Goal: Task Accomplishment & Management: Manage account settings

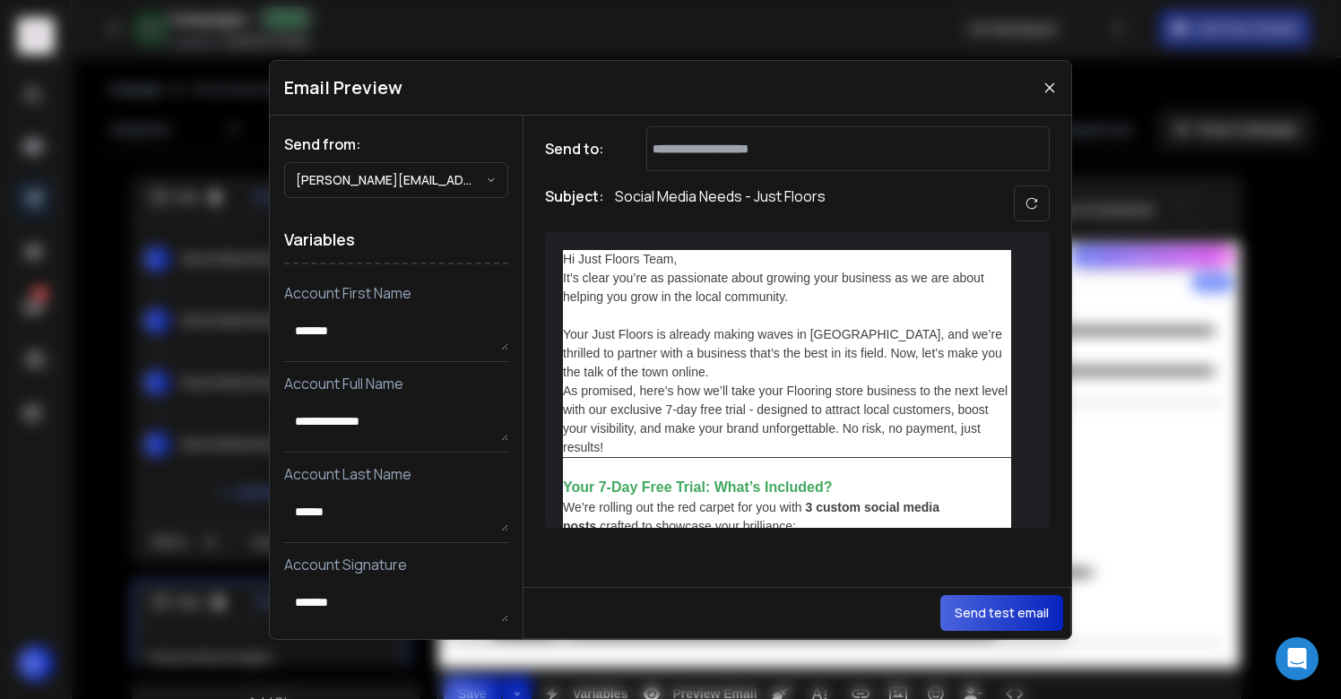
click at [1056, 83] on icon at bounding box center [1050, 88] width 14 height 14
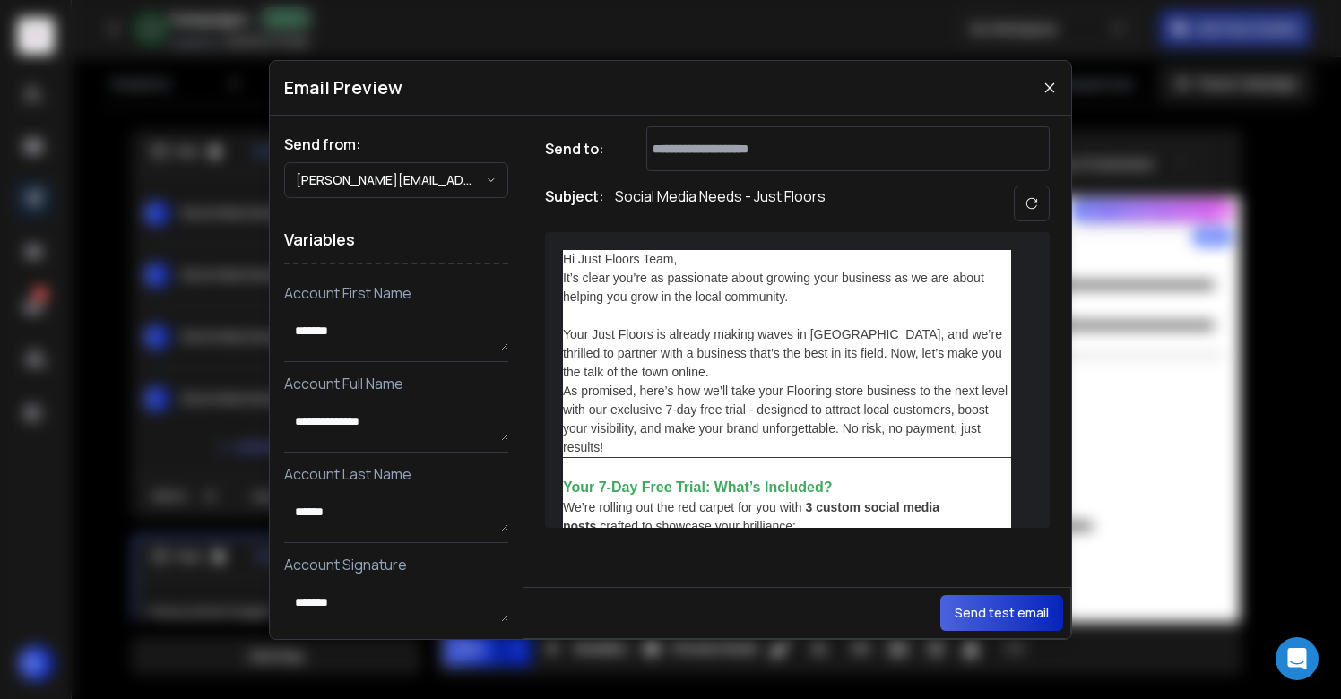
scroll to position [1294, 0]
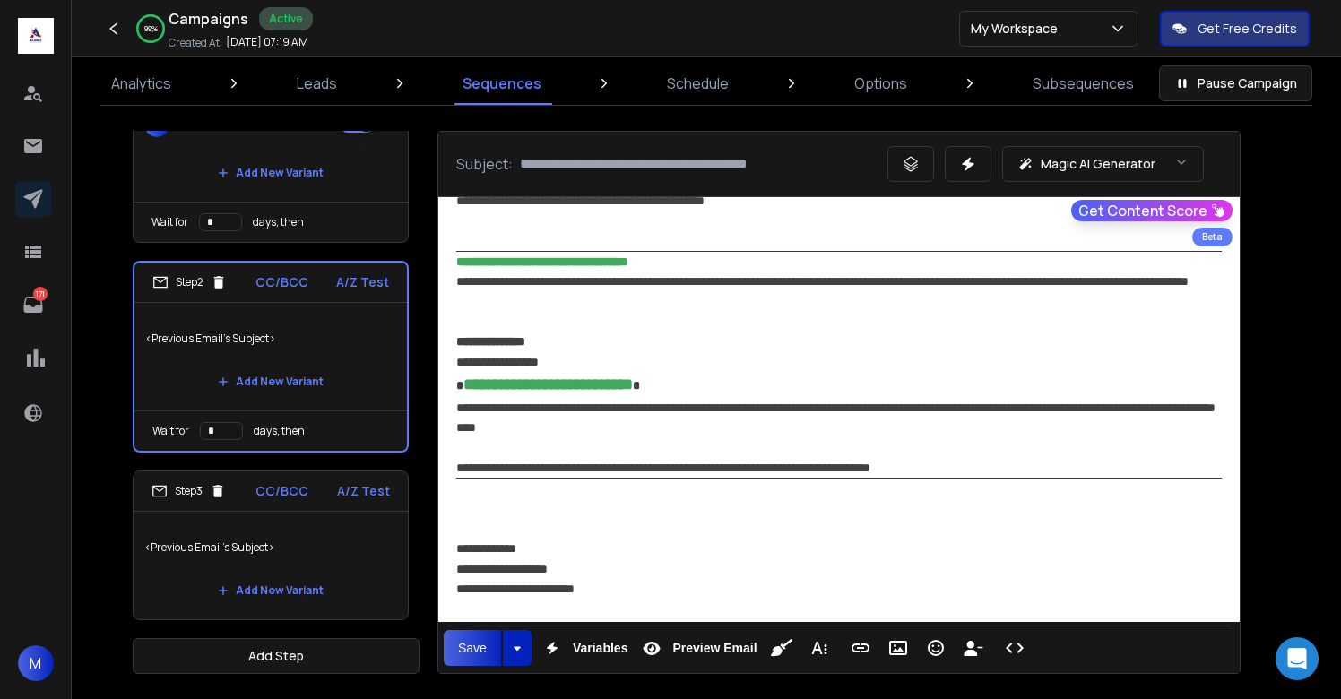
click at [735, 508] on div at bounding box center [839, 509] width 766 height 20
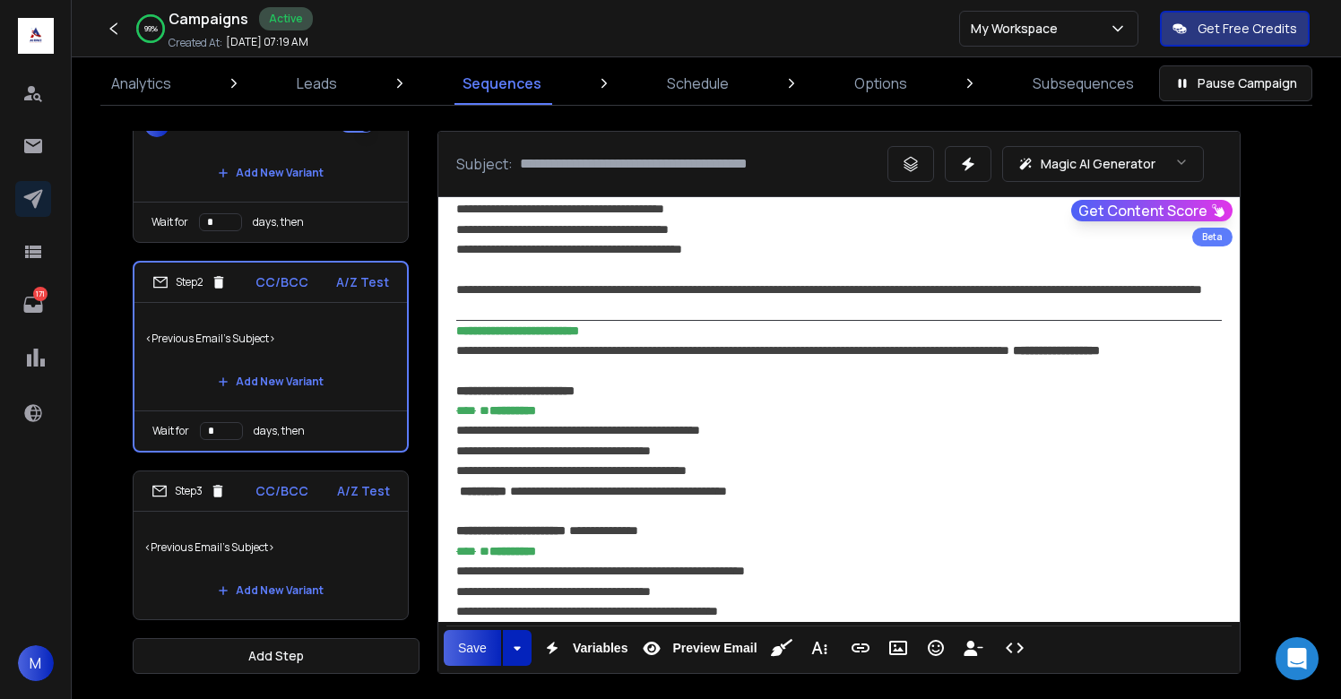
scroll to position [394, 0]
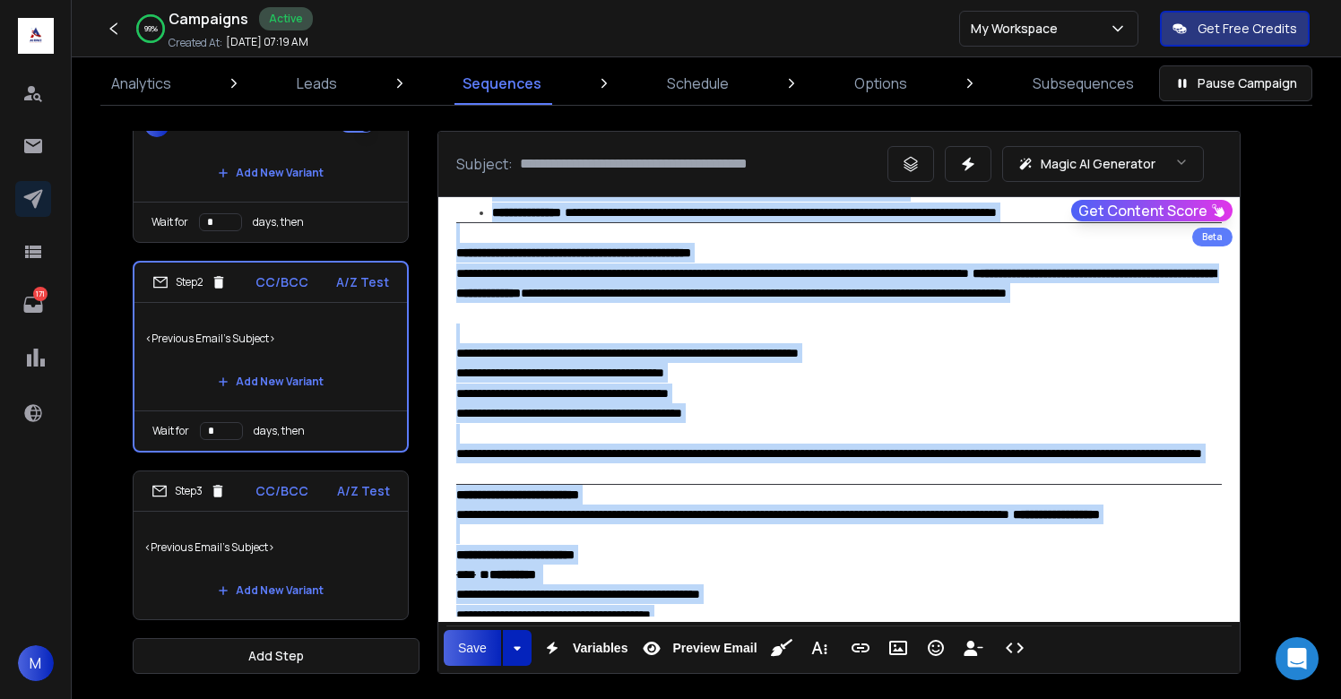
copy div "**********"
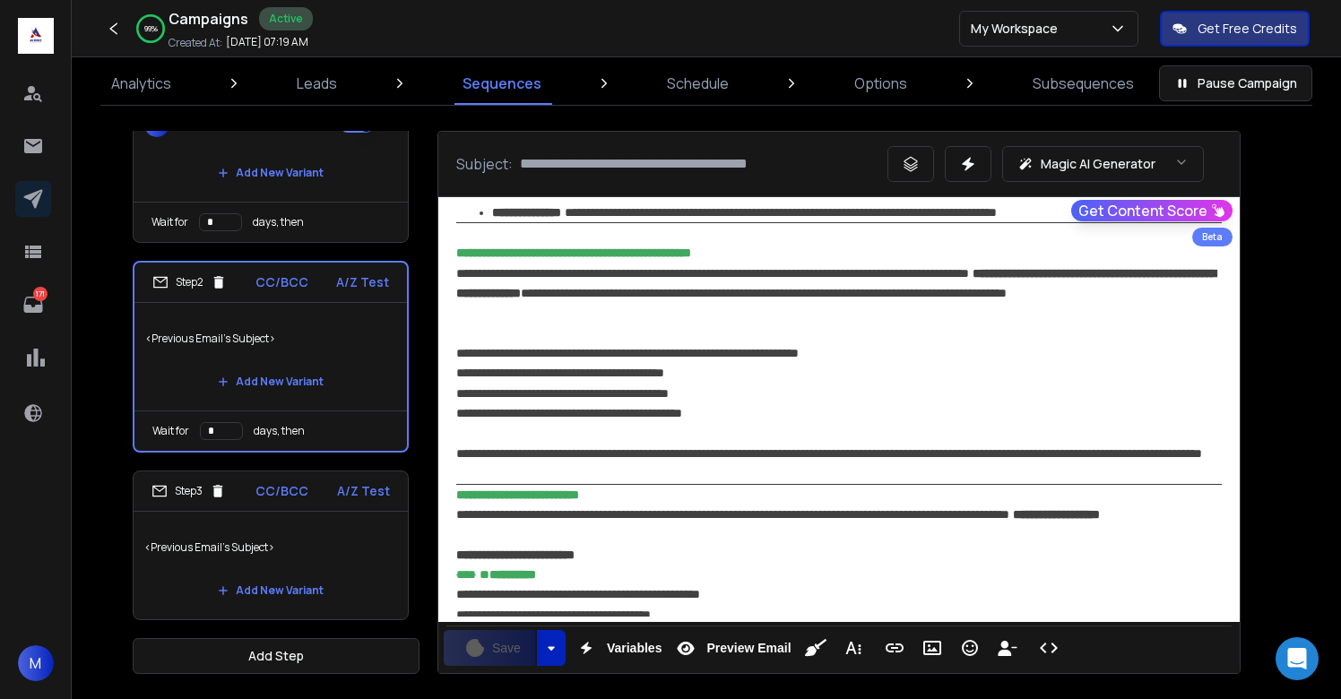
scroll to position [0, 0]
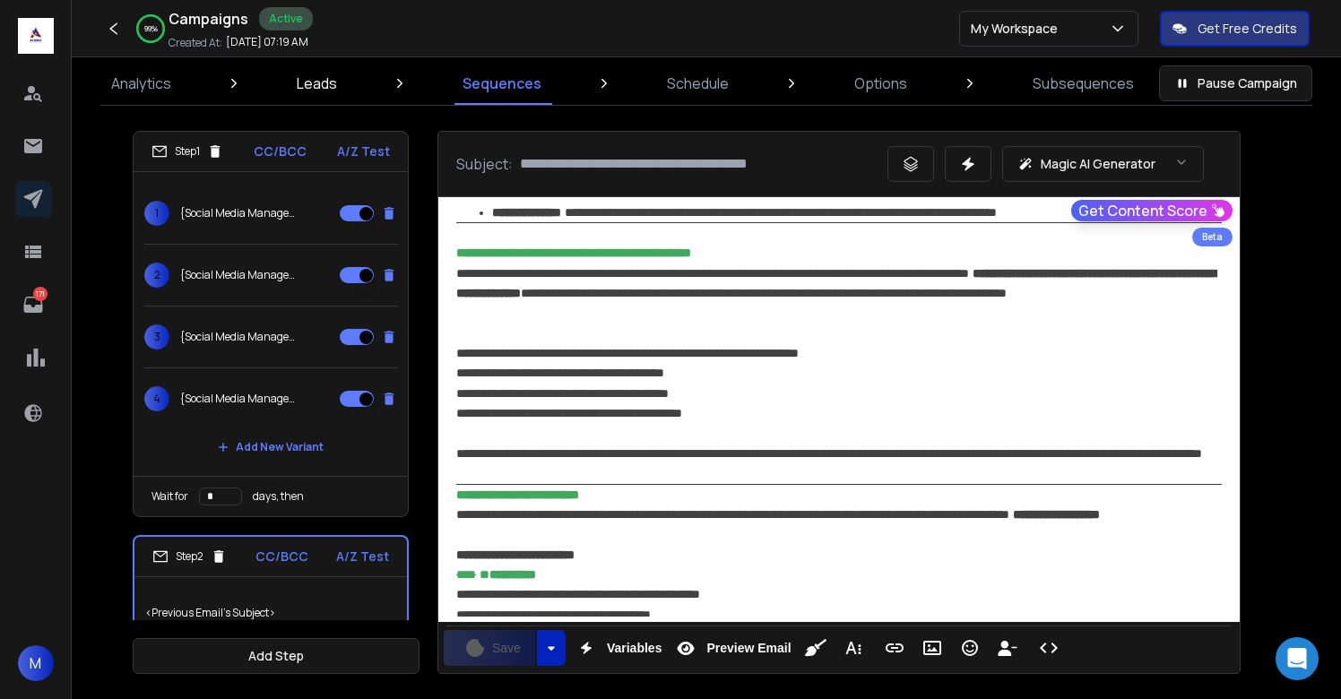
click at [329, 83] on p "Leads" at bounding box center [317, 84] width 40 height 22
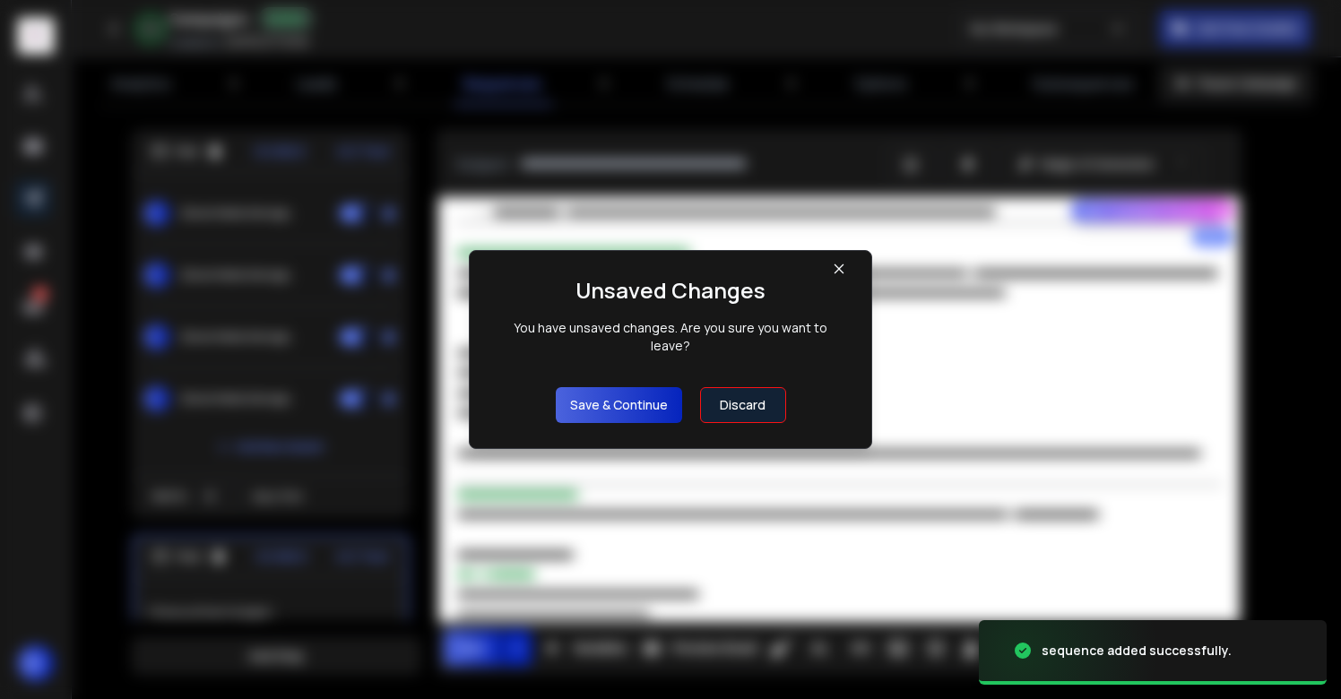
click at [654, 387] on button "Save & Continue" at bounding box center [619, 405] width 126 height 36
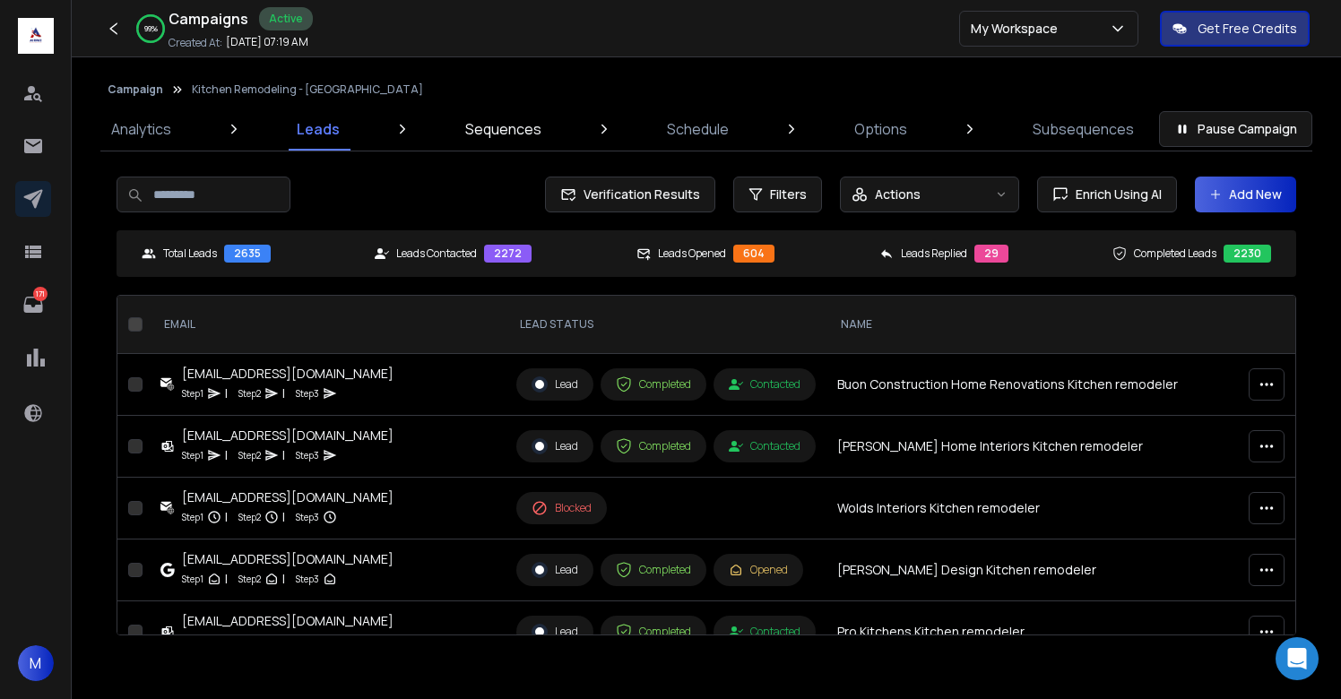
click at [512, 134] on p "Sequences" at bounding box center [503, 129] width 76 height 22
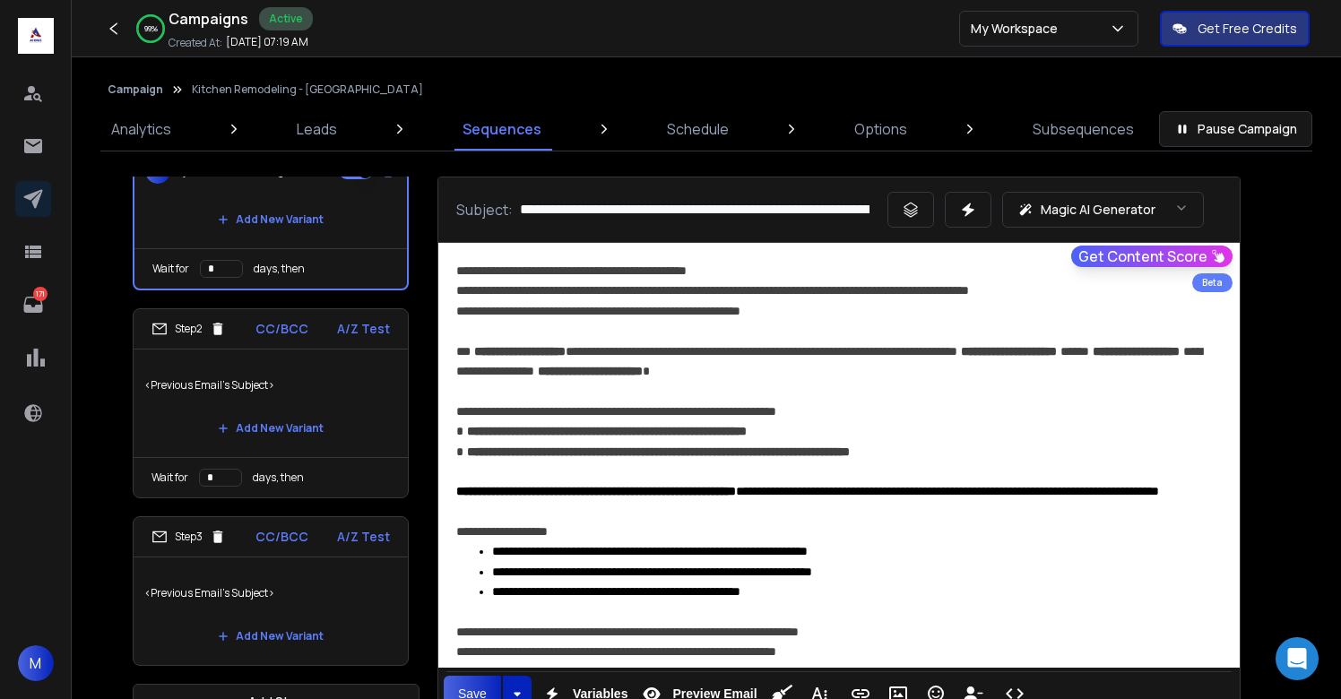
scroll to position [46, 0]
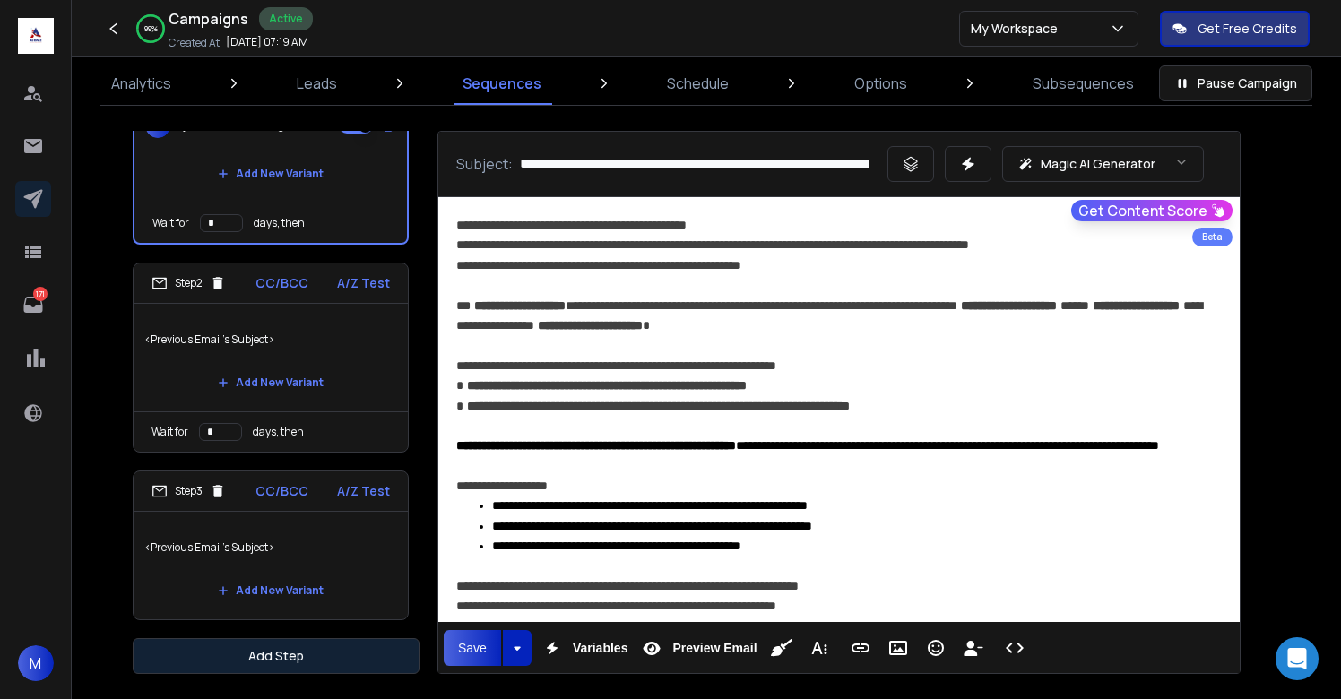
click at [278, 655] on button "Add Step" at bounding box center [276, 656] width 287 height 36
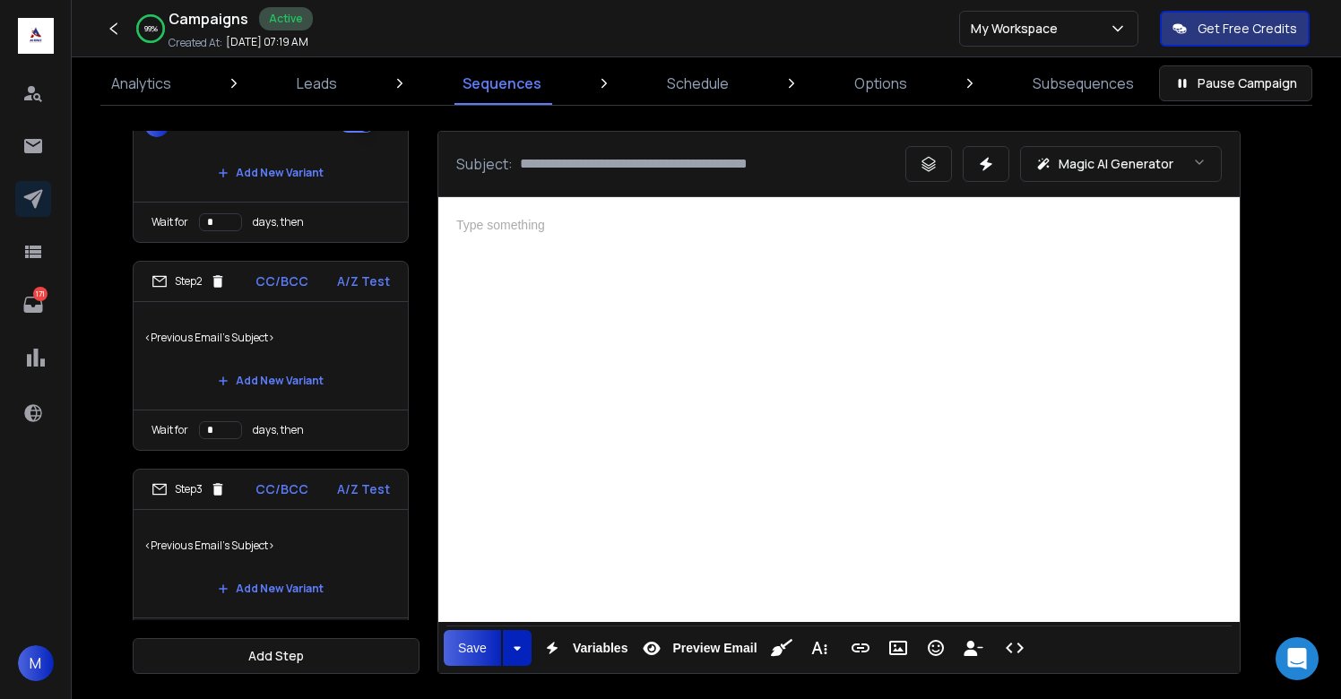
click at [736, 394] on div at bounding box center [839, 407] width 802 height 420
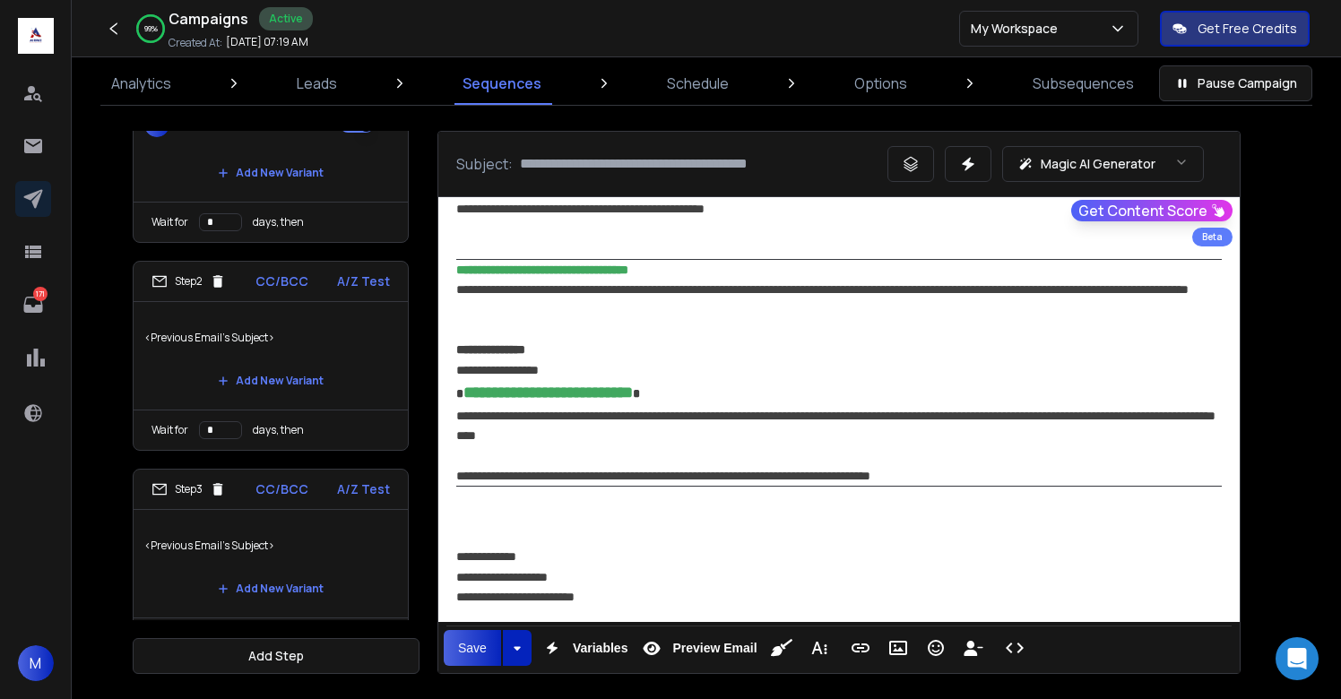
scroll to position [1294, 0]
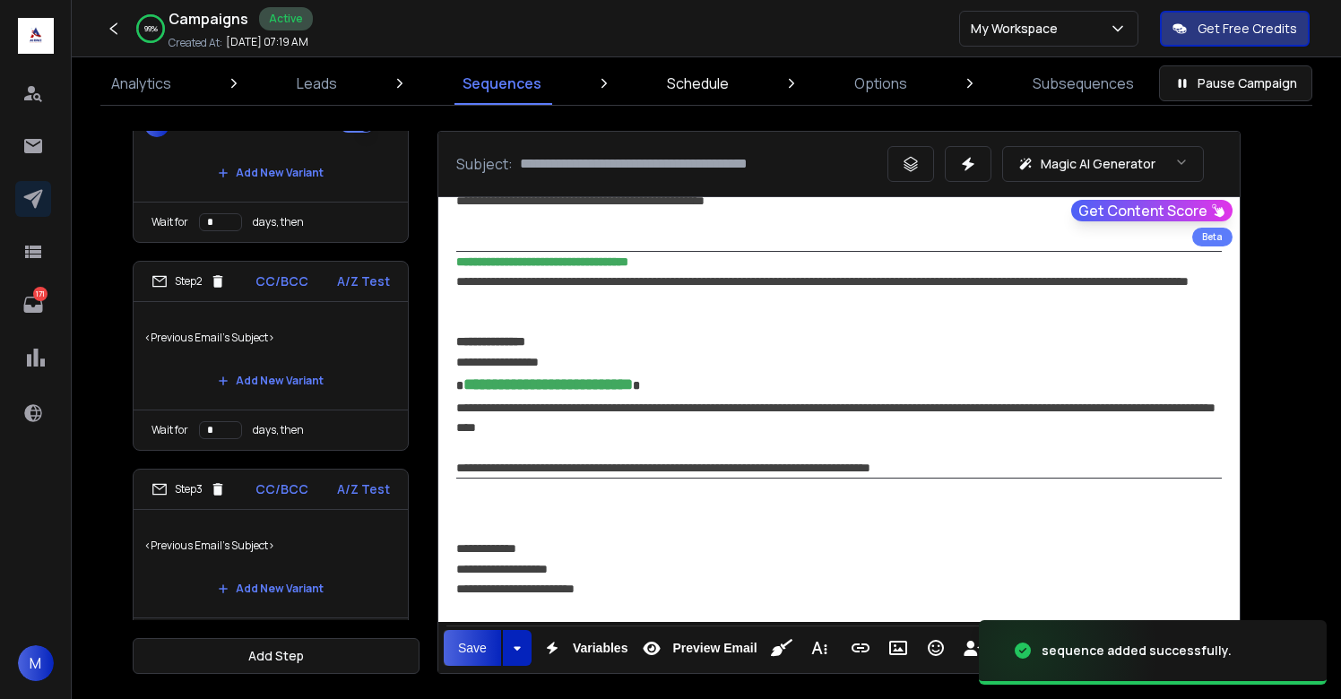
click at [698, 97] on link "Schedule" at bounding box center [697, 83] width 83 height 43
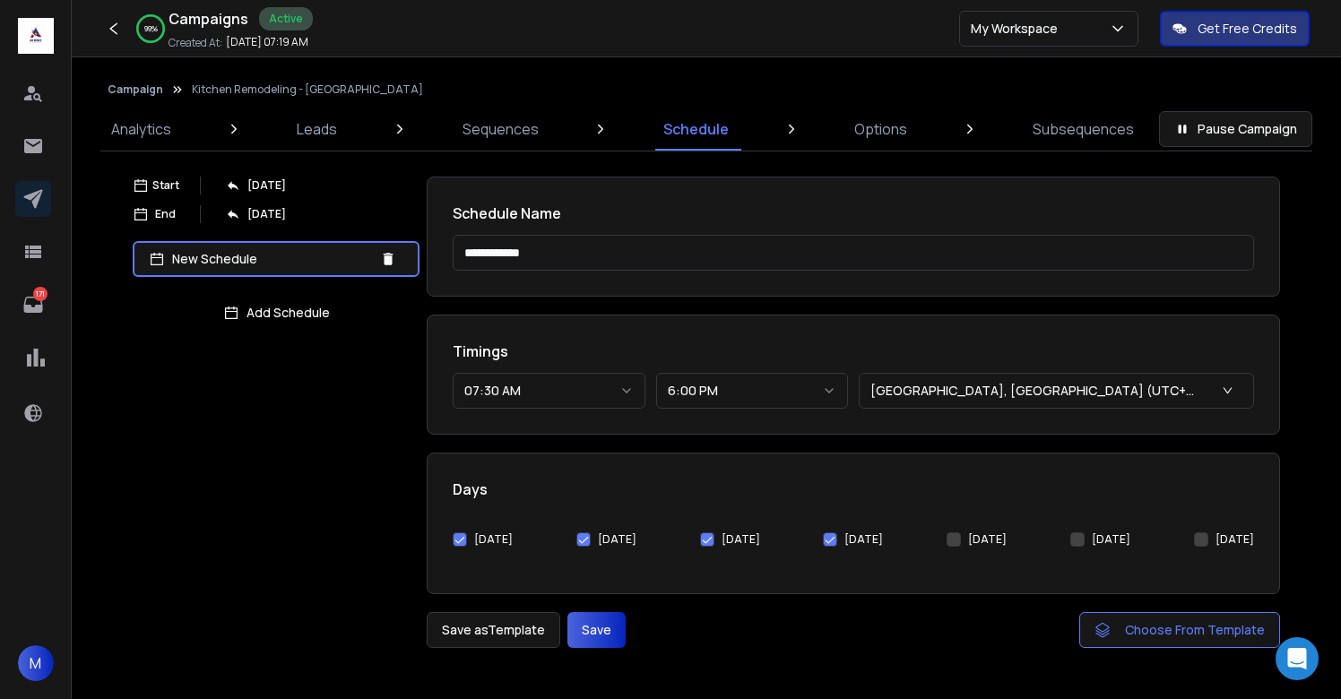
click at [582, 634] on button "Save" at bounding box center [597, 630] width 58 height 36
click at [877, 141] on link "Options" at bounding box center [881, 129] width 74 height 43
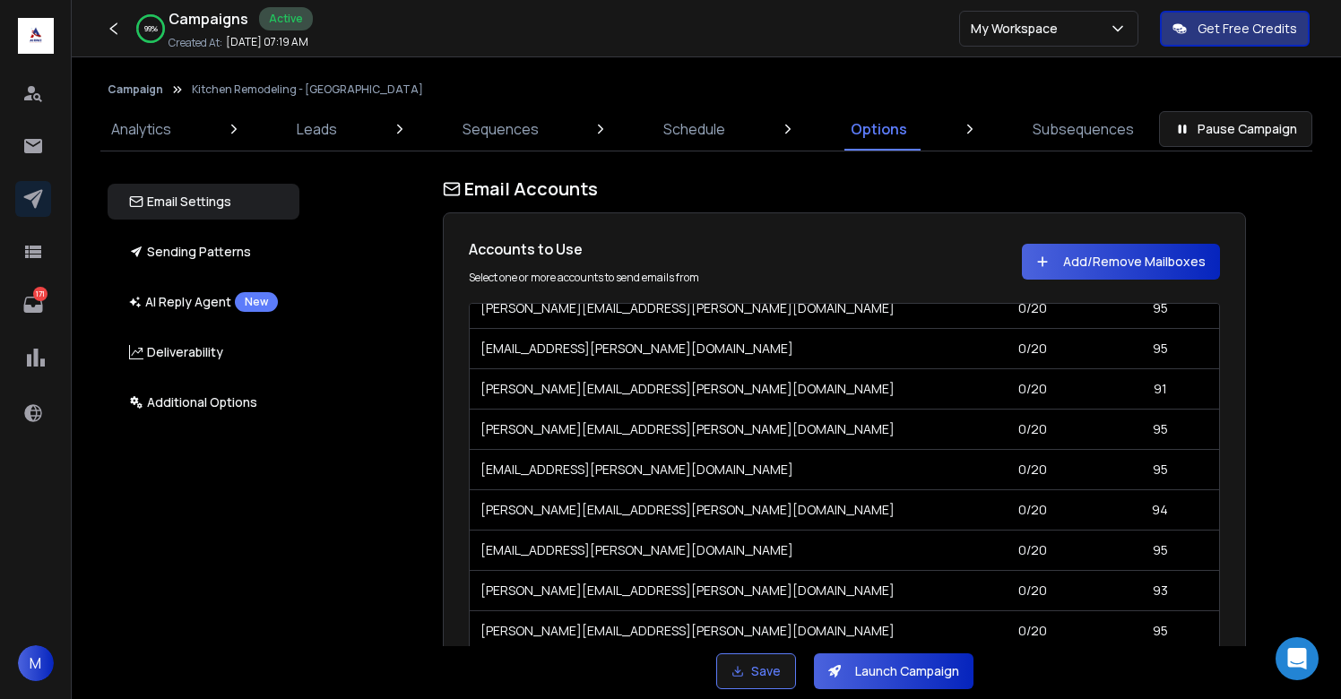
scroll to position [1530, 0]
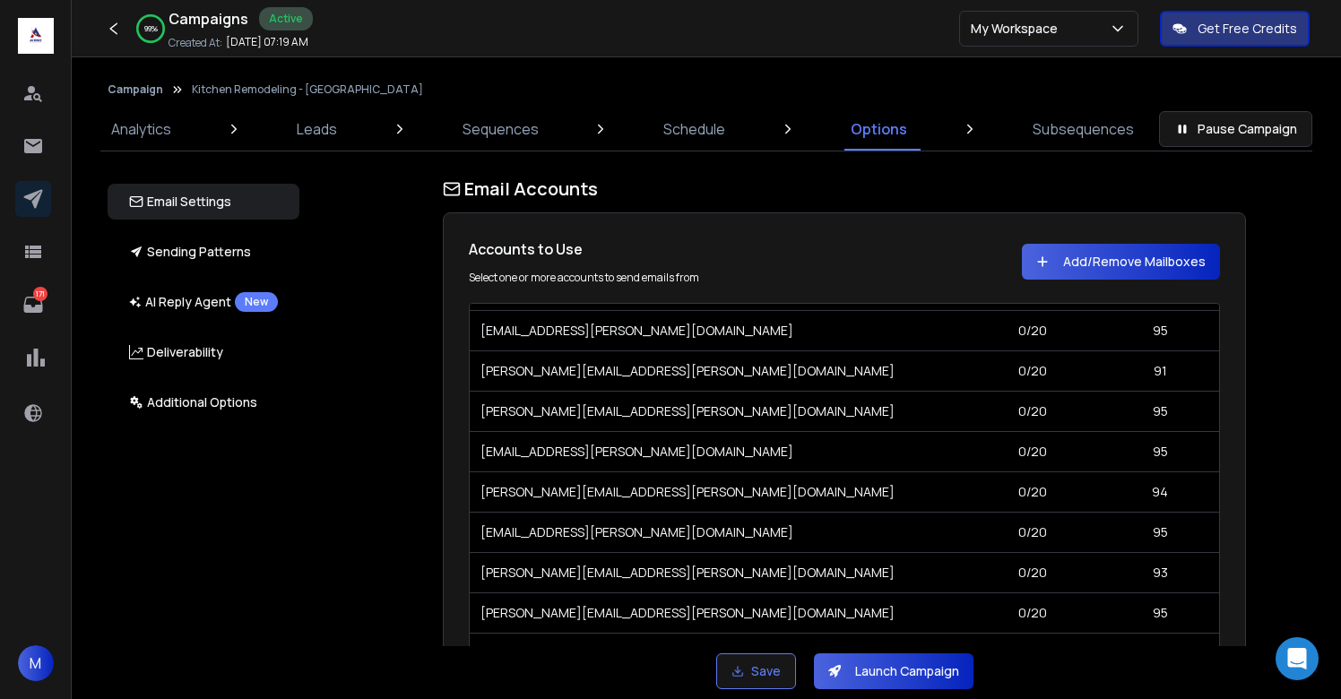
click at [126, 87] on button "Campaign" at bounding box center [136, 89] width 56 height 14
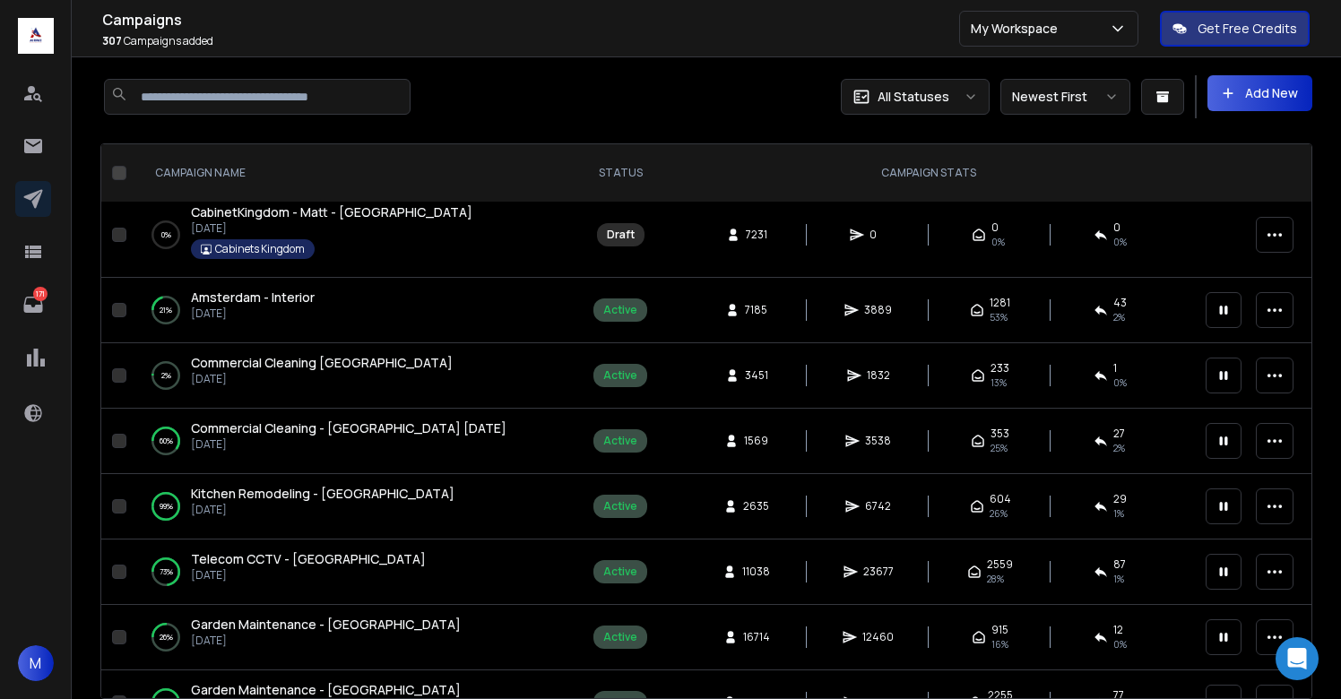
scroll to position [85, 0]
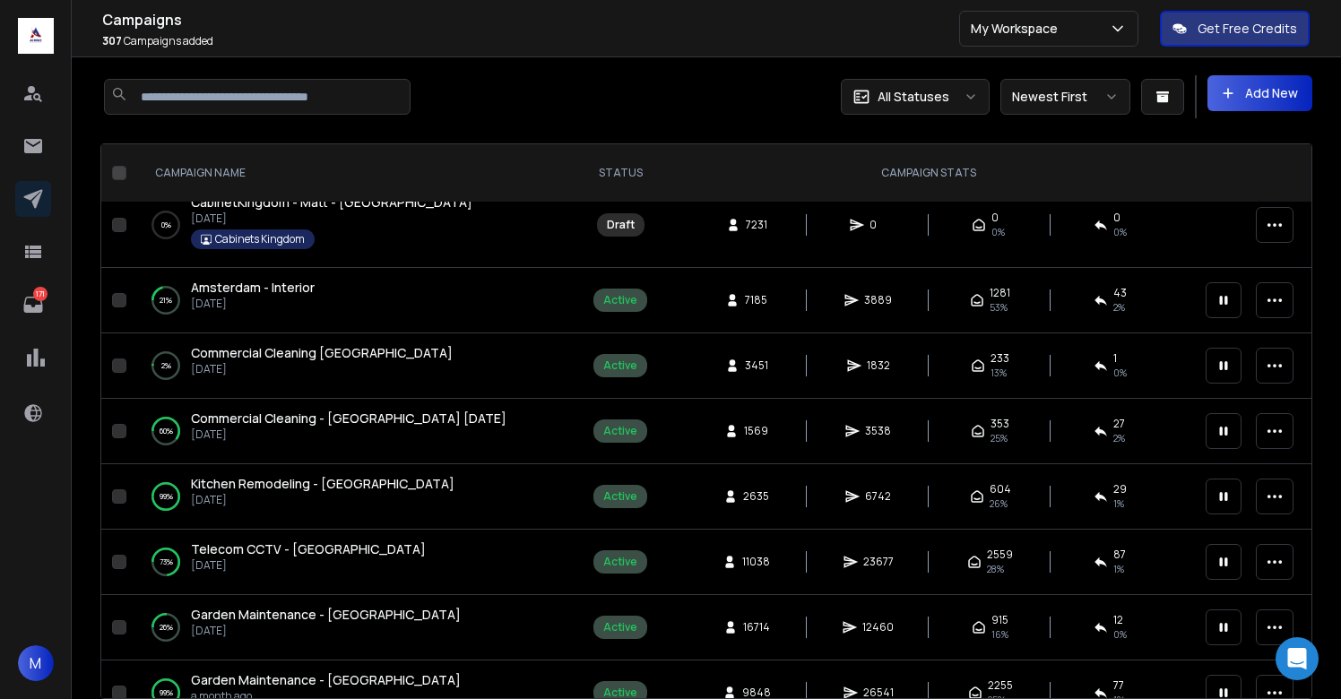
click at [342, 419] on span "Commercial Cleaning - UK Aug 30" at bounding box center [349, 418] width 316 height 17
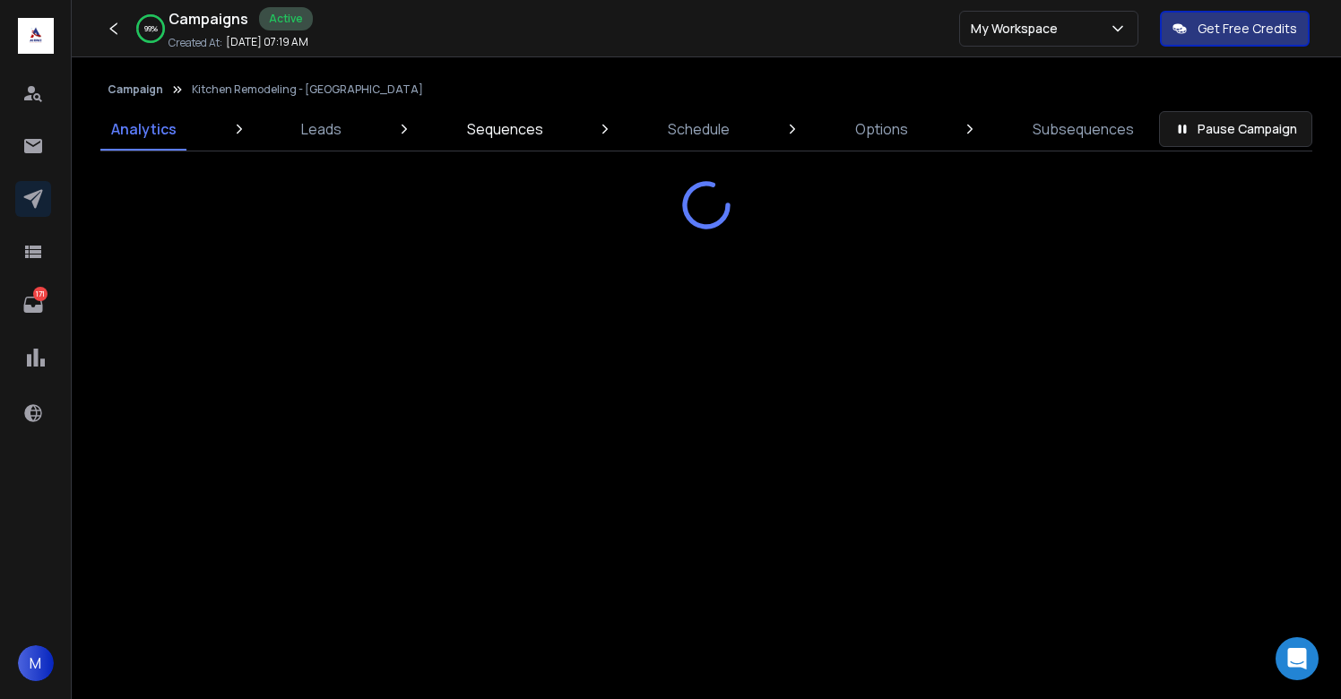
click at [497, 132] on p "Sequences" at bounding box center [505, 129] width 76 height 22
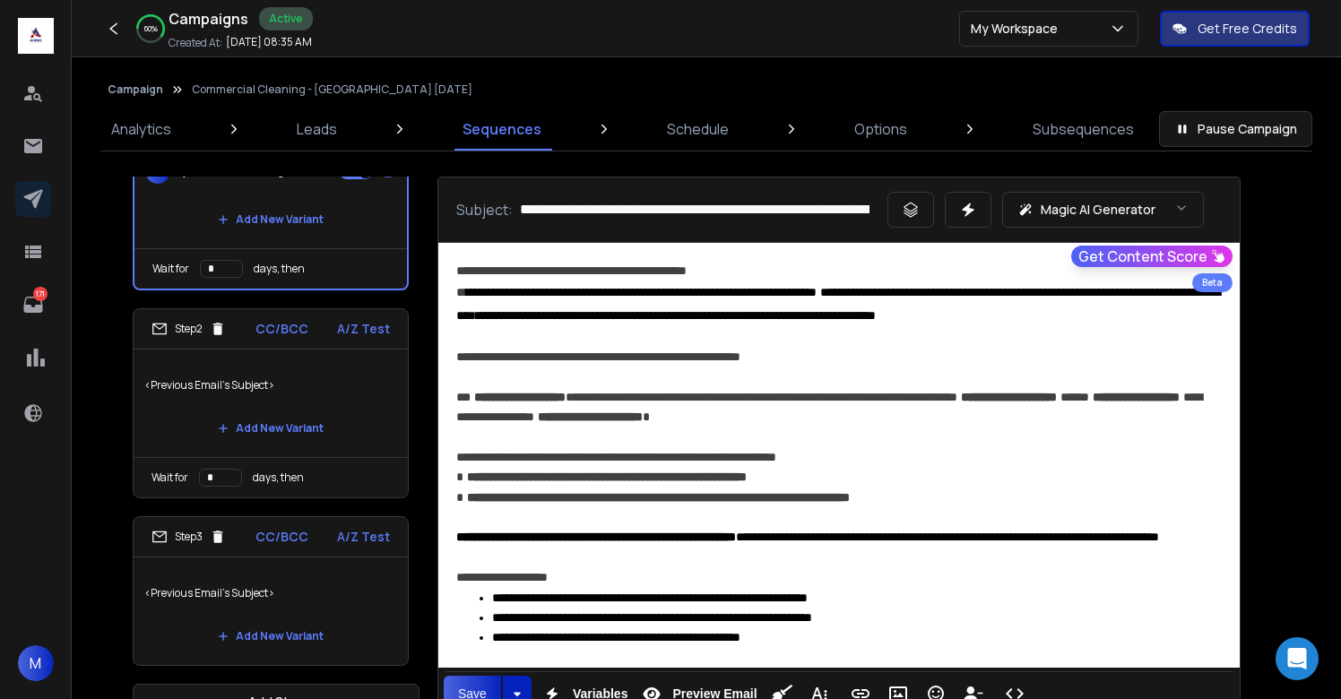
scroll to position [46, 0]
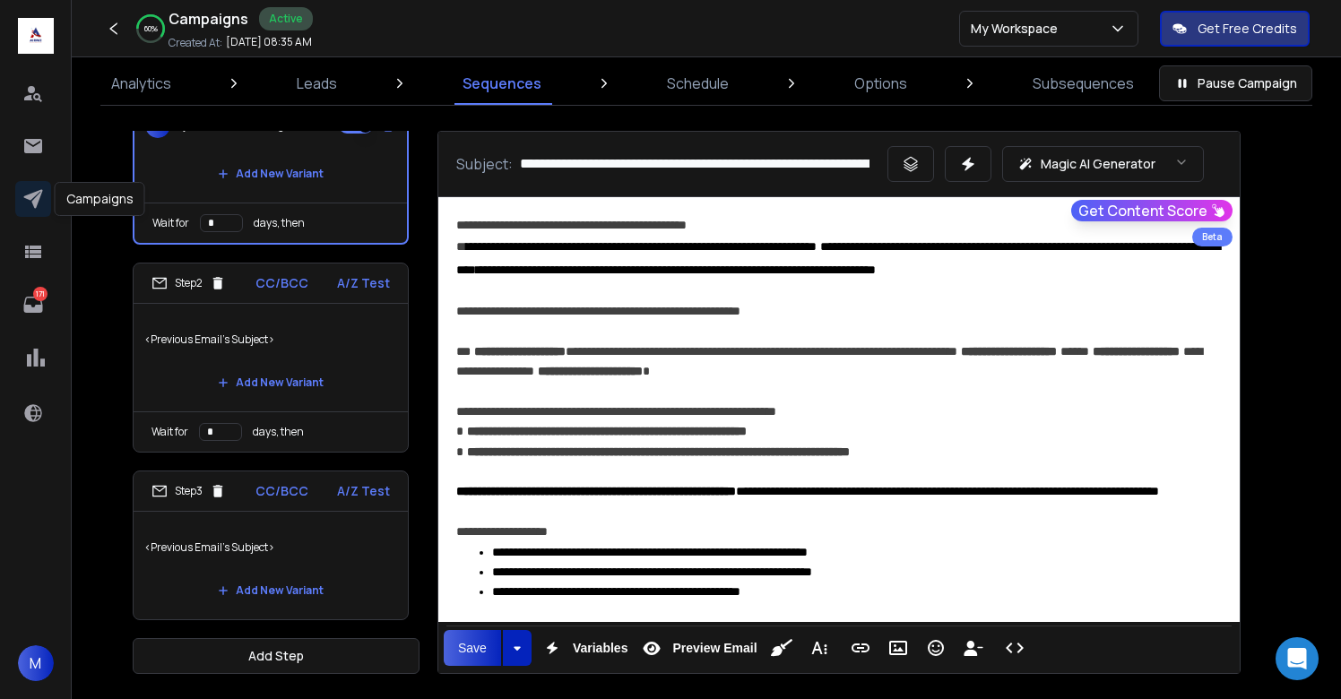
click at [35, 196] on icon at bounding box center [33, 199] width 22 height 22
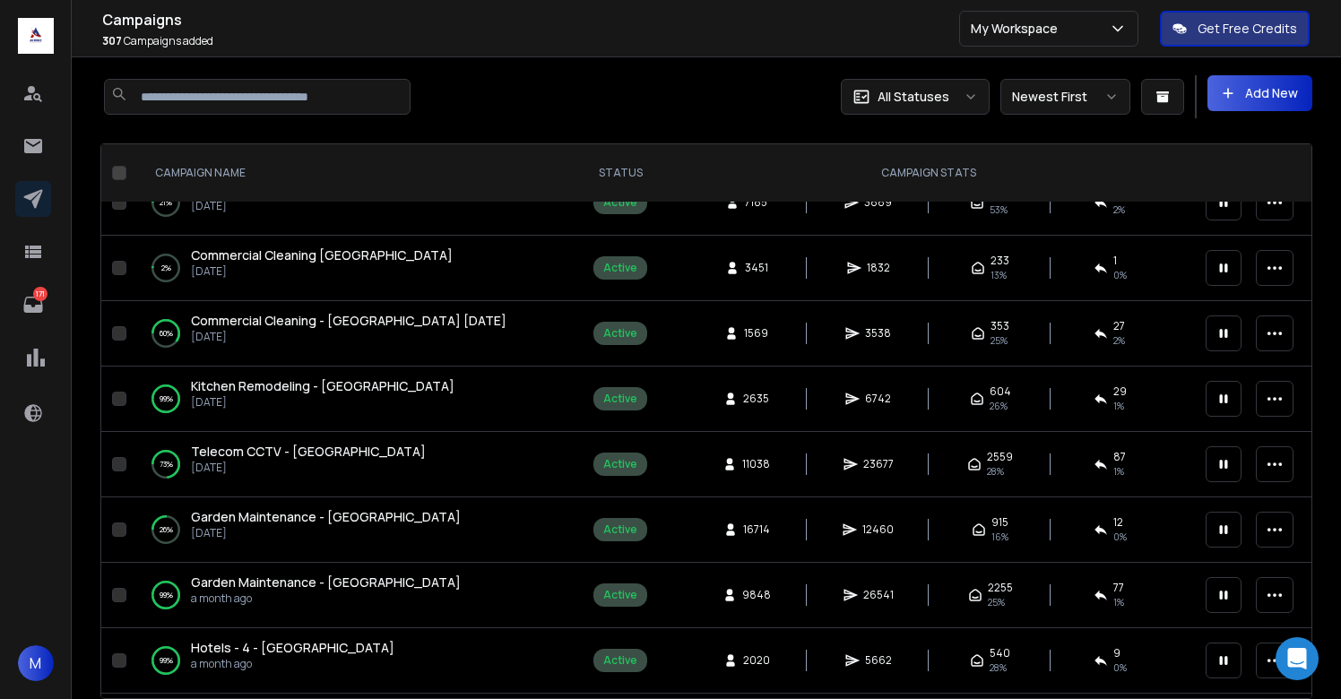
scroll to position [184, 0]
click at [285, 392] on span "Kitchen Remodeling - UK" at bounding box center [323, 385] width 264 height 17
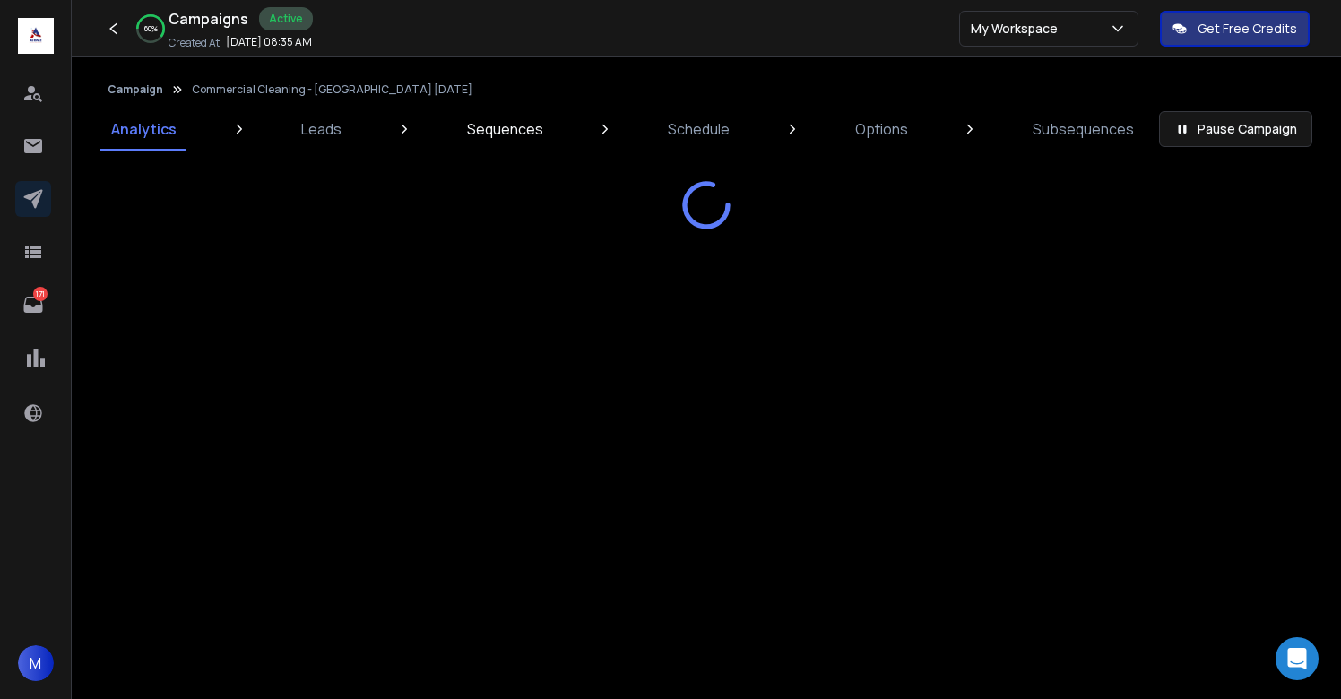
click at [490, 143] on link "Sequences" at bounding box center [505, 129] width 98 height 43
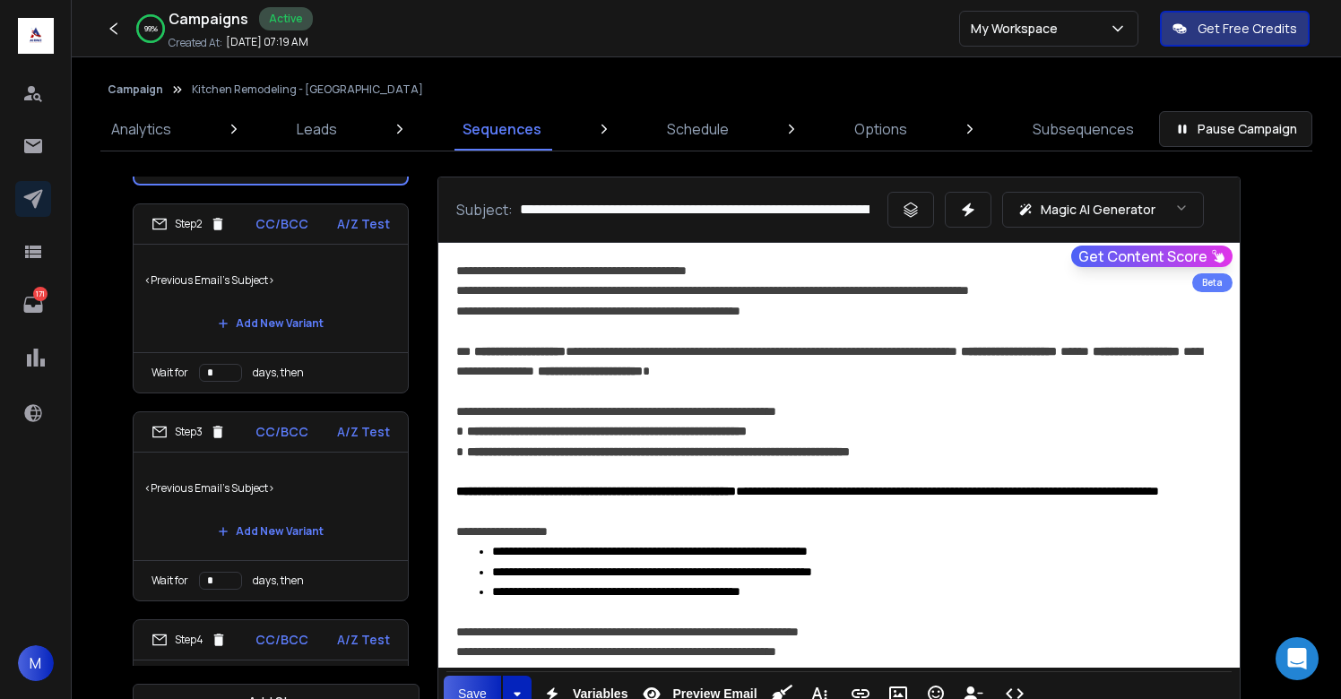
scroll to position [482, 0]
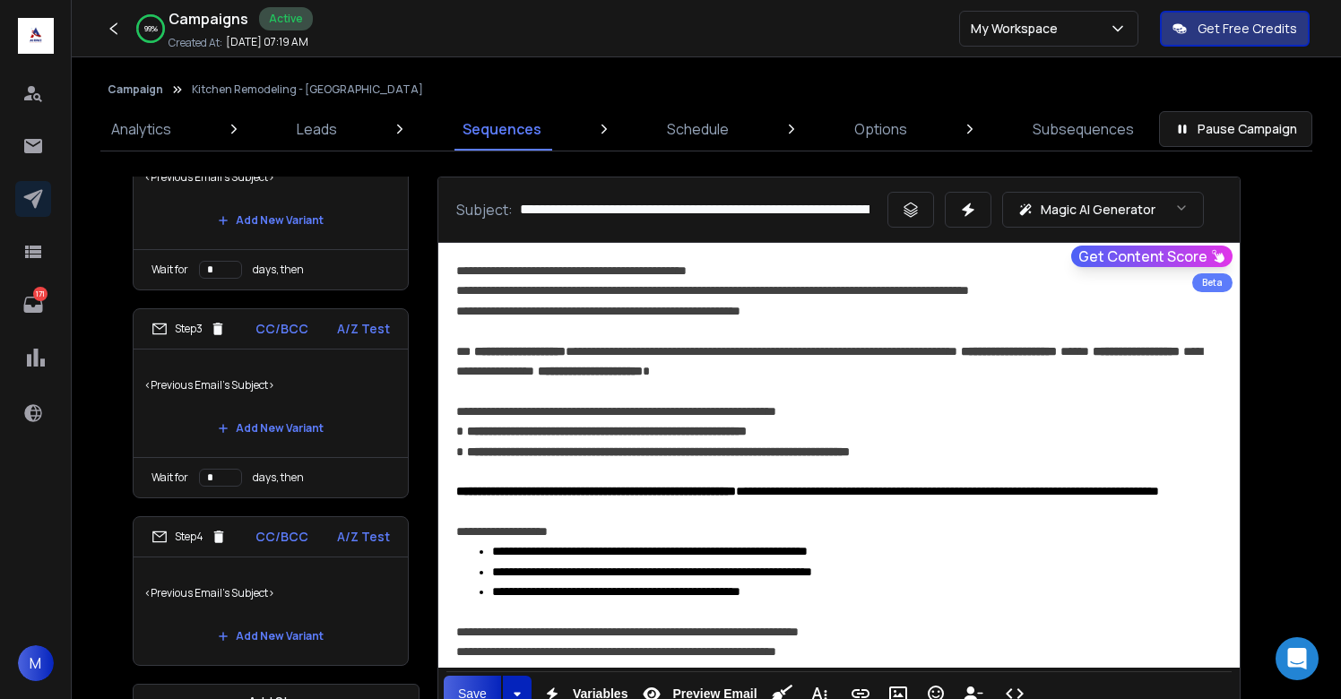
click at [276, 578] on p "<Previous Email's Subject>" at bounding box center [270, 593] width 253 height 50
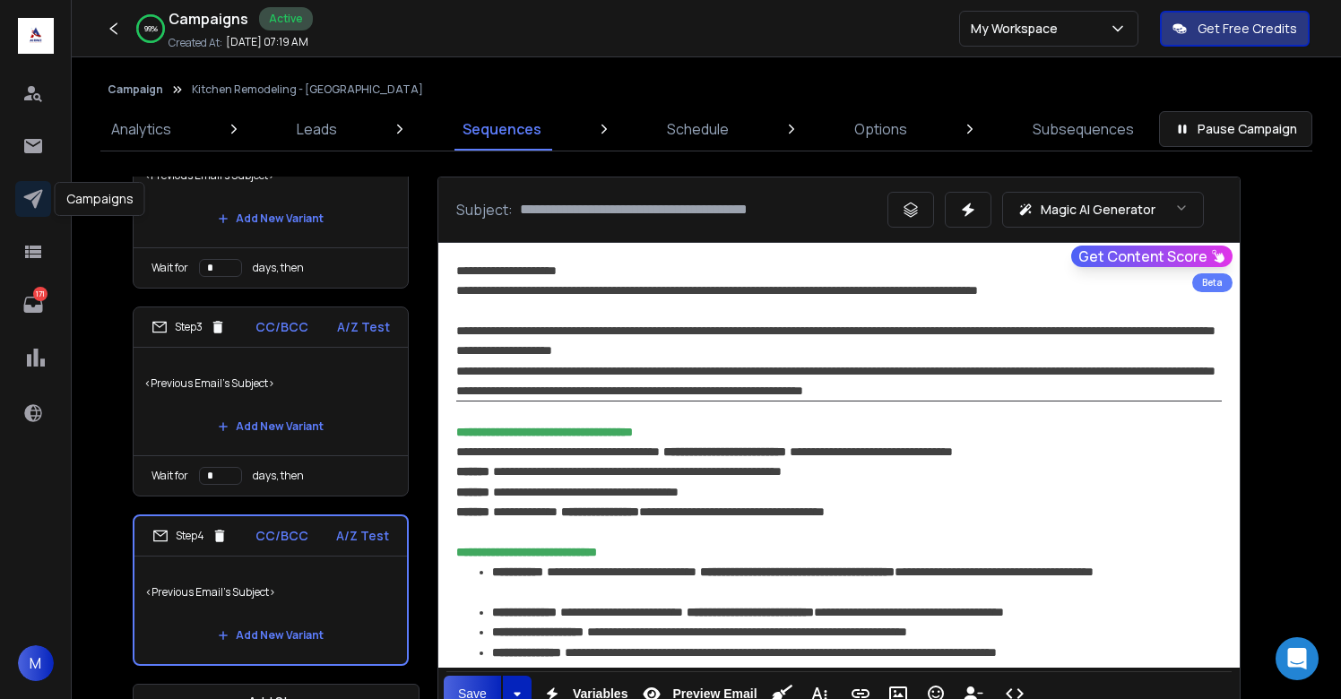
click at [28, 206] on icon at bounding box center [33, 199] width 22 height 22
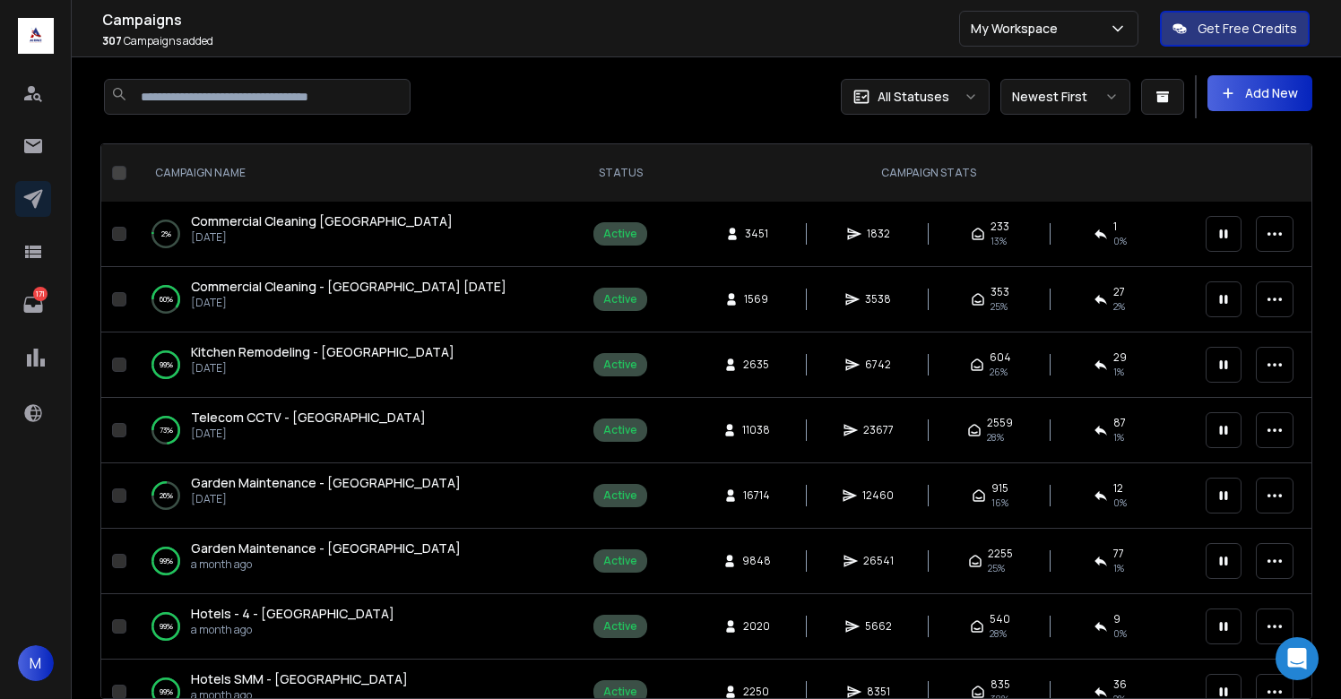
scroll to position [221, 0]
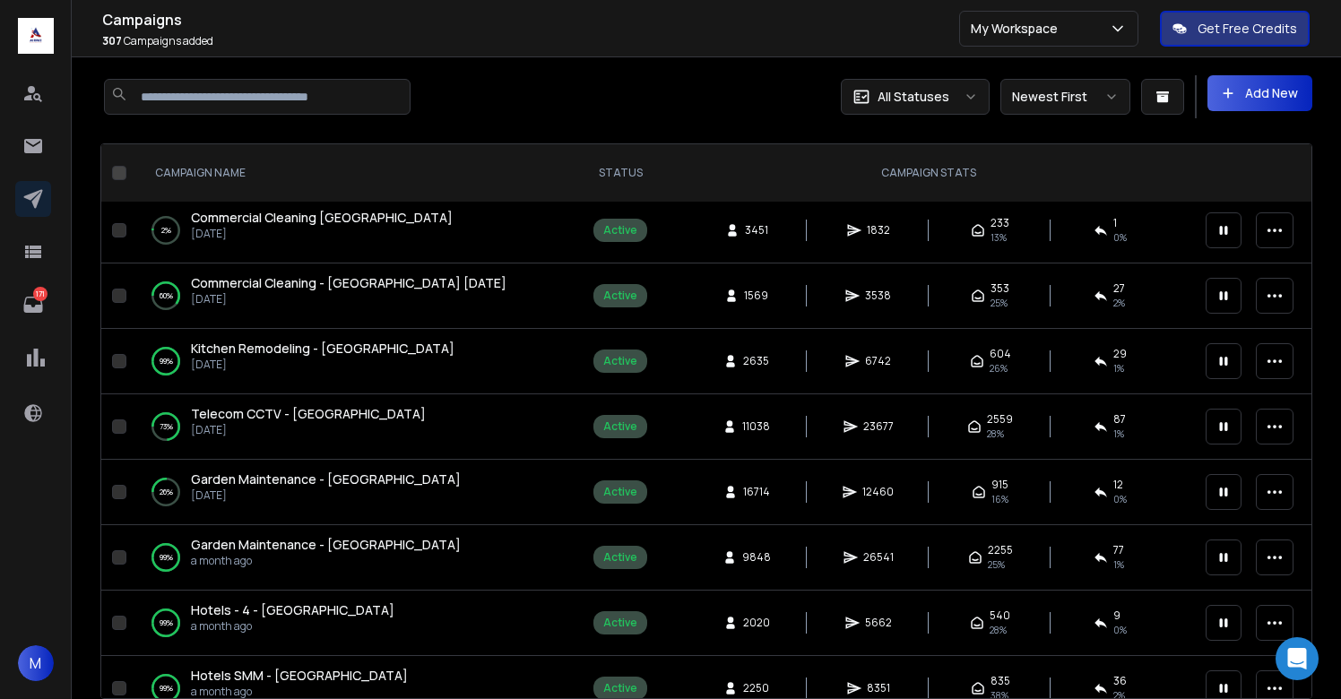
click at [276, 409] on span "Telecom CCTV - UK" at bounding box center [308, 413] width 235 height 17
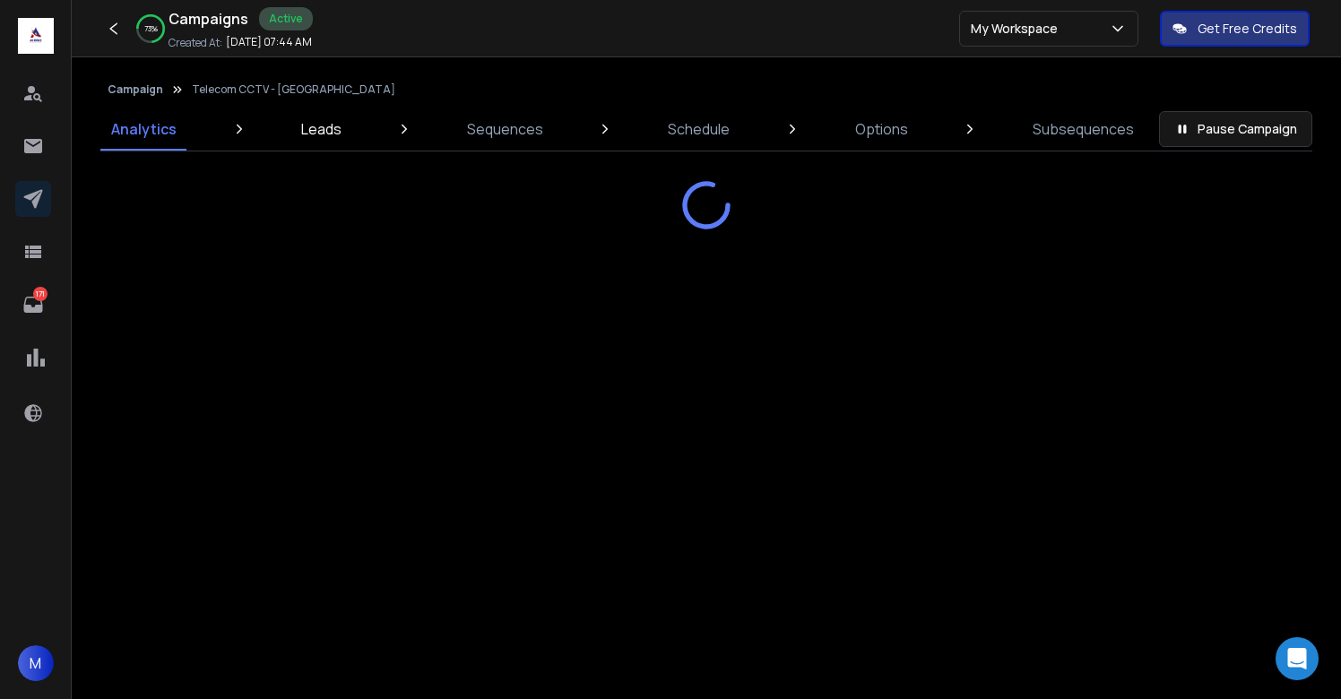
click at [323, 125] on p "Leads" at bounding box center [321, 129] width 40 height 22
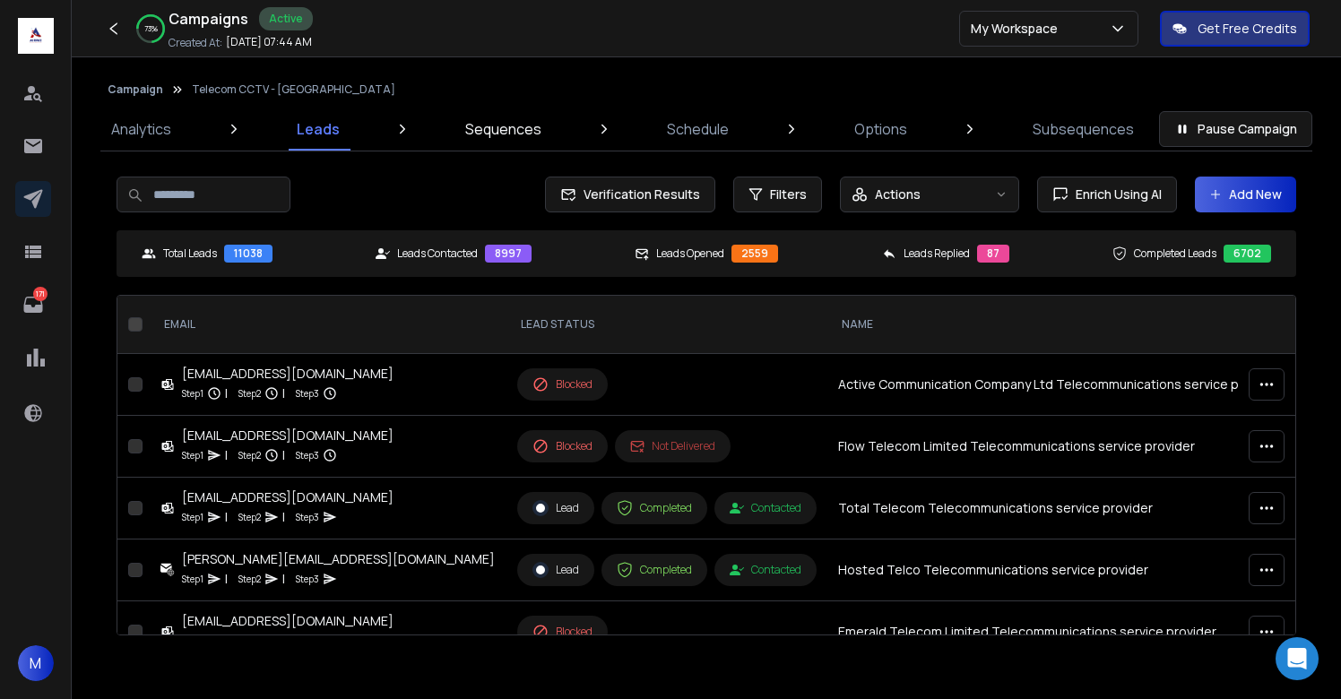
click at [514, 128] on p "Sequences" at bounding box center [503, 129] width 76 height 22
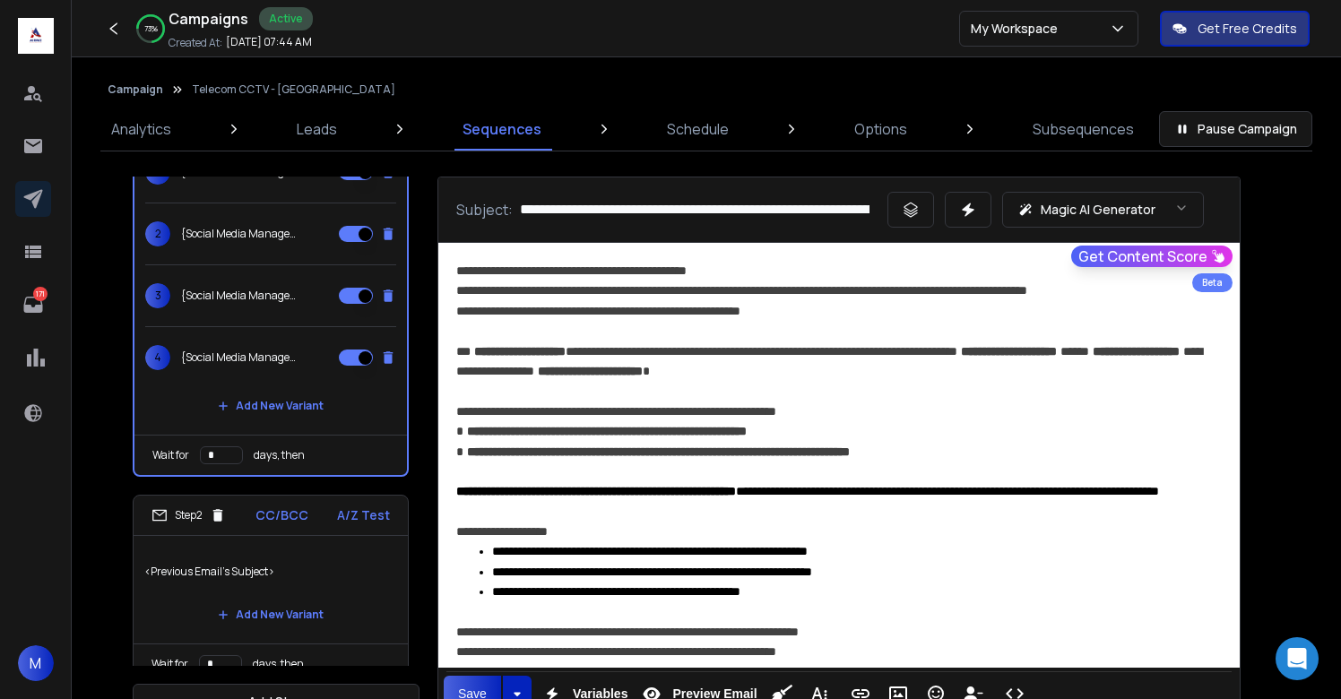
scroll to position [274, 0]
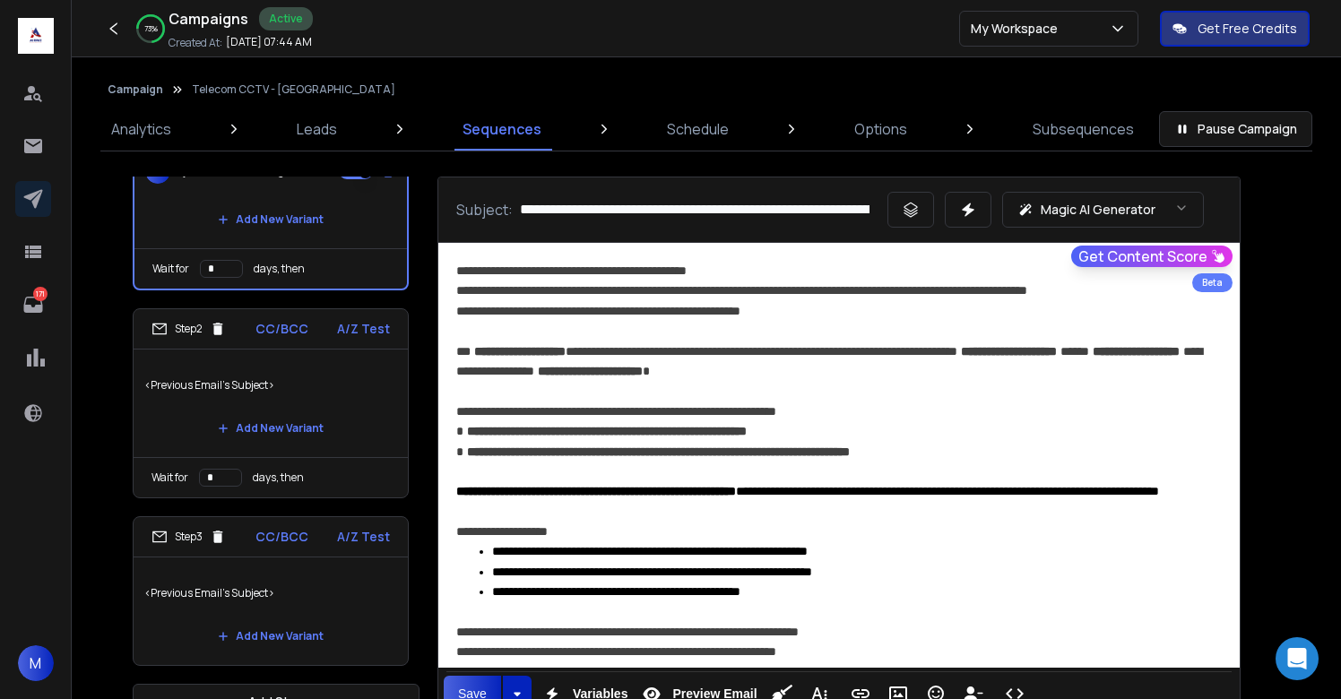
click at [304, 394] on p "<Previous Email's Subject>" at bounding box center [270, 385] width 253 height 50
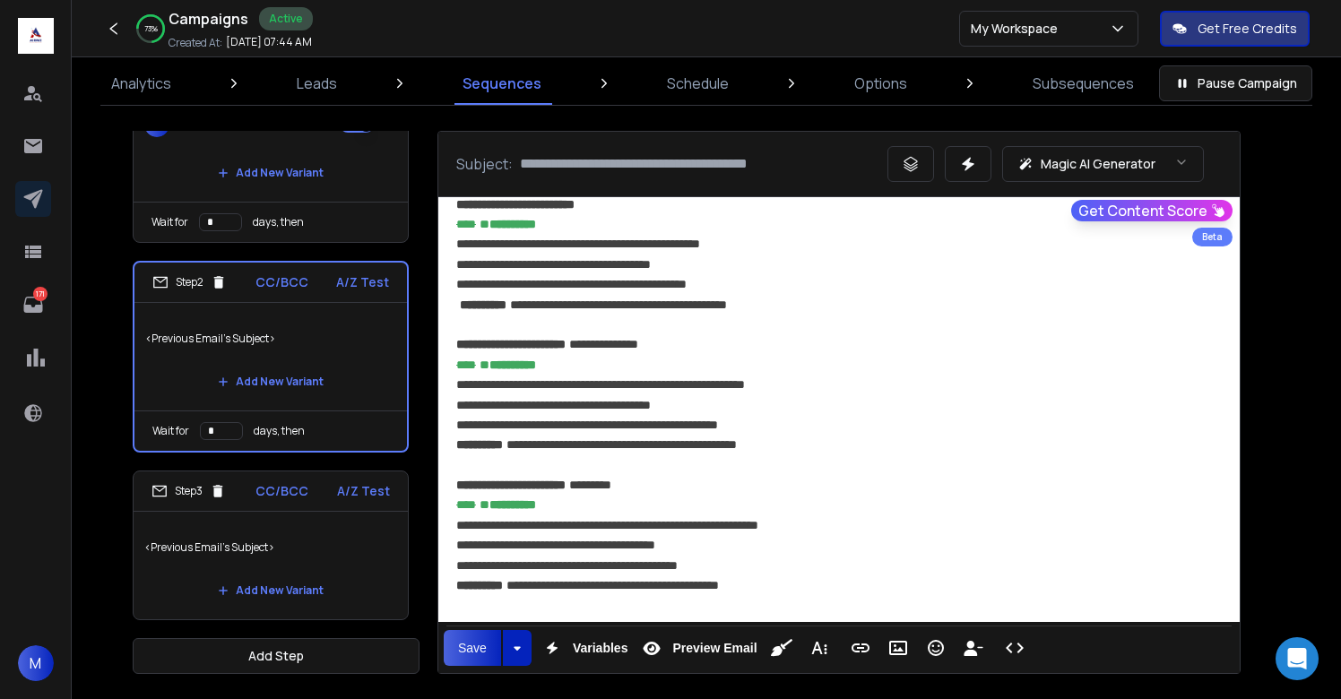
scroll to position [817, 0]
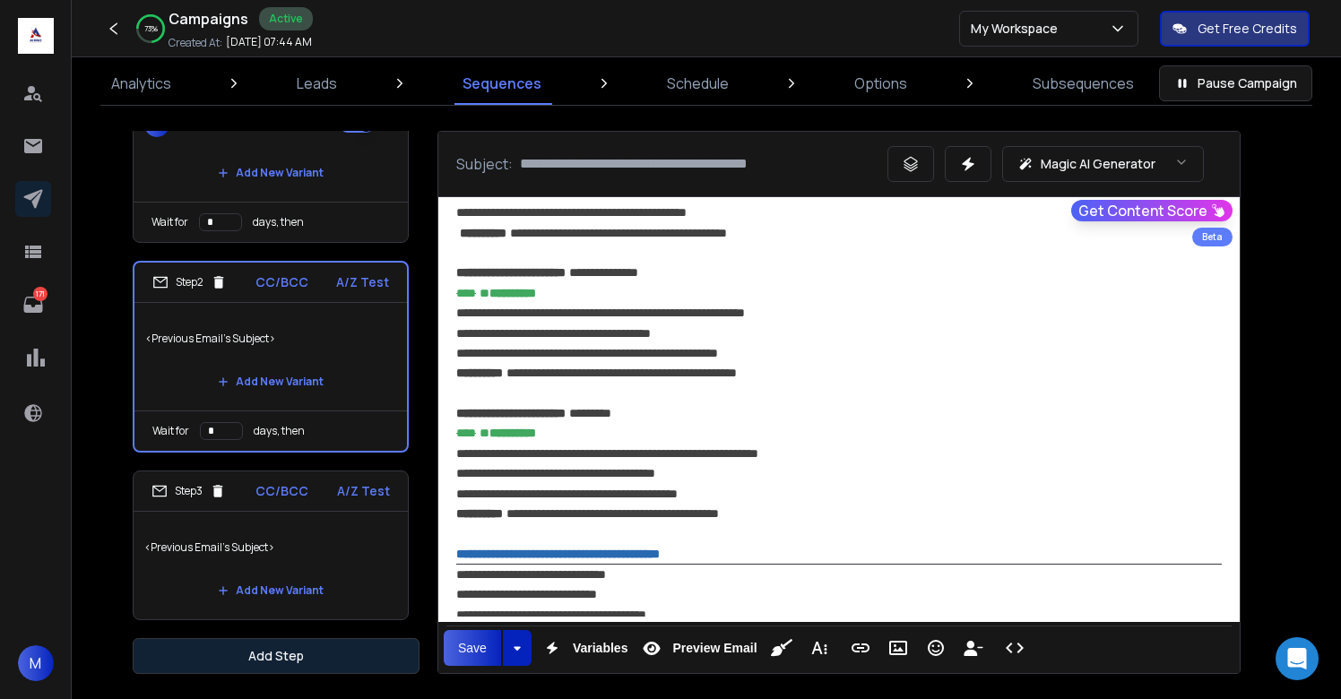
click at [291, 647] on button "Add Step" at bounding box center [276, 656] width 287 height 36
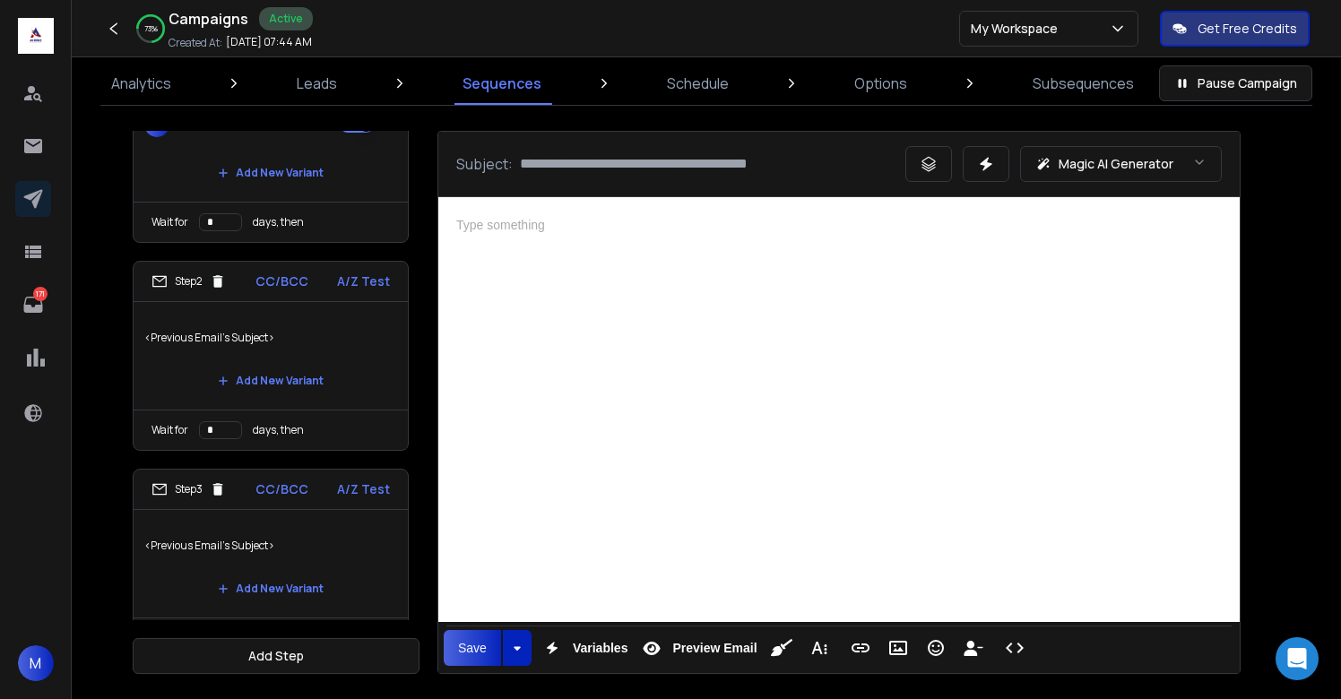
click at [805, 372] on div at bounding box center [839, 407] width 802 height 420
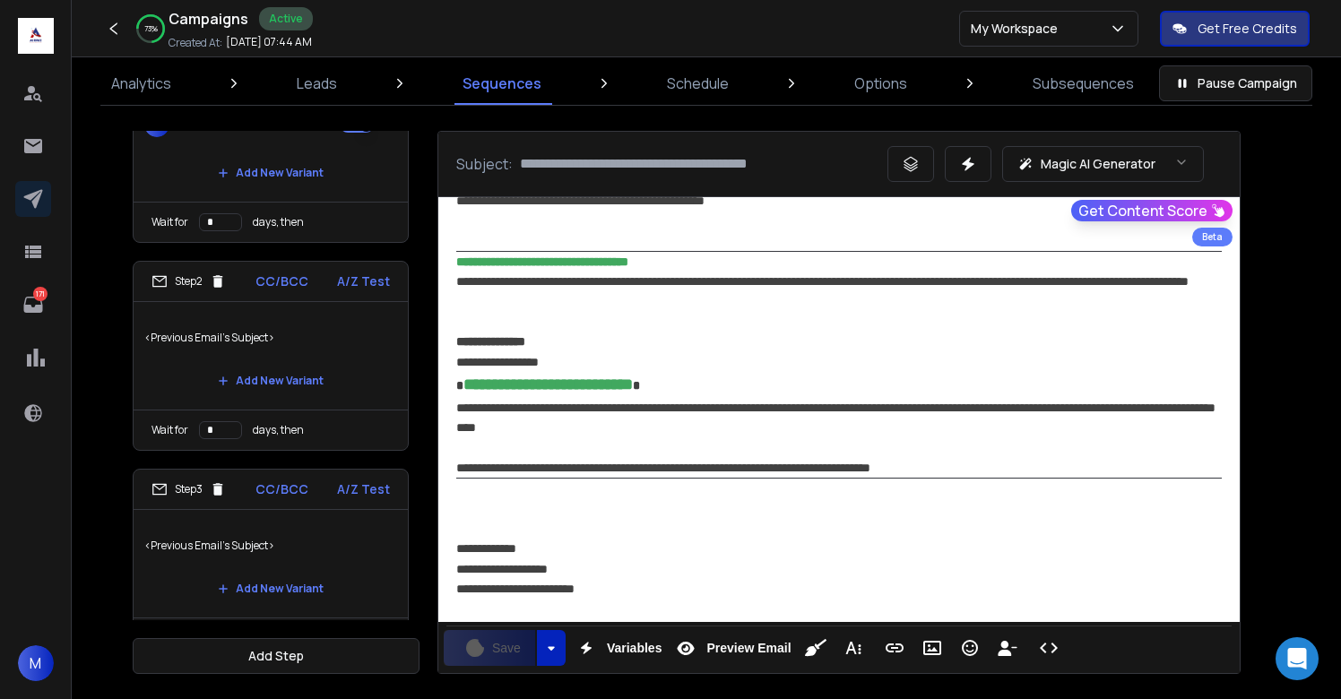
scroll to position [482, 0]
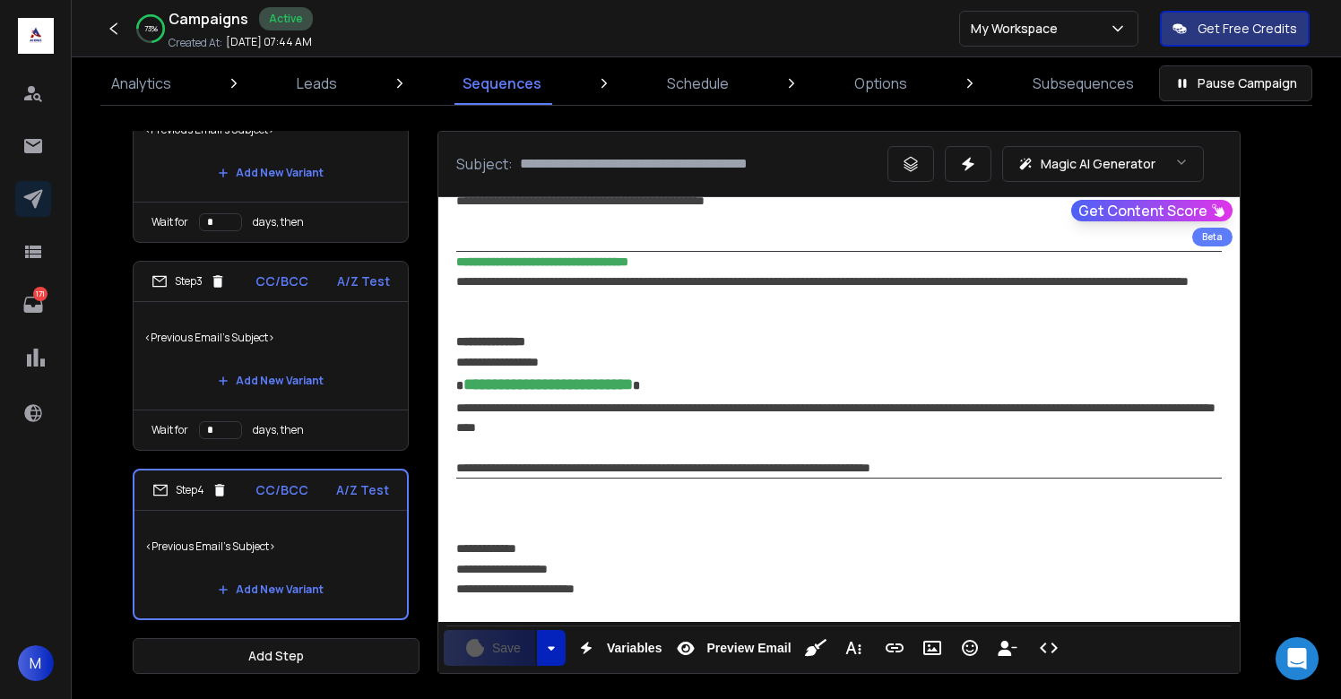
click at [327, 525] on p "<Previous Email's Subject>" at bounding box center [270, 547] width 251 height 50
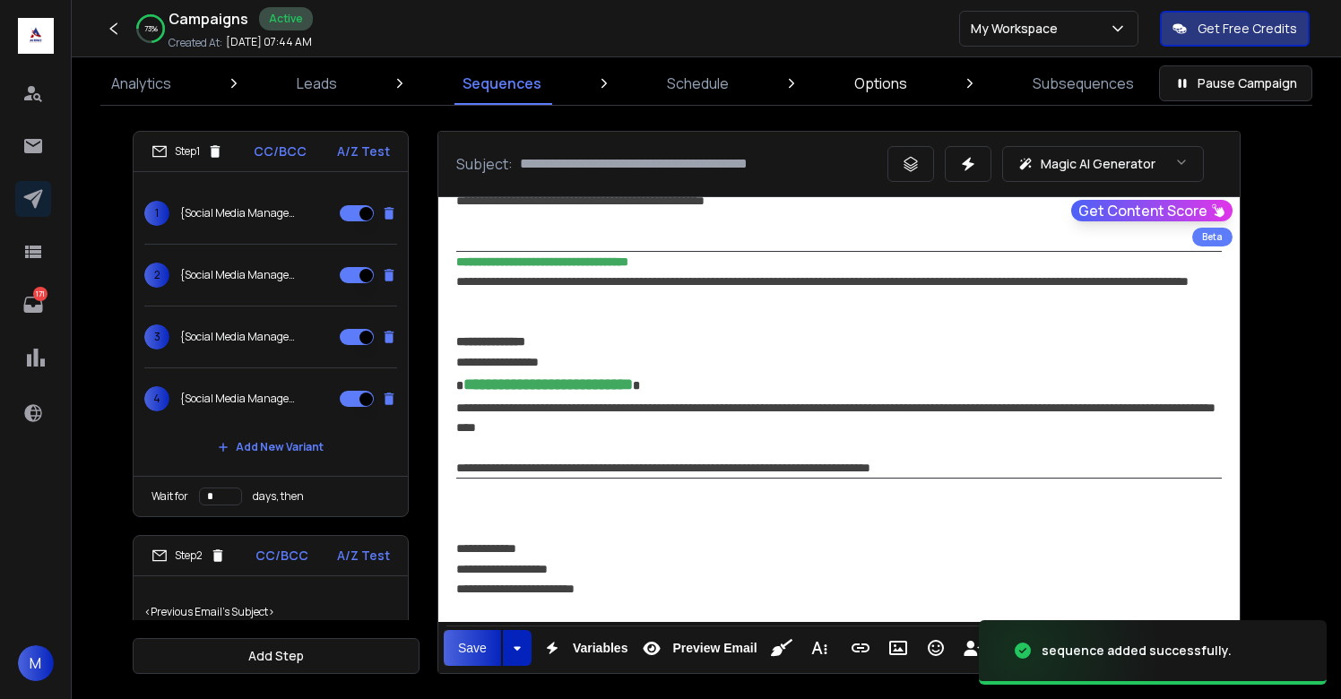
click at [899, 88] on p "Options" at bounding box center [880, 84] width 53 height 22
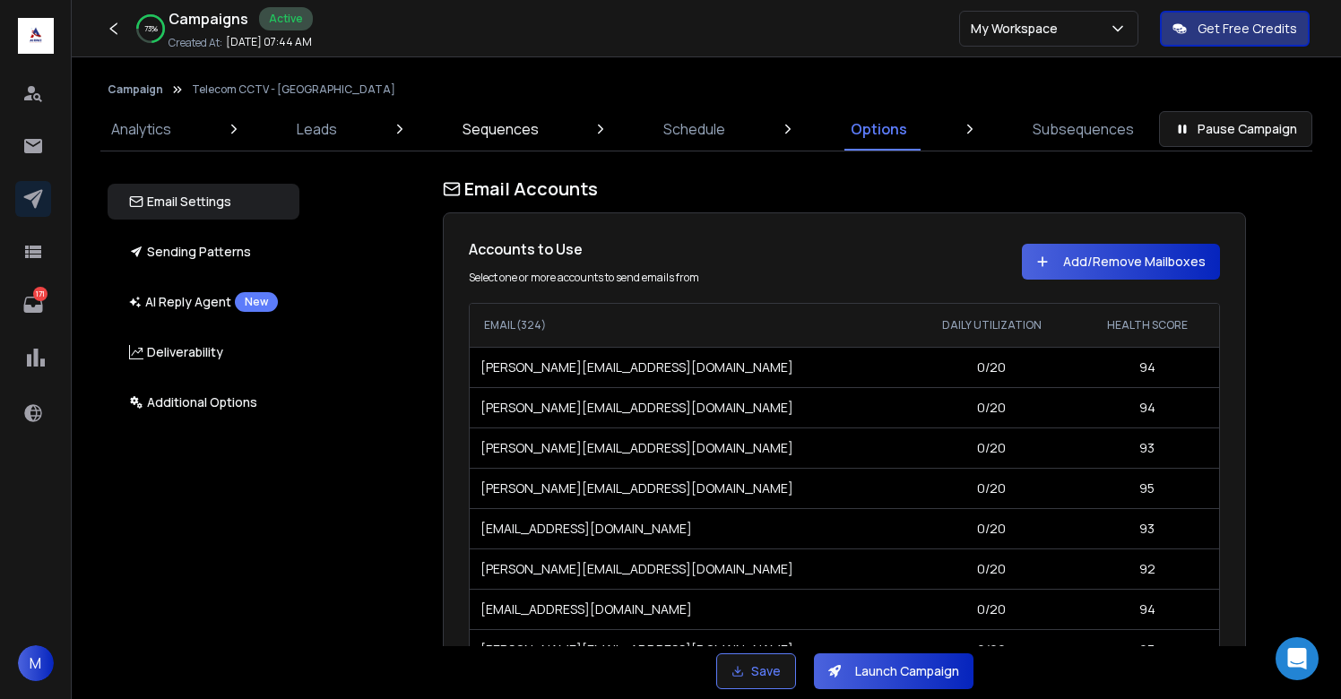
click at [531, 130] on p "Sequences" at bounding box center [501, 129] width 76 height 22
click at [701, 119] on p "Schedule" at bounding box center [694, 129] width 62 height 22
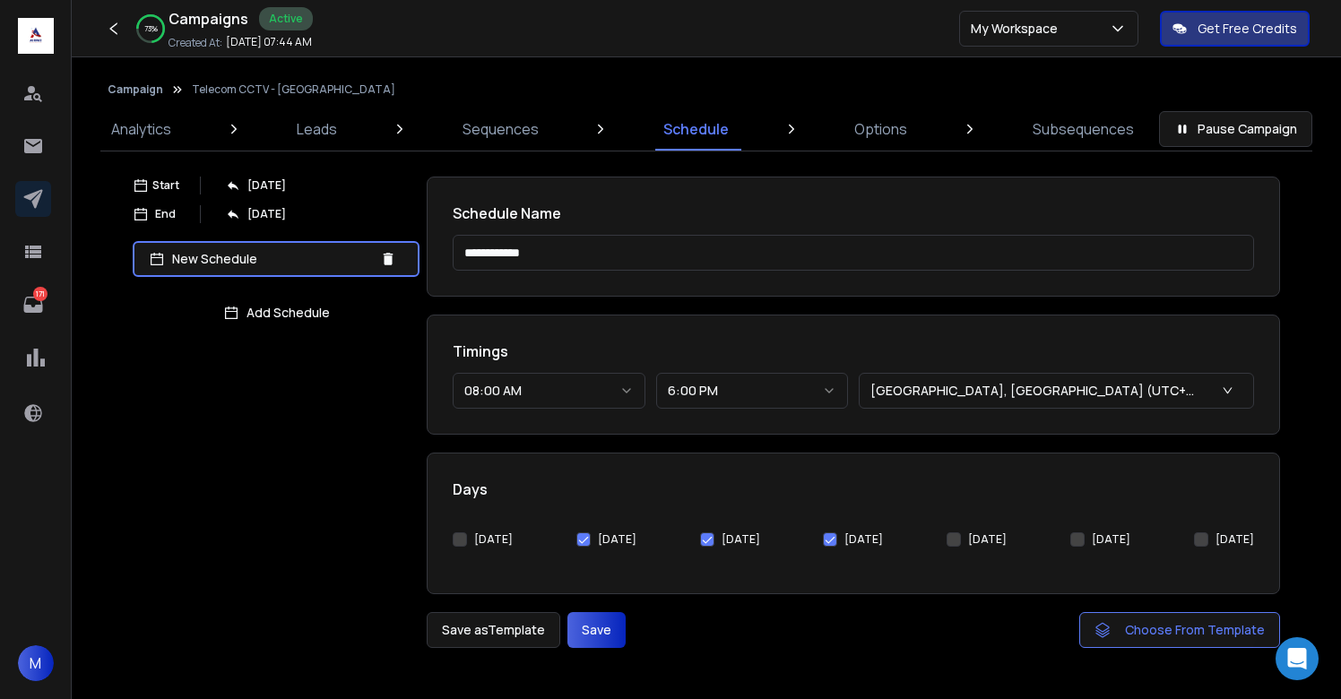
click at [464, 541] on button "[DATE]" at bounding box center [460, 540] width 14 height 14
click at [586, 626] on button "Save" at bounding box center [597, 630] width 58 height 36
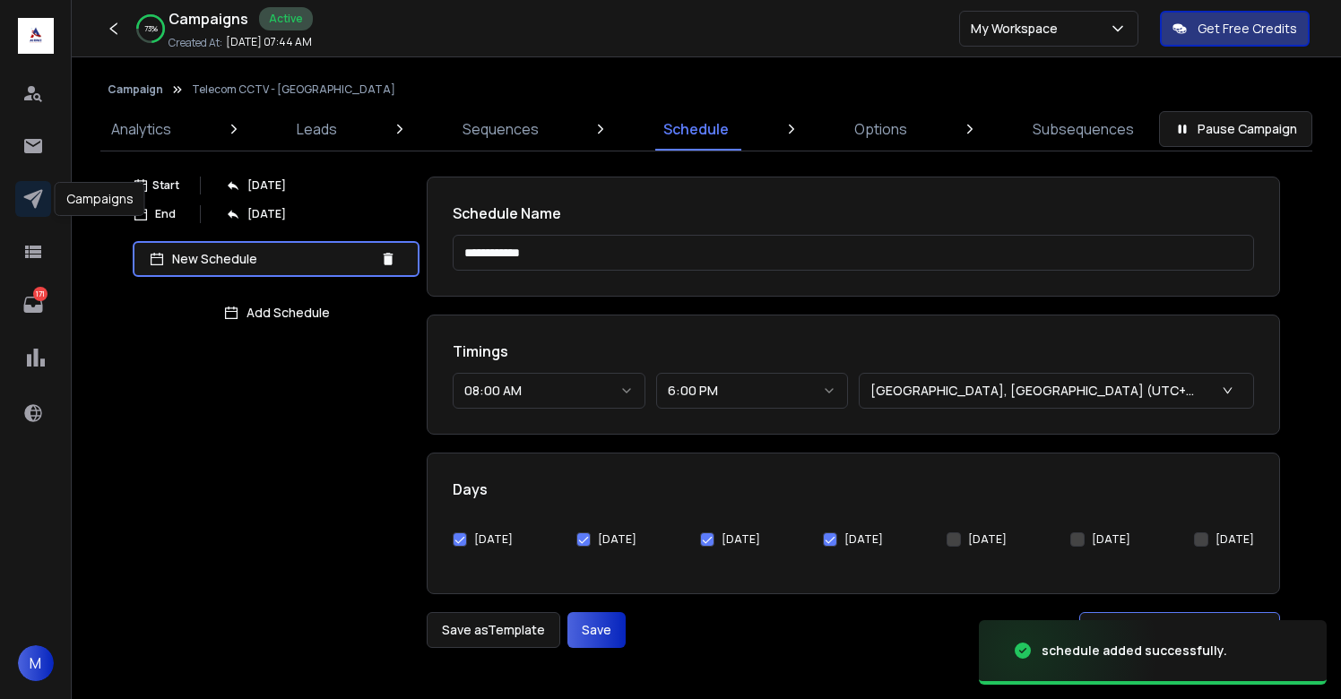
click at [28, 208] on icon at bounding box center [33, 199] width 22 height 22
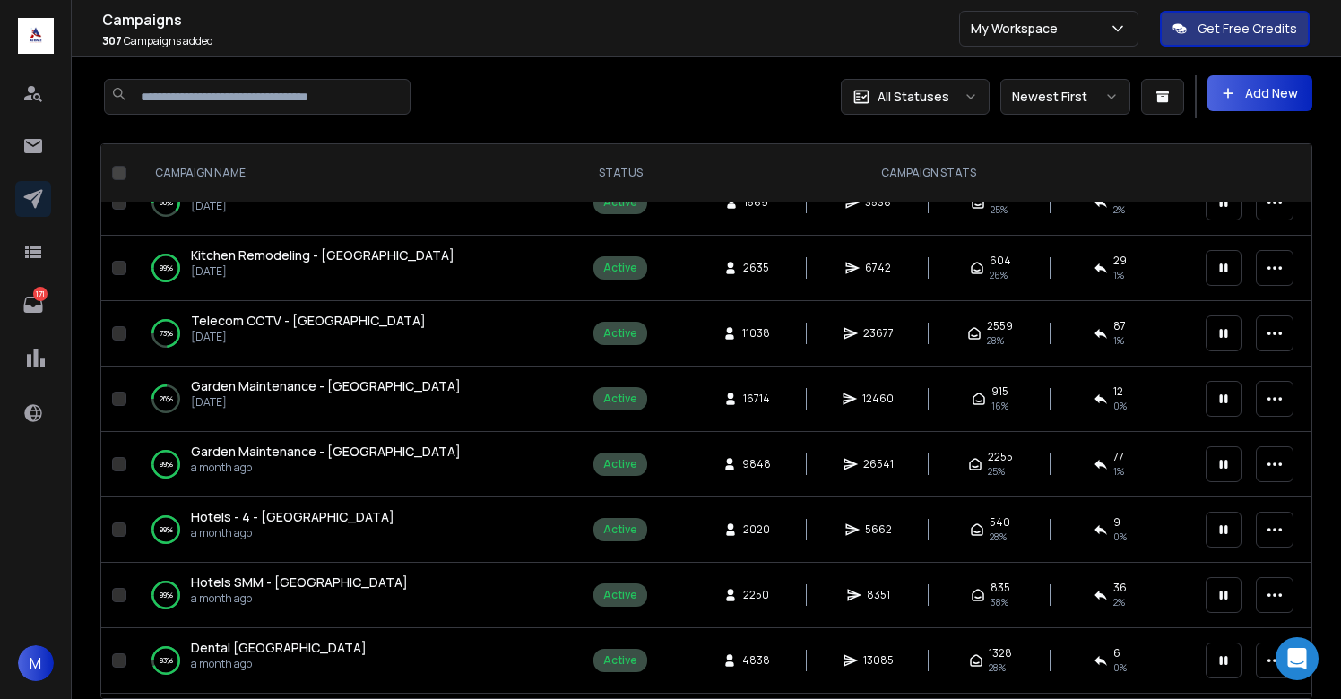
scroll to position [313, 0]
click at [299, 455] on span "Garden Maintenance - UK" at bounding box center [326, 452] width 270 height 17
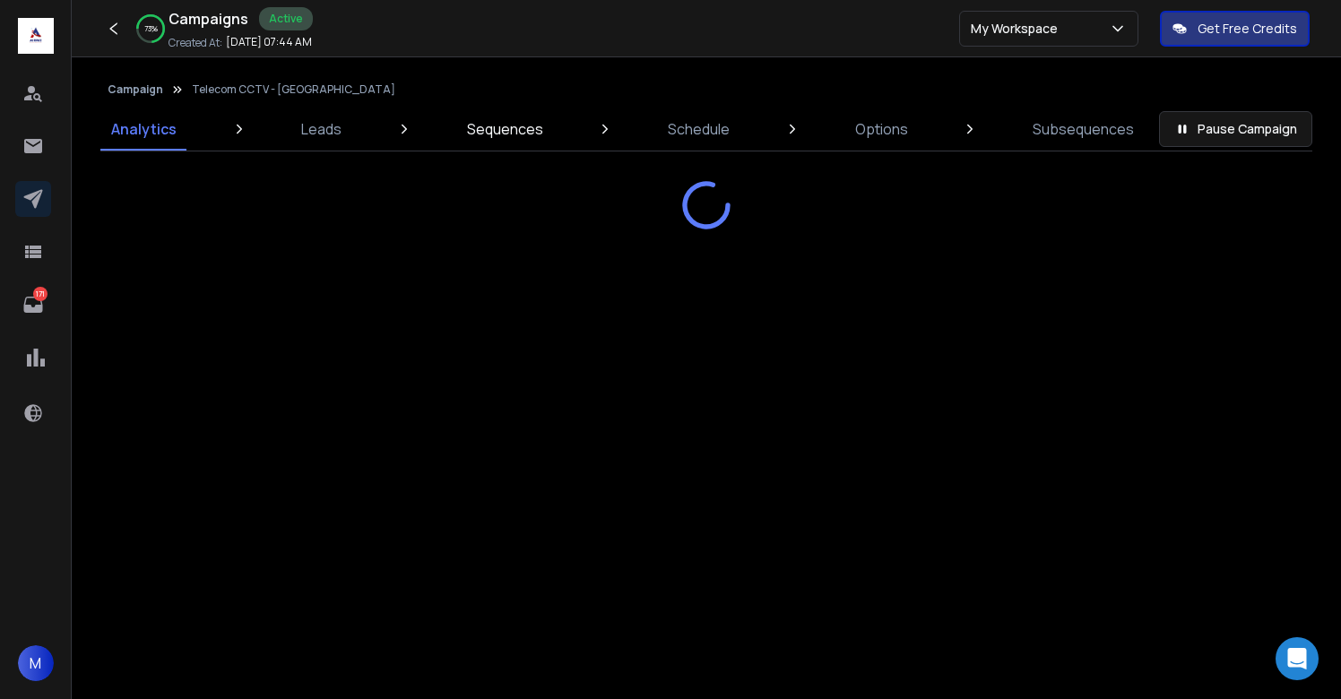
click at [480, 128] on p "Sequences" at bounding box center [505, 129] width 76 height 22
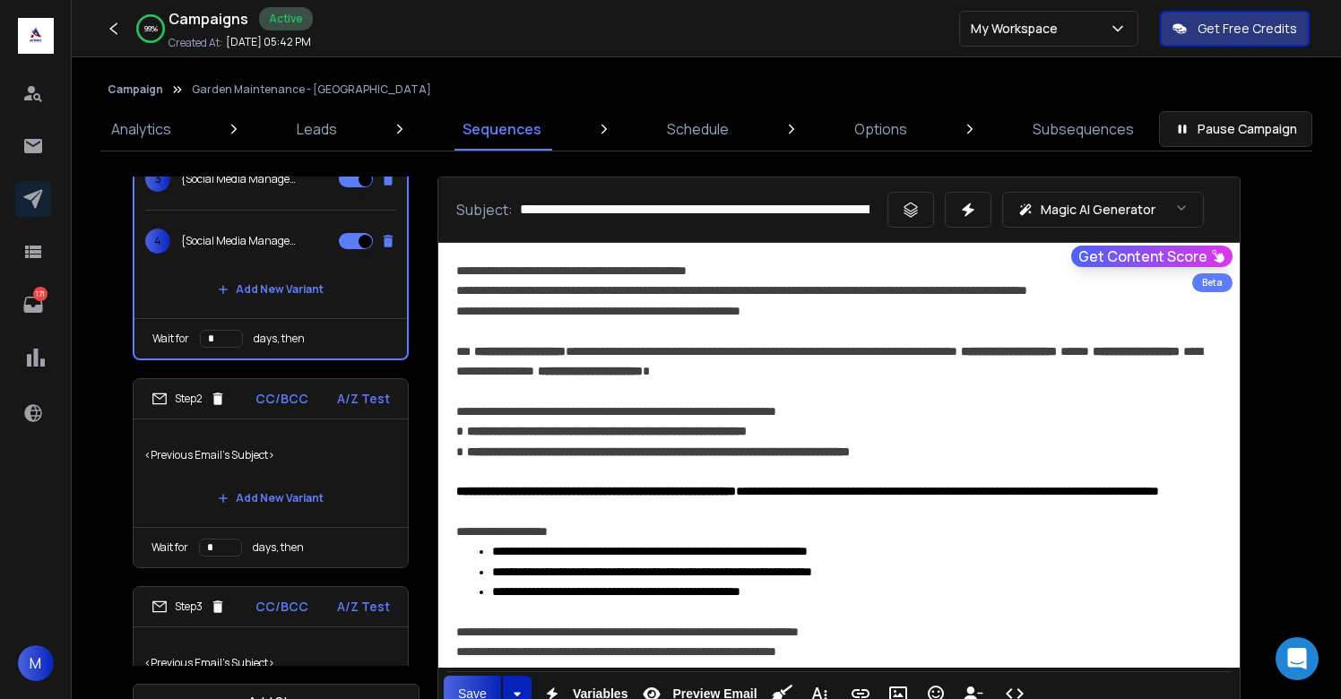
scroll to position [208, 0]
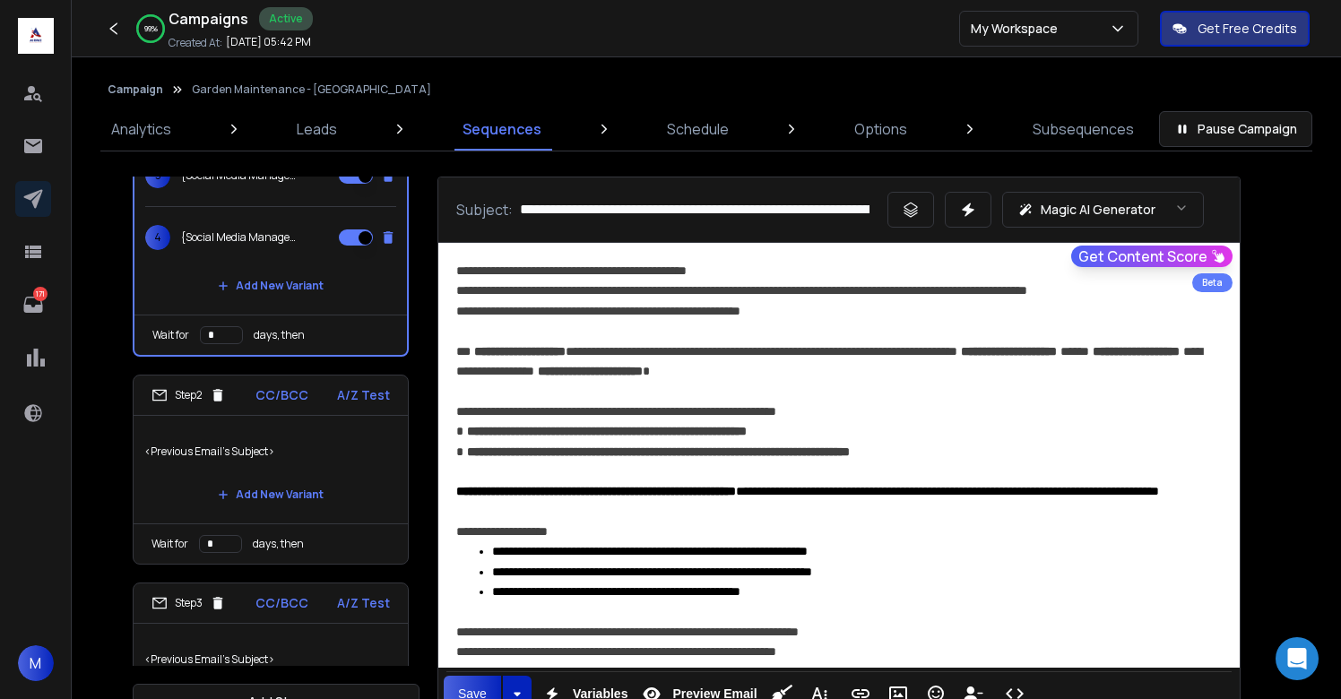
click at [358, 440] on p "<Previous Email's Subject>" at bounding box center [270, 452] width 253 height 50
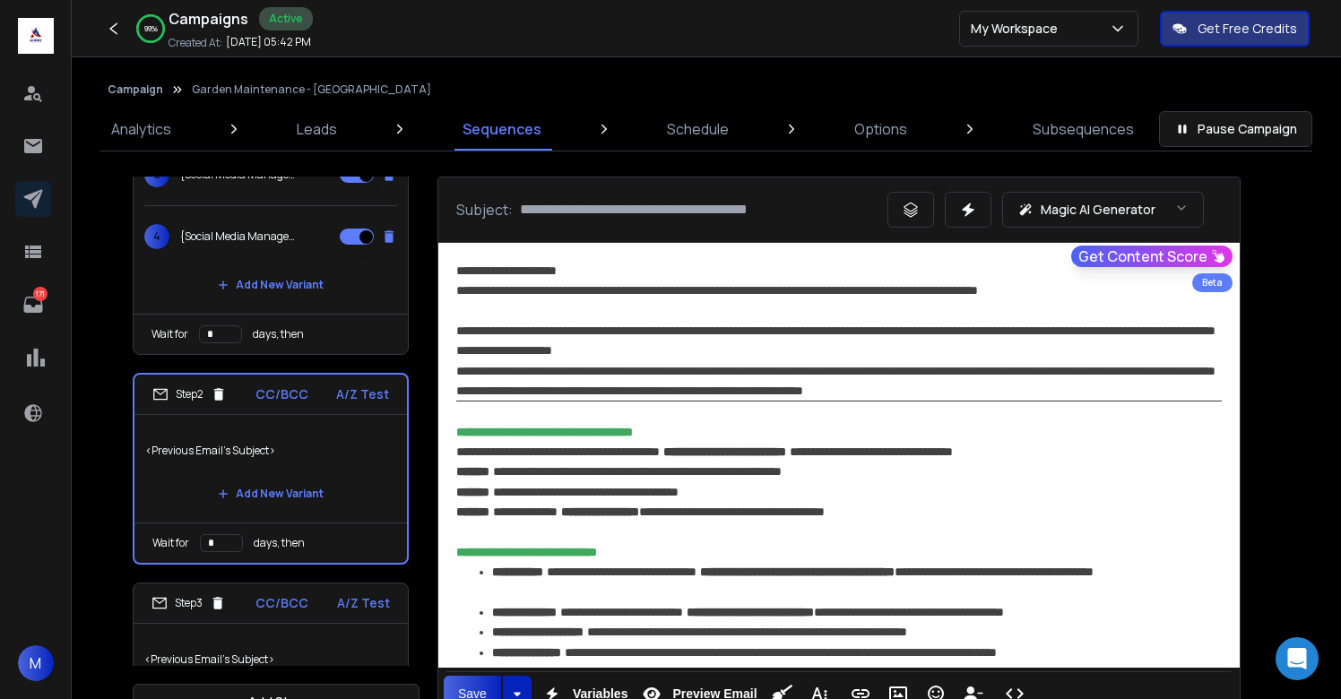
scroll to position [274, 0]
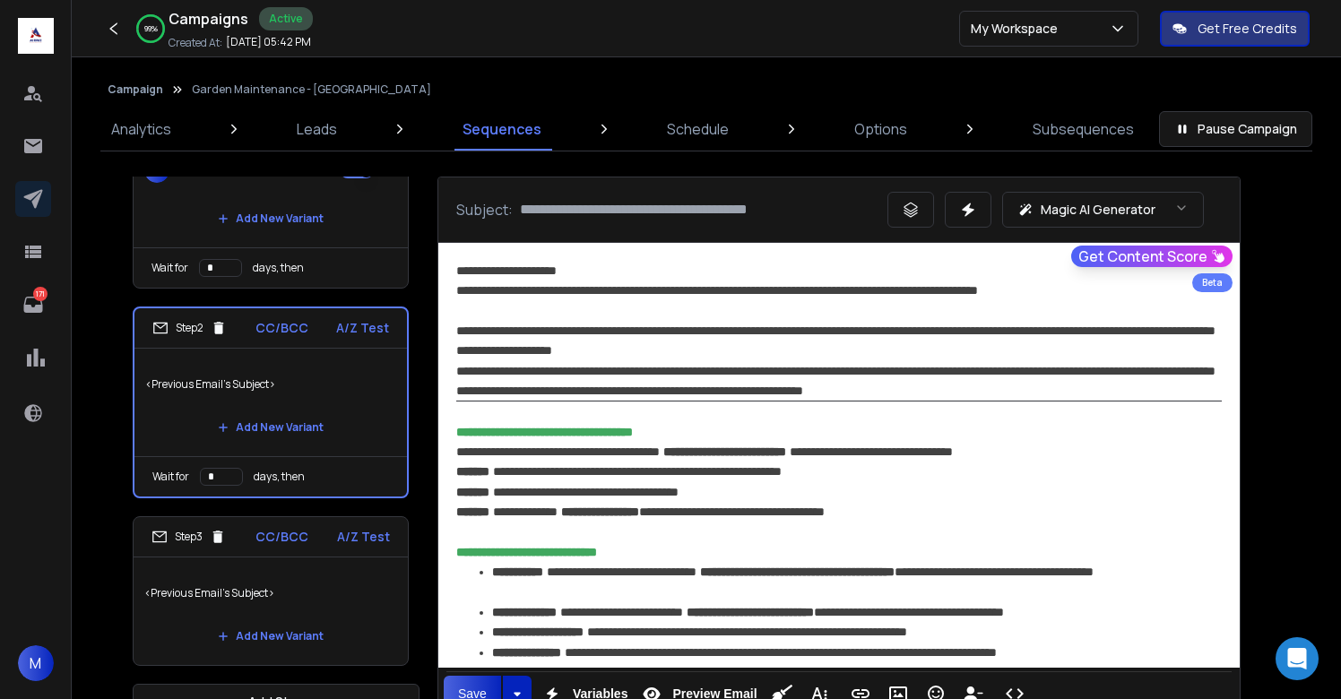
click at [351, 585] on p "<Previous Email's Subject>" at bounding box center [270, 593] width 253 height 50
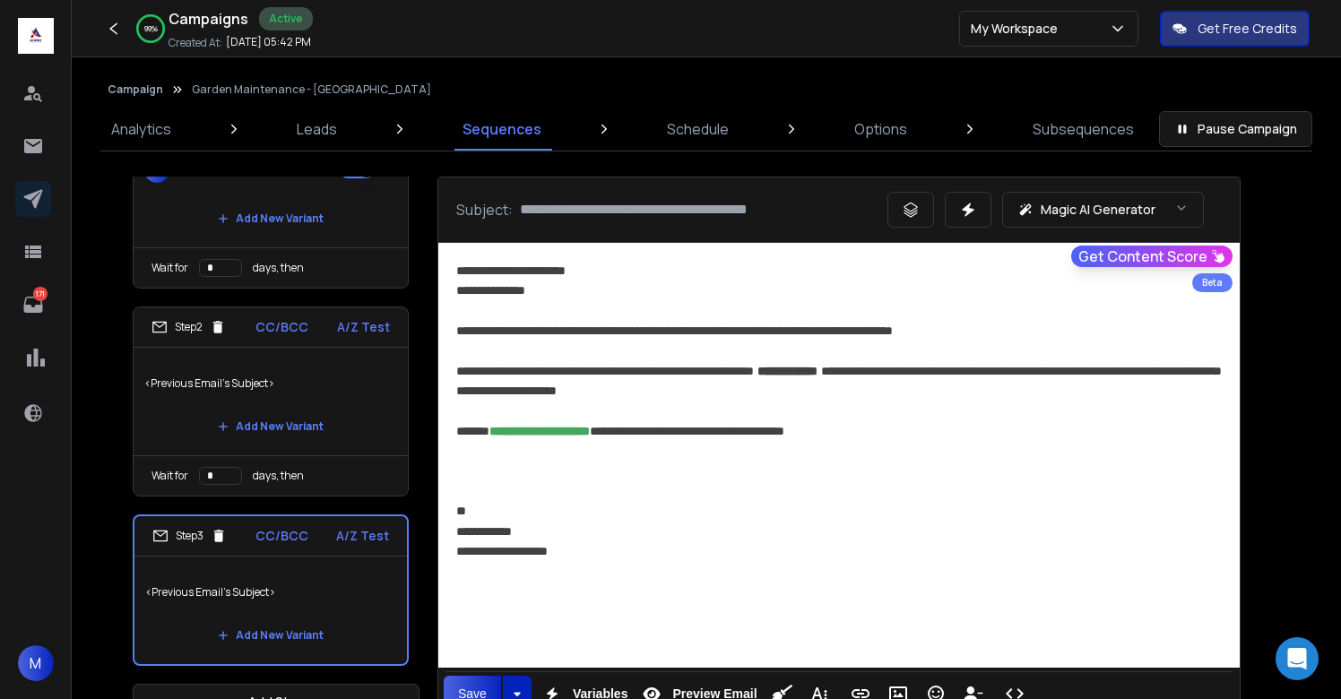
scroll to position [46, 0]
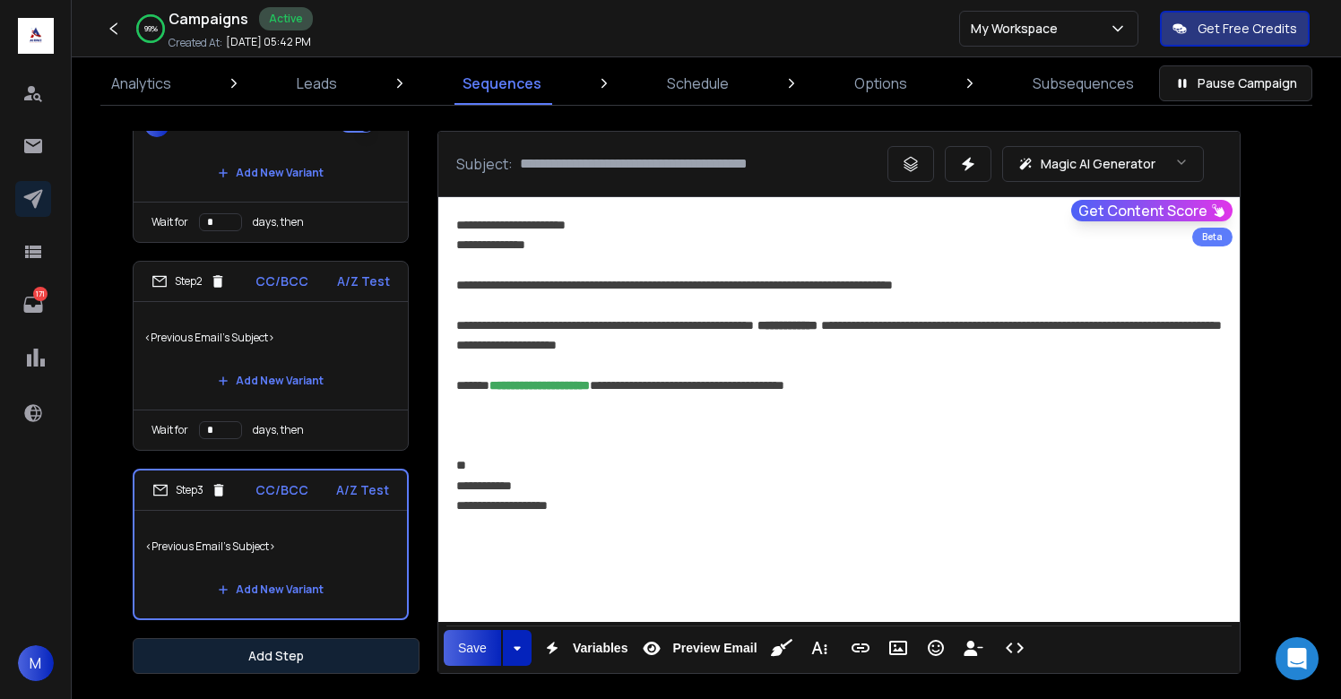
click at [310, 655] on button "Add Step" at bounding box center [276, 656] width 287 height 36
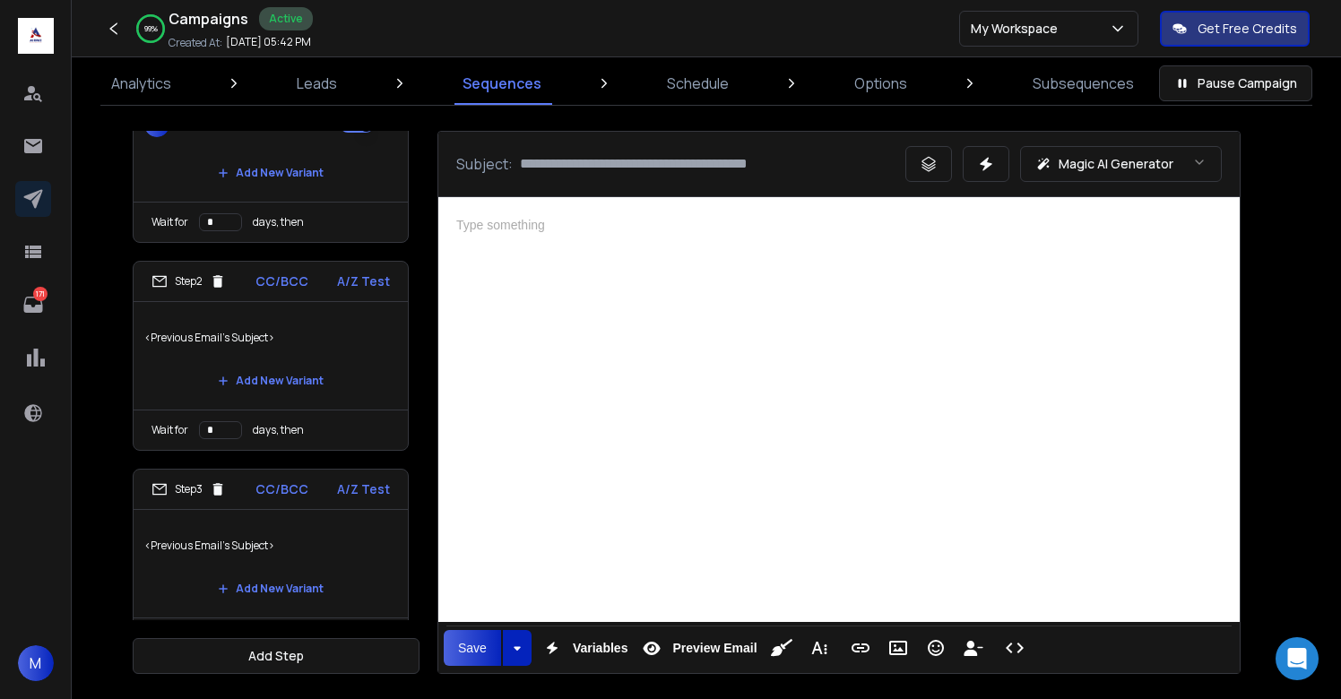
click at [641, 472] on div at bounding box center [839, 407] width 802 height 420
click at [718, 332] on div at bounding box center [839, 407] width 802 height 420
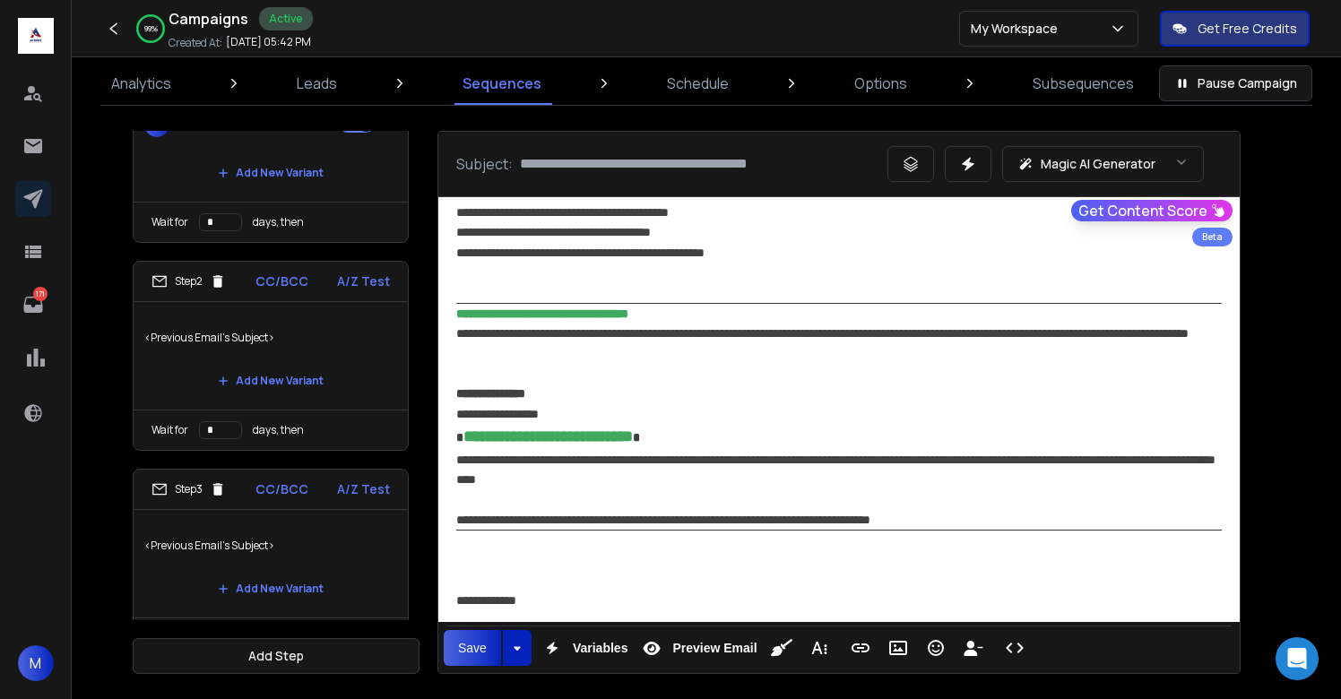
scroll to position [1294, 0]
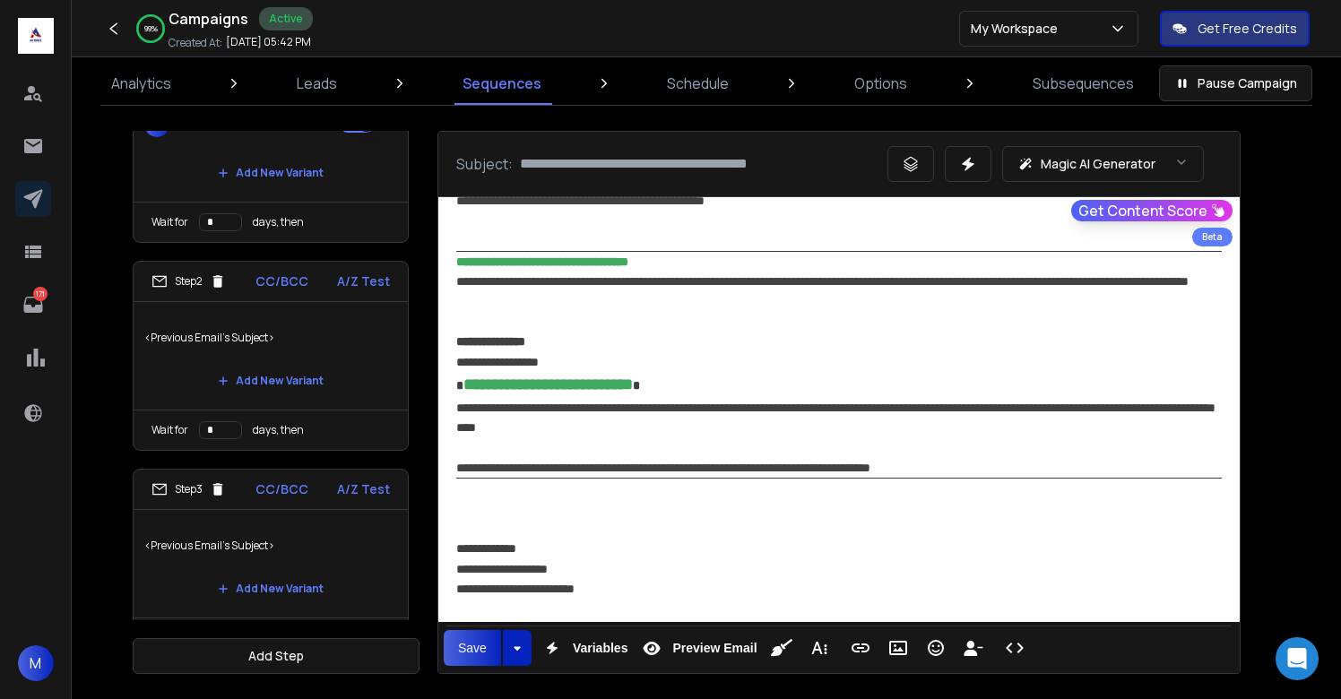
click at [1004, 461] on div "**********" at bounding box center [839, 468] width 766 height 20
click at [804, 467] on div "**********" at bounding box center [839, 468] width 766 height 20
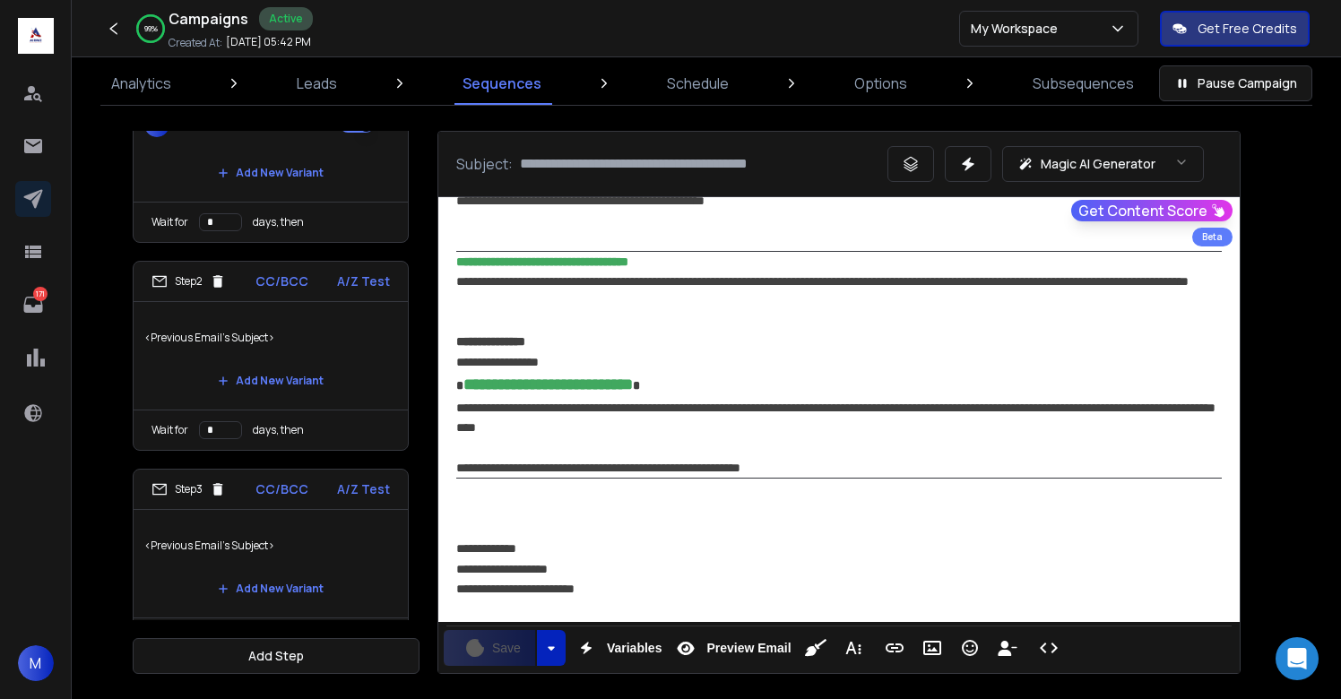
click at [649, 464] on div "**********" at bounding box center [839, 468] width 766 height 20
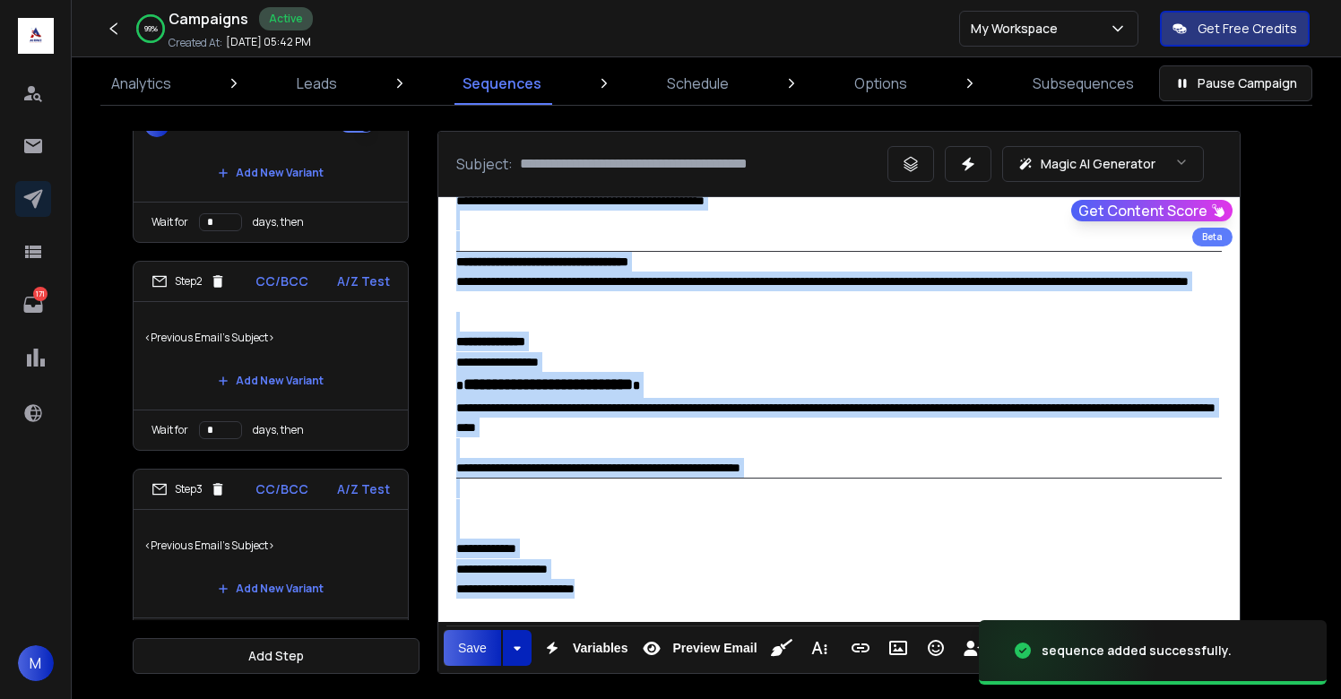
copy div "**********"
click at [29, 201] on icon at bounding box center [33, 199] width 22 height 22
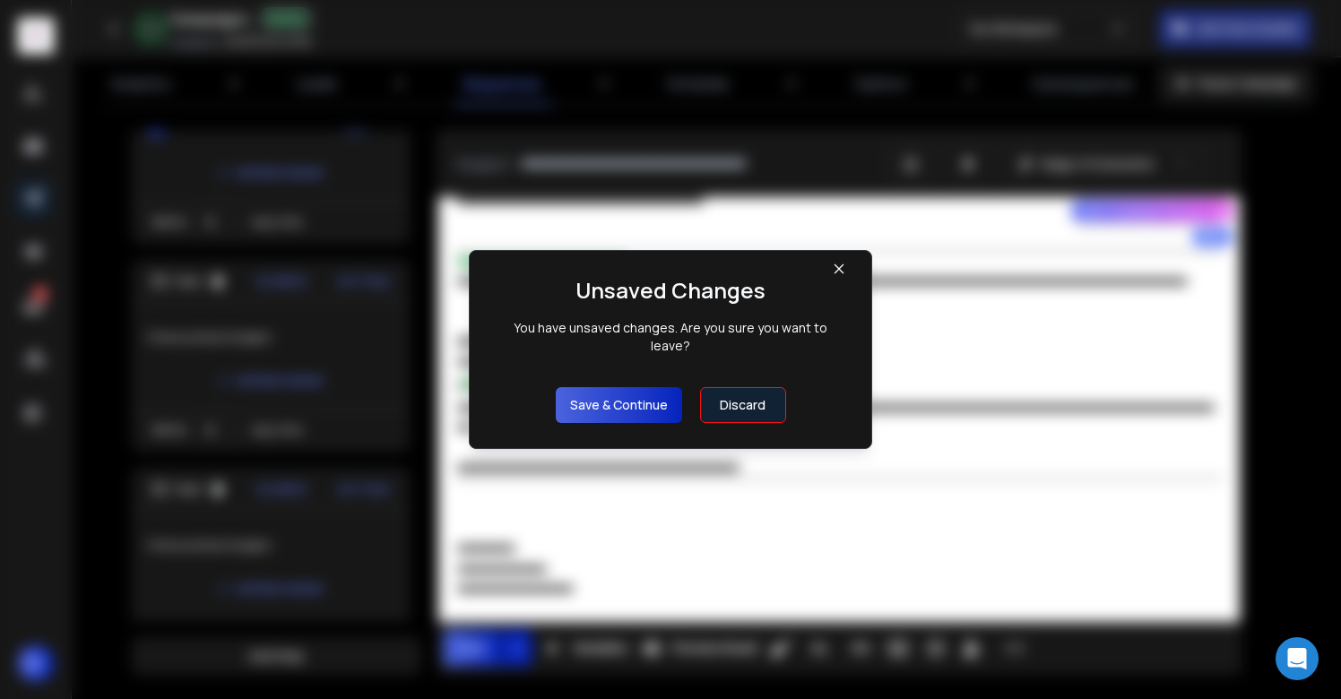
click at [837, 274] on icon at bounding box center [839, 269] width 14 height 14
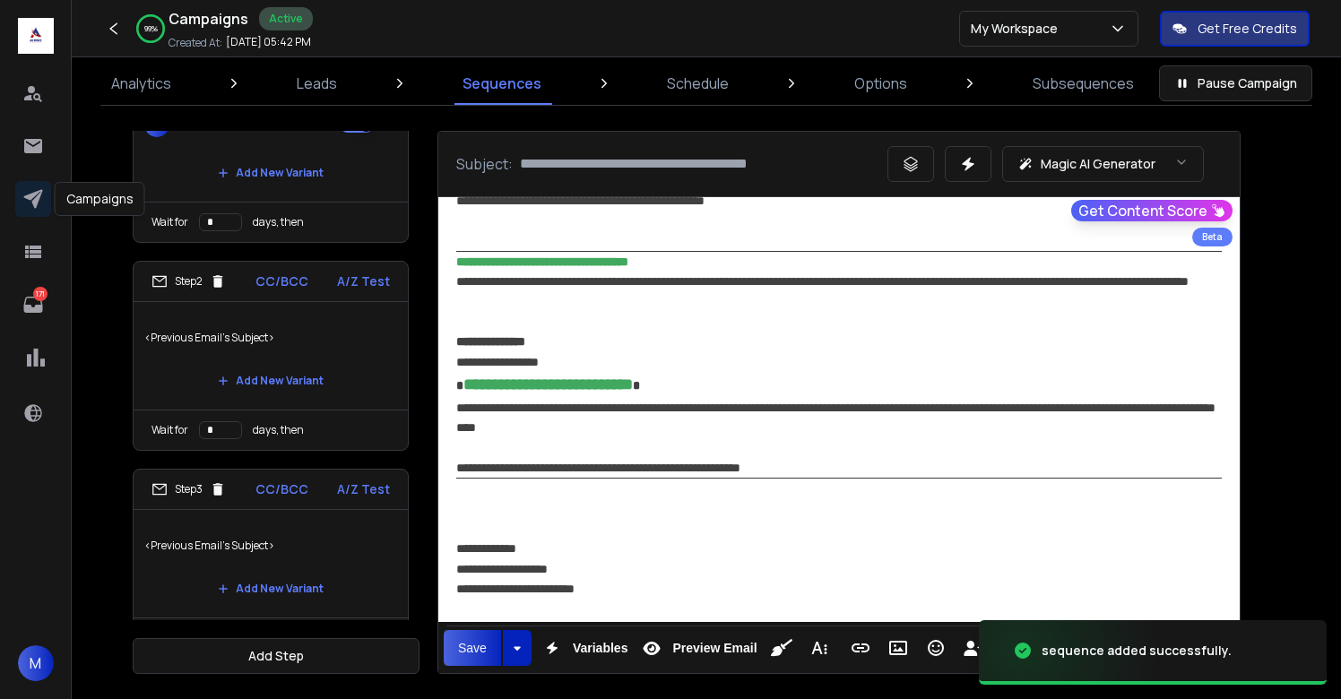
click at [22, 202] on icon at bounding box center [33, 199] width 22 height 22
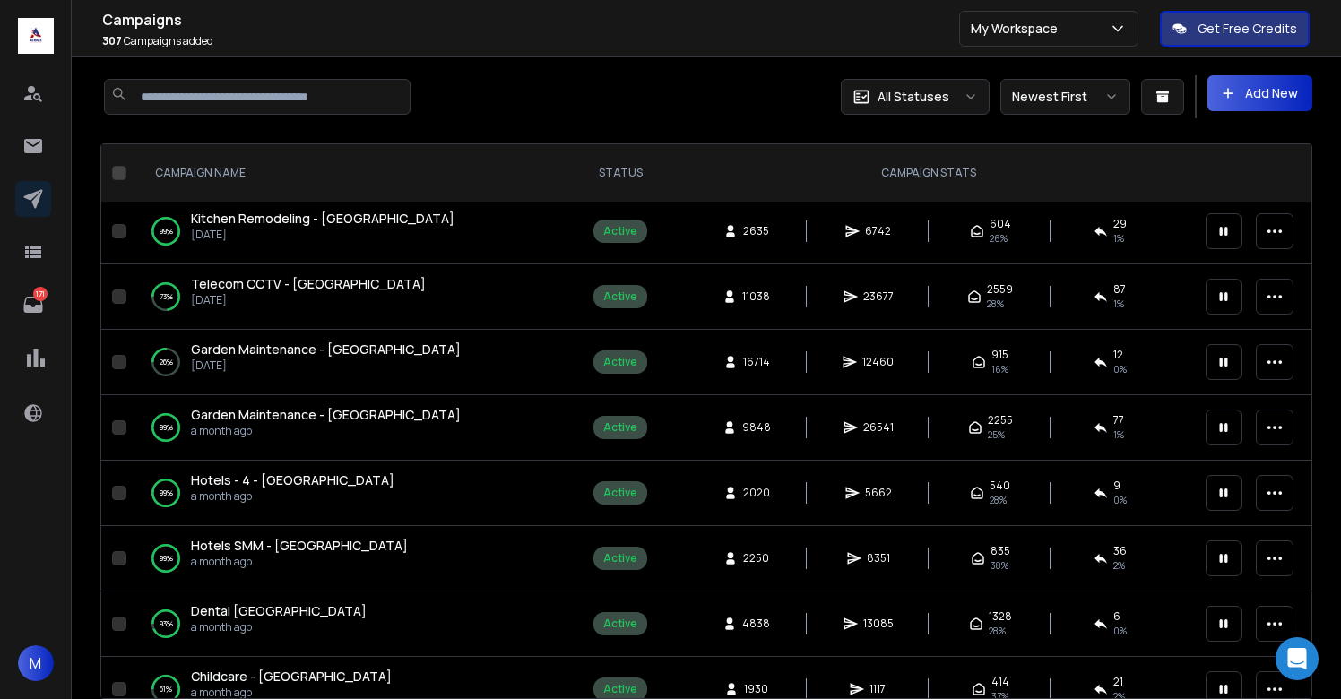
scroll to position [352, 0]
click at [293, 425] on p "a month ago" at bounding box center [326, 429] width 270 height 14
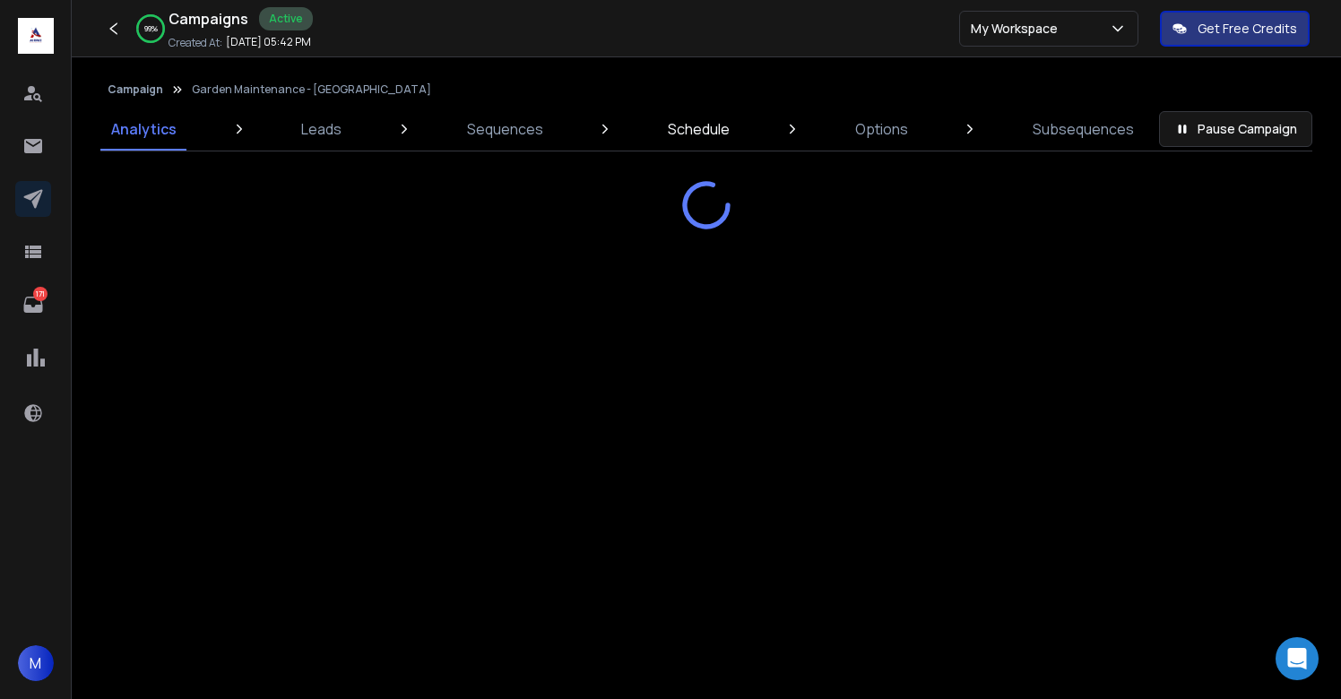
click at [672, 138] on p "Schedule" at bounding box center [699, 129] width 62 height 22
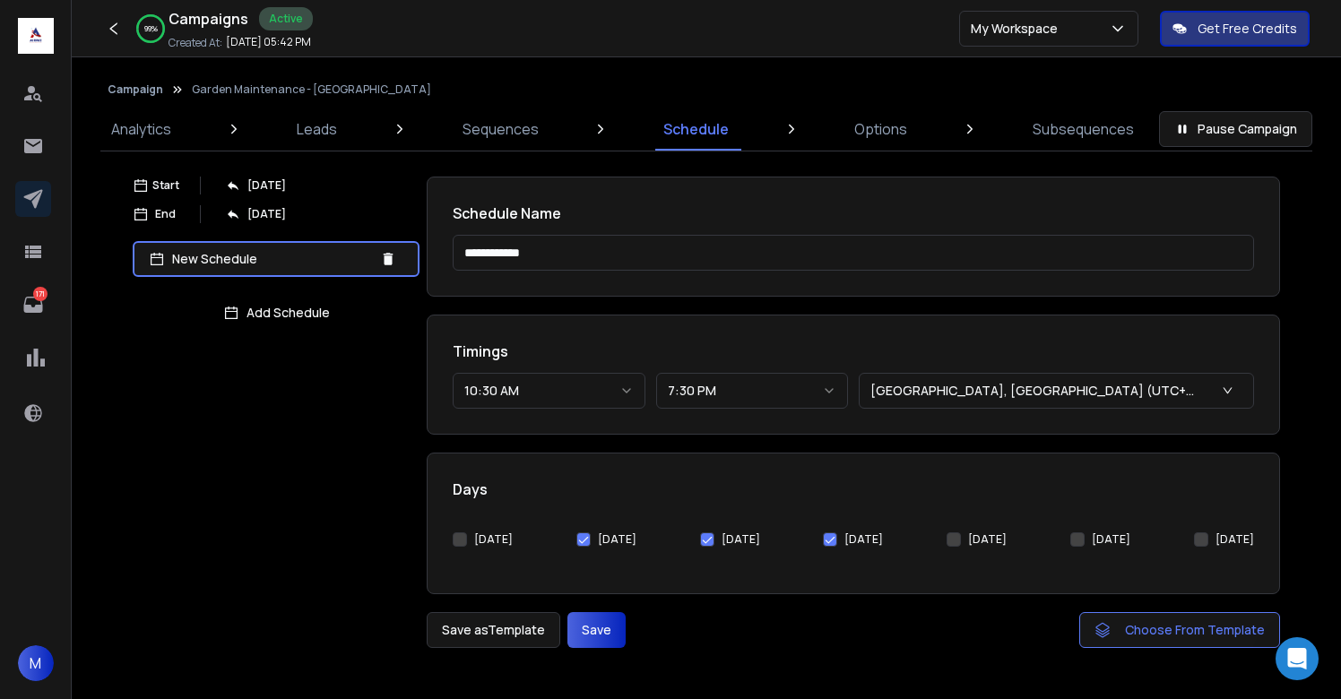
click at [466, 538] on button "[DATE]" at bounding box center [460, 540] width 14 height 14
click at [612, 629] on button "Save" at bounding box center [597, 630] width 58 height 36
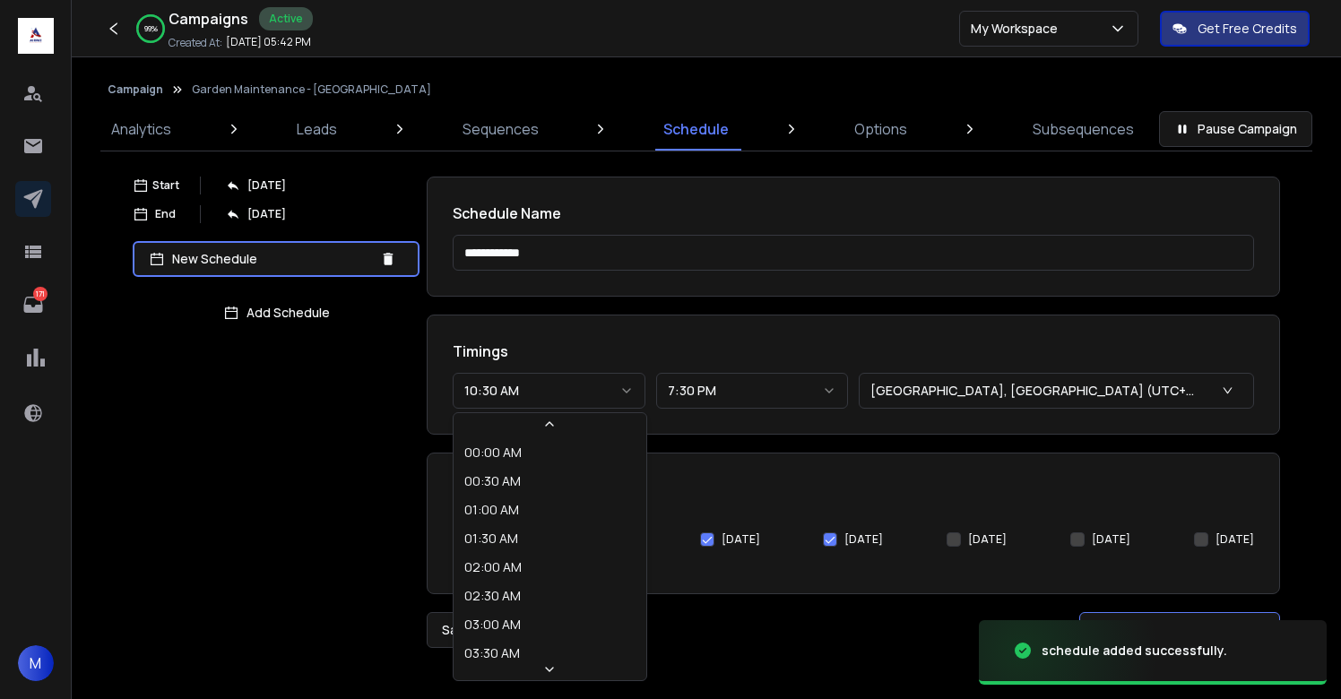
click at [497, 389] on button "10:30 AM" at bounding box center [549, 391] width 193 height 36
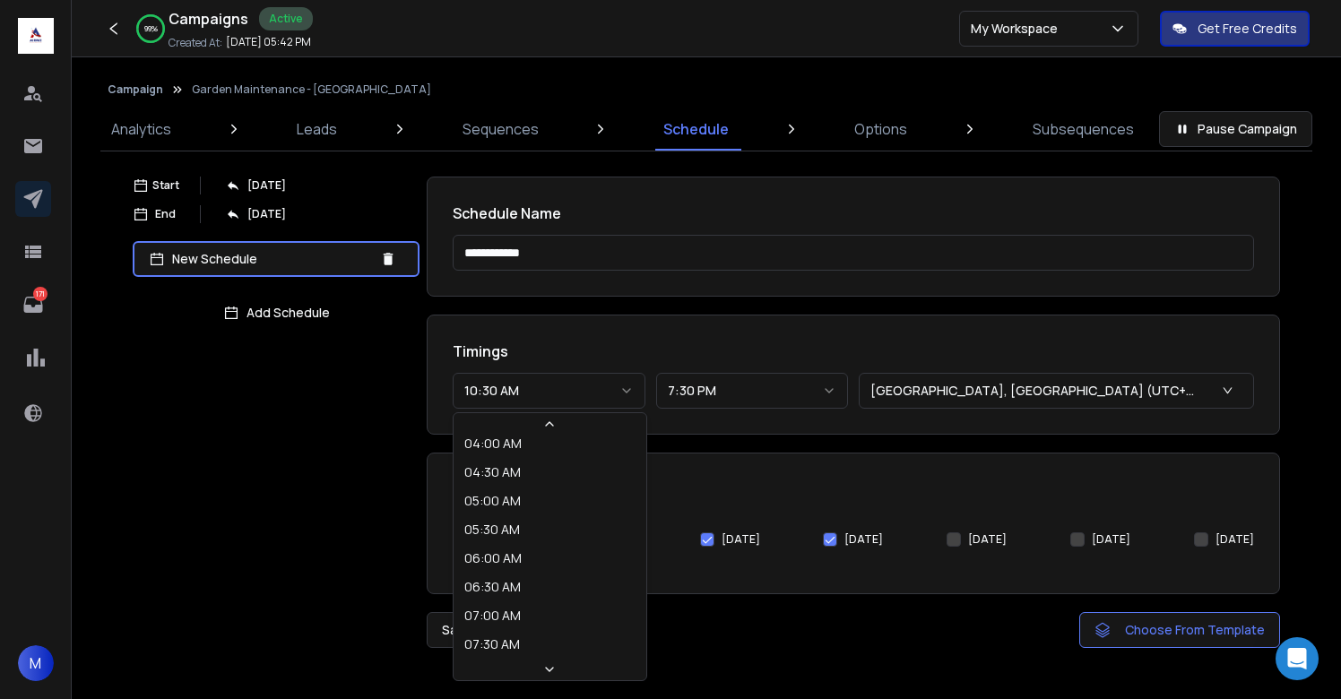
select select "********"
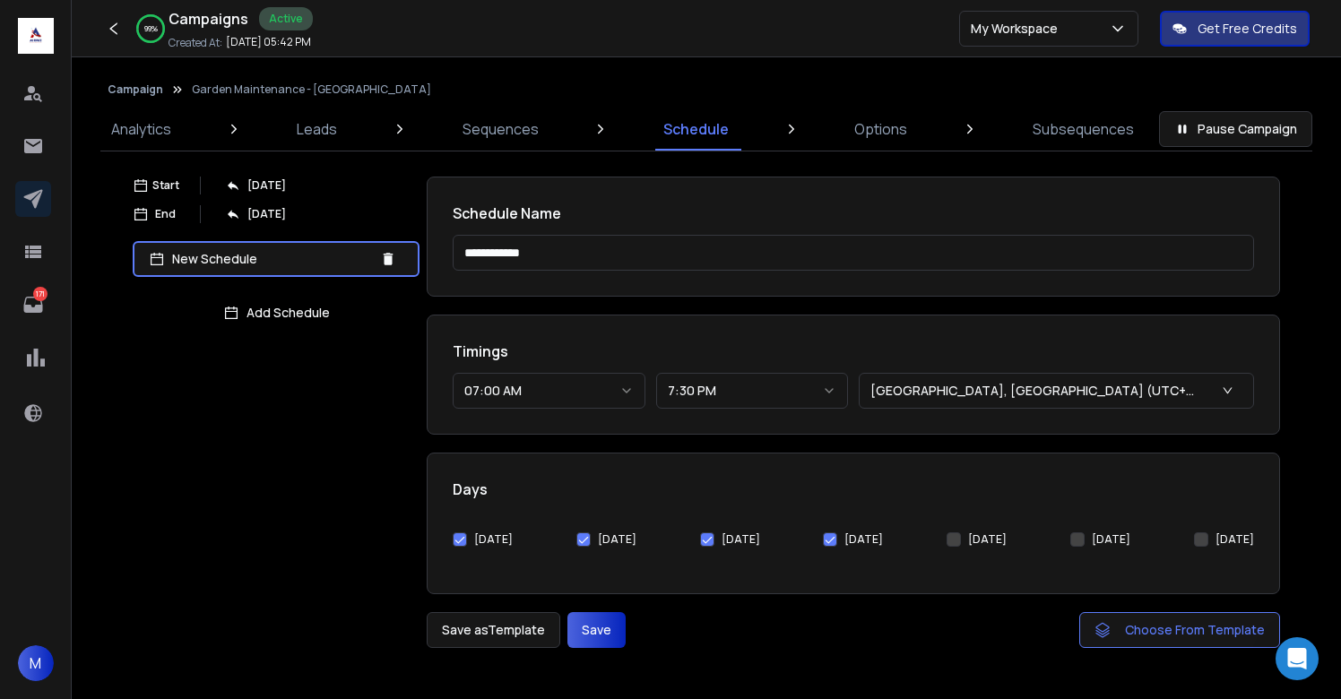
click at [587, 628] on button "Save" at bounding box center [597, 630] width 58 height 36
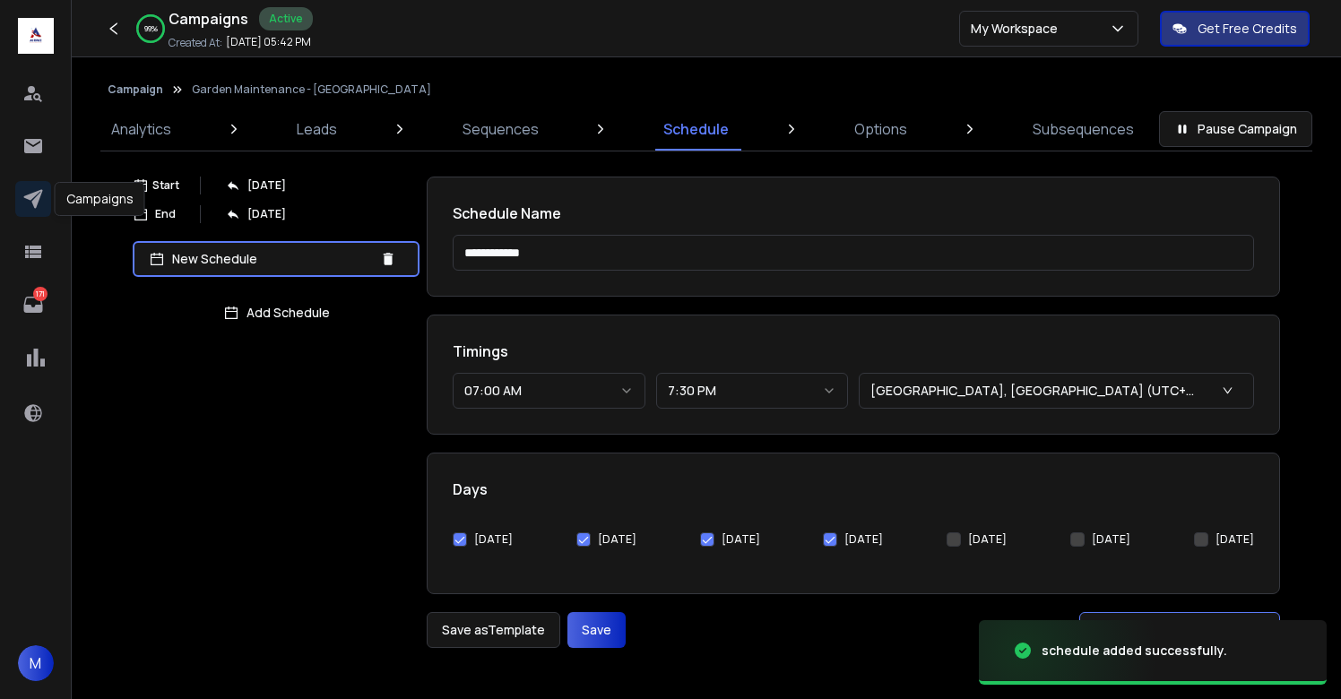
click at [39, 200] on icon at bounding box center [33, 199] width 22 height 22
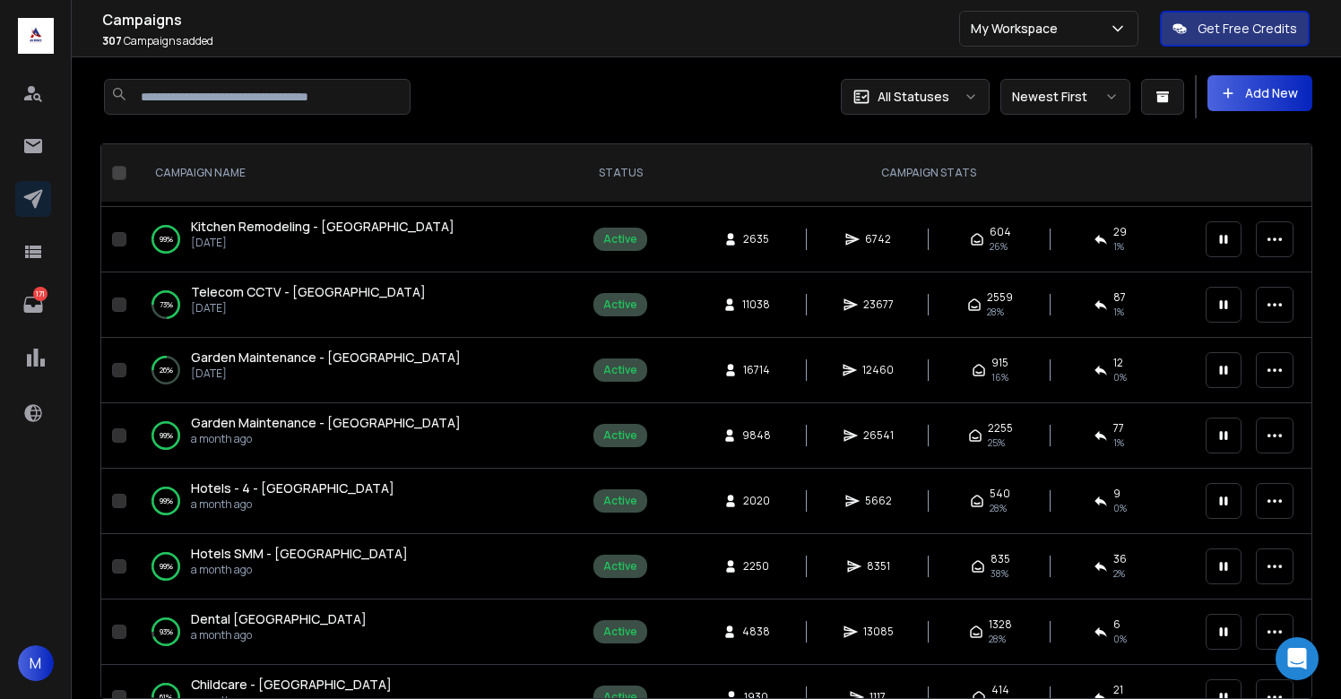
scroll to position [360, 0]
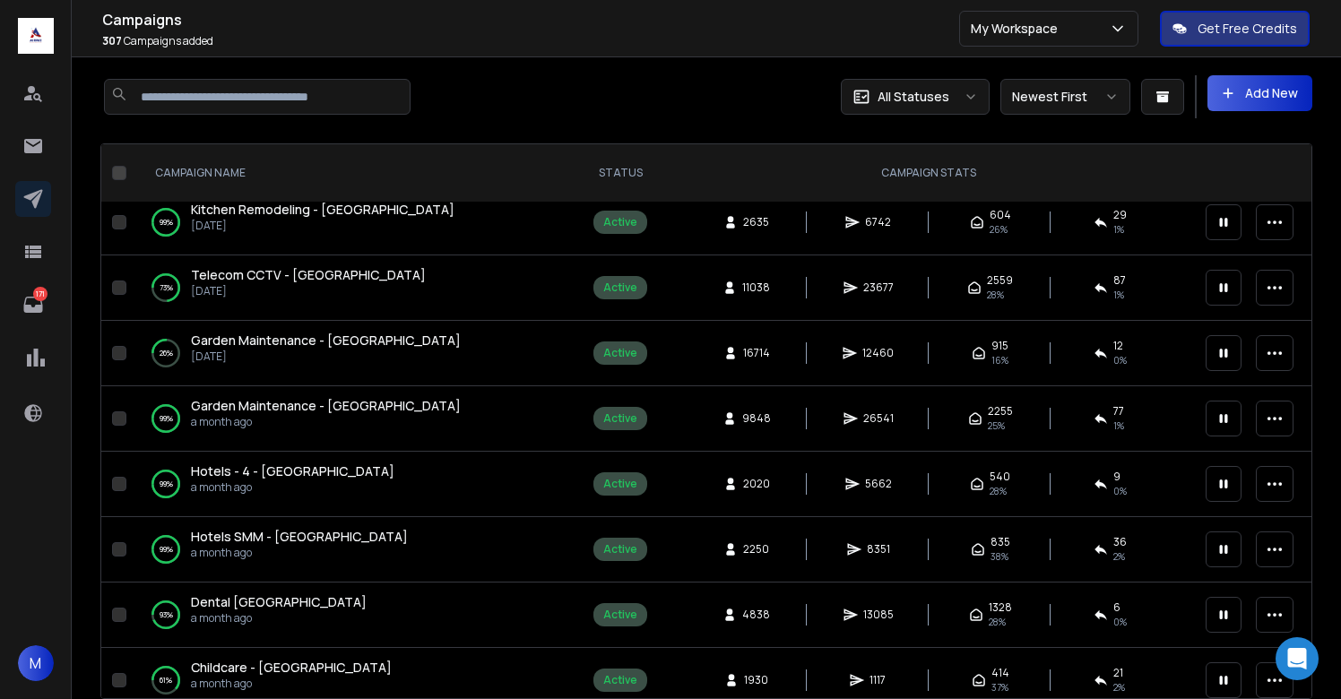
click at [279, 538] on span "Hotels SMM - UK" at bounding box center [299, 536] width 217 height 17
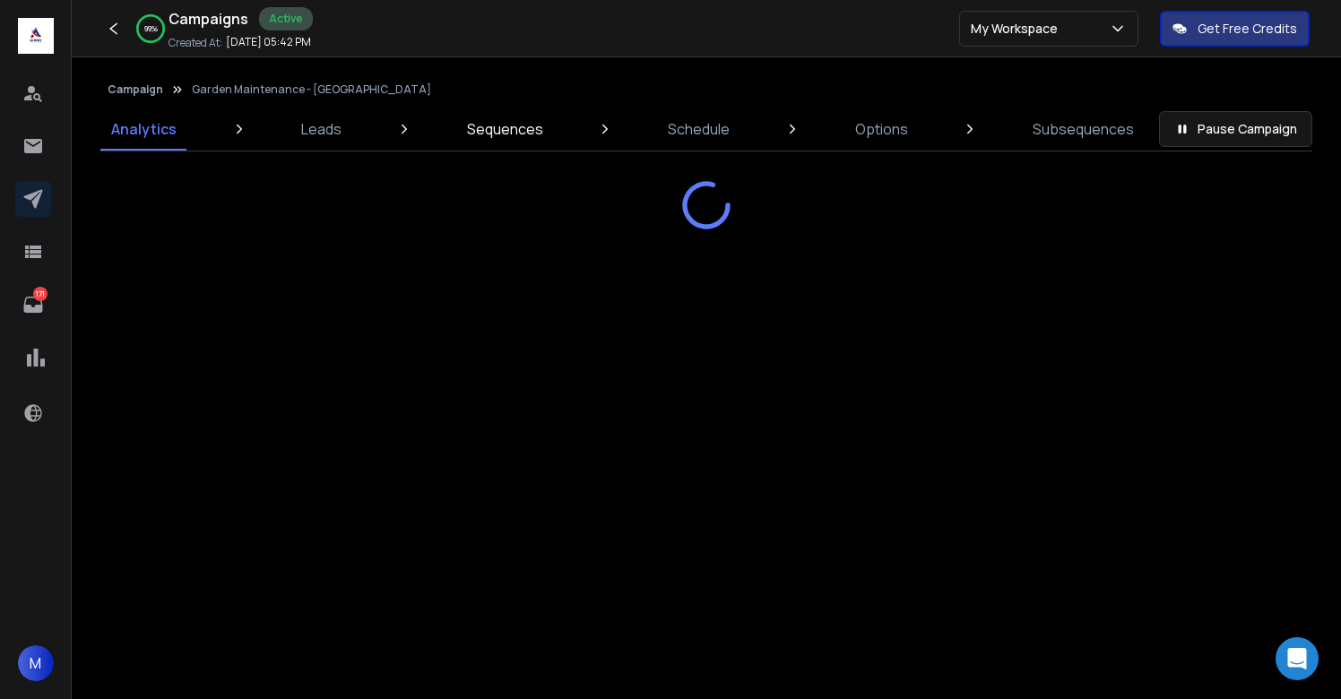
click at [488, 138] on p "Sequences" at bounding box center [505, 129] width 76 height 22
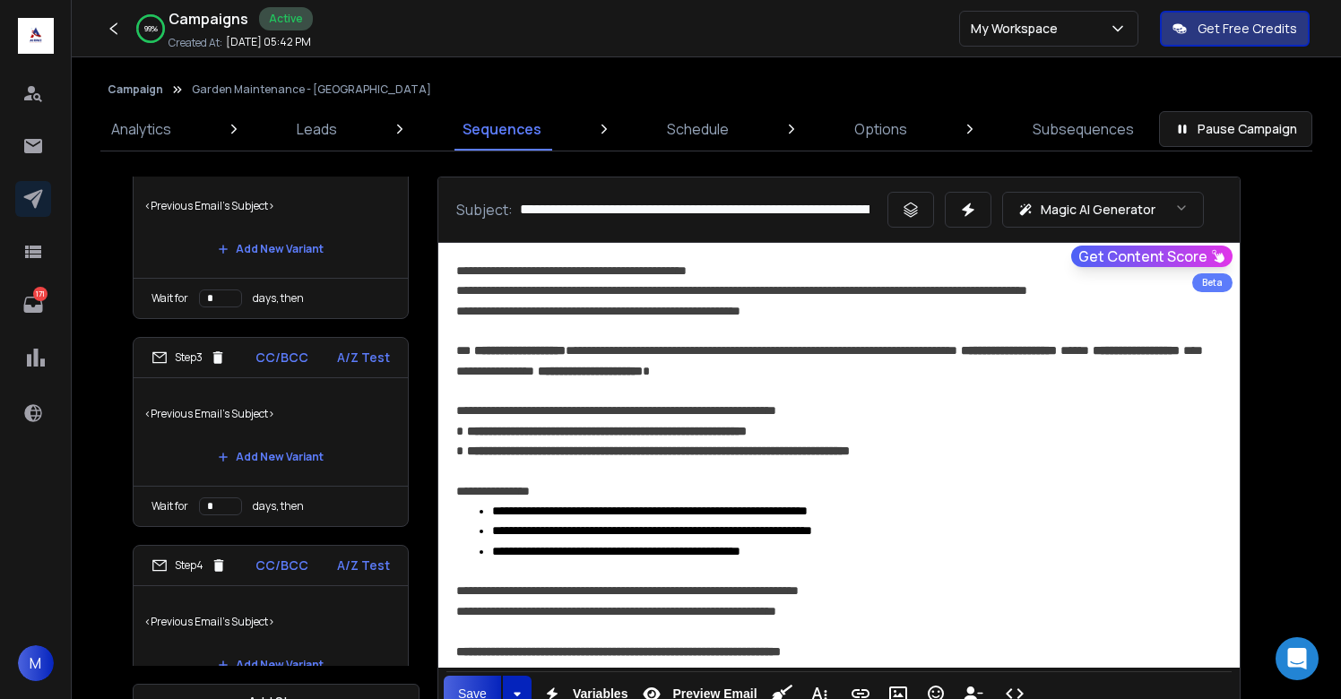
scroll to position [420, 0]
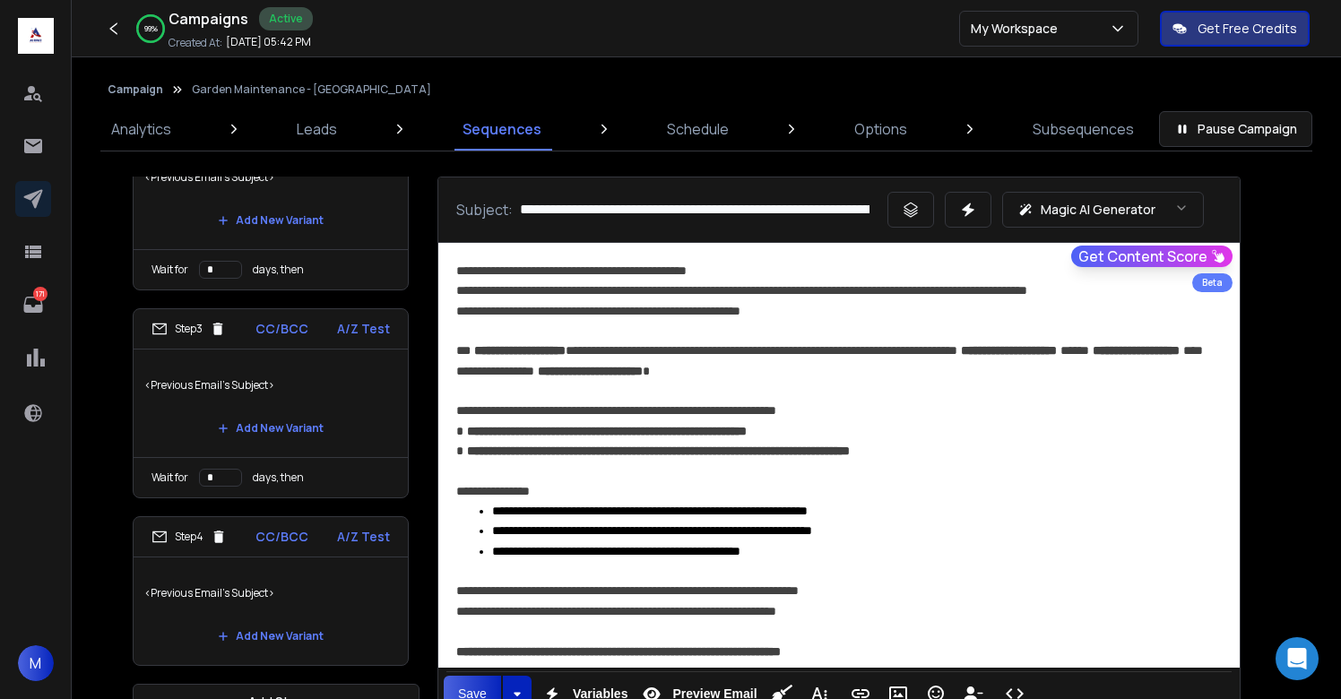
click at [273, 577] on p "<Previous Email's Subject>" at bounding box center [270, 593] width 253 height 50
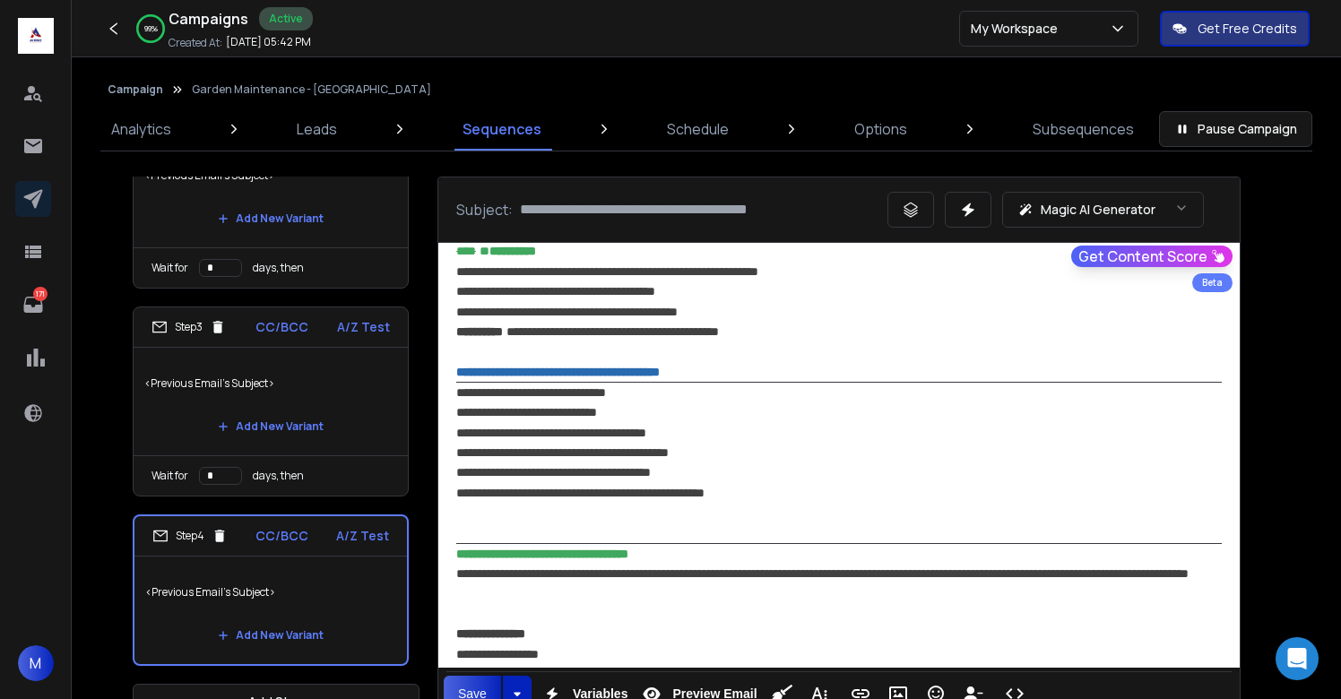
scroll to position [1294, 0]
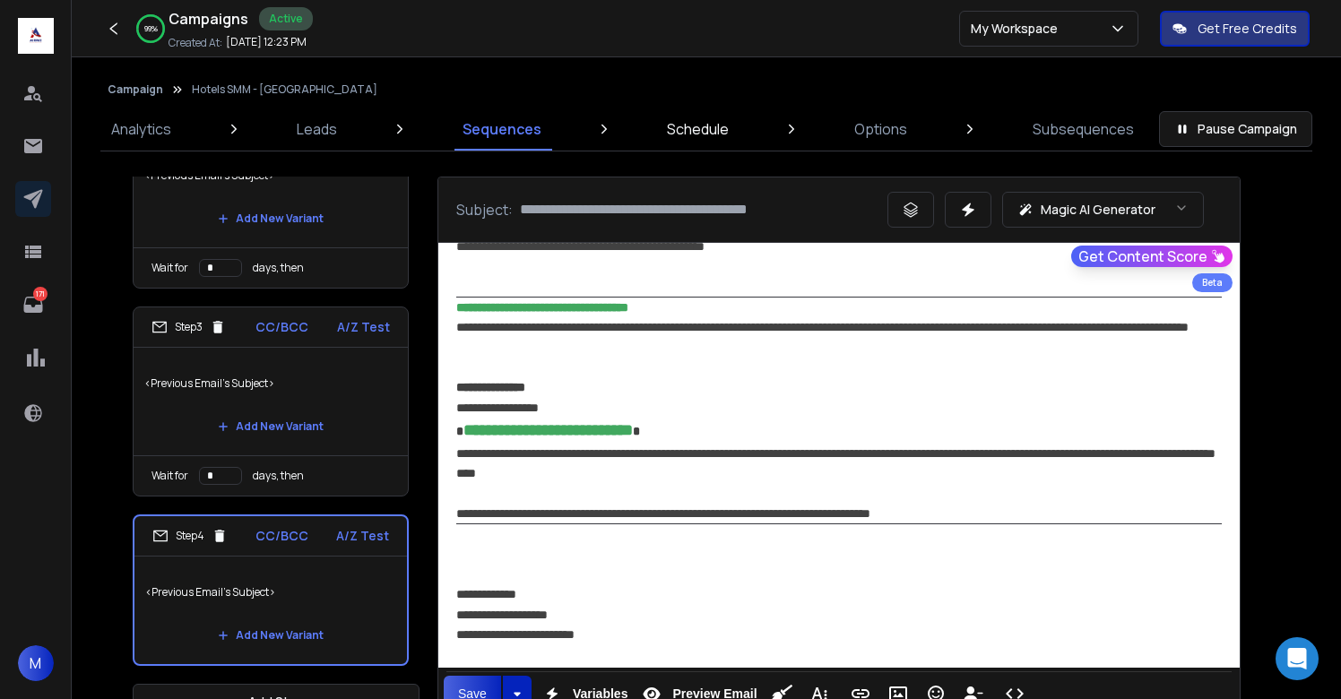
click at [693, 143] on link "Schedule" at bounding box center [697, 129] width 83 height 43
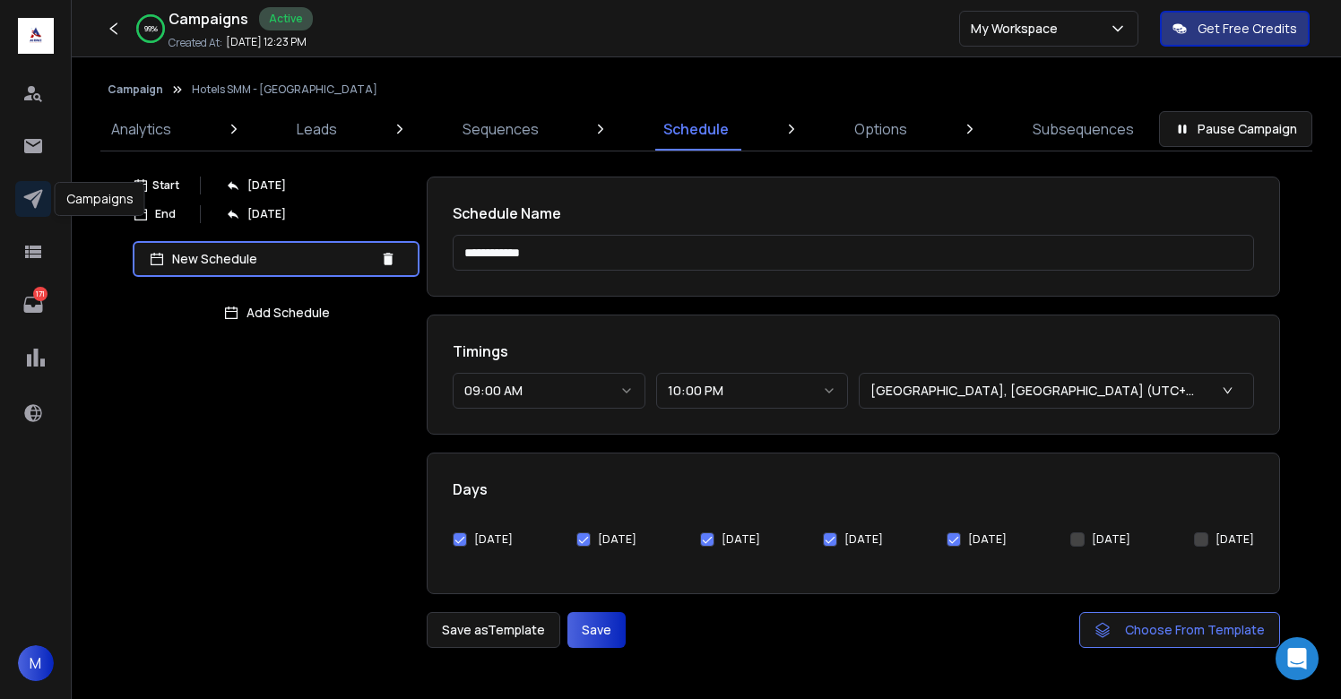
click at [30, 202] on icon at bounding box center [33, 199] width 22 height 22
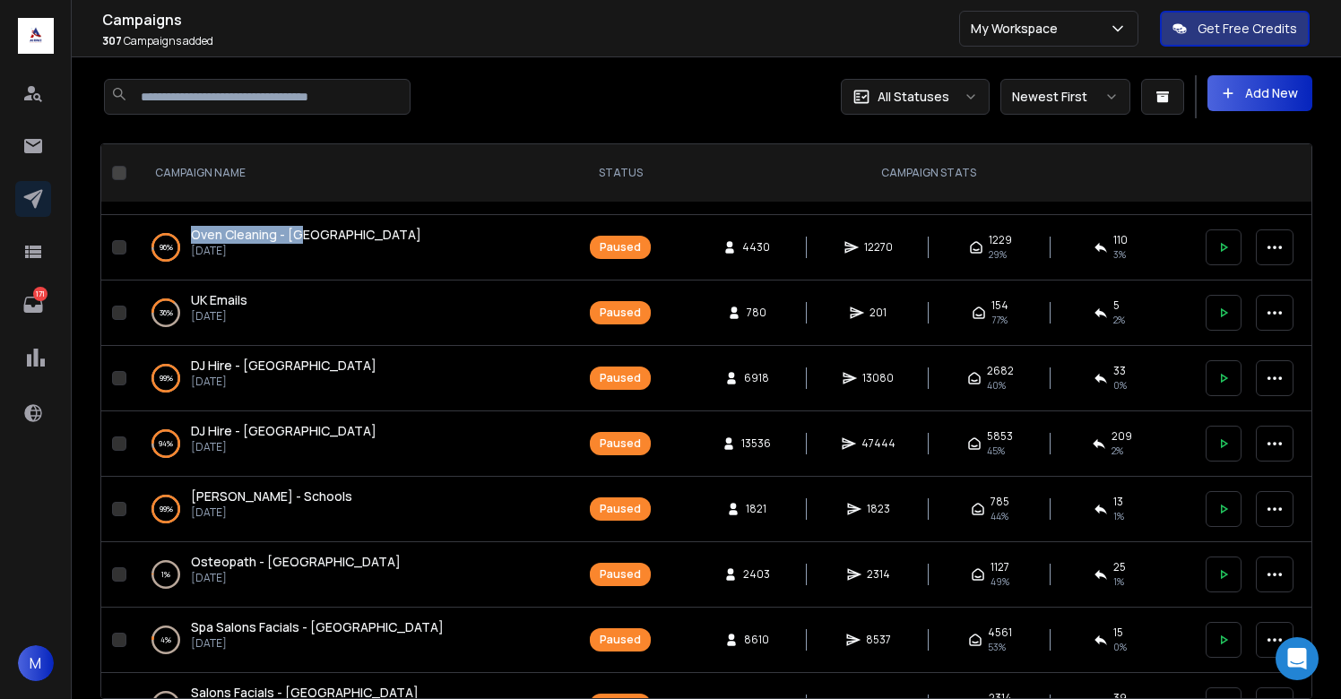
scroll to position [2103, 0]
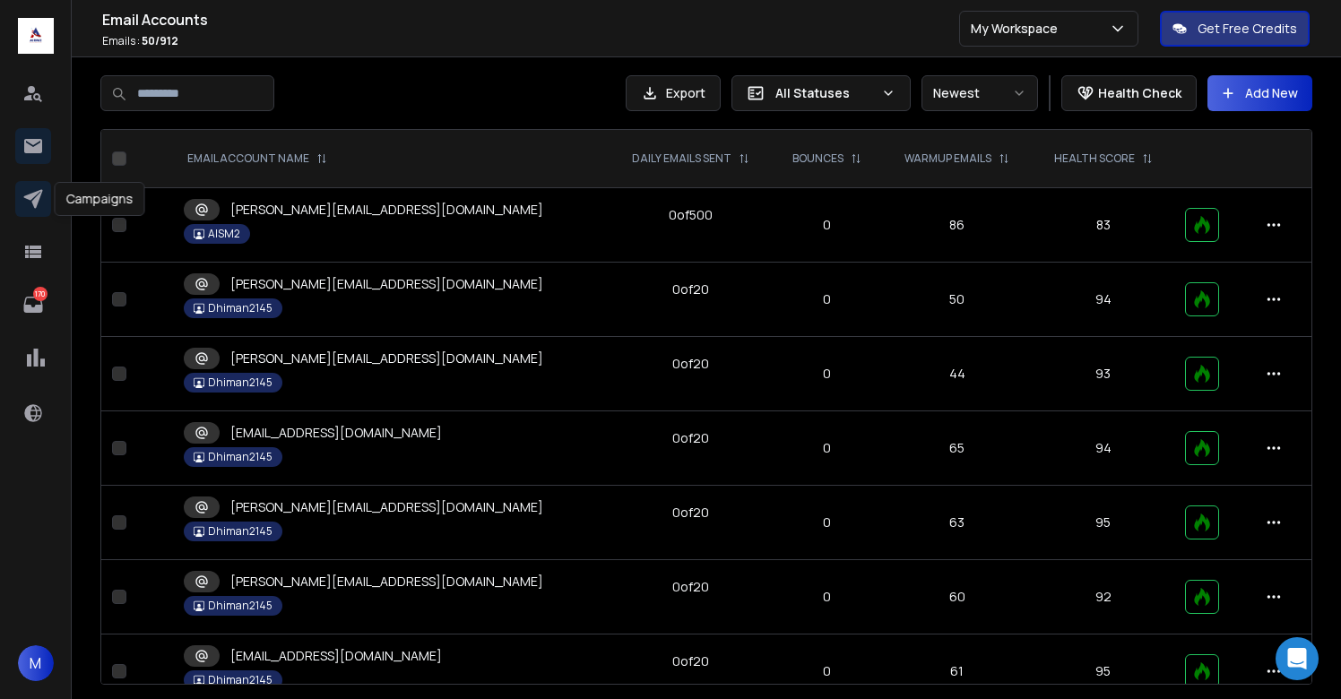
click at [39, 199] on icon at bounding box center [33, 199] width 22 height 22
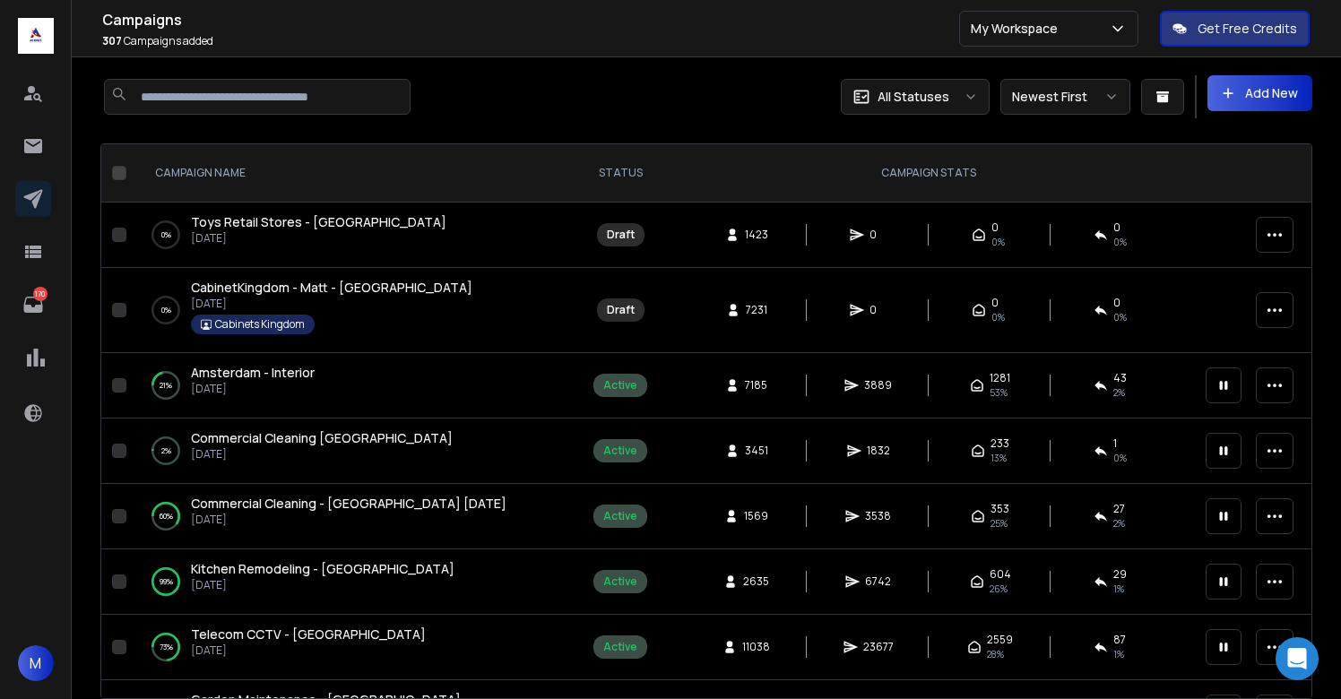
click at [271, 510] on span "Commercial Cleaning - UK Aug 30" at bounding box center [349, 503] width 316 height 17
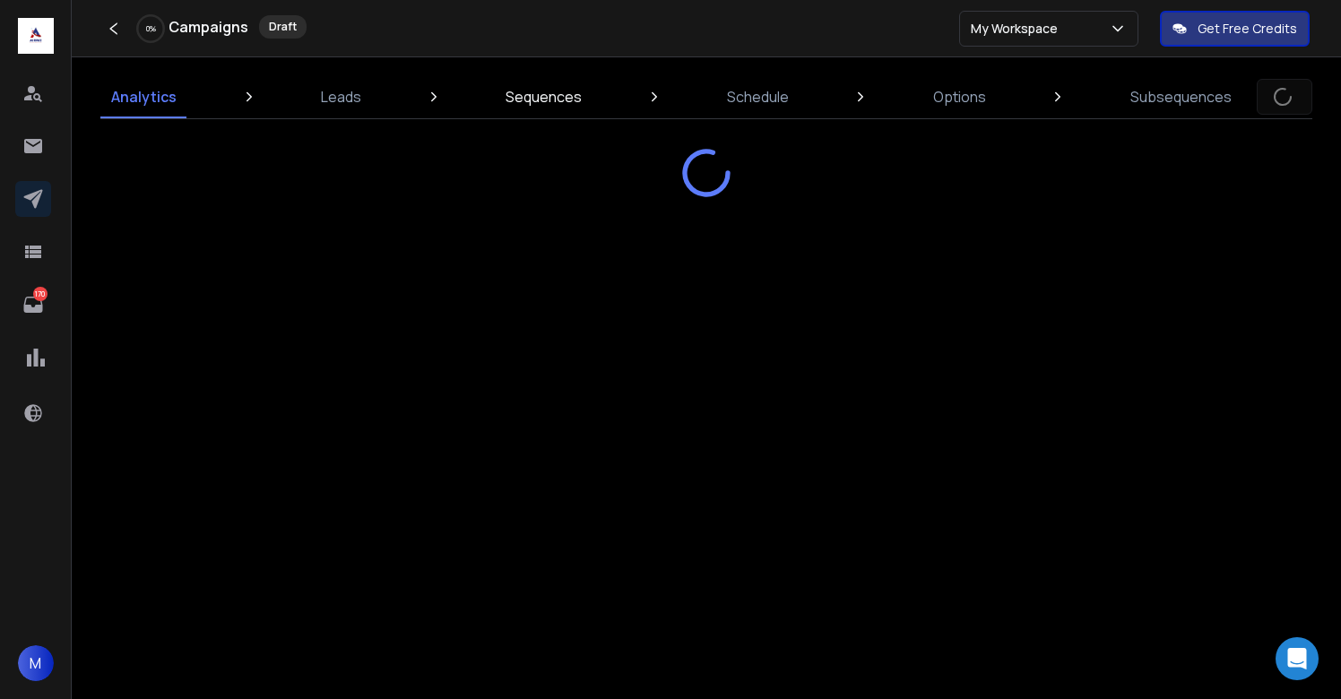
click at [528, 83] on link "Sequences" at bounding box center [544, 96] width 98 height 43
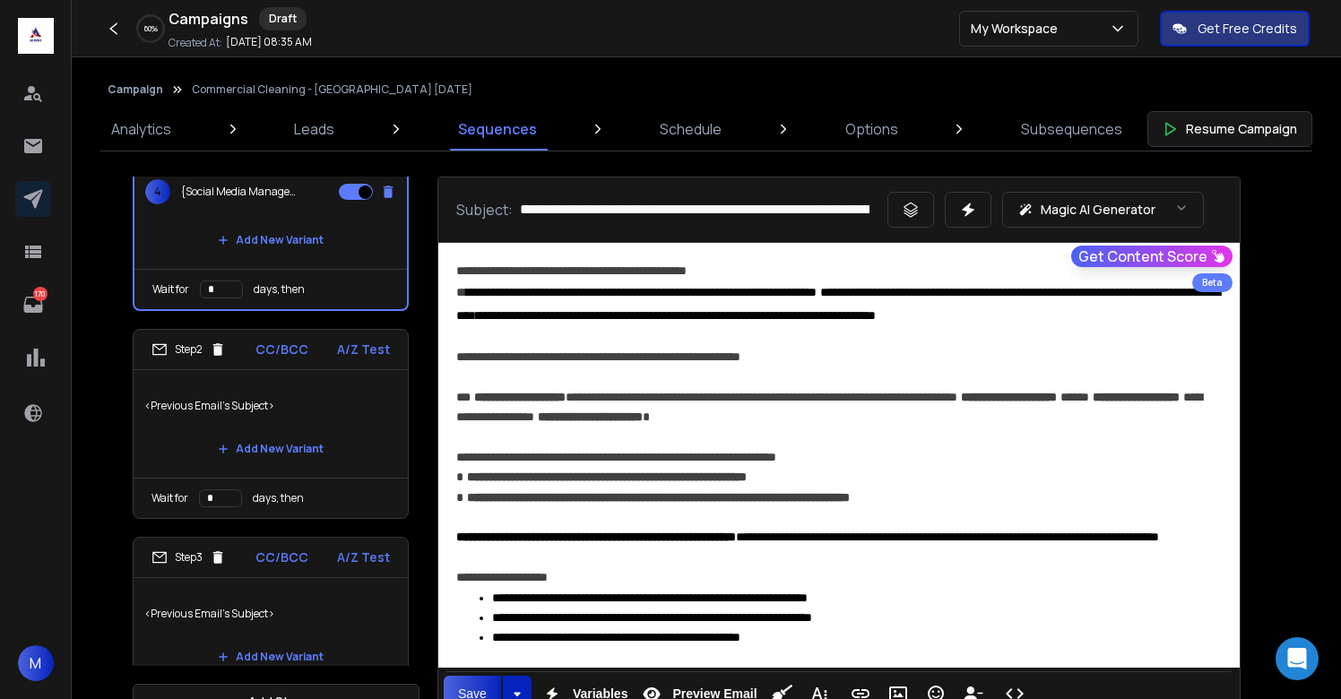
scroll to position [274, 0]
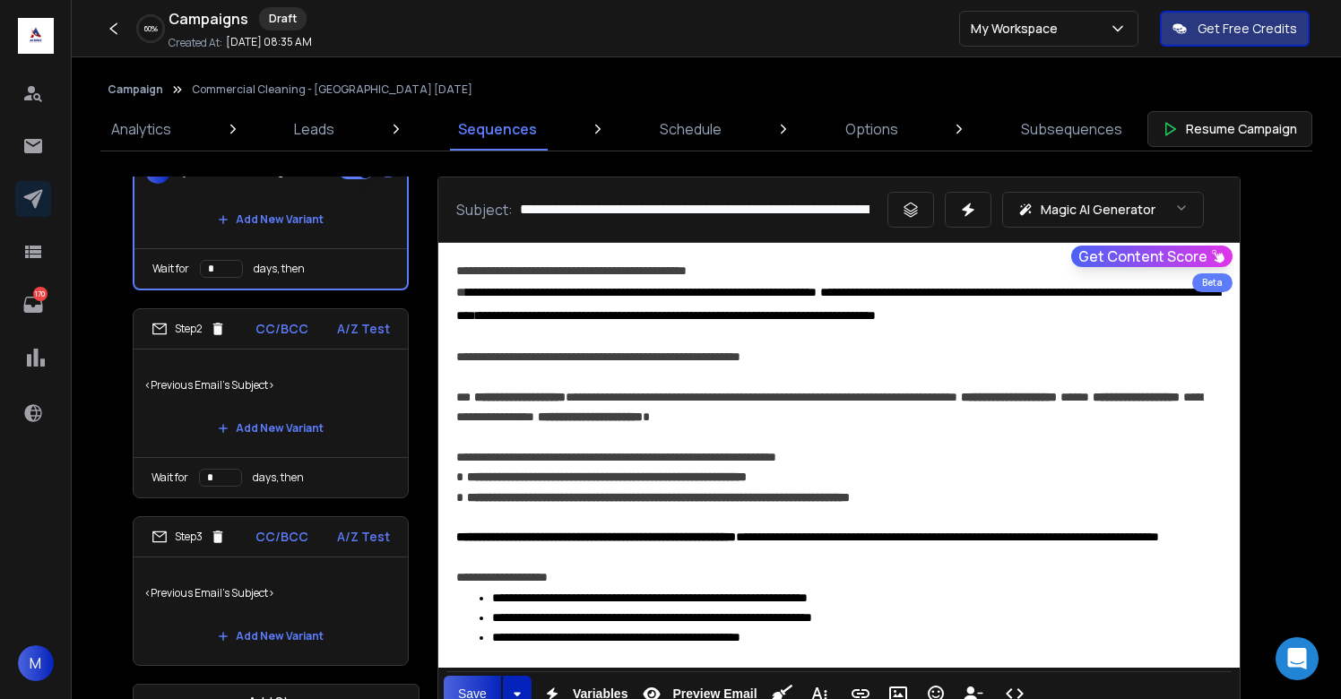
click at [344, 374] on p "<Previous Email's Subject>" at bounding box center [270, 385] width 253 height 50
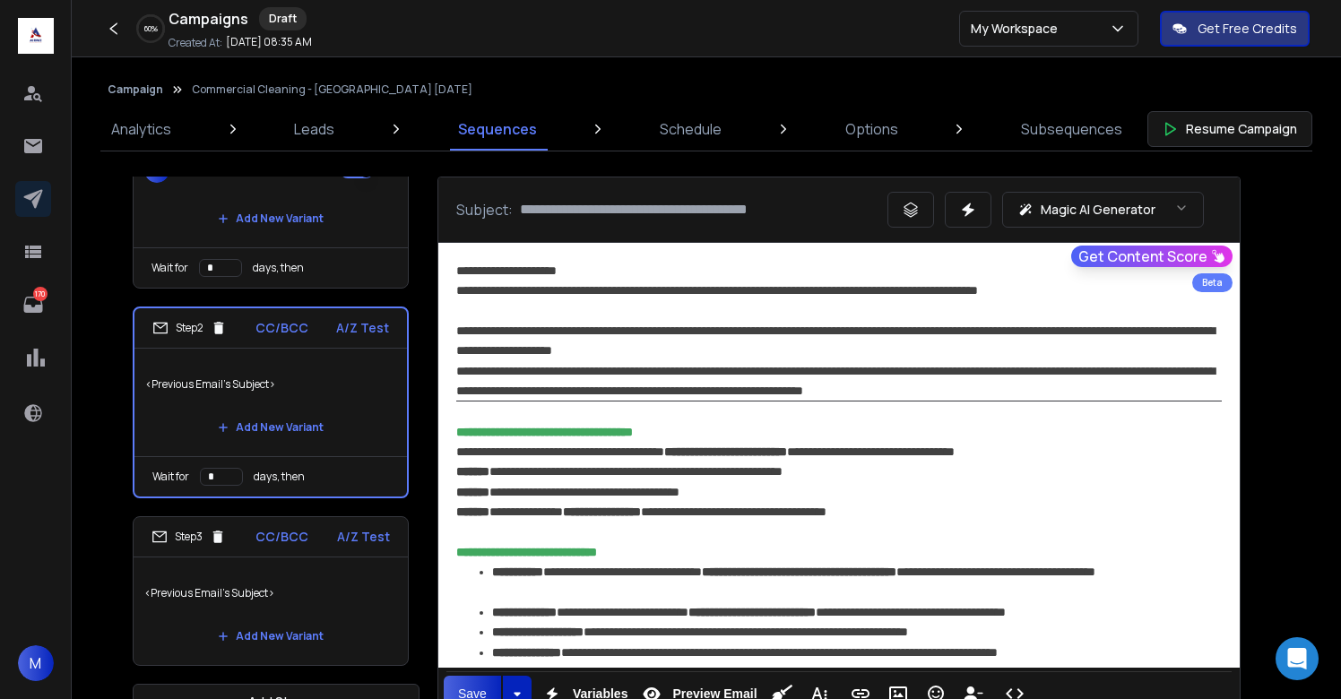
click at [718, 443] on div "**********" at bounding box center [839, 452] width 766 height 20
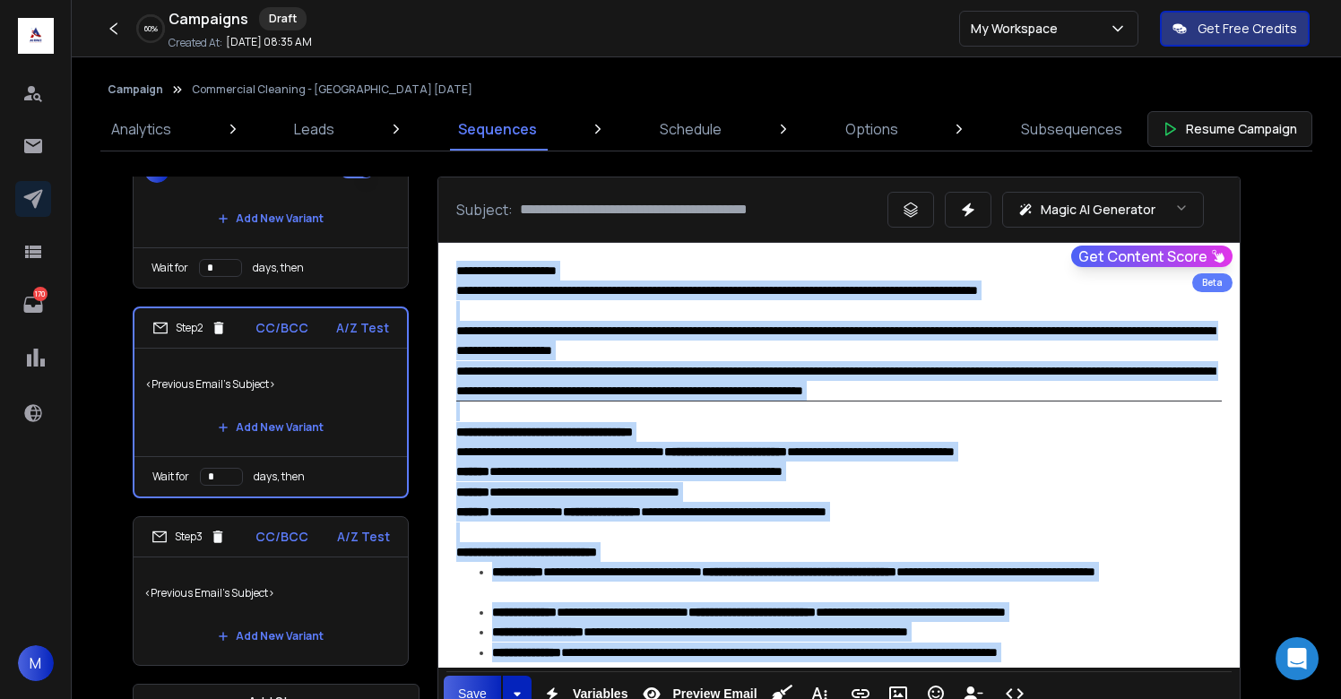
copy div "**********"
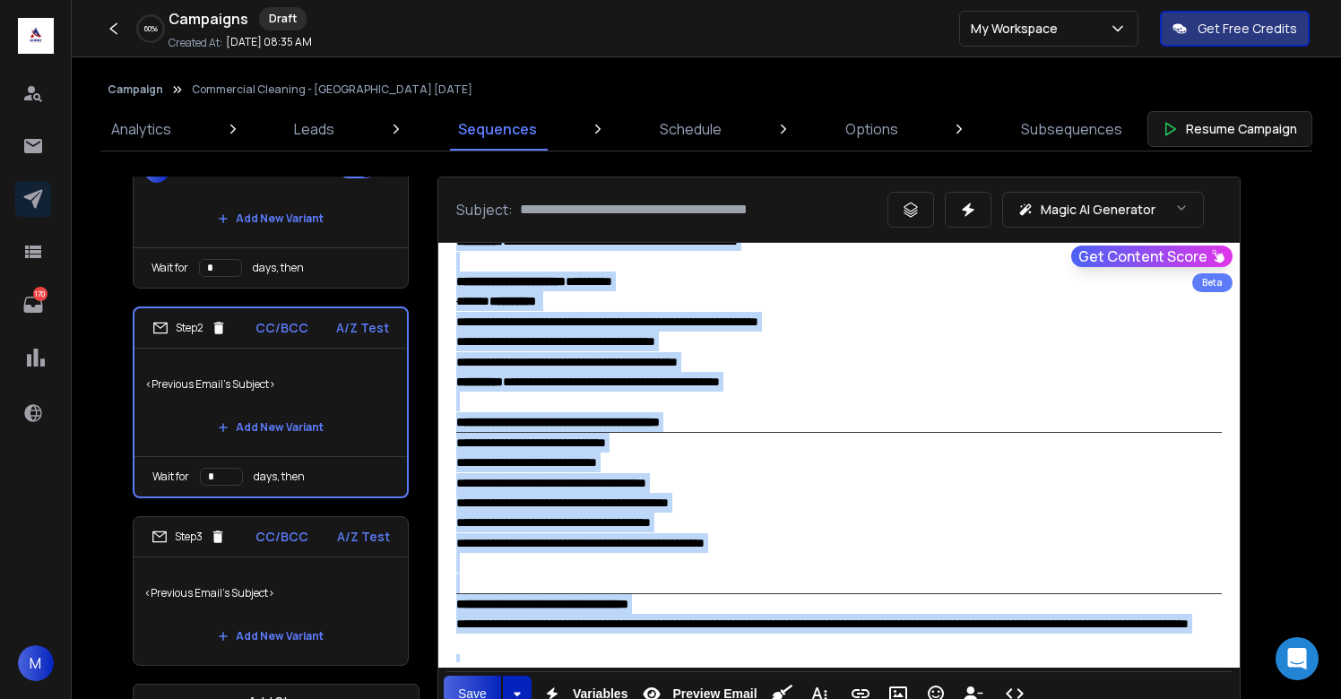
scroll to position [997, 0]
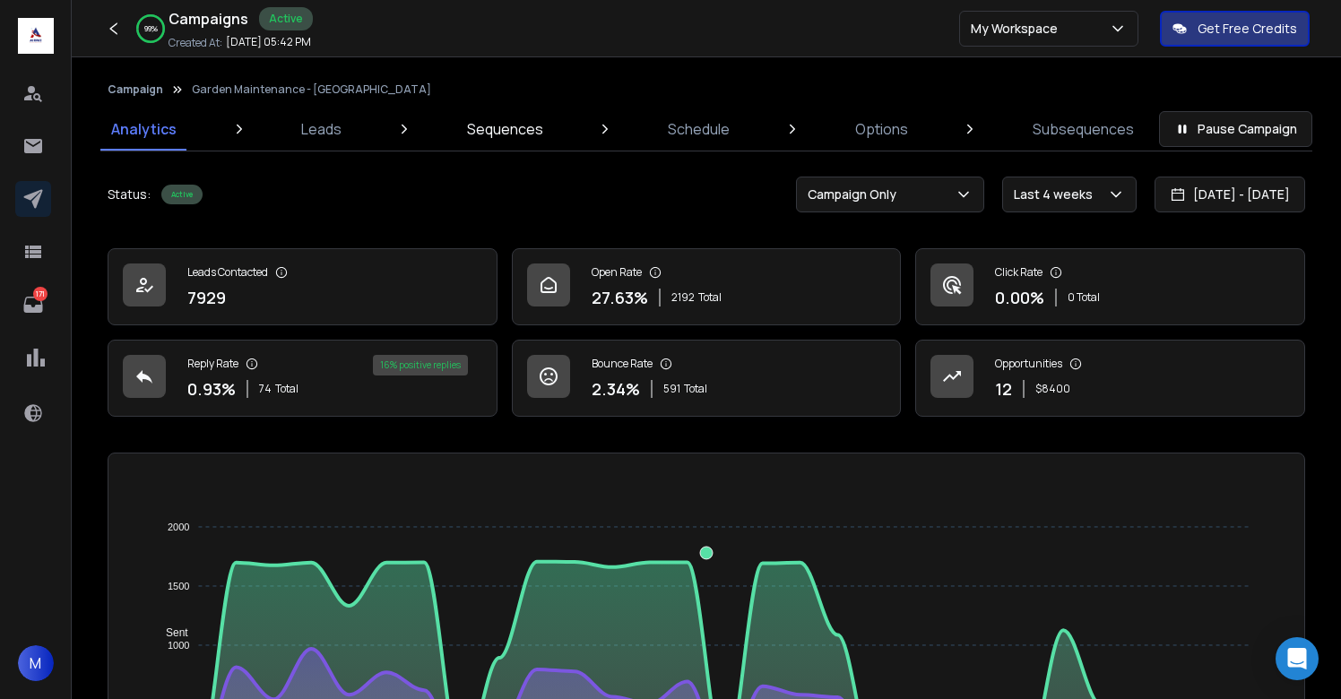
click at [510, 137] on p "Sequences" at bounding box center [505, 129] width 76 height 22
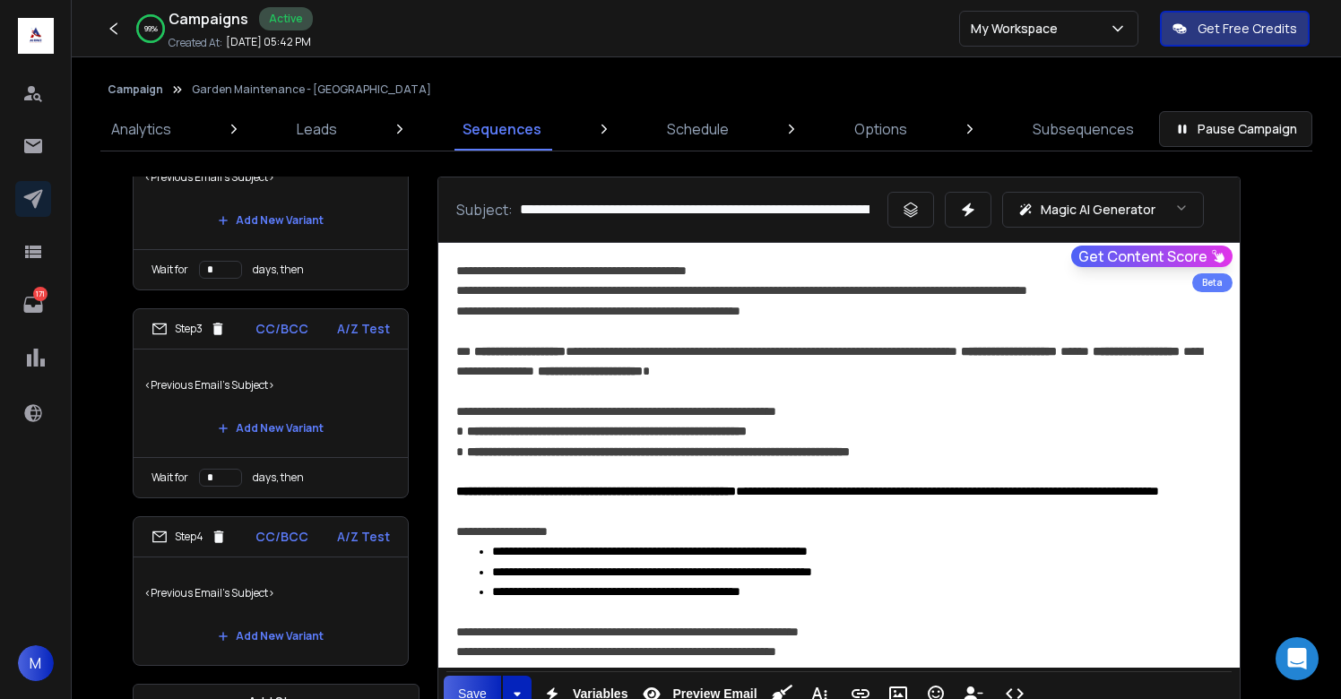
scroll to position [46, 0]
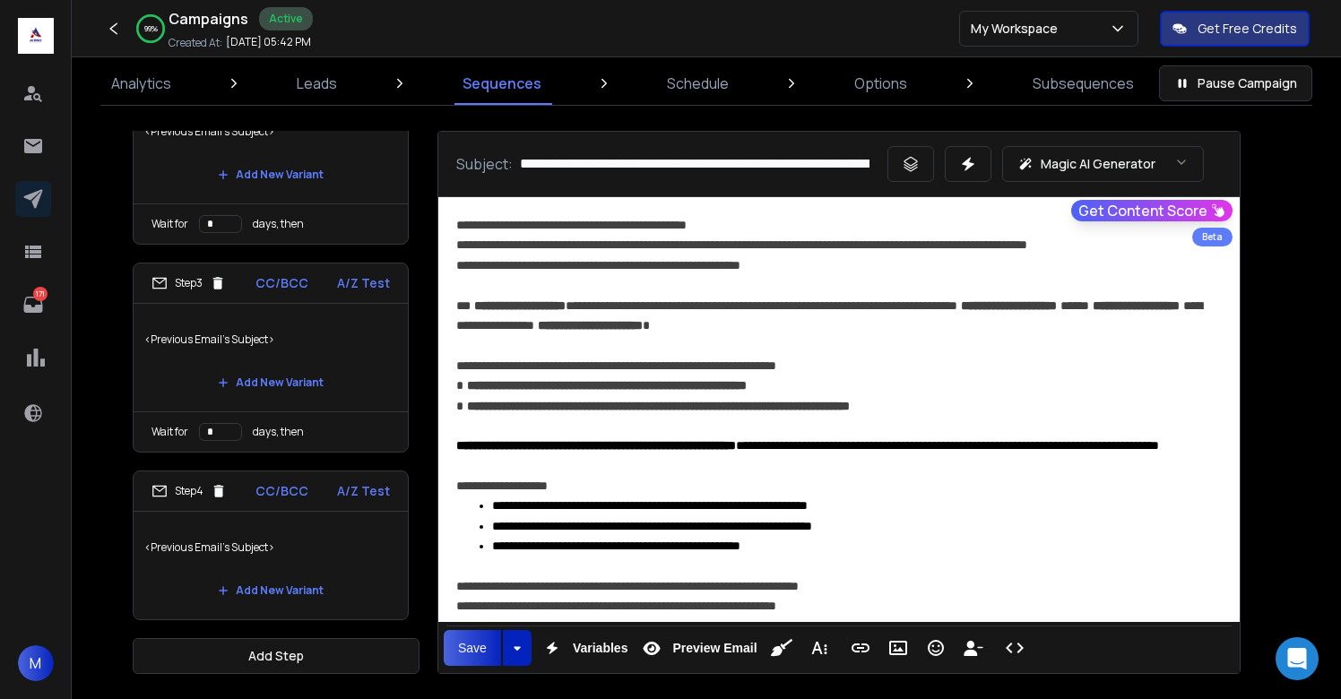
click at [295, 528] on p "<Previous Email's Subject>" at bounding box center [270, 548] width 253 height 50
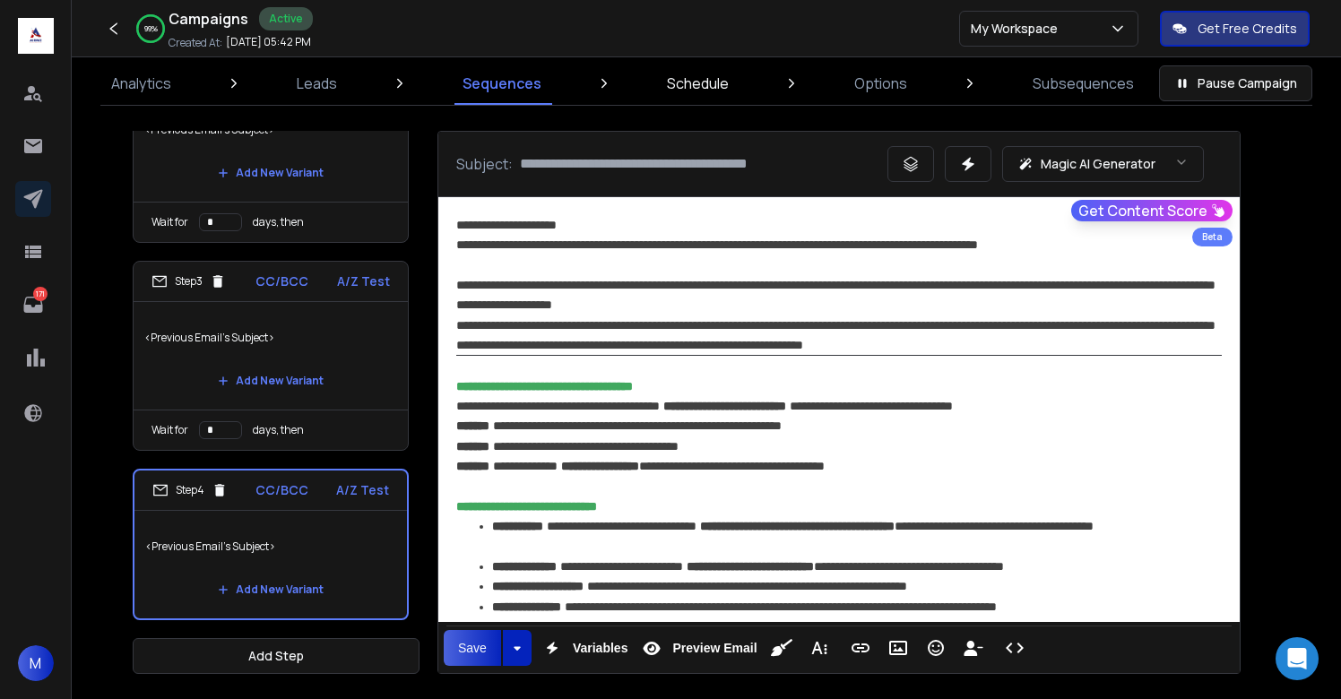
click at [707, 92] on p "Schedule" at bounding box center [698, 84] width 62 height 22
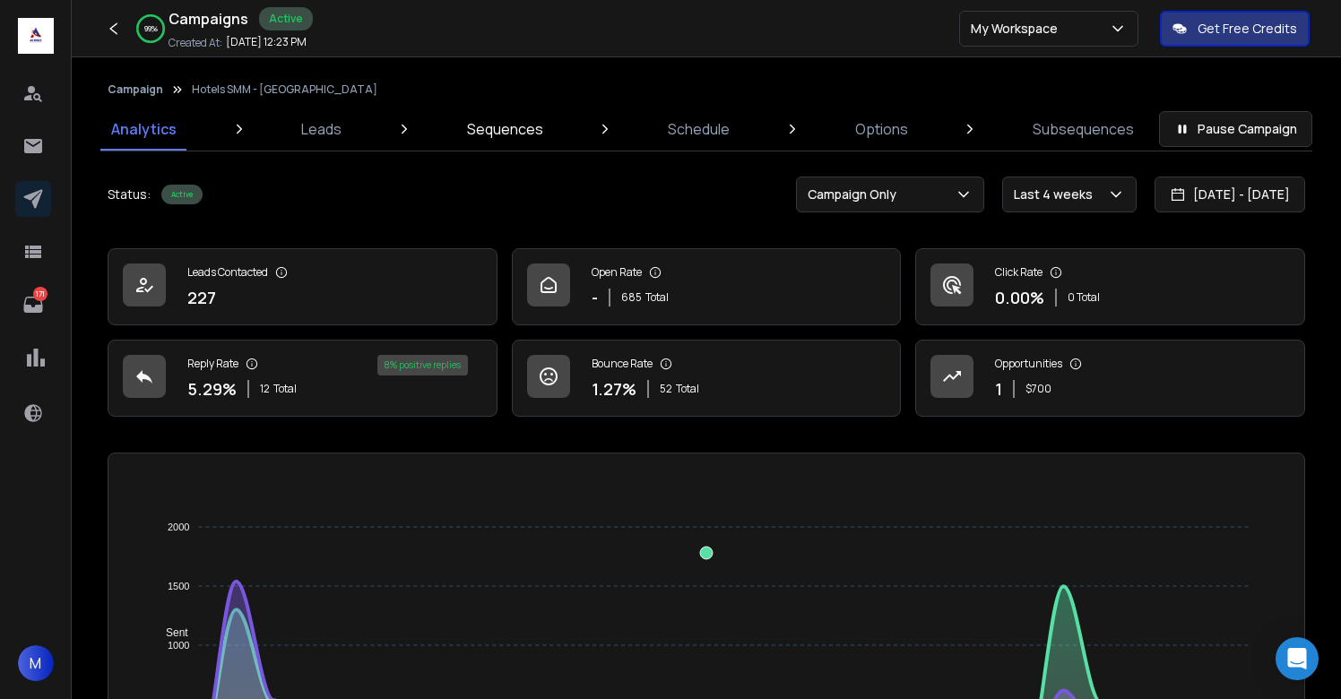
click at [512, 134] on p "Sequences" at bounding box center [505, 129] width 76 height 22
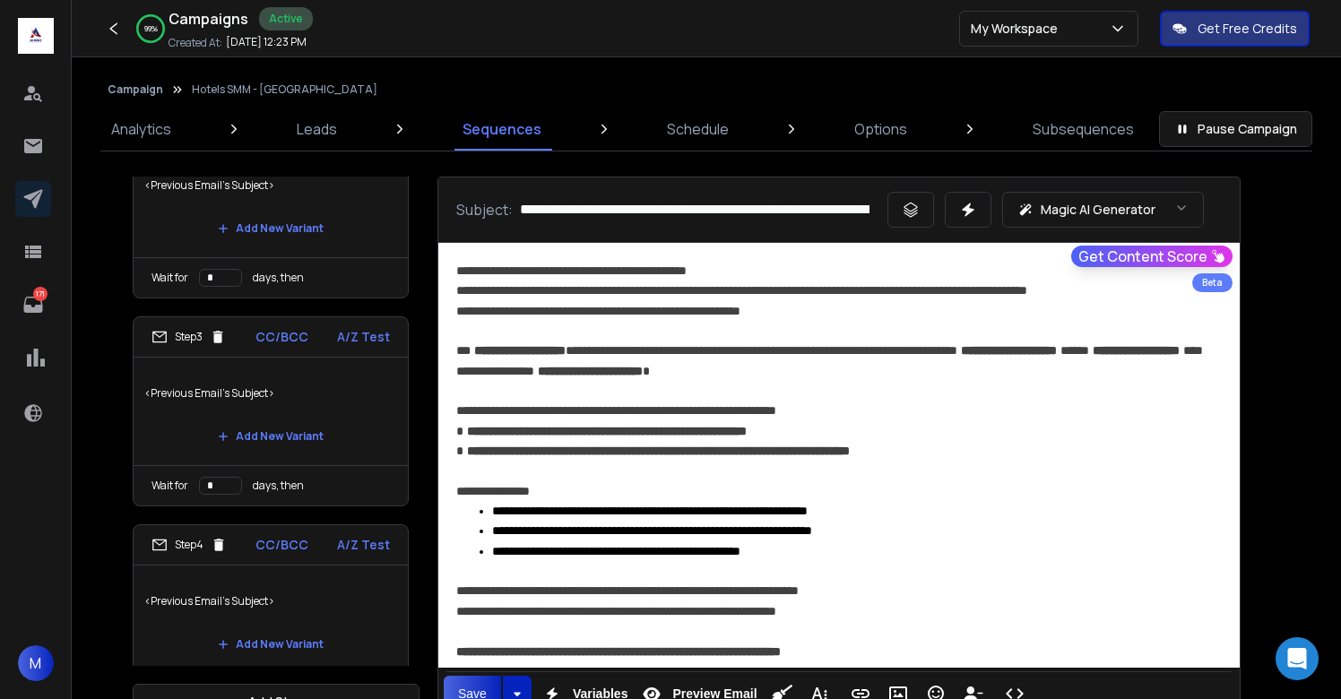
scroll to position [420, 0]
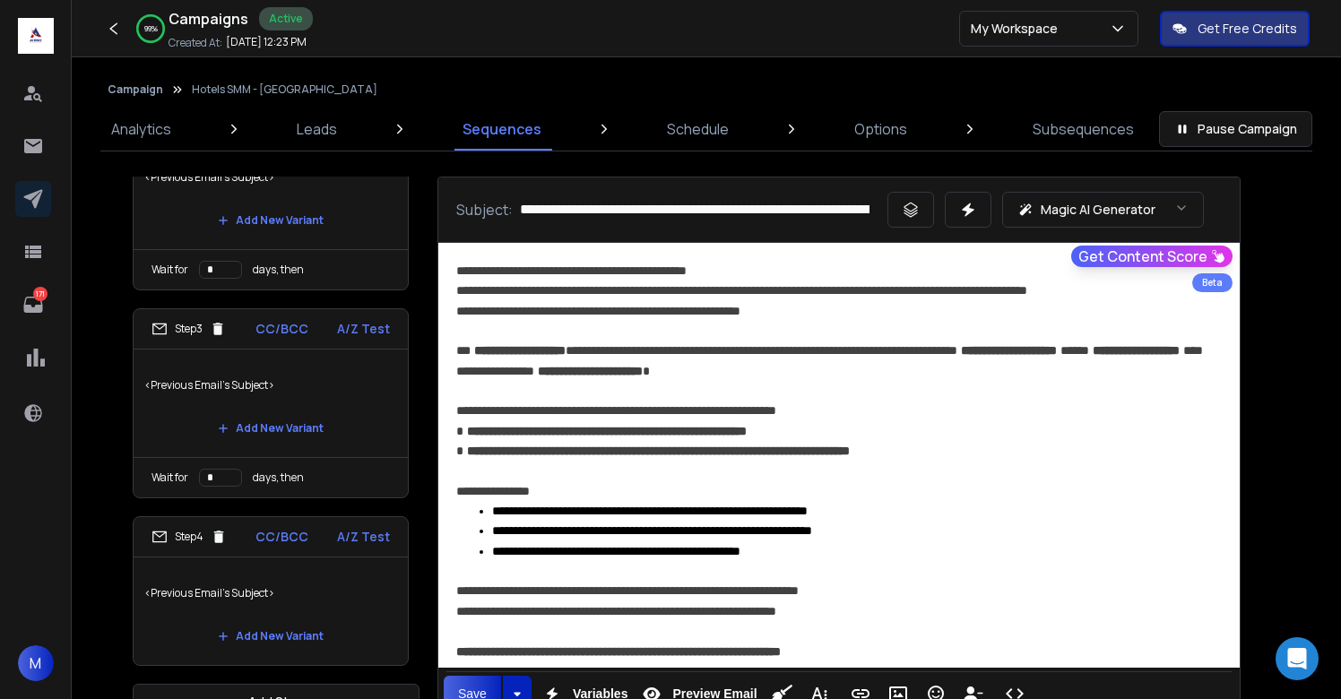
click at [288, 593] on p "<Previous Email's Subject>" at bounding box center [270, 593] width 253 height 50
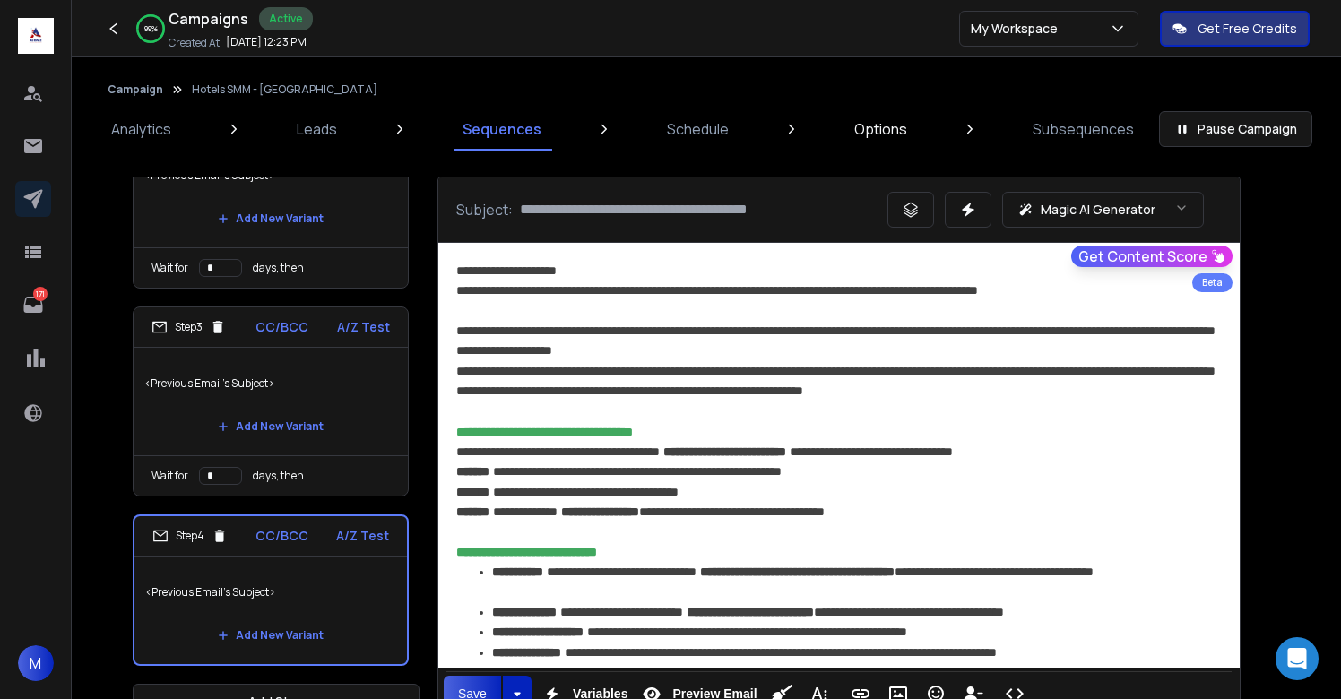
click at [888, 125] on p "Options" at bounding box center [880, 129] width 53 height 22
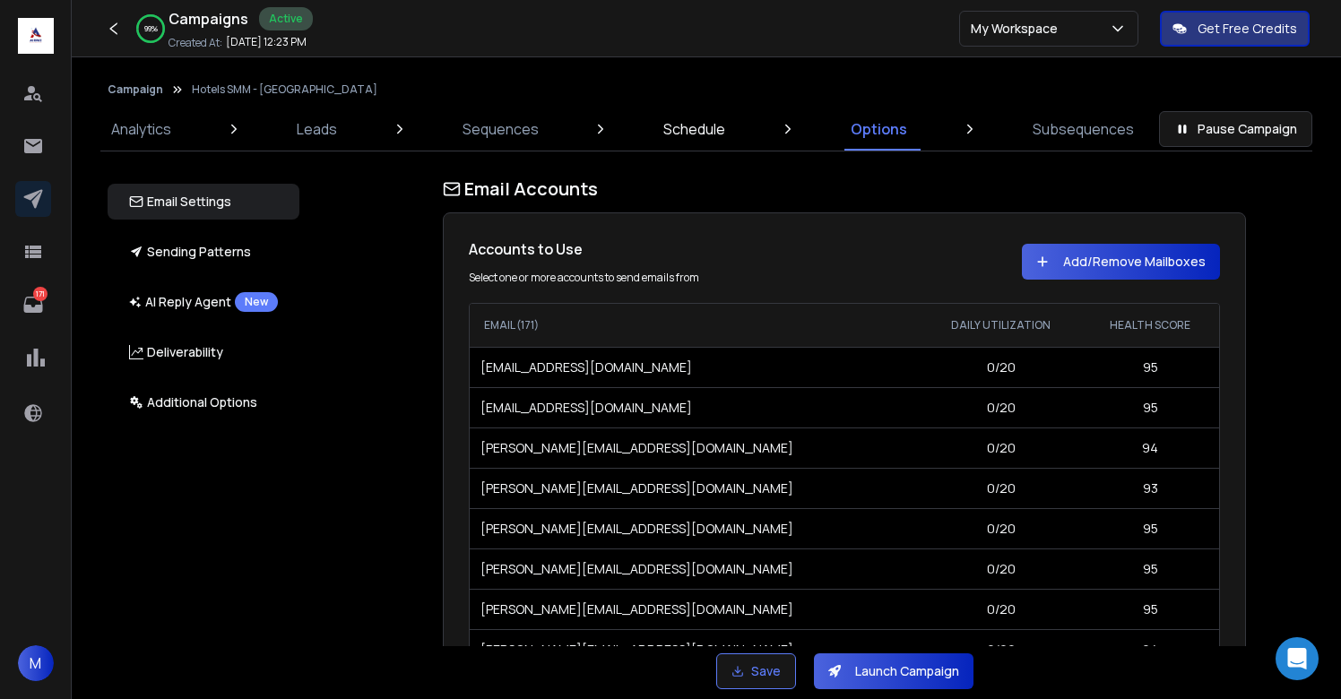
click at [698, 131] on p "Schedule" at bounding box center [694, 129] width 62 height 22
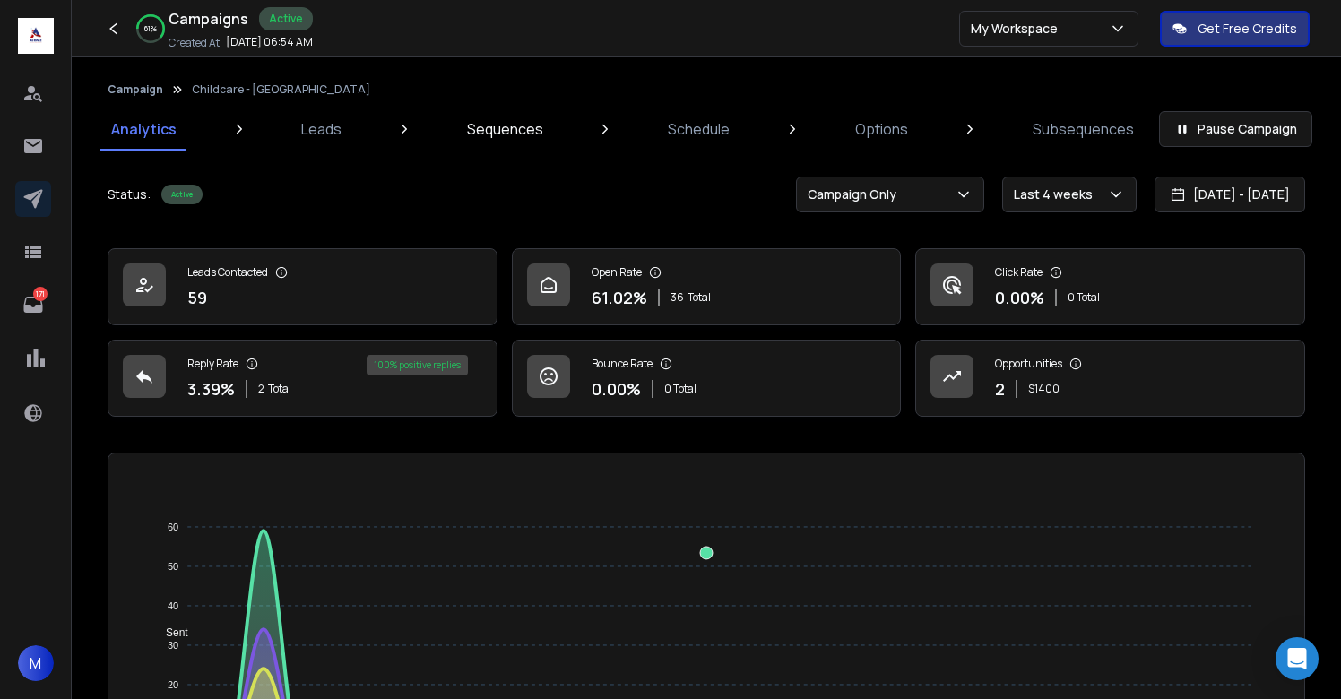
click at [498, 133] on p "Sequences" at bounding box center [505, 129] width 76 height 22
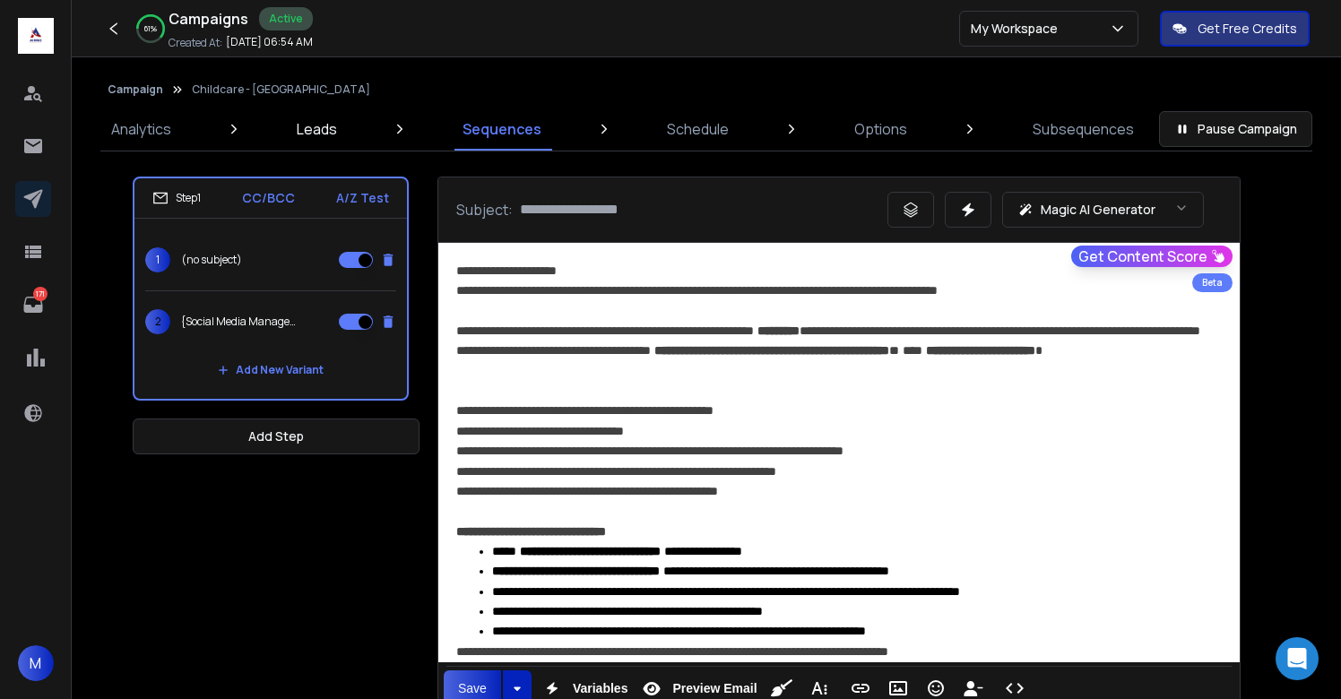
click at [320, 123] on p "Leads" at bounding box center [317, 129] width 40 height 22
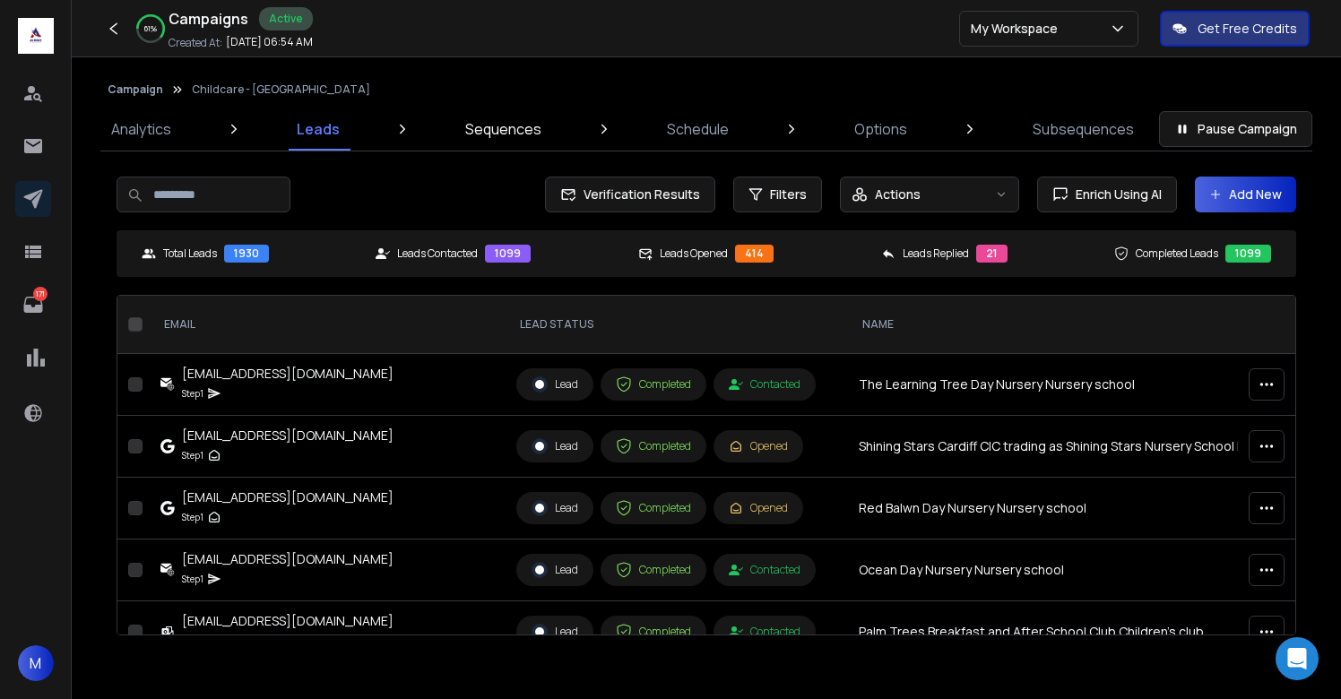
click at [514, 130] on p "Sequences" at bounding box center [503, 129] width 76 height 22
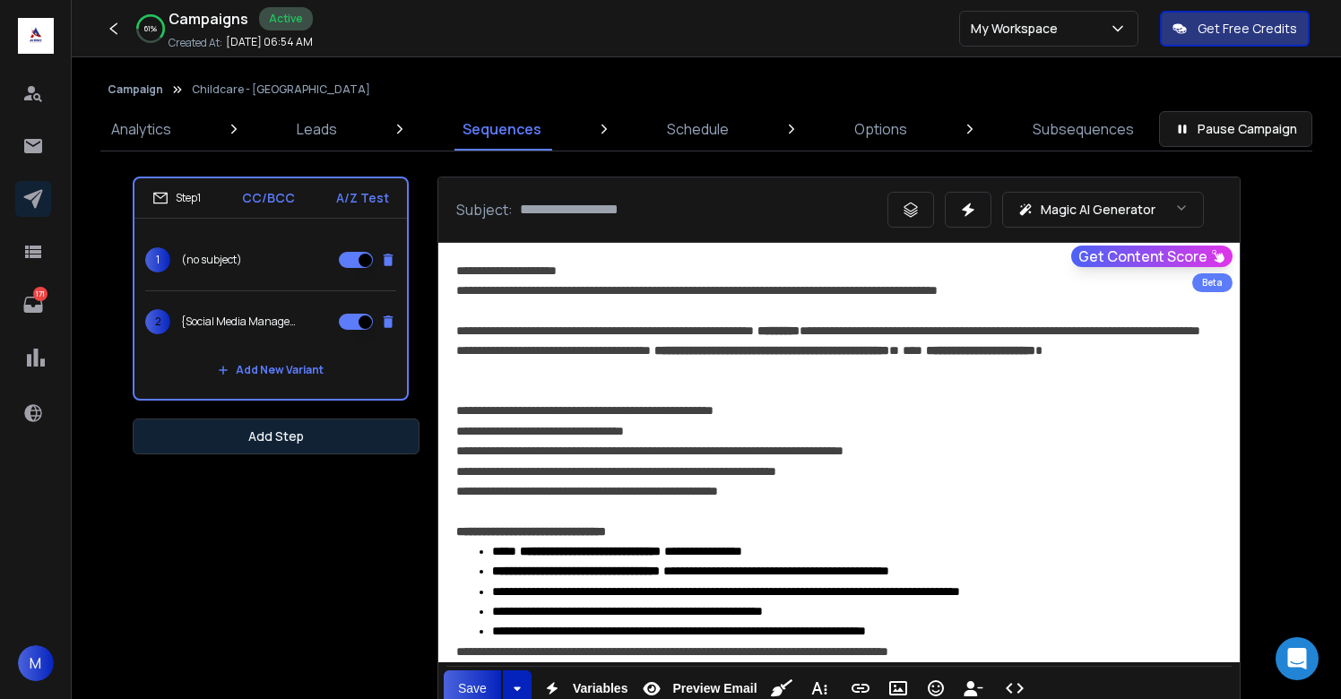
click at [330, 438] on button "Add Step" at bounding box center [276, 437] width 287 height 36
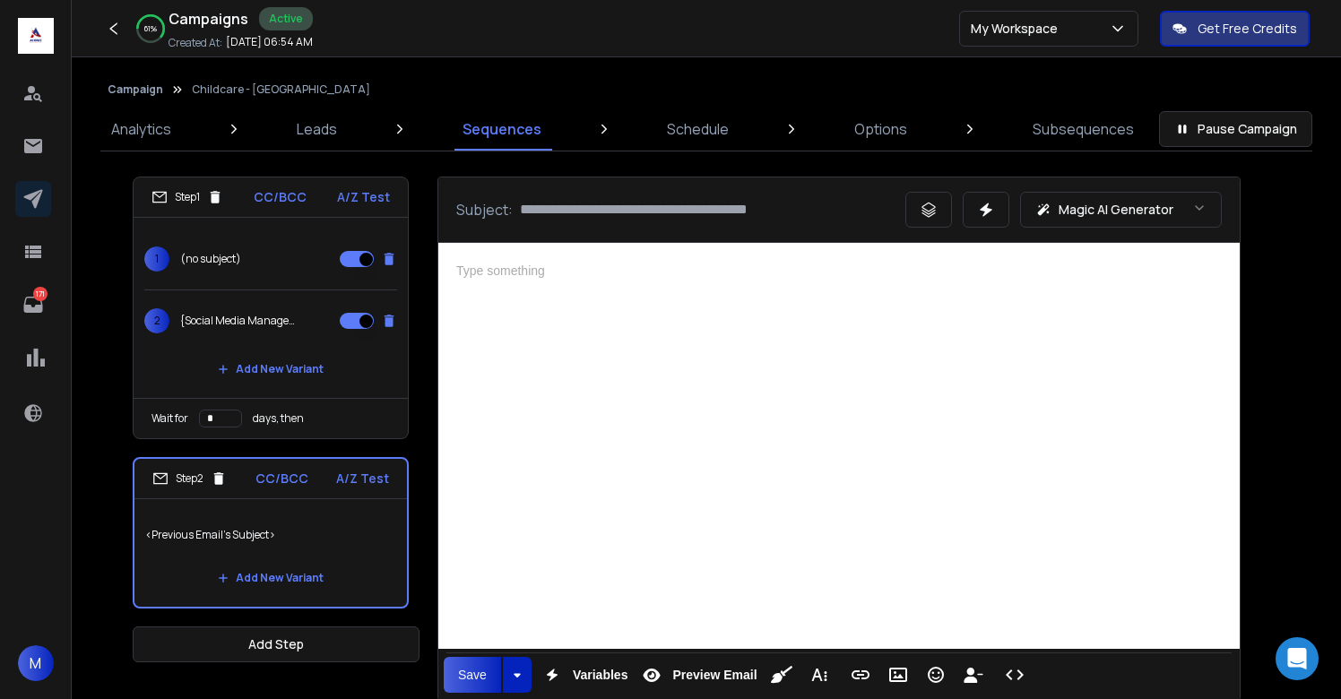
click at [620, 410] on div at bounding box center [839, 446] width 802 height 406
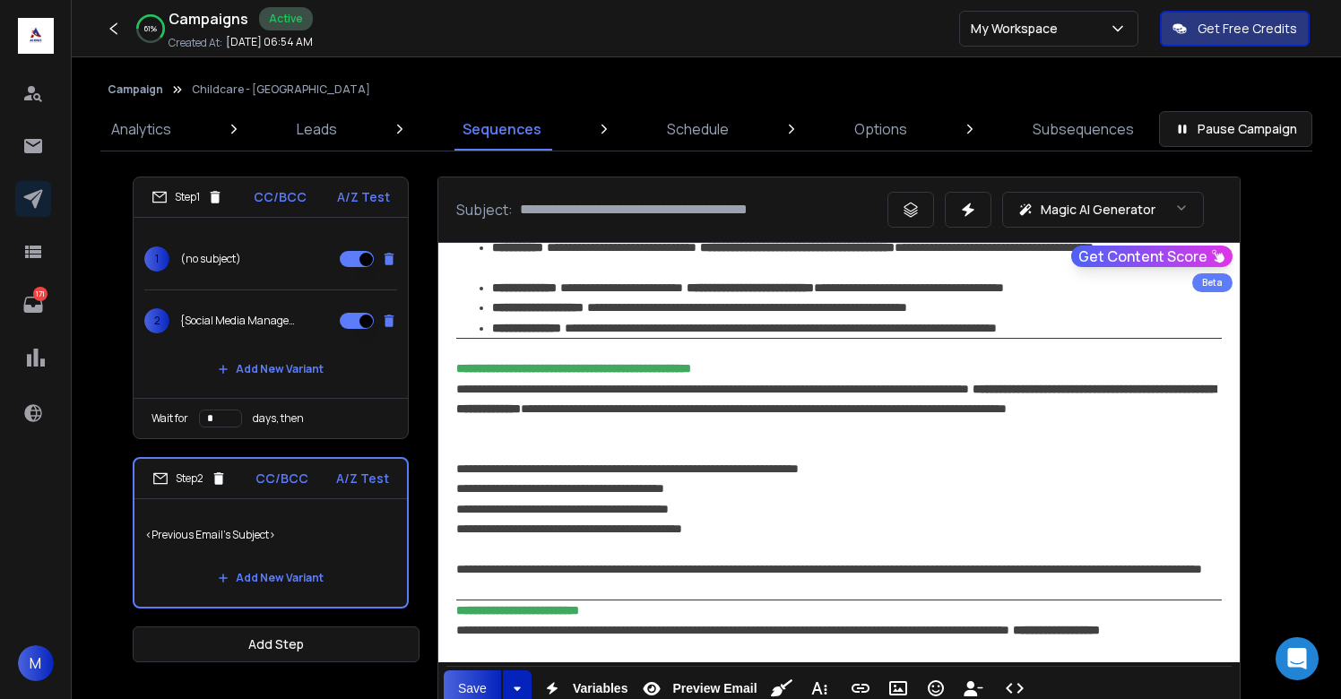
scroll to position [305, 0]
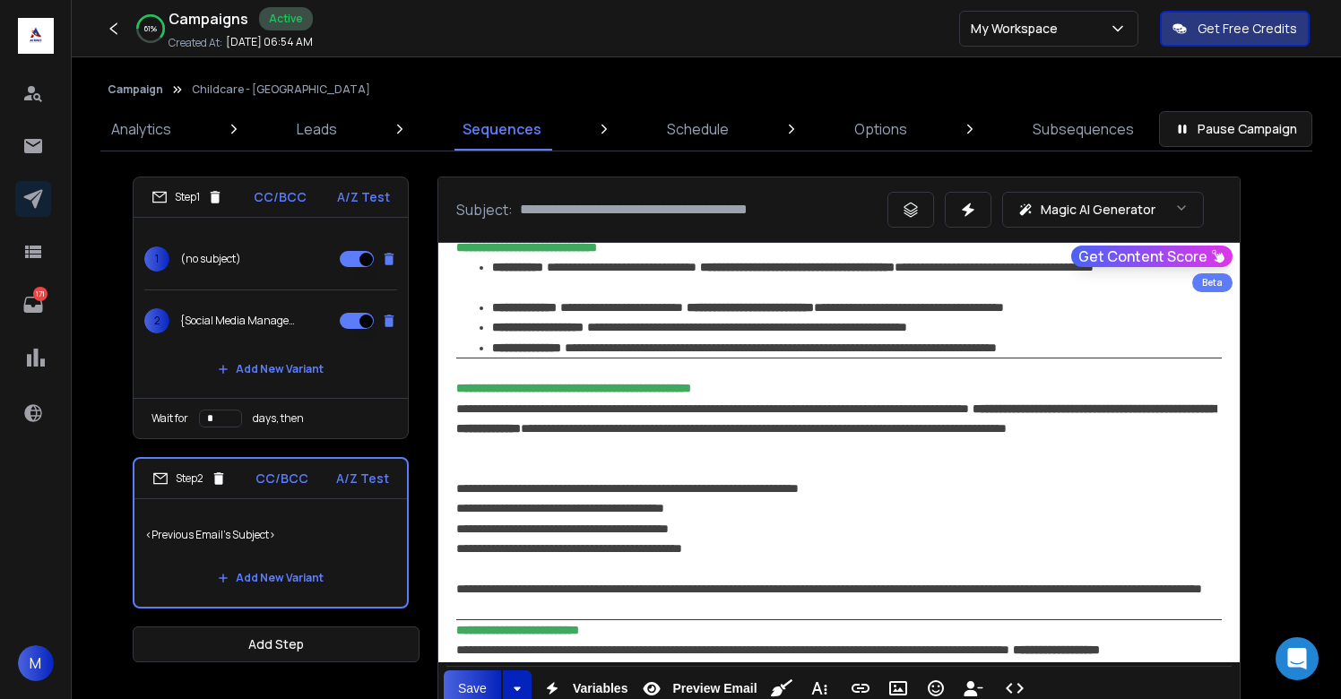
click at [1199, 411] on strong "**********" at bounding box center [835, 419] width 759 height 32
click at [730, 431] on strong "**********" at bounding box center [835, 419] width 759 height 32
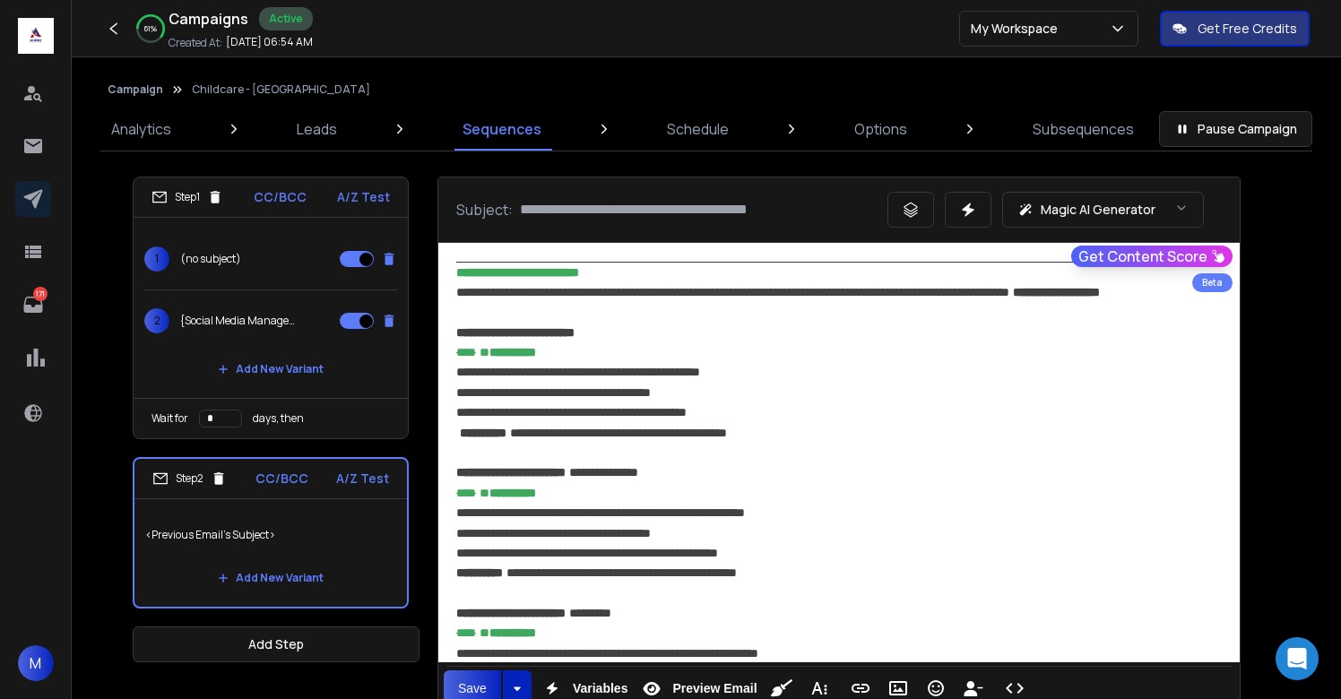
scroll to position [576, 0]
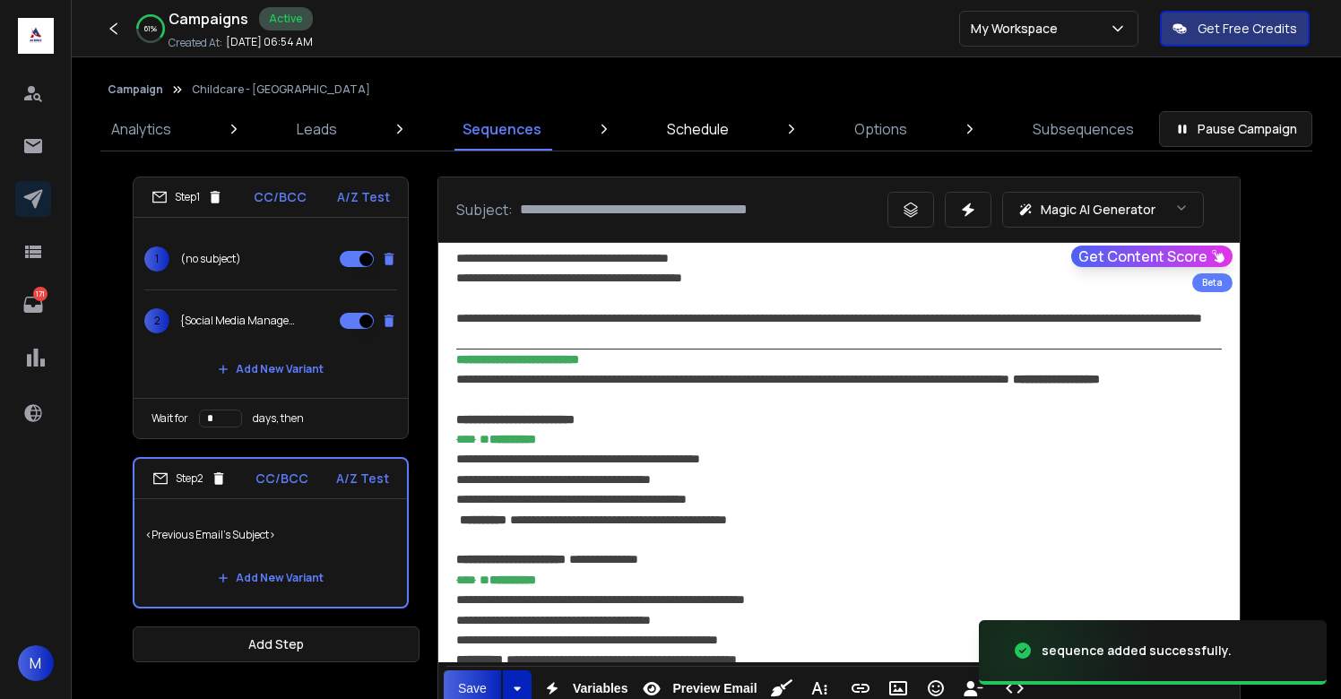
click at [695, 134] on p "Schedule" at bounding box center [698, 129] width 62 height 22
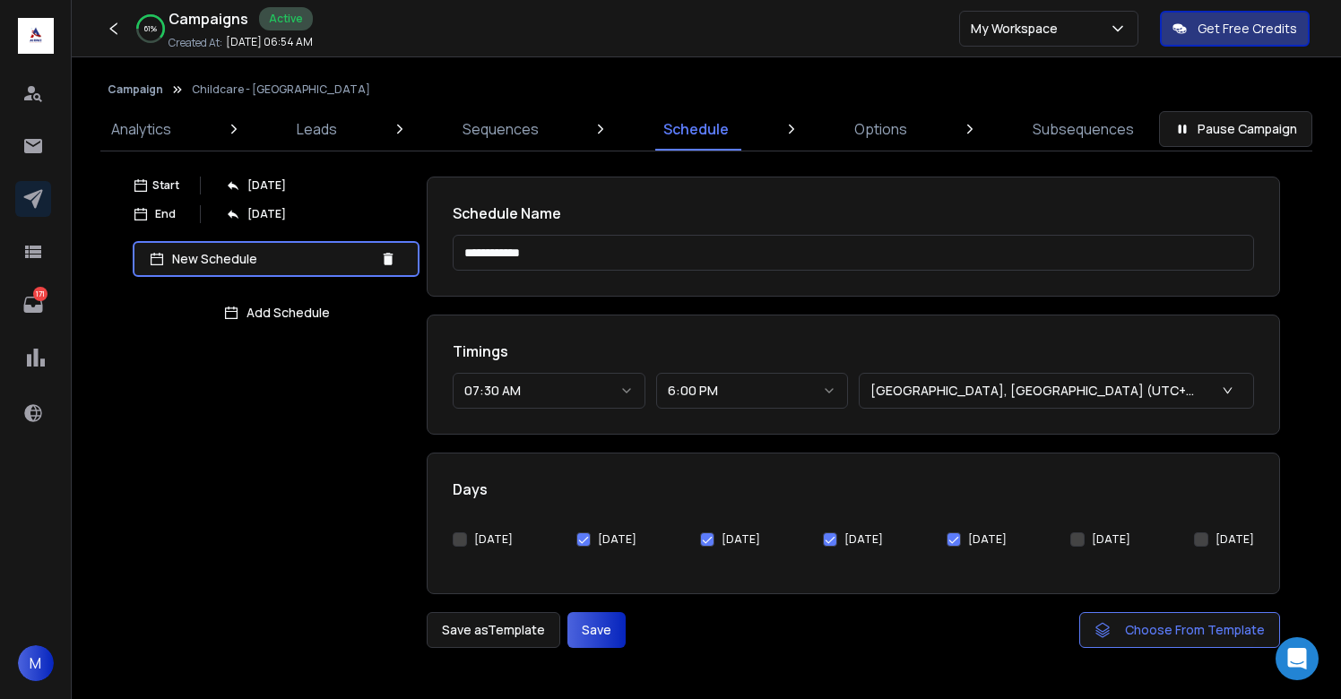
click at [456, 547] on div "[DATE]" at bounding box center [483, 540] width 60 height 36
click at [456, 541] on button "[DATE]" at bounding box center [460, 540] width 14 height 14
click at [582, 643] on button "Save" at bounding box center [597, 630] width 58 height 36
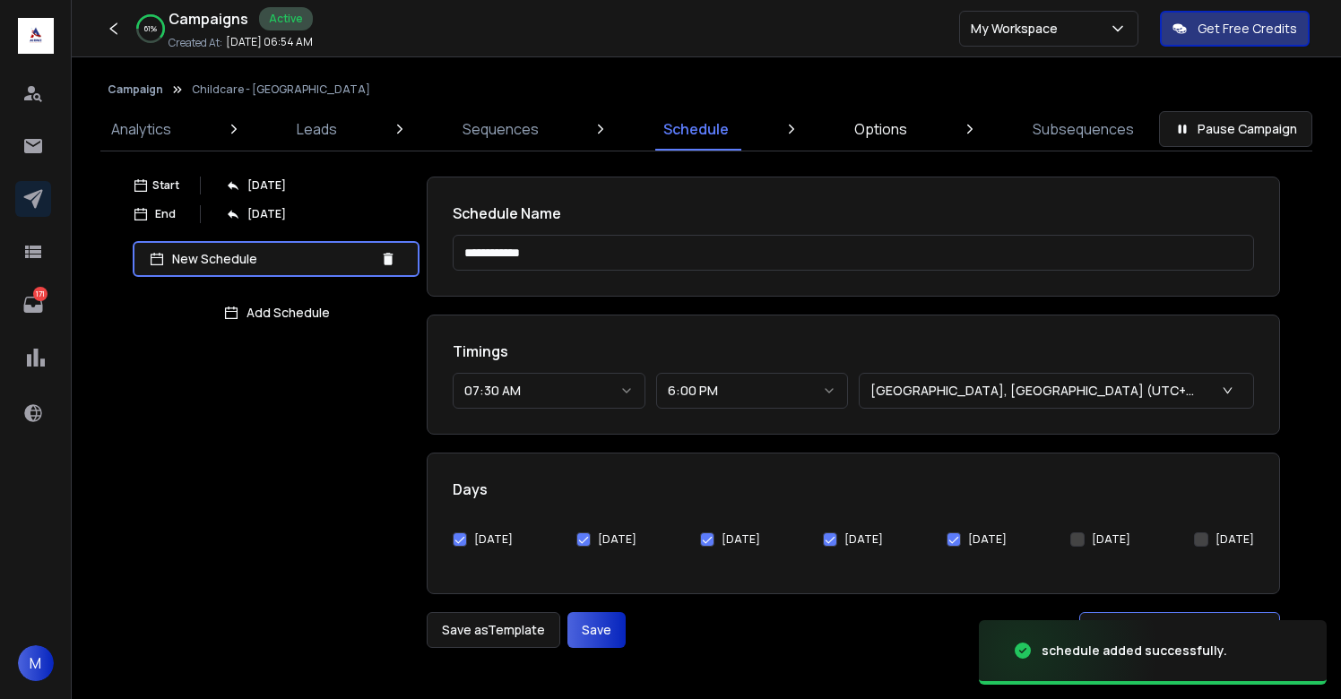
click at [886, 144] on link "Options" at bounding box center [881, 129] width 74 height 43
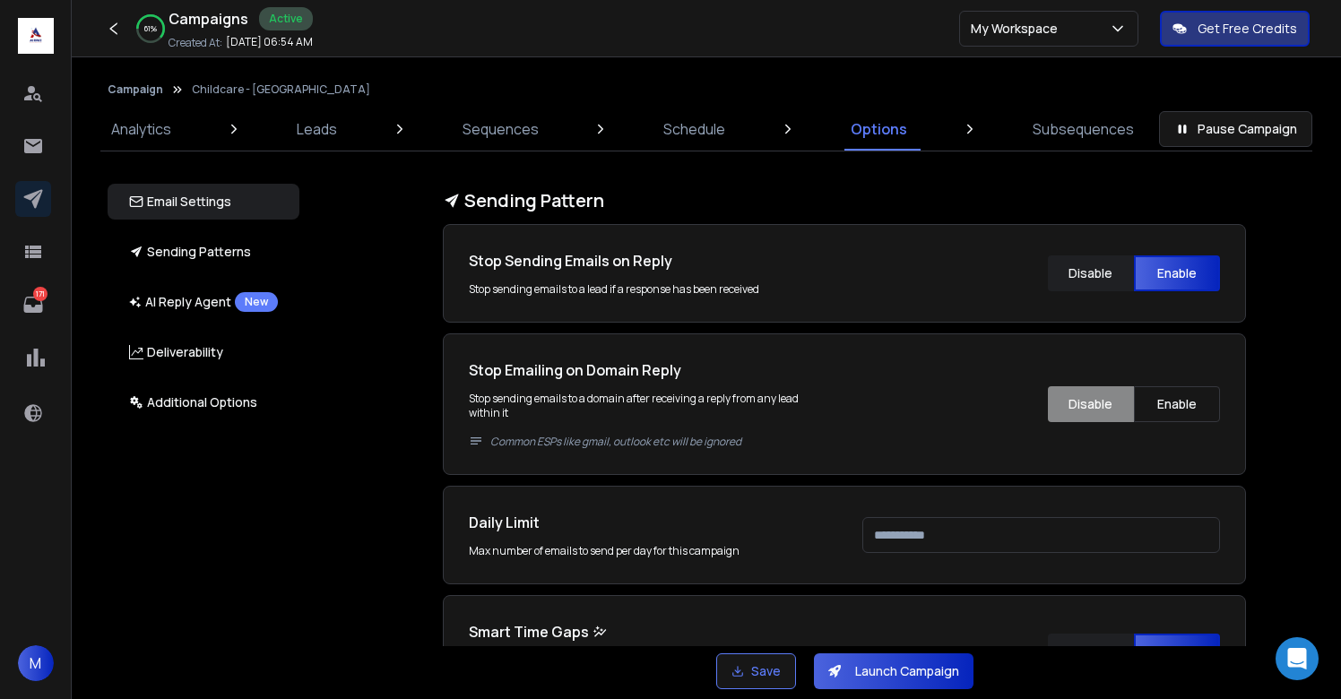
scroll to position [609, 0]
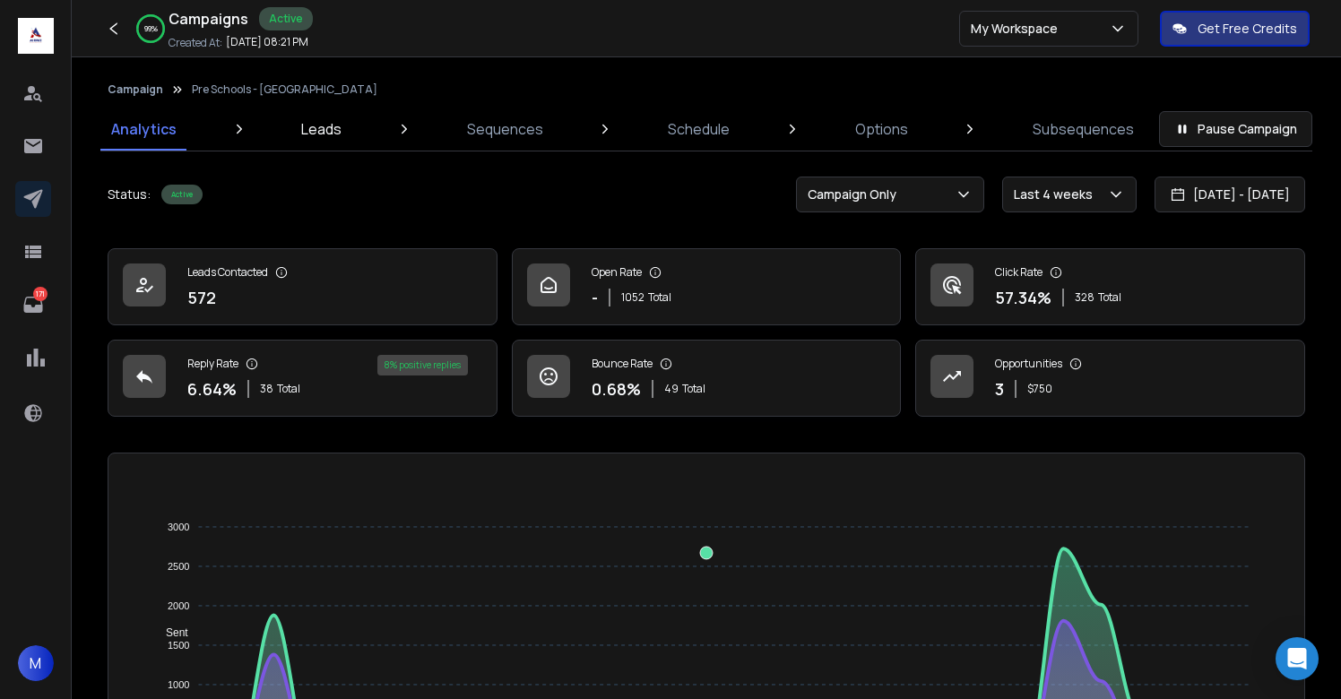
click at [342, 139] on link "Leads" at bounding box center [321, 129] width 62 height 43
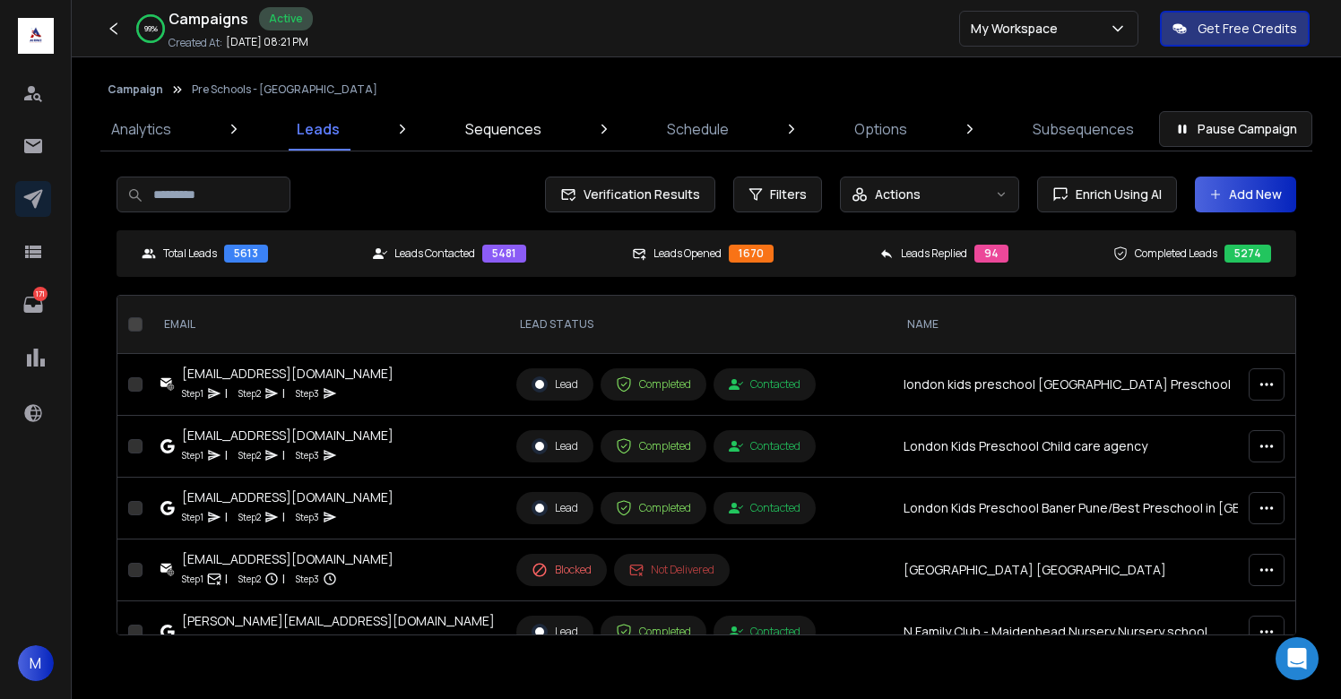
click at [490, 131] on p "Sequences" at bounding box center [503, 129] width 76 height 22
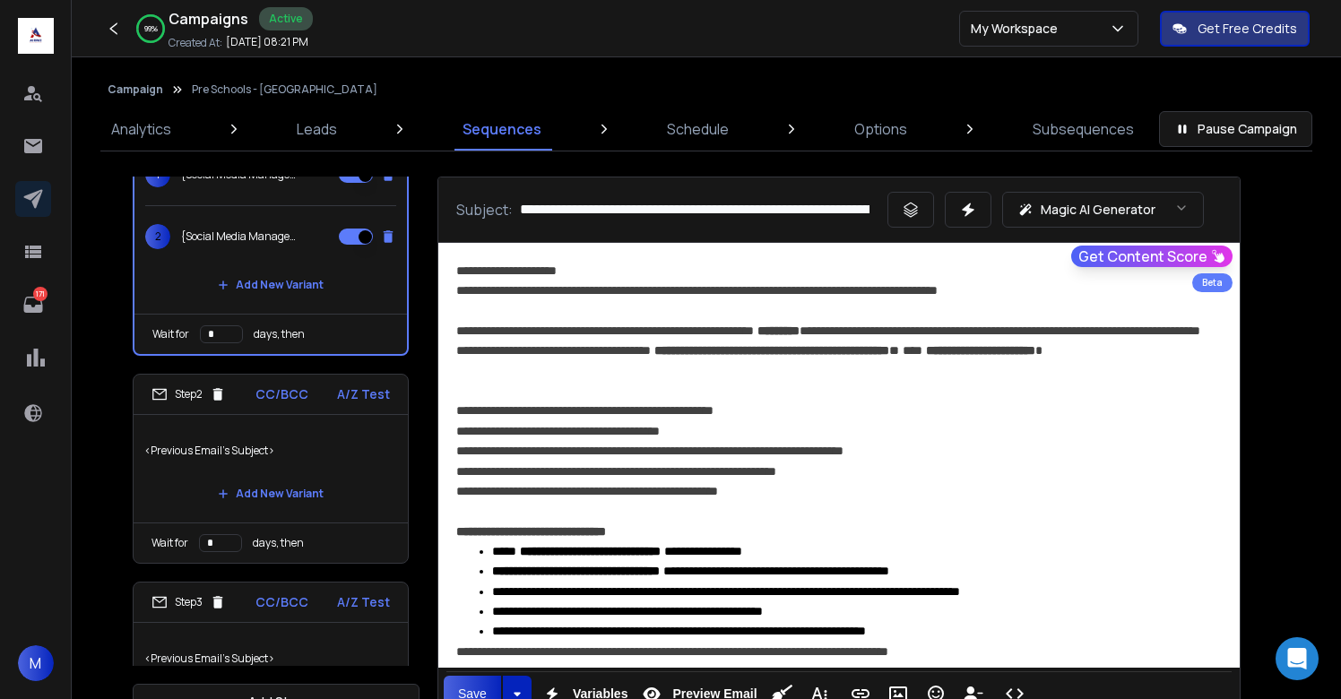
scroll to position [93, 0]
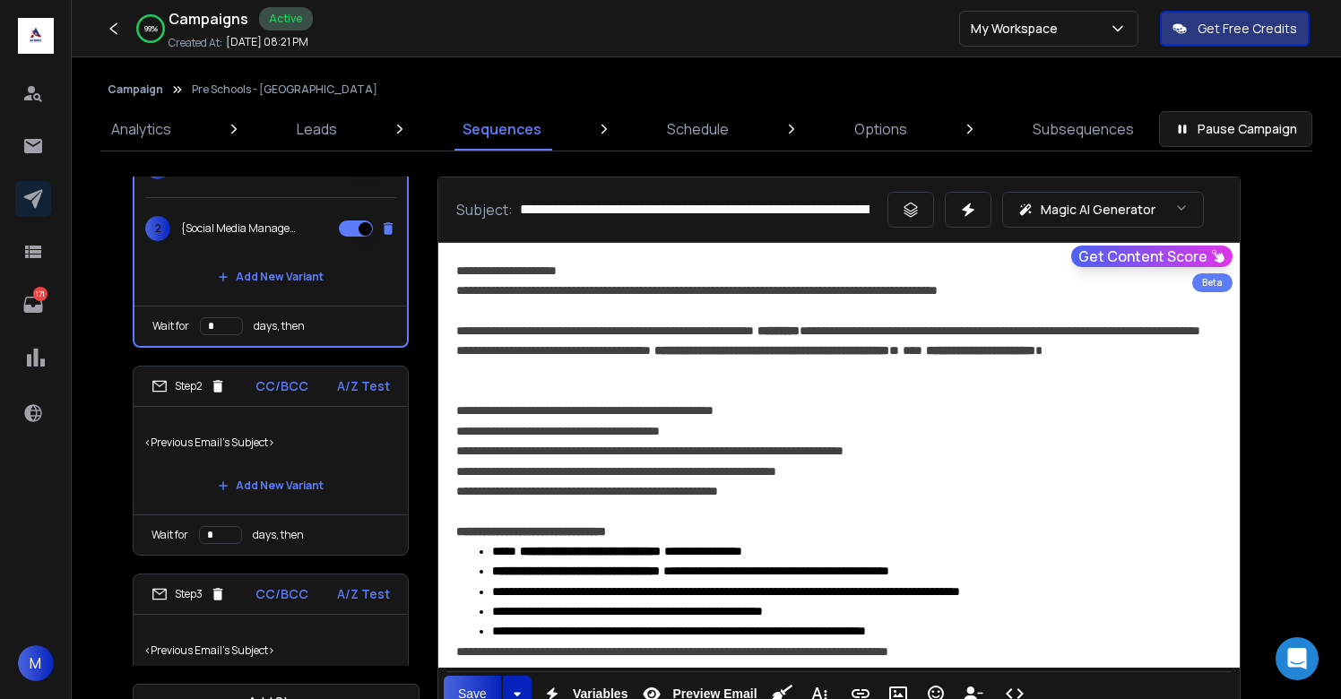
click at [342, 450] on p "<Previous Email's Subject>" at bounding box center [270, 443] width 253 height 50
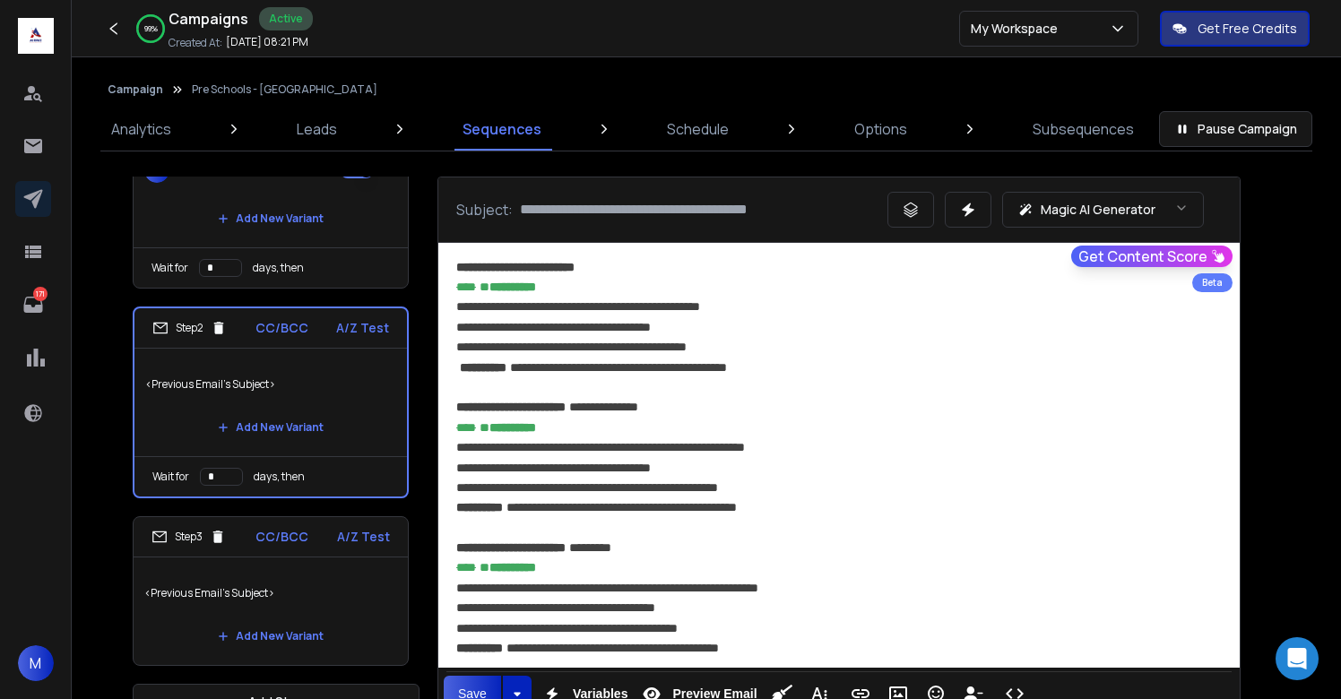
scroll to position [732, 0]
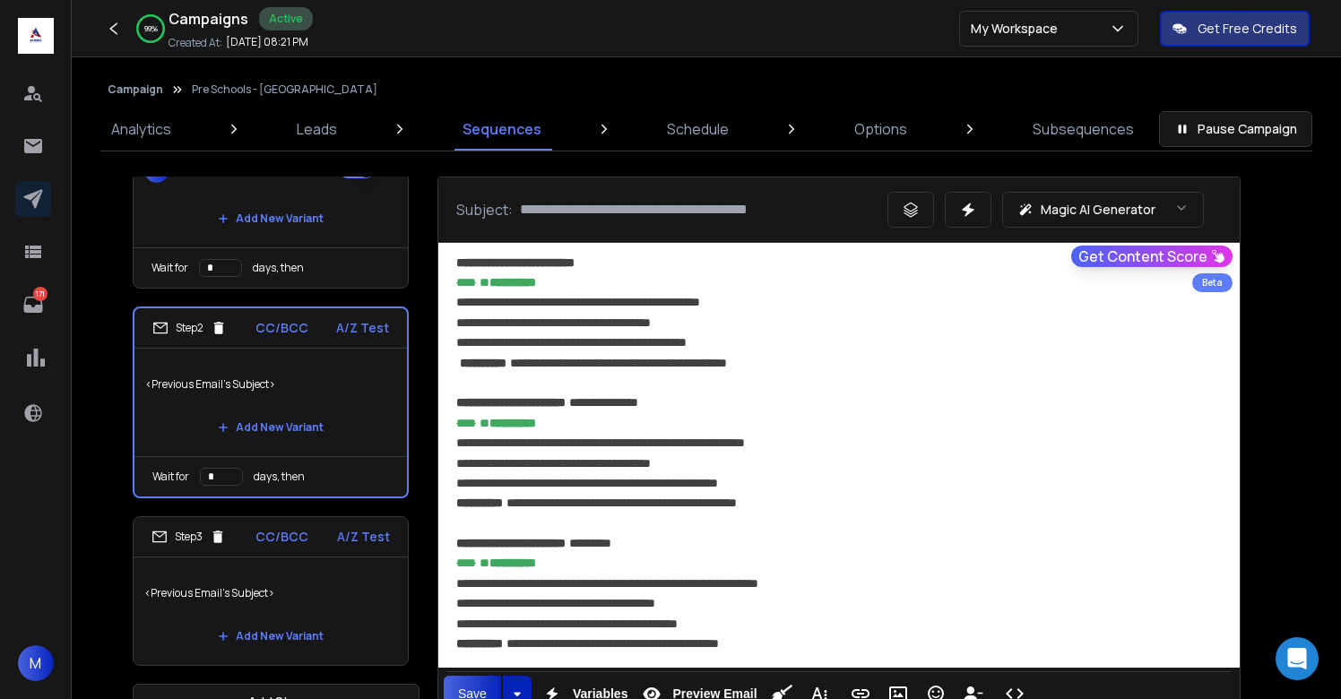
click at [349, 584] on p "<Previous Email's Subject>" at bounding box center [270, 593] width 253 height 50
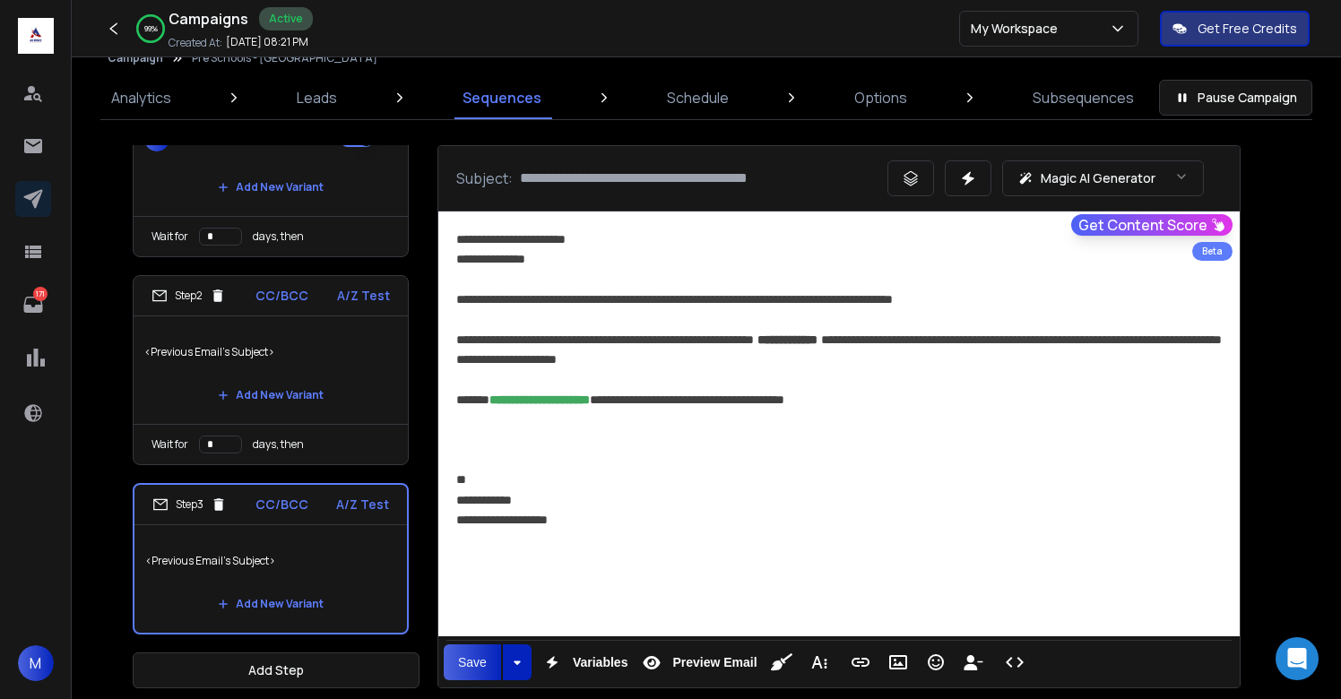
scroll to position [46, 0]
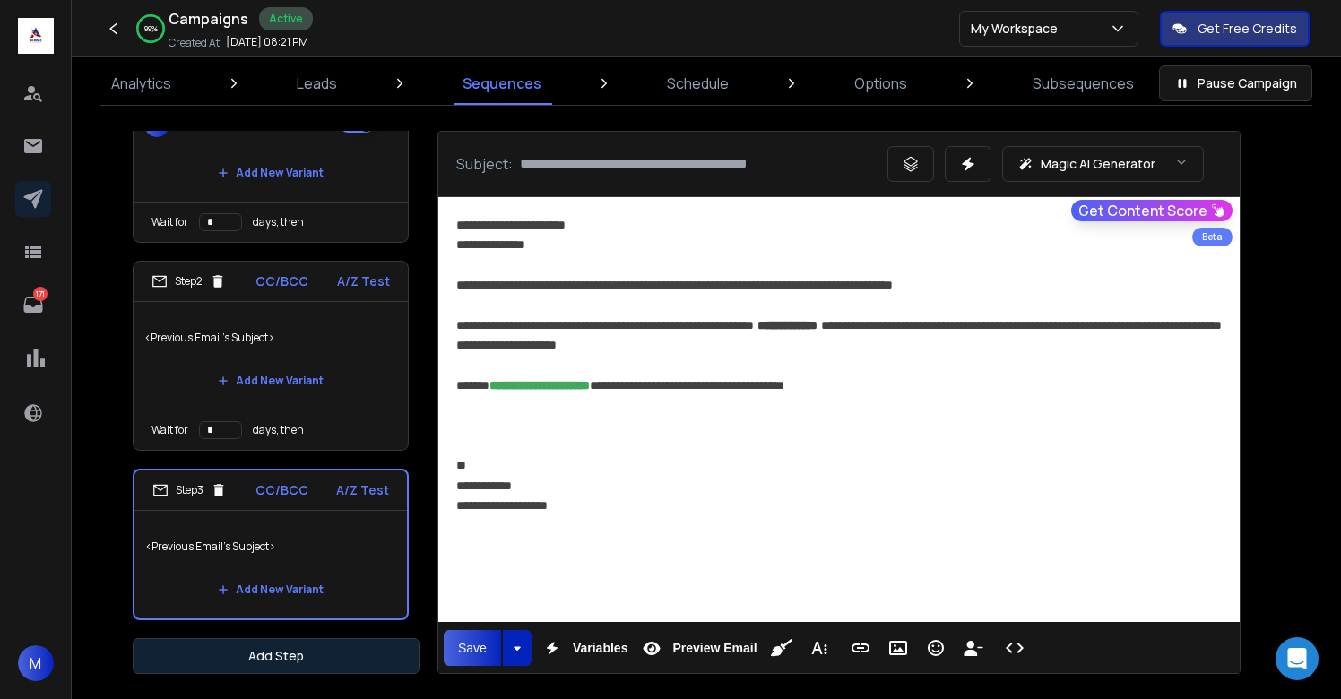
click at [294, 655] on button "Add Step" at bounding box center [276, 656] width 287 height 36
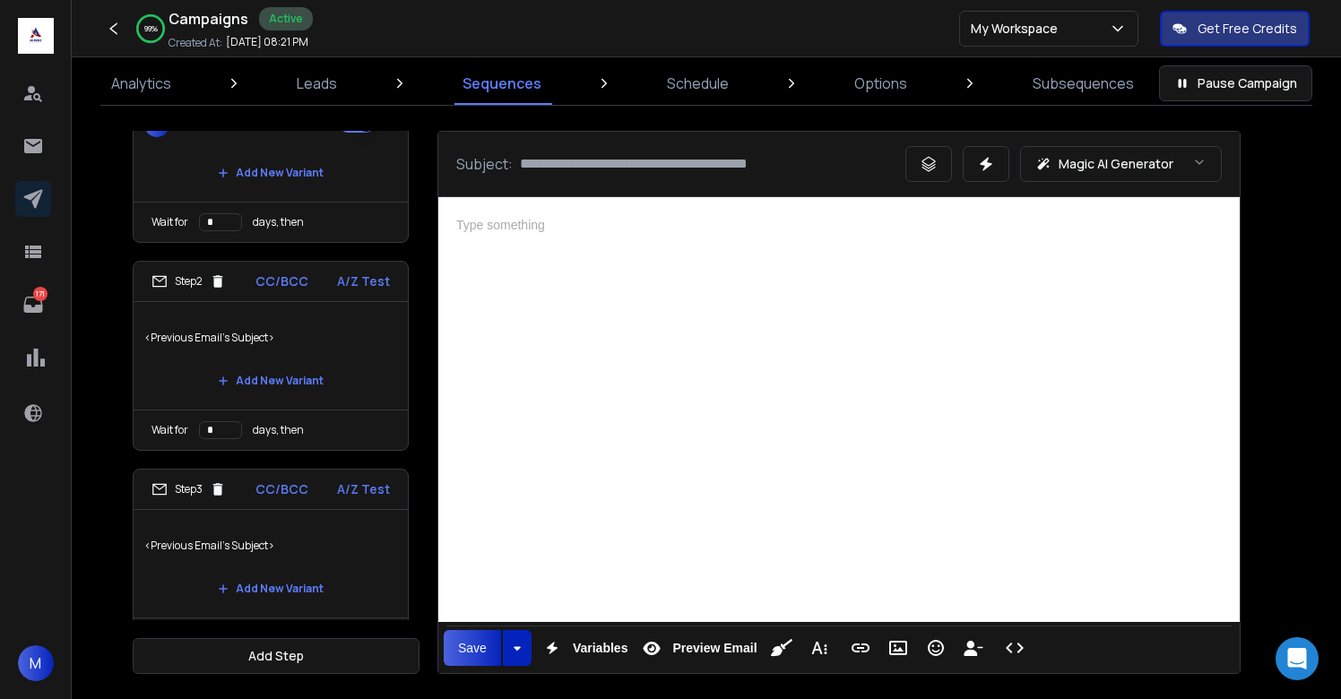
click at [681, 425] on div at bounding box center [839, 407] width 802 height 420
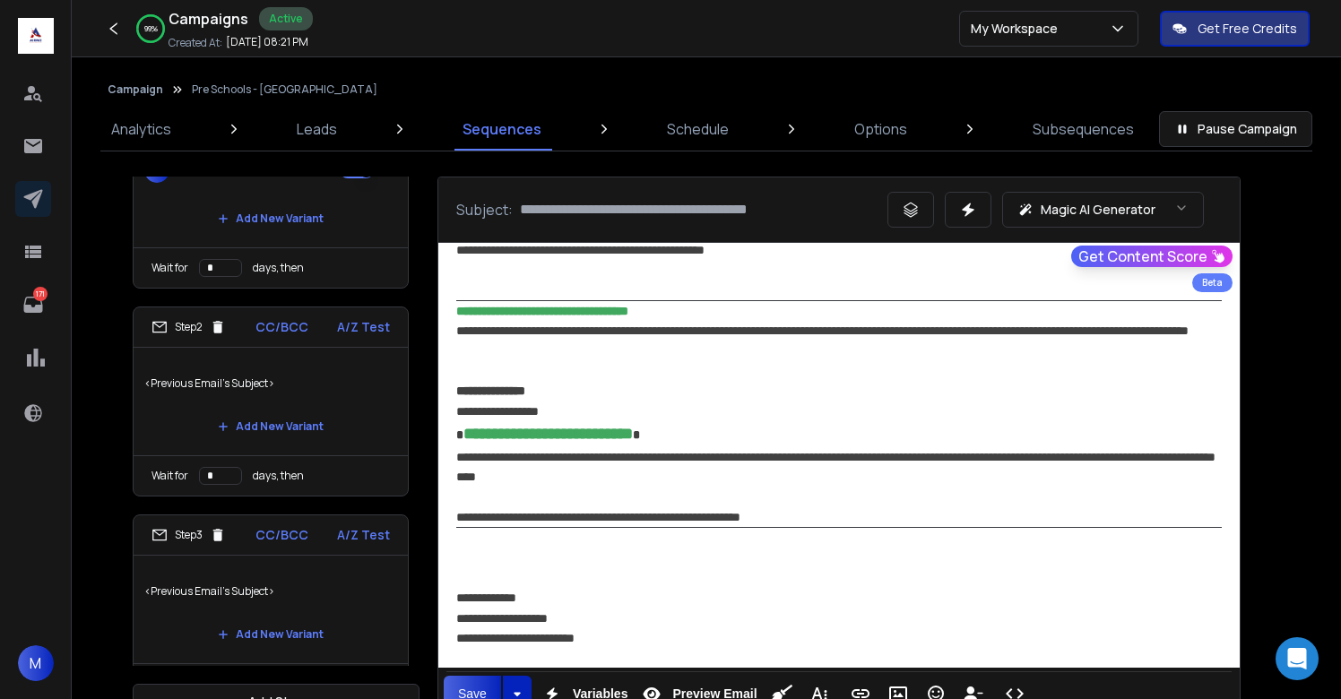
scroll to position [1294, 0]
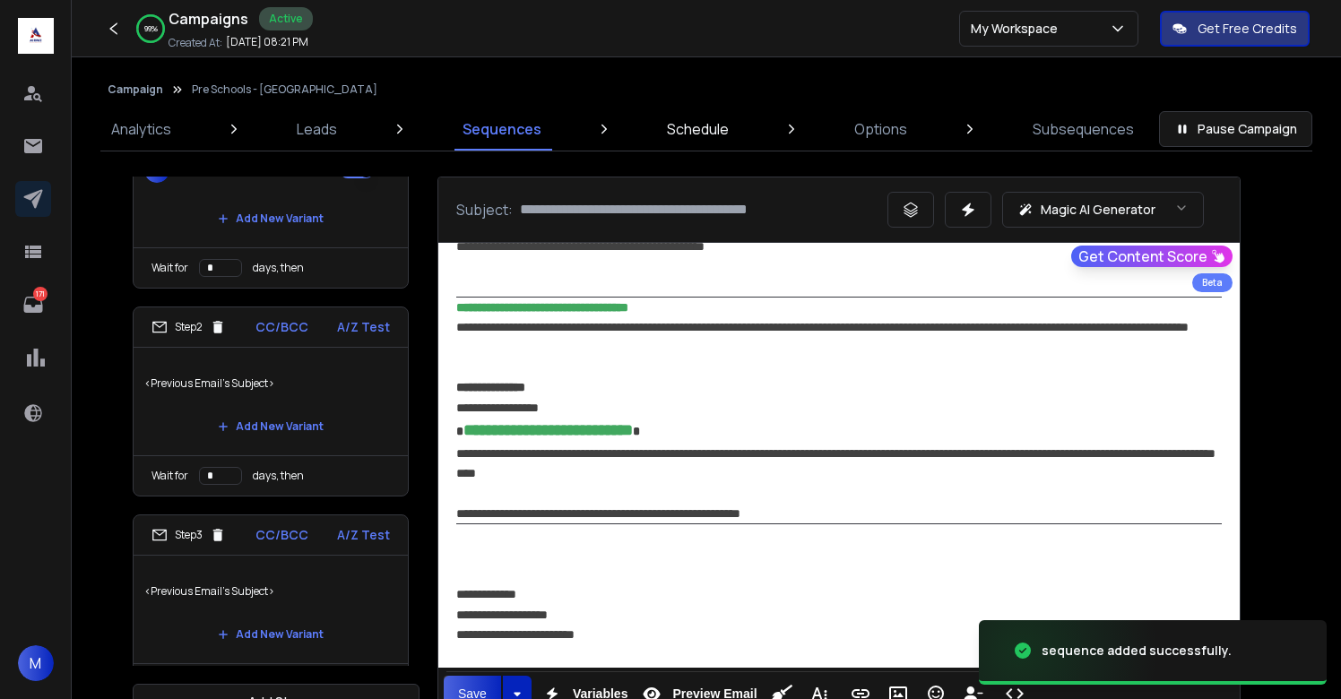
click at [701, 142] on link "Schedule" at bounding box center [697, 129] width 83 height 43
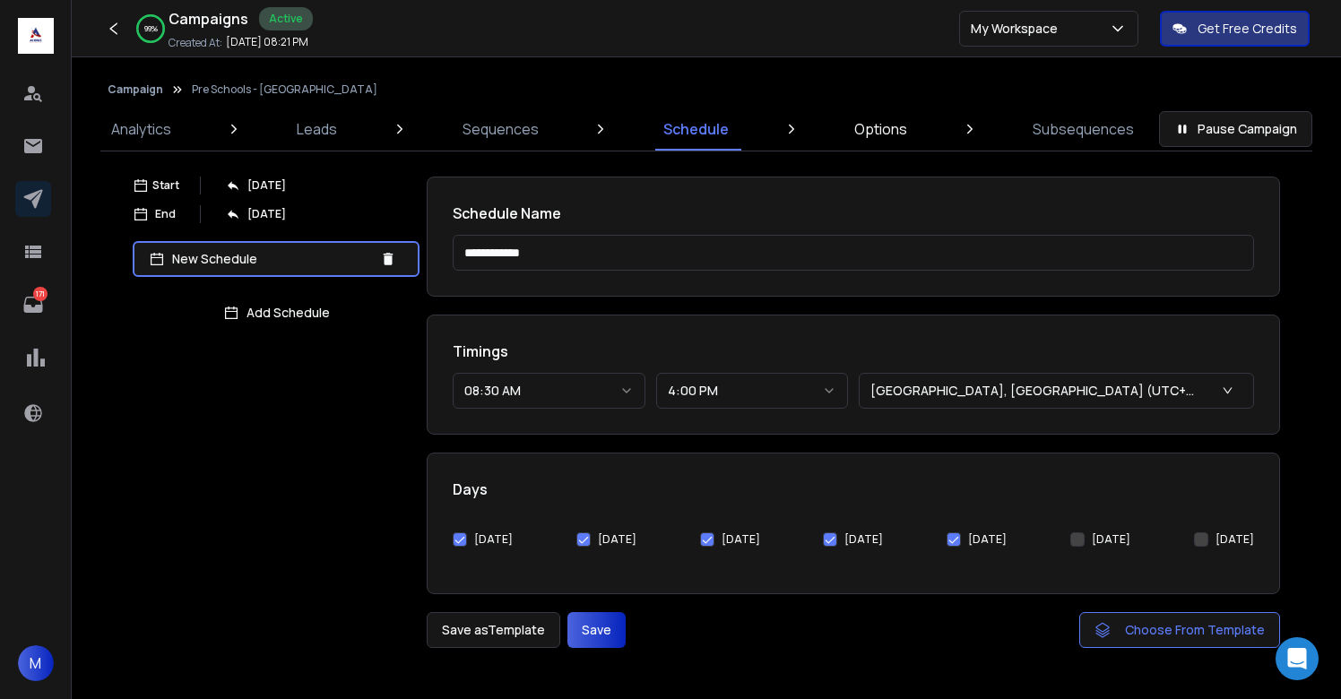
click at [882, 134] on p "Options" at bounding box center [880, 129] width 53 height 22
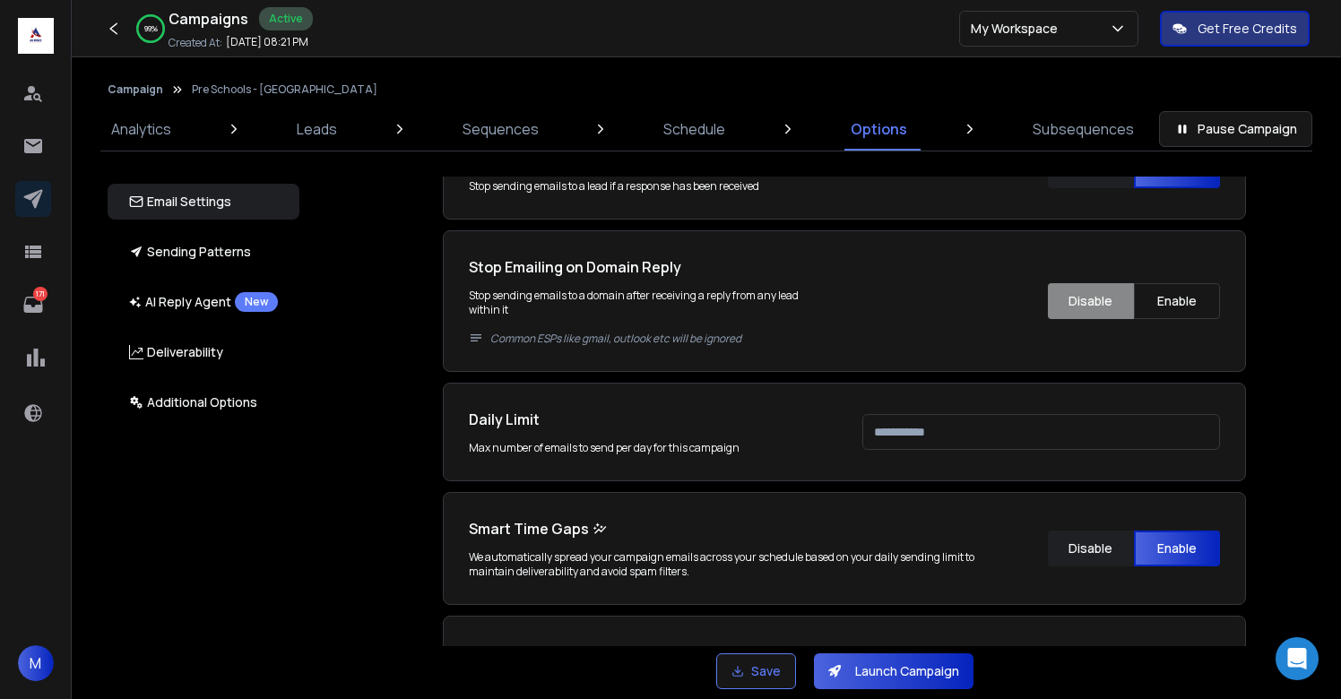
scroll to position [736, 0]
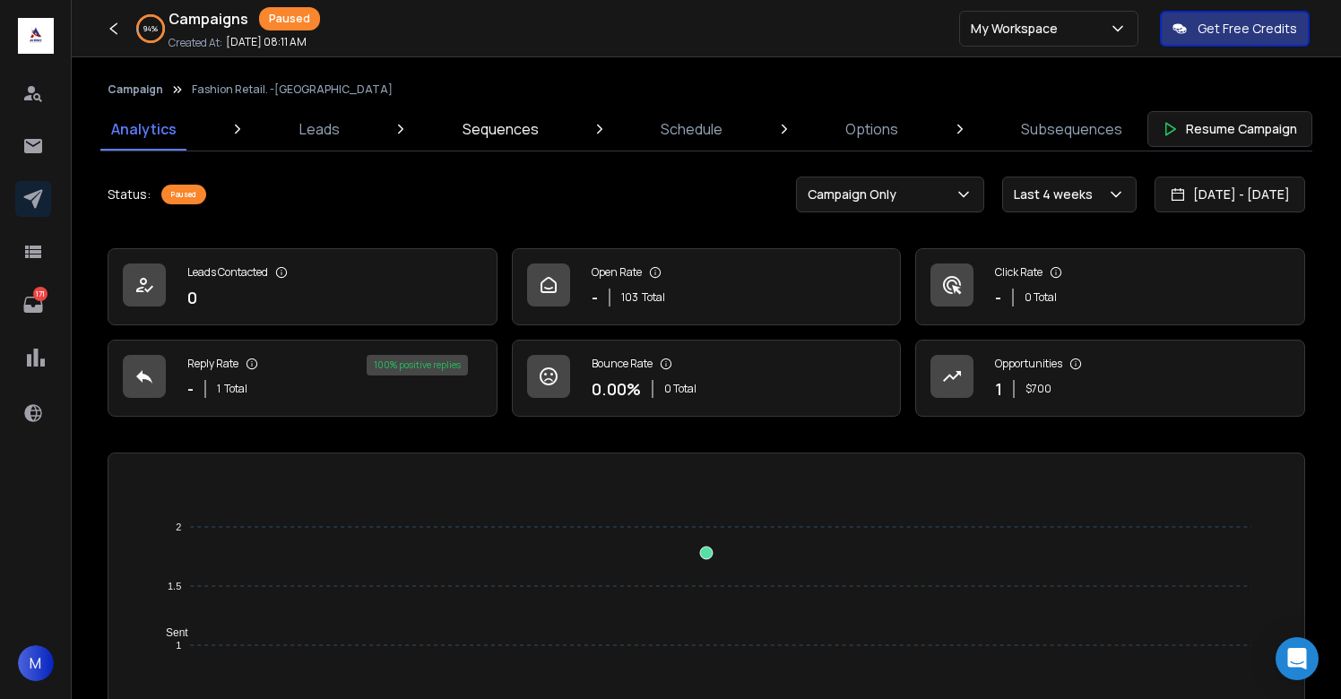
click at [478, 134] on p "Sequences" at bounding box center [501, 129] width 76 height 22
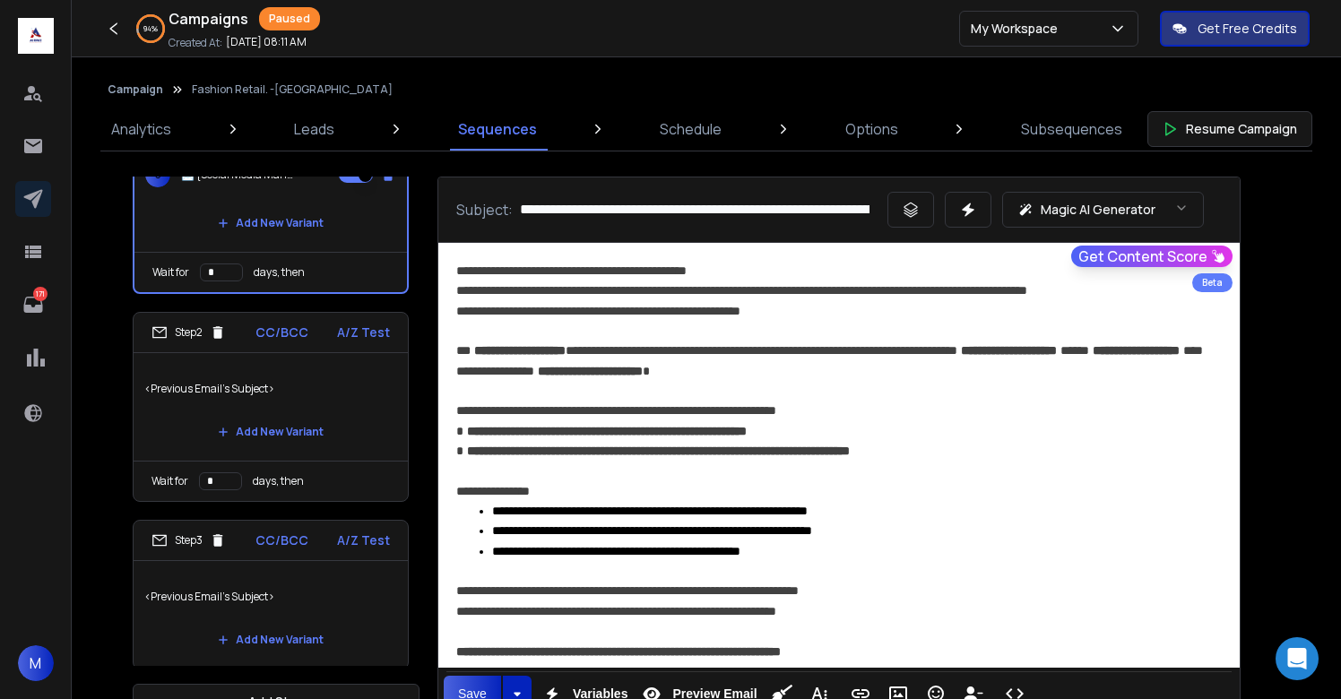
scroll to position [212, 0]
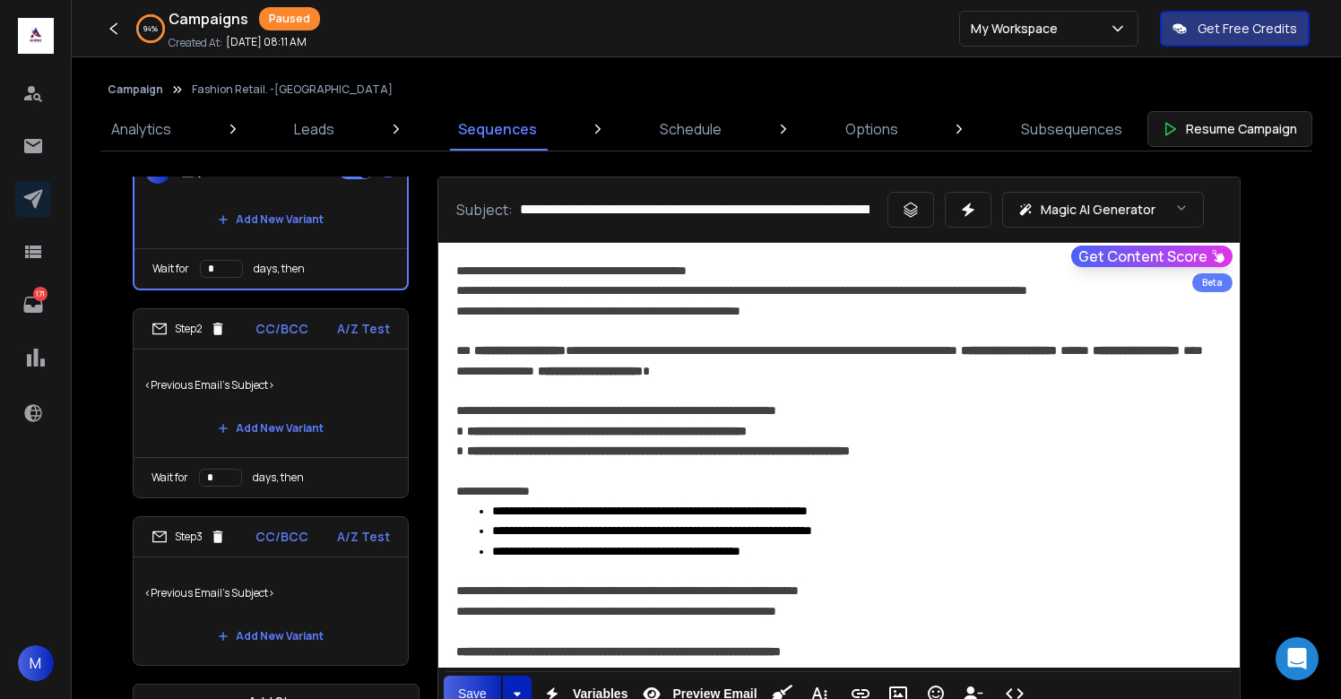
click at [354, 380] on p "<Previous Email's Subject>" at bounding box center [270, 385] width 253 height 50
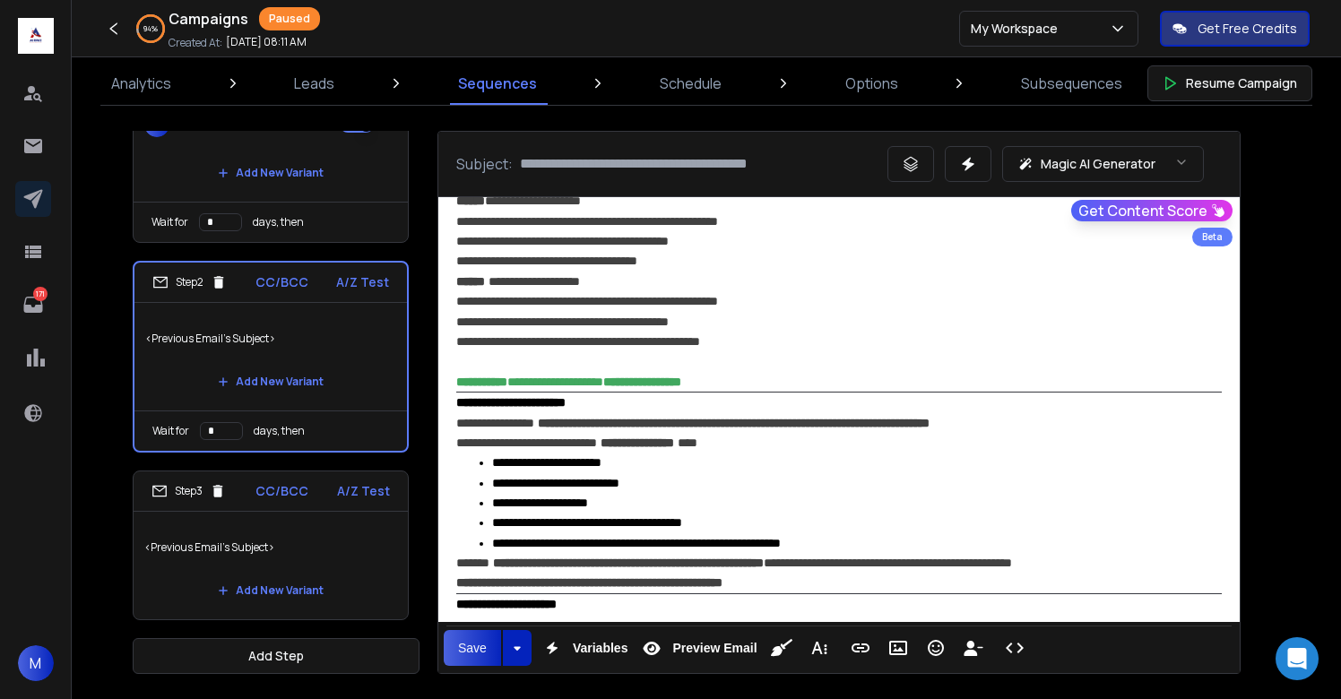
scroll to position [430, 0]
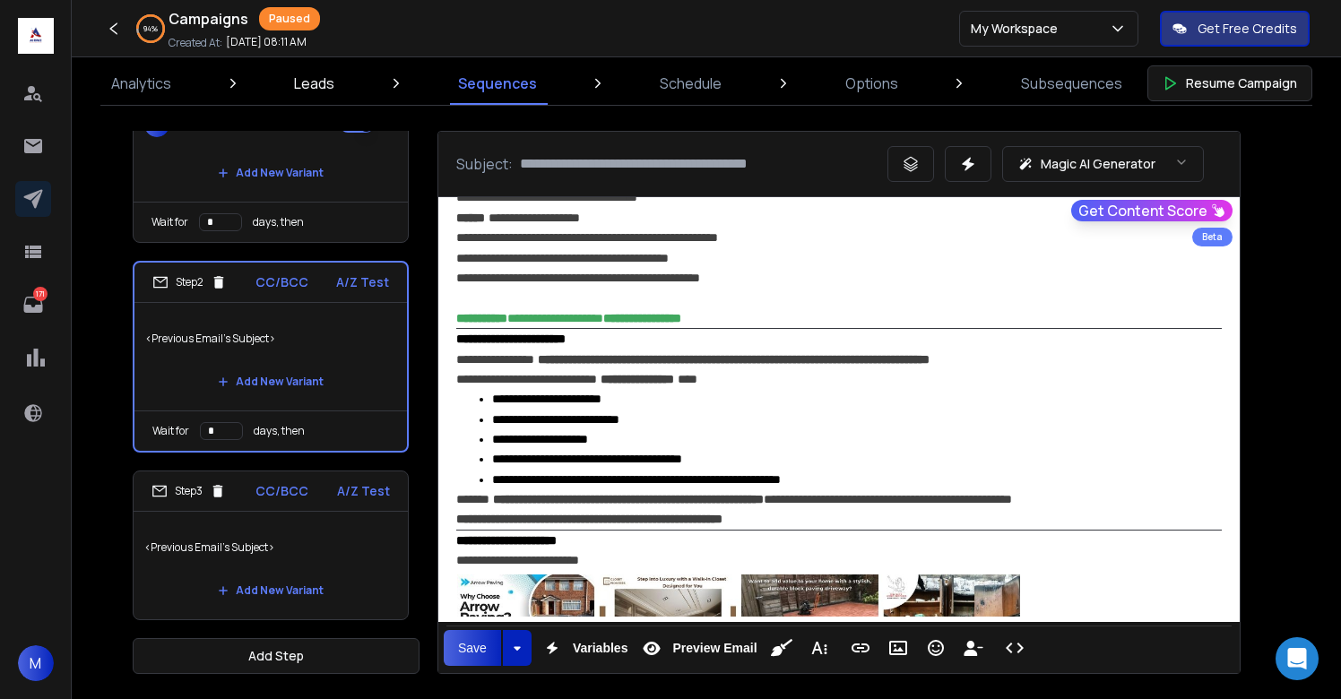
click at [307, 90] on p "Leads" at bounding box center [314, 84] width 40 height 22
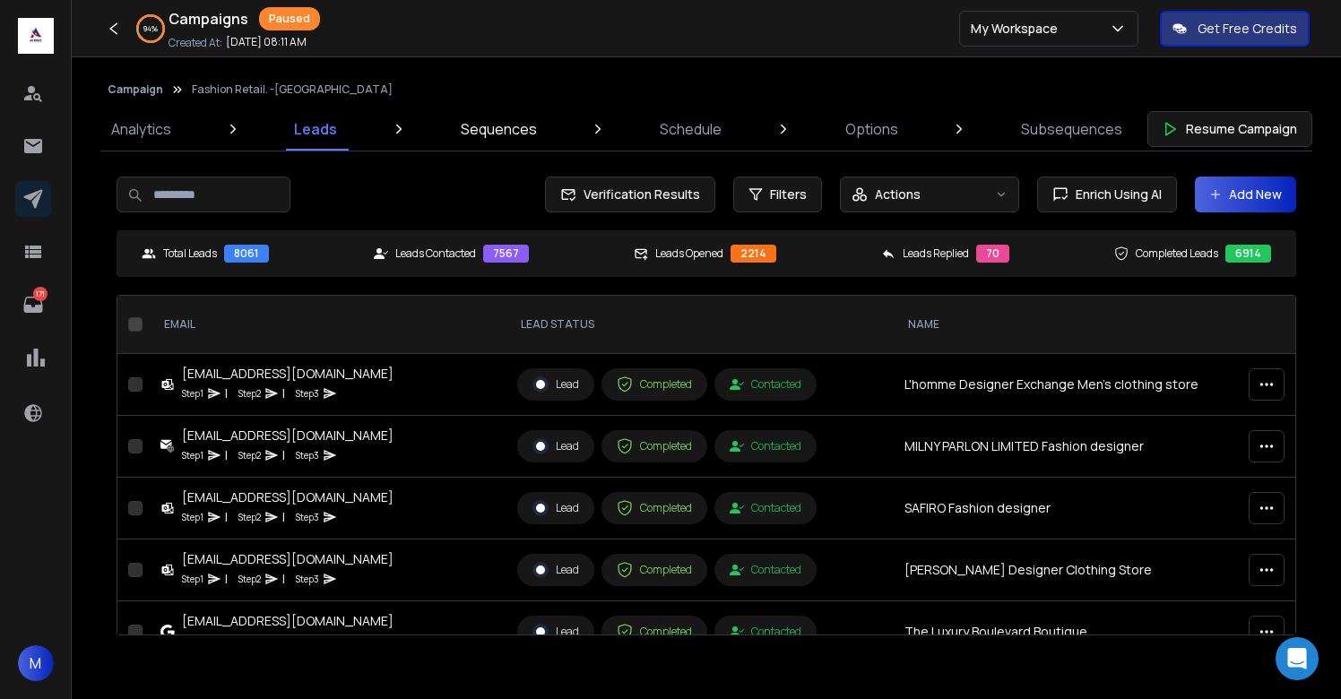
click at [504, 134] on p "Sequences" at bounding box center [499, 129] width 76 height 22
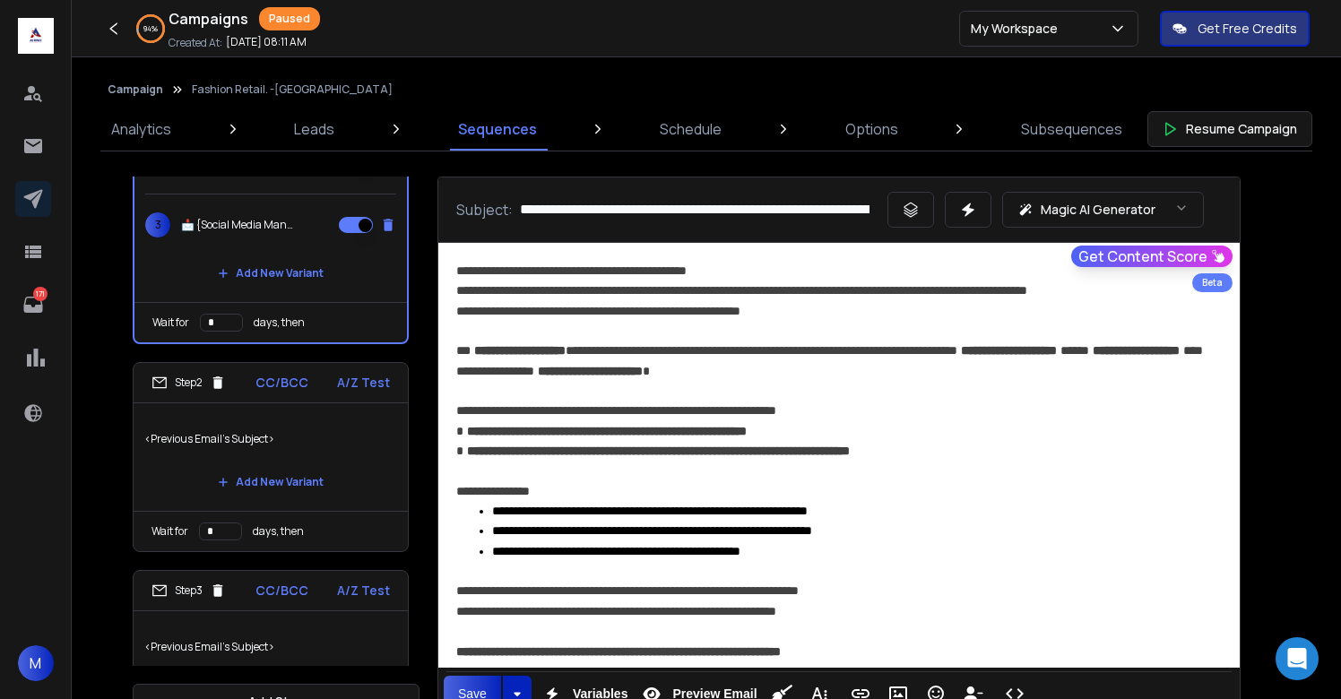
scroll to position [212, 0]
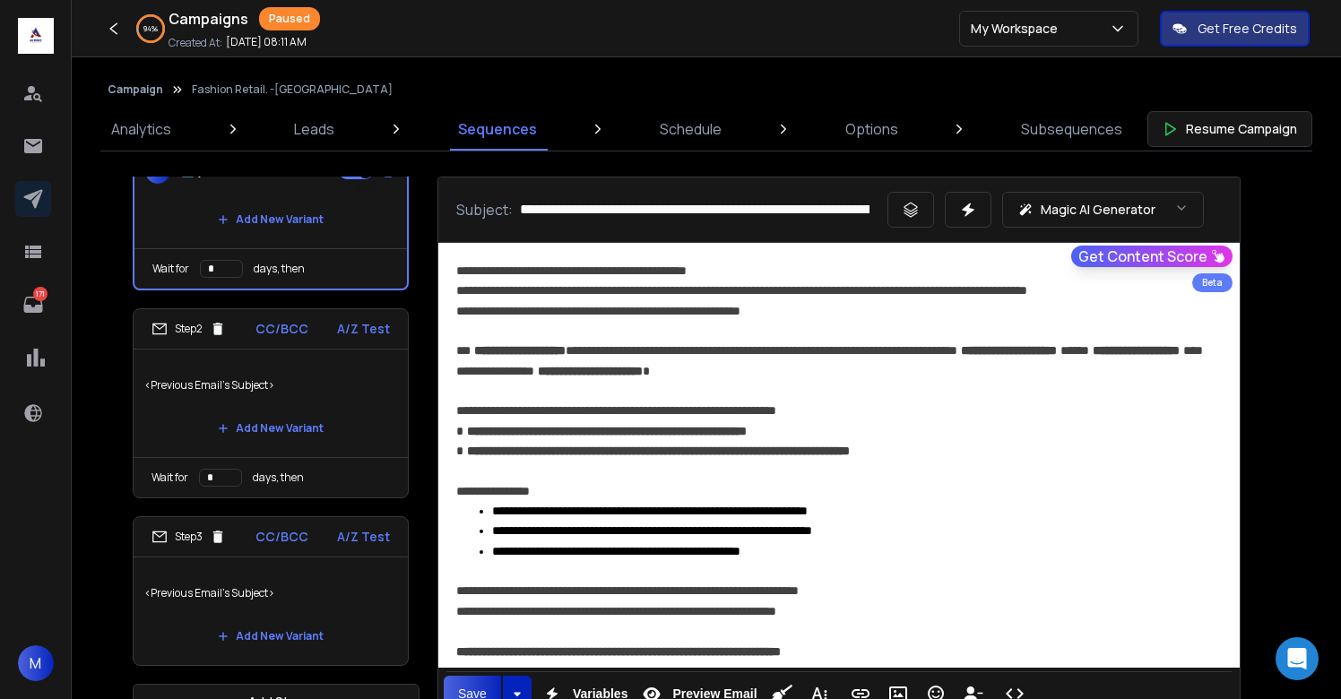
click at [363, 509] on ul "Step 1 CC/BCC A/Z Test 1 📩 {Social Media Management - {{firstName}} | Social Me…" at bounding box center [271, 315] width 276 height 702
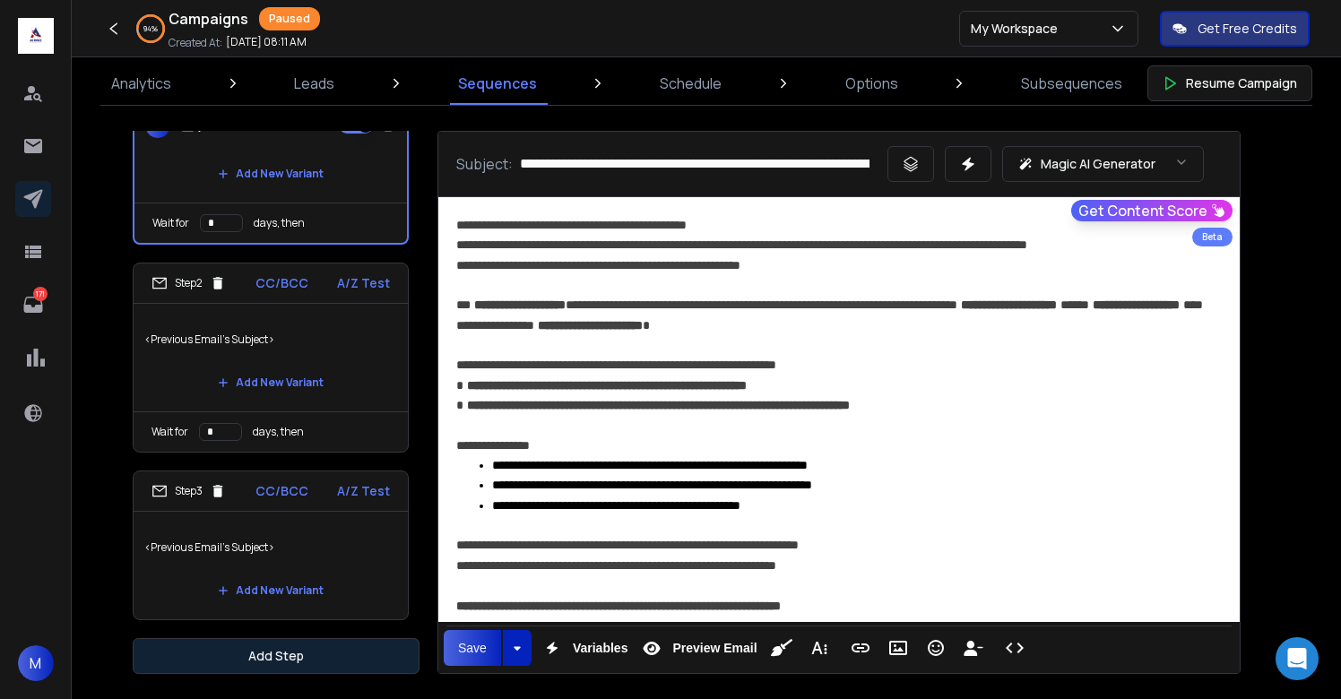
click at [309, 654] on button "Add Step" at bounding box center [276, 656] width 287 height 36
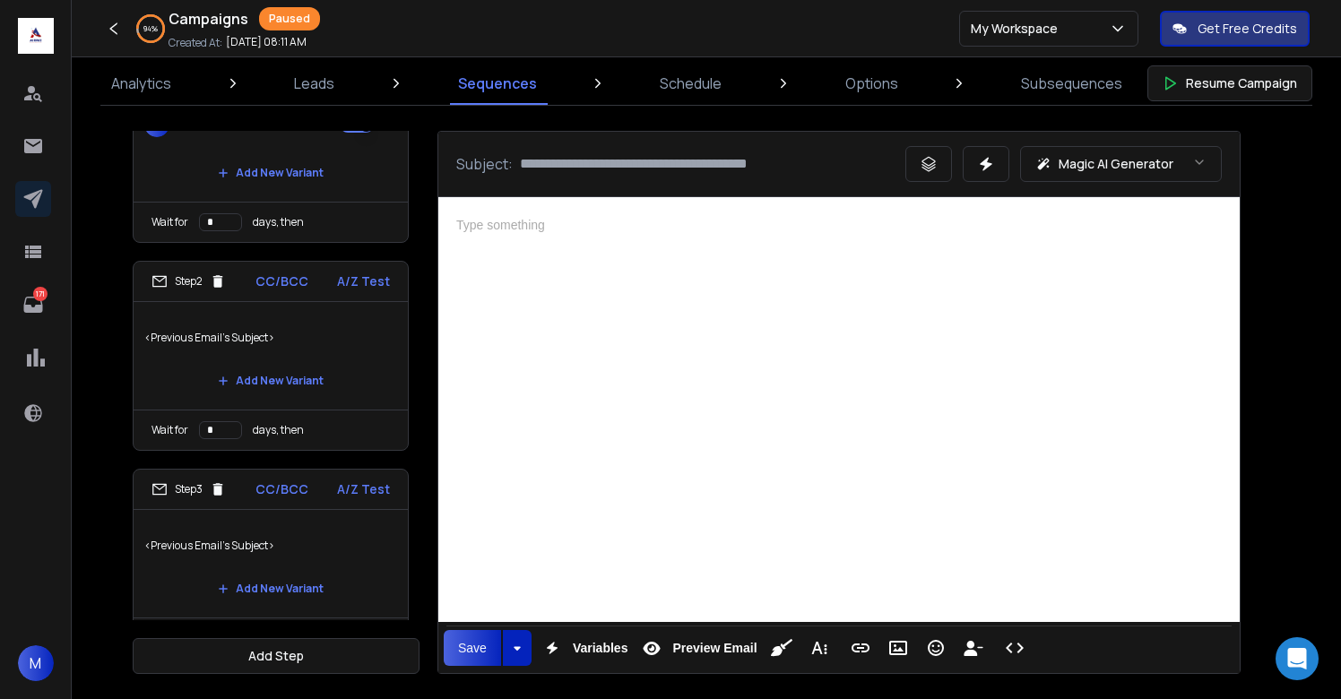
click at [645, 512] on div at bounding box center [839, 407] width 802 height 420
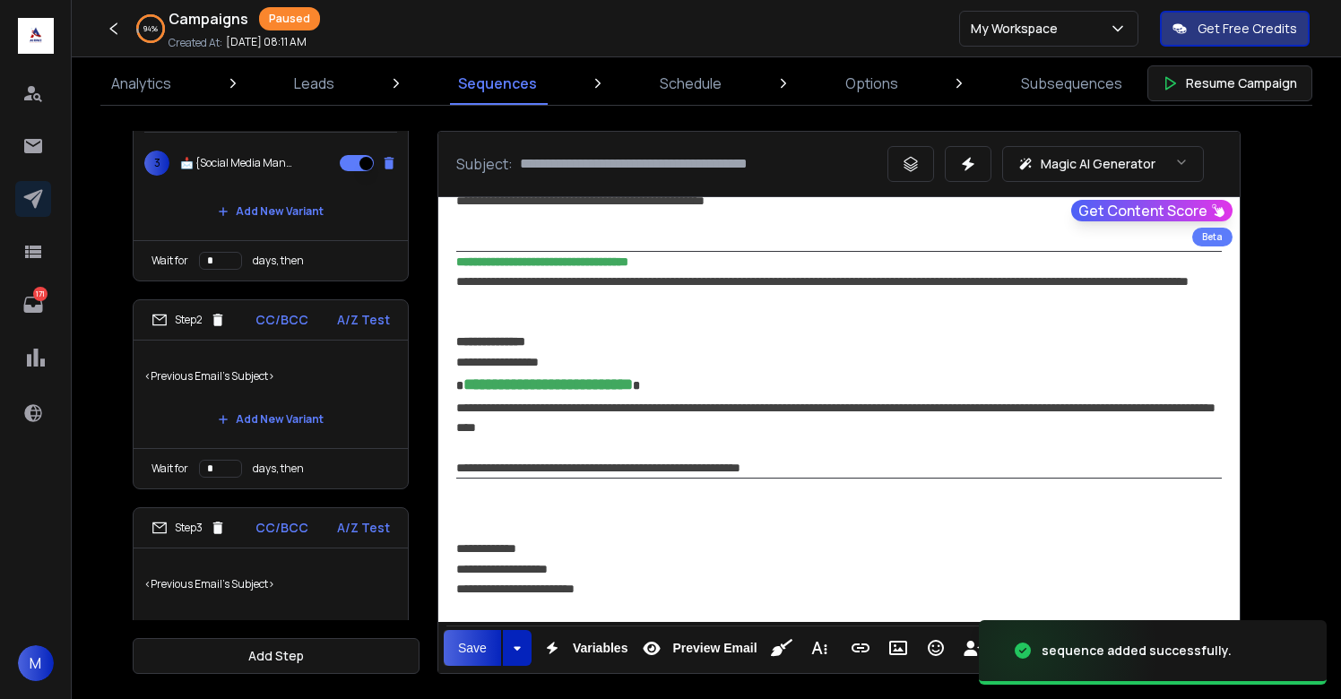
scroll to position [177, 0]
click at [334, 379] on p "<Previous Email's Subject>" at bounding box center [270, 374] width 253 height 50
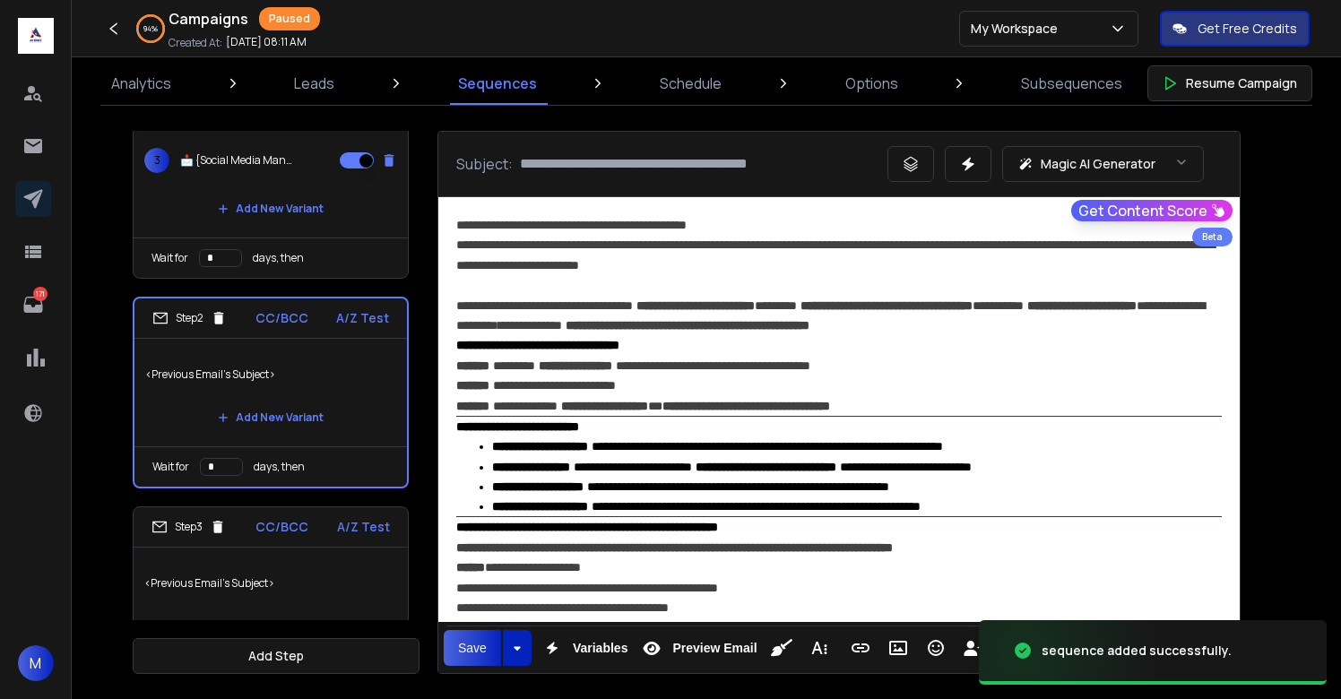
click at [648, 405] on strong "**********" at bounding box center [604, 406] width 87 height 13
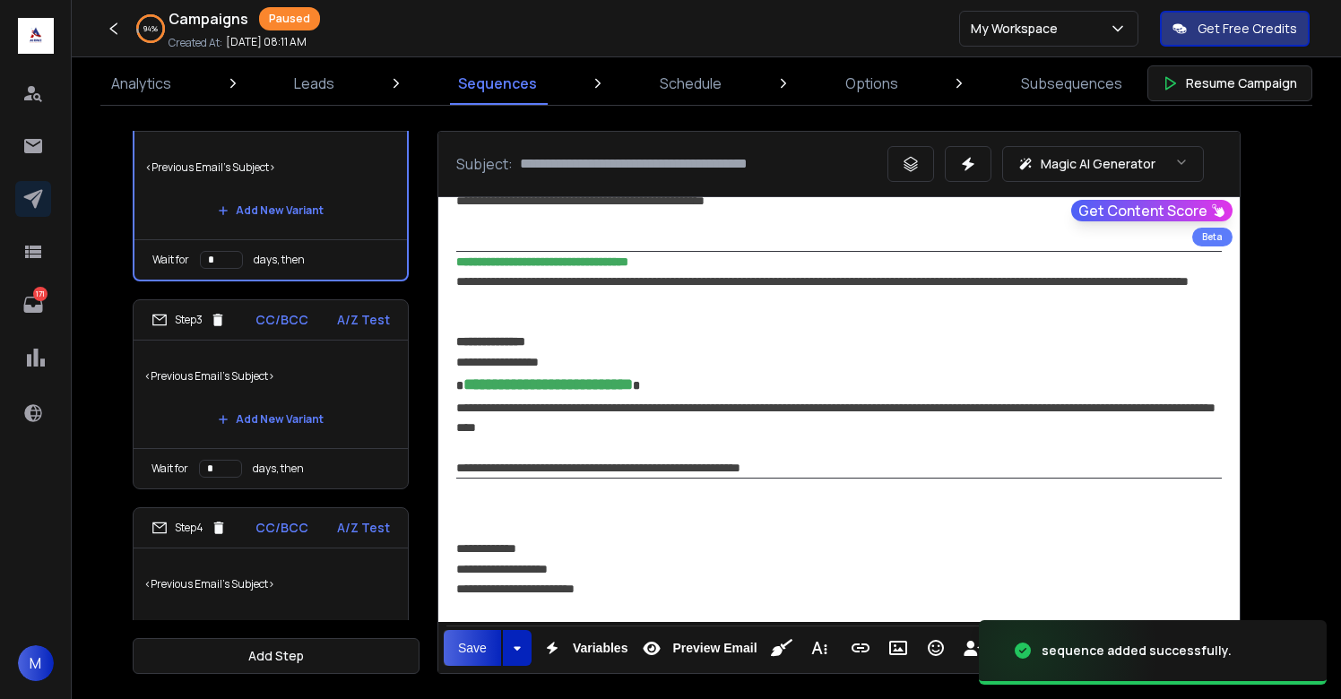
scroll to position [420, 0]
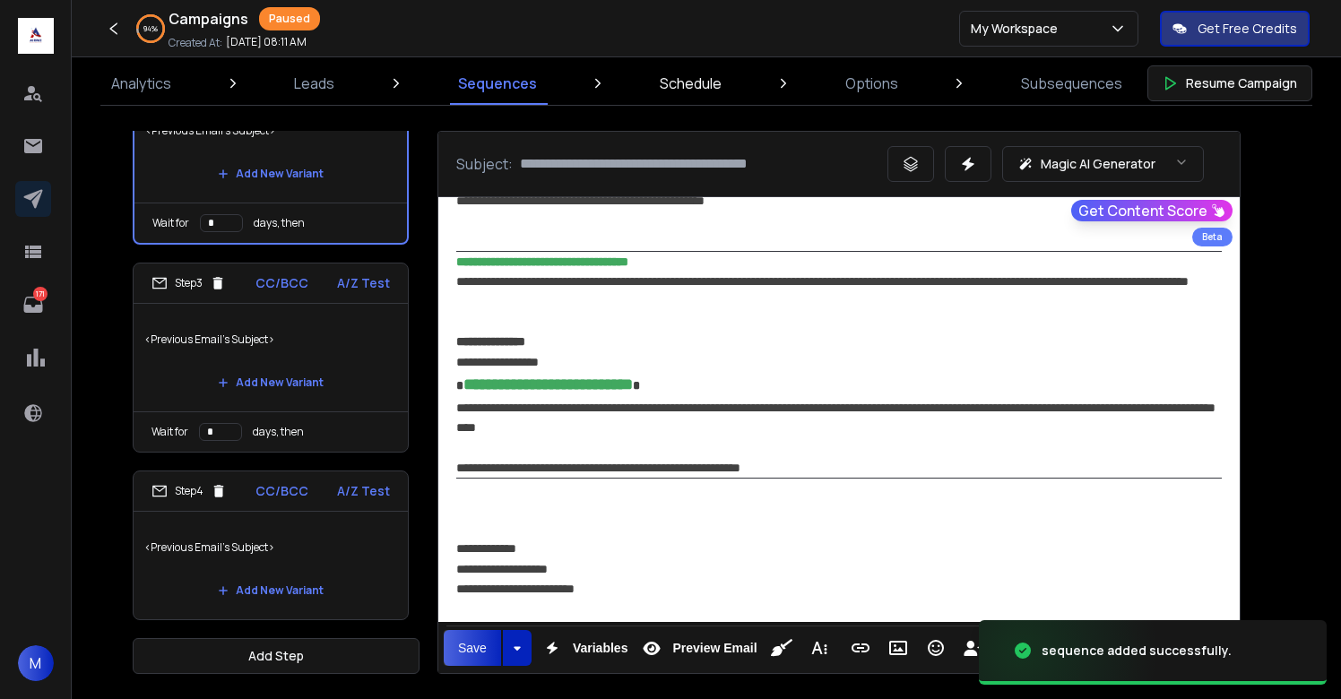
click at [706, 88] on p "Schedule" at bounding box center [691, 84] width 62 height 22
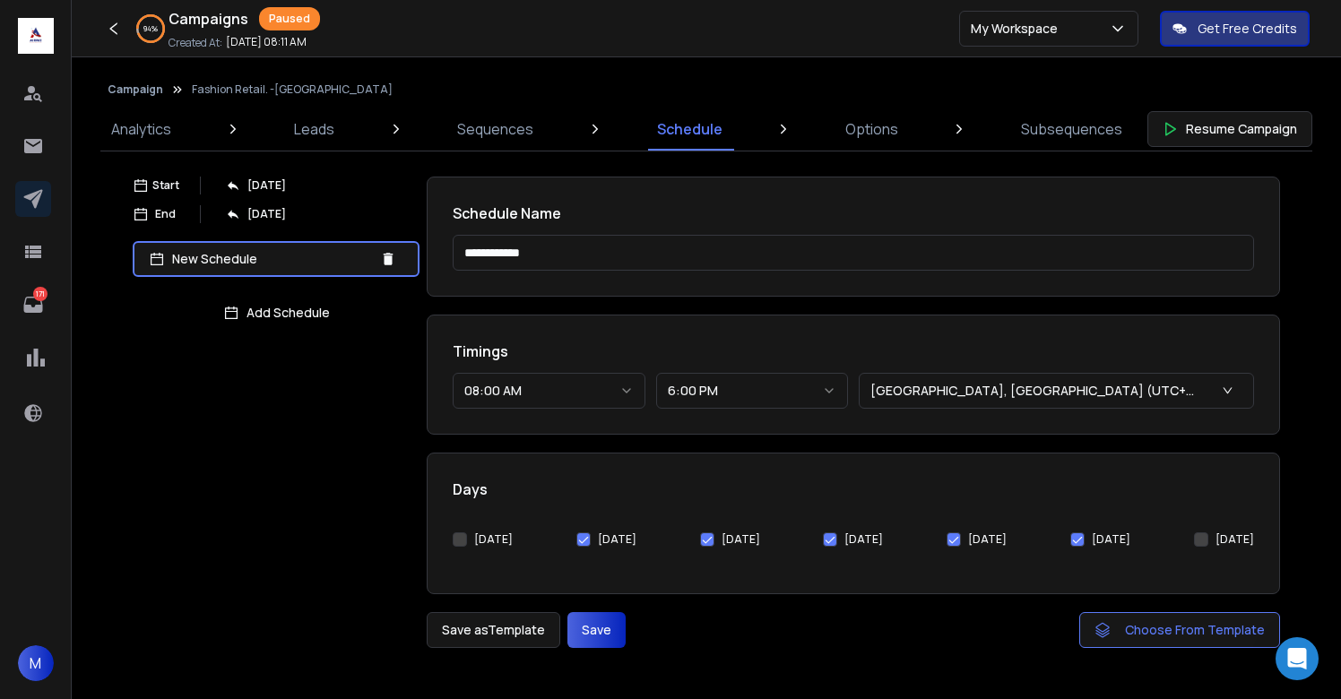
click at [458, 533] on button "Monday" at bounding box center [460, 540] width 14 height 14
click at [602, 641] on button "Save" at bounding box center [597, 630] width 58 height 36
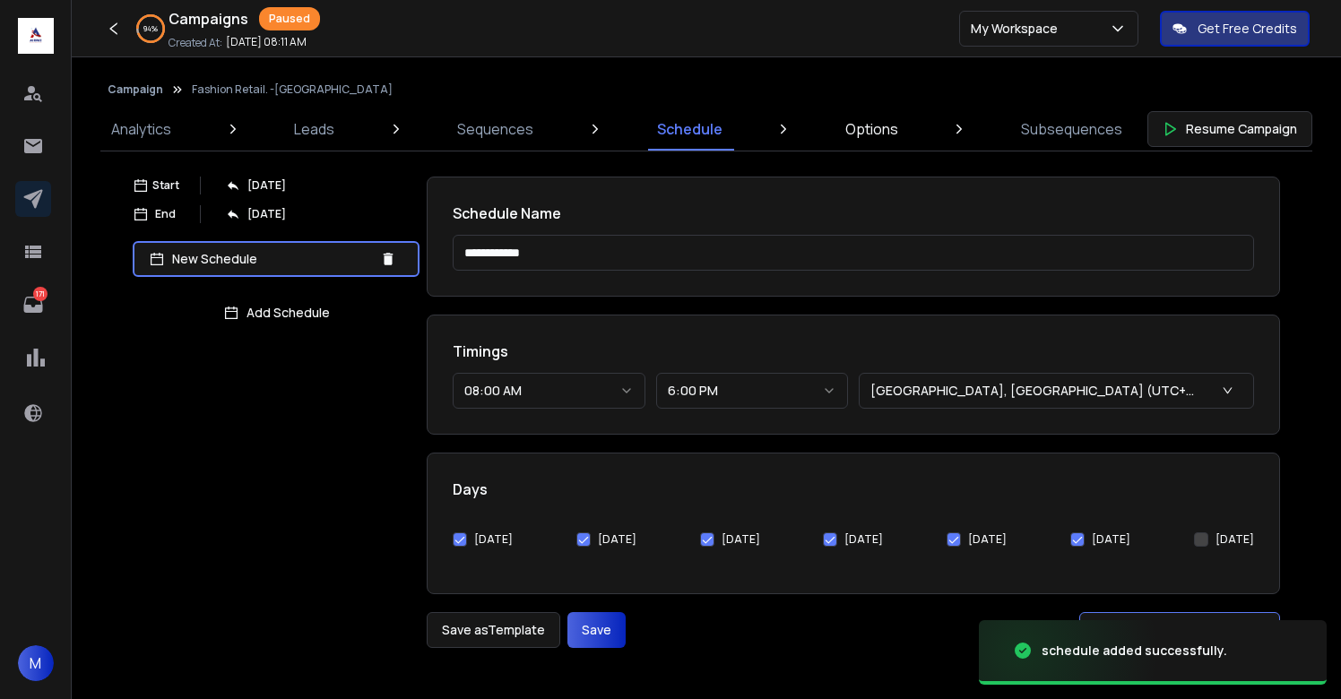
click at [861, 137] on p "Options" at bounding box center [871, 129] width 53 height 22
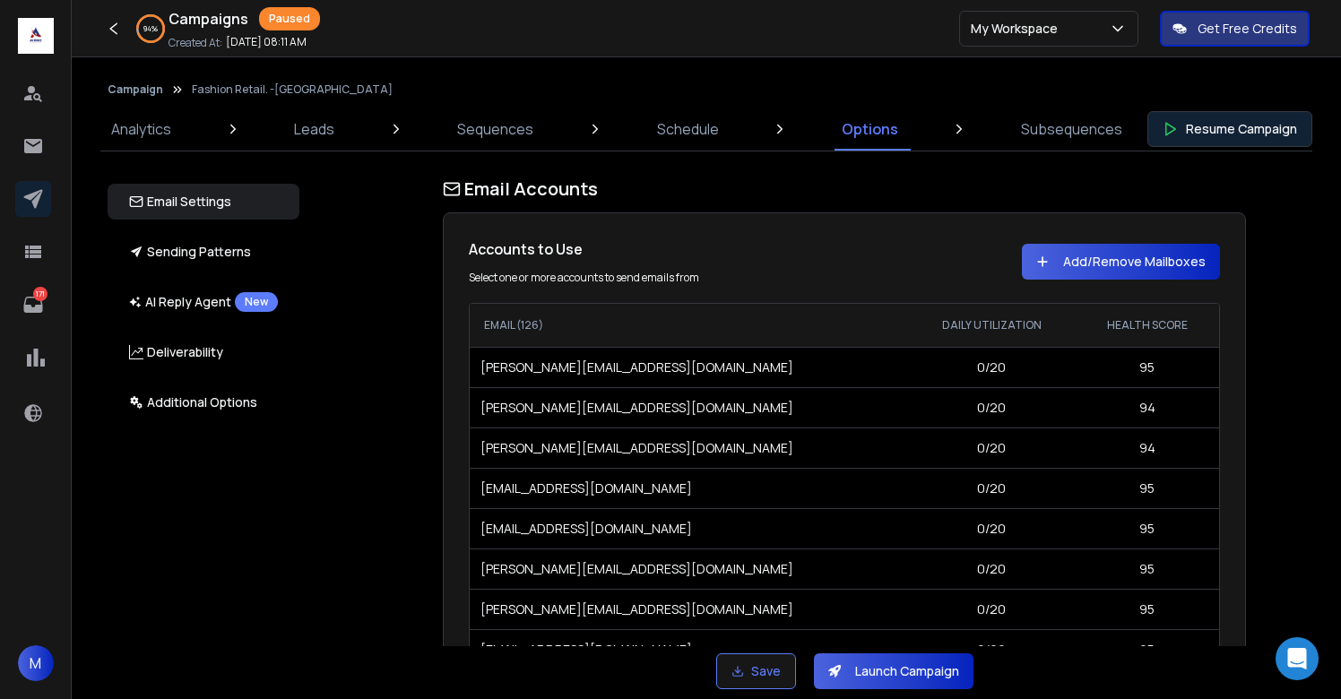
click at [1261, 126] on button "Resume Campaign" at bounding box center [1230, 129] width 165 height 36
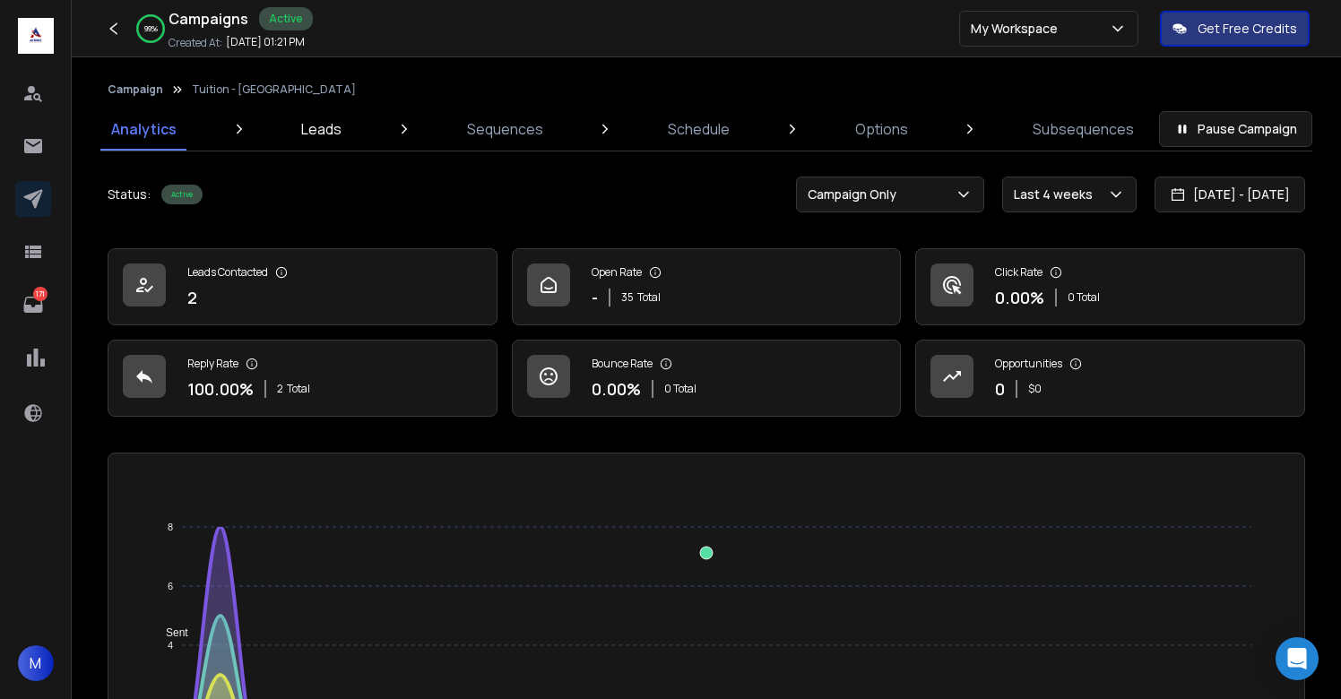
click at [332, 123] on p "Leads" at bounding box center [321, 129] width 40 height 22
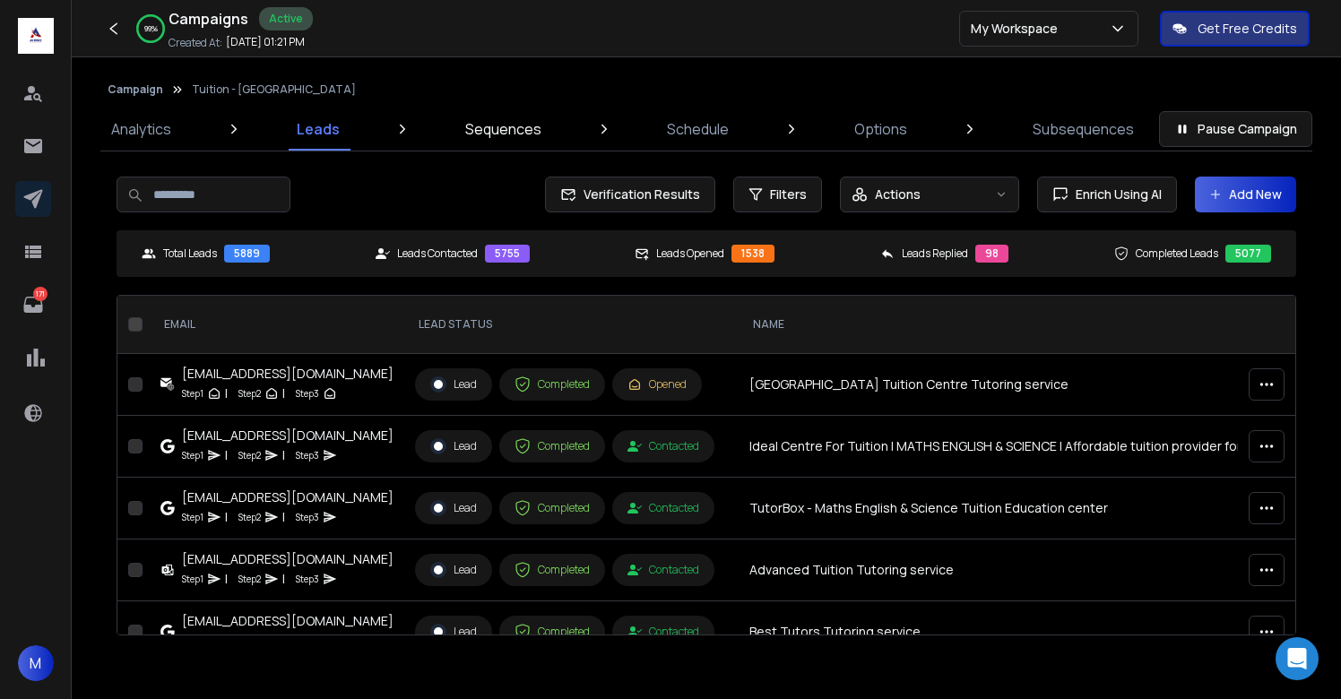
click at [495, 126] on p "Sequences" at bounding box center [503, 129] width 76 height 22
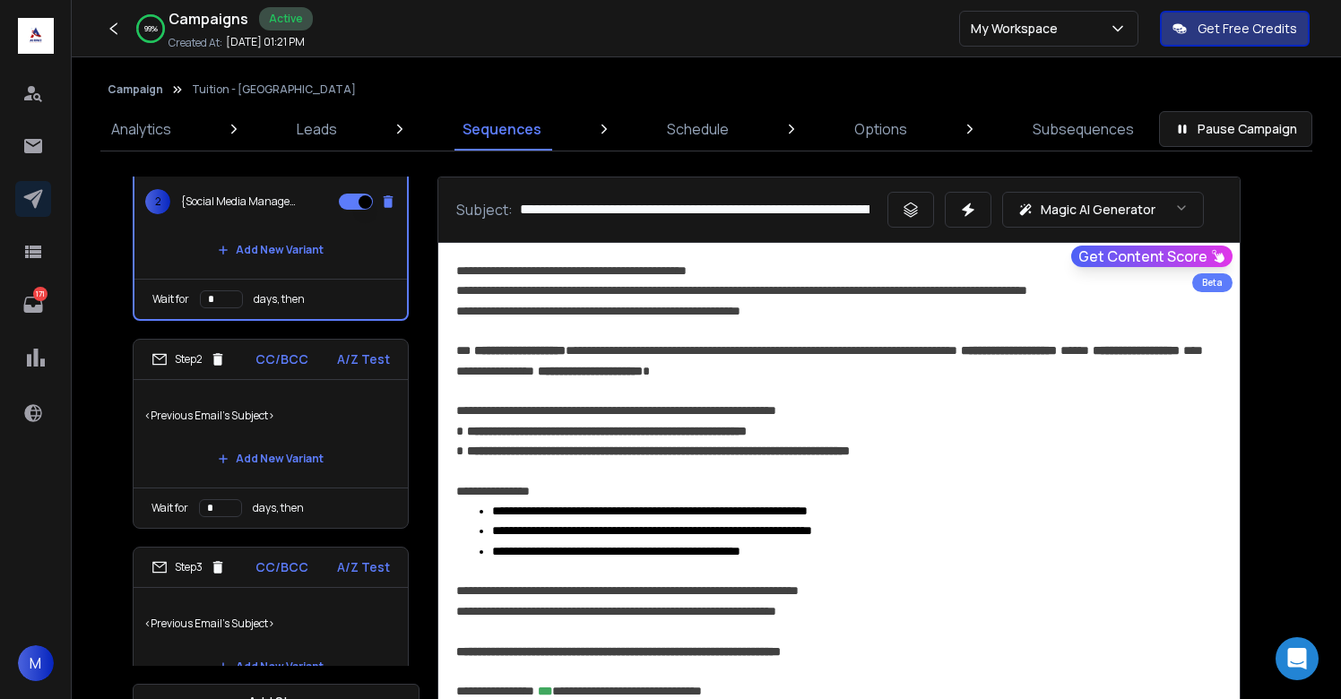
scroll to position [151, 0]
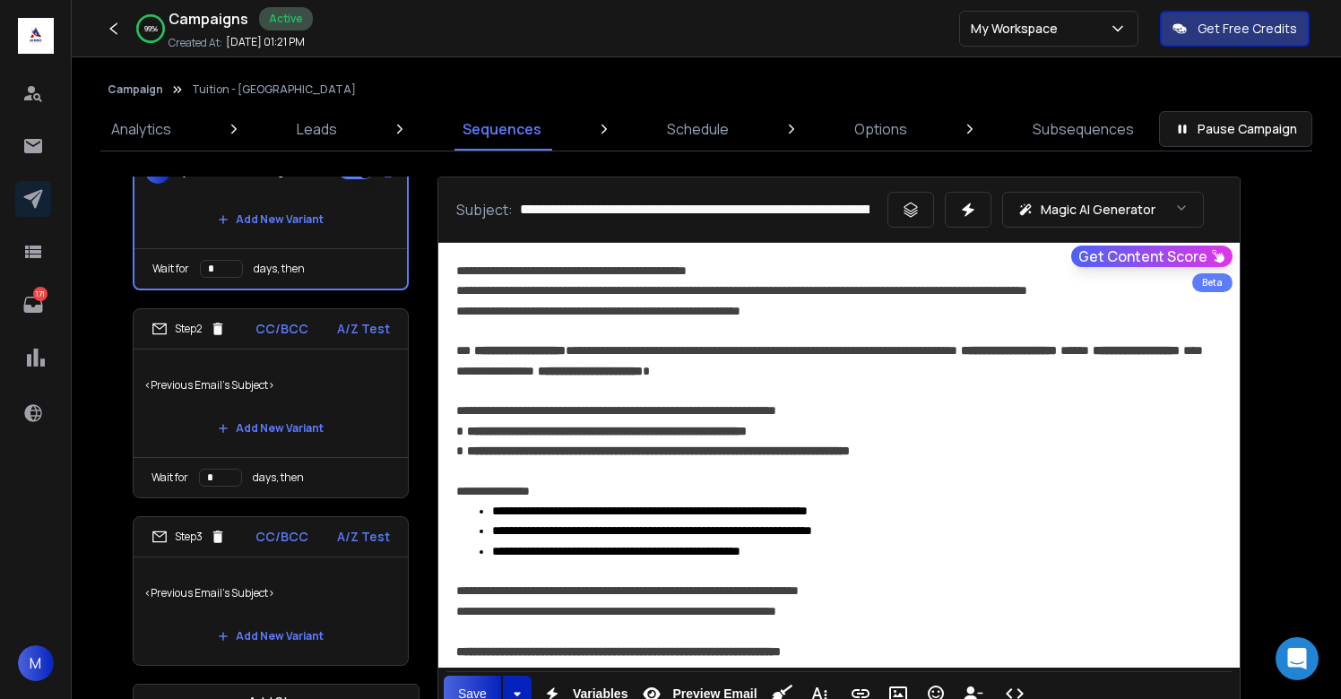
click at [366, 379] on p "<Previous Email's Subject>" at bounding box center [270, 385] width 253 height 50
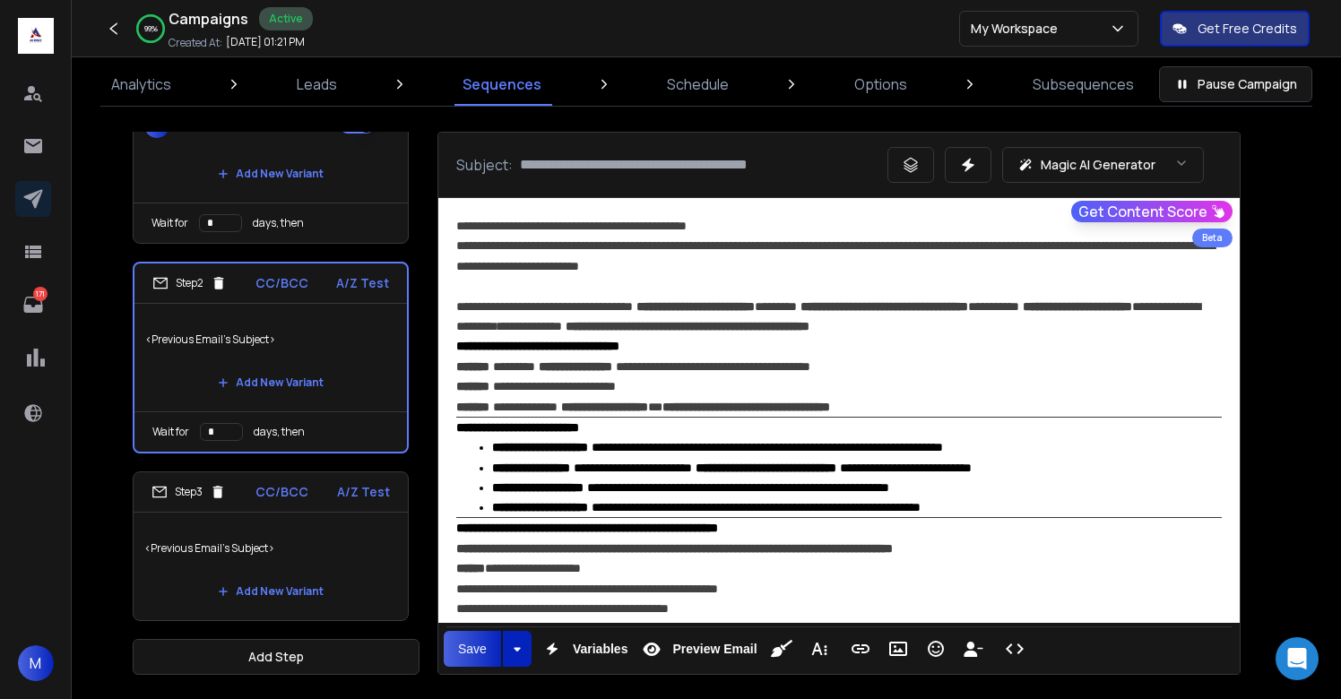
scroll to position [46, 0]
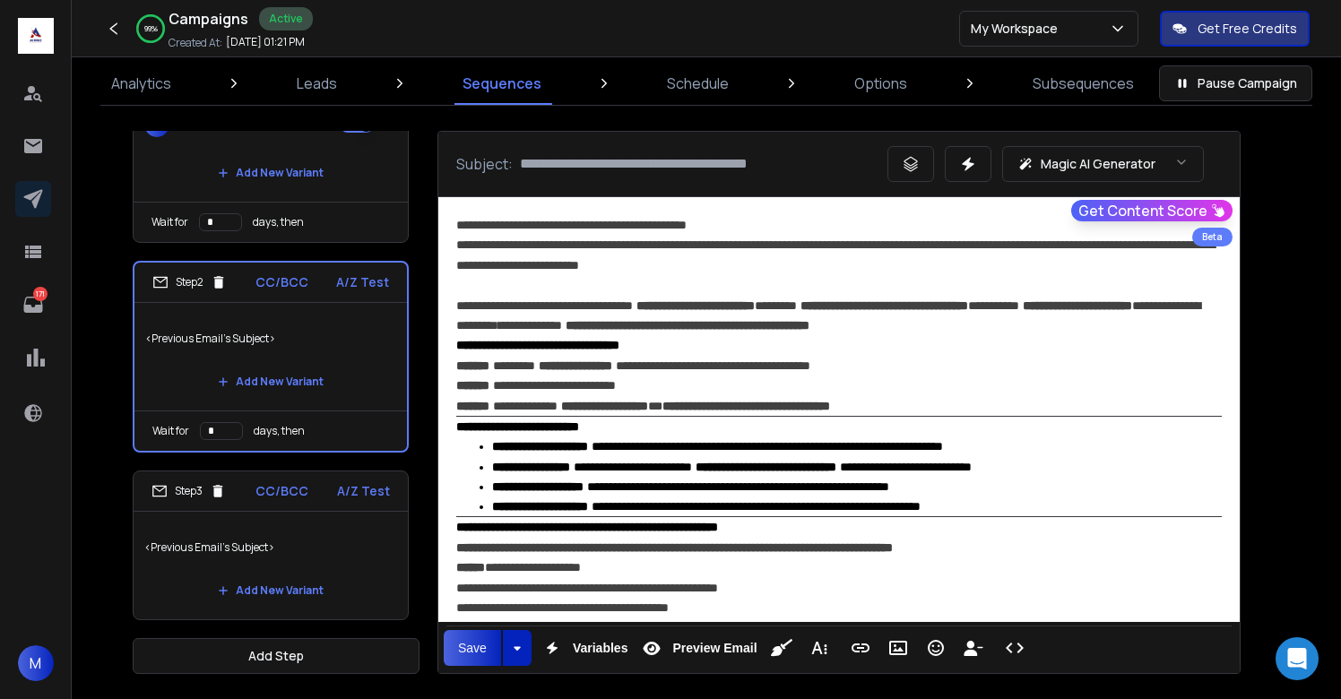
click at [342, 546] on p "<Previous Email's Subject>" at bounding box center [270, 548] width 253 height 50
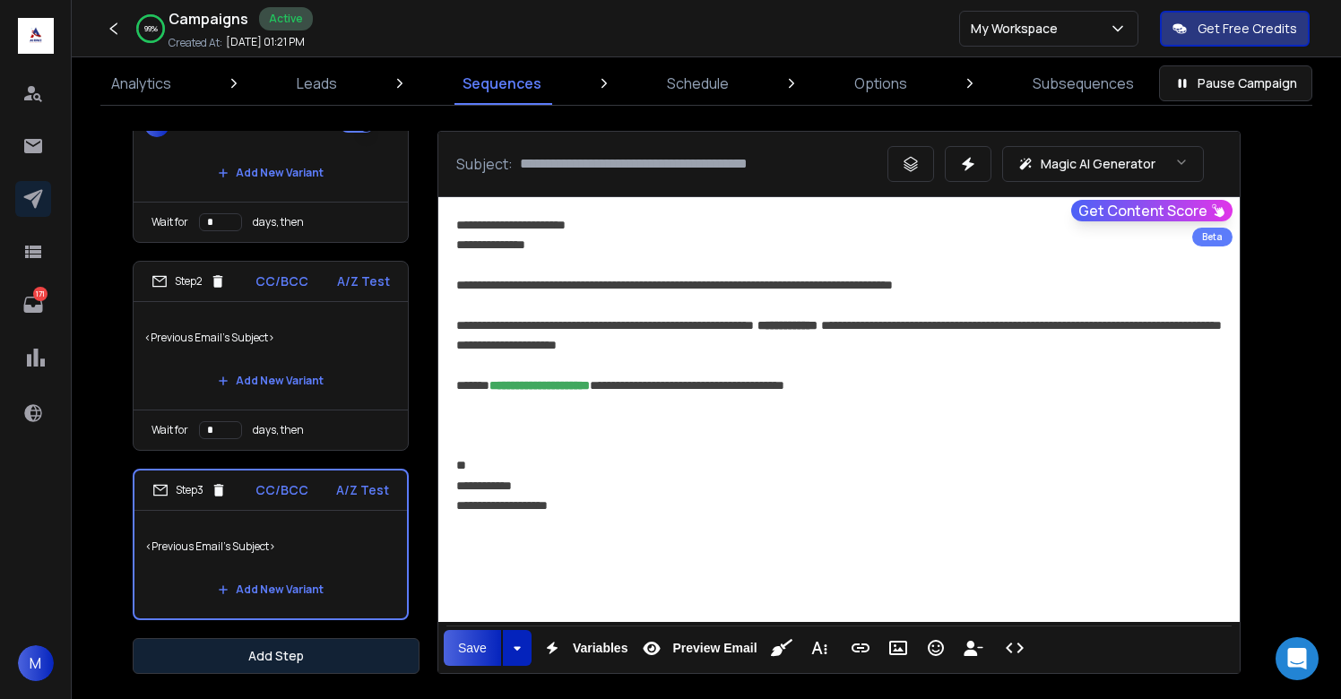
click at [324, 659] on button "Add Step" at bounding box center [276, 656] width 287 height 36
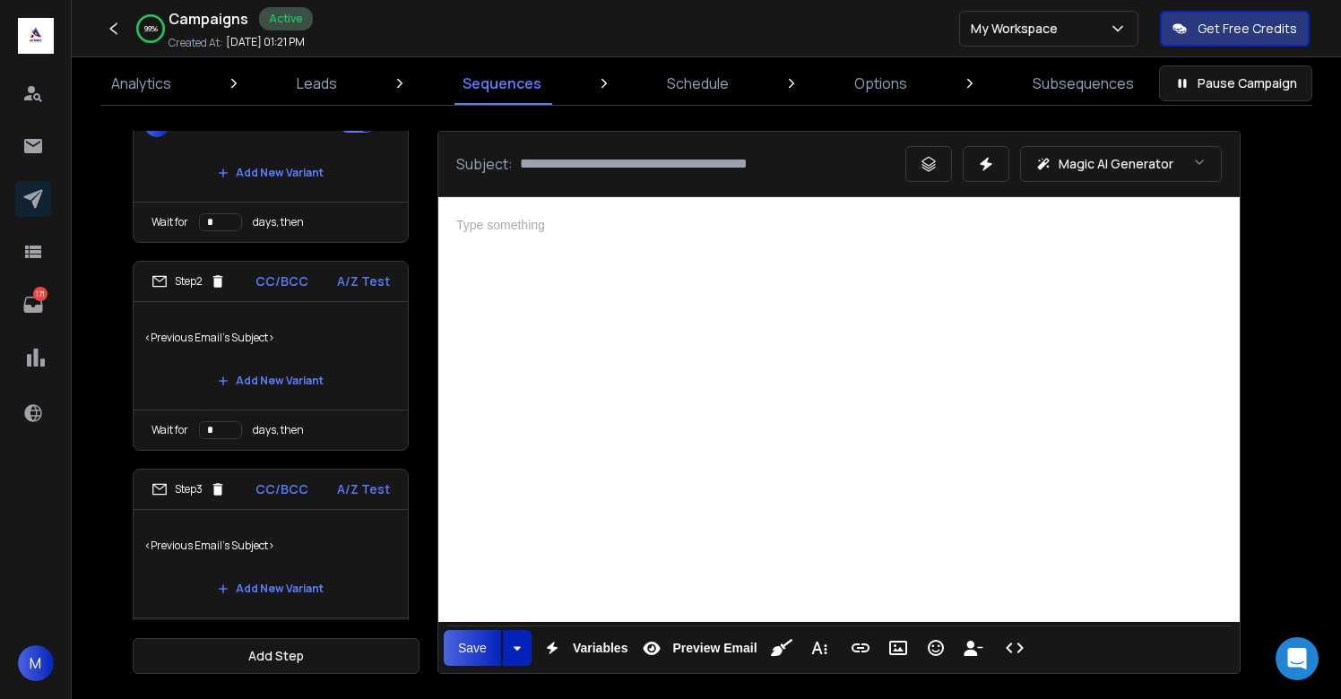
click at [675, 424] on div at bounding box center [839, 407] width 802 height 420
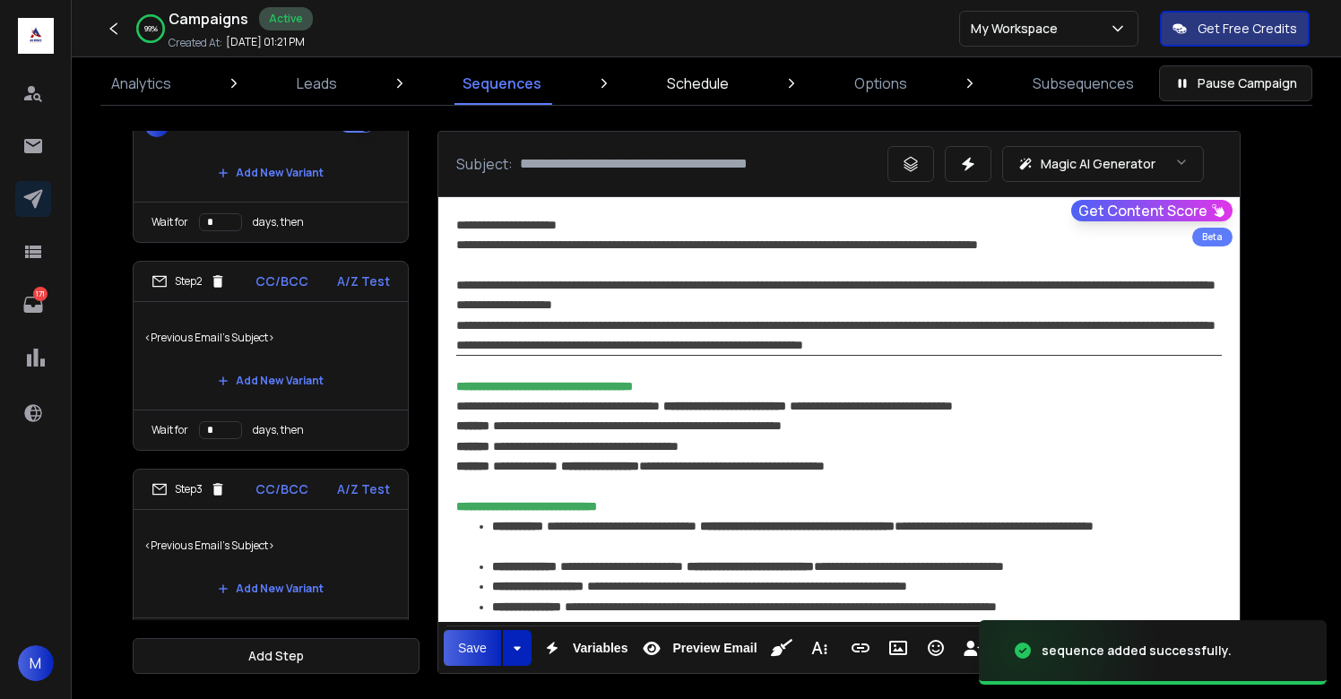
click at [705, 90] on p "Schedule" at bounding box center [698, 84] width 62 height 22
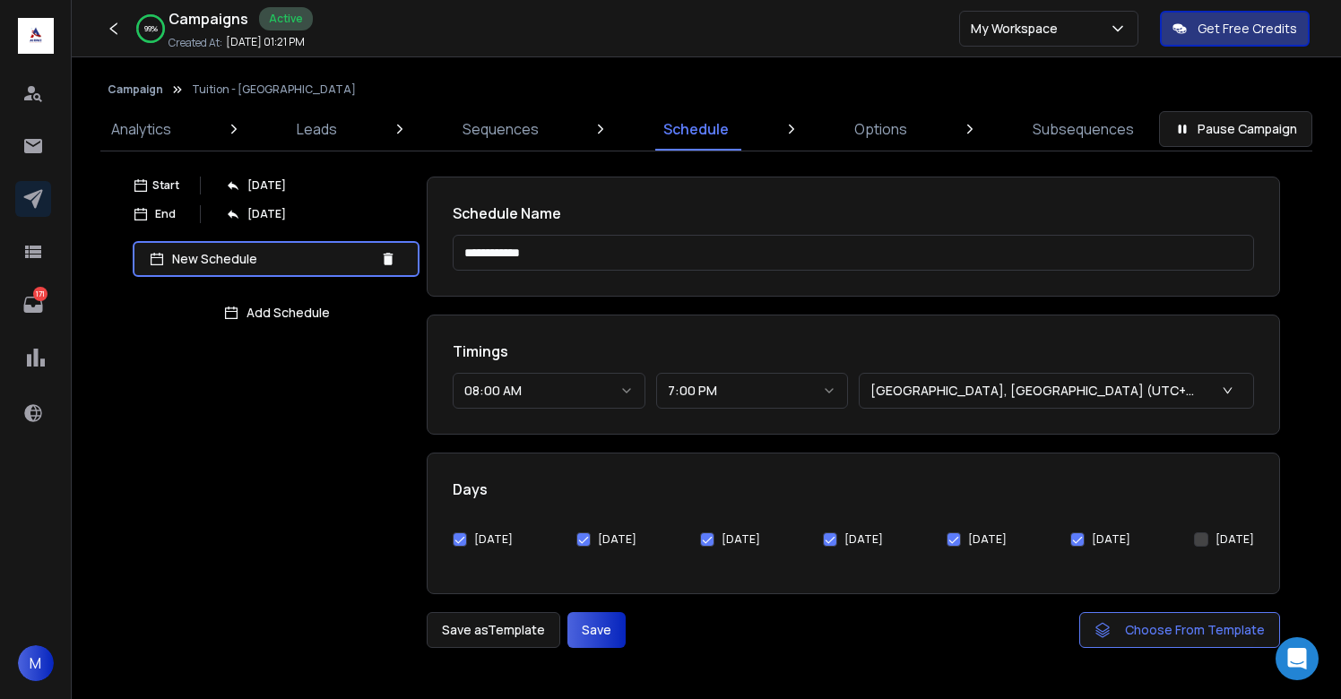
click at [583, 626] on button "Save" at bounding box center [597, 630] width 58 height 36
click at [881, 141] on link "Options" at bounding box center [881, 129] width 74 height 43
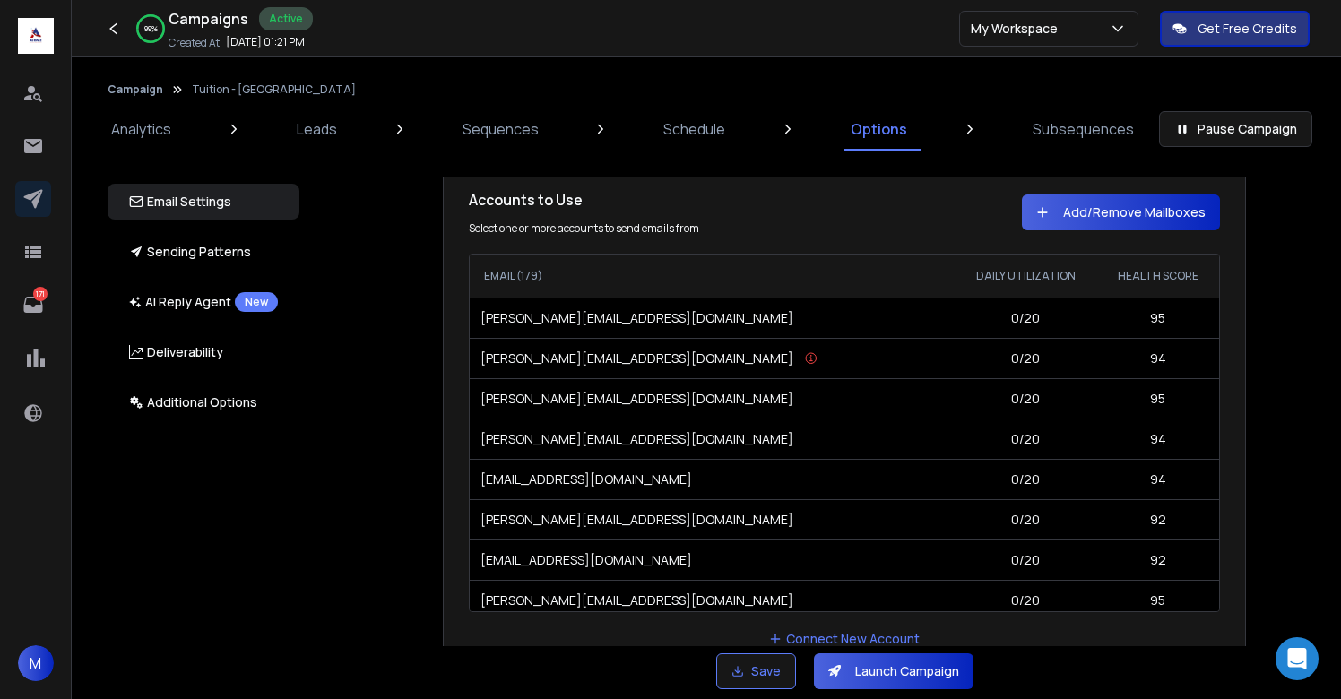
scroll to position [45, 0]
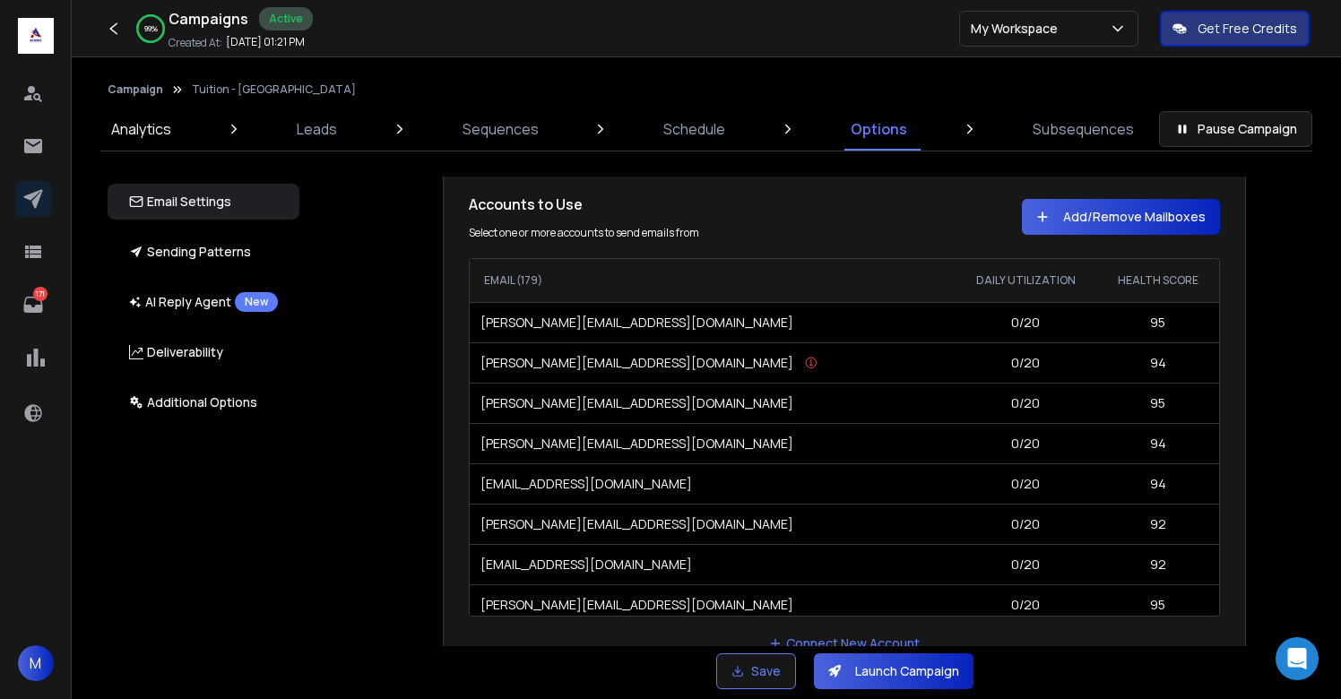
click at [165, 128] on p "Analytics" at bounding box center [141, 129] width 60 height 22
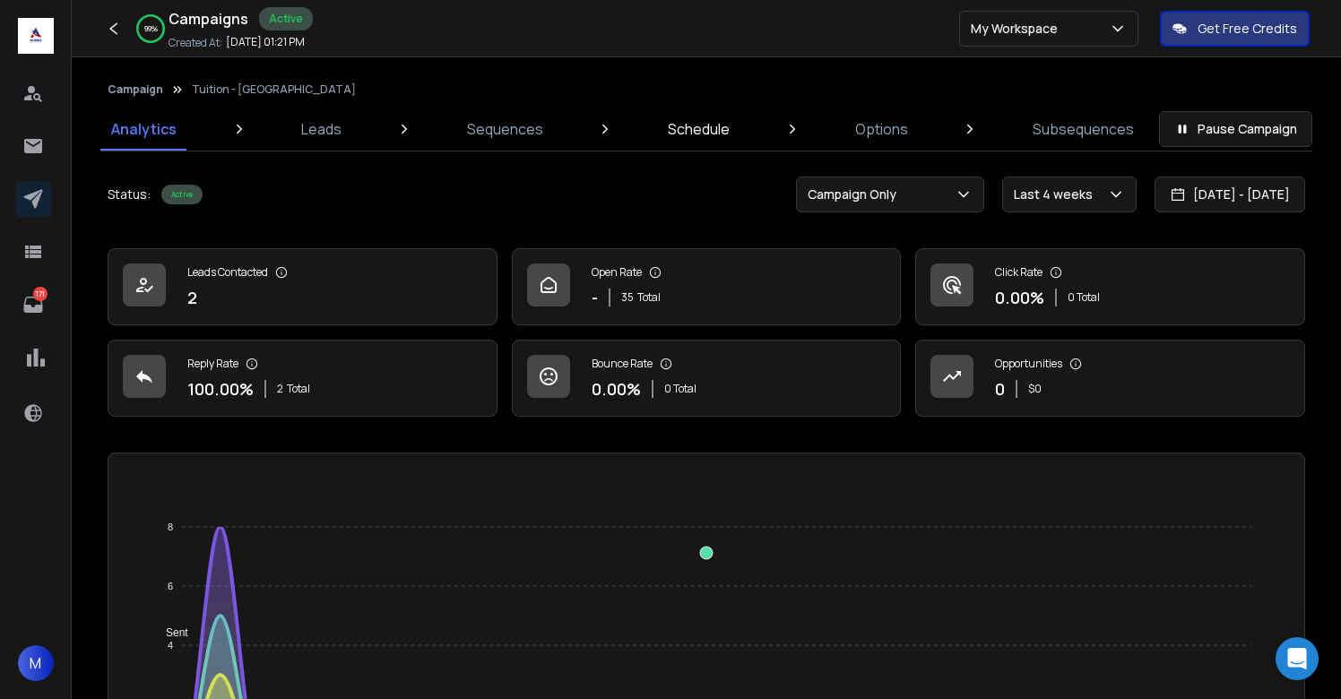
click at [690, 132] on p "Schedule" at bounding box center [699, 129] width 62 height 22
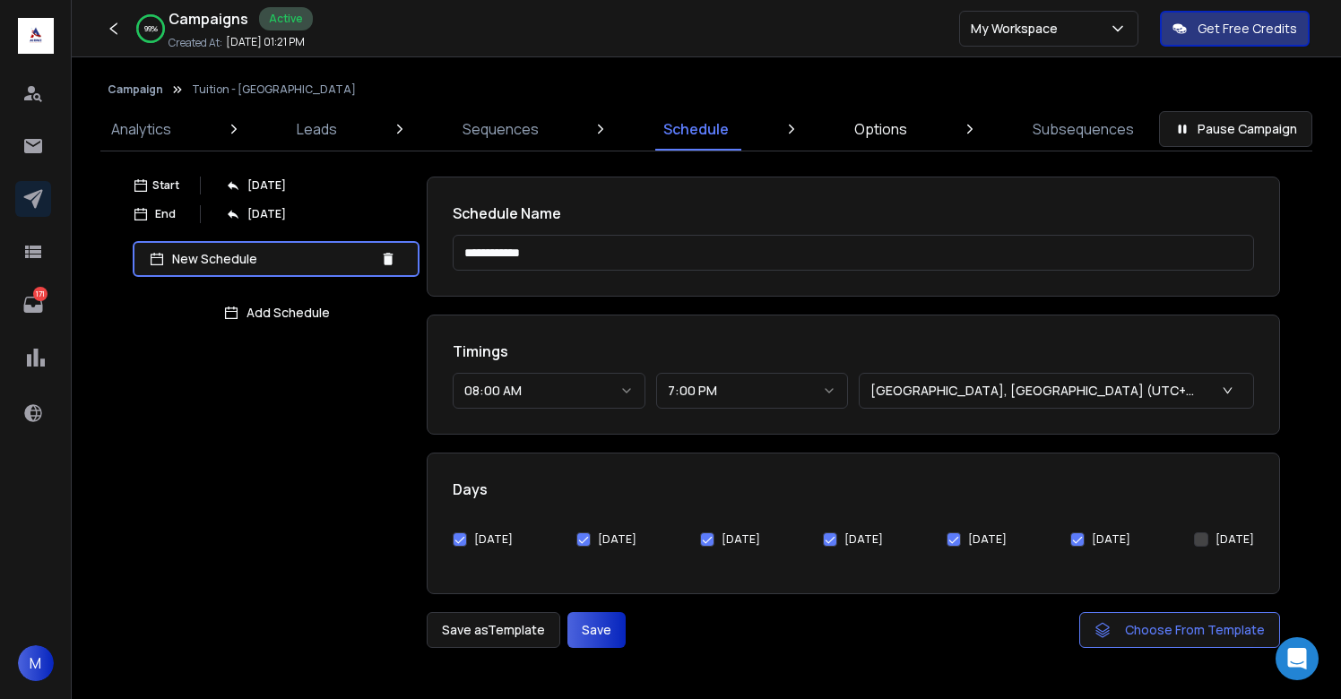
click at [875, 142] on link "Options" at bounding box center [881, 129] width 74 height 43
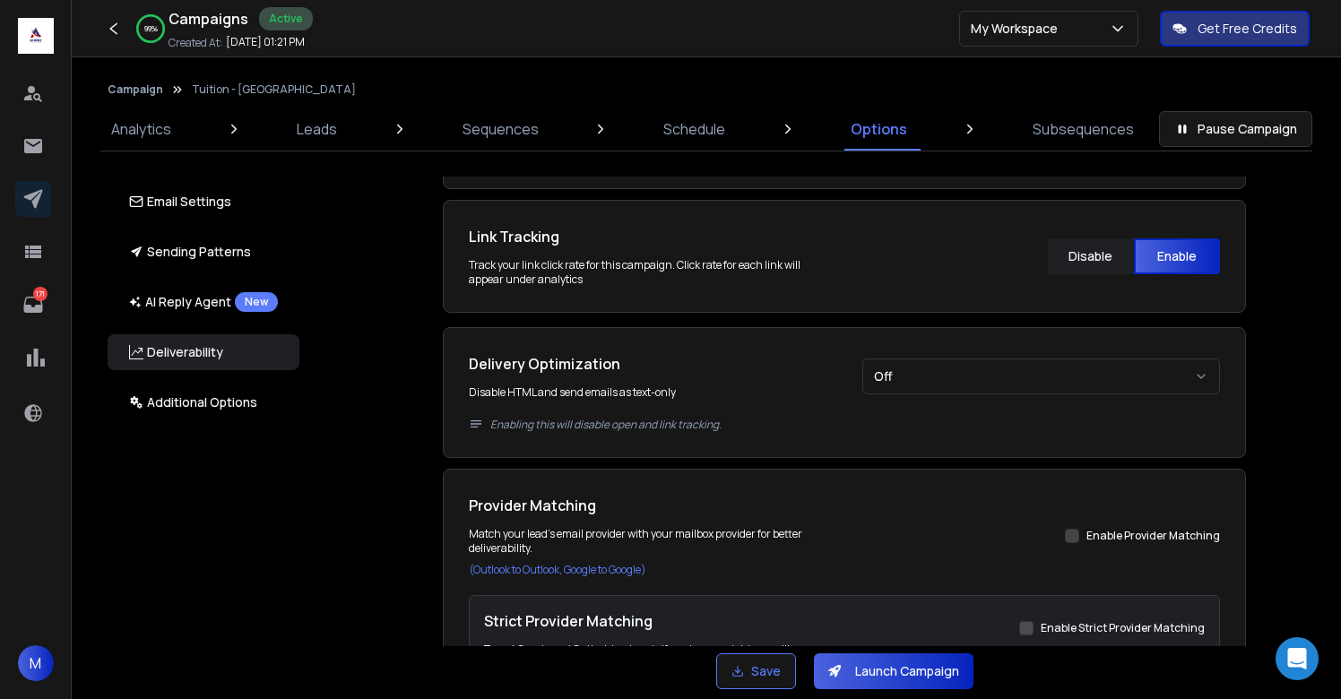
scroll to position [1911, 0]
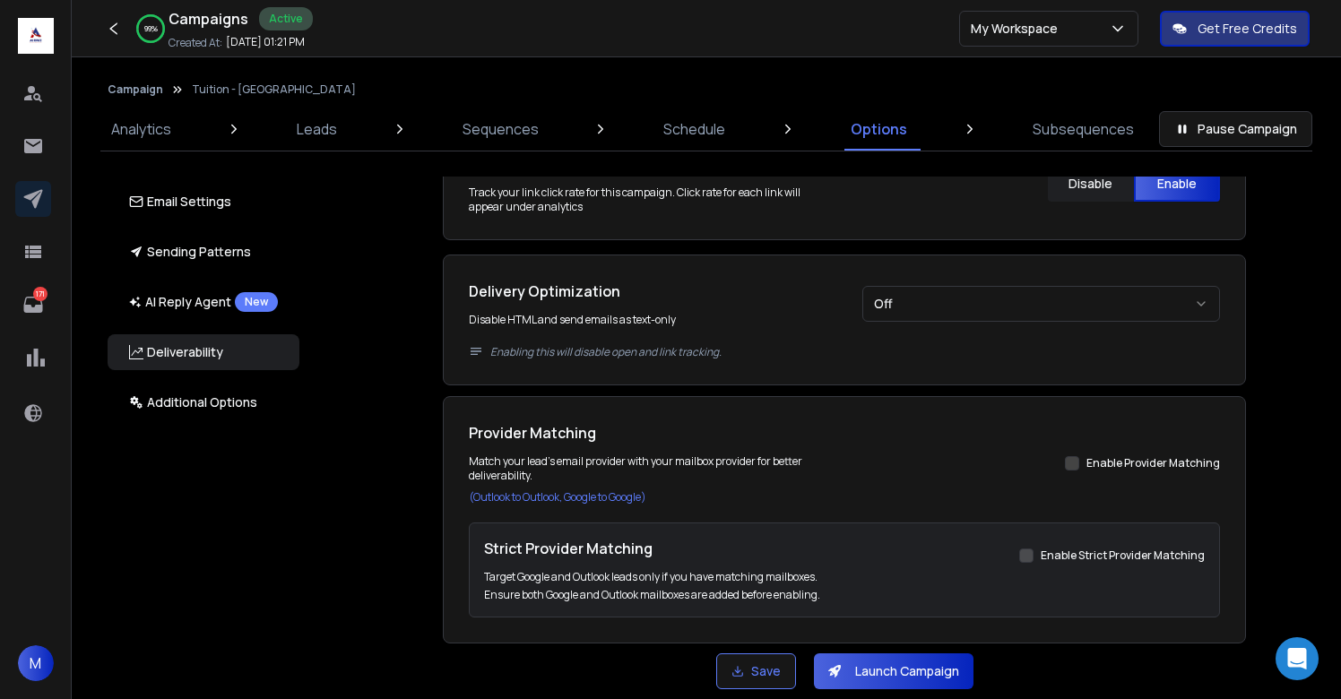
click at [891, 675] on button "Launch Campaign" at bounding box center [894, 672] width 160 height 36
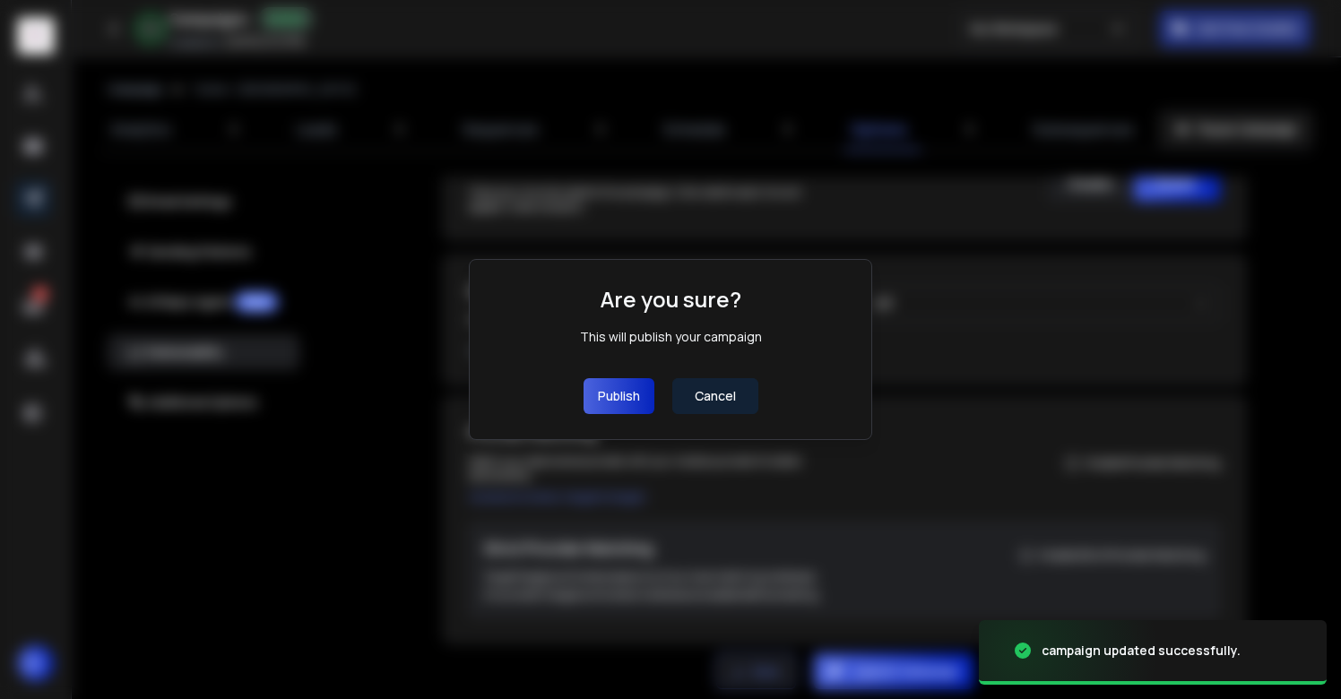
click at [619, 410] on button "Publish" at bounding box center [619, 396] width 71 height 36
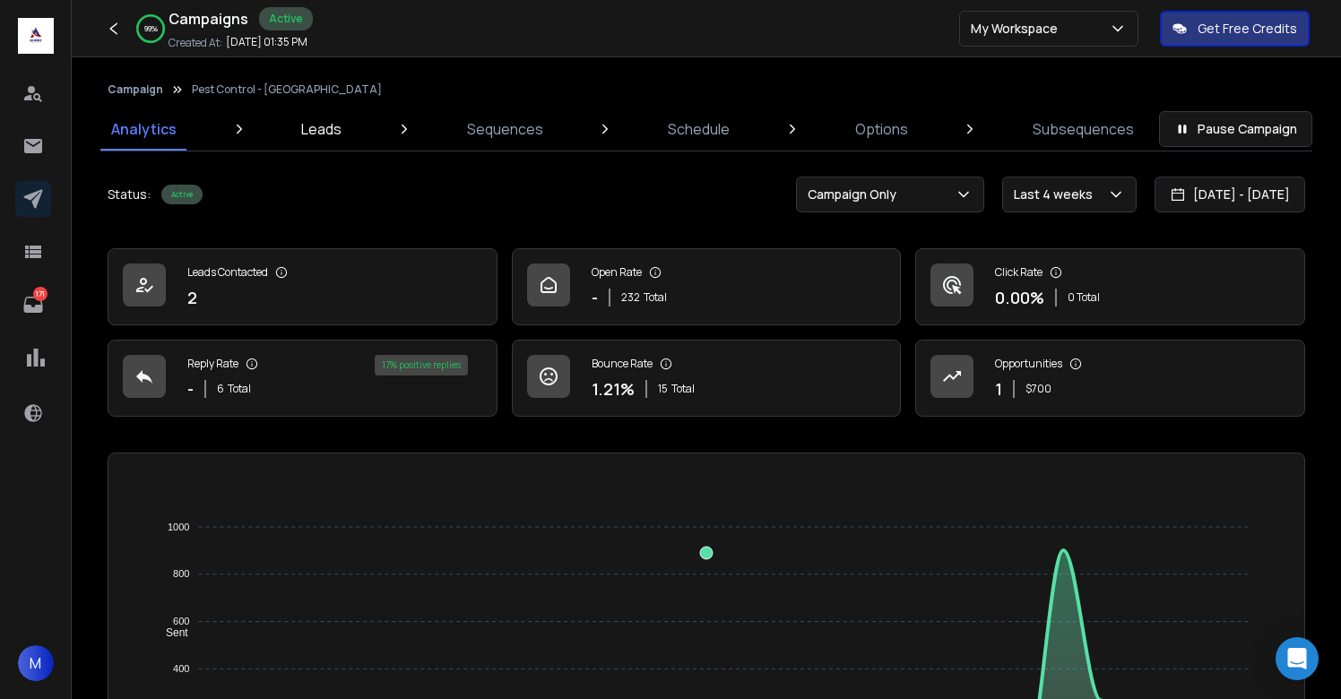
click at [310, 134] on p "Leads" at bounding box center [321, 129] width 40 height 22
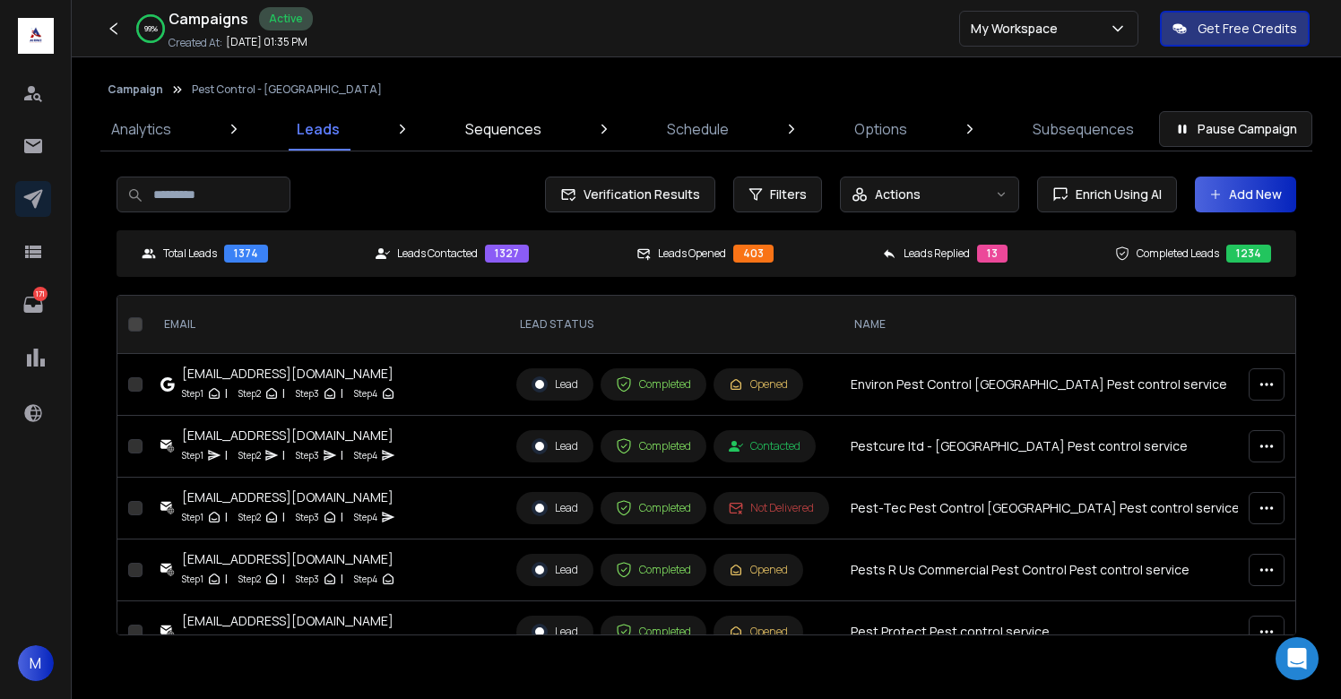
click at [528, 138] on p "Sequences" at bounding box center [503, 129] width 76 height 22
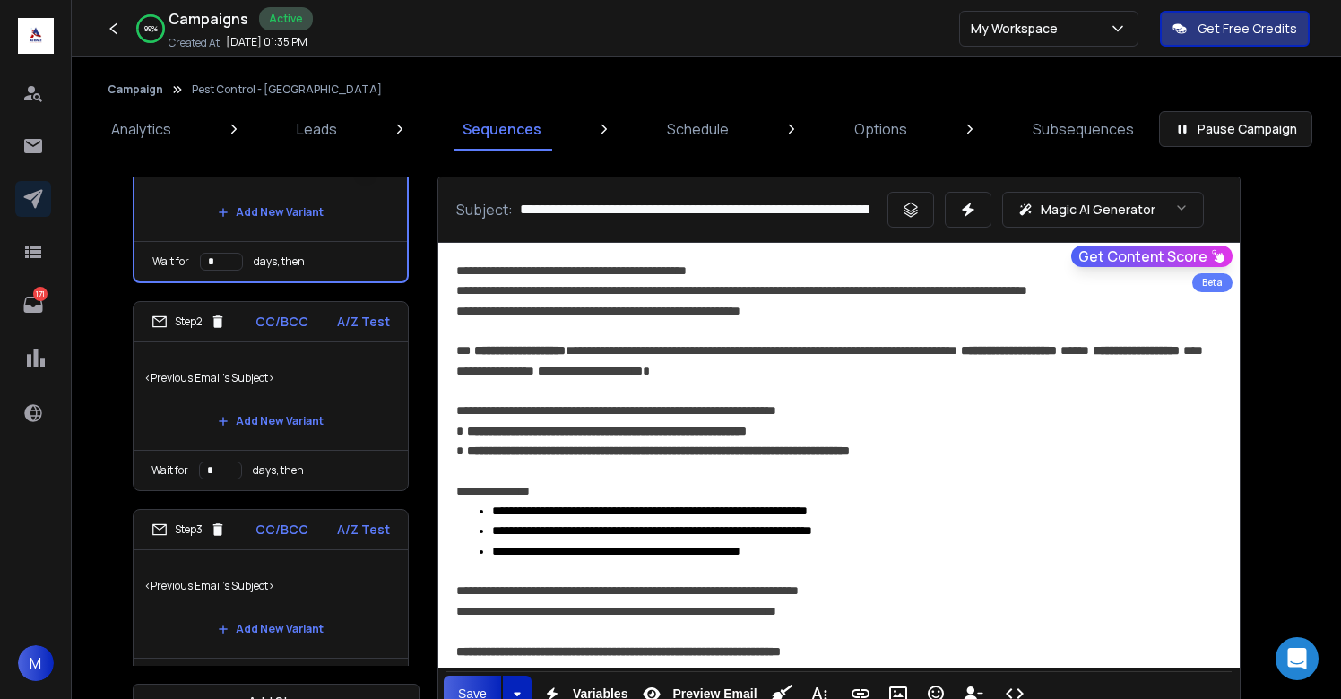
scroll to position [204, 0]
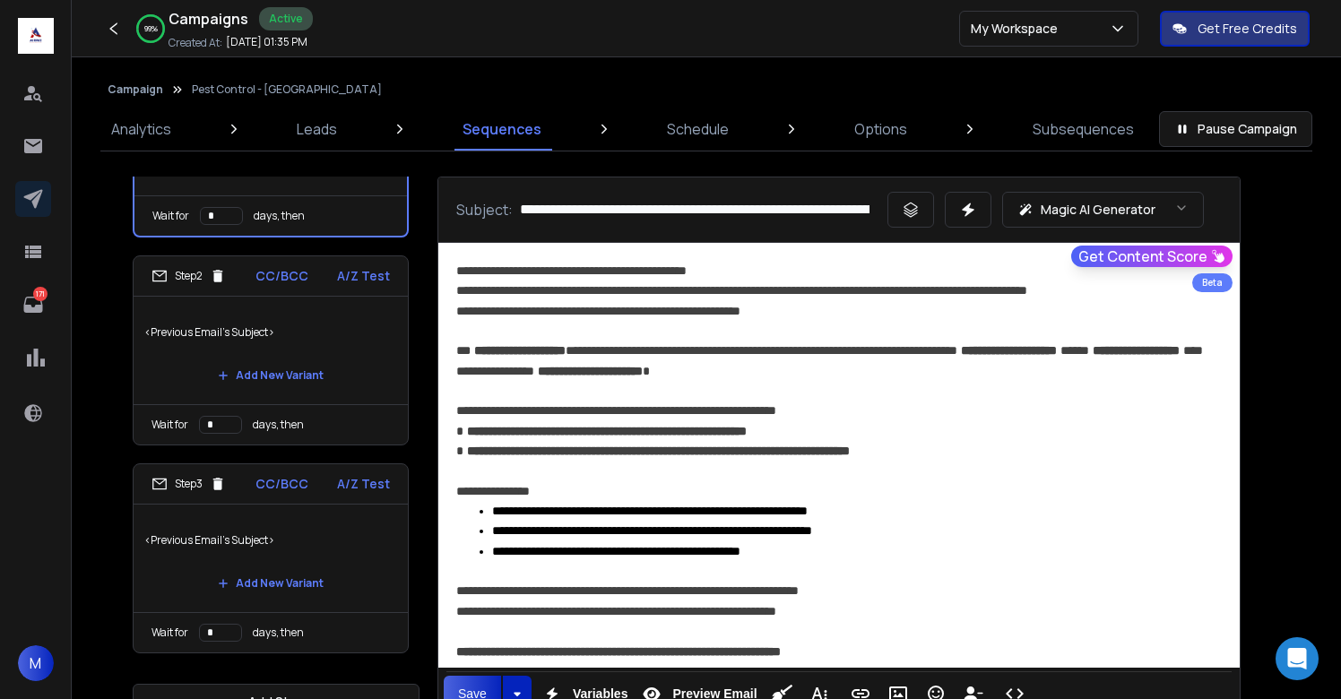
click at [358, 338] on p "<Previous Email's Subject>" at bounding box center [270, 333] width 253 height 50
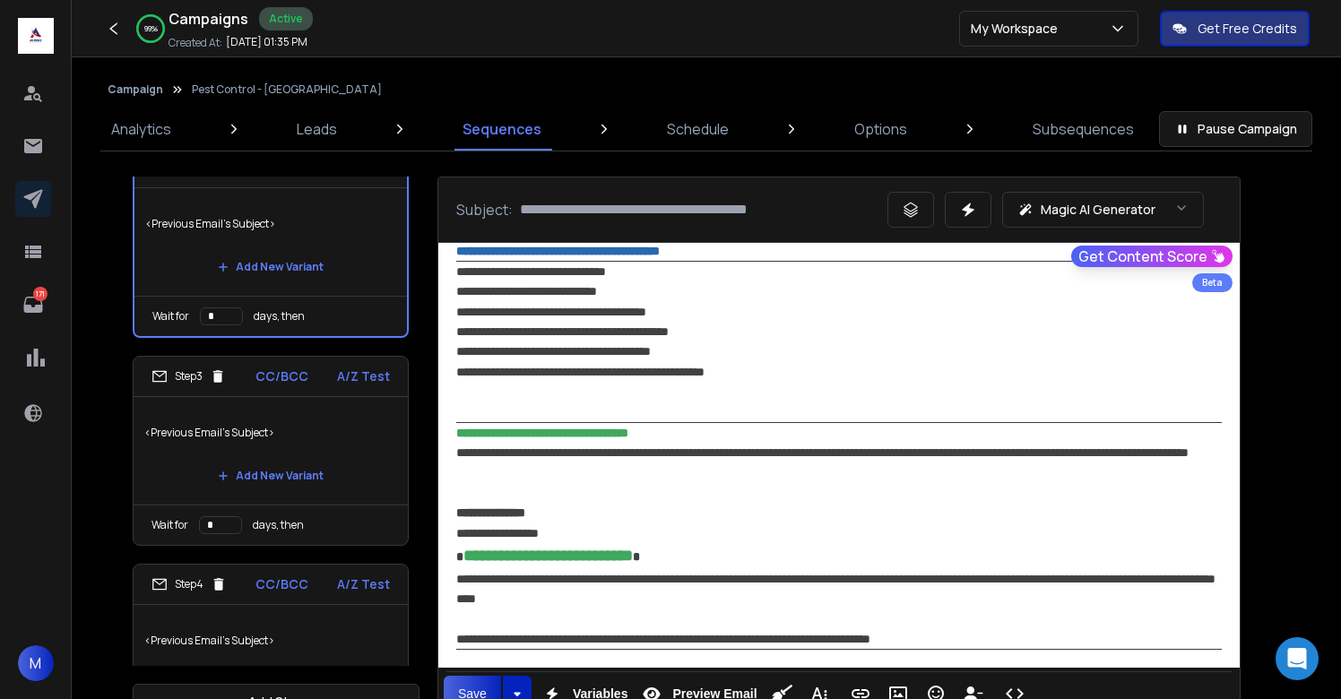
scroll to position [359, 0]
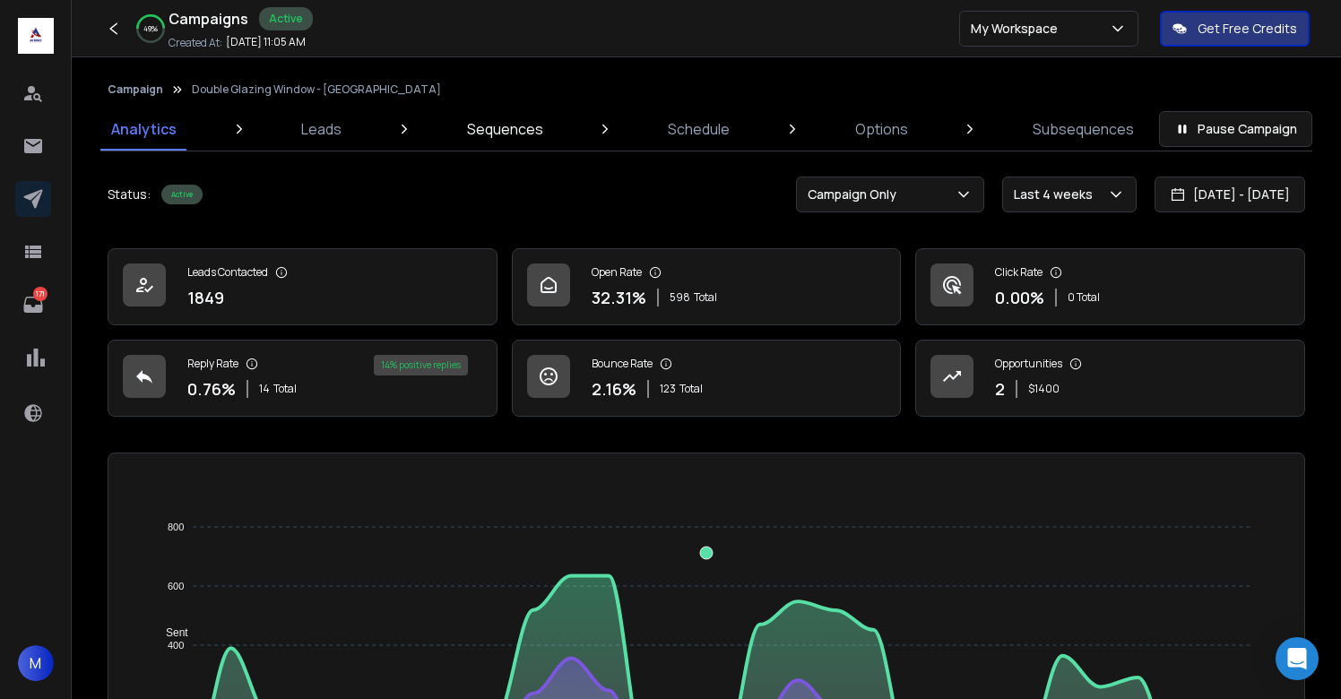
click at [482, 139] on p "Sequences" at bounding box center [505, 129] width 76 height 22
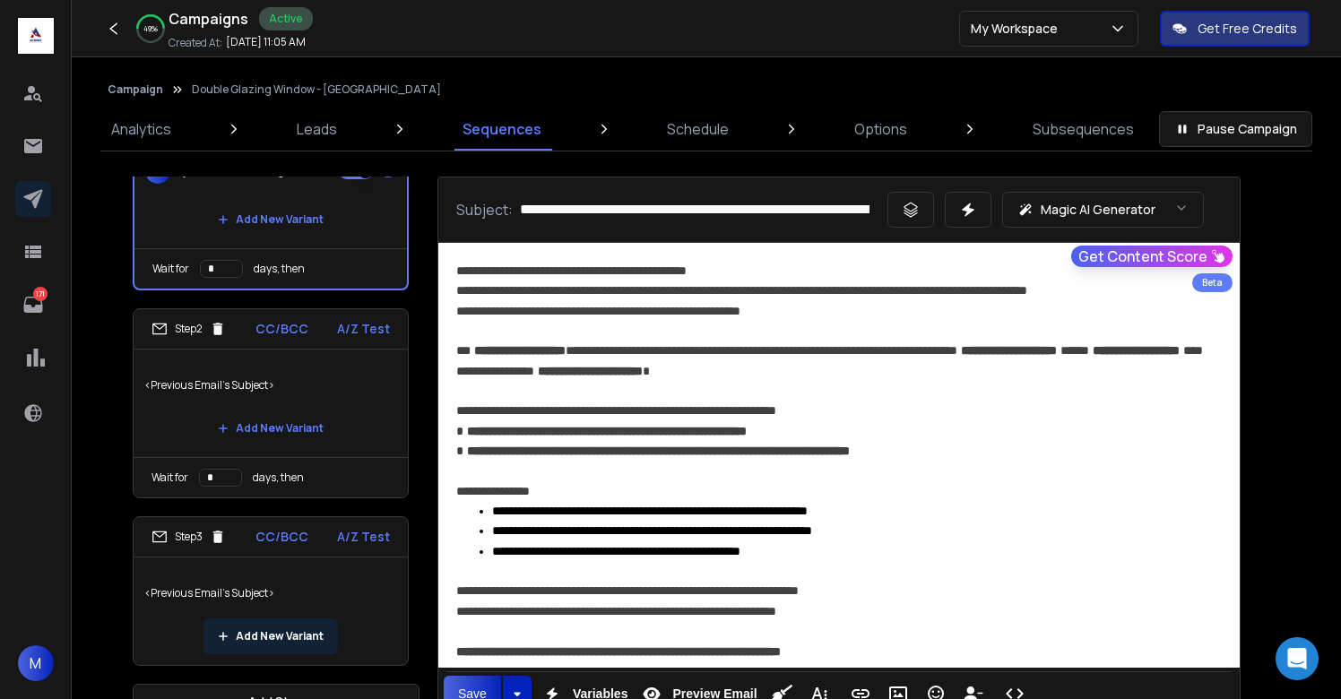
scroll to position [46, 0]
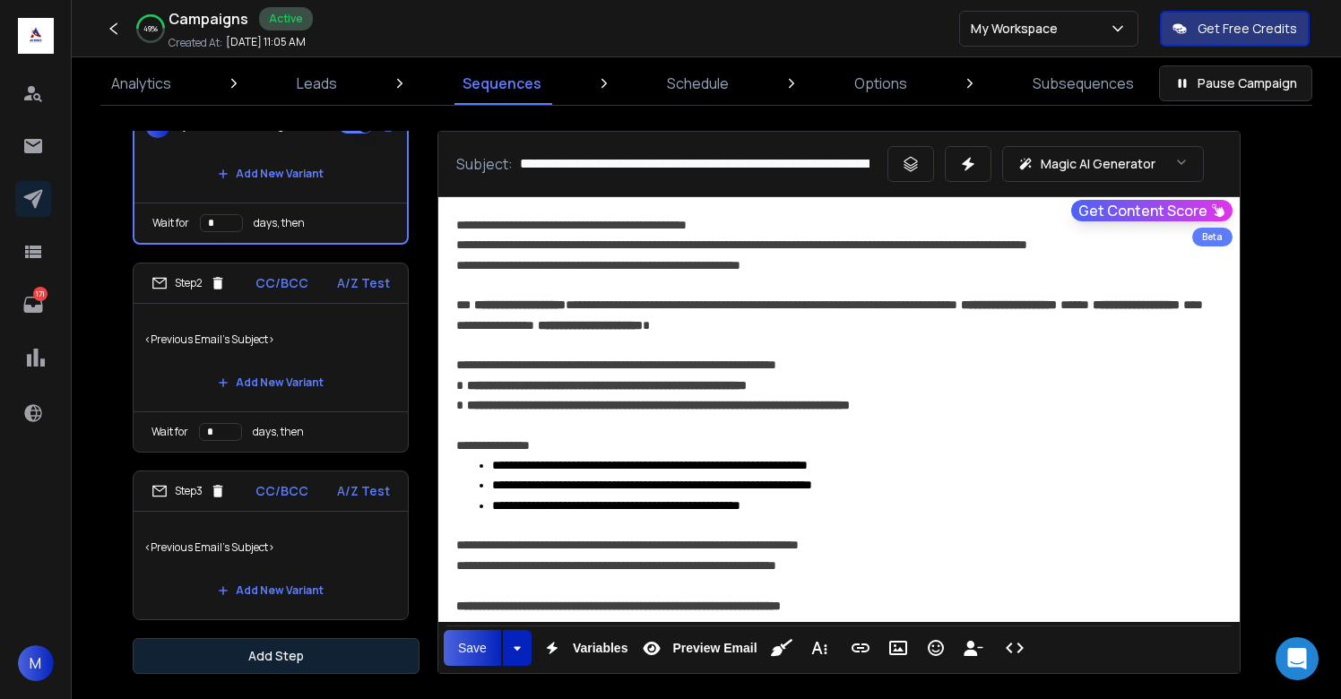
click at [307, 641] on button "Add Step" at bounding box center [276, 656] width 287 height 36
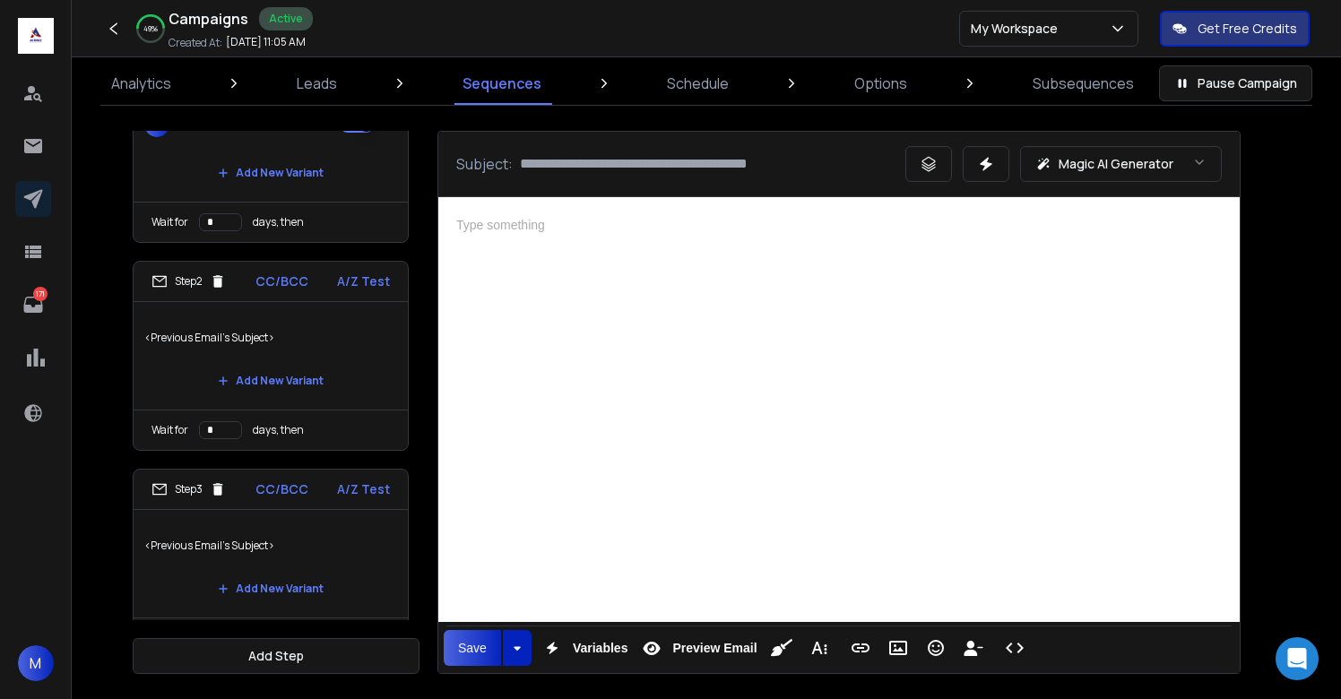
click at [552, 470] on div at bounding box center [839, 407] width 802 height 420
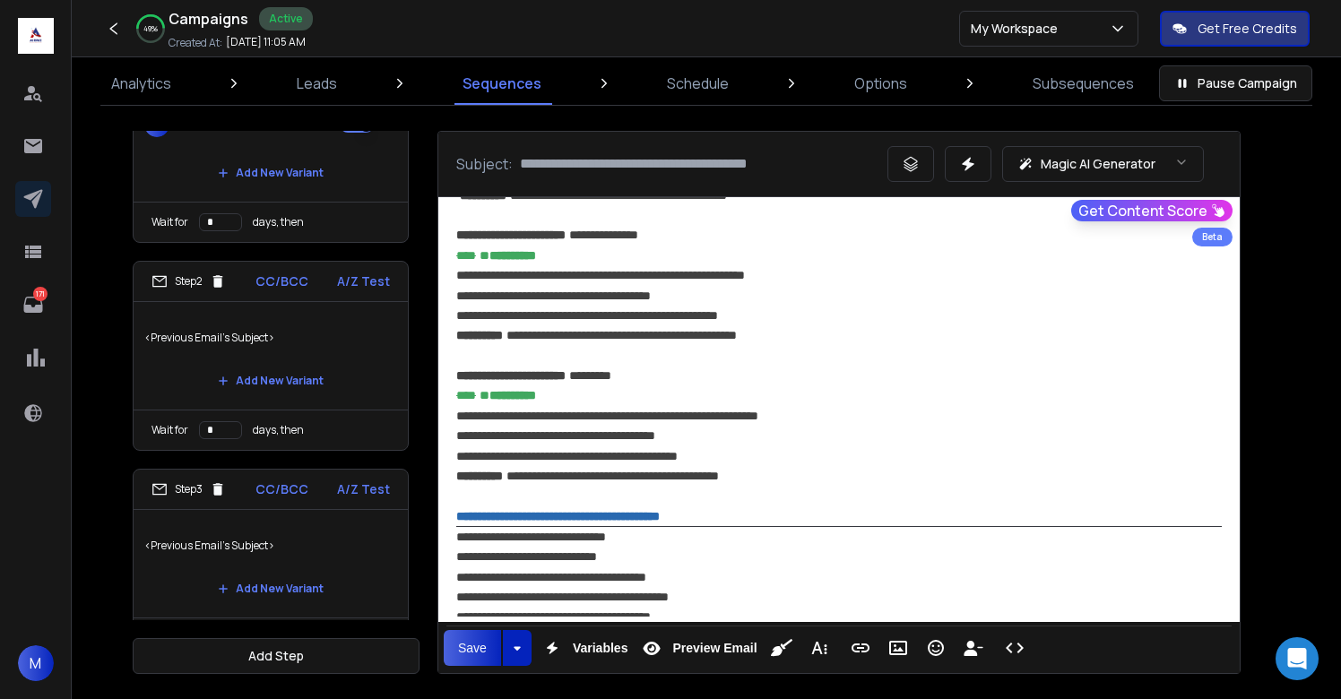
scroll to position [1294, 0]
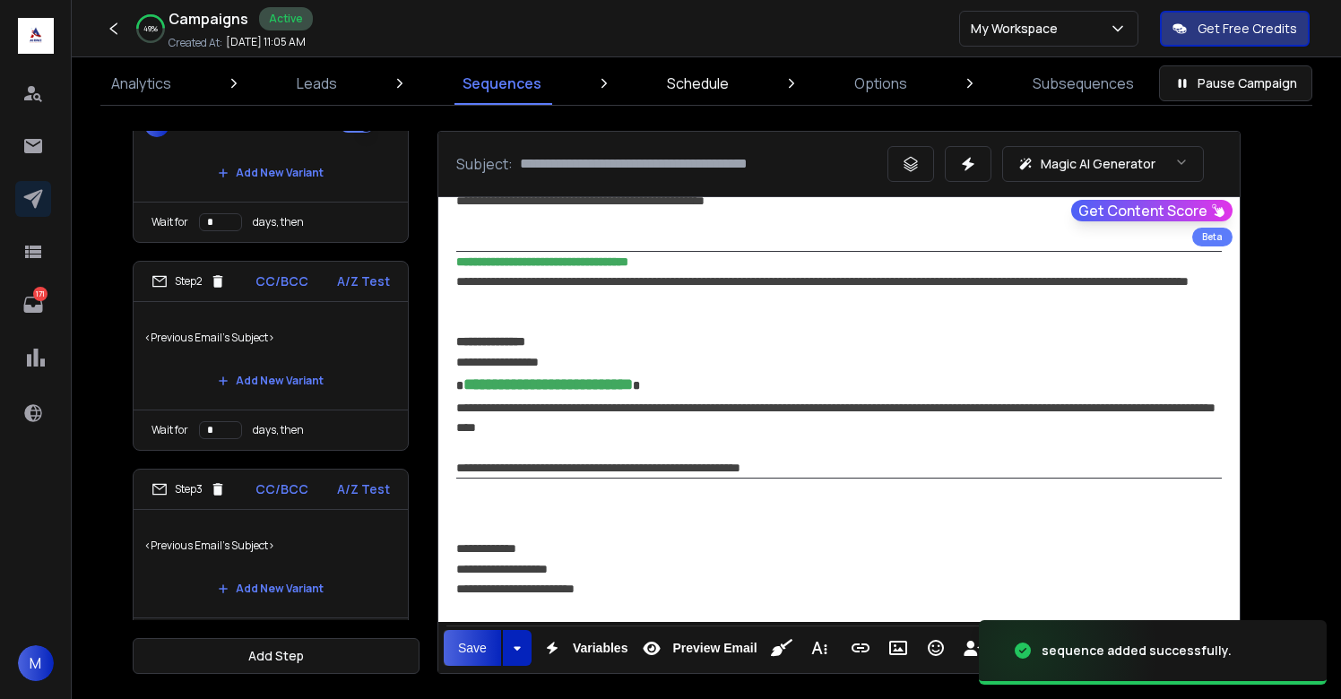
click at [698, 84] on p "Schedule" at bounding box center [698, 84] width 62 height 22
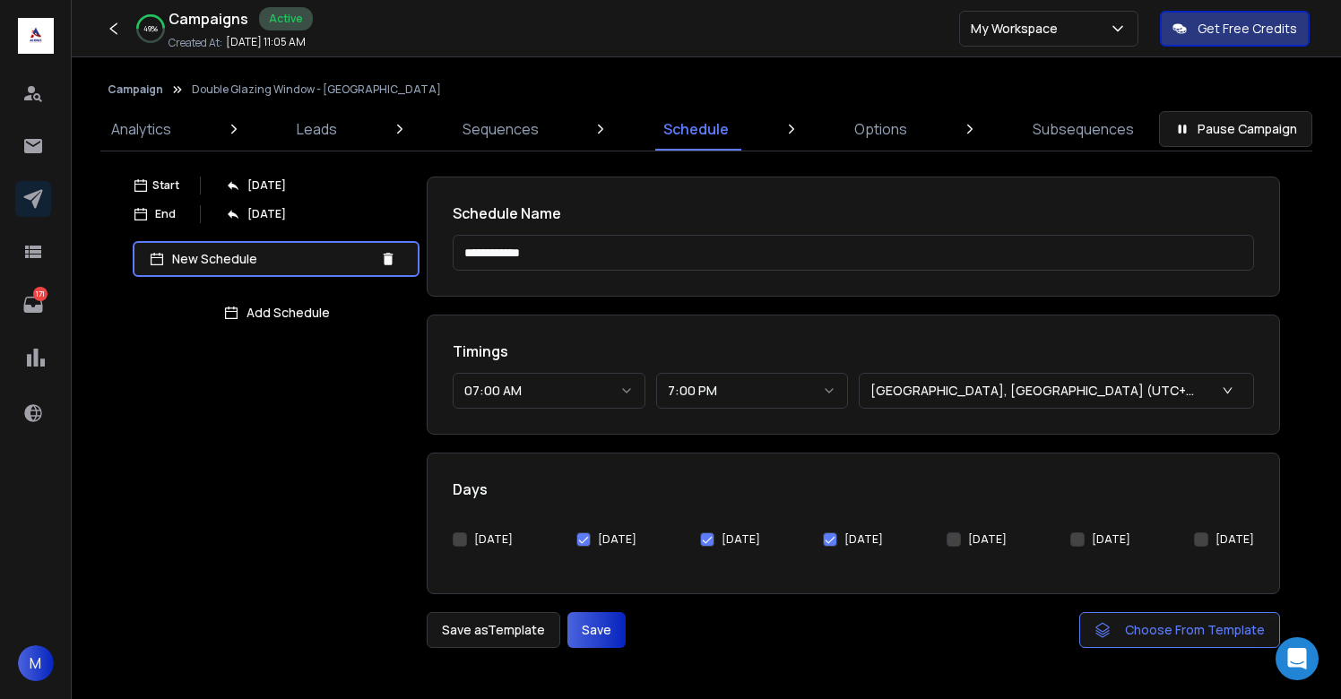
click at [455, 534] on button "[DATE]" at bounding box center [460, 540] width 14 height 14
click at [600, 637] on button "Save" at bounding box center [597, 630] width 58 height 36
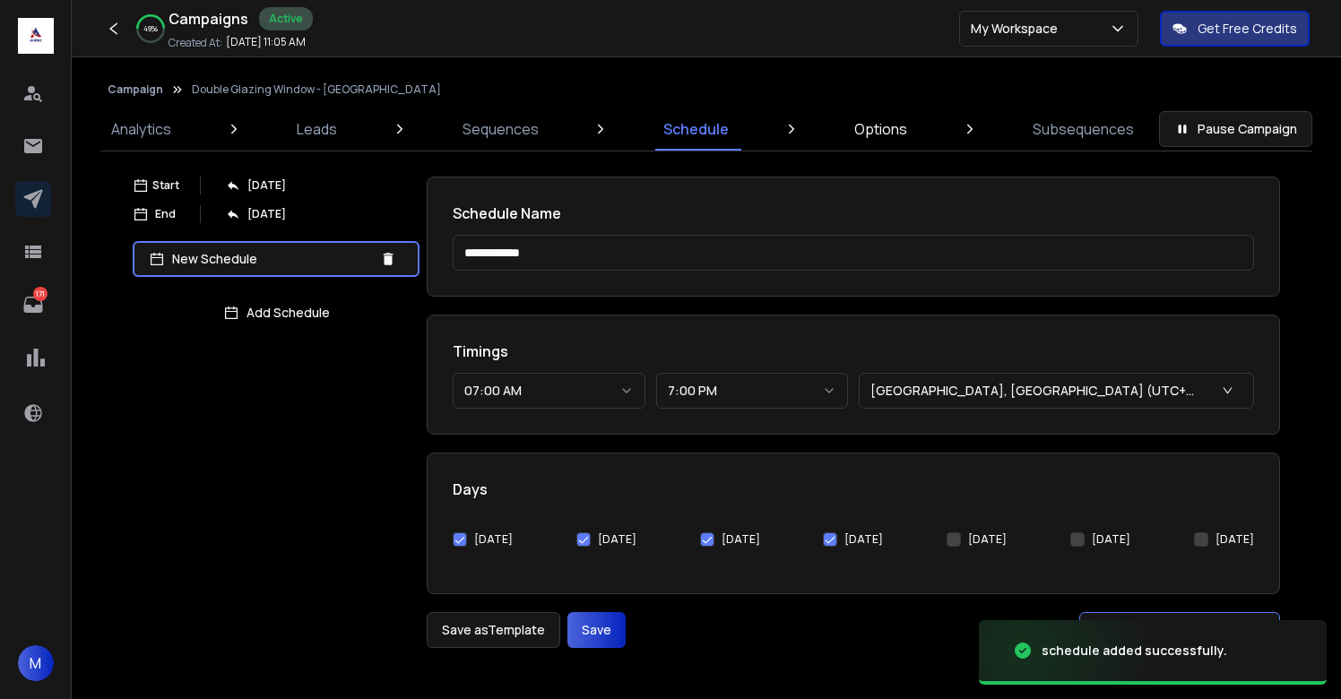
click at [882, 126] on p "Options" at bounding box center [880, 129] width 53 height 22
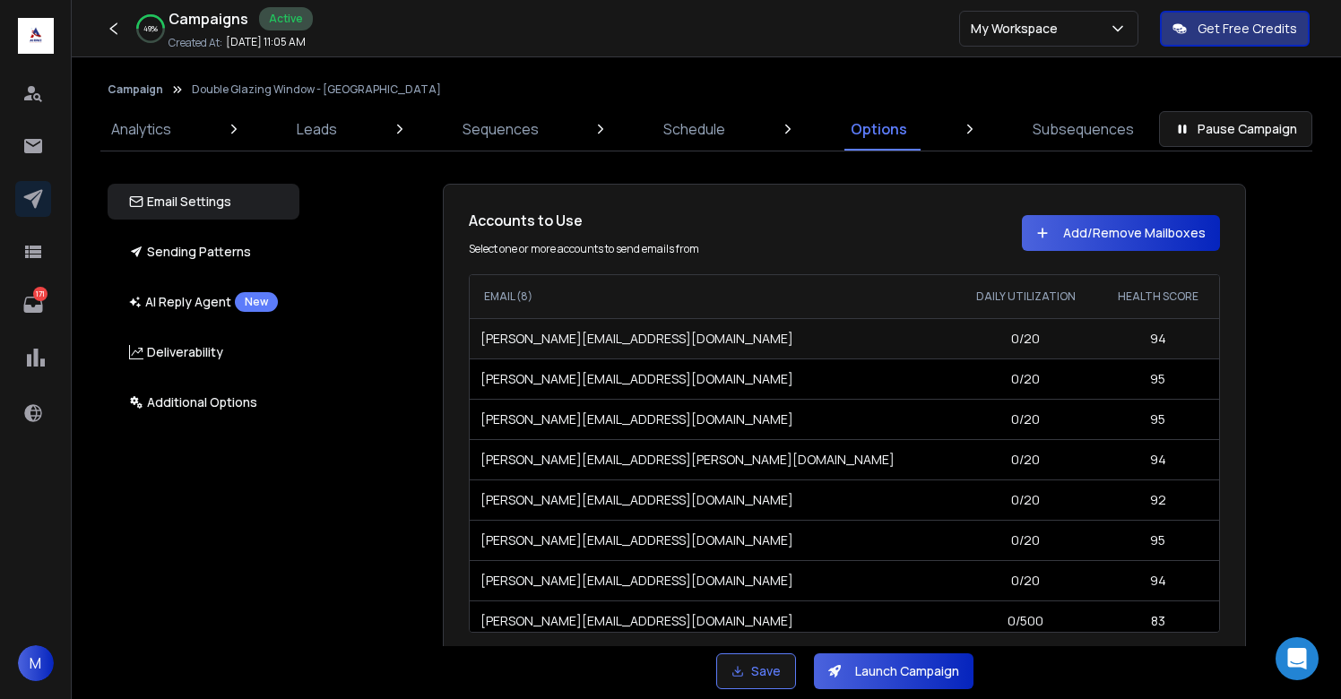
scroll to position [8, 0]
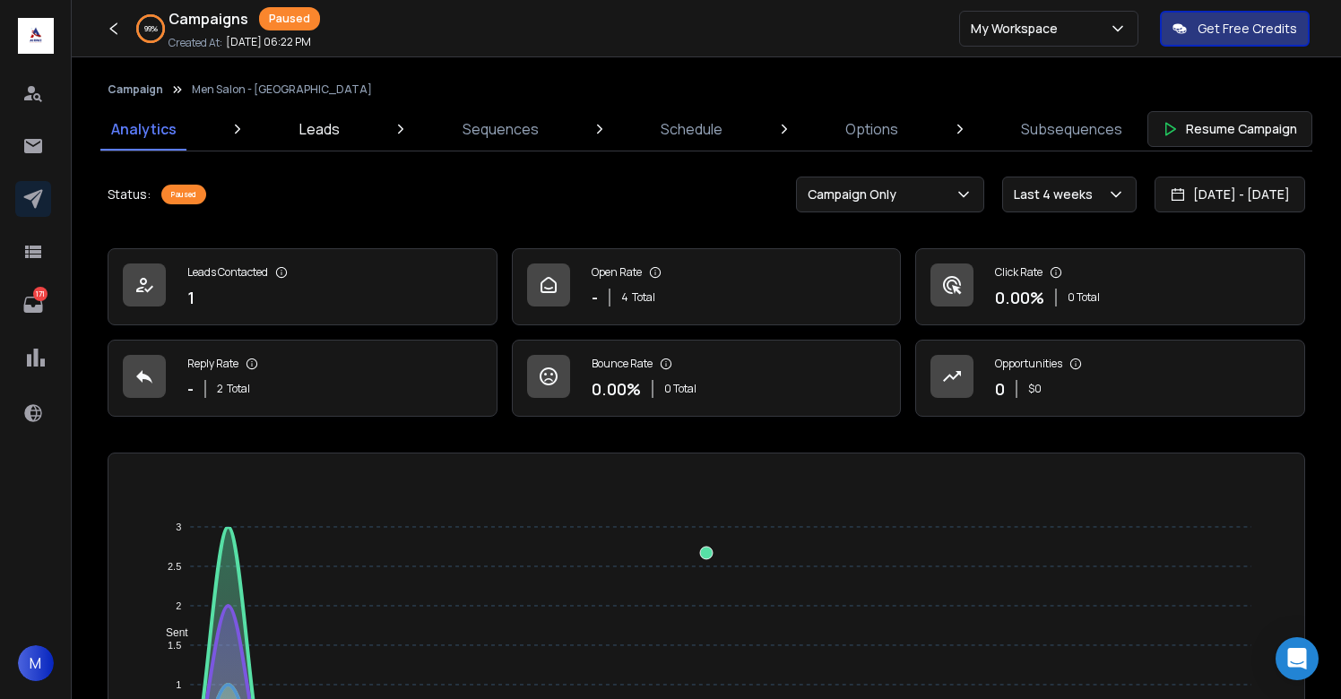
click at [303, 129] on p "Leads" at bounding box center [319, 129] width 40 height 22
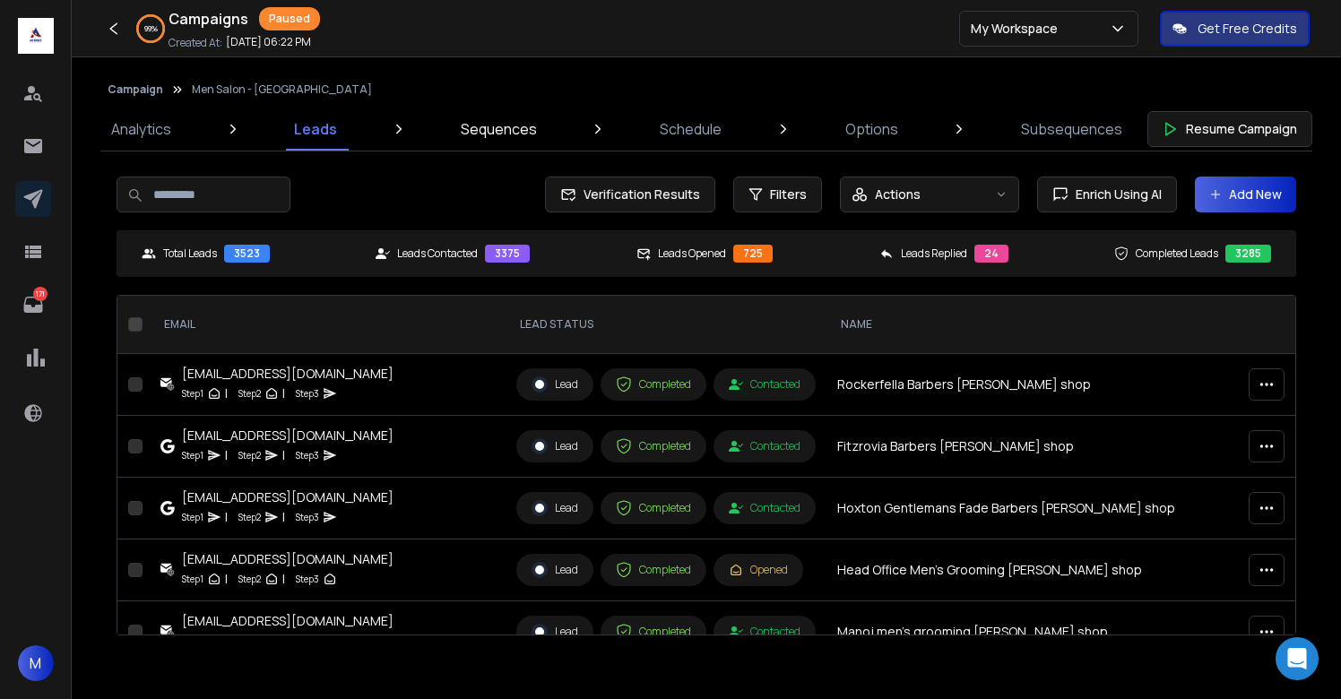
click at [470, 134] on p "Sequences" at bounding box center [499, 129] width 76 height 22
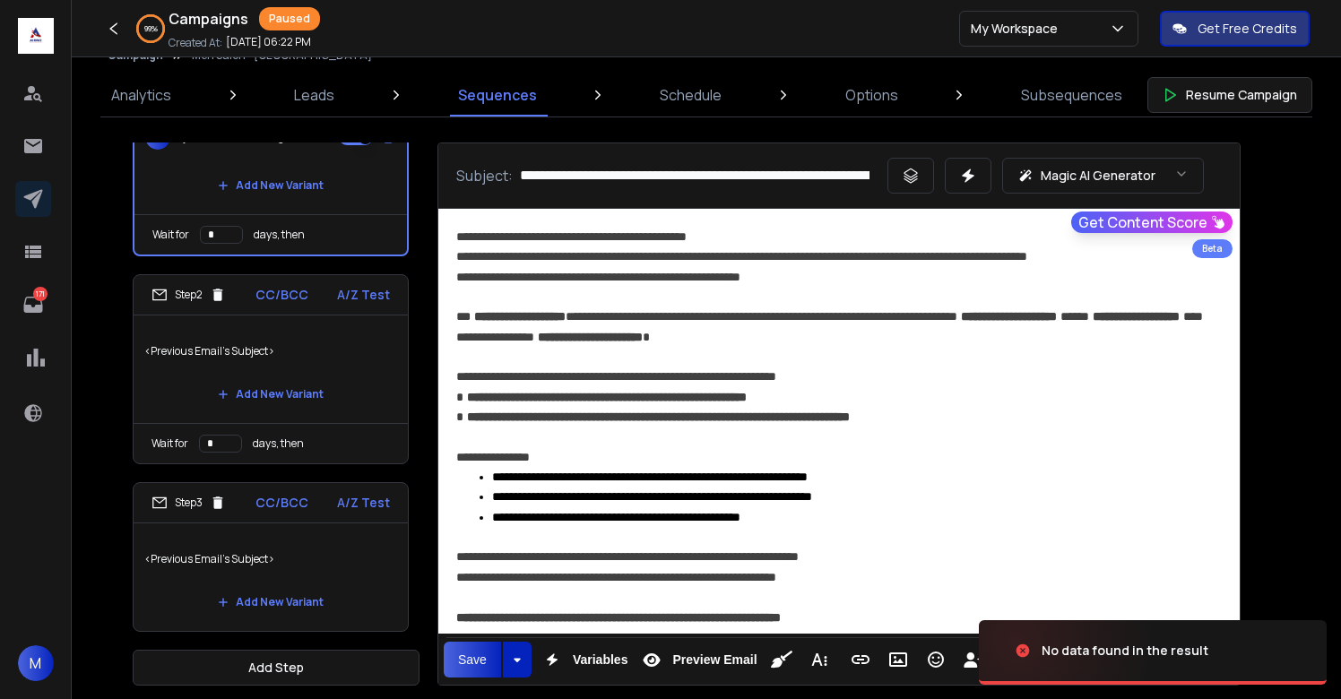
scroll to position [46, 0]
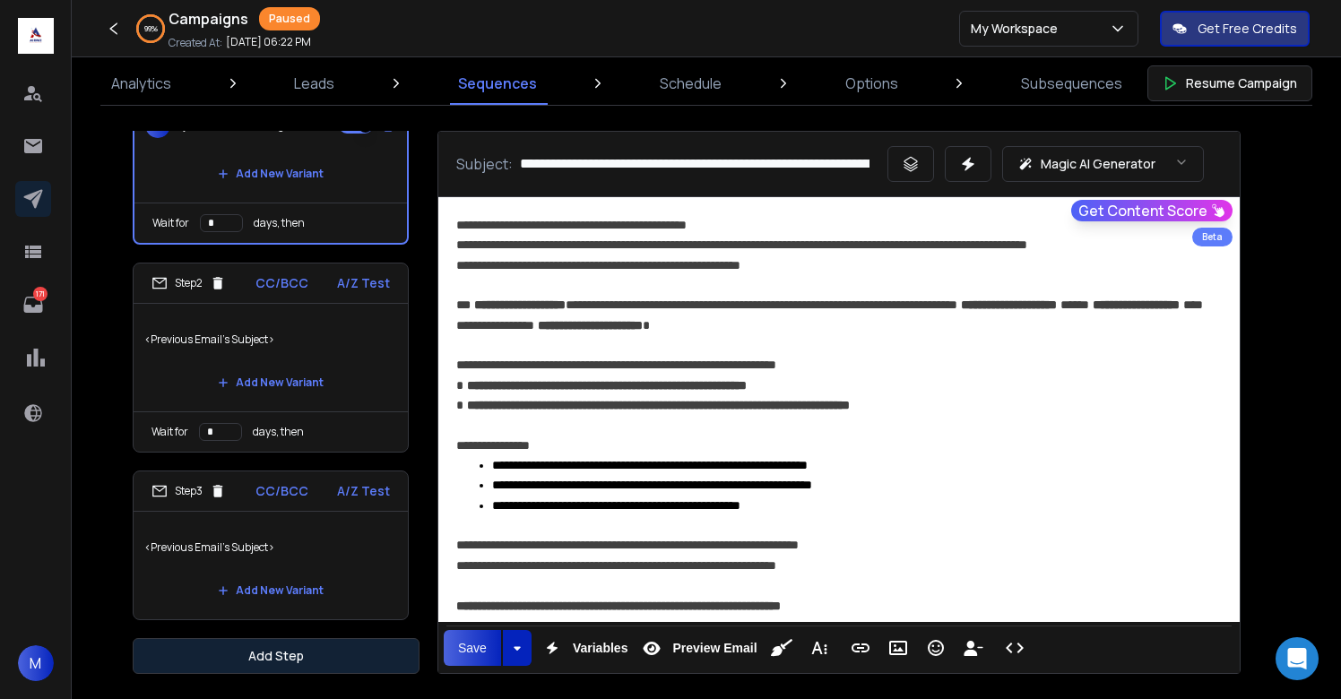
click at [307, 654] on button "Add Step" at bounding box center [276, 656] width 287 height 36
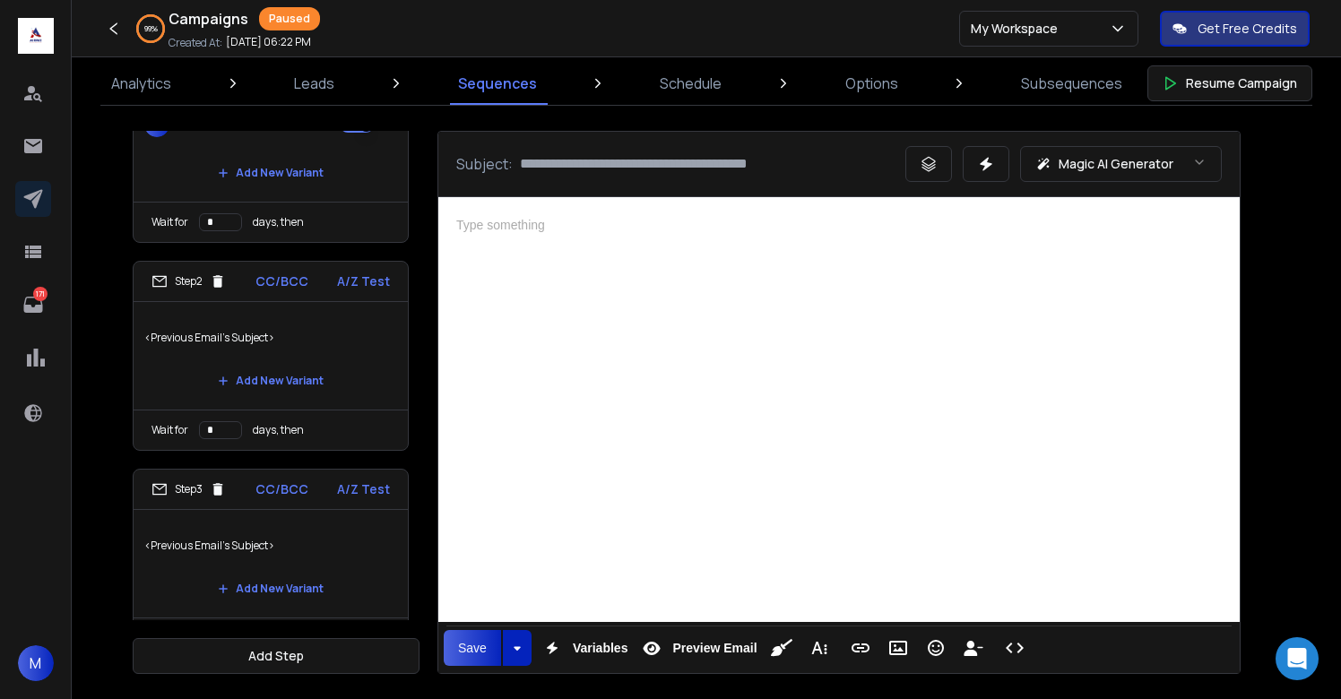
click at [726, 429] on div at bounding box center [839, 407] width 802 height 420
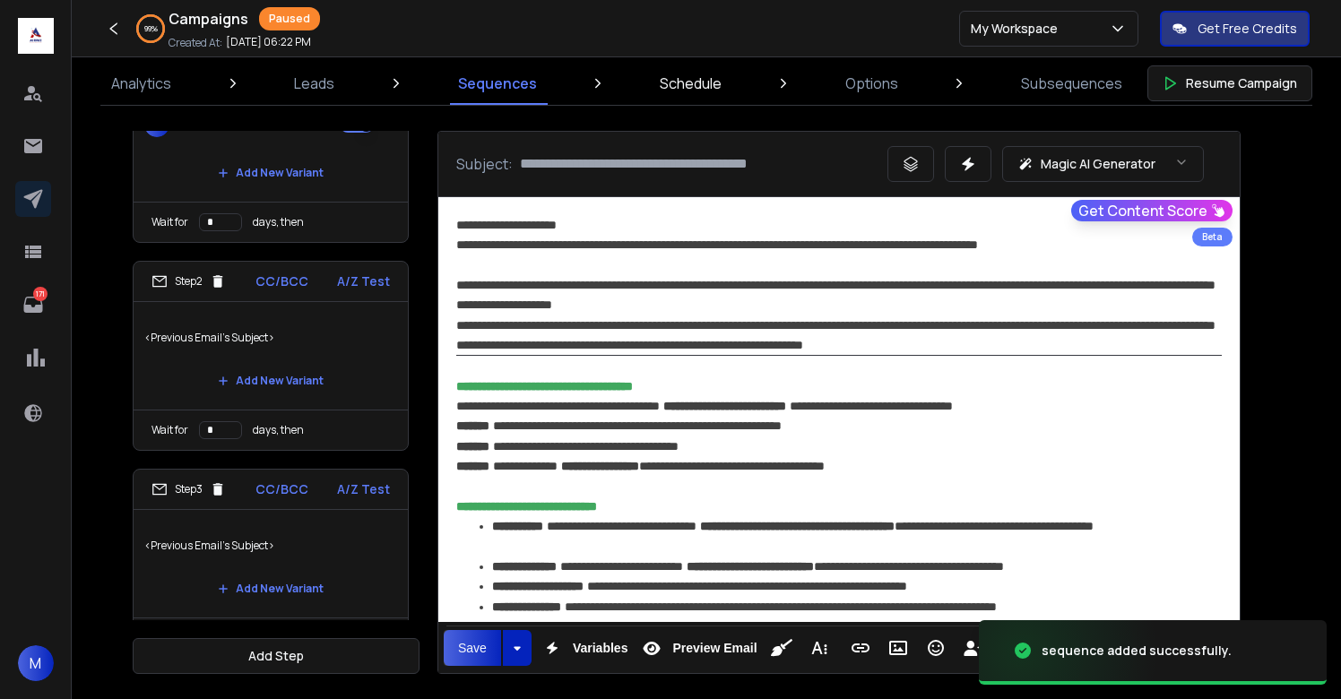
click at [684, 91] on p "Schedule" at bounding box center [691, 84] width 62 height 22
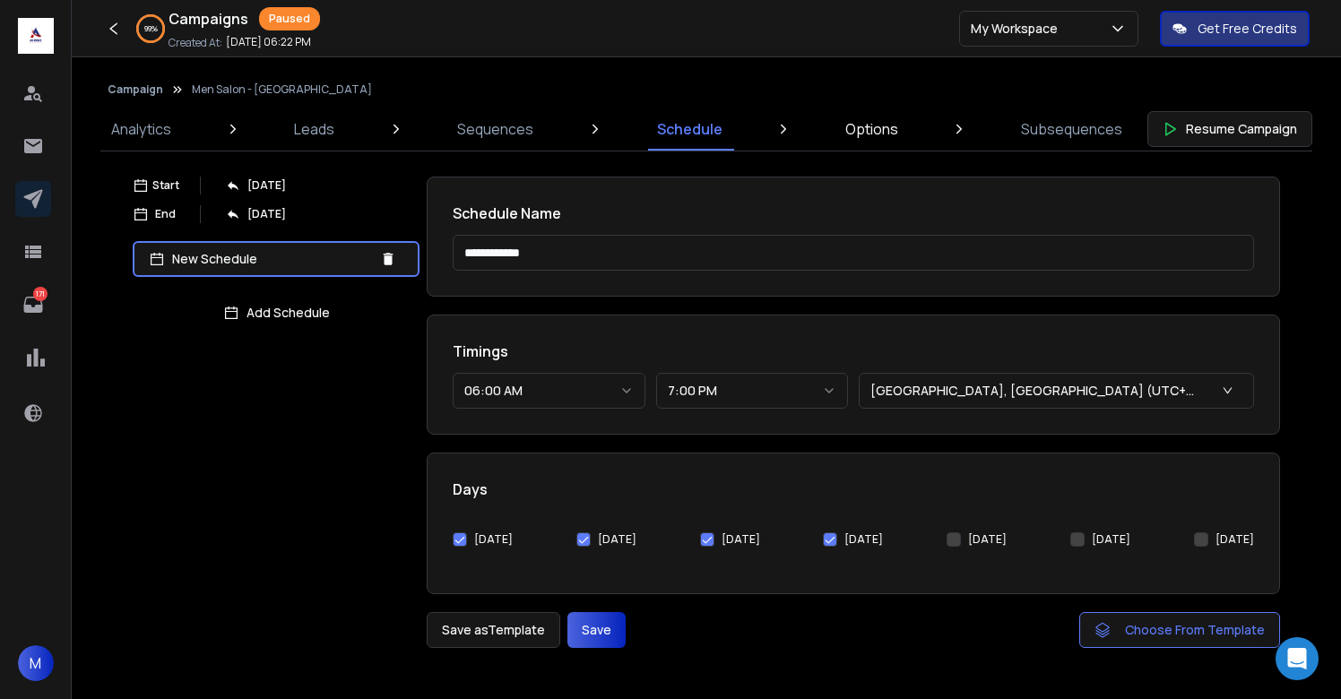
click at [862, 123] on p "Options" at bounding box center [871, 129] width 53 height 22
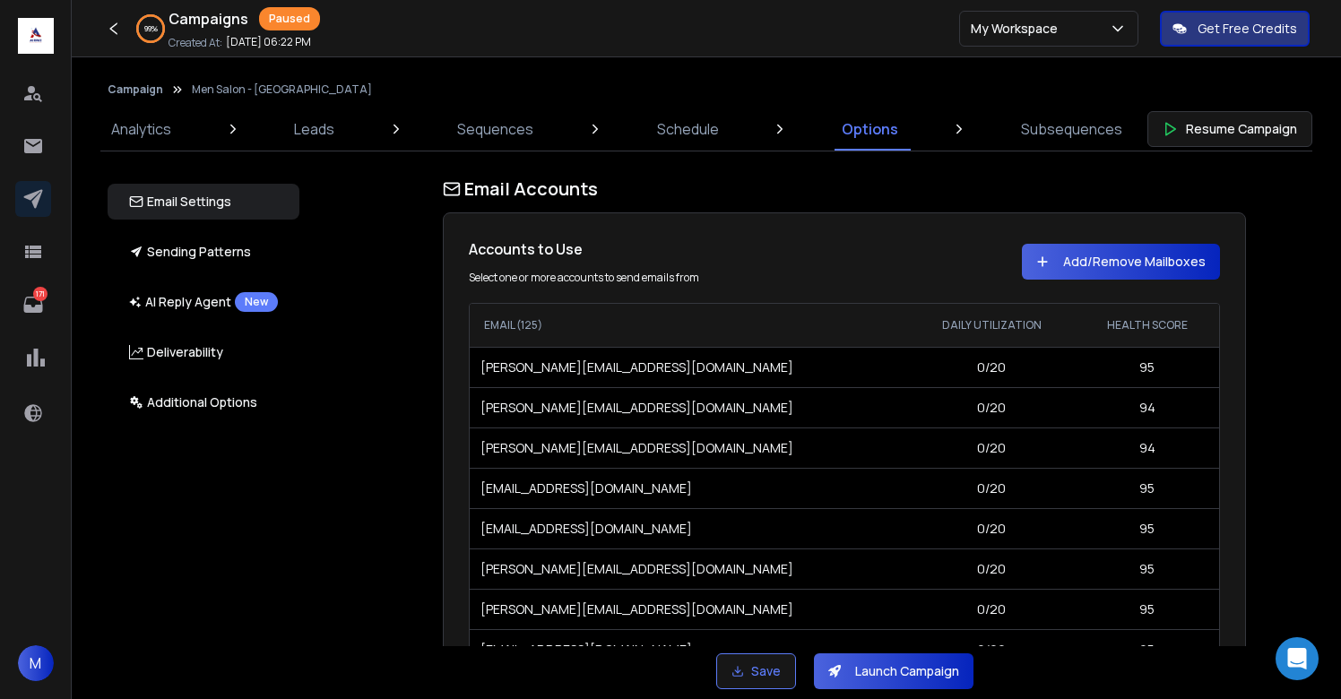
click at [877, 664] on button "Launch Campaign" at bounding box center [894, 672] width 160 height 36
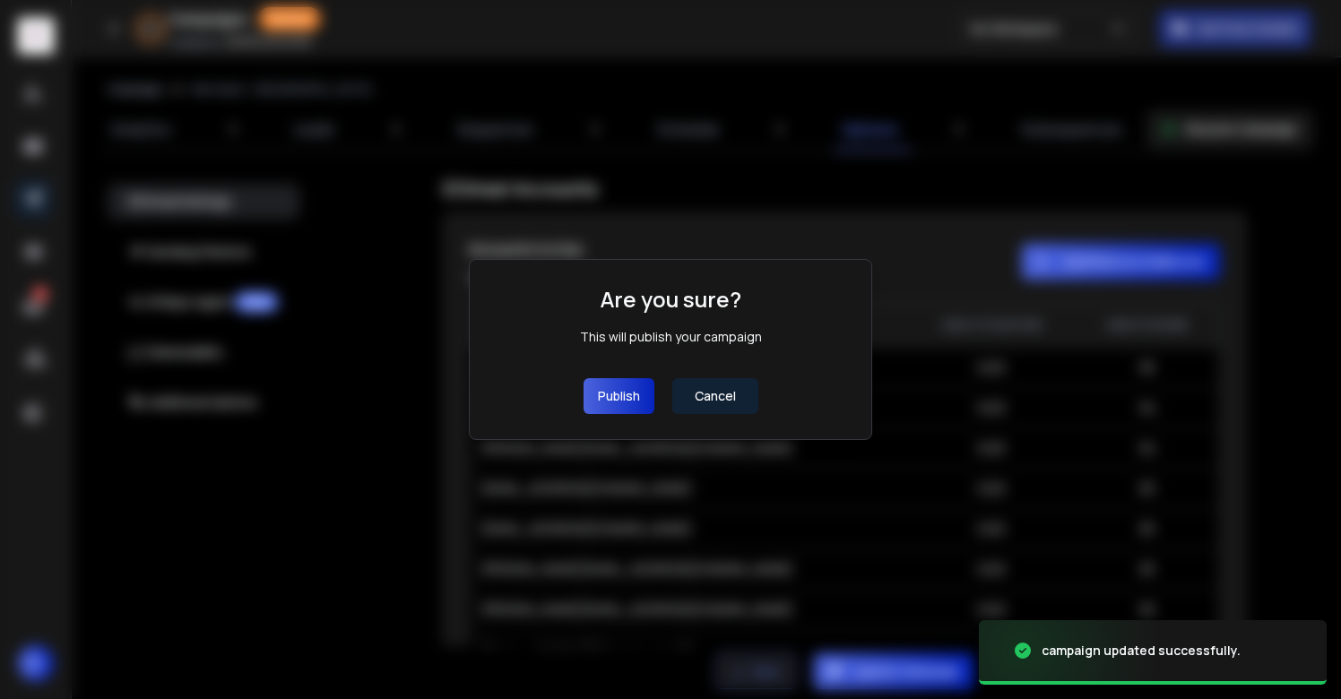
click at [619, 406] on button "Publish" at bounding box center [619, 396] width 71 height 36
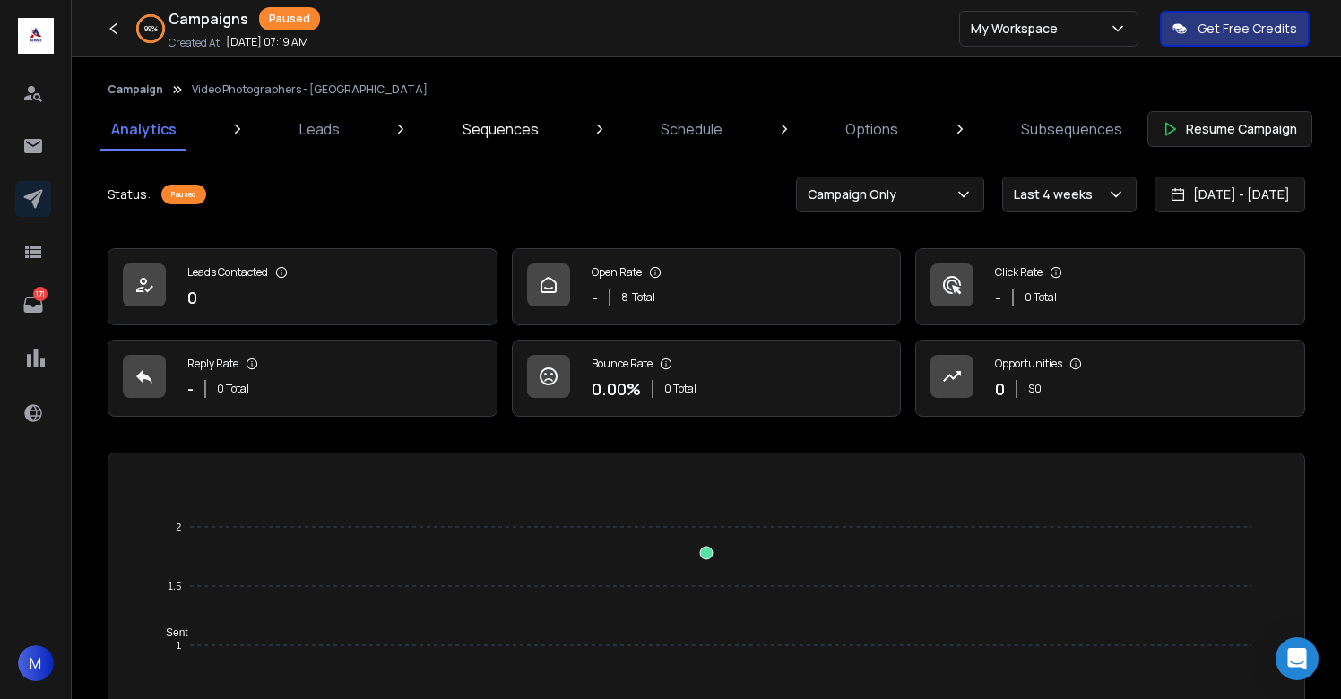
click at [498, 136] on p "Sequences" at bounding box center [501, 129] width 76 height 22
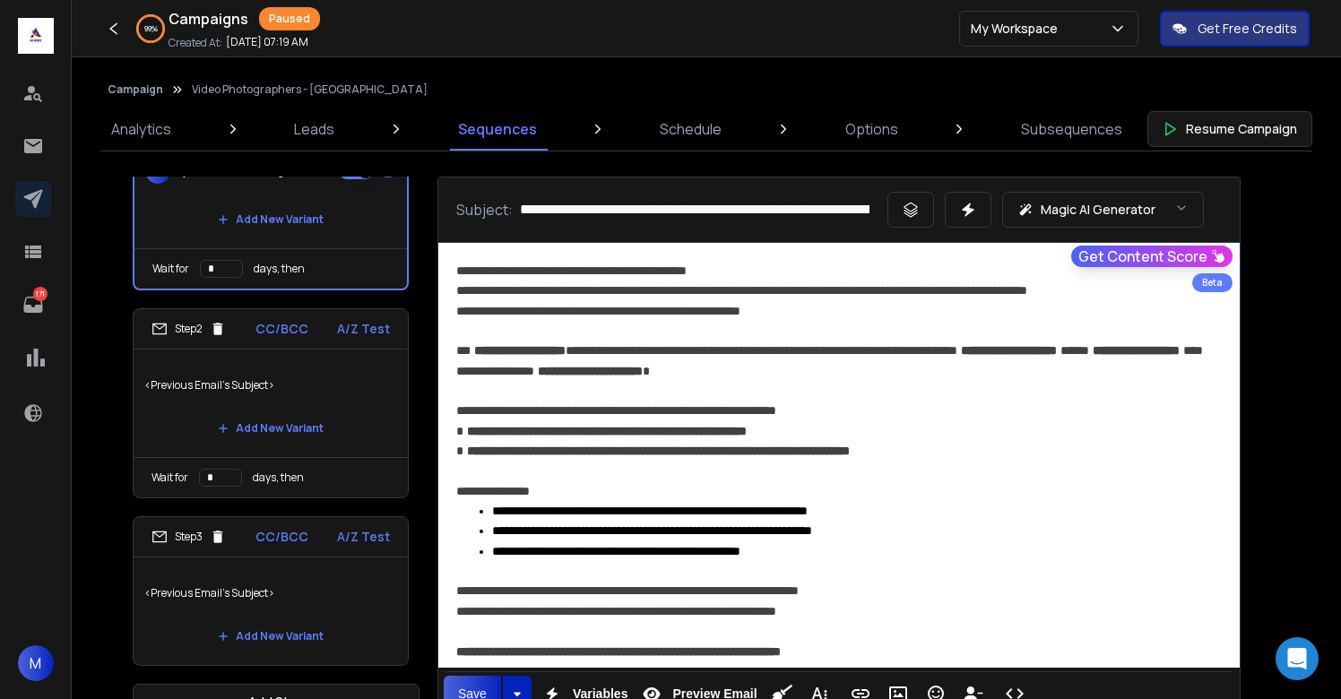
scroll to position [46, 0]
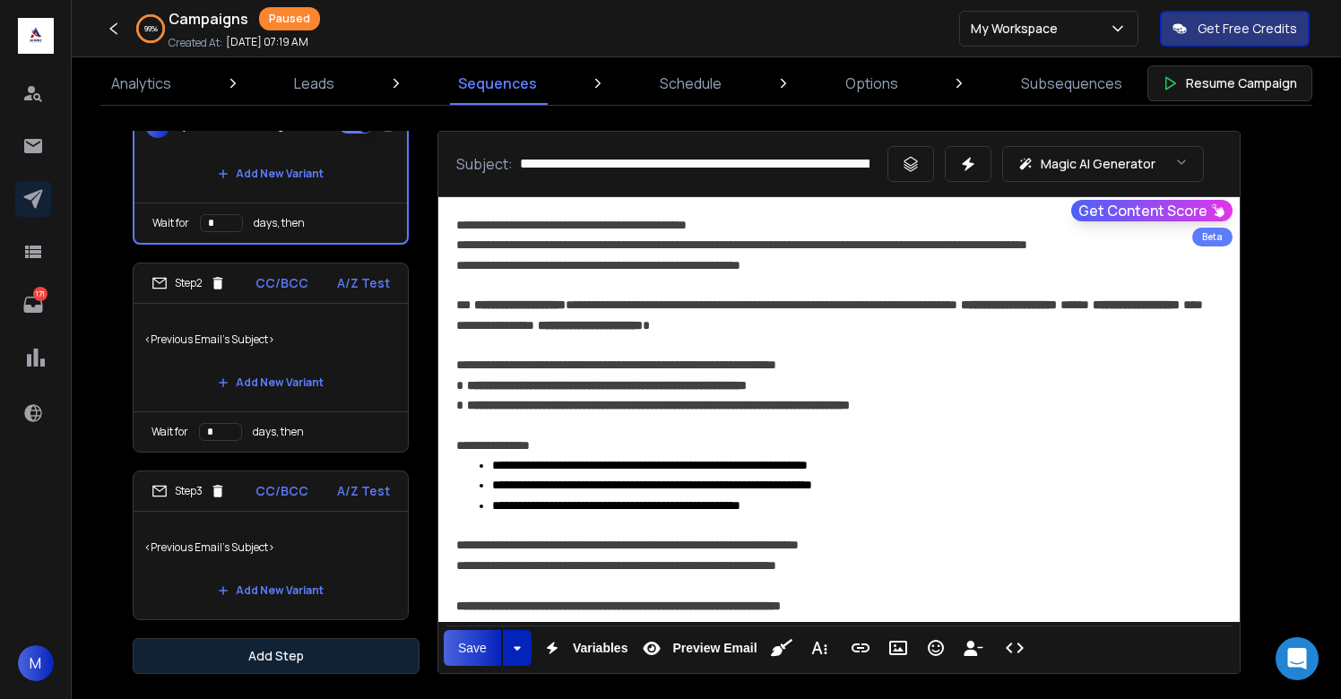
click at [301, 648] on button "Add Step" at bounding box center [276, 656] width 287 height 36
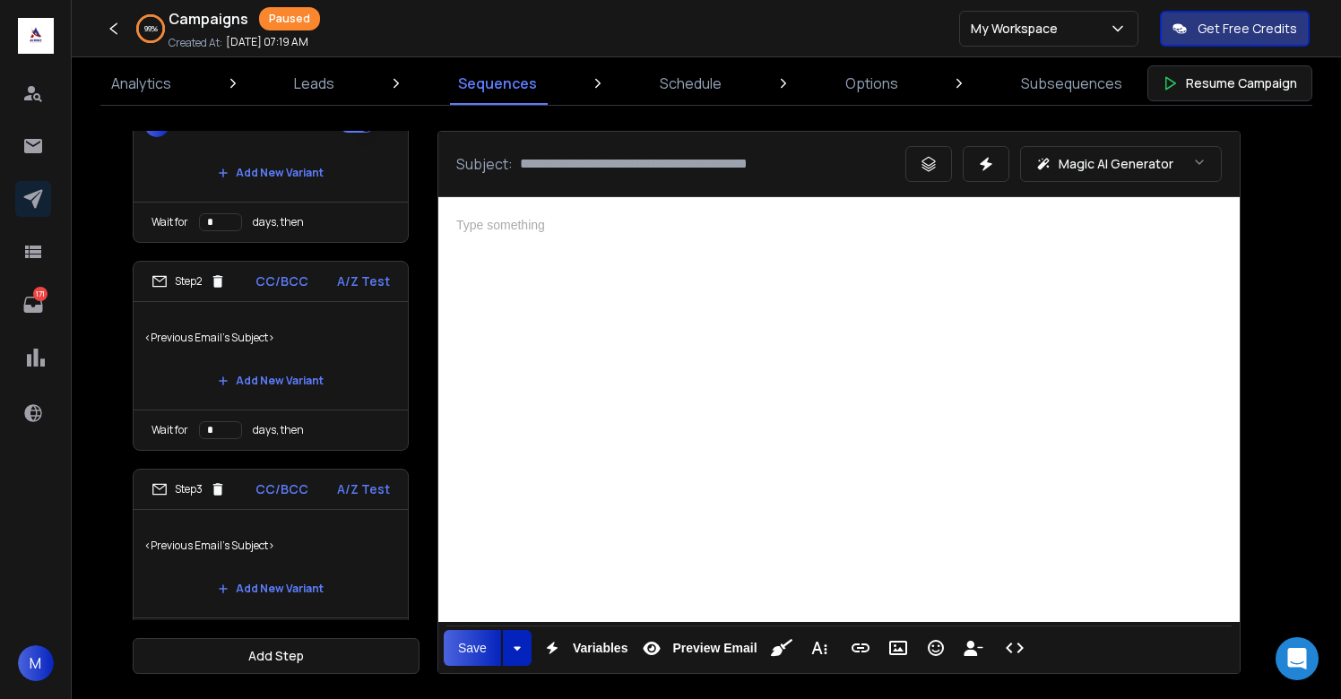
click at [699, 365] on div at bounding box center [839, 407] width 802 height 420
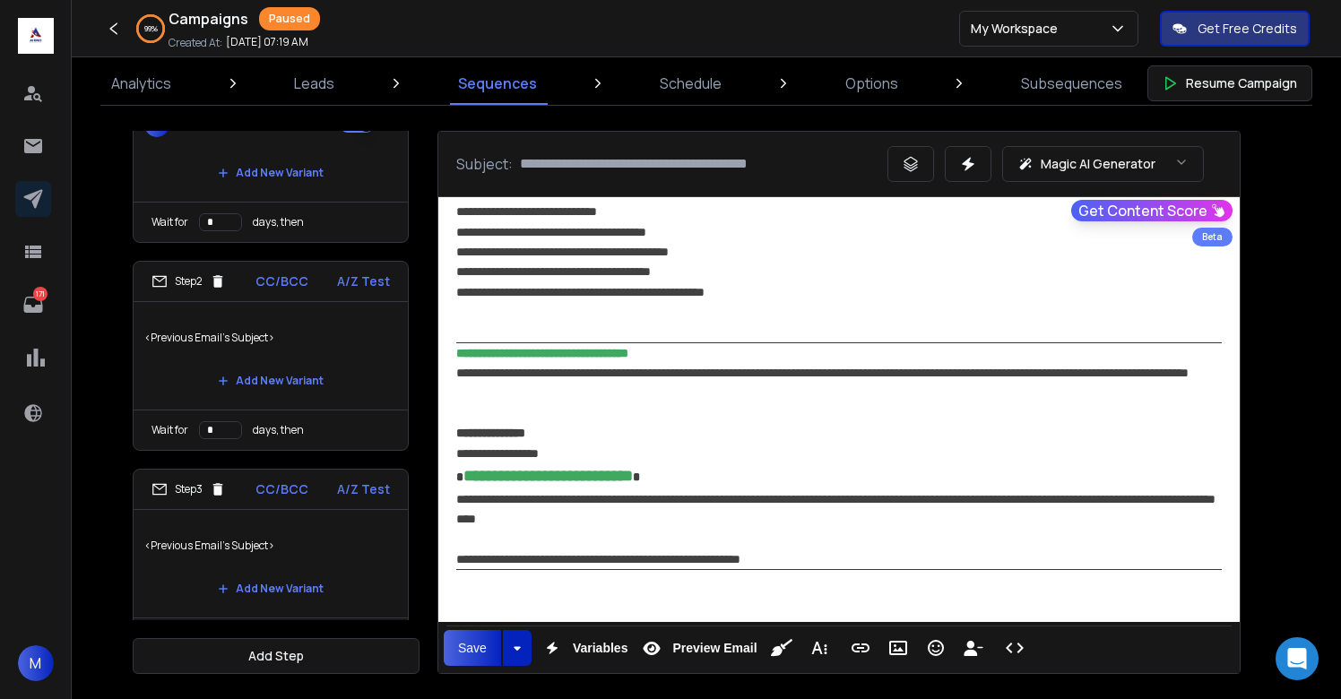
scroll to position [1294, 0]
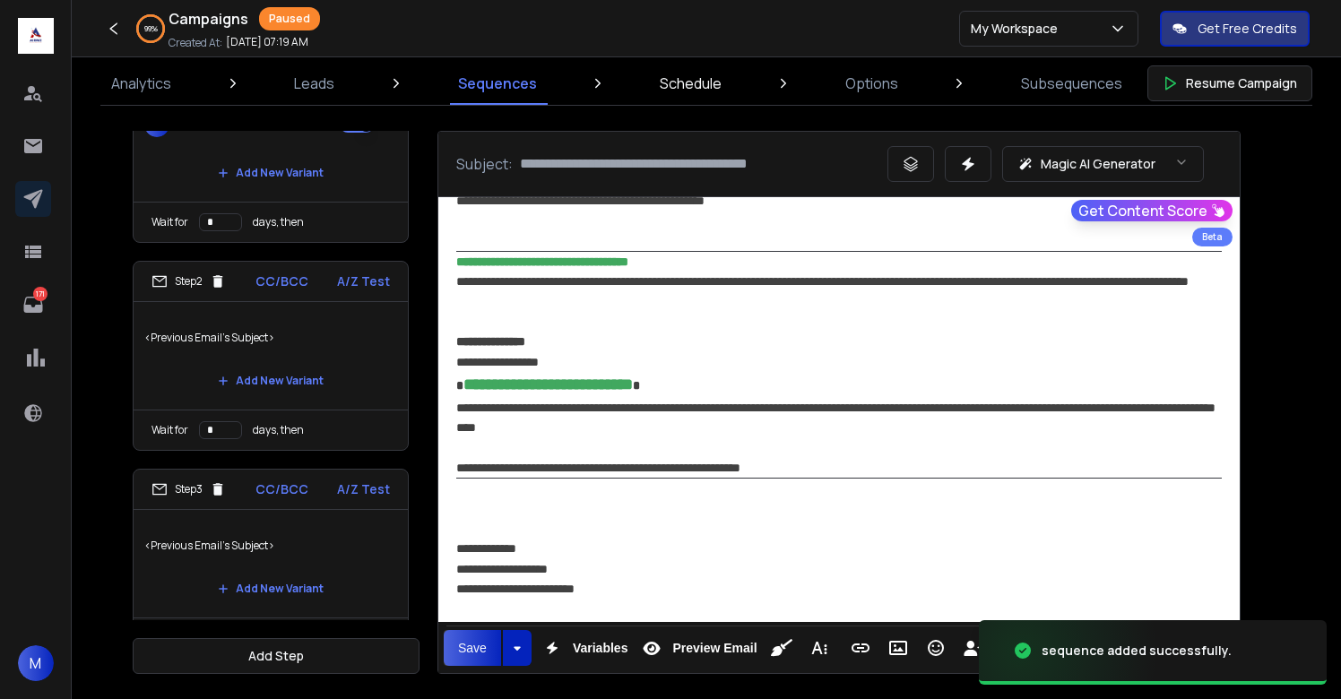
click at [706, 82] on p "Schedule" at bounding box center [691, 84] width 62 height 22
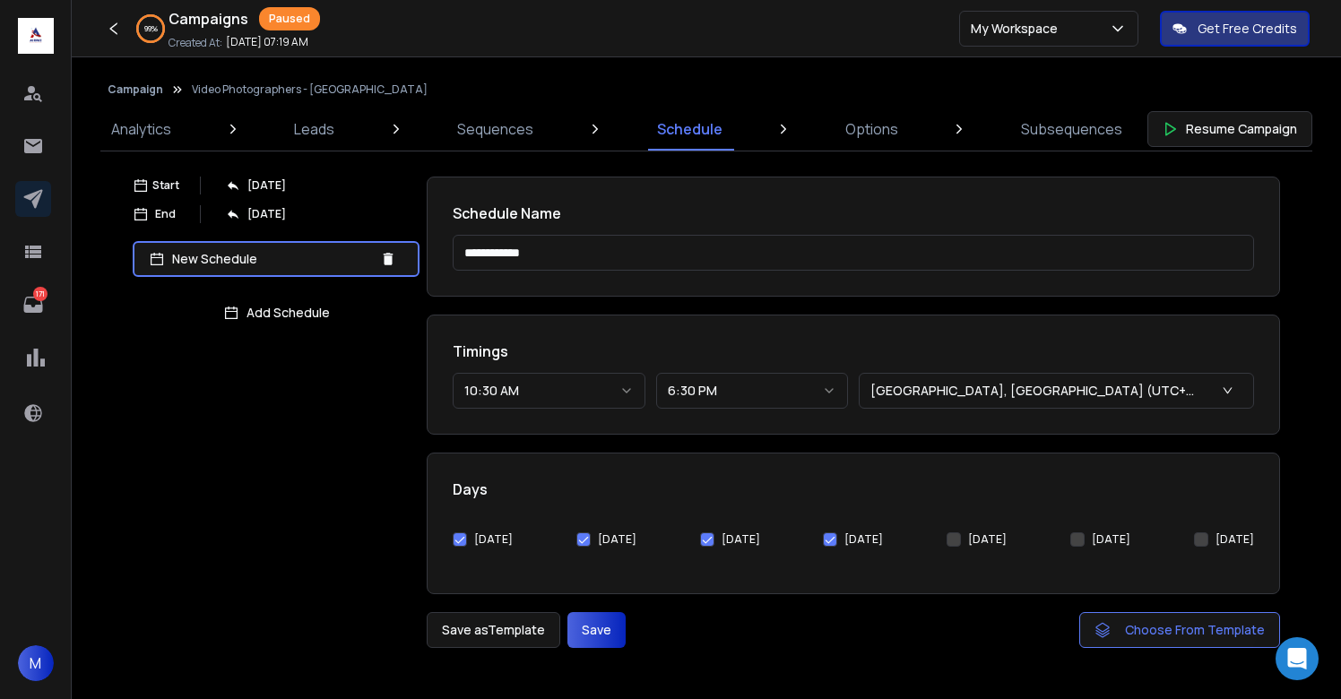
click at [536, 373] on button "10:30 AM" at bounding box center [549, 391] width 193 height 36
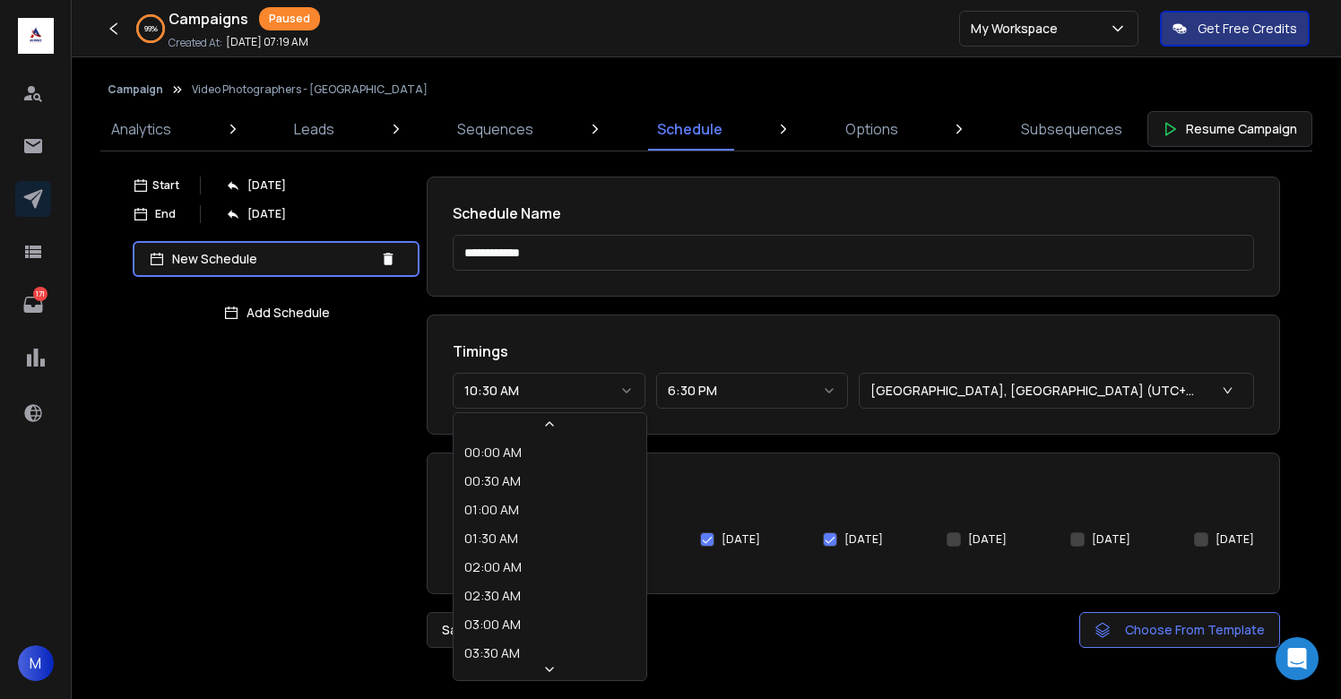
scroll to position [411, 0]
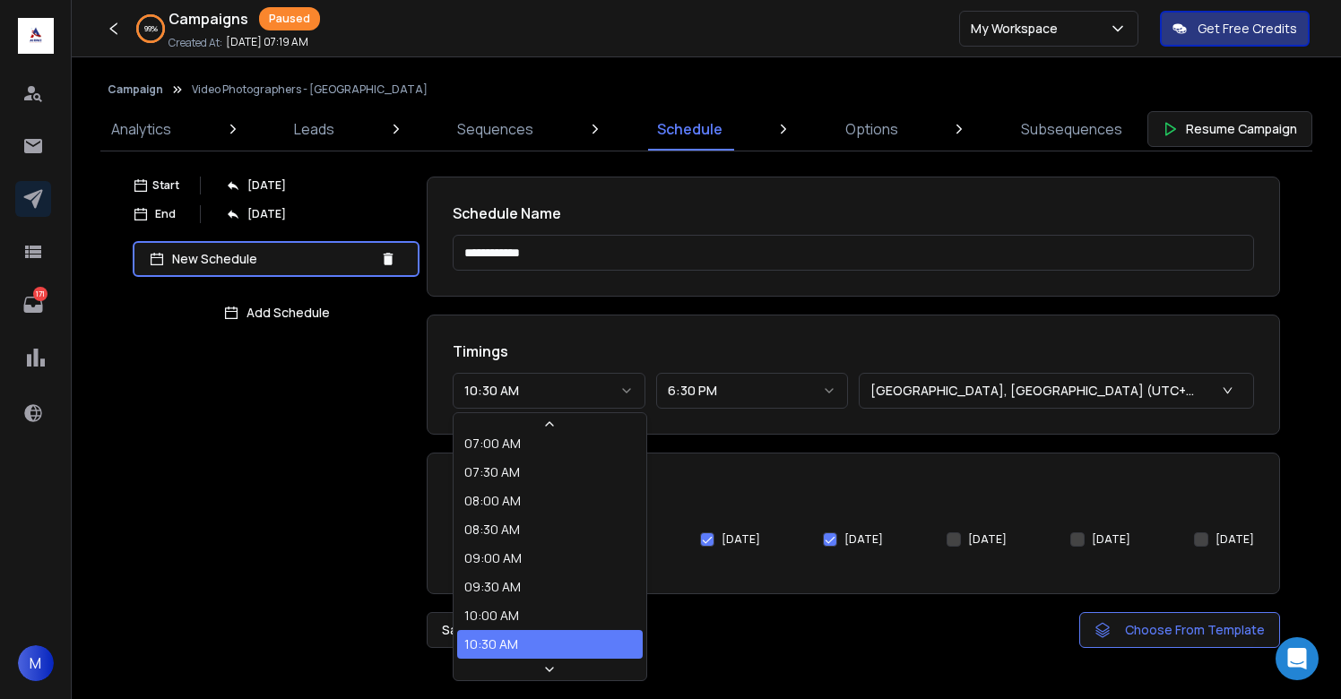
select select "********"
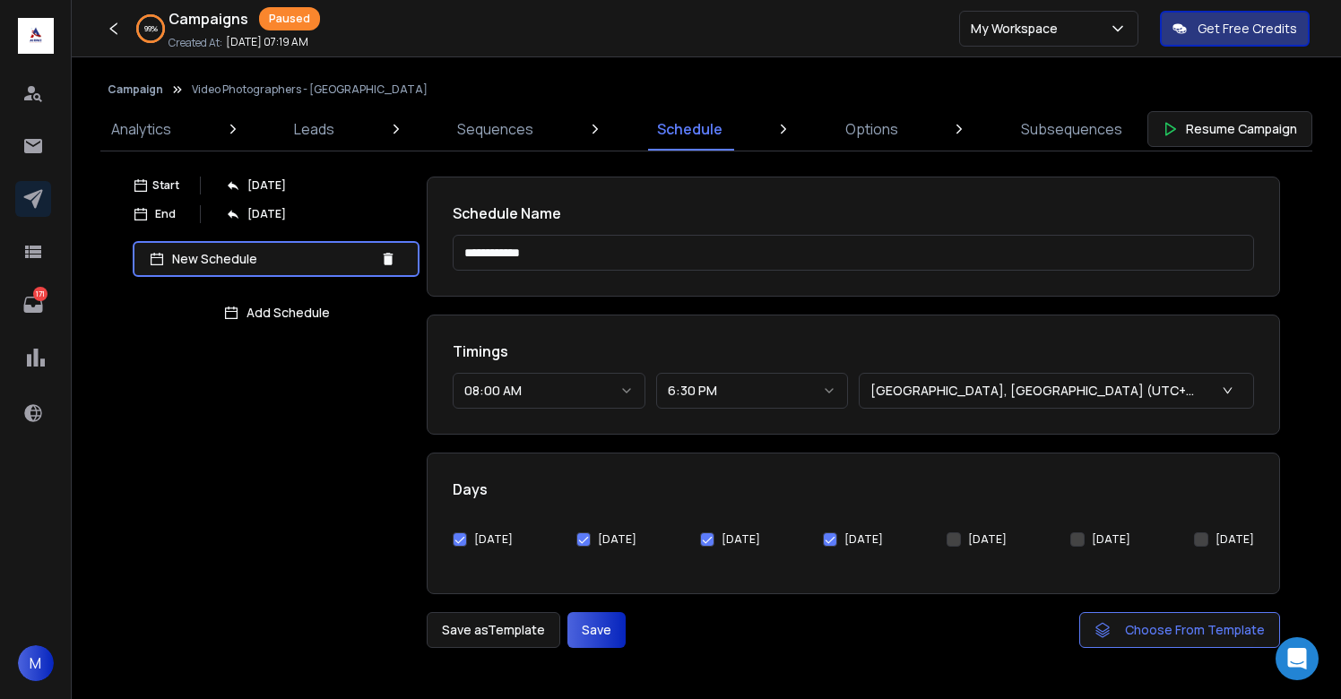
click at [579, 628] on button "Save" at bounding box center [597, 630] width 58 height 36
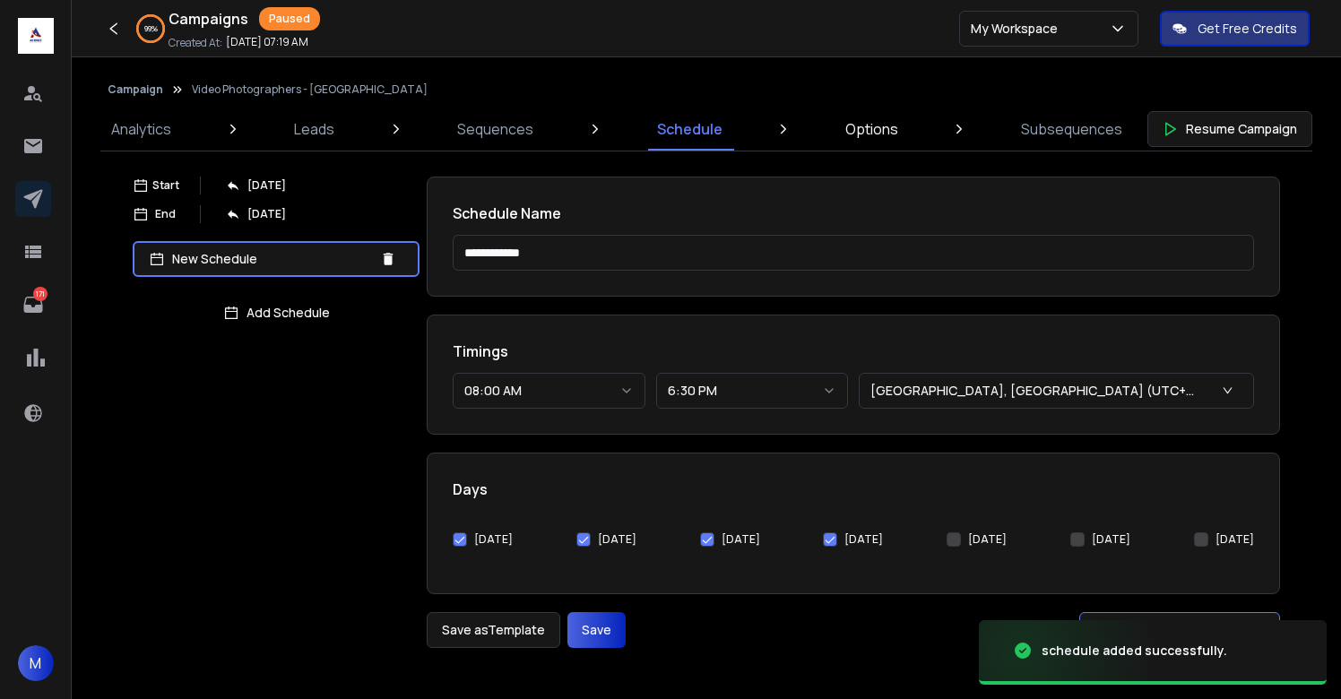
click at [838, 117] on link "Options" at bounding box center [872, 129] width 74 height 43
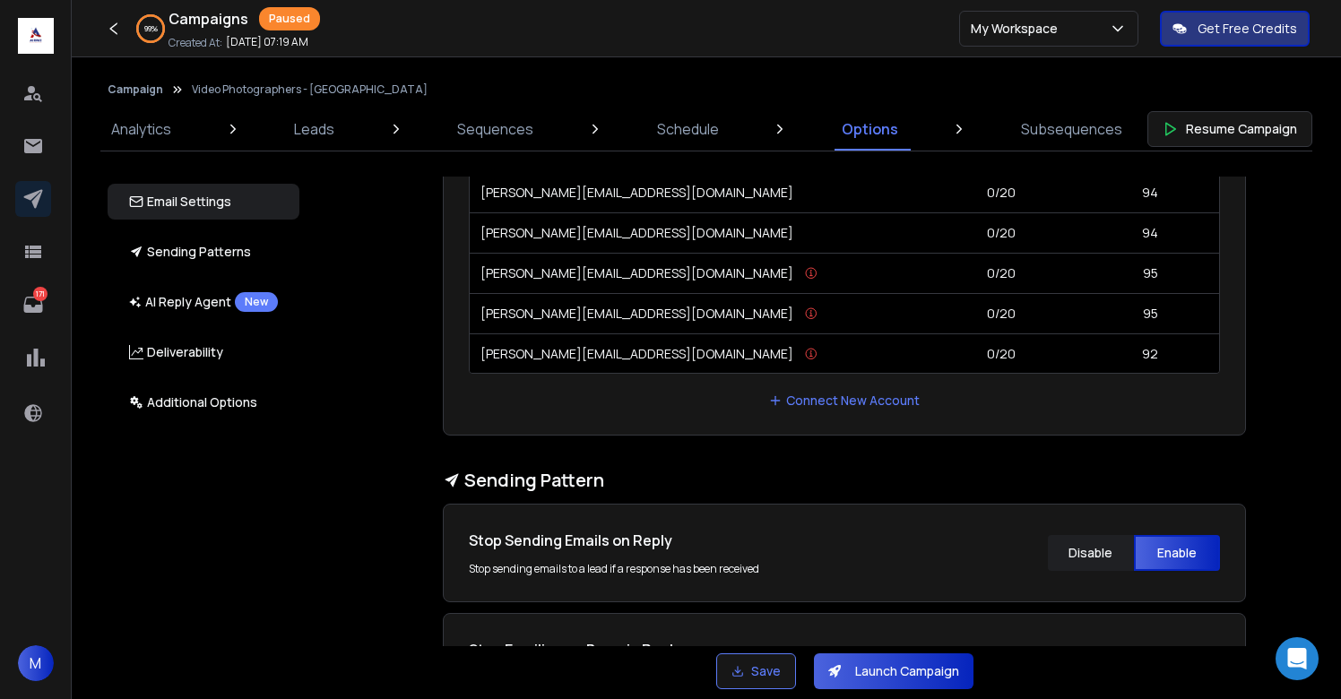
scroll to position [289, 0]
click at [1221, 129] on button "Resume Campaign" at bounding box center [1230, 129] width 165 height 36
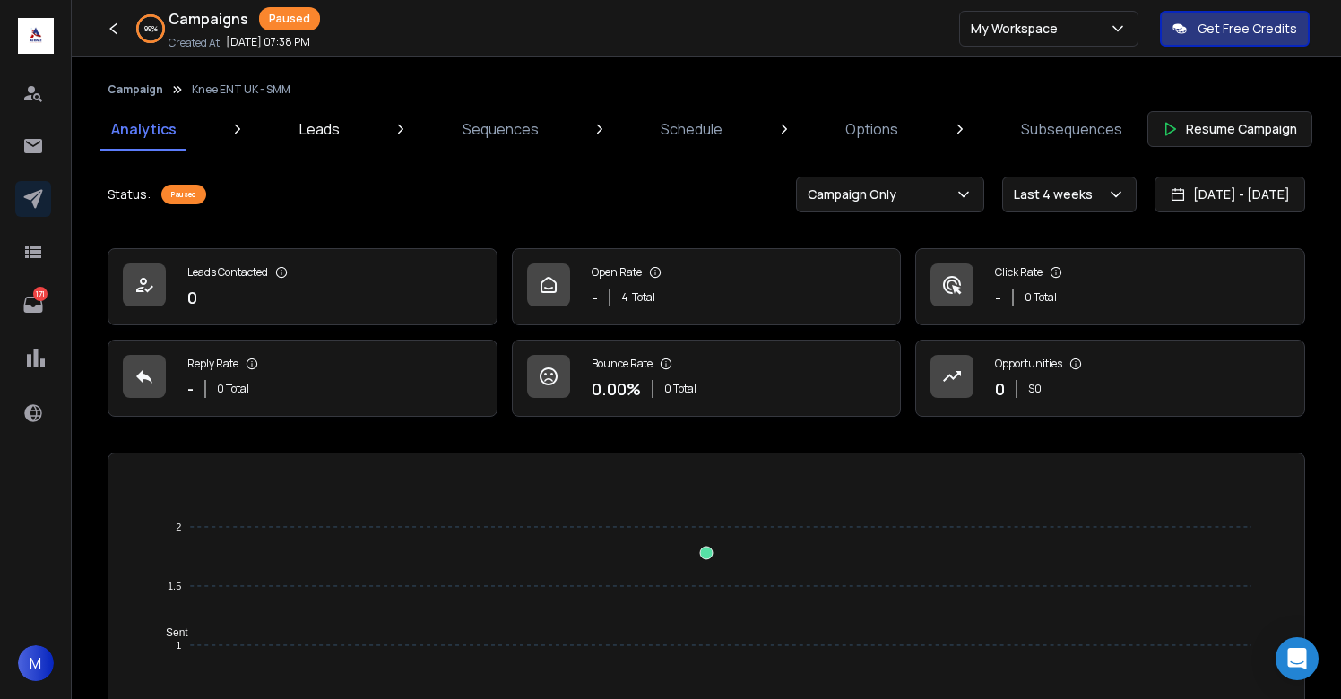
click at [330, 134] on p "Leads" at bounding box center [319, 129] width 40 height 22
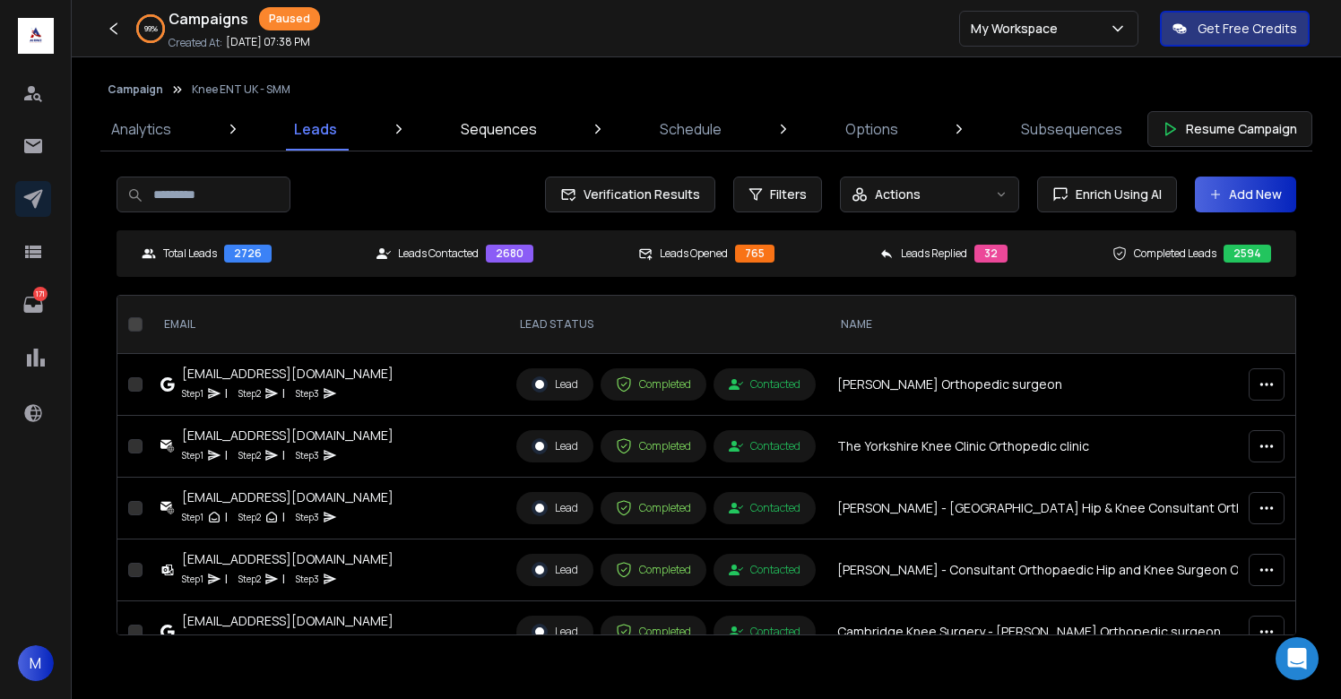
click at [464, 132] on p "Sequences" at bounding box center [499, 129] width 76 height 22
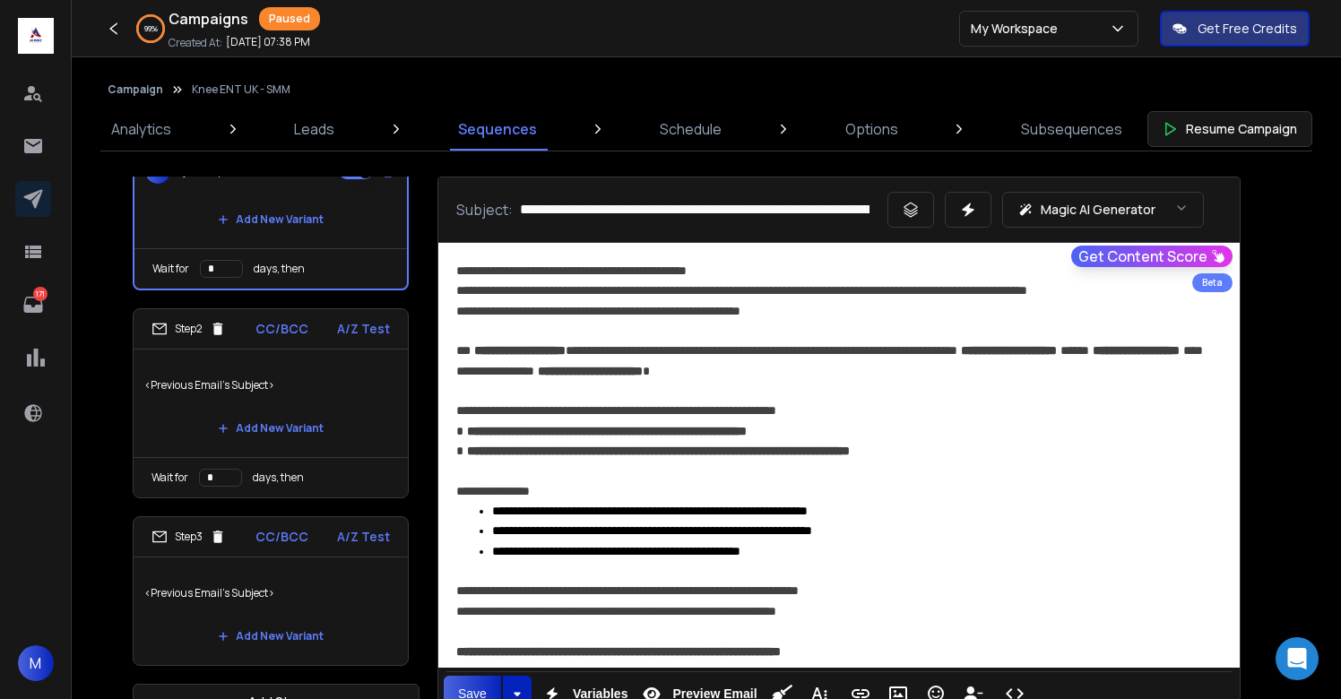
scroll to position [46, 0]
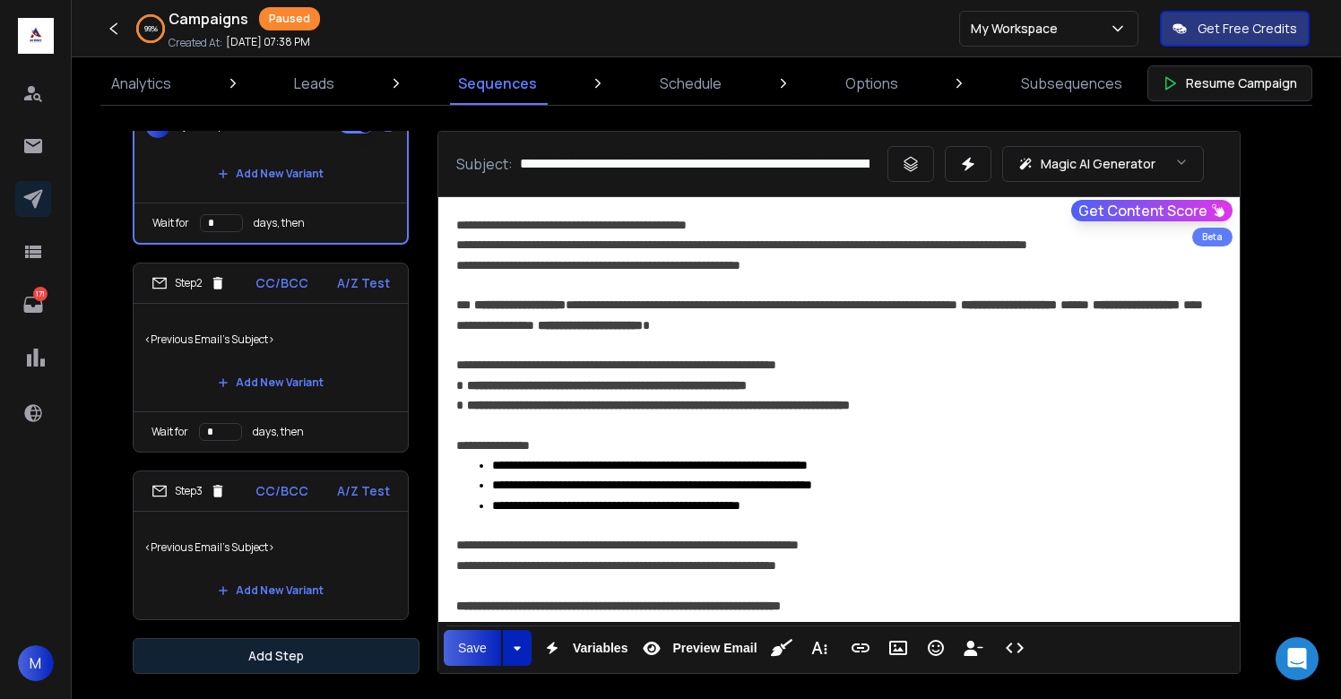
click at [309, 654] on button "Add Step" at bounding box center [276, 656] width 287 height 36
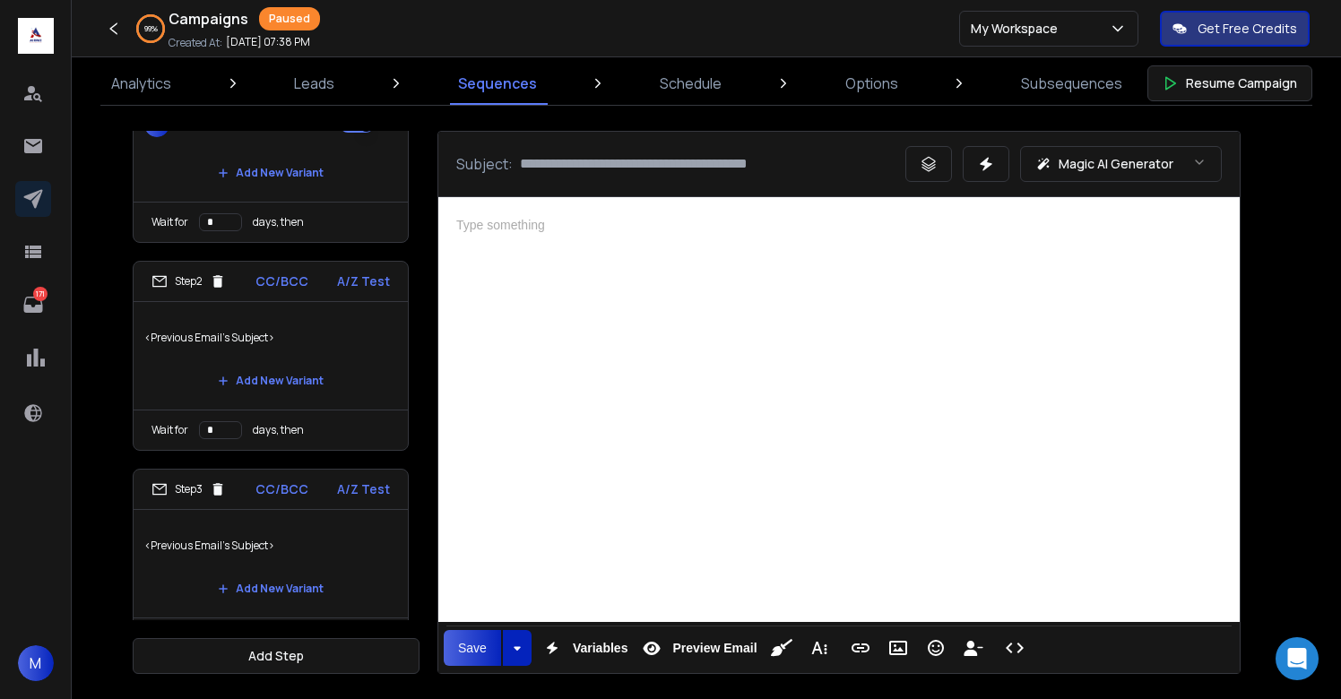
click at [754, 443] on div at bounding box center [839, 407] width 802 height 420
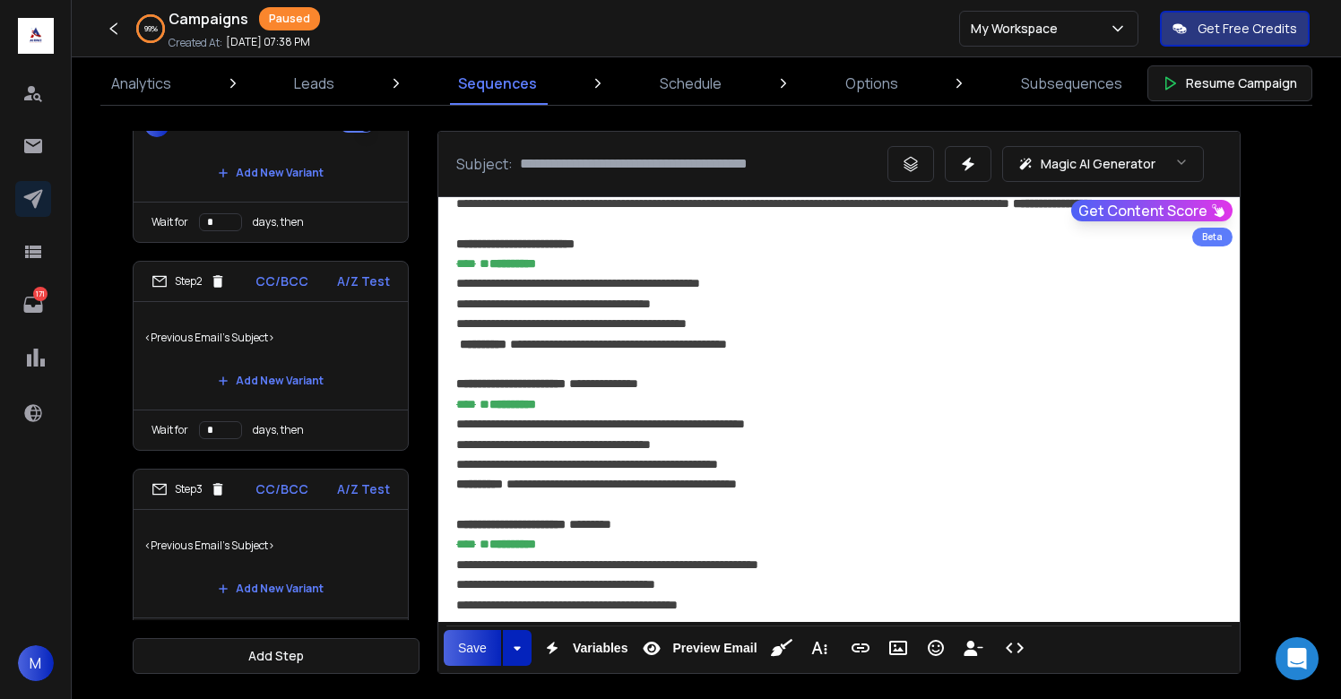
scroll to position [1294, 0]
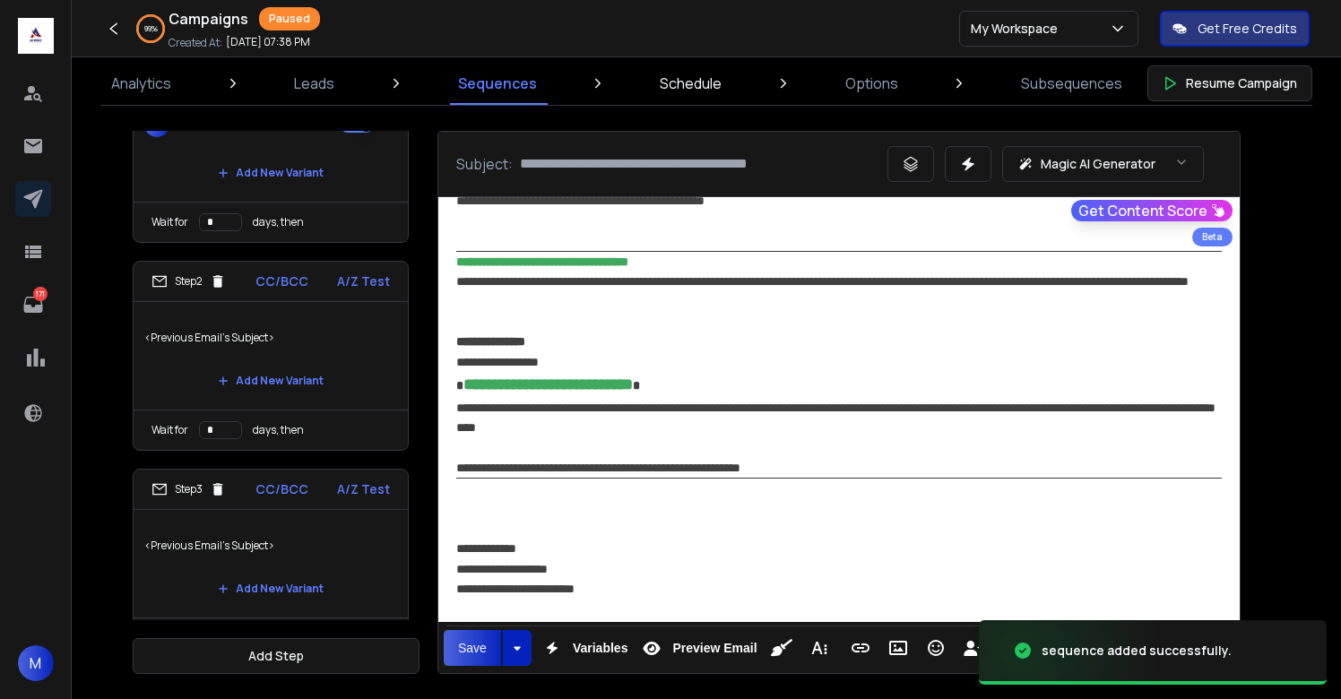
click at [701, 73] on p "Schedule" at bounding box center [691, 84] width 62 height 22
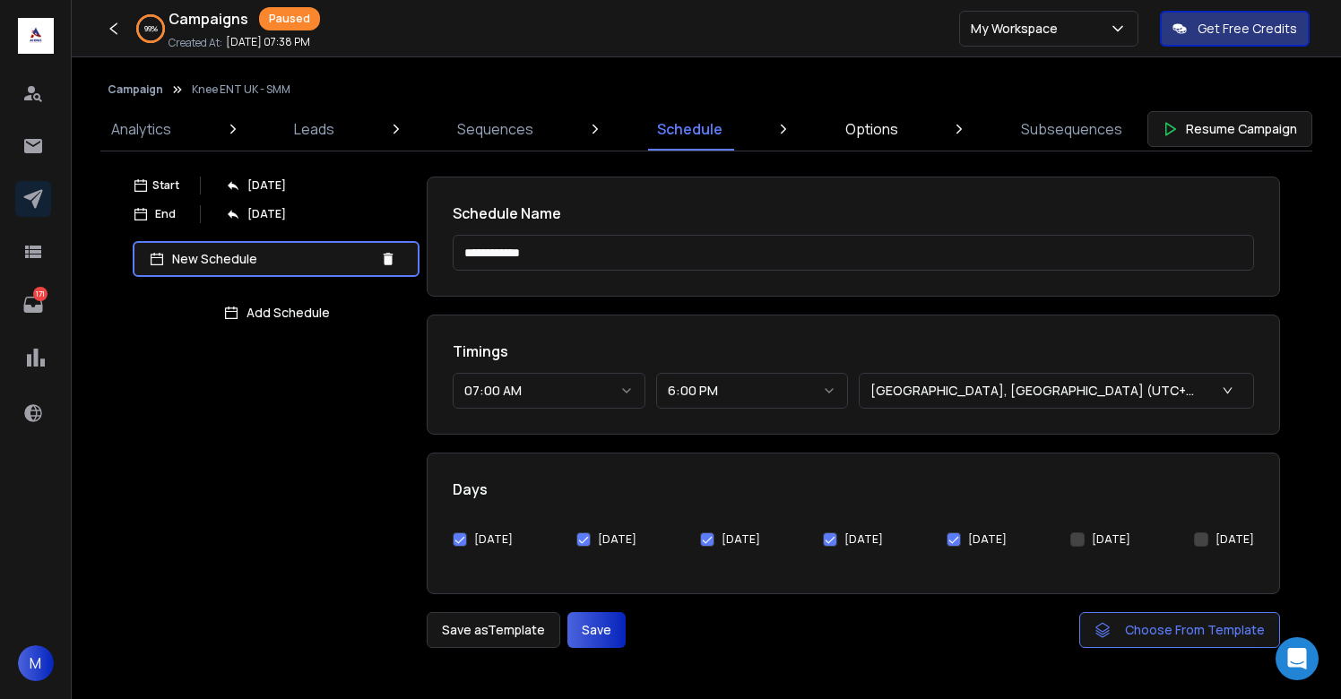
click at [866, 139] on p "Options" at bounding box center [871, 129] width 53 height 22
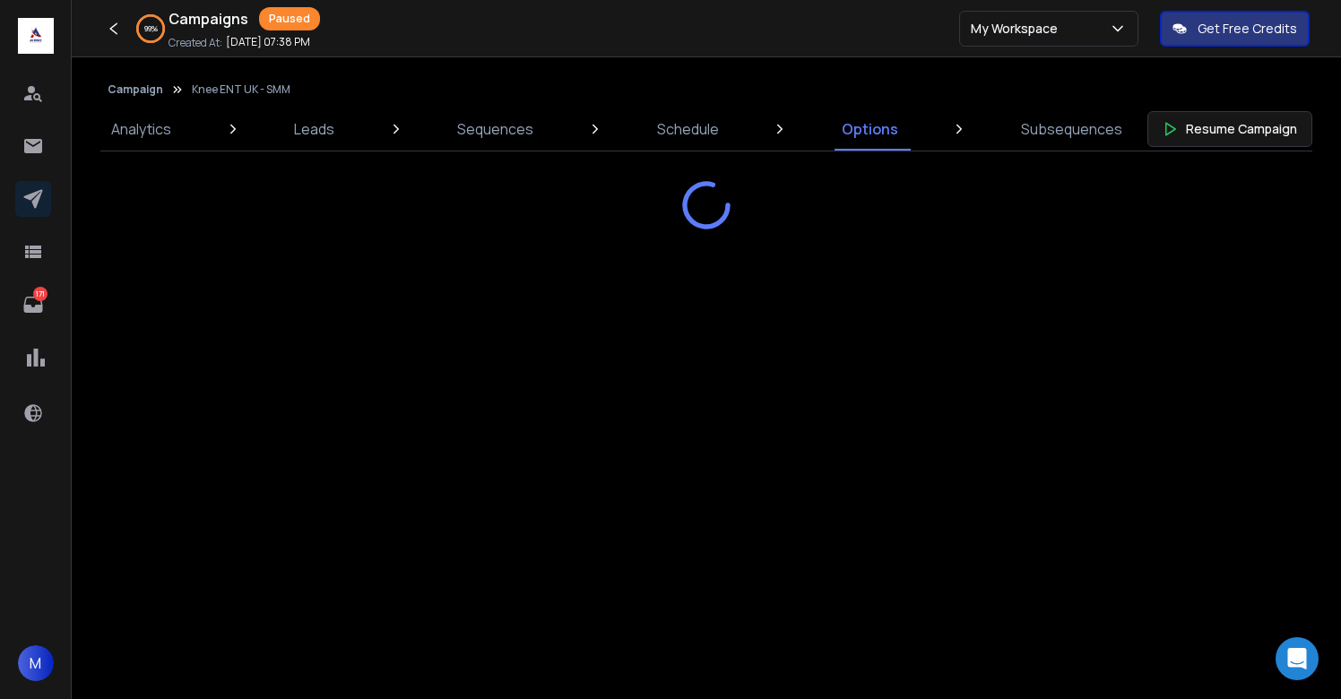
select select "**********"
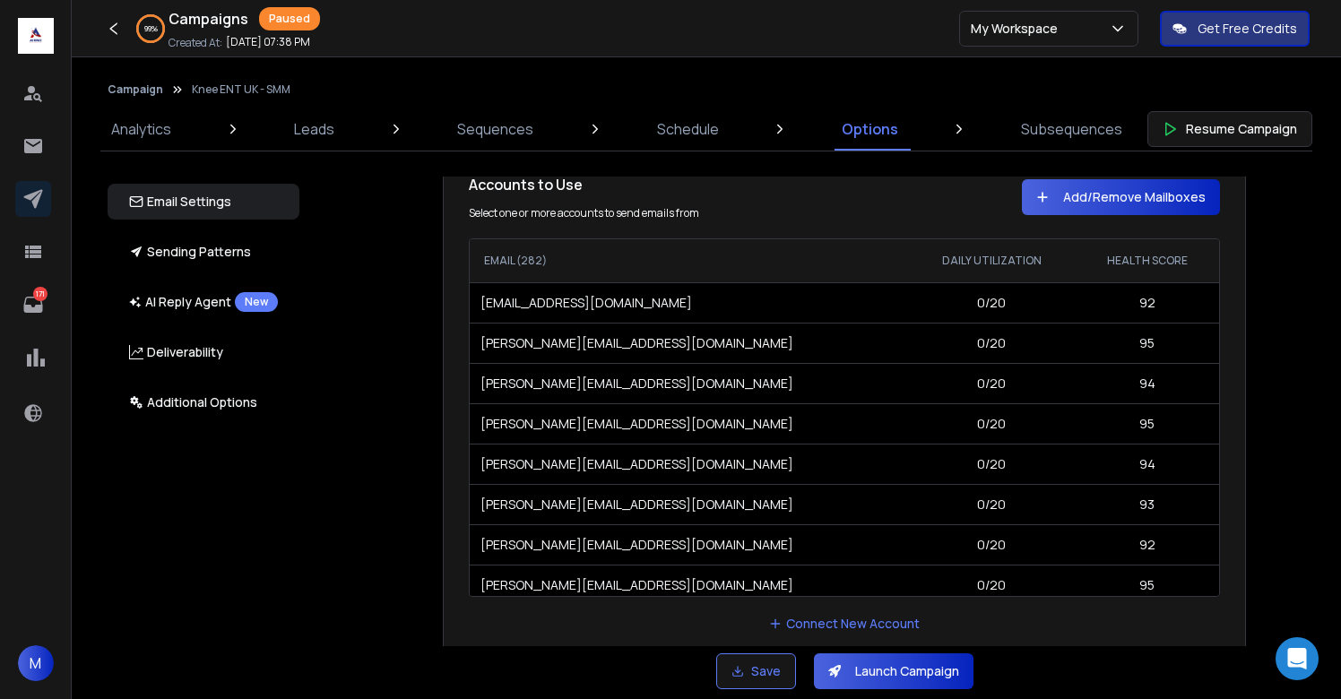
click at [880, 661] on button "Launch Campaign" at bounding box center [894, 672] width 160 height 36
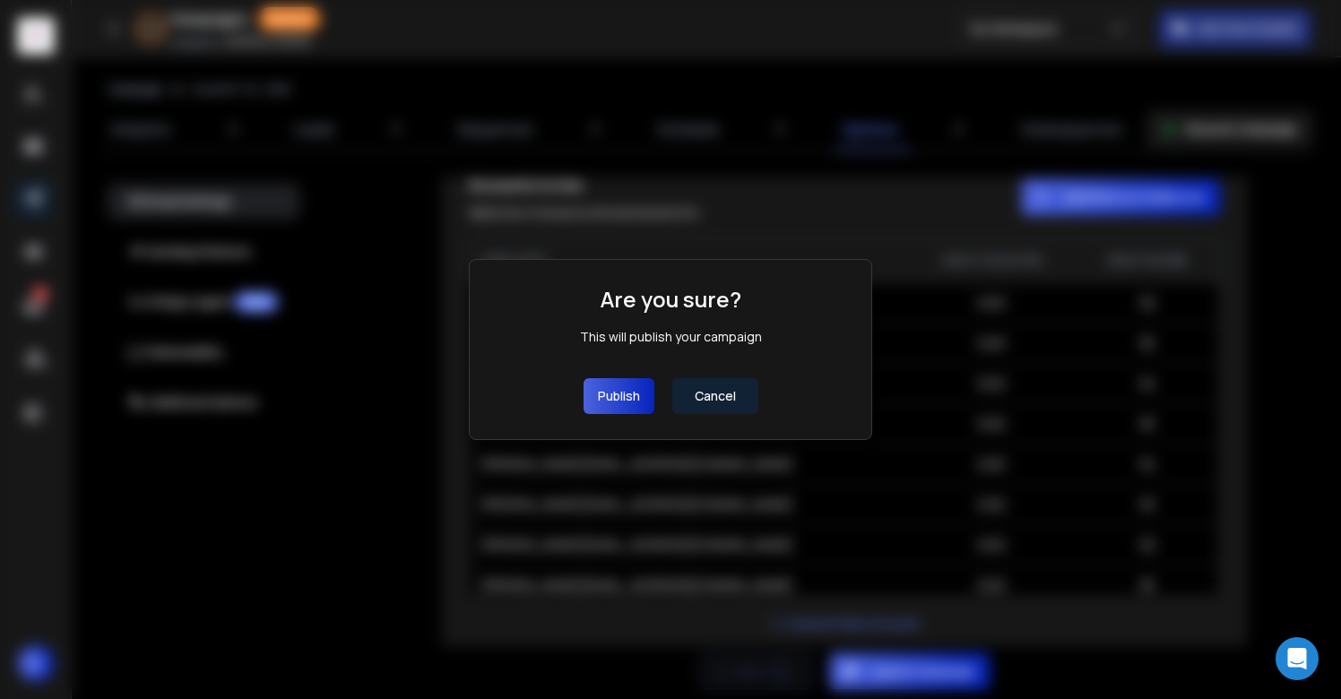
click at [614, 397] on button "Publish" at bounding box center [619, 396] width 71 height 36
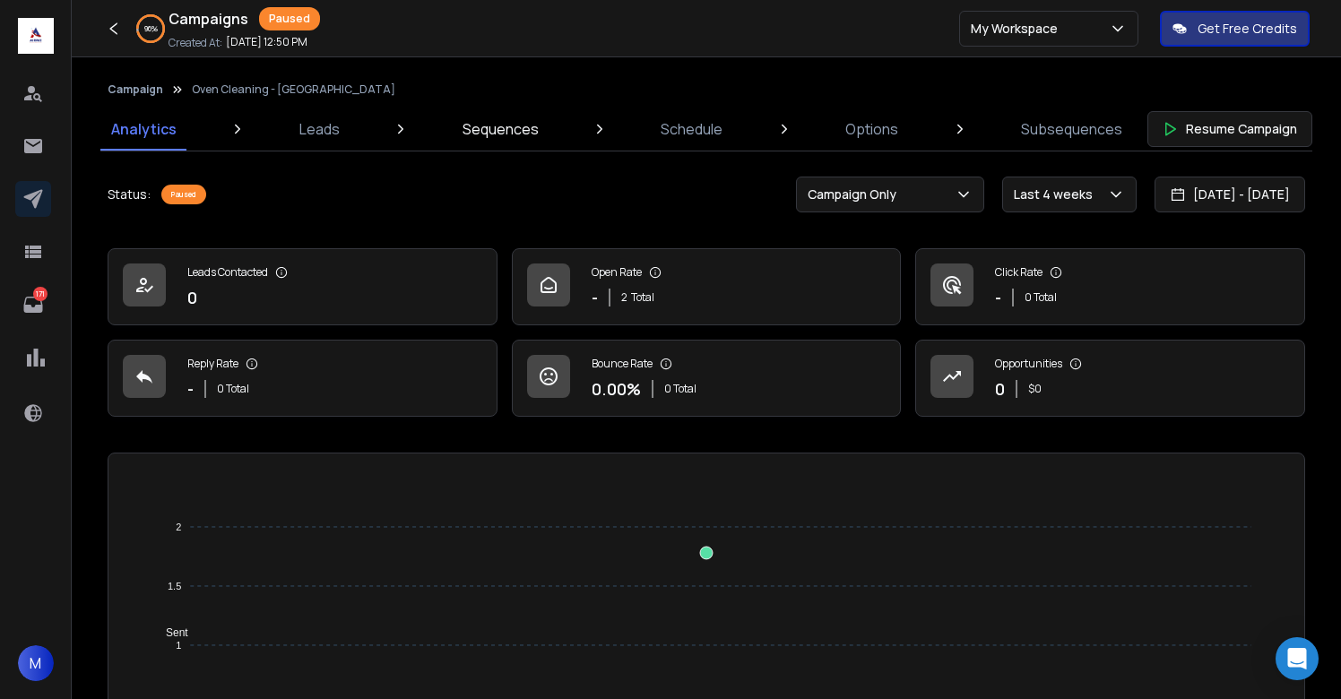
click at [495, 126] on p "Sequences" at bounding box center [501, 129] width 76 height 22
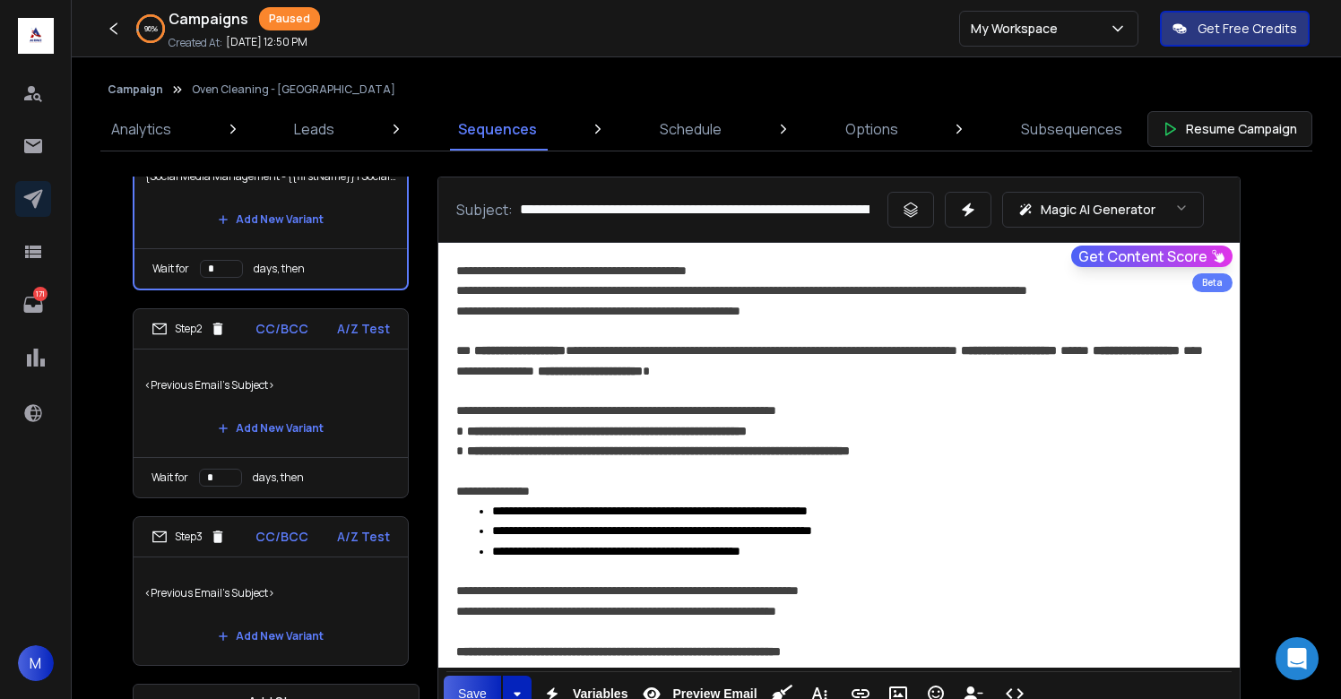
scroll to position [46, 0]
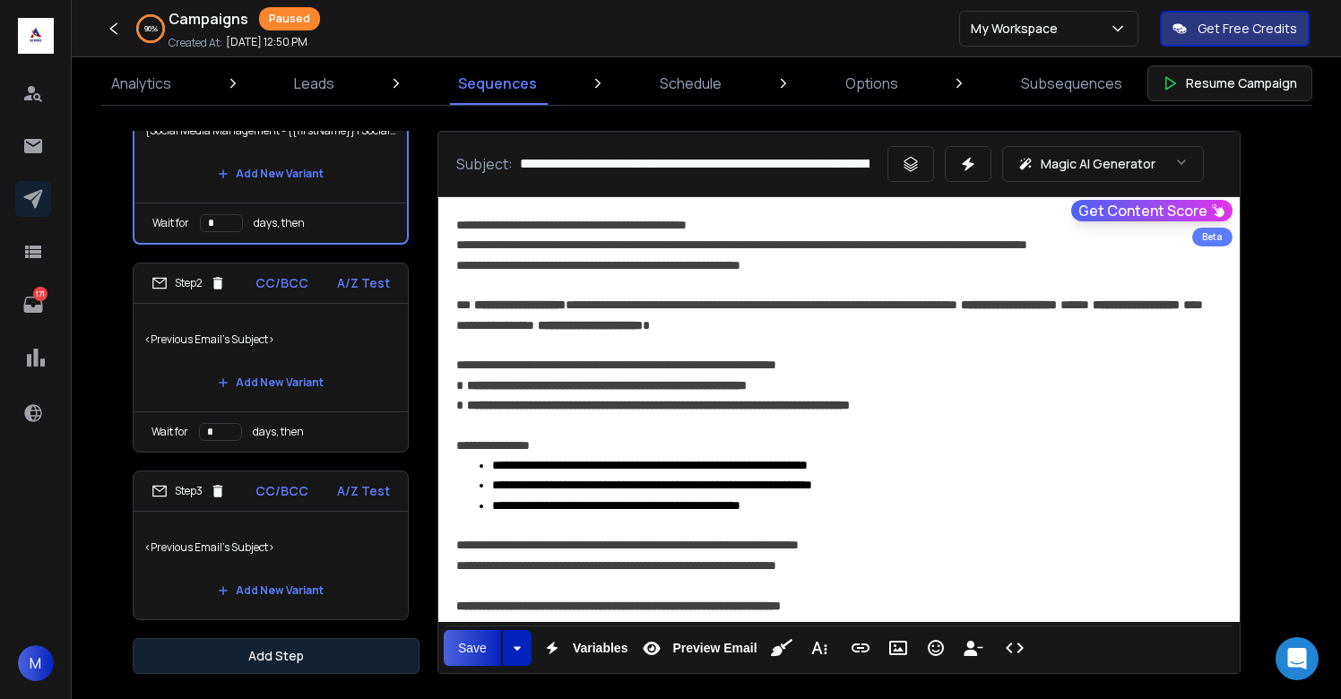
click at [307, 661] on button "Add Step" at bounding box center [276, 656] width 287 height 36
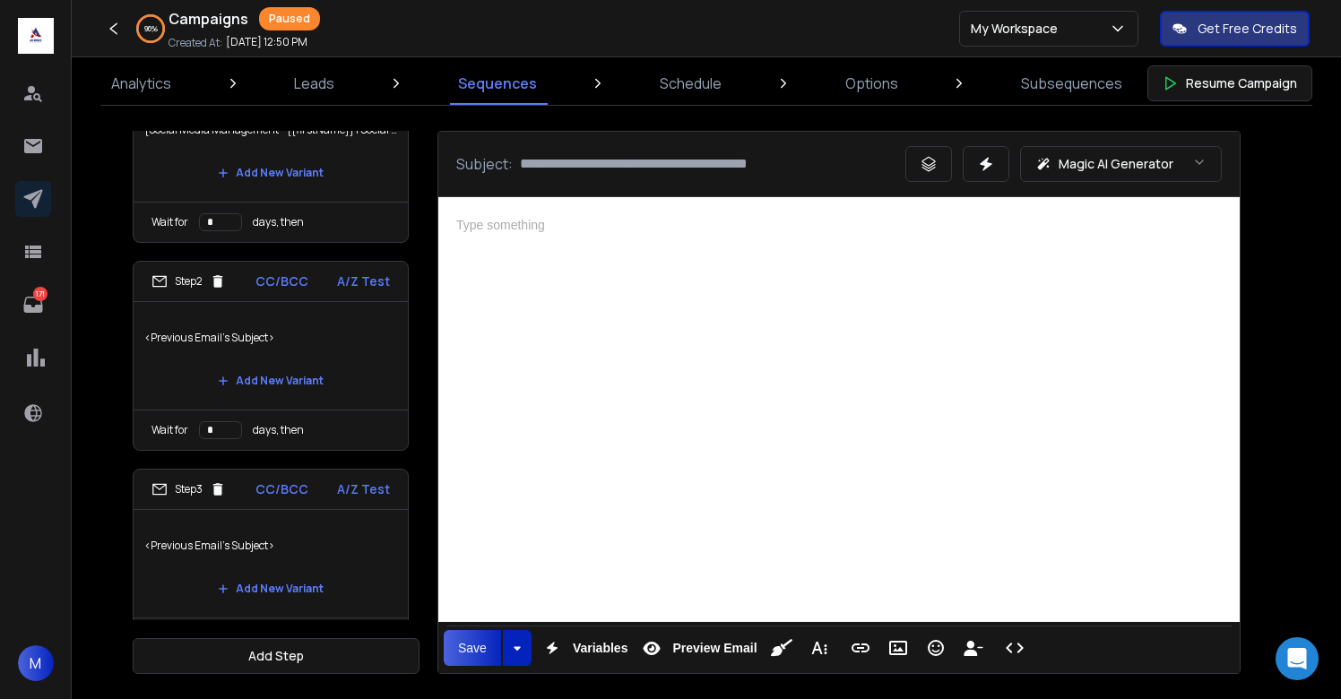
click at [815, 382] on div at bounding box center [839, 407] width 802 height 420
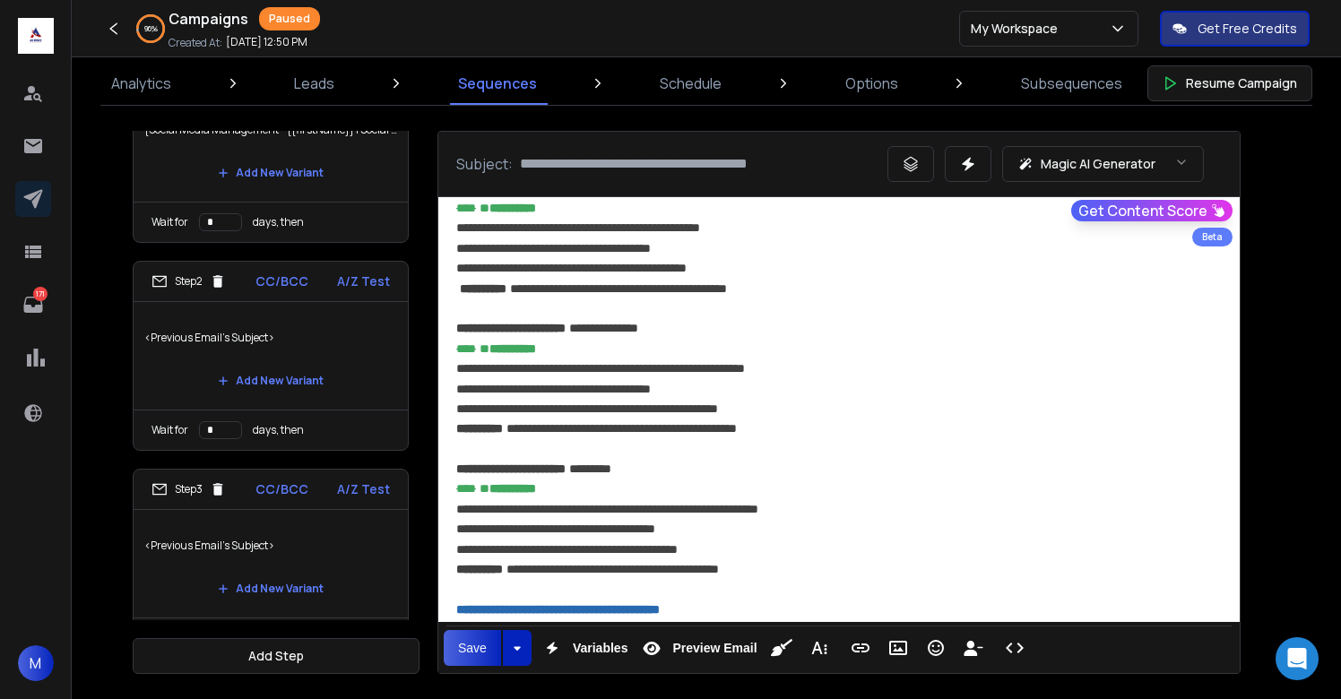
scroll to position [1294, 0]
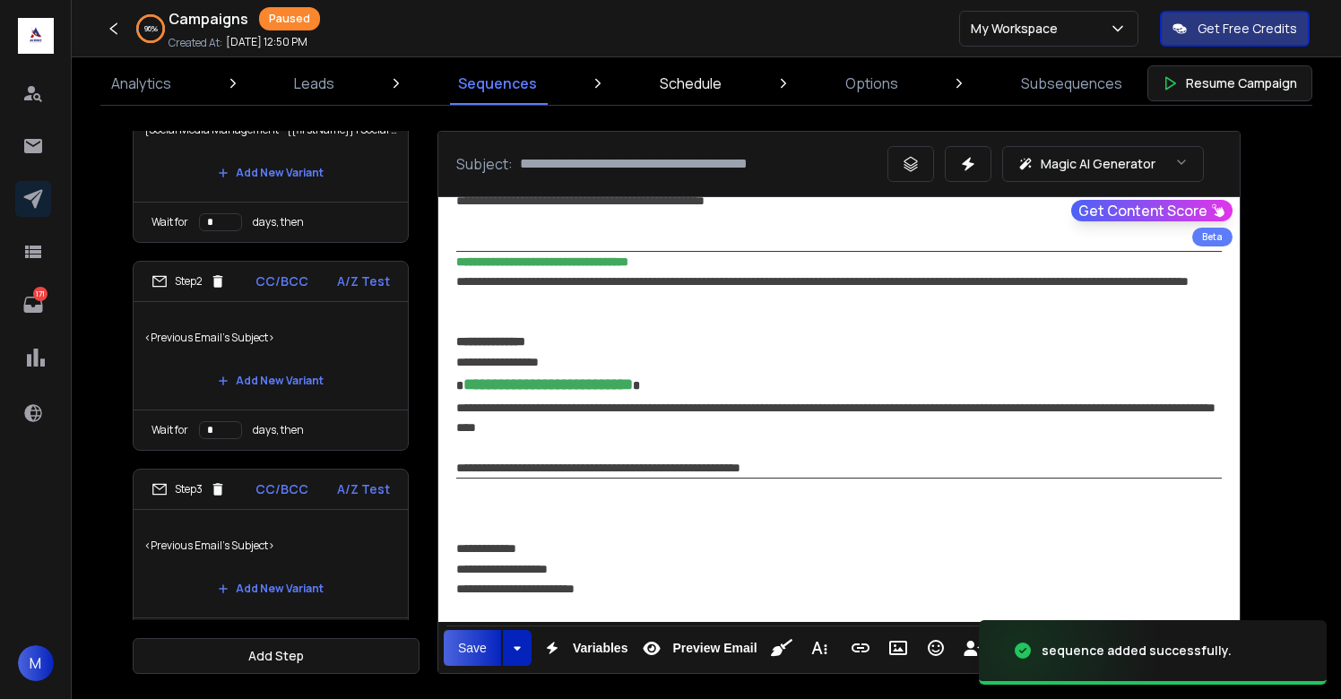
click at [693, 86] on p "Schedule" at bounding box center [691, 84] width 62 height 22
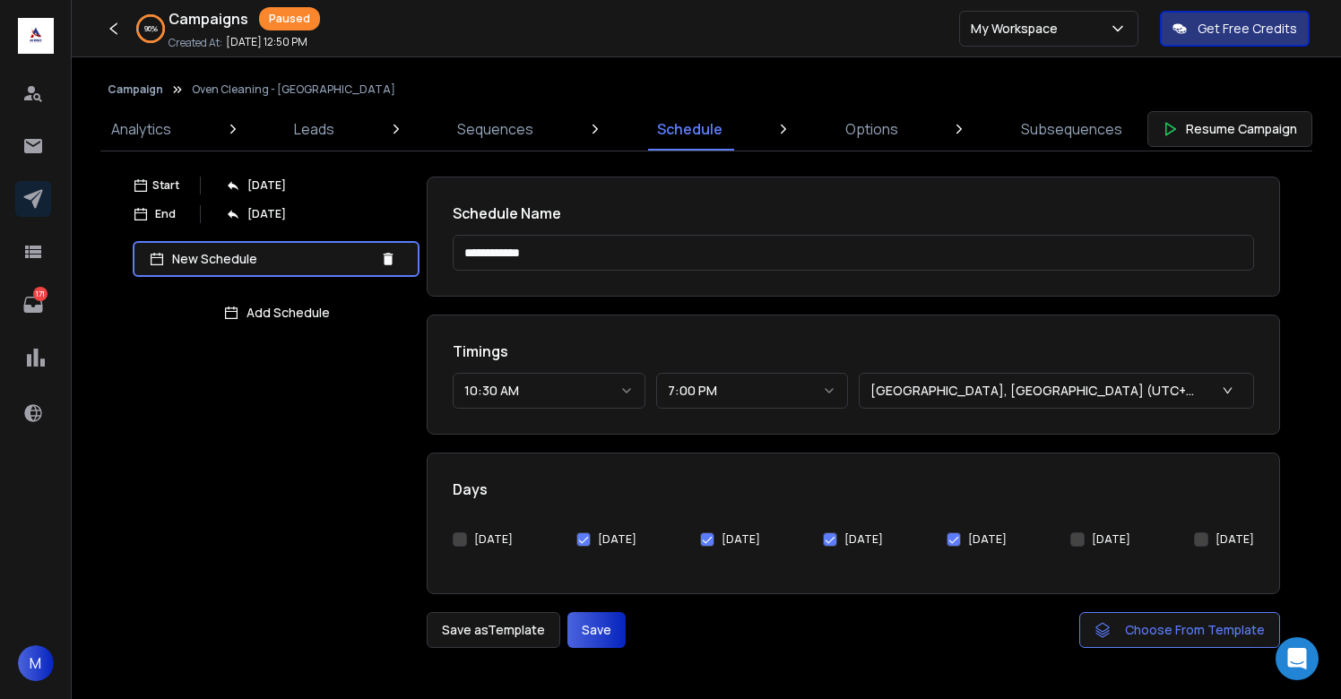
click at [460, 537] on button "[DATE]" at bounding box center [460, 540] width 14 height 14
click at [477, 385] on button "10:30 AM" at bounding box center [549, 391] width 193 height 36
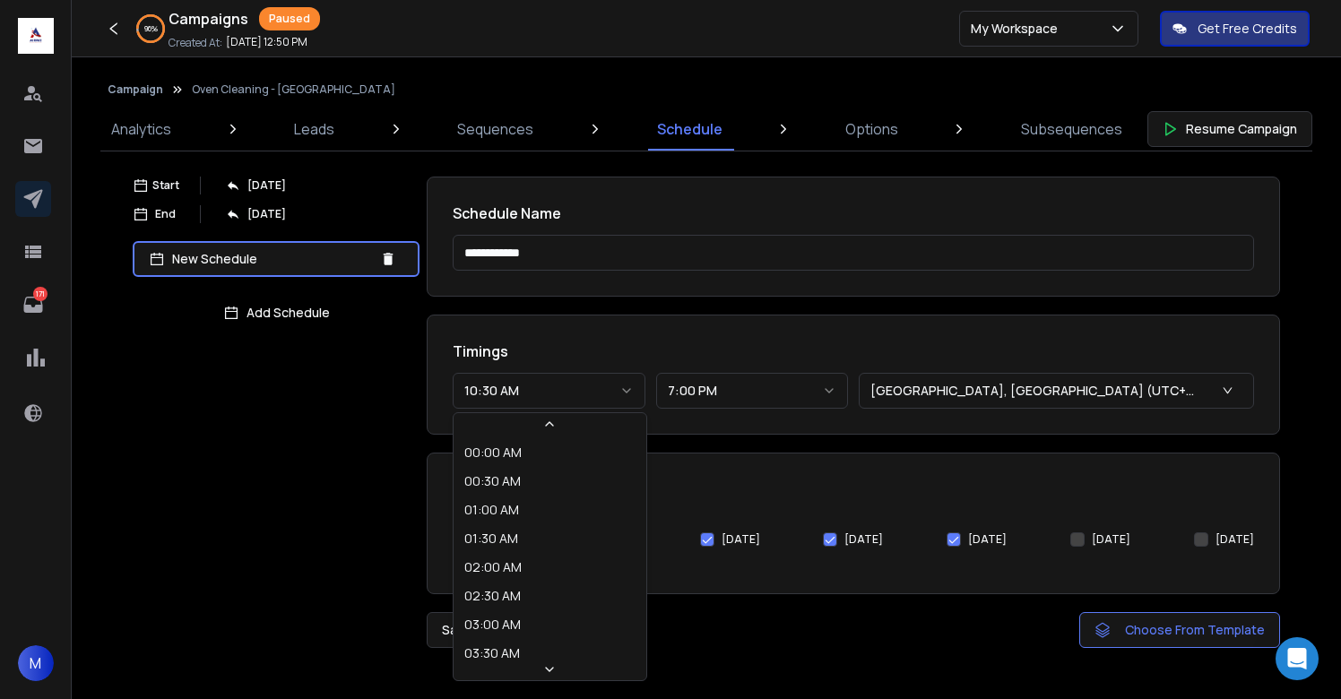
scroll to position [411, 0]
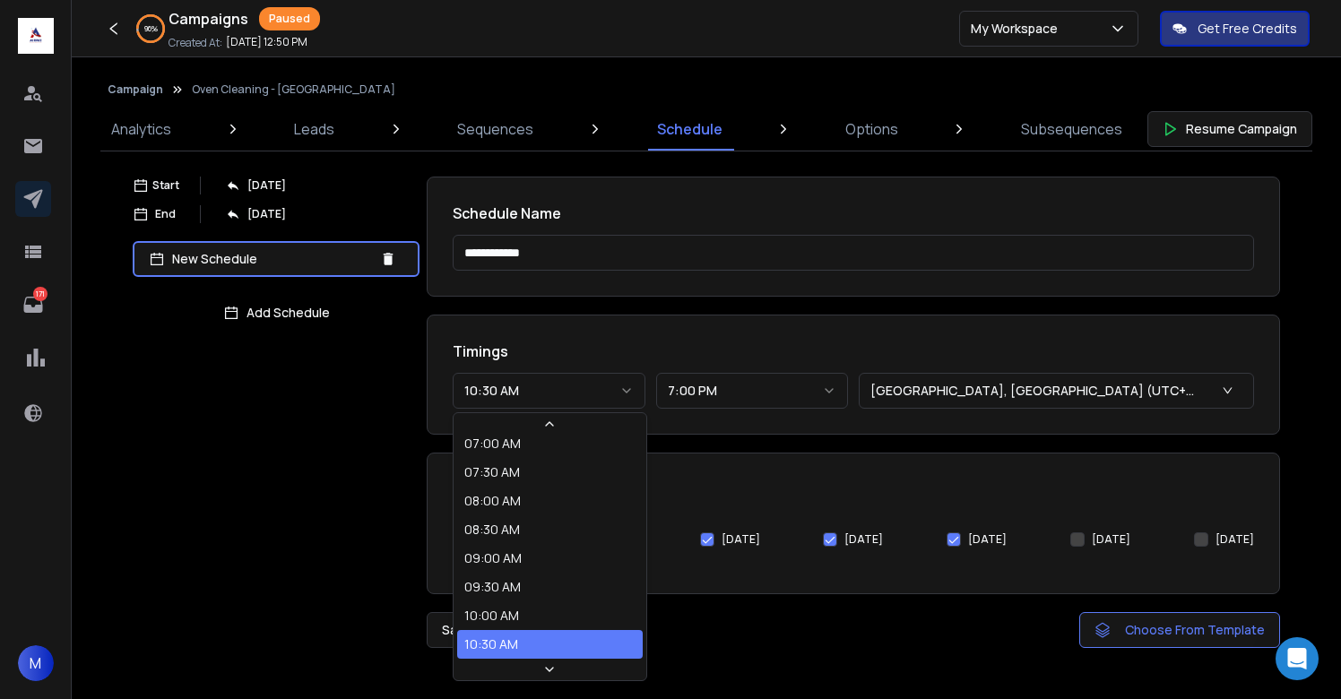
select select "********"
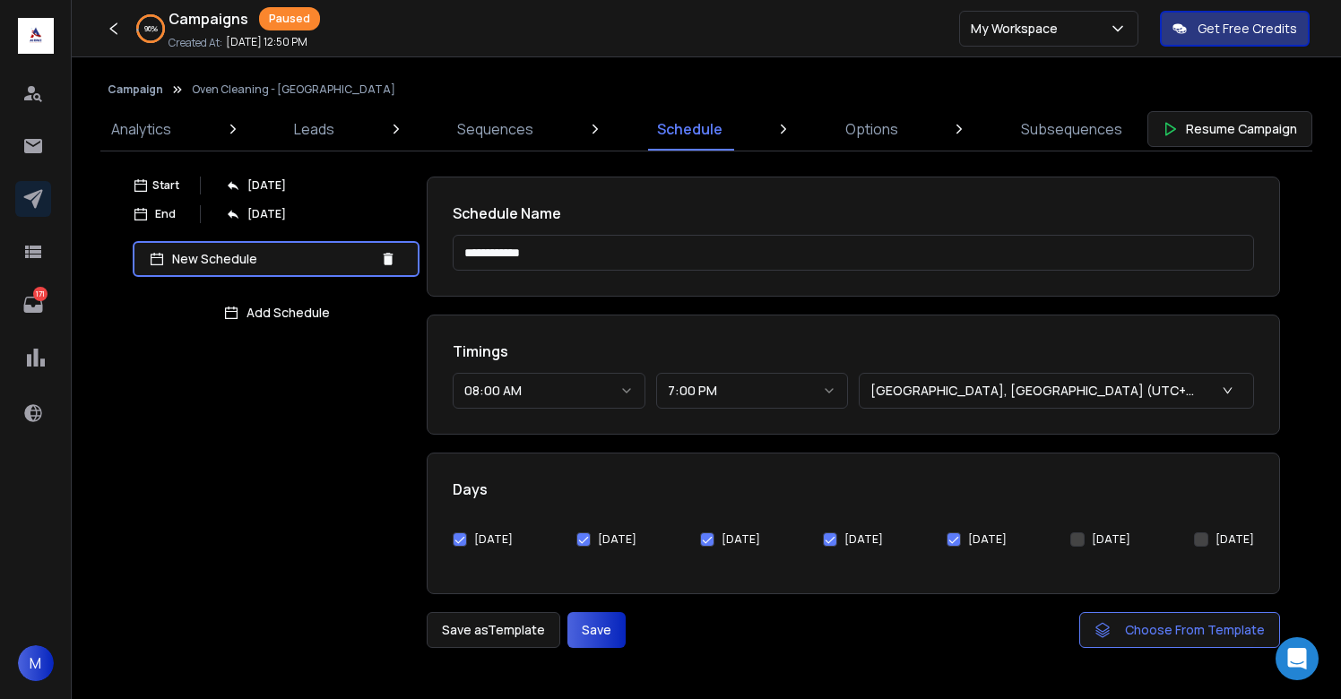
click at [593, 642] on button "Save" at bounding box center [597, 630] width 58 height 36
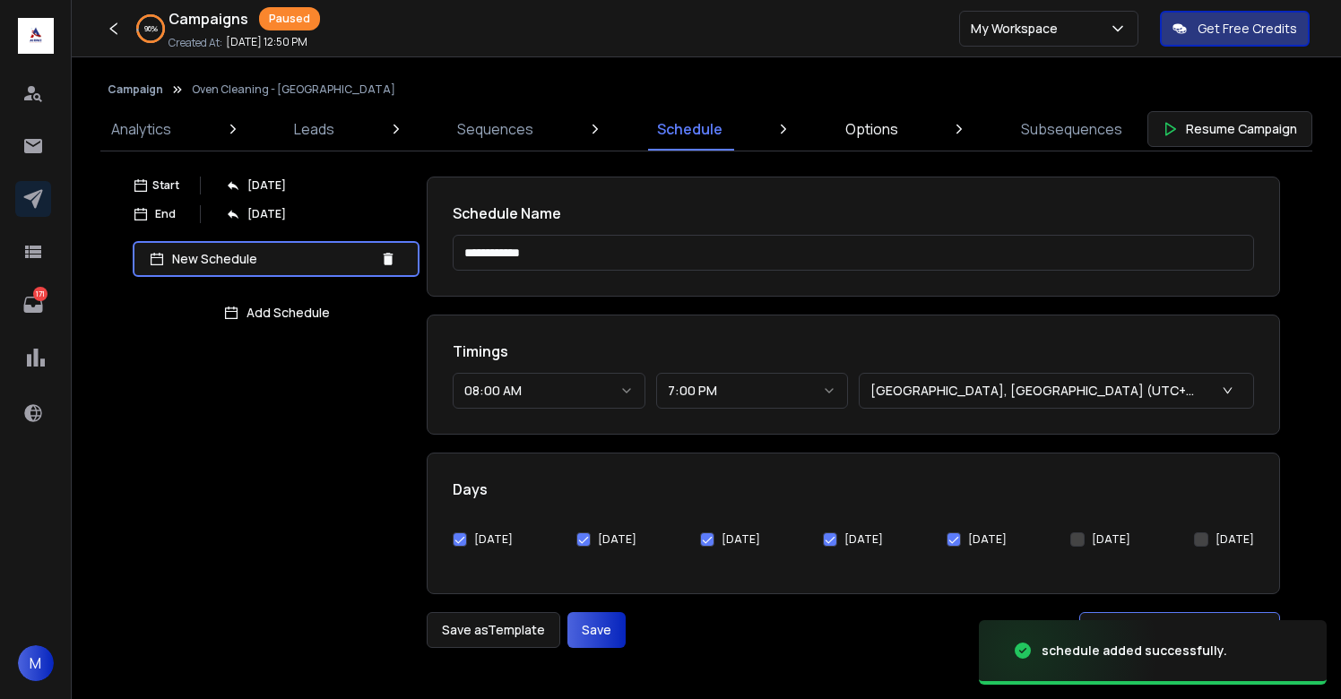
click at [856, 130] on p "Options" at bounding box center [871, 129] width 53 height 22
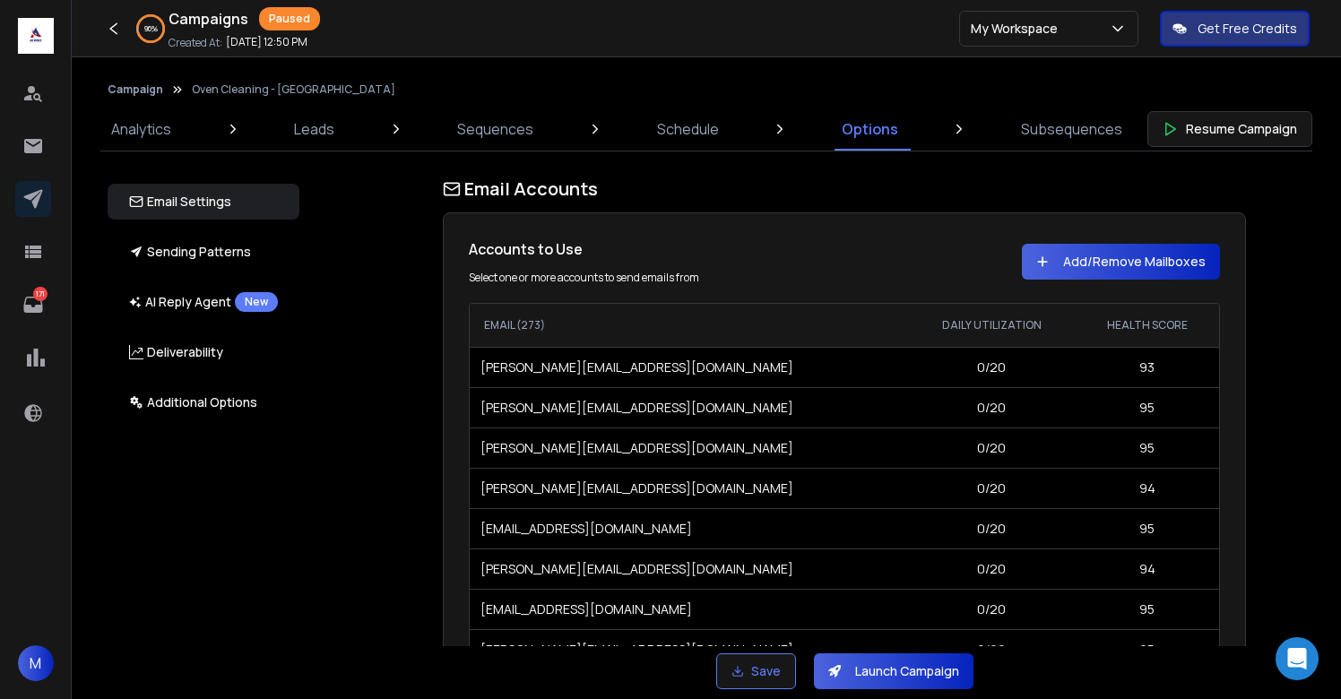
click at [863, 670] on button "Launch Campaign" at bounding box center [894, 672] width 160 height 36
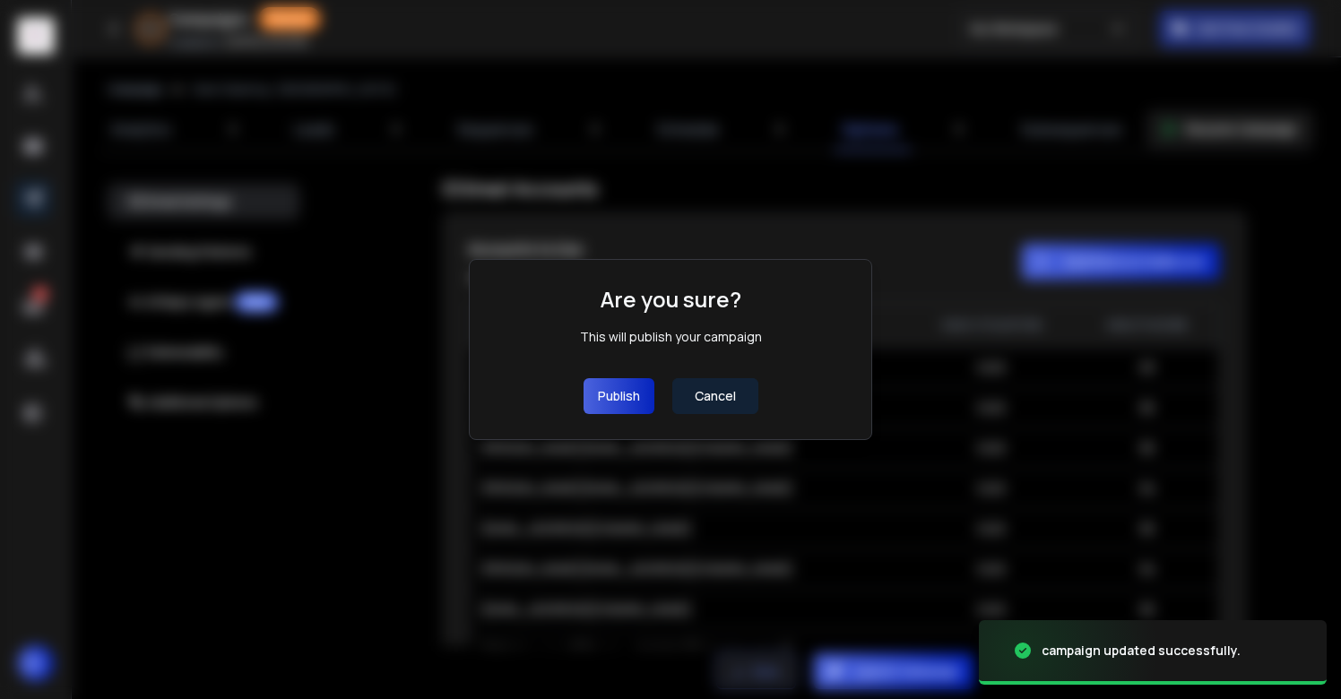
click at [623, 401] on button "Publish" at bounding box center [619, 396] width 71 height 36
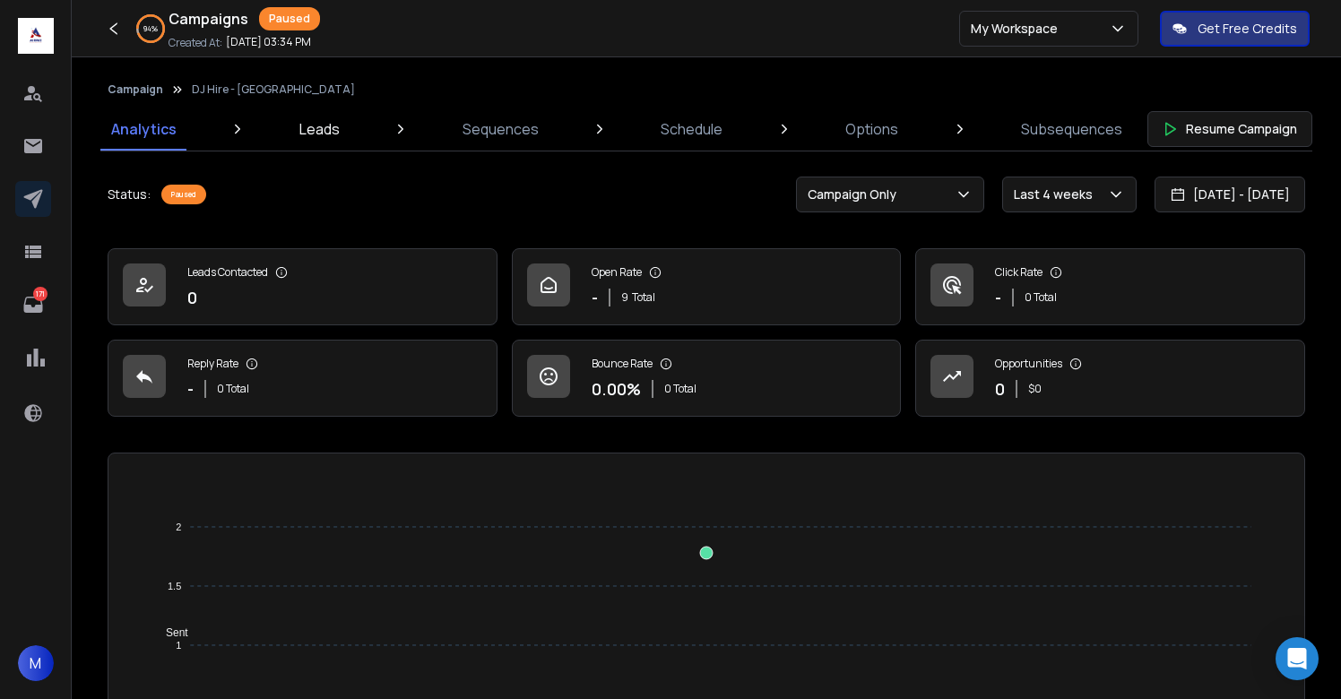
click at [344, 130] on link "Leads" at bounding box center [320, 129] width 62 height 43
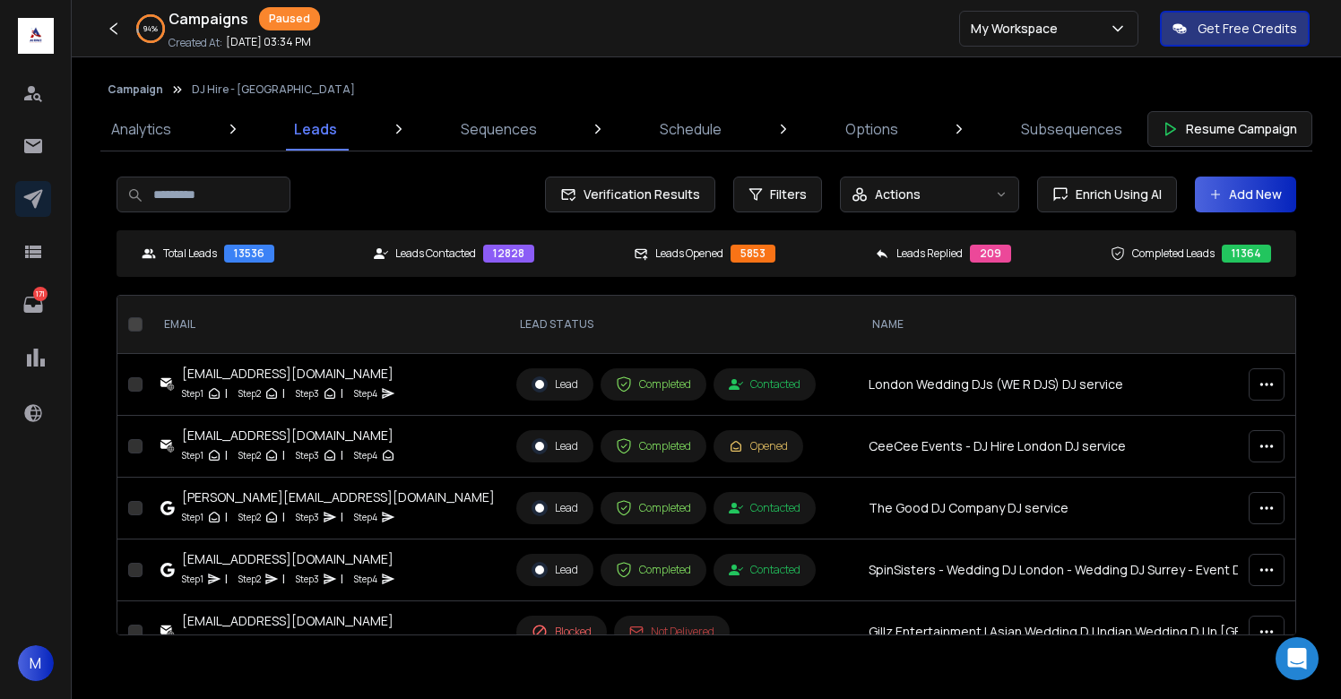
click at [219, 180] on input at bounding box center [204, 195] width 174 height 36
type input "****"
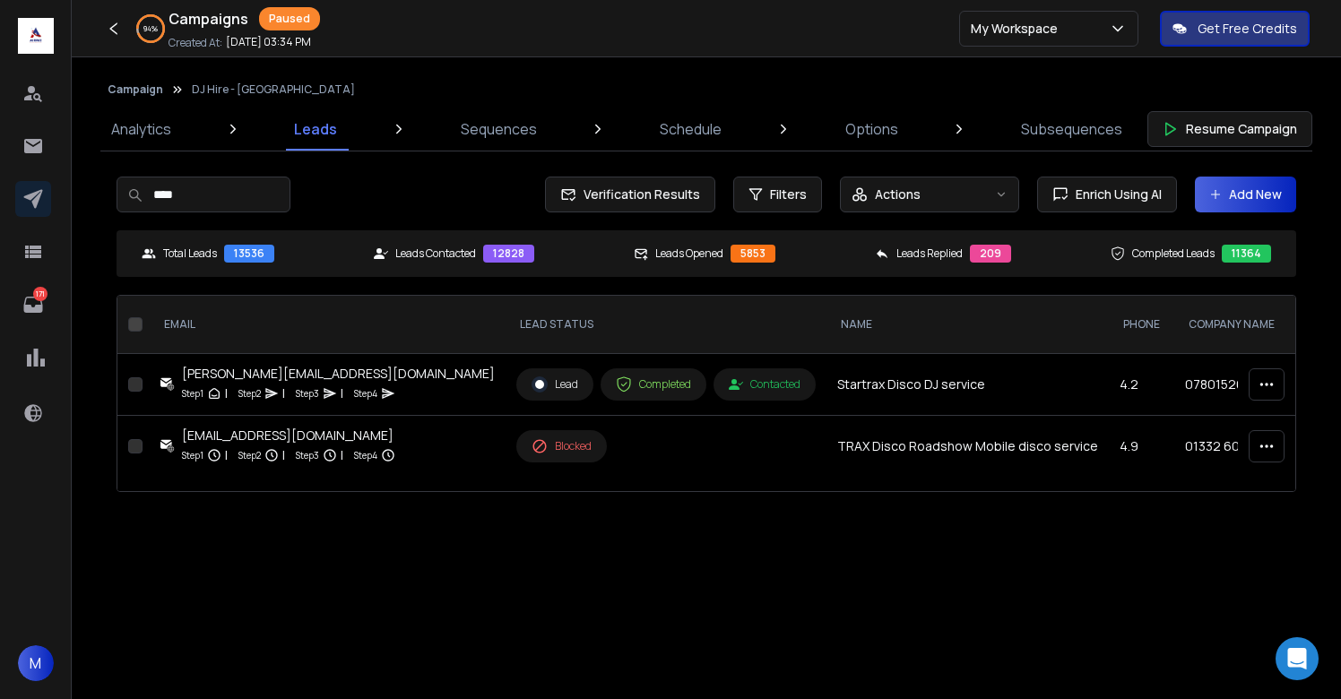
click at [139, 454] on button "button" at bounding box center [135, 446] width 14 height 14
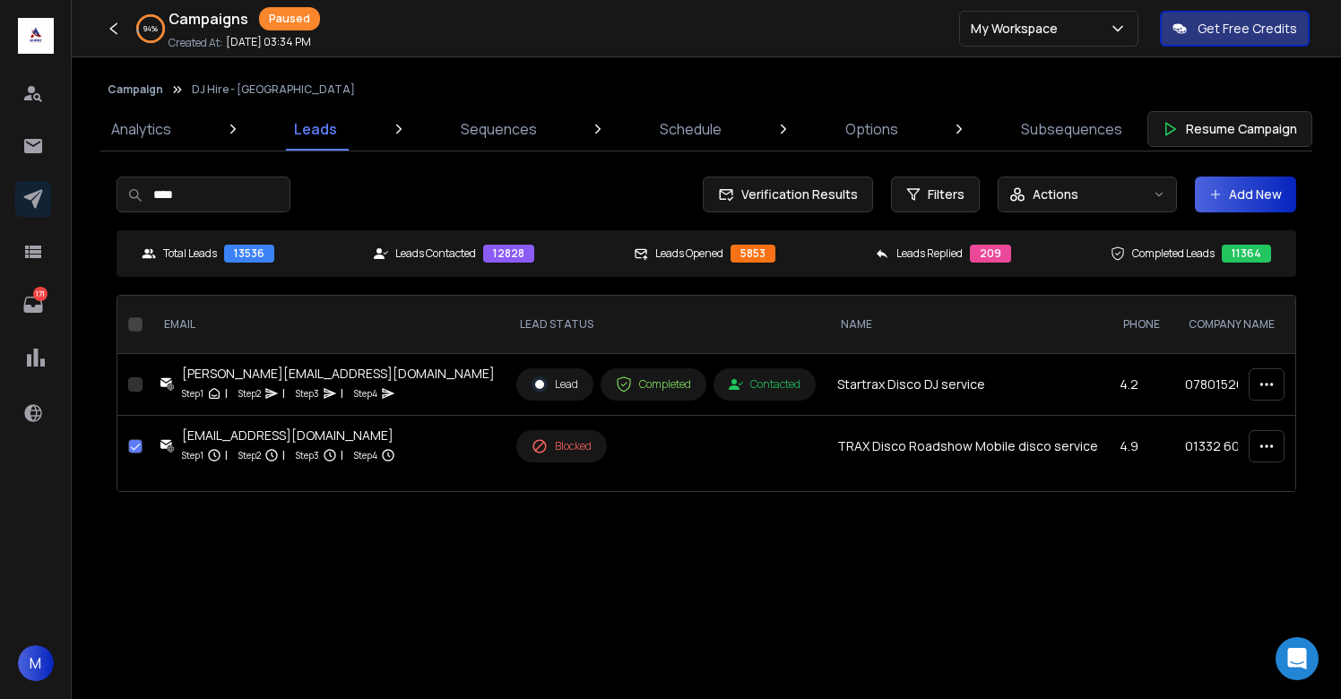
click at [1262, 463] on button "button" at bounding box center [1267, 446] width 36 height 32
click at [1225, 520] on p "Delete Lead" at bounding box center [1242, 528] width 74 height 18
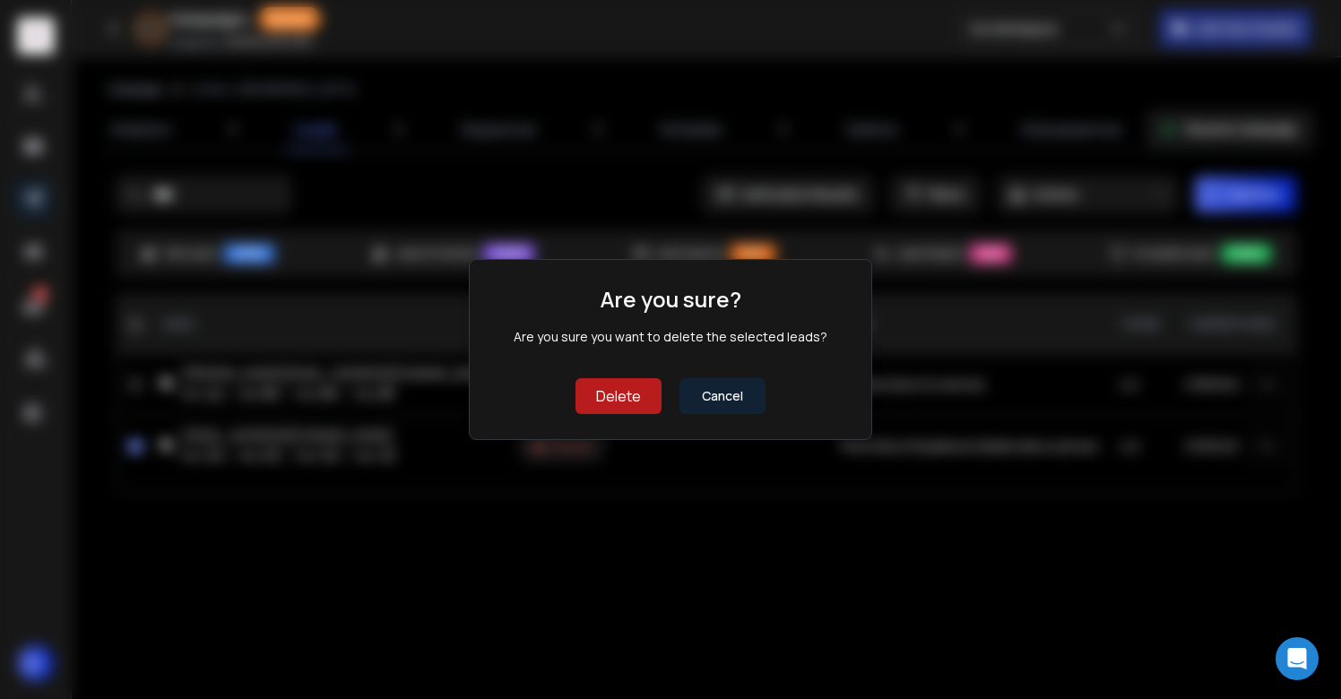
click at [590, 406] on button "Delete" at bounding box center [619, 396] width 86 height 36
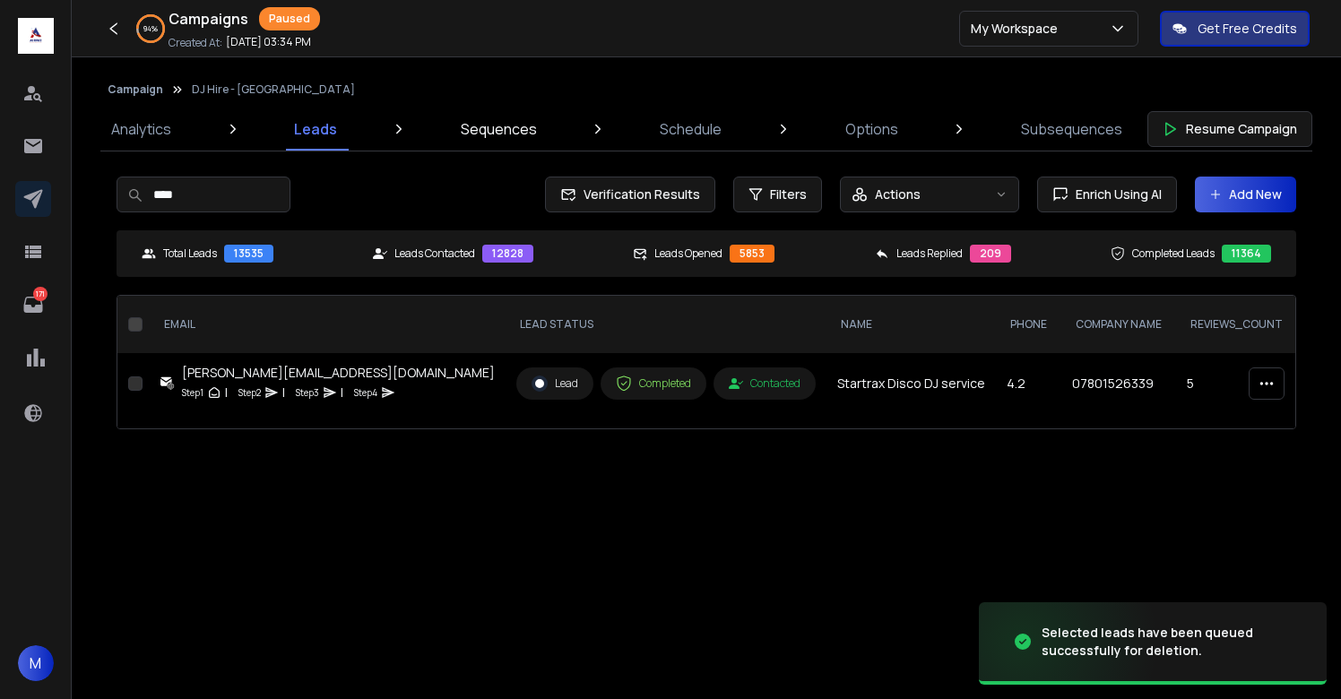
click at [507, 139] on p "Sequences" at bounding box center [499, 129] width 76 height 22
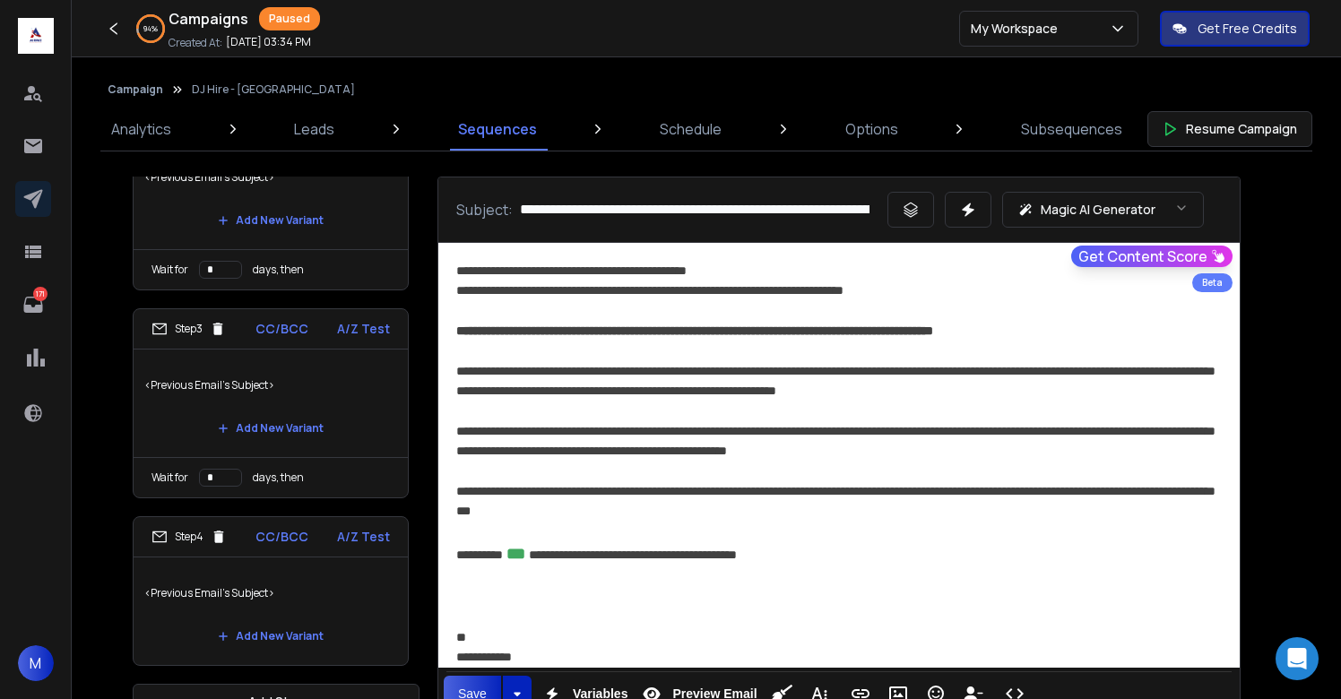
scroll to position [46, 0]
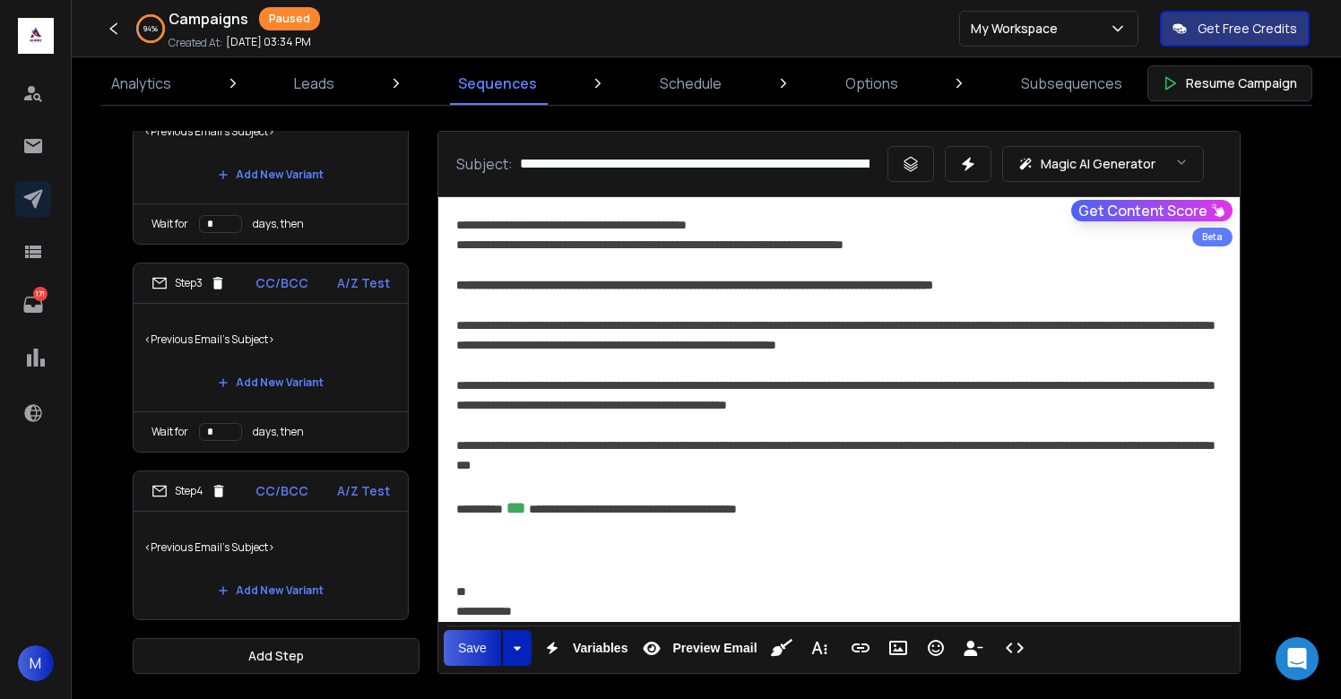
click at [289, 542] on p "<Previous Email's Subject>" at bounding box center [270, 548] width 253 height 50
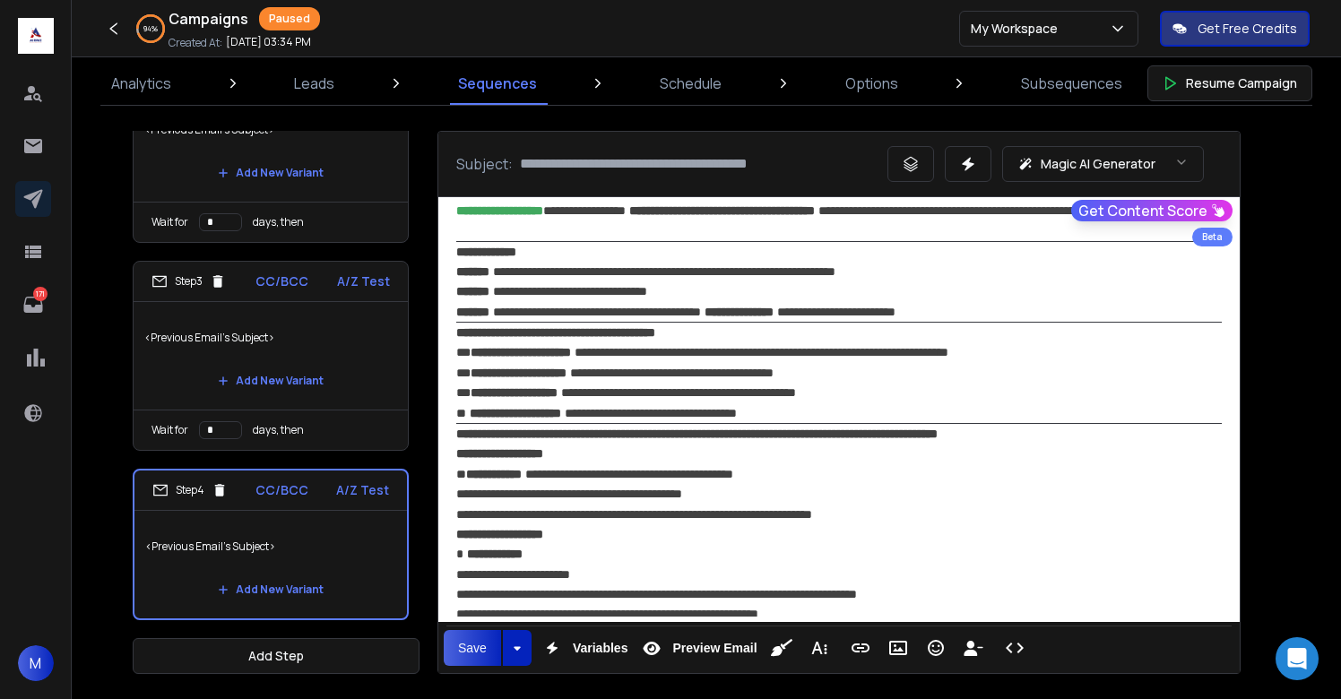
scroll to position [0, 0]
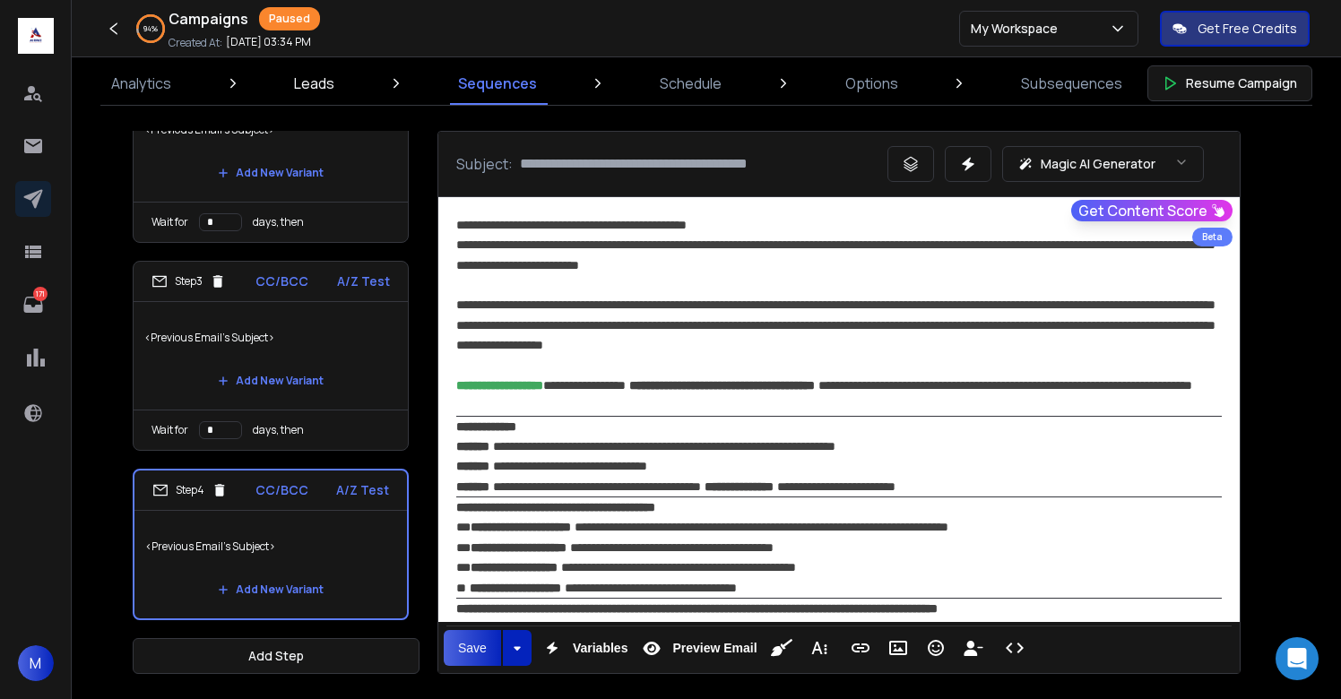
click at [332, 86] on p "Leads" at bounding box center [314, 84] width 40 height 22
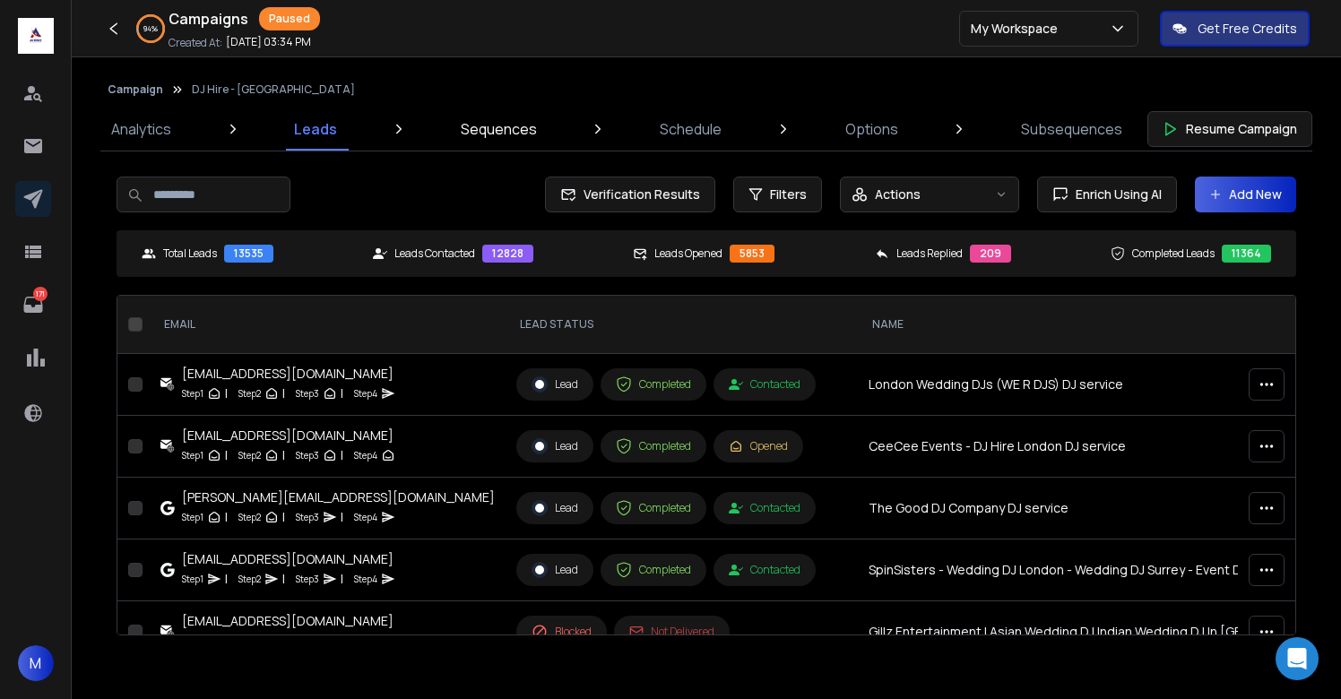
click at [498, 129] on p "Sequences" at bounding box center [499, 129] width 76 height 22
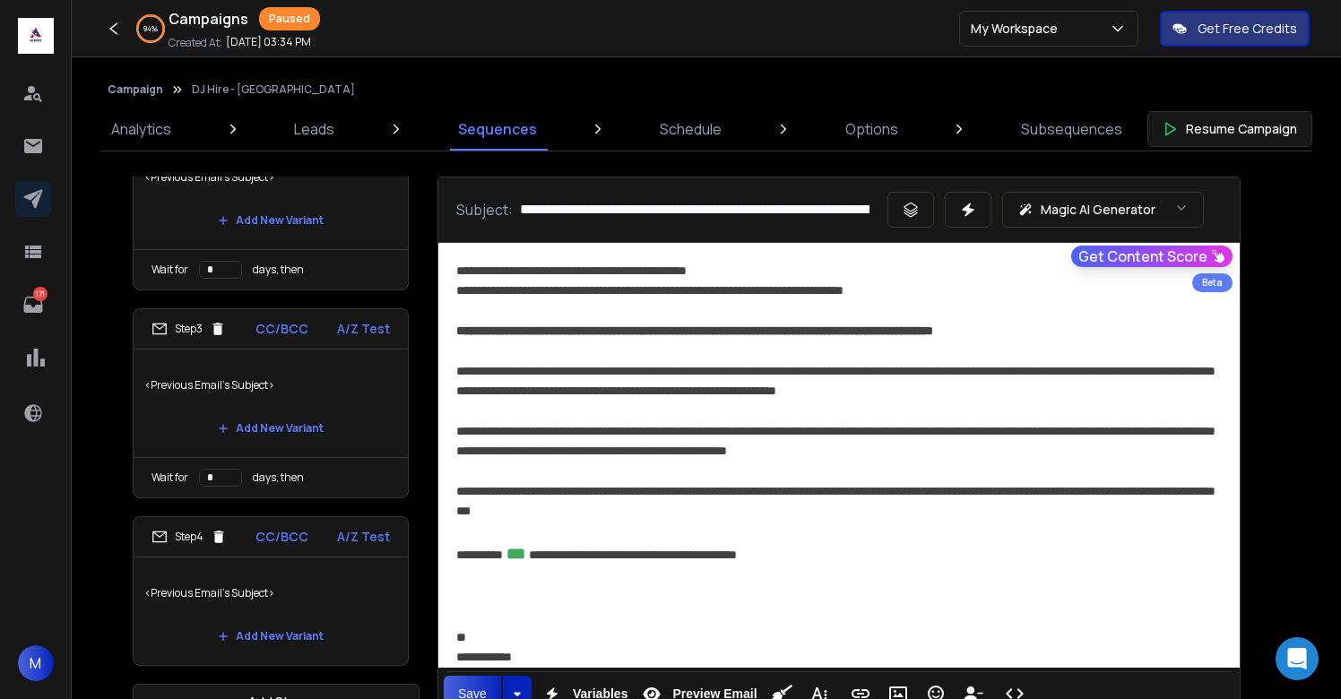
scroll to position [46, 0]
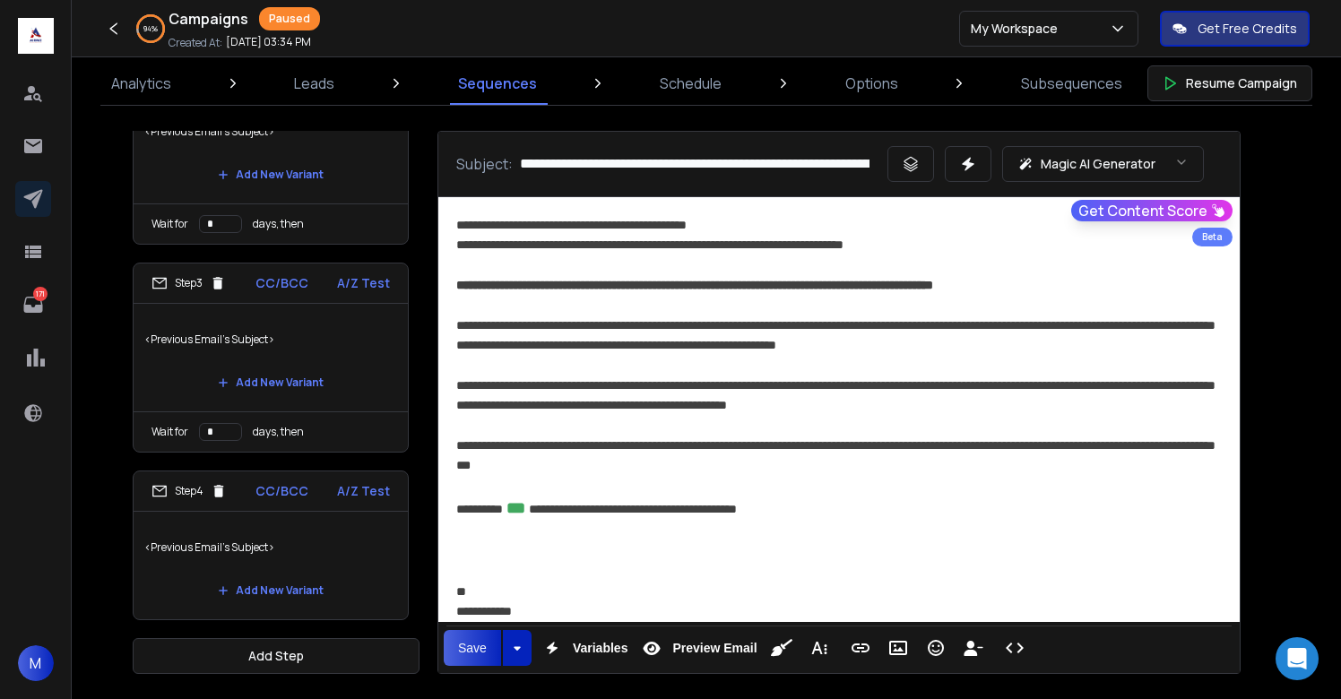
click at [373, 567] on p "<Previous Email's Subject>" at bounding box center [270, 548] width 253 height 50
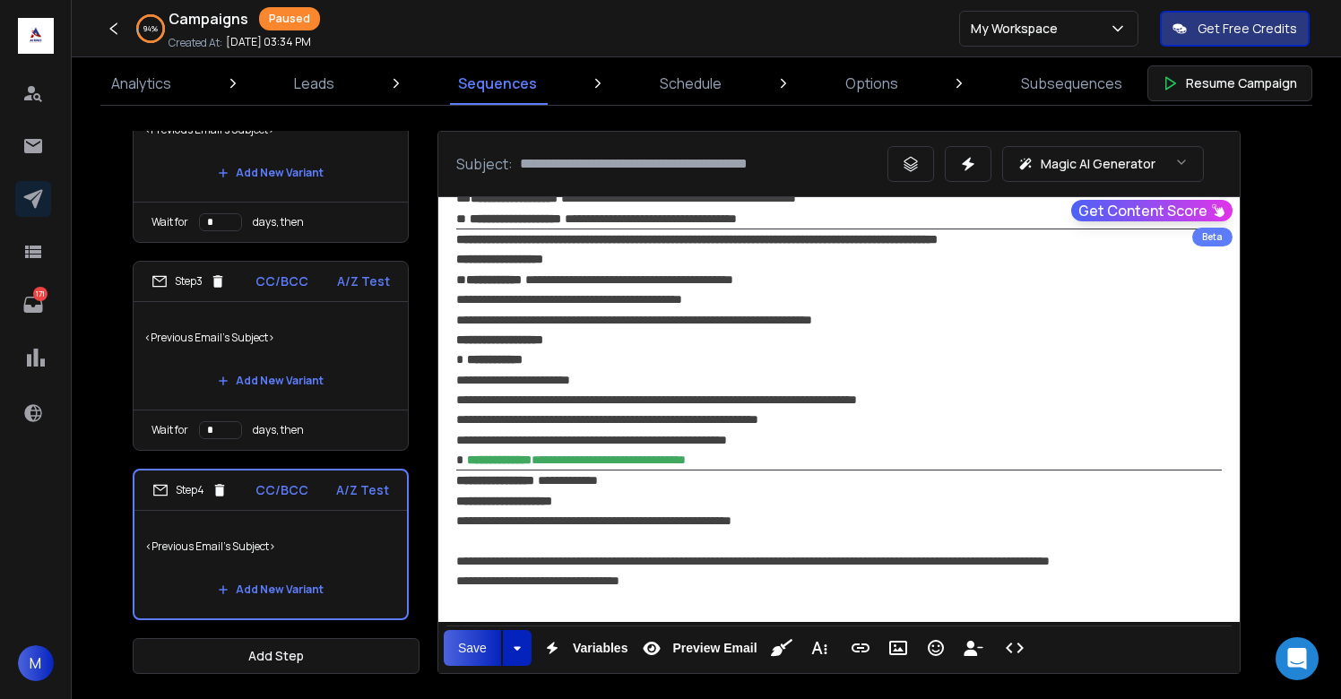
scroll to position [371, 0]
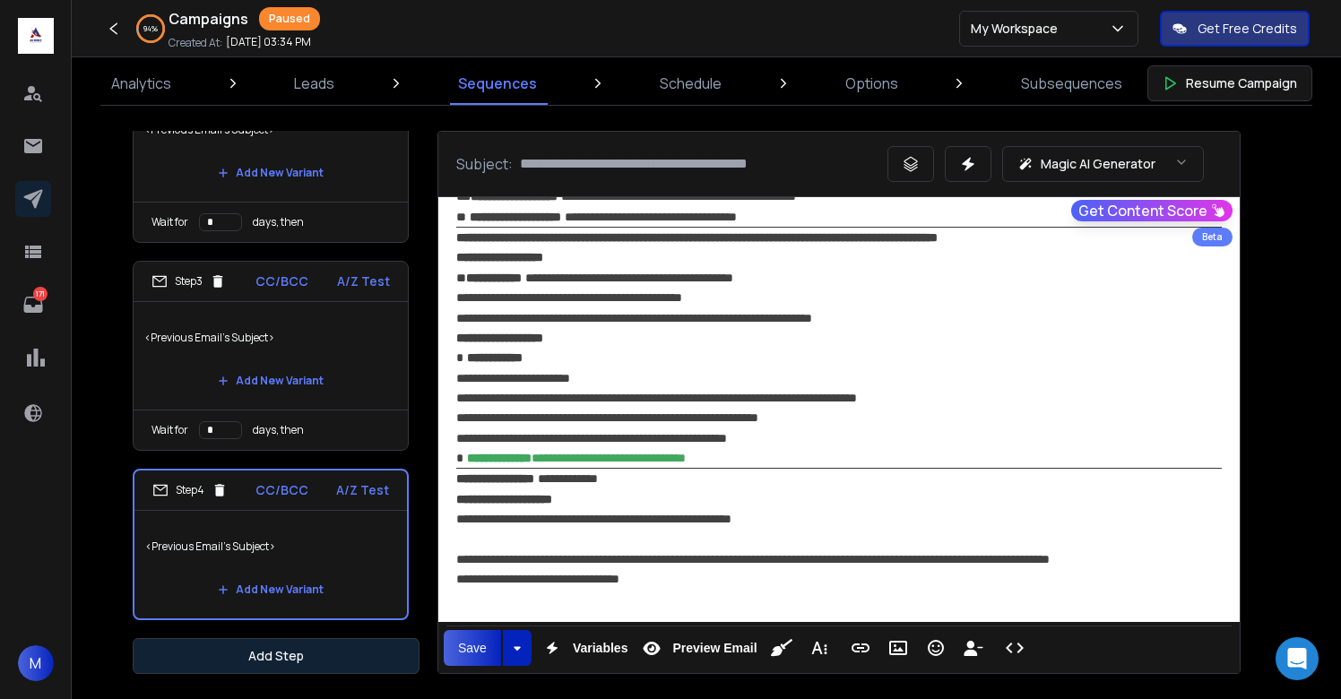
click at [335, 661] on button "Add Step" at bounding box center [276, 656] width 287 height 36
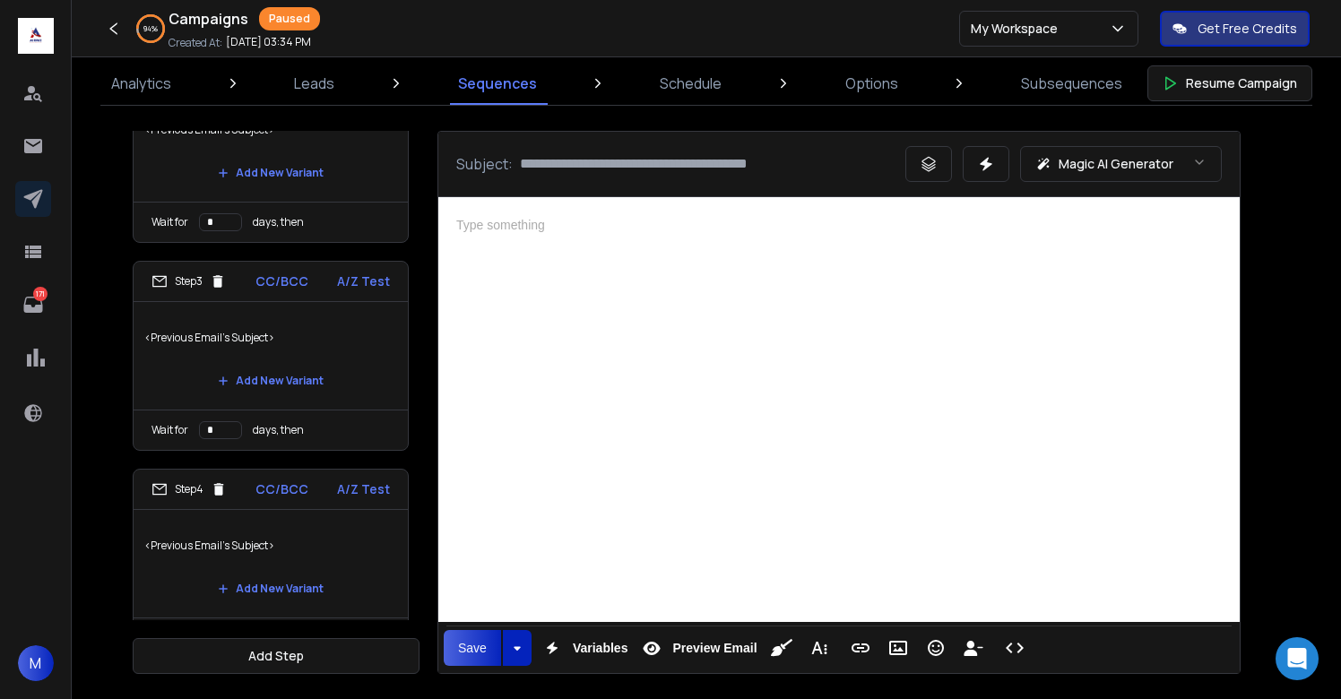
click at [654, 469] on div at bounding box center [839, 407] width 802 height 420
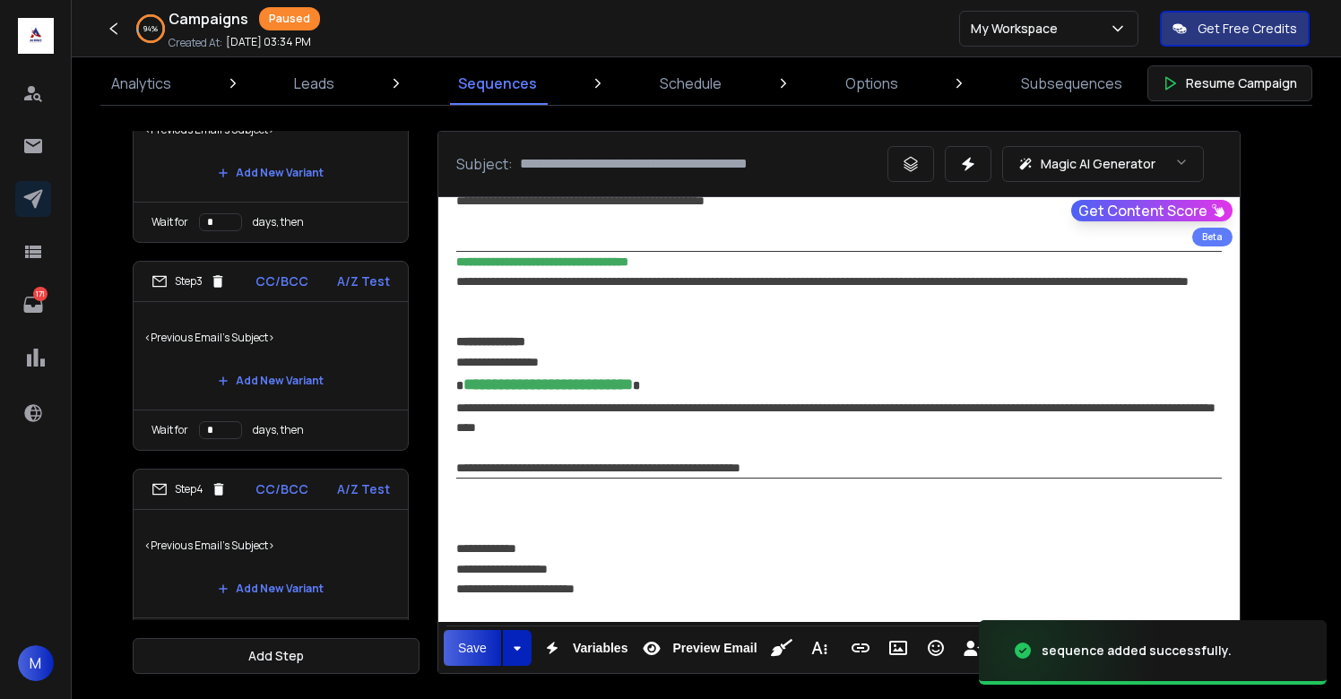
scroll to position [0, 0]
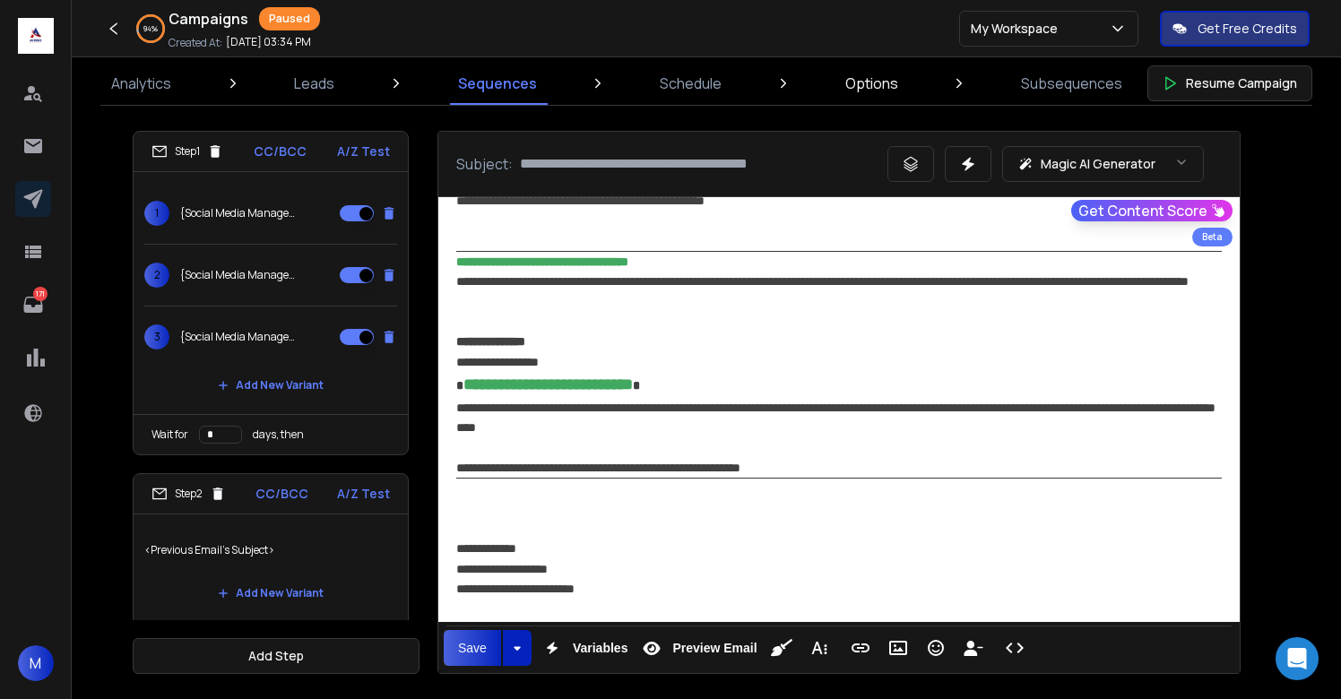
click at [870, 91] on p "Options" at bounding box center [871, 84] width 53 height 22
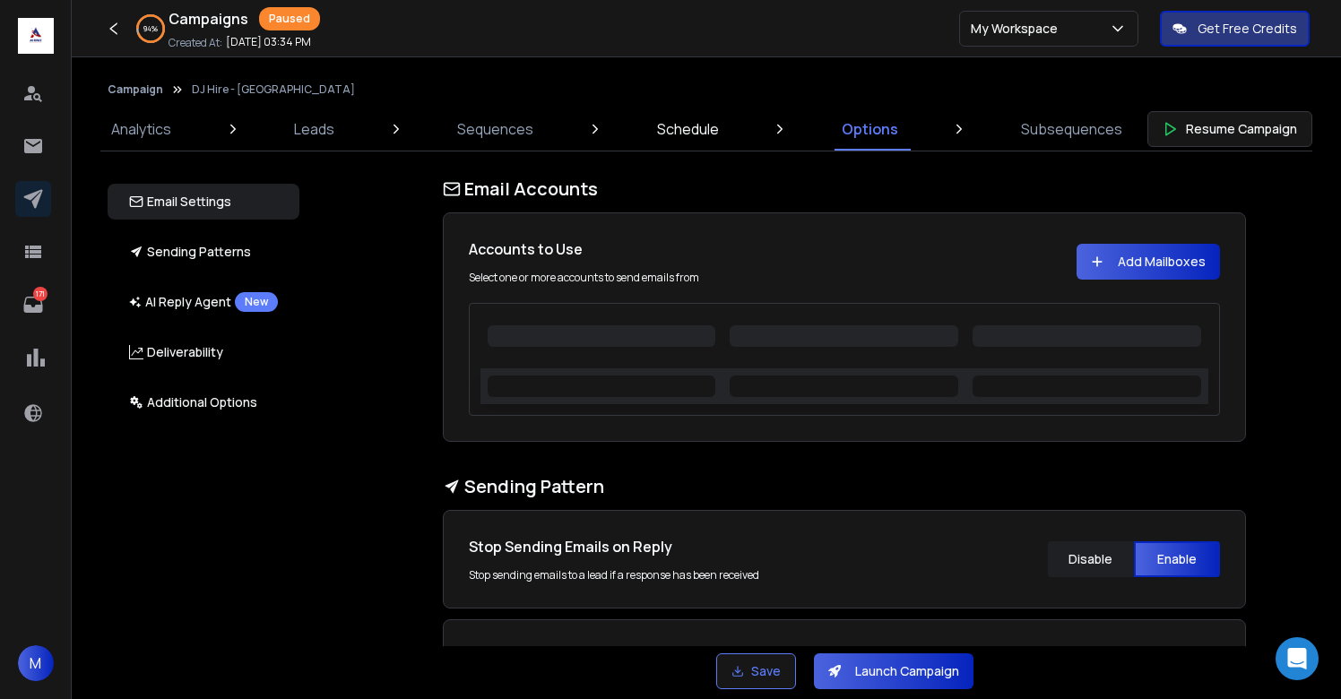
click at [698, 128] on p "Schedule" at bounding box center [688, 129] width 62 height 22
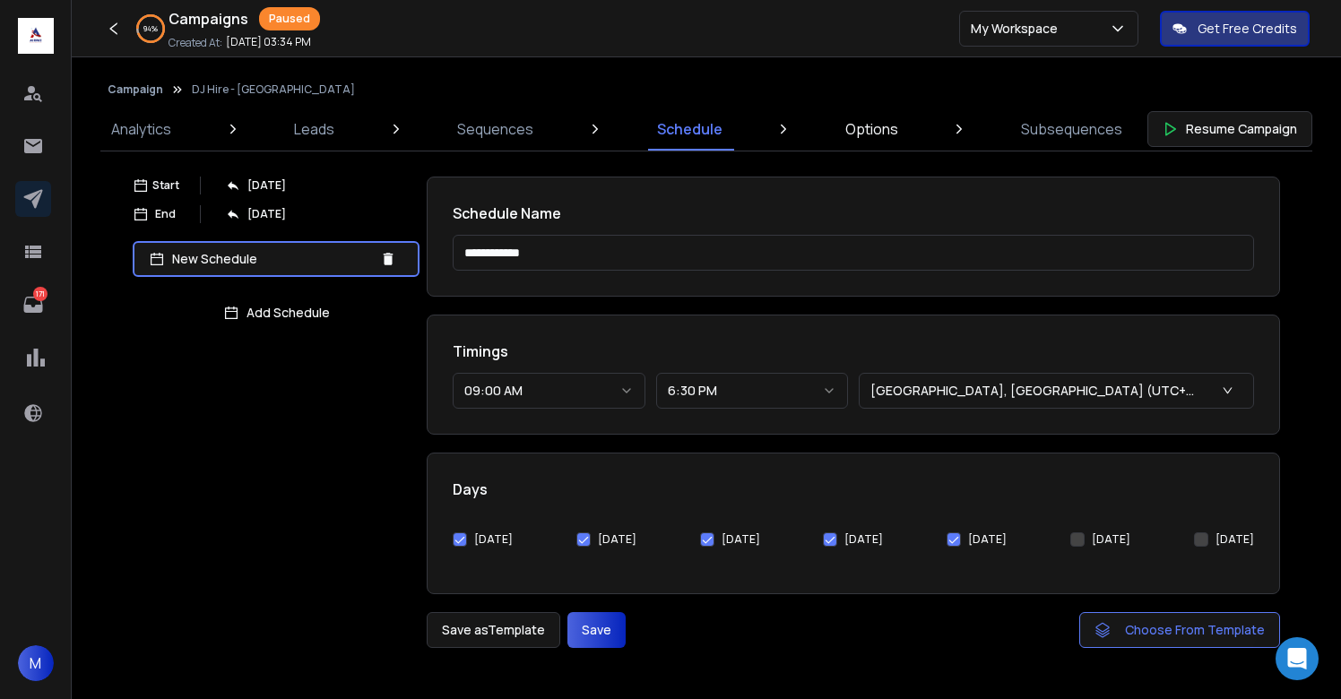
click at [901, 141] on link "Options" at bounding box center [872, 129] width 74 height 43
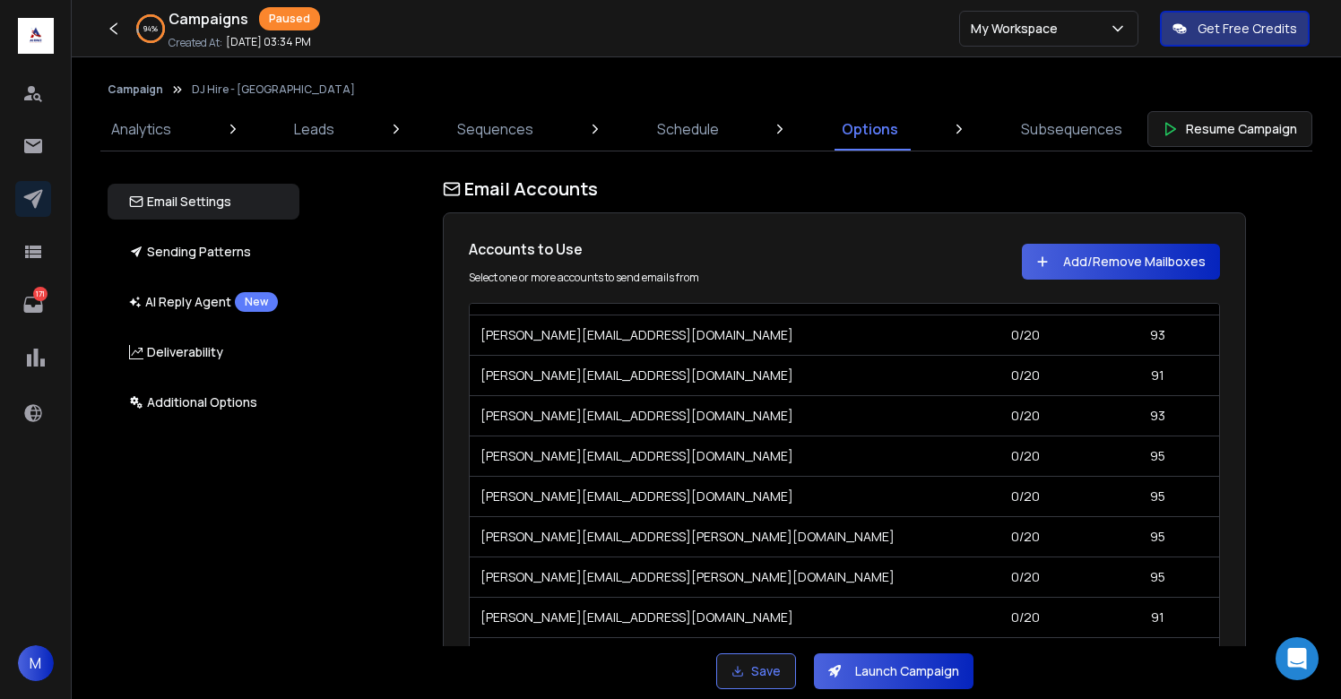
scroll to position [1867, 0]
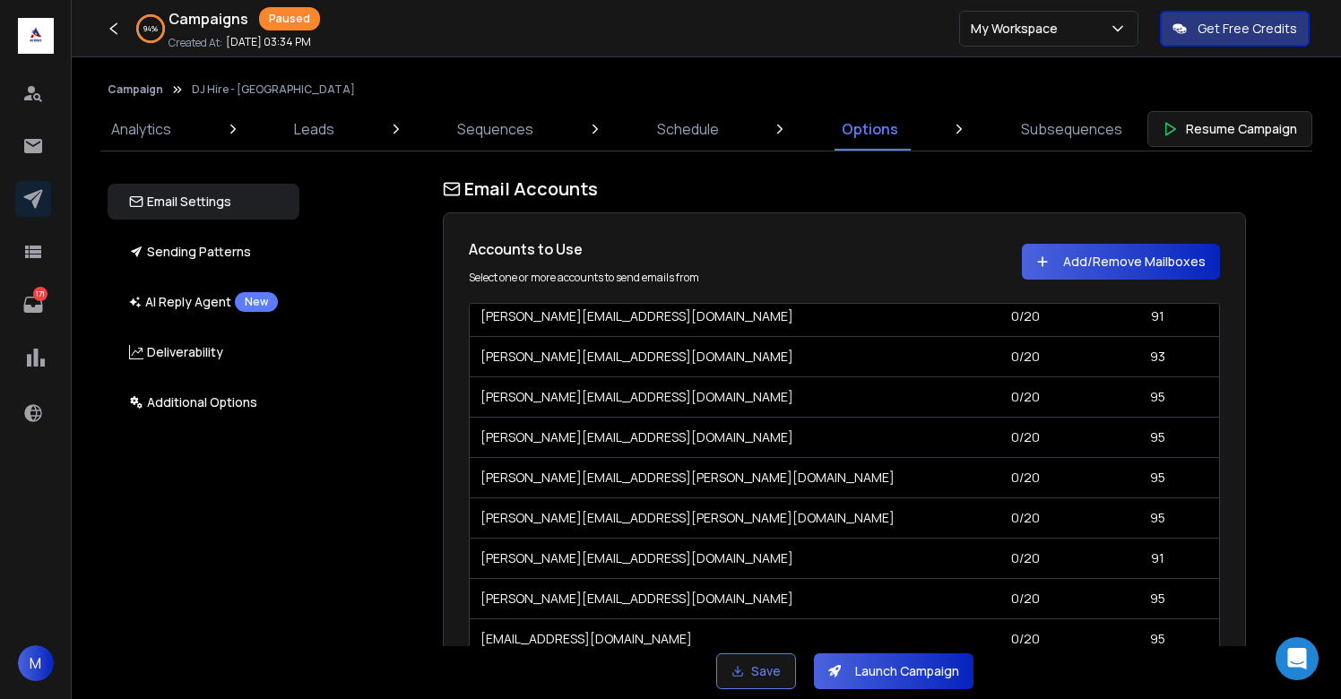
click at [1308, 438] on div "Email Accounts Accounts to Use Select one or more accounts to send emails from …" at bounding box center [854, 412] width 1053 height 470
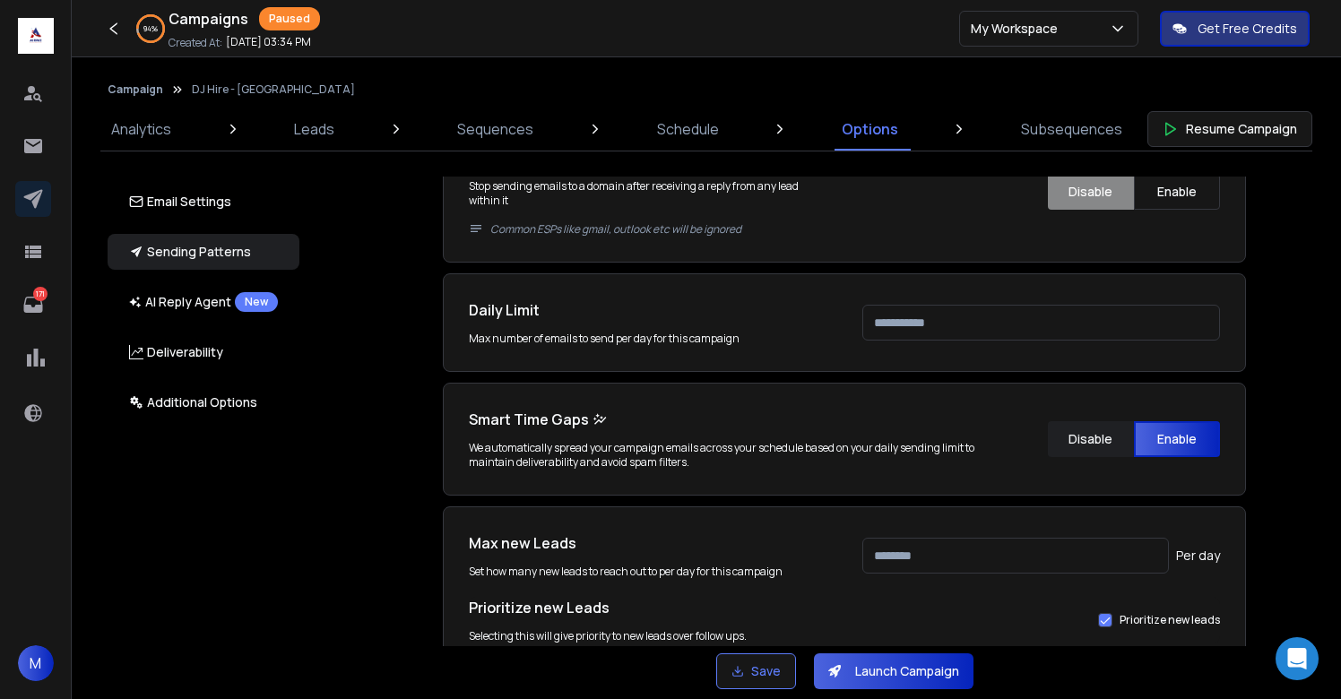
scroll to position [781, 0]
click at [880, 325] on input "****" at bounding box center [1041, 322] width 358 height 36
type input "****"
click at [880, 558] on input "****" at bounding box center [1015, 555] width 307 height 36
type input "****"
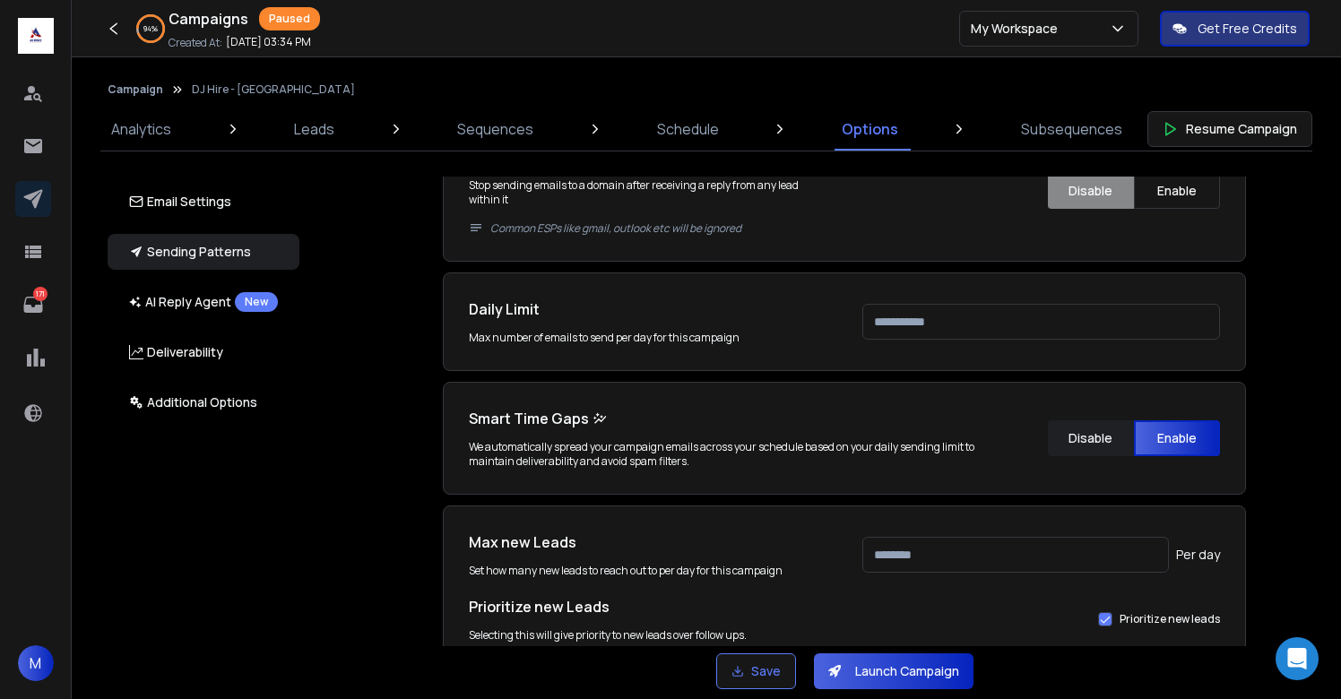
click at [1257, 515] on div "Email Accounts Accounts to Use Select one or more accounts to send emails from …" at bounding box center [854, 412] width 1053 height 470
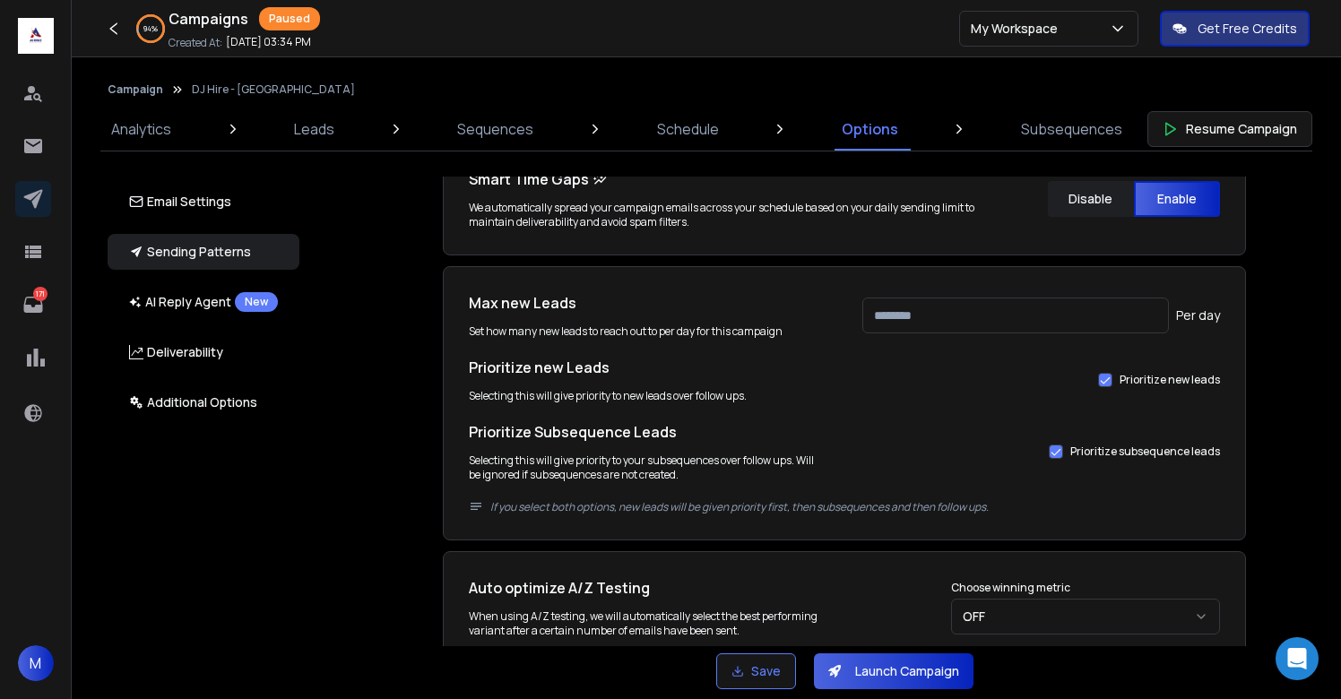
scroll to position [1021, 0]
click at [775, 662] on button "Save" at bounding box center [756, 672] width 80 height 36
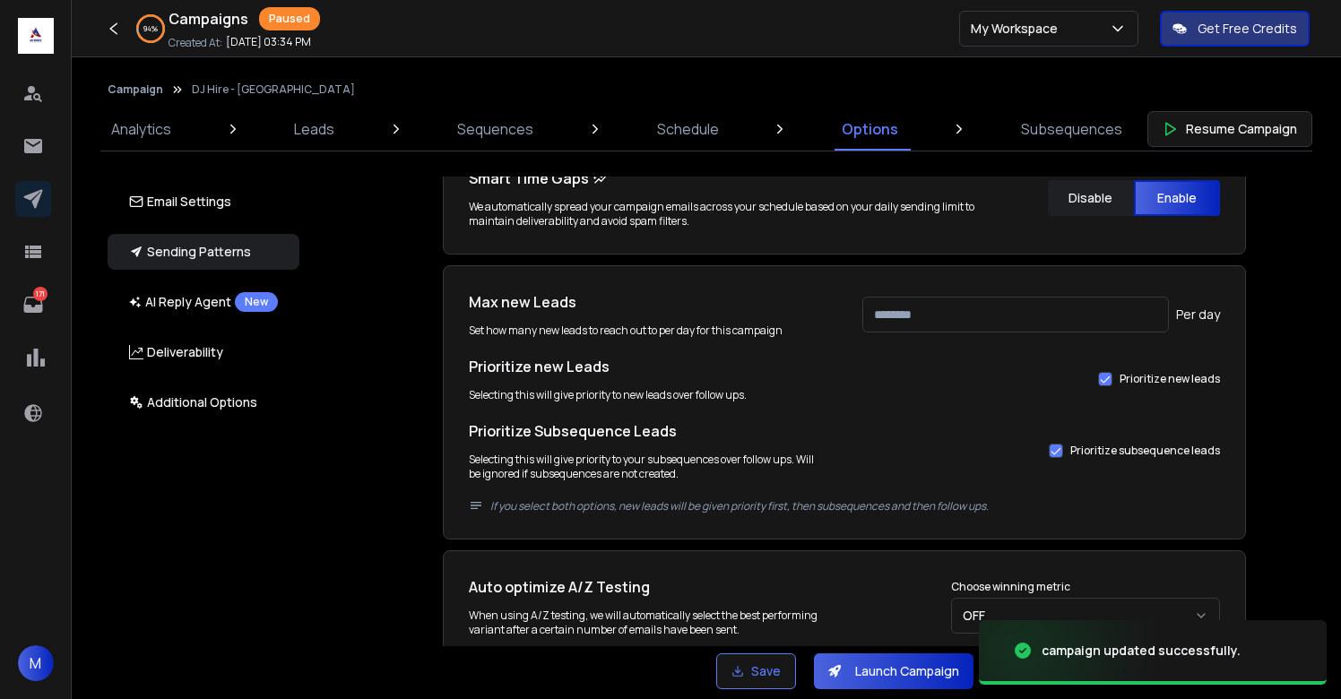
click at [920, 676] on button "Launch Campaign" at bounding box center [894, 672] width 160 height 36
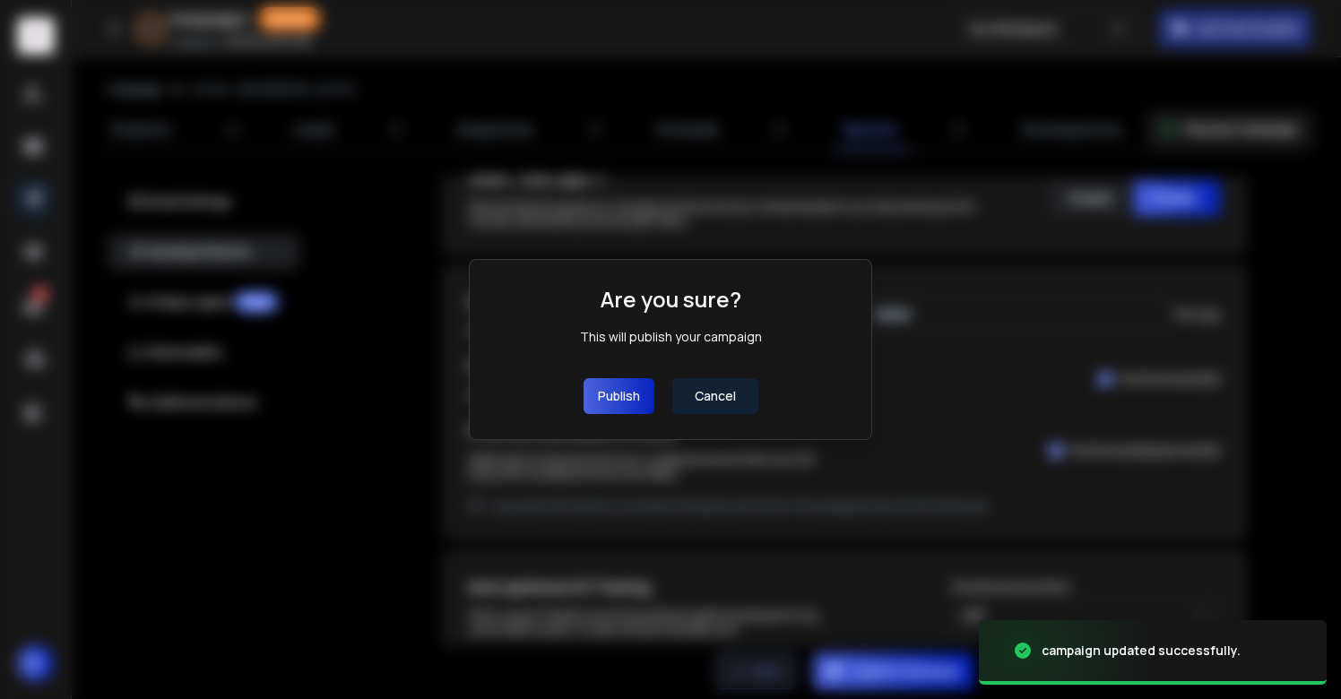
click at [628, 394] on button "Publish" at bounding box center [619, 396] width 71 height 36
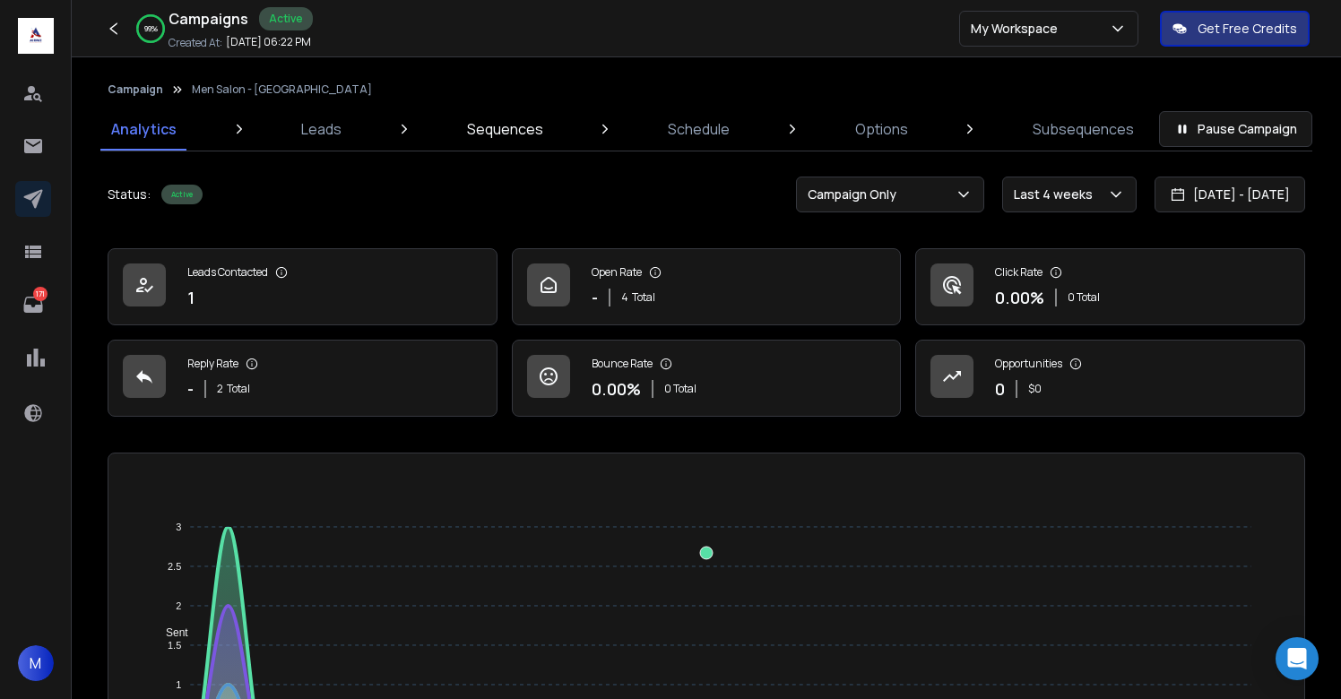
click at [509, 130] on p "Sequences" at bounding box center [505, 129] width 76 height 22
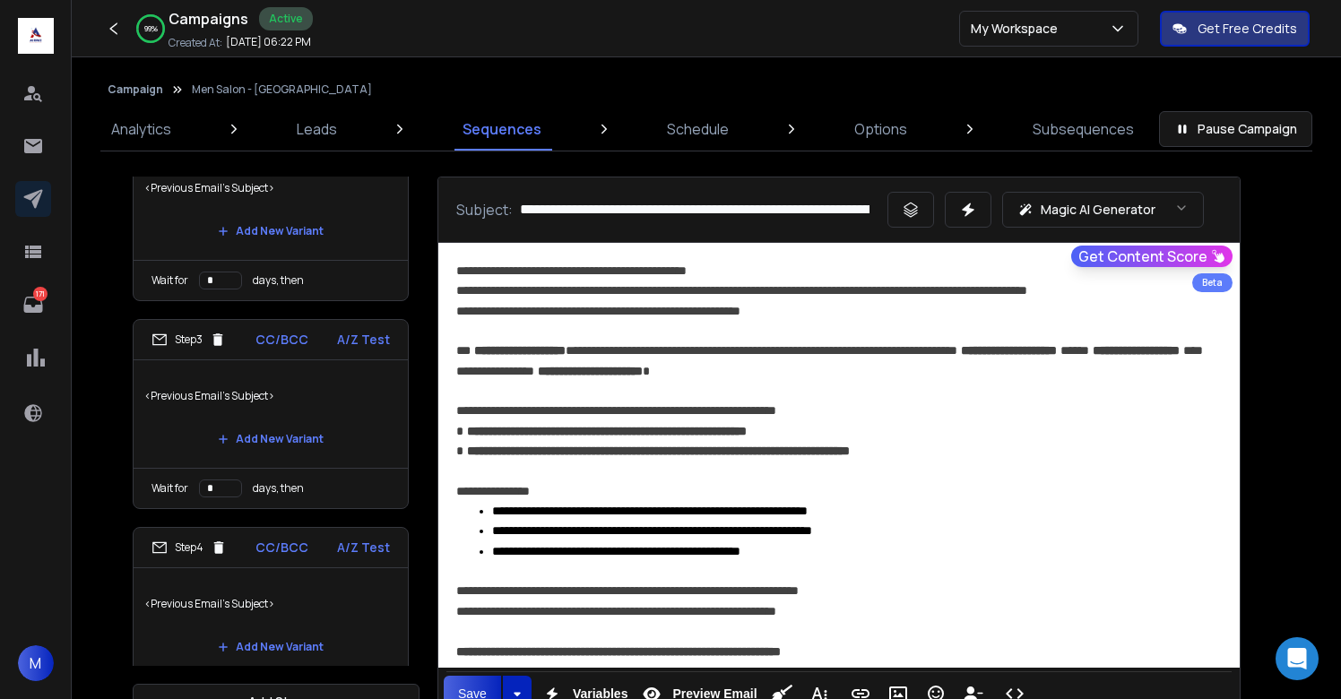
scroll to position [420, 0]
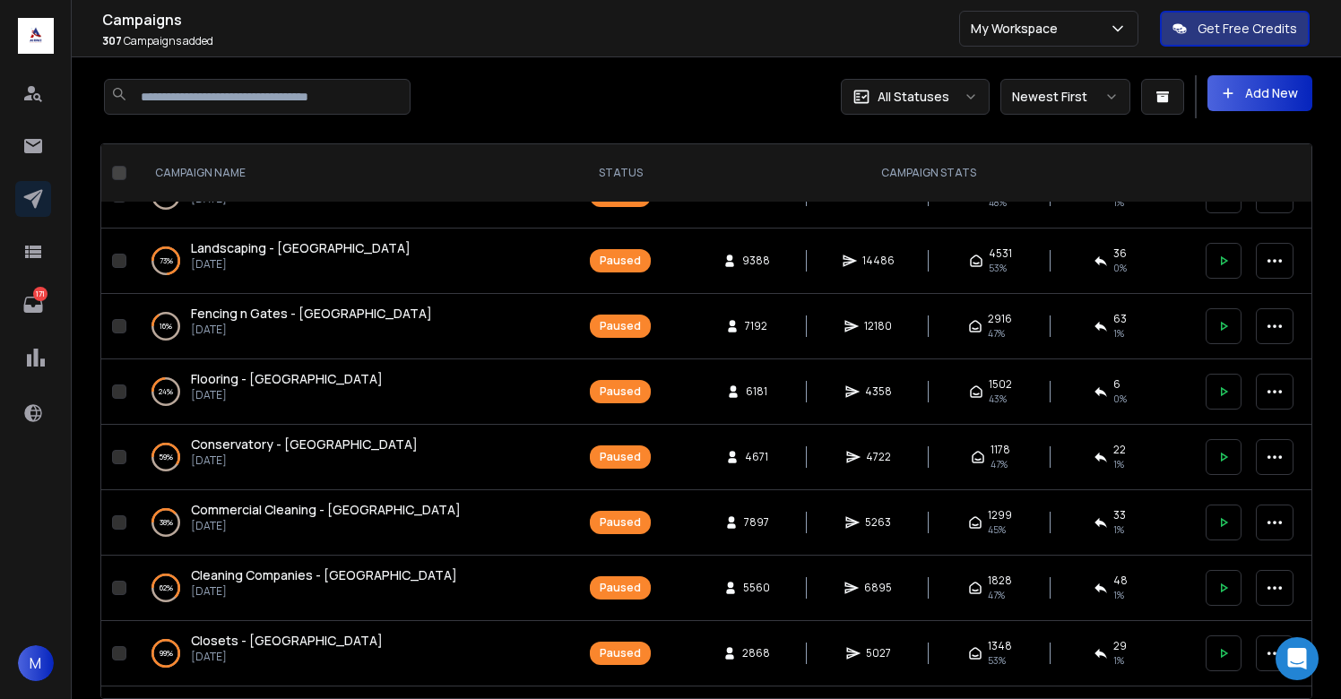
scroll to position [2596, 0]
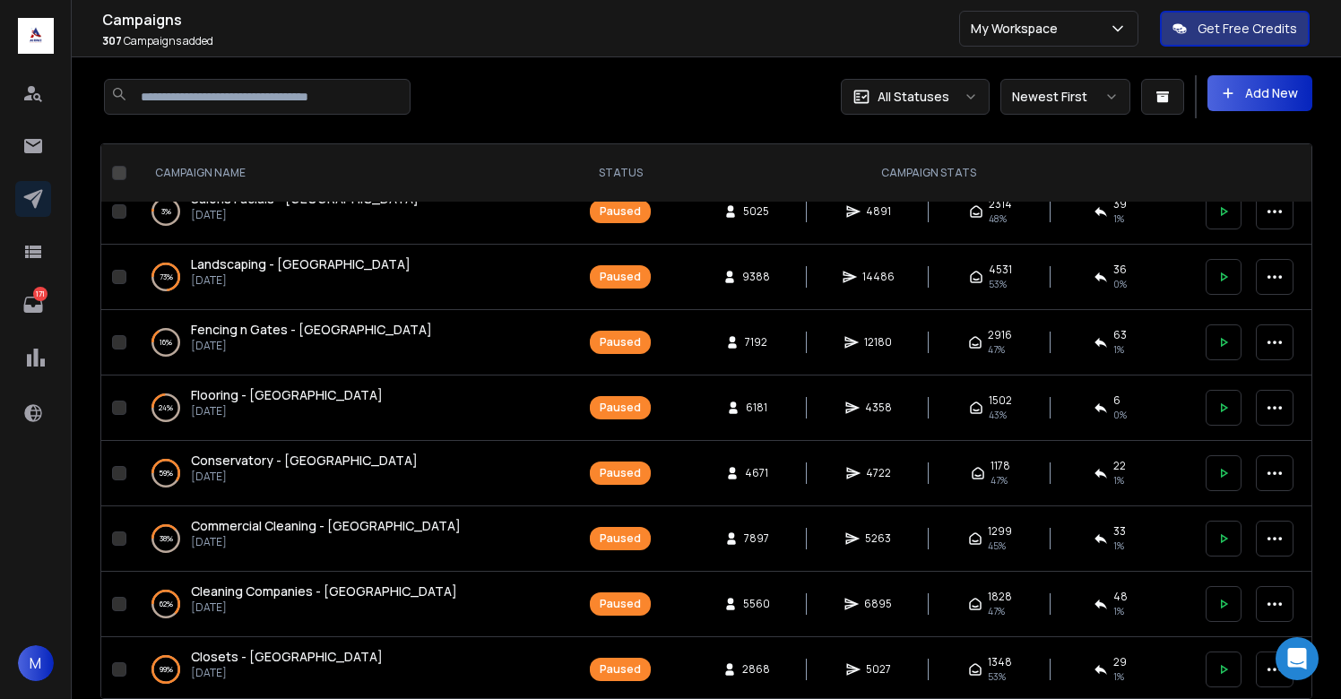
click at [271, 342] on p "[DATE]" at bounding box center [311, 346] width 241 height 14
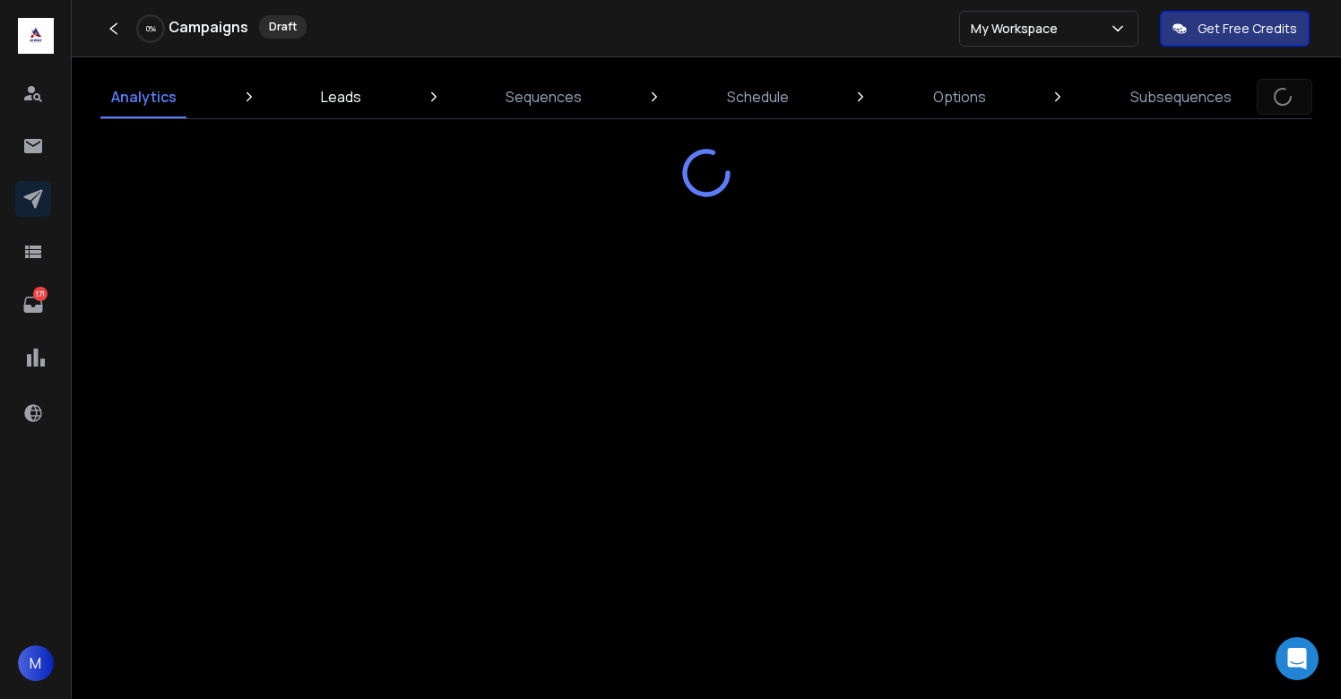
click at [343, 100] on p "Leads" at bounding box center [341, 97] width 40 height 22
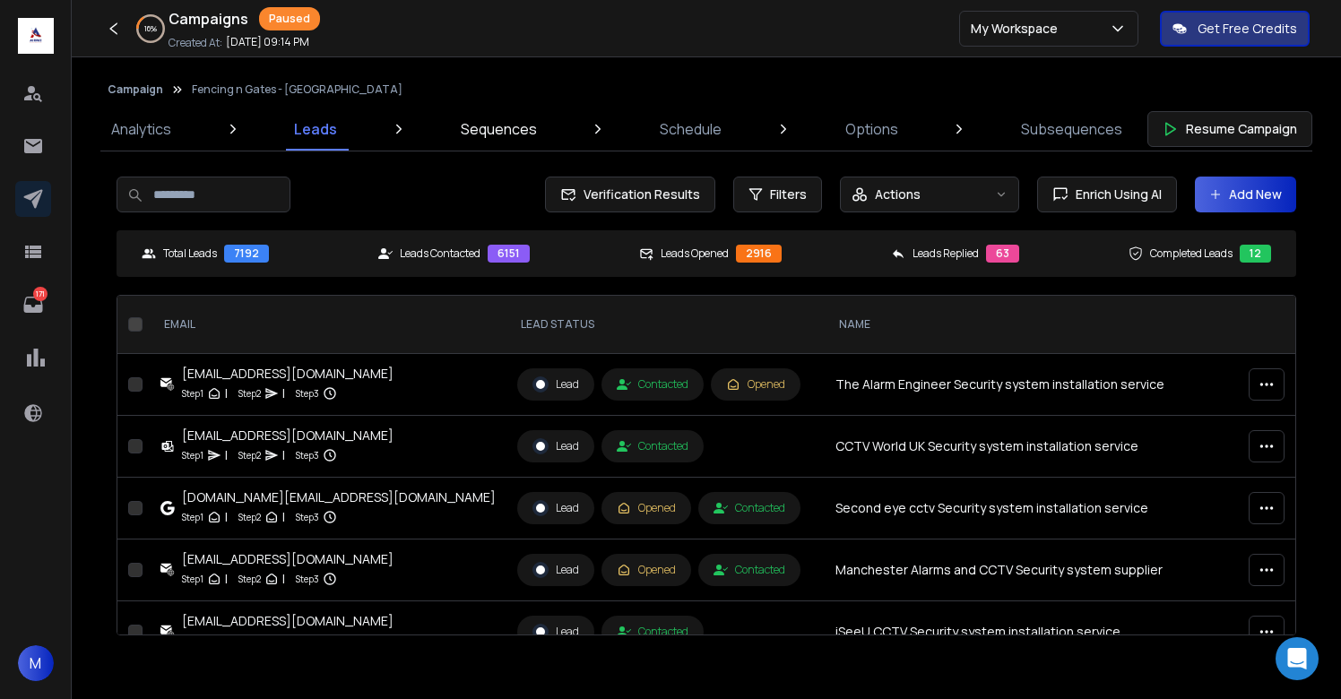
click at [505, 123] on p "Sequences" at bounding box center [499, 129] width 76 height 22
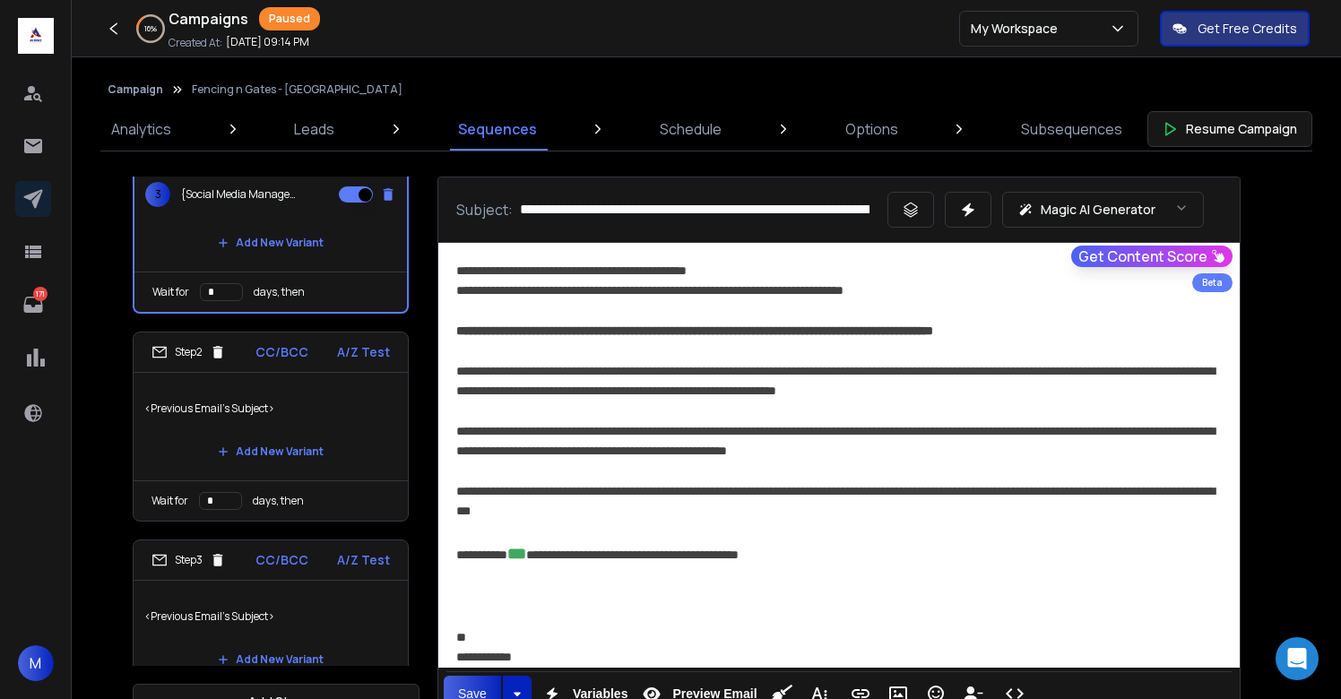
scroll to position [212, 0]
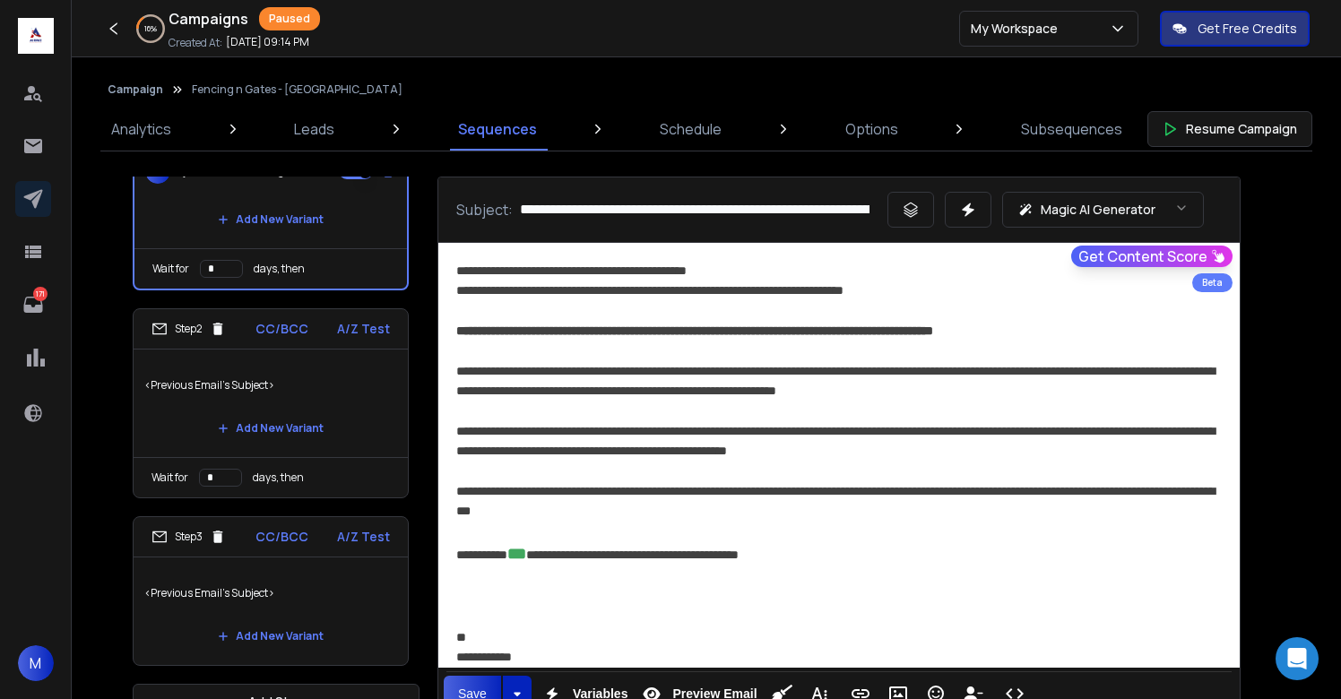
click at [318, 377] on p "<Previous Email's Subject>" at bounding box center [270, 385] width 253 height 50
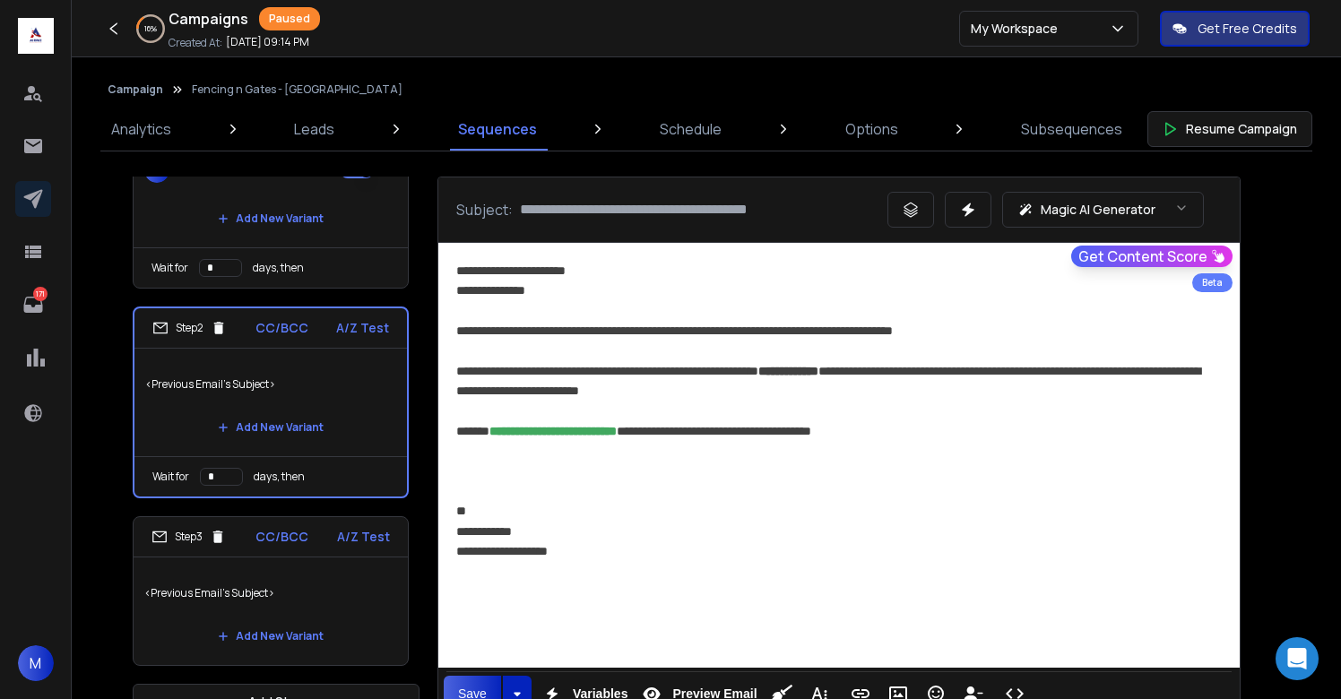
click at [362, 592] on p "<Previous Email's Subject>" at bounding box center [270, 593] width 253 height 50
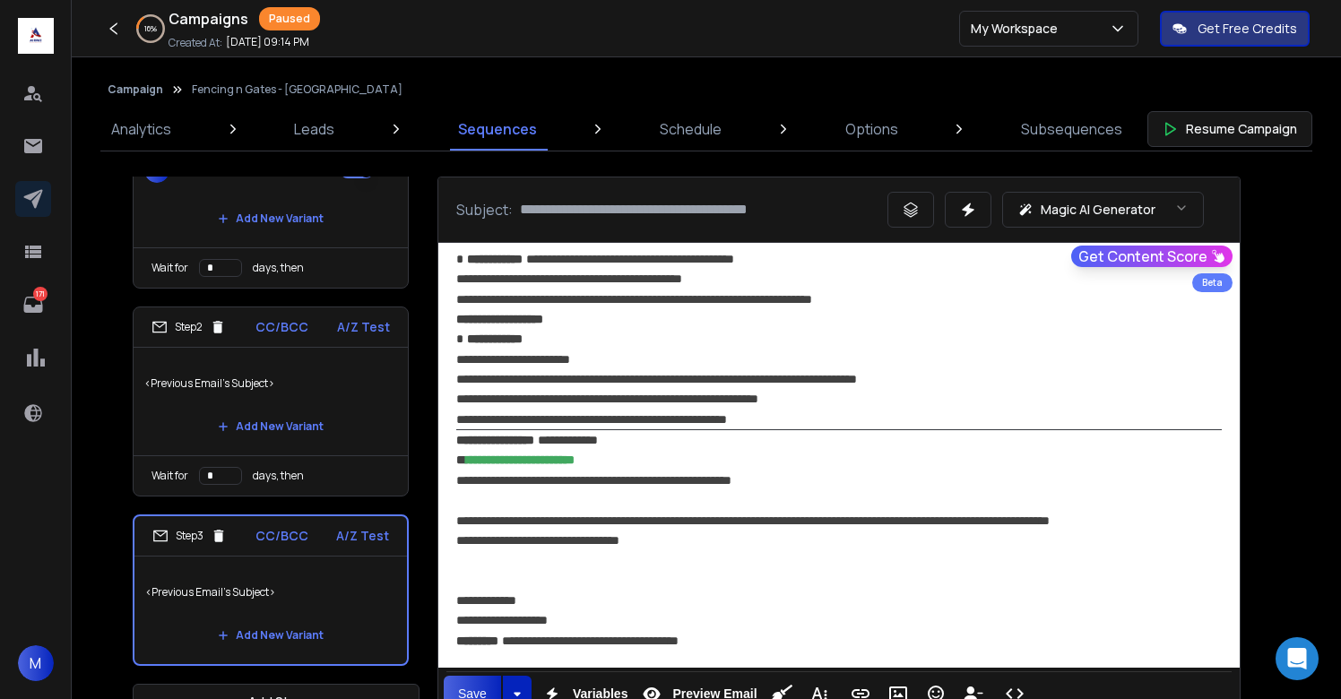
scroll to position [443, 0]
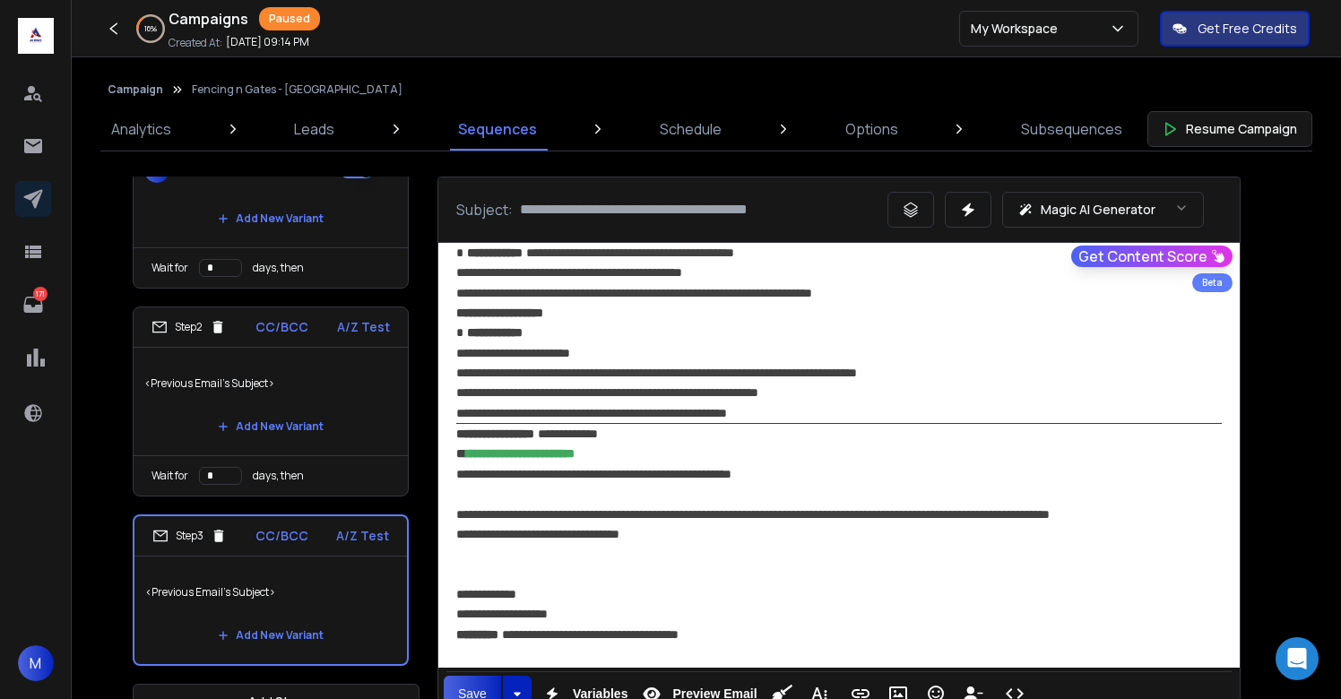
click at [672, 474] on div "**********" at bounding box center [839, 454] width 766 height 60
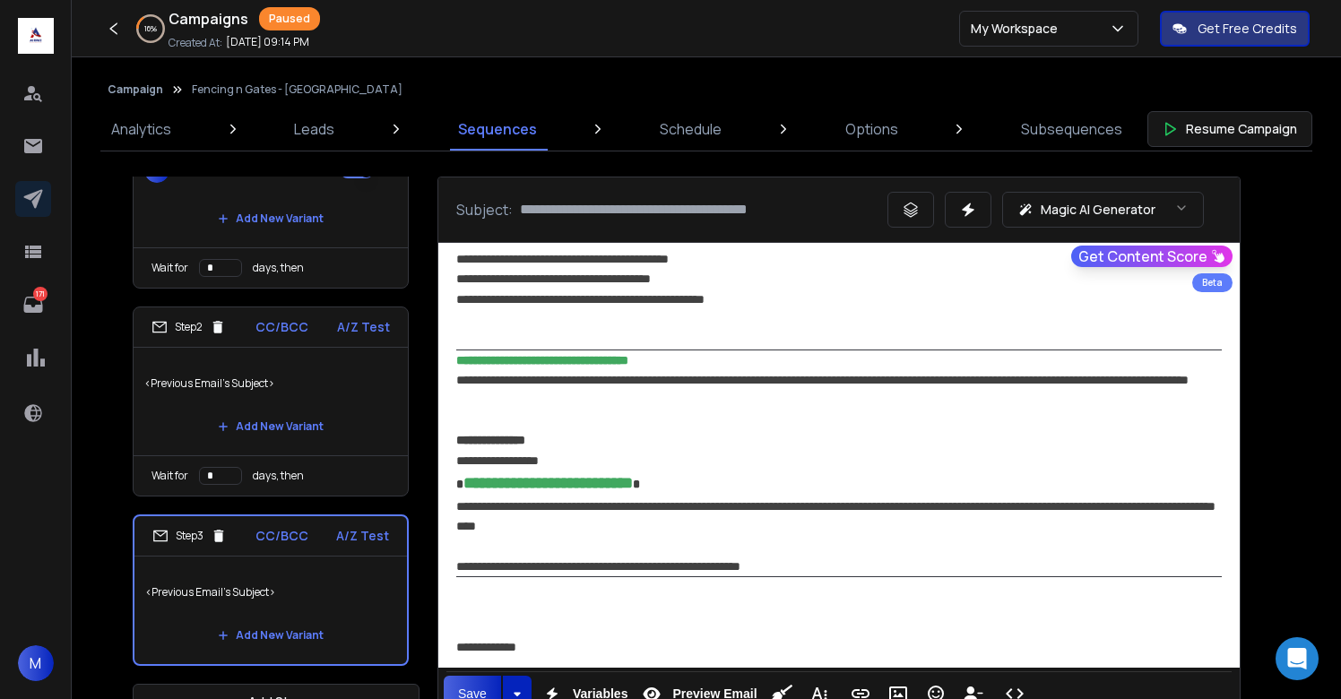
scroll to position [1294, 0]
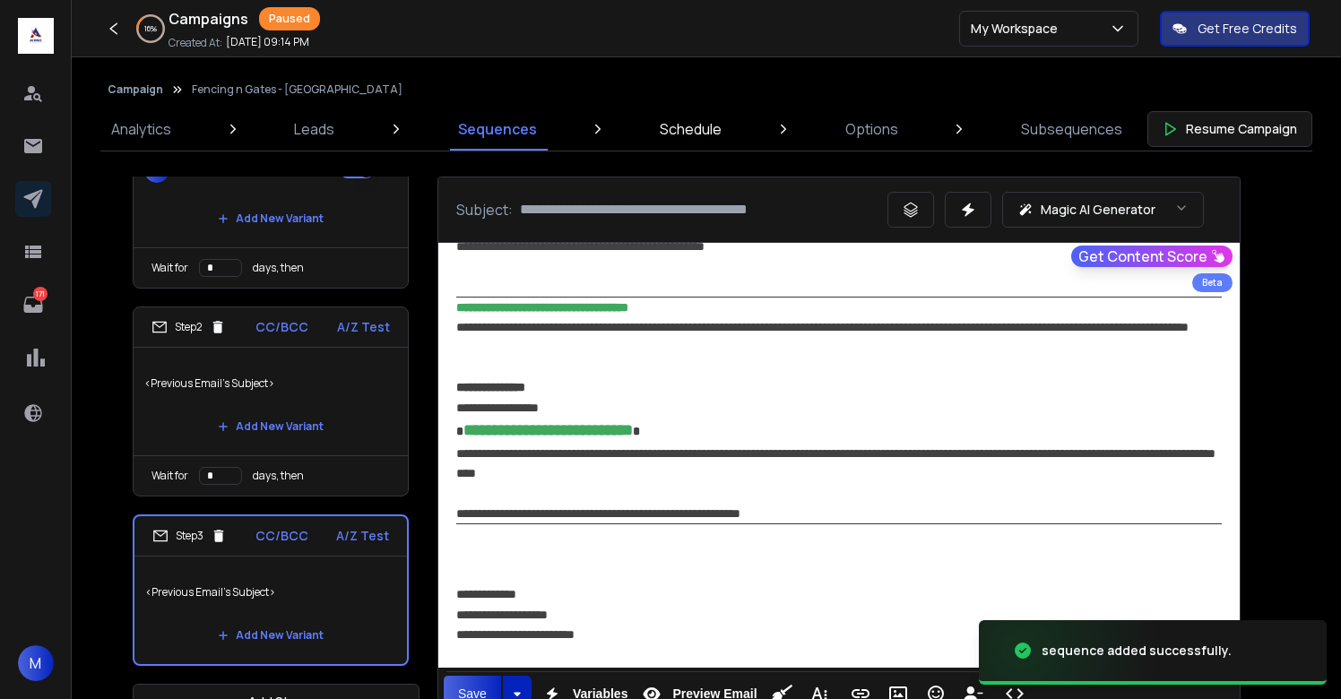
click at [672, 134] on p "Schedule" at bounding box center [691, 129] width 62 height 22
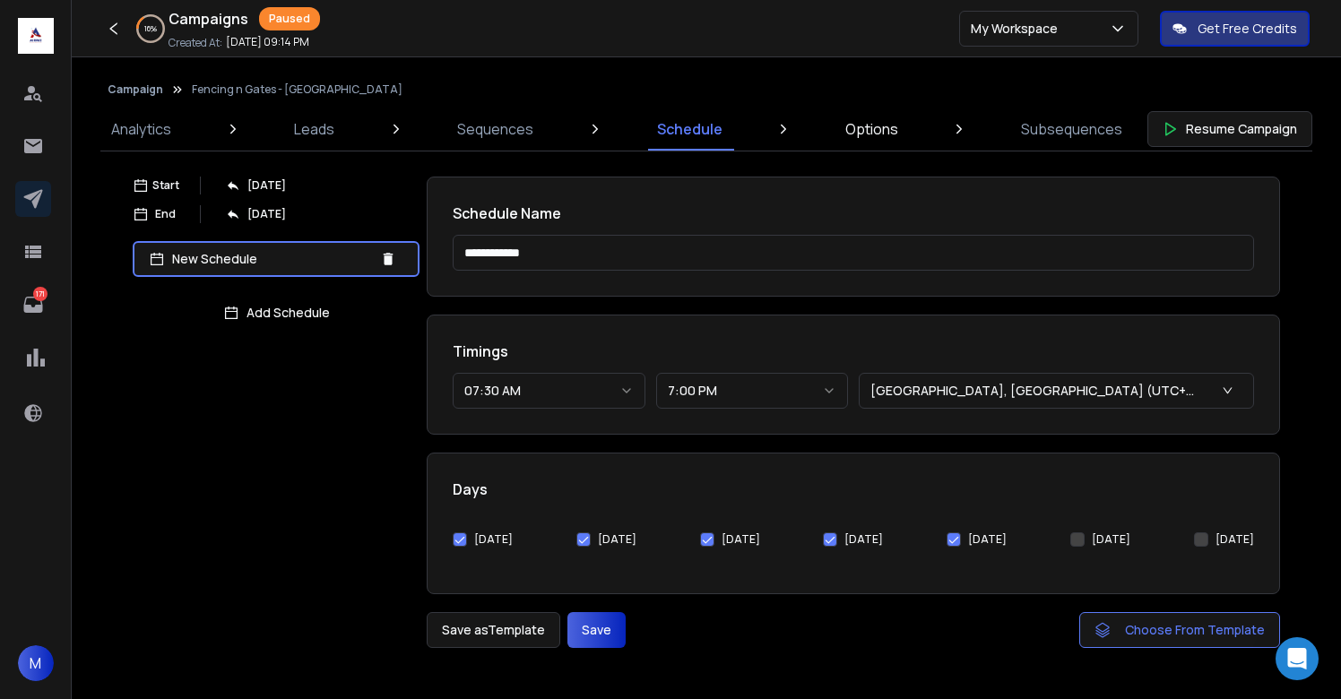
click at [904, 135] on link "Options" at bounding box center [872, 129] width 74 height 43
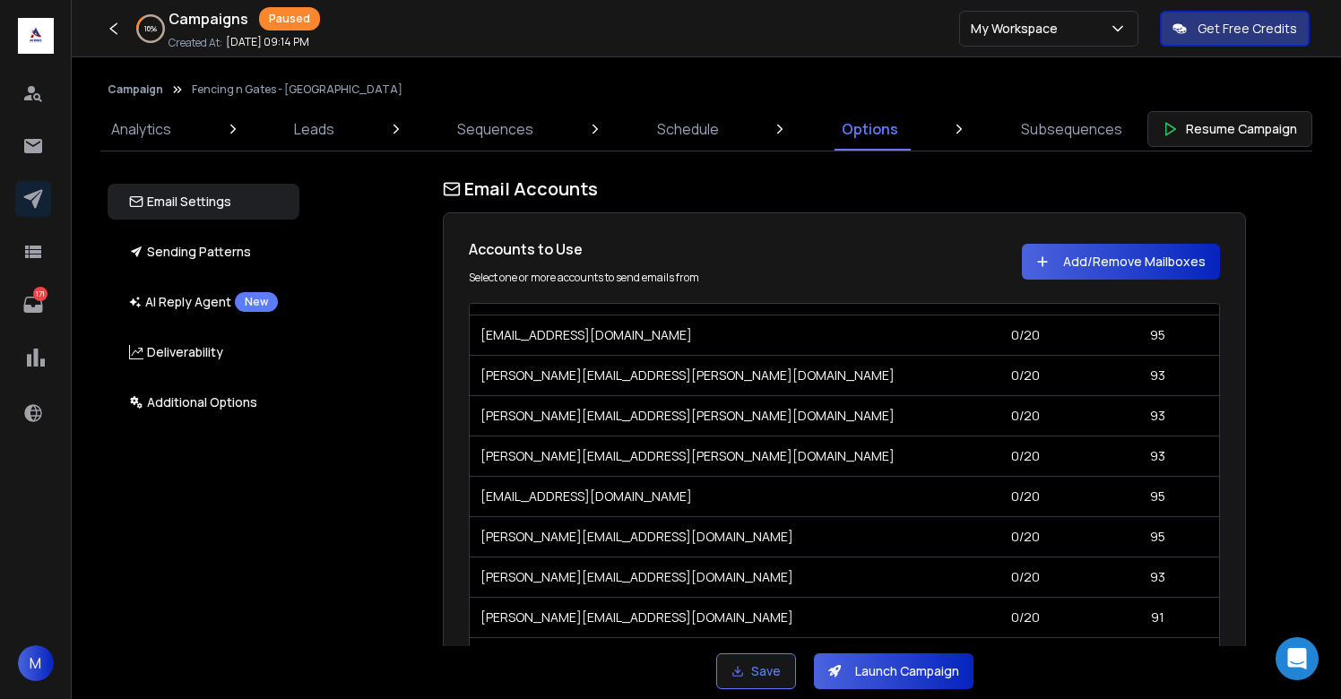
scroll to position [855, 0]
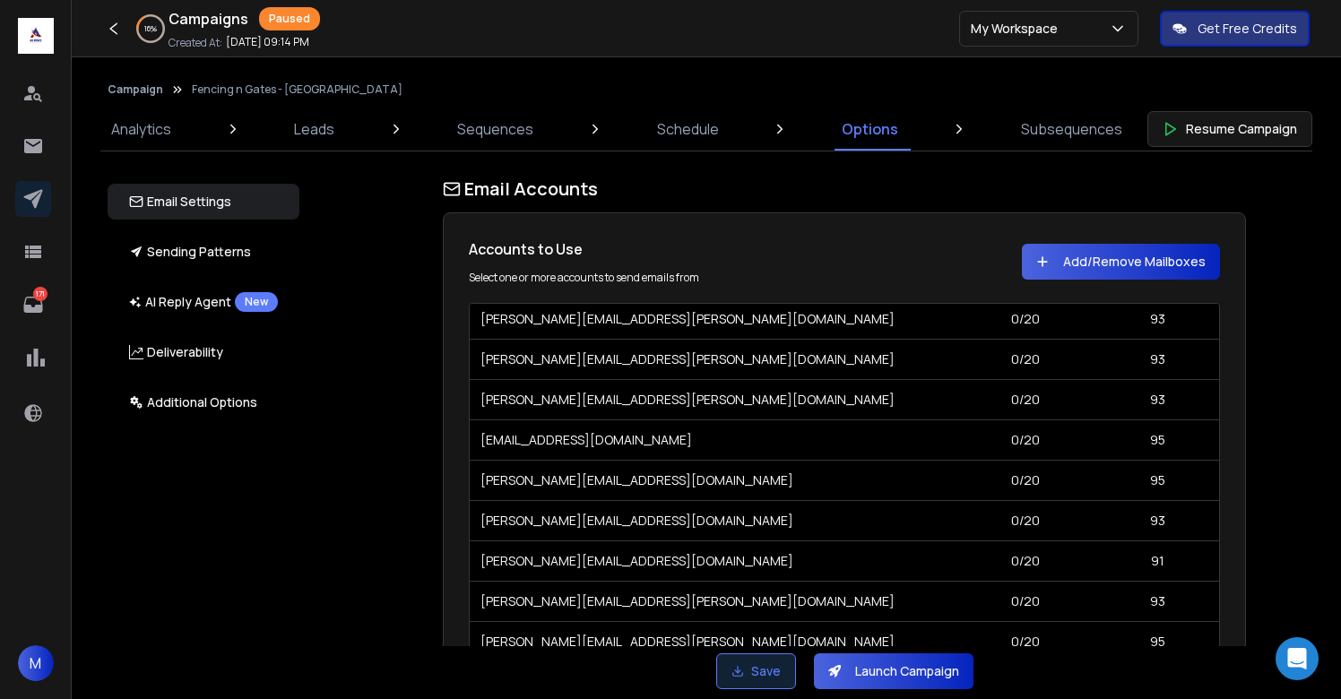
click at [763, 663] on button "Save" at bounding box center [756, 672] width 80 height 36
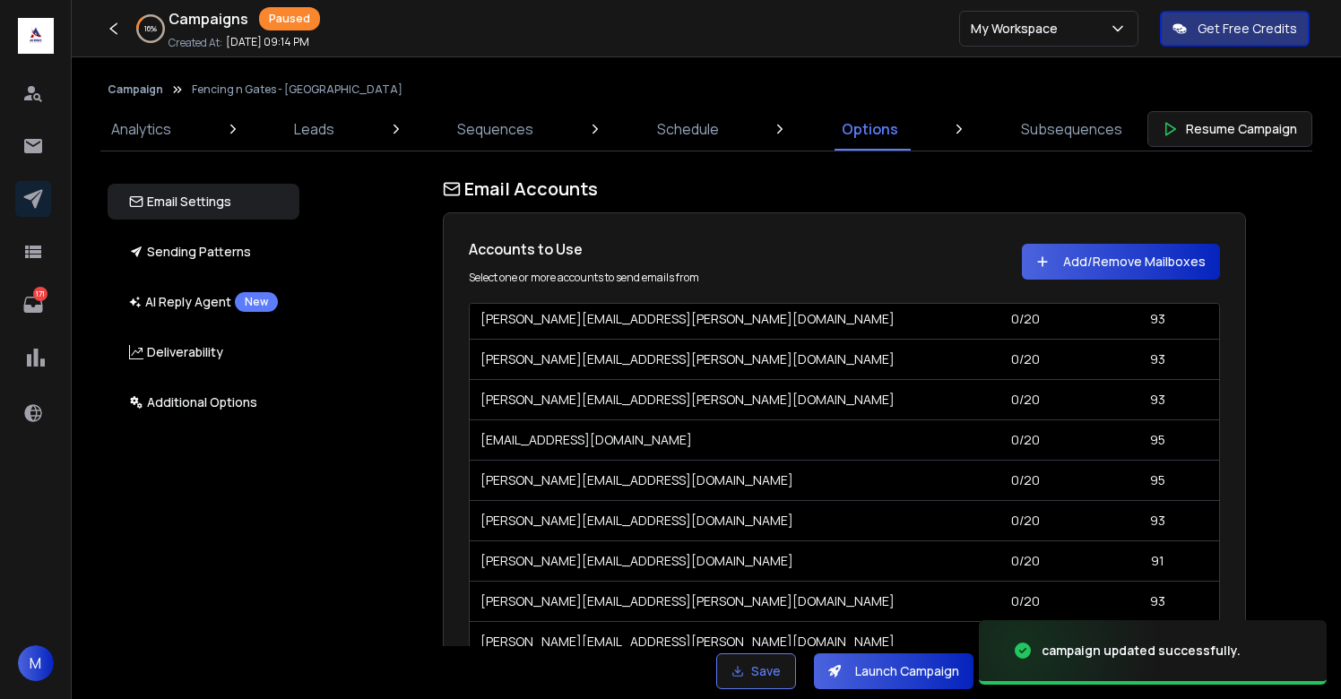
click at [913, 670] on button "Launch Campaign" at bounding box center [894, 672] width 160 height 36
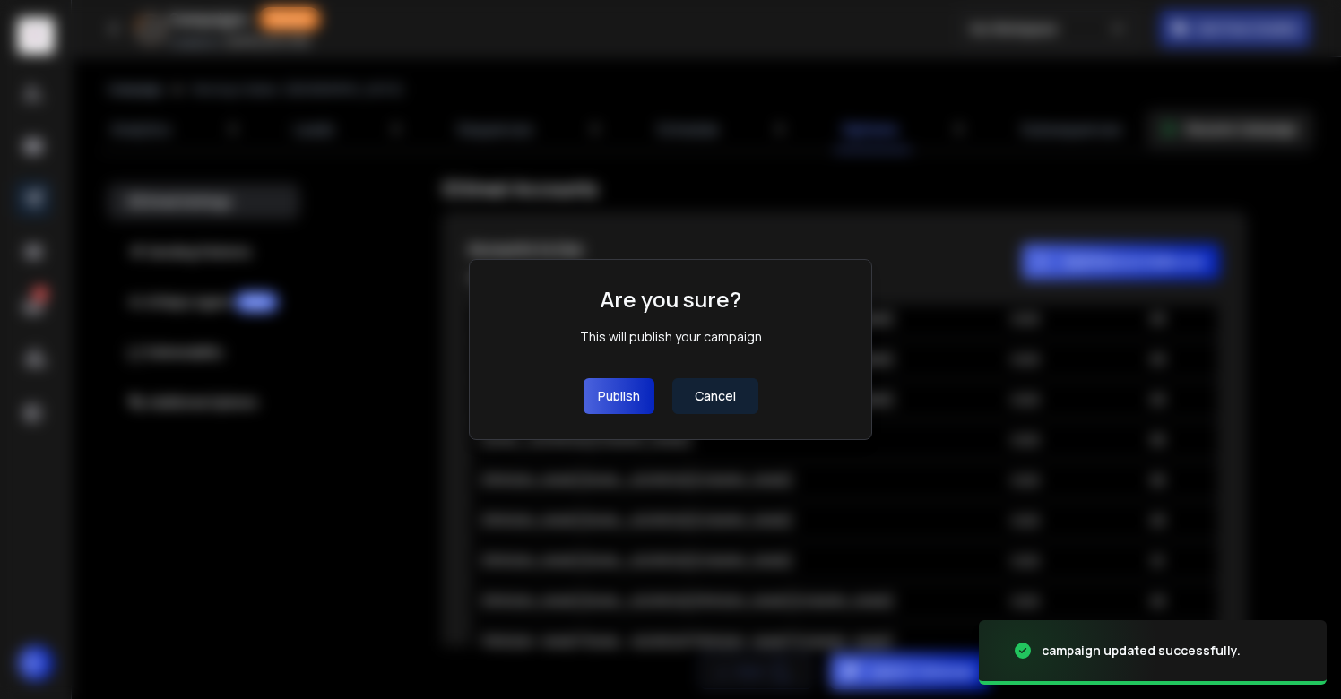
click at [629, 407] on button "Publish" at bounding box center [619, 396] width 71 height 36
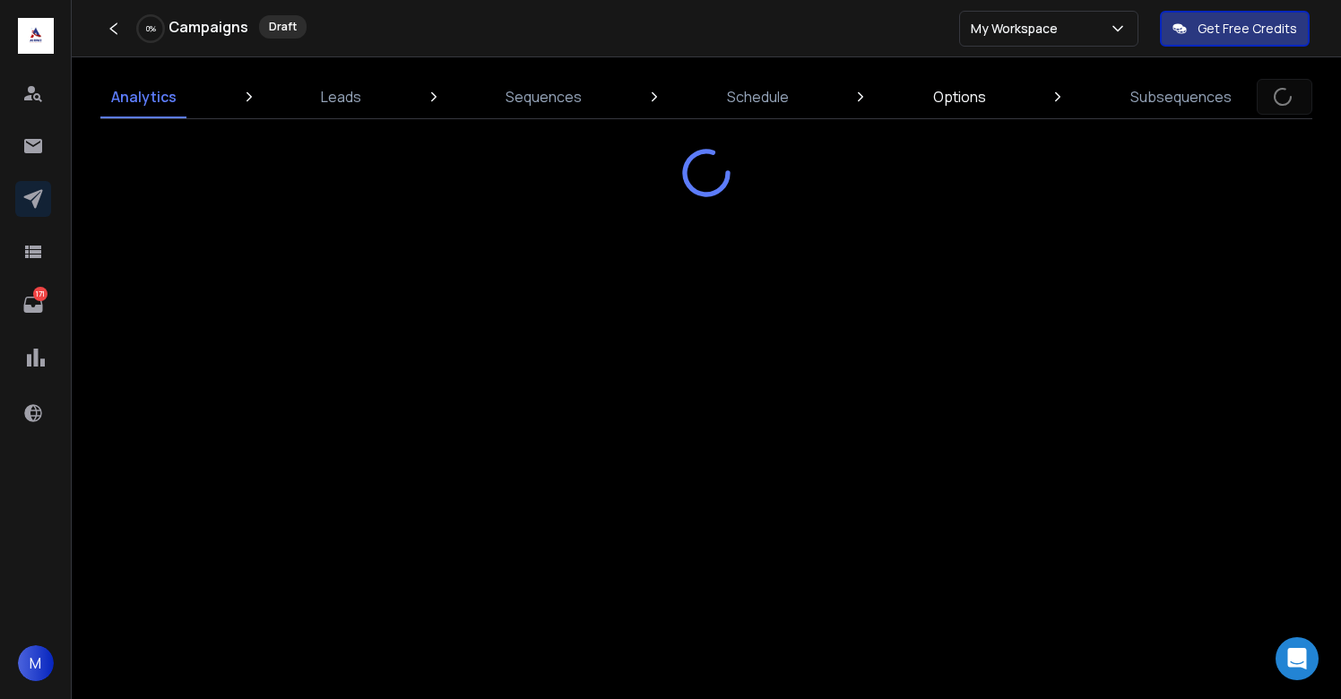
click at [949, 110] on link "Options" at bounding box center [960, 96] width 74 height 43
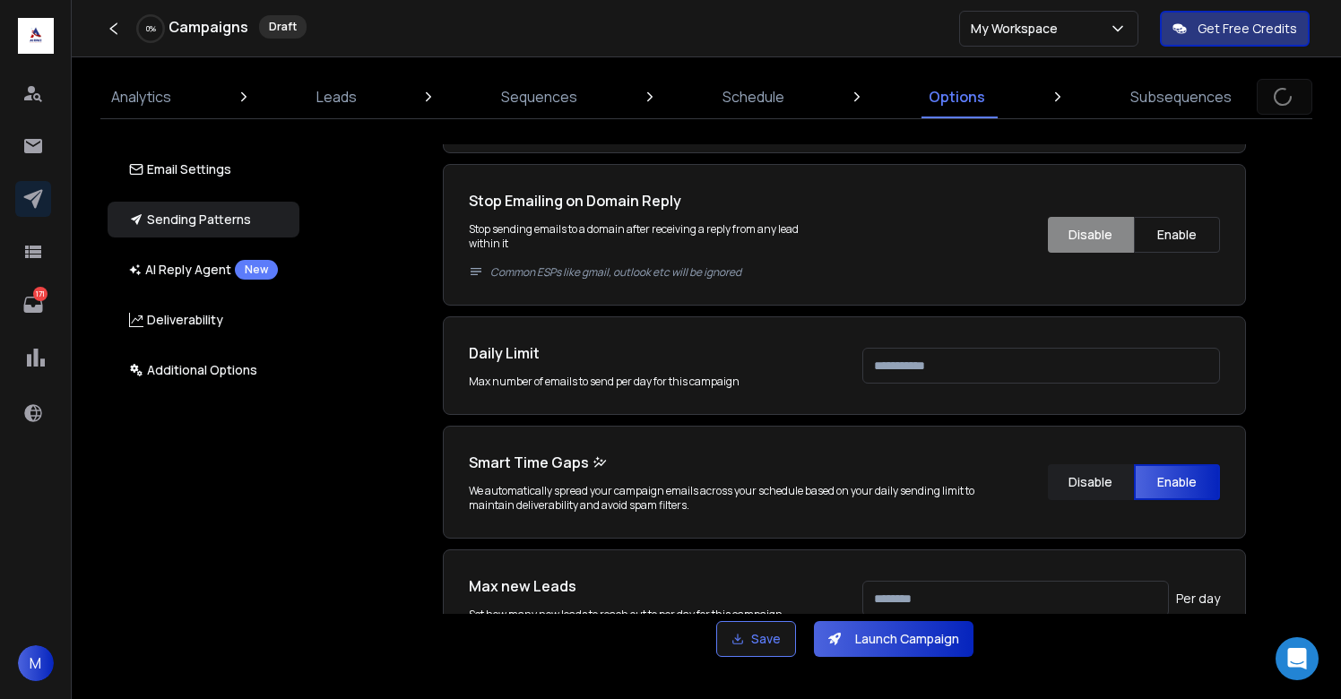
scroll to position [658, 0]
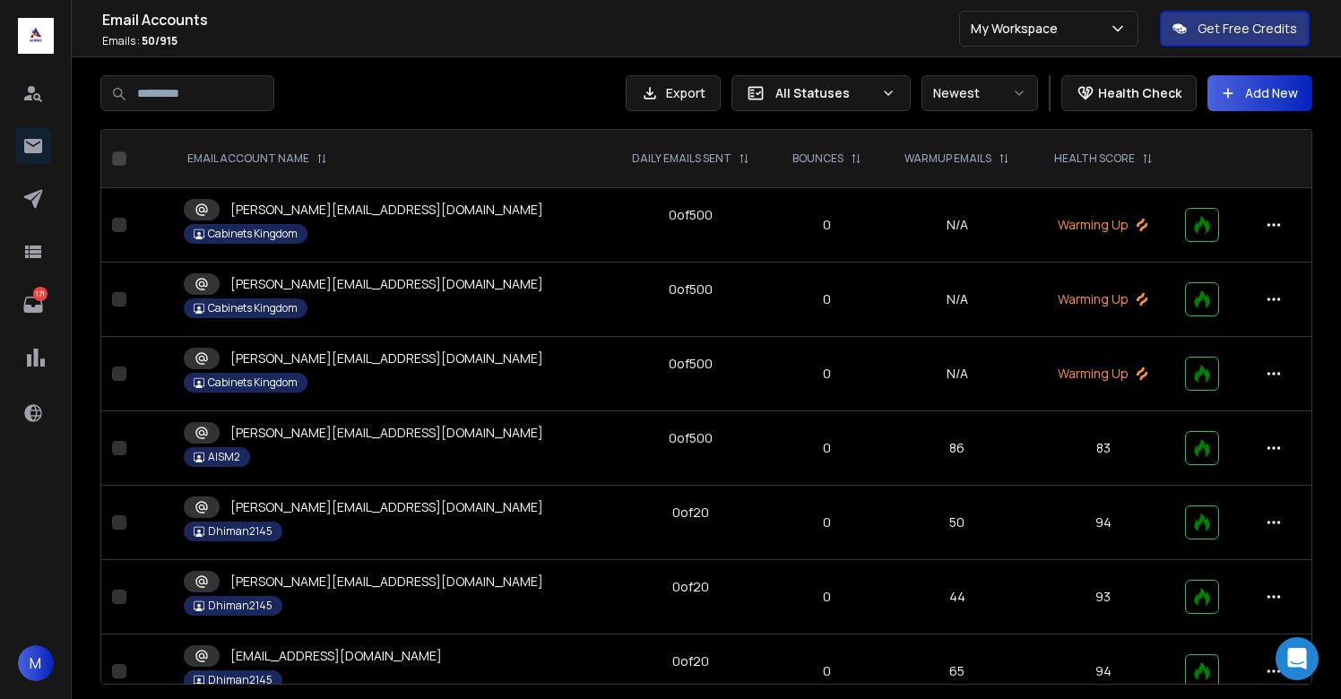
click at [357, 286] on p "[PERSON_NAME][EMAIL_ADDRESS][DOMAIN_NAME]" at bounding box center [386, 284] width 313 height 18
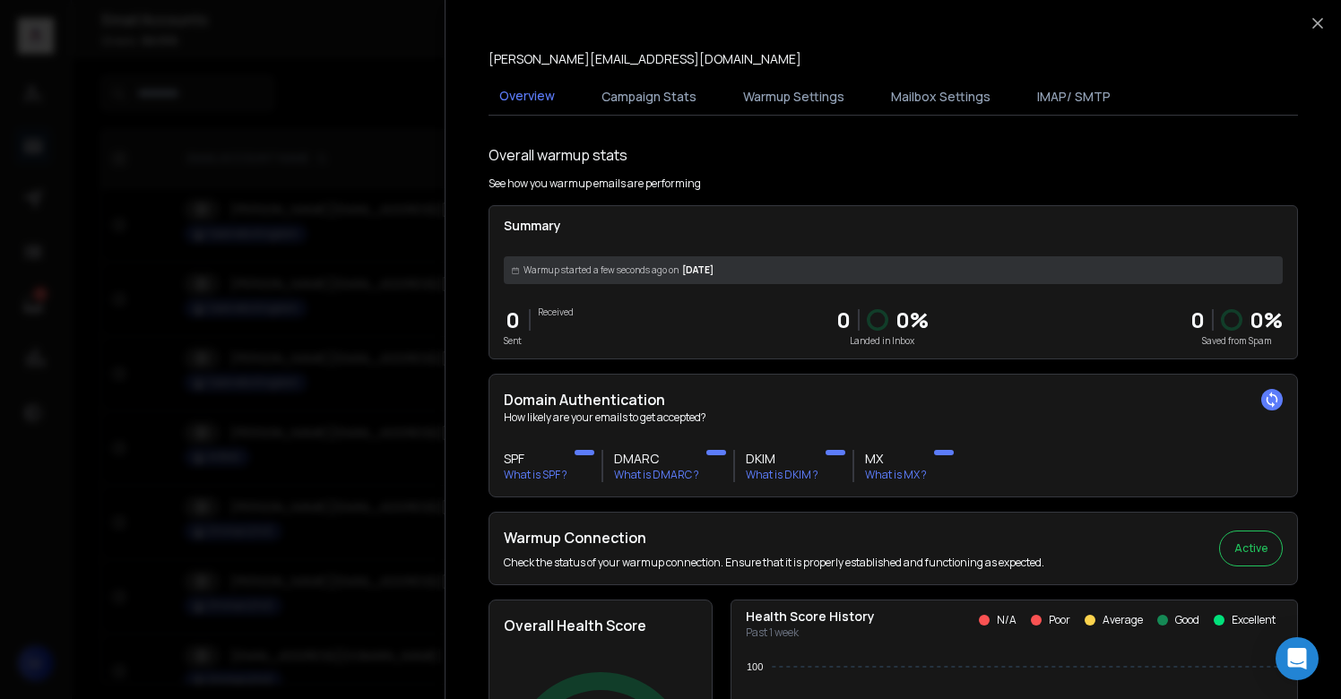
click at [357, 286] on div at bounding box center [670, 349] width 1341 height 699
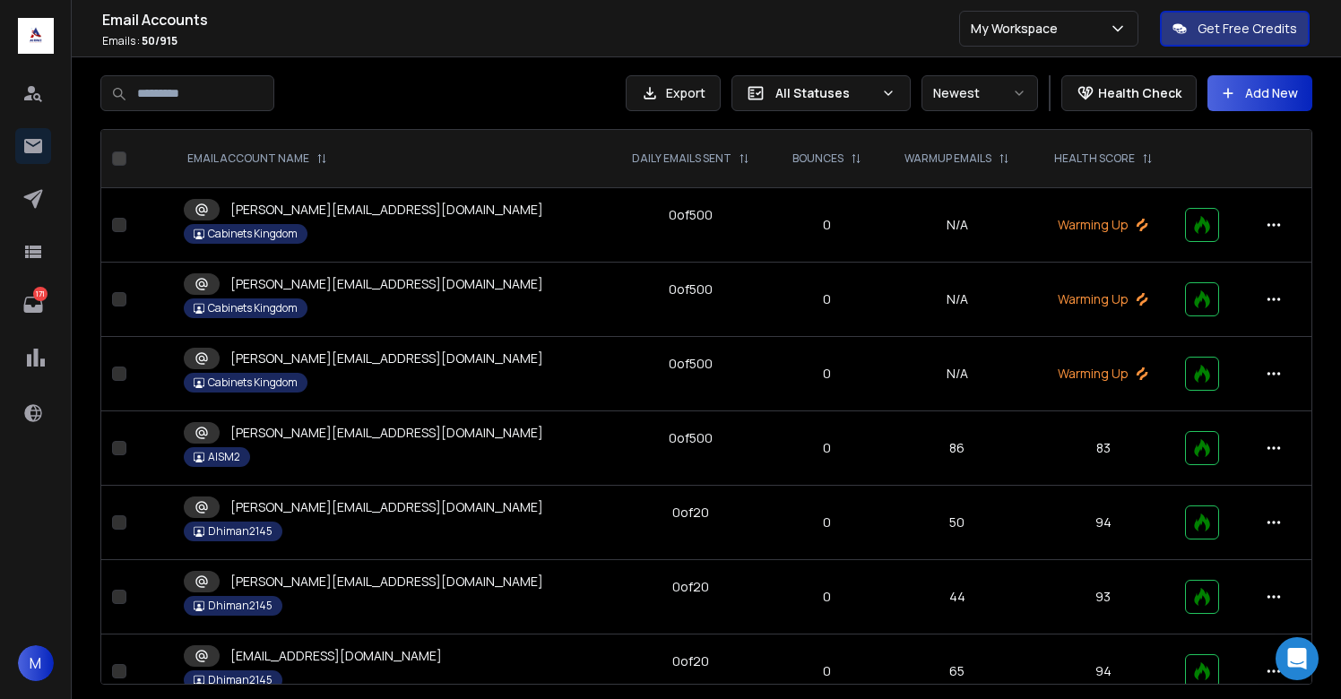
click at [340, 361] on p "[PERSON_NAME][EMAIL_ADDRESS][DOMAIN_NAME]" at bounding box center [386, 359] width 313 height 18
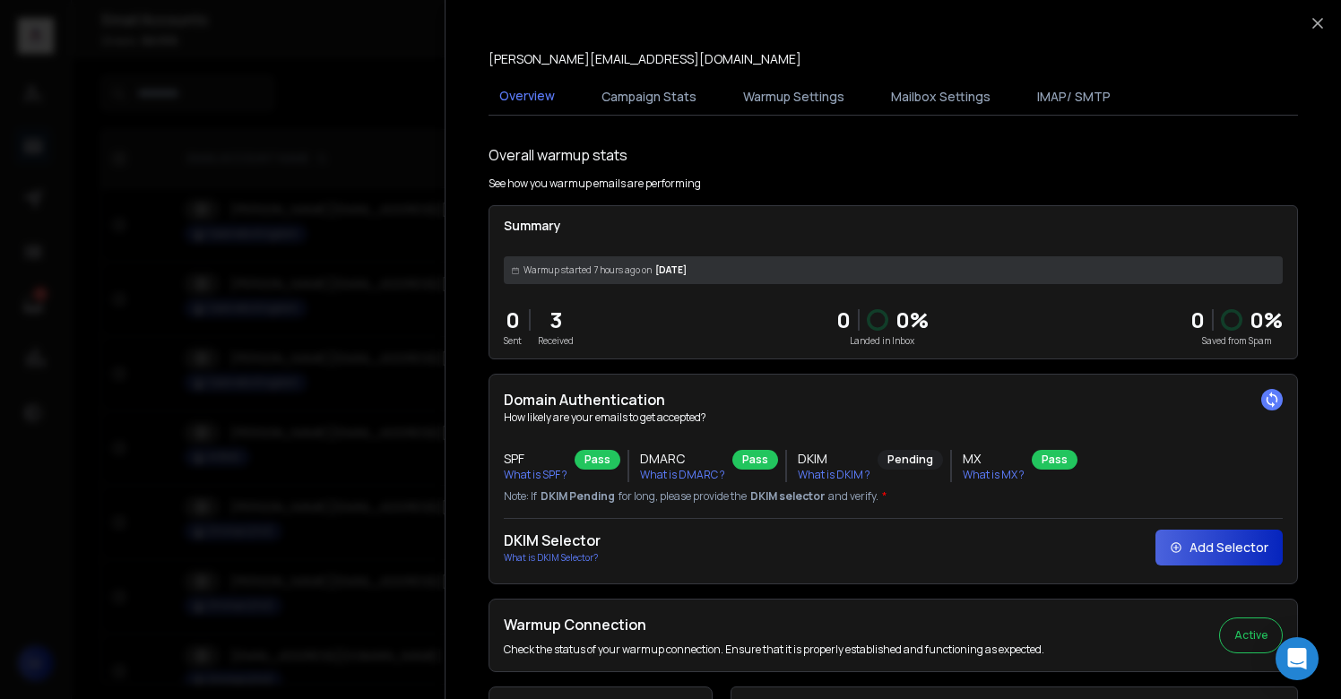
click at [339, 354] on div at bounding box center [670, 349] width 1341 height 699
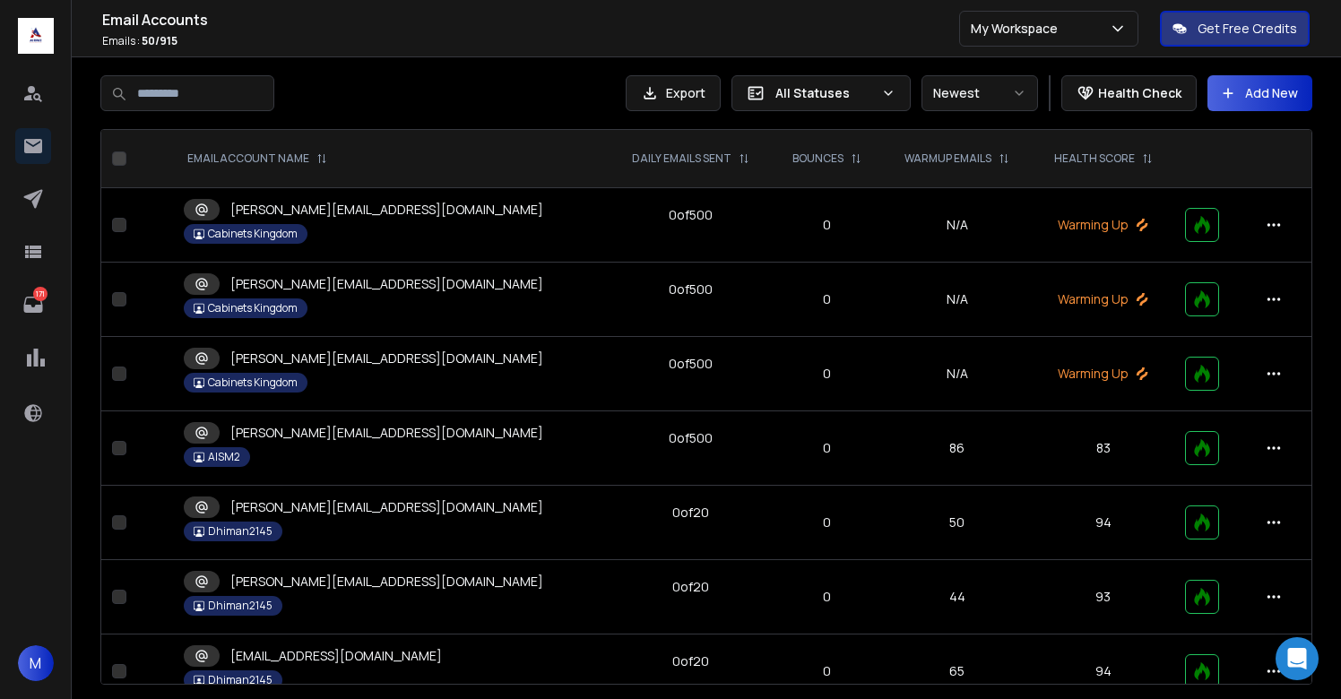
click at [341, 208] on p "[PERSON_NAME][EMAIL_ADDRESS][DOMAIN_NAME]" at bounding box center [386, 210] width 313 height 18
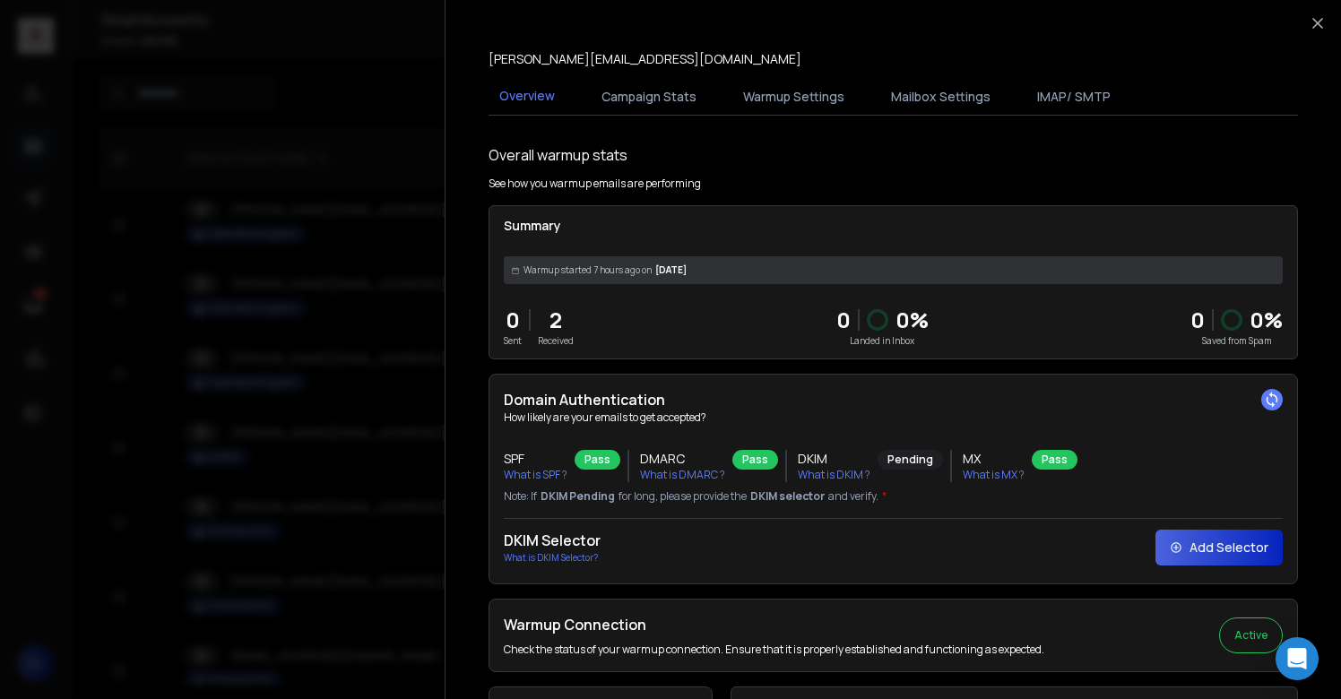
click at [341, 208] on div at bounding box center [670, 349] width 1341 height 699
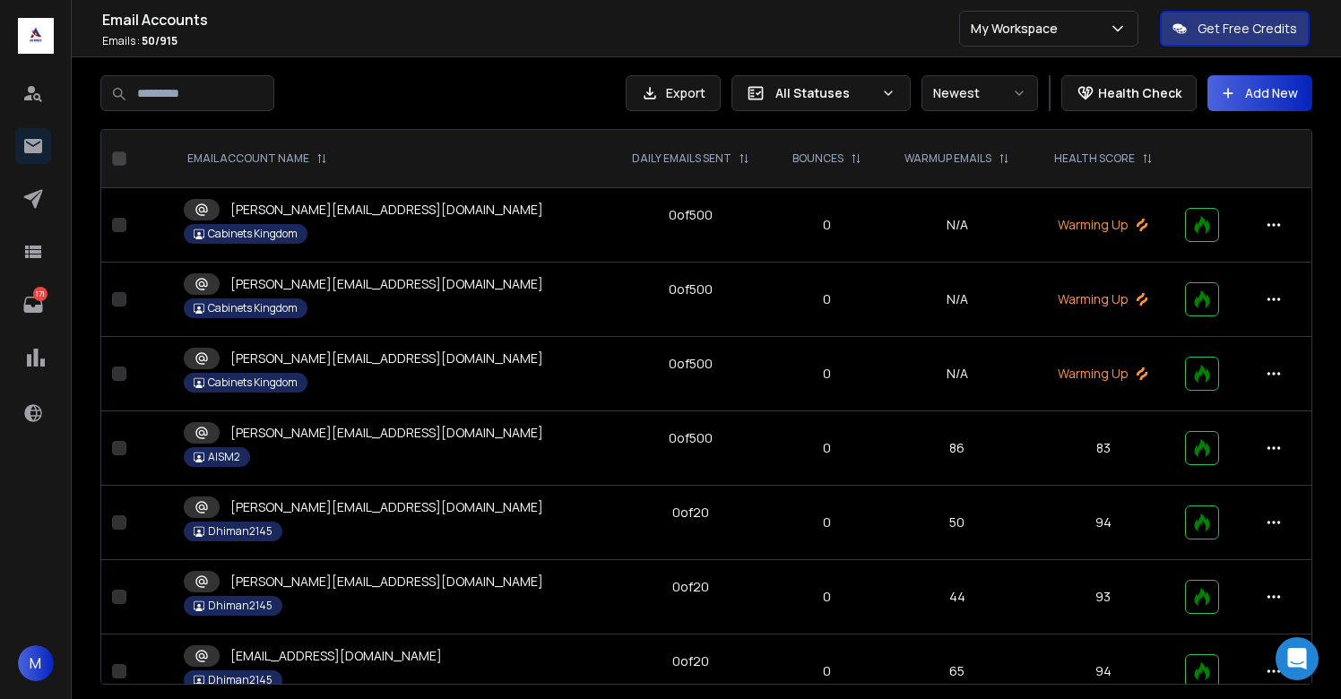
click at [369, 212] on p "[PERSON_NAME][EMAIL_ADDRESS][DOMAIN_NAME]" at bounding box center [386, 210] width 313 height 18
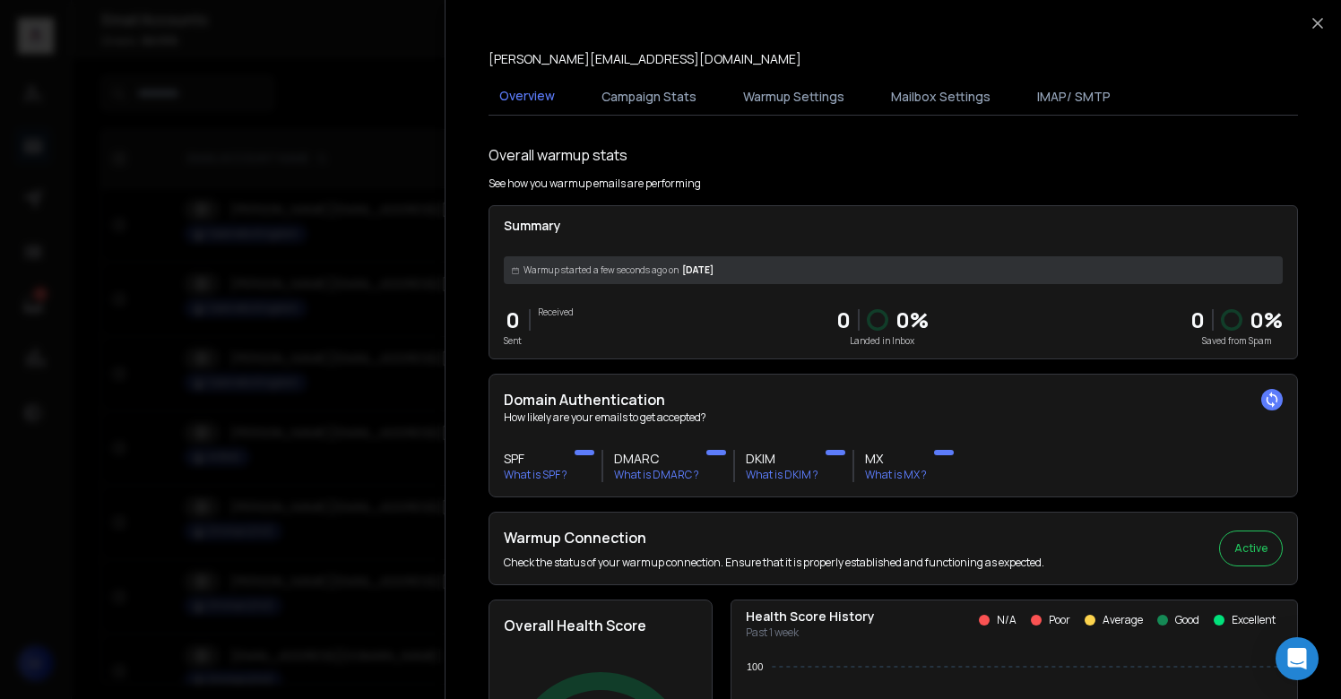
click at [394, 142] on div at bounding box center [670, 349] width 1341 height 699
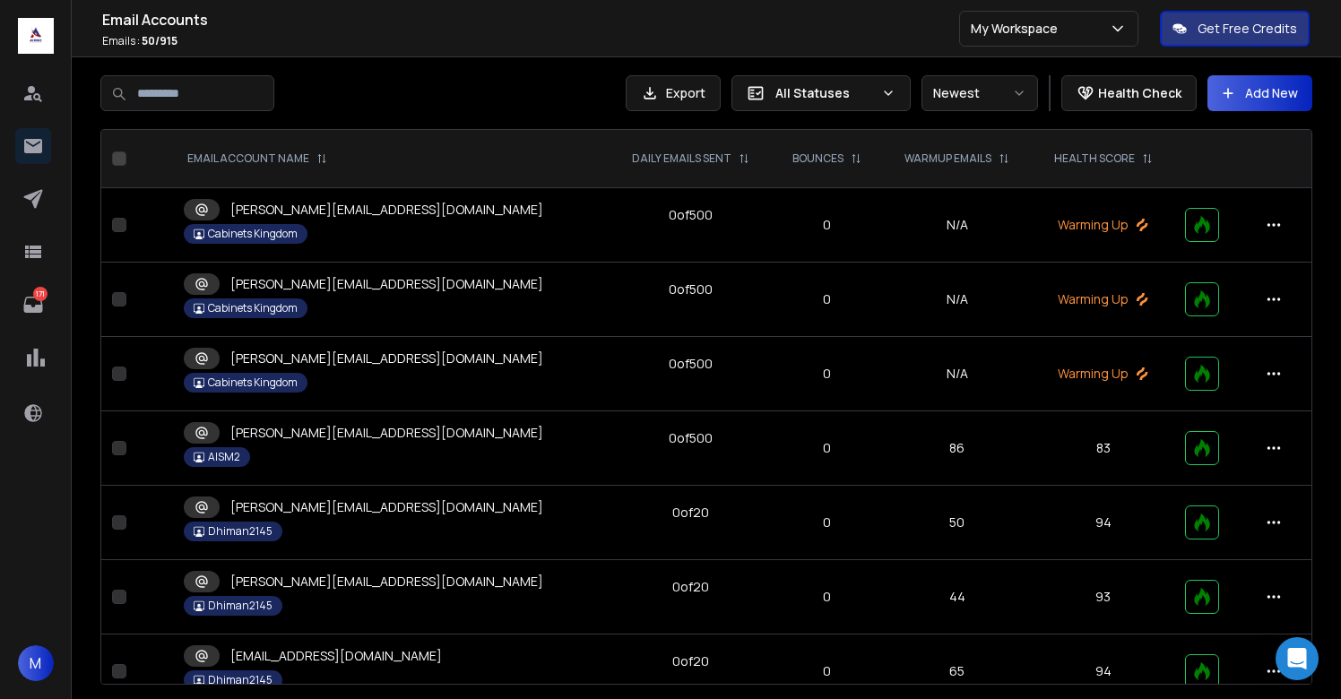
click at [238, 98] on input at bounding box center [187, 93] width 174 height 36
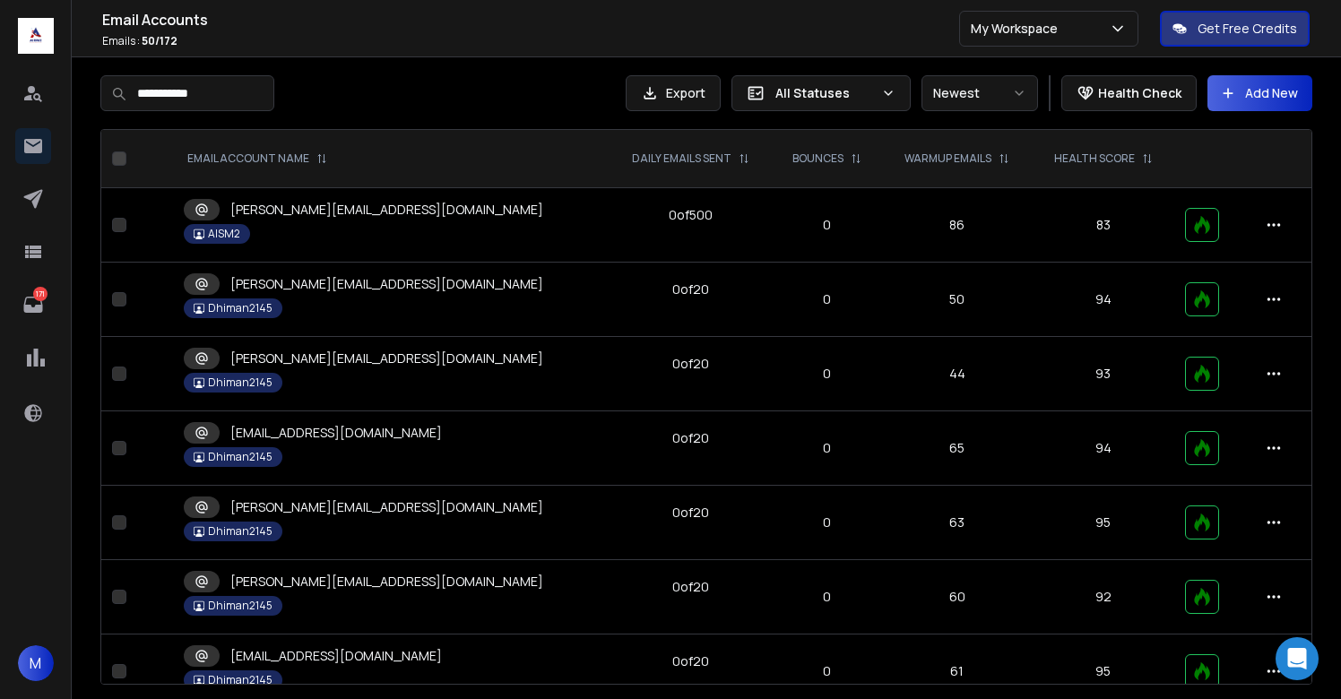
type input "**********"
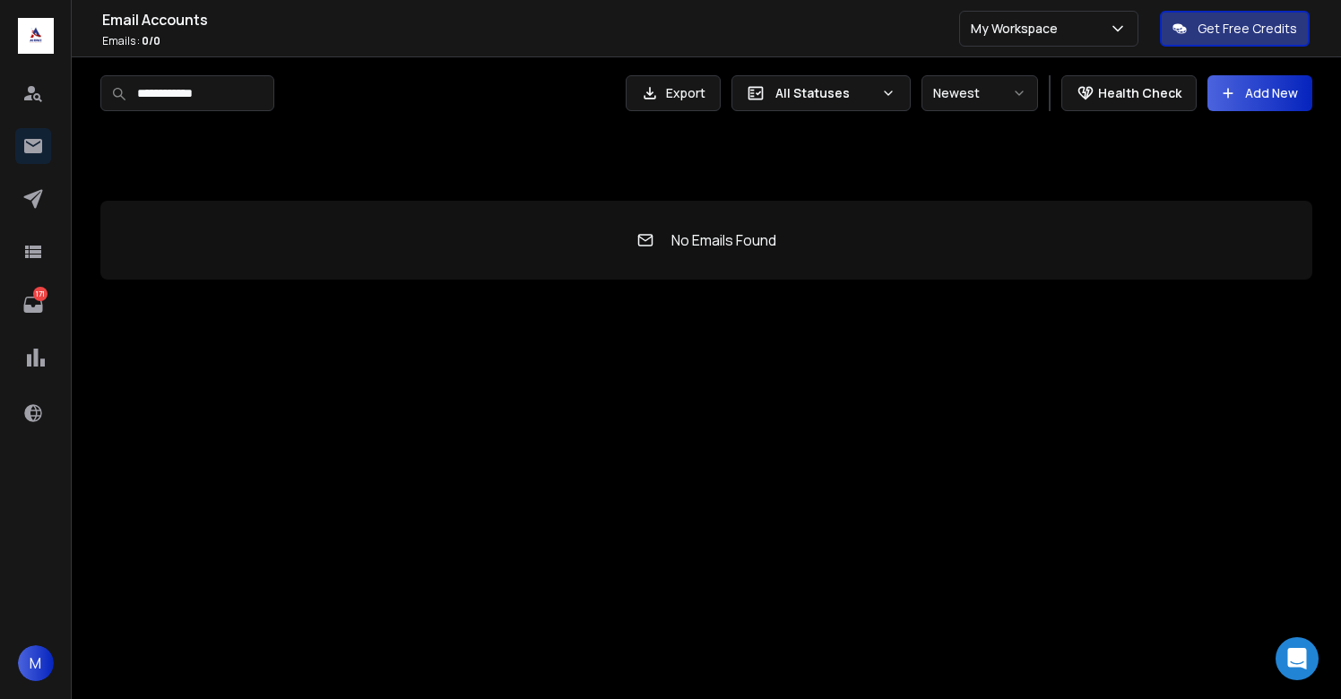
click at [266, 94] on input "**********" at bounding box center [187, 93] width 174 height 36
type input "**********"
click at [260, 95] on input "**********" at bounding box center [187, 93] width 174 height 36
type input "**********"
click at [235, 100] on input "**********" at bounding box center [187, 93] width 174 height 36
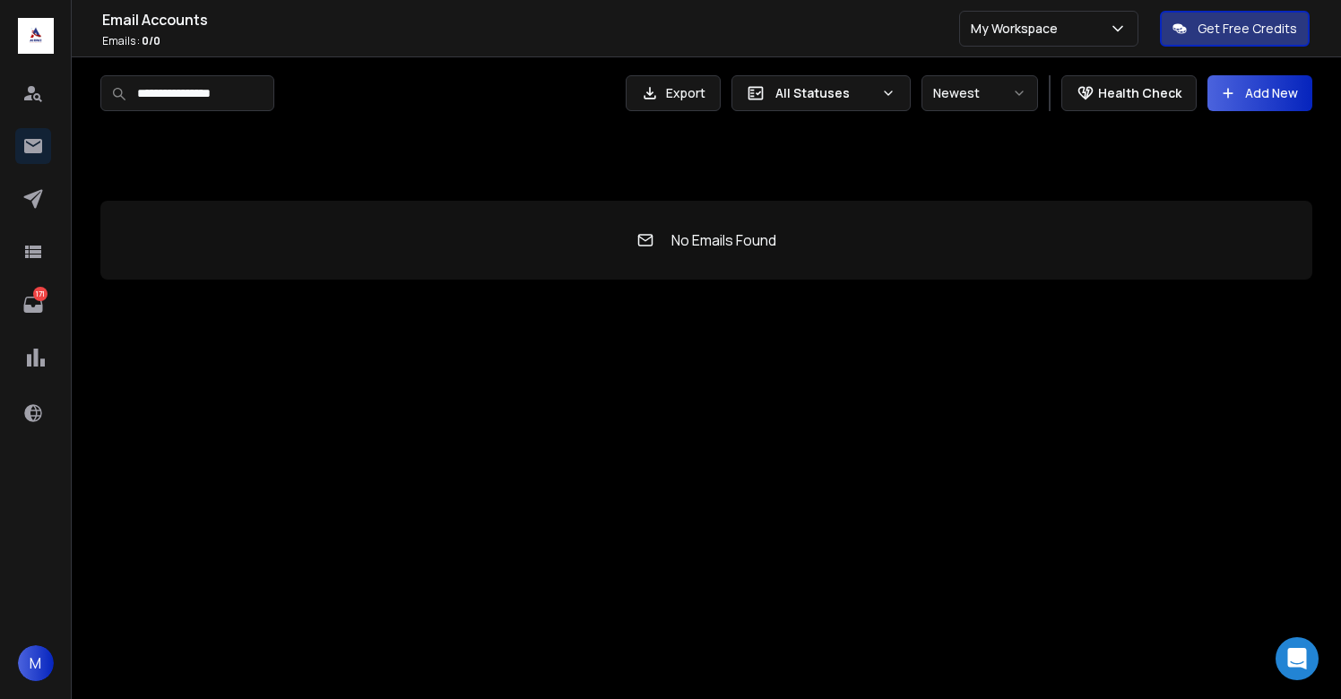
type input "**********"
click at [240, 100] on input "**********" at bounding box center [187, 93] width 174 height 36
type input "**********"
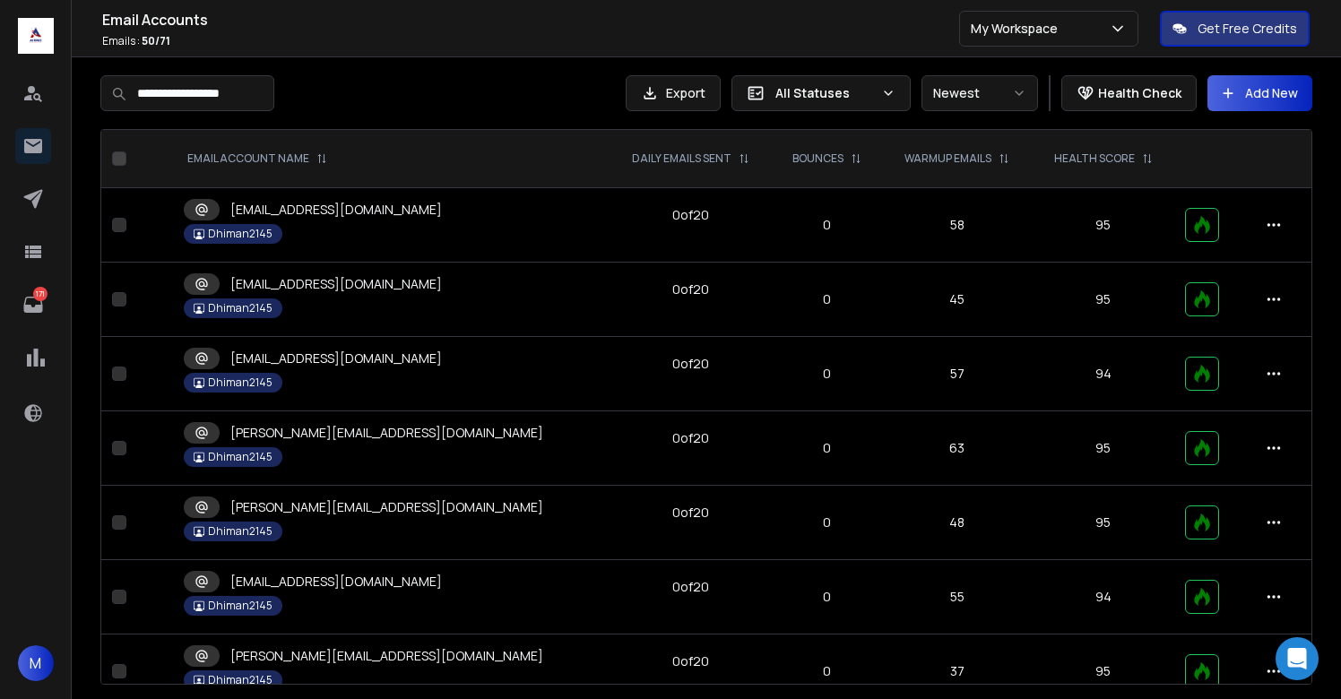
click at [247, 99] on input "**********" at bounding box center [187, 93] width 174 height 36
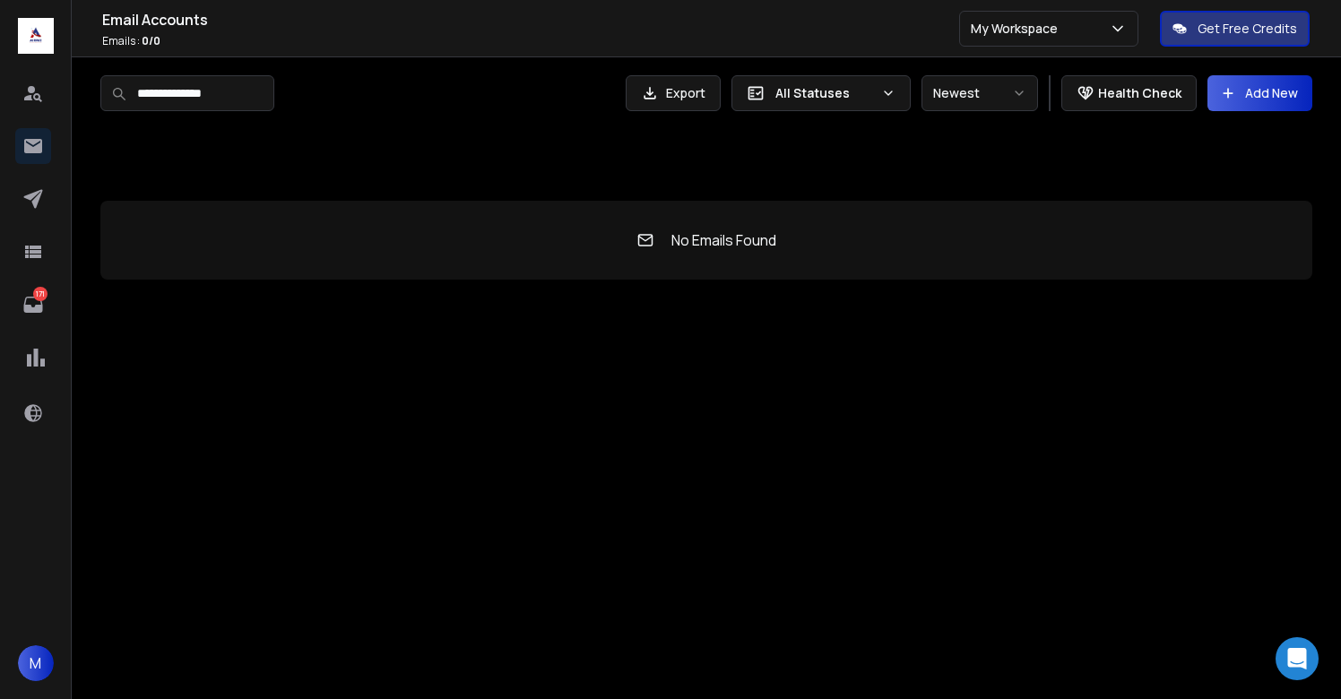
type input "**********"
click at [231, 99] on input "**********" at bounding box center [187, 93] width 174 height 36
paste input
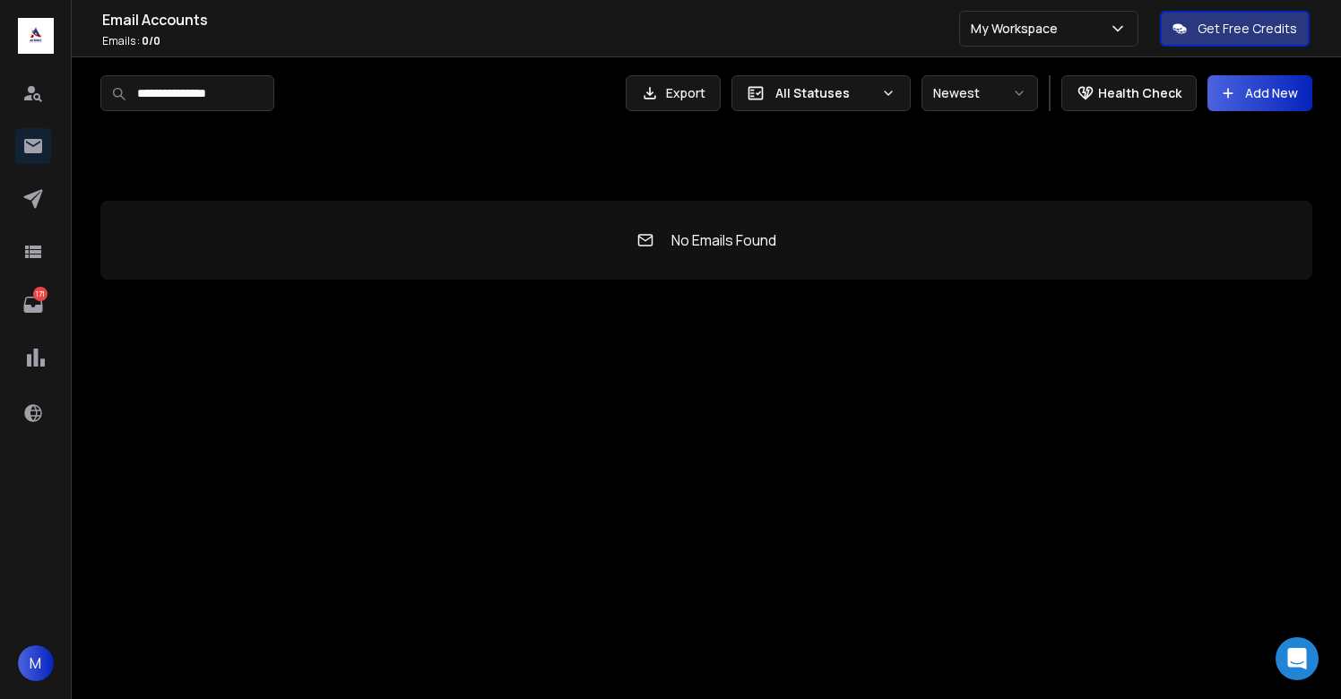
type input "**********"
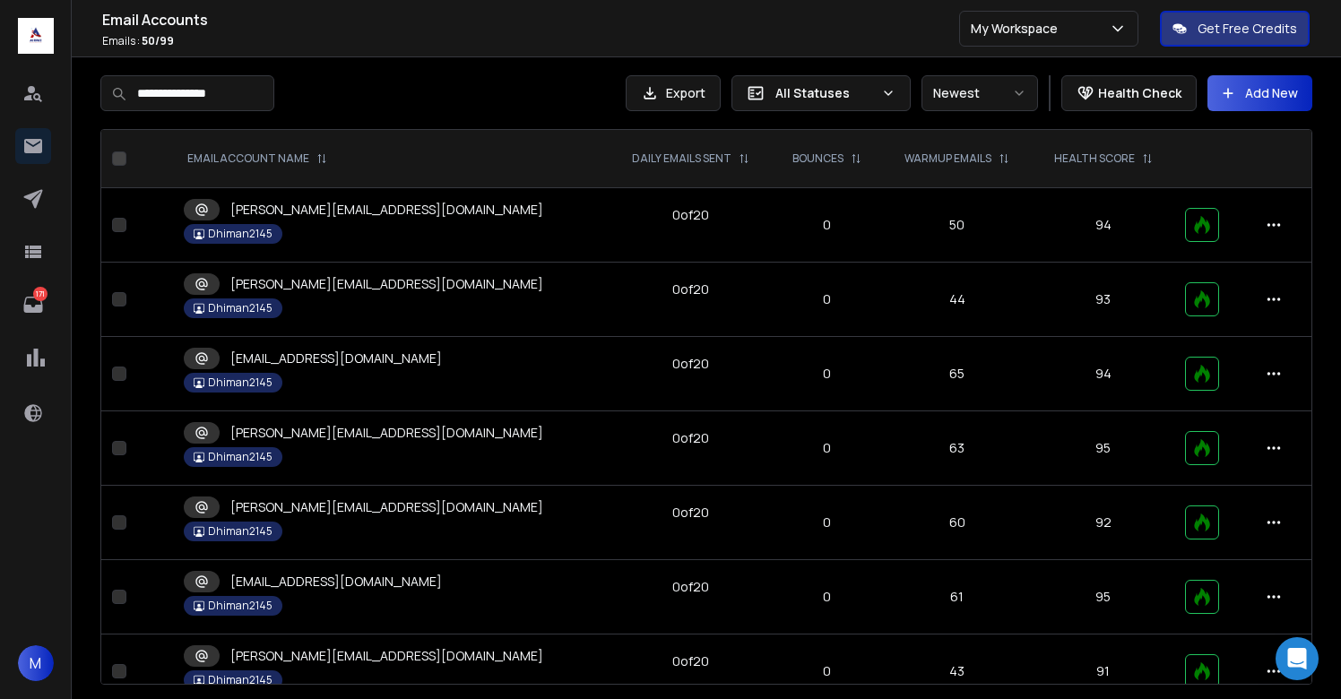
click at [226, 101] on input "**********" at bounding box center [187, 93] width 174 height 36
paste input "***"
type input "**********"
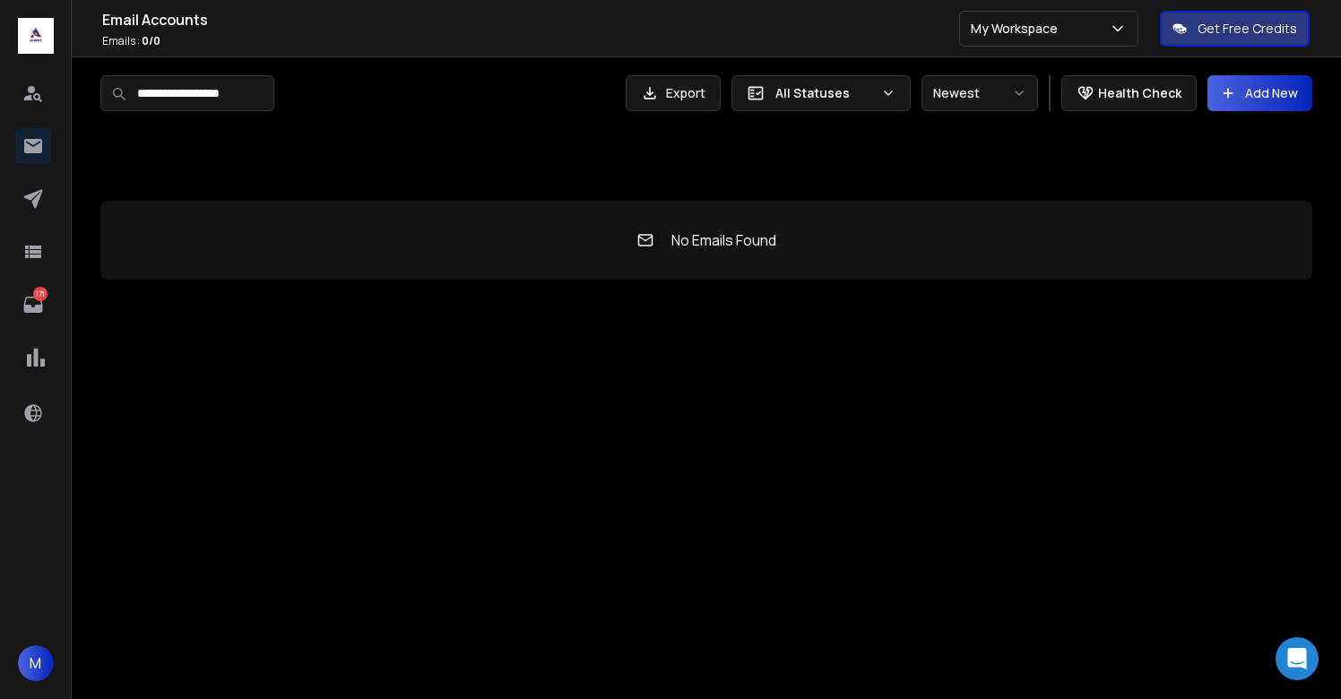
click at [274, 83] on input "**********" at bounding box center [187, 93] width 174 height 36
paste input
type input "**********"
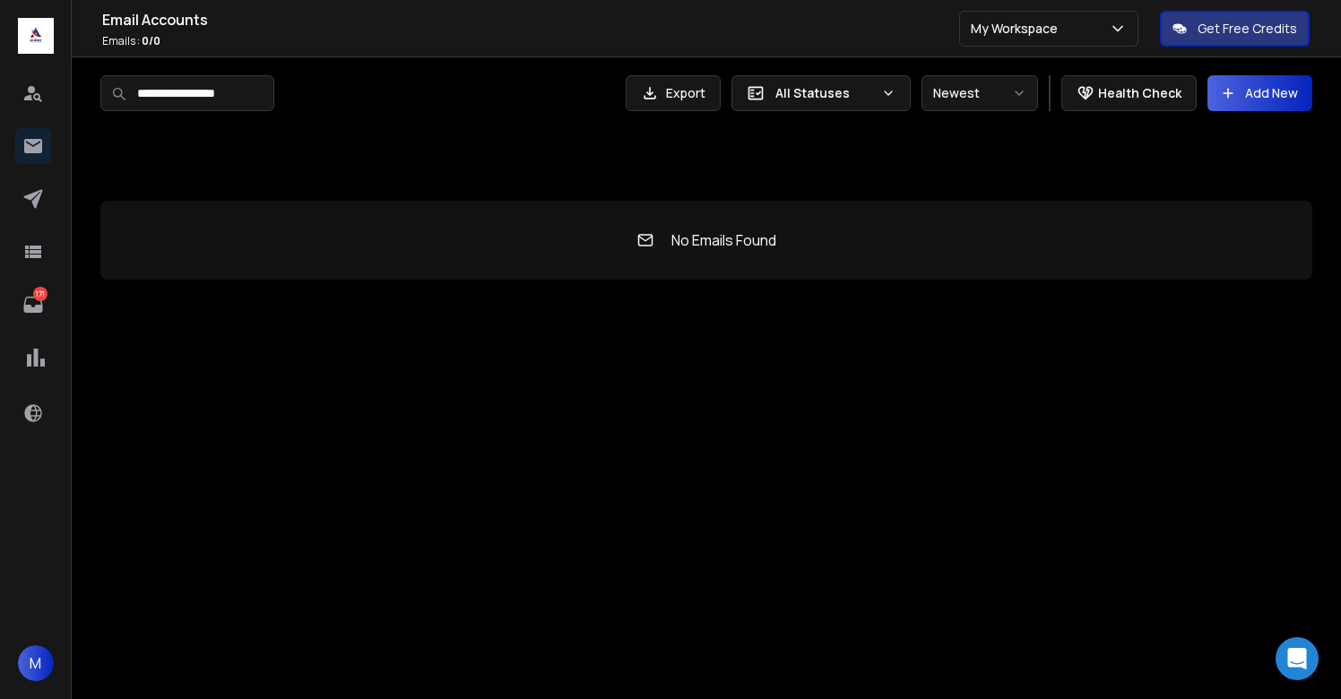
click at [256, 94] on input "**********" at bounding box center [187, 93] width 174 height 36
paste input "*"
type input "**********"
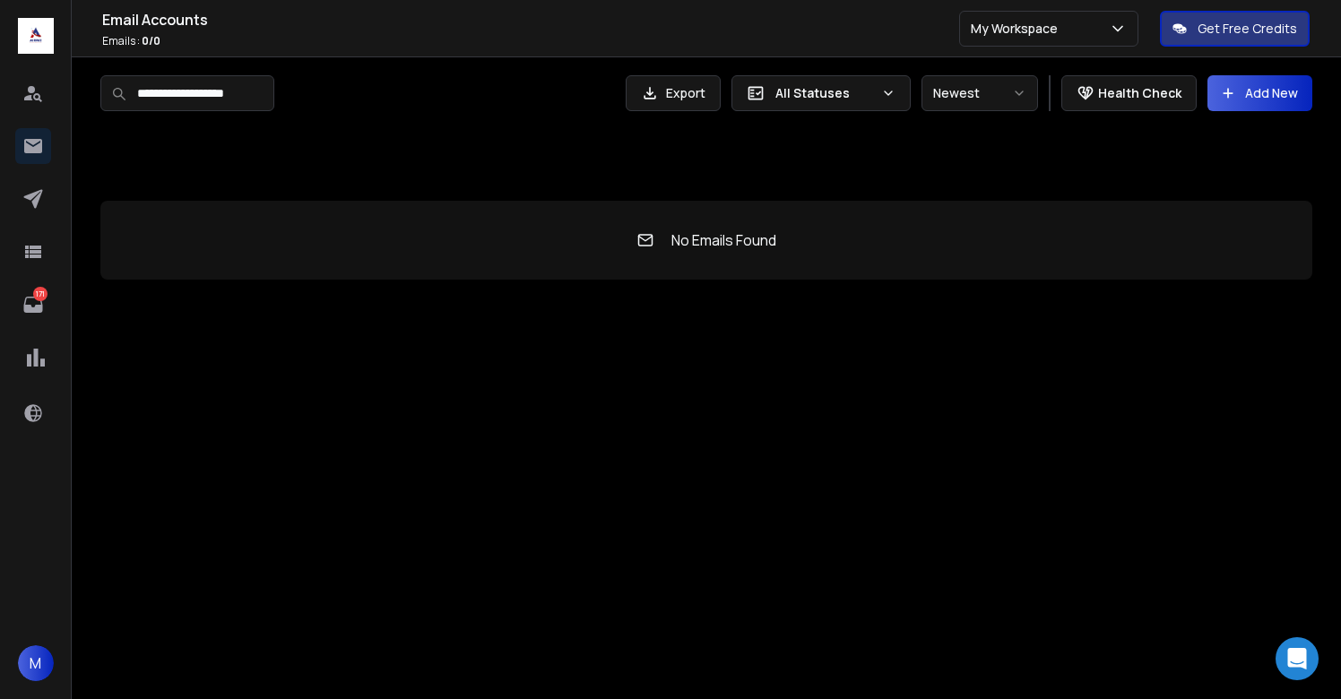
click at [272, 91] on input "**********" at bounding box center [187, 93] width 174 height 36
paste input "***"
type input "**********"
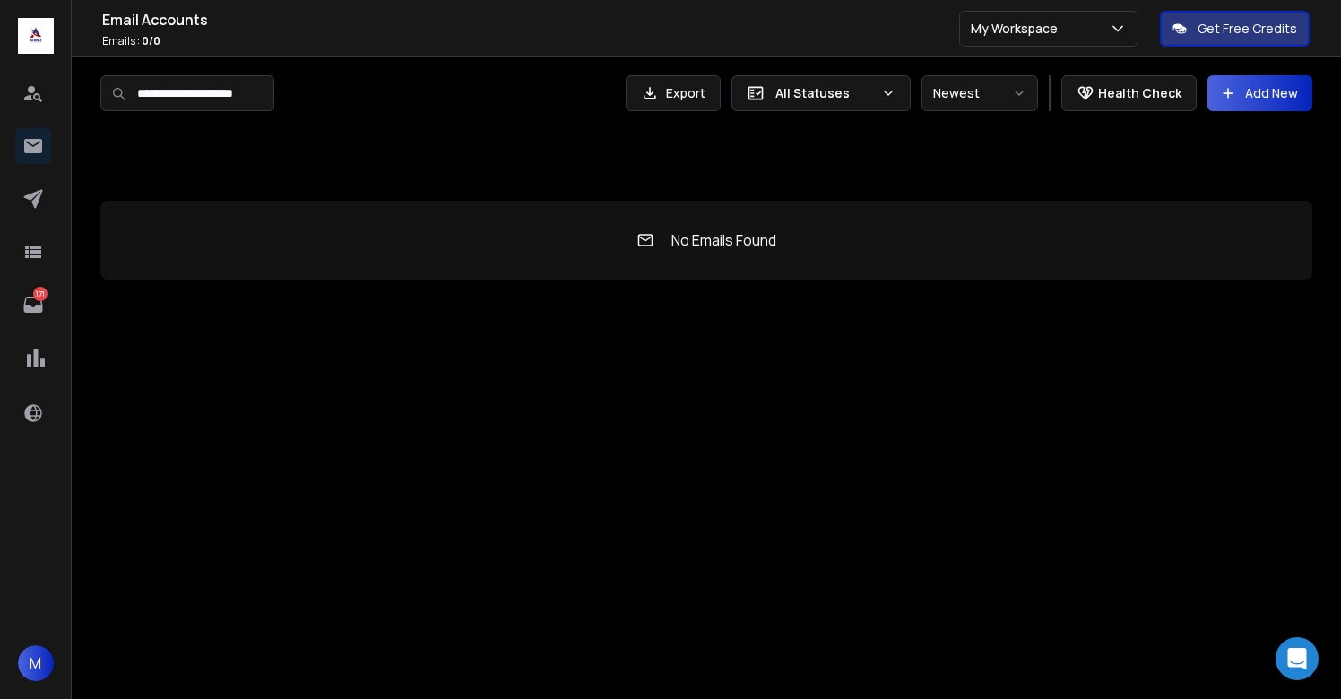
click at [274, 95] on input "**********" at bounding box center [187, 93] width 174 height 36
paste input
type input "**********"
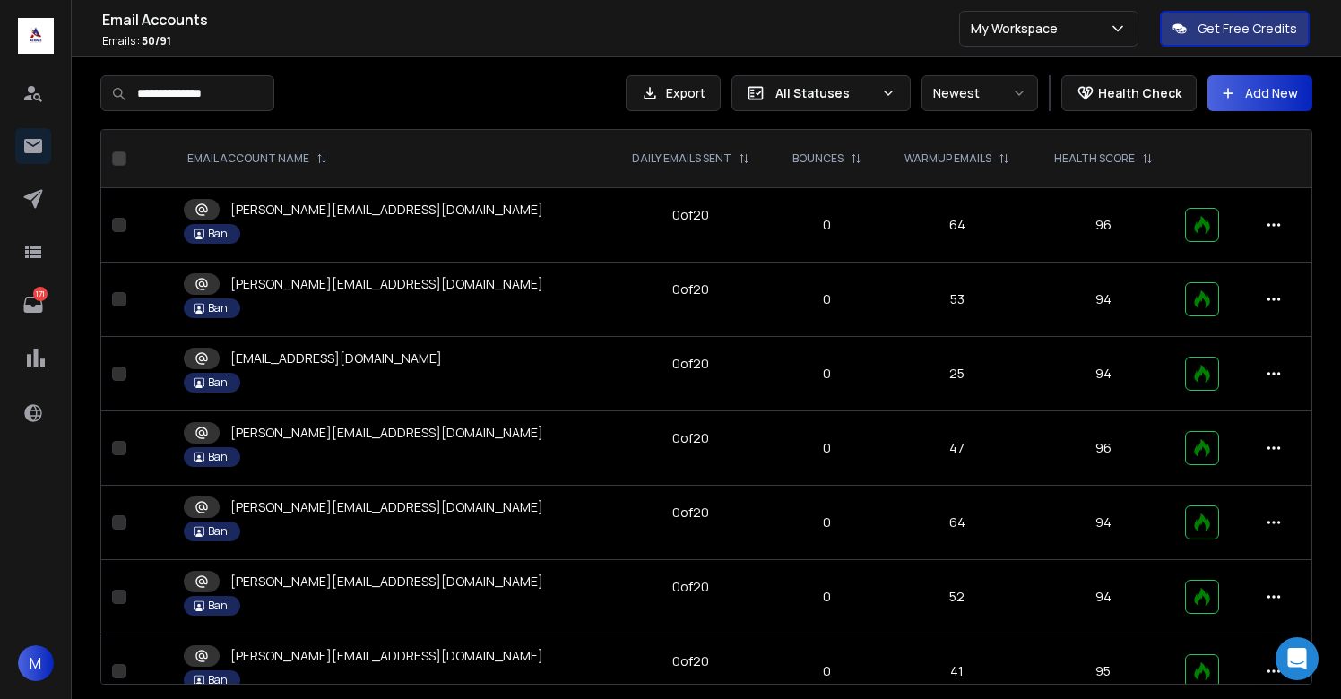
click at [212, 85] on input "**********" at bounding box center [187, 93] width 174 height 36
paste input "*****"
type input "**********"
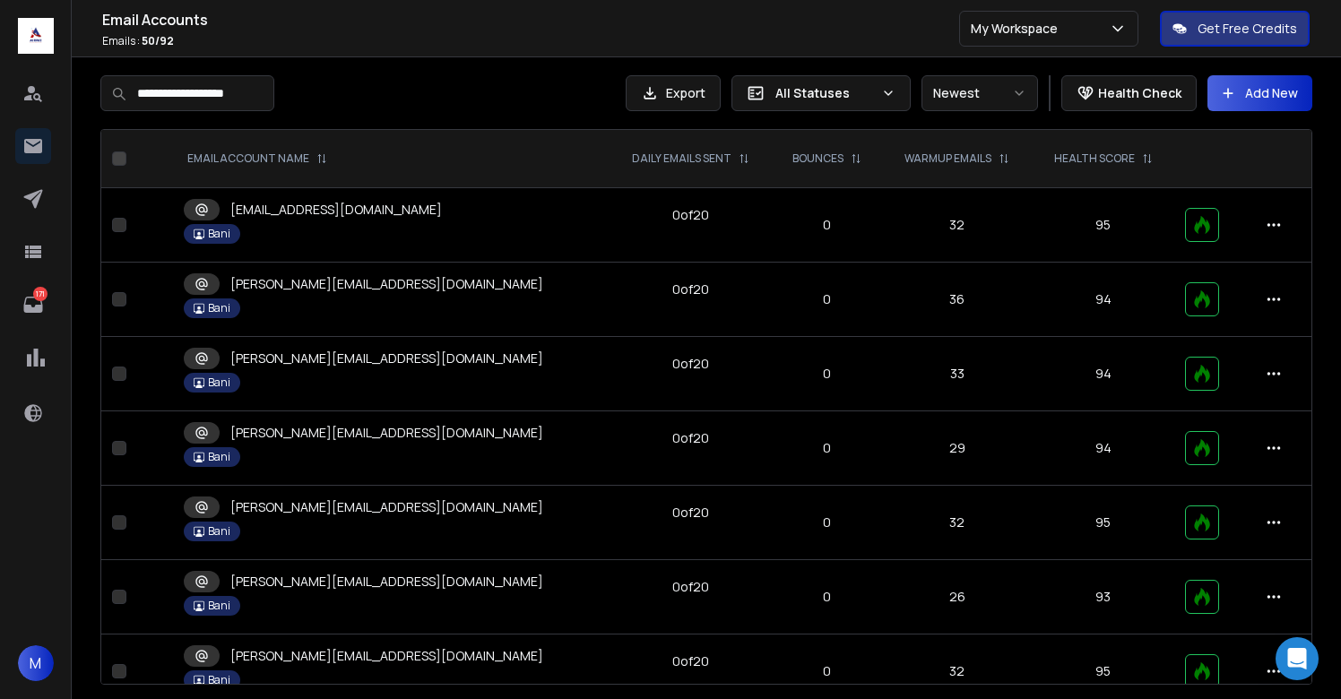
click at [273, 88] on input "**********" at bounding box center [187, 93] width 174 height 36
paste input "*"
type input "**********"
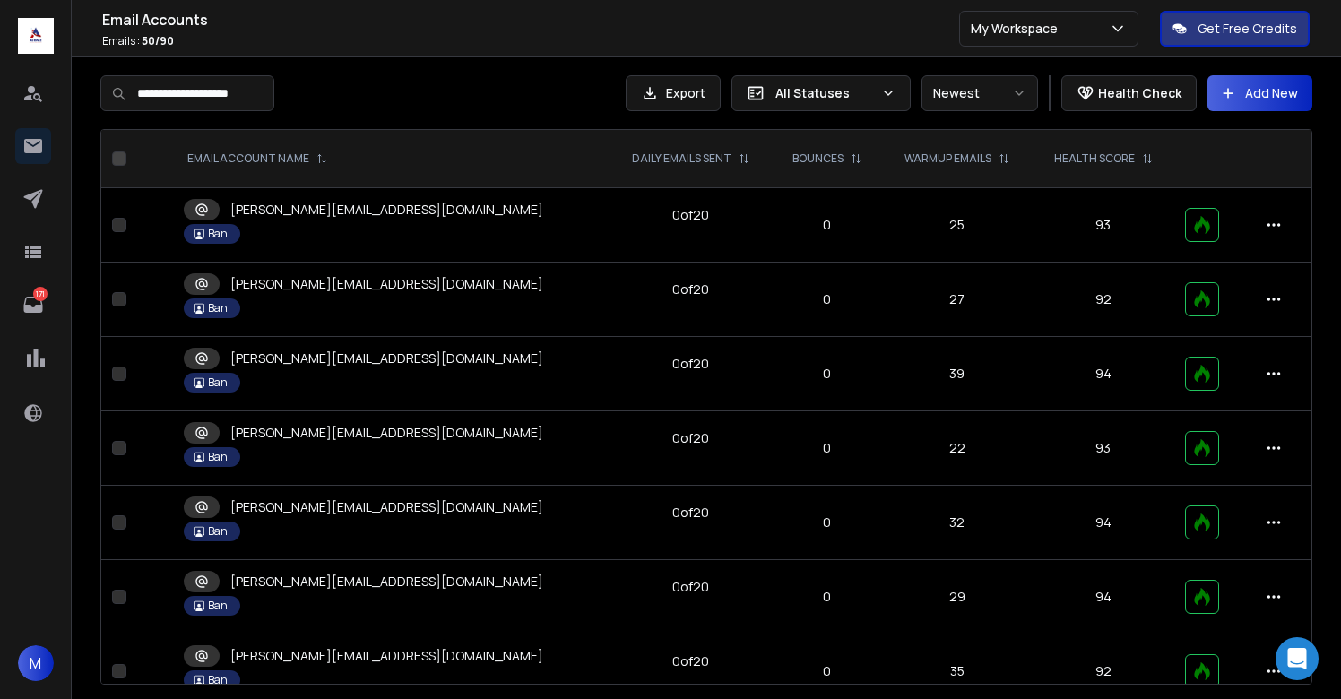
click at [261, 96] on input "**********" at bounding box center [187, 93] width 174 height 36
paste input
type input "**********"
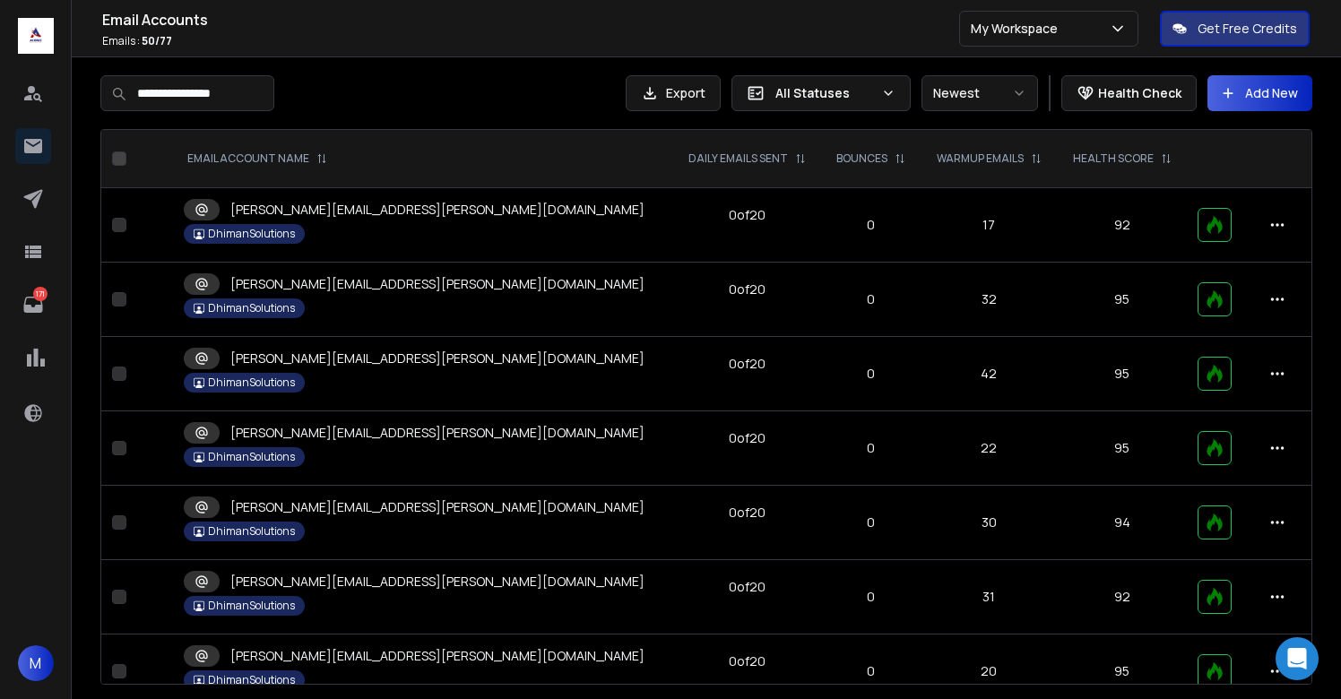
click at [256, 95] on input "**********" at bounding box center [187, 93] width 174 height 36
paste input "******"
type input "**********"
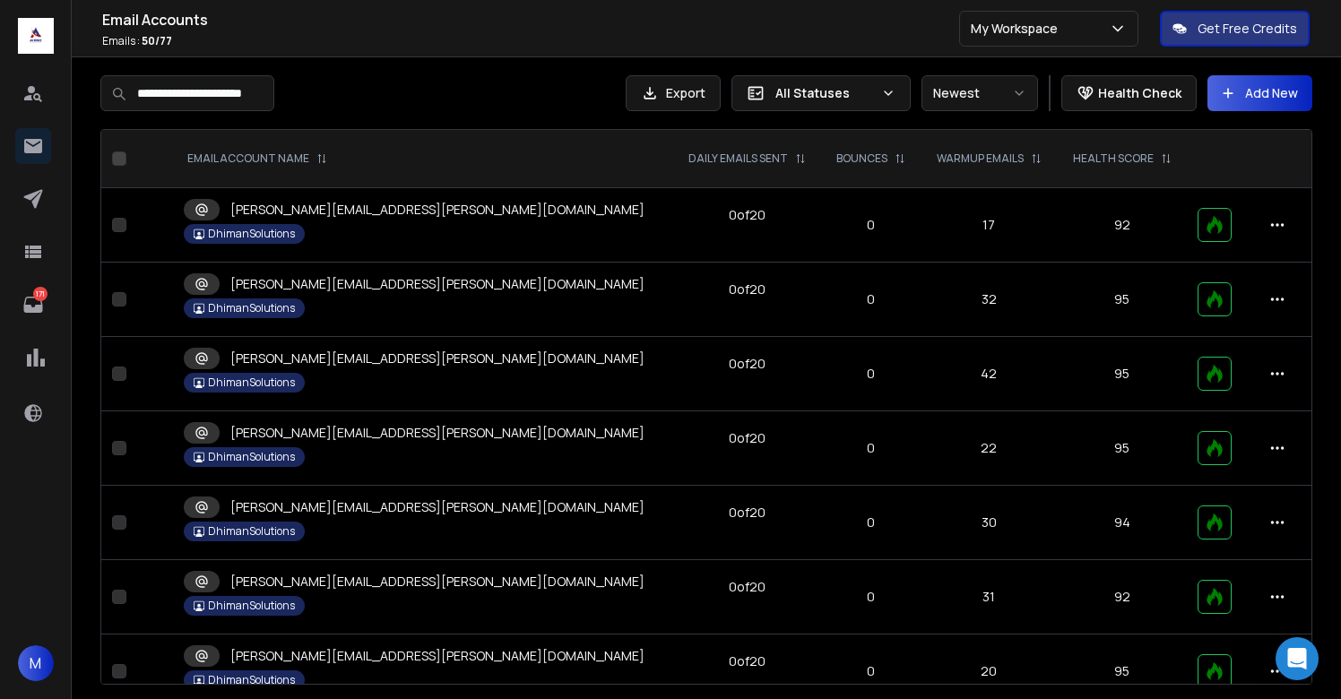
scroll to position [0, 3]
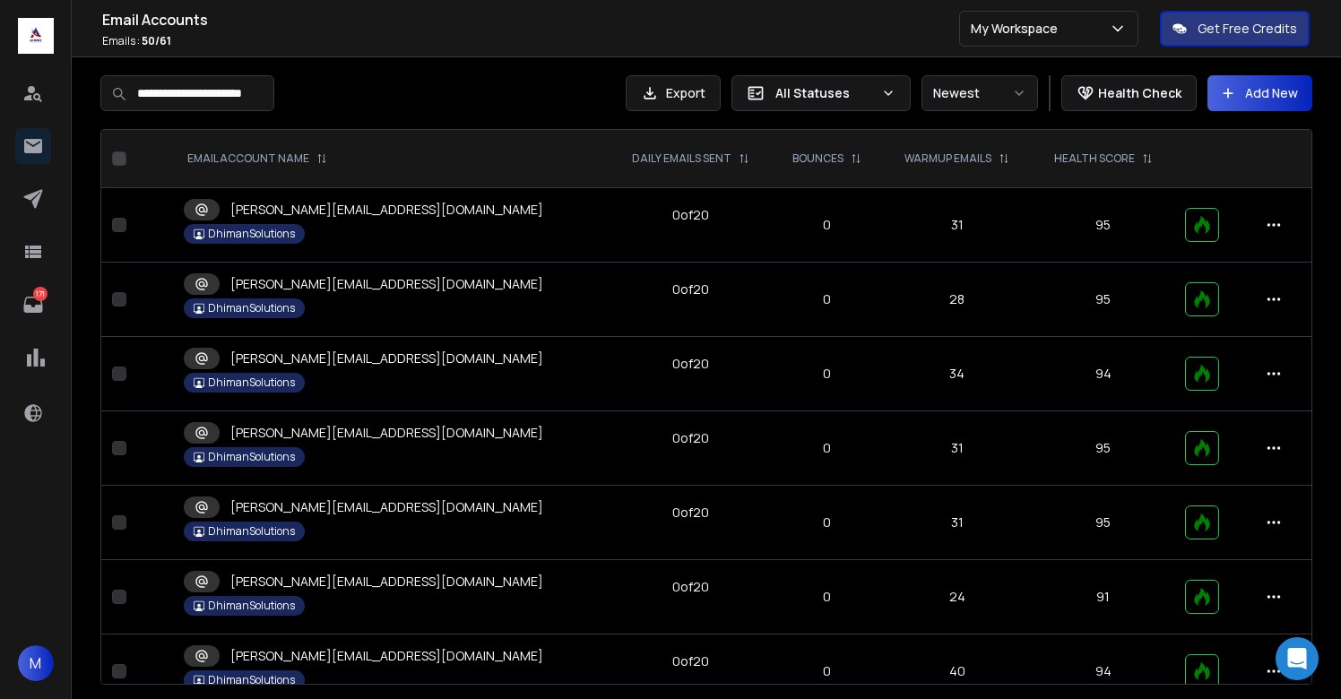
click at [253, 96] on input "**********" at bounding box center [187, 93] width 174 height 36
paste input
type input "**********"
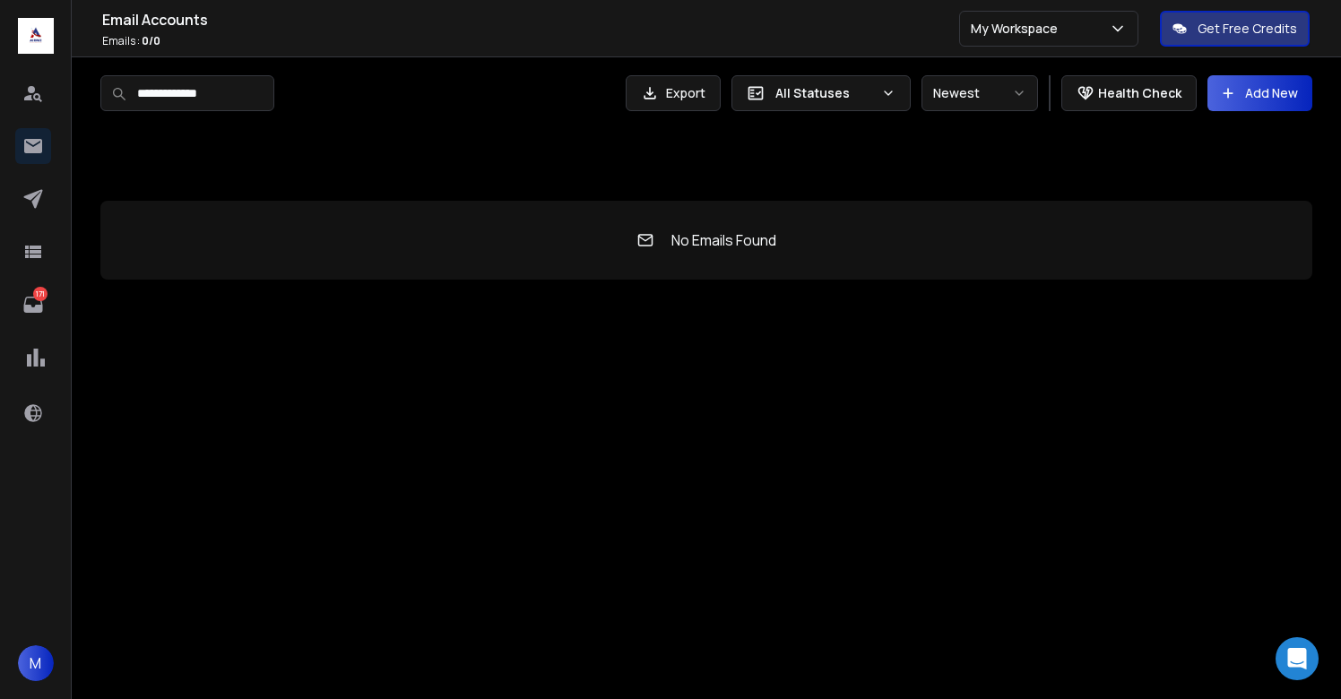
click at [223, 103] on input "**********" at bounding box center [187, 93] width 174 height 36
paste input "*********"
type input "**********"
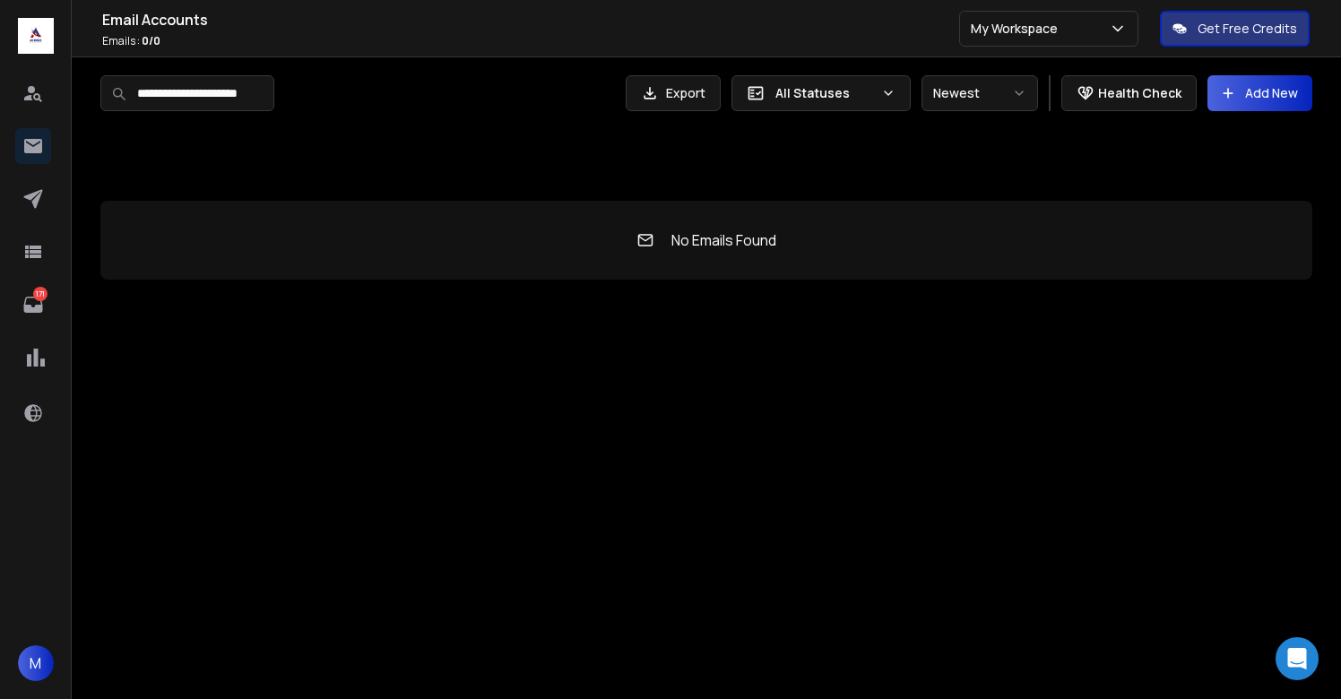
scroll to position [0, 1]
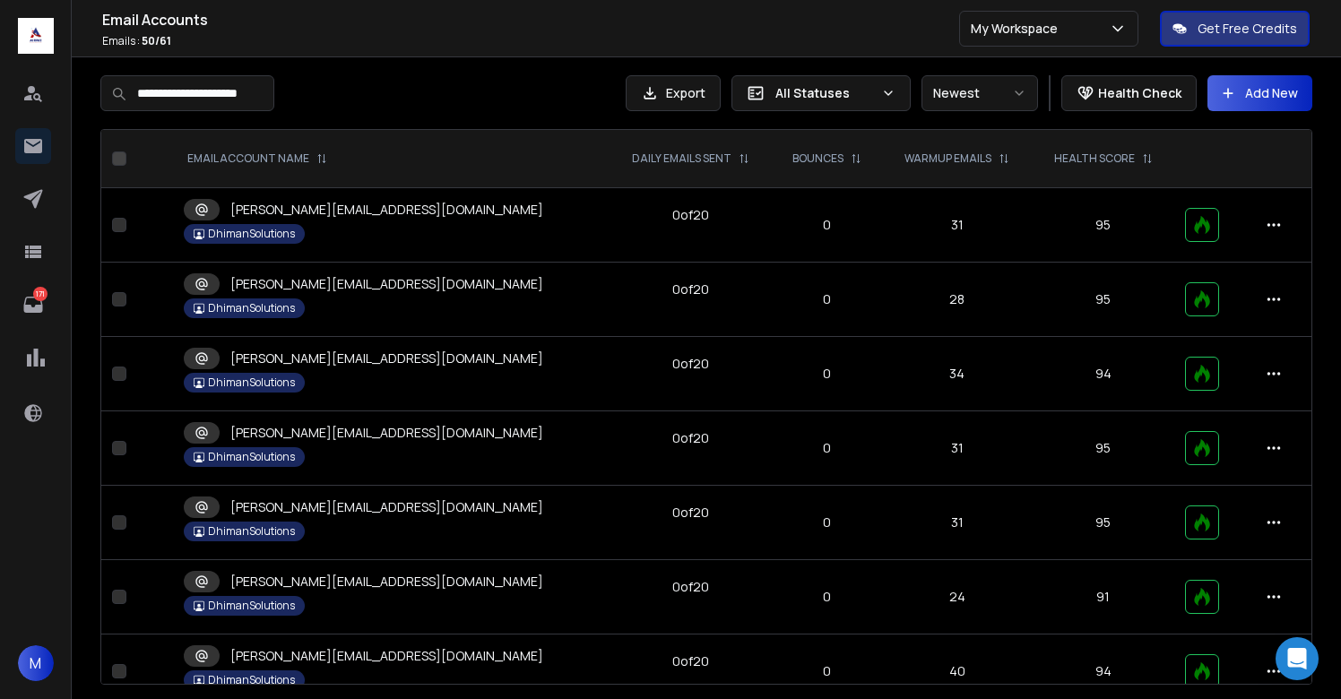
click at [227, 100] on input "**********" at bounding box center [187, 93] width 174 height 36
paste input
type input "**********"
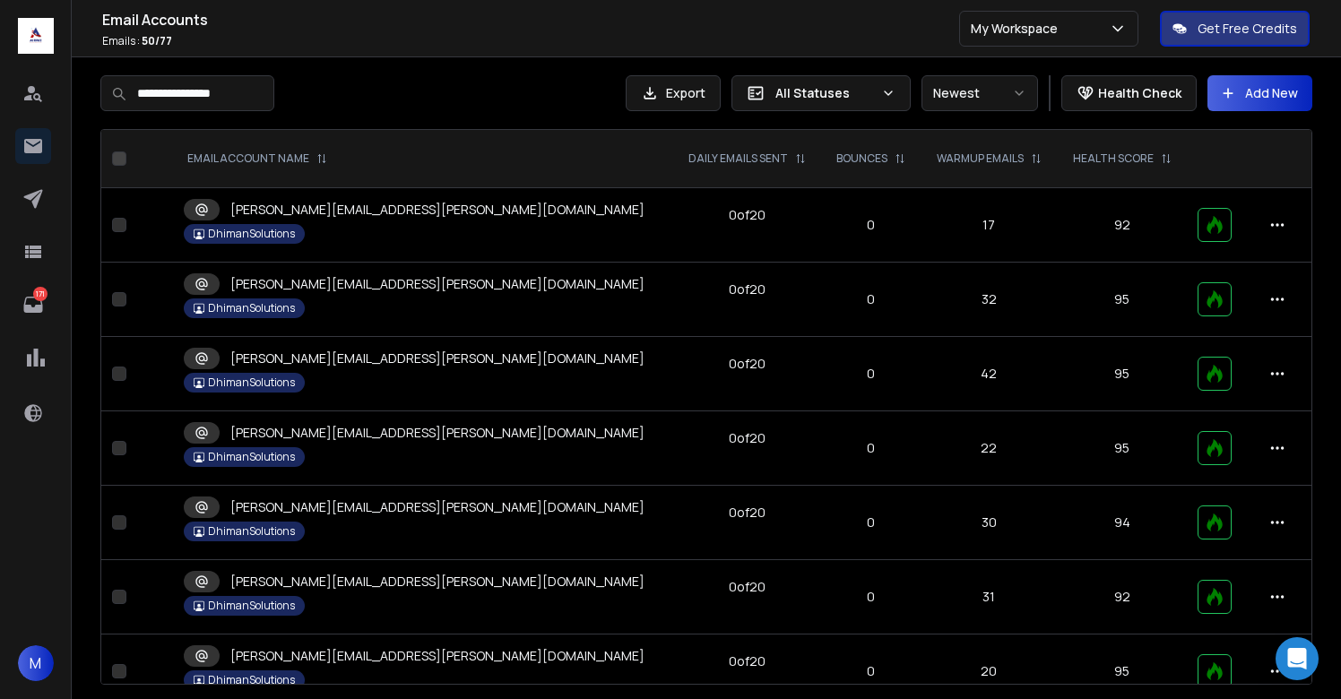
click at [253, 92] on input "**********" at bounding box center [187, 93] width 174 height 36
paste input "****"
type input "**********"
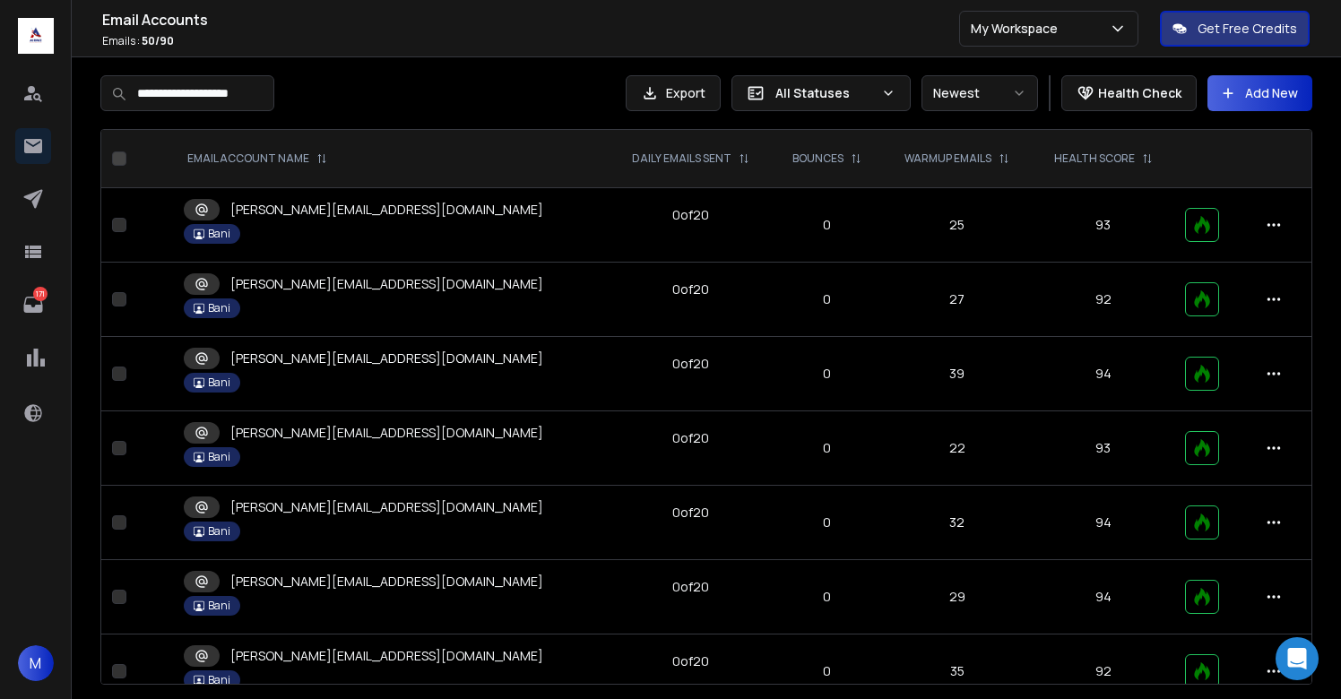
click at [226, 100] on input "**********" at bounding box center [187, 93] width 174 height 36
paste input
type input "**********"
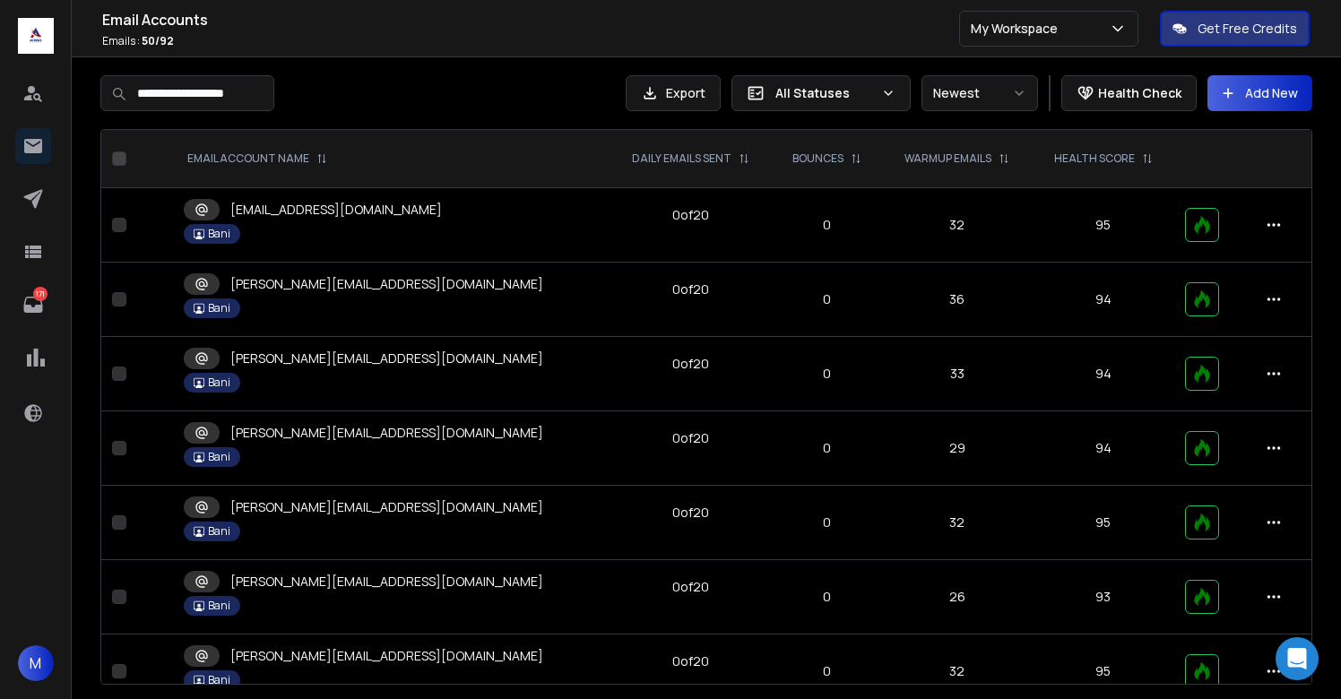
click at [274, 95] on input "**********" at bounding box center [187, 93] width 174 height 36
type input "**********"
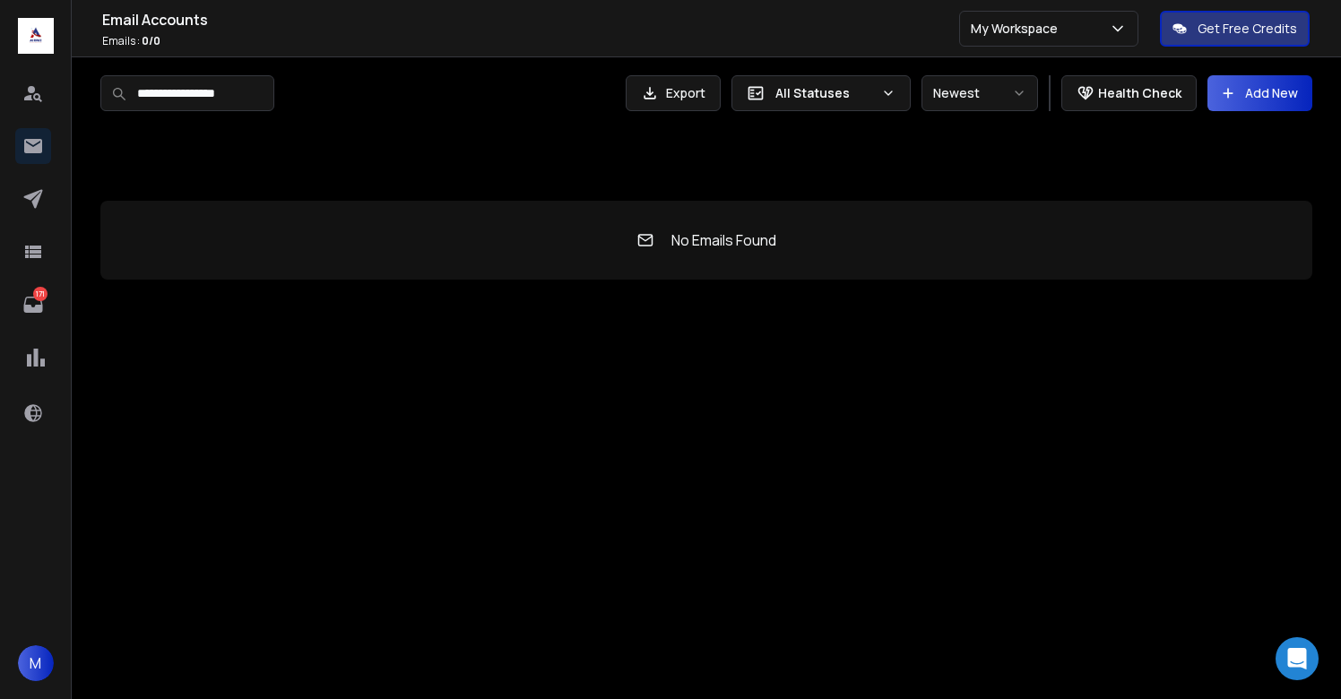
click at [249, 106] on input "**********" at bounding box center [187, 93] width 174 height 36
type input "**********"
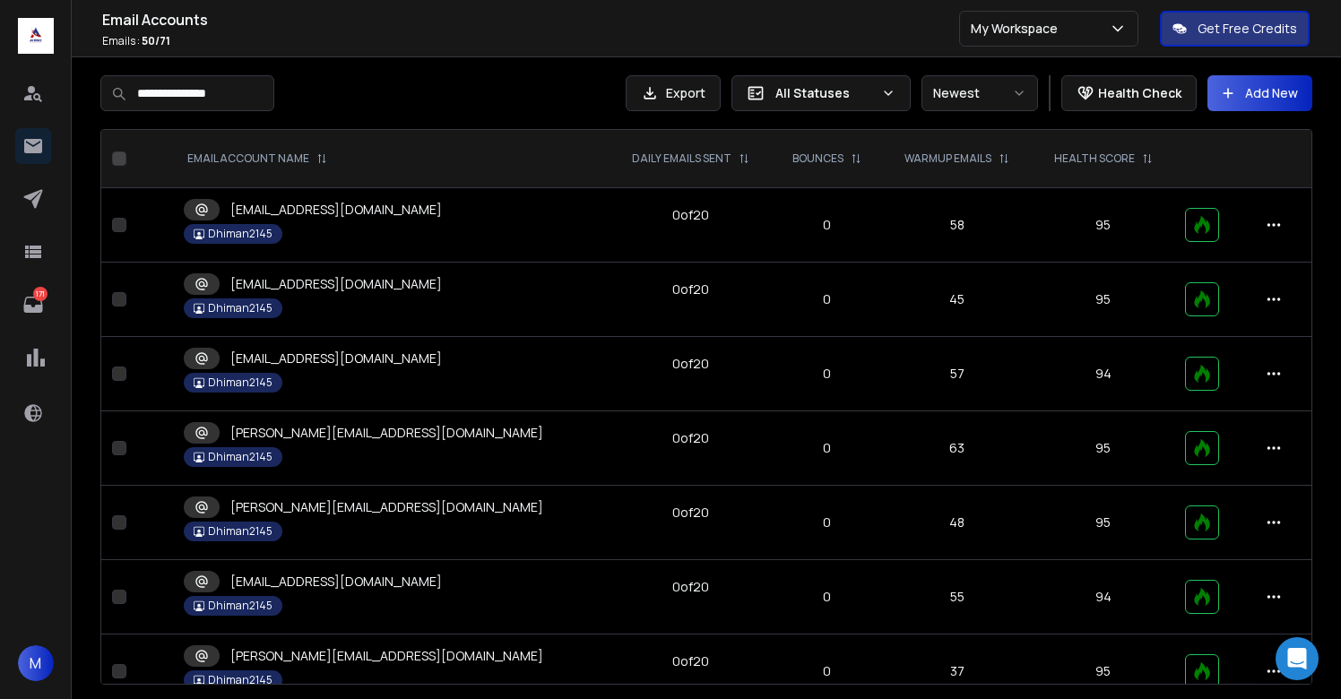
click at [264, 93] on input "**********" at bounding box center [187, 93] width 174 height 36
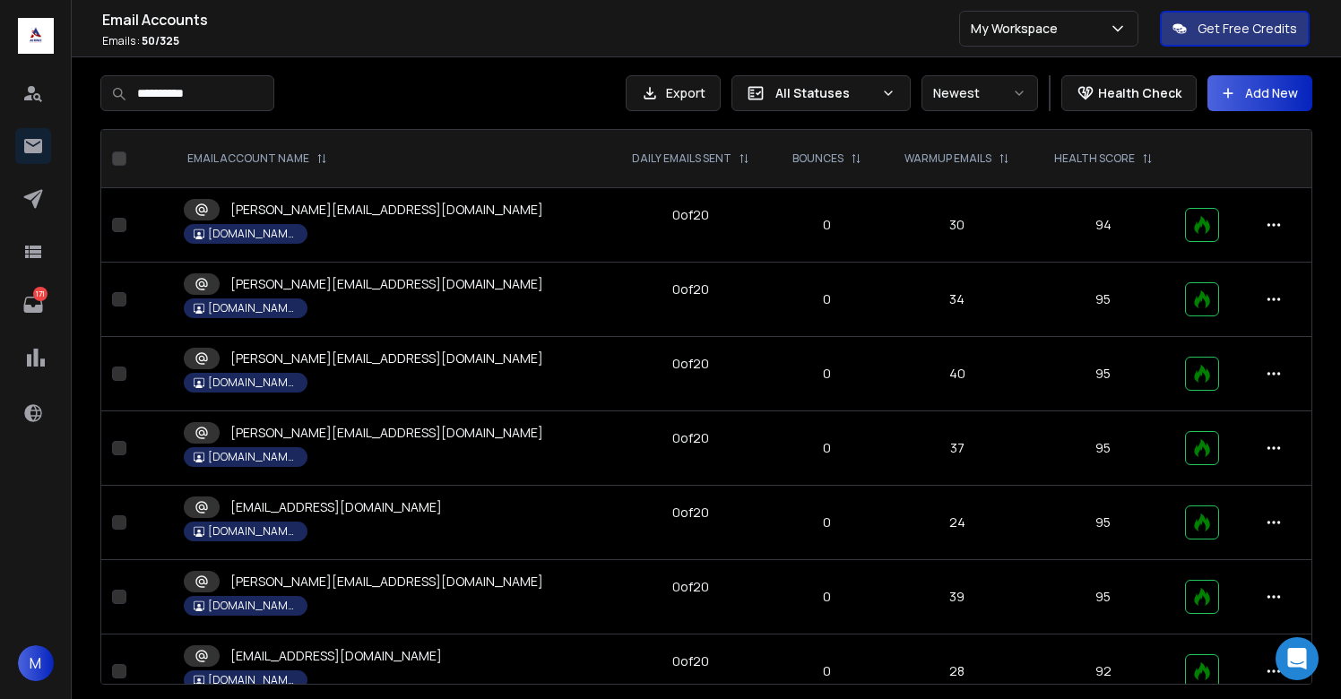
type input "**********"
click at [1236, 103] on button "Add New" at bounding box center [1260, 93] width 105 height 36
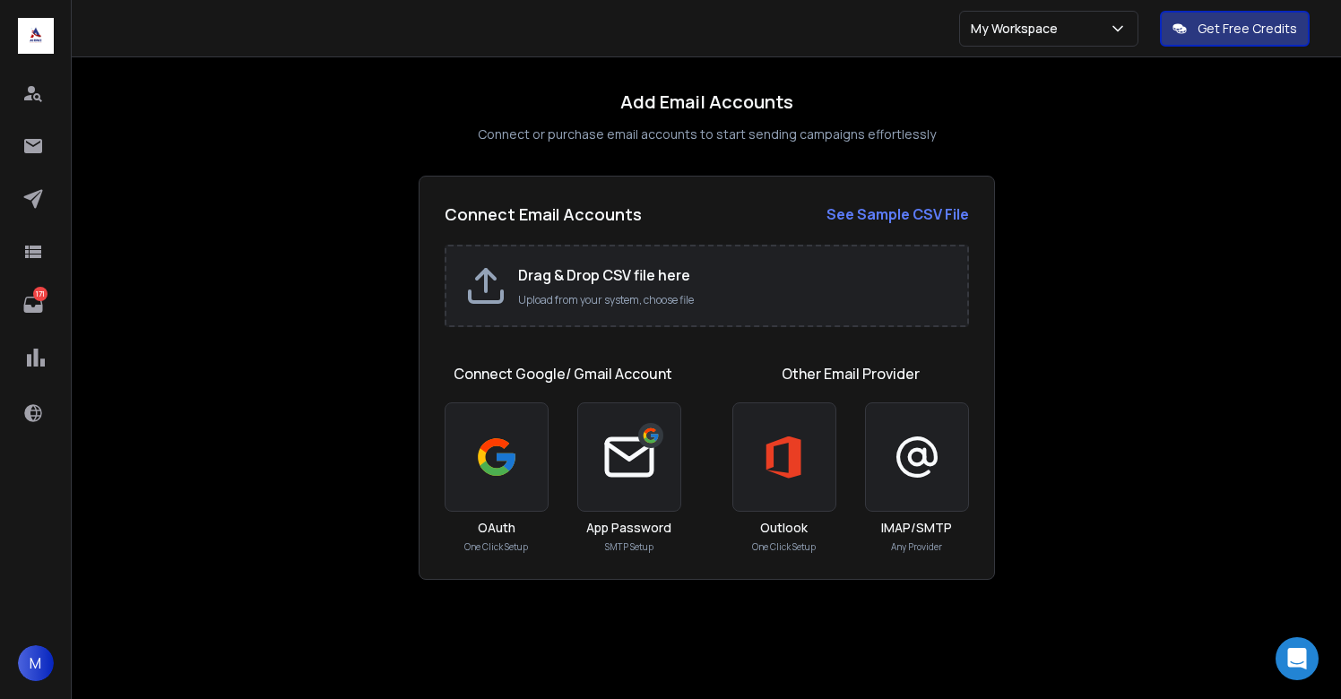
click at [899, 455] on icon at bounding box center [917, 457] width 45 height 54
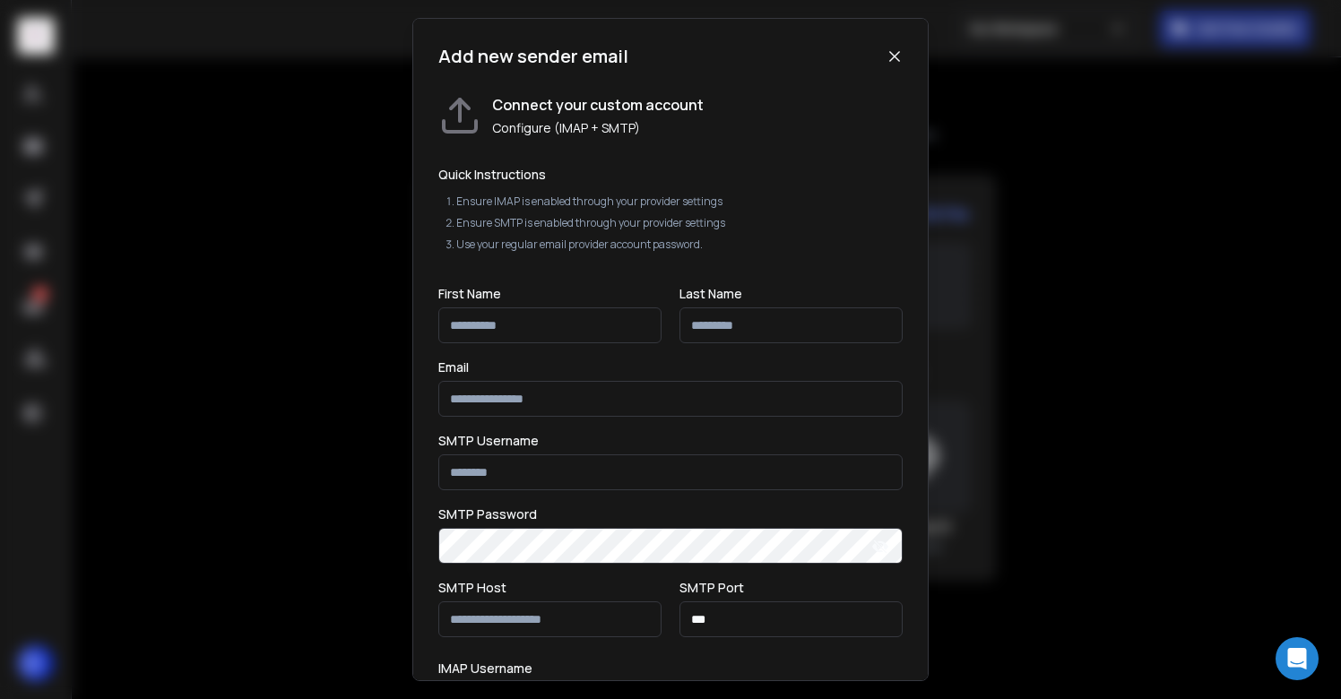
type input "**********"
click at [541, 325] on input "text" at bounding box center [549, 326] width 223 height 36
type input "*****"
type input "**********"
paste input "**********"
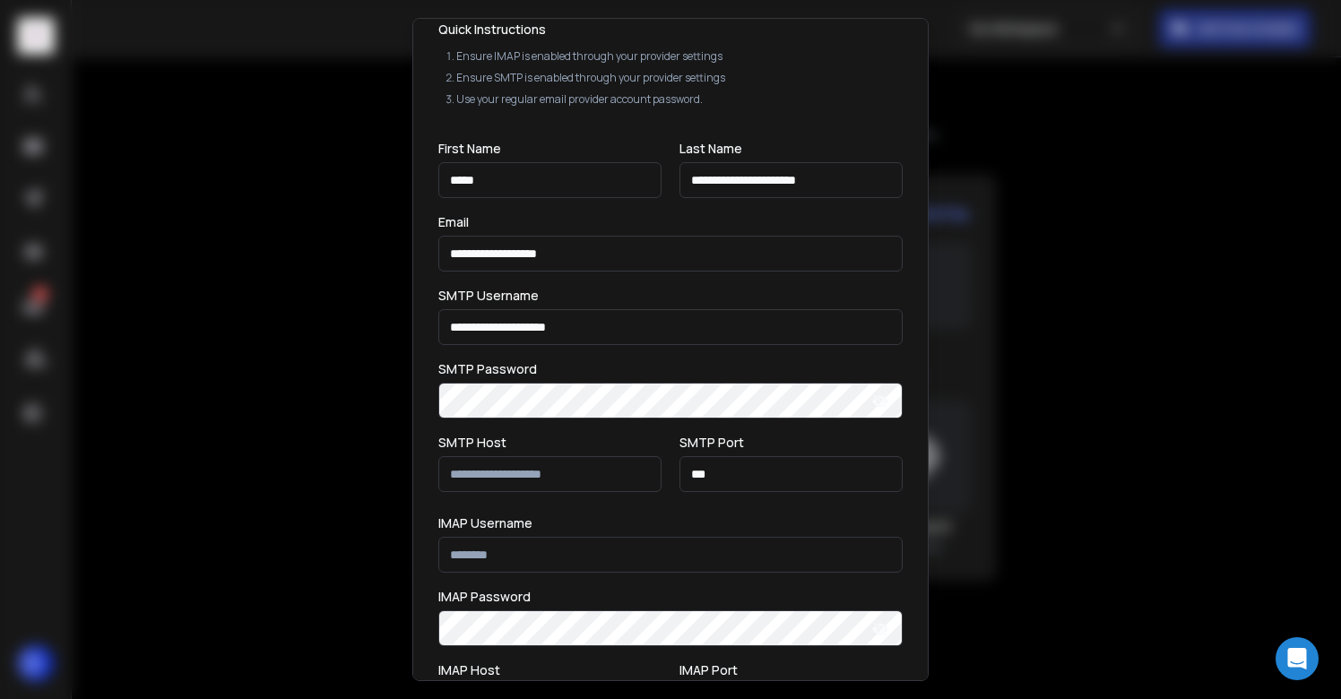
scroll to position [146, 0]
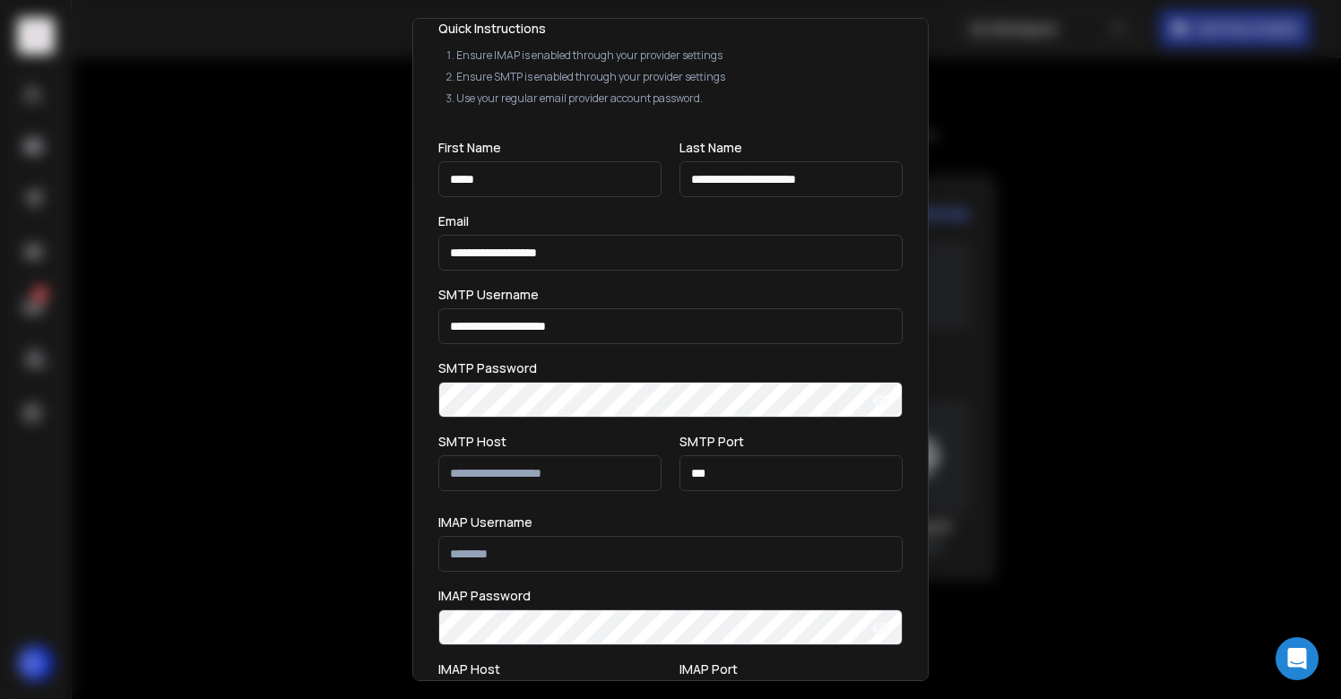
type input "**********"
click at [651, 327] on input "**********" at bounding box center [670, 326] width 464 height 36
paste input "text"
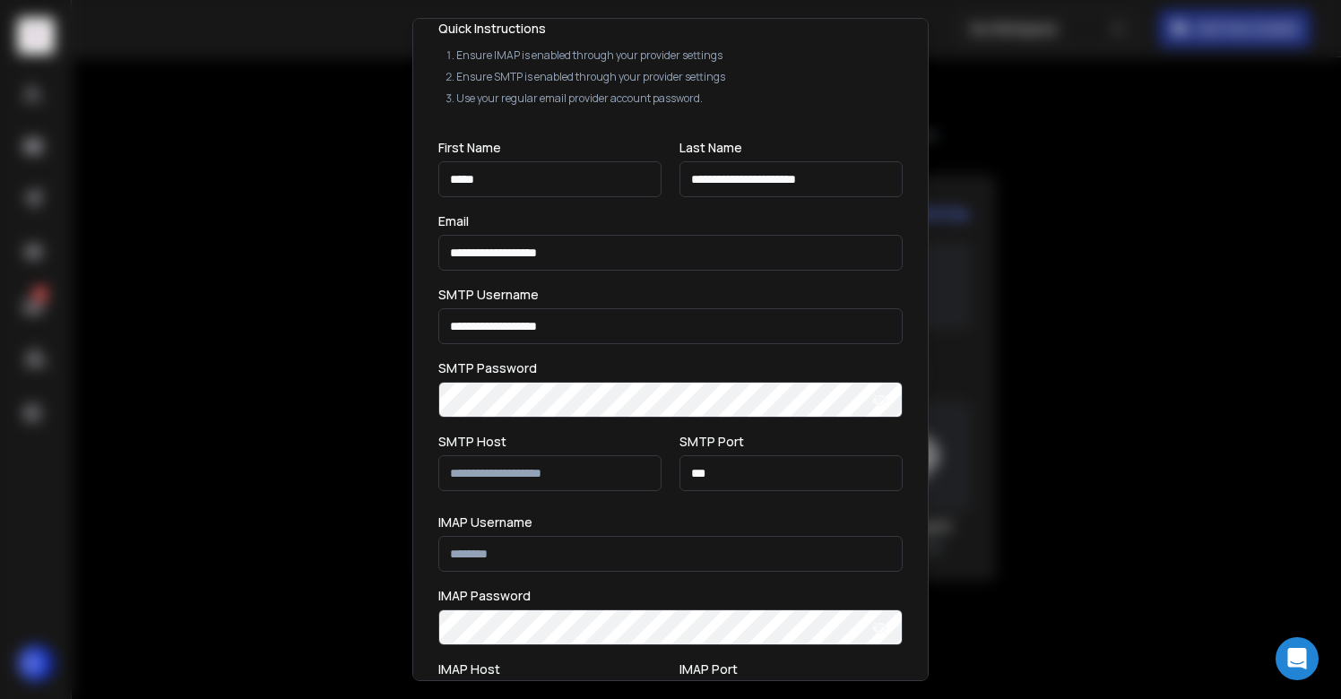
type input "**********"
paste input "**********"
type input "**********"
click at [656, 366] on div "SMTP Password" at bounding box center [670, 368] width 464 height 13
click at [537, 481] on input "text" at bounding box center [549, 473] width 223 height 36
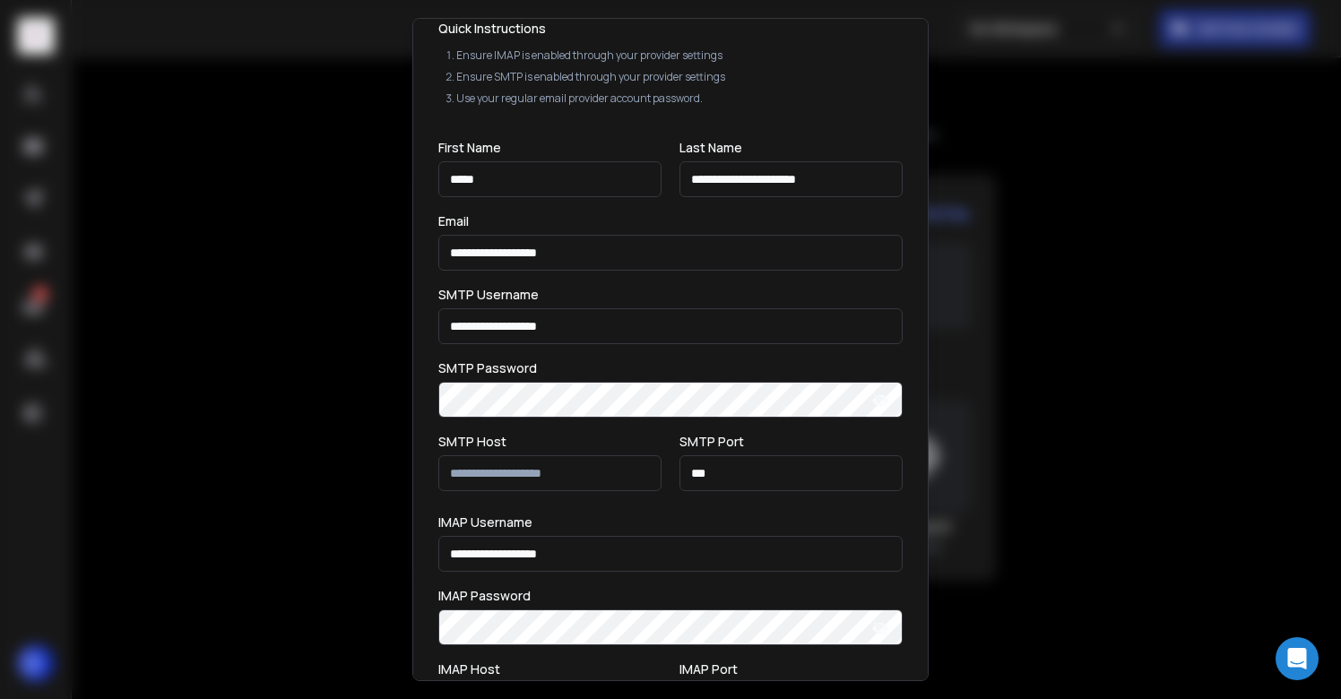
click at [590, 362] on div "SMTP Password" at bounding box center [670, 368] width 464 height 13
click at [584, 468] on input "text" at bounding box center [549, 473] width 223 height 36
paste input "**********"
type input "**********"
click at [597, 511] on form "**********" at bounding box center [670, 493] width 464 height 703
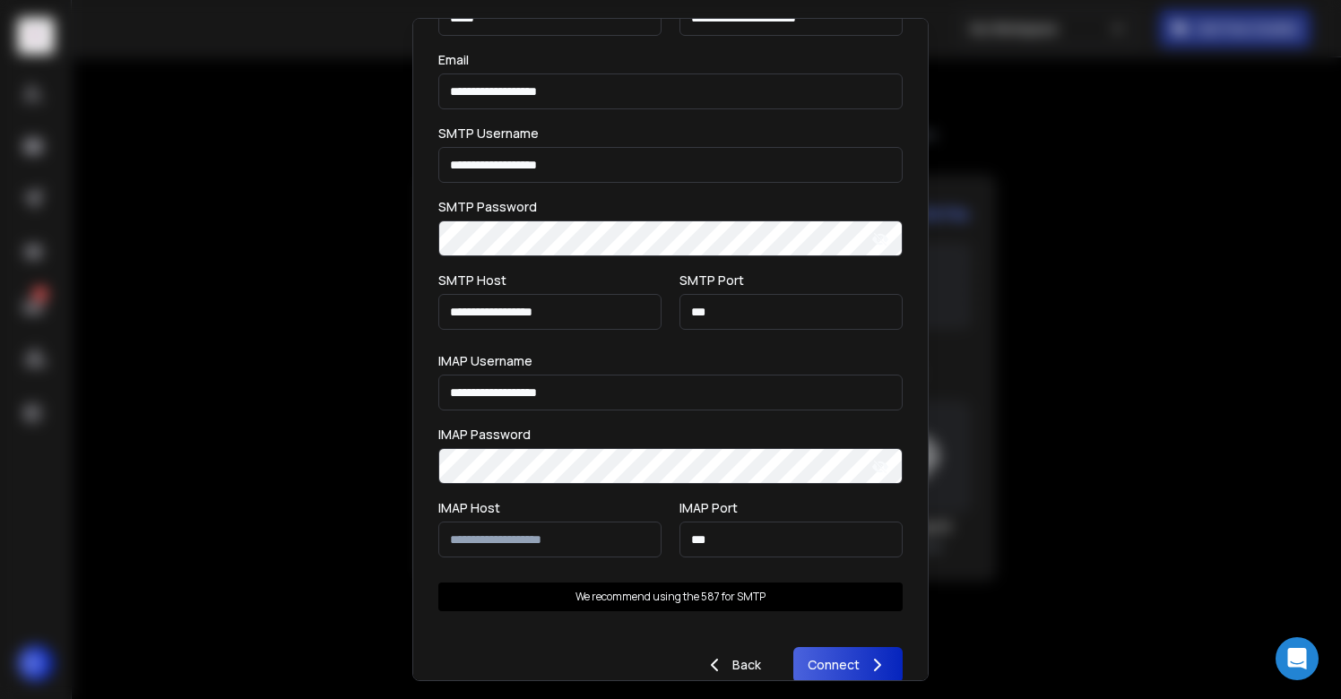
scroll to position [325, 0]
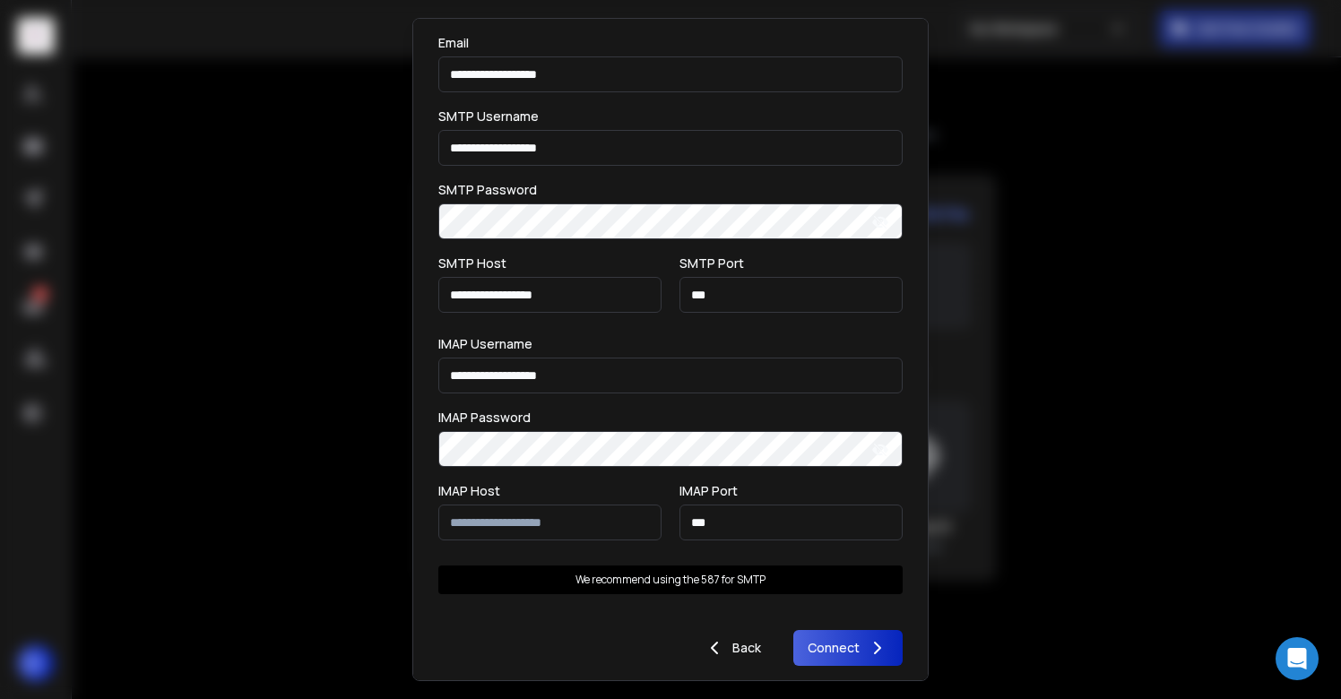
click at [574, 519] on input "text" at bounding box center [549, 523] width 223 height 36
paste input "**********"
type input "**********"
click at [503, 537] on input "text" at bounding box center [549, 523] width 223 height 36
paste input "**********"
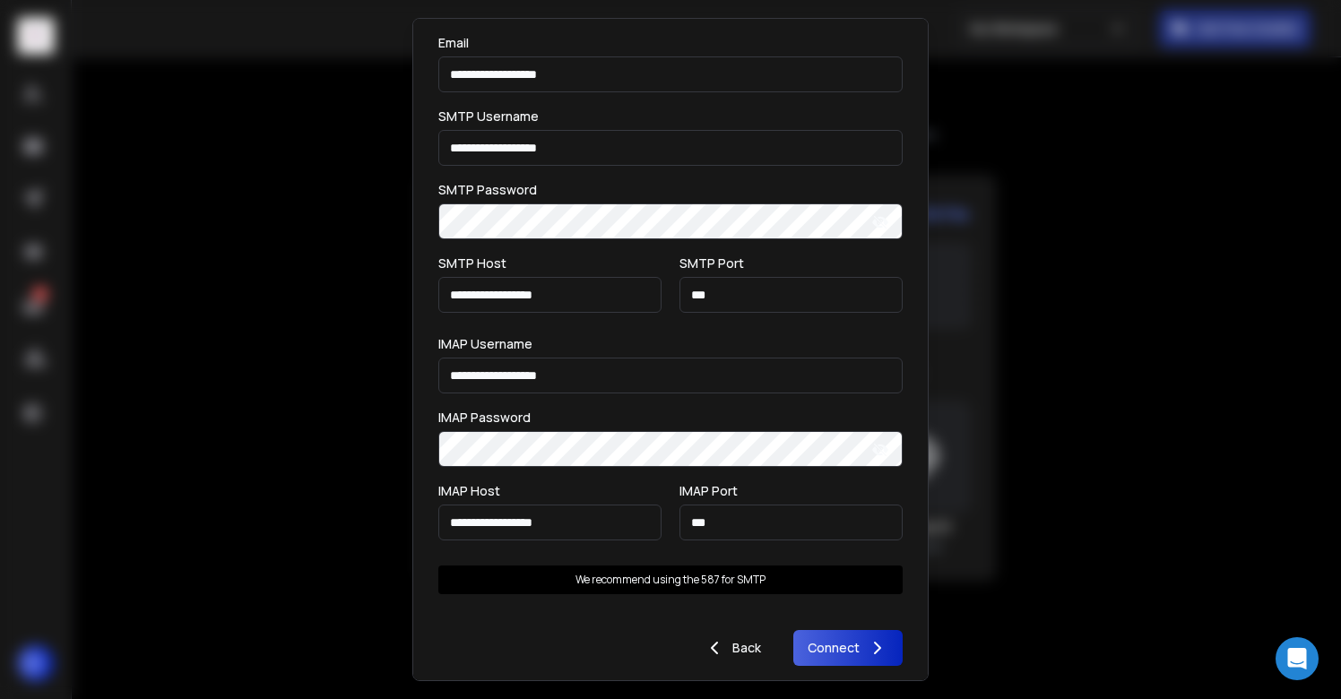
type input "**********"
click at [620, 481] on form "**********" at bounding box center [670, 314] width 464 height 703
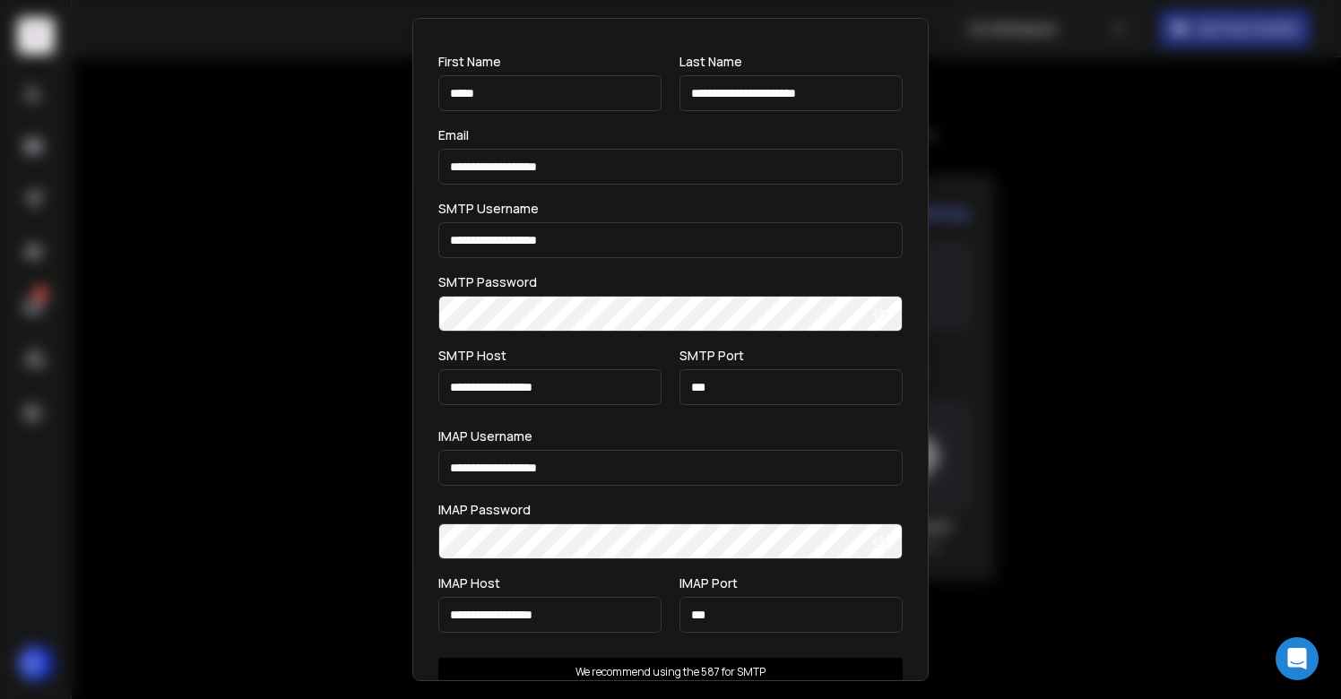
scroll to position [239, 0]
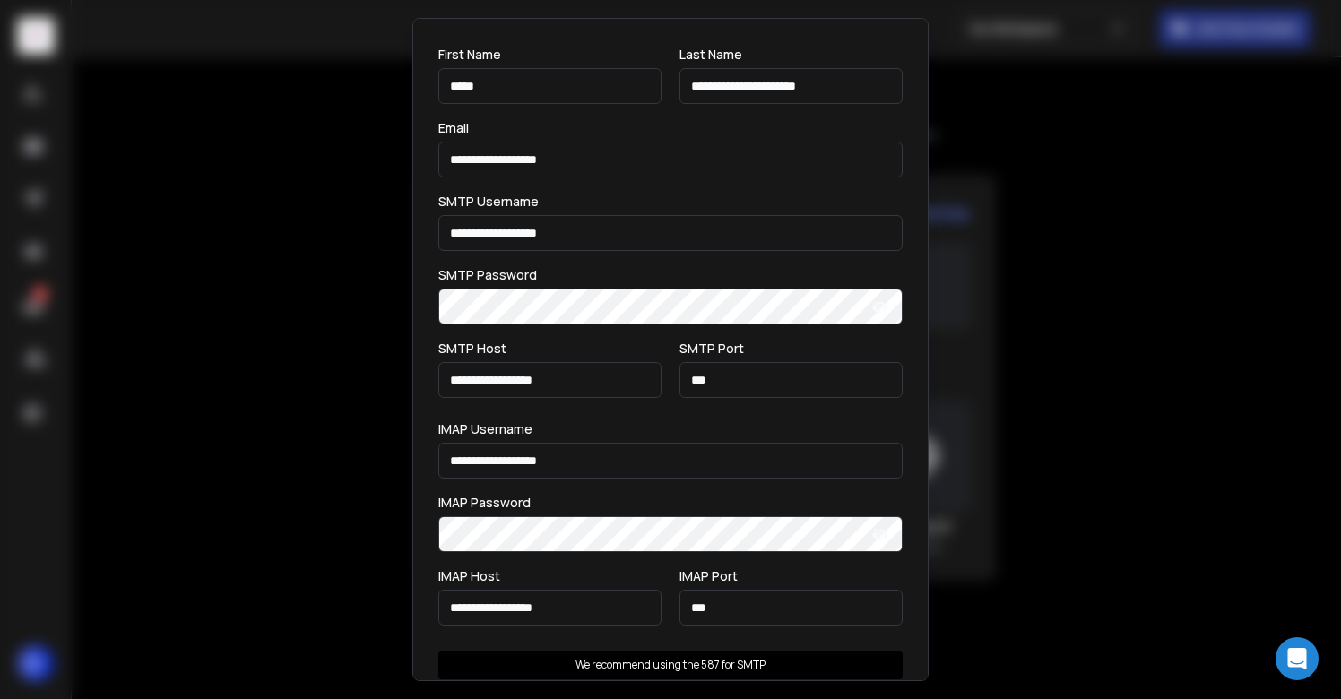
click at [671, 423] on div "IMAP Username" at bounding box center [670, 429] width 464 height 13
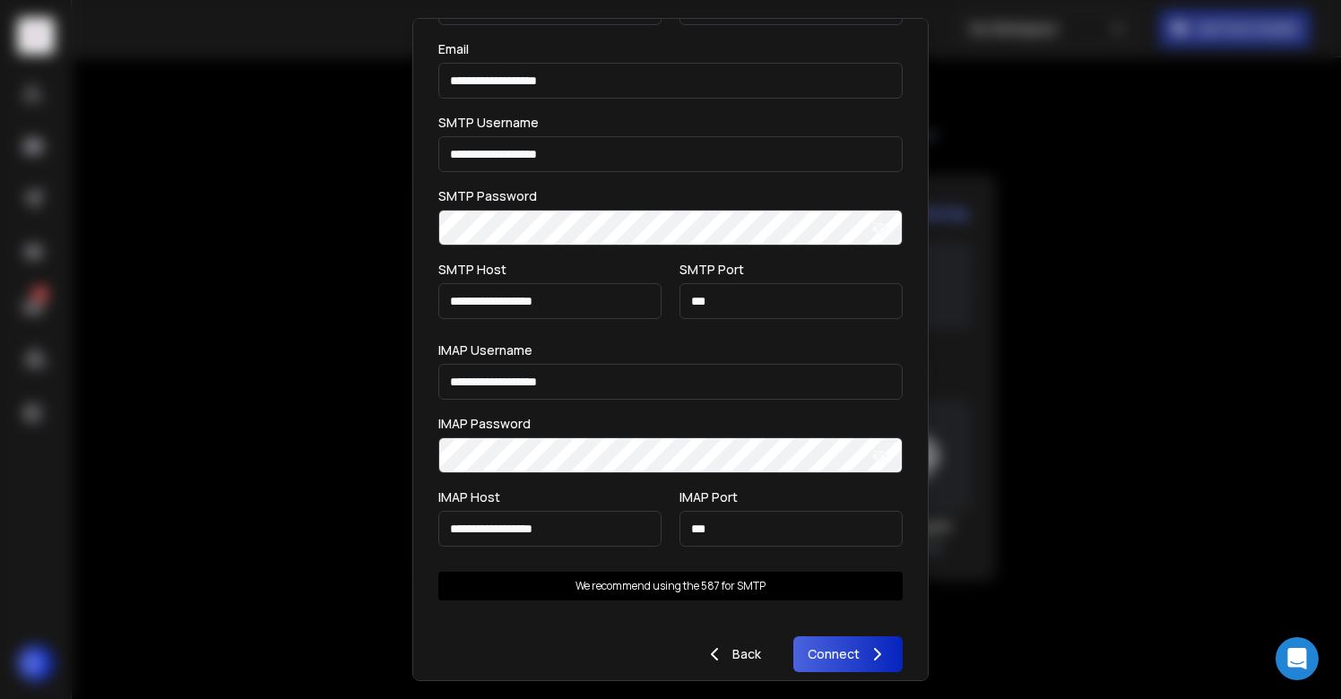
scroll to position [335, 0]
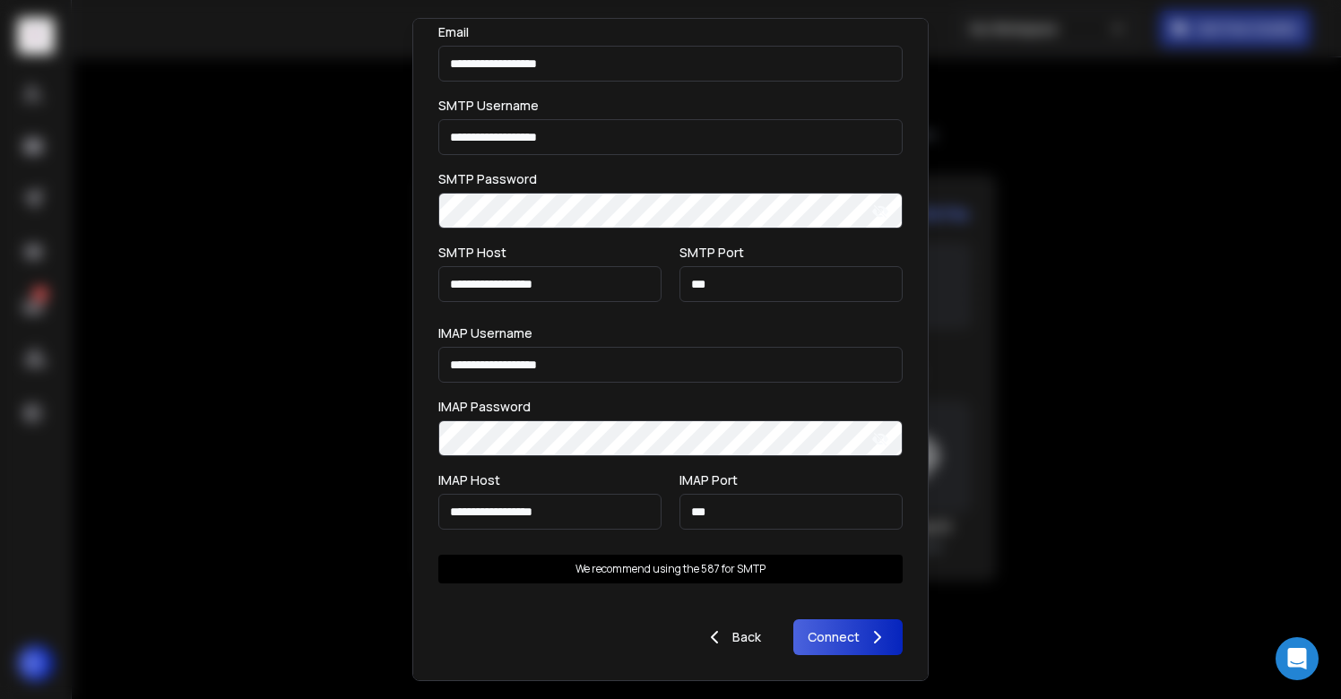
click at [841, 644] on button "Connect" at bounding box center [847, 638] width 109 height 36
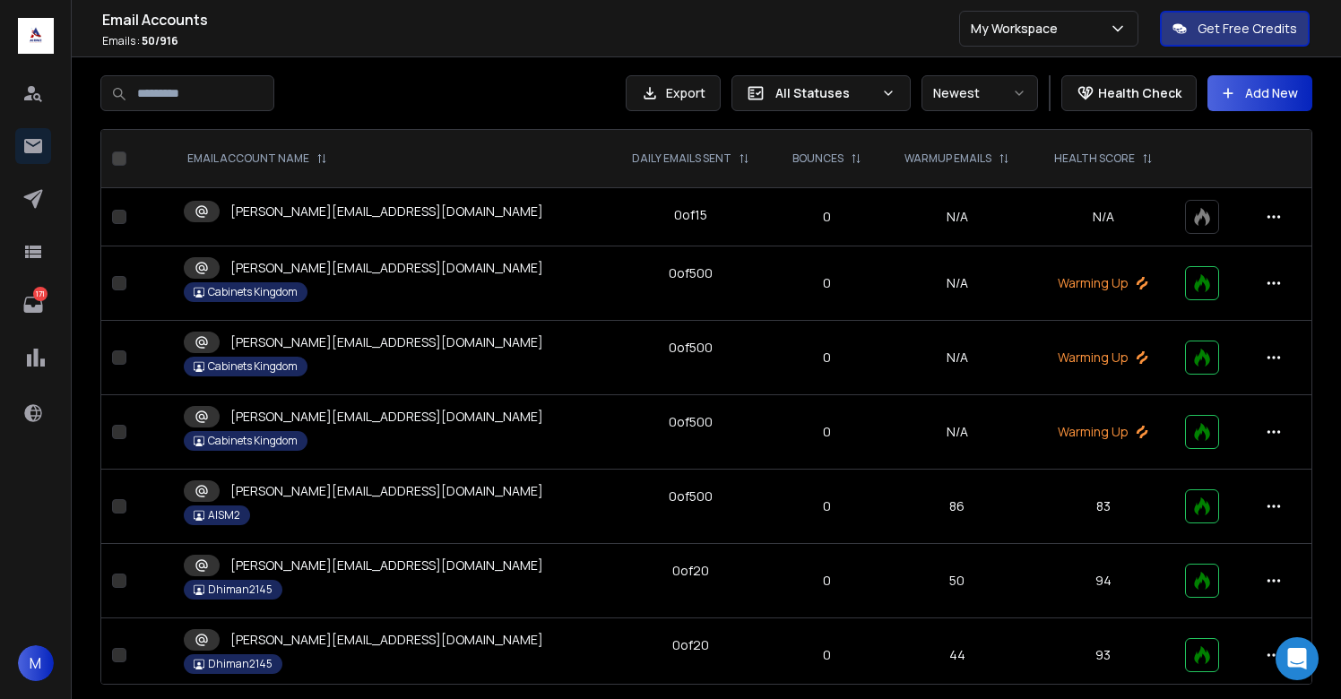
click at [1195, 221] on icon at bounding box center [1202, 217] width 15 height 18
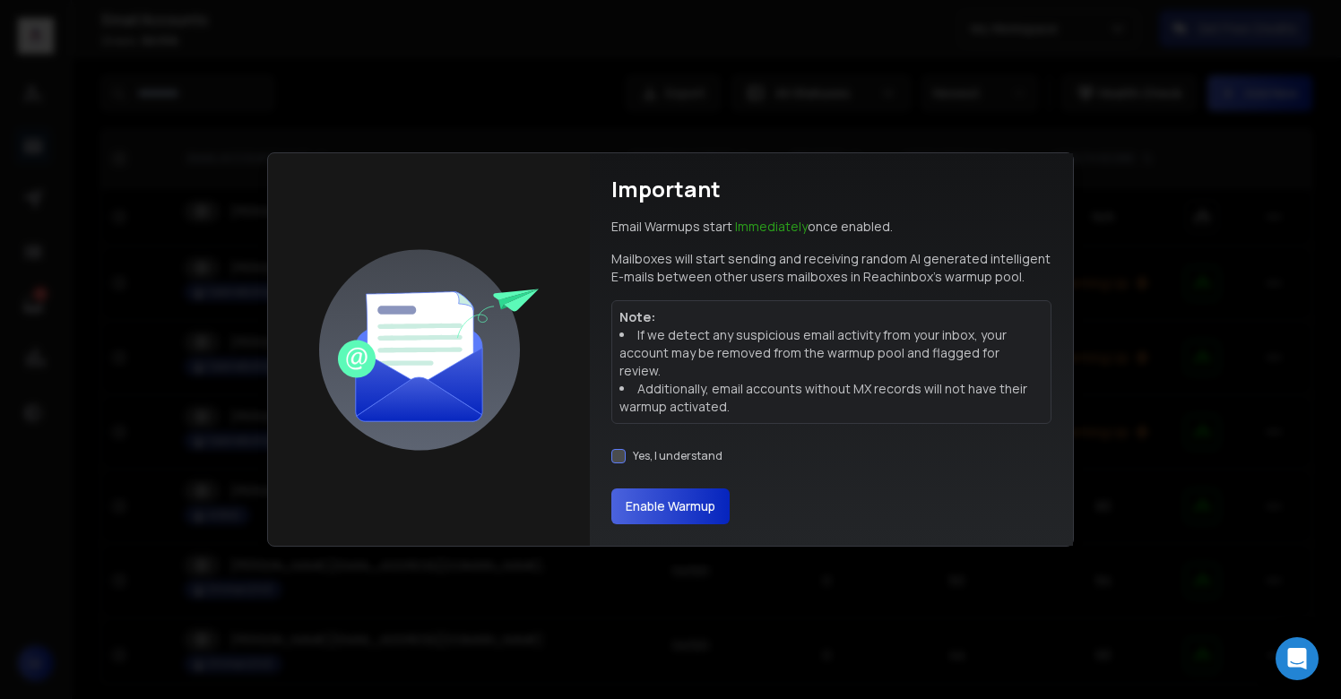
click at [616, 449] on button "Yes, I understand" at bounding box center [618, 456] width 14 height 14
click at [658, 490] on button "Enable Warmup" at bounding box center [670, 507] width 118 height 36
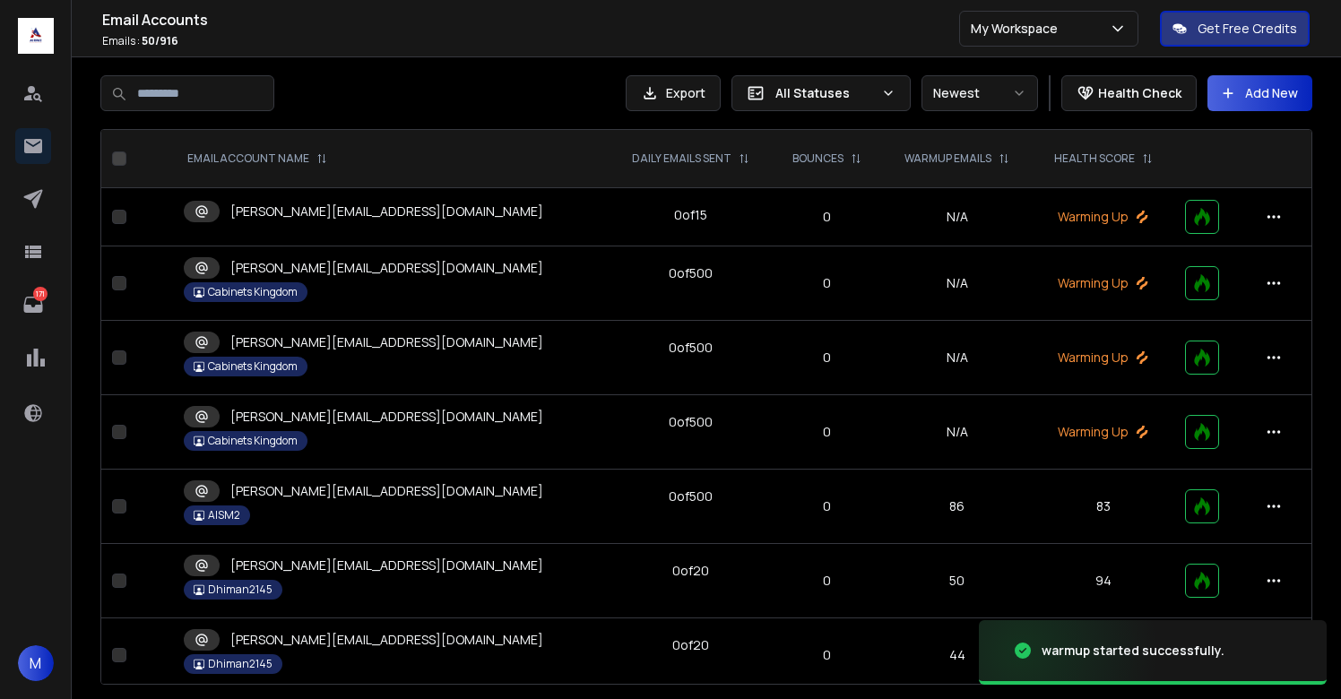
click at [325, 212] on p "[PERSON_NAME][EMAIL_ADDRESS][DOMAIN_NAME]" at bounding box center [386, 212] width 313 height 18
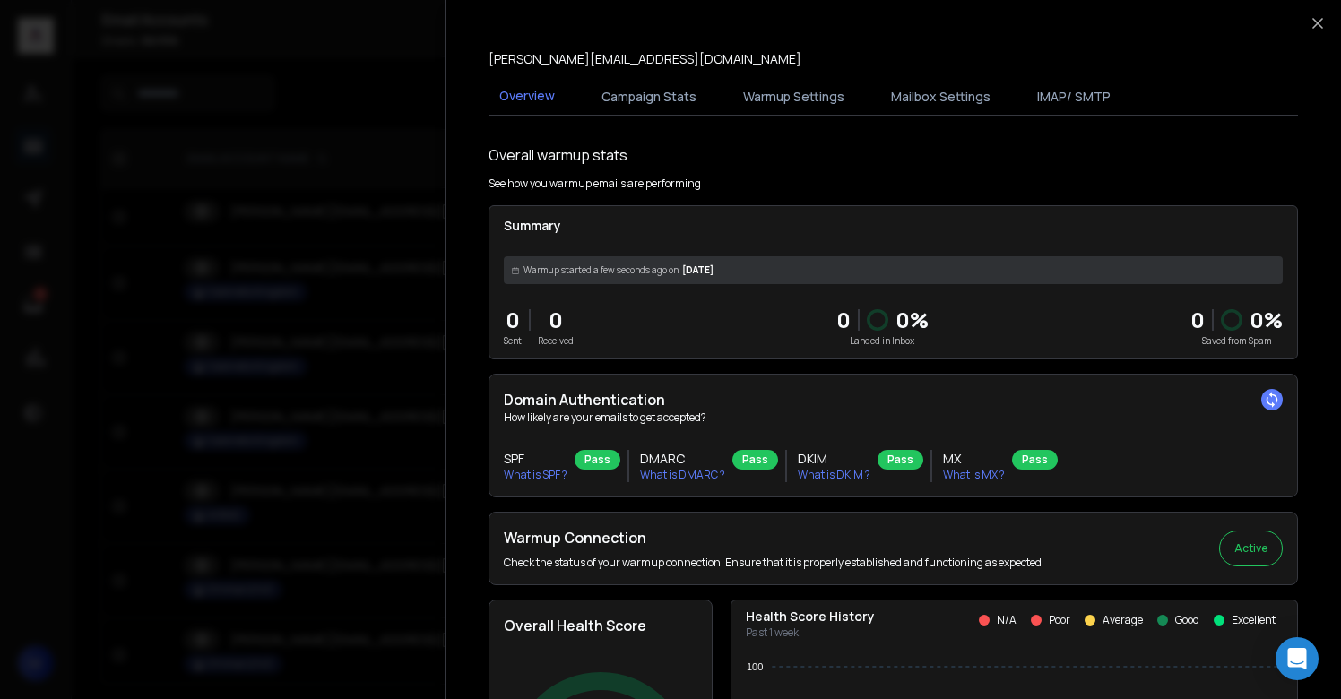
click at [900, 99] on button "Mailbox Settings" at bounding box center [940, 96] width 121 height 39
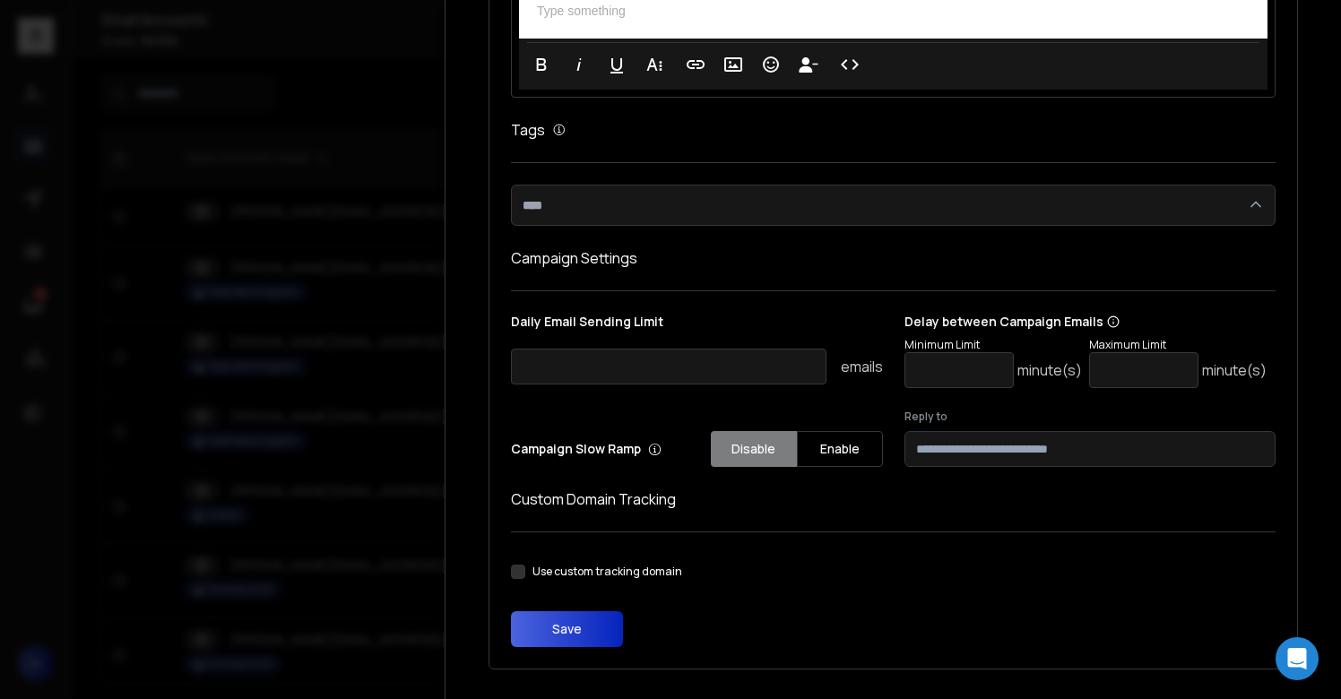
scroll to position [355, 0]
click at [1114, 368] on input "**" at bounding box center [1143, 369] width 109 height 36
type input "*"
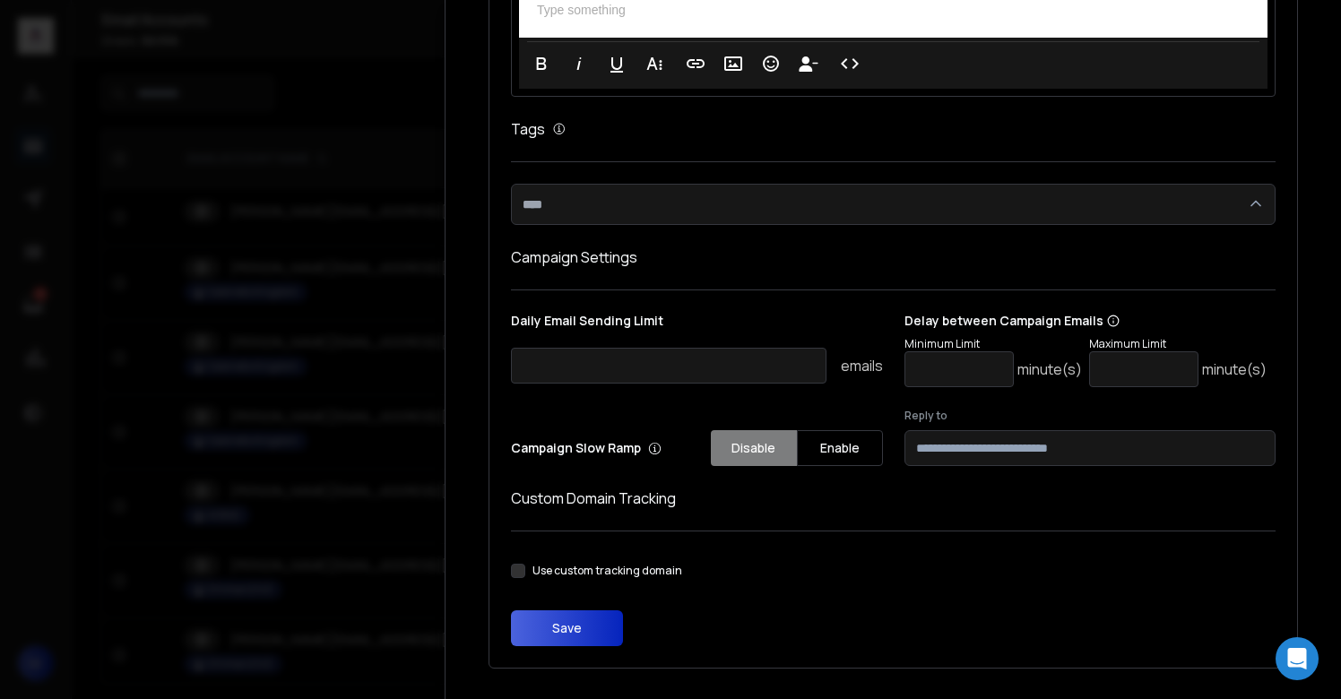
type input "**"
click at [823, 398] on div "Daily Email Sending Limit ** emails Delay between Campaign Emails Minimum Limit…" at bounding box center [893, 389] width 765 height 154
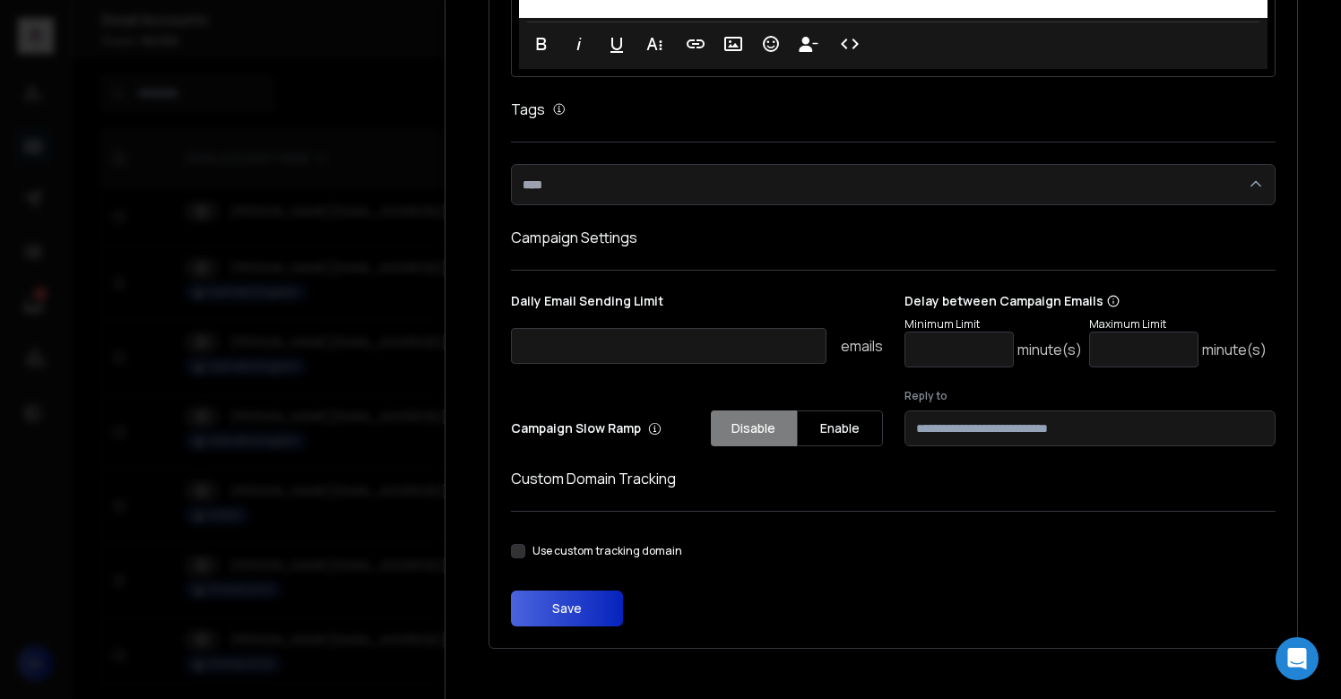
click at [857, 492] on form "**********" at bounding box center [893, 235] width 765 height 784
click at [575, 601] on button "Save" at bounding box center [567, 609] width 112 height 36
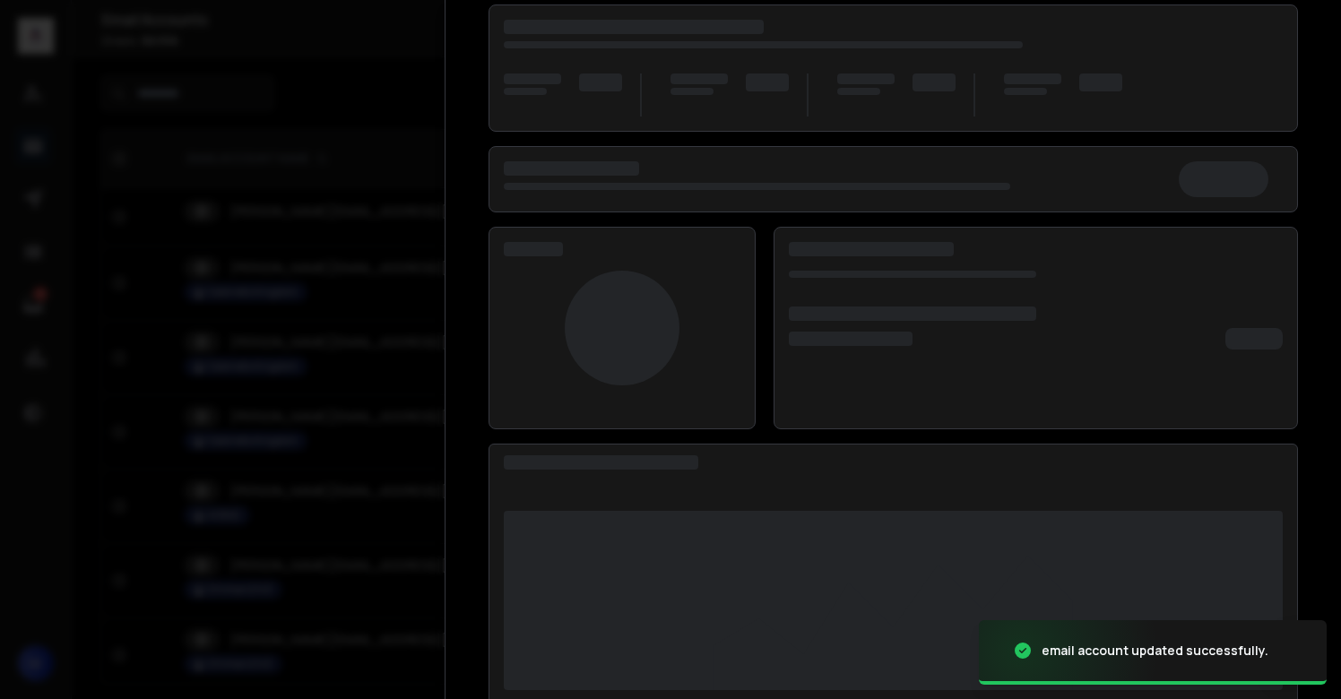
scroll to position [2, 0]
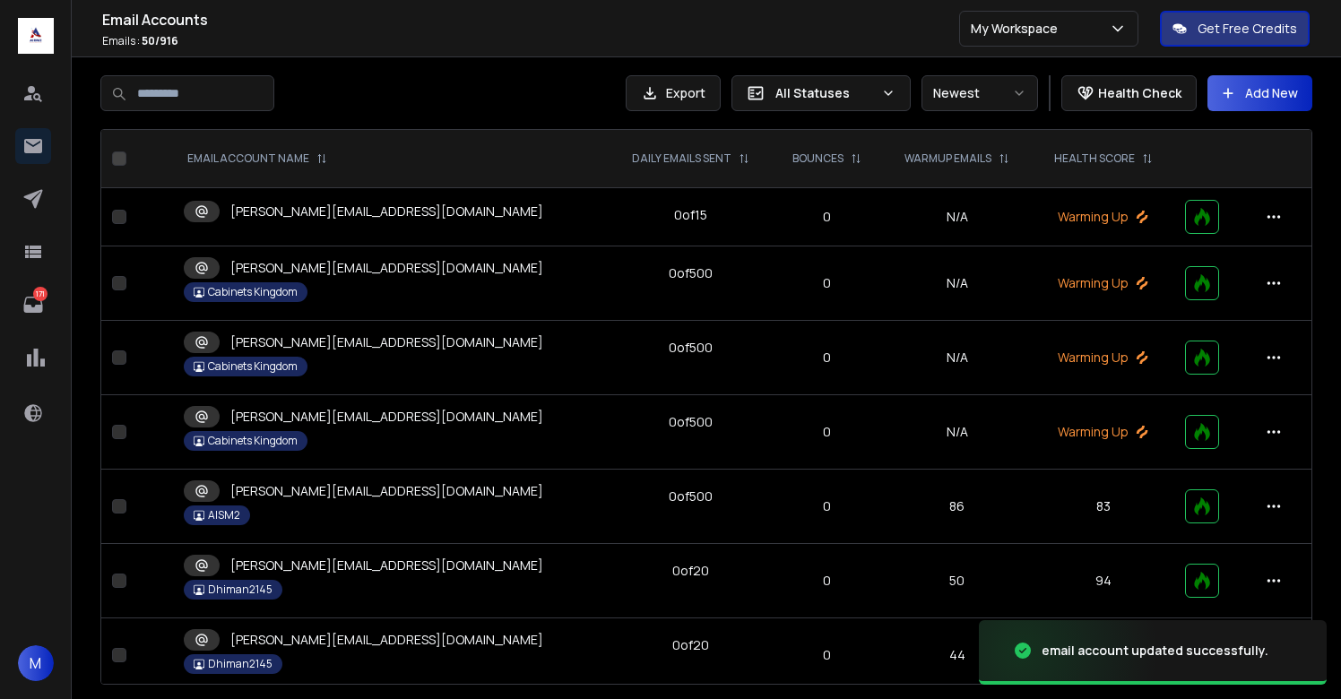
click at [325, 215] on p "[PERSON_NAME][EMAIL_ADDRESS][DOMAIN_NAME]" at bounding box center [386, 212] width 313 height 18
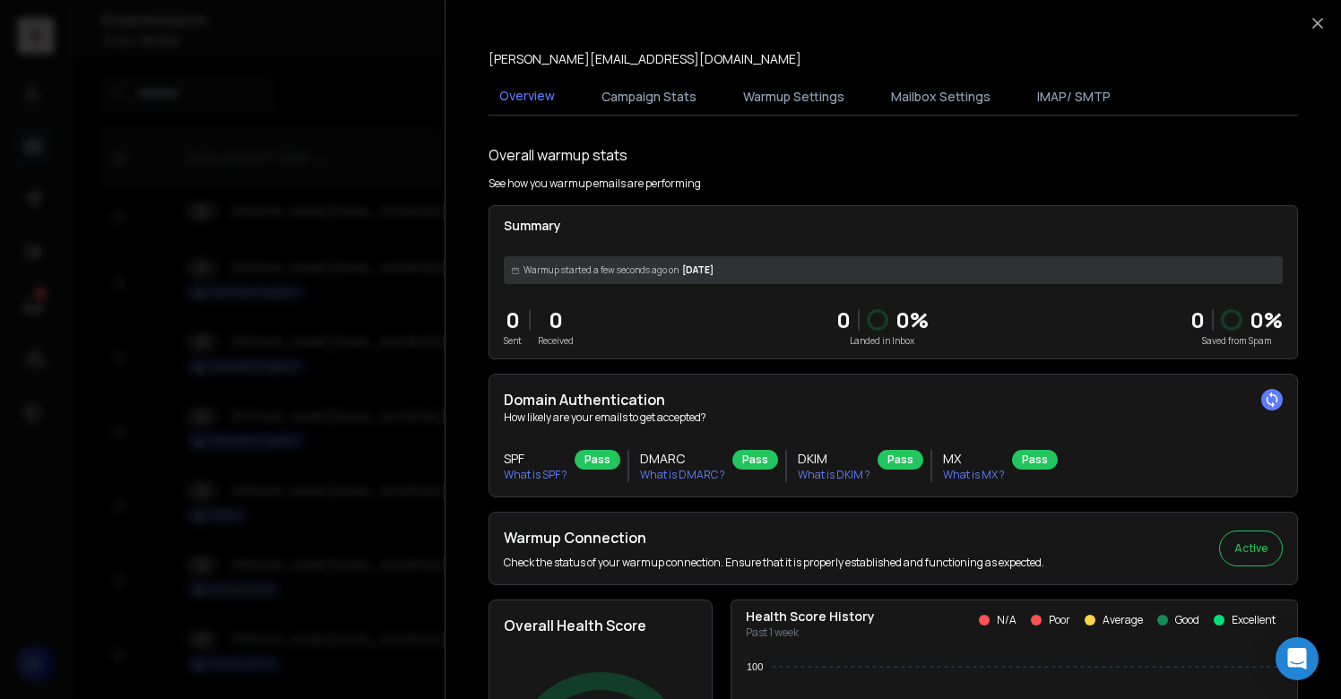
click at [783, 104] on button "Warmup Settings" at bounding box center [793, 96] width 123 height 39
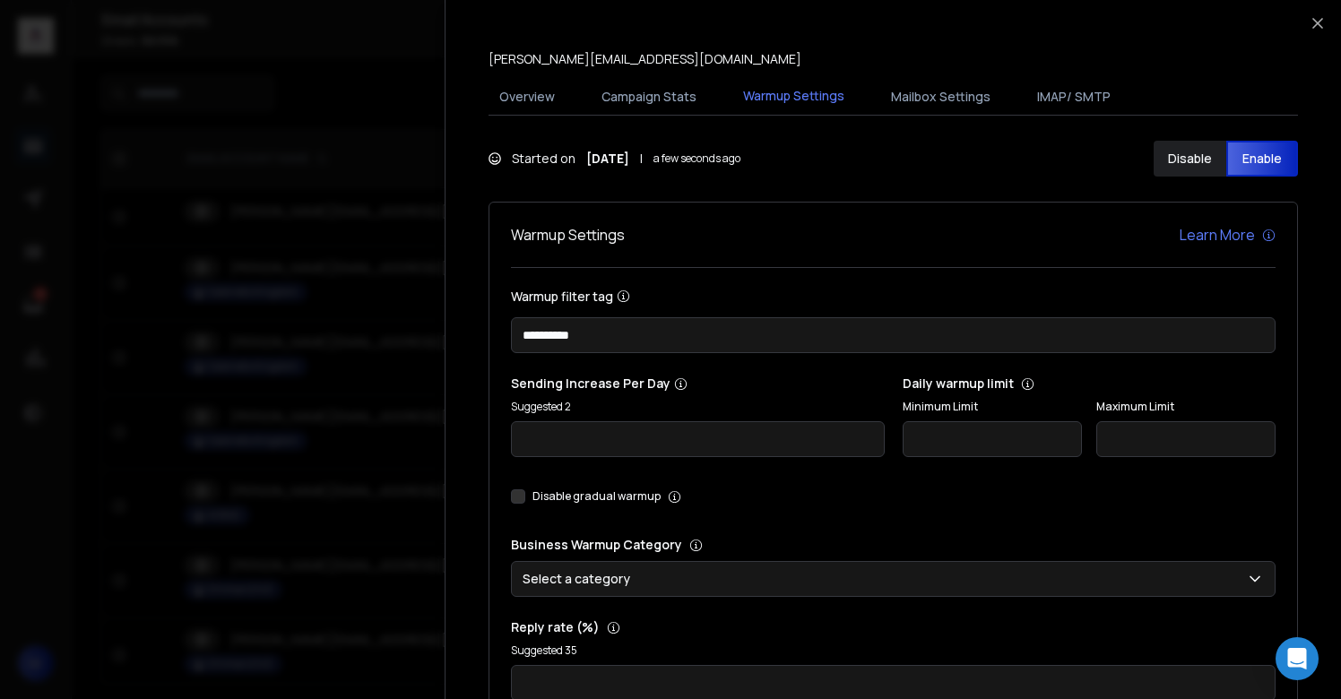
click at [732, 341] on input "**********" at bounding box center [893, 335] width 765 height 36
click at [703, 335] on input at bounding box center [893, 335] width 765 height 36
type input "**********"
click at [762, 387] on p "Sending Increase Per Day" at bounding box center [698, 384] width 374 height 18
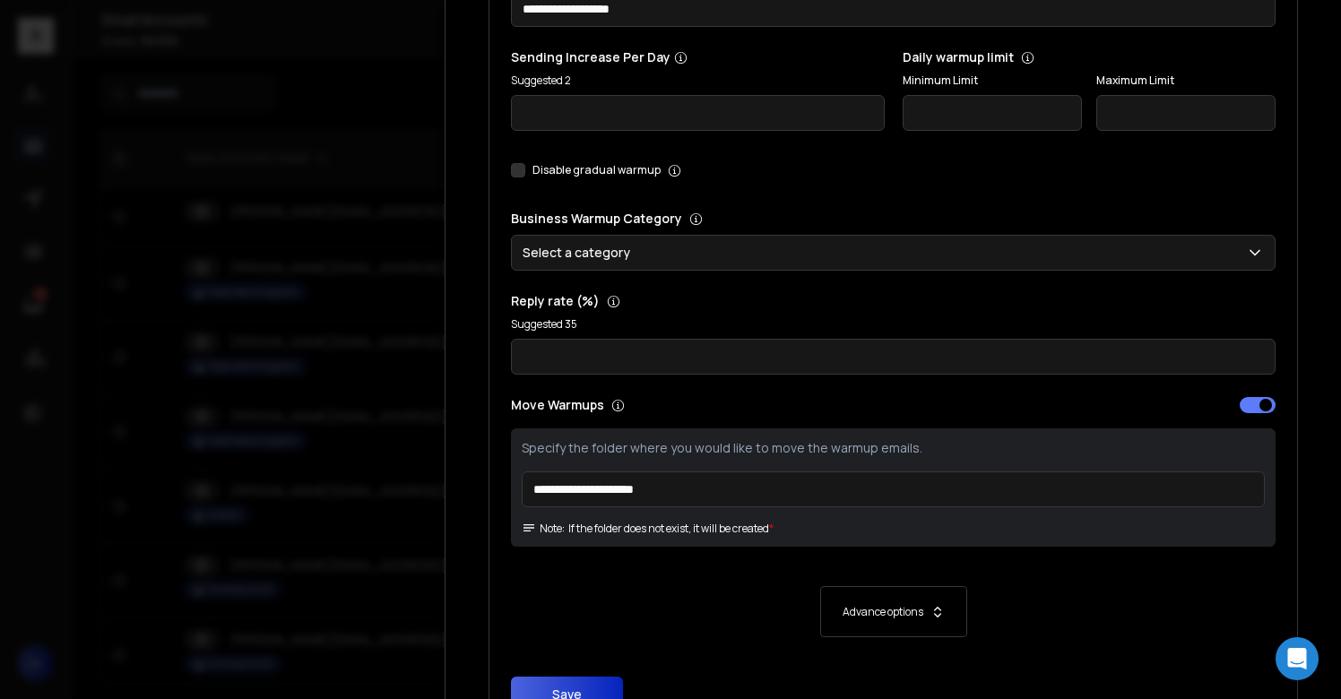
scroll to position [412, 0]
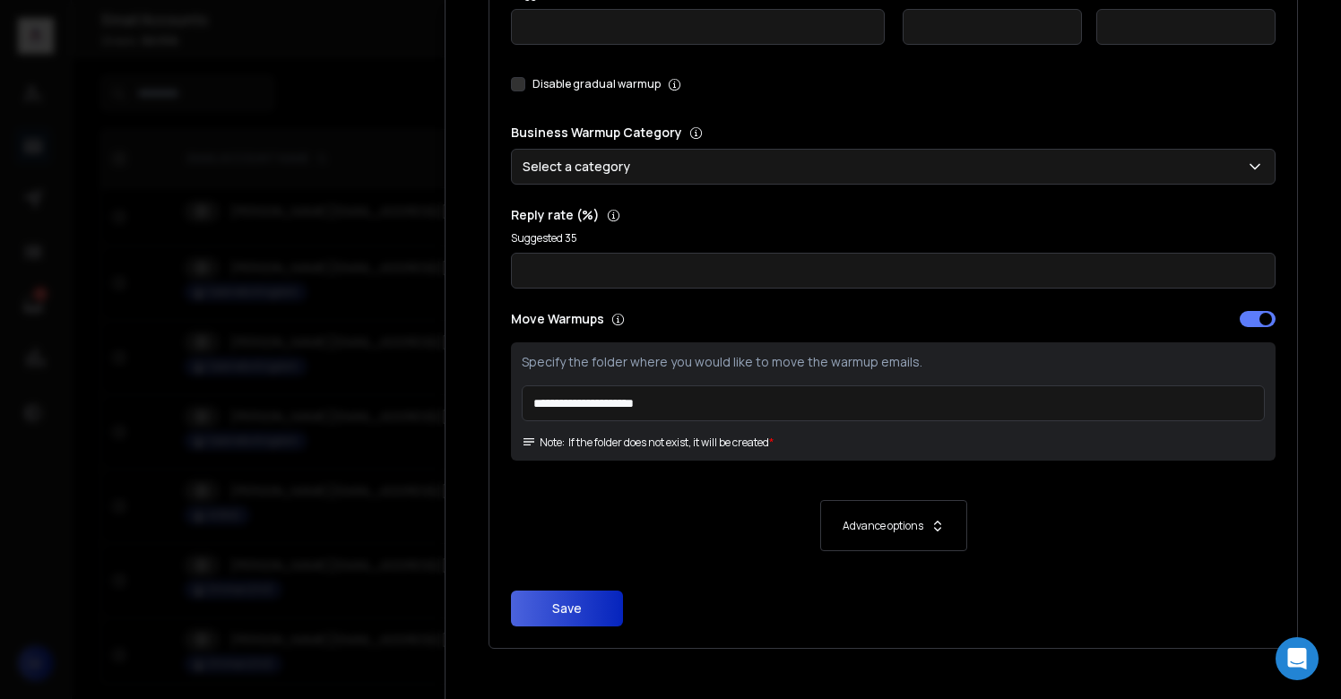
click at [573, 610] on button "Save" at bounding box center [567, 609] width 112 height 36
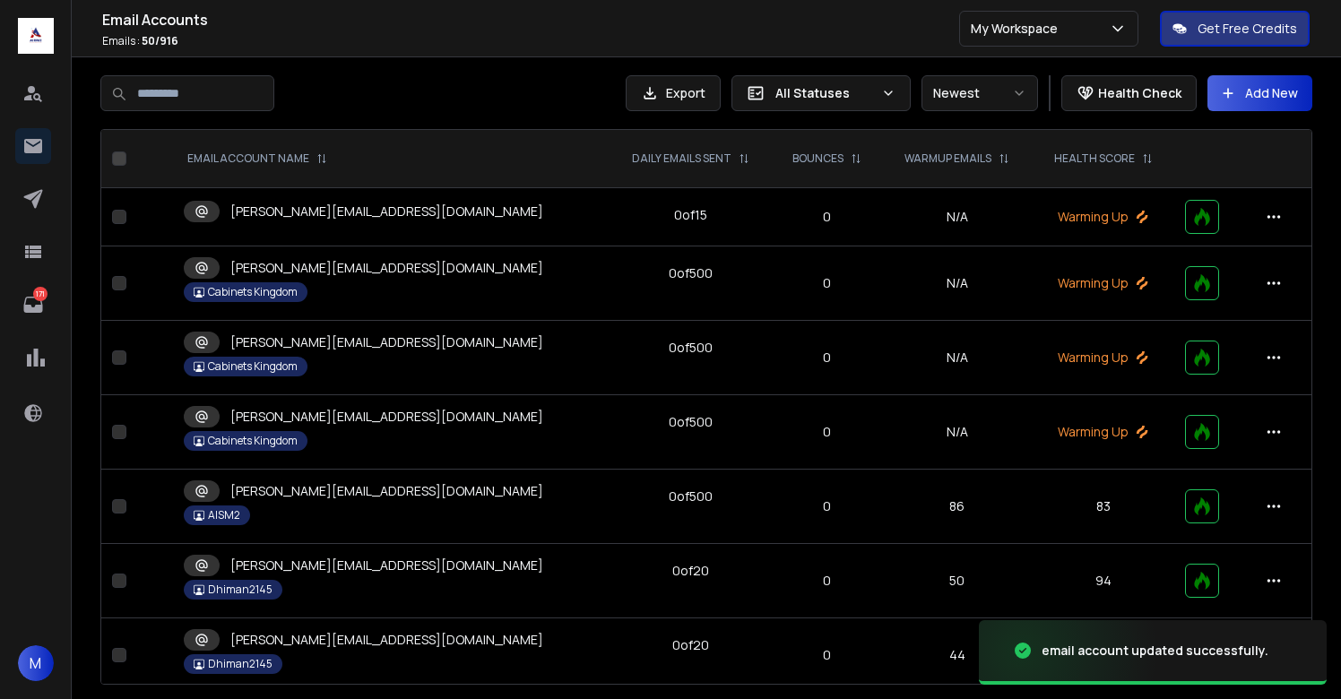
click at [387, 265] on p "[PERSON_NAME][EMAIL_ADDRESS][DOMAIN_NAME]" at bounding box center [386, 268] width 313 height 18
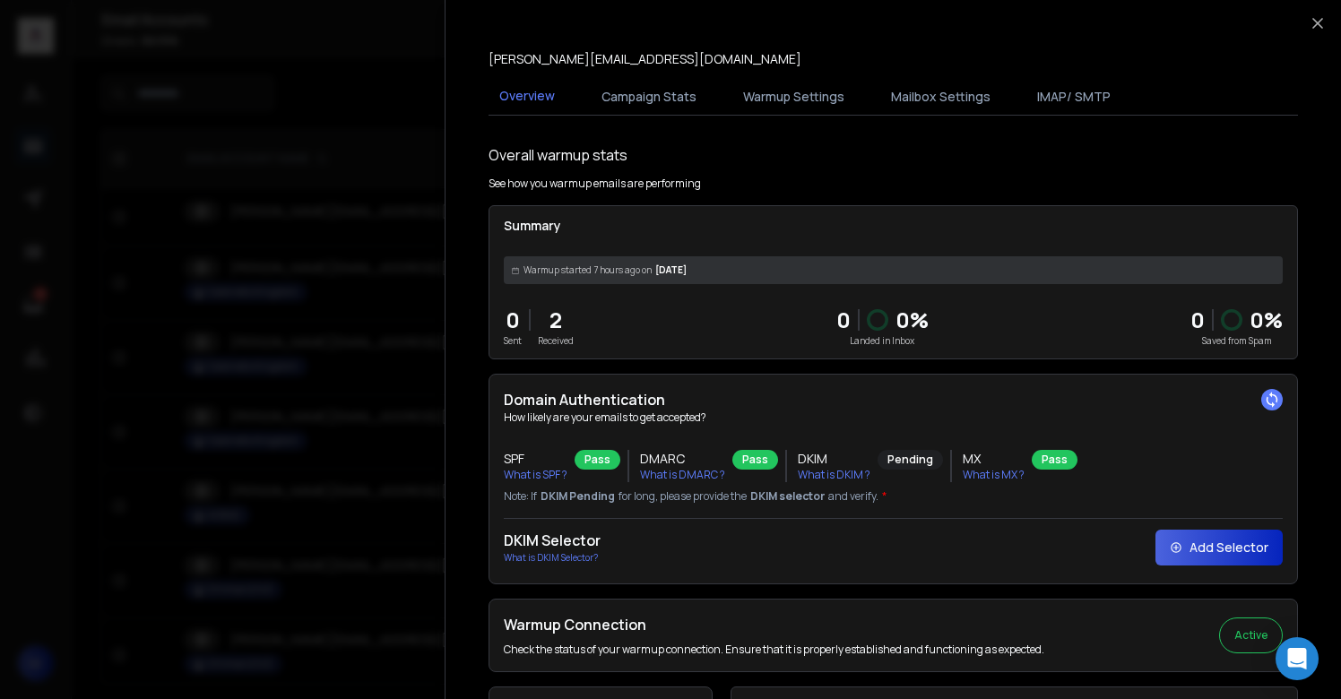
click at [363, 339] on div at bounding box center [670, 349] width 1341 height 699
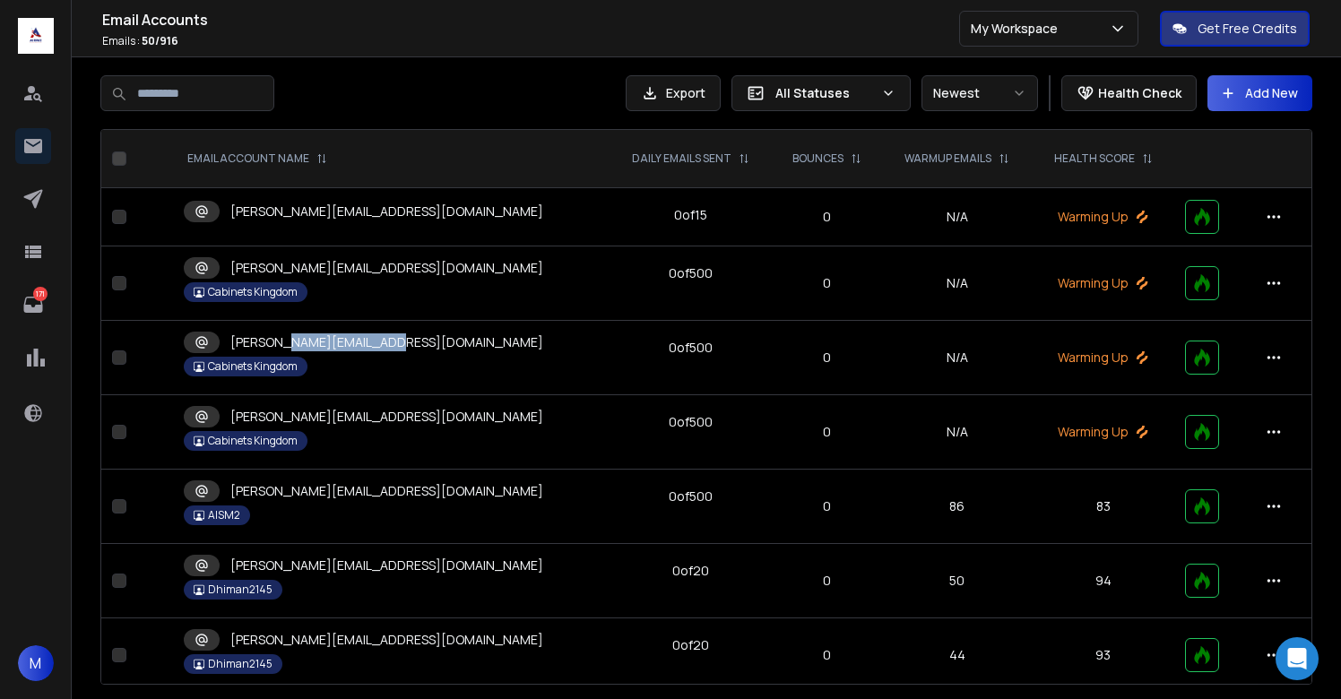
click at [363, 339] on p "[PERSON_NAME][EMAIL_ADDRESS][DOMAIN_NAME]" at bounding box center [386, 343] width 313 height 18
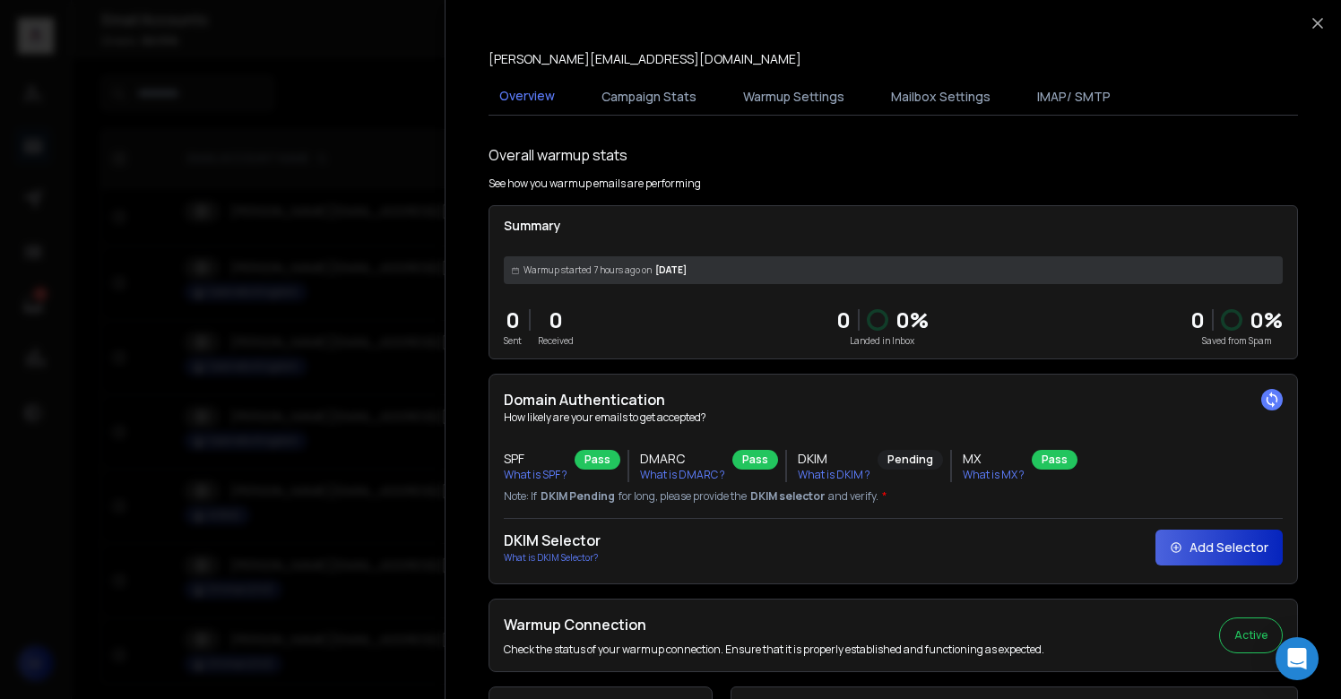
click at [363, 338] on div at bounding box center [670, 349] width 1341 height 699
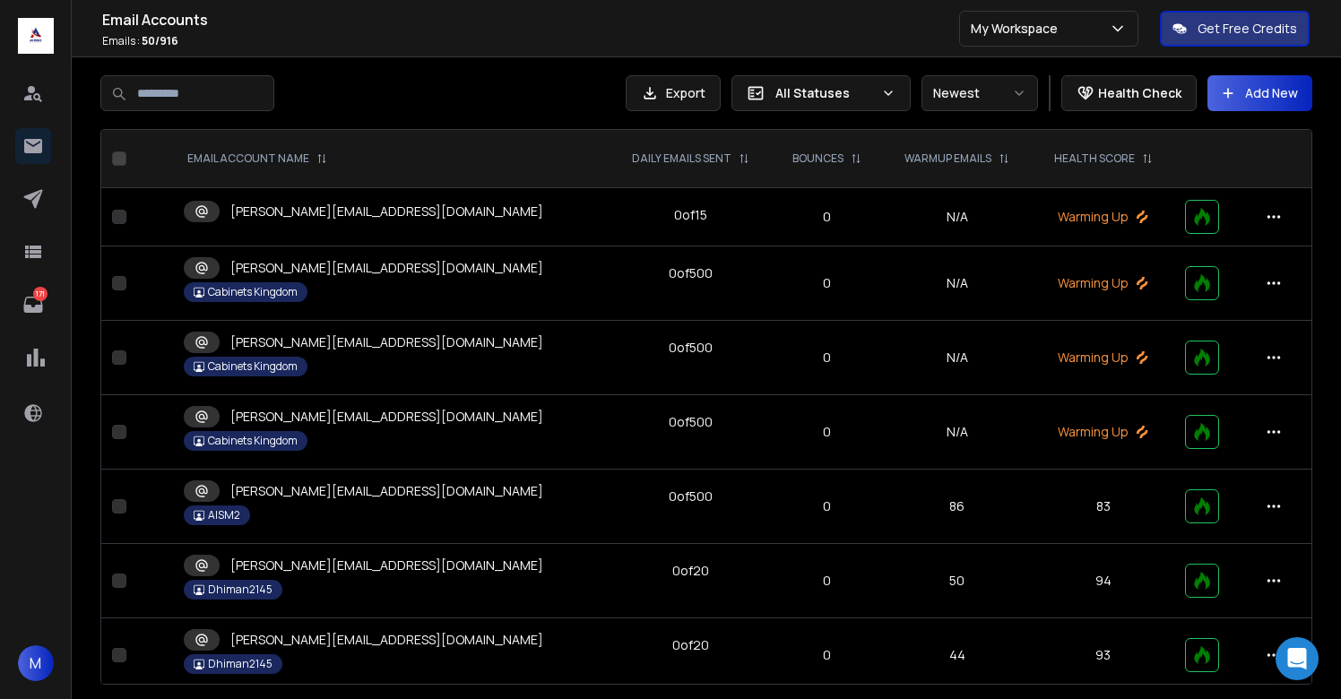
click at [347, 419] on p "[PERSON_NAME][EMAIL_ADDRESS][DOMAIN_NAME]" at bounding box center [386, 417] width 313 height 18
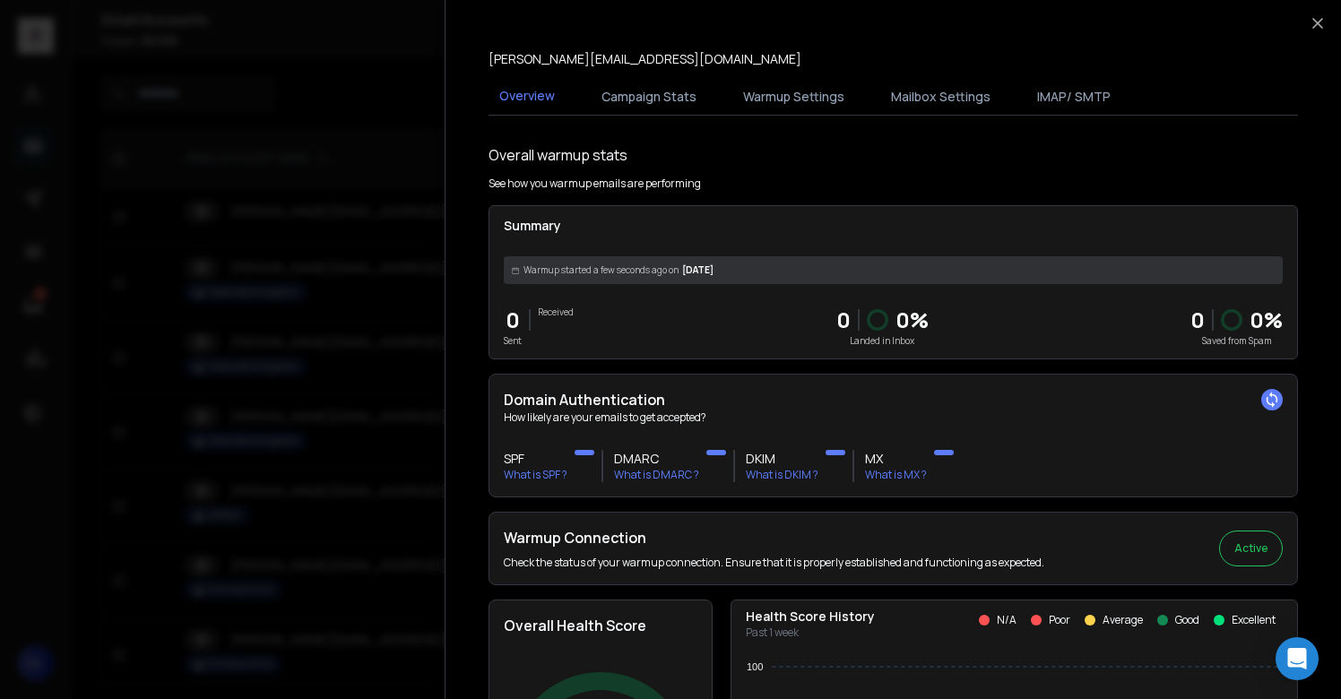
click at [347, 419] on div at bounding box center [670, 349] width 1341 height 699
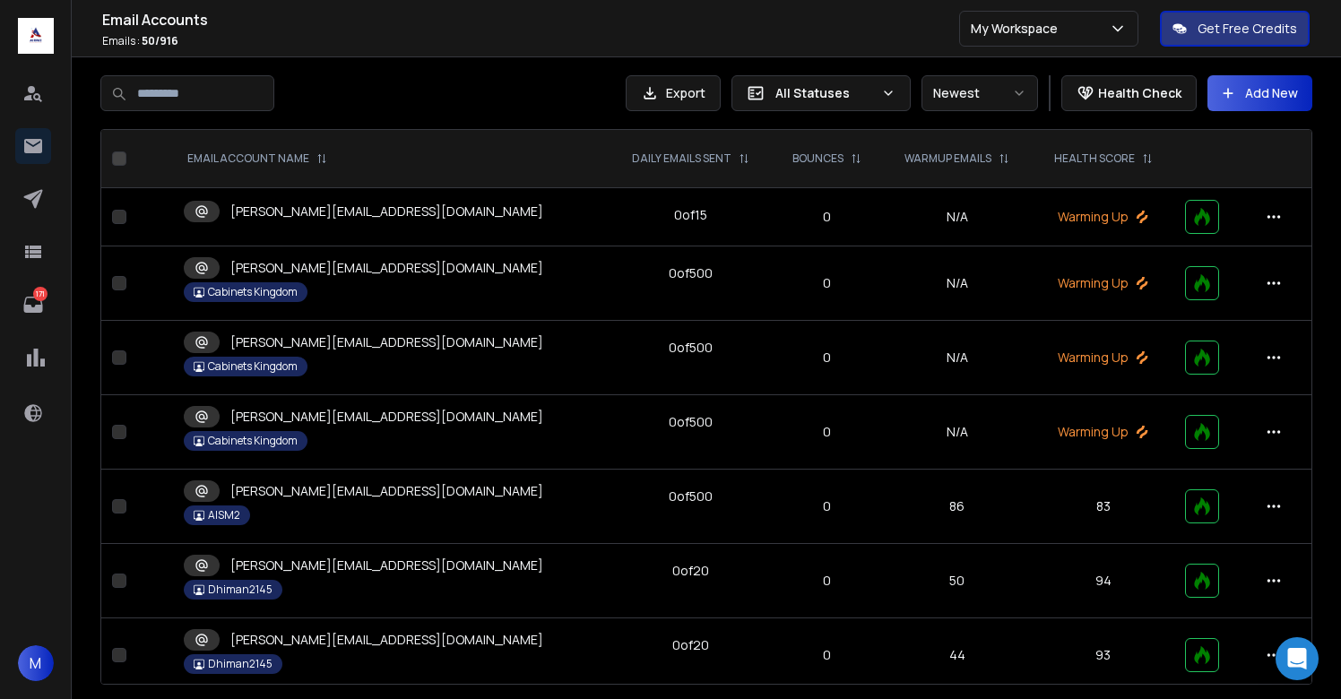
click at [277, 214] on p "[PERSON_NAME][EMAIL_ADDRESS][DOMAIN_NAME]" at bounding box center [386, 212] width 313 height 18
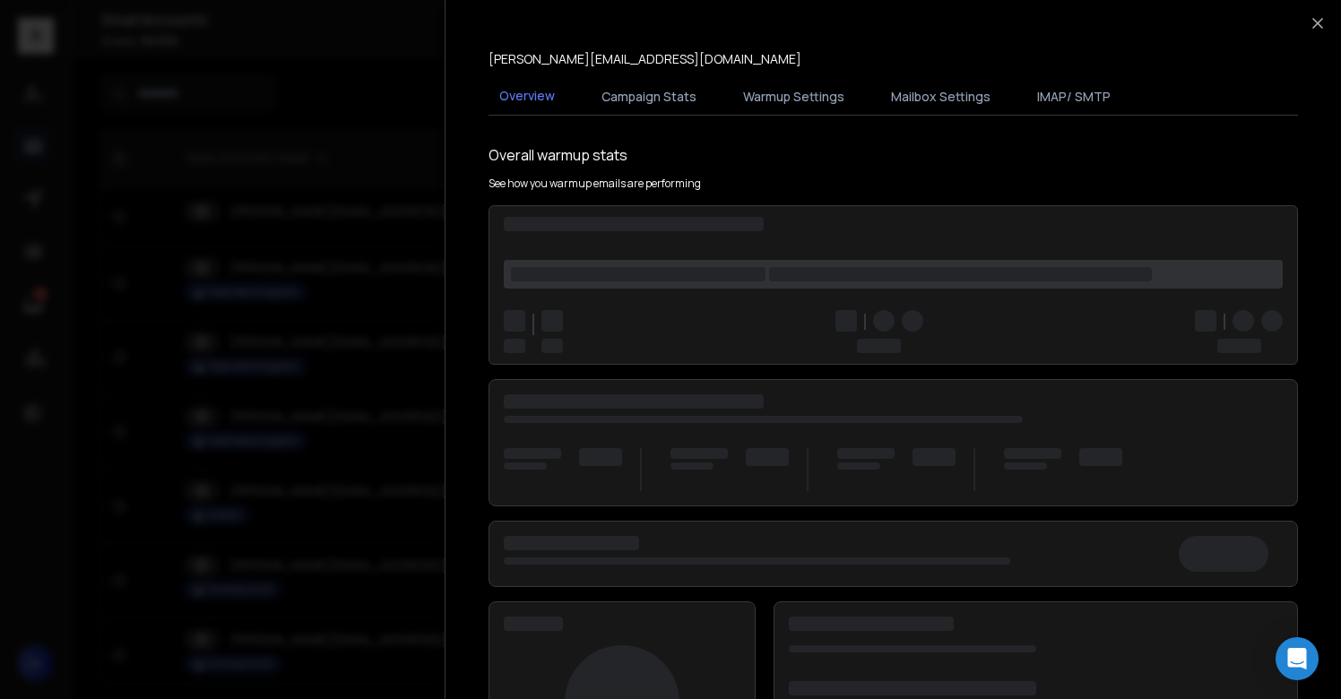
click at [788, 104] on button "Warmup Settings" at bounding box center [793, 96] width 123 height 39
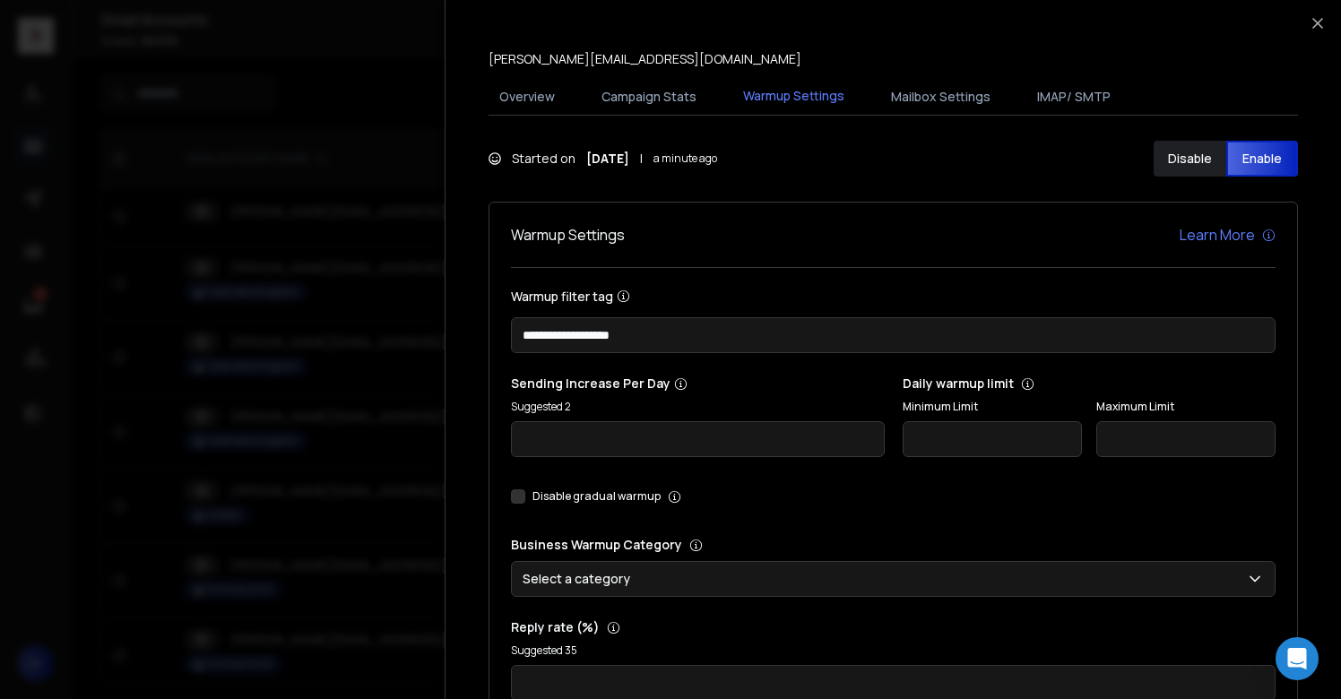
click at [788, 98] on button "Warmup Settings" at bounding box center [793, 96] width 123 height 41
click at [529, 96] on button "Overview" at bounding box center [527, 96] width 77 height 39
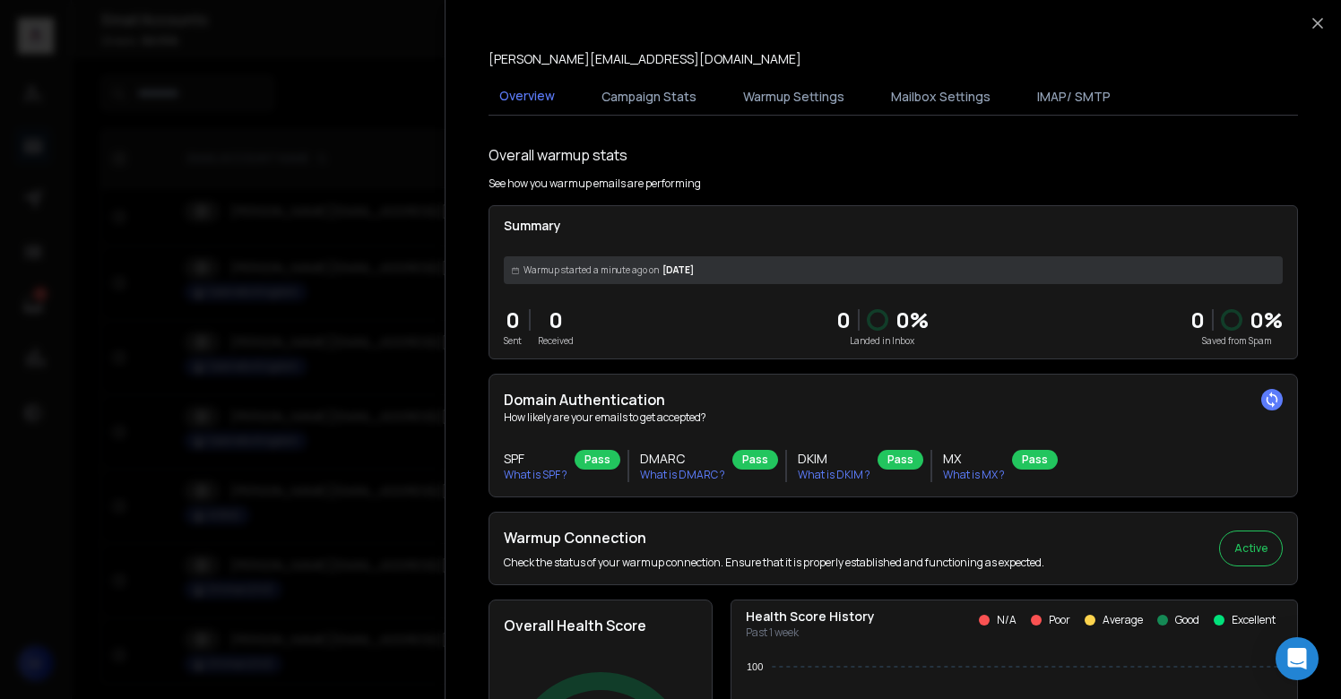
click at [310, 113] on div at bounding box center [670, 349] width 1341 height 699
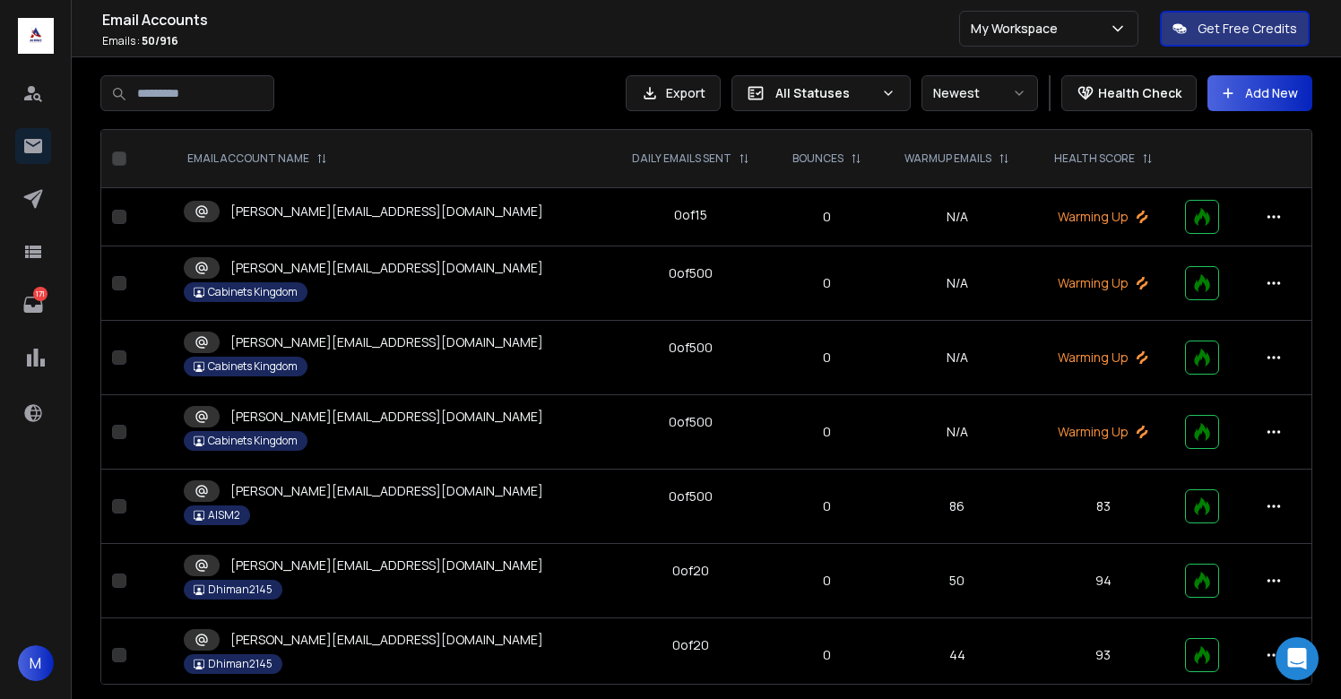
click at [338, 257] on div "[PERSON_NAME][EMAIL_ADDRESS][DOMAIN_NAME]" at bounding box center [364, 268] width 360 height 22
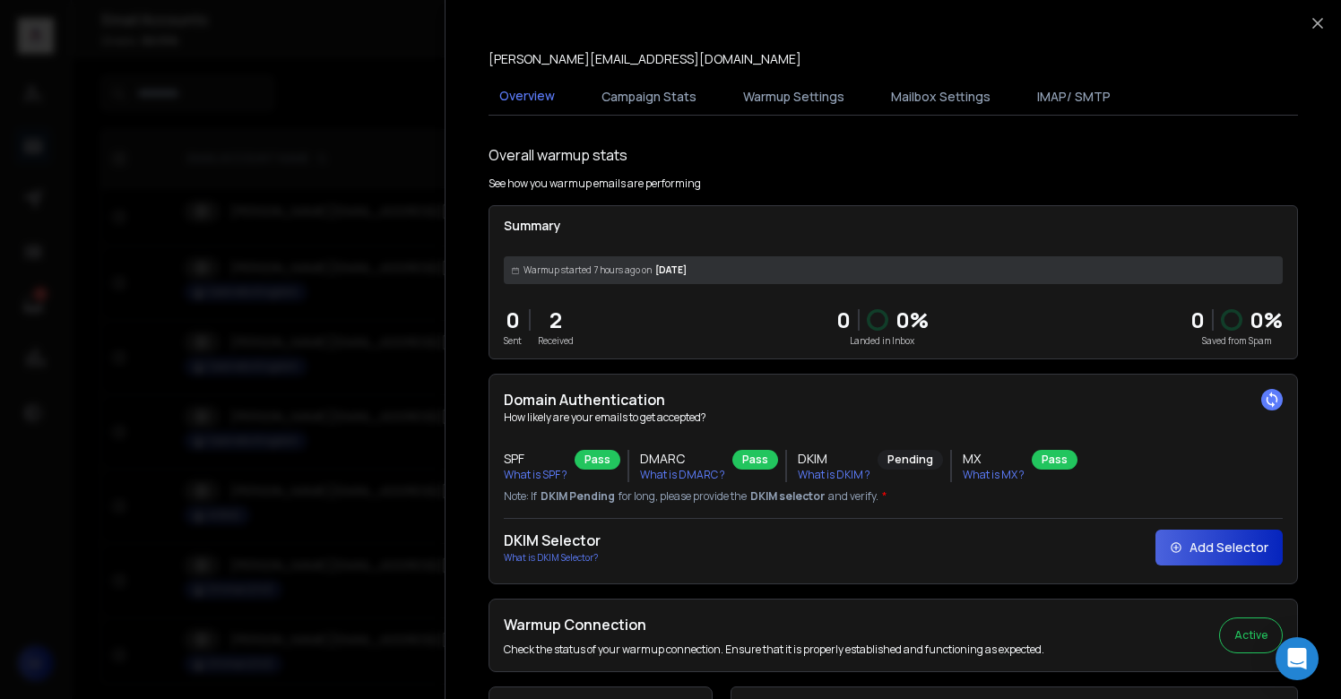
click at [1253, 399] on h2 "Domain Authentication" at bounding box center [893, 400] width 779 height 22
click at [1263, 399] on icon at bounding box center [1272, 400] width 18 height 18
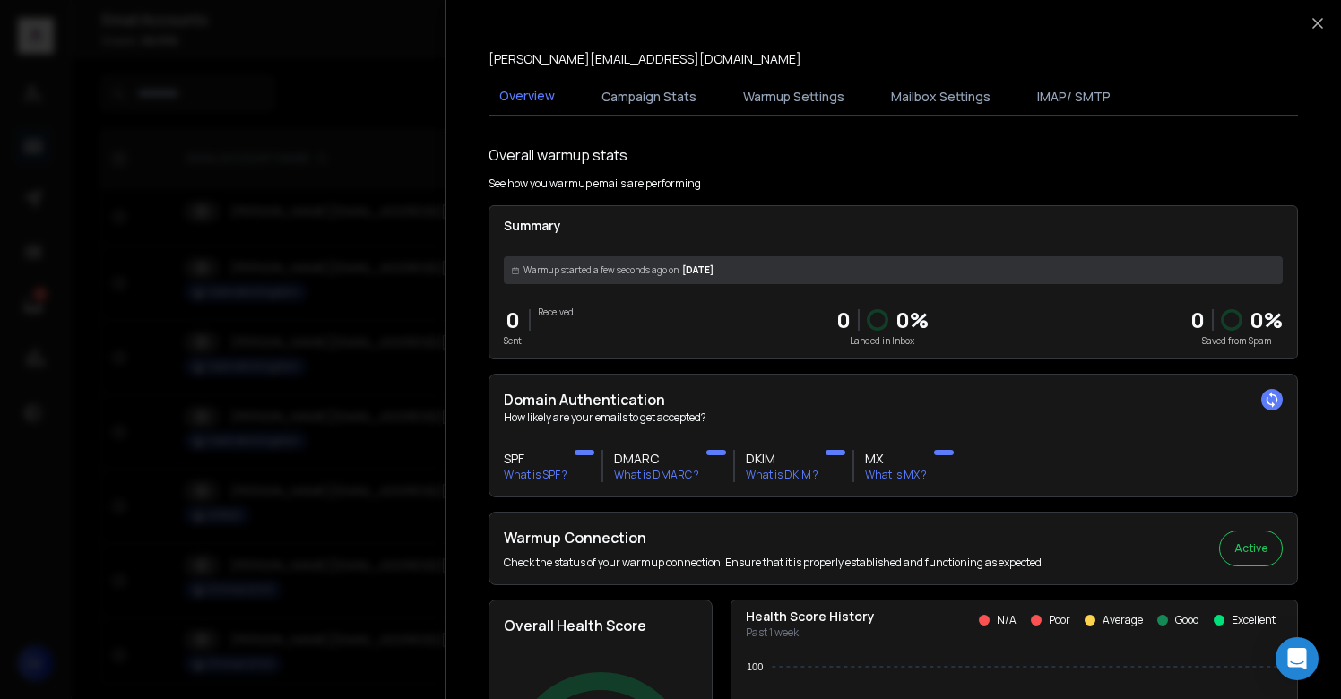
click at [420, 328] on div at bounding box center [670, 349] width 1341 height 699
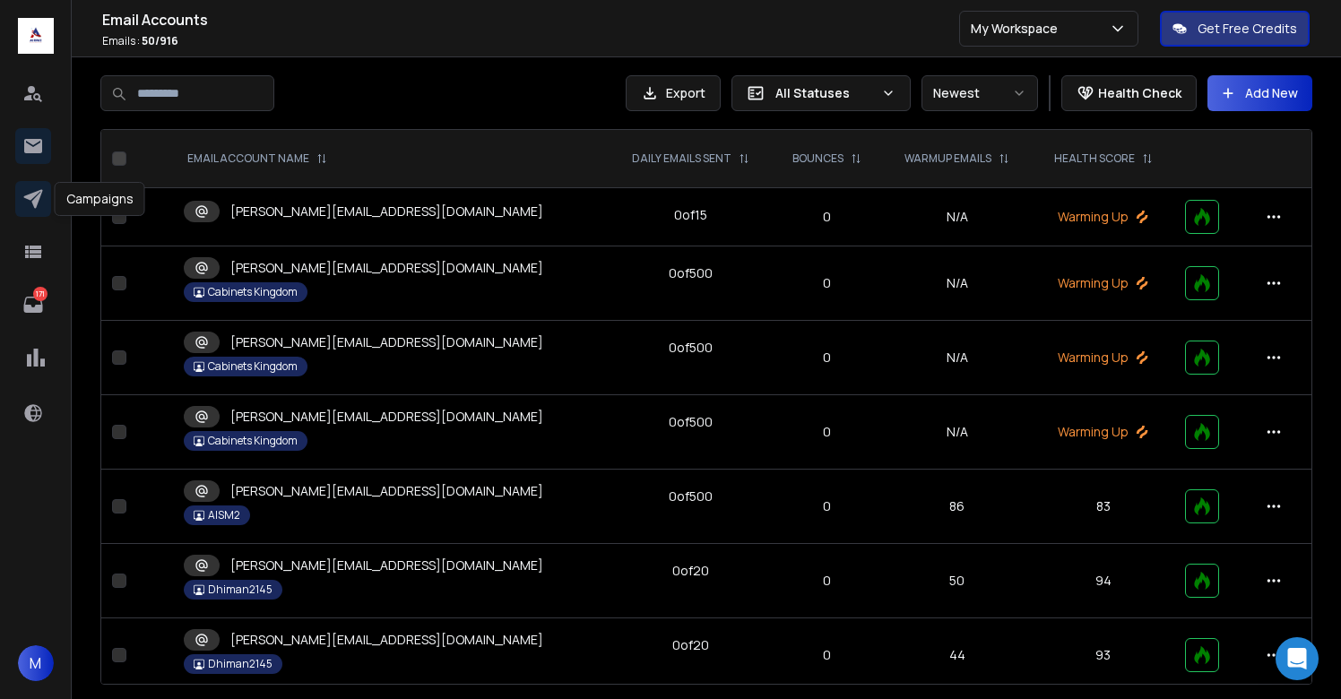
click at [34, 197] on icon at bounding box center [33, 199] width 22 height 22
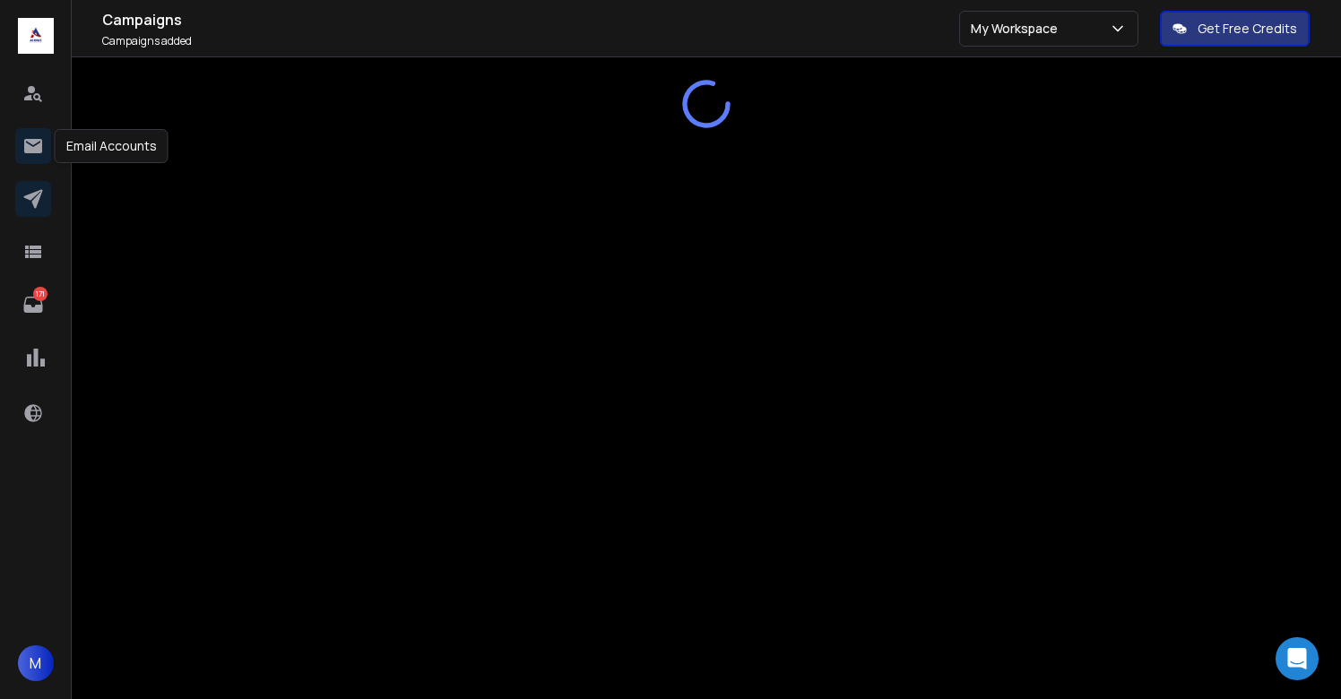
click at [33, 149] on icon at bounding box center [33, 146] width 18 height 14
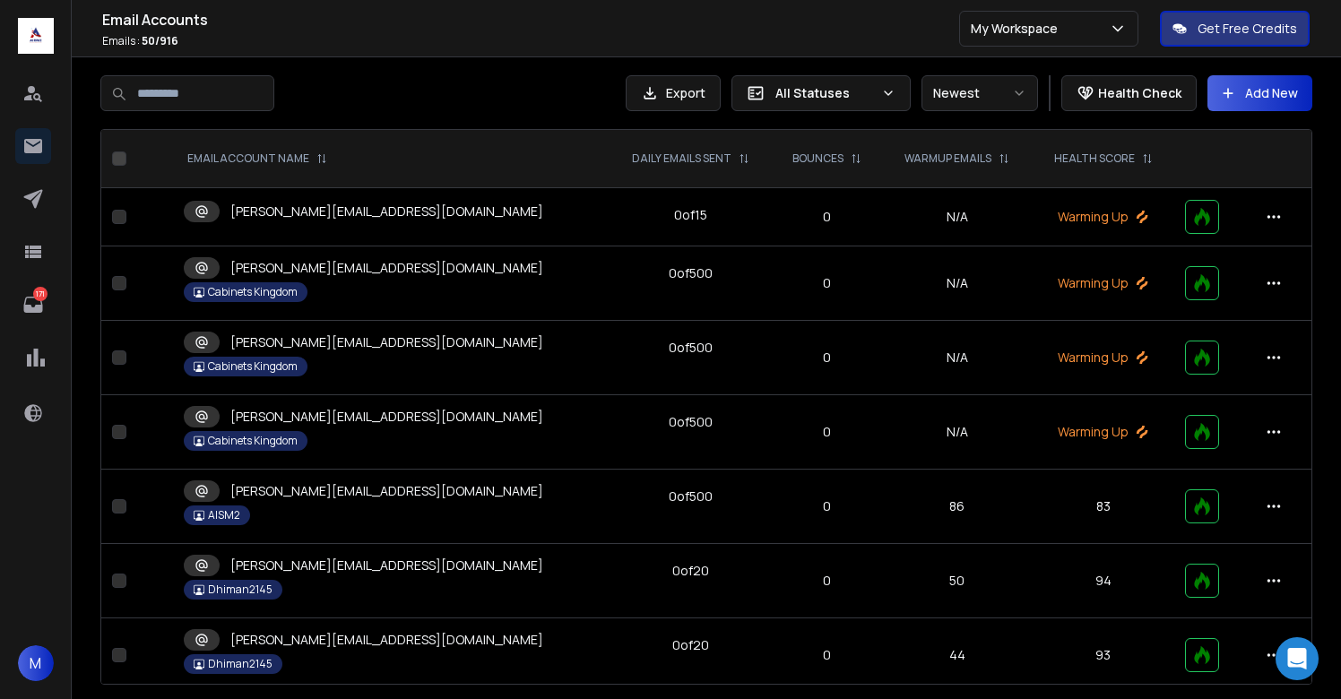
click at [256, 214] on p "[PERSON_NAME][EMAIL_ADDRESS][DOMAIN_NAME]" at bounding box center [386, 212] width 313 height 18
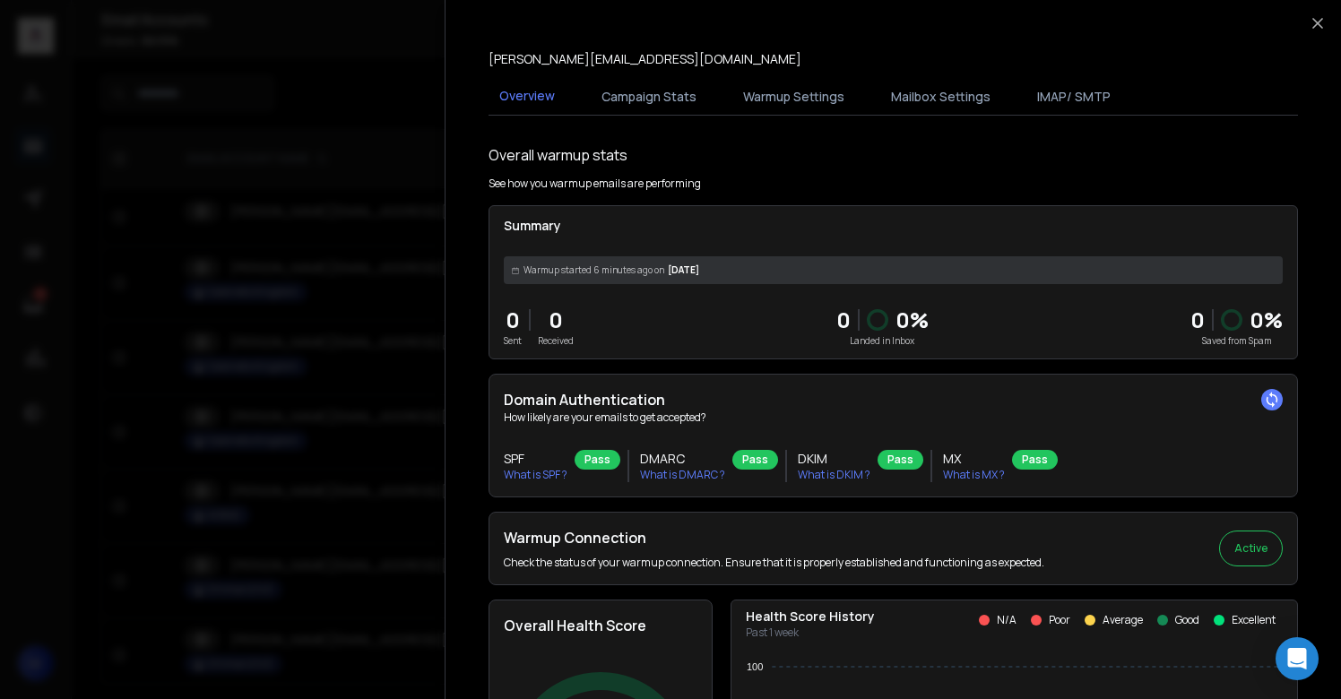
click at [298, 119] on div at bounding box center [670, 349] width 1341 height 699
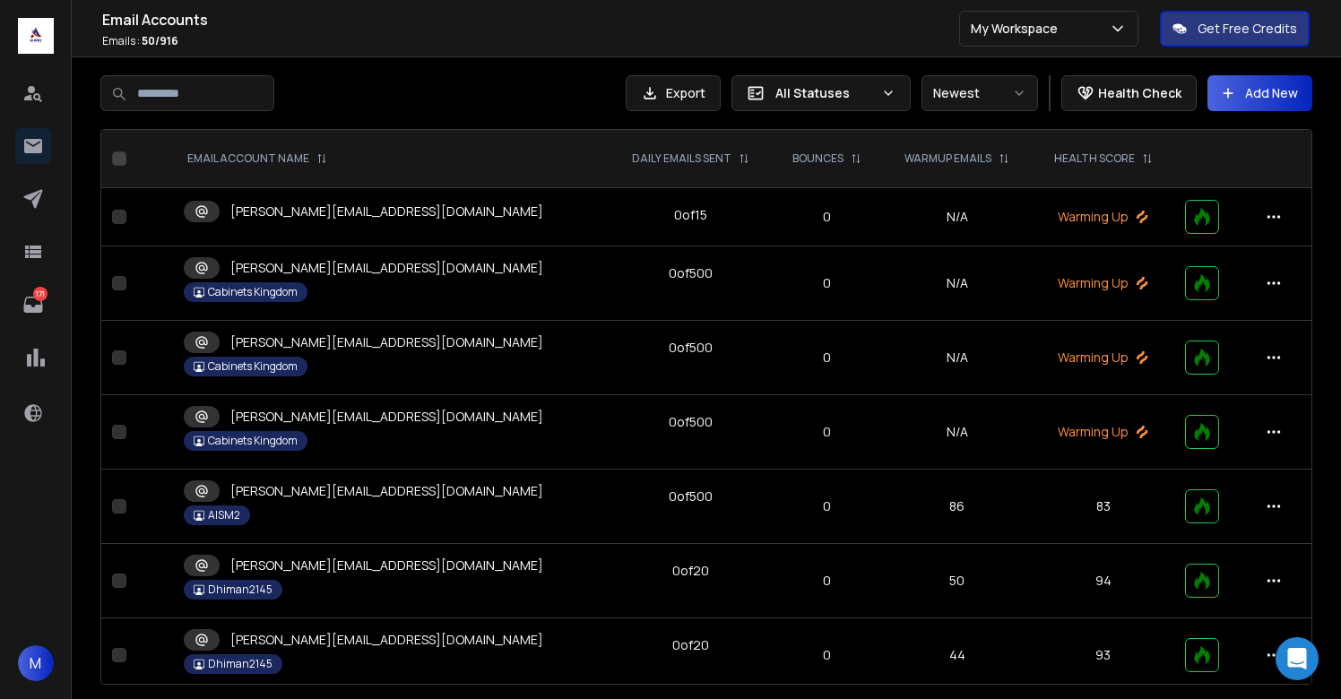
click at [272, 219] on p "[PERSON_NAME][EMAIL_ADDRESS][DOMAIN_NAME]" at bounding box center [386, 212] width 313 height 18
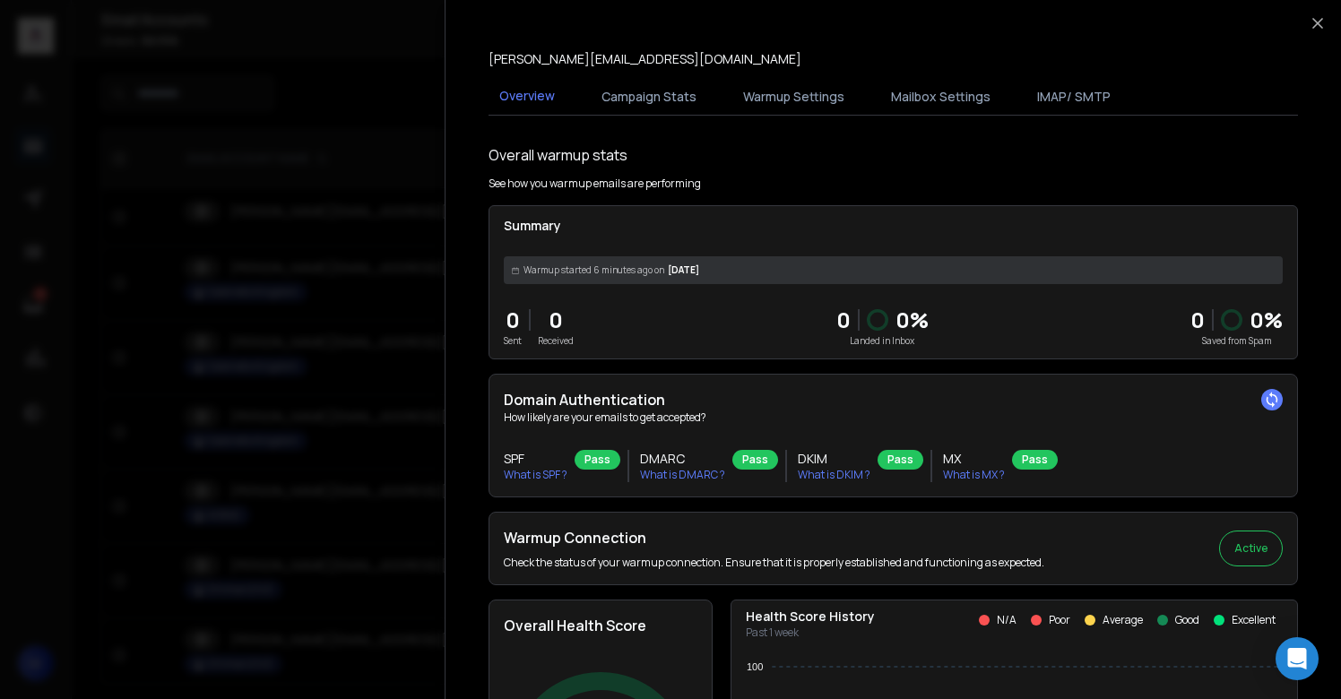
click at [781, 106] on button "Warmup Settings" at bounding box center [793, 96] width 123 height 39
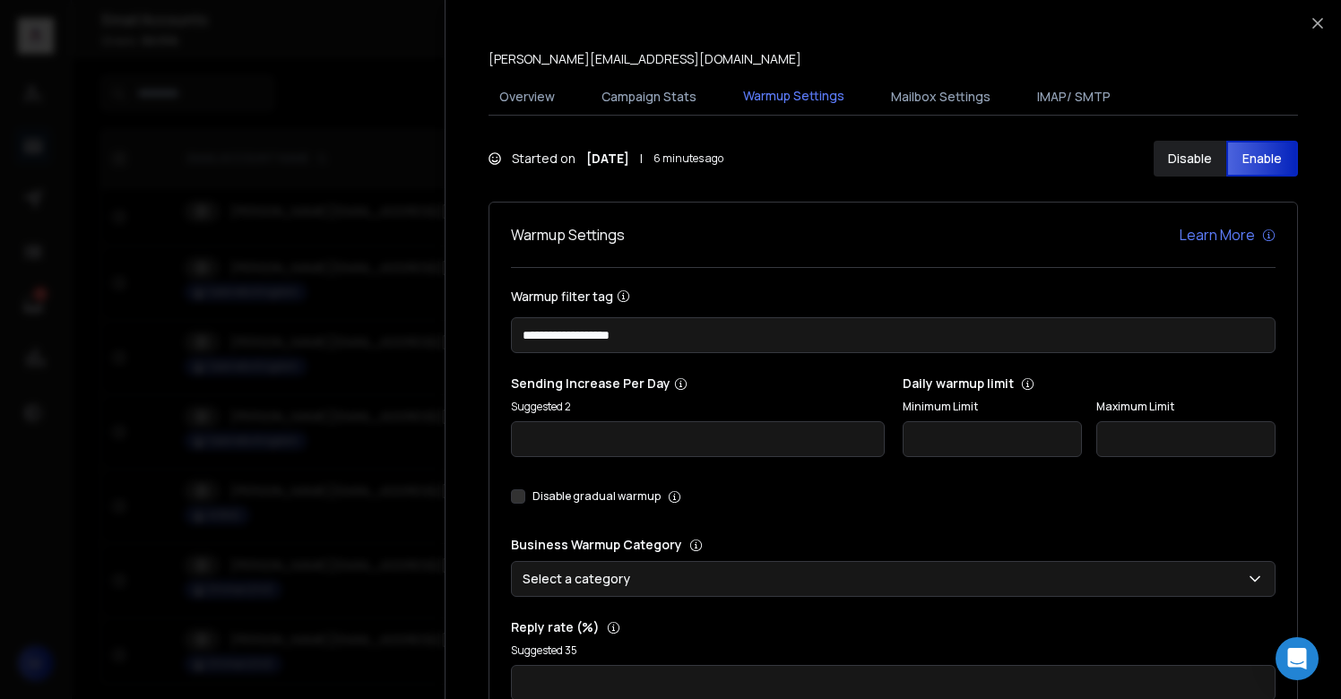
click at [517, 501] on button "Disable gradual warmup" at bounding box center [518, 497] width 14 height 14
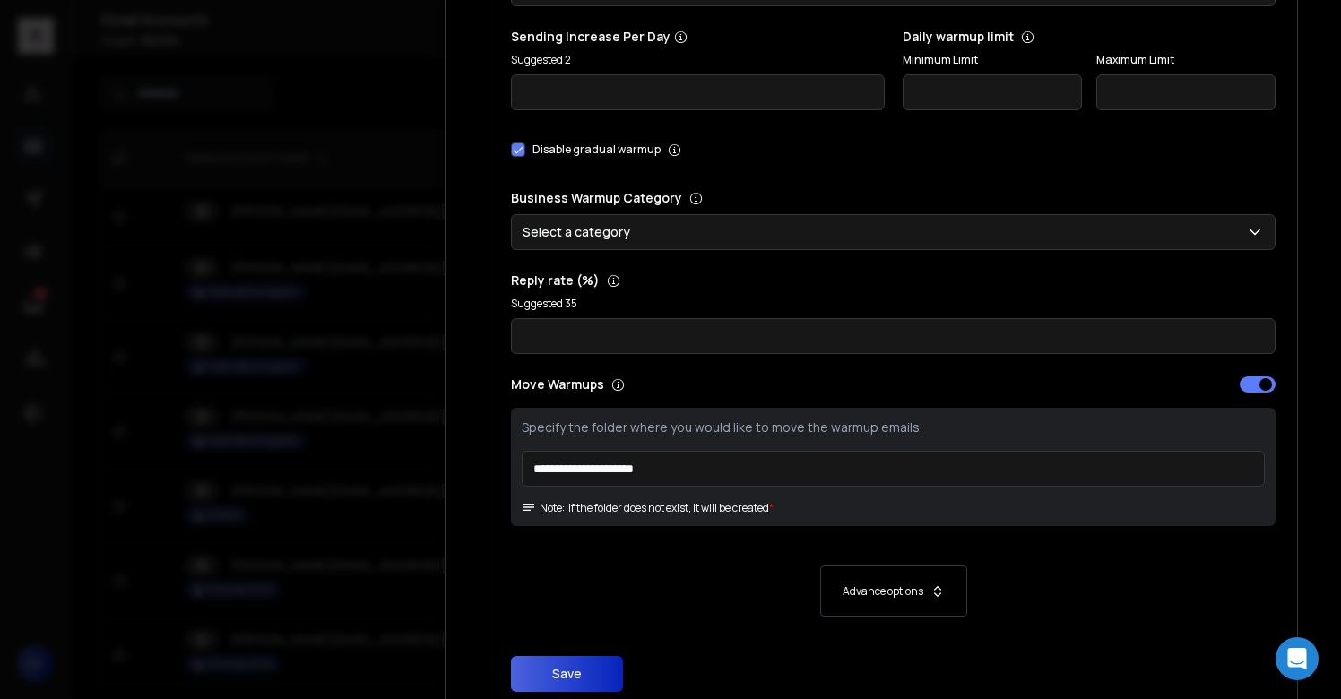
scroll to position [412, 0]
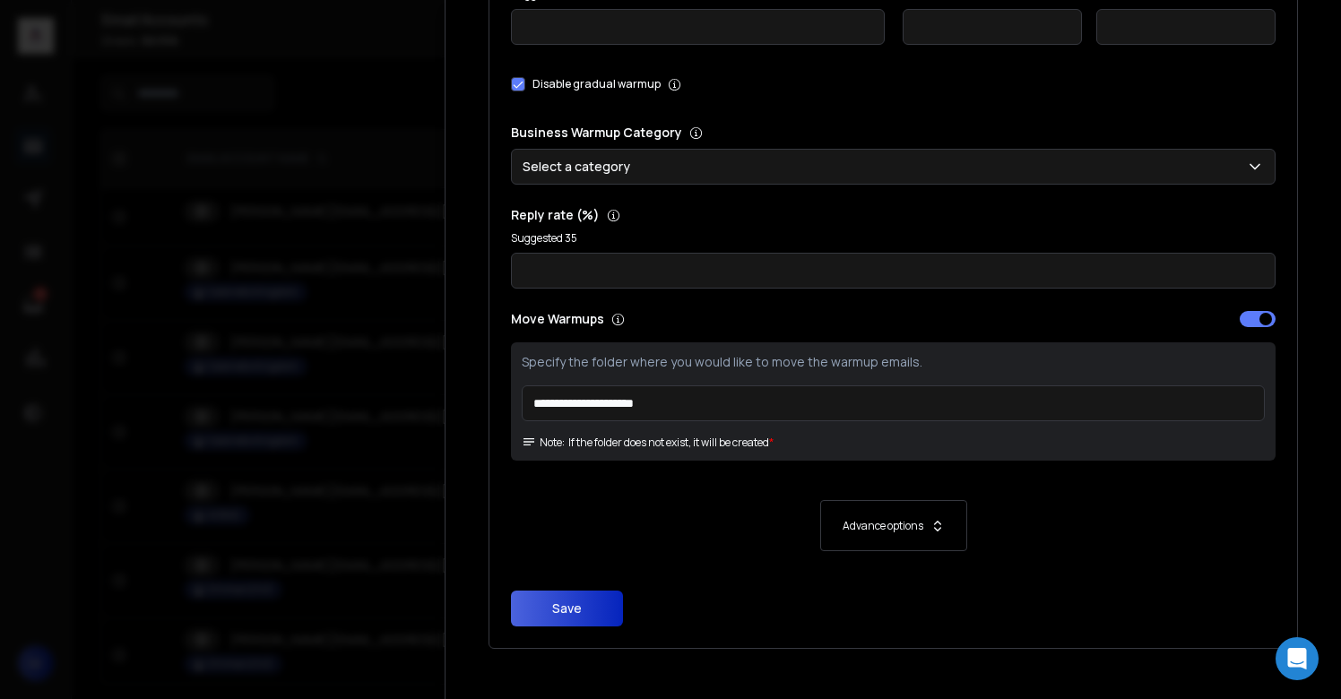
click at [571, 599] on button "Save" at bounding box center [567, 609] width 112 height 36
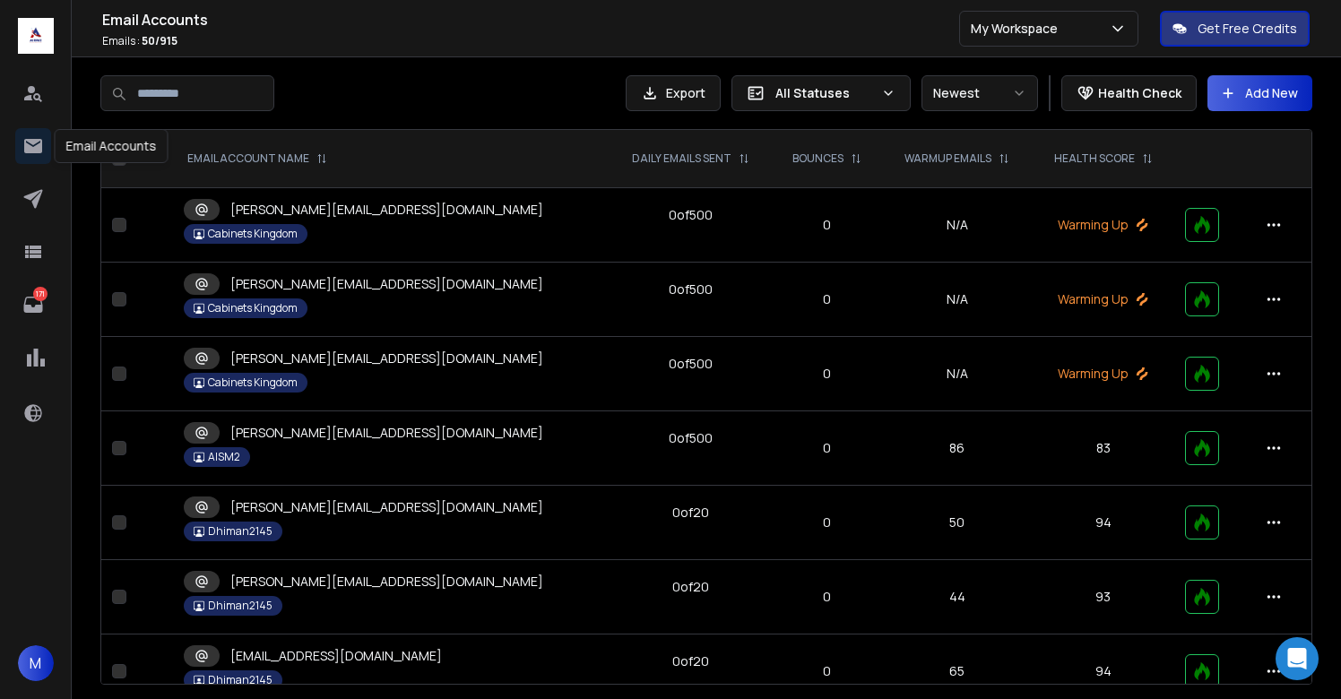
click at [34, 154] on icon at bounding box center [33, 146] width 22 height 22
click at [30, 208] on icon at bounding box center [33, 199] width 22 height 22
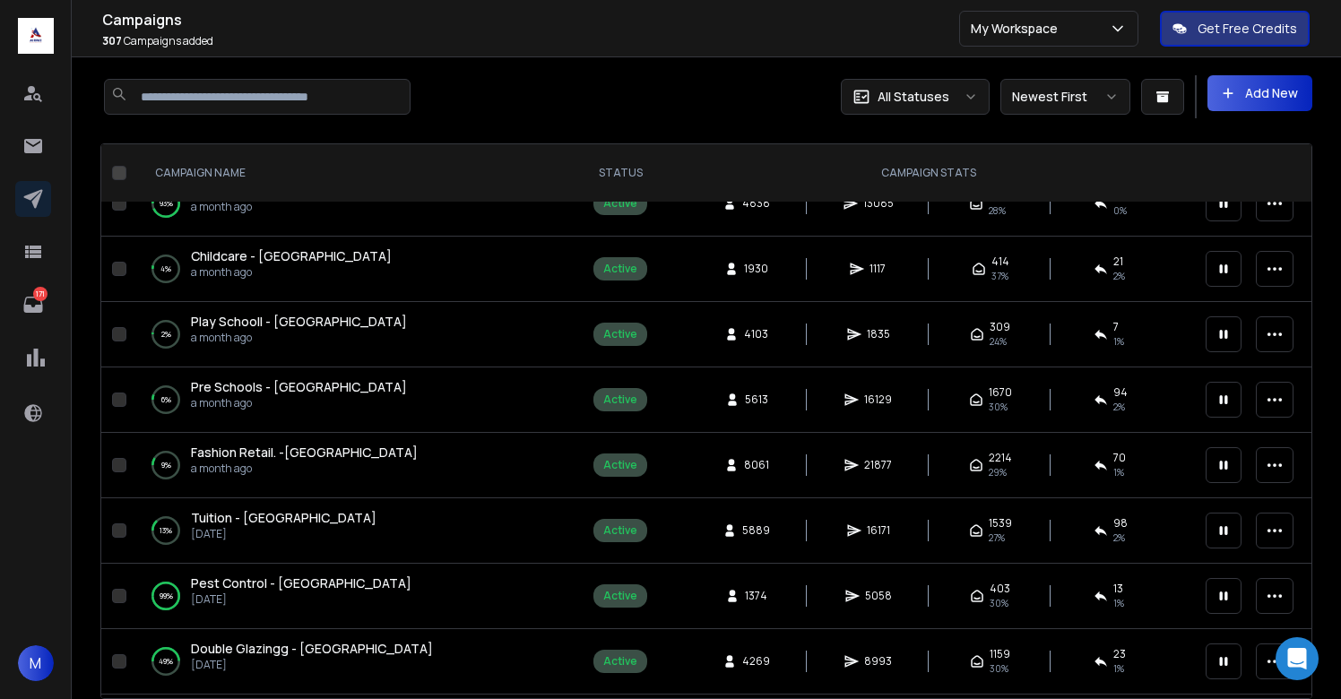
scroll to position [777, 0]
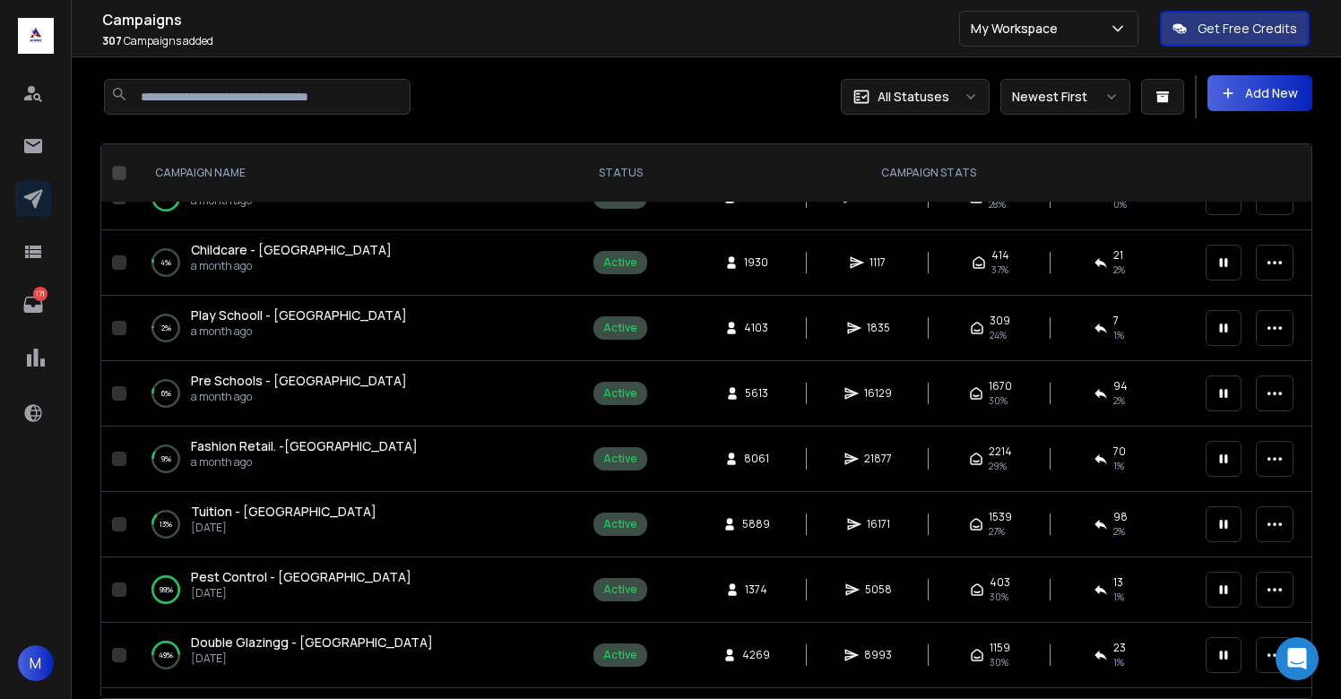
click at [241, 578] on span "Pest Control - UK" at bounding box center [301, 576] width 221 height 17
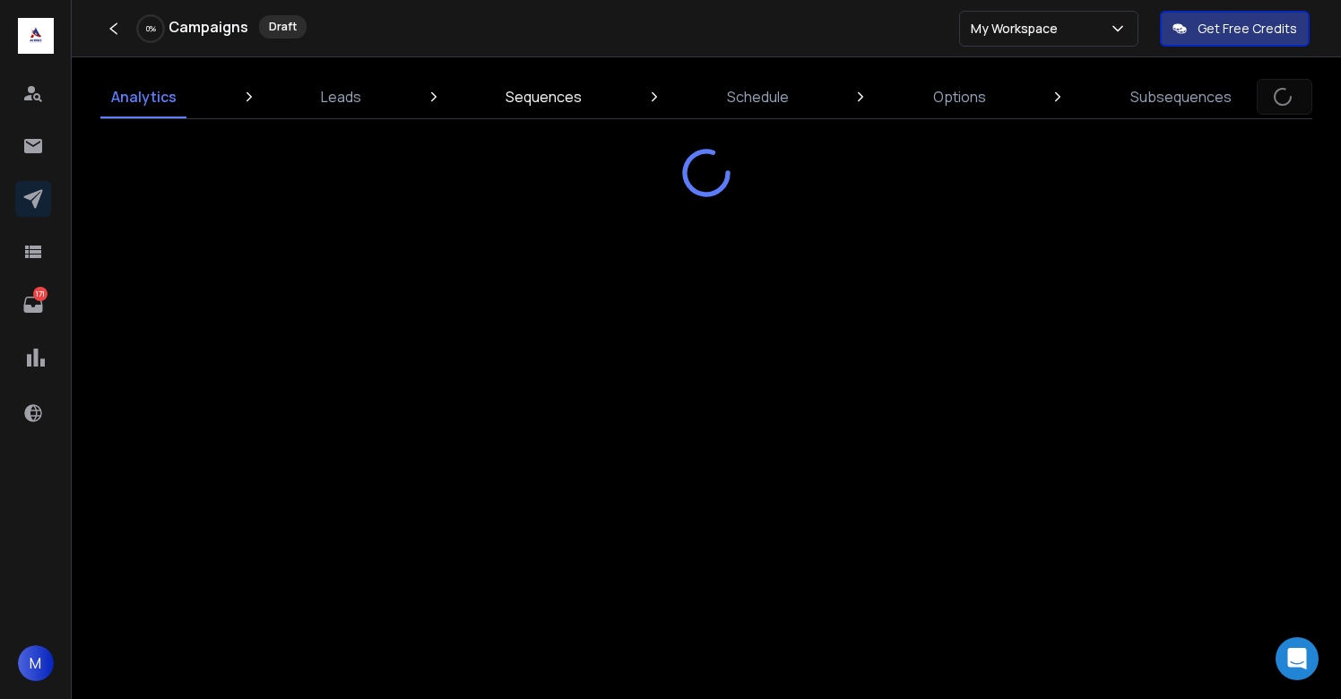
click at [535, 100] on p "Sequences" at bounding box center [544, 97] width 76 height 22
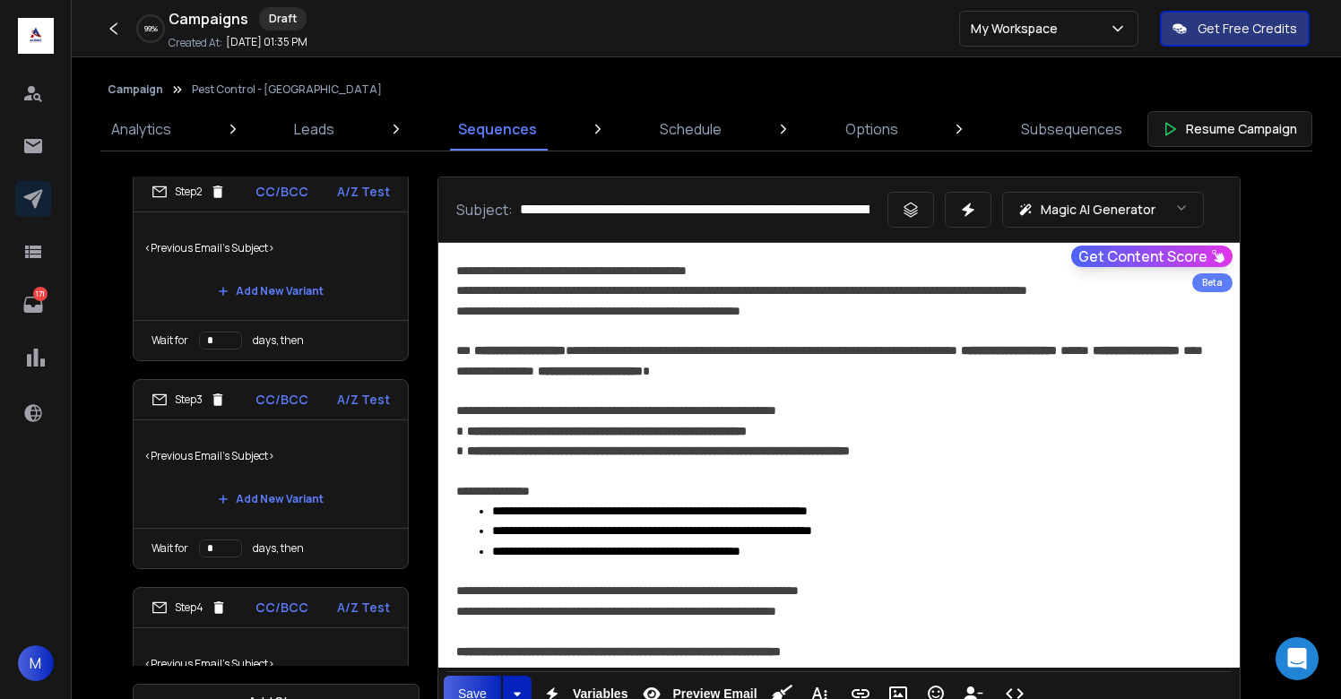
scroll to position [359, 0]
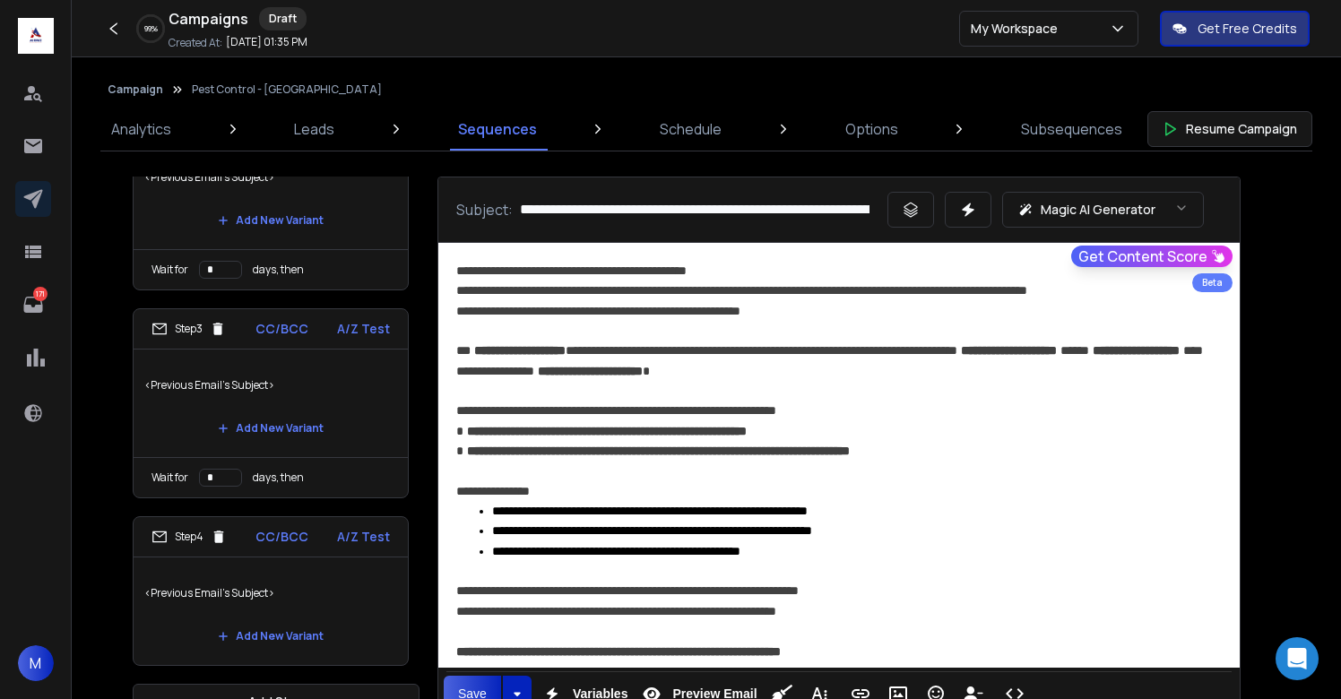
click at [300, 595] on p "<Previous Email's Subject>" at bounding box center [270, 593] width 253 height 50
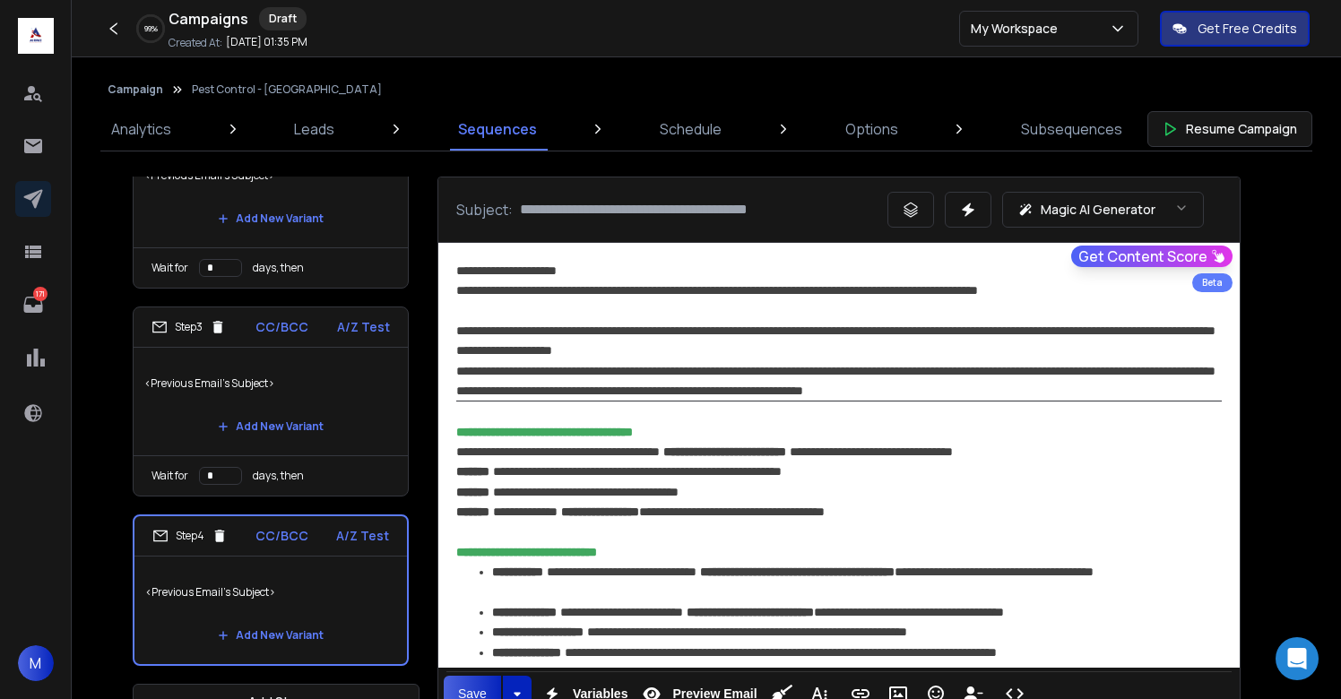
click at [802, 521] on div "**********" at bounding box center [839, 492] width 766 height 60
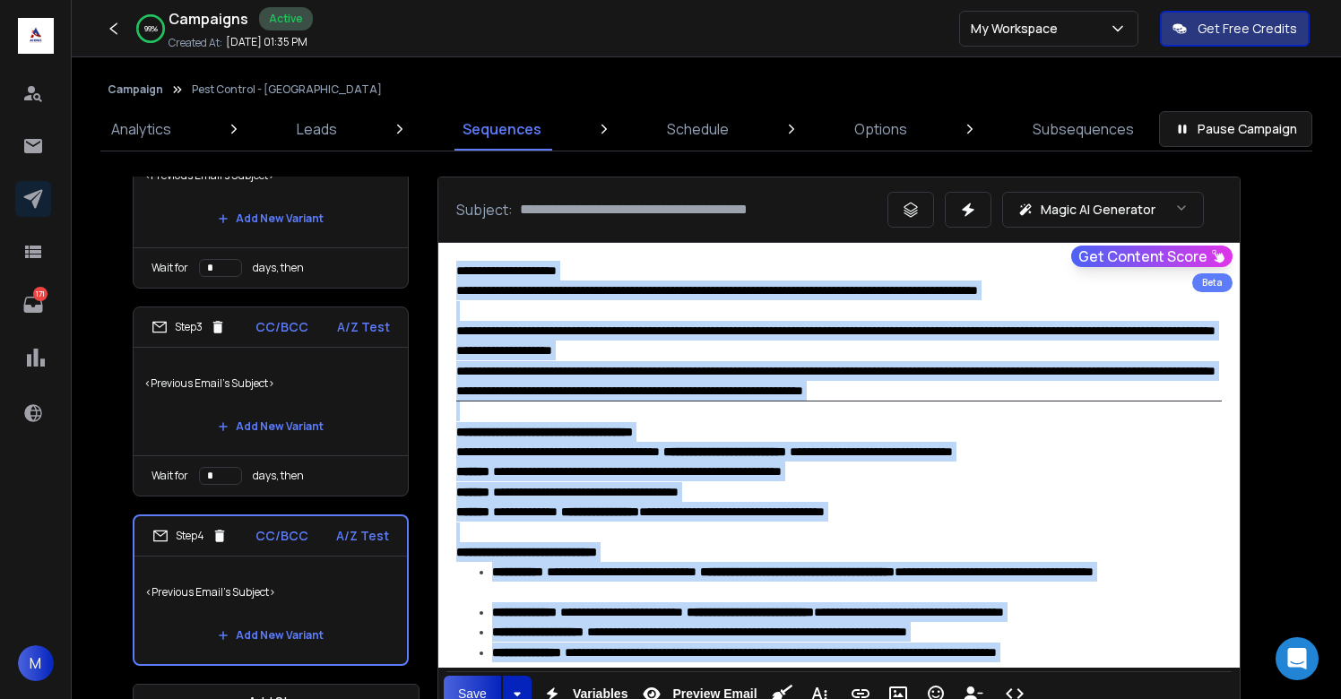
copy div "**********"
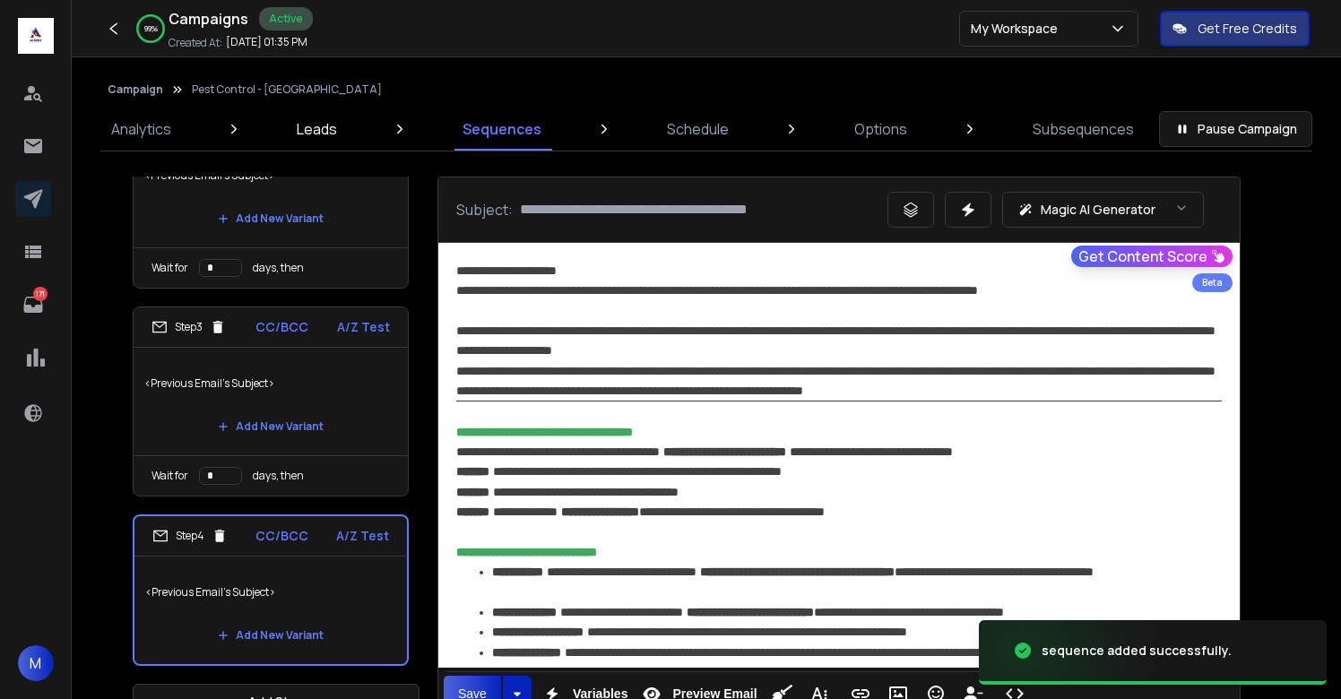
click at [323, 138] on p "Leads" at bounding box center [317, 129] width 40 height 22
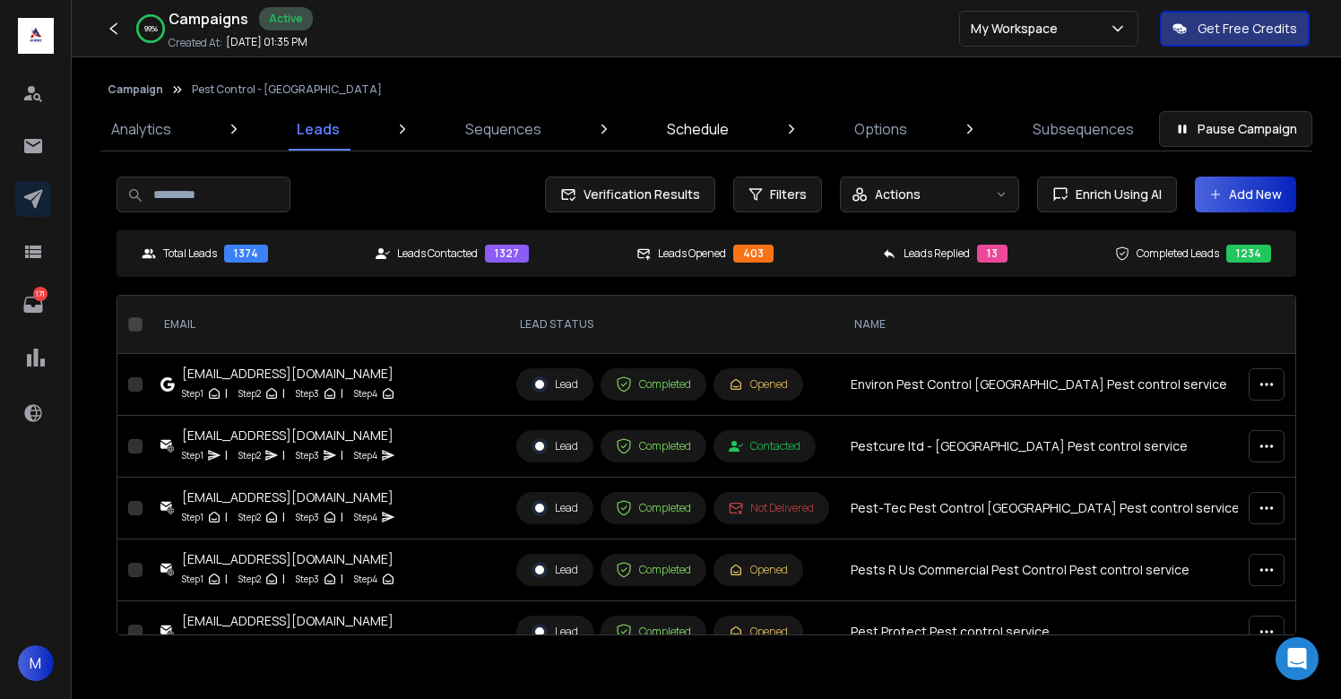
click at [691, 130] on p "Schedule" at bounding box center [698, 129] width 62 height 22
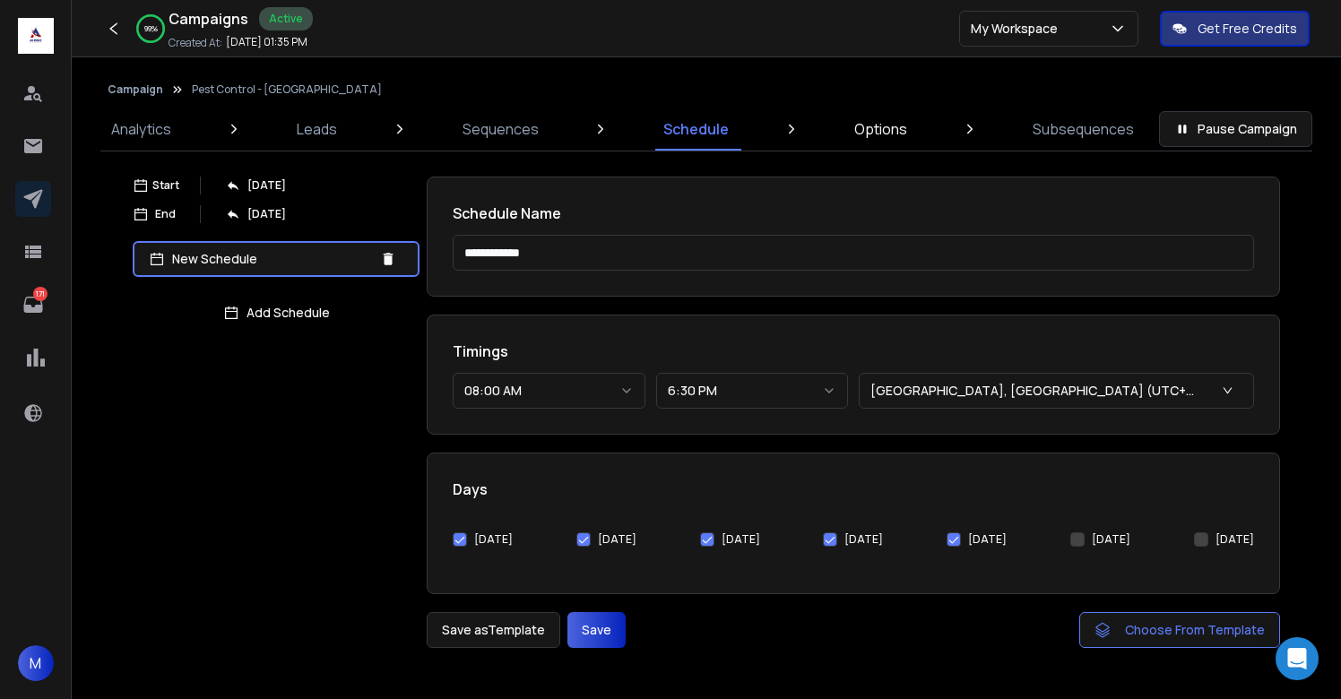
click at [898, 137] on p "Options" at bounding box center [880, 129] width 53 height 22
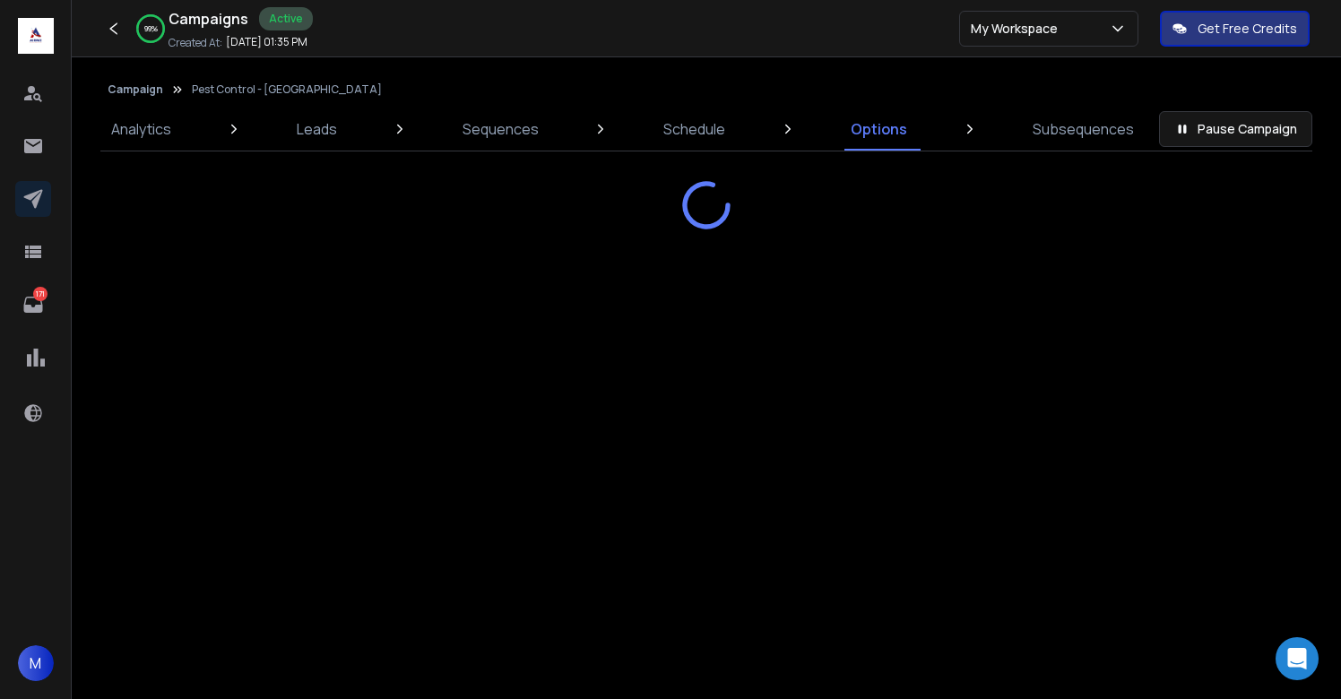
select select "**********"
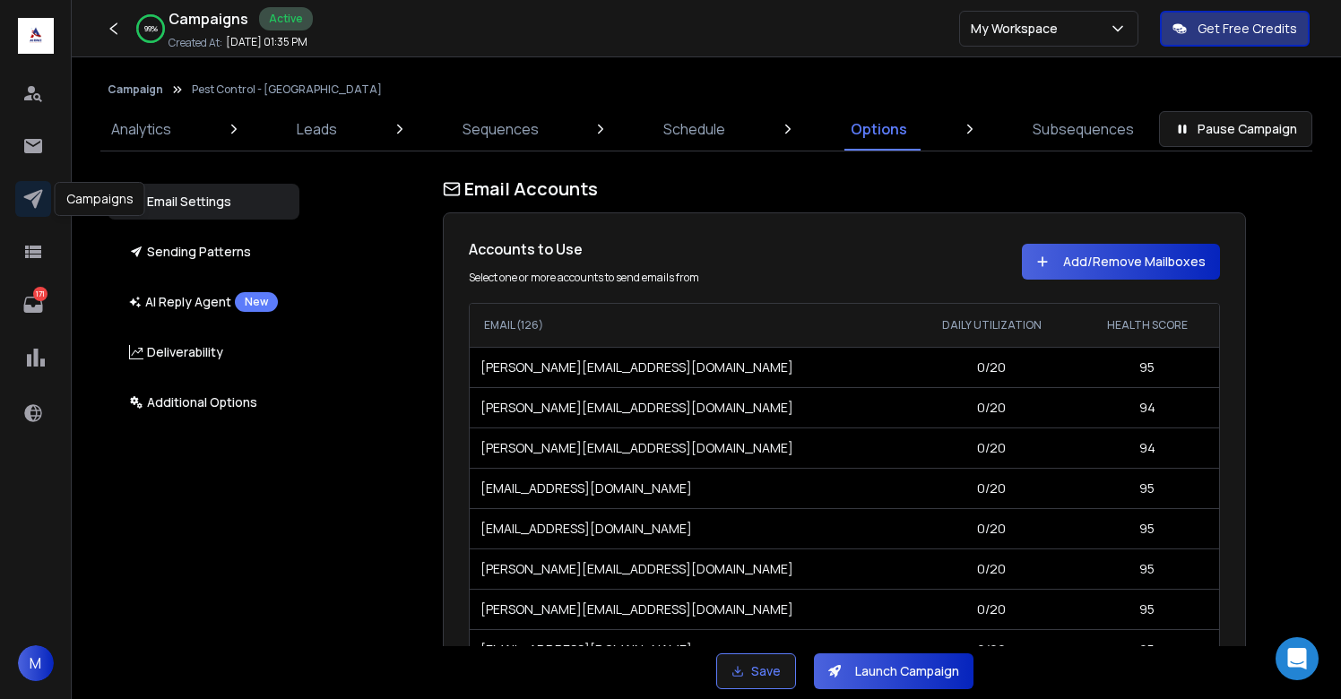
click at [42, 195] on icon at bounding box center [33, 199] width 22 height 22
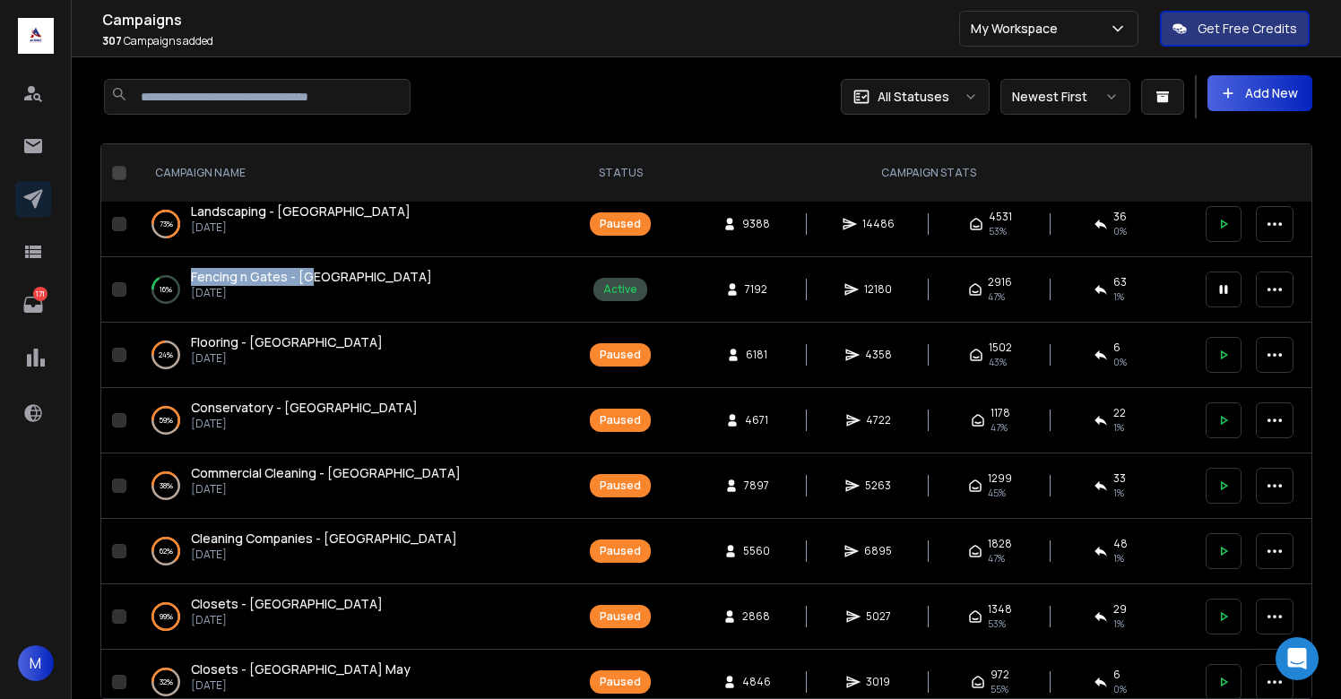
scroll to position [2661, 0]
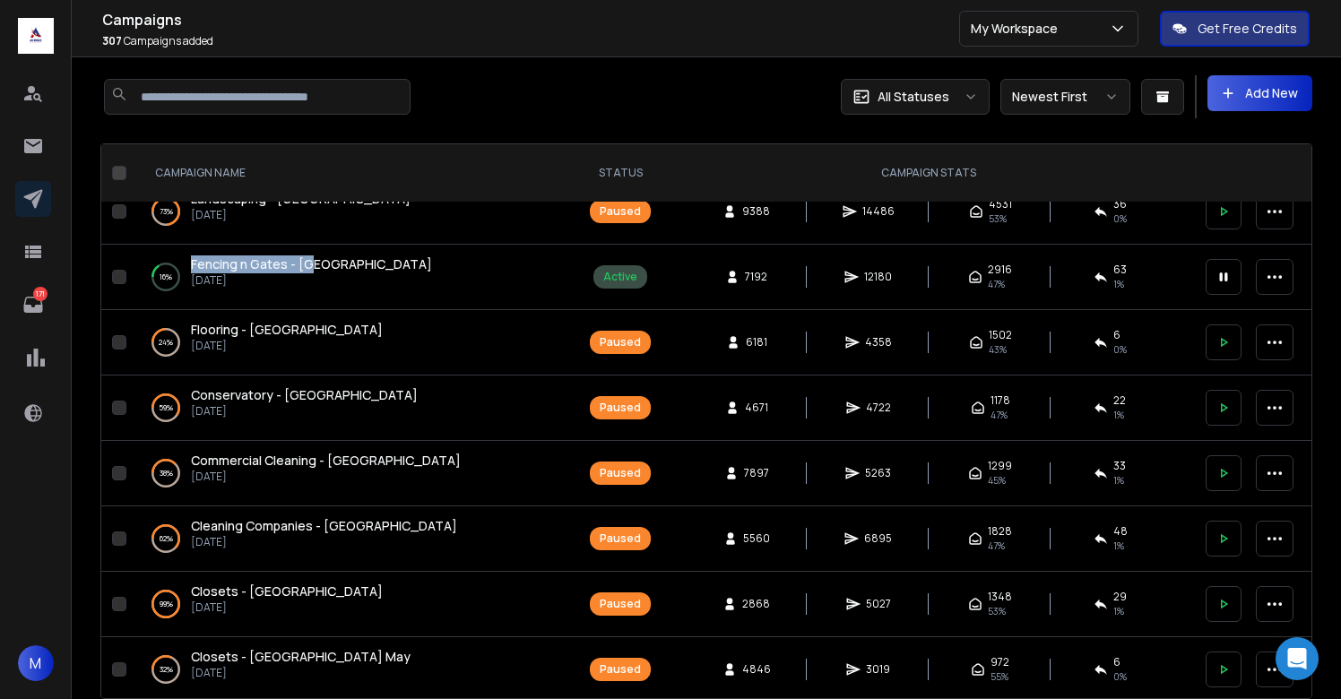
click at [290, 395] on span "Conservatory - [GEOGRAPHIC_DATA]" at bounding box center [304, 394] width 227 height 17
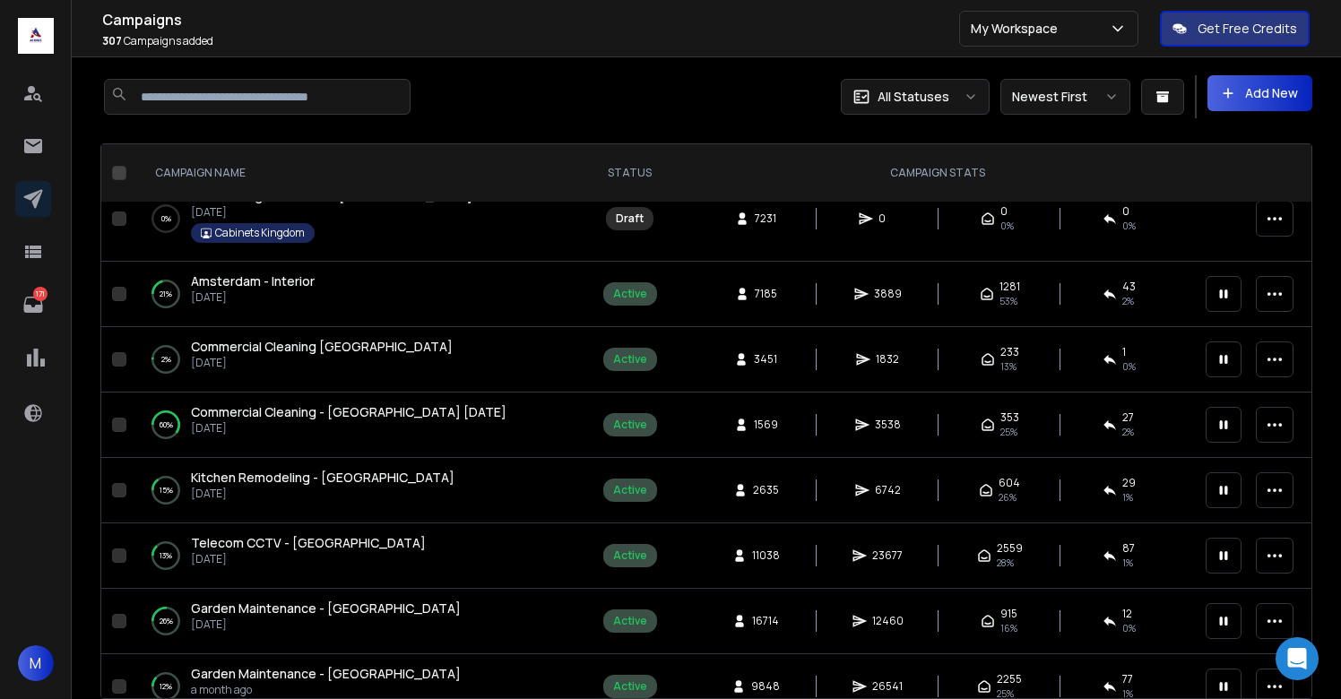
scroll to position [95, 0]
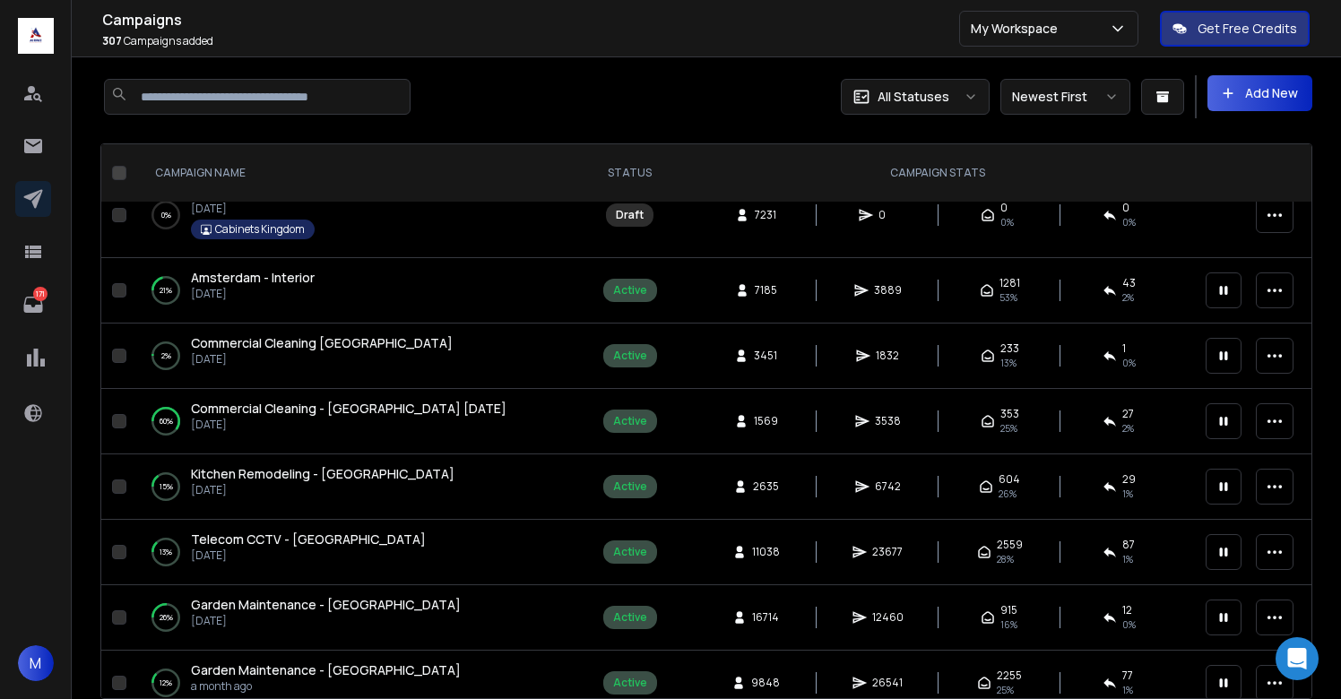
click at [296, 416] on span "Commercial Cleaning - UK Aug 30" at bounding box center [349, 408] width 316 height 17
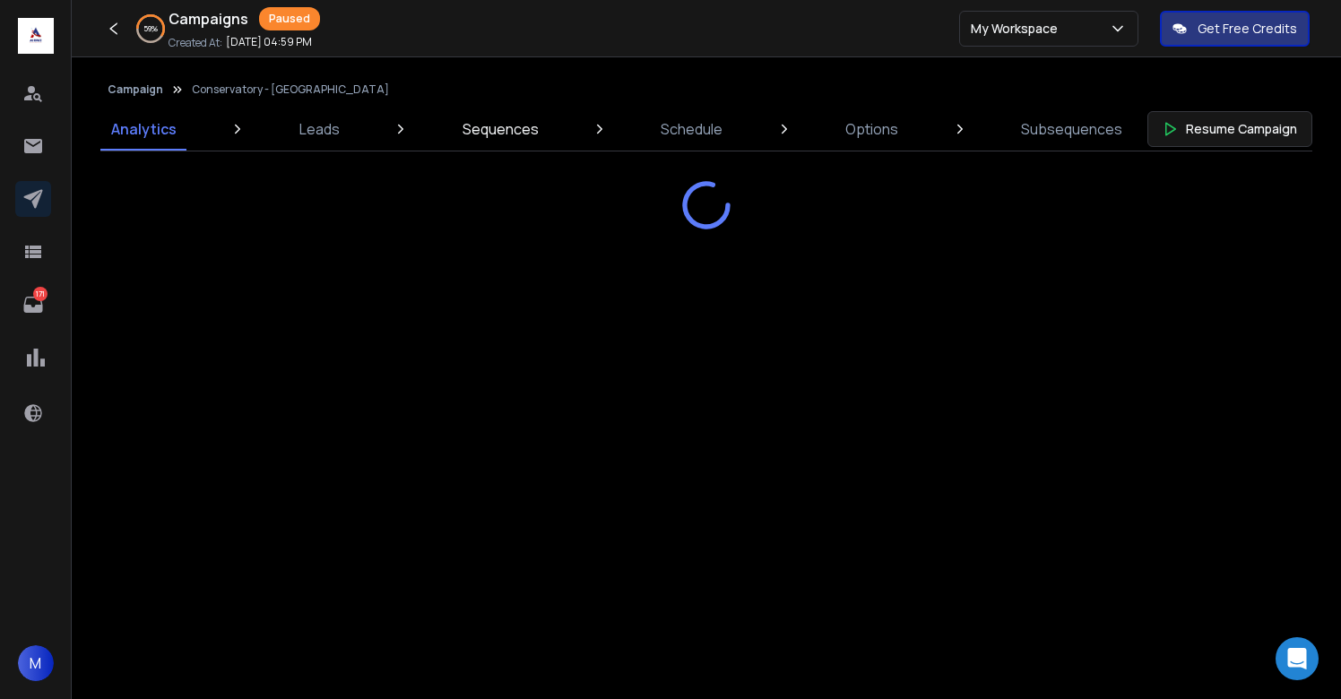
click at [483, 140] on link "Sequences" at bounding box center [501, 129] width 98 height 43
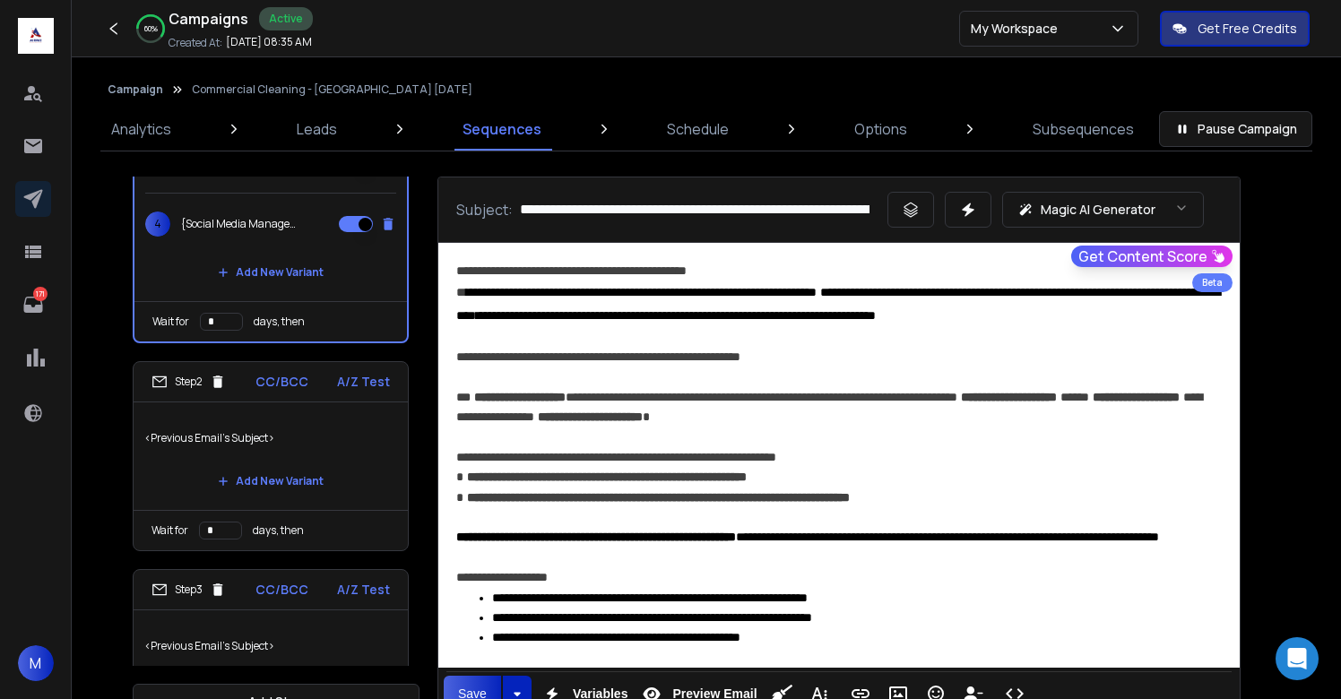
scroll to position [274, 0]
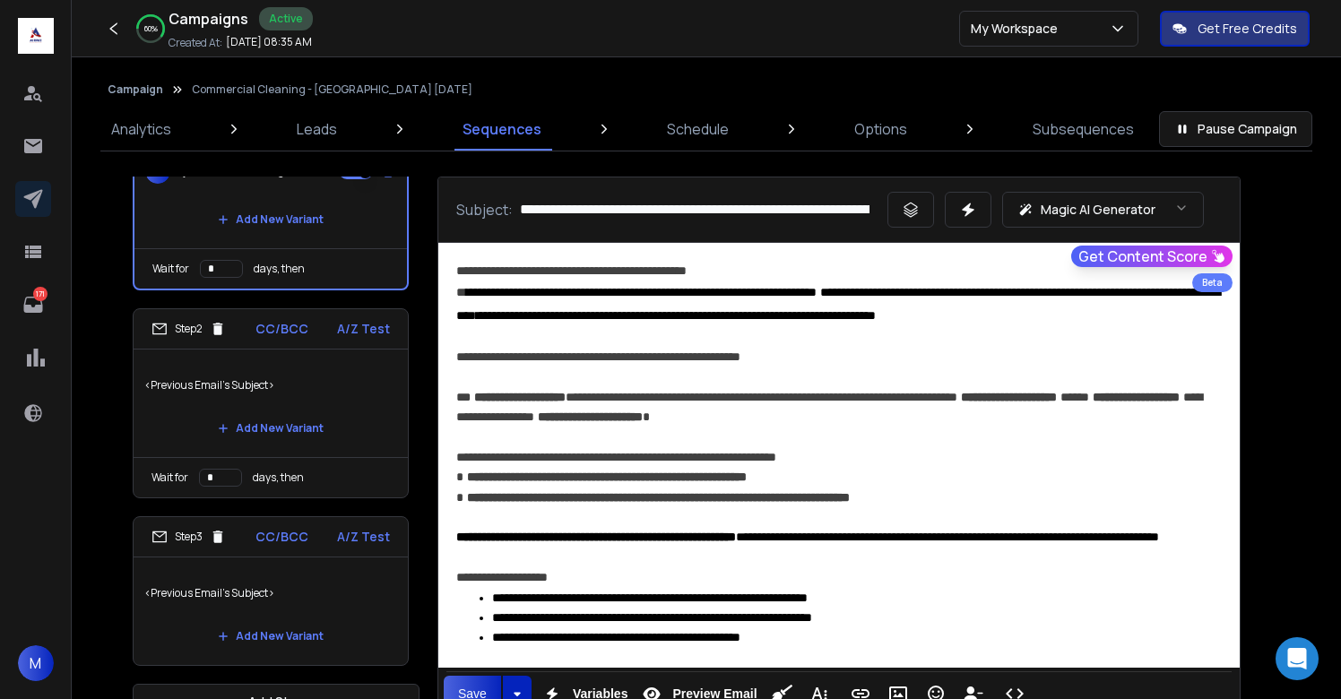
click at [307, 599] on p "<Previous Email's Subject>" at bounding box center [270, 593] width 253 height 50
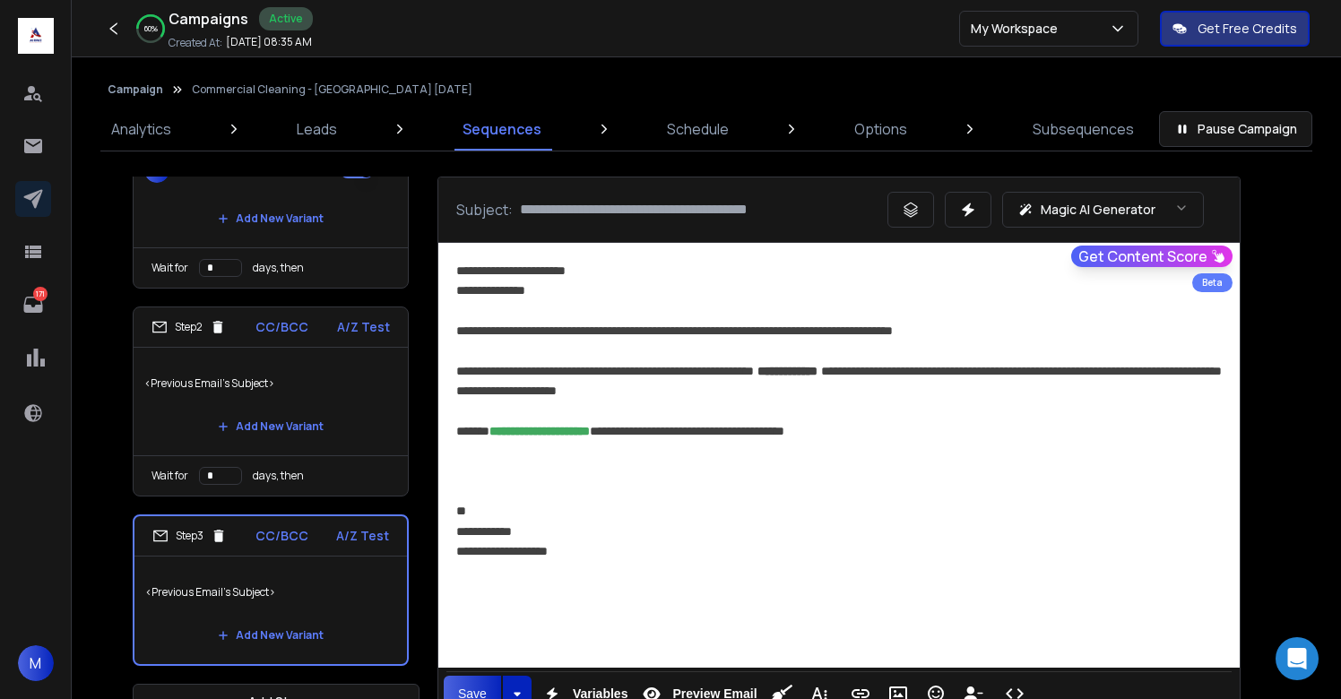
click at [334, 402] on p "<Previous Email's Subject>" at bounding box center [270, 384] width 253 height 50
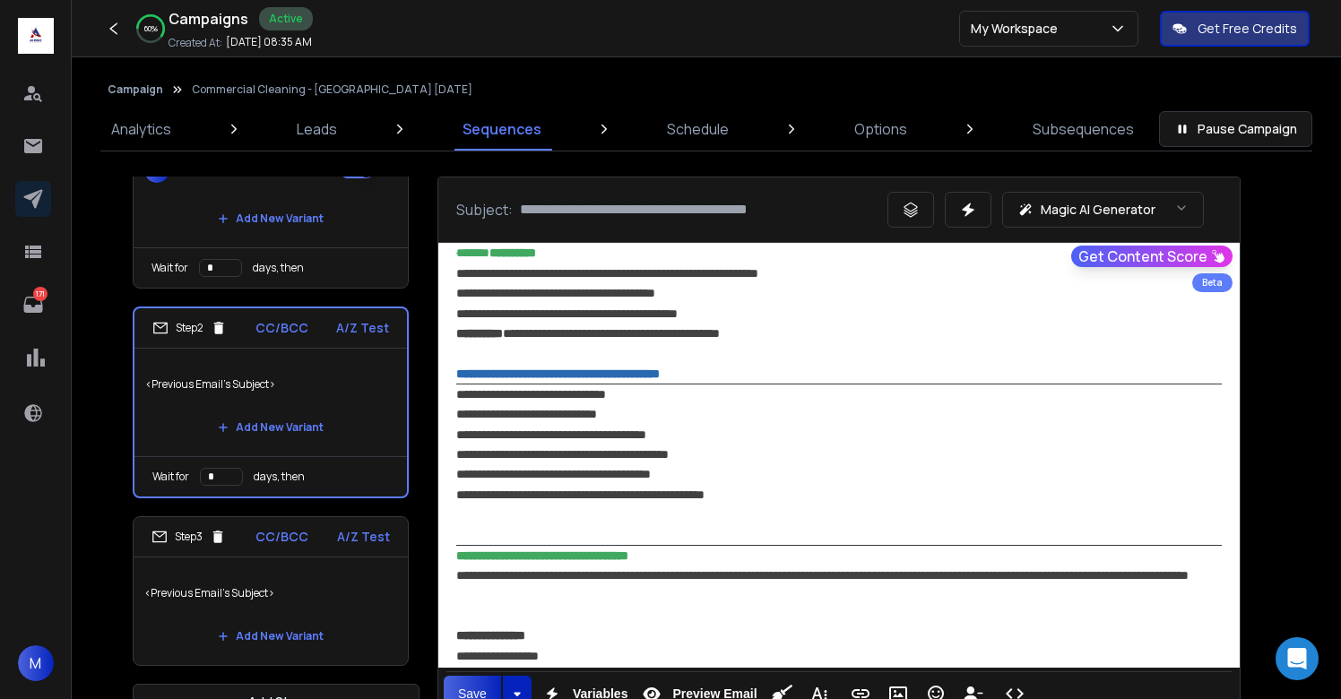
scroll to position [1314, 0]
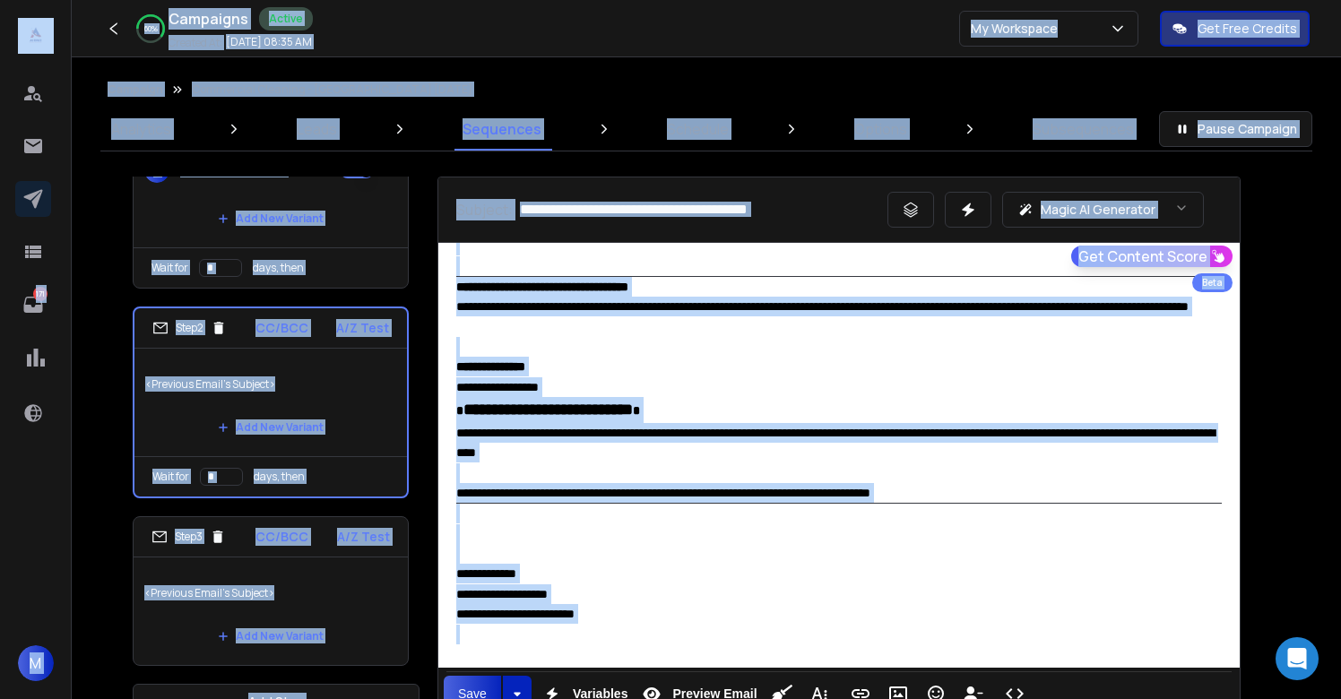
click at [814, 406] on div "**********" at bounding box center [839, 390] width 766 height 66
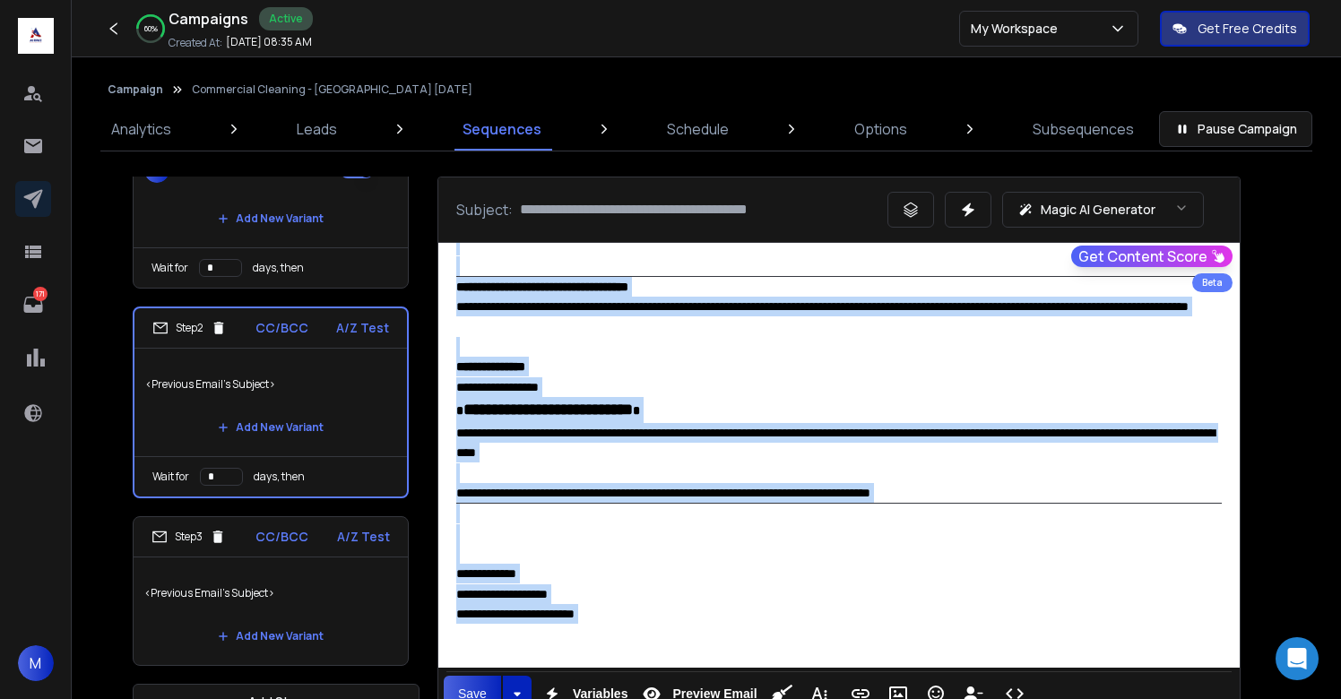
copy div "**********"
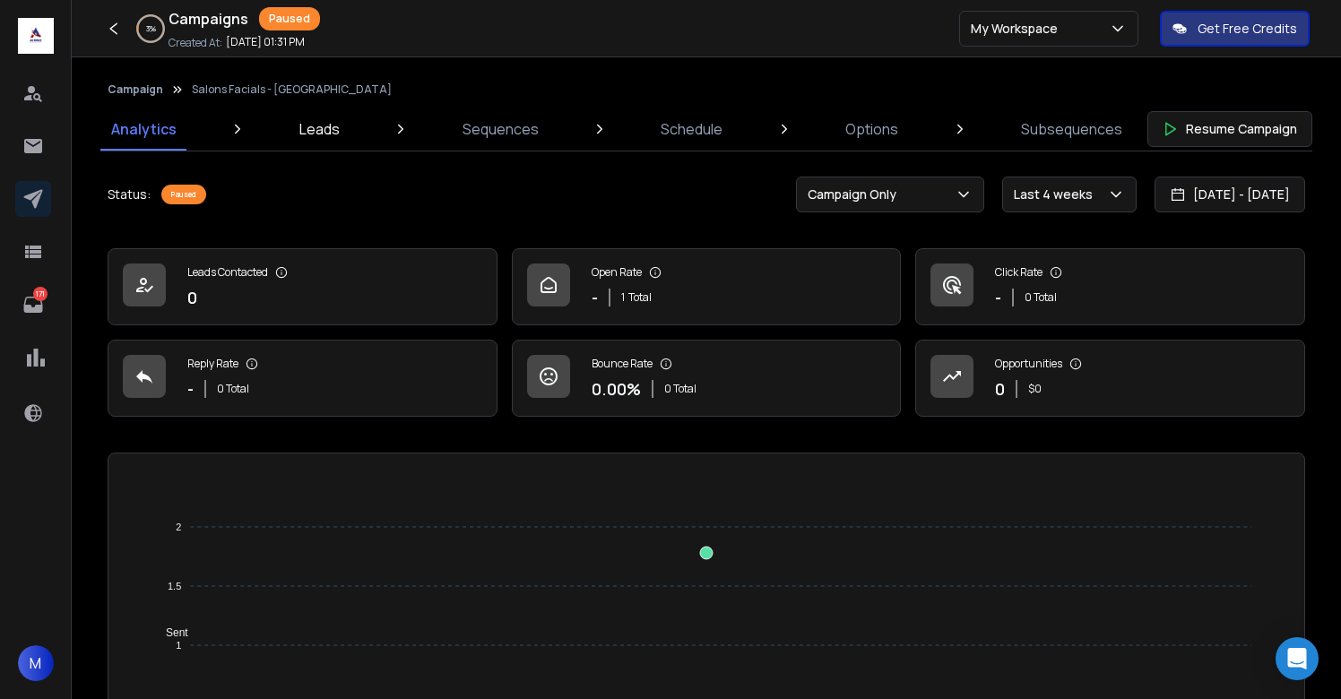
click at [320, 132] on p "Leads" at bounding box center [319, 129] width 40 height 22
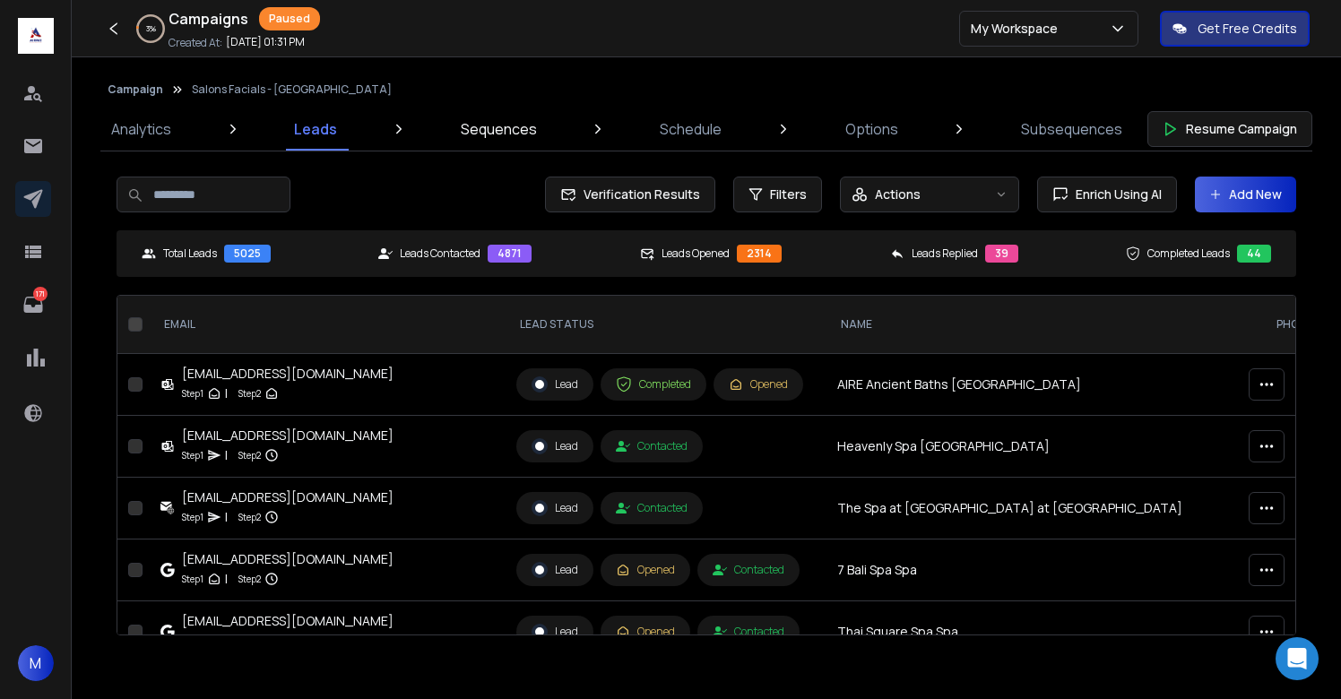
click at [528, 134] on p "Sequences" at bounding box center [499, 129] width 76 height 22
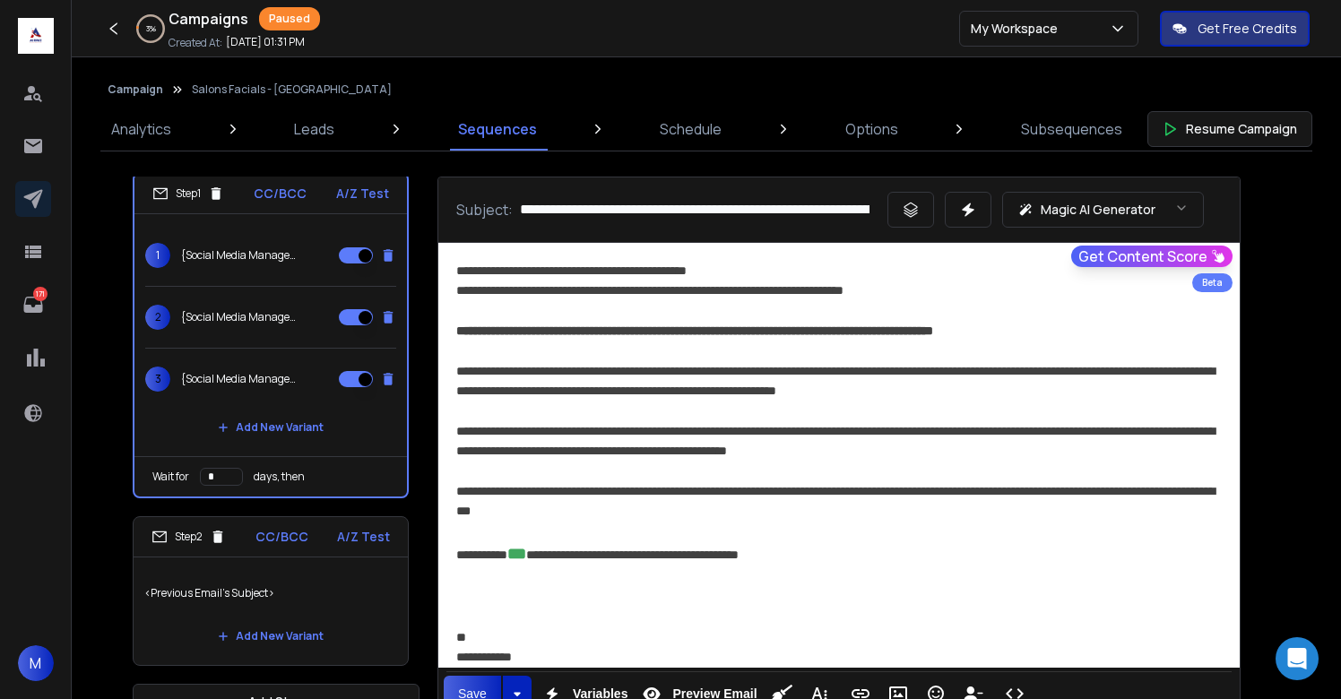
scroll to position [46, 0]
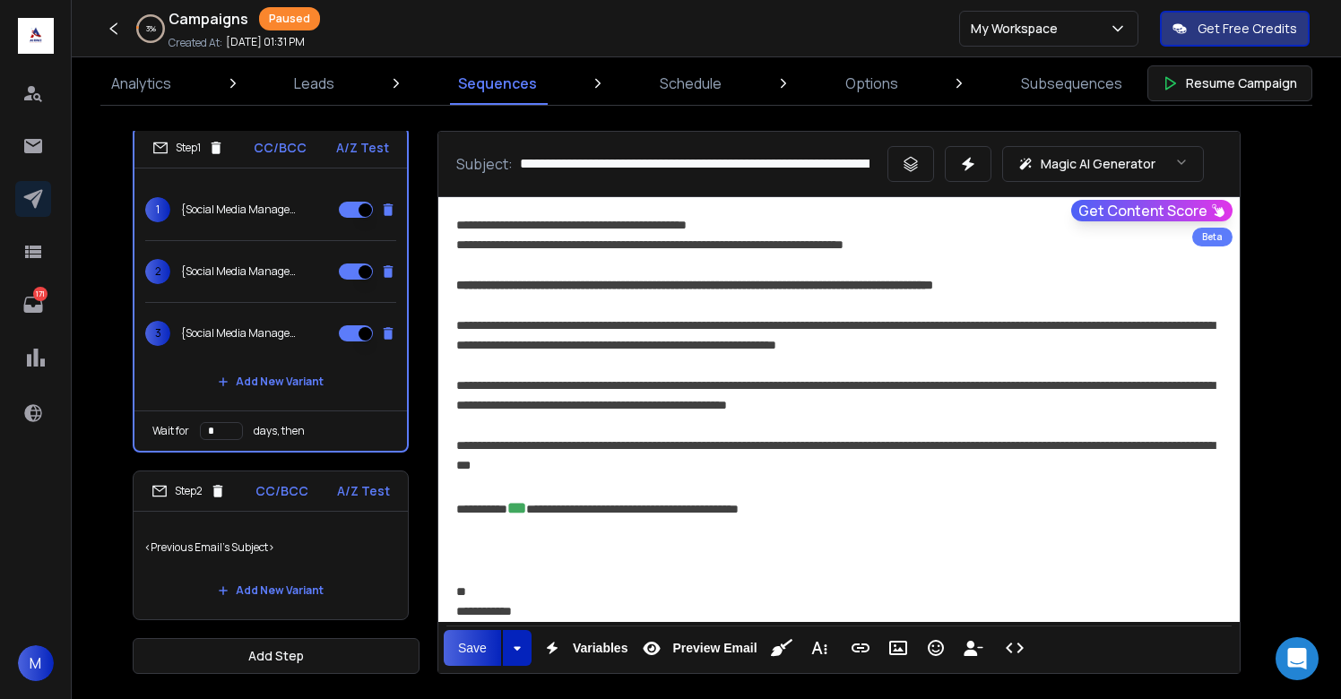
click at [333, 557] on p "<Previous Email's Subject>" at bounding box center [270, 548] width 253 height 50
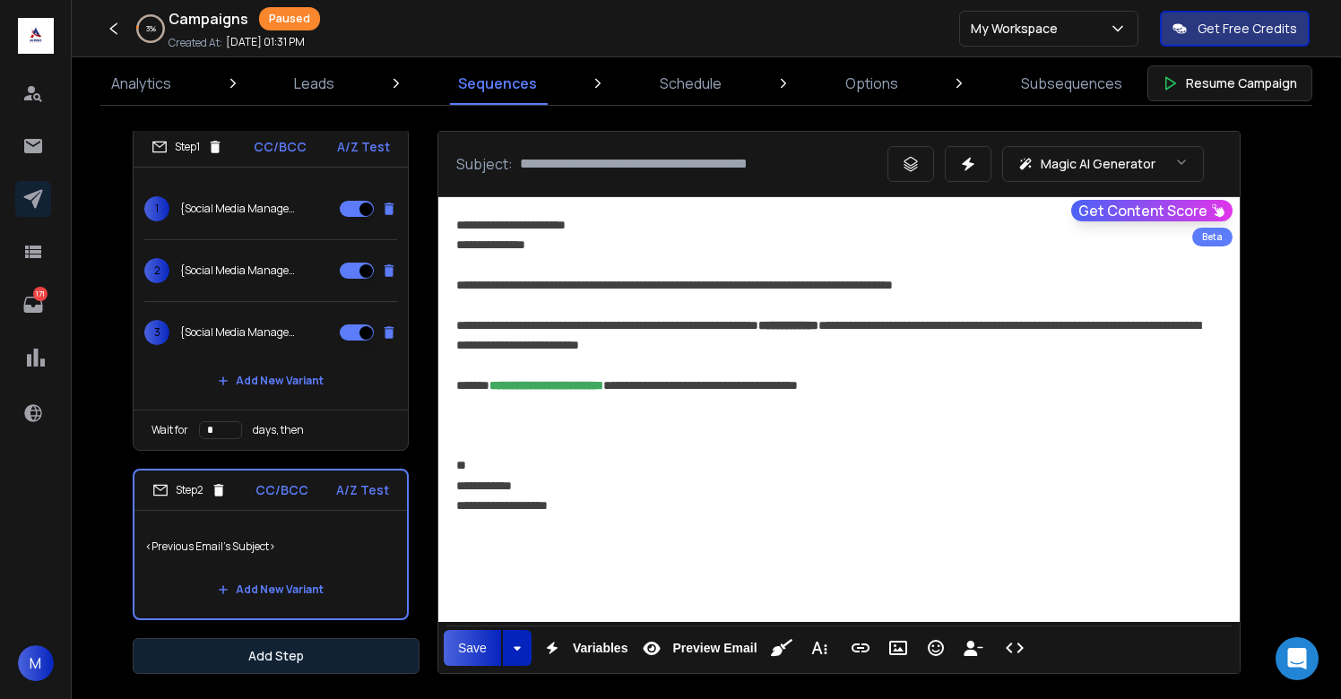
click at [336, 661] on button "Add Step" at bounding box center [276, 656] width 287 height 36
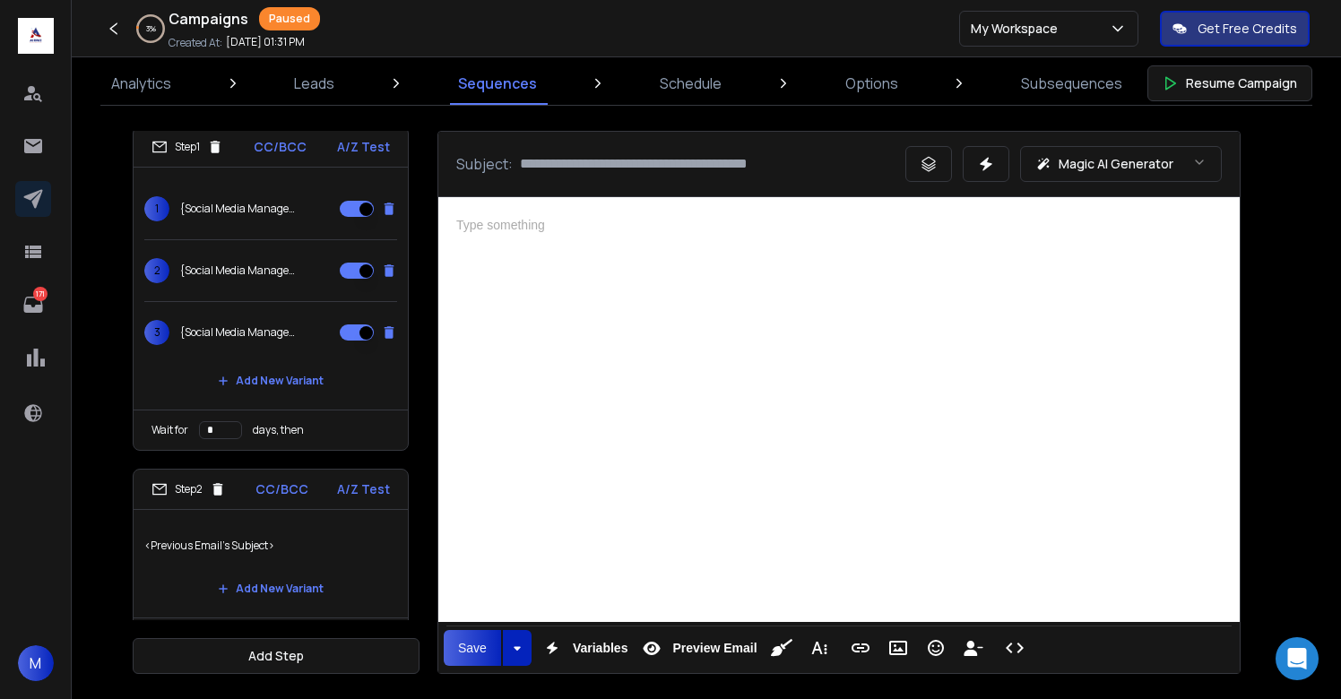
click at [616, 437] on div at bounding box center [839, 407] width 802 height 420
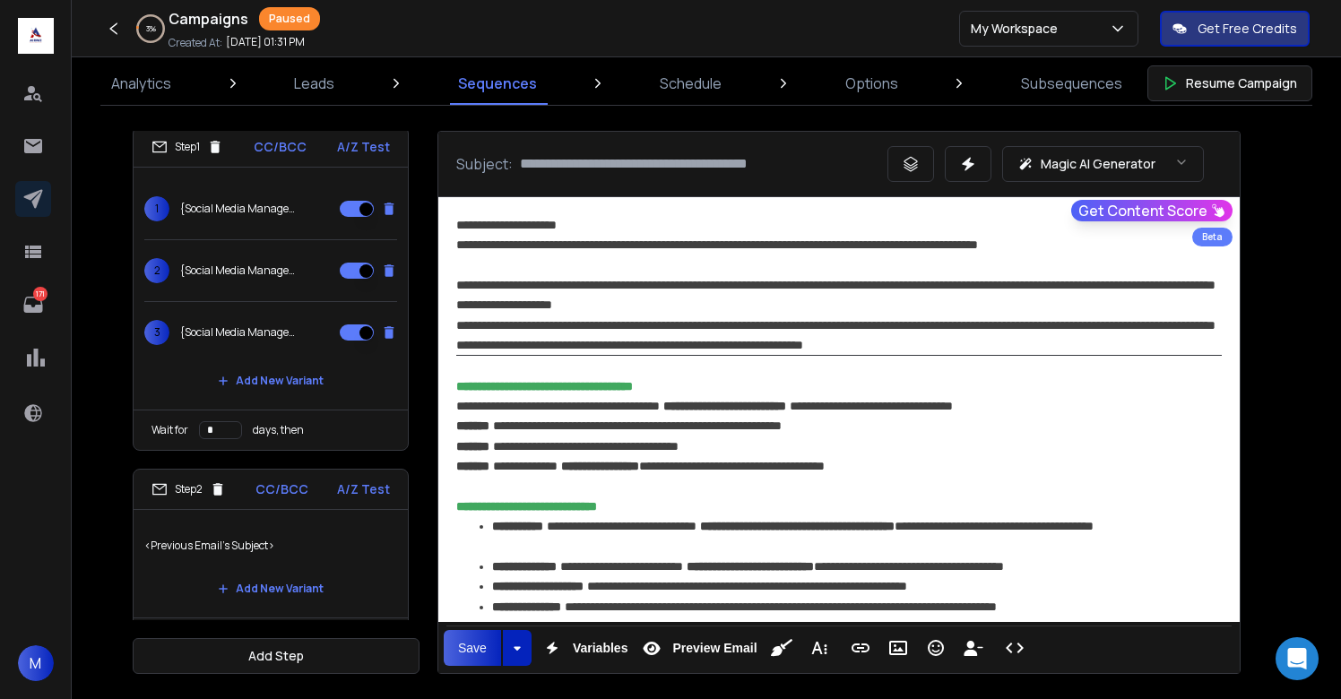
click at [598, 225] on div "**********" at bounding box center [839, 225] width 766 height 20
click at [268, 335] on p "{Social Media Management - {{firstName}} | Social Media Needs - {{firstName}} |…" at bounding box center [237, 332] width 115 height 14
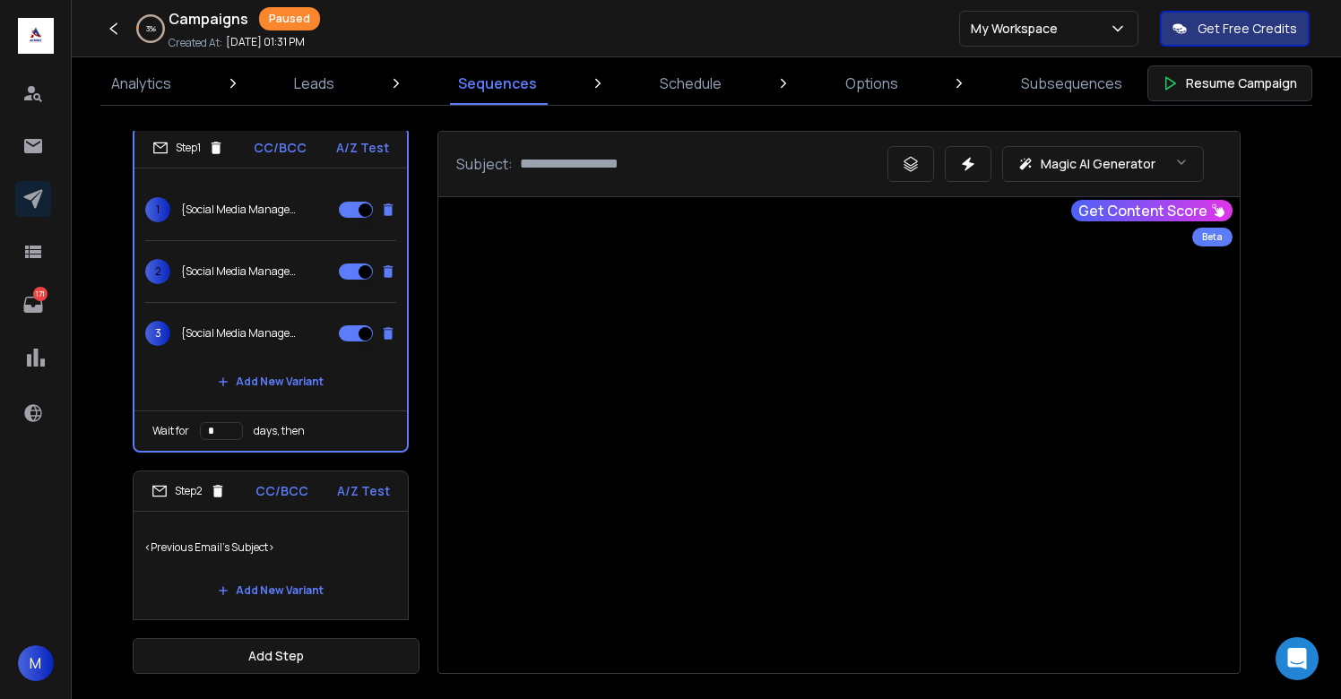
type input "**********"
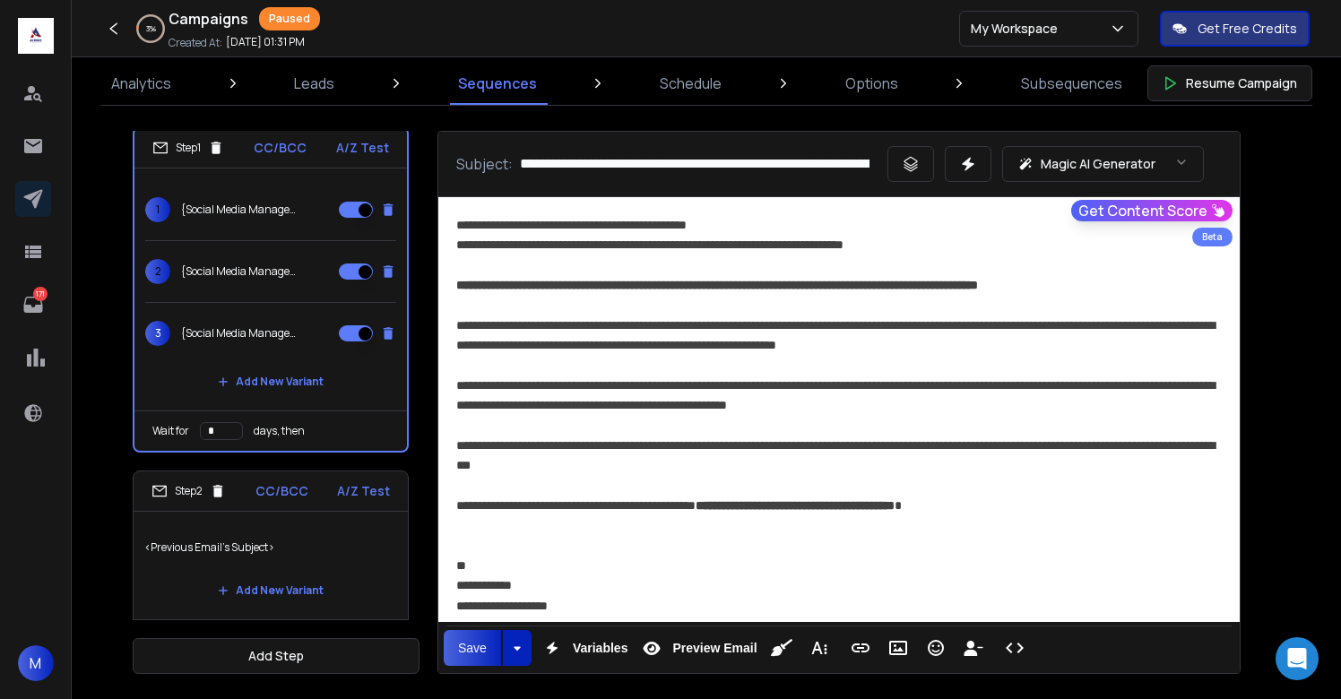
click at [292, 261] on div "2 {Social Media Management - {{firstName}} | Social Media Needs - {{firstName}}…" at bounding box center [220, 271] width 151 height 25
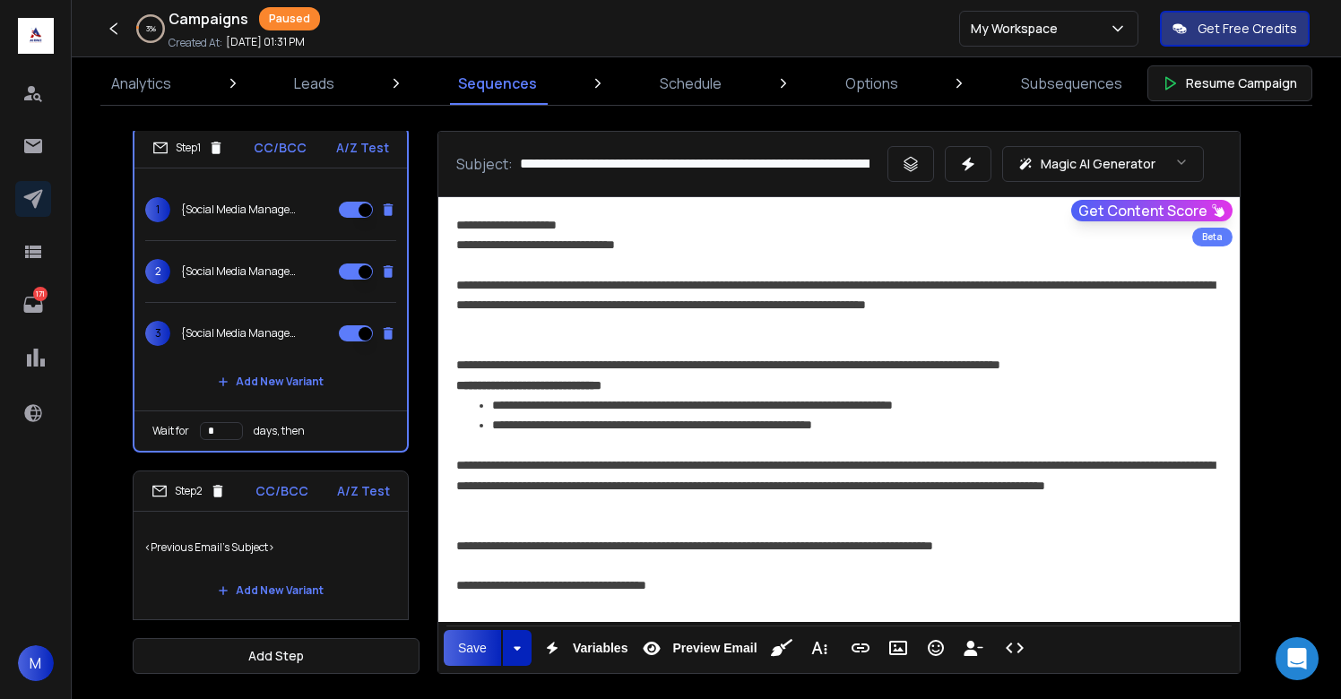
click at [264, 216] on p "{Social Media Management - {{firstName}} | Social Media Needs - {{firstName}} |…" at bounding box center [238, 210] width 115 height 14
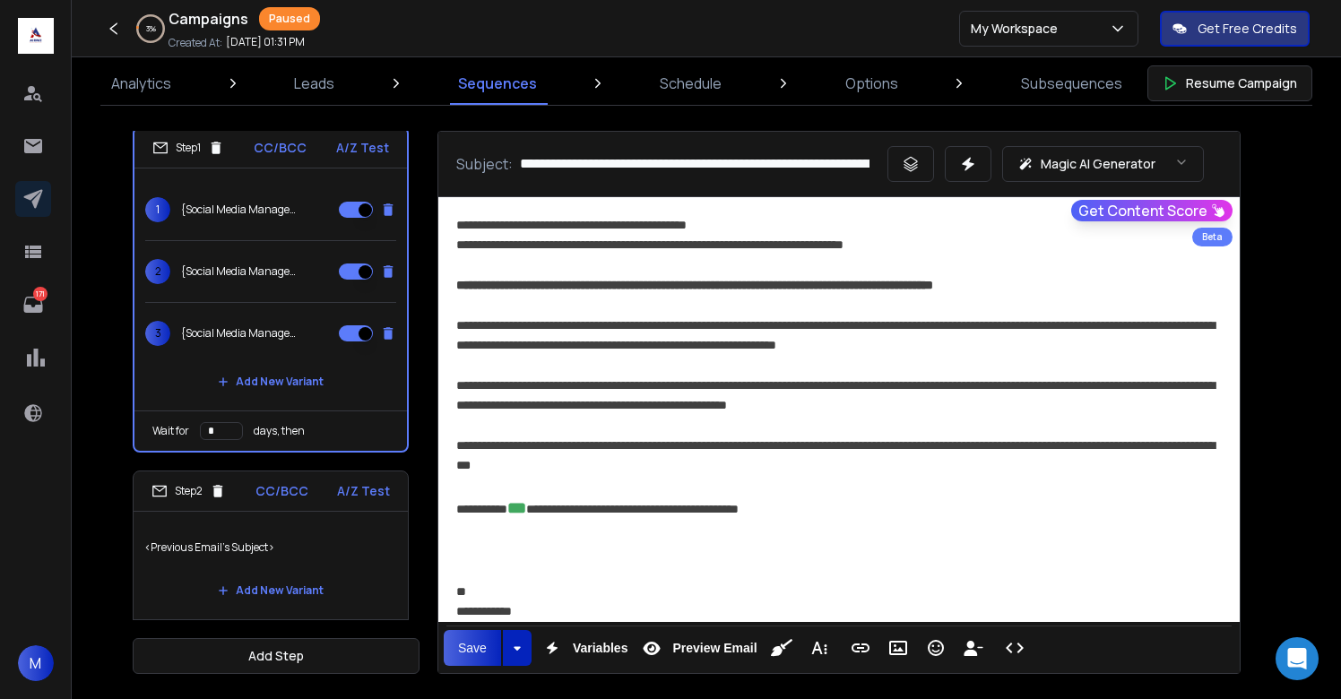
click at [596, 220] on div "**********" at bounding box center [839, 225] width 766 height 20
copy div "**********"
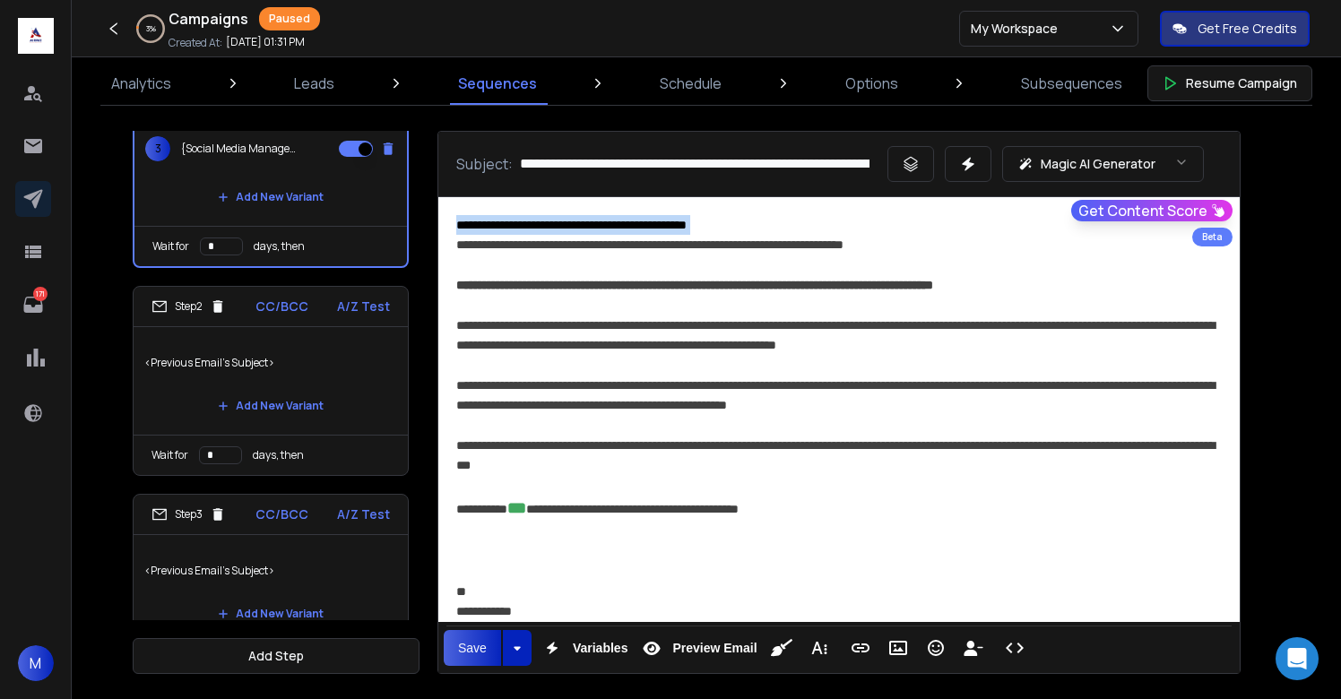
scroll to position [212, 0]
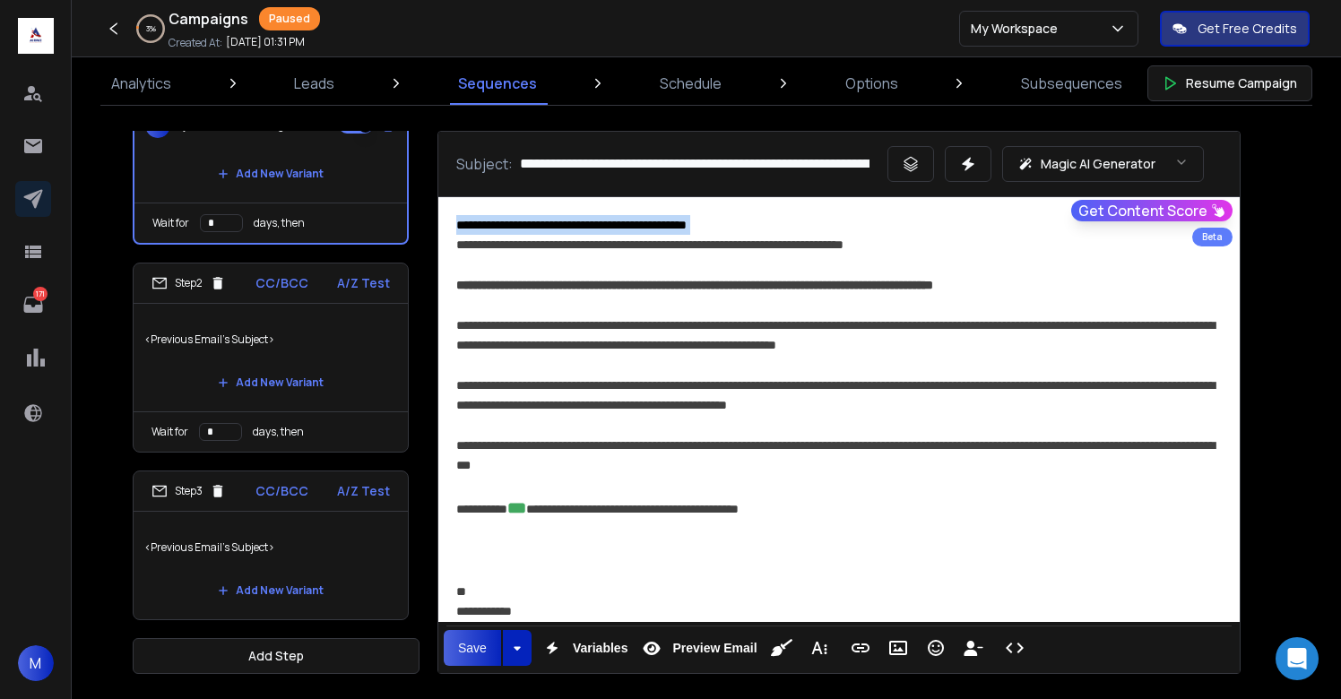
click at [312, 555] on p "<Previous Email's Subject>" at bounding box center [270, 548] width 253 height 50
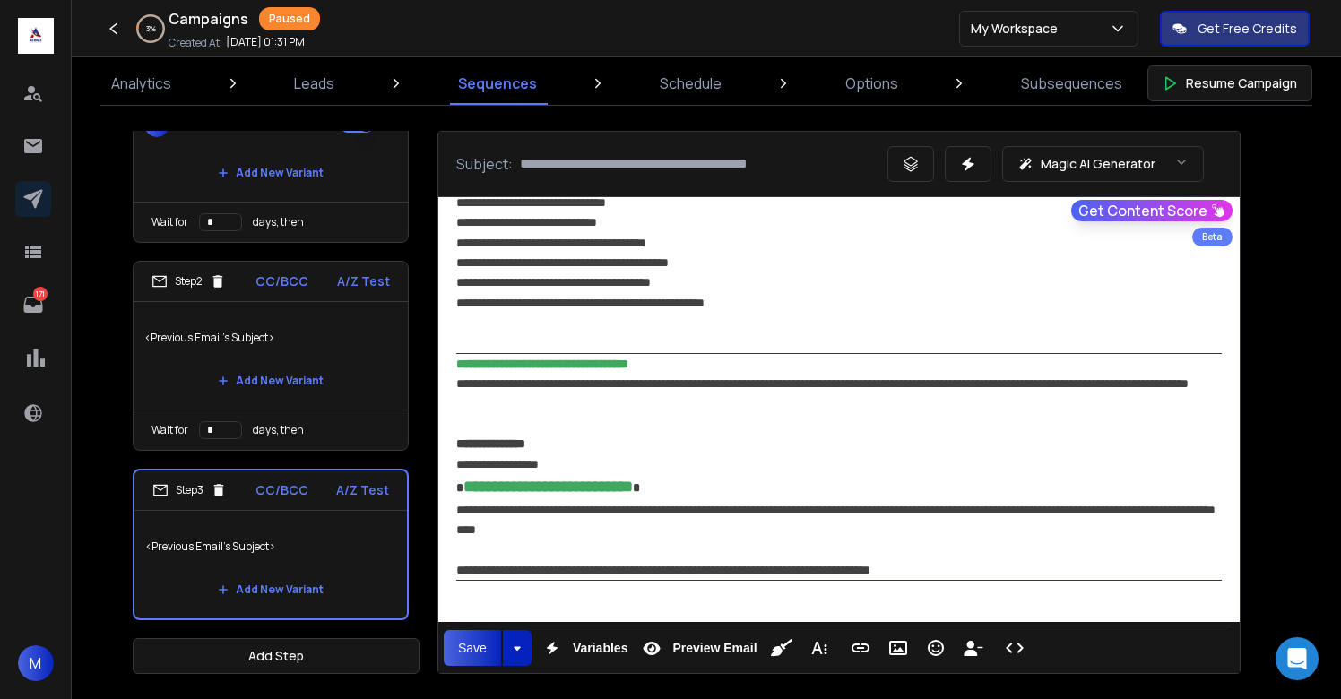
scroll to position [1294, 0]
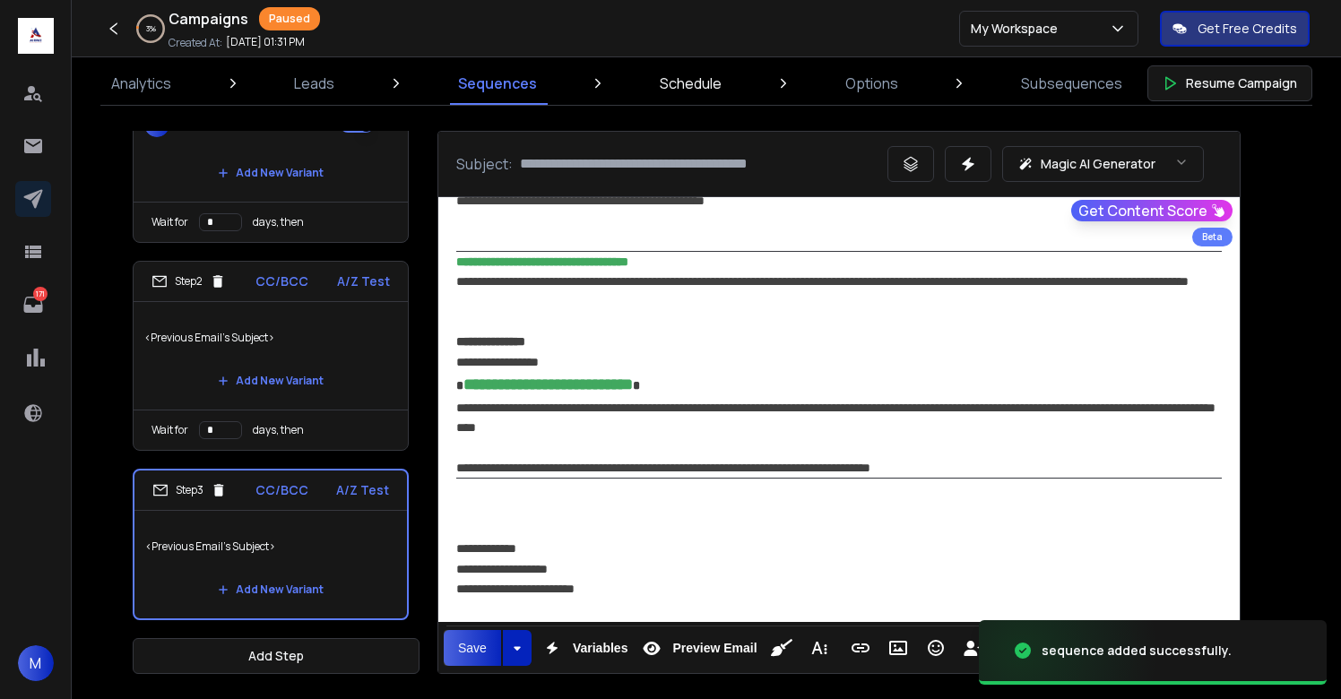
click at [701, 89] on p "Schedule" at bounding box center [691, 84] width 62 height 22
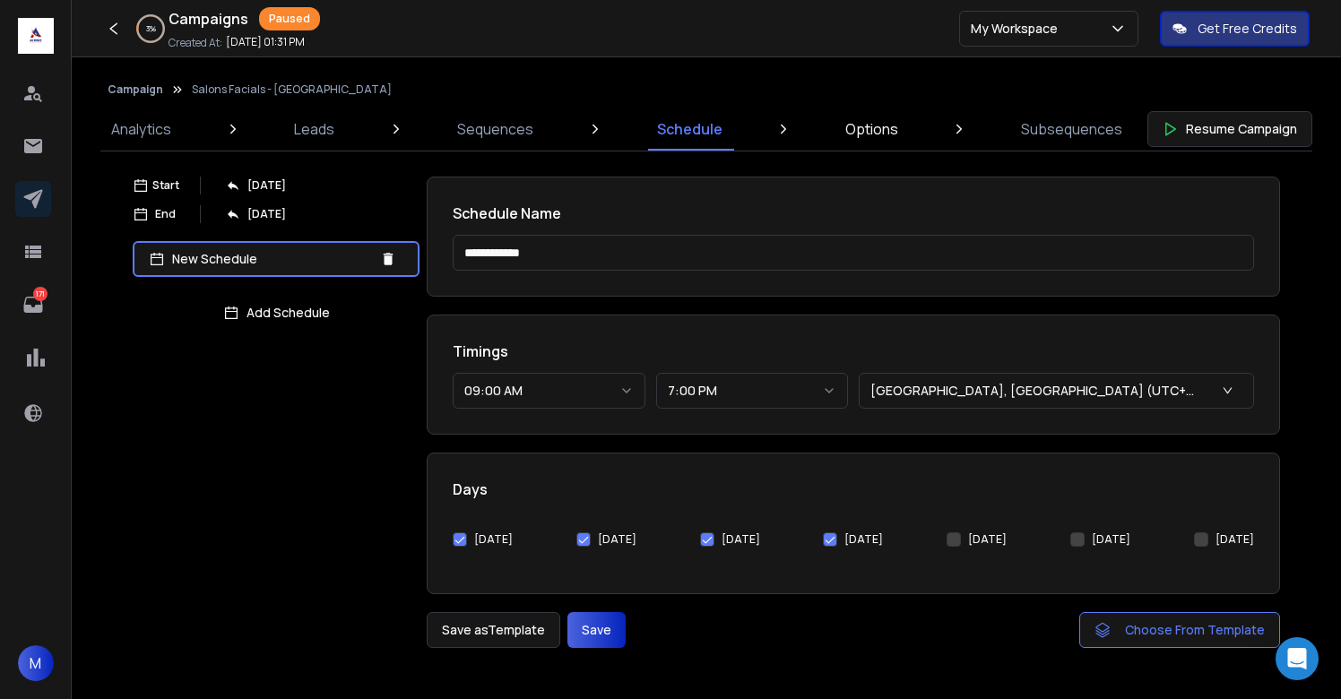
click at [876, 145] on link "Options" at bounding box center [872, 129] width 74 height 43
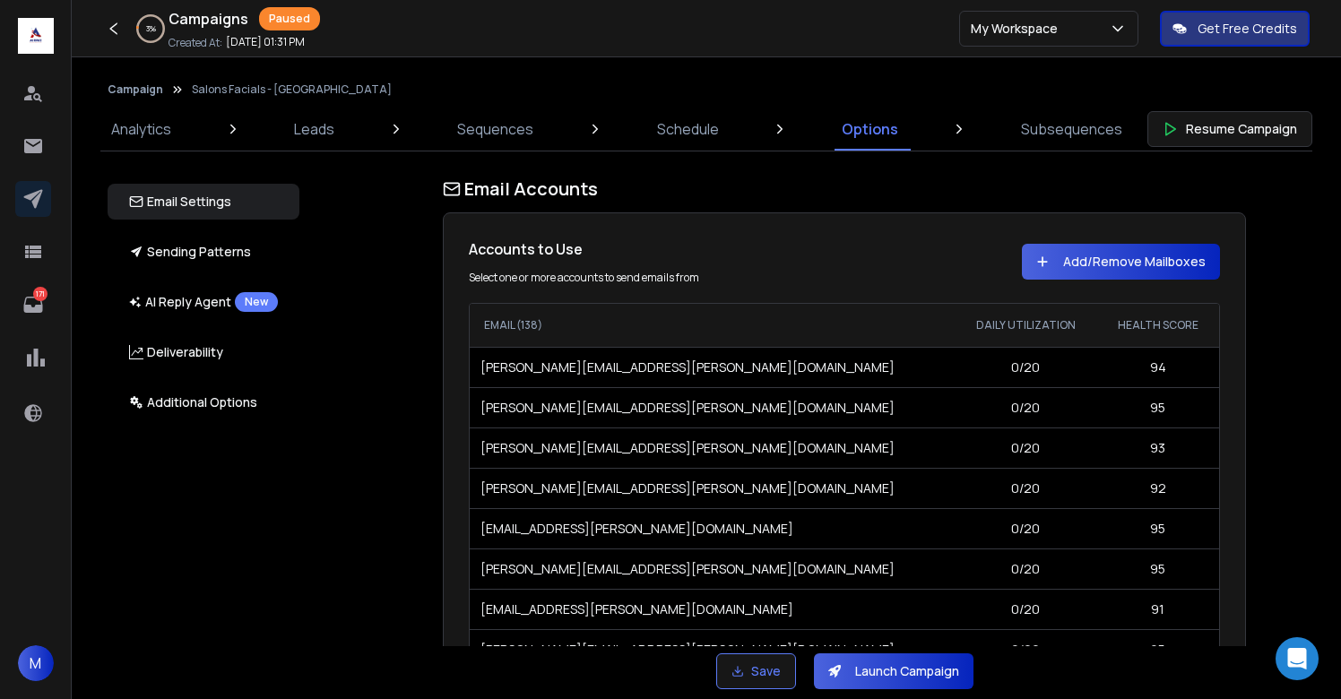
click at [862, 663] on button "Launch Campaign" at bounding box center [894, 672] width 160 height 36
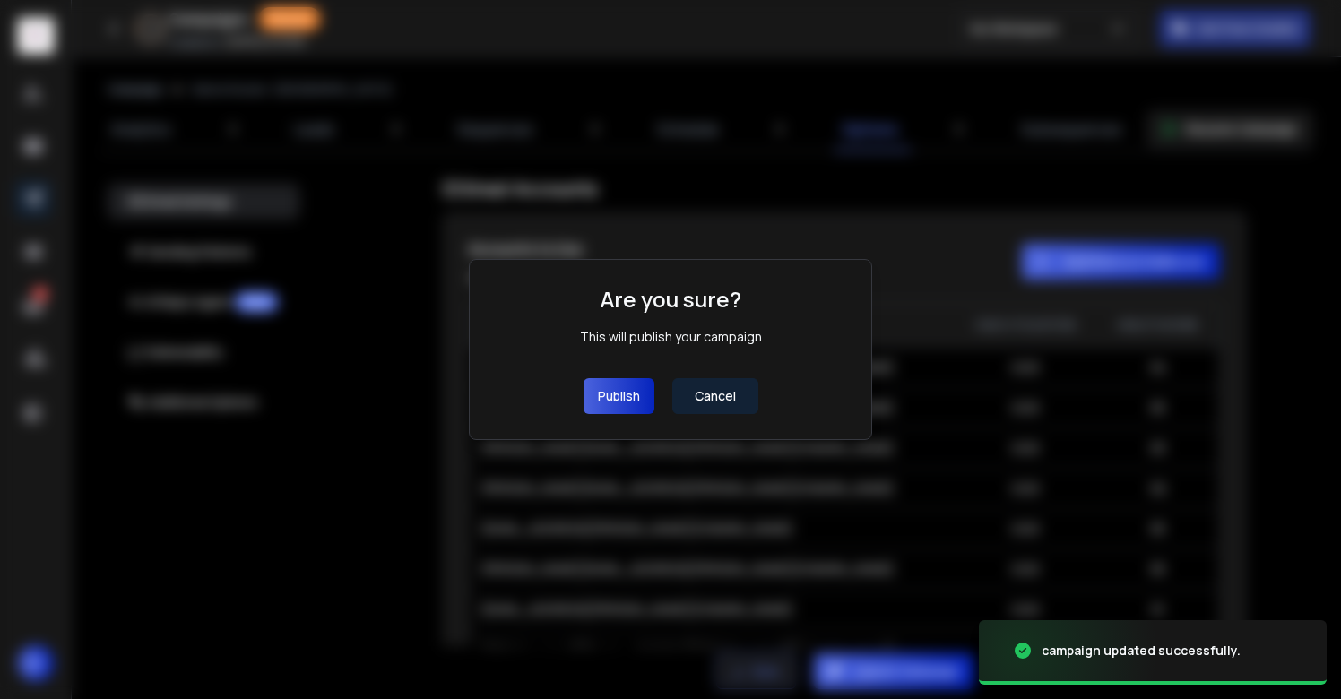
click at [618, 400] on button "Publish" at bounding box center [619, 396] width 71 height 36
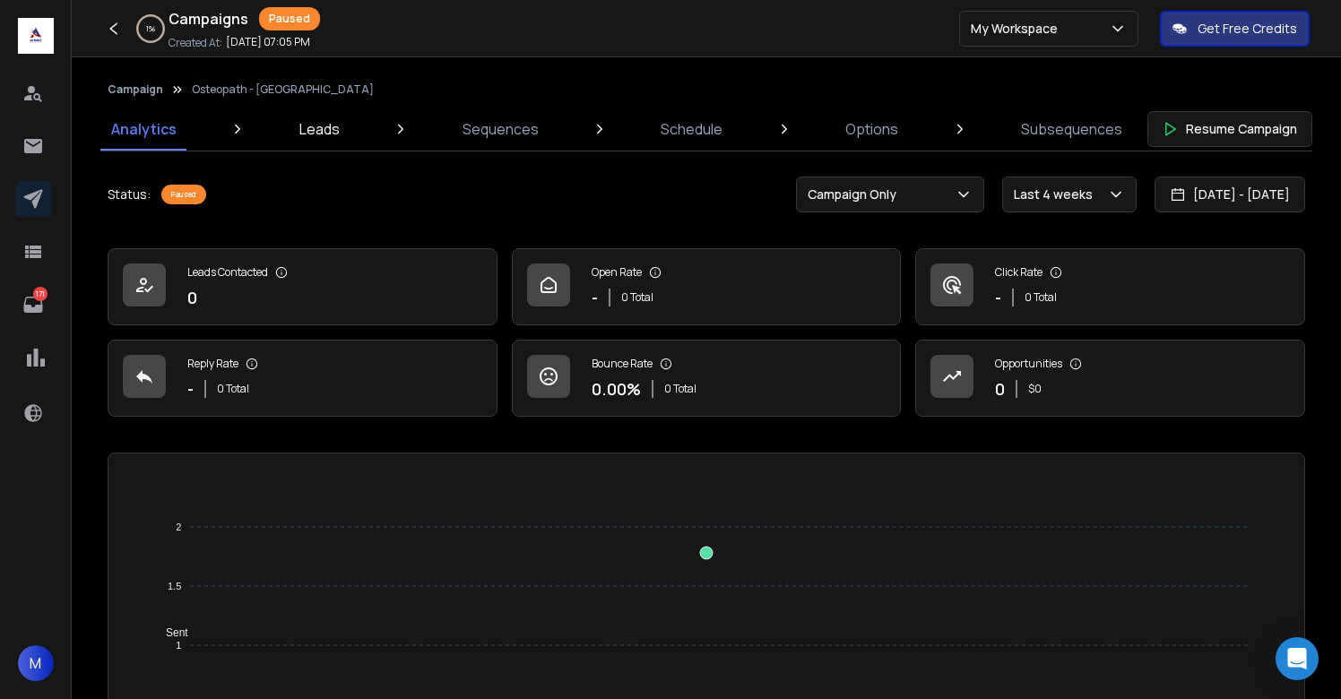
click at [316, 133] on p "Leads" at bounding box center [319, 129] width 40 height 22
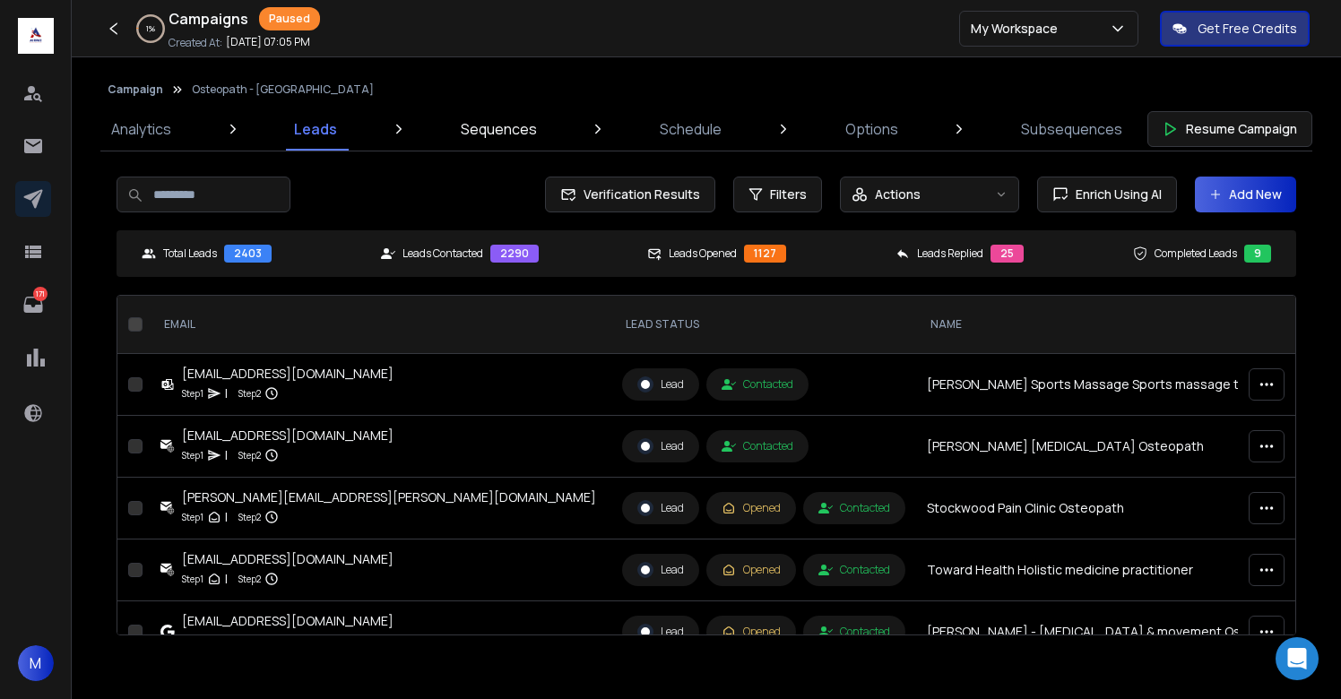
click at [483, 139] on p "Sequences" at bounding box center [499, 129] width 76 height 22
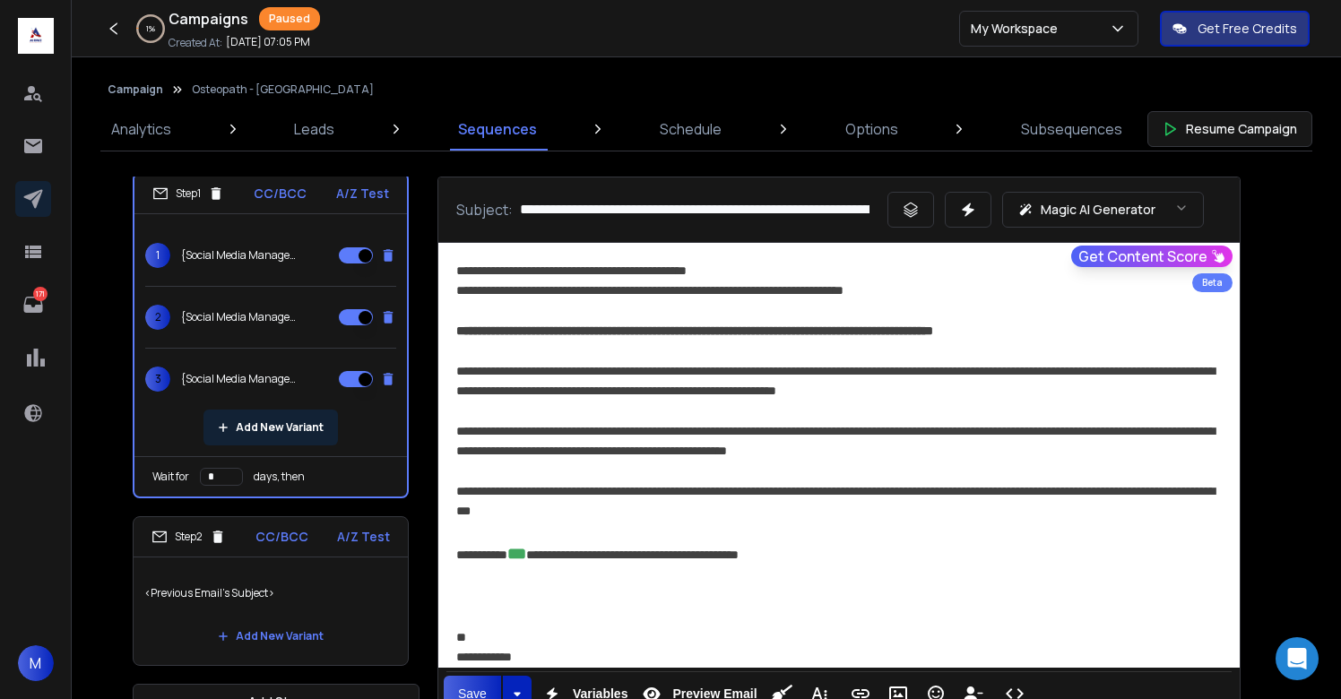
scroll to position [46, 0]
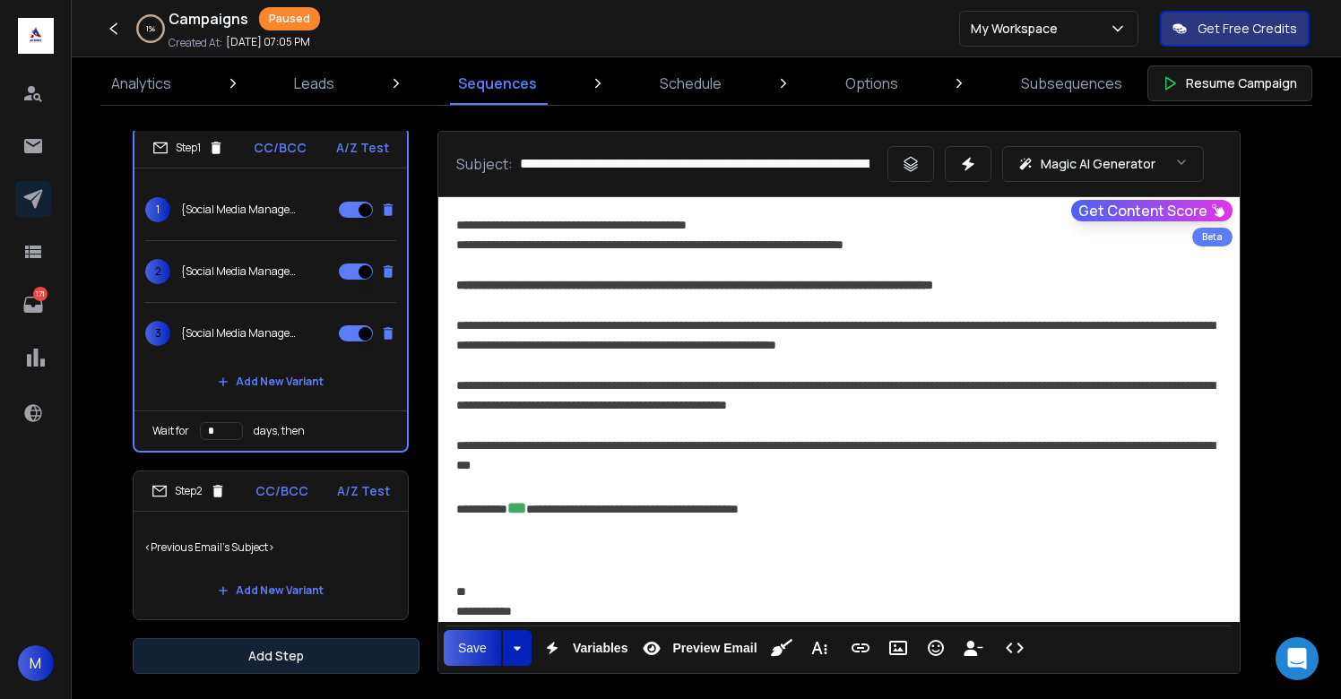
click at [317, 657] on button "Add Step" at bounding box center [276, 656] width 287 height 36
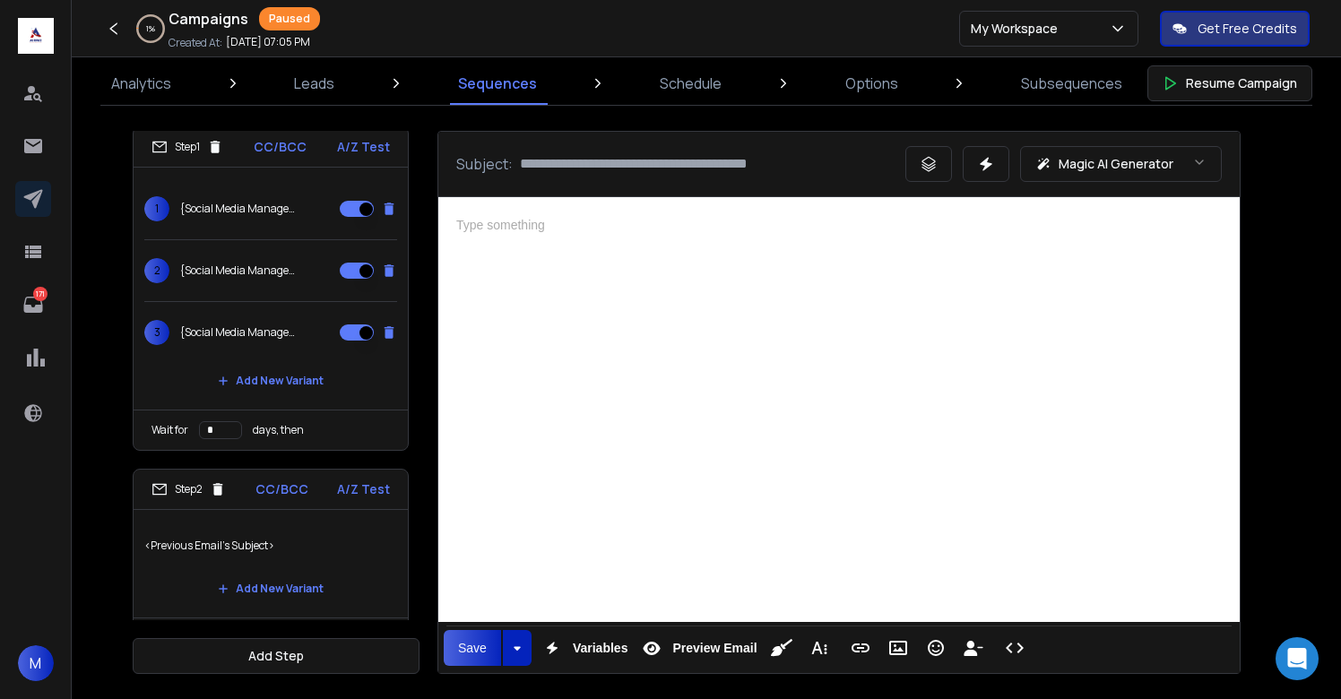
click at [729, 411] on div at bounding box center [839, 407] width 802 height 420
click at [733, 377] on div at bounding box center [839, 407] width 802 height 420
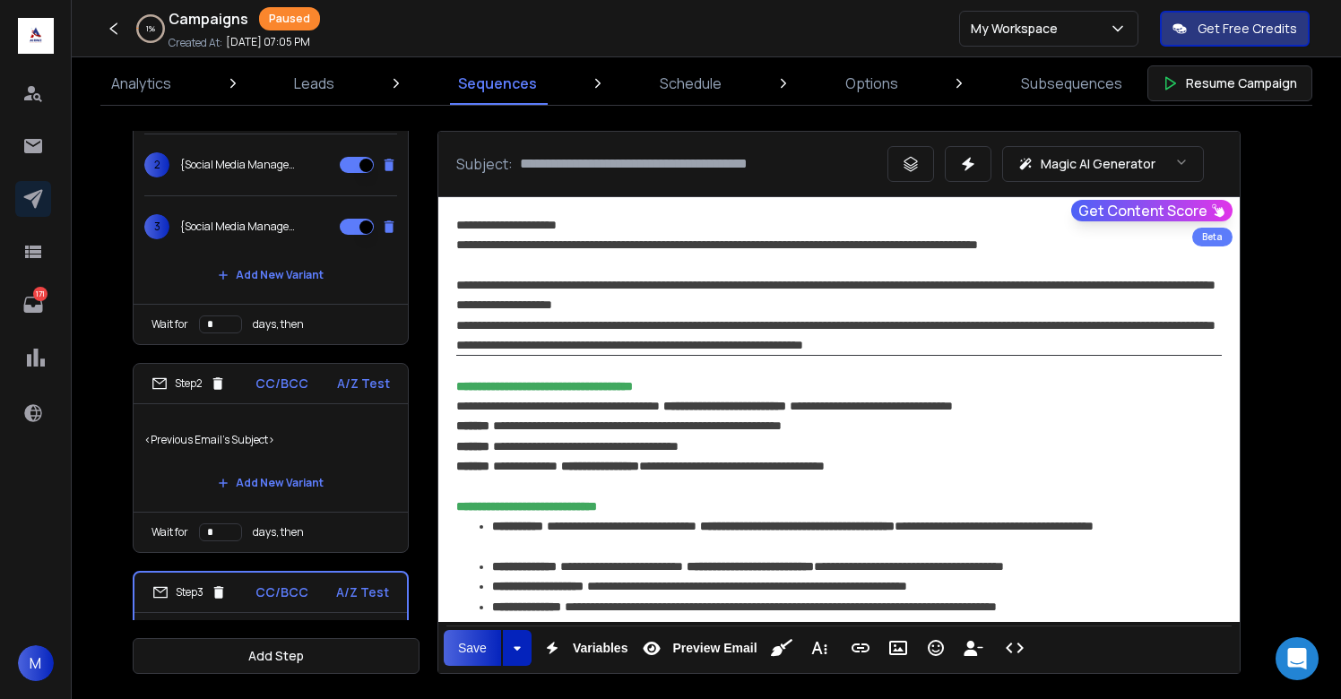
scroll to position [212, 0]
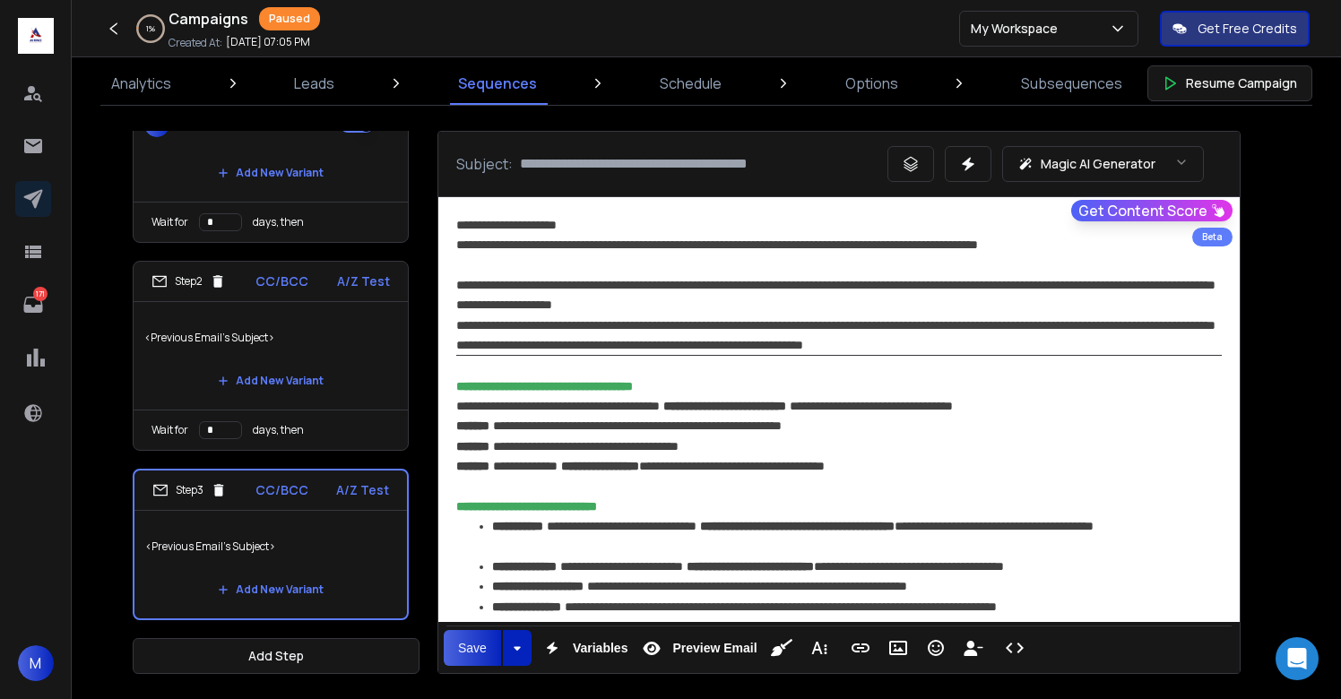
click at [589, 440] on div "**********" at bounding box center [839, 446] width 766 height 60
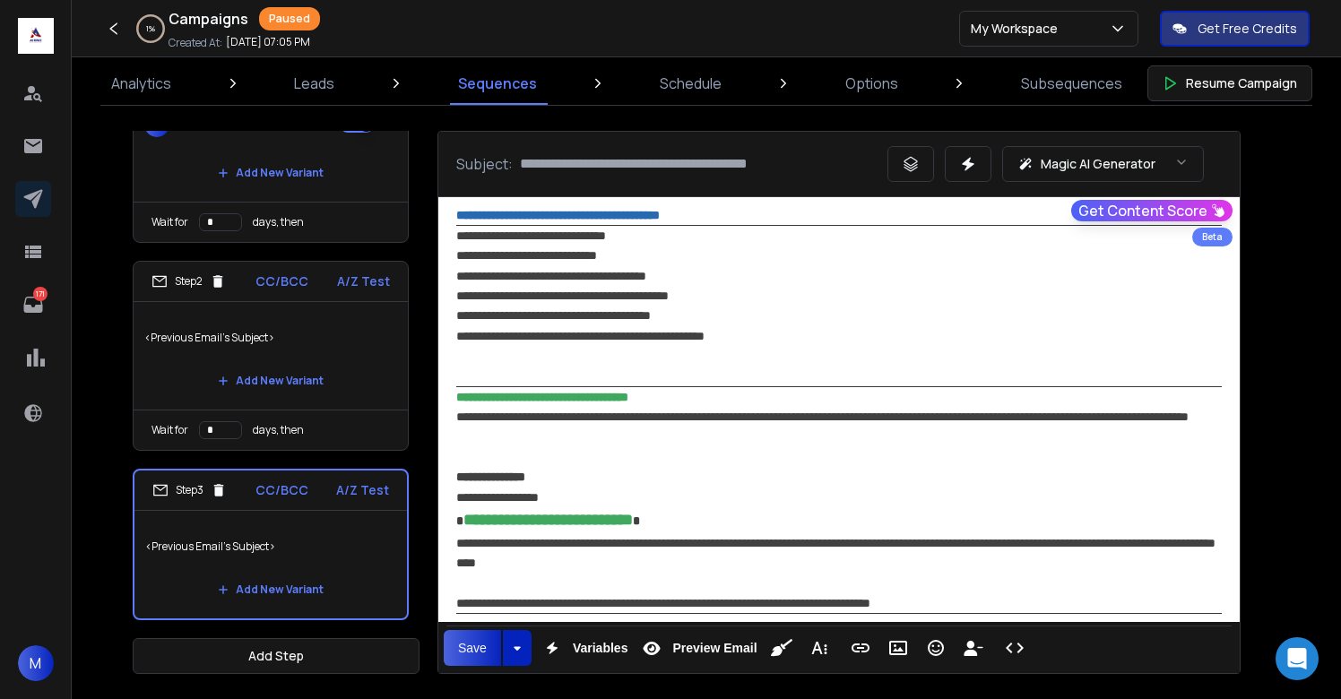
scroll to position [1294, 0]
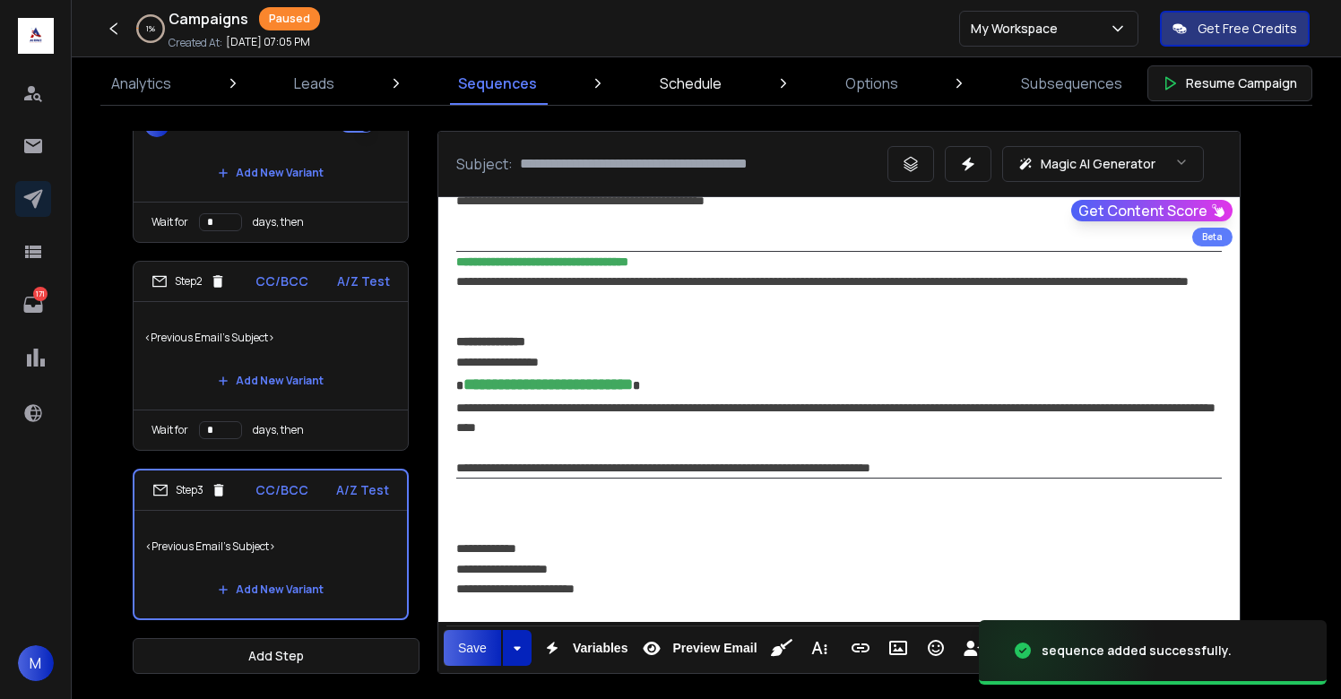
click at [707, 87] on p "Schedule" at bounding box center [691, 84] width 62 height 22
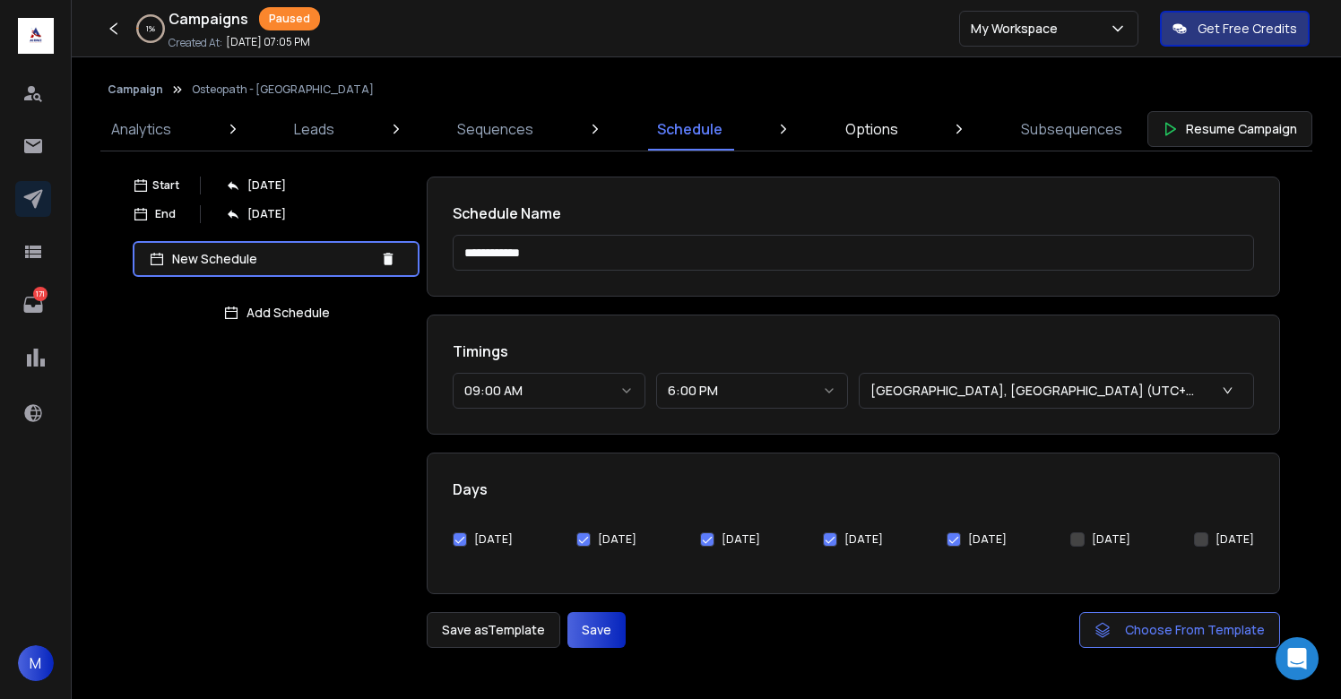
click at [856, 137] on p "Options" at bounding box center [871, 129] width 53 height 22
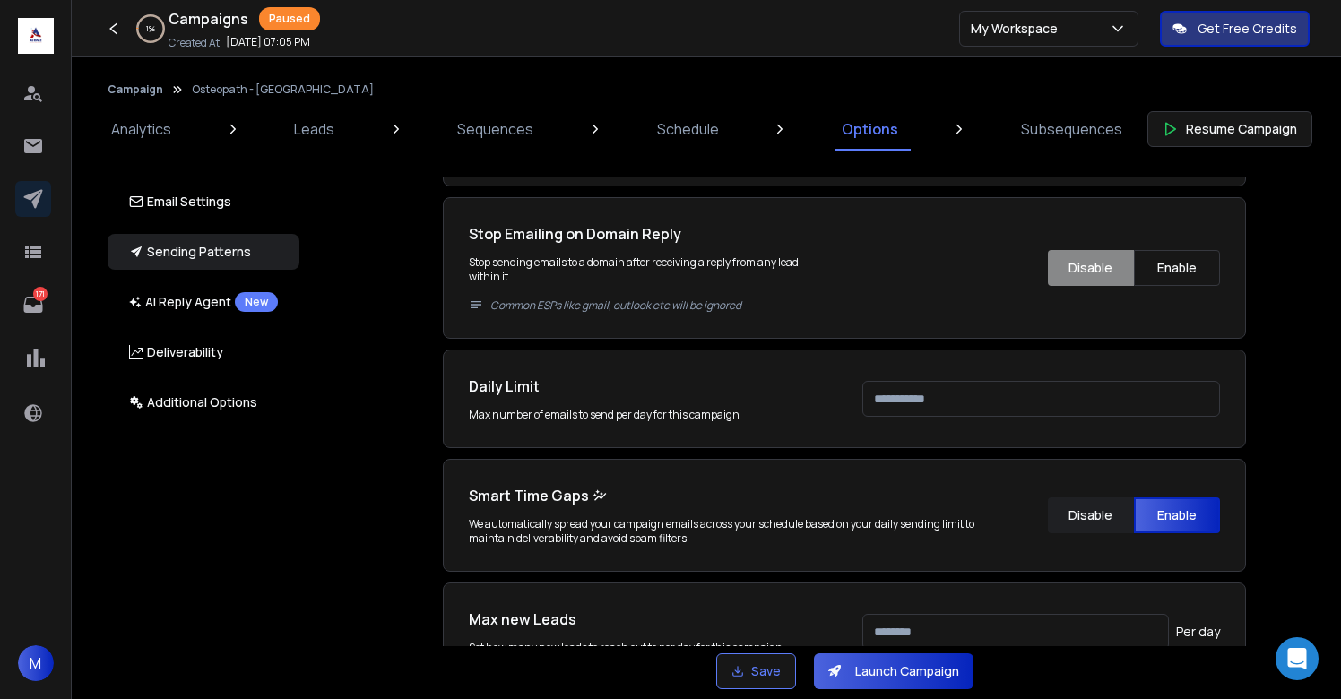
scroll to position [704, 0]
click at [885, 398] on input "****" at bounding box center [1041, 399] width 358 height 36
type input "***"
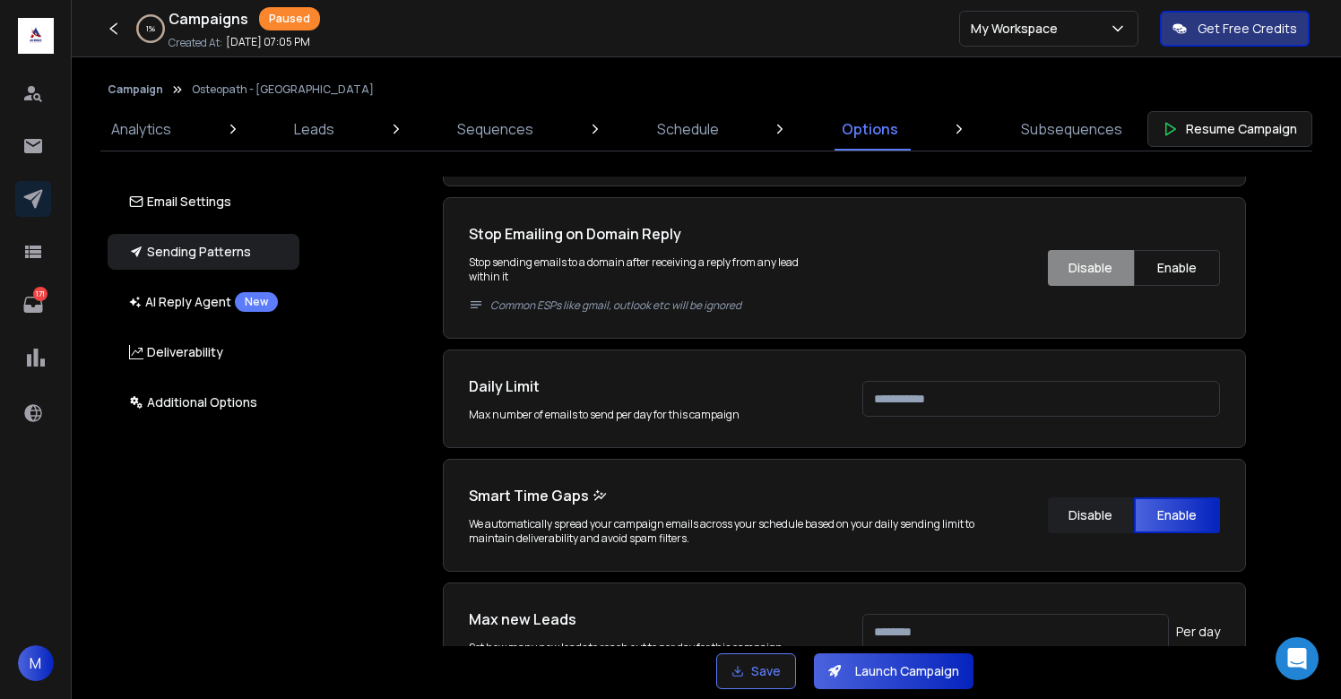
scroll to position [707, 0]
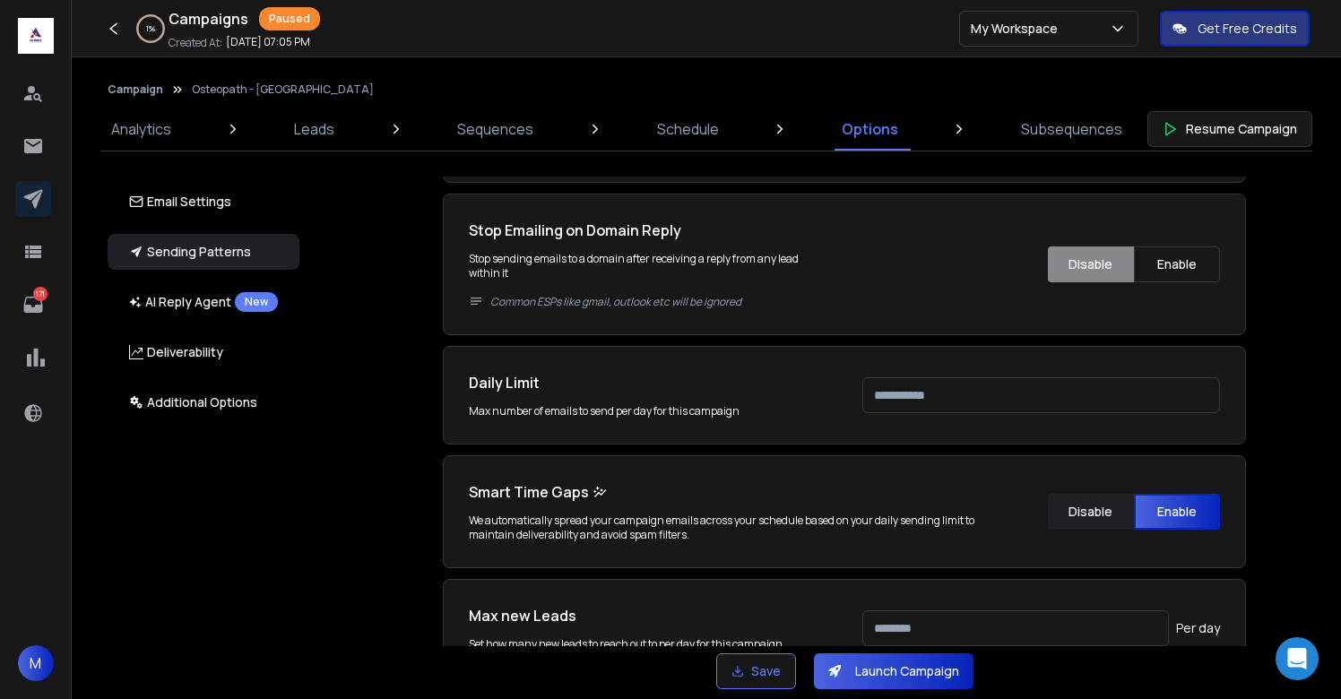
type input "***"
click at [826, 360] on div "Daily Limit Max number of emails to send per day for this campaign ***" at bounding box center [844, 395] width 803 height 99
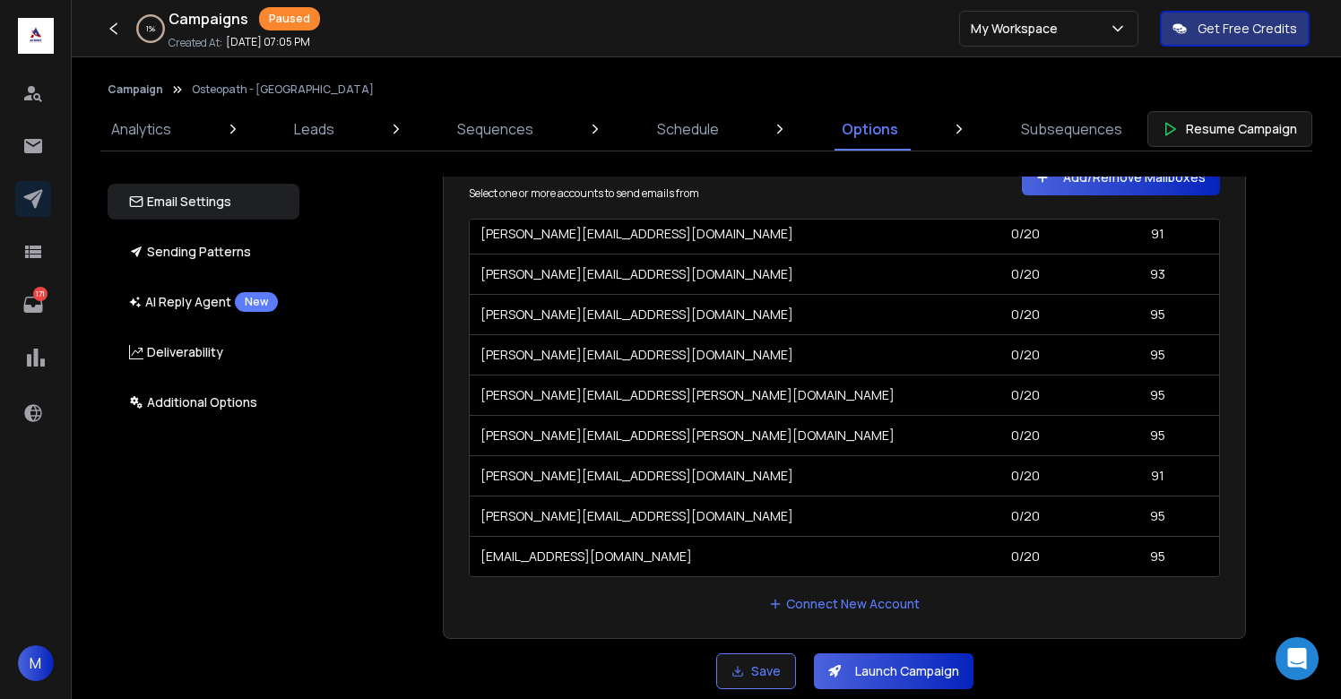
scroll to position [1634, 0]
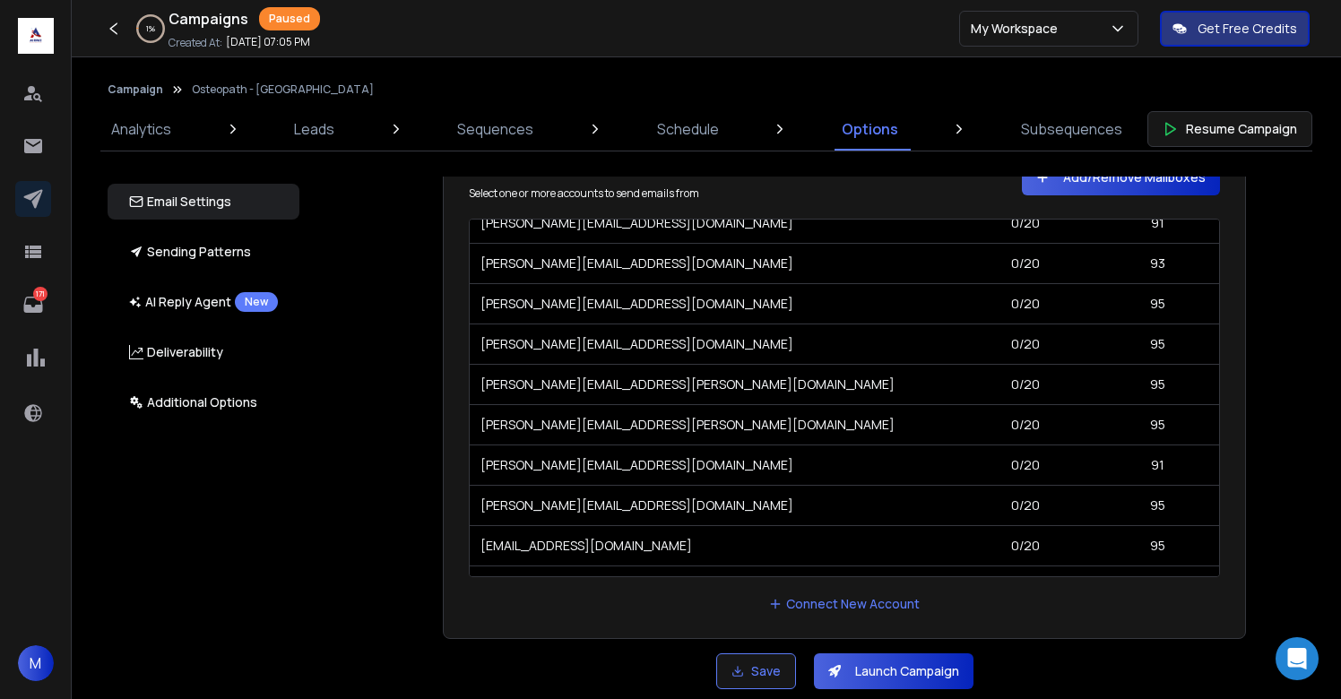
click at [1275, 411] on div "Email Accounts Accounts to Use Select one or more accounts to send emails from …" at bounding box center [854, 412] width 1053 height 470
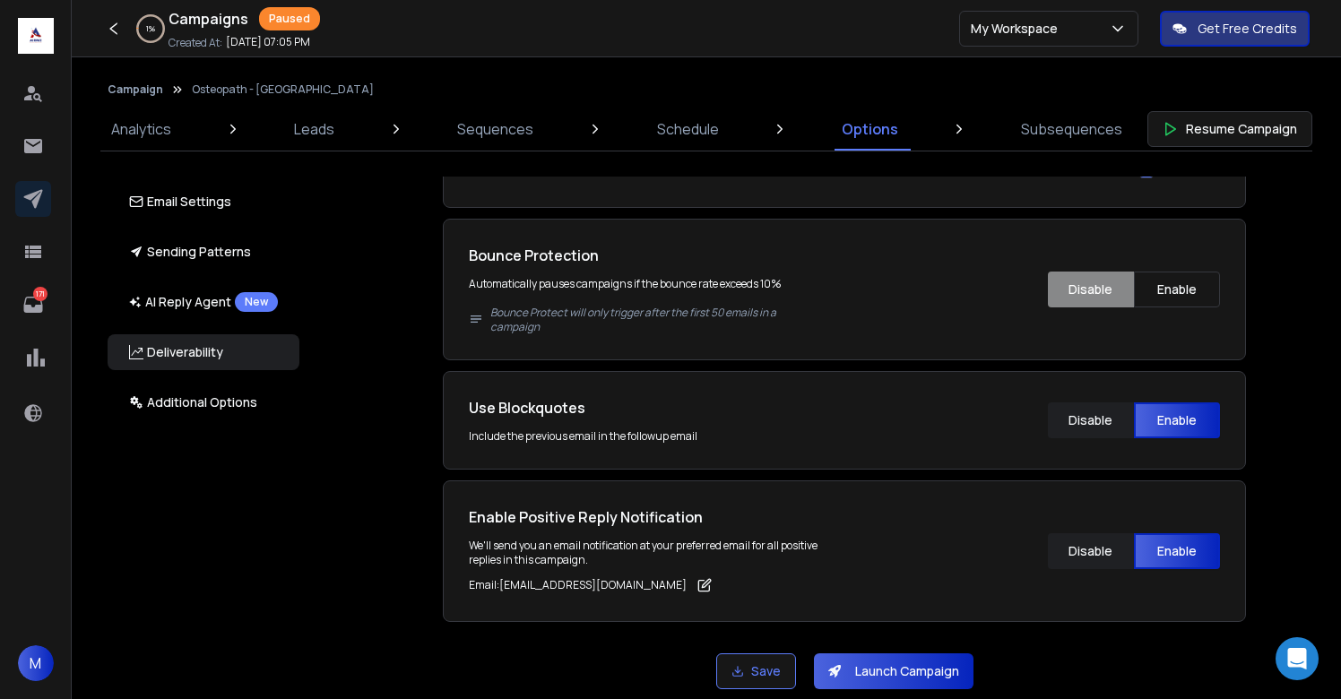
scroll to position [2925, 0]
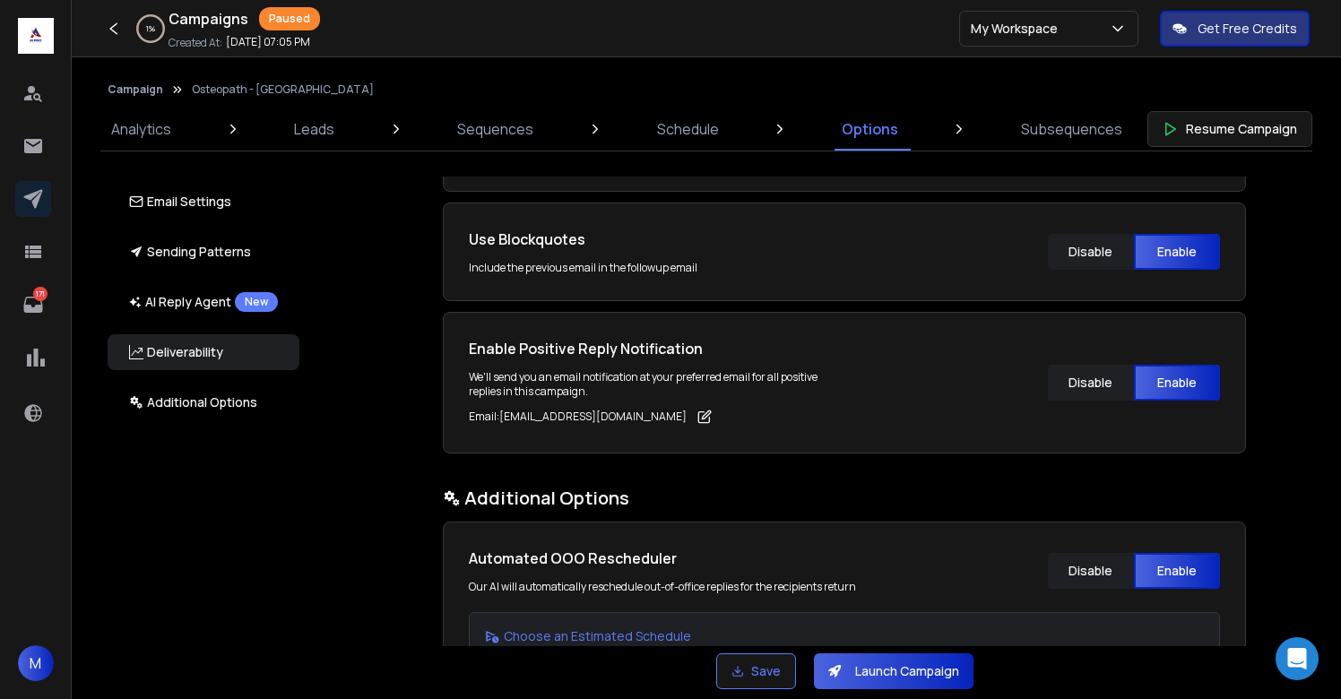
click at [859, 672] on button "Launch Campaign" at bounding box center [894, 672] width 160 height 36
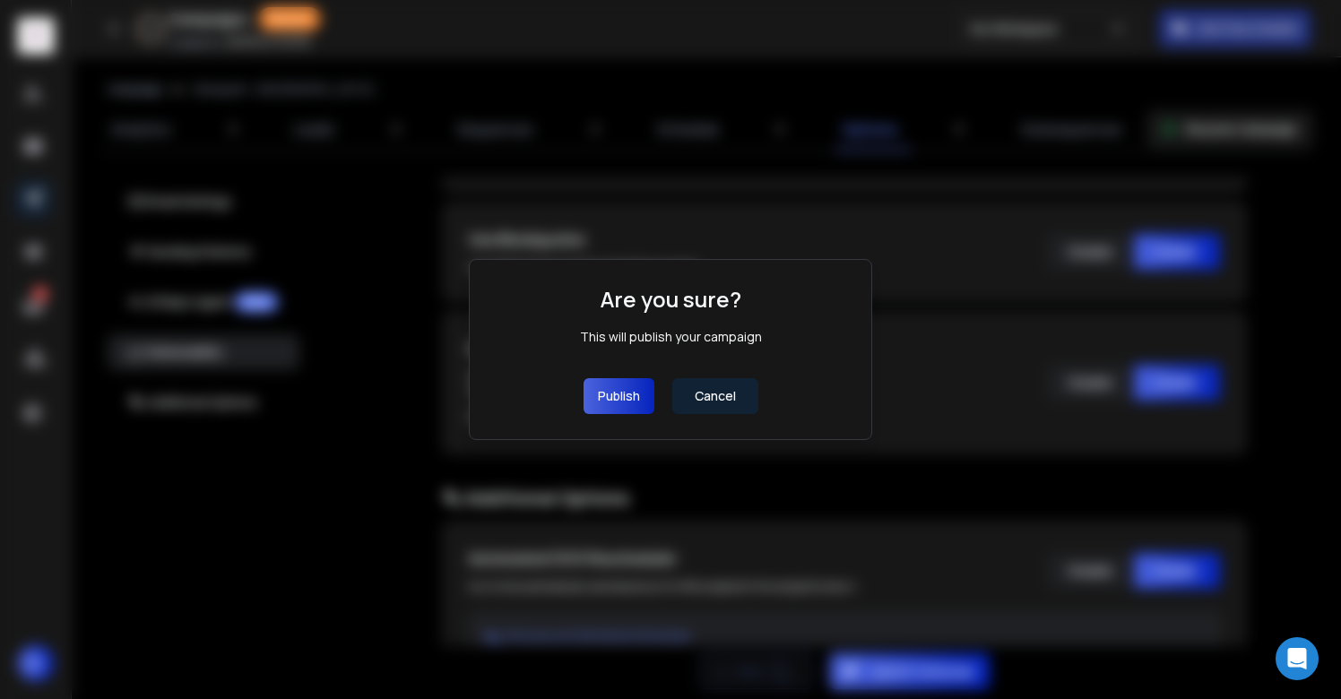
click at [617, 395] on button "Publish" at bounding box center [619, 396] width 71 height 36
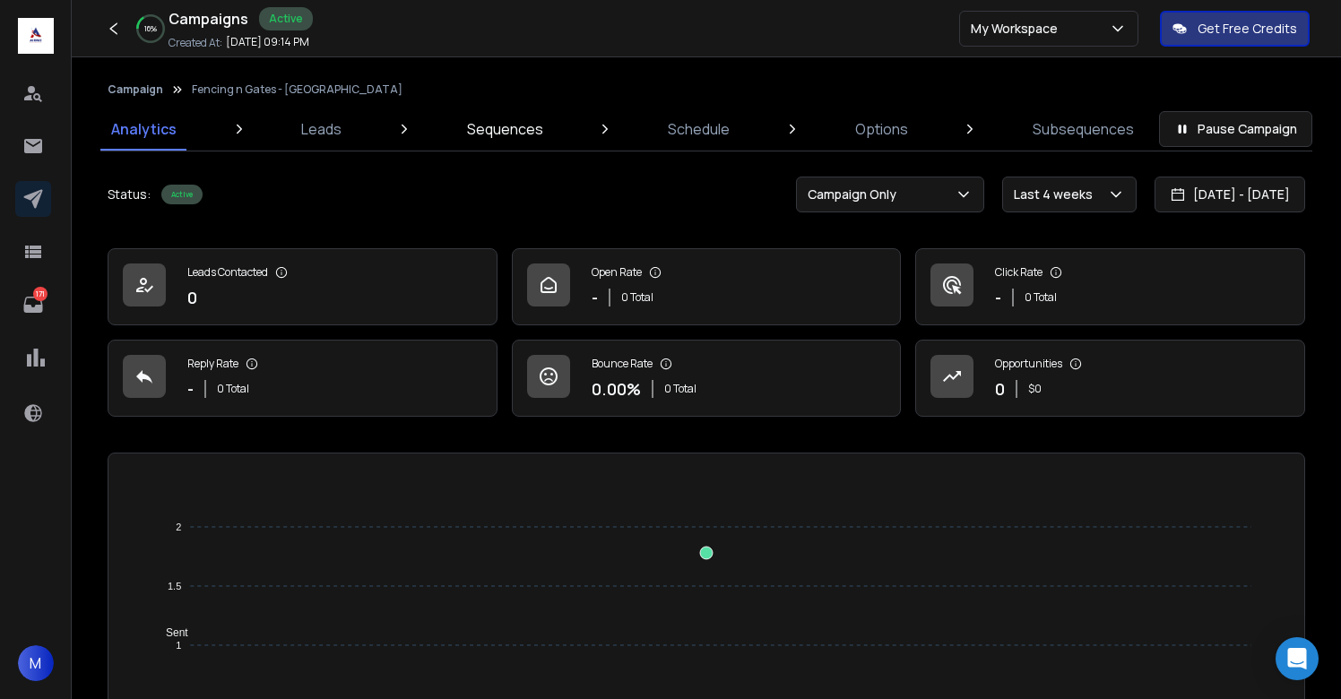
click at [530, 133] on p "Sequences" at bounding box center [505, 129] width 76 height 22
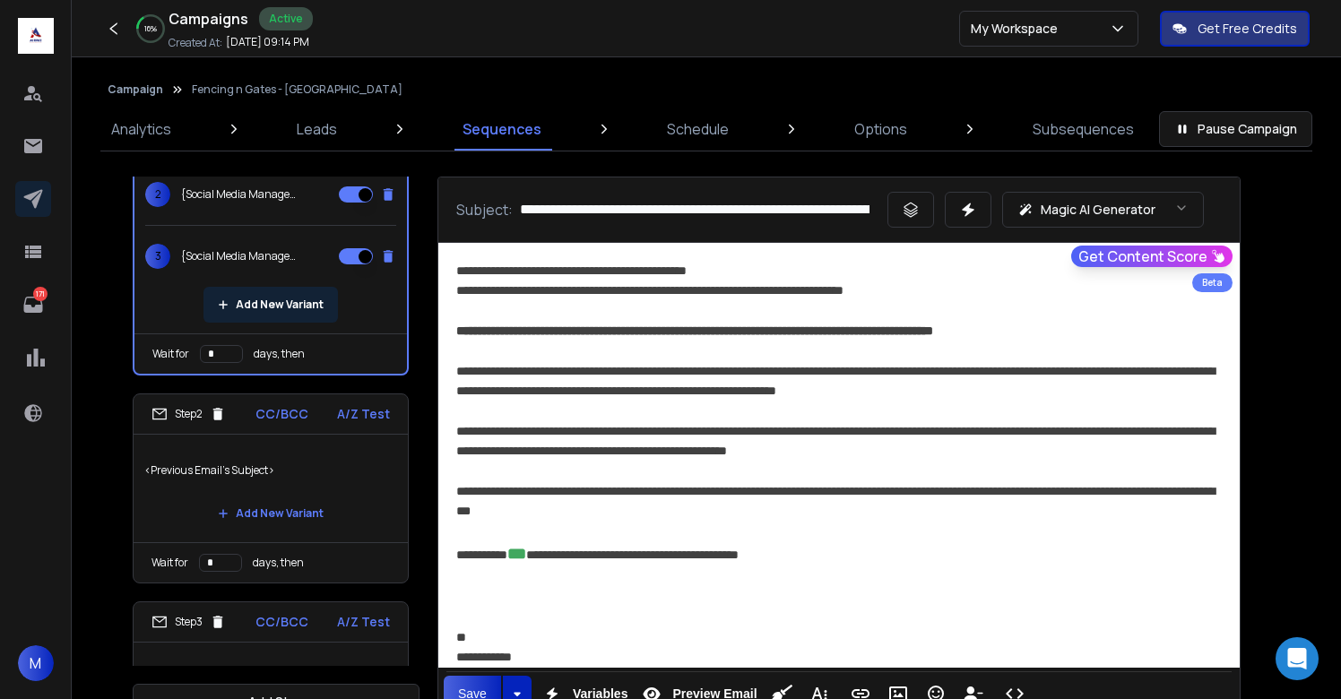
scroll to position [212, 0]
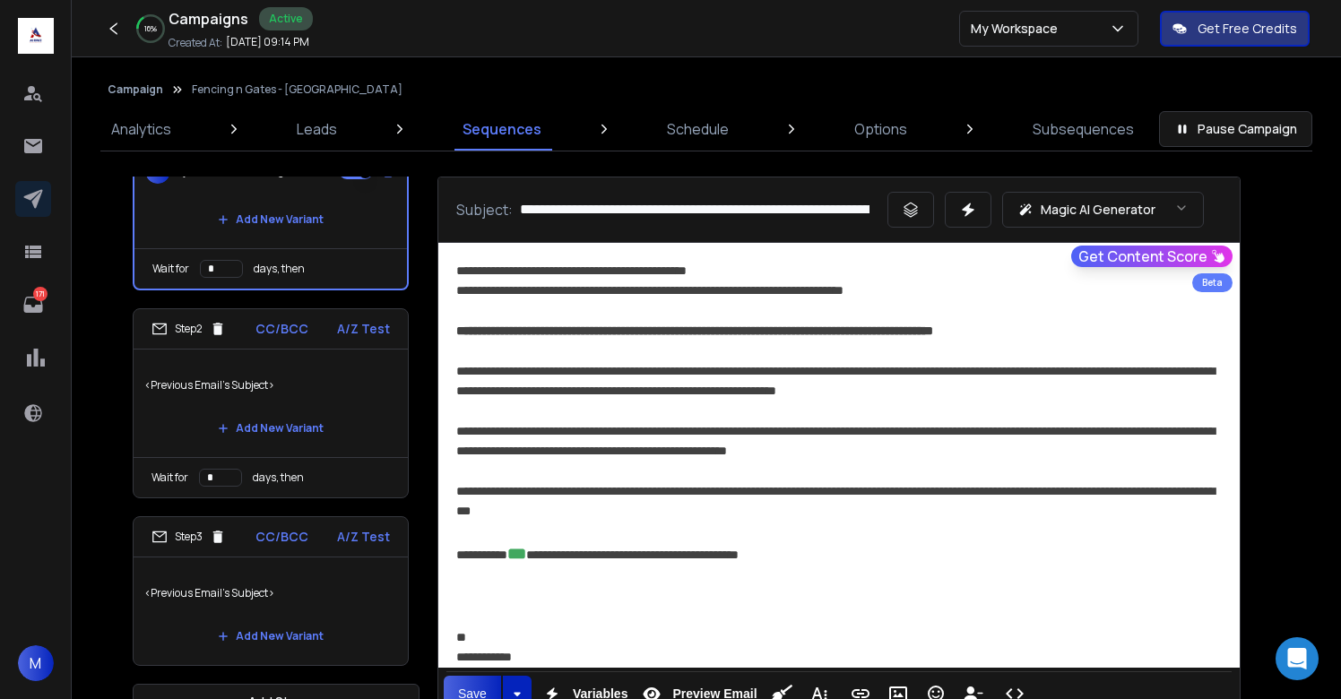
click at [295, 606] on p "<Previous Email's Subject>" at bounding box center [270, 593] width 253 height 50
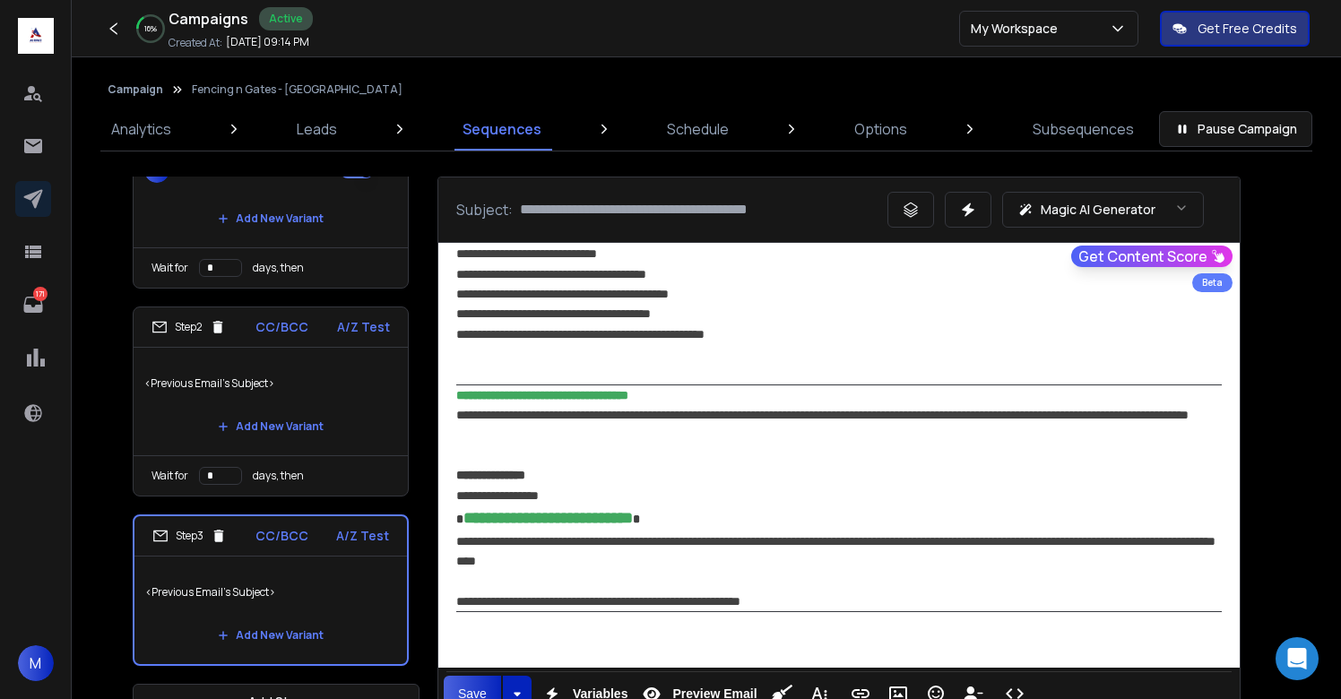
scroll to position [1294, 0]
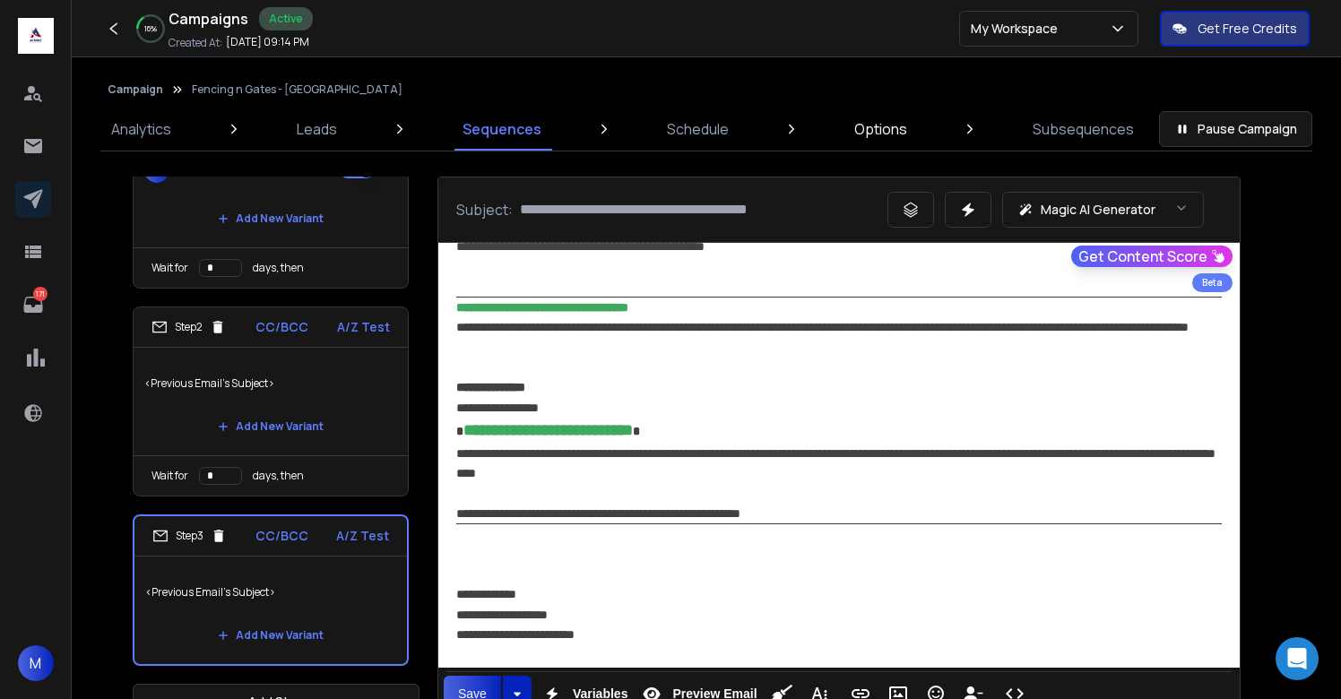
click at [886, 137] on p "Options" at bounding box center [880, 129] width 53 height 22
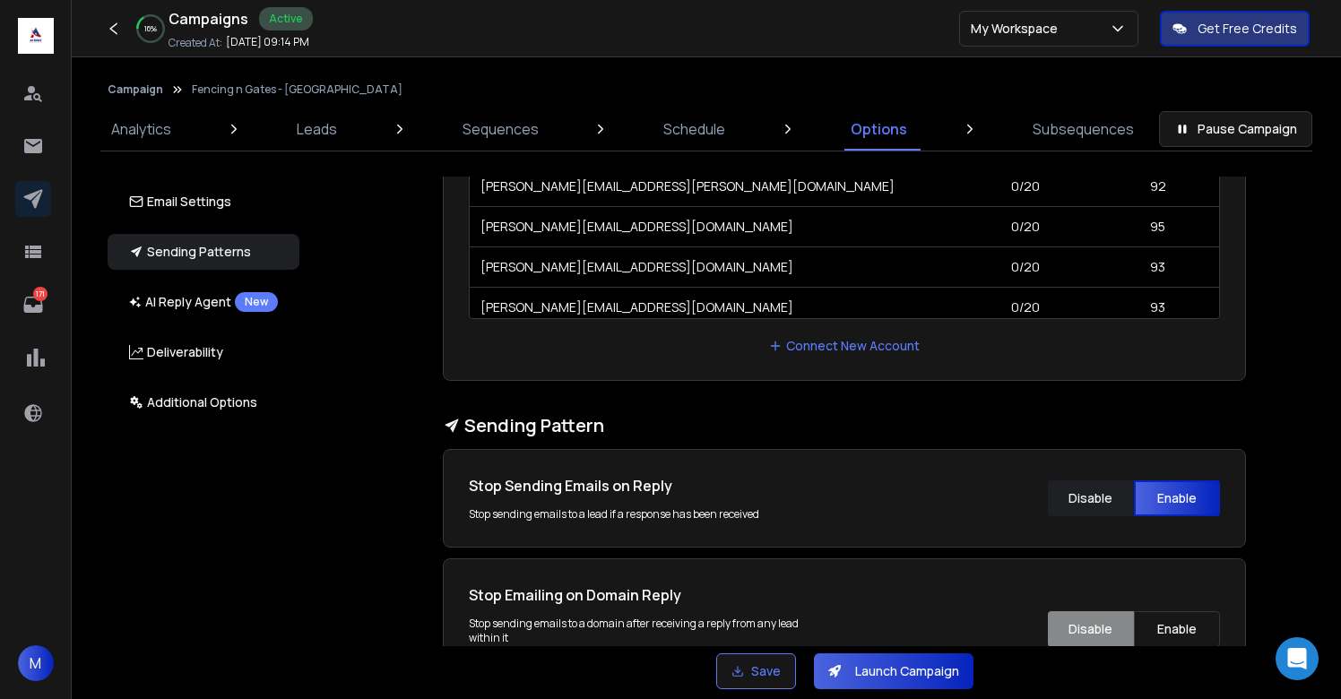
scroll to position [624, 0]
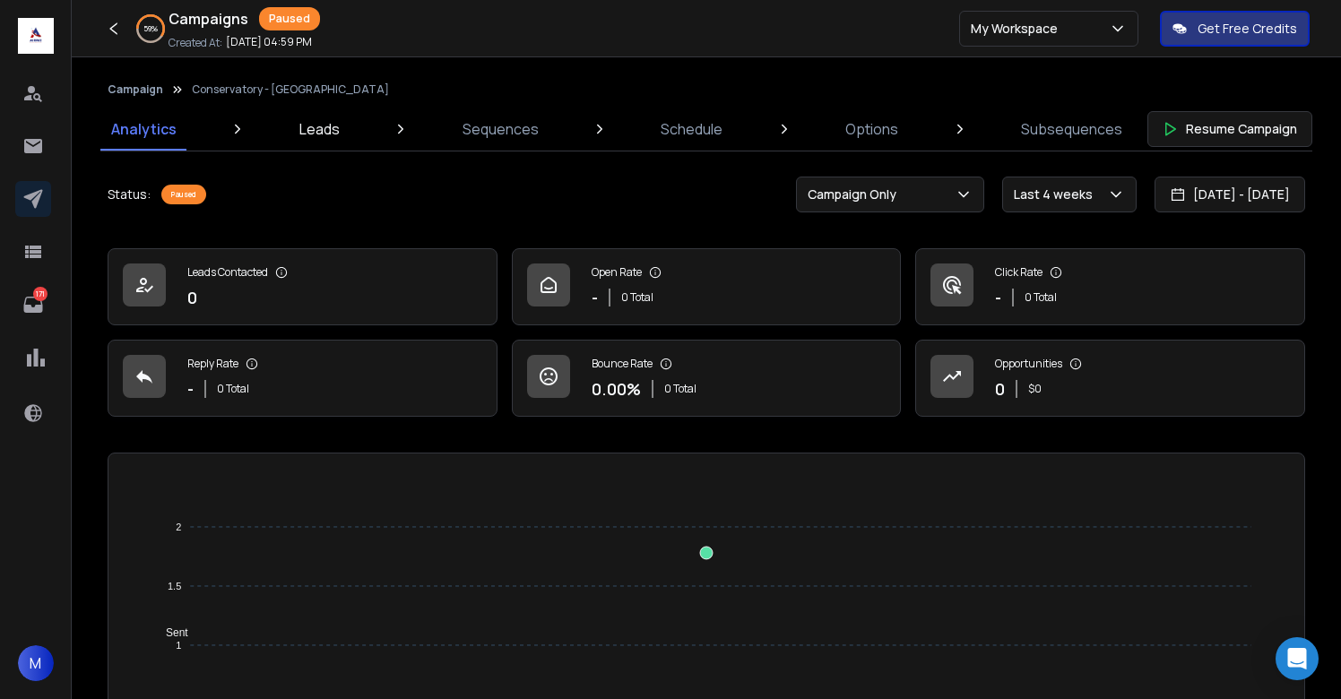
click at [324, 129] on p "Leads" at bounding box center [319, 129] width 40 height 22
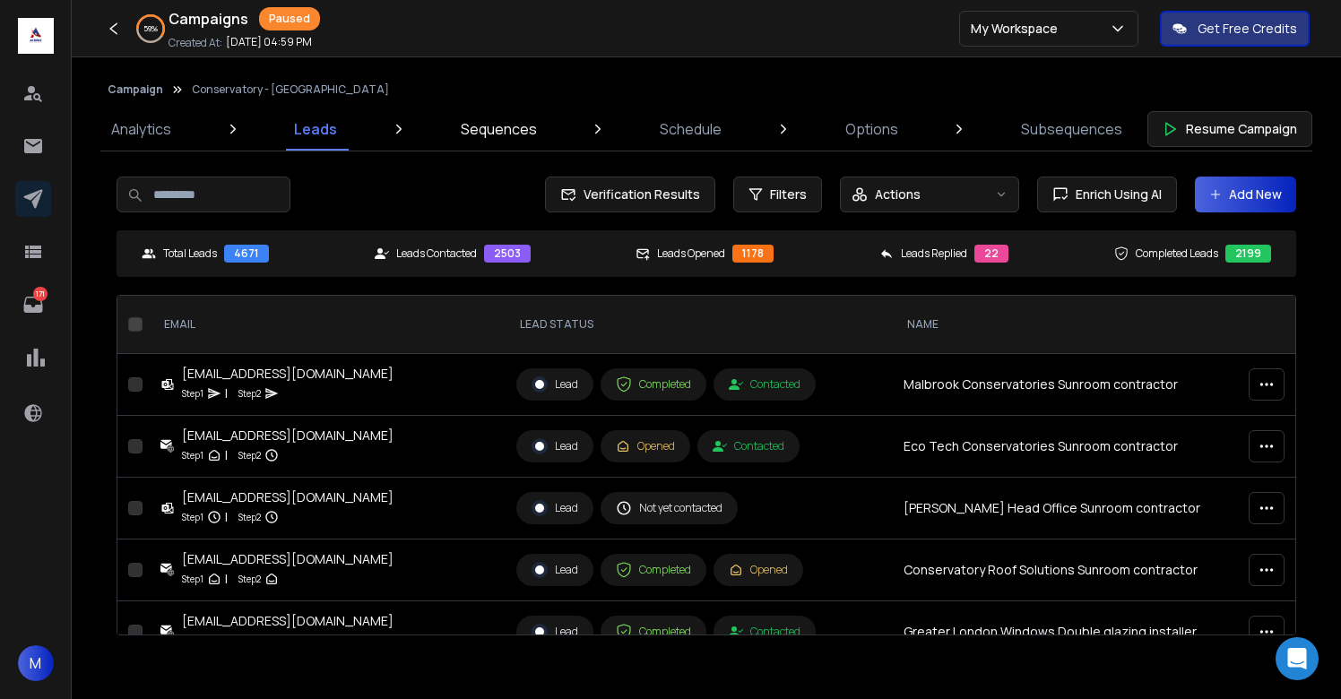
click at [520, 133] on p "Sequences" at bounding box center [499, 129] width 76 height 22
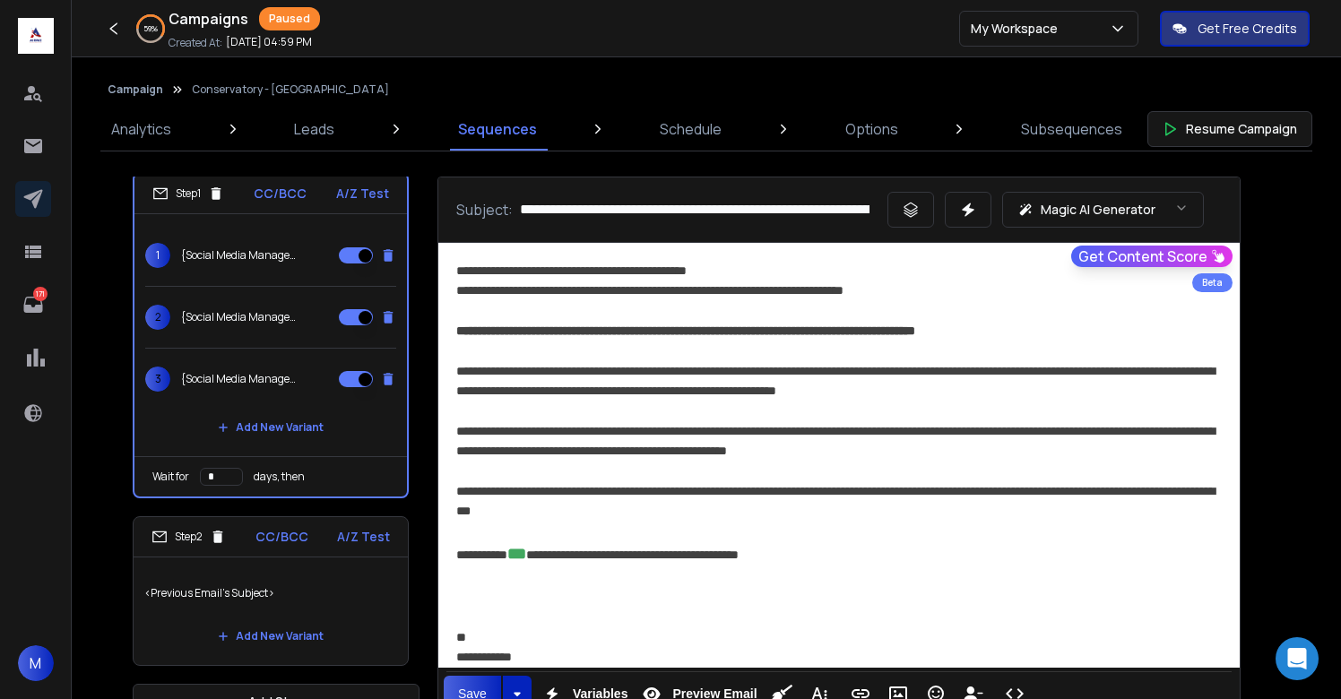
scroll to position [46, 0]
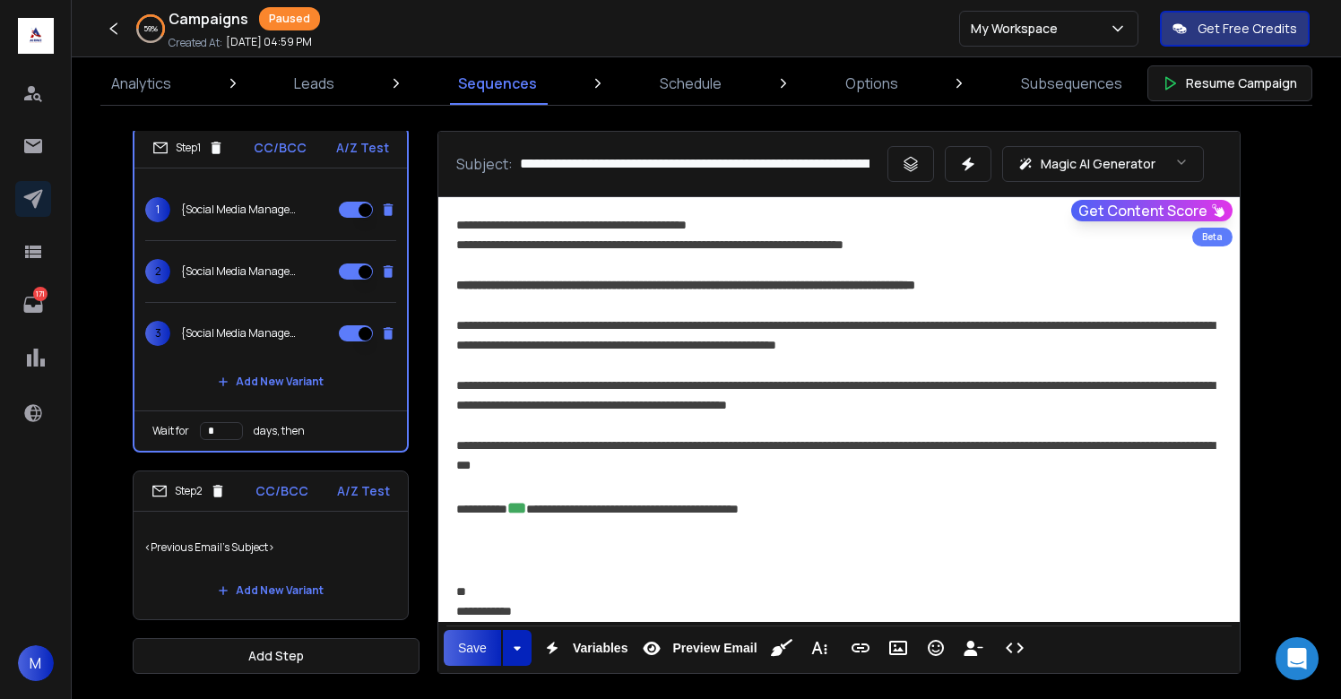
click at [287, 542] on p "<Previous Email's Subject>" at bounding box center [270, 548] width 253 height 50
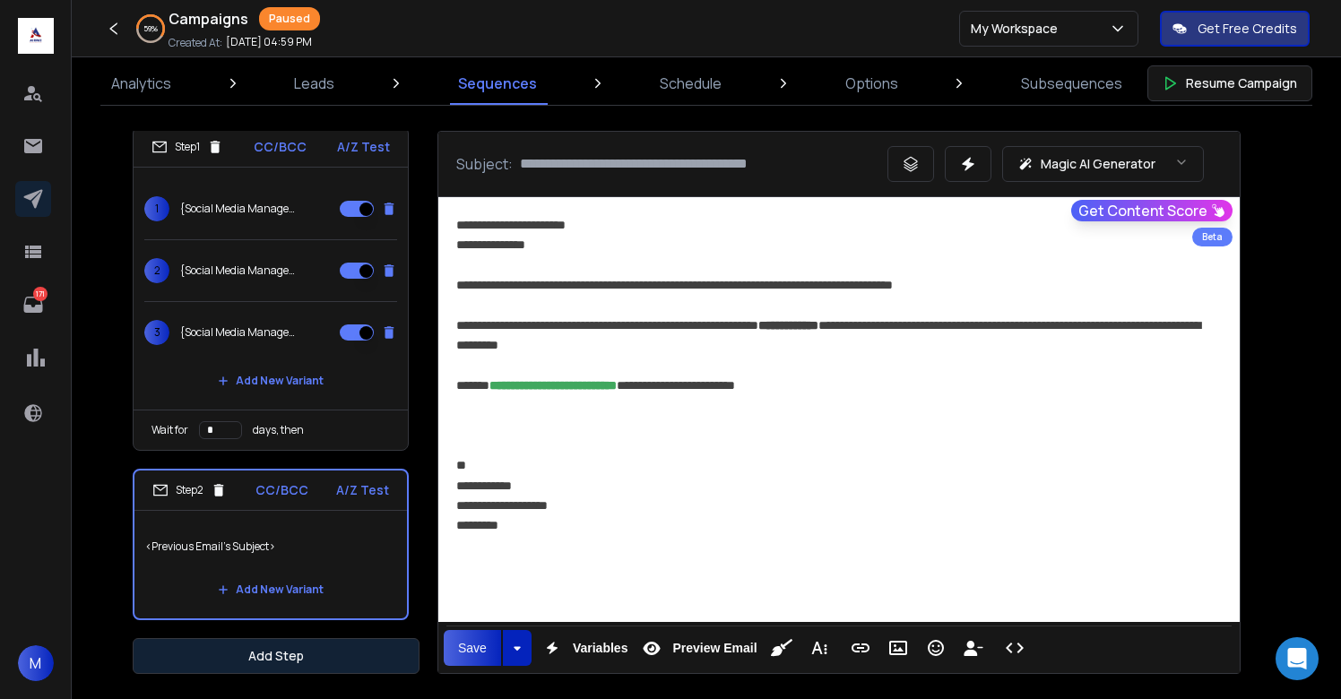
click at [306, 659] on button "Add Step" at bounding box center [276, 656] width 287 height 36
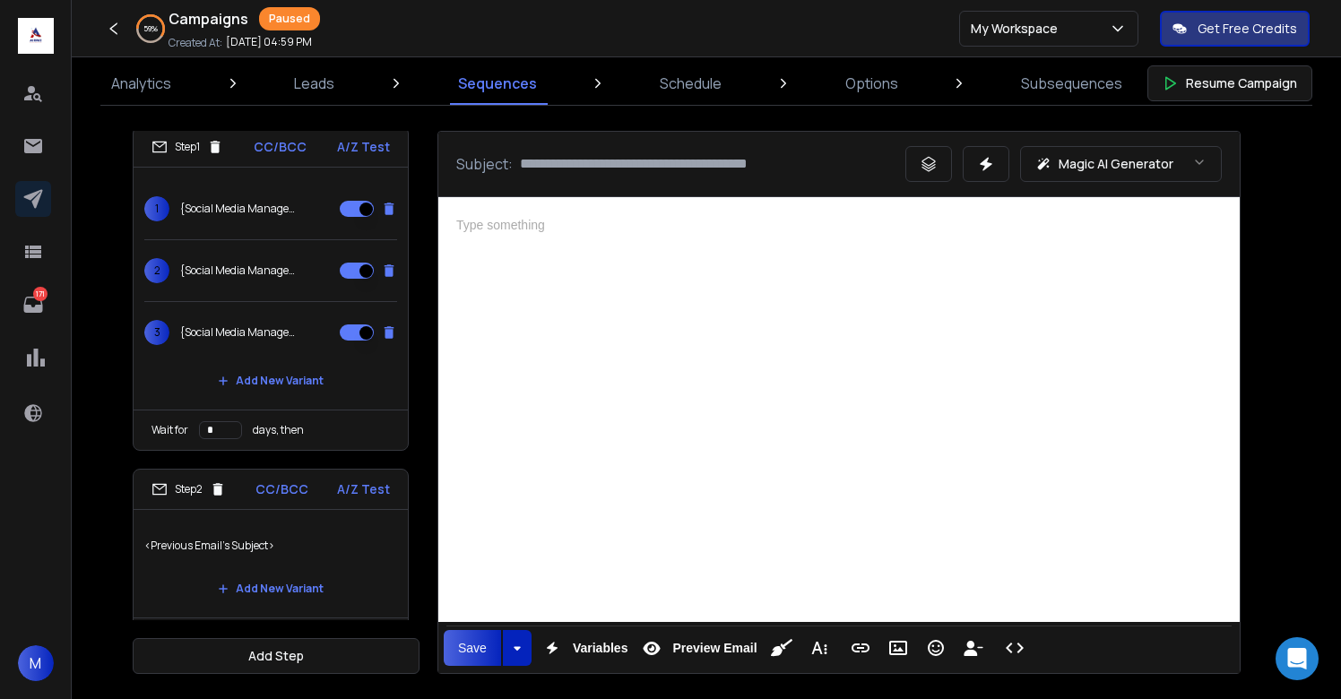
click at [730, 439] on div at bounding box center [839, 407] width 802 height 420
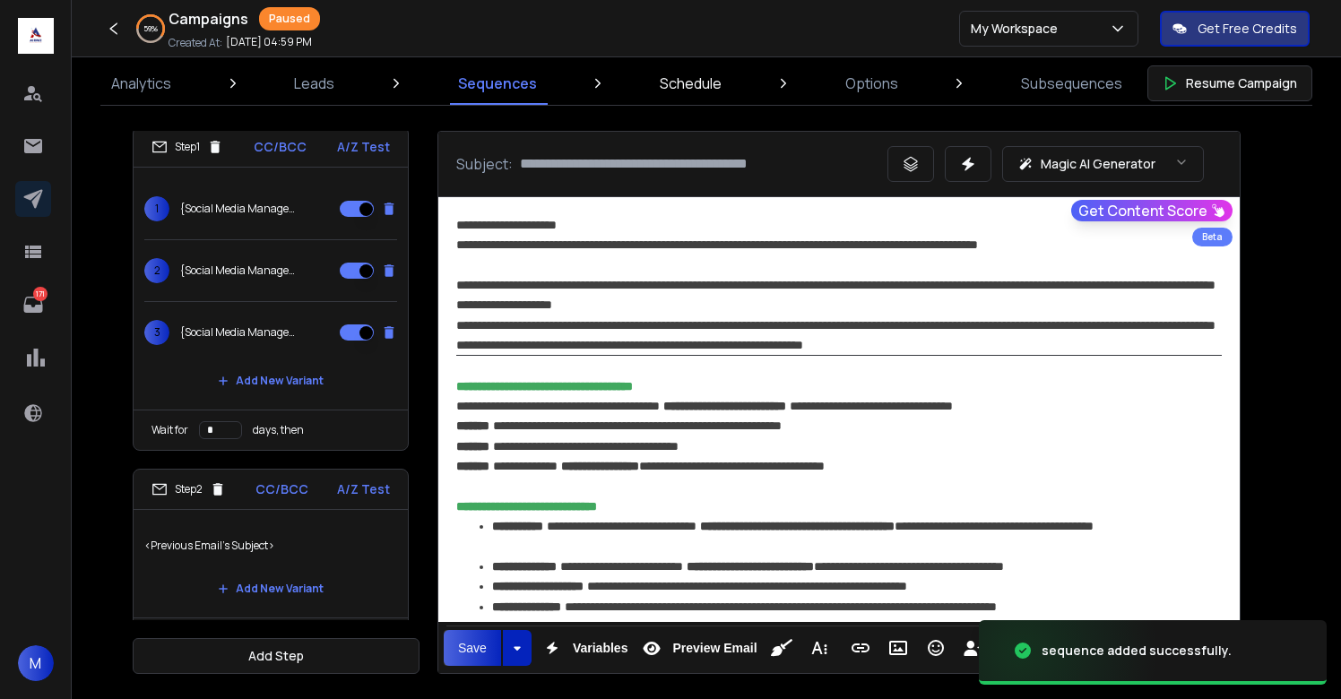
click at [688, 84] on p "Schedule" at bounding box center [691, 84] width 62 height 22
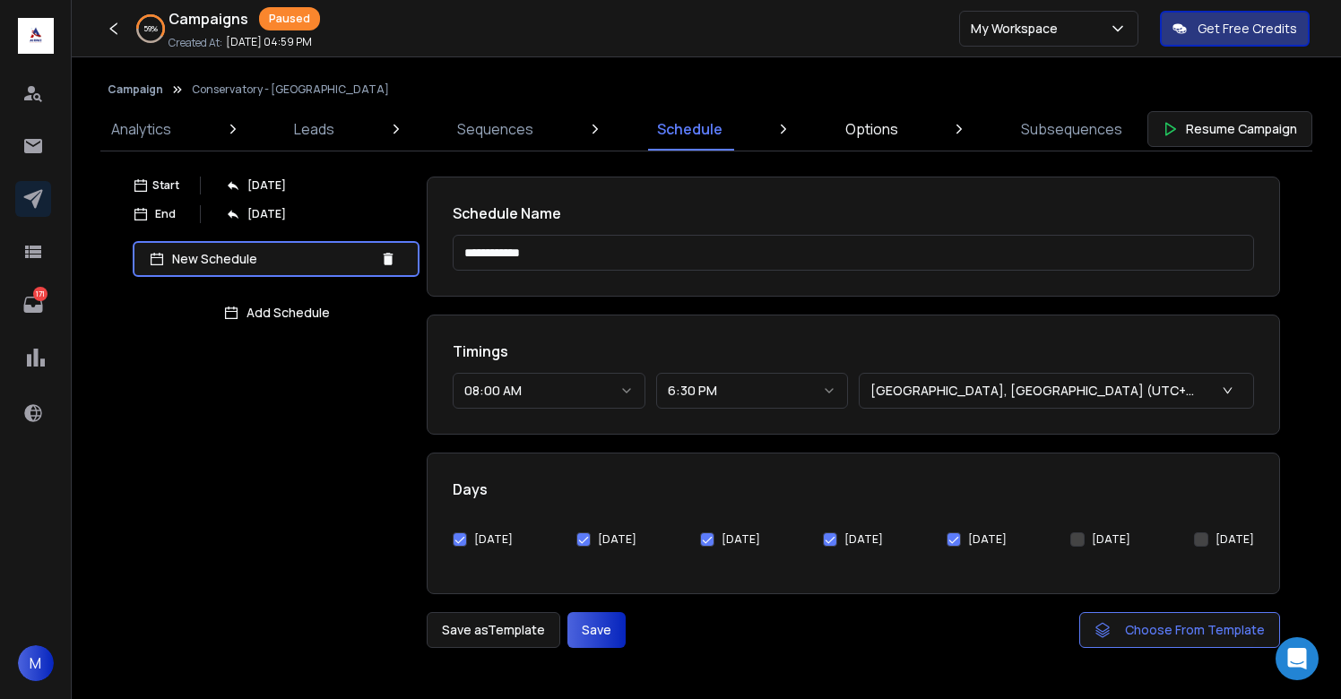
click at [892, 126] on p "Options" at bounding box center [871, 129] width 53 height 22
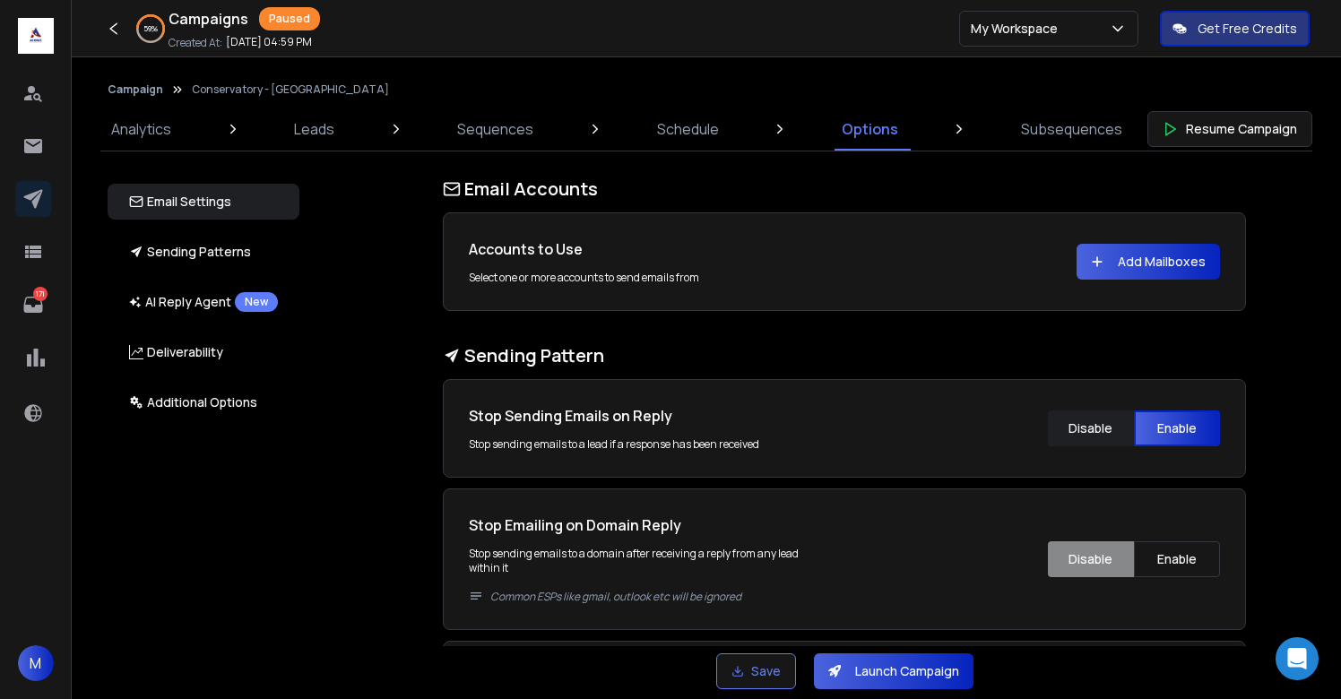
click at [1134, 256] on button "Add Mailboxes" at bounding box center [1148, 262] width 143 height 36
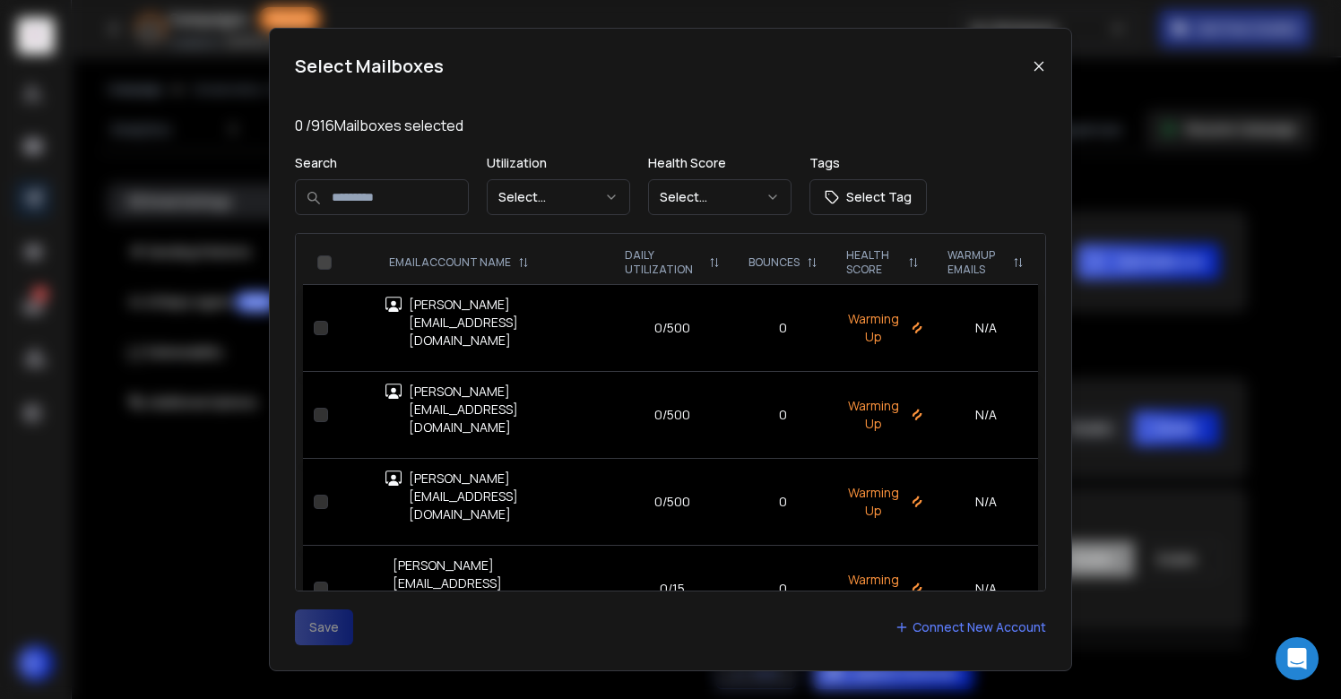
click at [442, 188] on input at bounding box center [382, 197] width 174 height 36
type input "******"
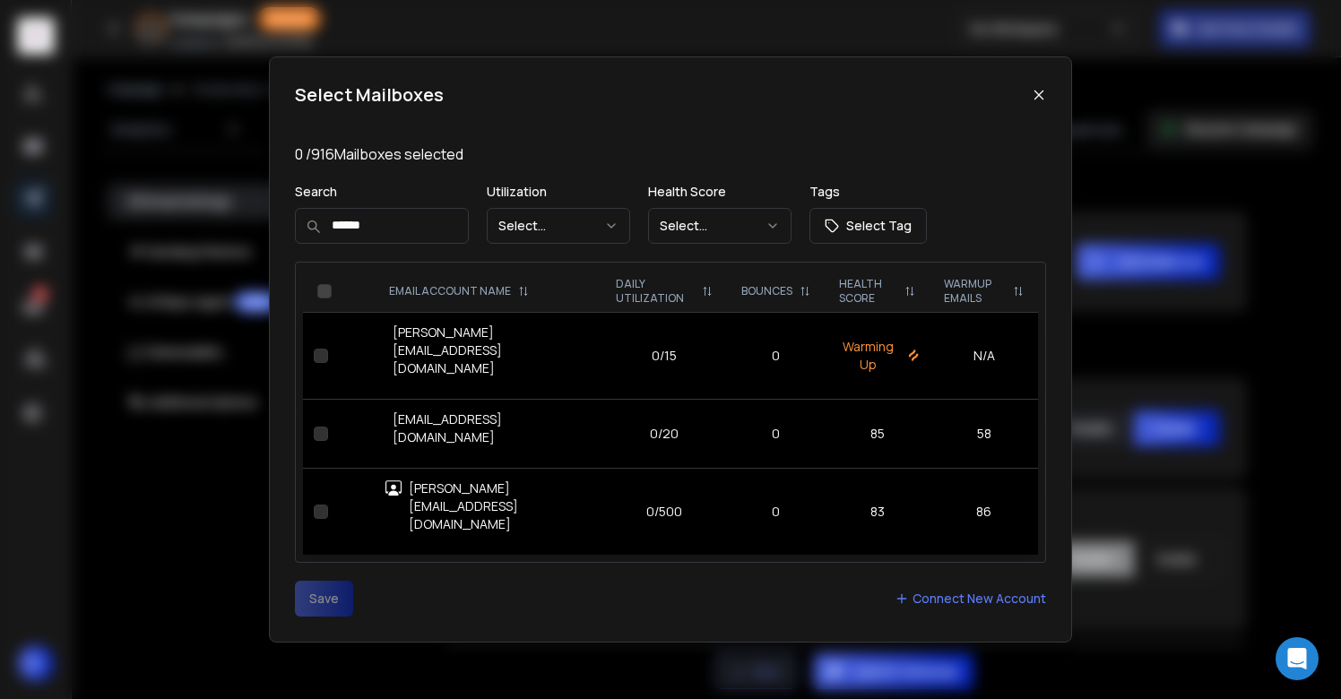
click at [406, 244] on input "******" at bounding box center [382, 226] width 174 height 36
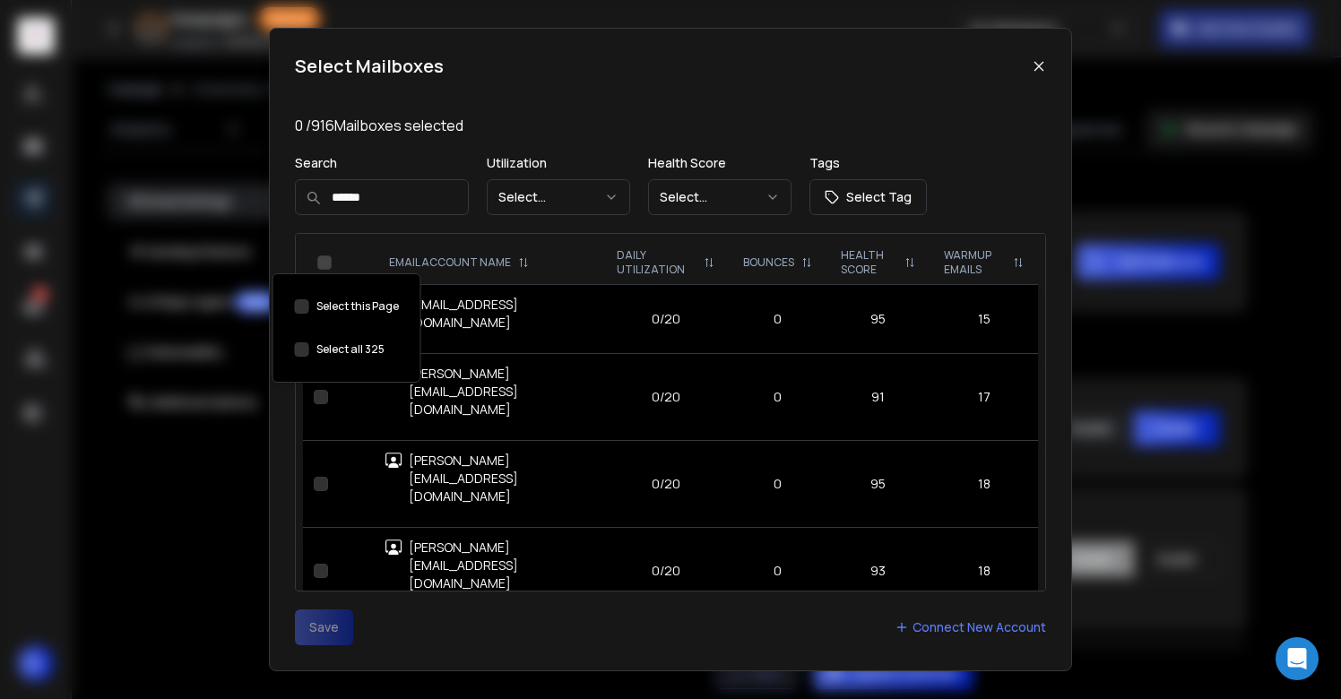
click at [299, 352] on button "Select this Page" at bounding box center [302, 349] width 14 height 14
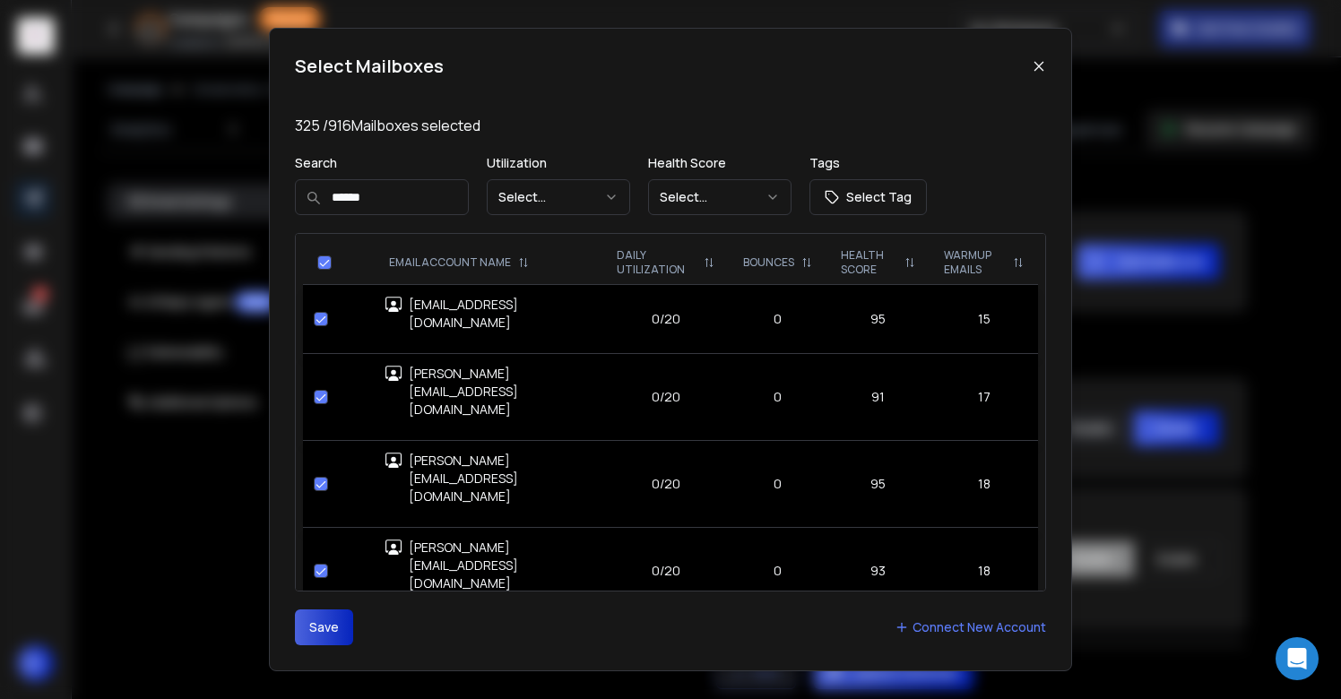
click at [394, 202] on input "******" at bounding box center [382, 197] width 174 height 36
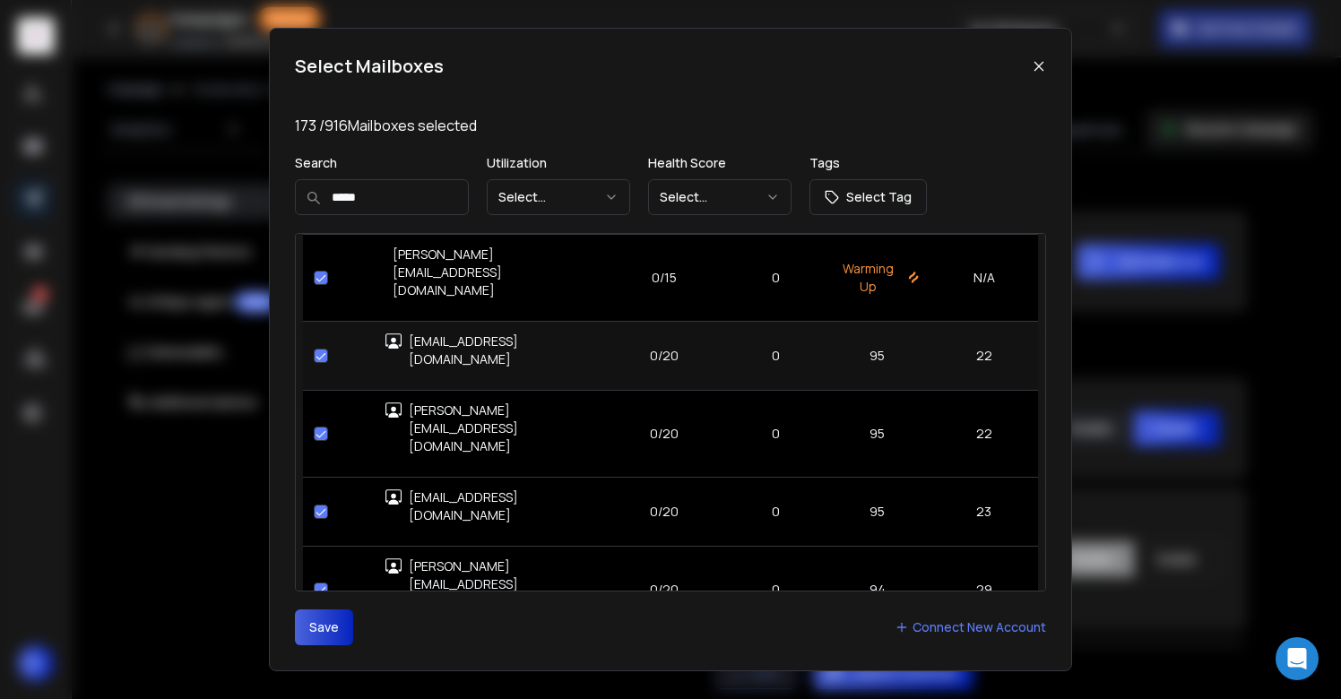
scroll to position [51, 0]
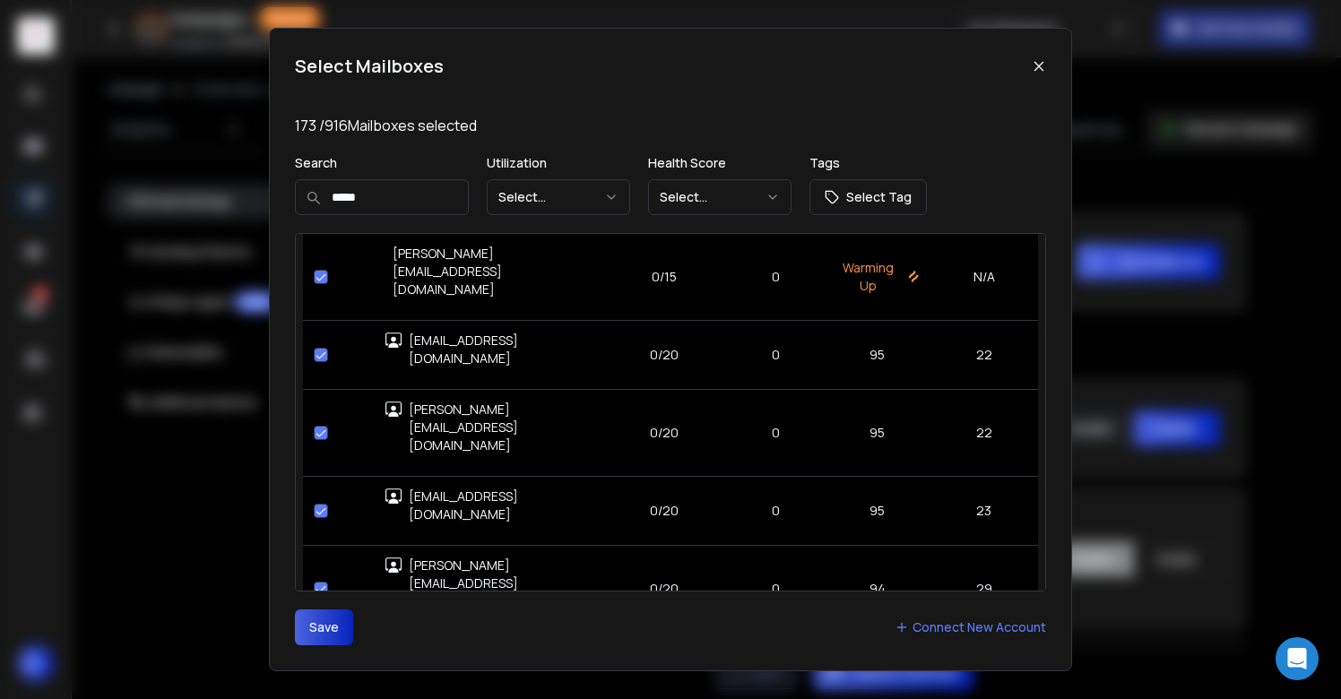
click at [417, 205] on input "*****" at bounding box center [382, 197] width 174 height 36
type input "********"
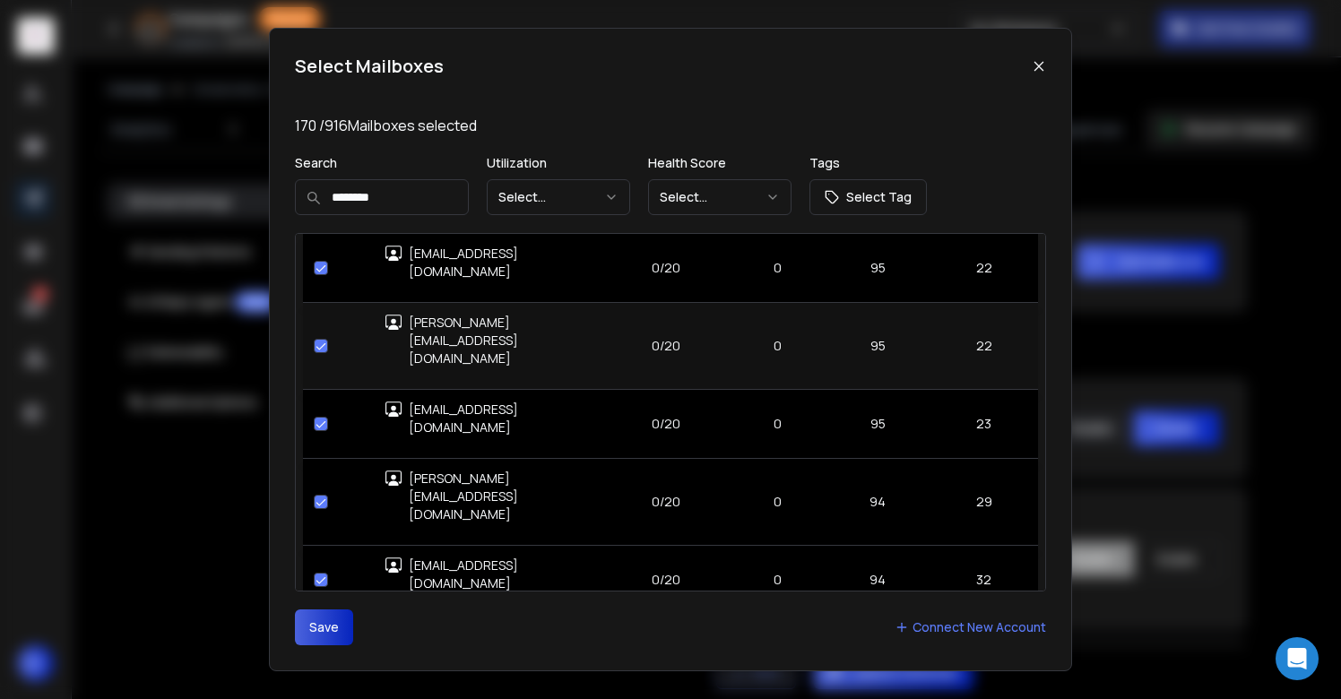
scroll to position [0, 0]
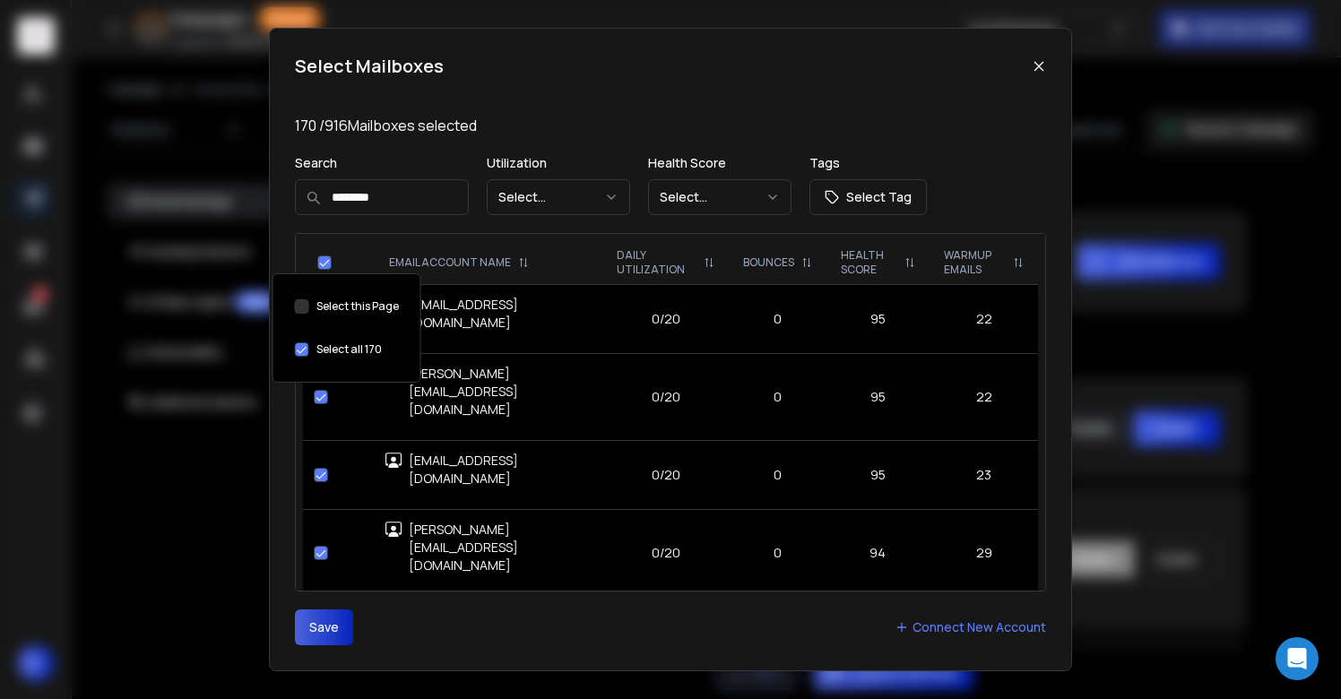
click at [322, 261] on button "Select this Page" at bounding box center [324, 263] width 14 height 14
click at [316, 622] on button "Save" at bounding box center [324, 628] width 58 height 36
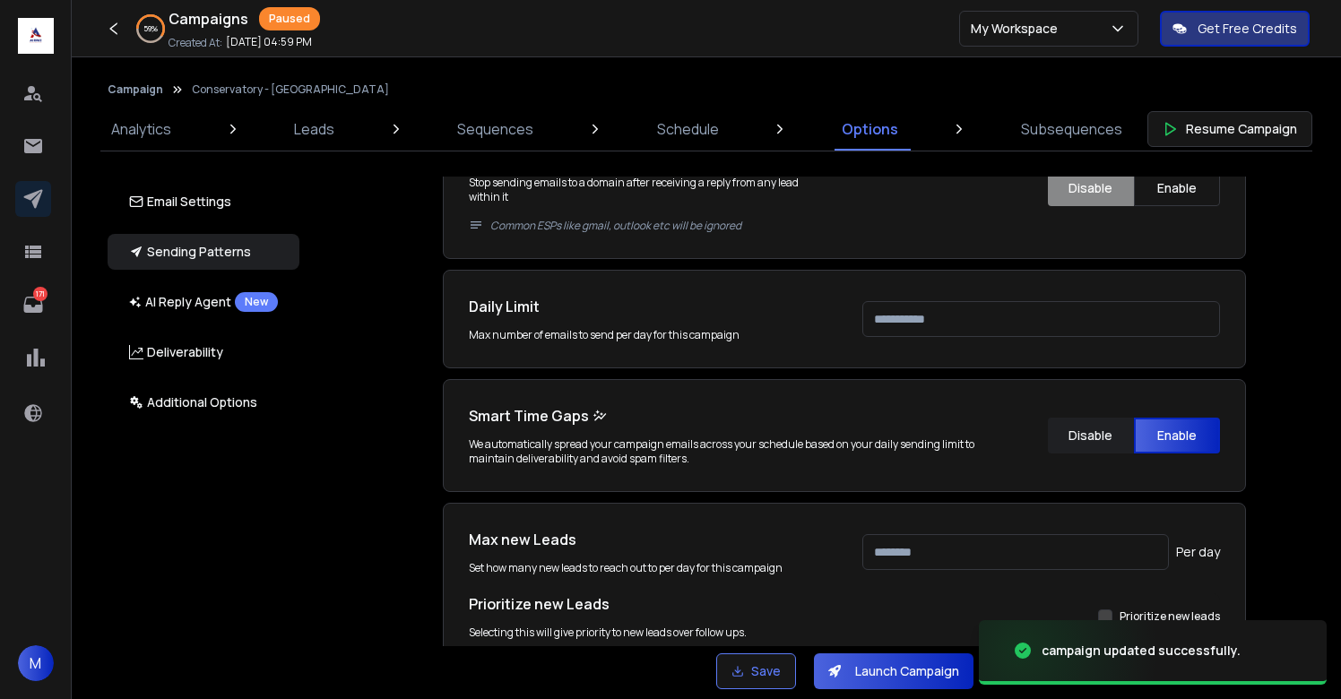
scroll to position [554, 0]
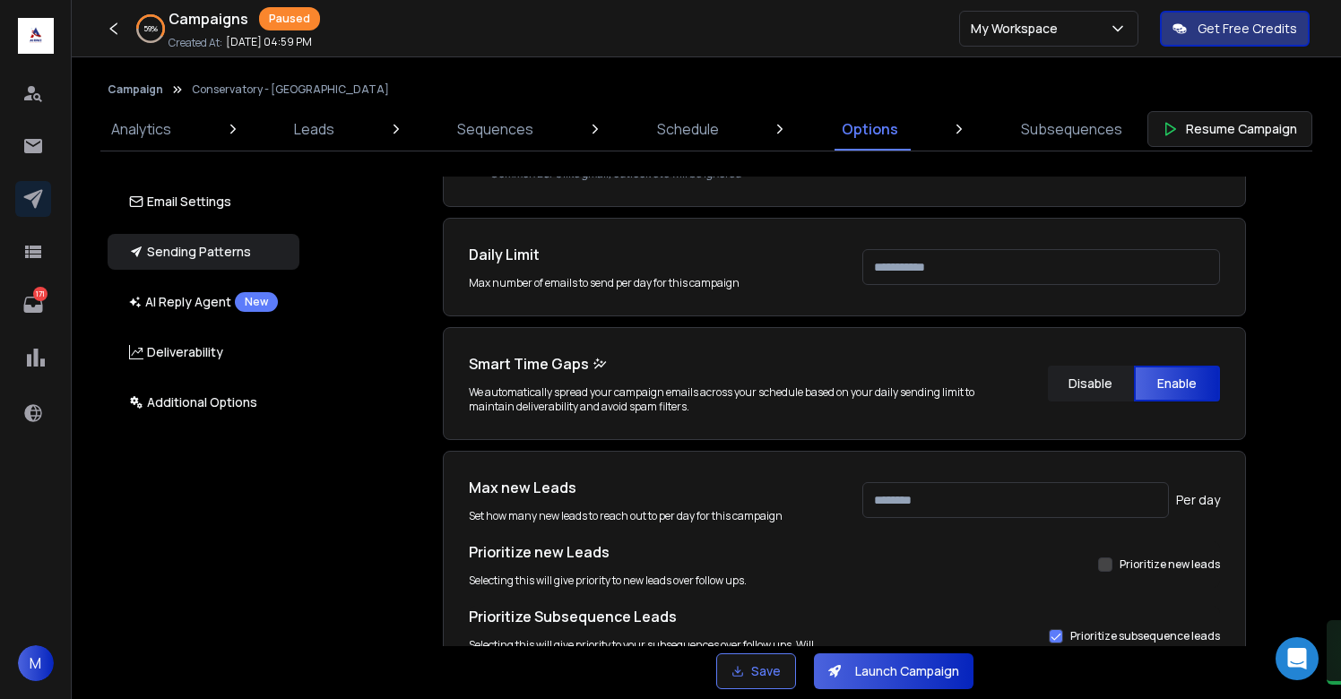
click at [932, 260] on input "****" at bounding box center [1041, 267] width 358 height 36
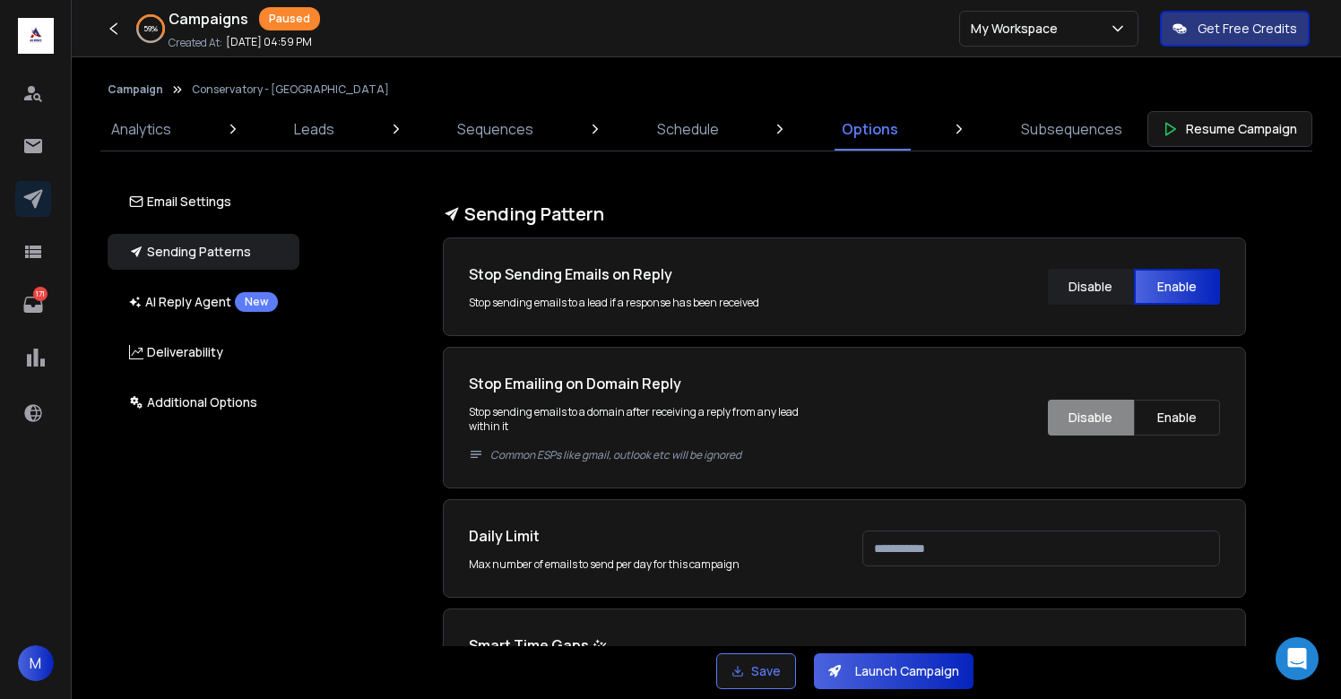
scroll to position [836, 0]
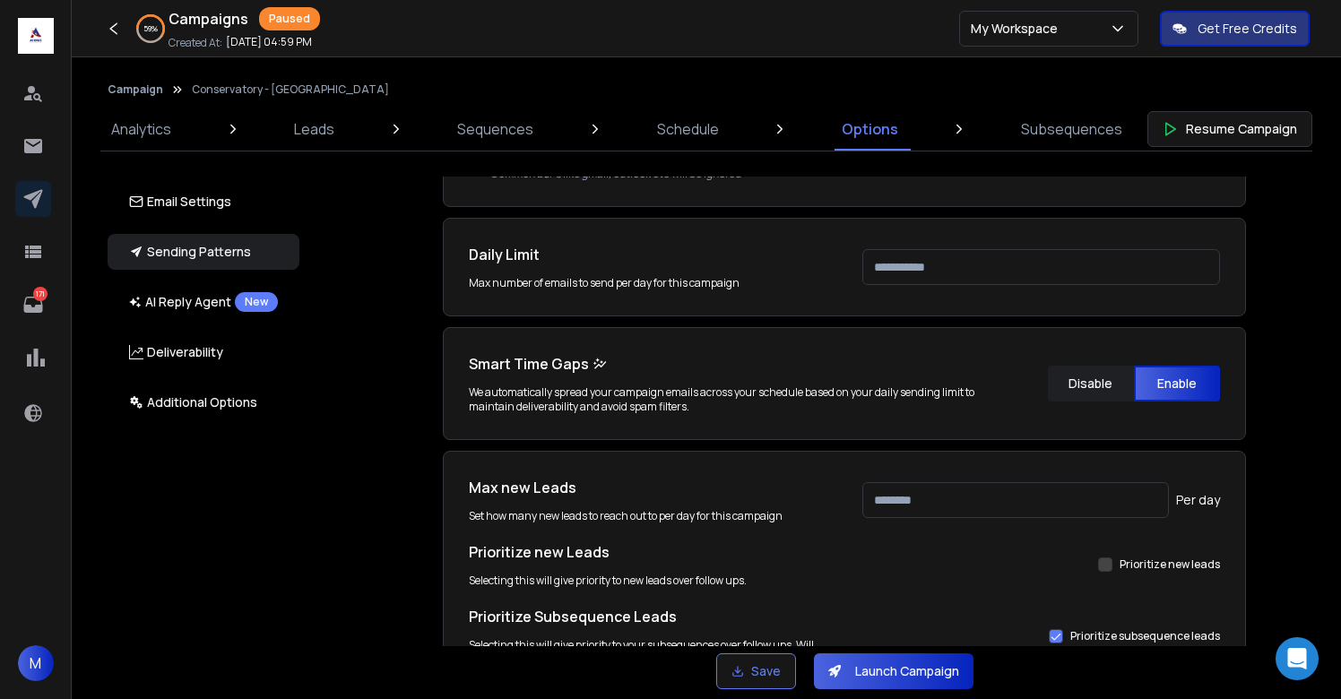
type input "***"
click at [937, 553] on div "Prioritize new leads" at bounding box center [1041, 565] width 358 height 36
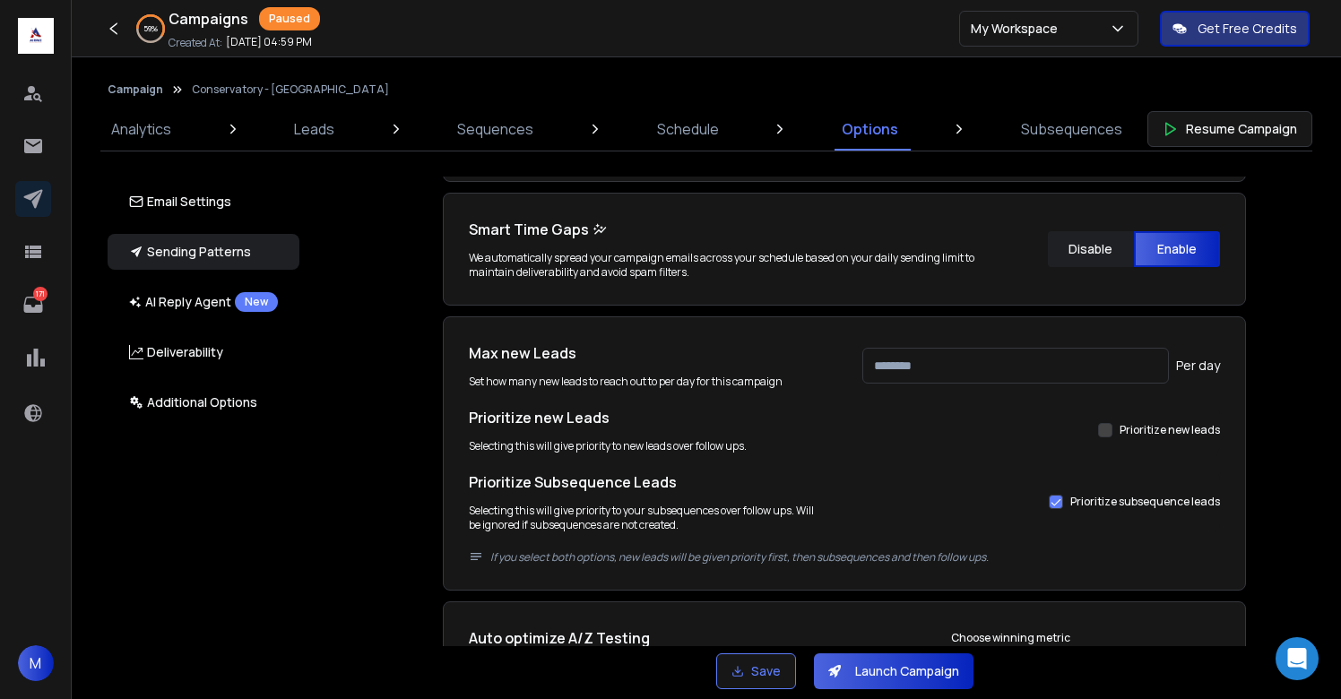
scroll to position [976, 0]
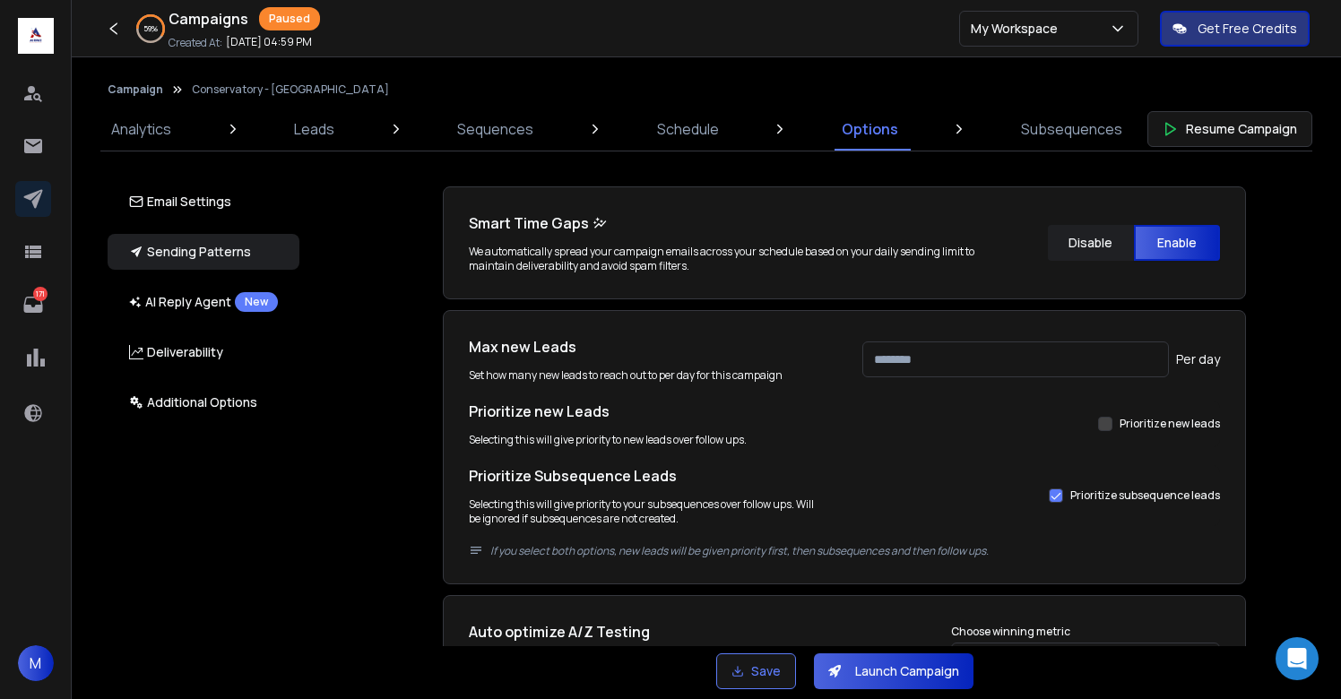
click at [1105, 429] on button "Prioritize new leads" at bounding box center [1105, 424] width 14 height 14
click at [1058, 490] on button "Prioritize new leads" at bounding box center [1056, 496] width 14 height 14
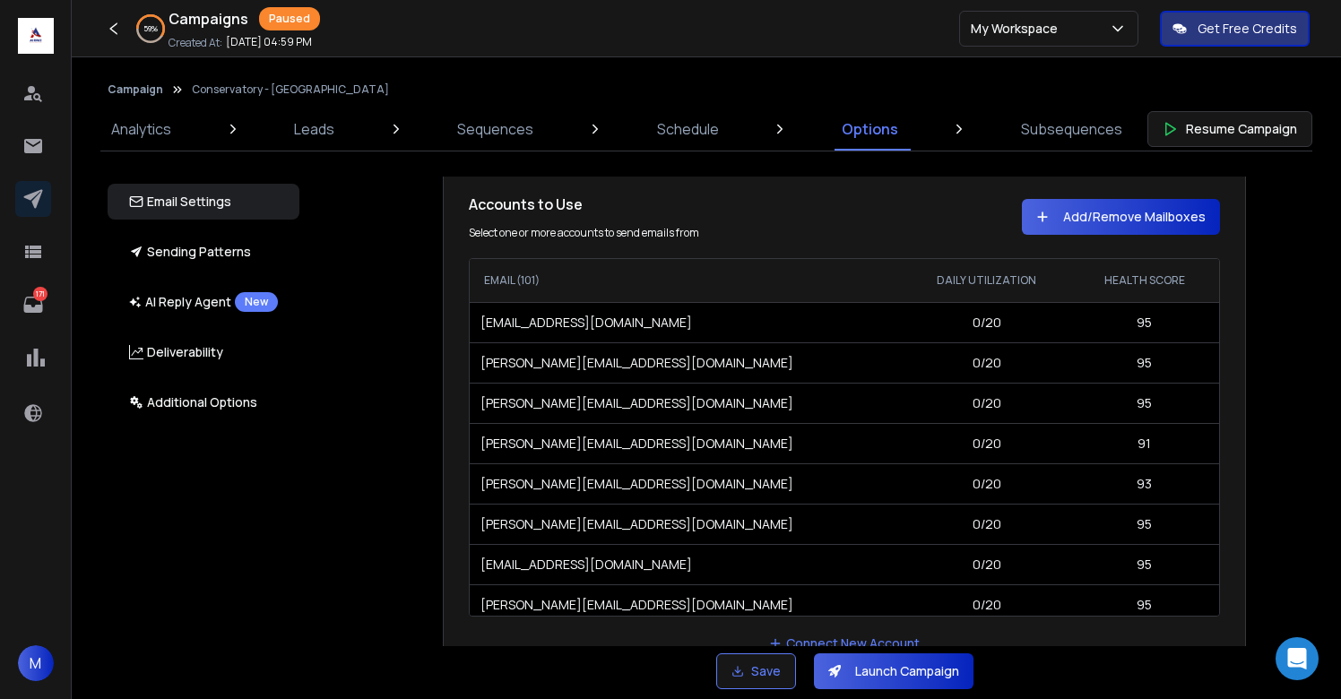
scroll to position [0, 0]
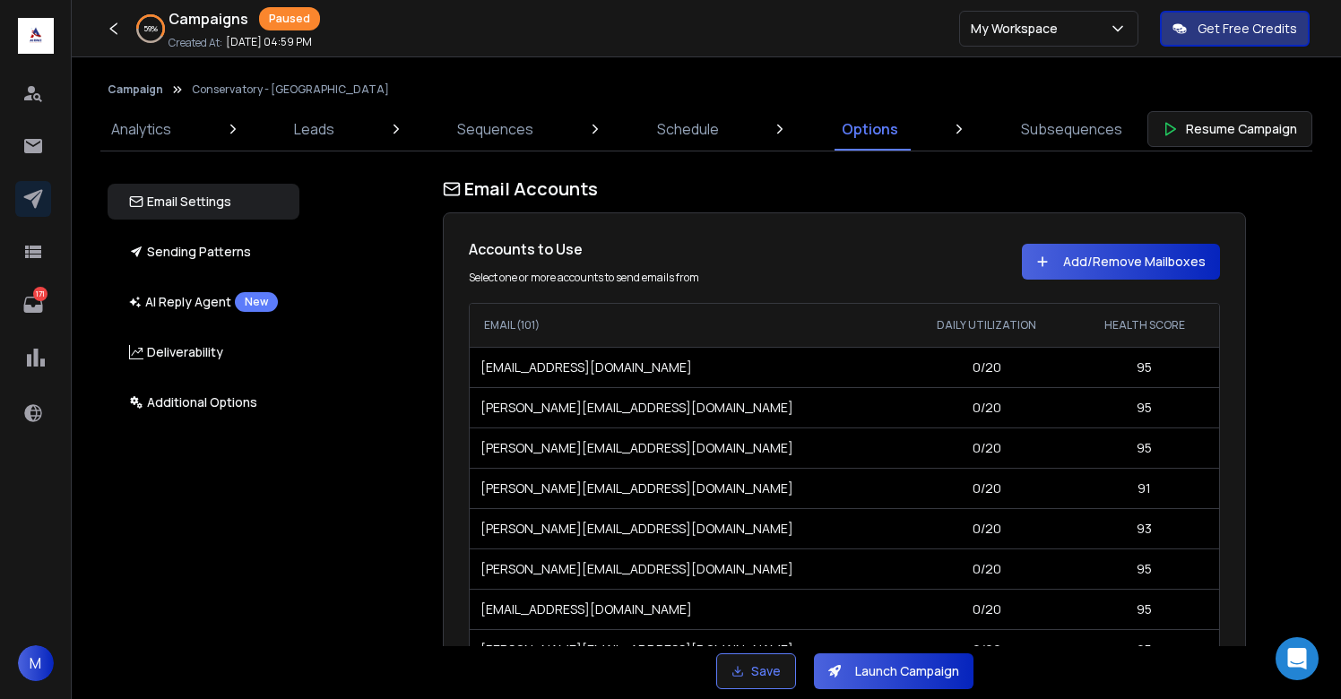
click at [1088, 261] on button "Add/Remove Mailboxes" at bounding box center [1121, 262] width 198 height 36
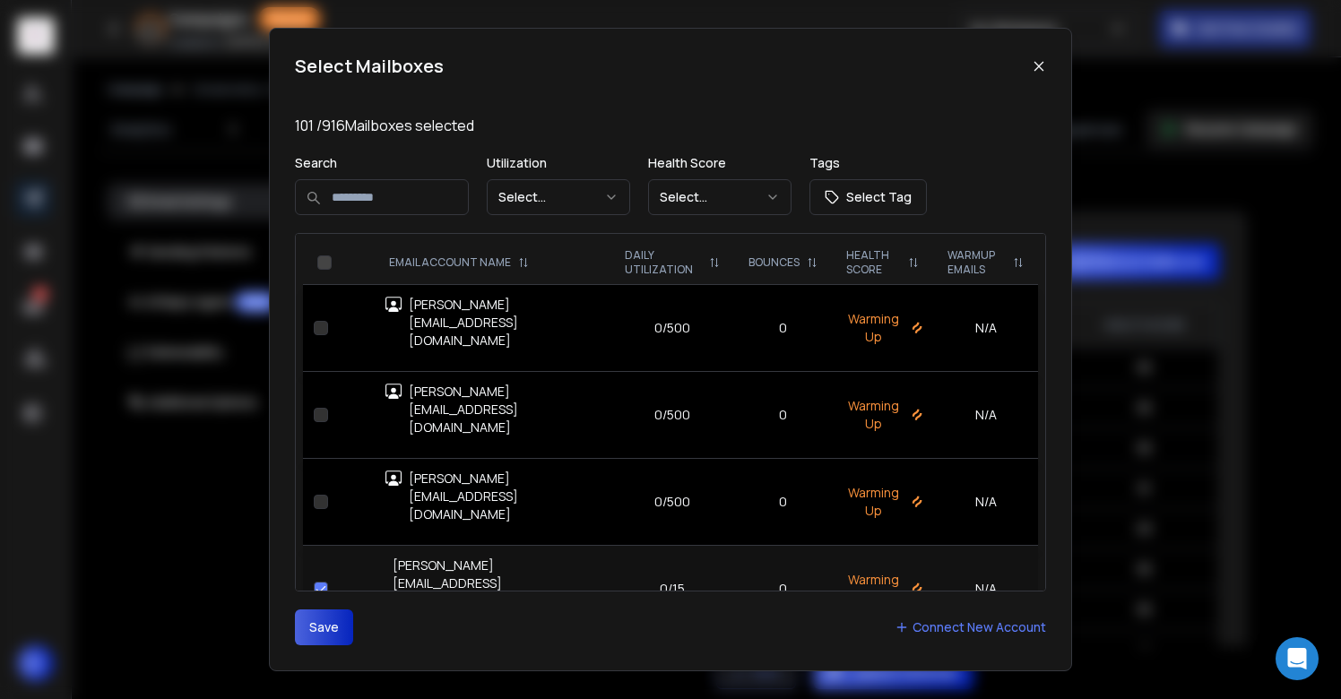
click at [321, 582] on button "button" at bounding box center [321, 589] width 14 height 14
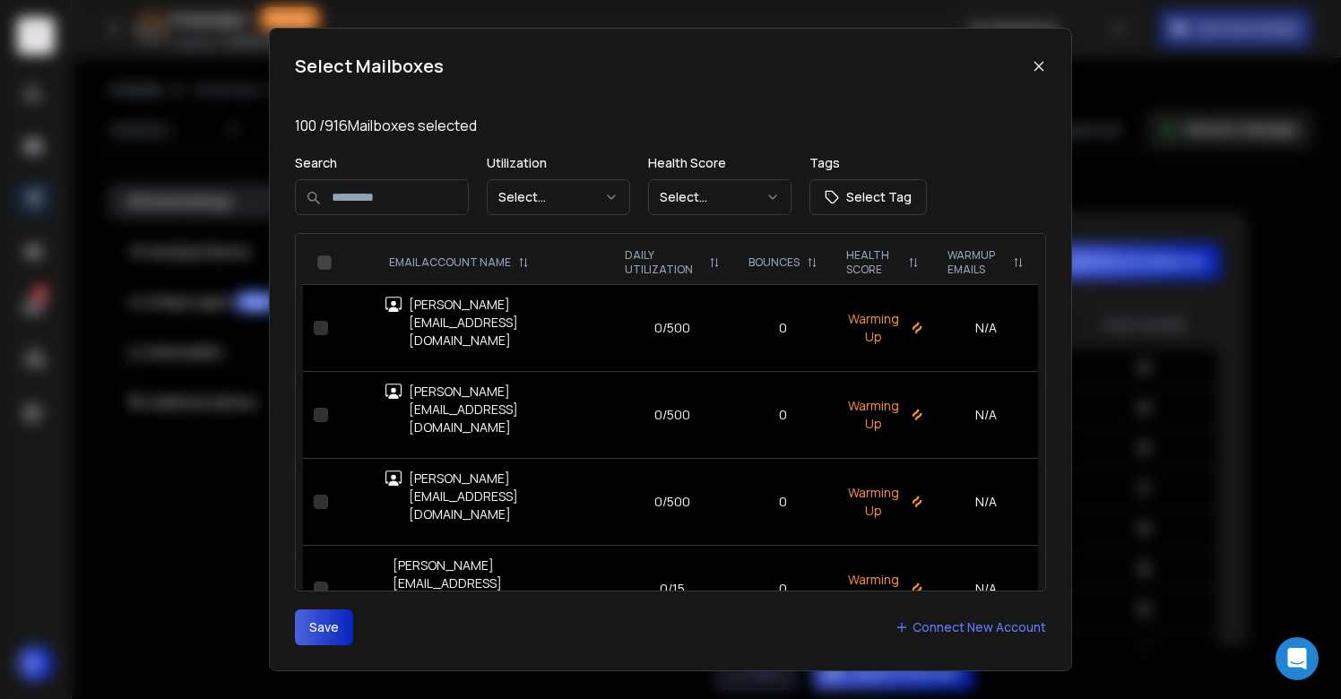
click at [321, 637] on button "Save" at bounding box center [324, 628] width 58 height 36
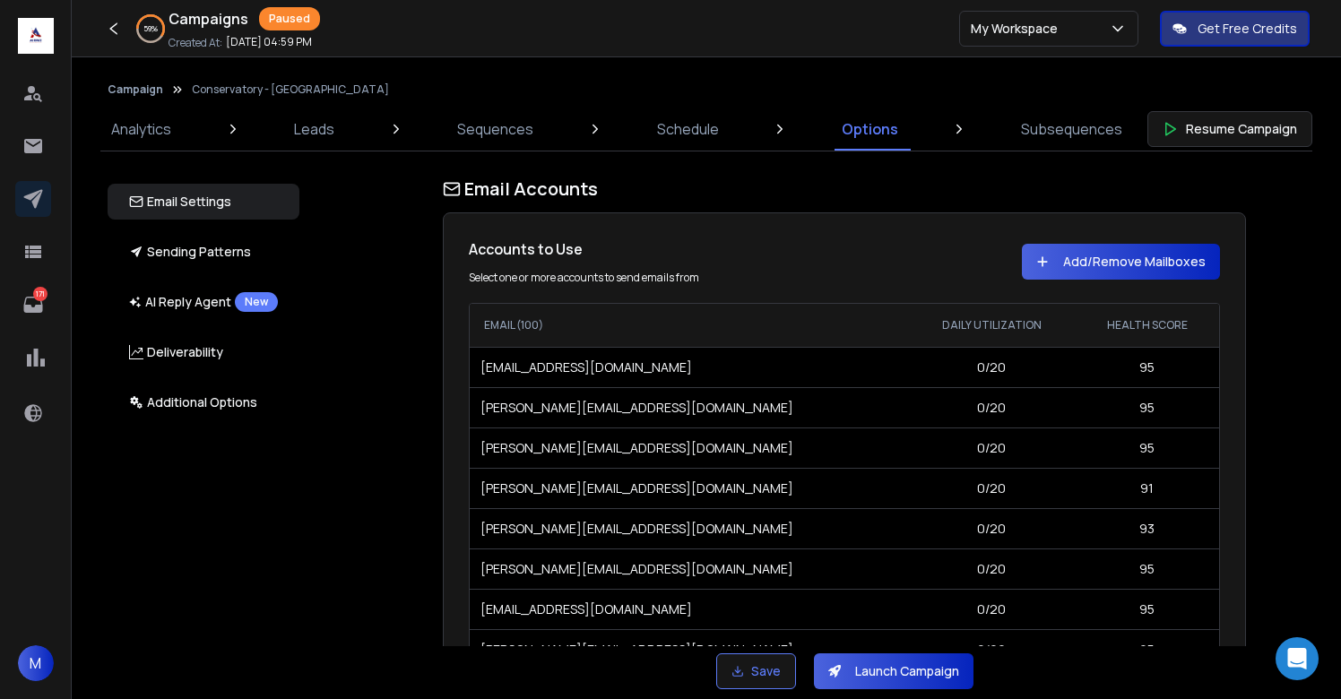
click at [1244, 426] on div "Email Accounts Accounts to Use Select one or more accounts to send emails from …" at bounding box center [854, 412] width 1053 height 470
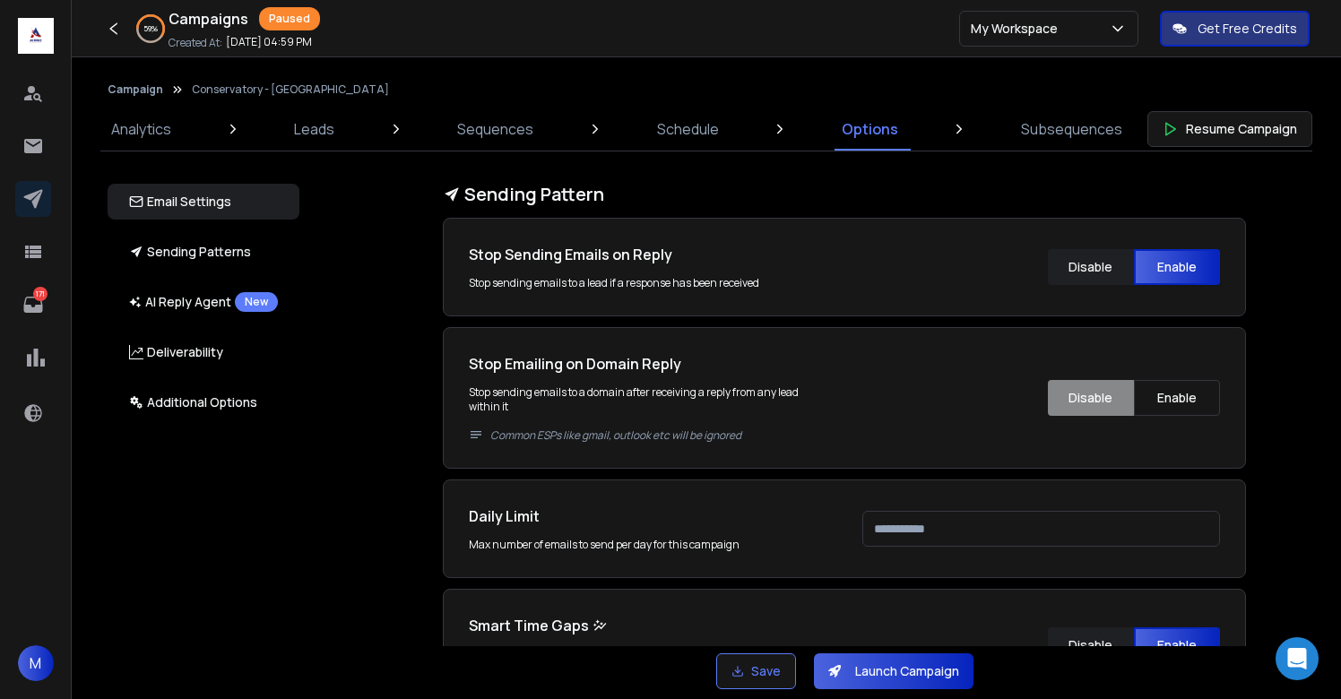
scroll to position [646, 0]
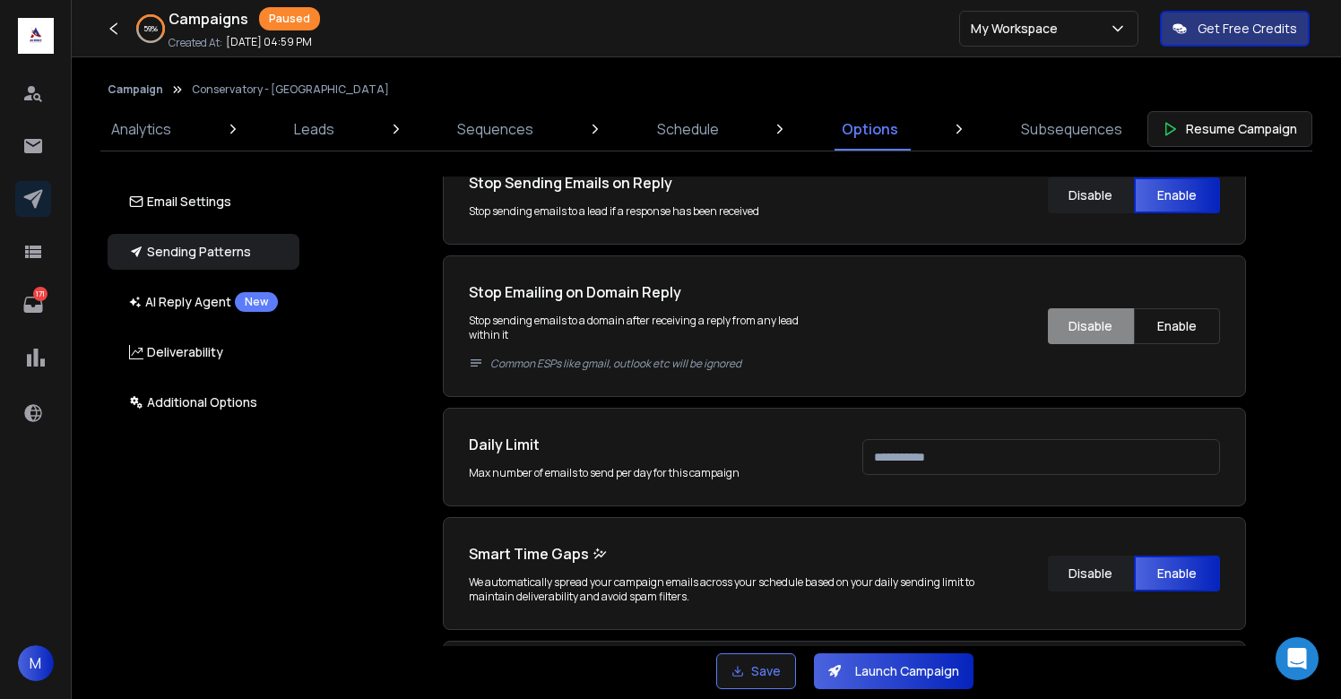
click at [888, 672] on button "Launch Campaign" at bounding box center [894, 672] width 160 height 36
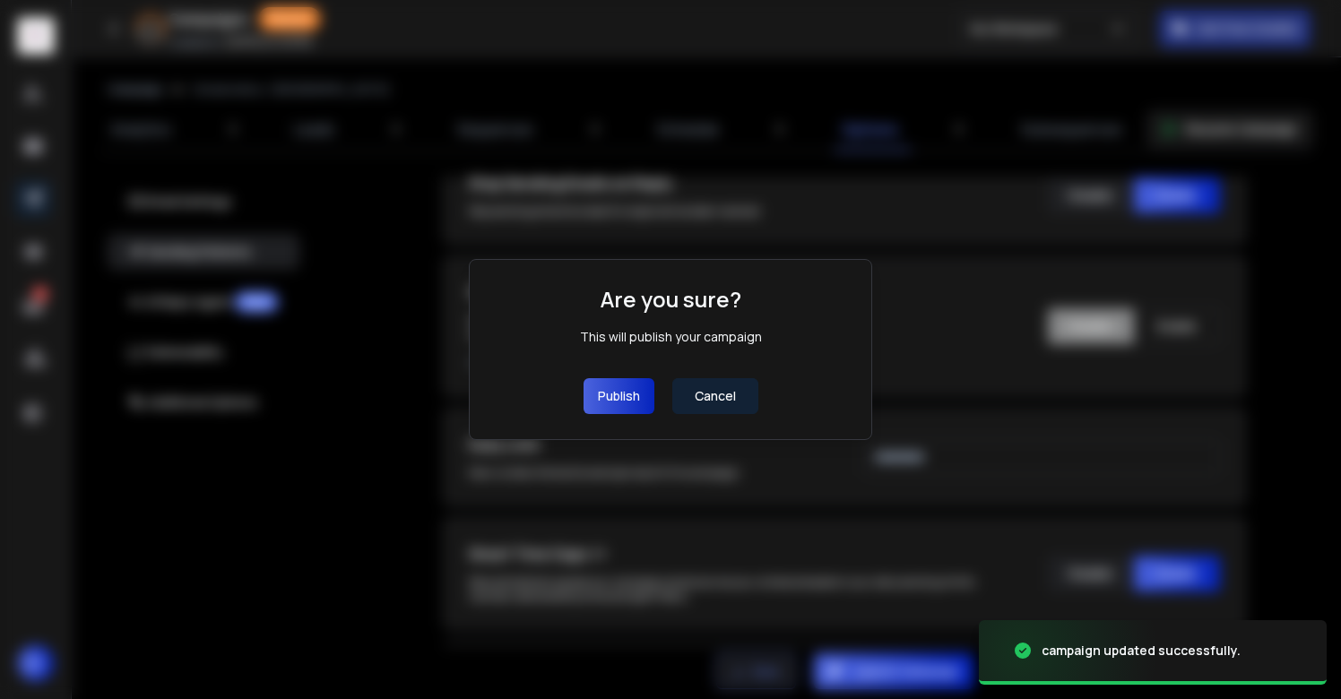
click at [626, 404] on button "Publish" at bounding box center [619, 396] width 71 height 36
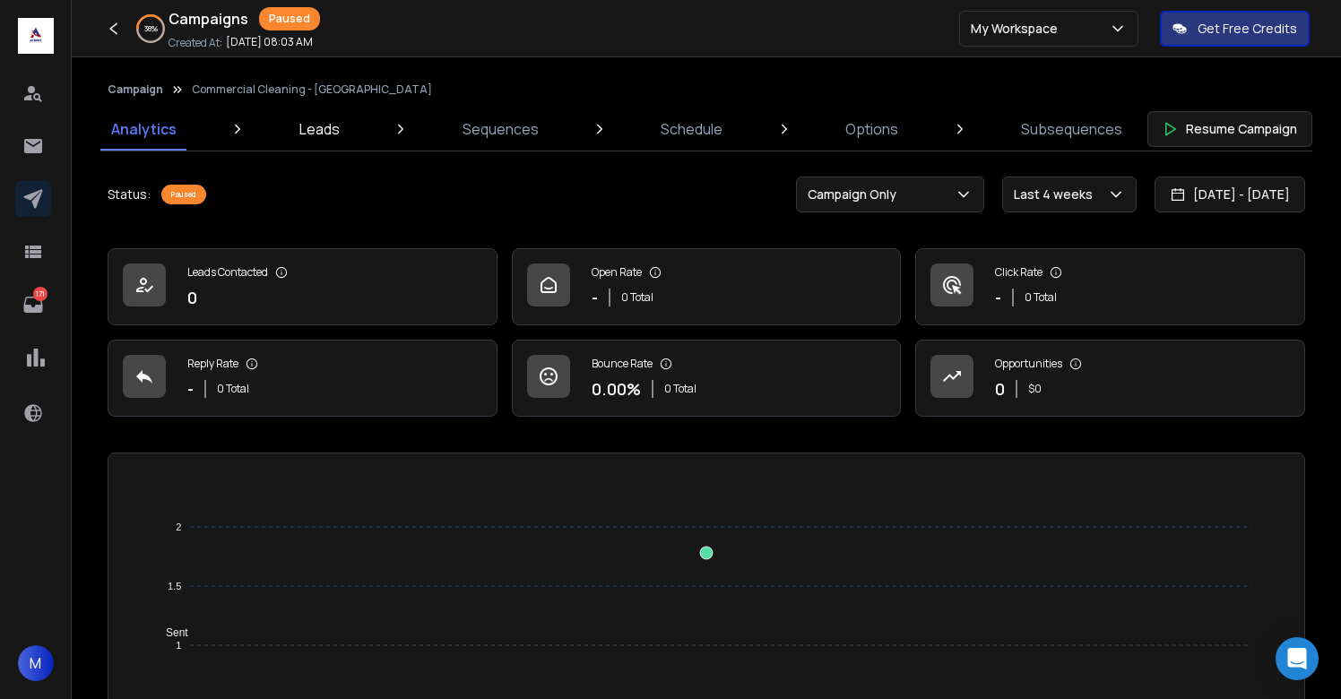
click at [299, 134] on p "Leads" at bounding box center [319, 129] width 40 height 22
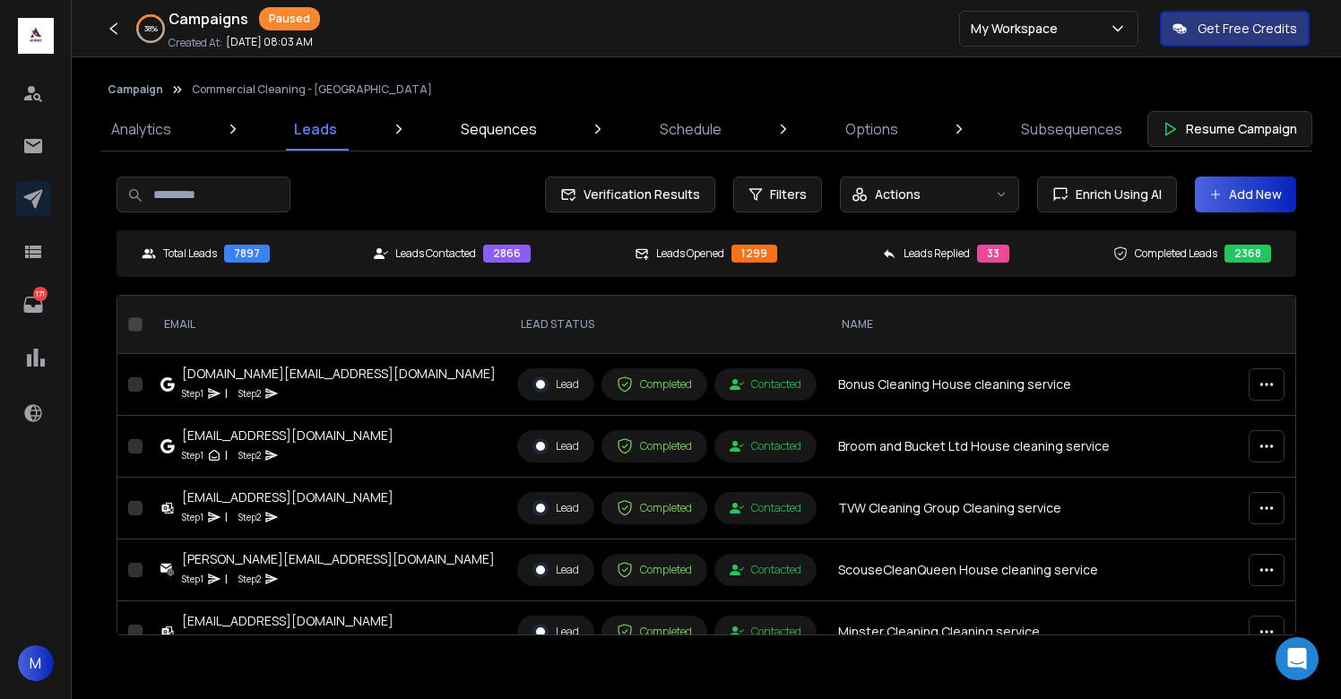
click at [469, 134] on p "Sequences" at bounding box center [499, 129] width 76 height 22
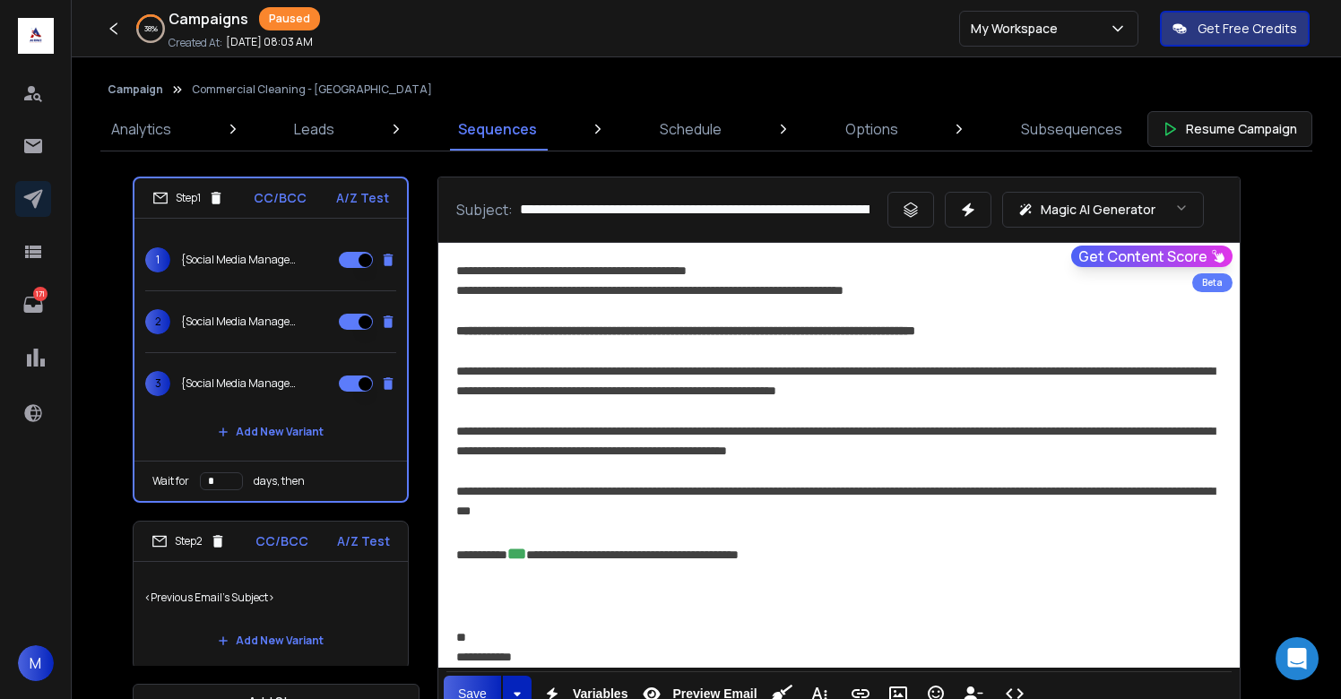
scroll to position [4, 0]
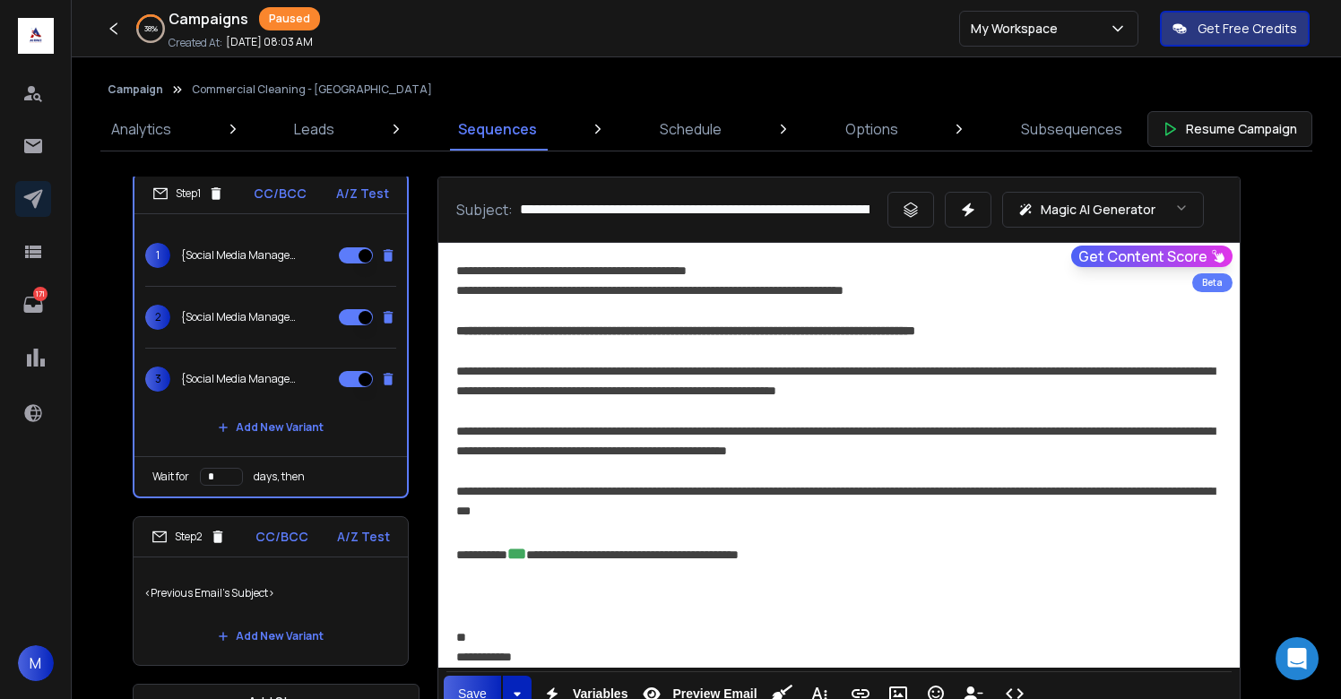
click at [341, 587] on p "<Previous Email's Subject>" at bounding box center [270, 593] width 253 height 50
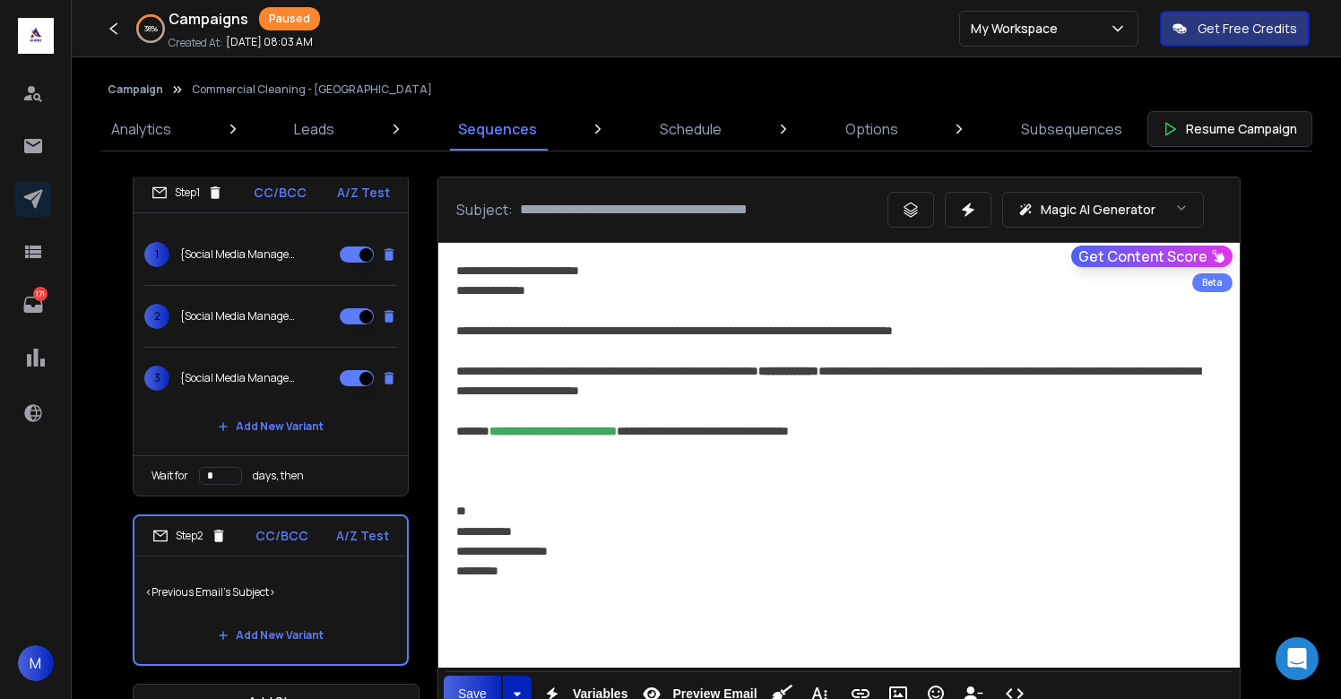
scroll to position [46, 0]
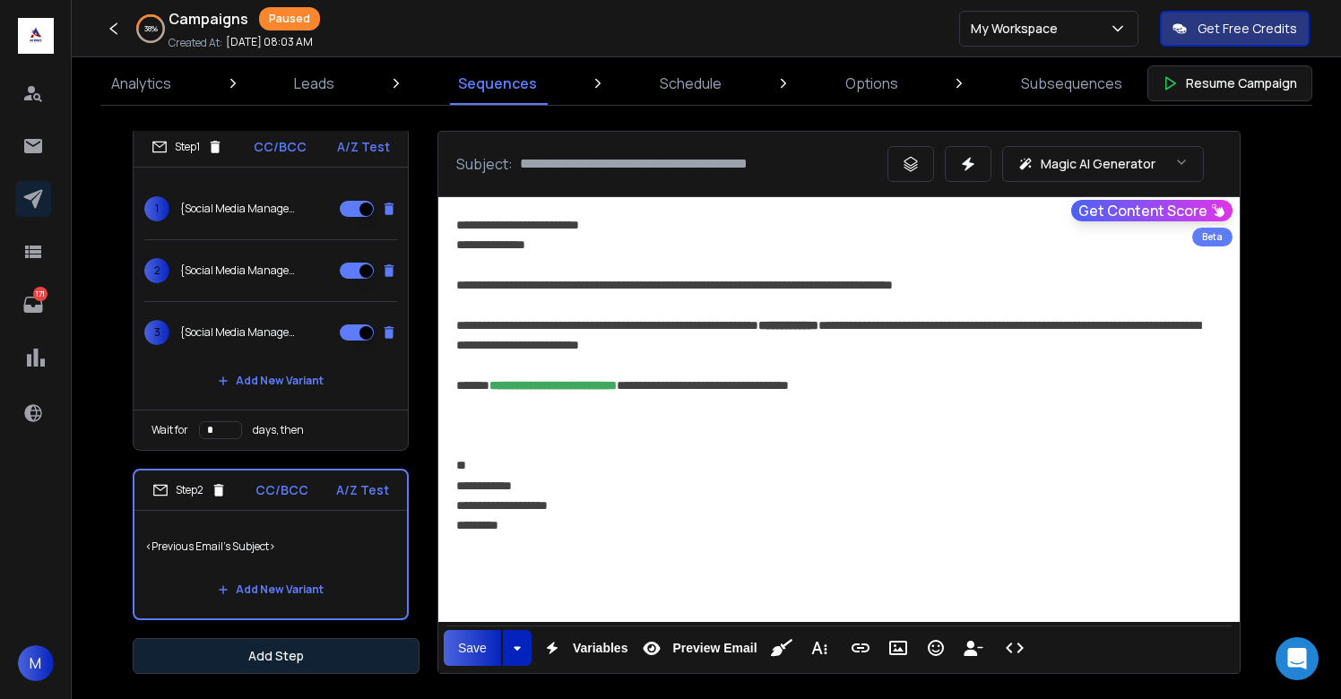
click at [306, 652] on button "Add Step" at bounding box center [276, 656] width 287 height 36
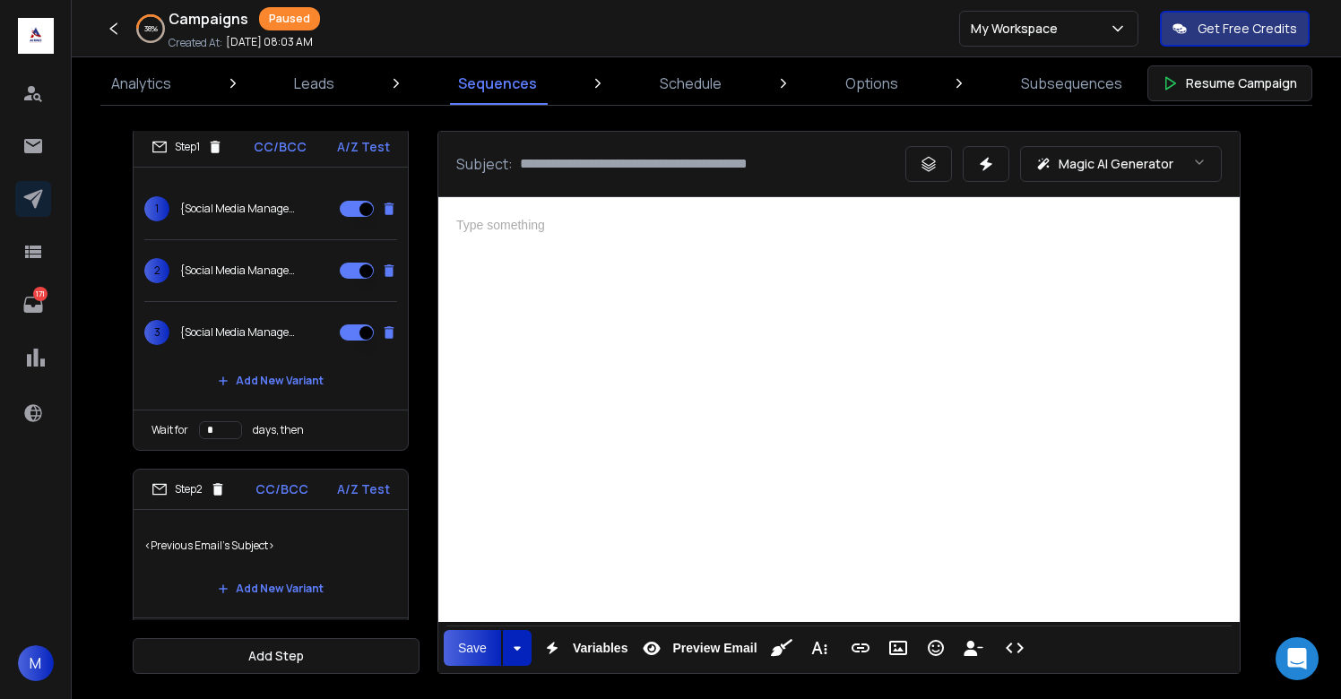
click at [680, 467] on div at bounding box center [839, 407] width 802 height 420
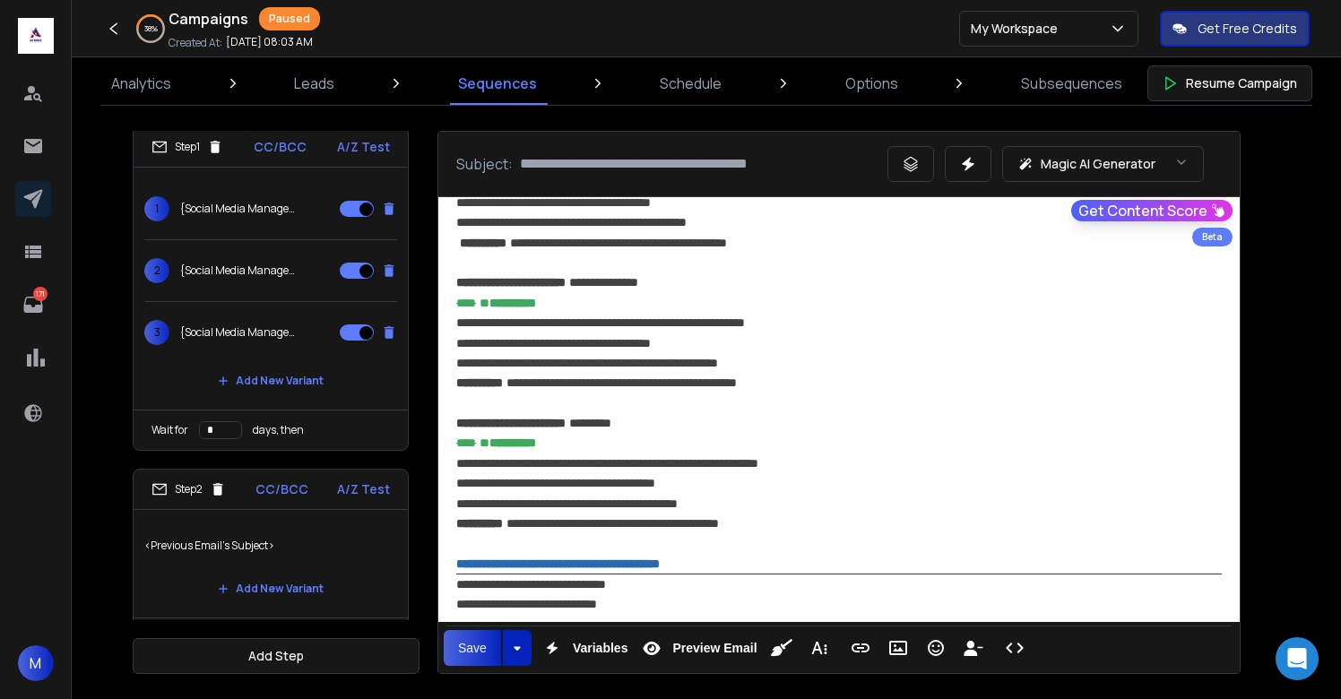
scroll to position [882, 0]
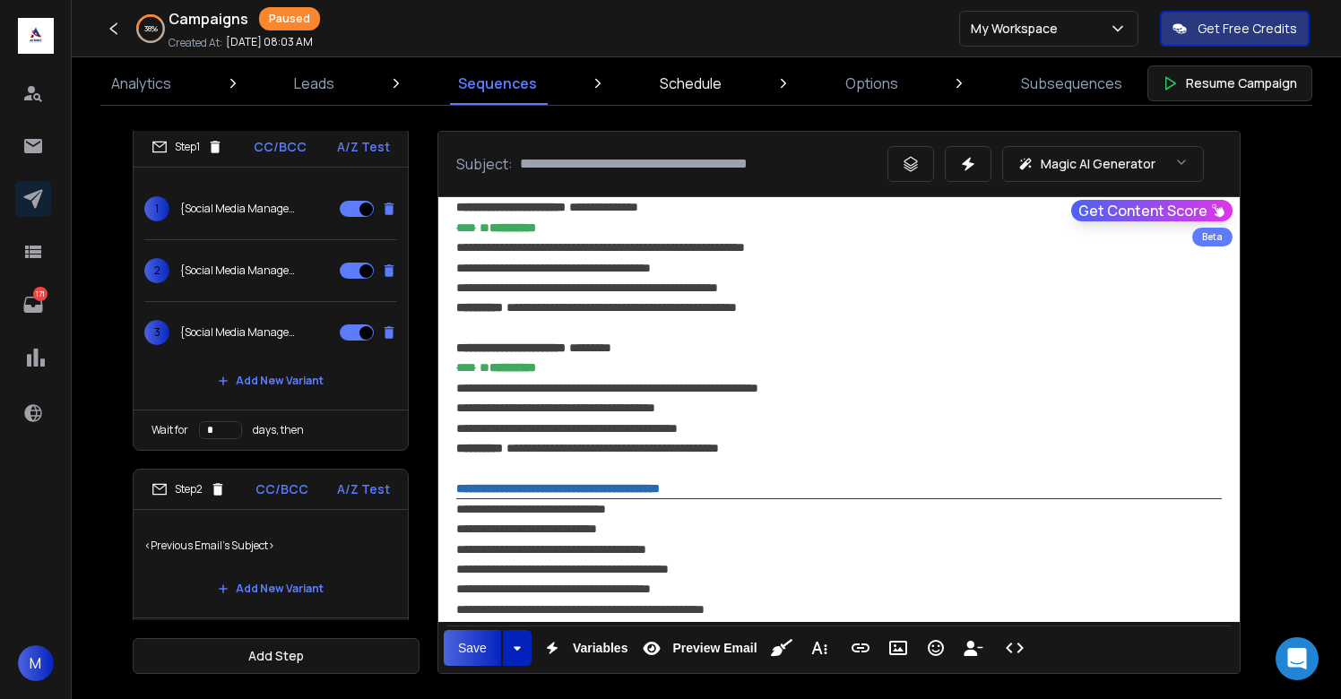
click at [699, 81] on p "Schedule" at bounding box center [691, 84] width 62 height 22
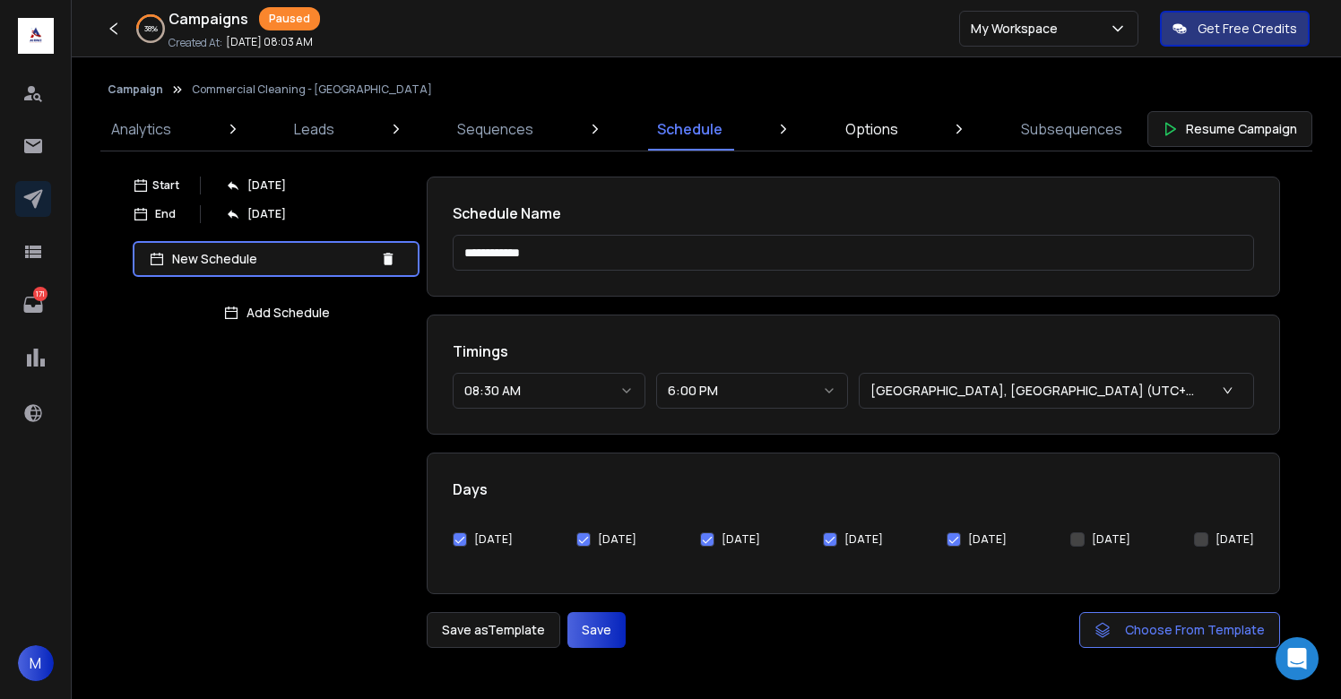
click at [861, 122] on p "Options" at bounding box center [871, 129] width 53 height 22
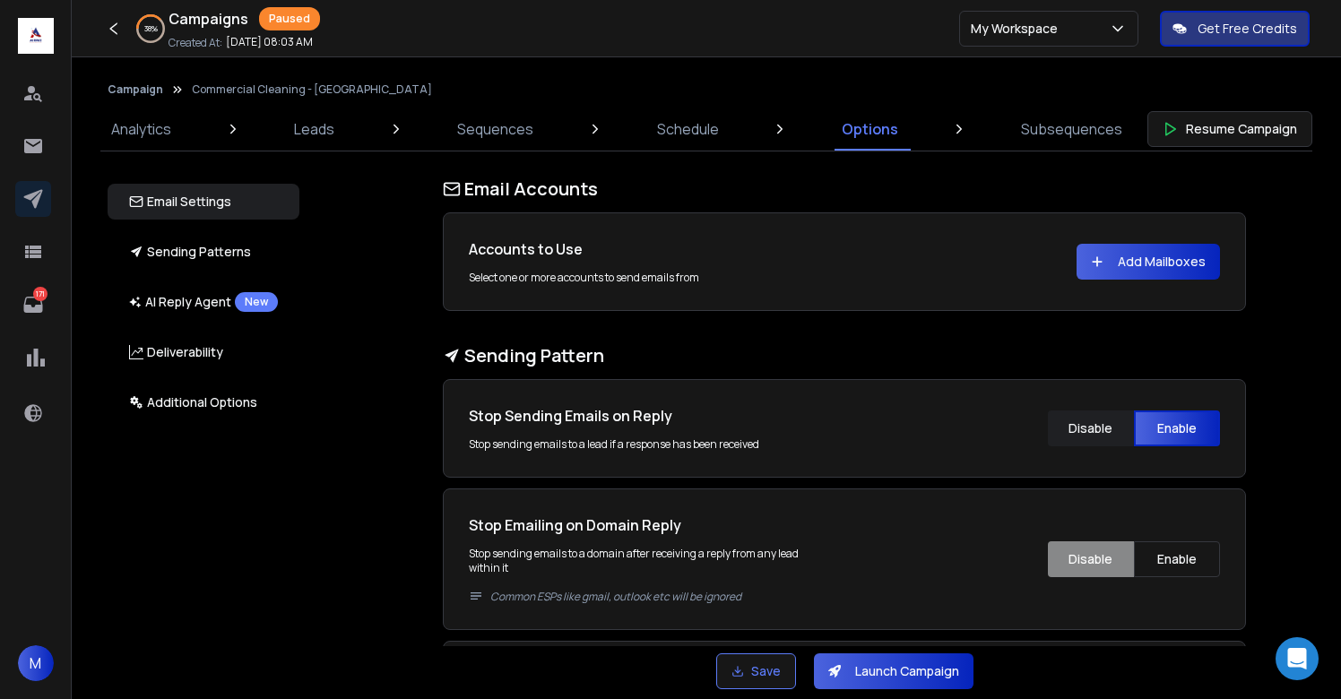
click at [1161, 259] on button "Add Mailboxes" at bounding box center [1148, 262] width 143 height 36
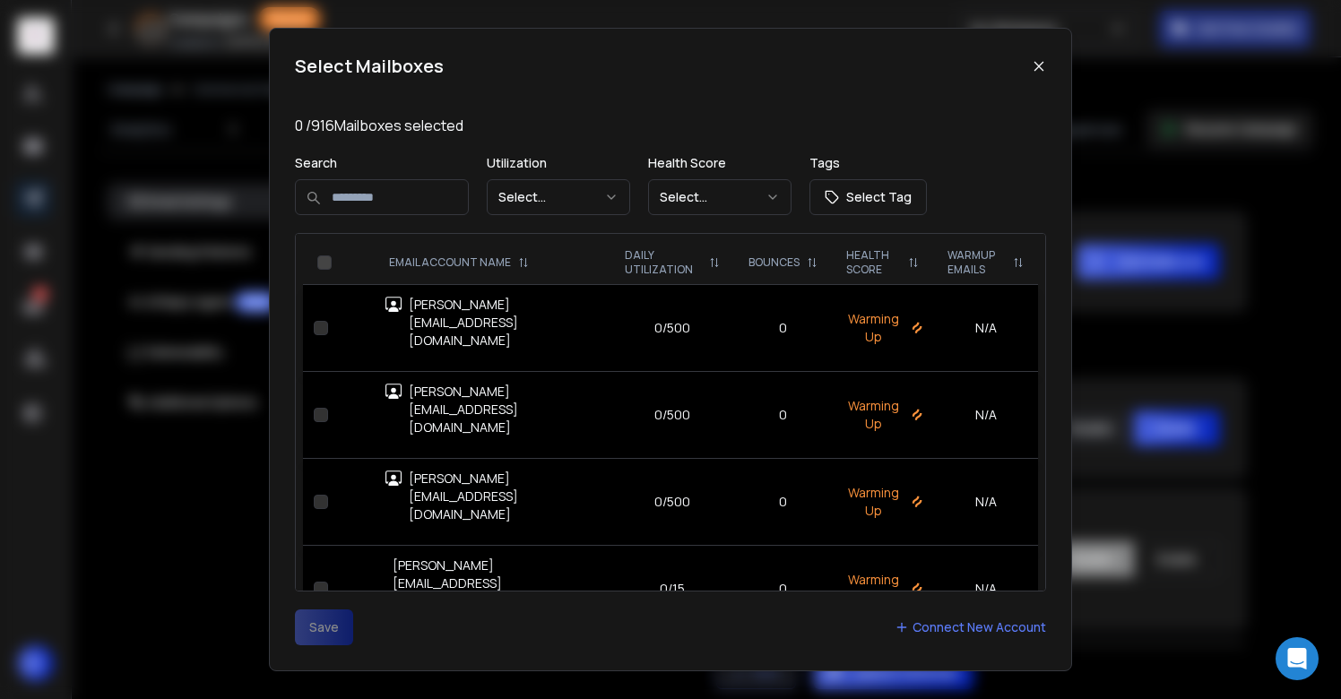
click at [380, 199] on input at bounding box center [382, 197] width 174 height 36
type input "********"
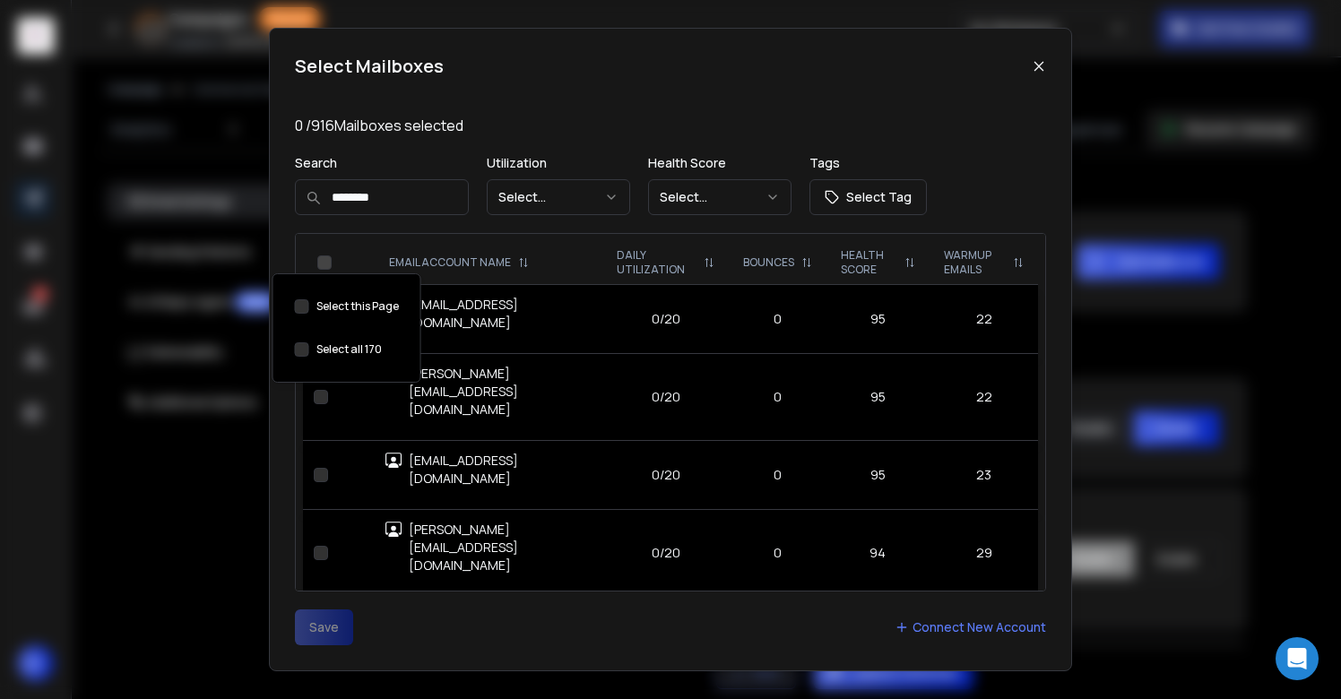
click at [299, 345] on button "Select this Page" at bounding box center [302, 349] width 14 height 14
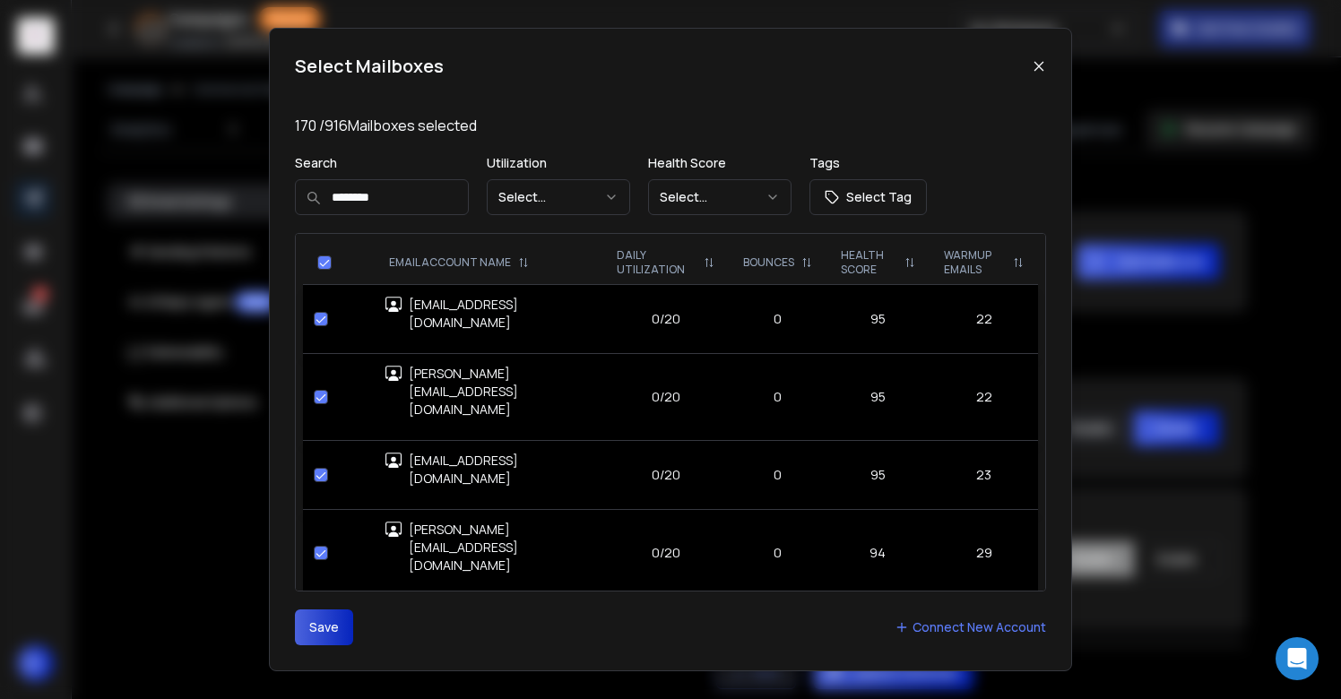
click at [323, 628] on button "Save" at bounding box center [324, 628] width 58 height 36
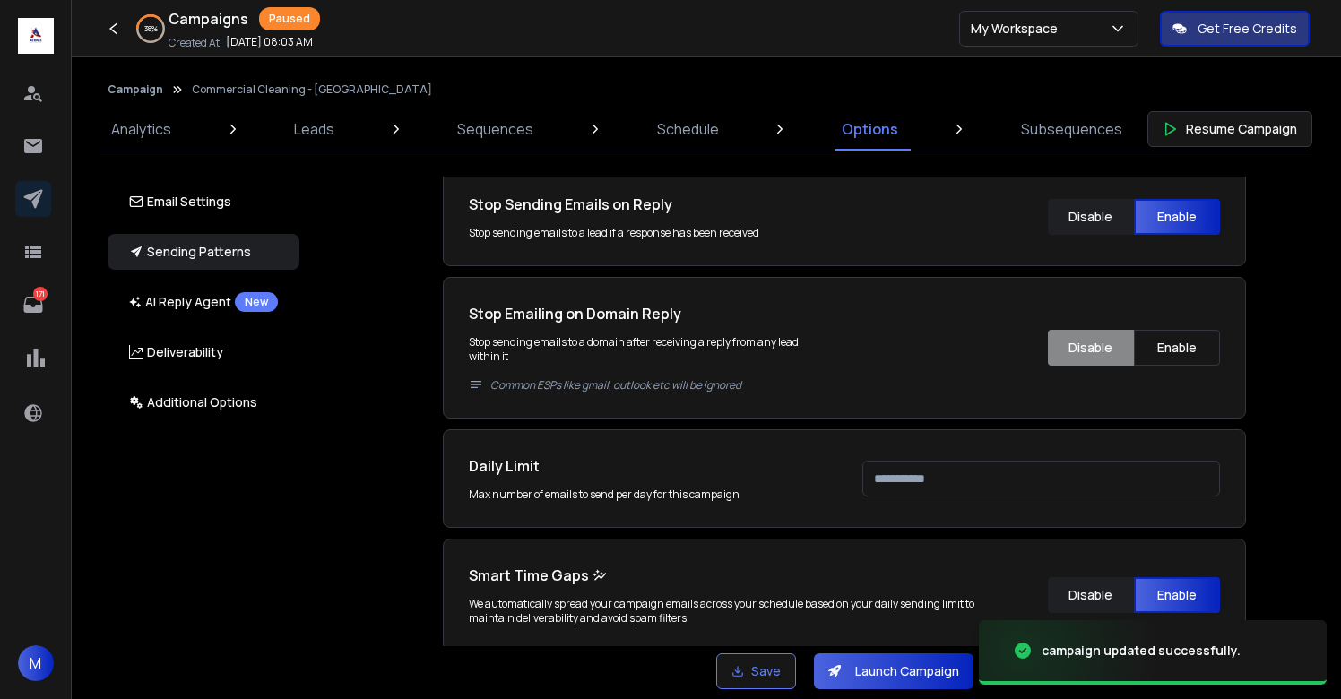
scroll to position [344, 0]
click at [946, 472] on input "****" at bounding box center [1041, 477] width 358 height 36
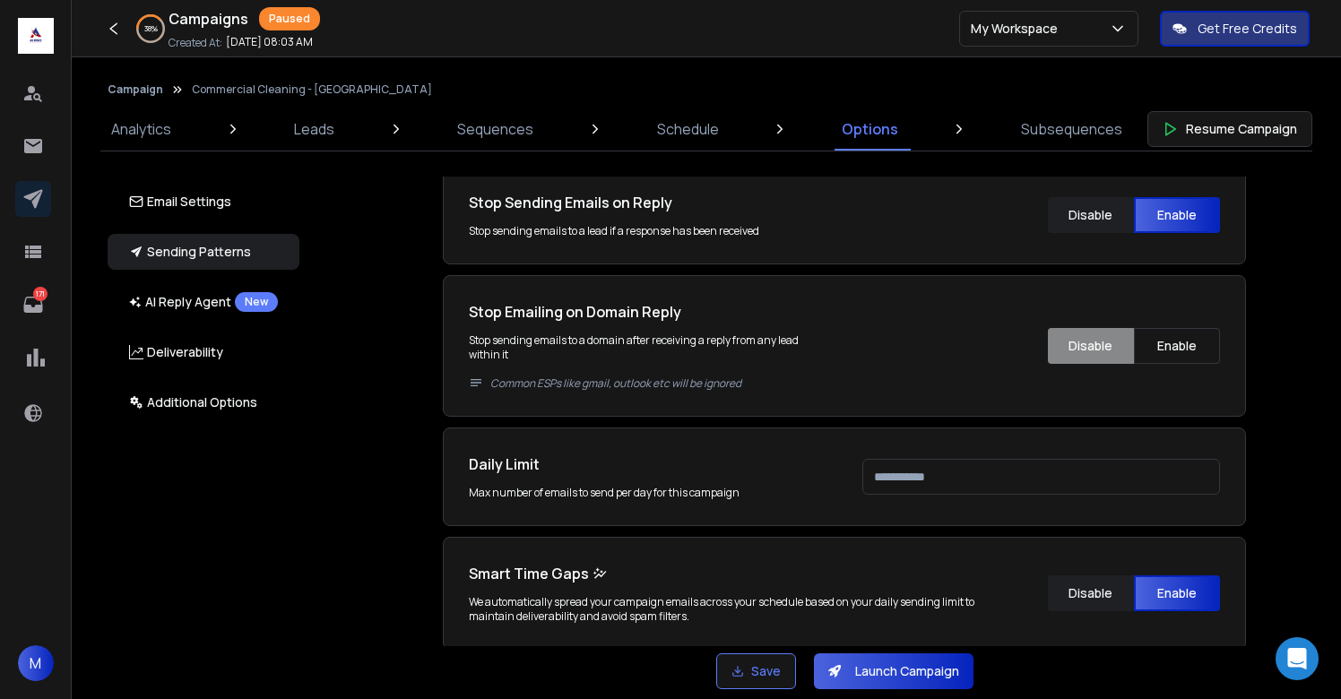
click at [946, 472] on input "****" at bounding box center [1041, 477] width 358 height 36
type input "***"
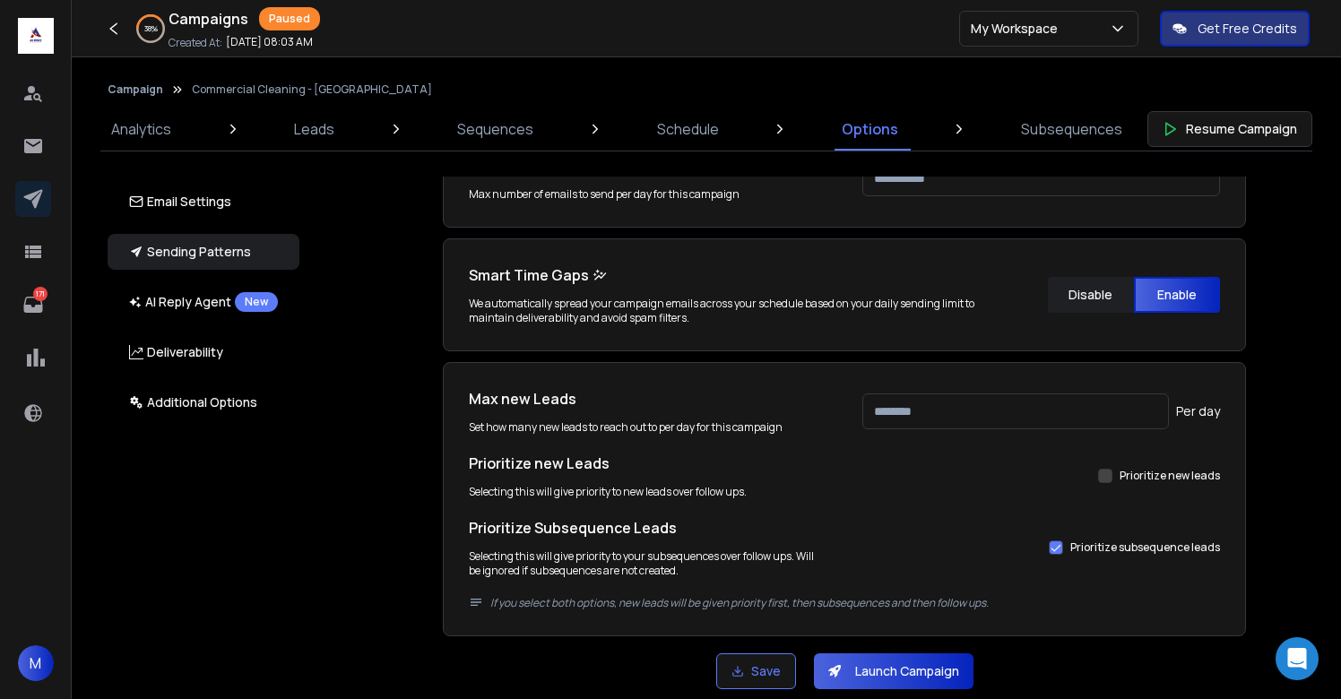
type input "***"
click at [1295, 438] on div "Email Accounts Accounts to Use Select one or more accounts to send emails from …" at bounding box center [854, 412] width 1053 height 470
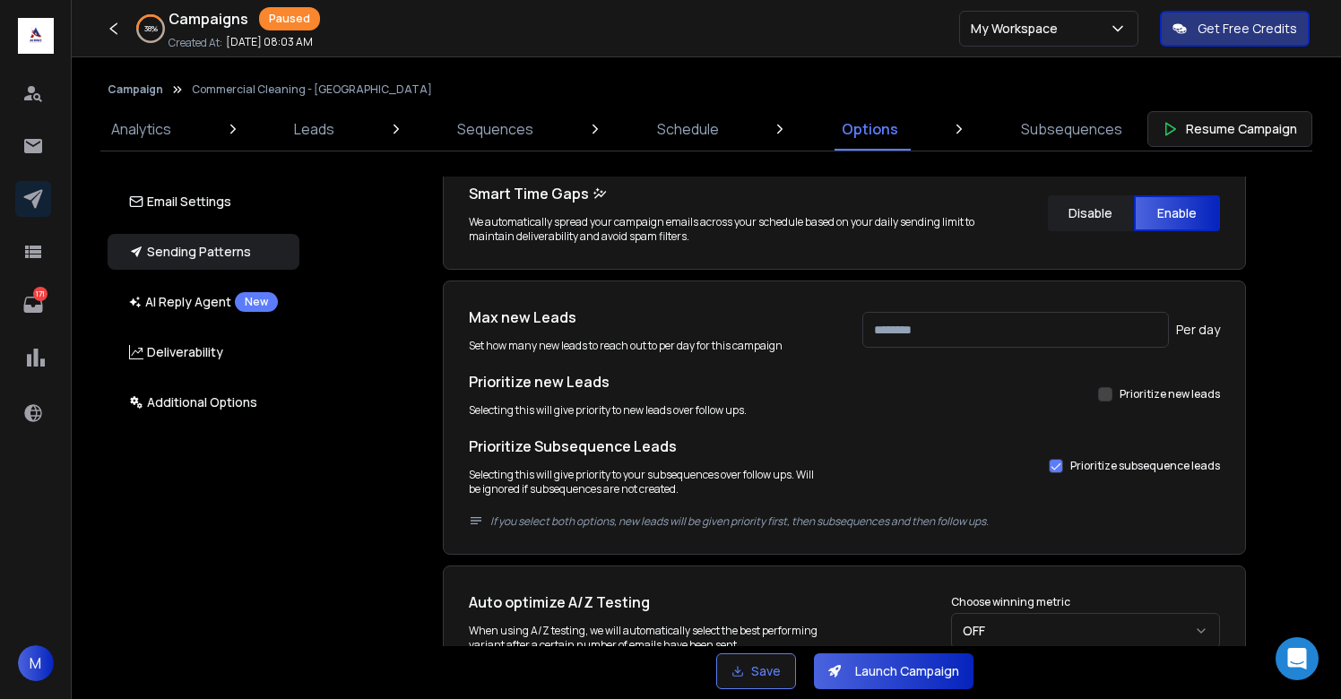
scroll to position [1010, 0]
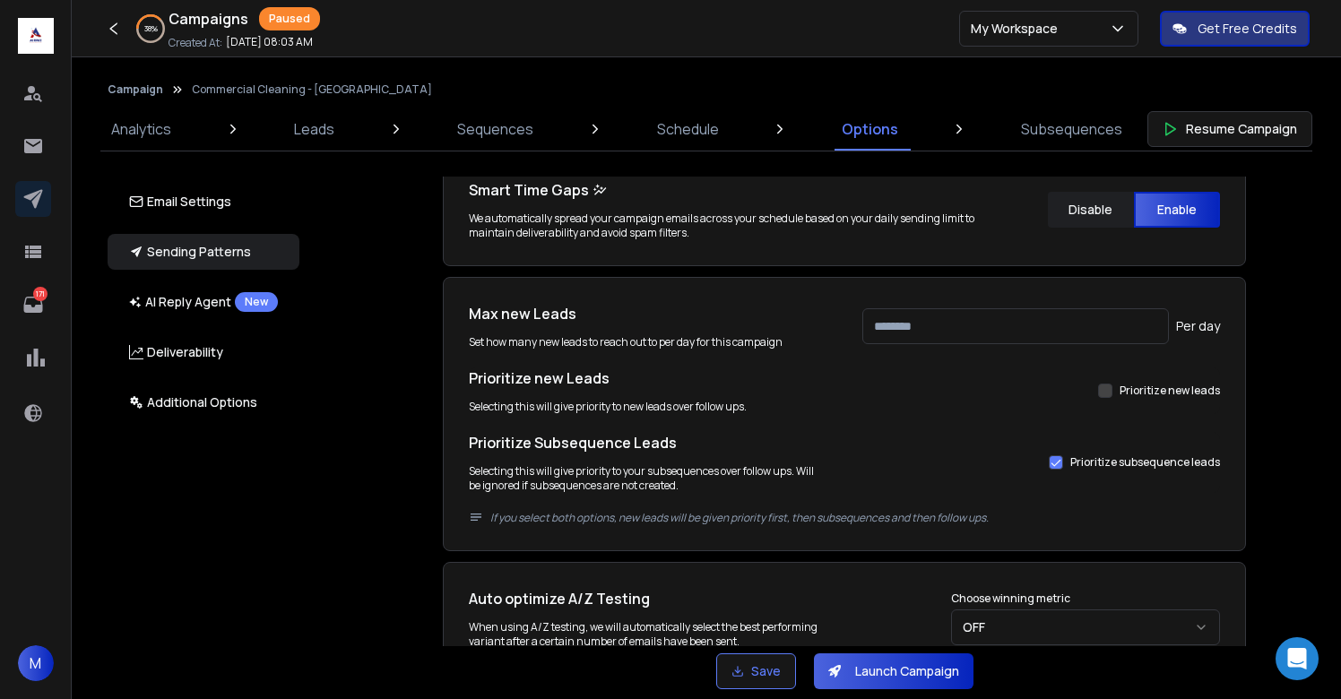
click at [1063, 462] on button "Prioritize new leads" at bounding box center [1056, 462] width 14 height 14
click at [1109, 389] on button "Prioritize new leads" at bounding box center [1105, 391] width 14 height 14
click at [1258, 438] on div "Email Accounts Accounts to Use Select one or more accounts to send emails from …" at bounding box center [854, 412] width 1053 height 470
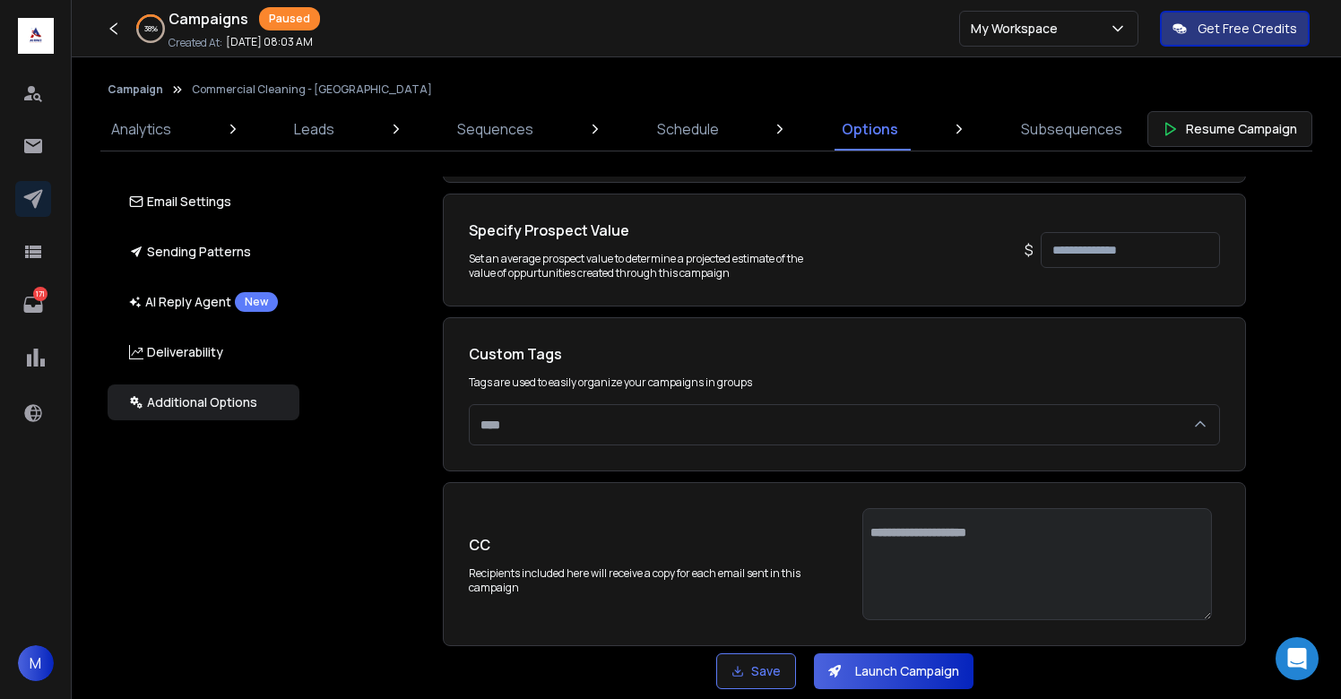
scroll to position [3718, 0]
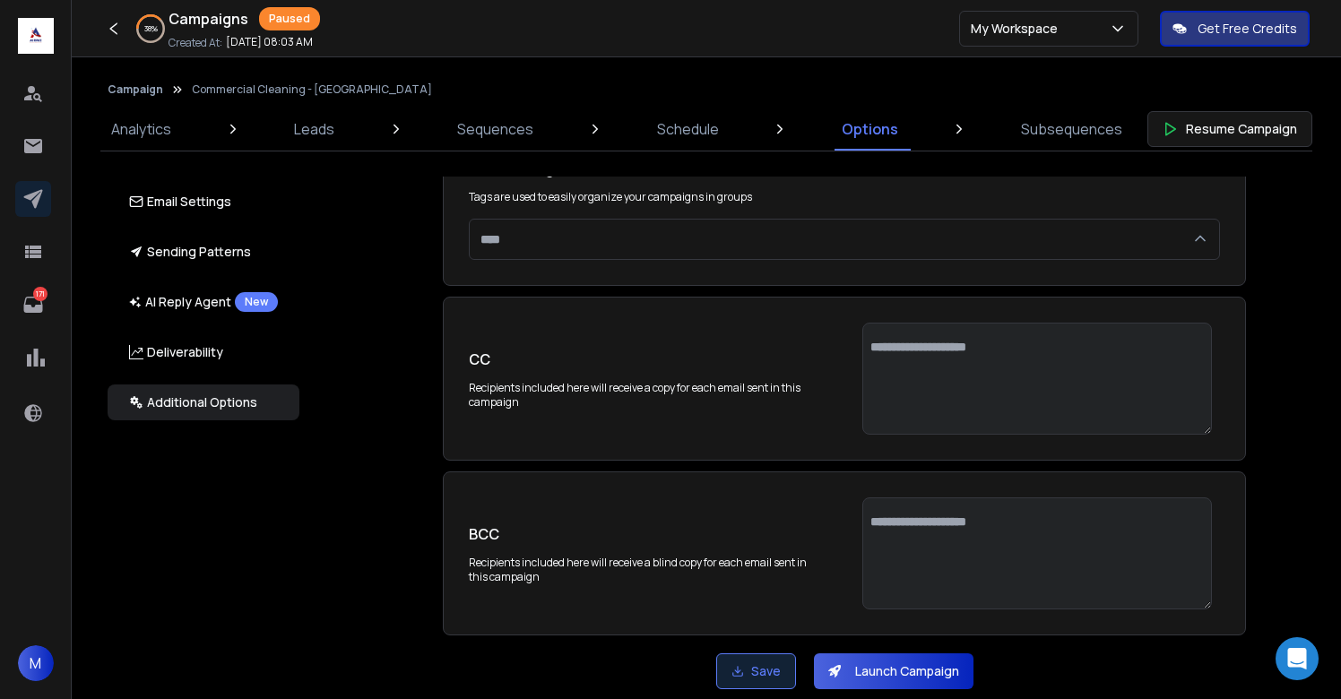
click at [758, 673] on button "Save" at bounding box center [756, 672] width 80 height 36
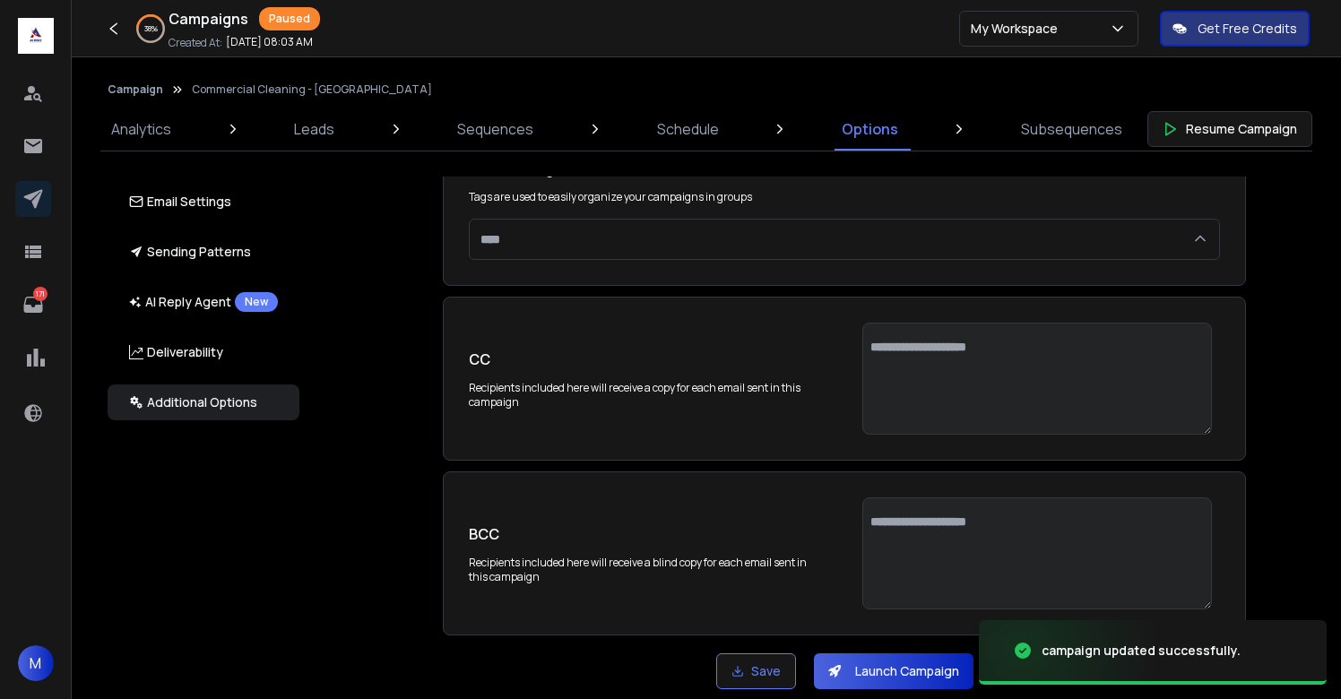
click at [879, 672] on button "Launch Campaign" at bounding box center [894, 672] width 160 height 36
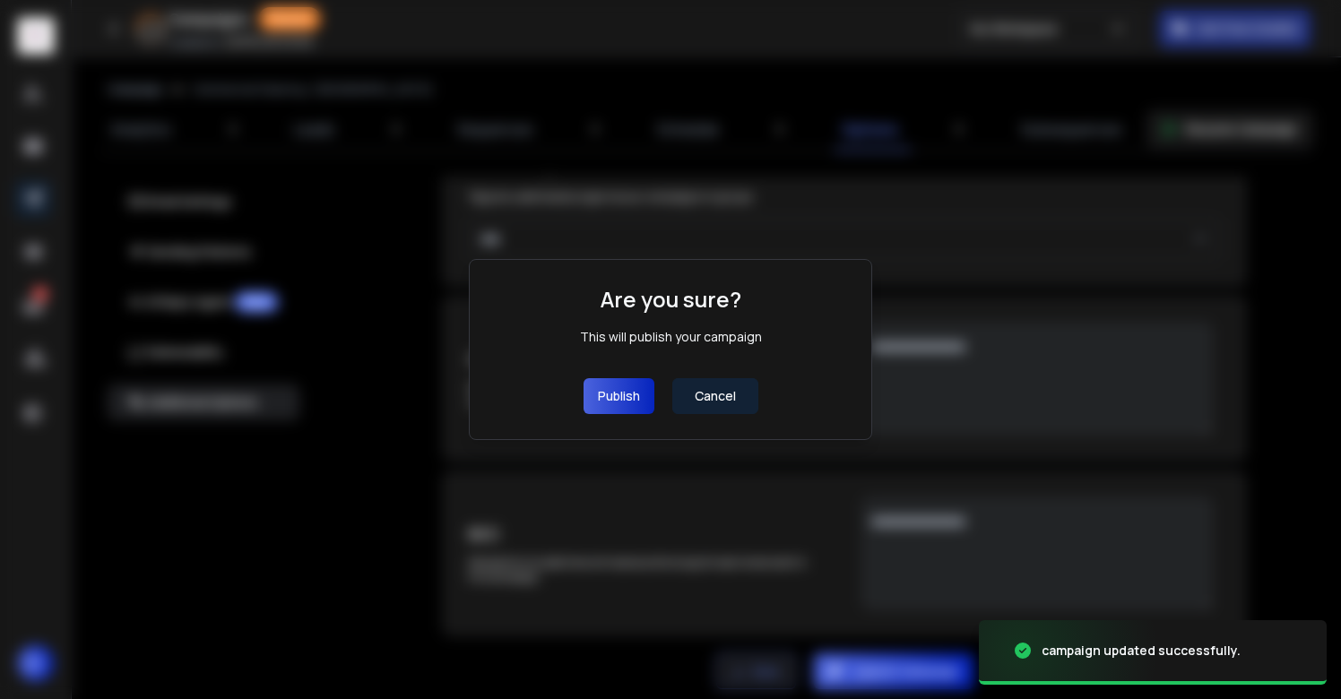
click at [620, 388] on button "Publish" at bounding box center [619, 396] width 71 height 36
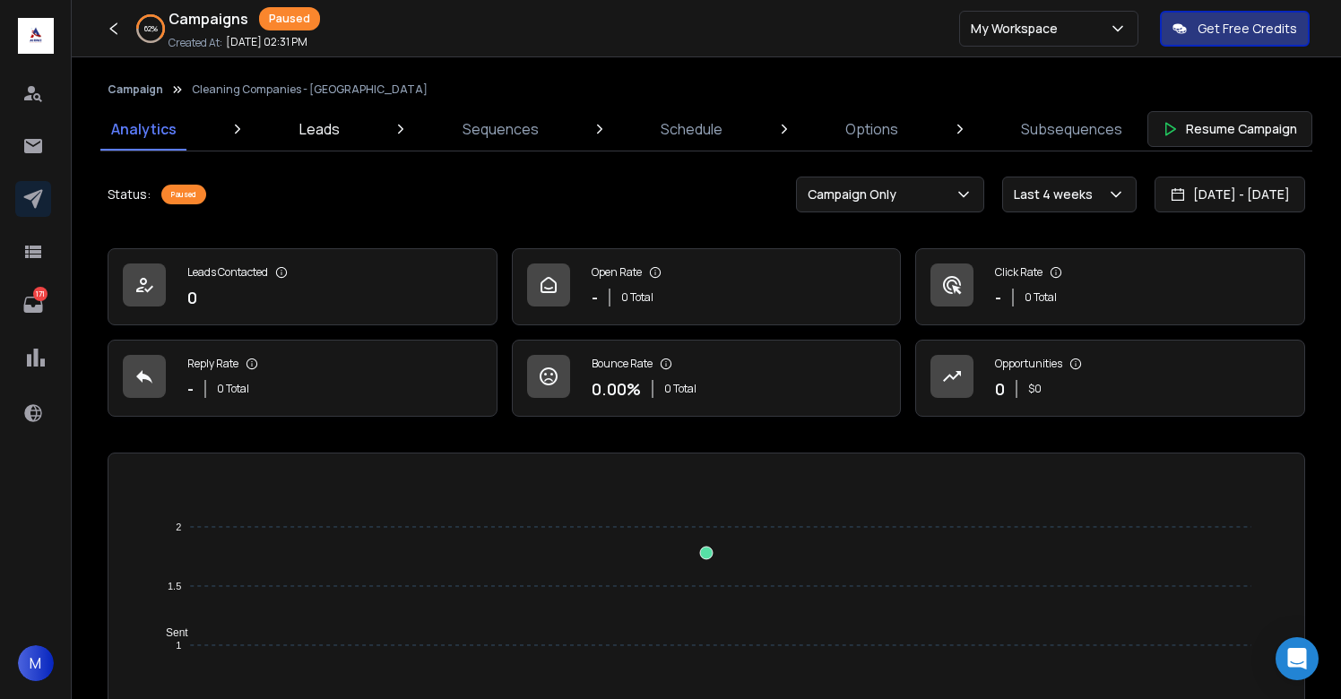
click at [330, 133] on p "Leads" at bounding box center [319, 129] width 40 height 22
click at [311, 120] on p "Leads" at bounding box center [319, 129] width 40 height 22
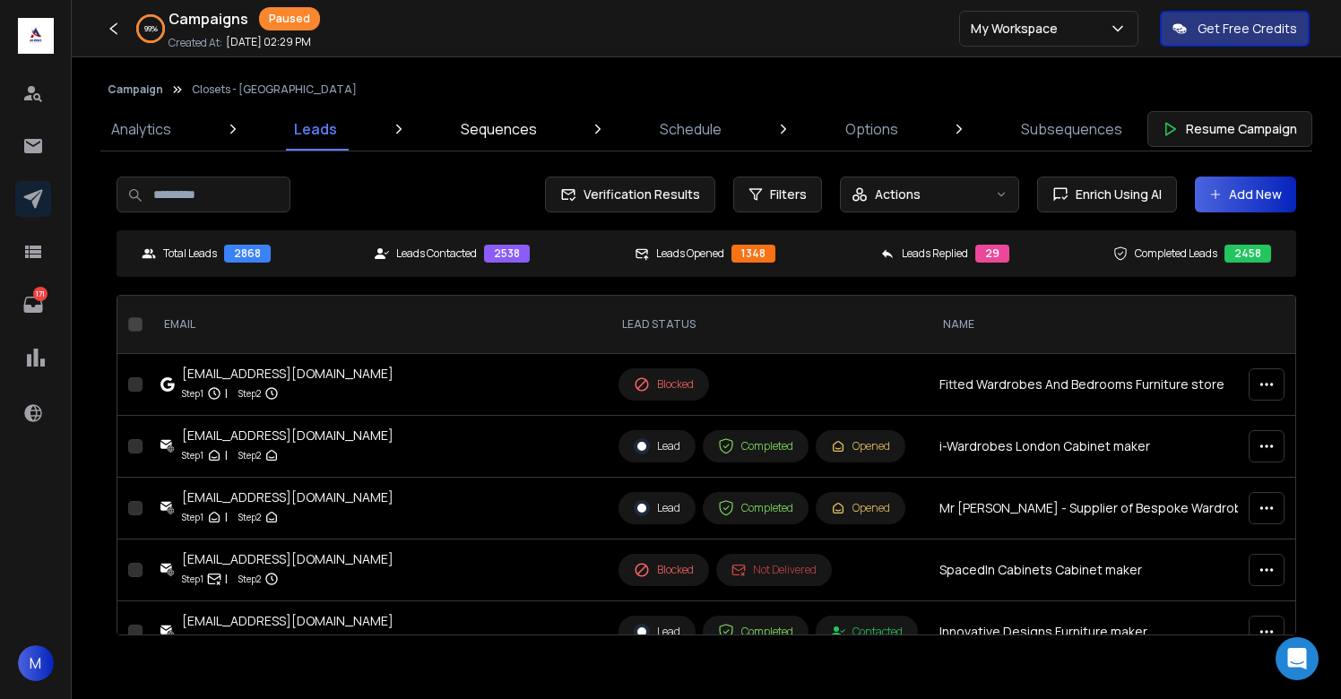
click at [502, 132] on p "Sequences" at bounding box center [499, 129] width 76 height 22
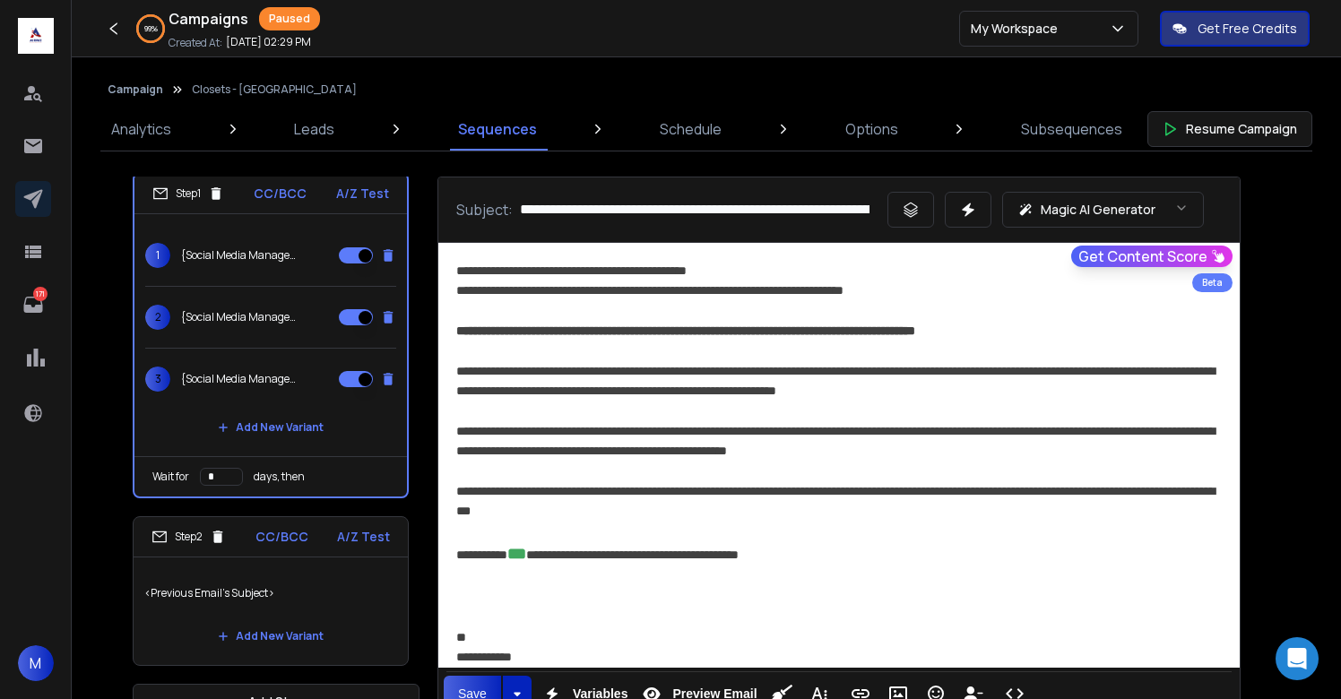
scroll to position [46, 0]
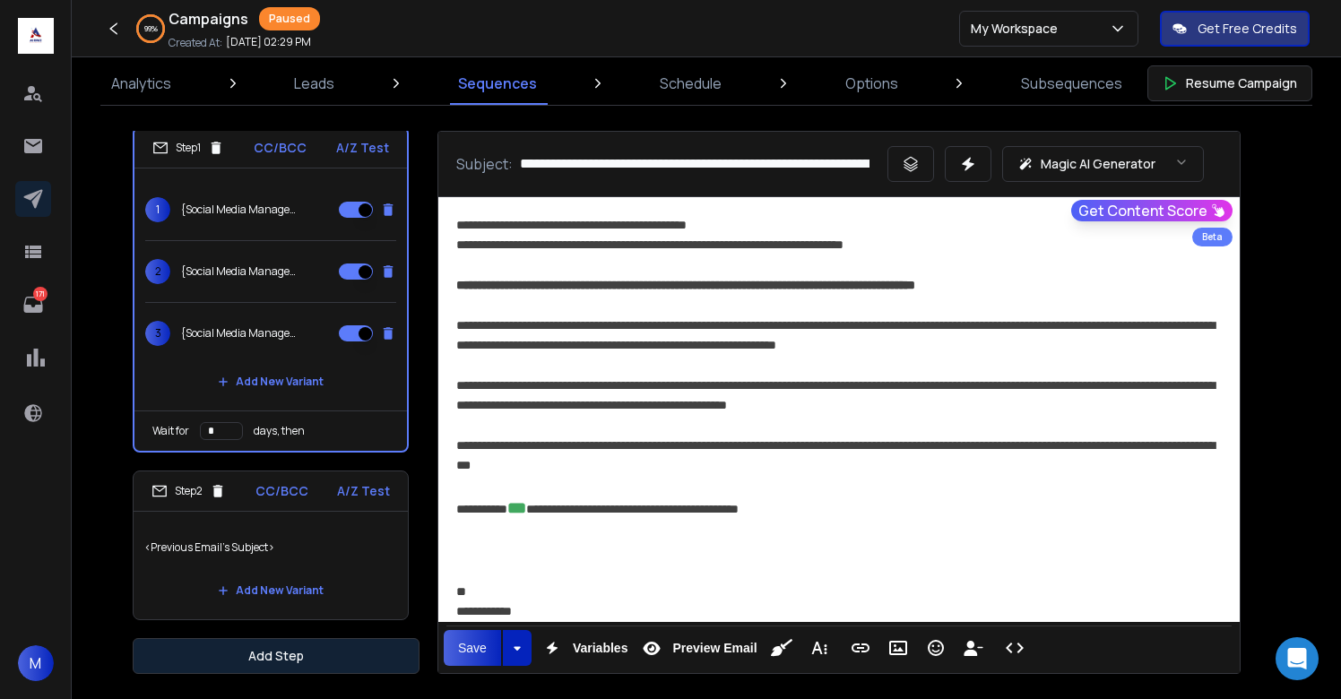
click at [319, 653] on button "Add Step" at bounding box center [276, 656] width 287 height 36
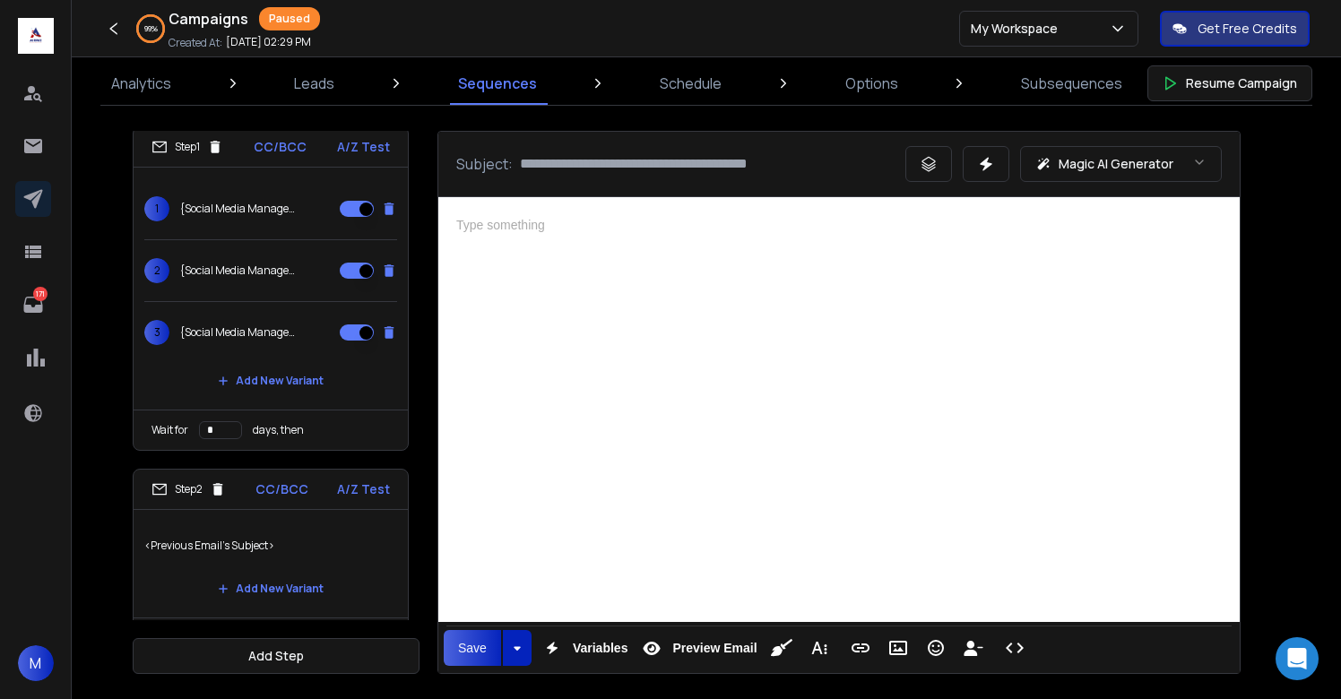
click at [585, 507] on div at bounding box center [839, 407] width 802 height 420
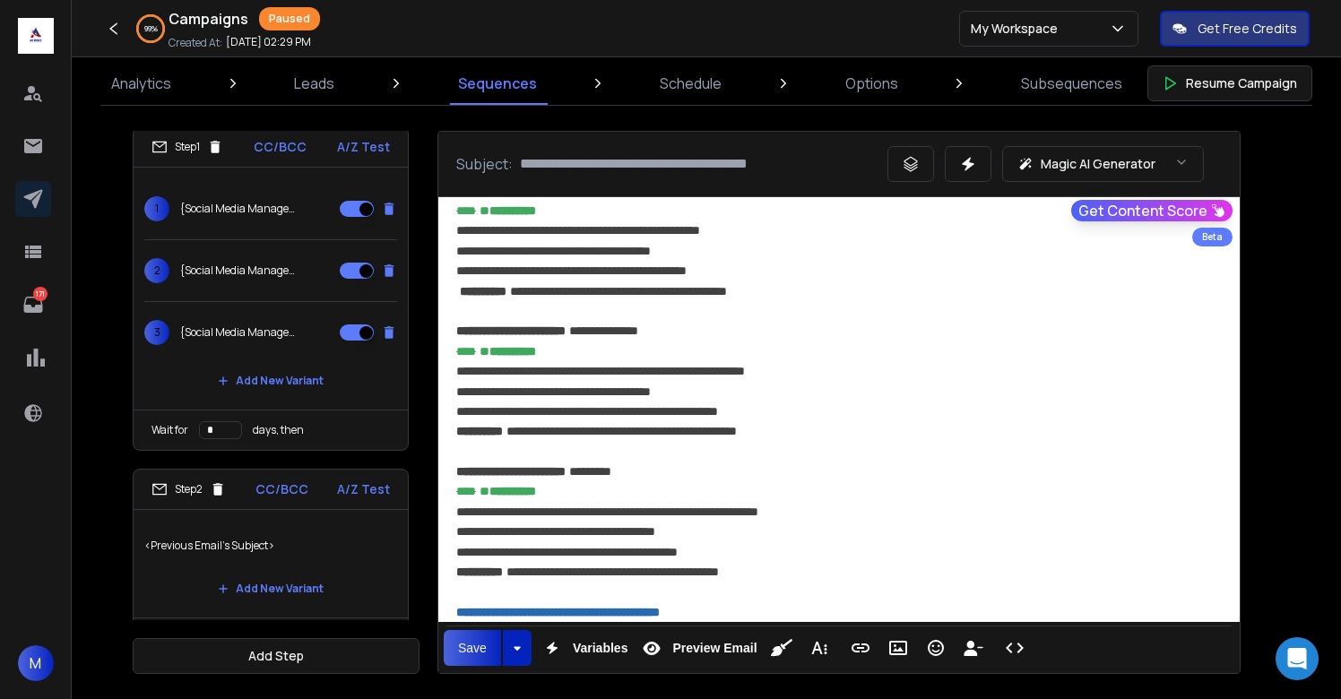
scroll to position [1294, 0]
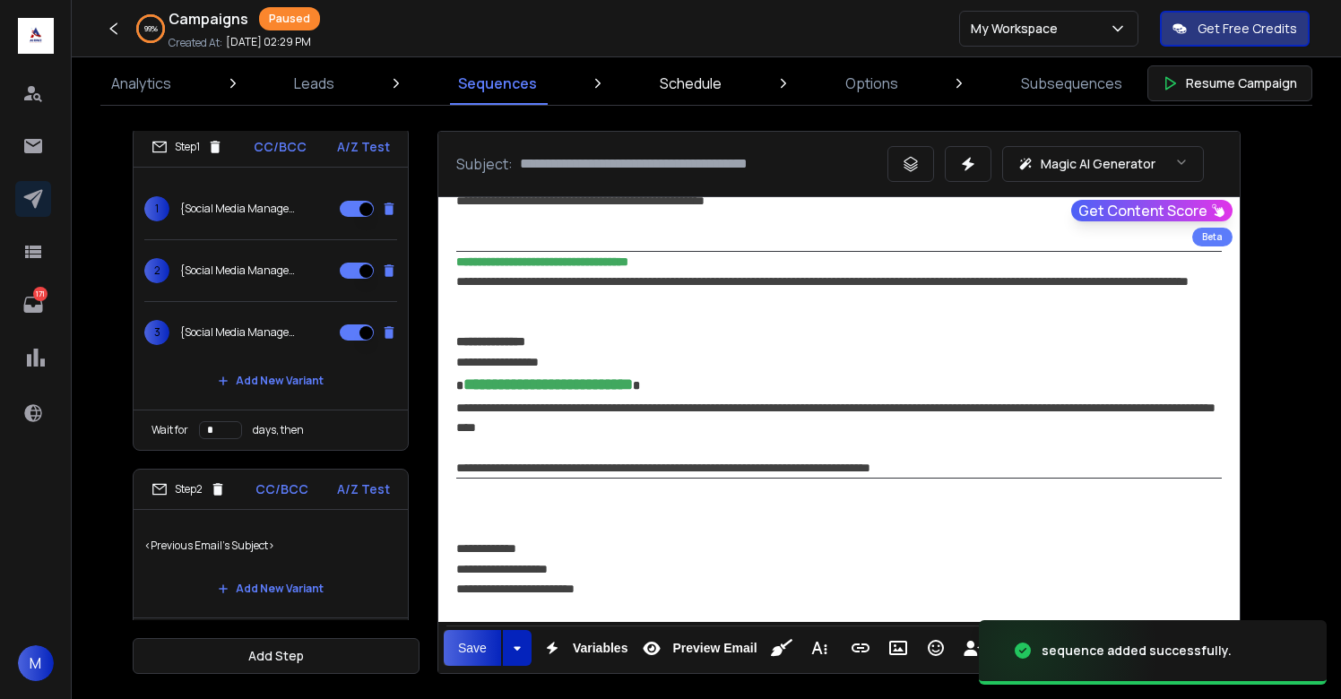
click at [706, 91] on p "Schedule" at bounding box center [691, 84] width 62 height 22
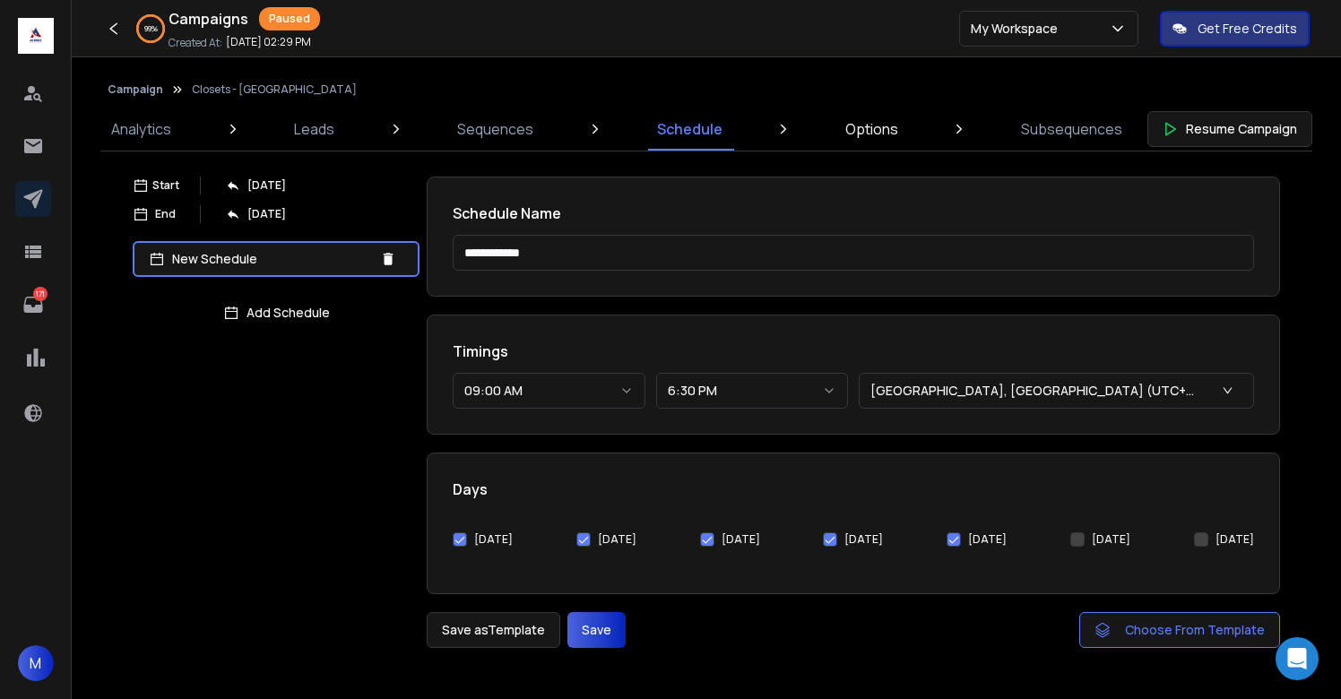
click at [890, 124] on p "Options" at bounding box center [871, 129] width 53 height 22
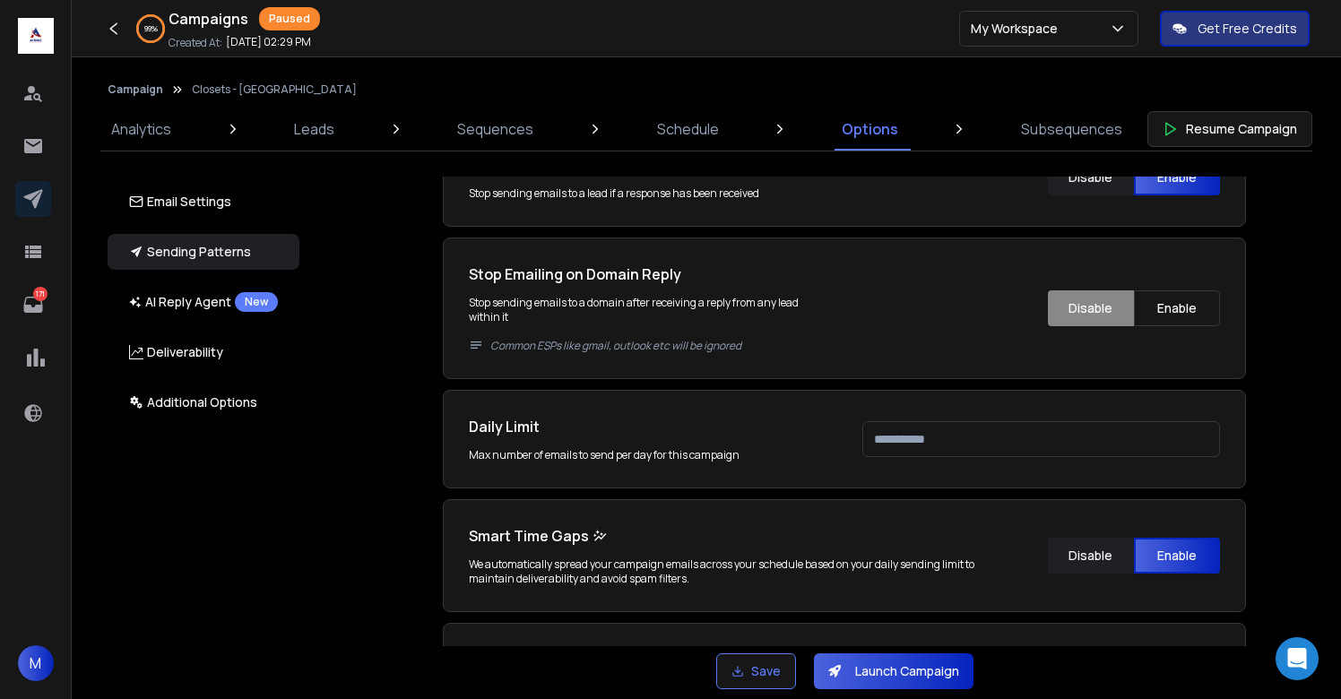
scroll to position [683, 0]
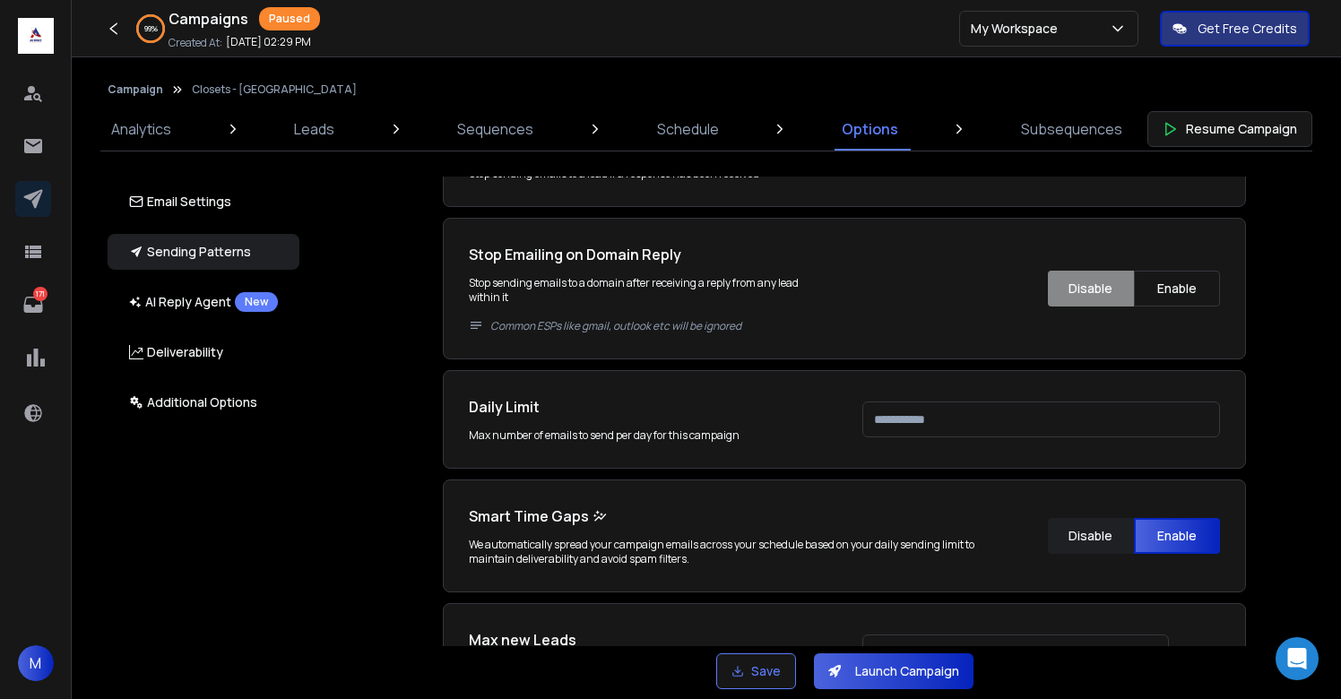
click at [932, 425] on input "****" at bounding box center [1041, 420] width 358 height 36
type input "***"
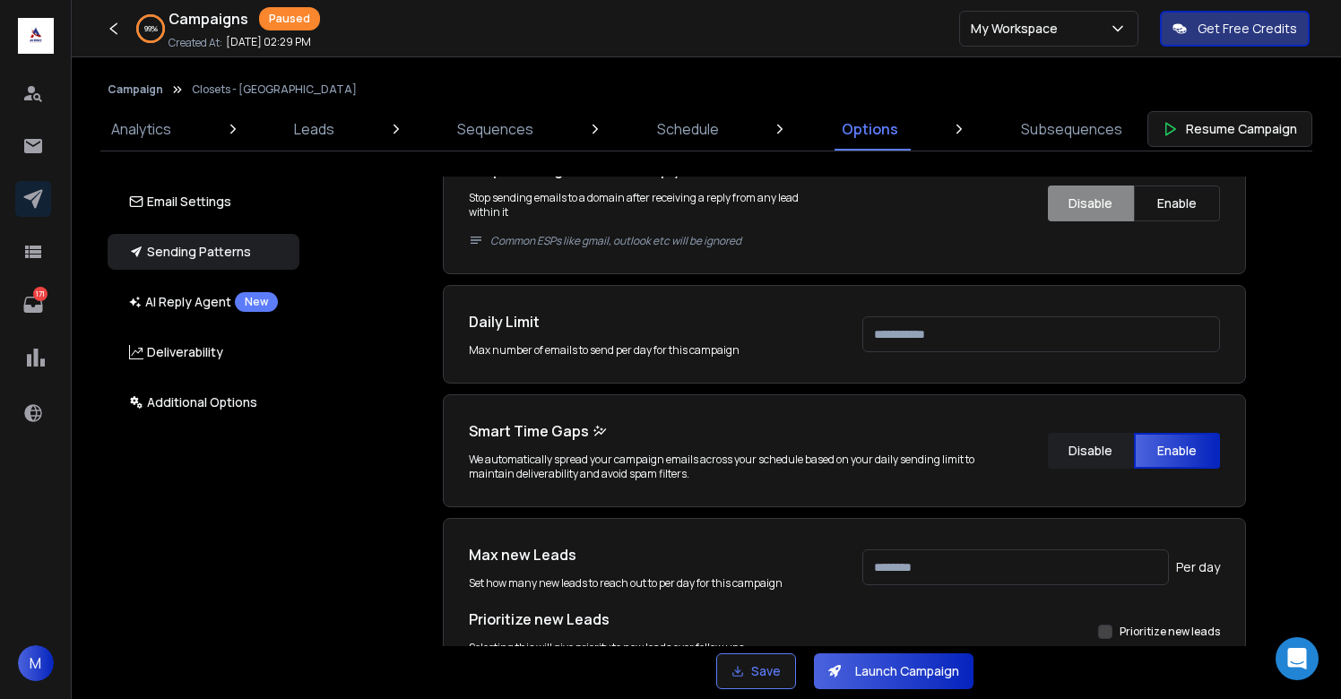
scroll to position [772, 0]
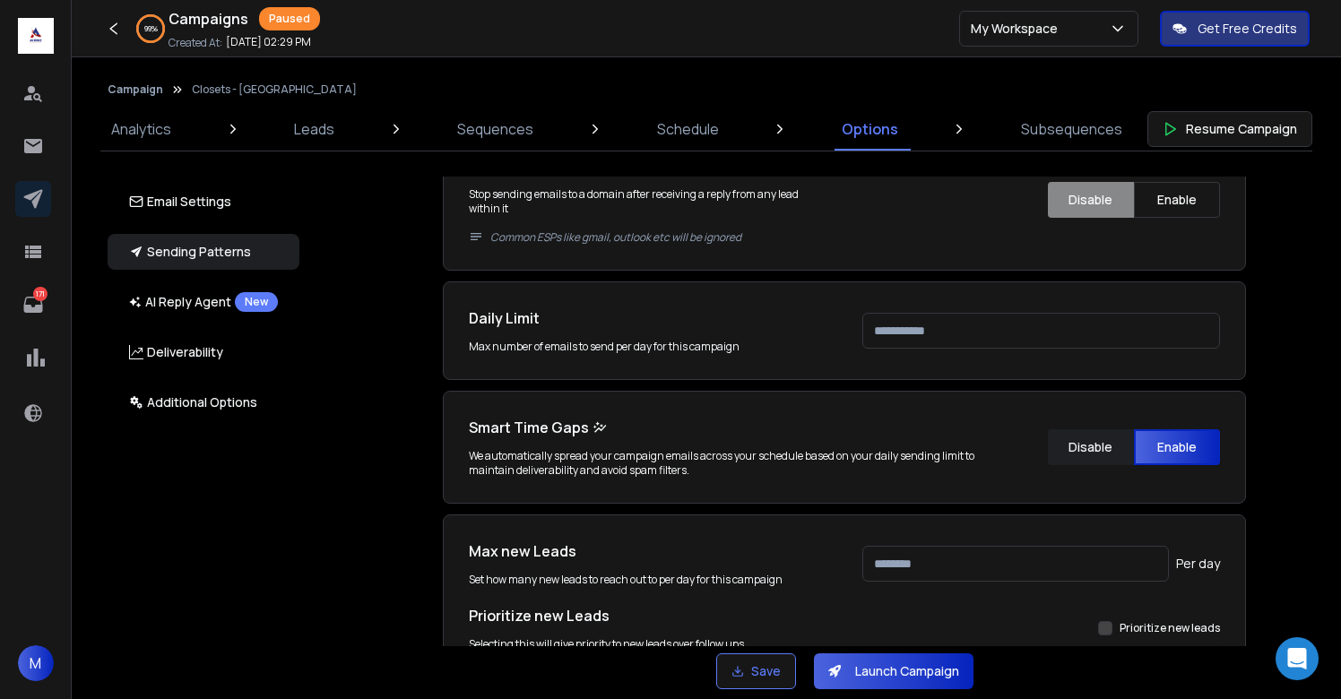
type input "***"
click at [1256, 396] on div "Email Accounts Accounts to Use Select one or more accounts to send emails from …" at bounding box center [854, 412] width 1053 height 470
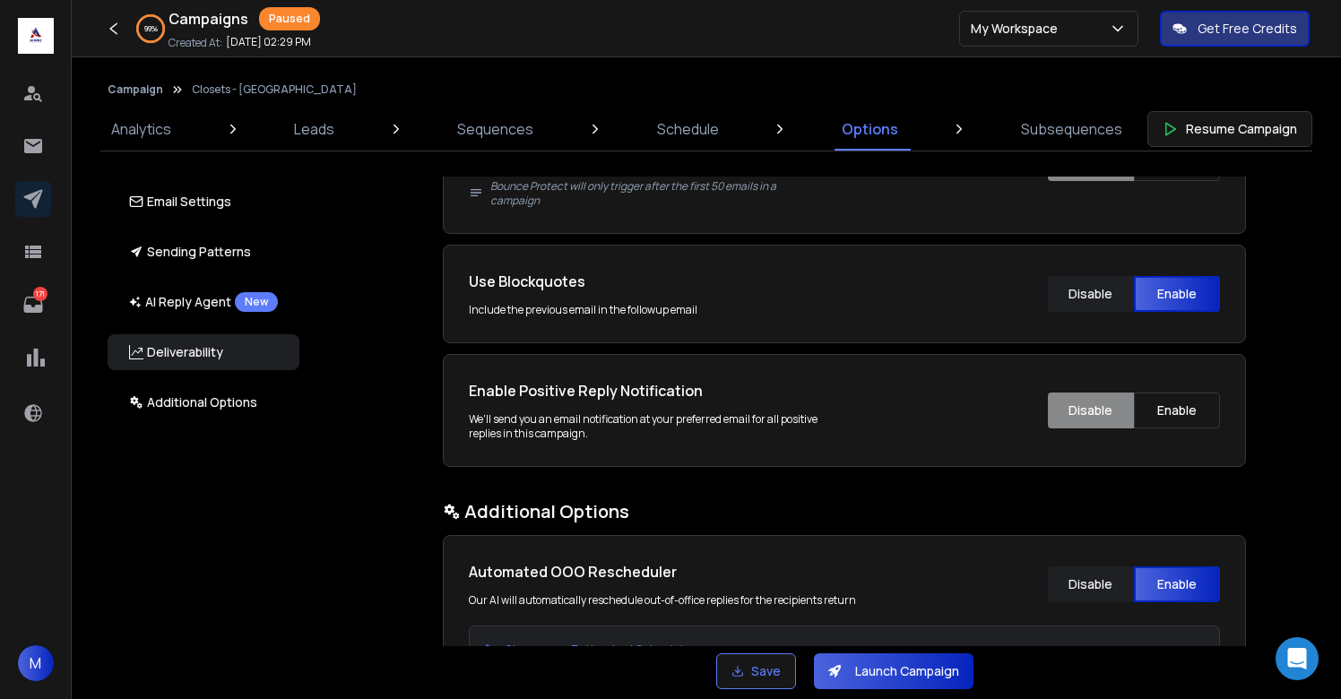
scroll to position [2882, 0]
click at [1176, 421] on button "Enable" at bounding box center [1177, 412] width 86 height 36
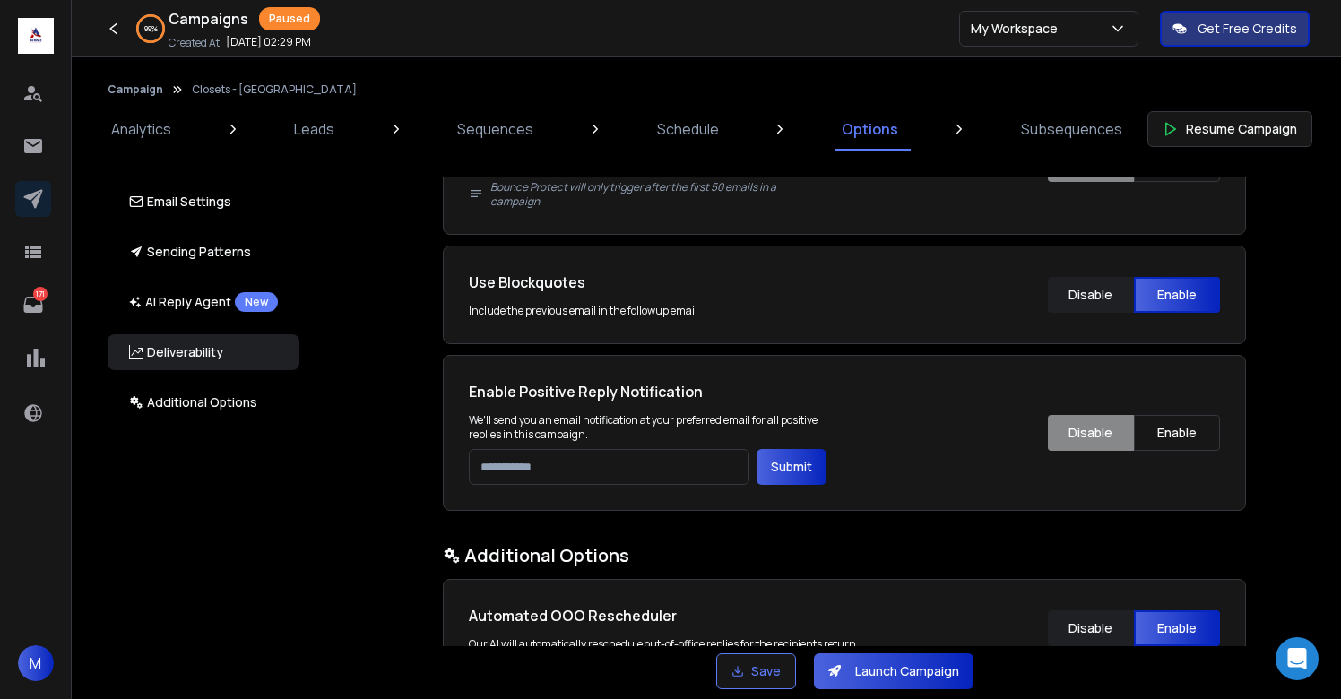
click at [539, 471] on input "email" at bounding box center [609, 467] width 281 height 36
type input "**********"
click at [774, 469] on button "Submit" at bounding box center [792, 467] width 70 height 36
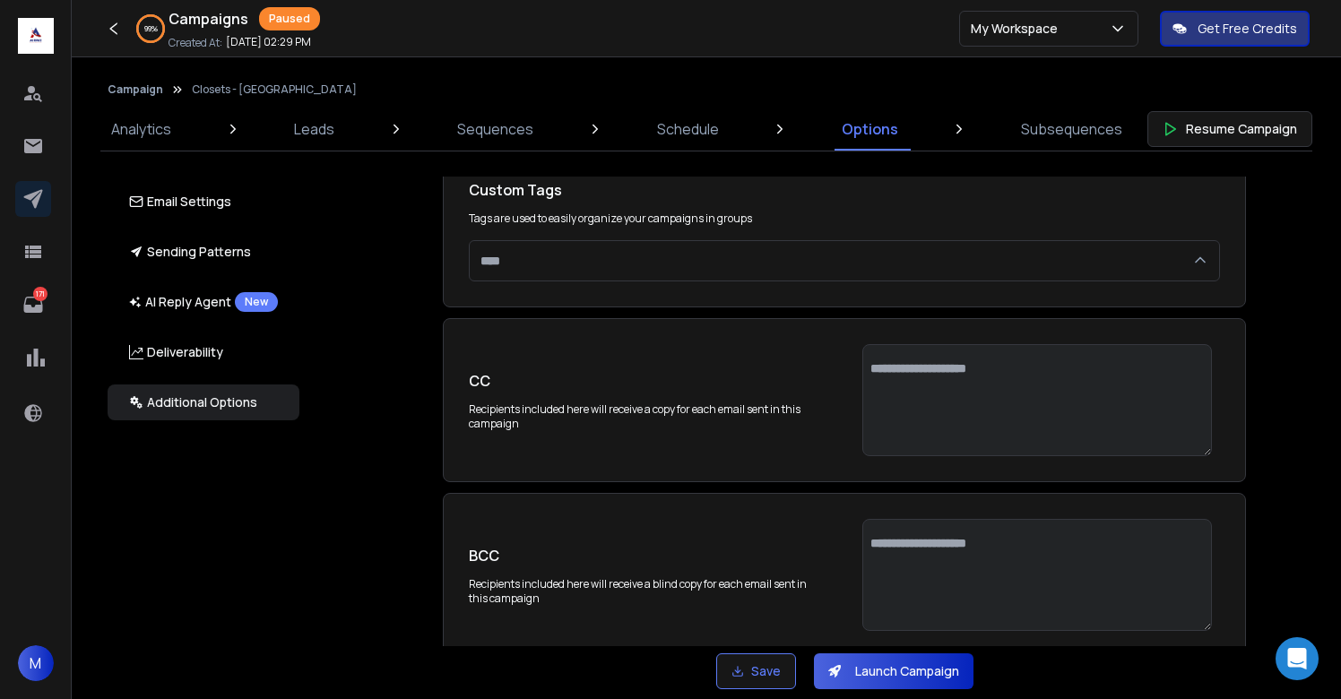
scroll to position [3718, 0]
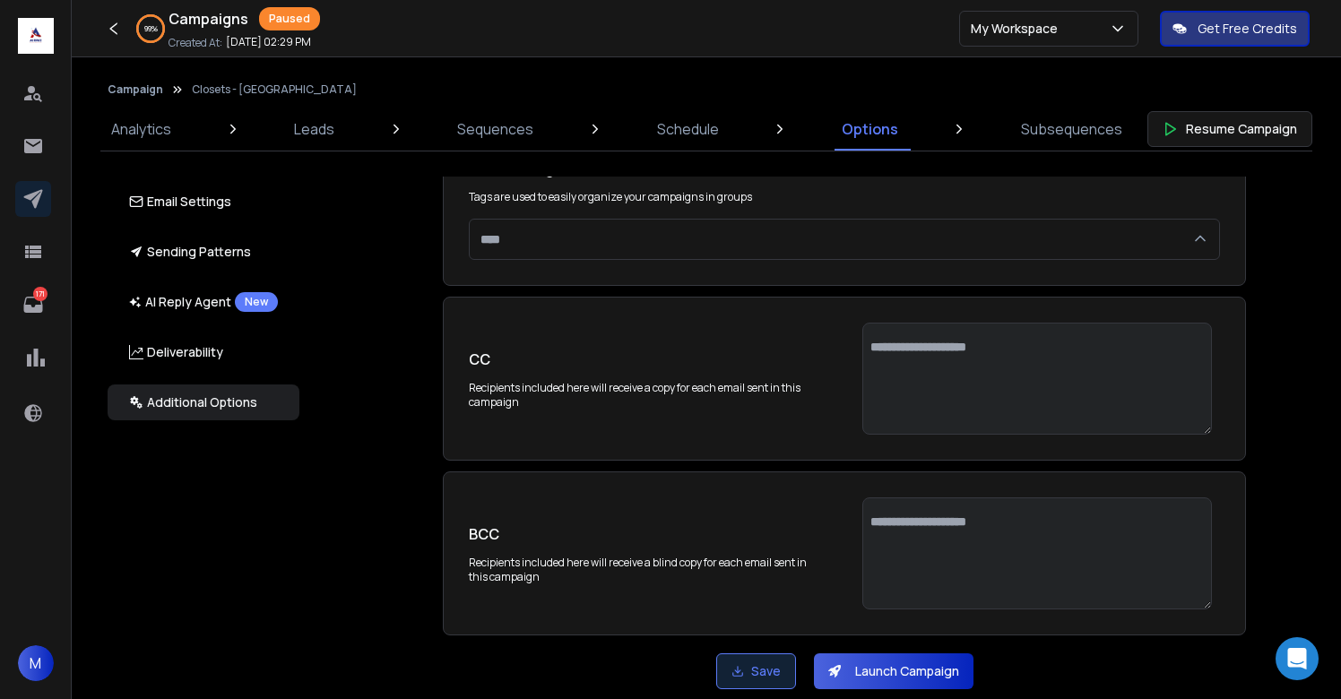
click at [784, 666] on button "Save" at bounding box center [756, 672] width 80 height 36
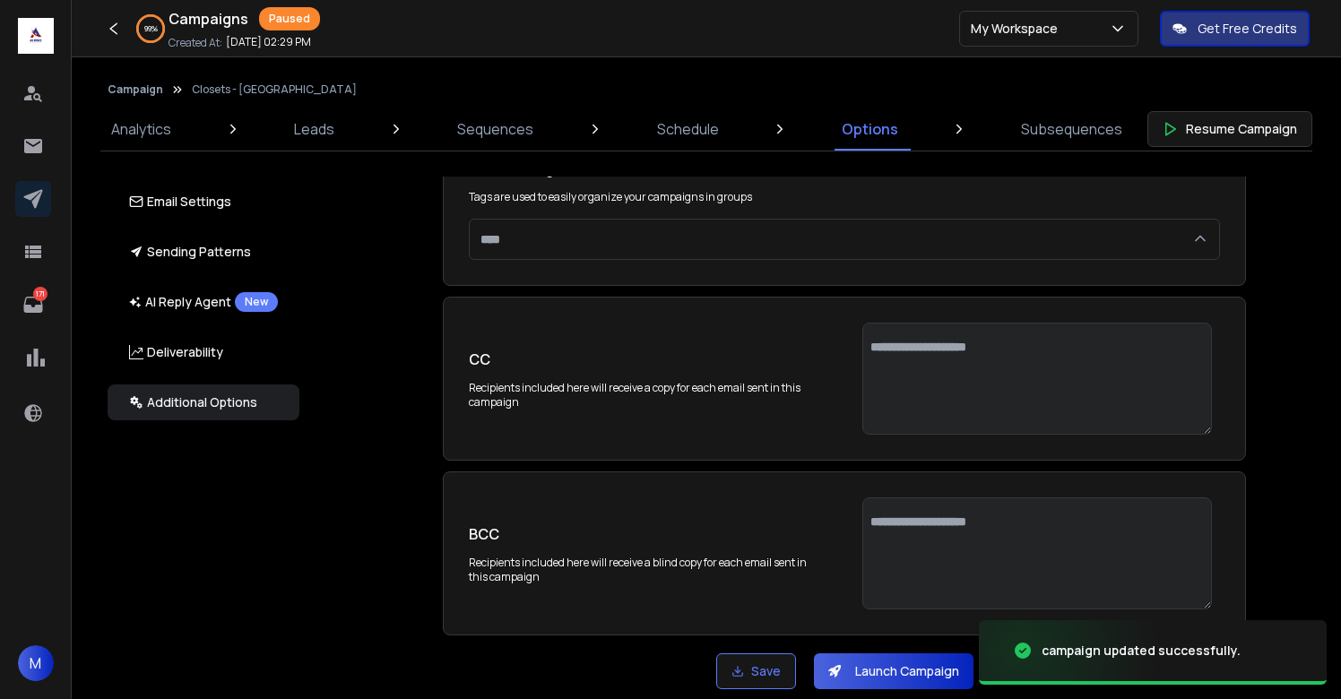
click at [907, 666] on button "Launch Campaign" at bounding box center [894, 672] width 160 height 36
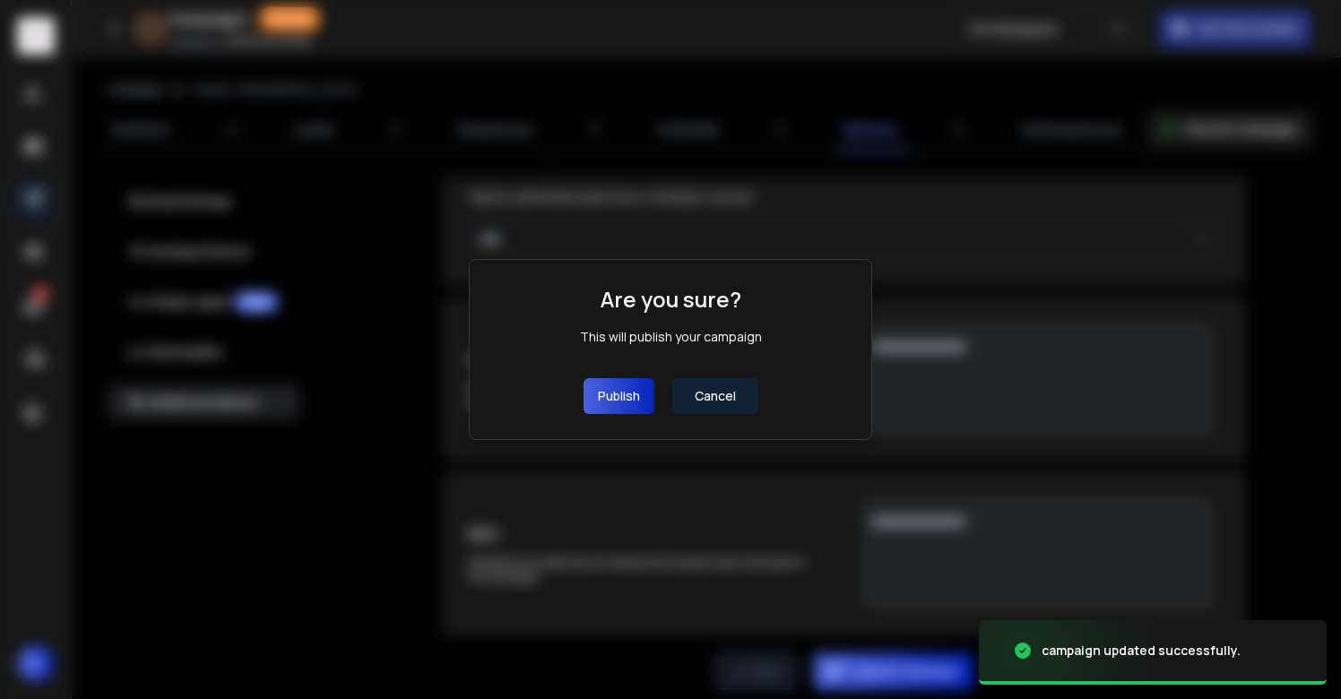
click at [620, 396] on button "Publish" at bounding box center [619, 396] width 71 height 36
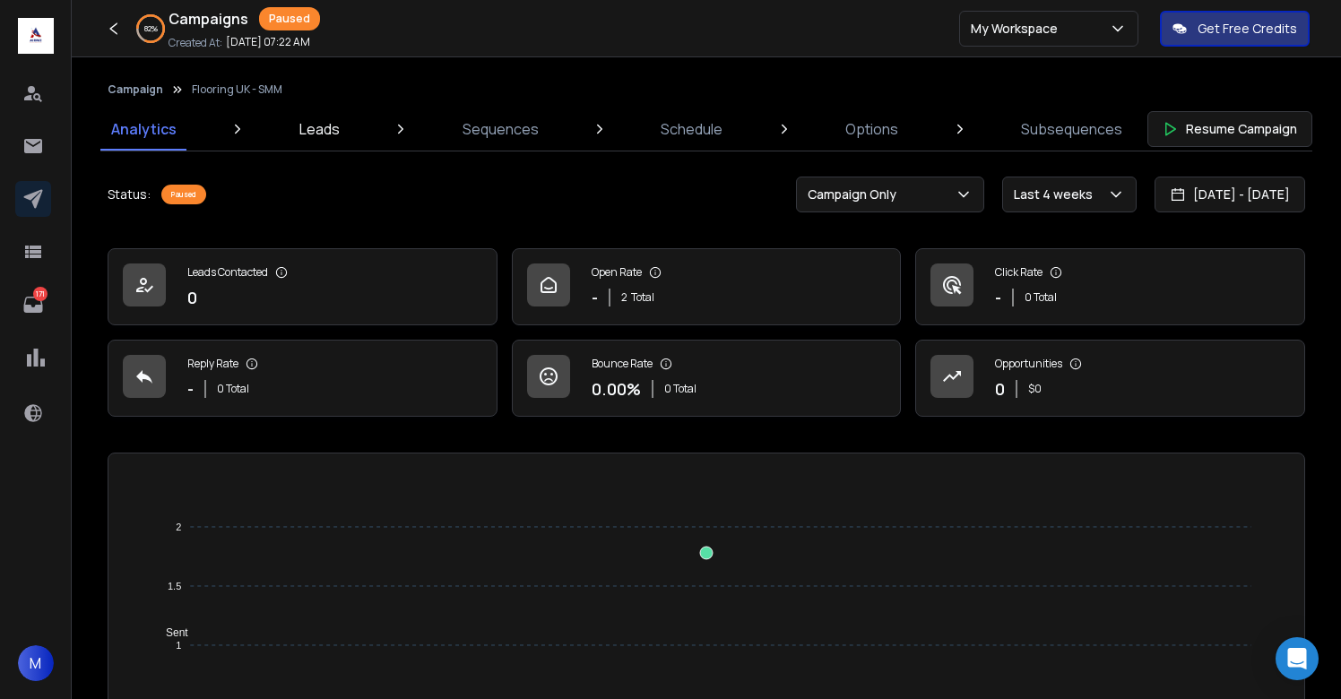
click at [332, 134] on p "Leads" at bounding box center [319, 129] width 40 height 22
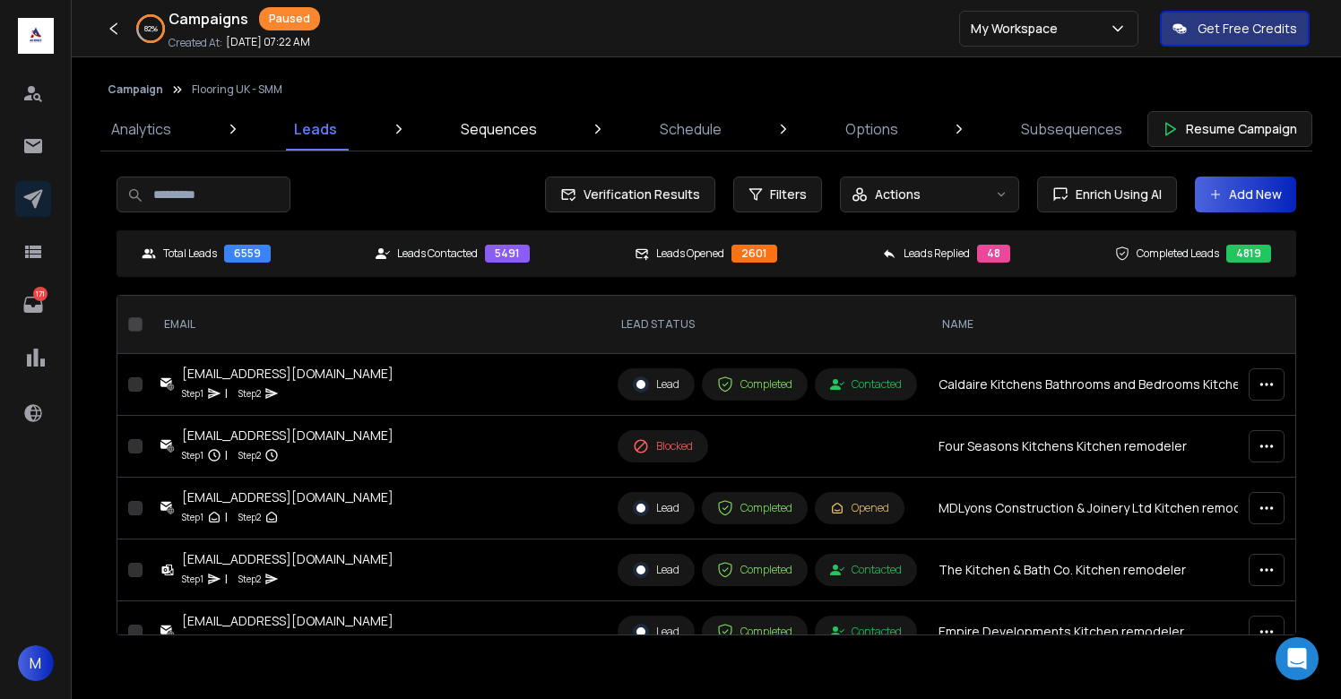
click at [493, 134] on p "Sequences" at bounding box center [499, 129] width 76 height 22
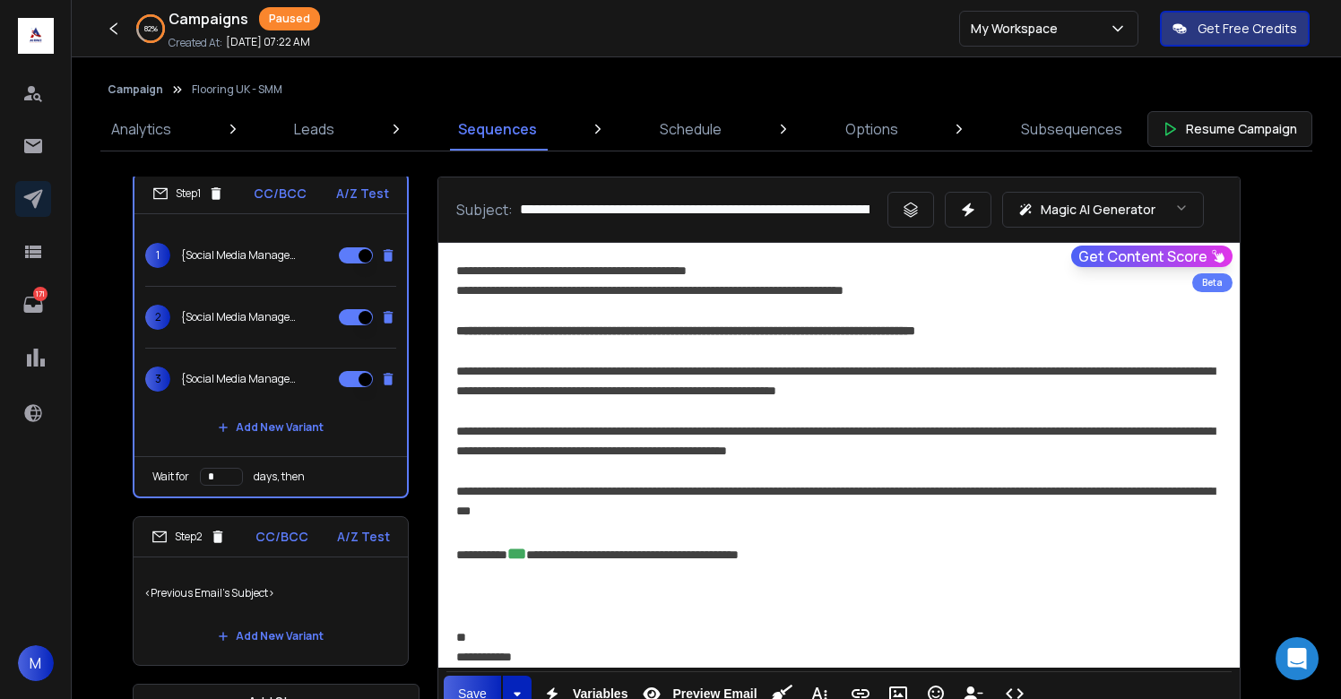
scroll to position [46, 0]
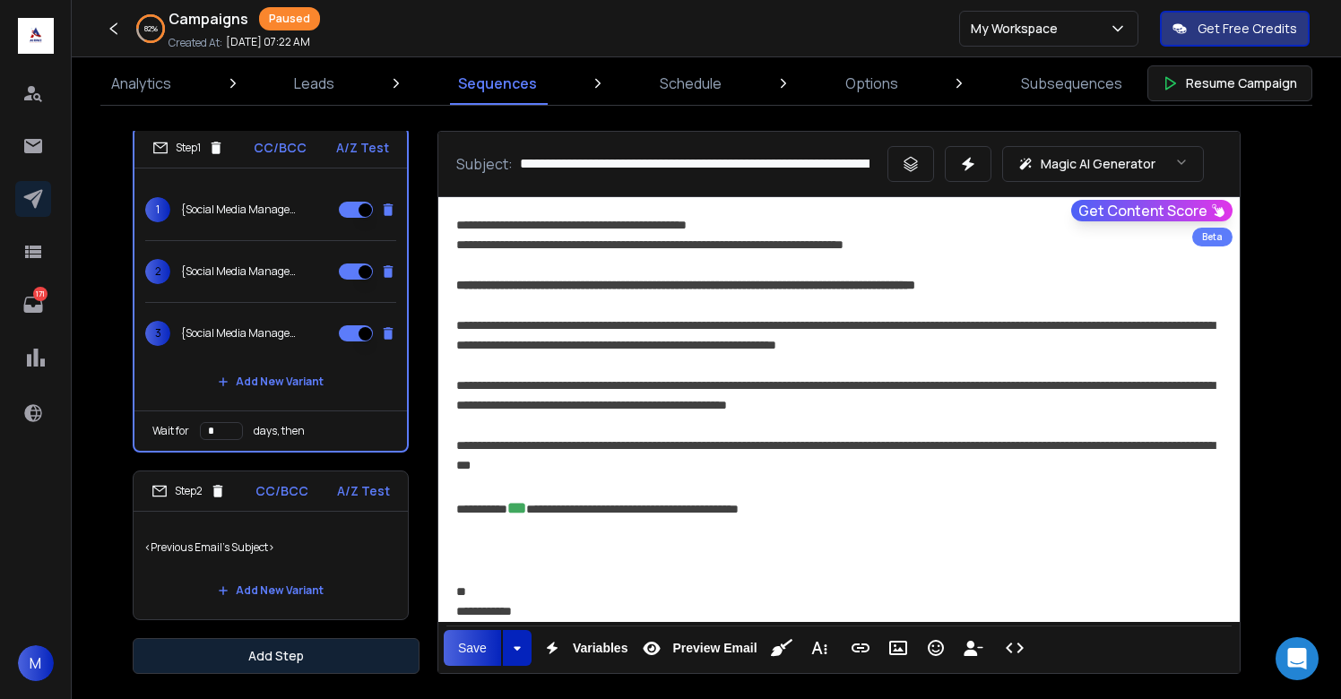
click at [307, 659] on button "Add Step" at bounding box center [276, 656] width 287 height 36
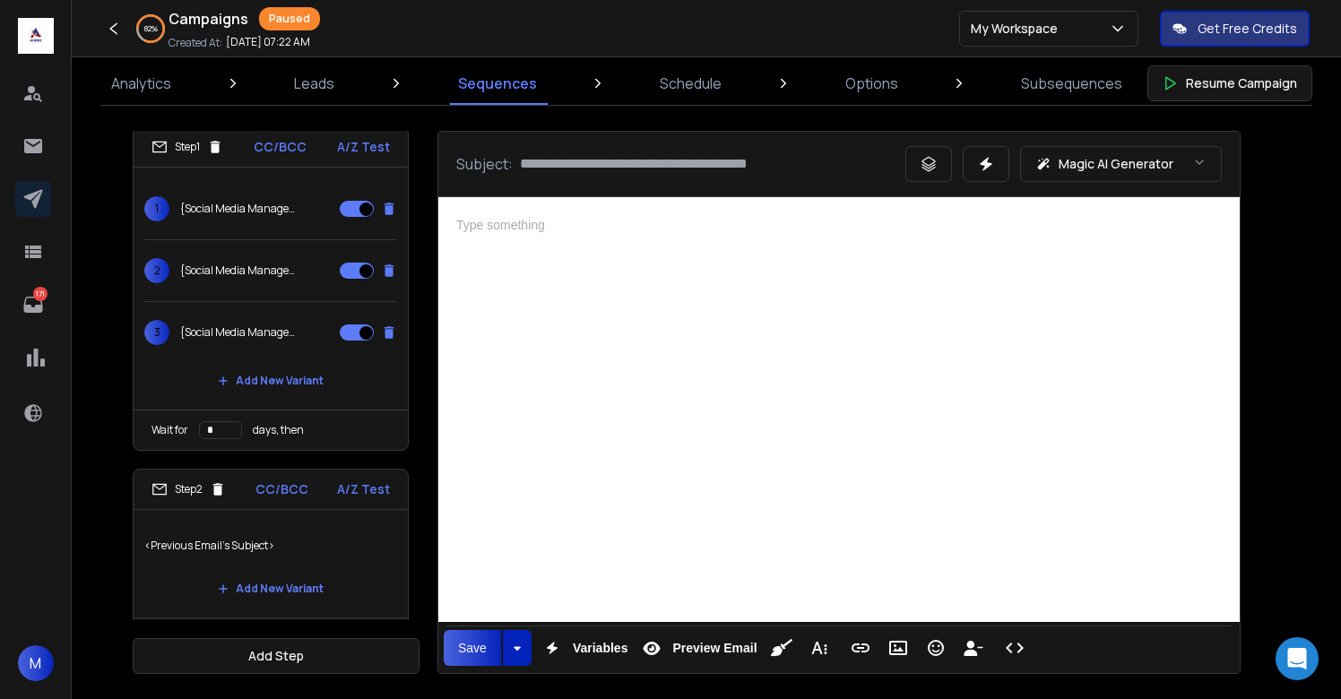
click at [607, 466] on div at bounding box center [839, 407] width 802 height 420
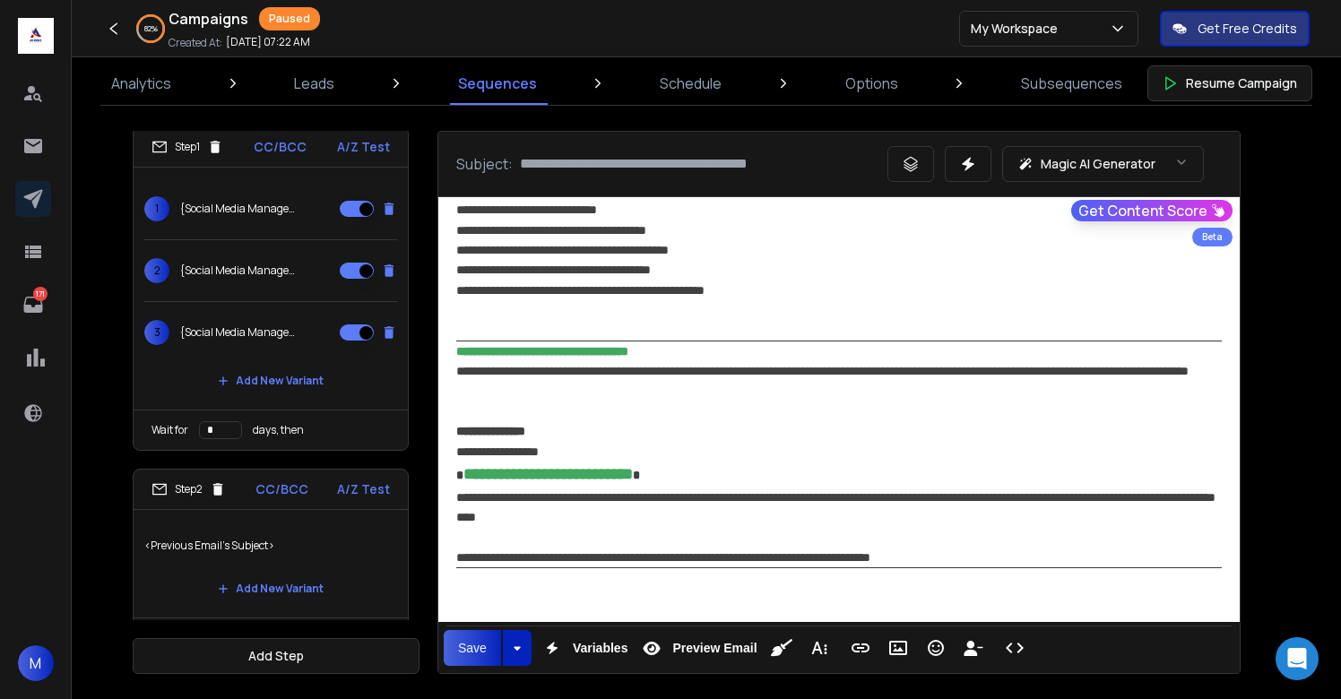
scroll to position [1294, 0]
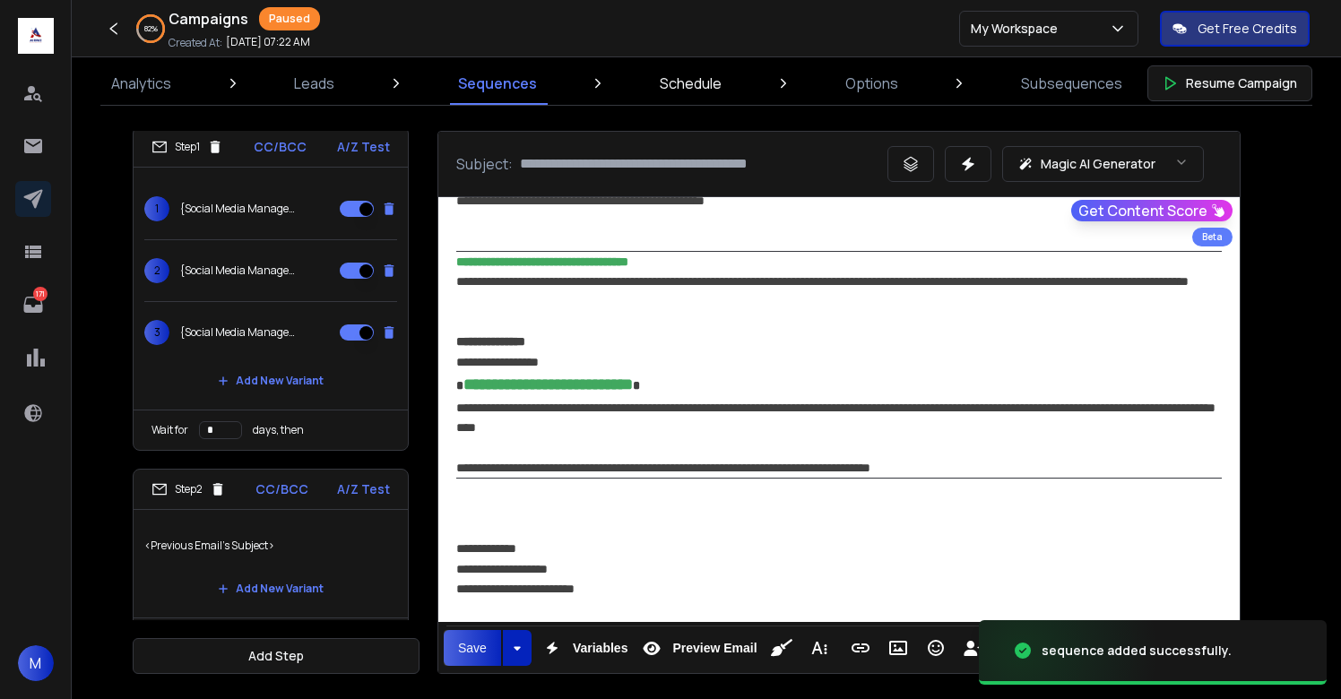
click at [693, 82] on p "Schedule" at bounding box center [691, 84] width 62 height 22
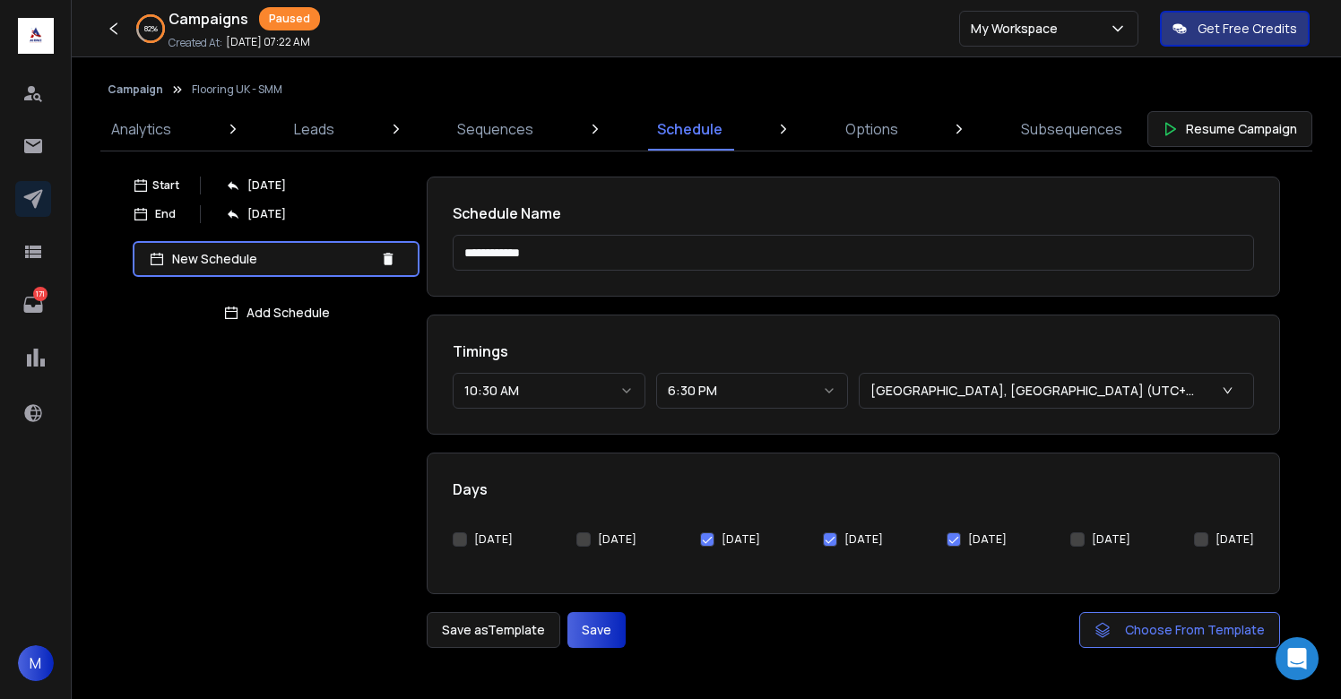
click at [460, 544] on button "[DATE]" at bounding box center [460, 540] width 14 height 14
click at [578, 542] on button "[DATE]" at bounding box center [583, 540] width 14 height 14
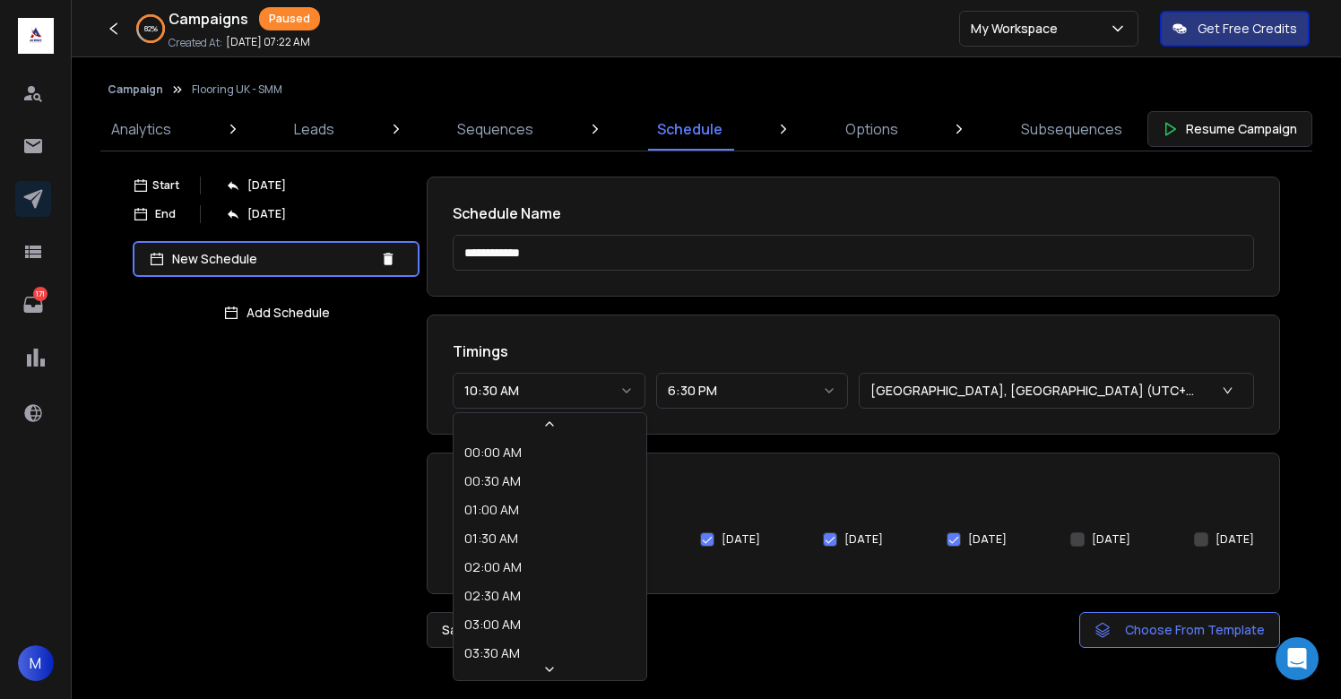
click at [565, 395] on button "10:30 AM" at bounding box center [549, 391] width 193 height 36
select select "********"
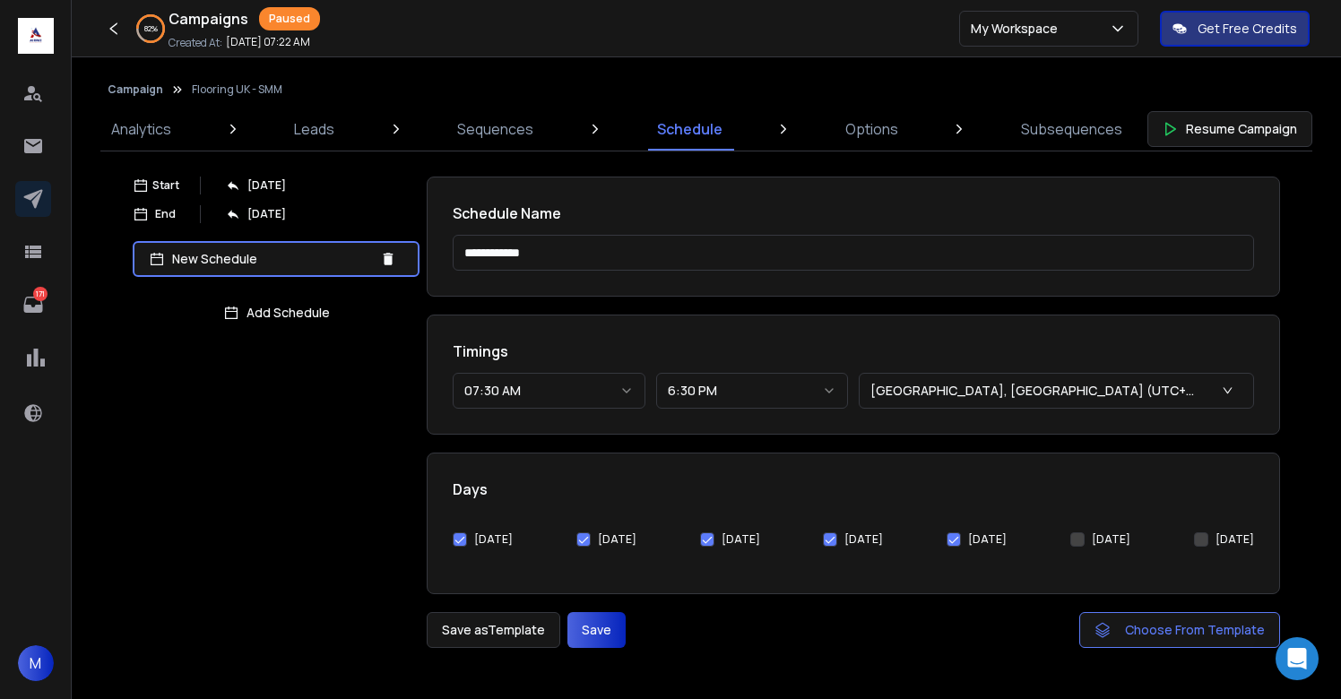
click at [602, 633] on button "Save" at bounding box center [597, 630] width 58 height 36
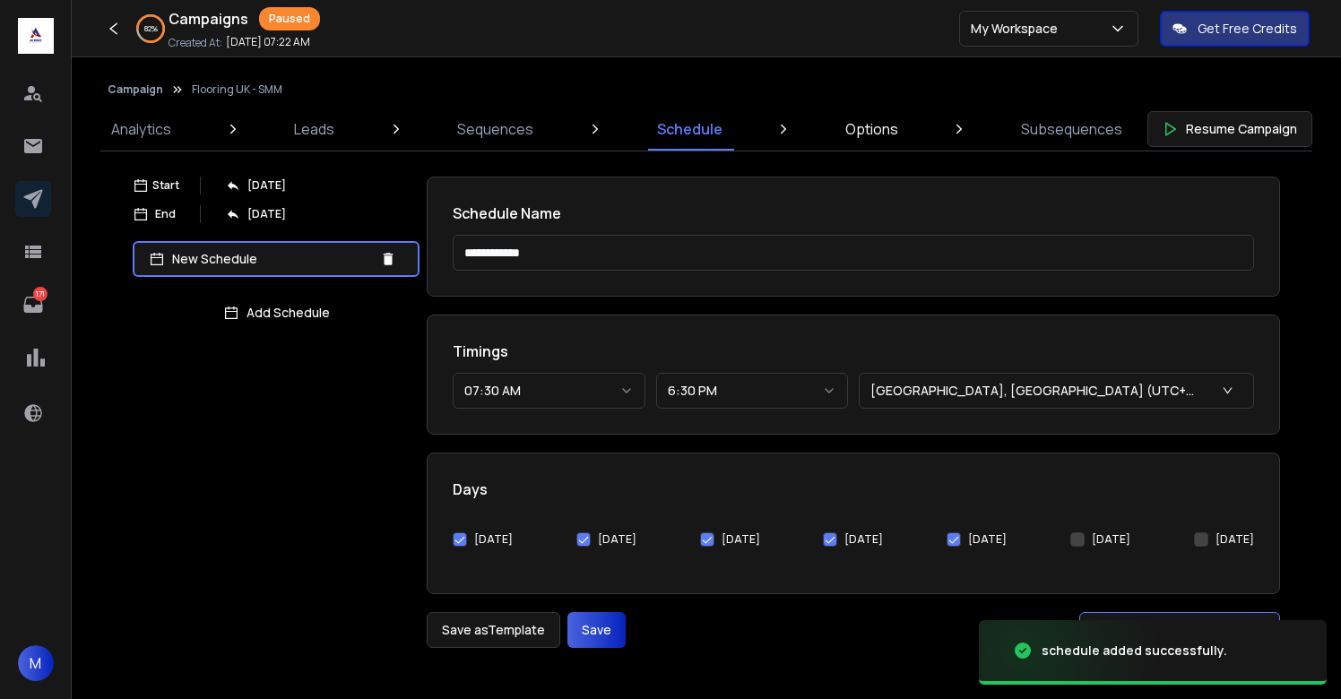
click at [879, 137] on p "Options" at bounding box center [871, 129] width 53 height 22
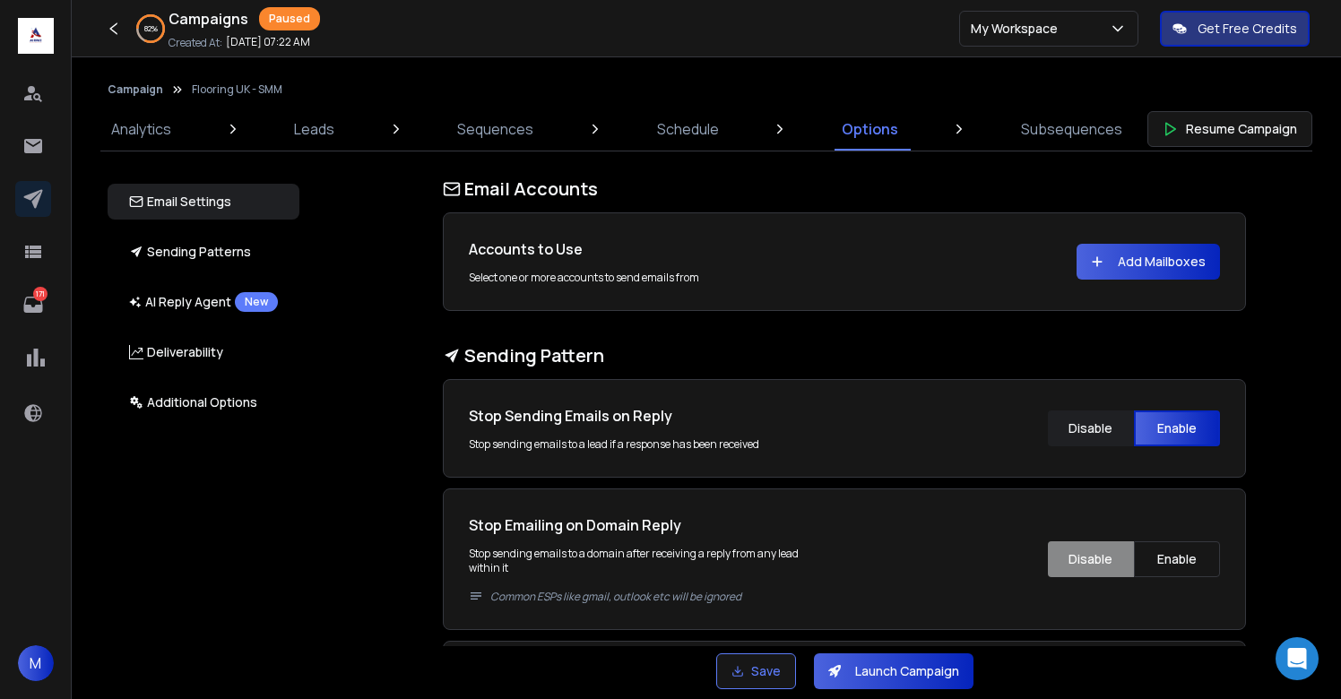
click at [1167, 259] on button "Add Mailboxes" at bounding box center [1148, 262] width 143 height 36
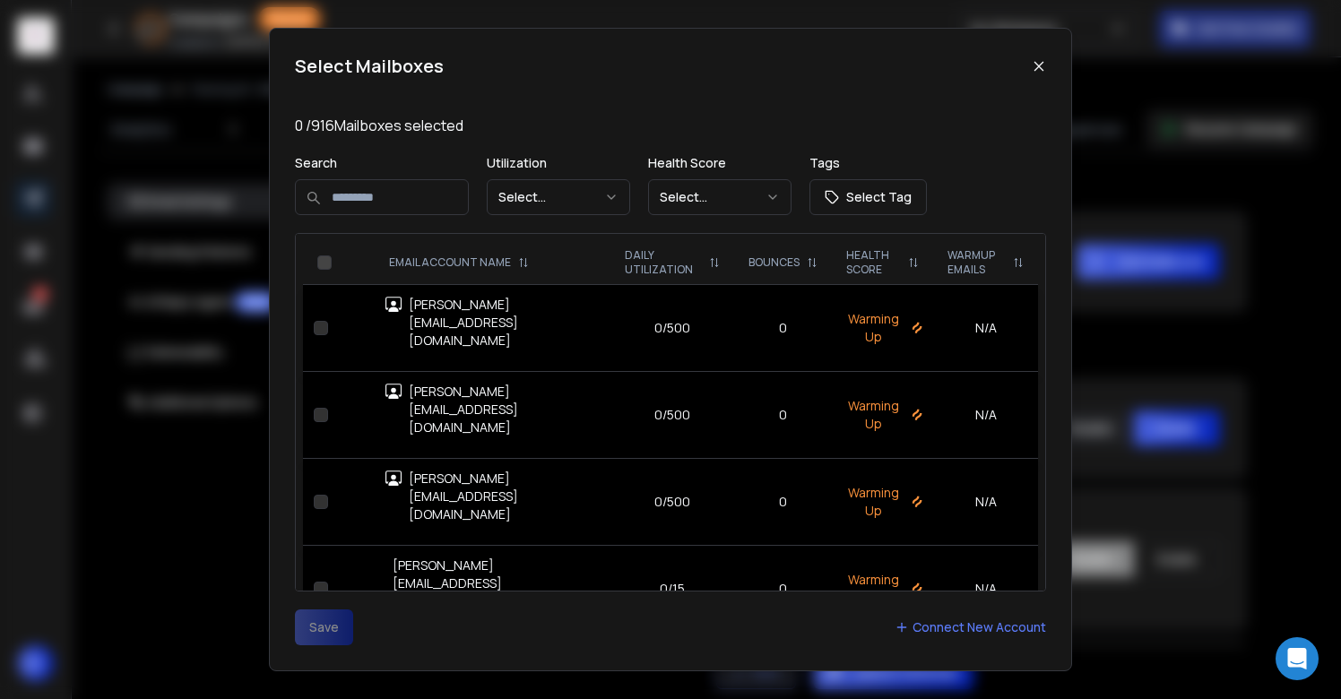
click at [453, 202] on input at bounding box center [382, 197] width 174 height 36
type input "******"
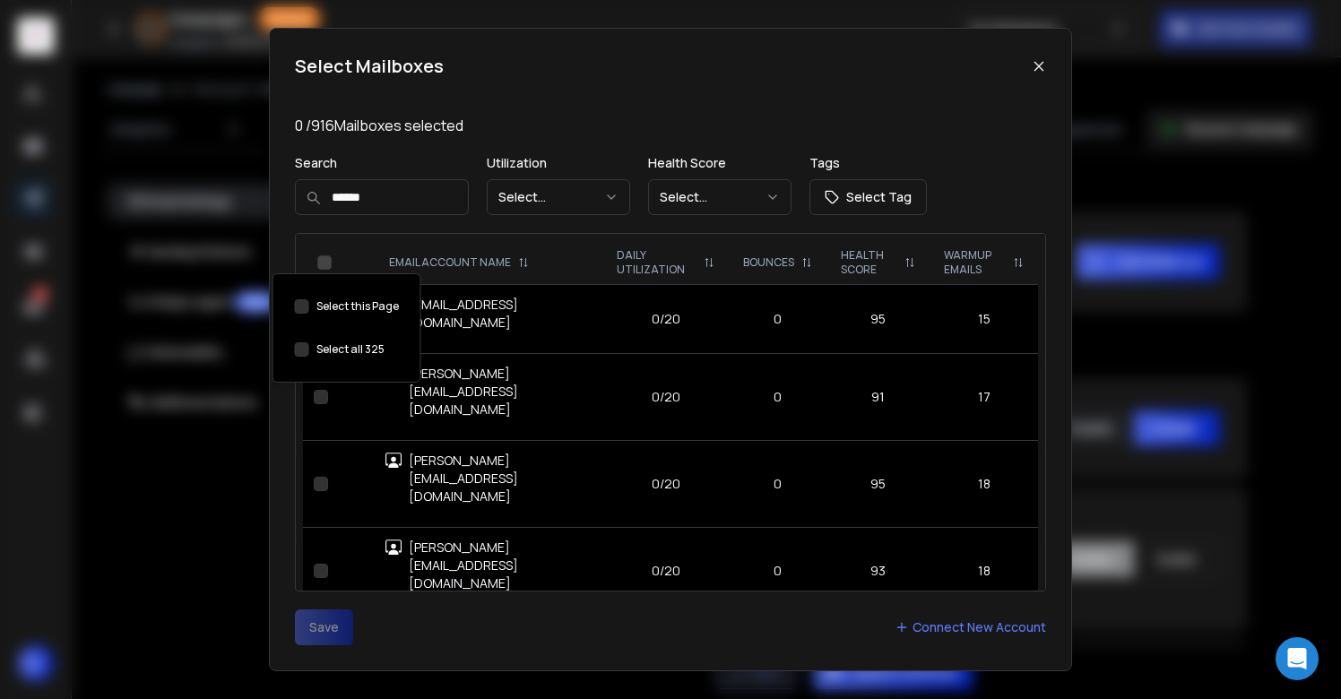
click at [299, 351] on button "Select this Page" at bounding box center [302, 349] width 14 height 14
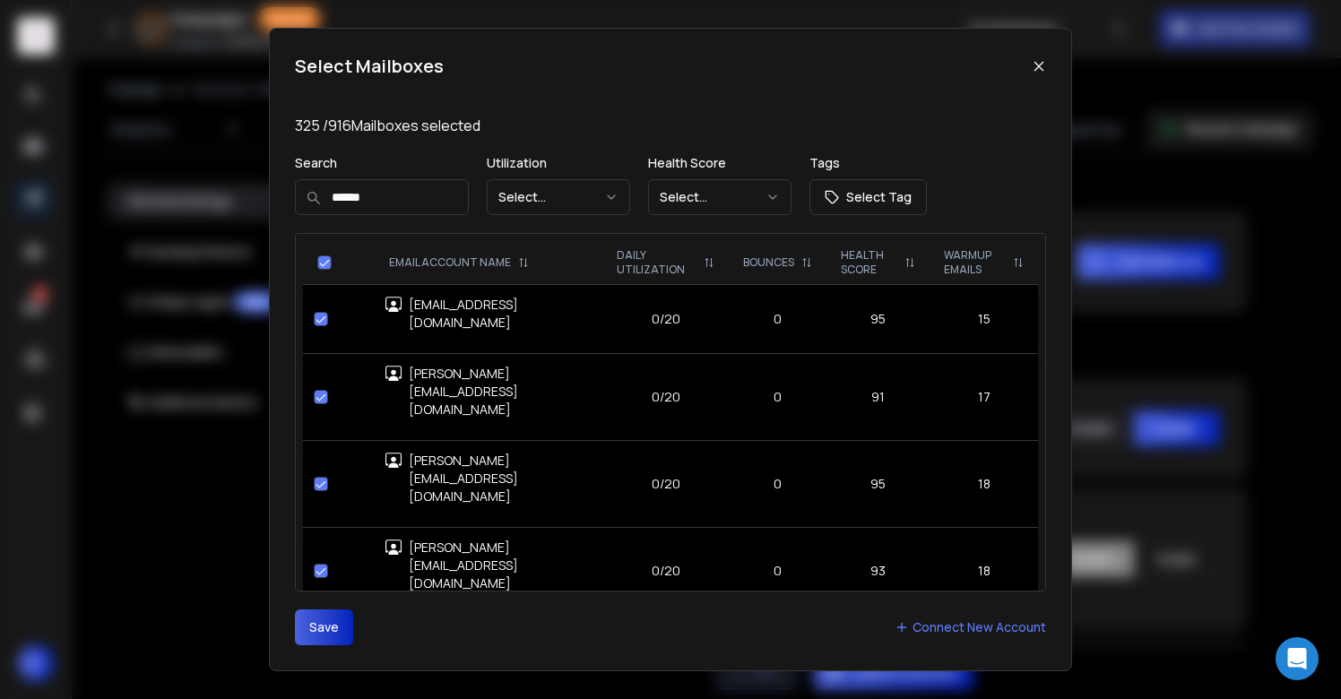
click at [325, 611] on button "Save" at bounding box center [324, 628] width 58 height 36
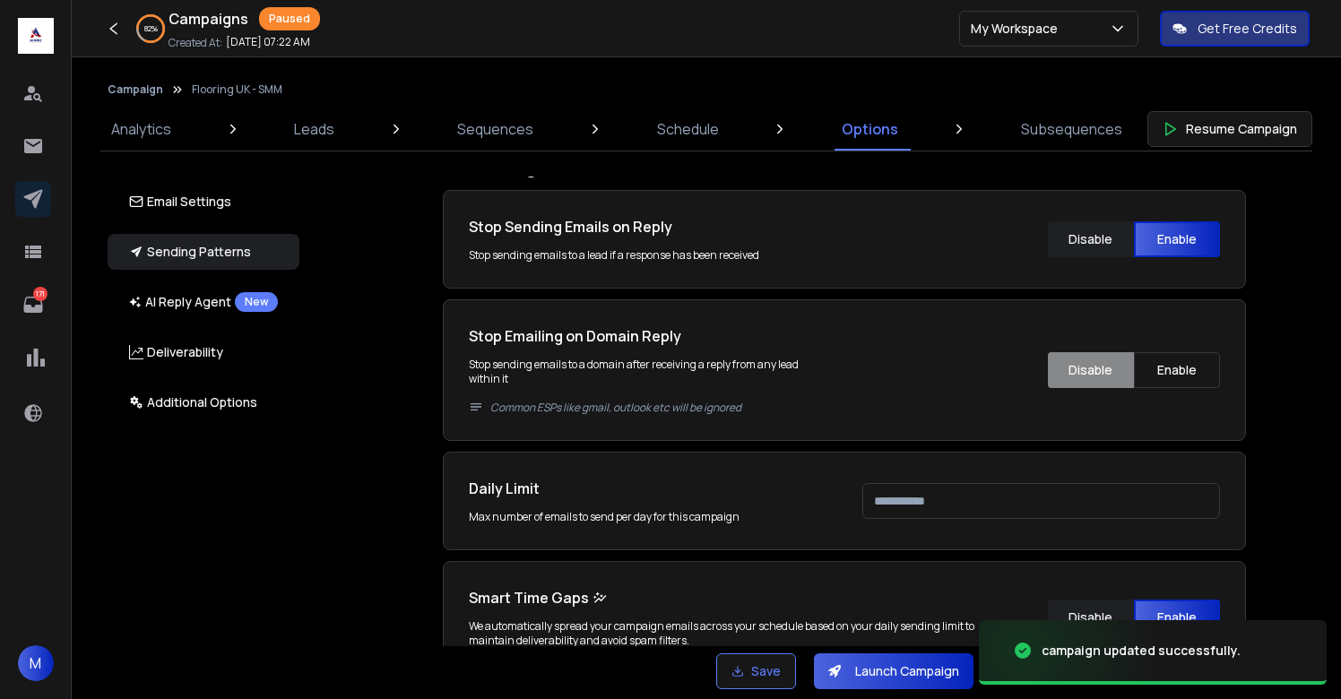
scroll to position [324, 0]
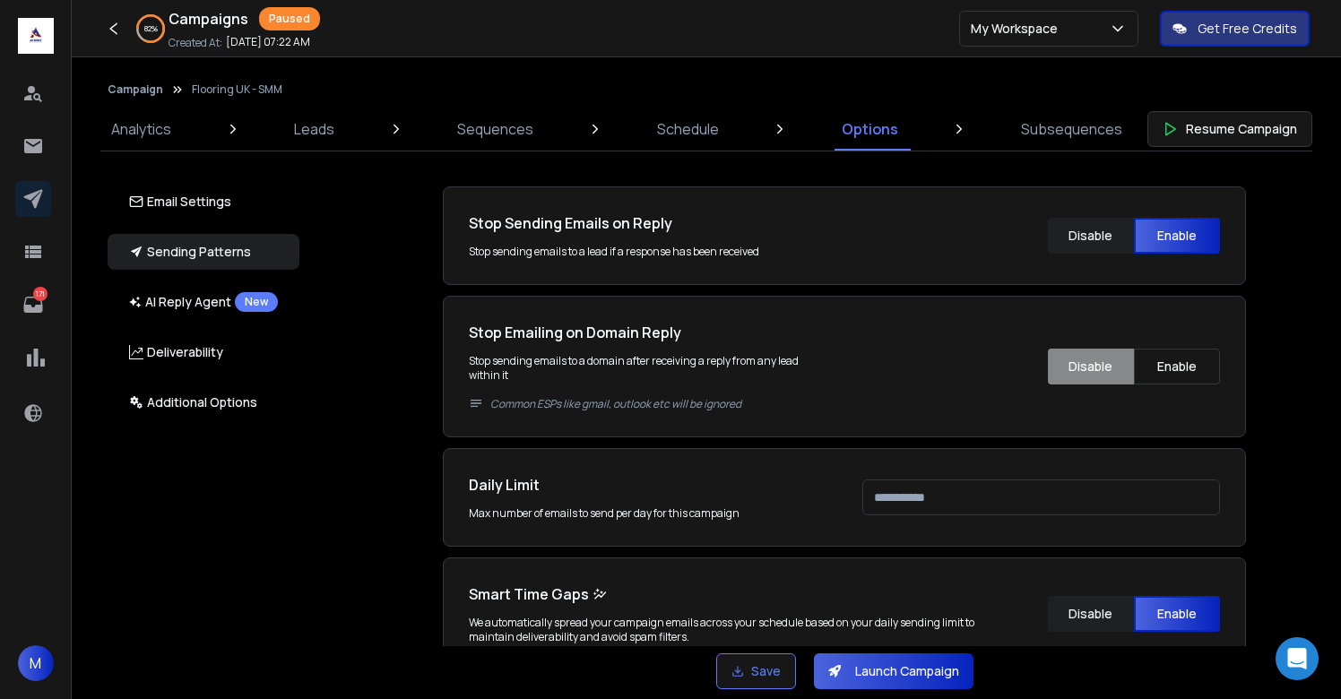
click at [947, 503] on input "****" at bounding box center [1041, 498] width 358 height 36
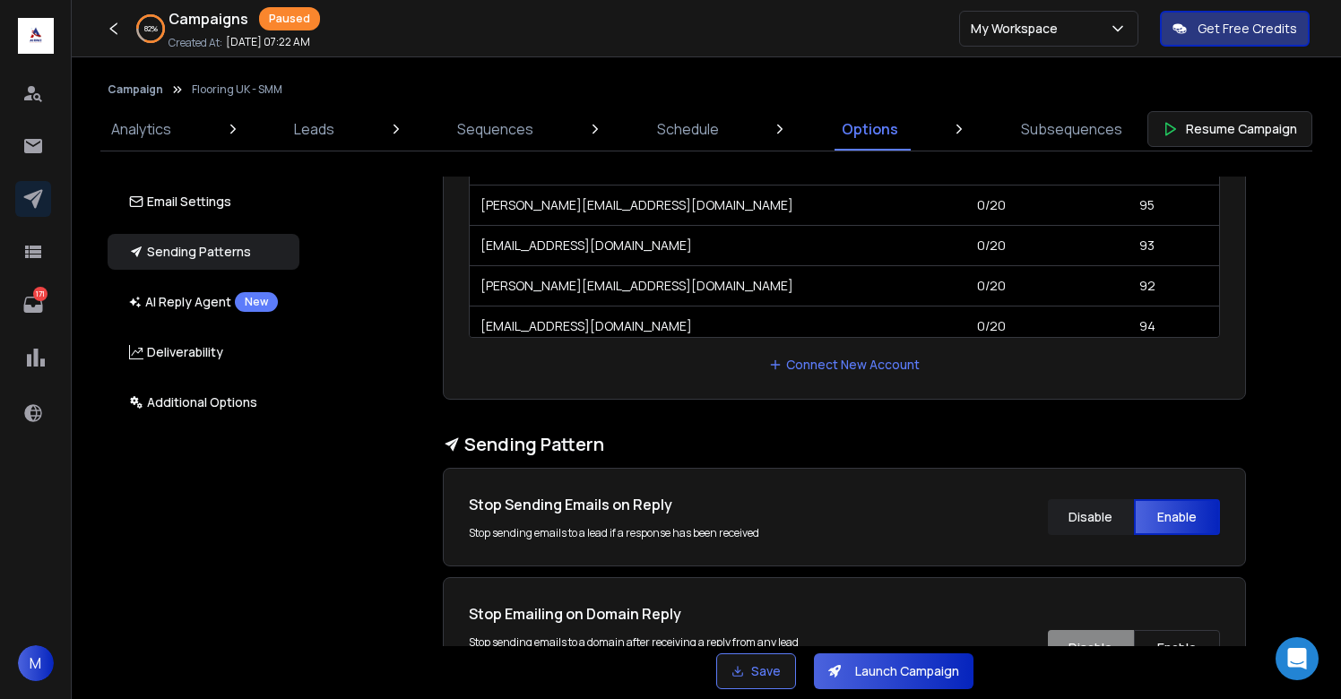
scroll to position [605, 0]
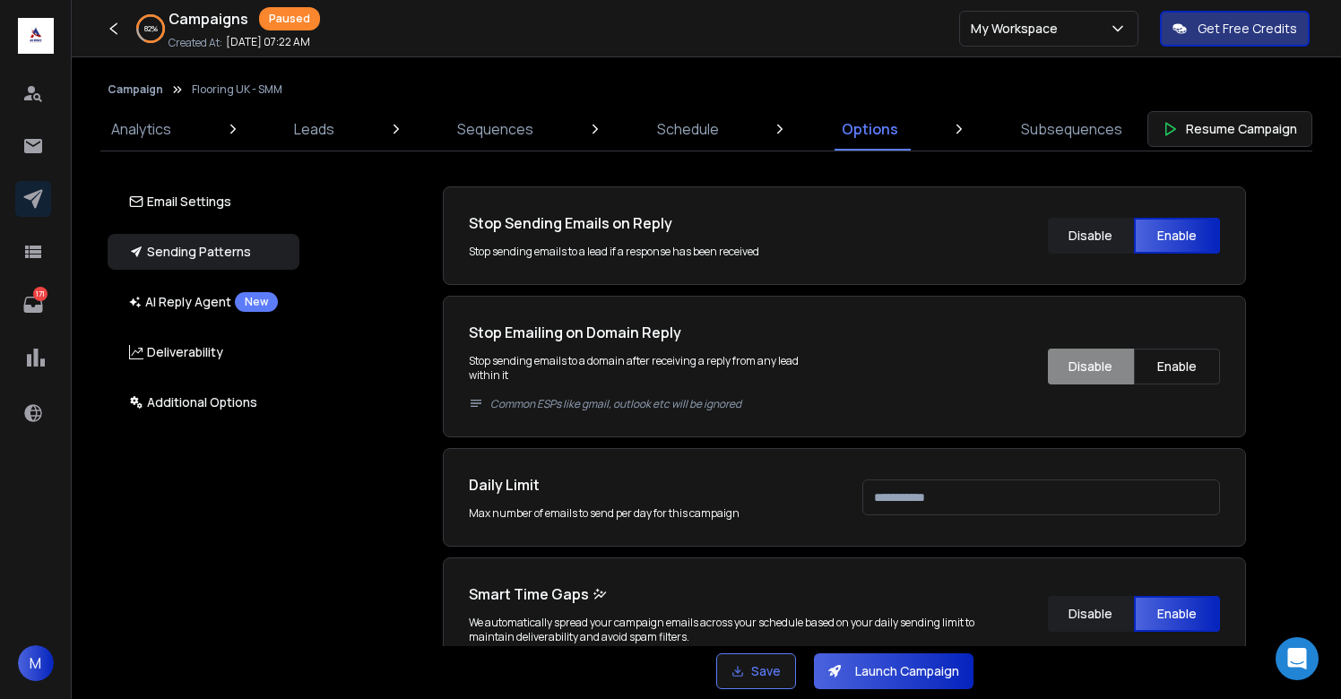
type input "***"
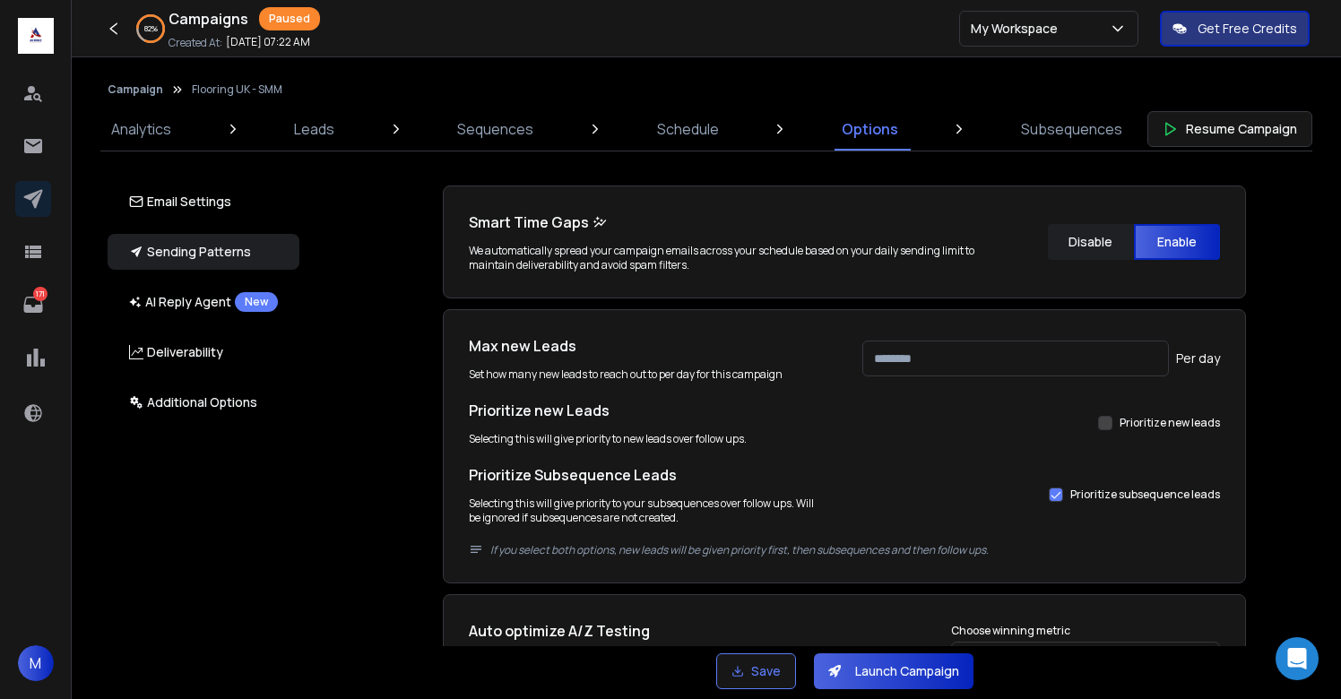
scroll to position [954, 0]
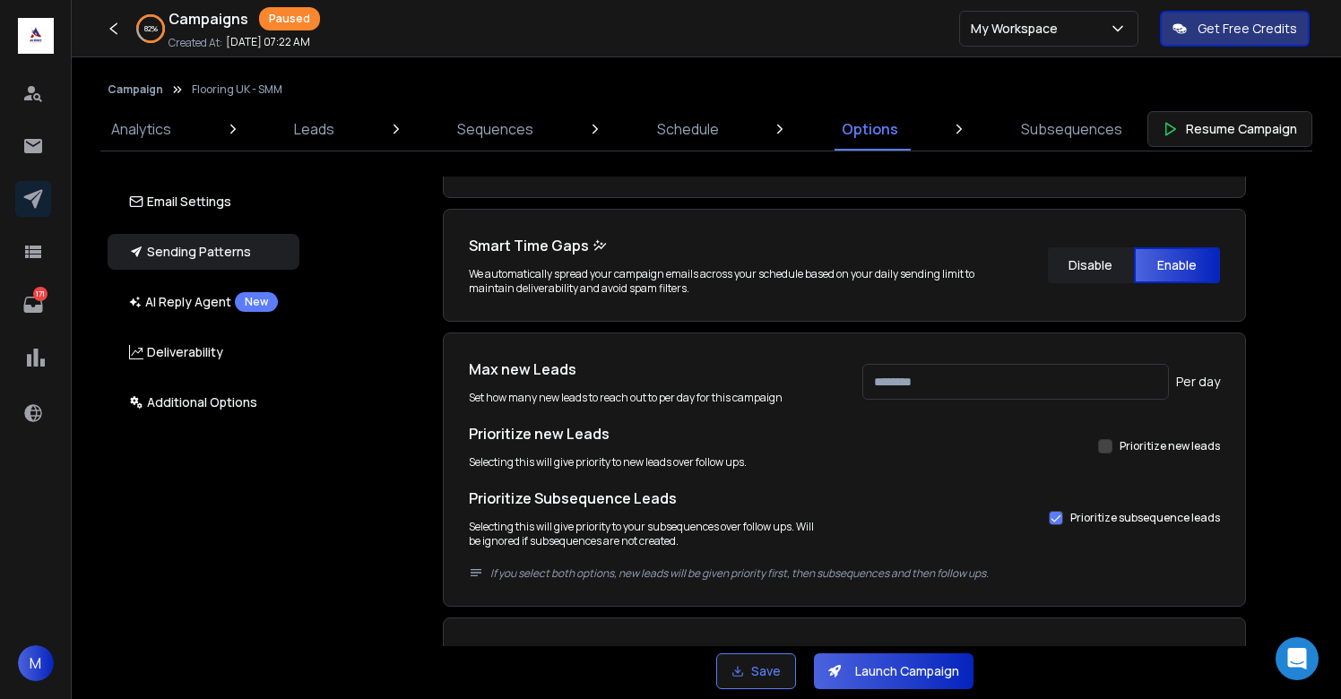
type input "***"
click at [1296, 398] on div "Email Accounts Accounts to Use Select one or more accounts to send emails from …" at bounding box center [854, 412] width 1053 height 470
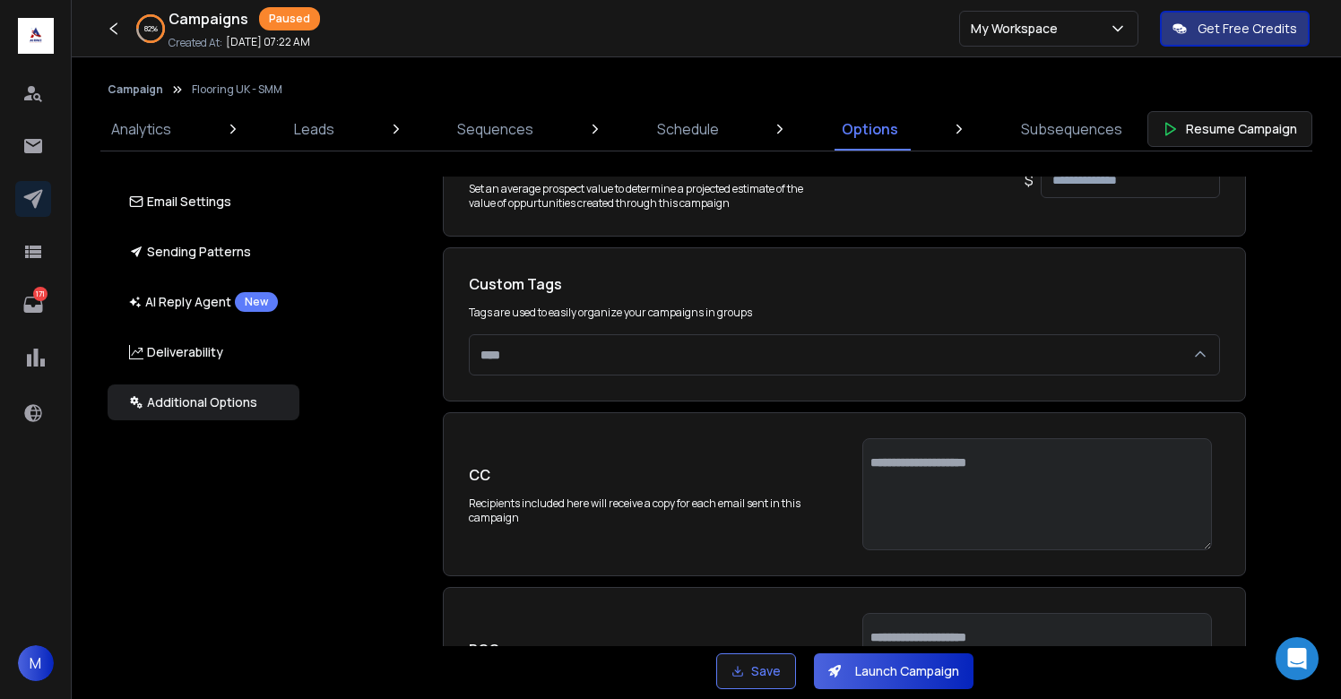
scroll to position [3682, 0]
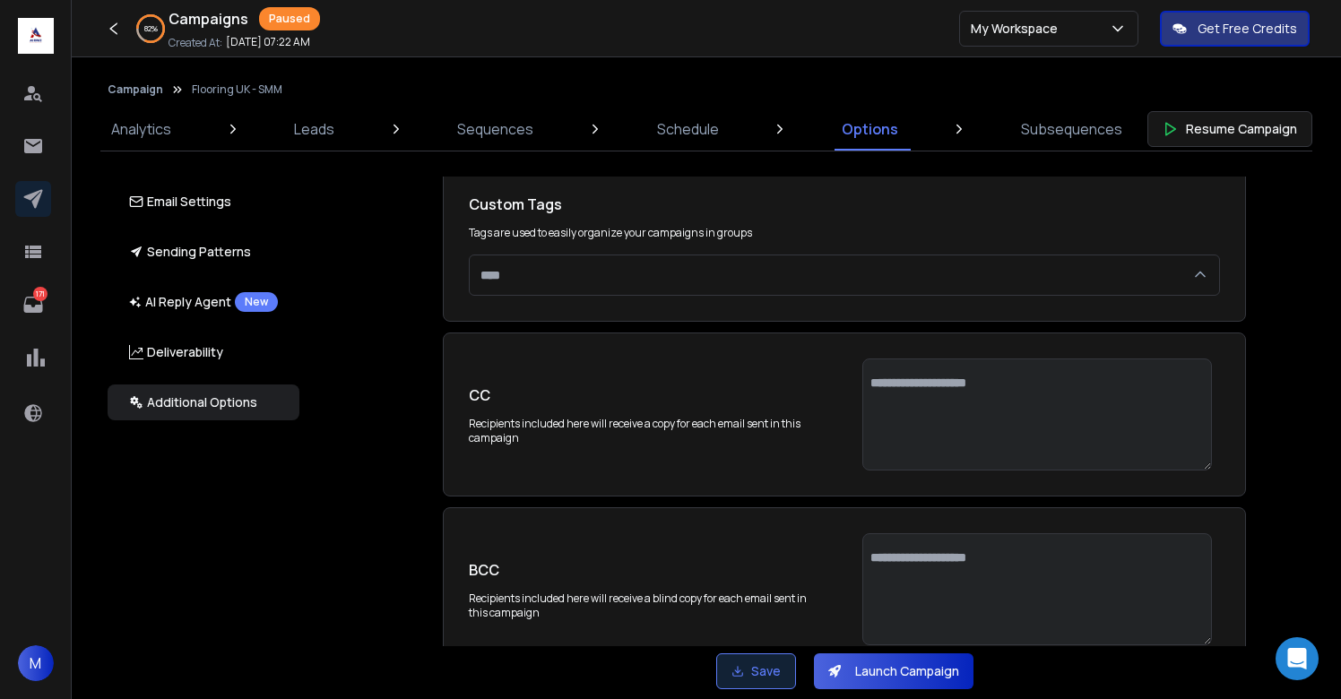
click at [774, 655] on button "Save" at bounding box center [756, 672] width 80 height 36
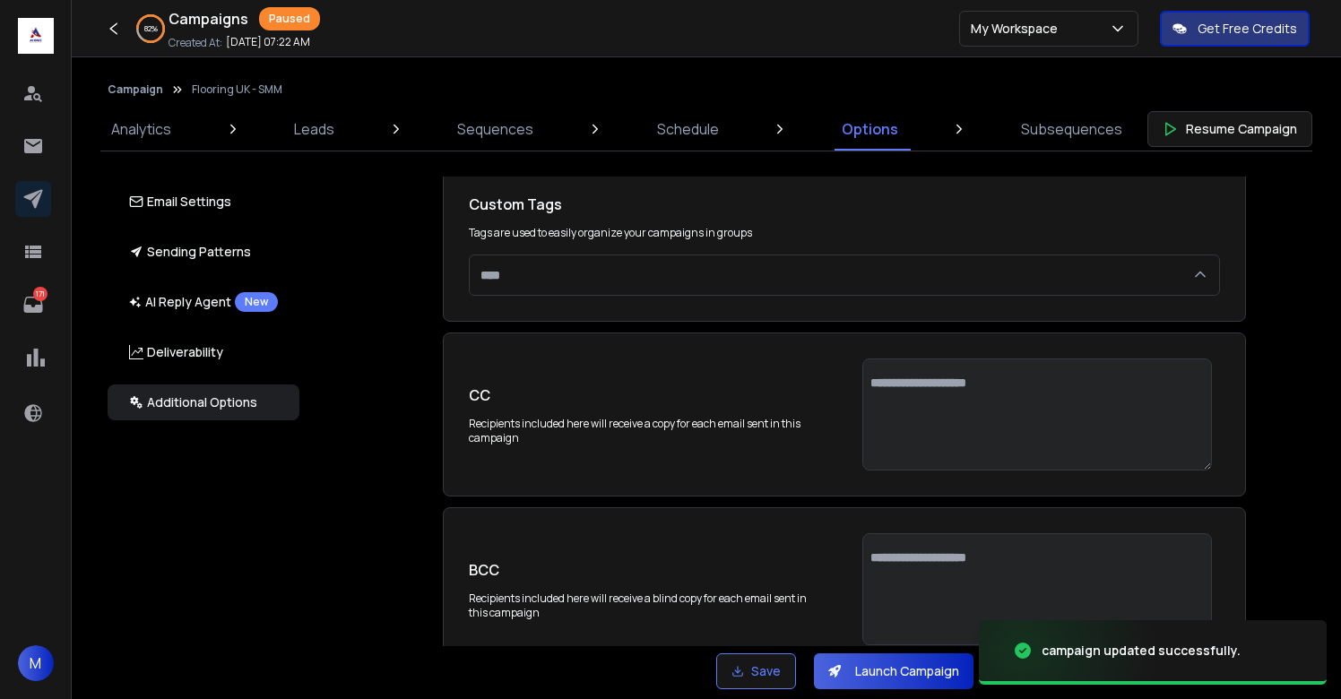
click at [912, 672] on button "Launch Campaign" at bounding box center [894, 672] width 160 height 36
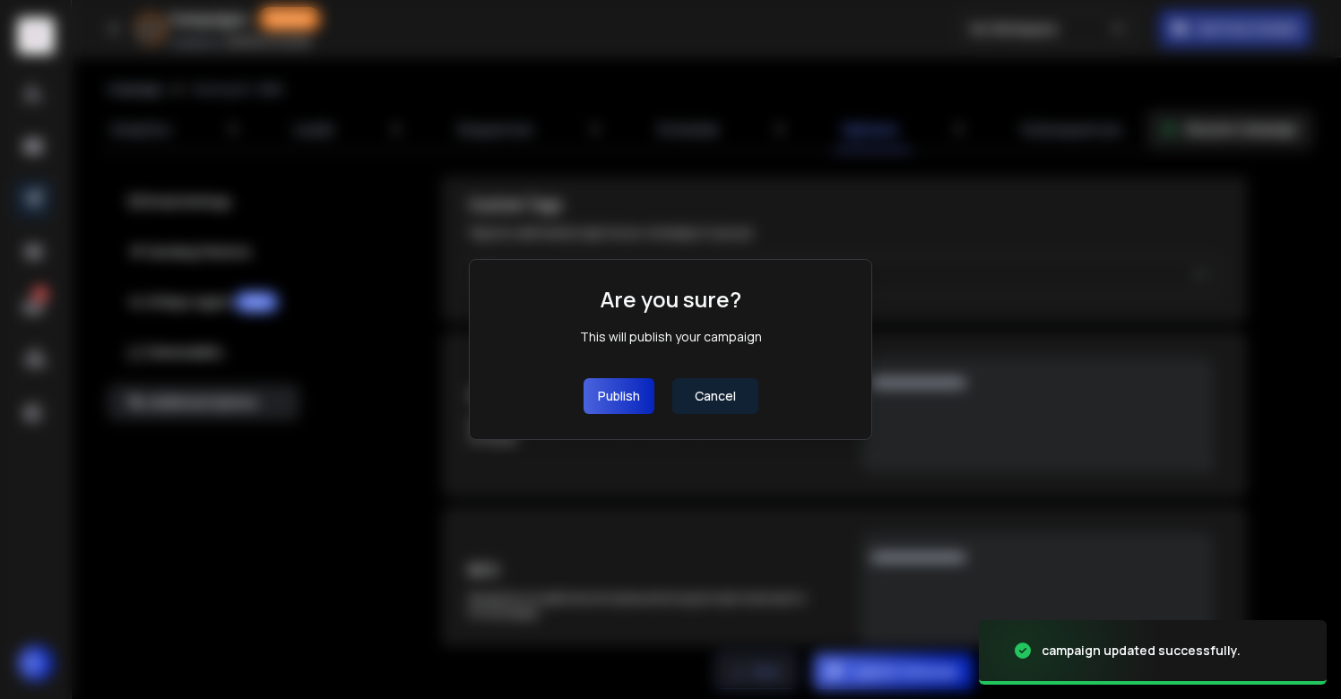
click at [619, 391] on button "Publish" at bounding box center [619, 396] width 71 height 36
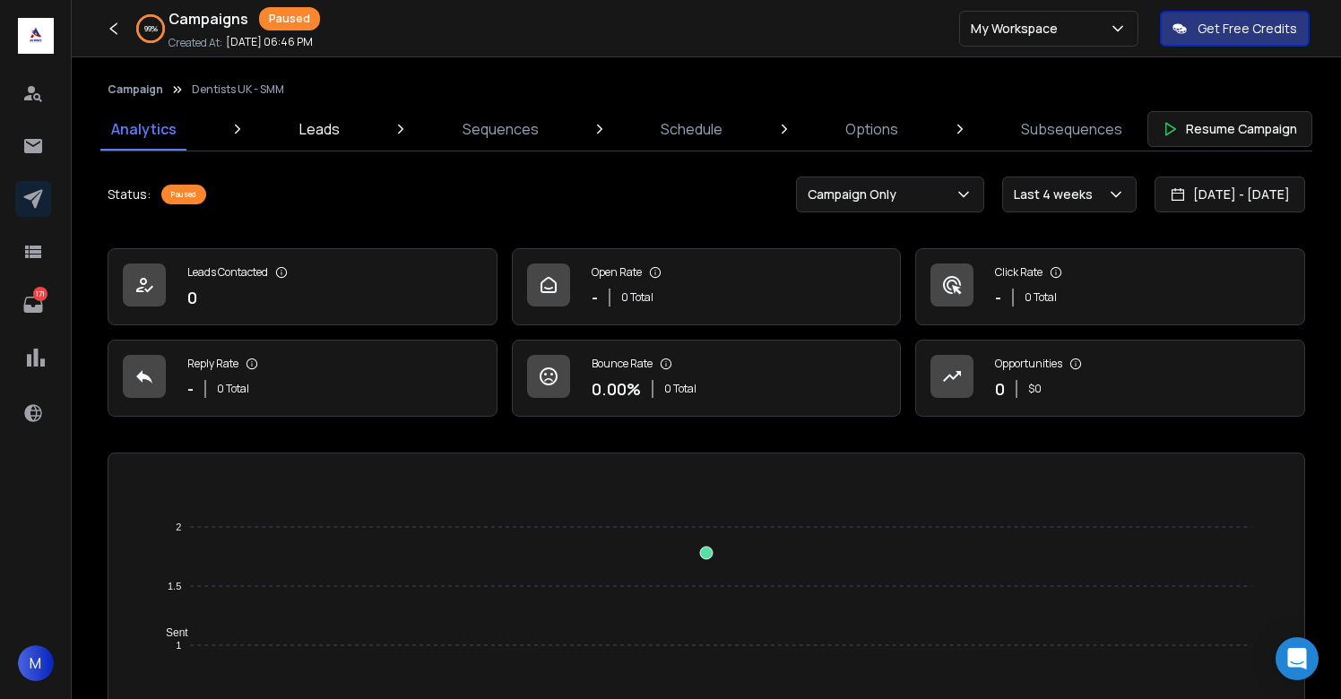
click at [312, 129] on p "Leads" at bounding box center [319, 129] width 40 height 22
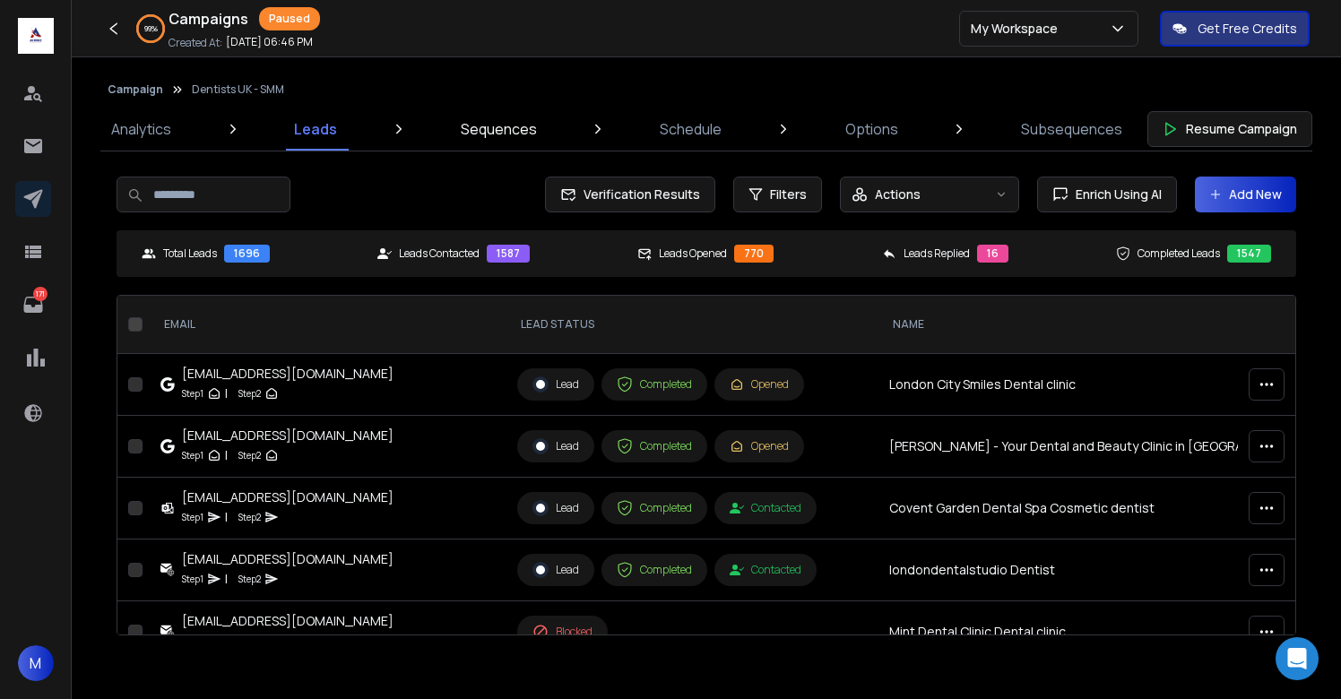
click at [490, 141] on link "Sequences" at bounding box center [499, 129] width 98 height 43
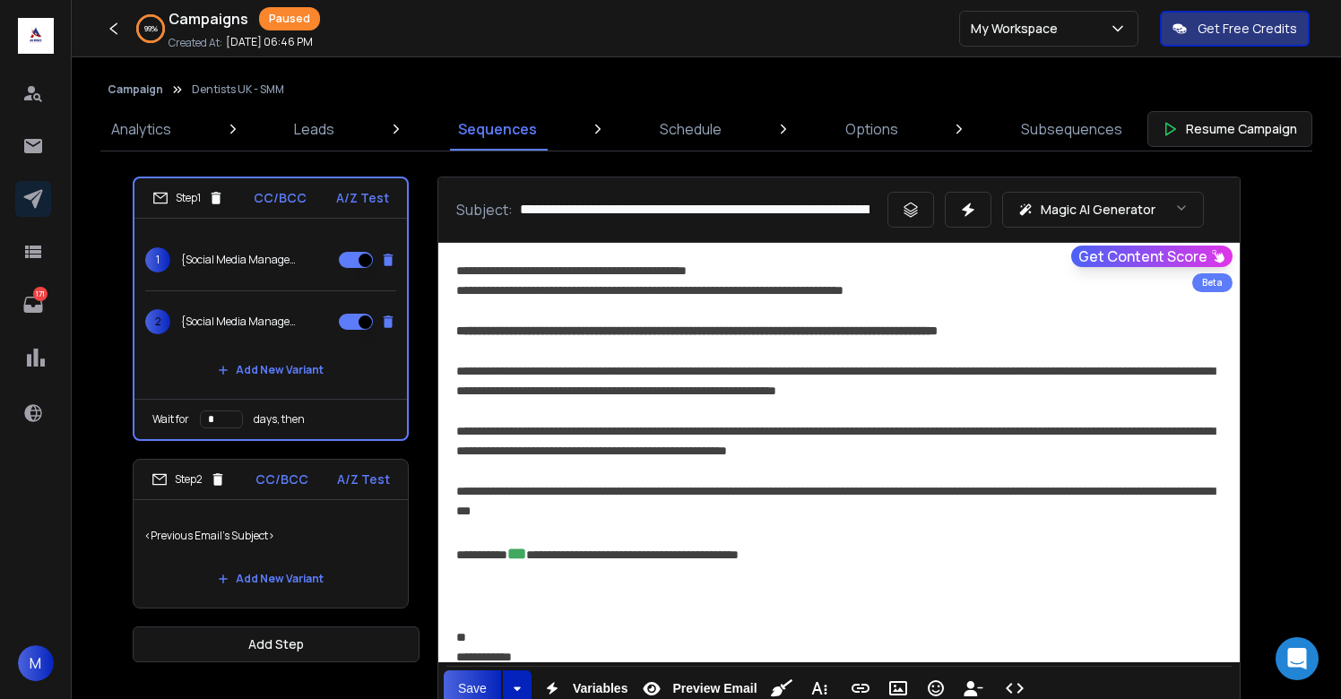
scroll to position [40, 0]
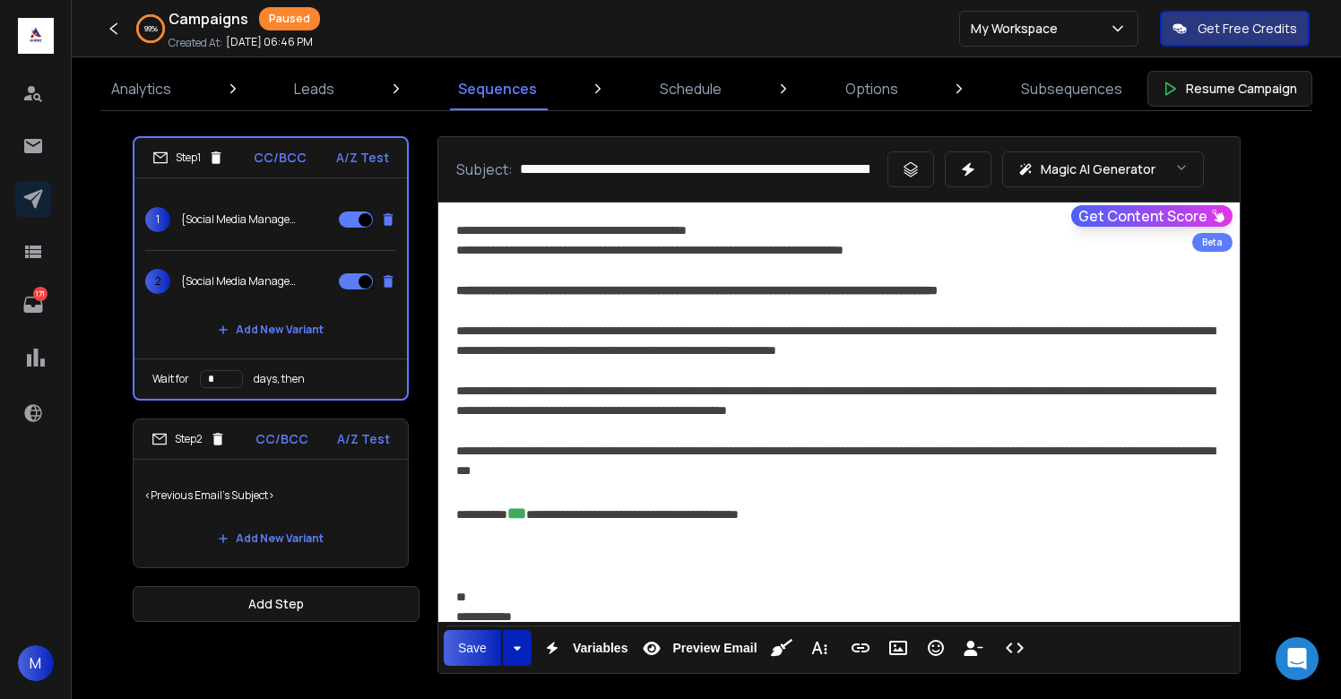
click at [342, 507] on p "<Previous Email's Subject>" at bounding box center [270, 496] width 253 height 50
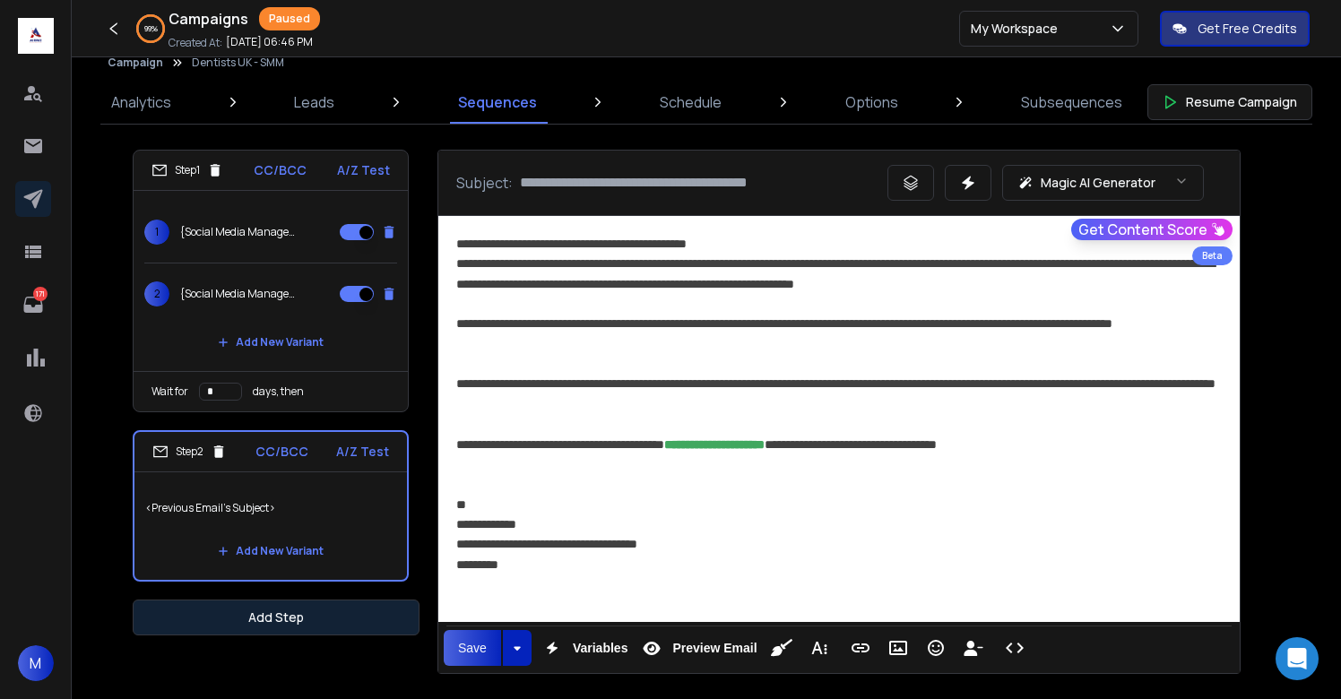
click at [339, 622] on button "Add Step" at bounding box center [276, 618] width 287 height 36
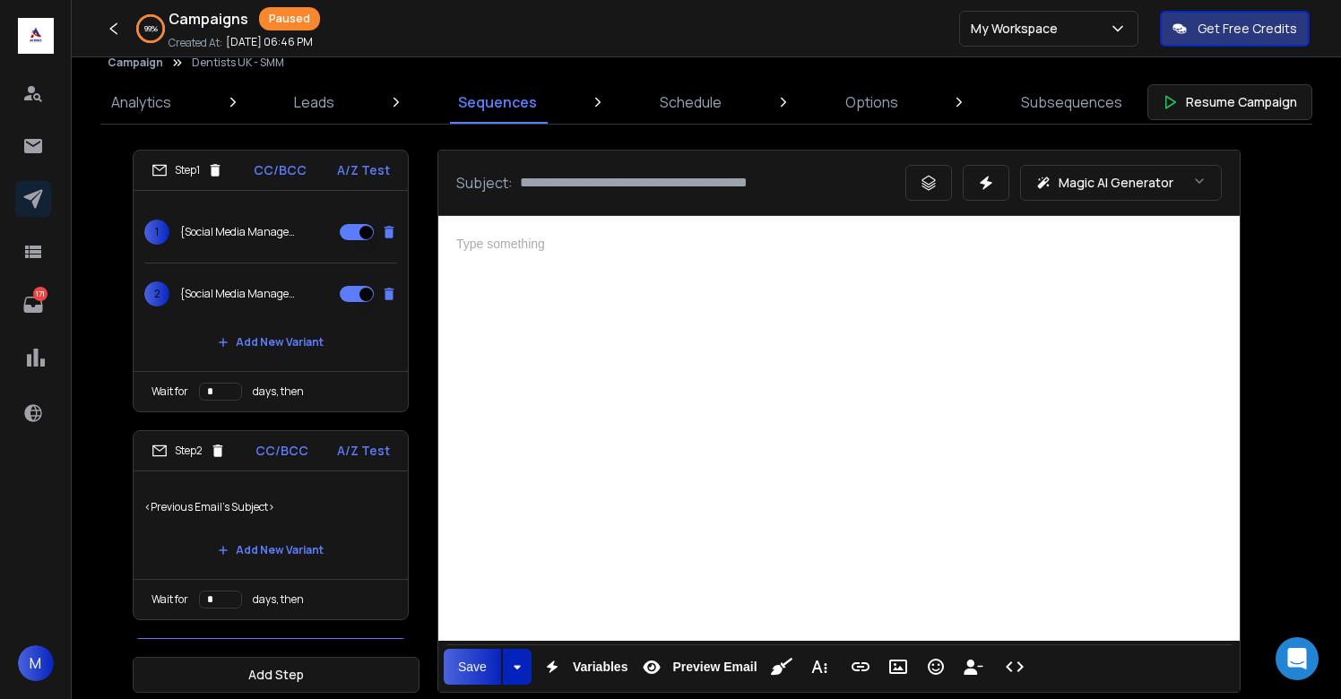
click at [658, 480] on div at bounding box center [839, 426] width 802 height 420
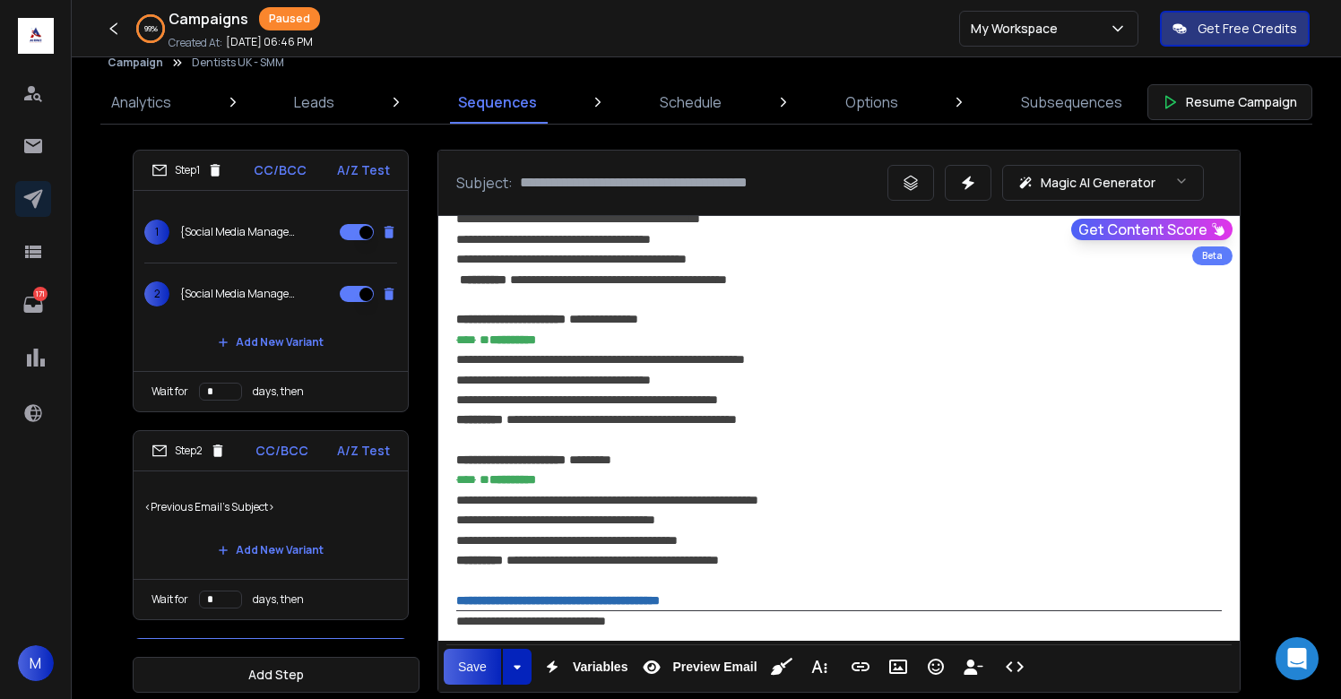
scroll to position [1294, 0]
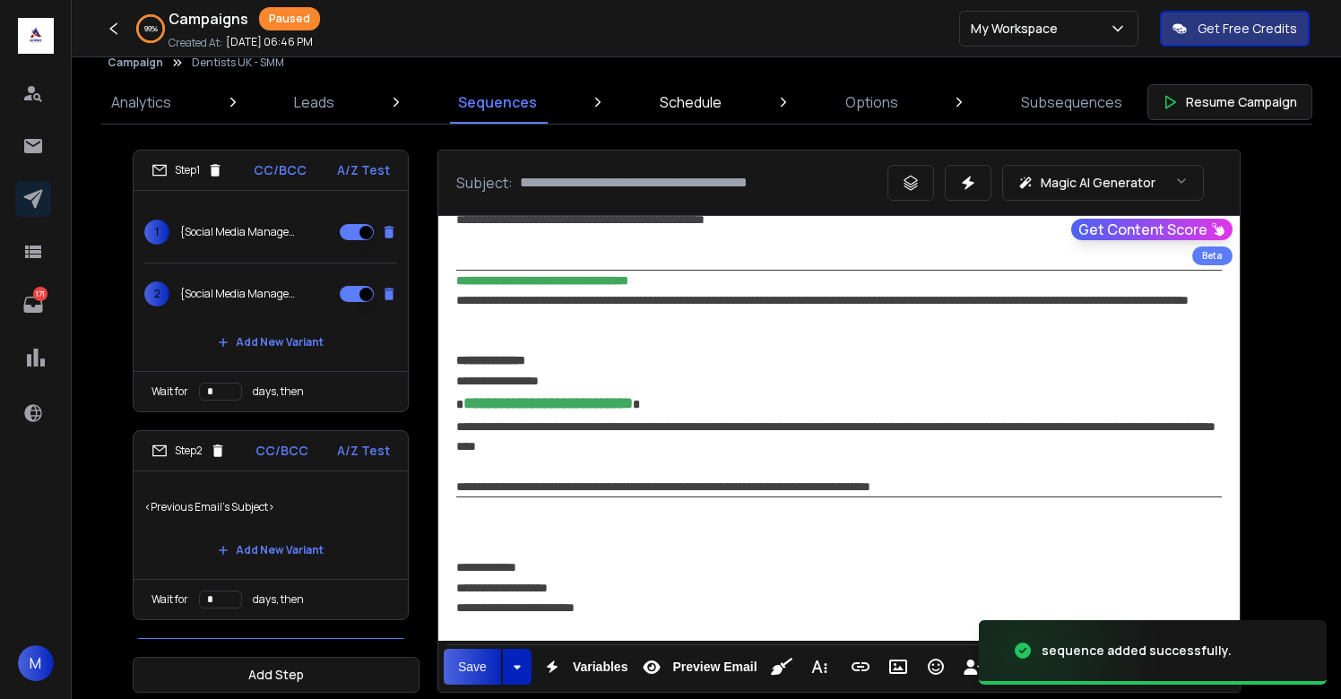
click at [690, 104] on p "Schedule" at bounding box center [691, 102] width 62 height 22
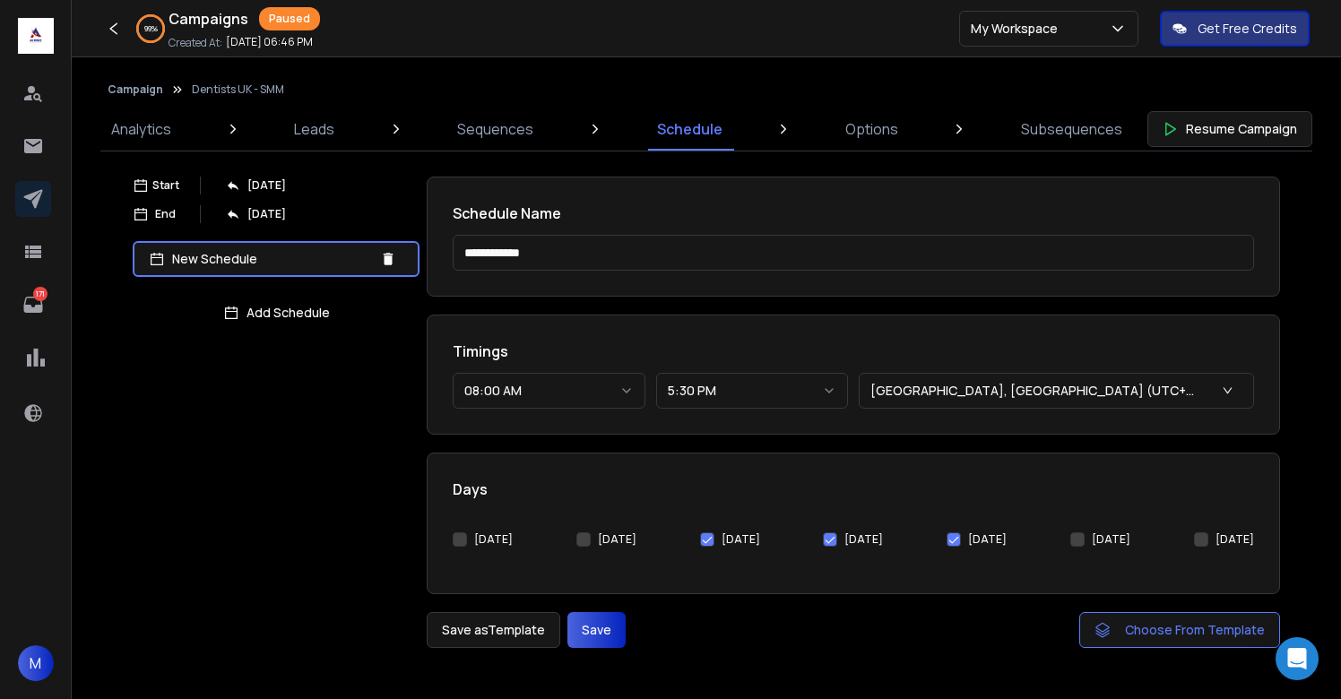
click at [465, 536] on button "[DATE]" at bounding box center [460, 540] width 14 height 14
click at [587, 538] on div "[DATE]" at bounding box center [606, 540] width 60 height 14
click at [582, 538] on button "[DATE]" at bounding box center [583, 540] width 14 height 14
click at [599, 626] on button "Save" at bounding box center [597, 630] width 58 height 36
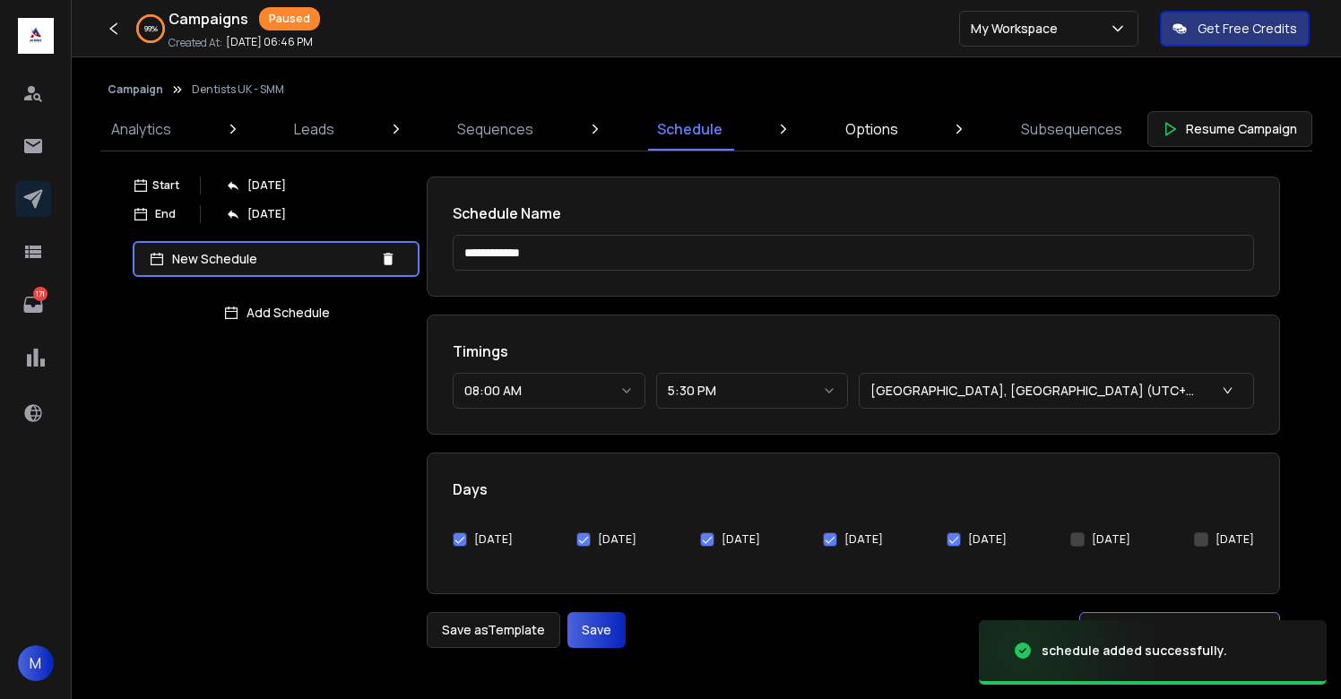
click at [862, 135] on p "Options" at bounding box center [871, 129] width 53 height 22
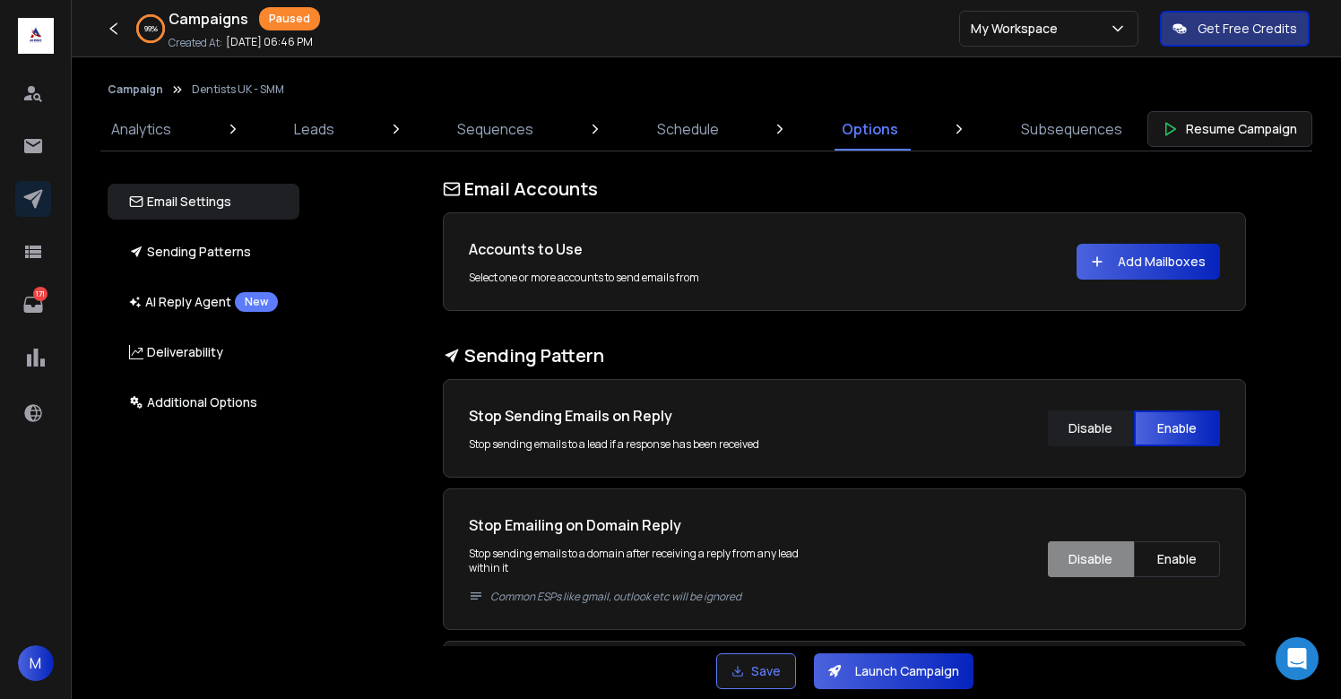
click at [1166, 254] on button "Add Mailboxes" at bounding box center [1148, 262] width 143 height 36
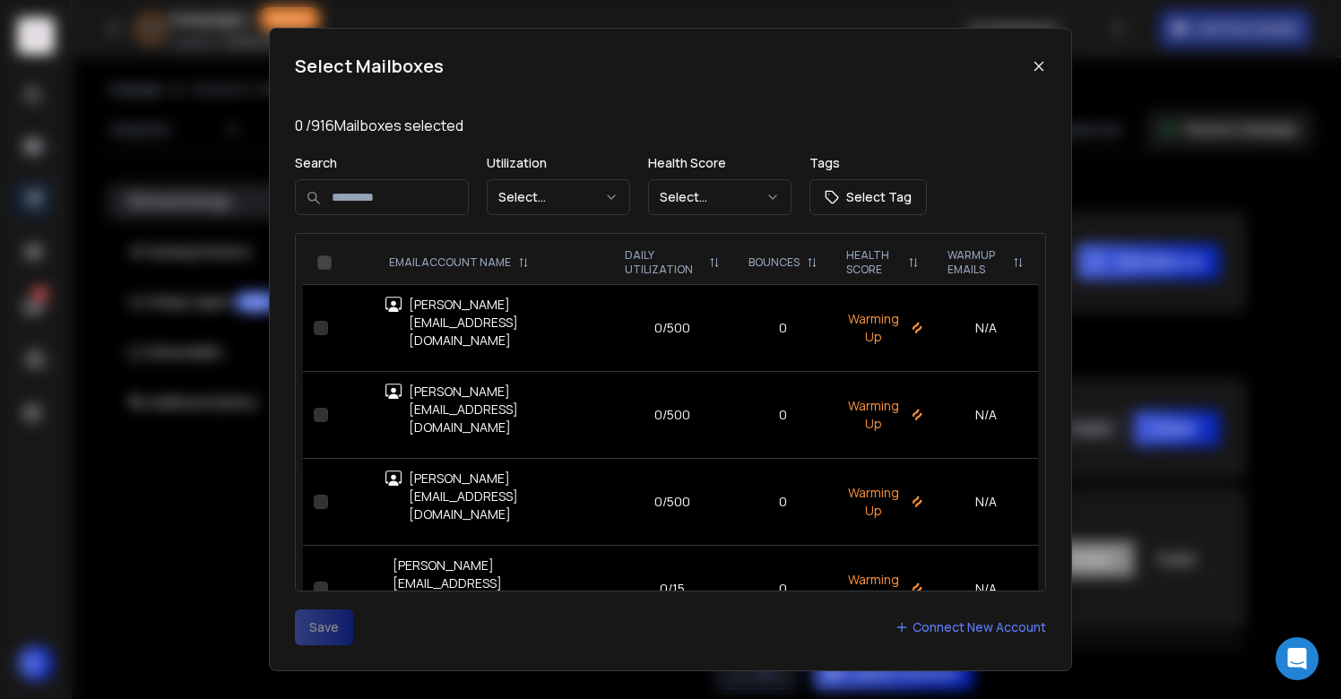
click at [420, 207] on input at bounding box center [382, 197] width 174 height 36
type input "******"
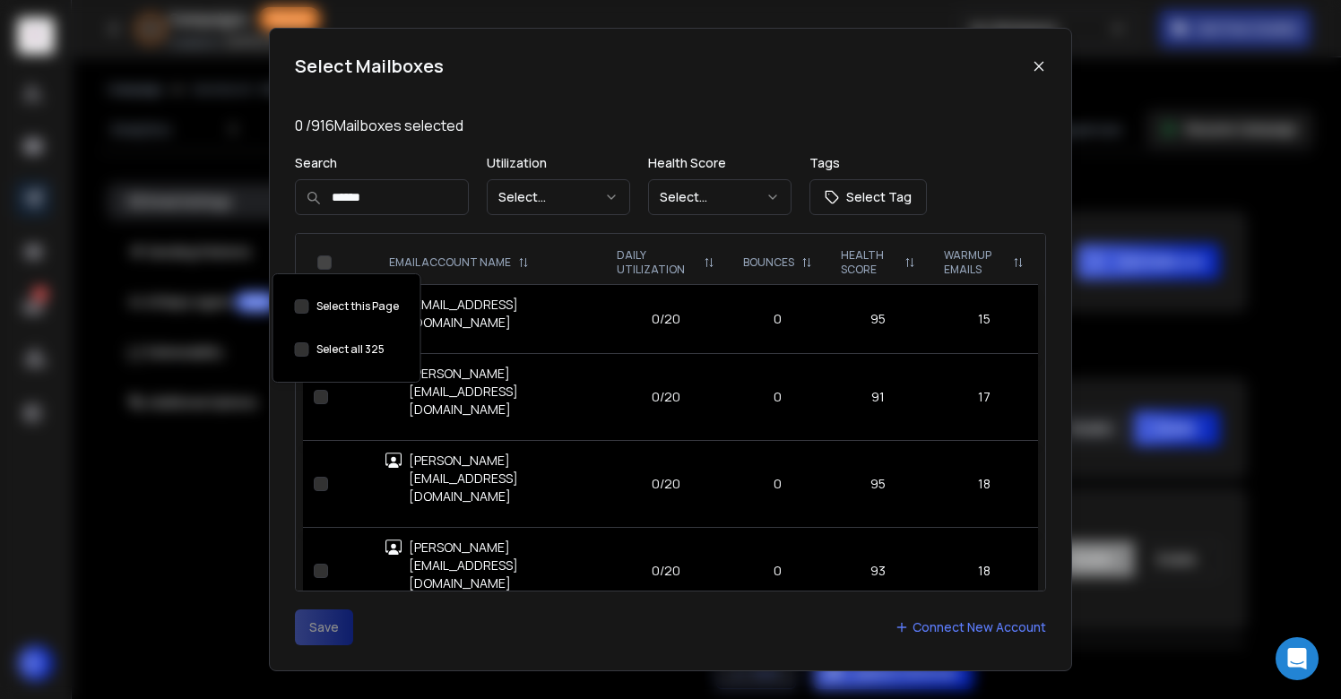
click at [301, 346] on button "Select this Page" at bounding box center [302, 349] width 14 height 14
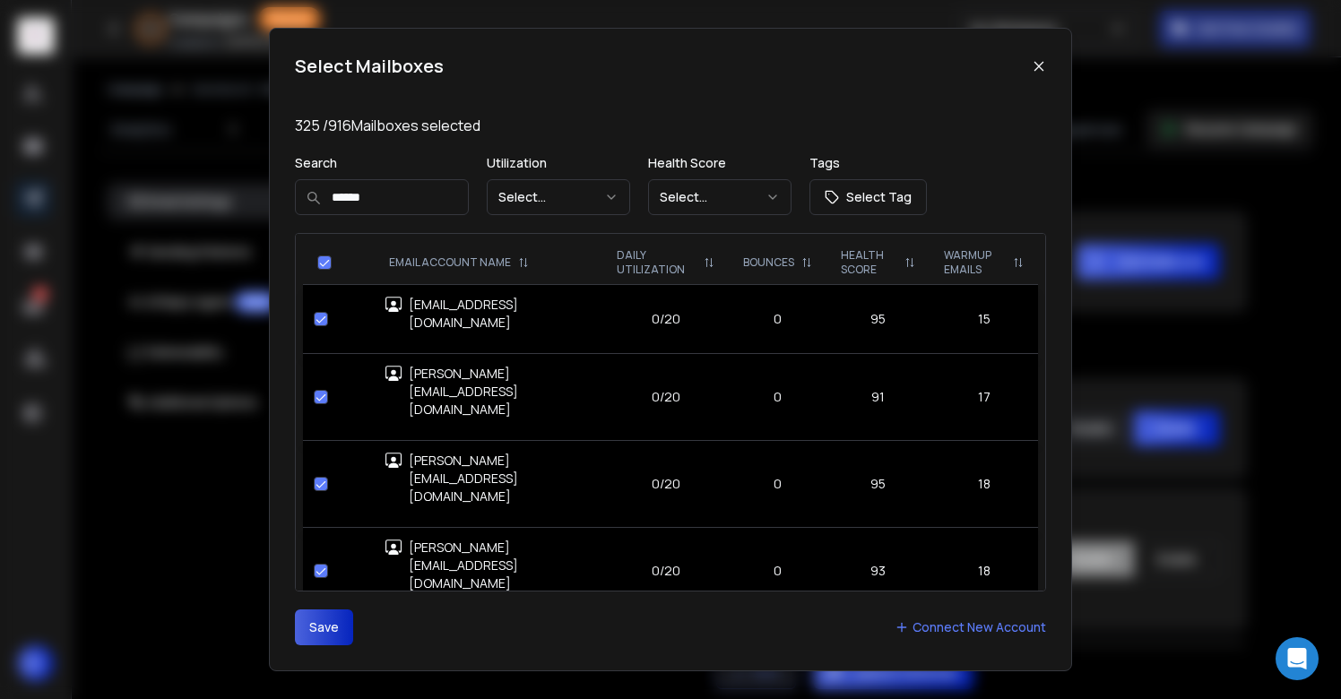
click at [318, 628] on button "Save" at bounding box center [324, 628] width 58 height 36
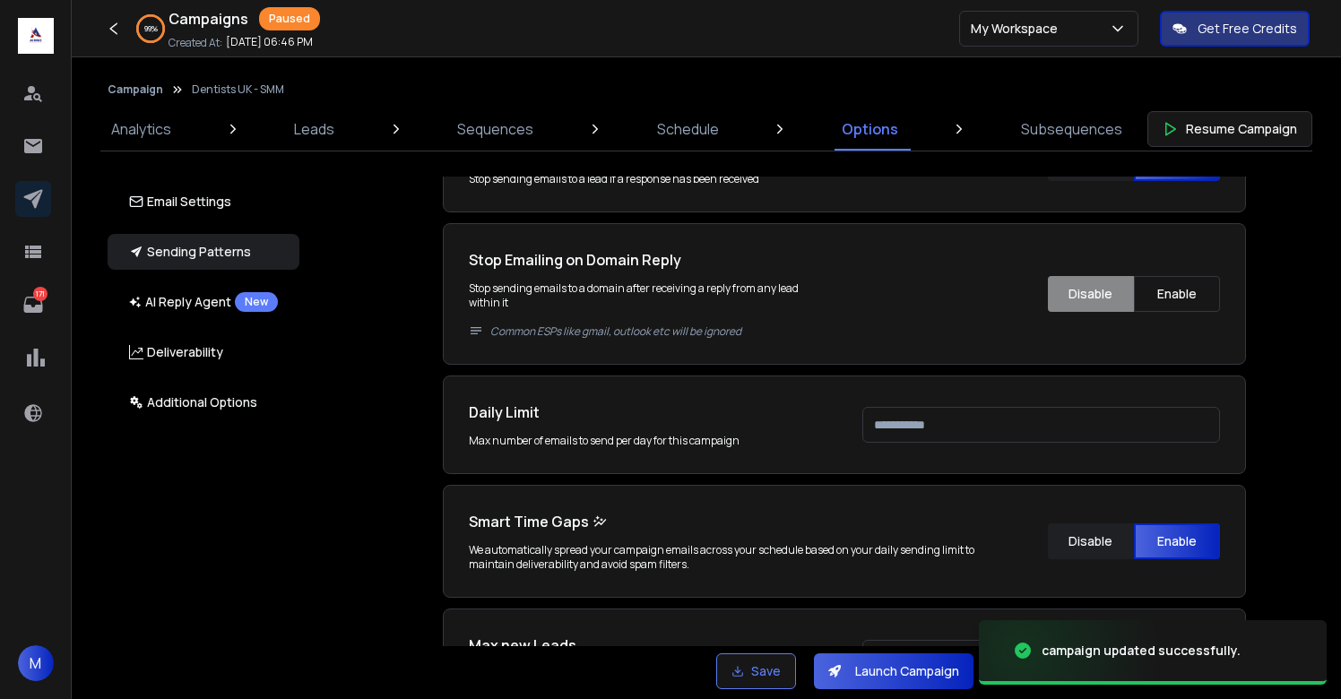
scroll to position [403, 0]
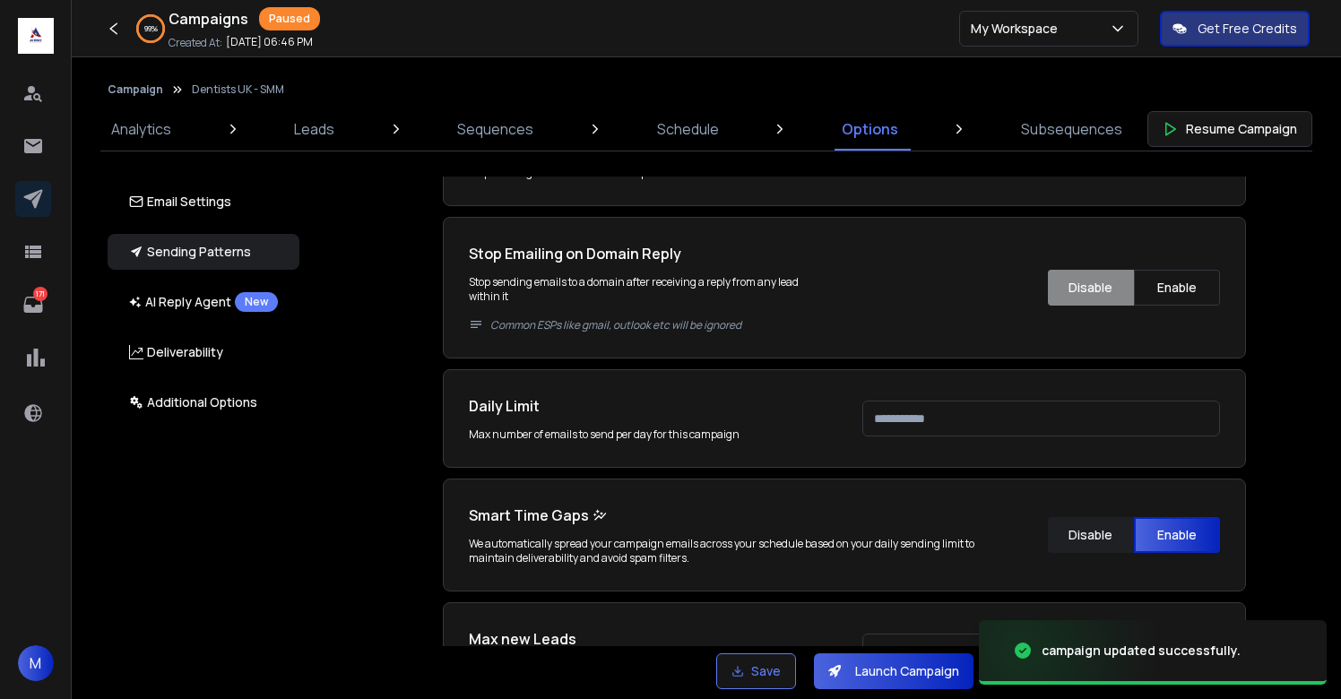
click at [950, 420] on input "****" at bounding box center [1041, 419] width 358 height 36
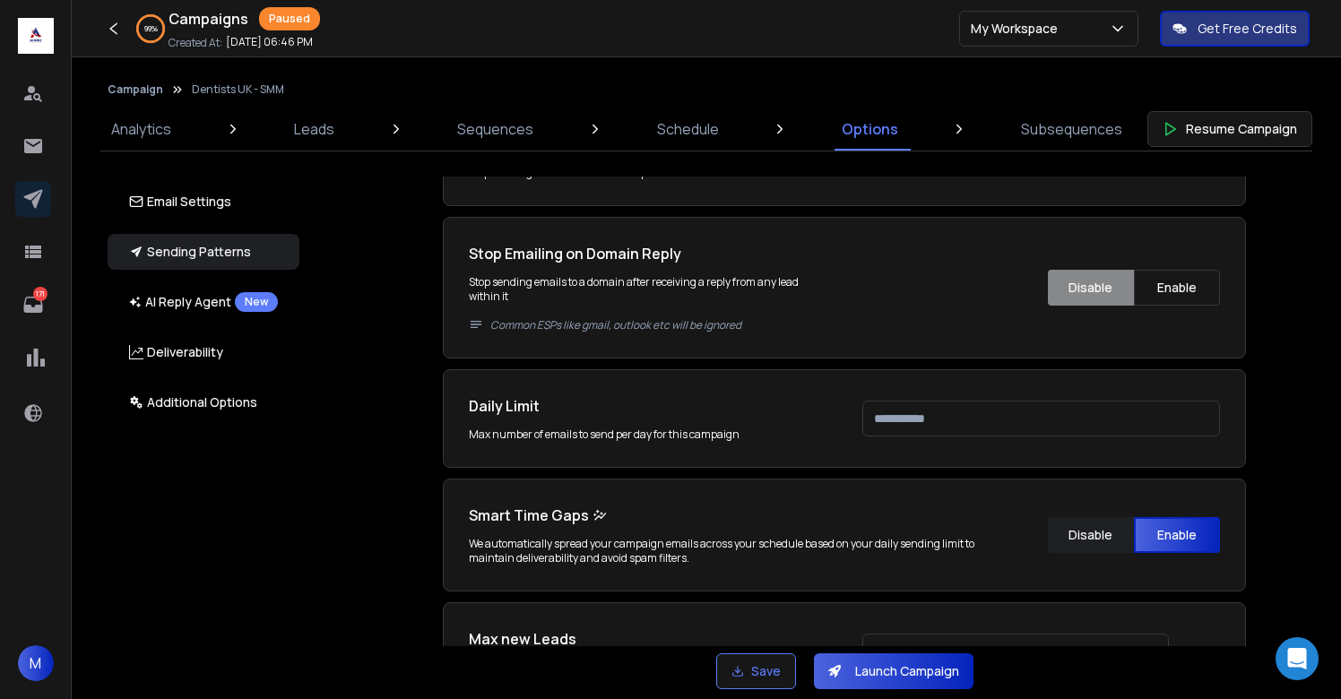
type input "***"
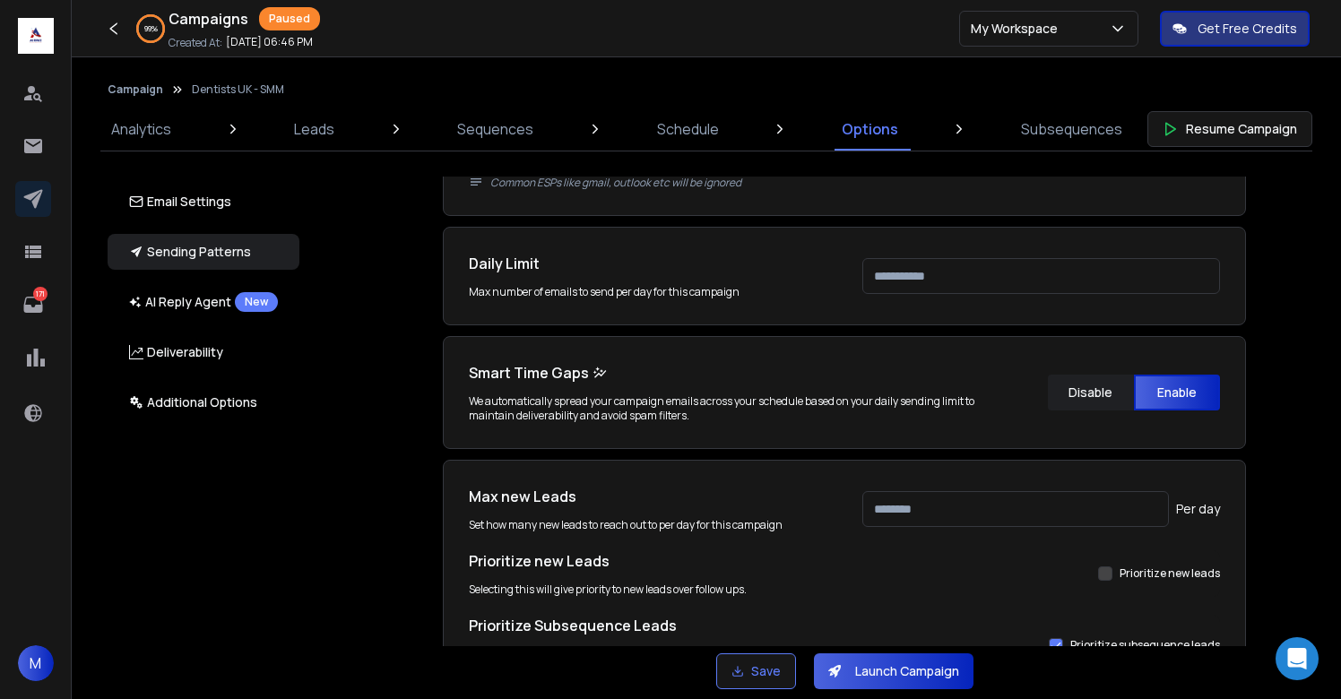
scroll to position [550, 0]
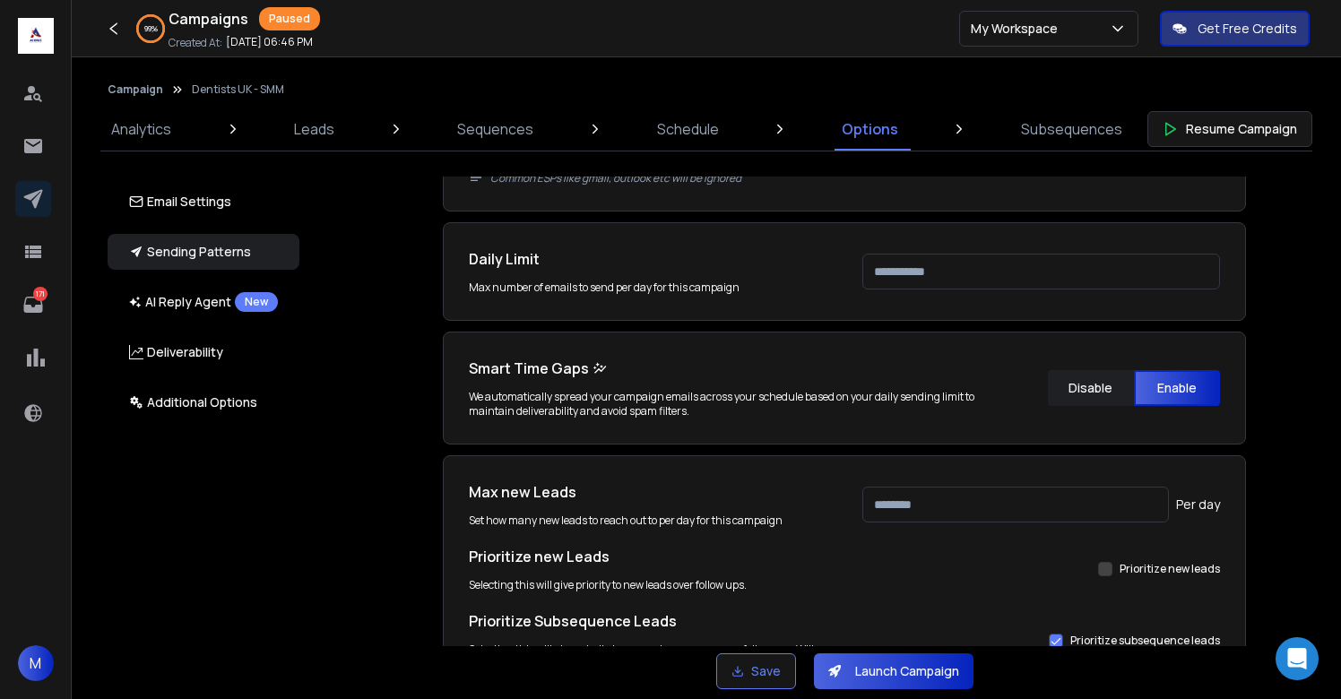
click at [918, 502] on input "***" at bounding box center [1015, 505] width 307 height 36
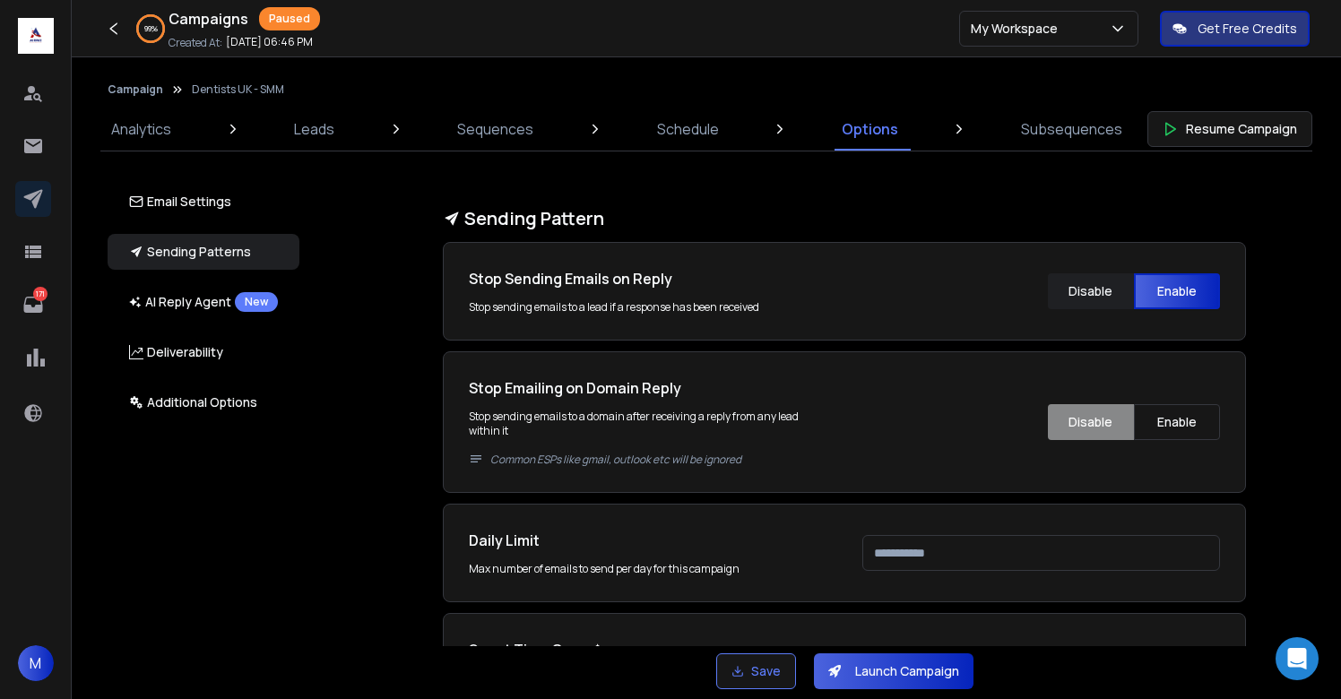
scroll to position [831, 0]
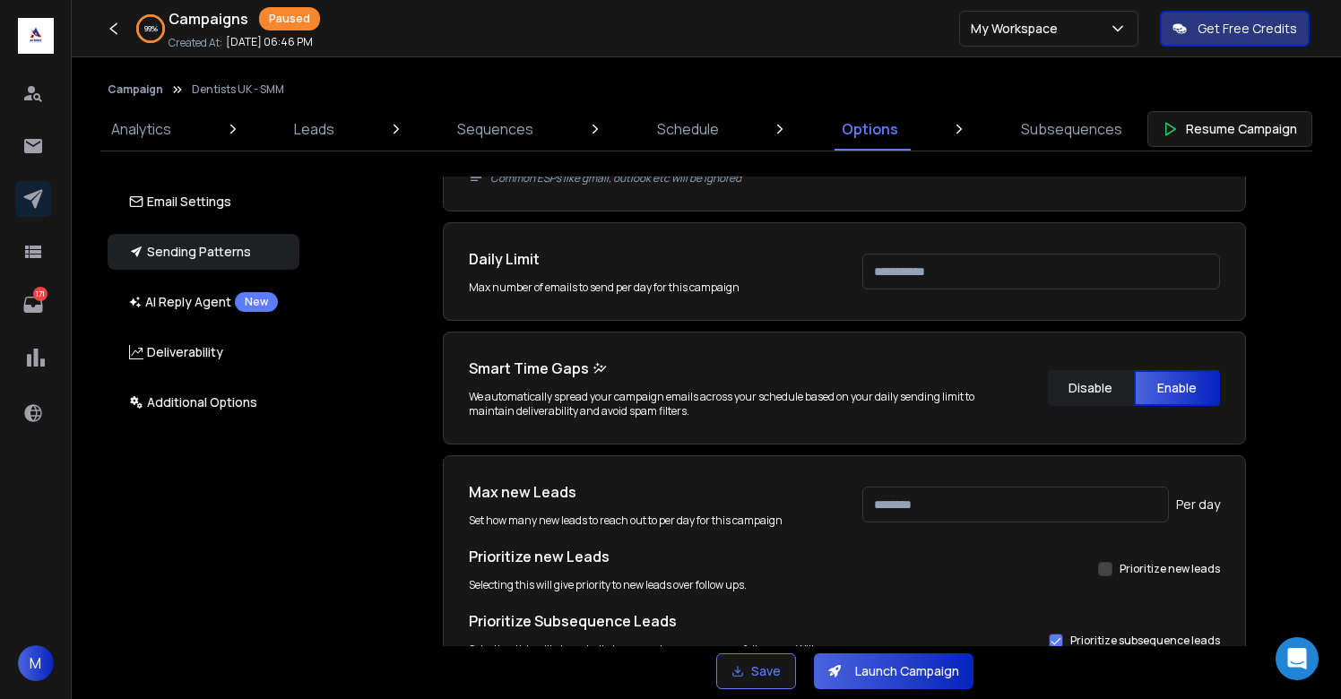
type input "***"
click at [1309, 370] on div "Email Accounts Accounts to Use Select one or more accounts to send emails from …" at bounding box center [854, 412] width 1053 height 470
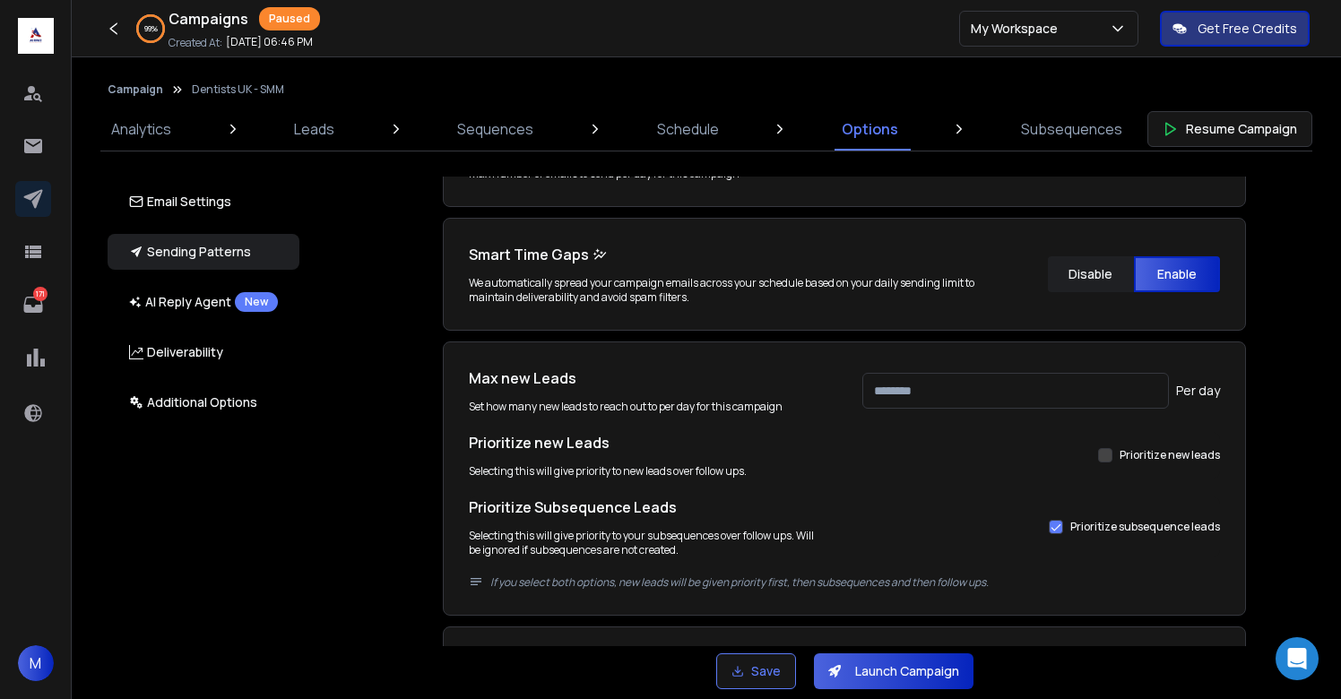
scroll to position [1092, 0]
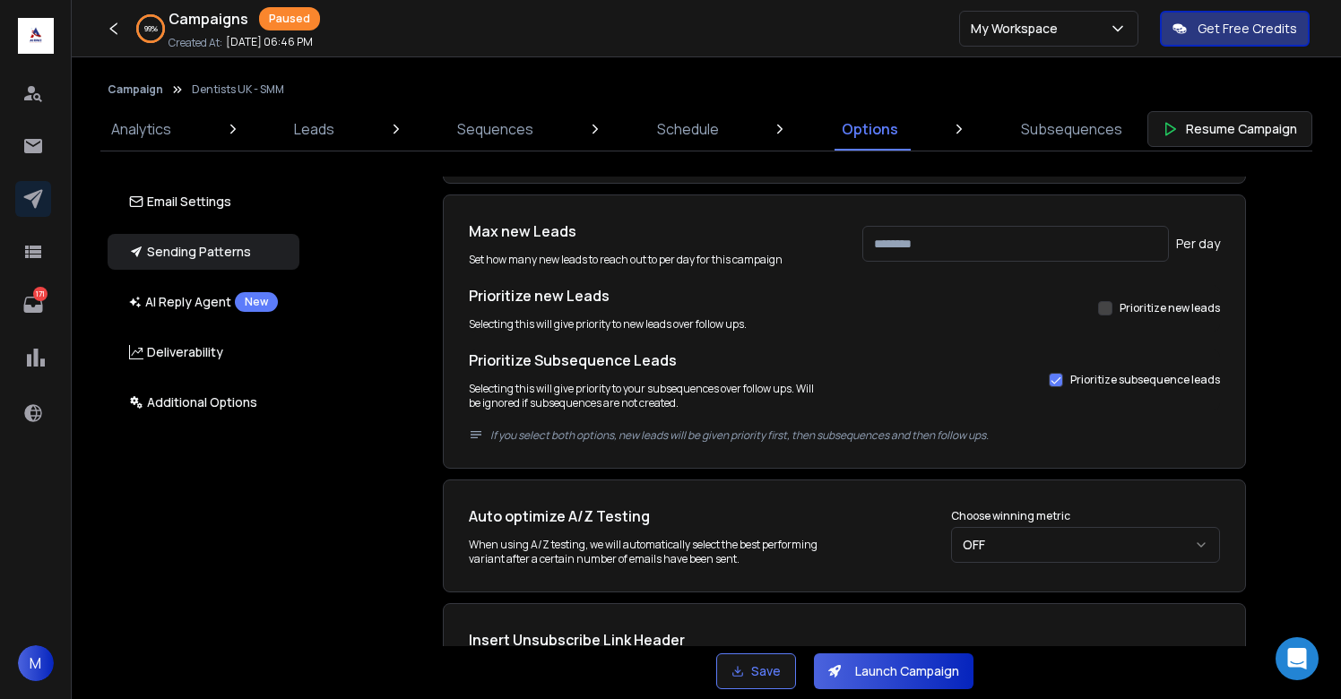
click at [1106, 310] on button "Prioritize new leads" at bounding box center [1105, 308] width 14 height 14
click at [1061, 381] on button "Prioritize new leads" at bounding box center [1056, 380] width 14 height 14
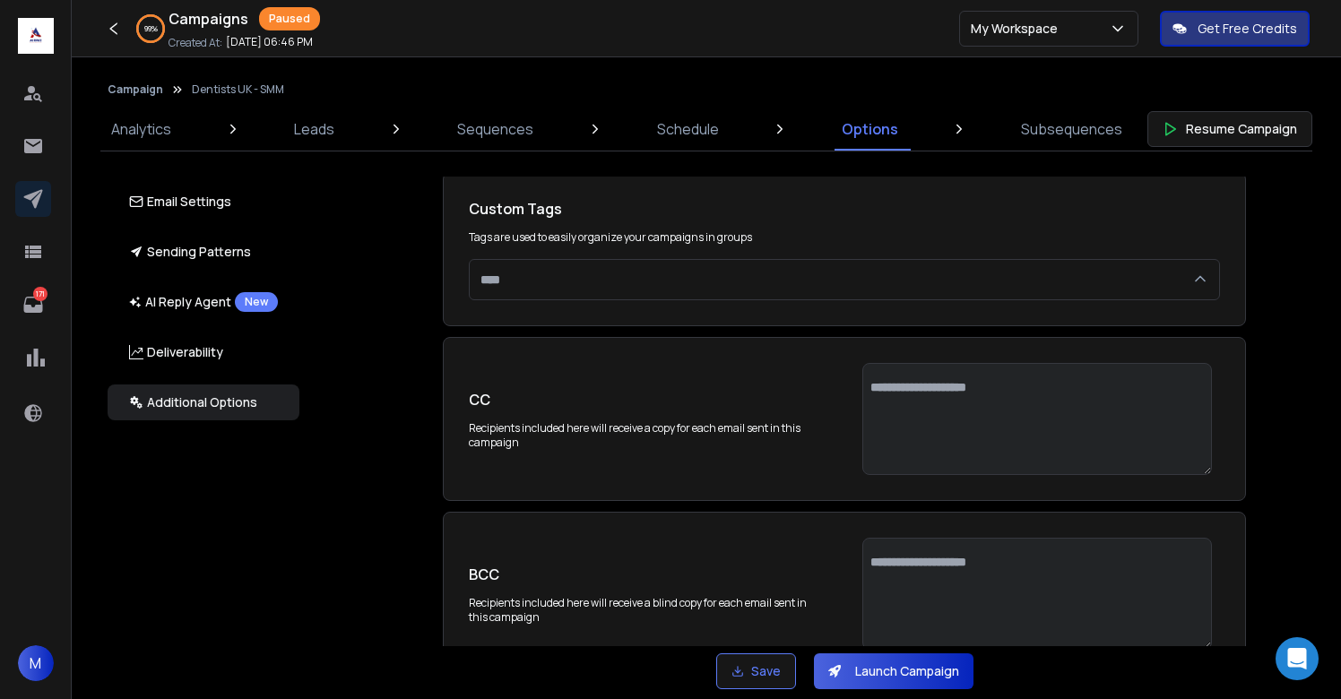
scroll to position [3718, 0]
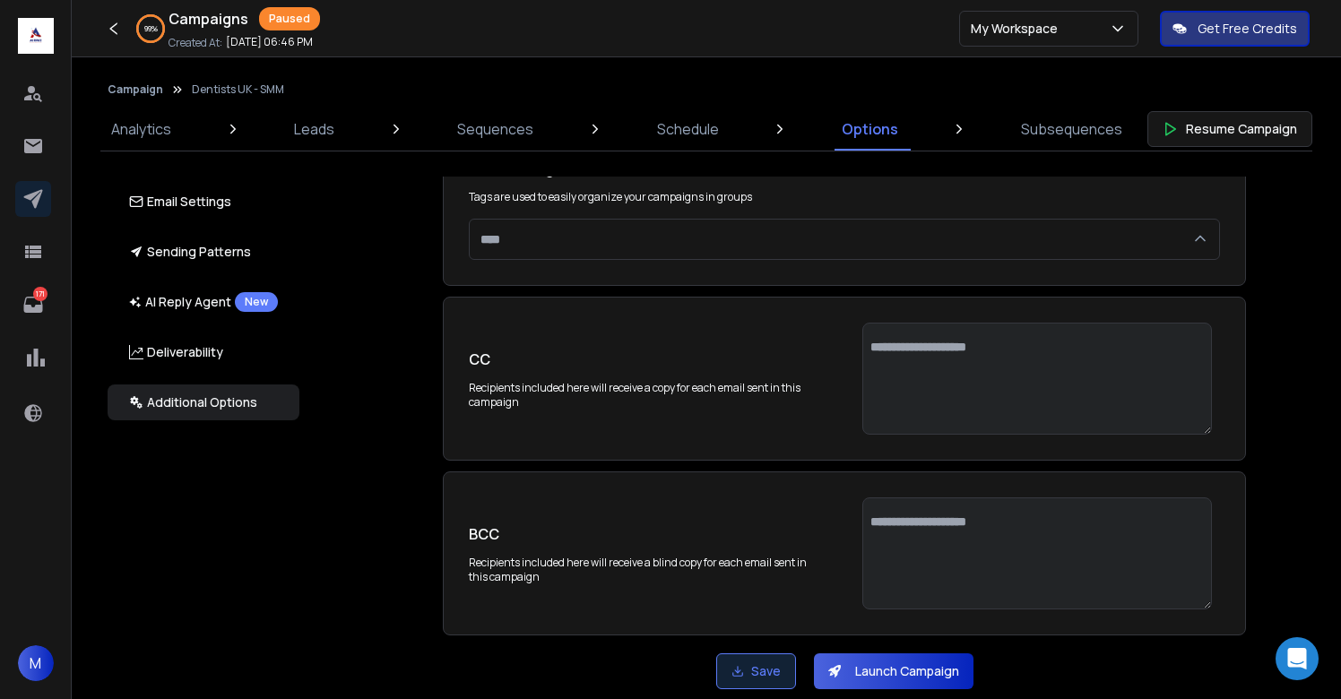
click at [763, 666] on button "Save" at bounding box center [756, 672] width 80 height 36
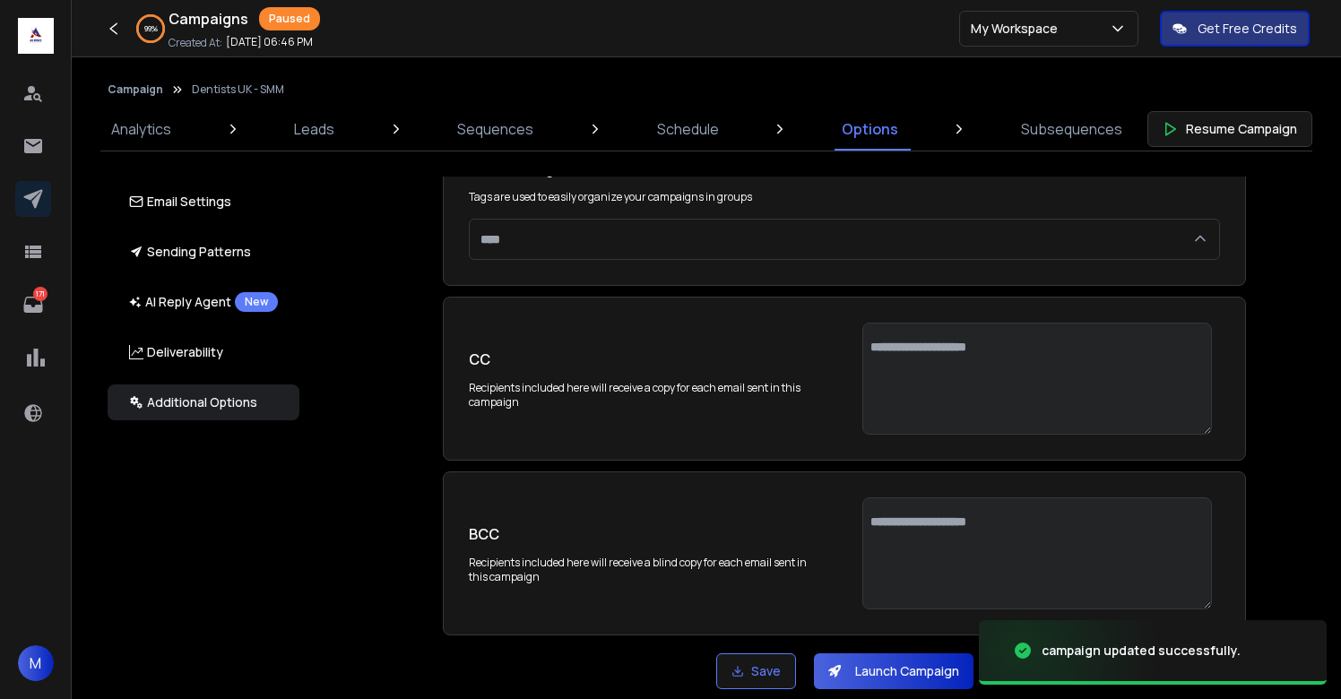
click at [887, 674] on button "Launch Campaign" at bounding box center [894, 672] width 160 height 36
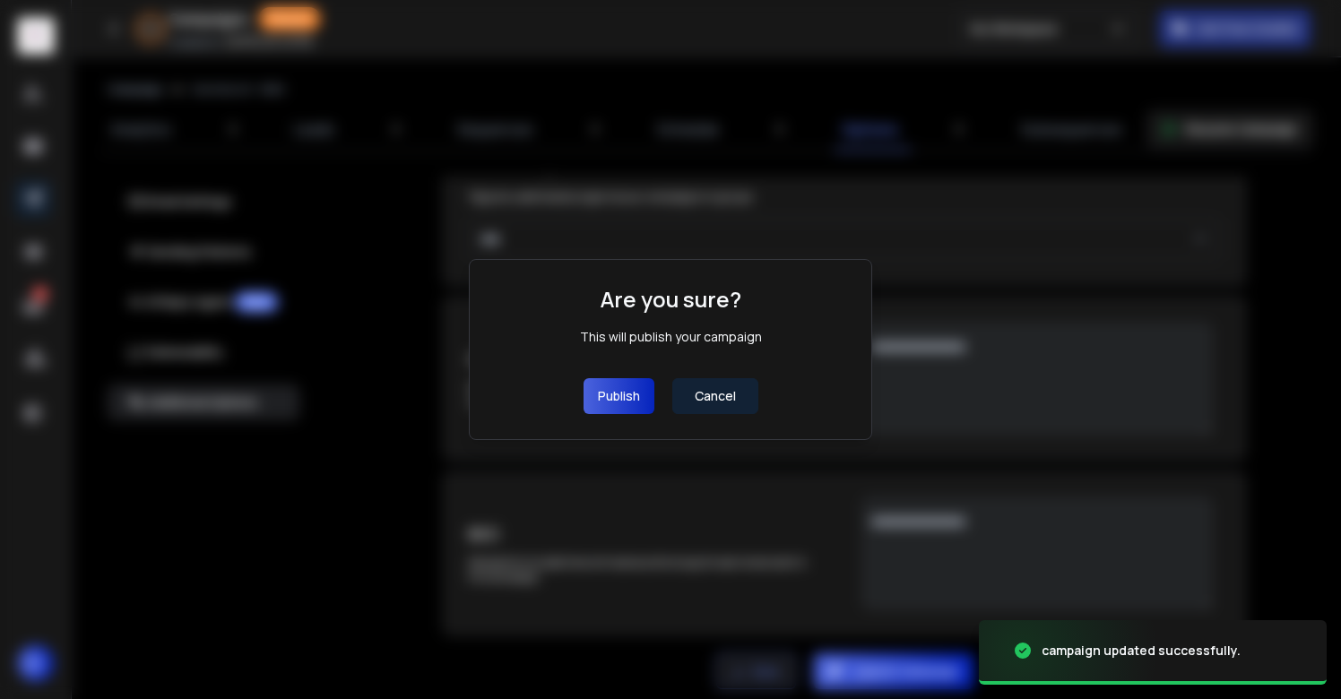
click at [616, 399] on button "Publish" at bounding box center [619, 396] width 71 height 36
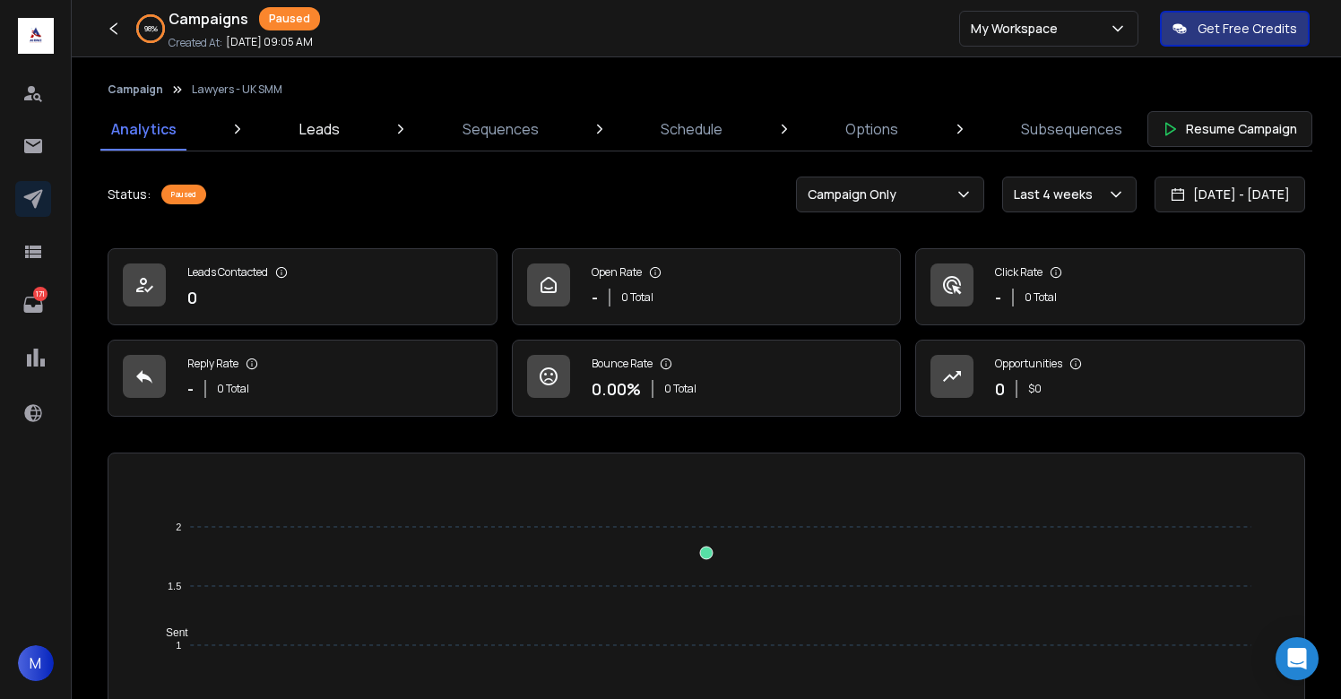
click at [329, 137] on p "Leads" at bounding box center [319, 129] width 40 height 22
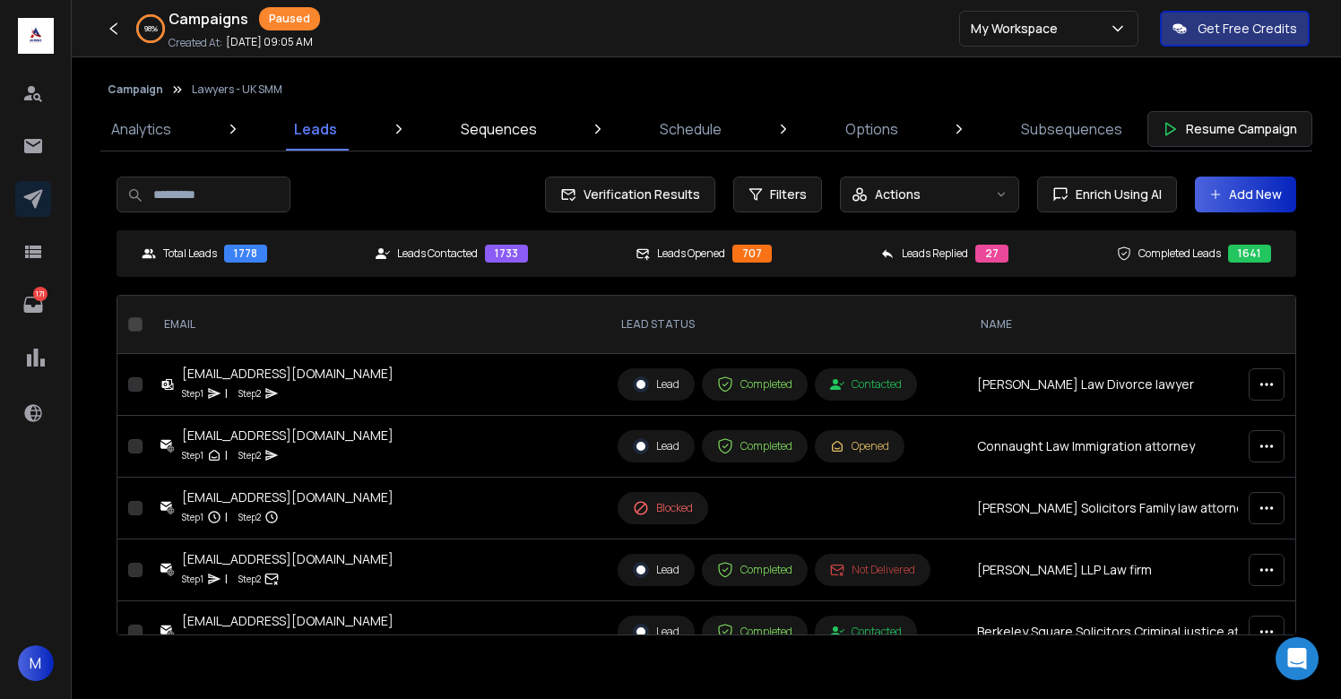
click at [506, 138] on p "Sequences" at bounding box center [499, 129] width 76 height 22
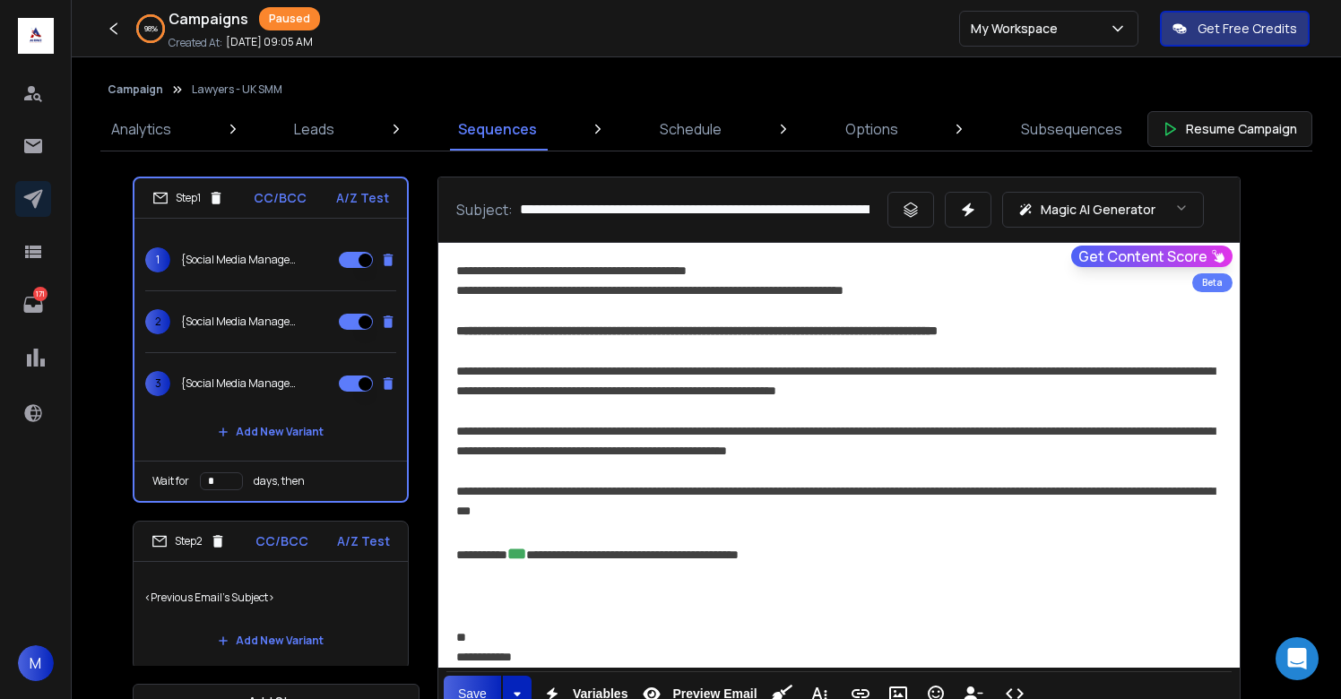
scroll to position [4, 0]
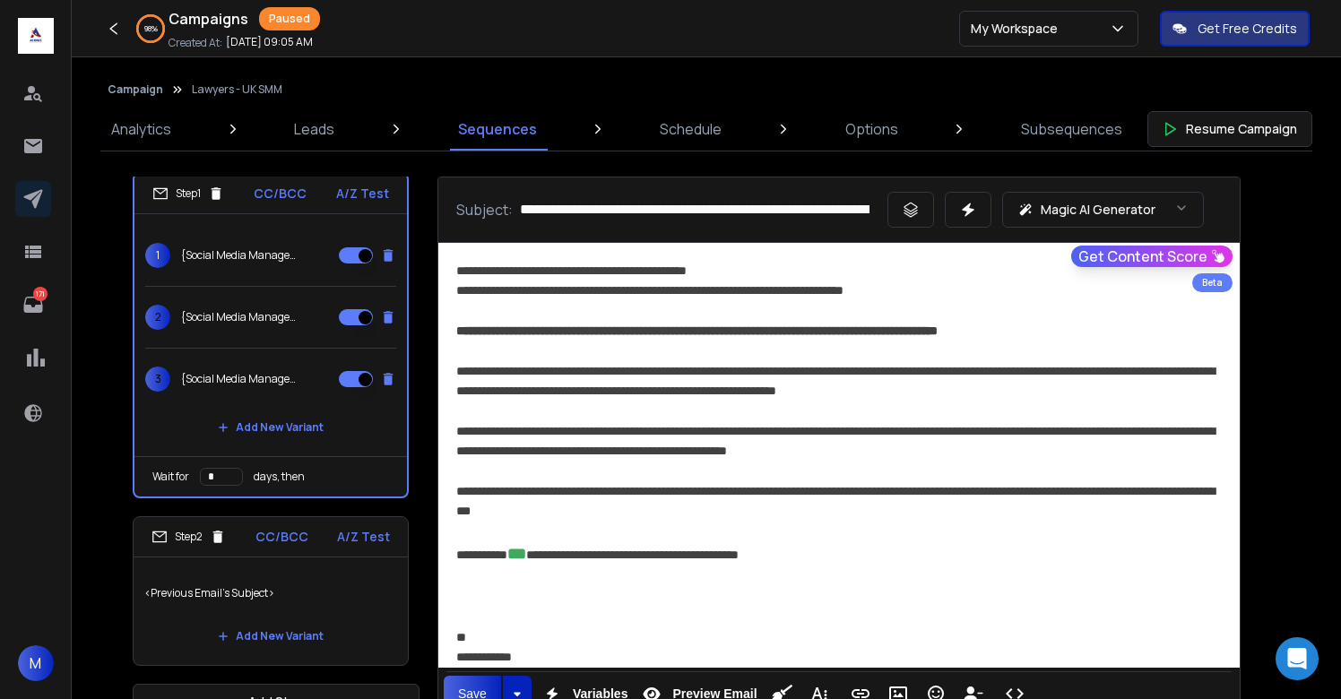
click at [353, 584] on p "<Previous Email's Subject>" at bounding box center [270, 593] width 253 height 50
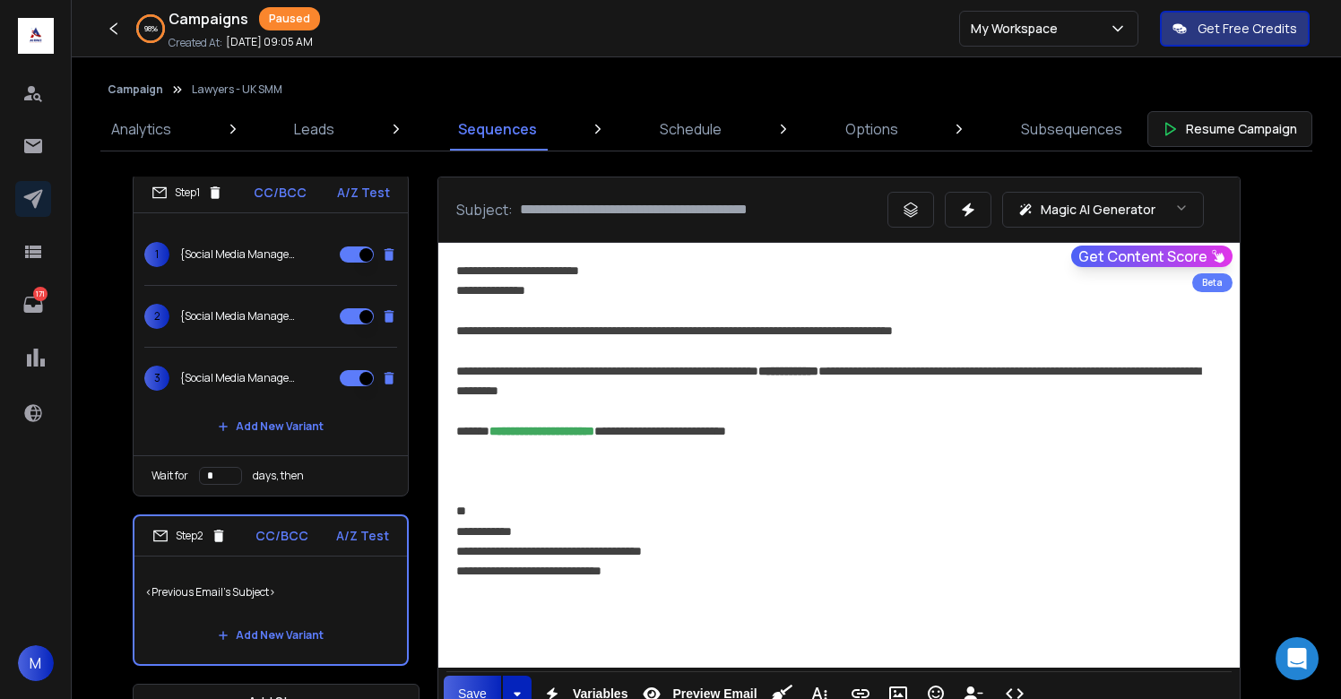
scroll to position [46, 0]
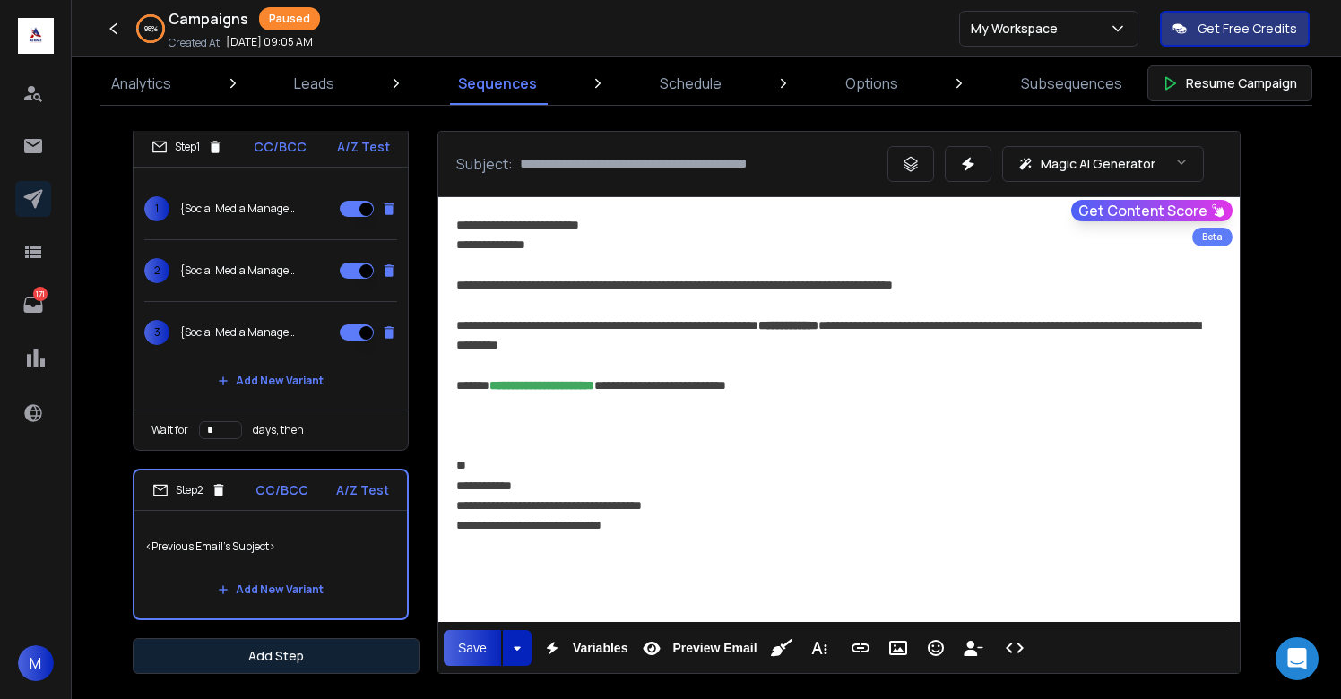
click at [316, 667] on button "Add Step" at bounding box center [276, 656] width 287 height 36
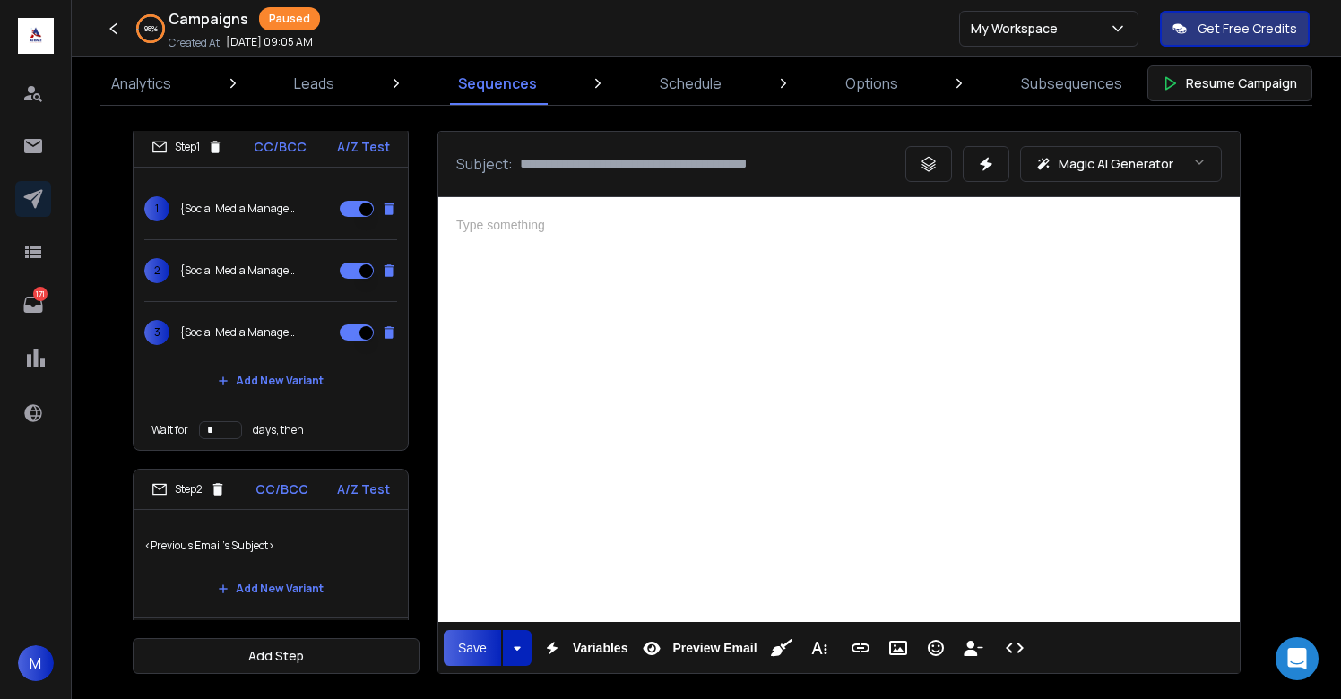
click at [751, 428] on div at bounding box center [839, 407] width 802 height 420
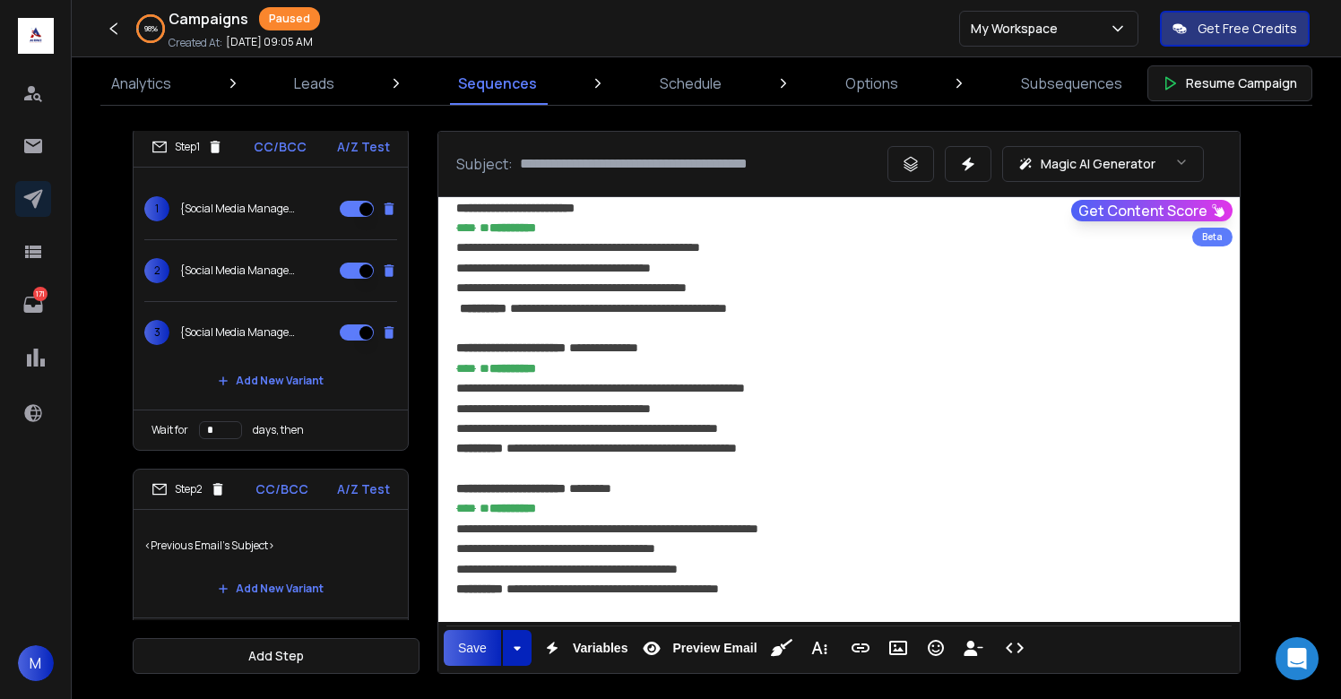
scroll to position [1294, 0]
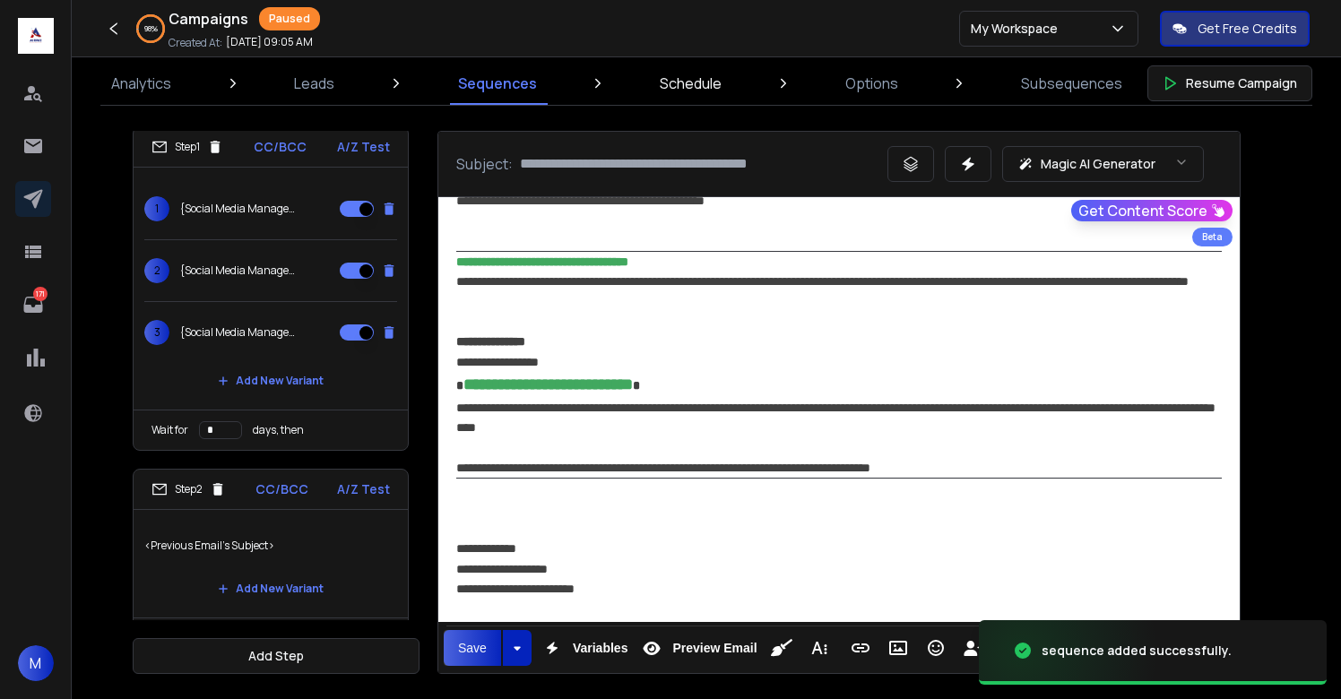
click at [696, 74] on p "Schedule" at bounding box center [691, 84] width 62 height 22
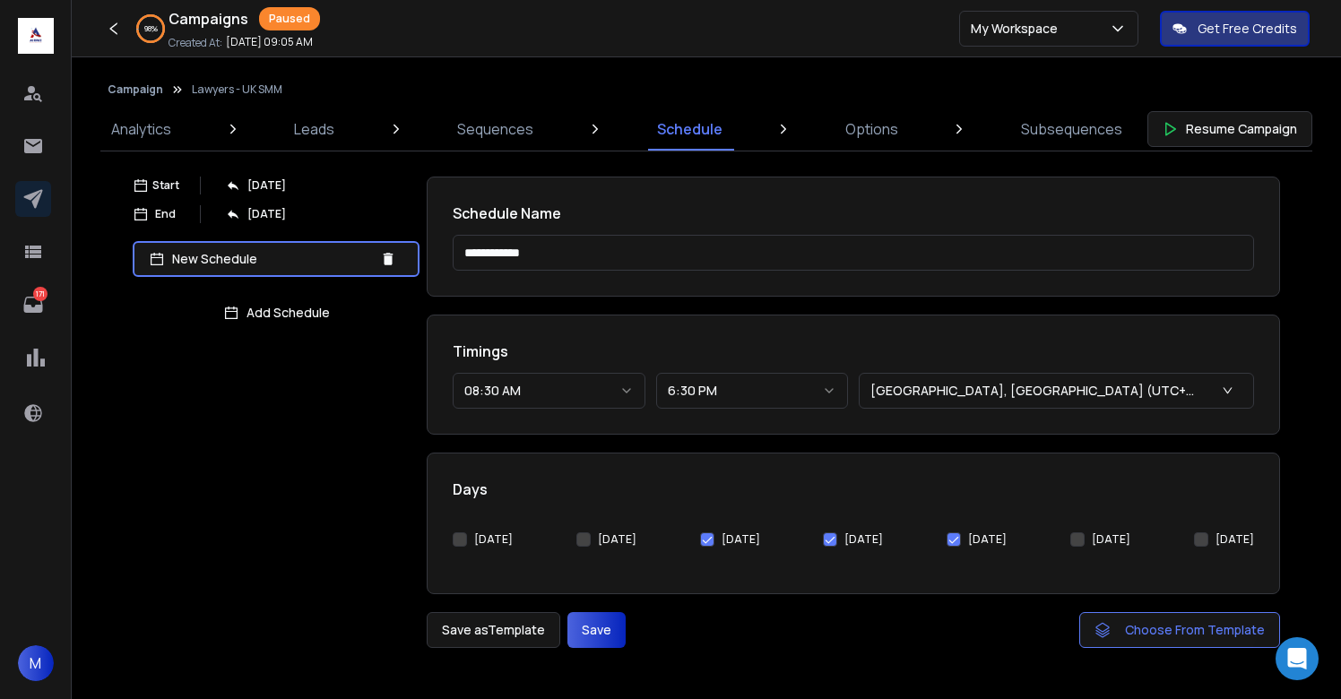
click at [457, 541] on button "[DATE]" at bounding box center [460, 540] width 14 height 14
click at [577, 541] on button "[DATE]" at bounding box center [583, 540] width 14 height 14
click at [592, 621] on button "Save" at bounding box center [597, 630] width 58 height 36
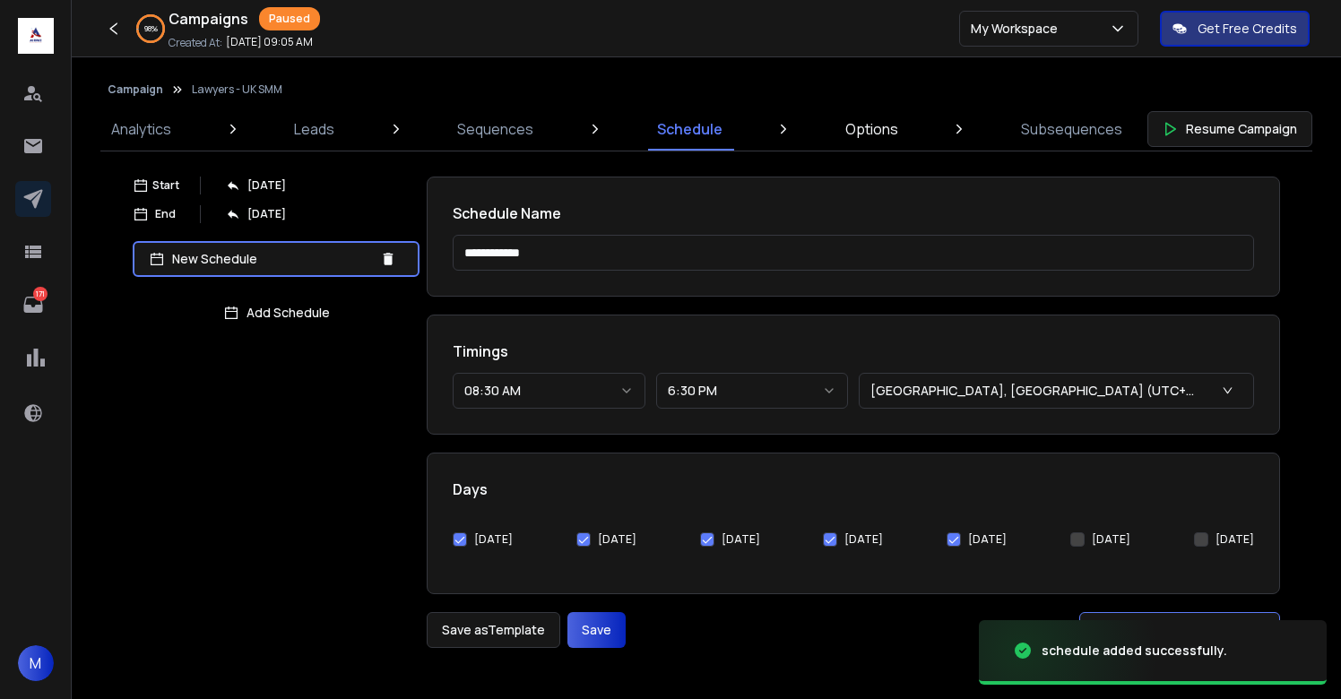
click at [858, 133] on p "Options" at bounding box center [871, 129] width 53 height 22
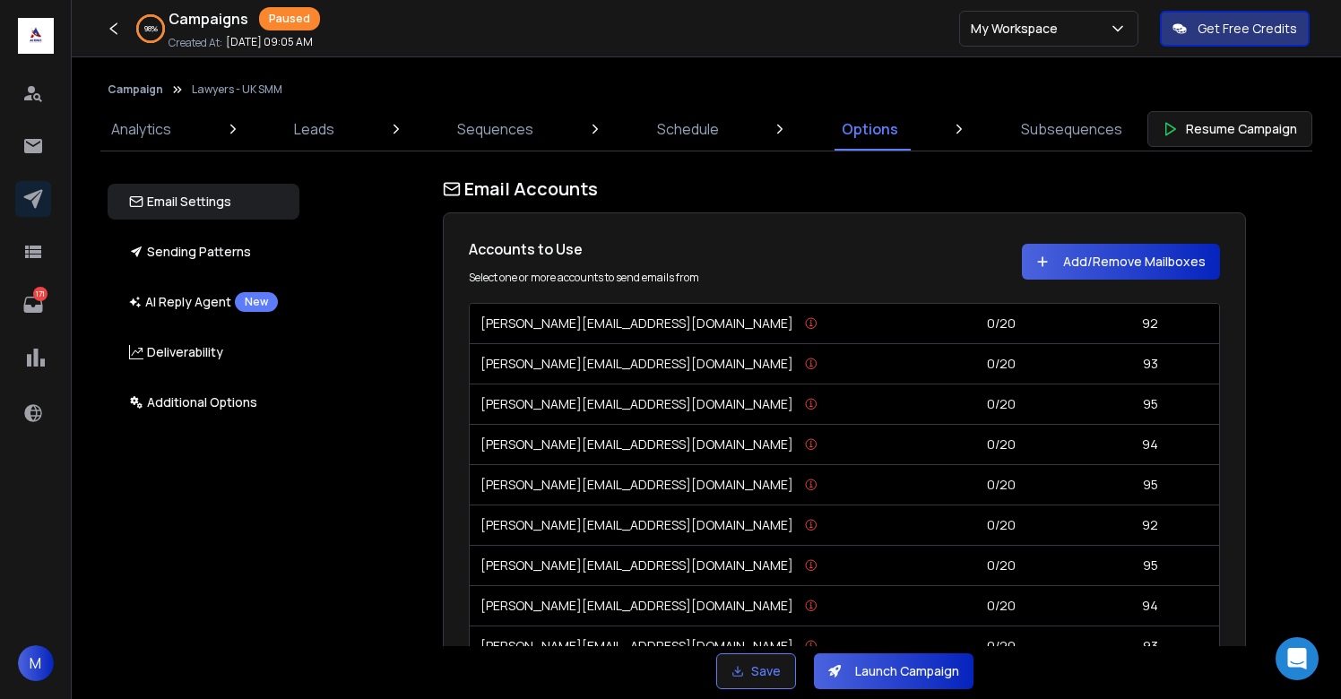
scroll to position [3578, 0]
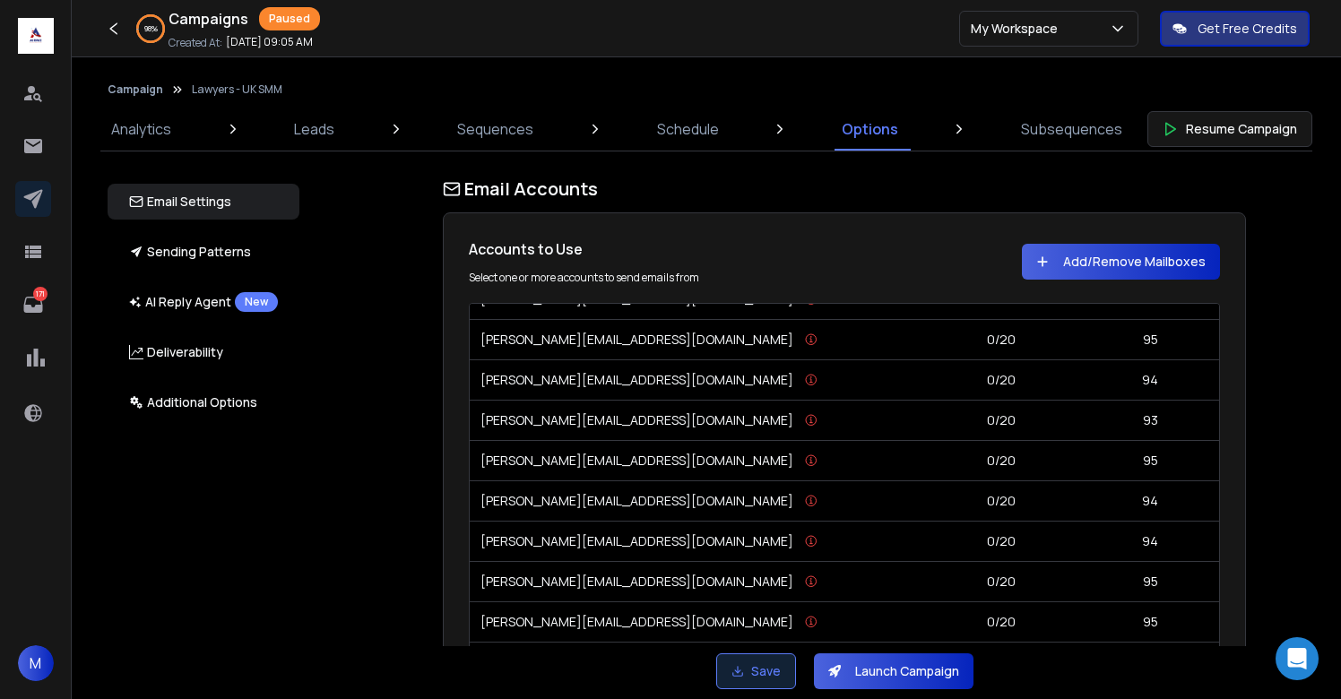
click at [759, 674] on button "Save" at bounding box center [756, 672] width 80 height 36
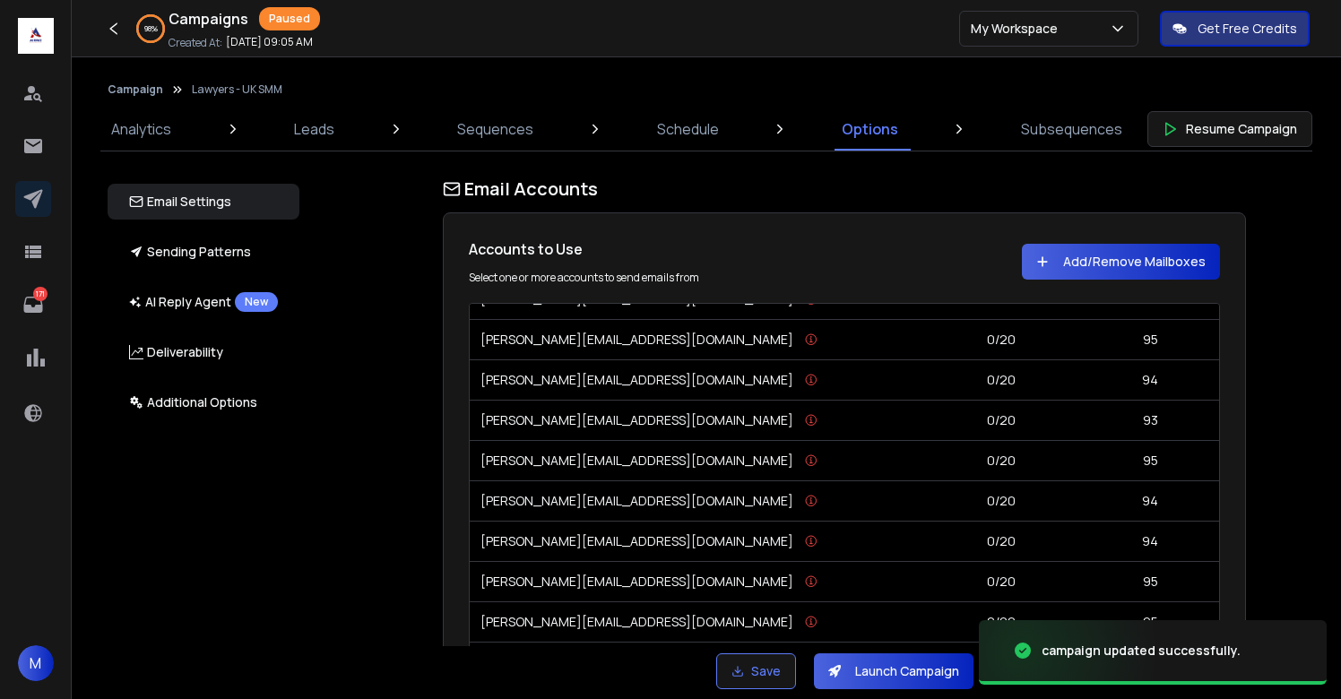
click at [892, 667] on button "Launch Campaign" at bounding box center [894, 672] width 160 height 36
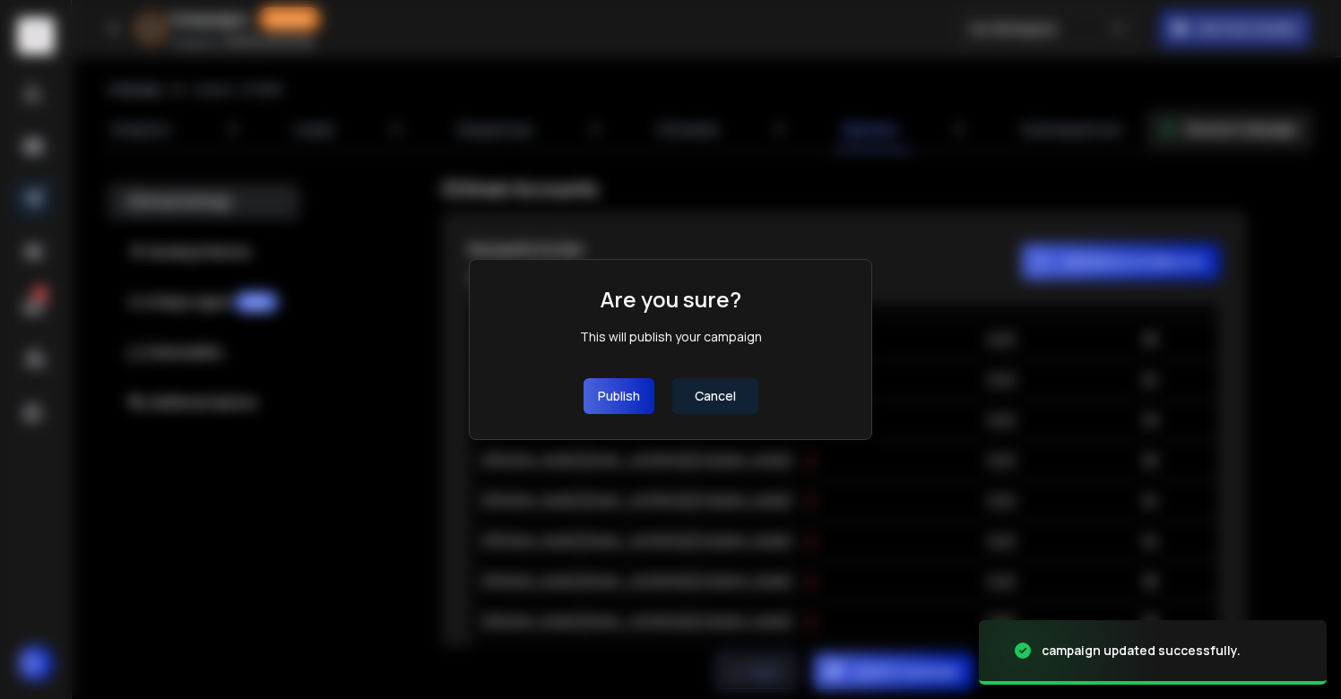
click at [633, 396] on button "Publish" at bounding box center [619, 396] width 71 height 36
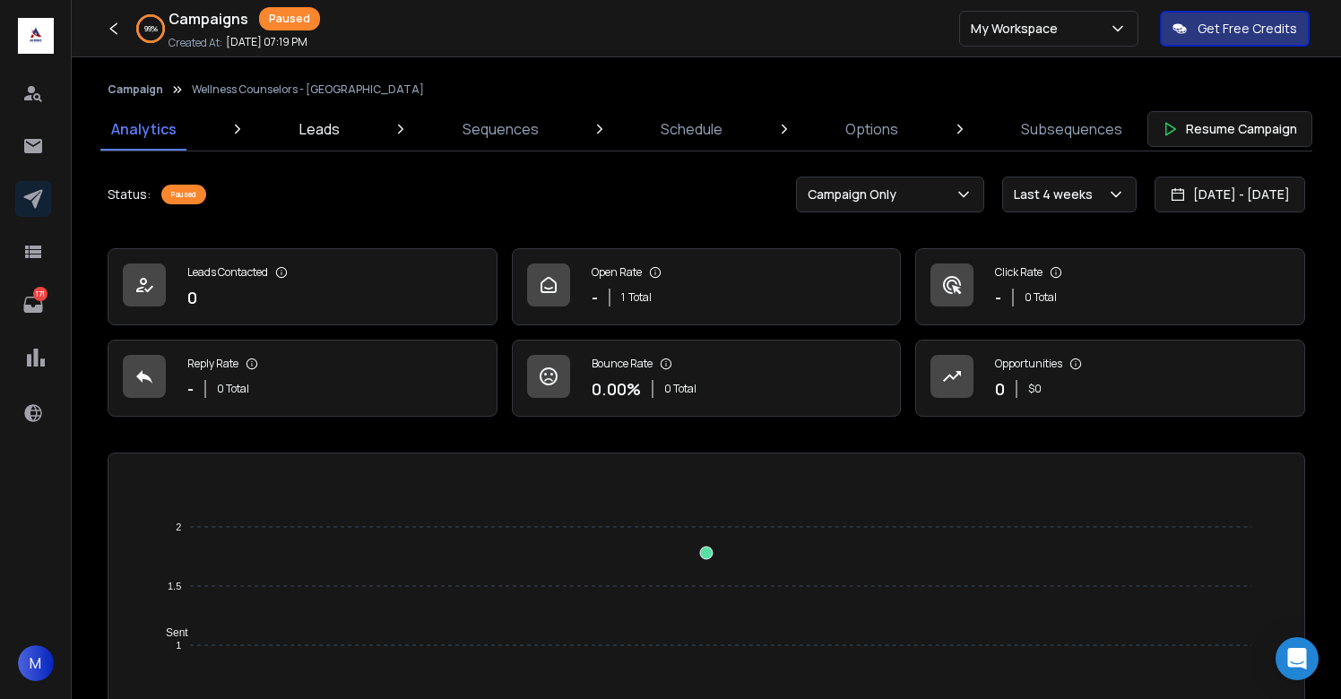
click at [322, 129] on p "Leads" at bounding box center [319, 129] width 40 height 22
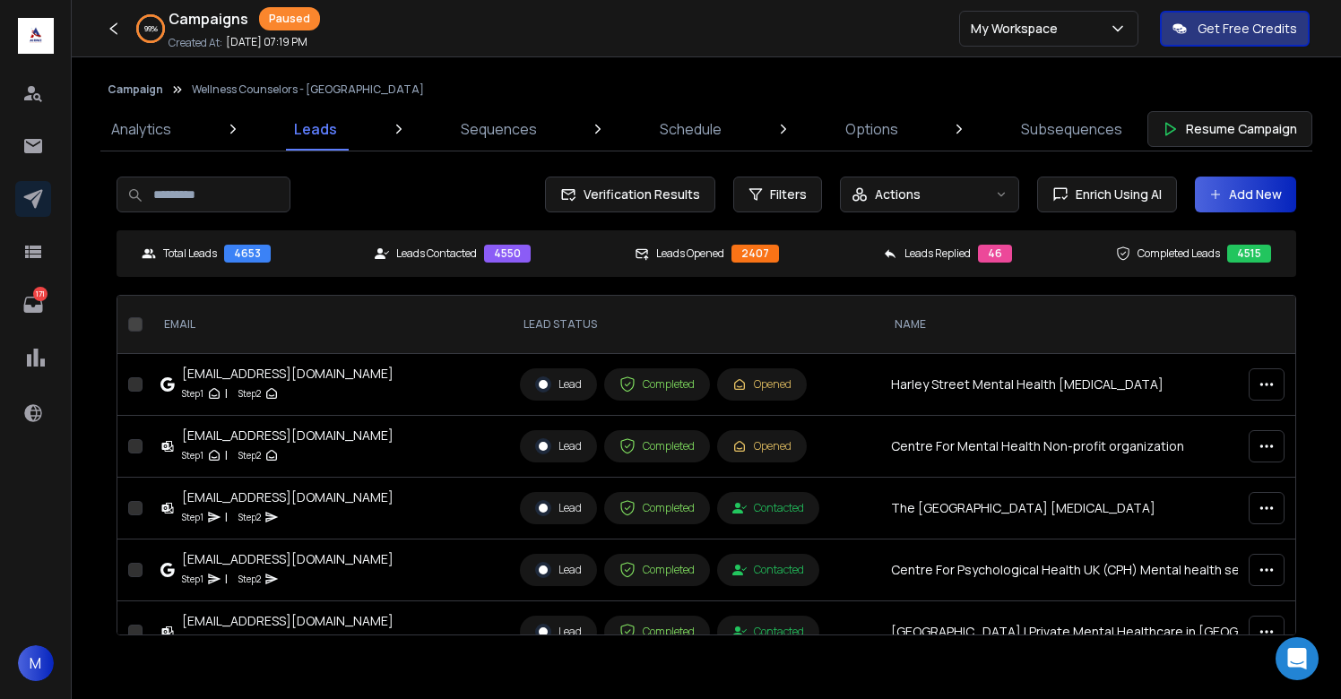
click at [223, 202] on input at bounding box center [204, 195] width 174 height 36
type input "*********"
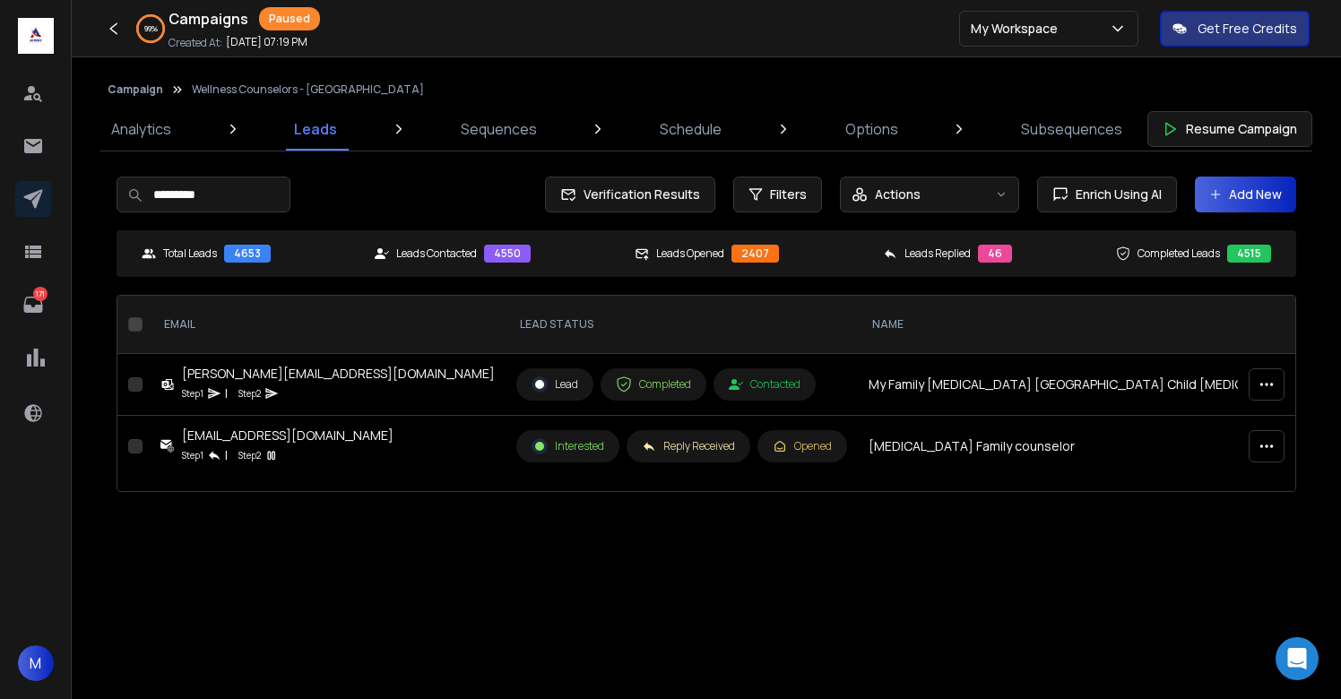
click at [1266, 443] on icon "button" at bounding box center [1267, 446] width 16 height 16
click at [1235, 488] on p "Delete Lead" at bounding box center [1242, 485] width 74 height 18
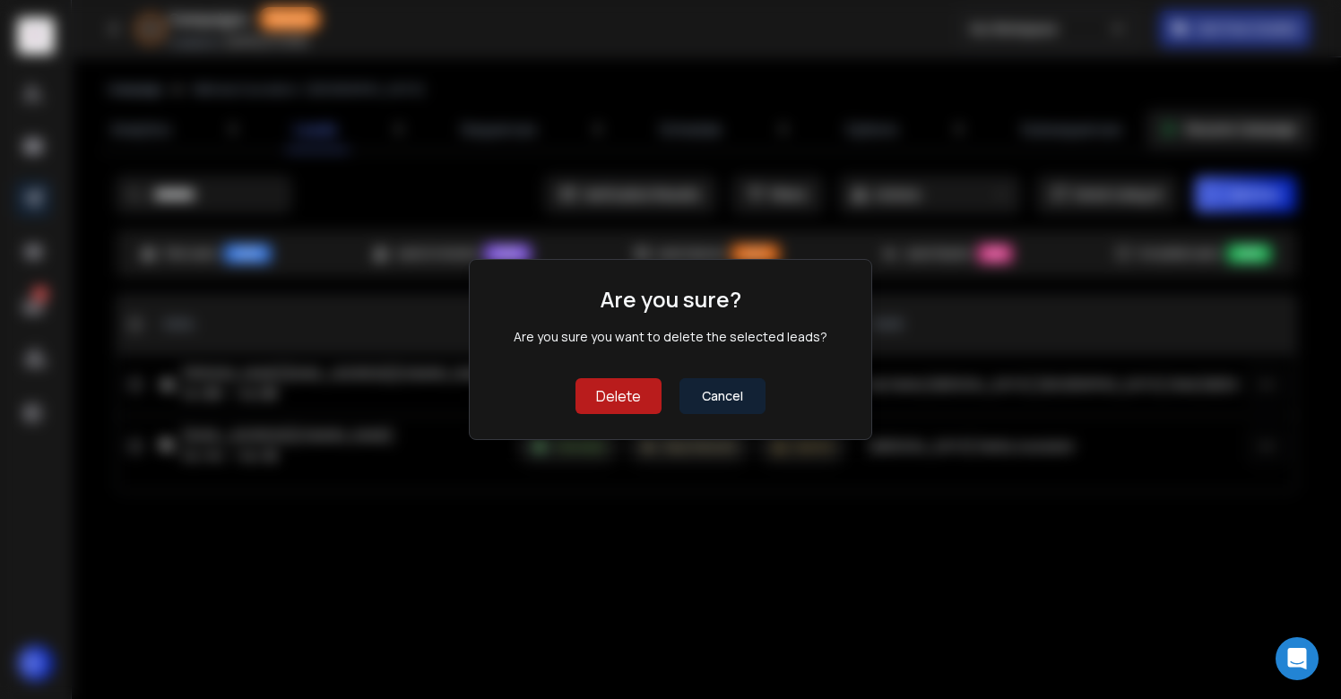
click at [608, 401] on button "Delete" at bounding box center [619, 396] width 86 height 36
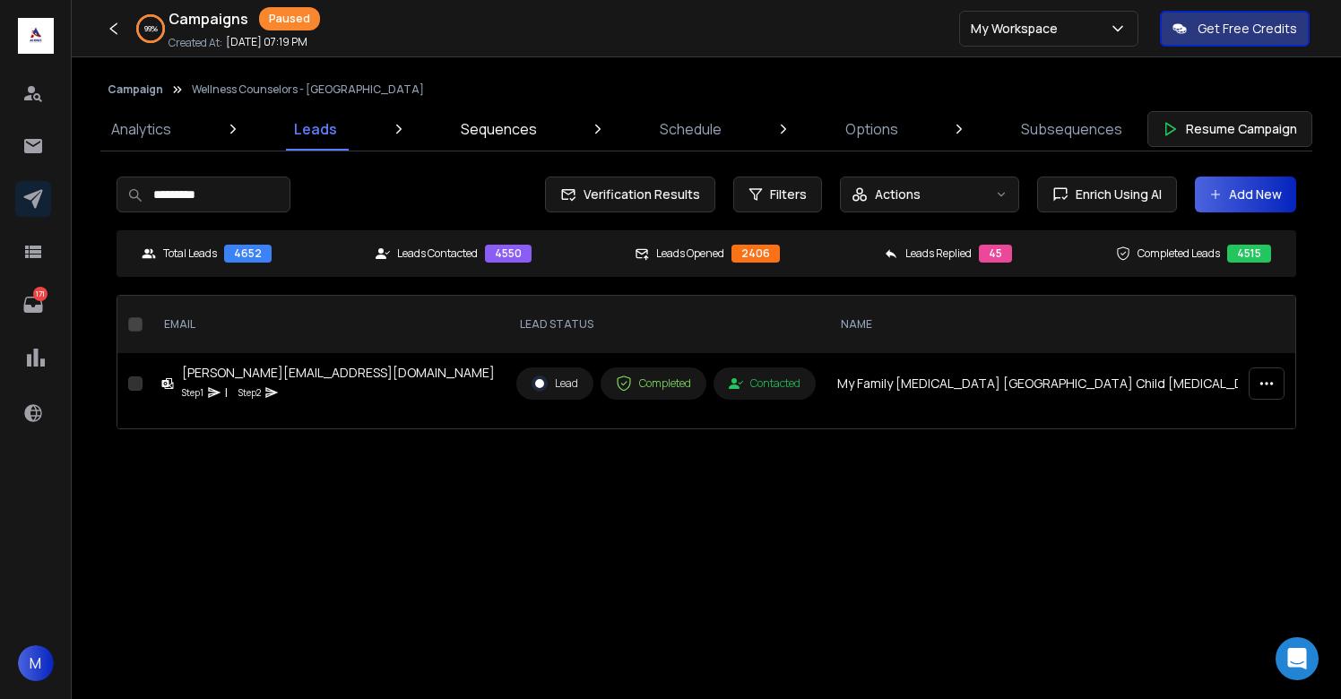
click at [502, 127] on p "Sequences" at bounding box center [499, 129] width 76 height 22
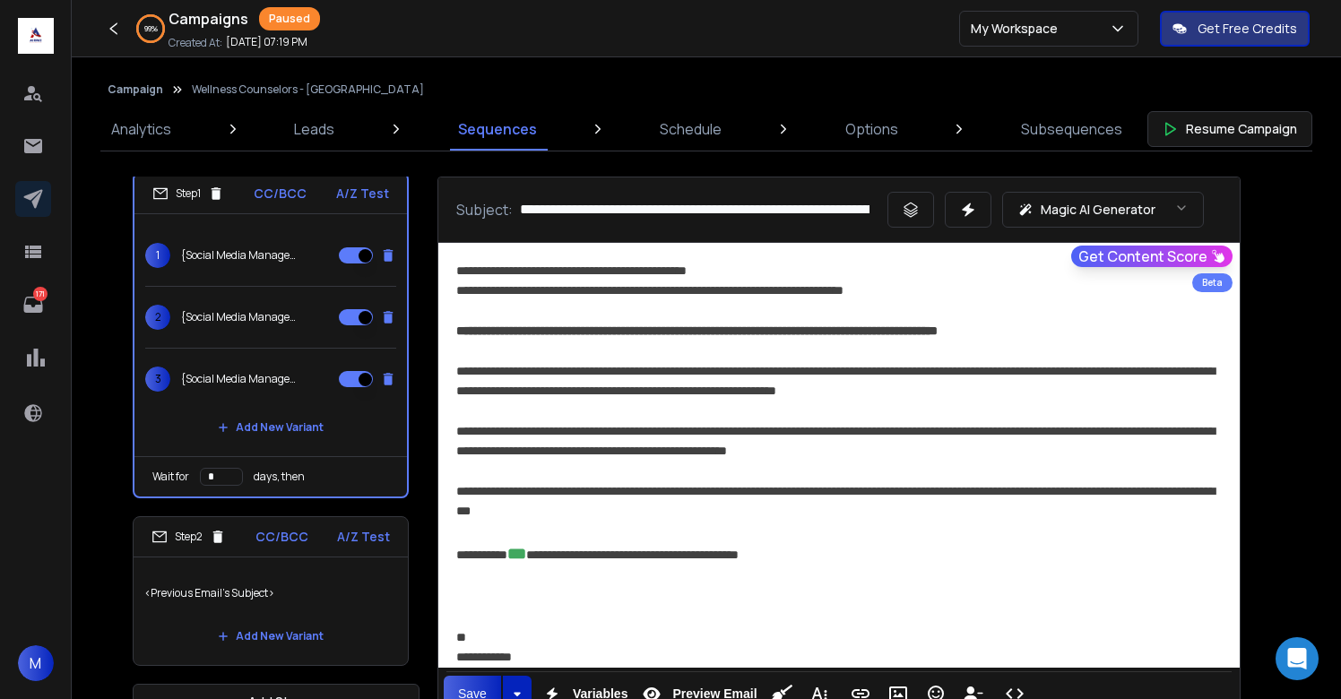
scroll to position [46, 0]
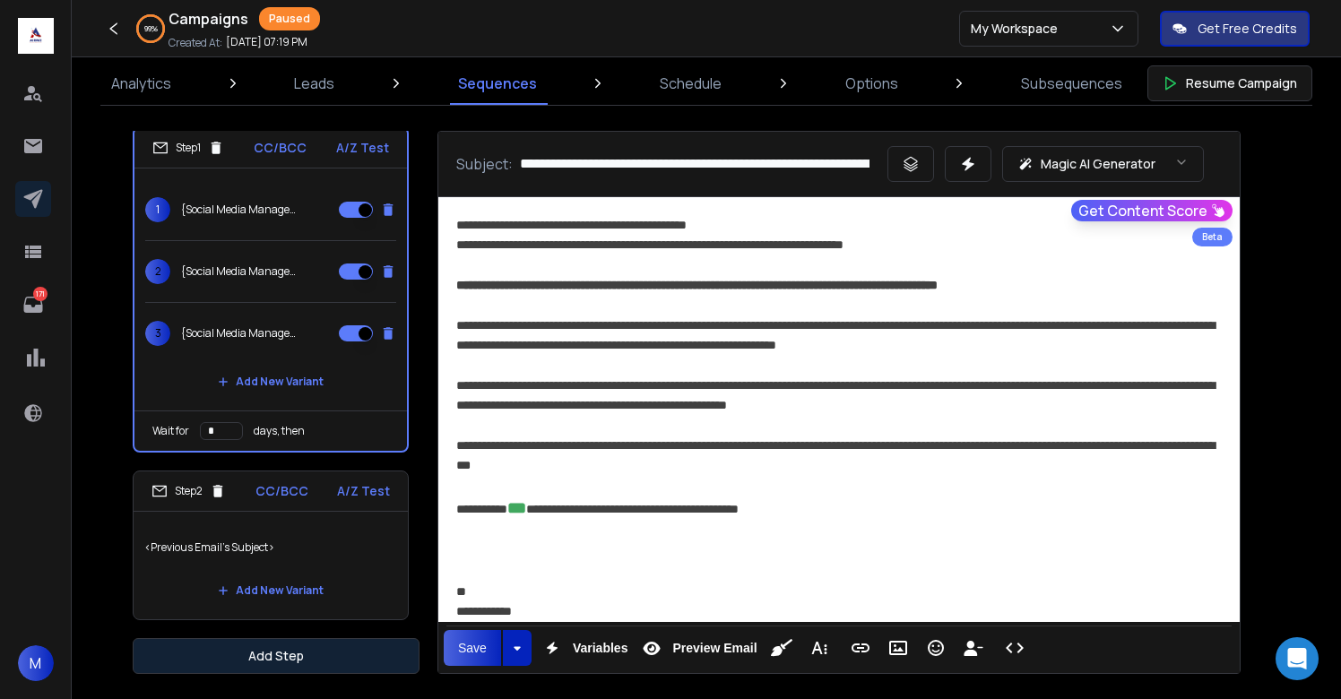
click at [326, 654] on button "Add Step" at bounding box center [276, 656] width 287 height 36
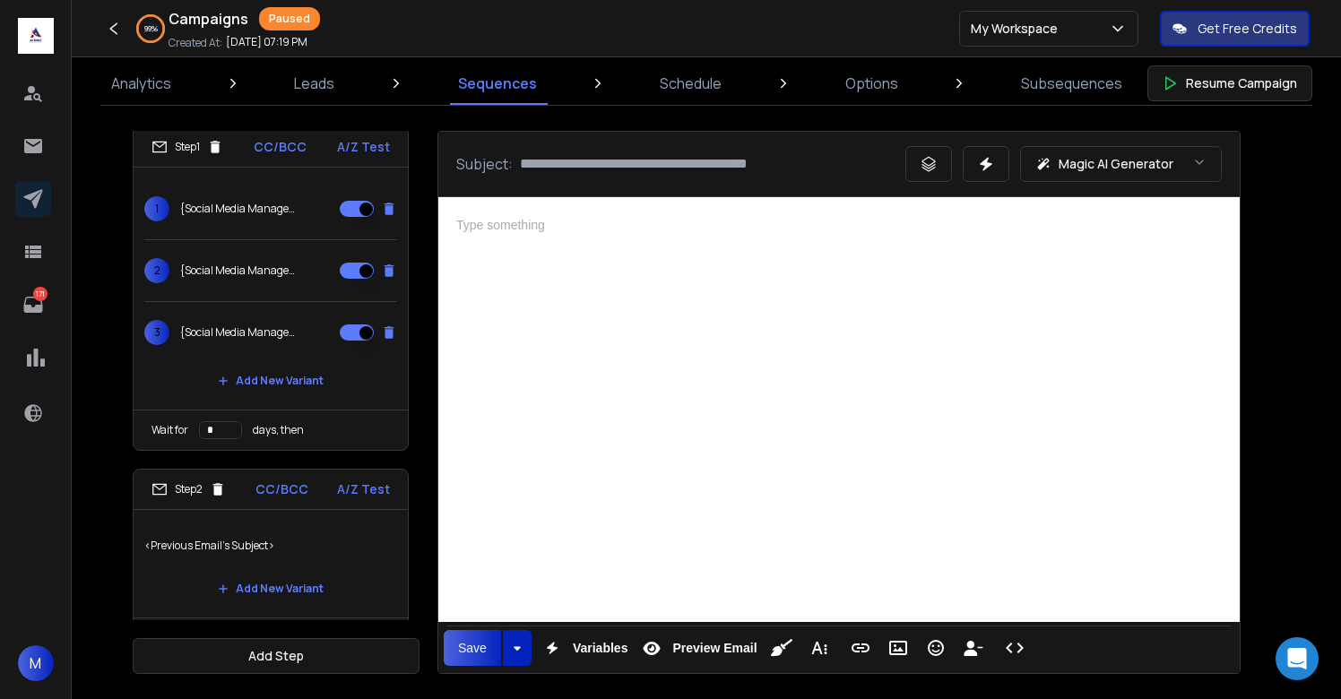
click at [723, 357] on div at bounding box center [839, 407] width 802 height 420
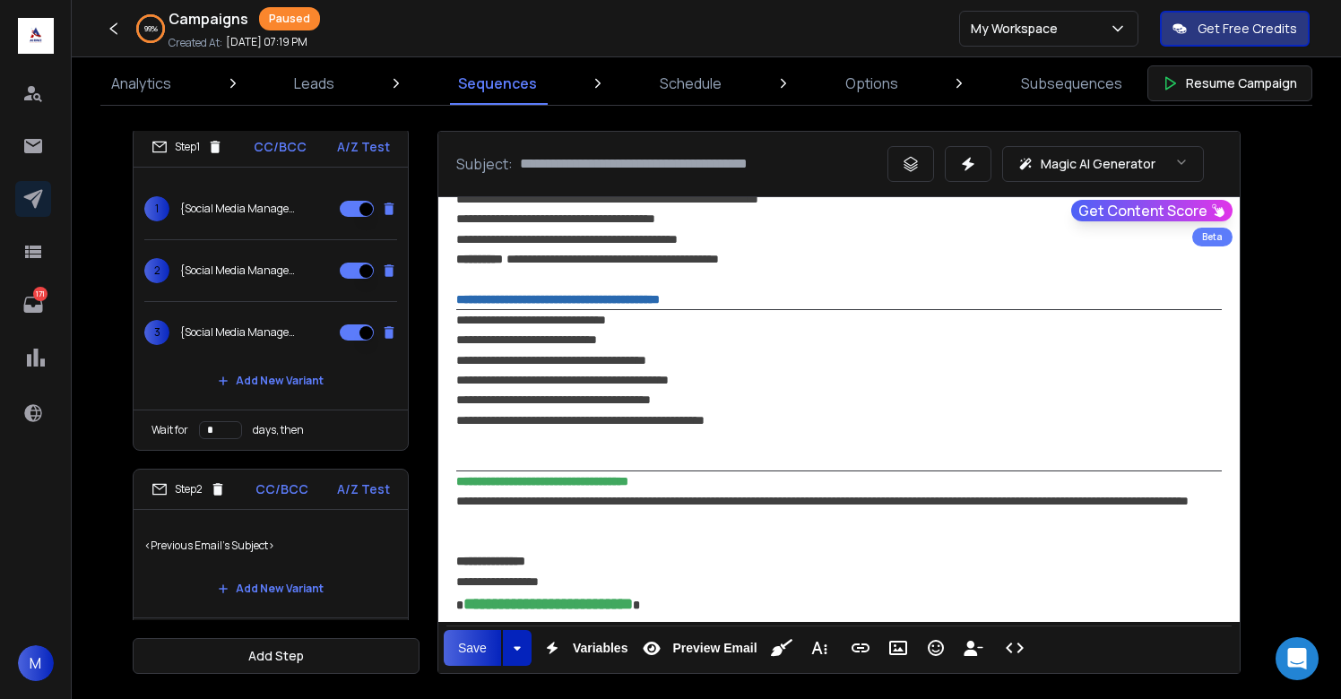
scroll to position [1294, 0]
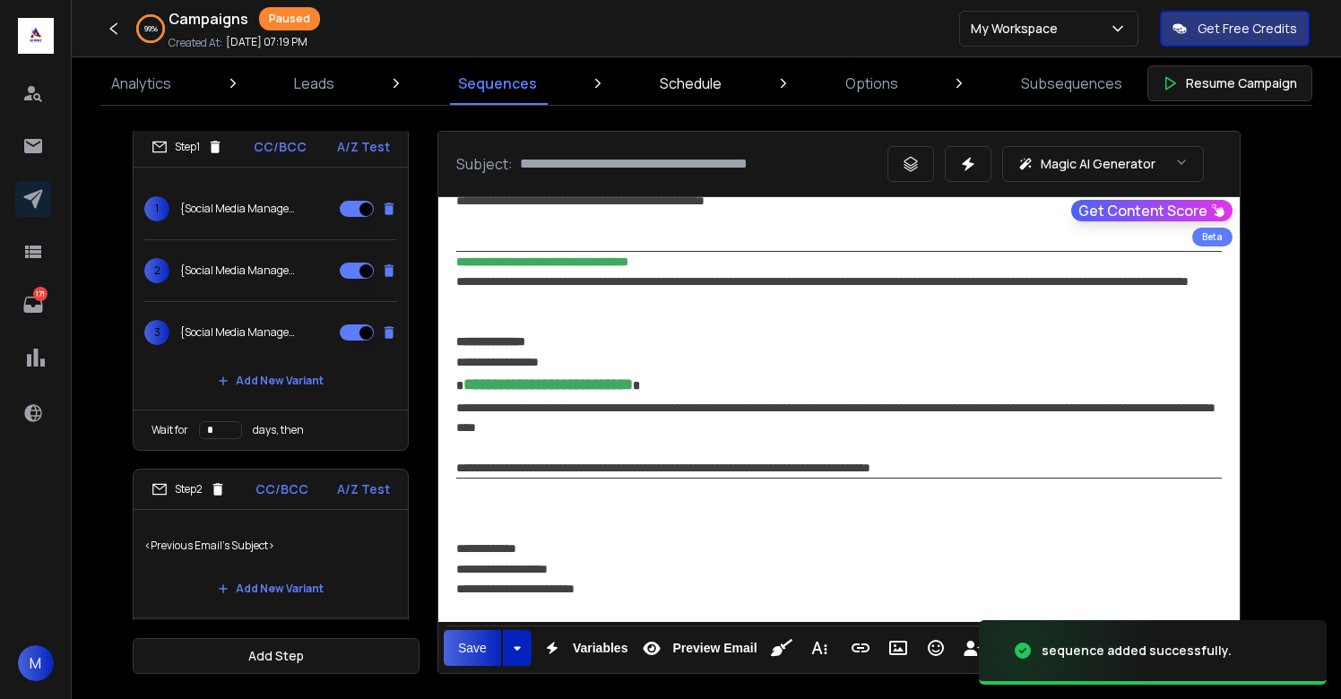
click at [680, 86] on p "Schedule" at bounding box center [691, 84] width 62 height 22
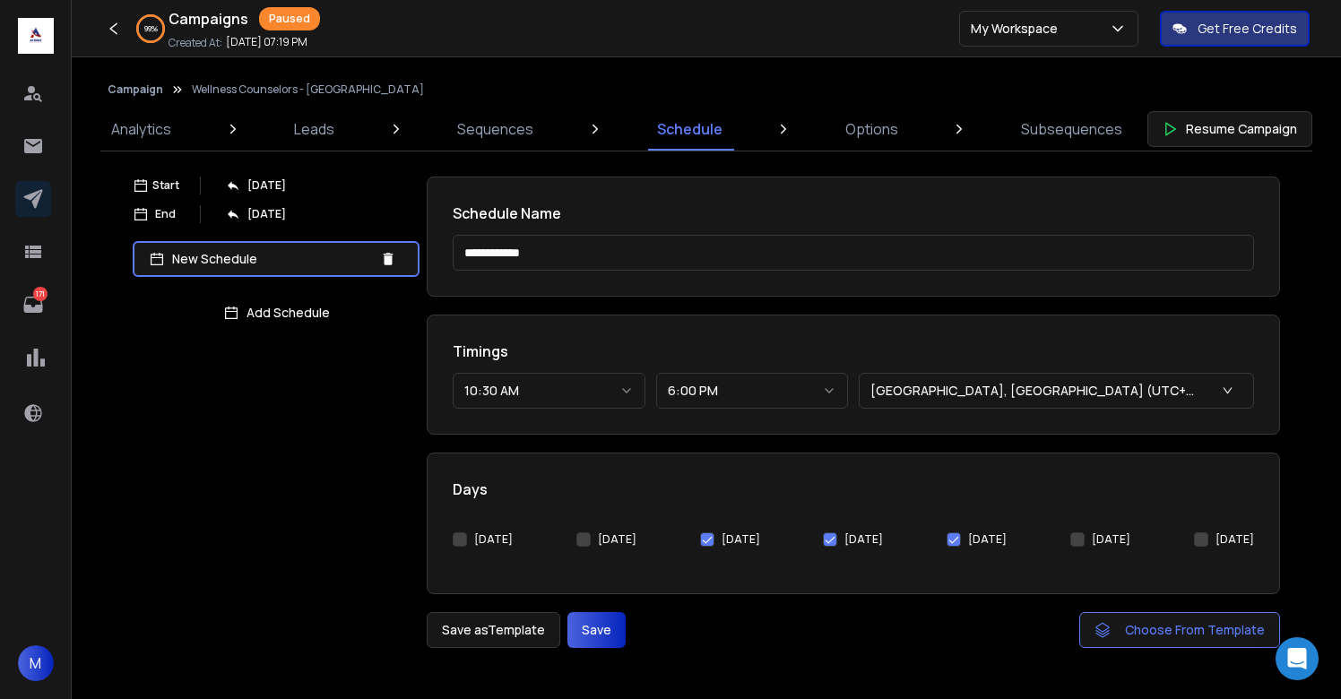
click at [455, 534] on button "[DATE]" at bounding box center [460, 540] width 14 height 14
click at [570, 534] on div "[DATE] [DATE] [DATE] [DATE] [DATE] [DATE] [DATE]" at bounding box center [854, 539] width 802 height 57
click at [576, 536] on button "[DATE]" at bounding box center [583, 540] width 14 height 14
click at [480, 386] on button "10:30 AM" at bounding box center [549, 391] width 193 height 36
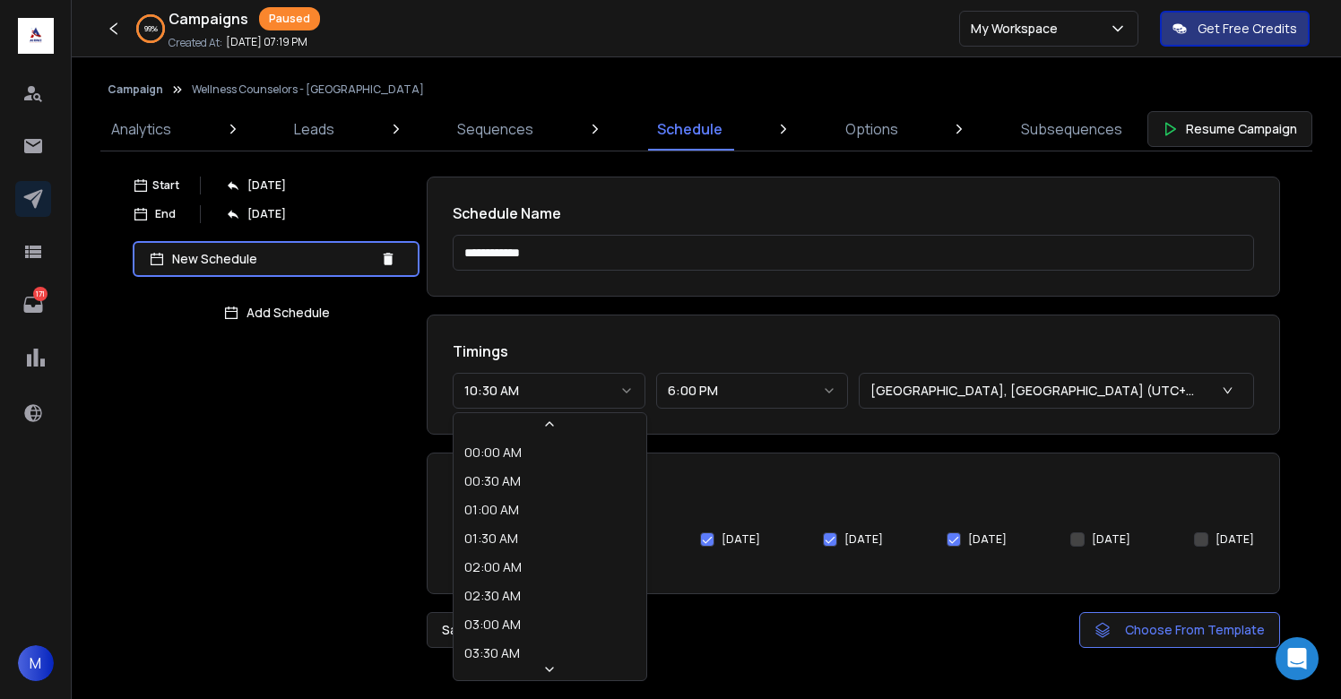
scroll to position [411, 0]
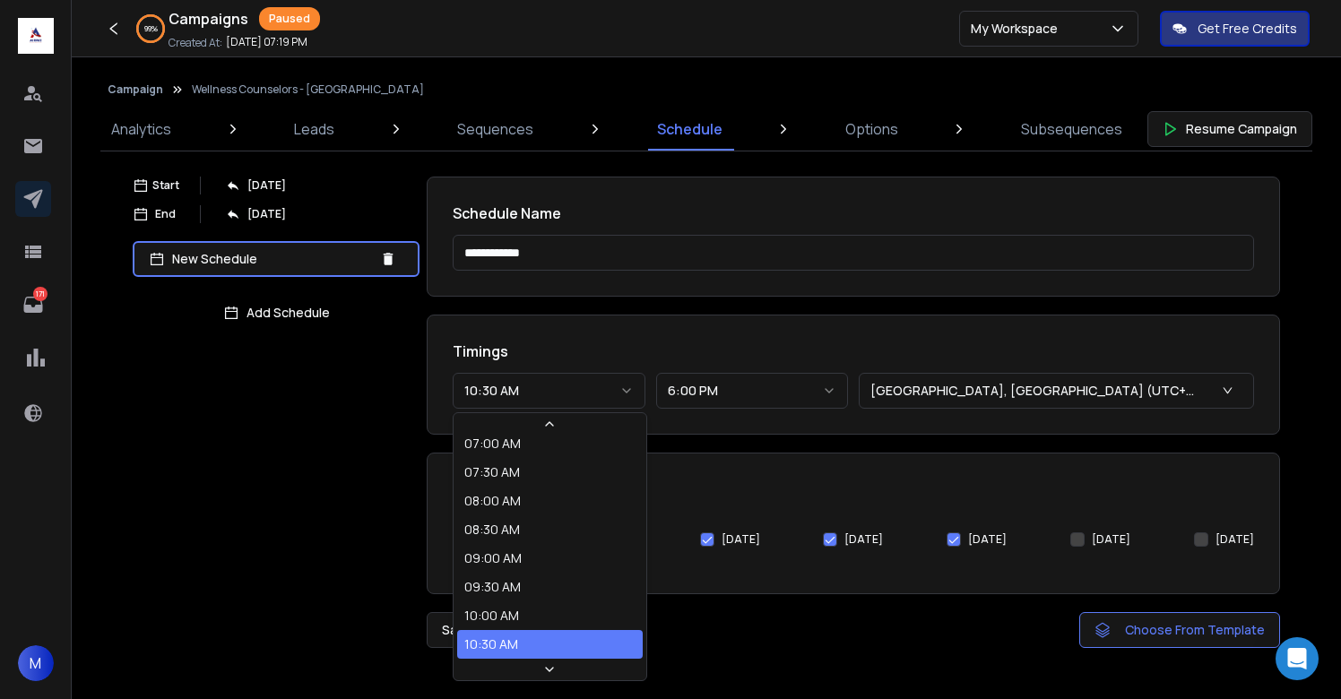
select select "********"
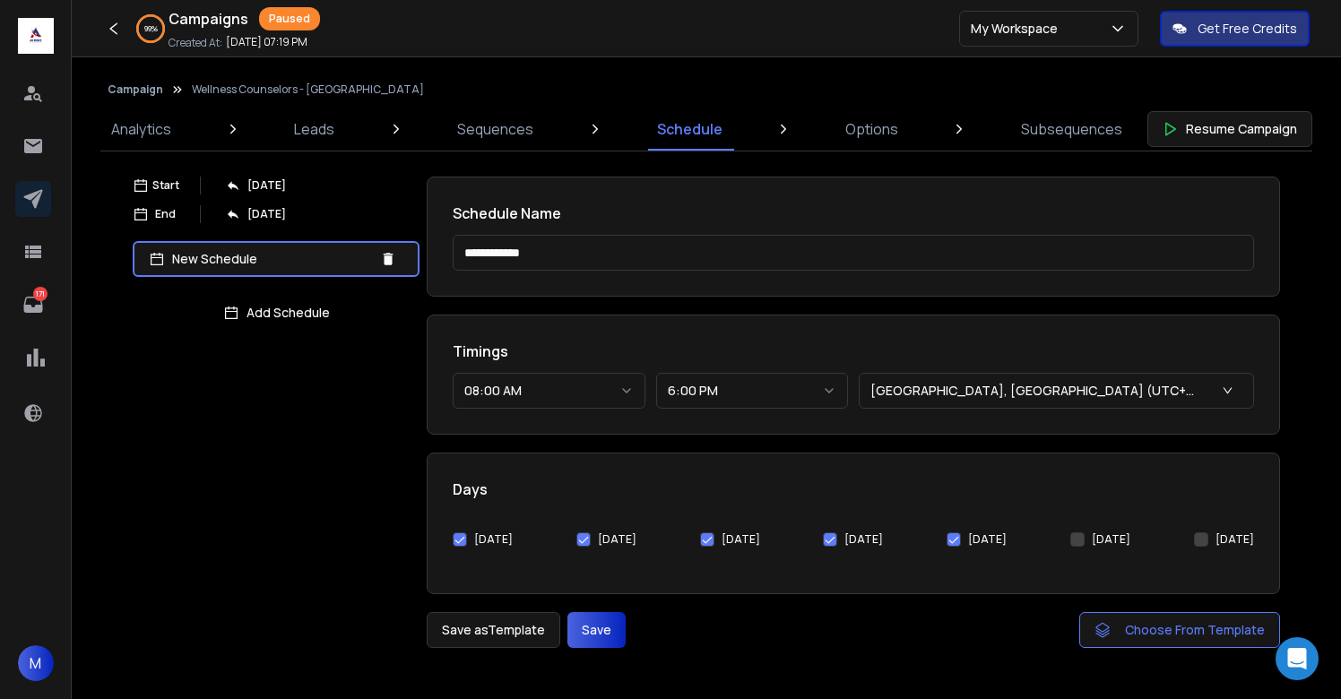
click at [583, 638] on button "Save" at bounding box center [597, 630] width 58 height 36
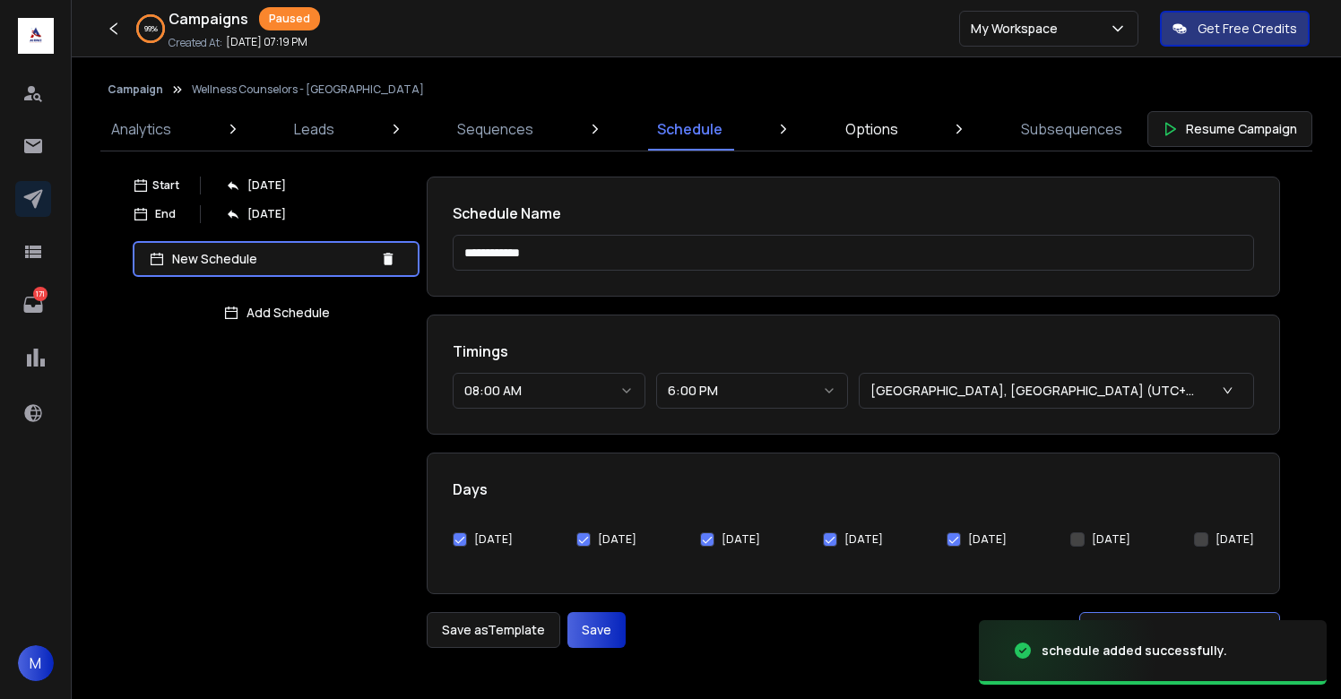
click at [866, 134] on p "Options" at bounding box center [871, 129] width 53 height 22
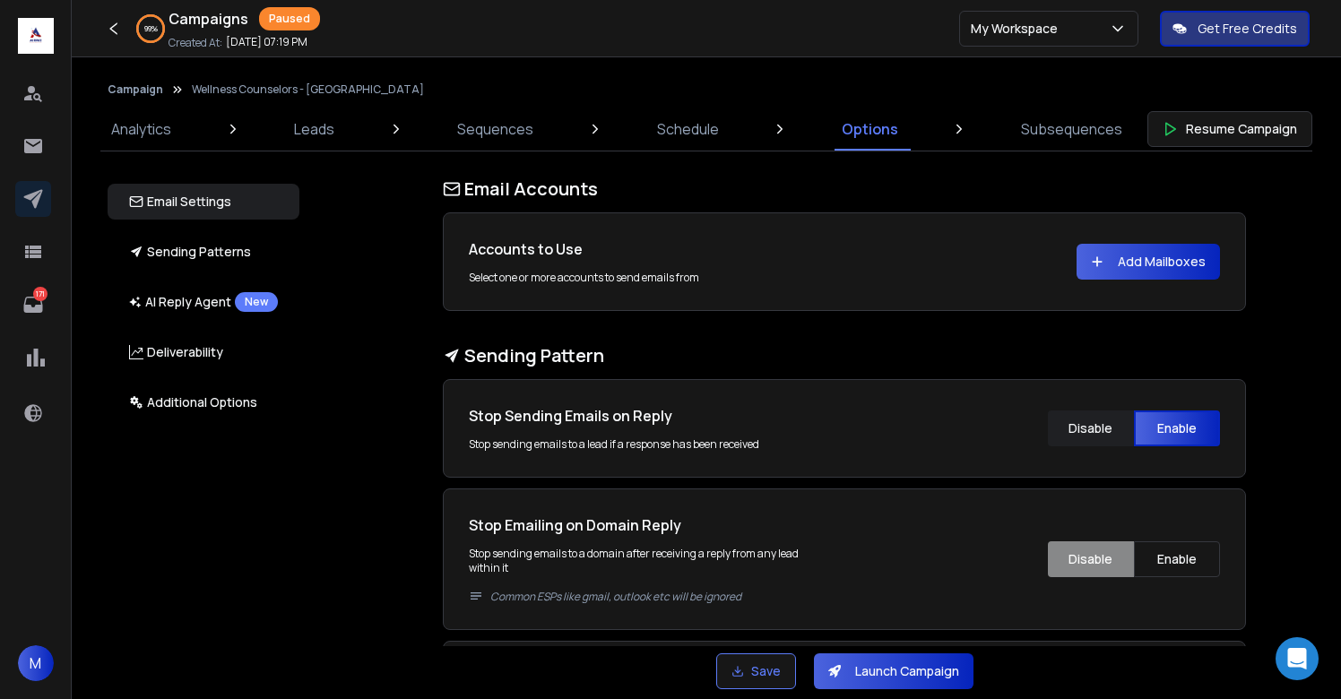
click at [1149, 266] on button "Add Mailboxes" at bounding box center [1148, 262] width 143 height 36
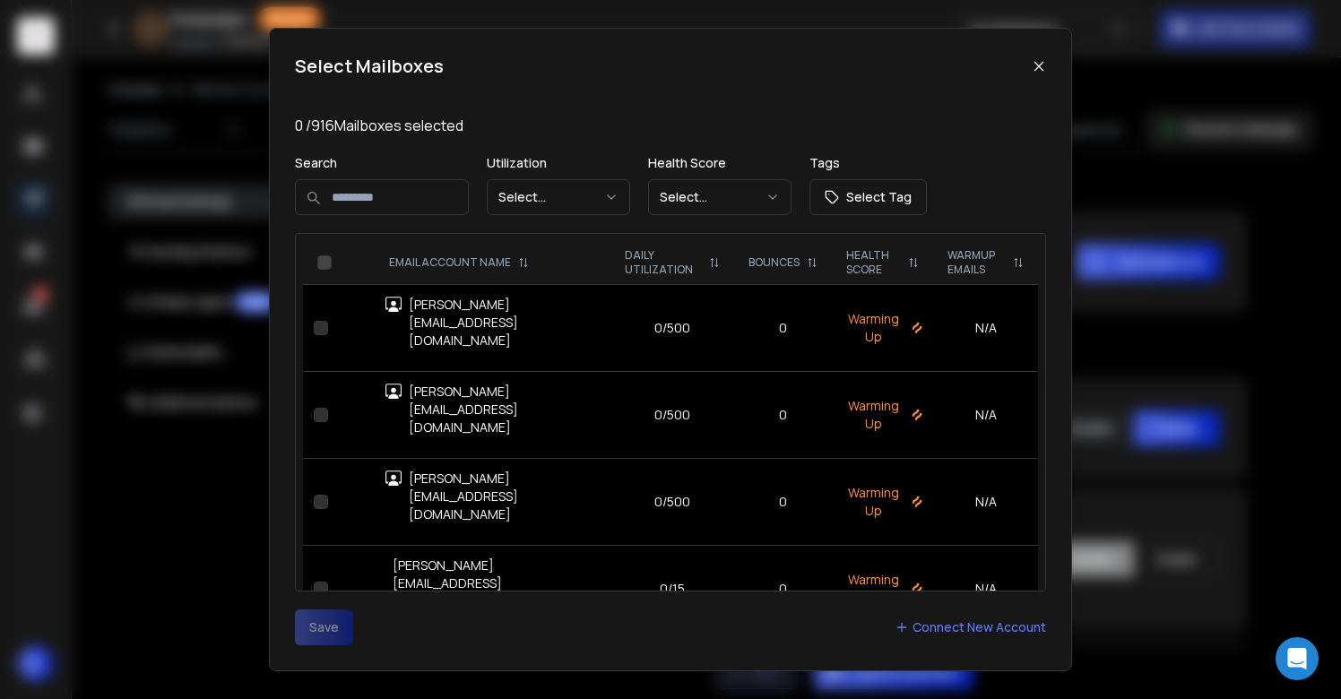
click at [358, 192] on input at bounding box center [382, 197] width 174 height 36
type input "********"
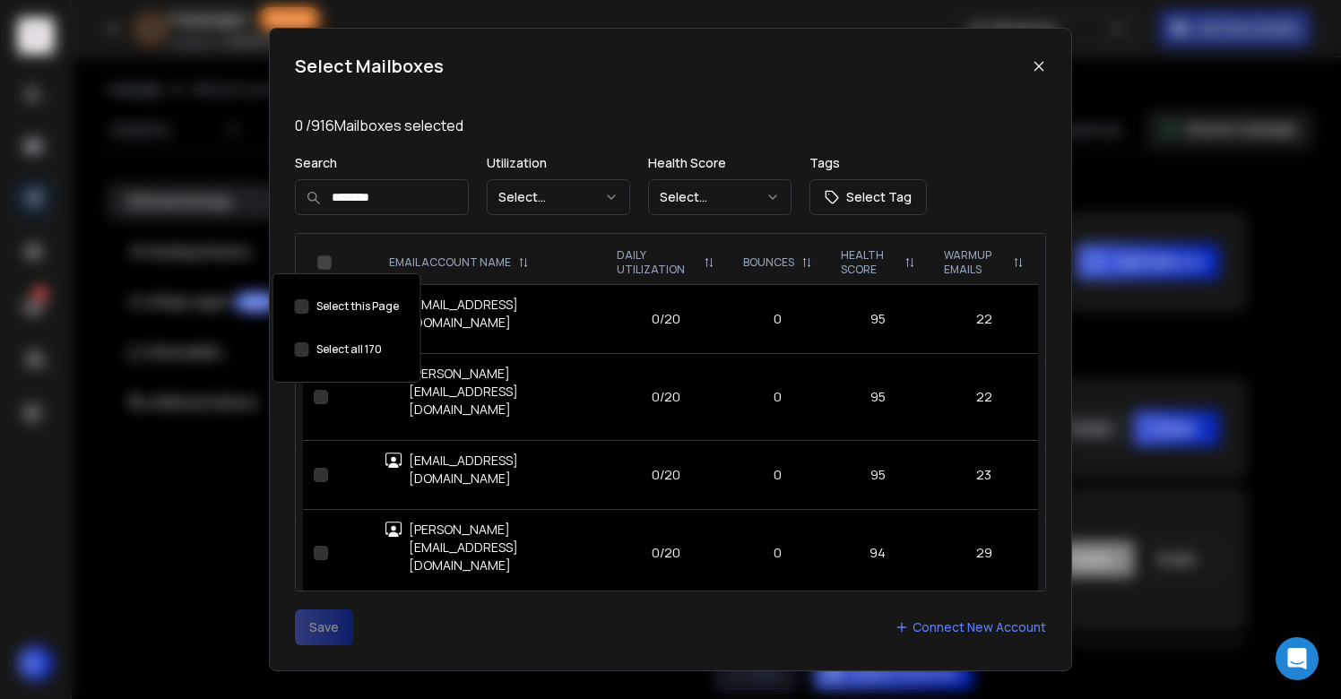
click at [304, 349] on button "Select this Page" at bounding box center [302, 349] width 14 height 14
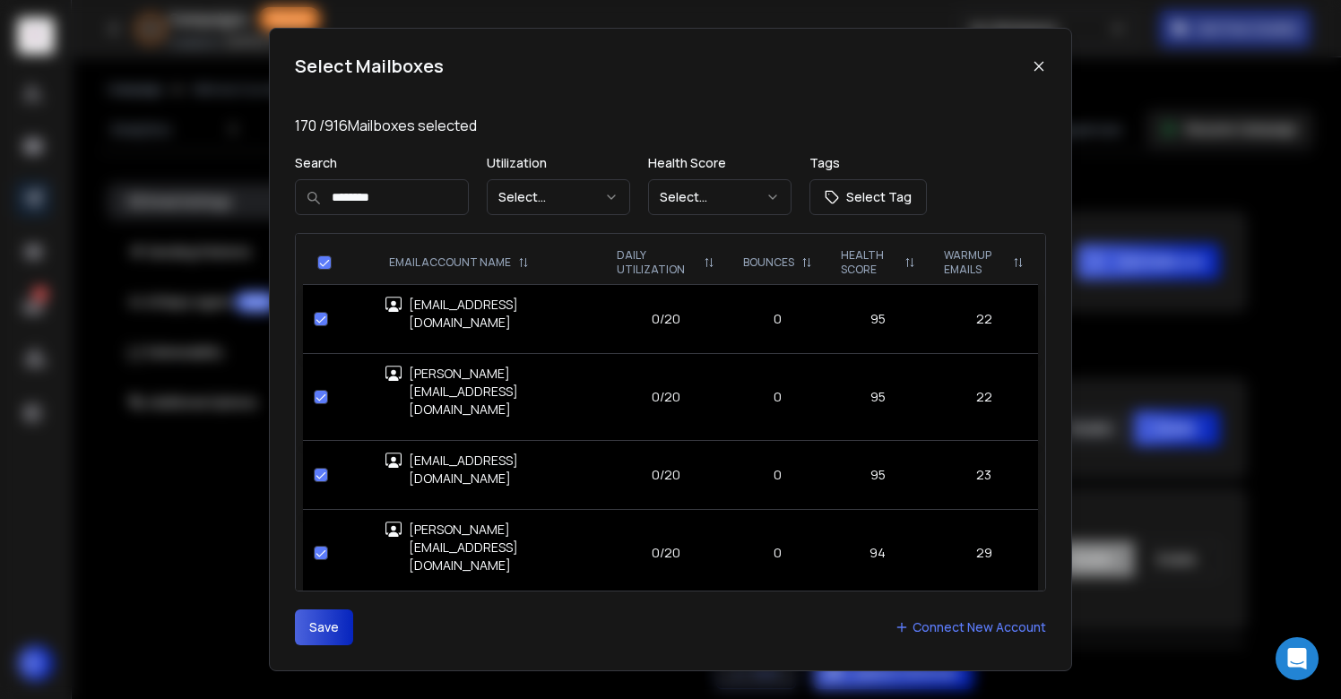
click at [330, 632] on button "Save" at bounding box center [324, 628] width 58 height 36
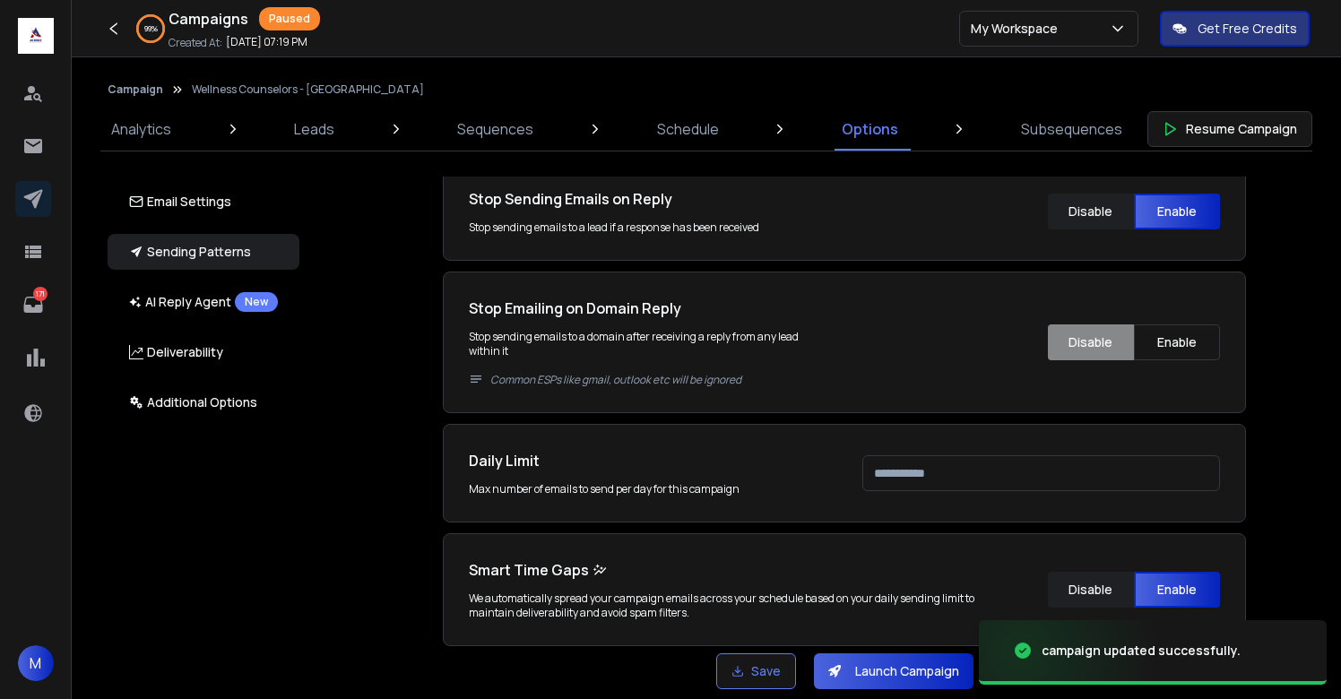
scroll to position [454, 0]
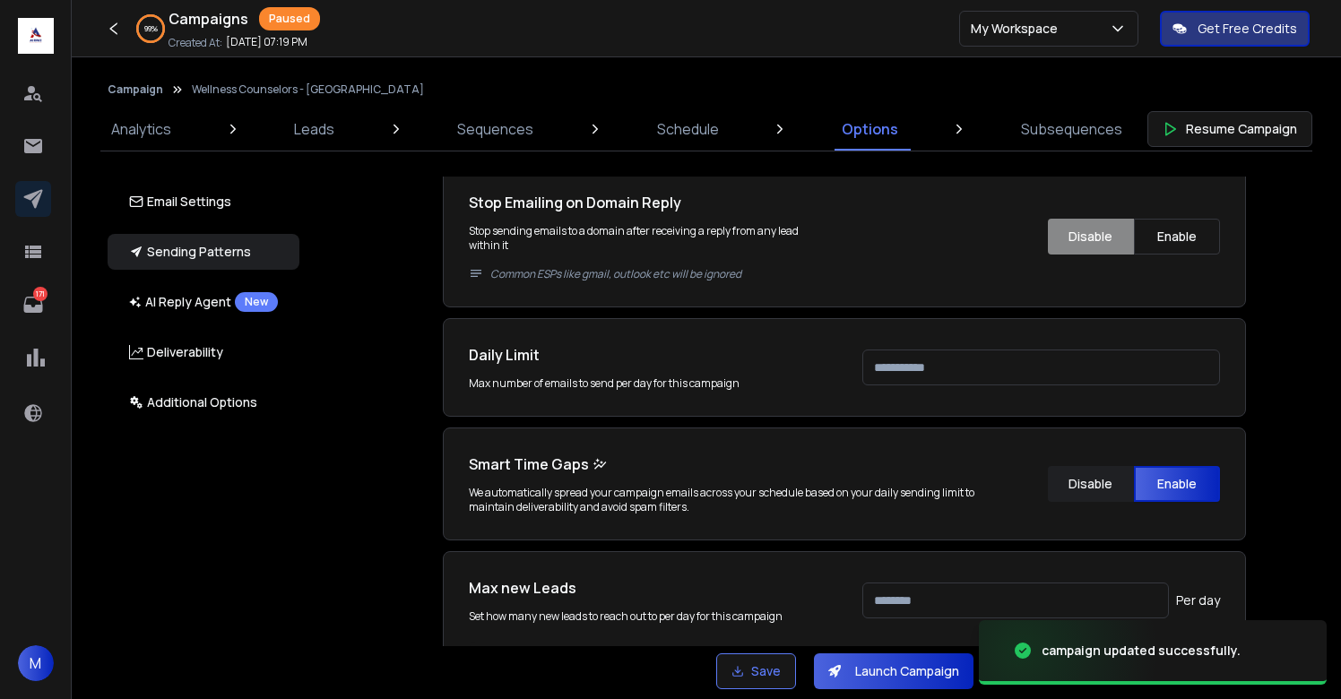
click at [906, 377] on input "****" at bounding box center [1041, 368] width 358 height 36
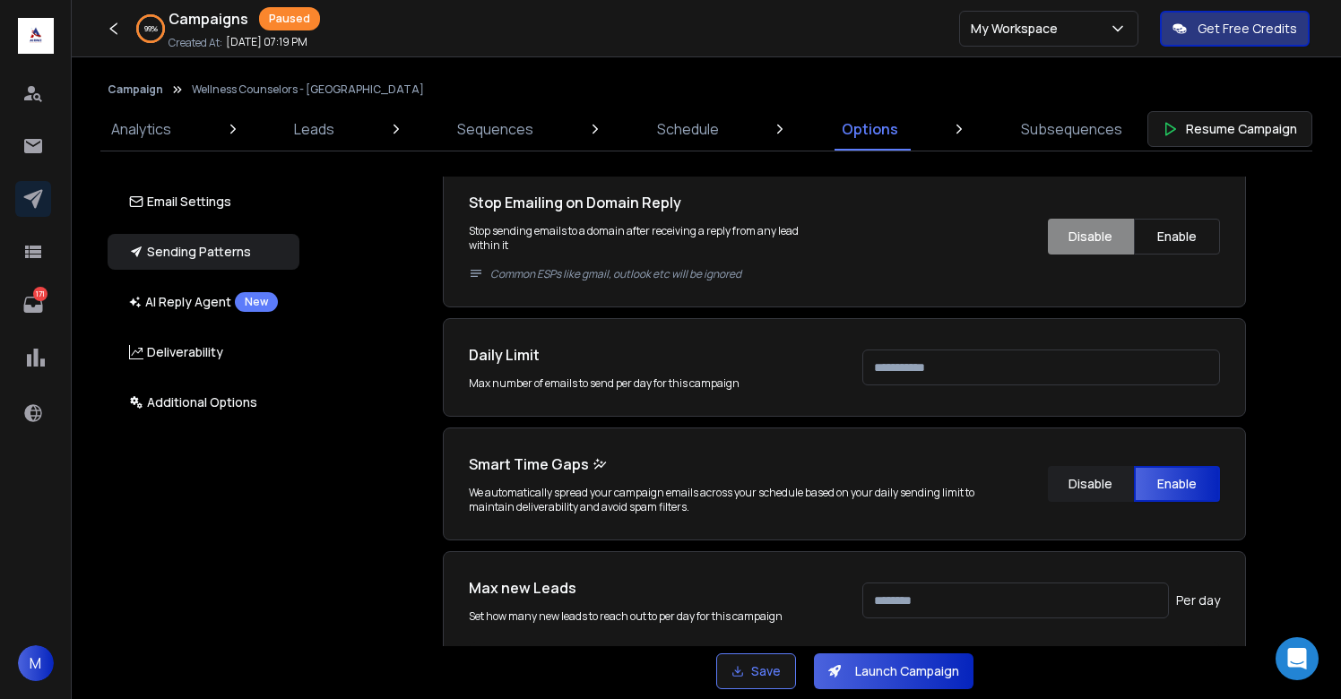
scroll to position [735, 0]
type input "***"
click at [1292, 422] on div "Email Accounts Accounts to Use Select one or more accounts to send emails from …" at bounding box center [854, 412] width 1053 height 470
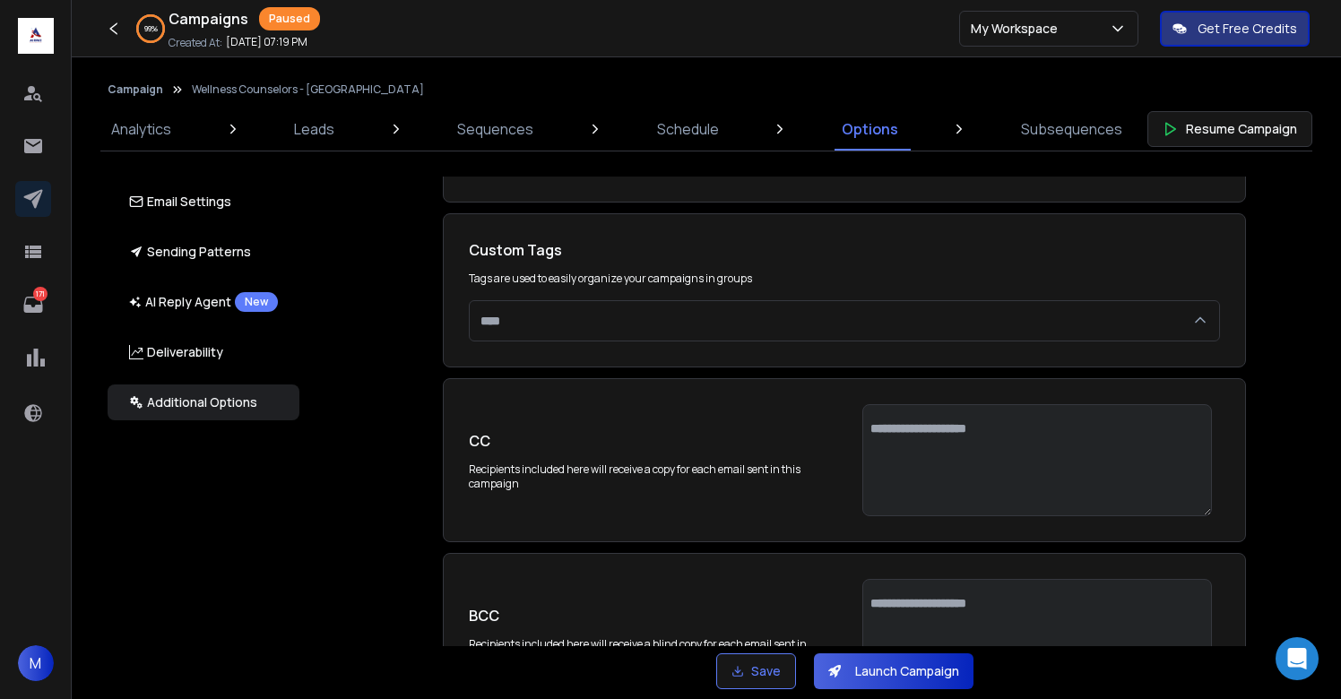
scroll to position [3718, 0]
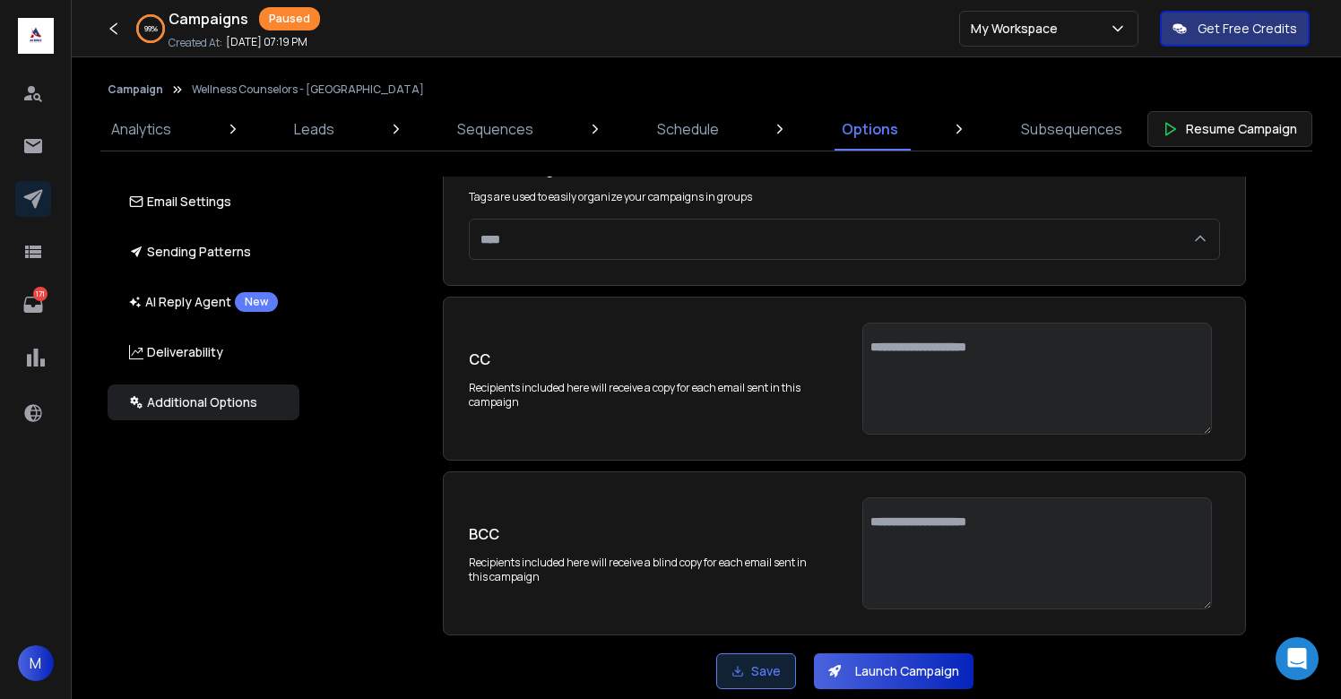
click at [768, 663] on button "Save" at bounding box center [756, 672] width 80 height 36
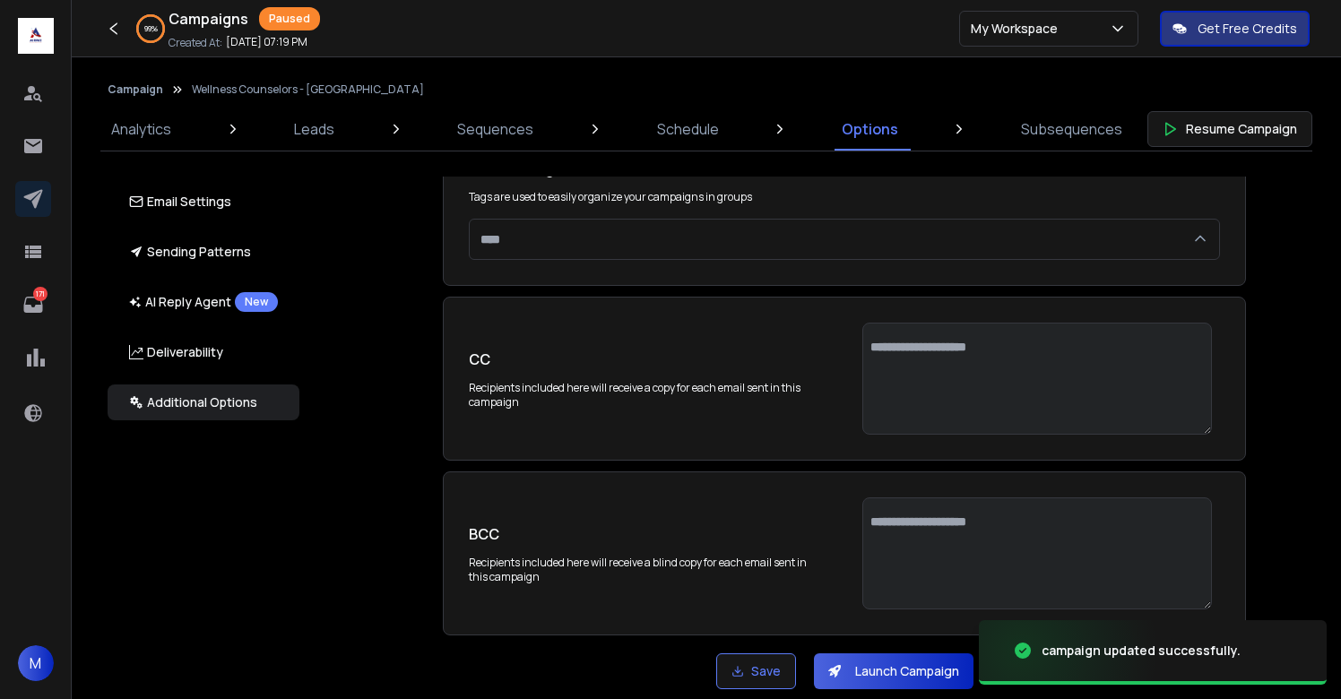
click at [892, 667] on button "Launch Campaign" at bounding box center [894, 672] width 160 height 36
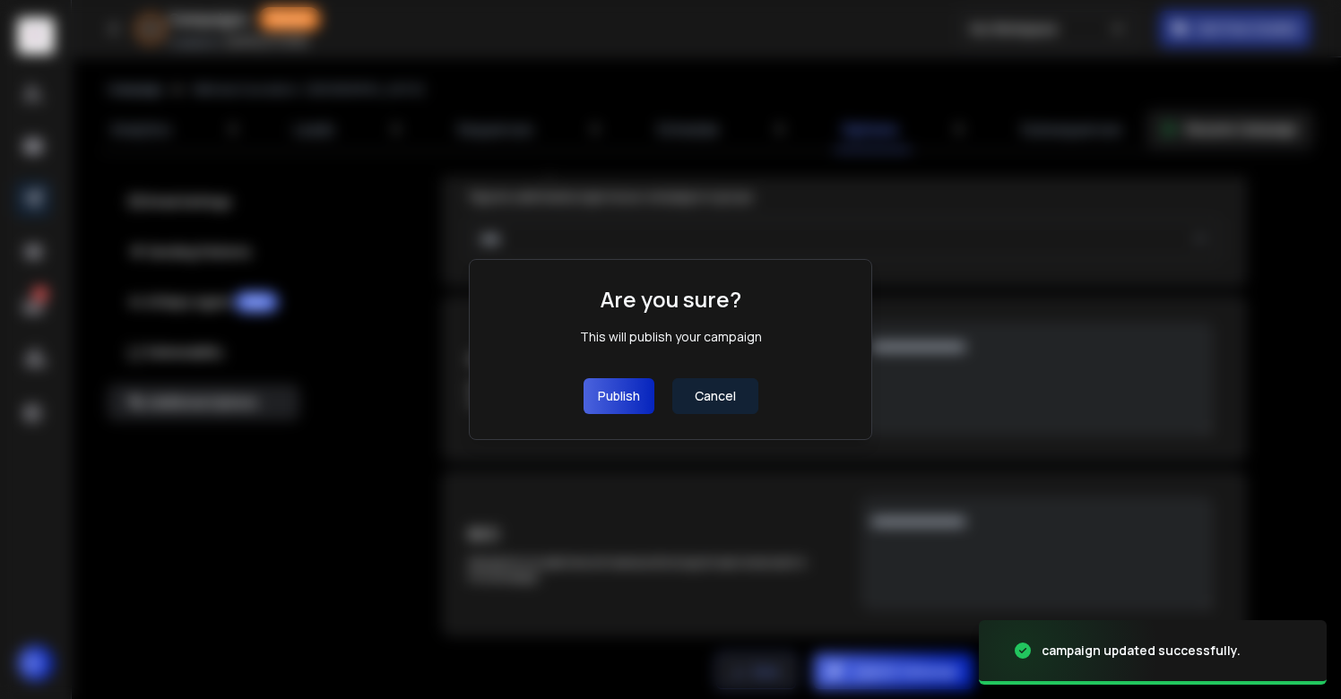
click at [630, 394] on button "Publish" at bounding box center [619, 396] width 71 height 36
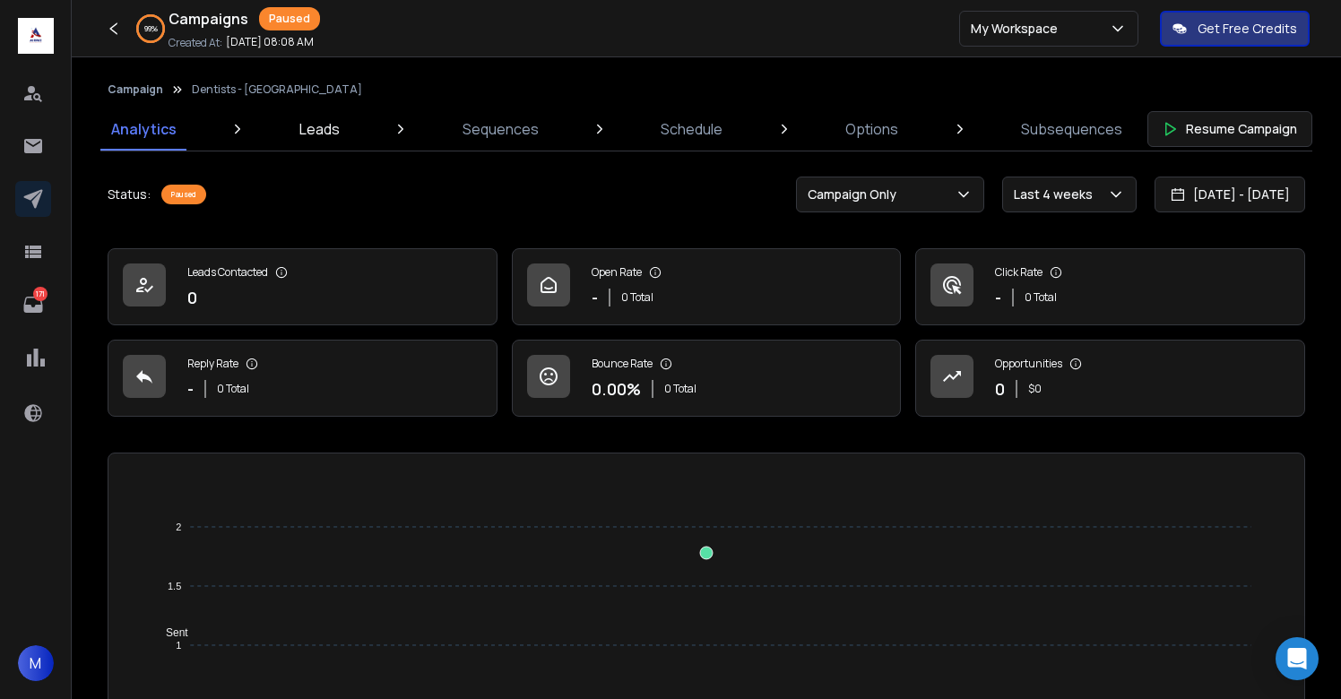
click at [324, 127] on p "Leads" at bounding box center [319, 129] width 40 height 22
click at [316, 131] on p "Leads" at bounding box center [319, 129] width 40 height 22
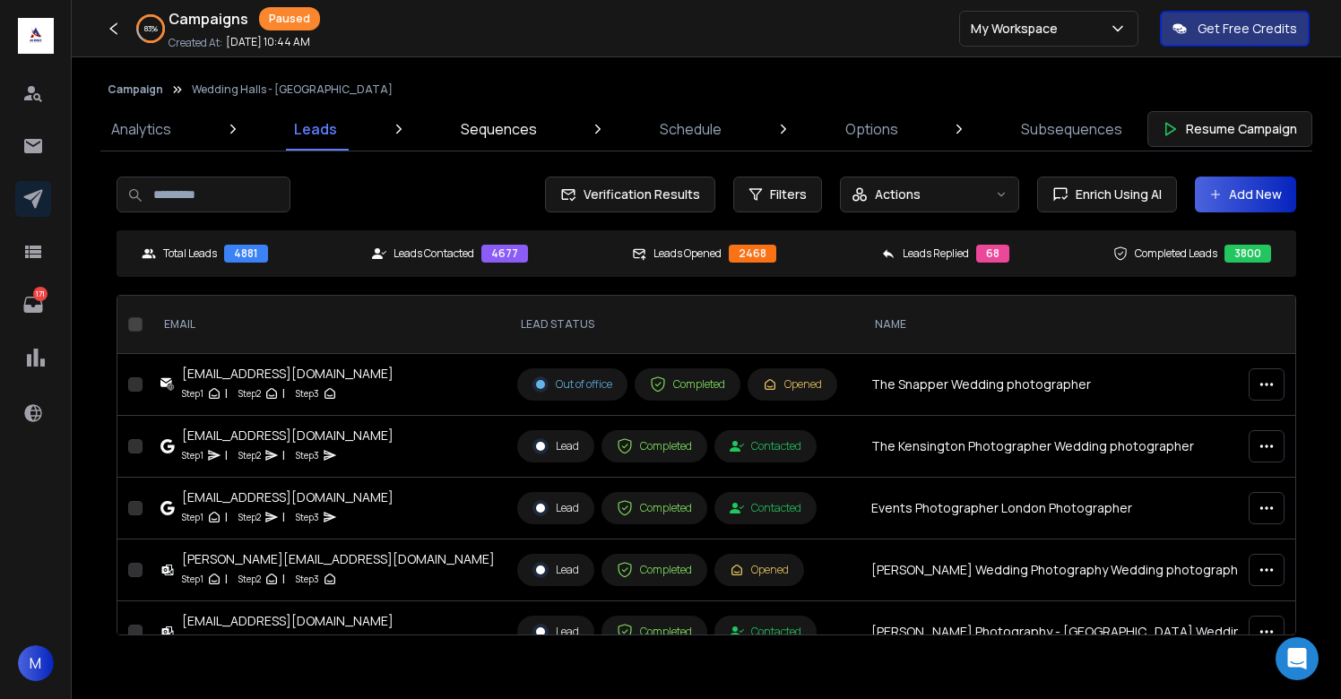
click at [491, 133] on p "Sequences" at bounding box center [499, 129] width 76 height 22
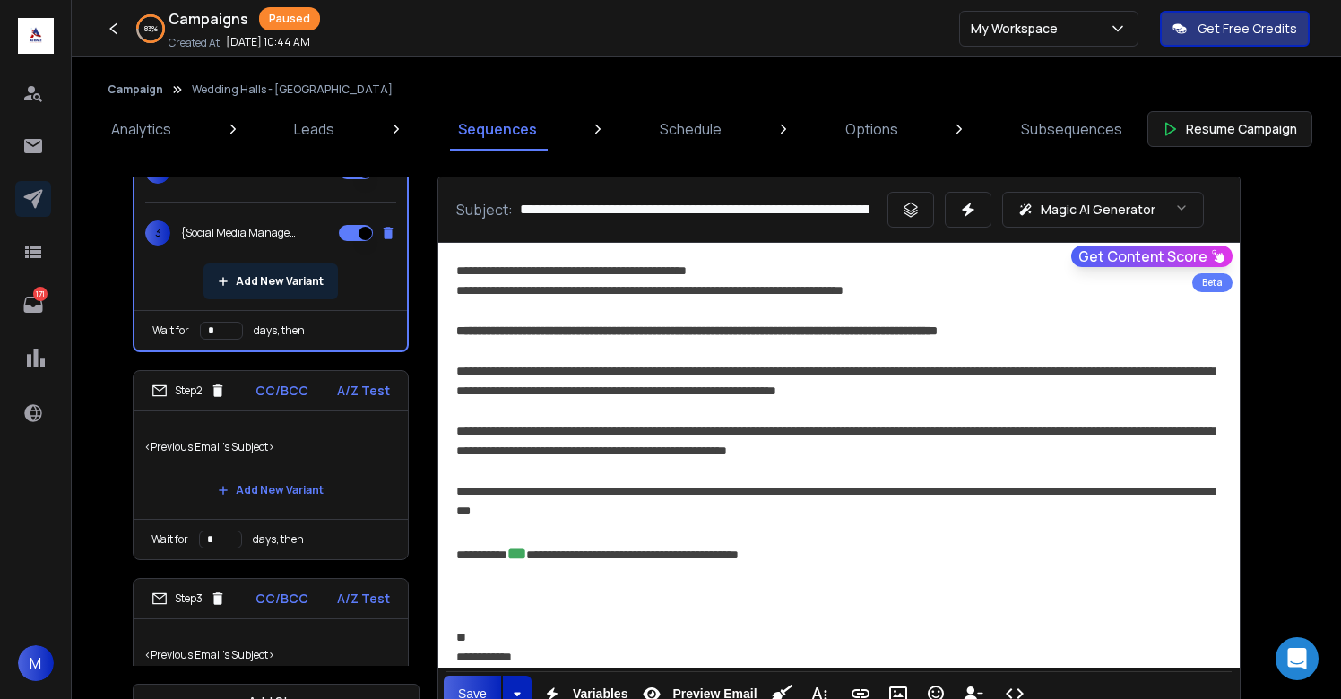
scroll to position [212, 0]
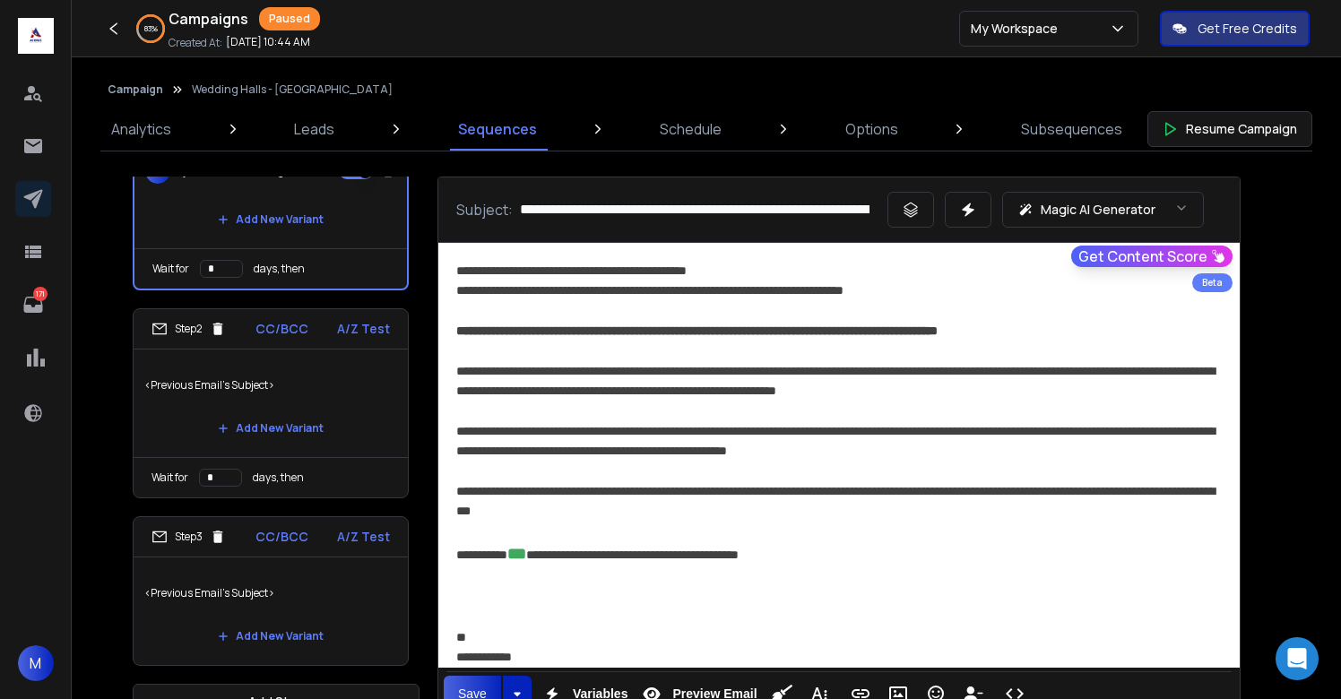
click at [293, 595] on p "<Previous Email's Subject>" at bounding box center [270, 593] width 253 height 50
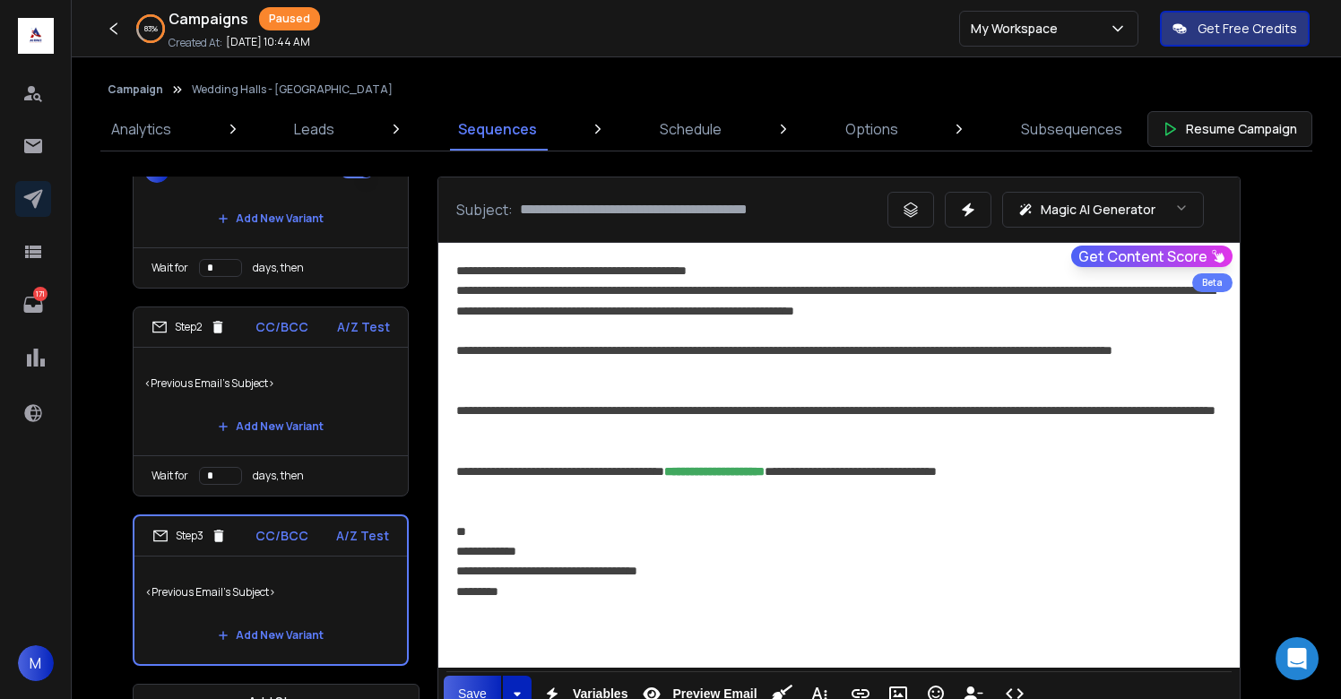
scroll to position [46, 0]
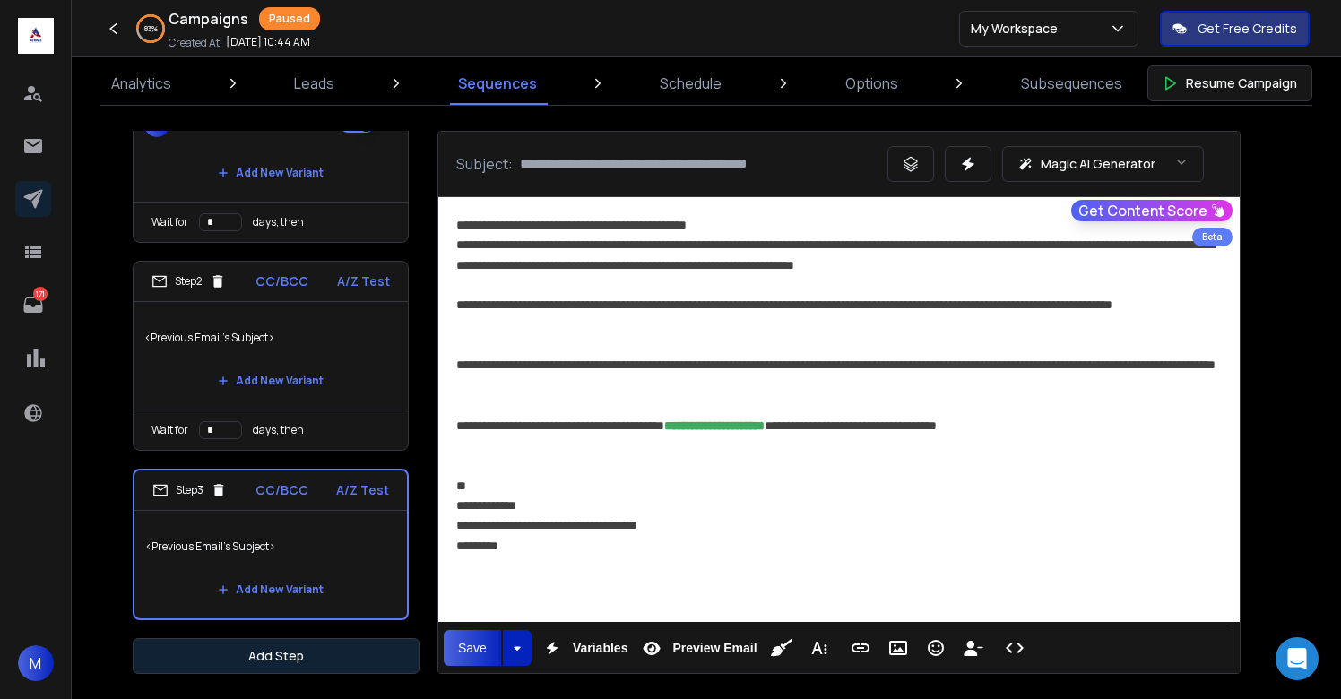
click at [315, 660] on button "Add Step" at bounding box center [276, 656] width 287 height 36
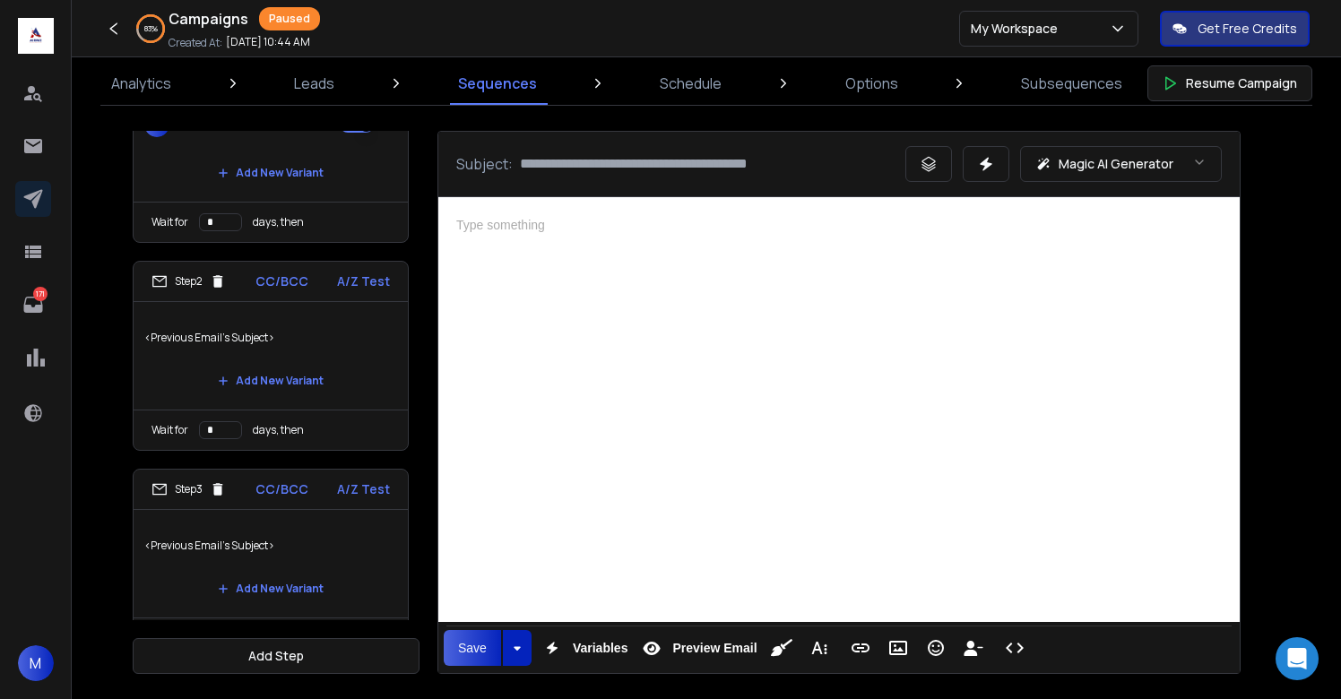
click at [791, 397] on div at bounding box center [839, 407] width 802 height 420
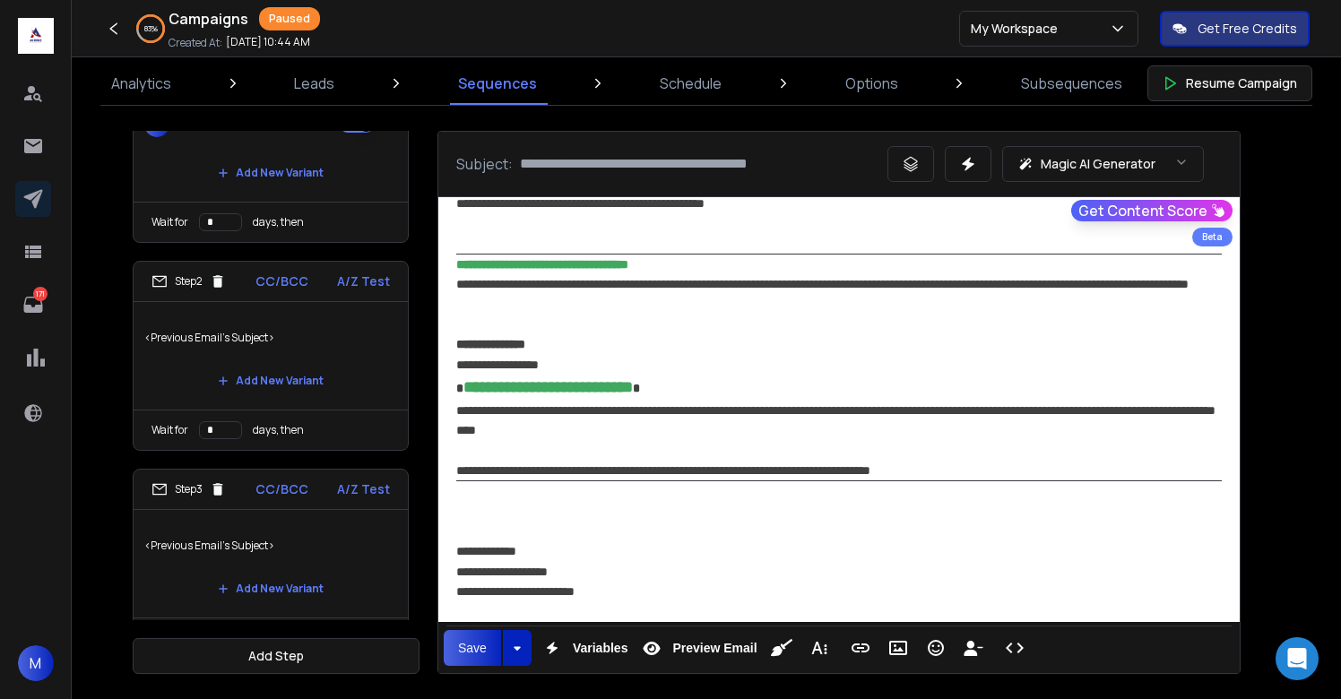
scroll to position [1294, 0]
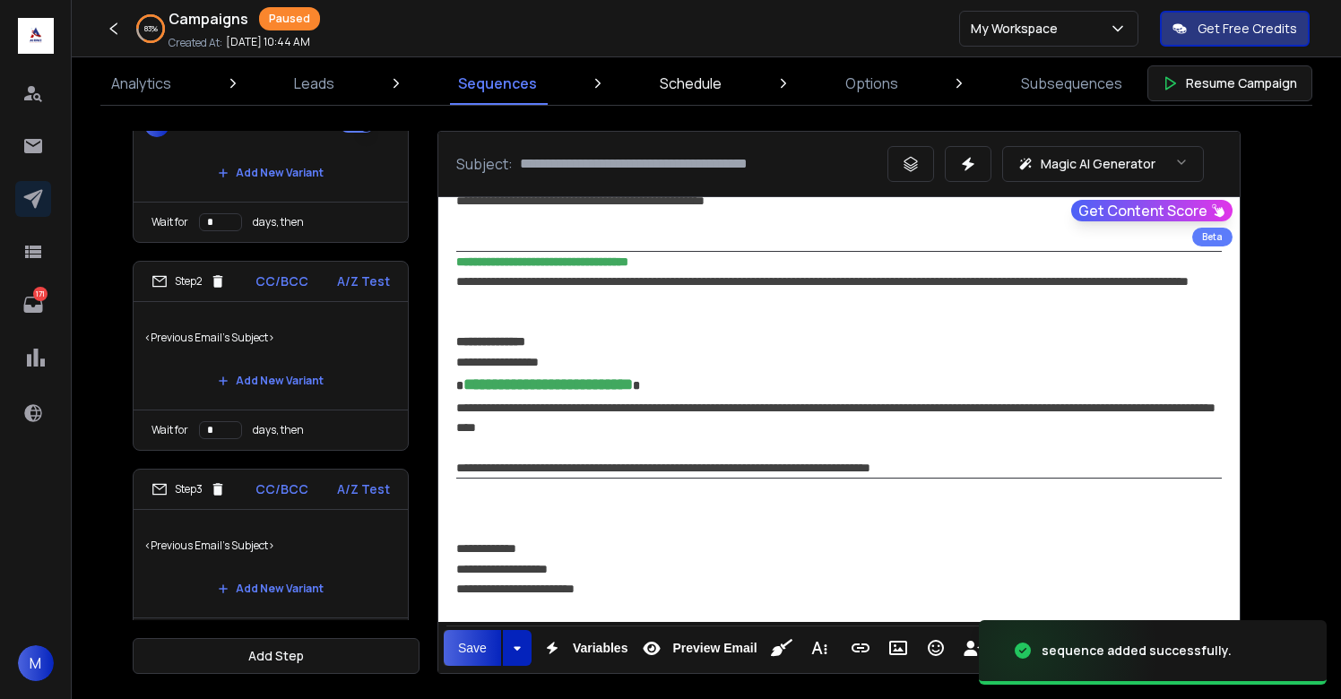
click at [710, 85] on p "Schedule" at bounding box center [691, 84] width 62 height 22
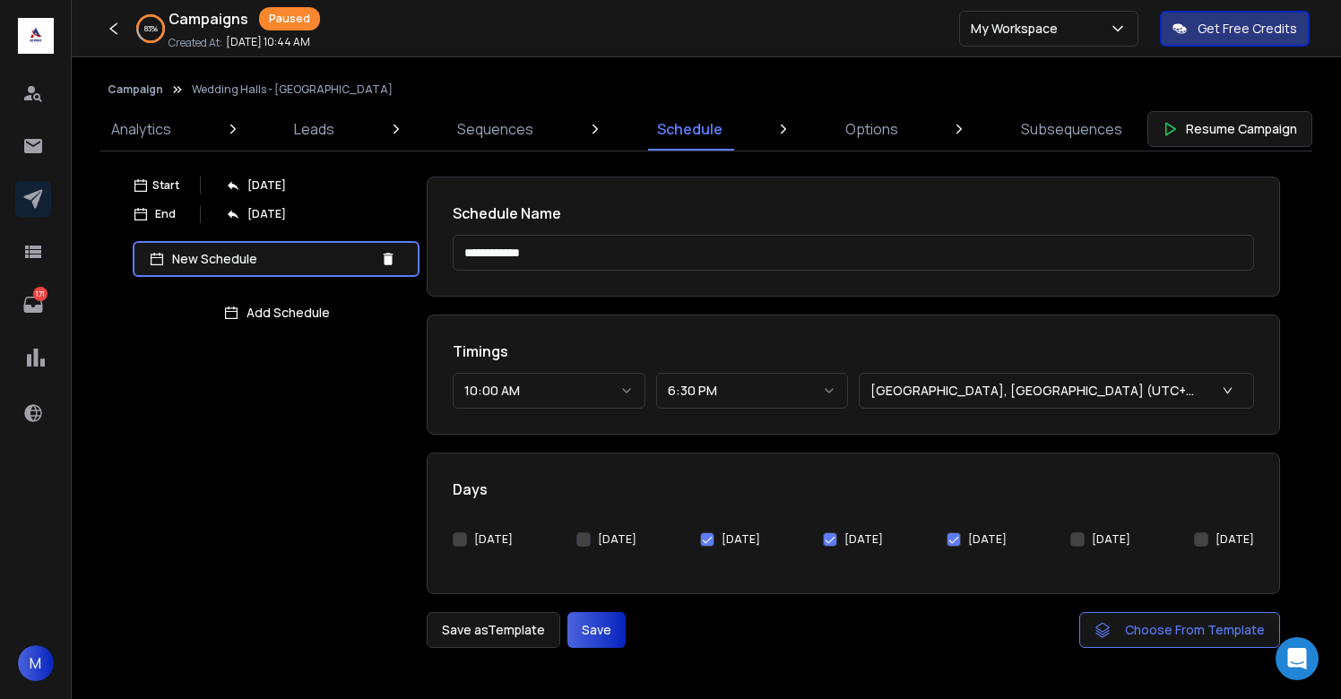
click at [458, 538] on button "[DATE]" at bounding box center [460, 540] width 14 height 14
click at [586, 539] on button "[DATE]" at bounding box center [583, 540] width 14 height 14
click at [583, 627] on button "Save" at bounding box center [597, 630] width 58 height 36
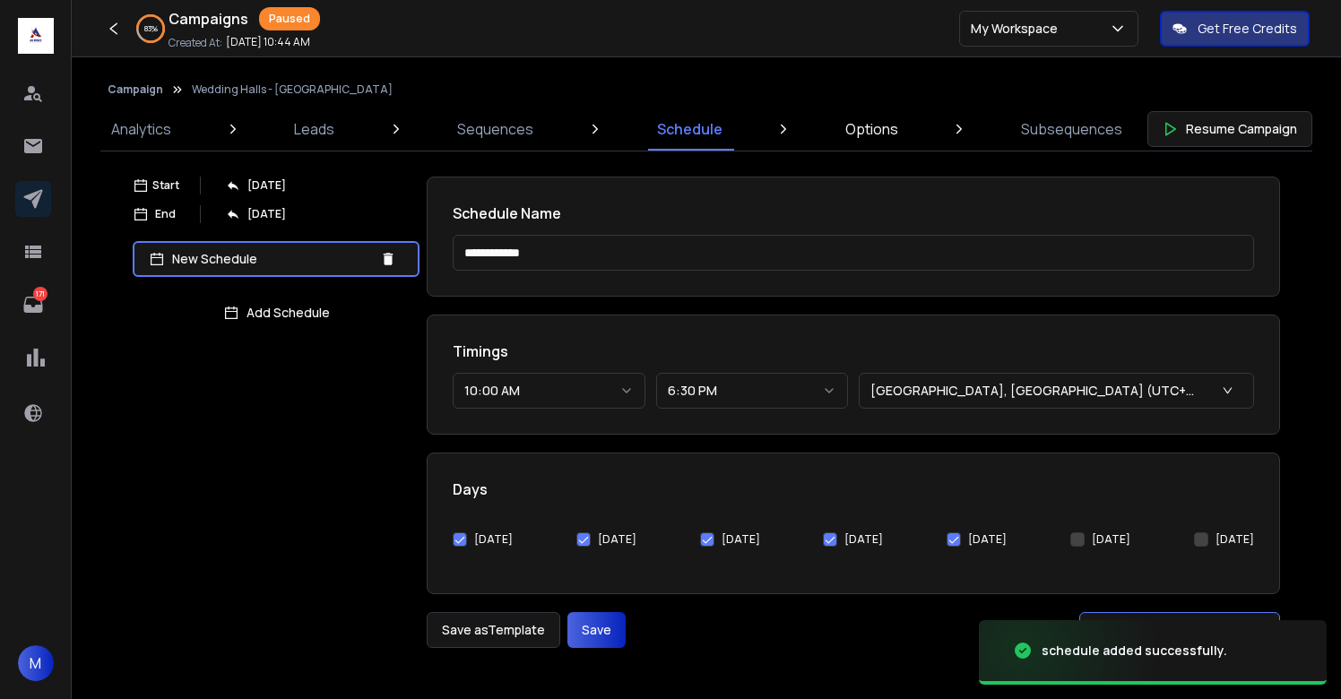
click at [856, 139] on p "Options" at bounding box center [871, 129] width 53 height 22
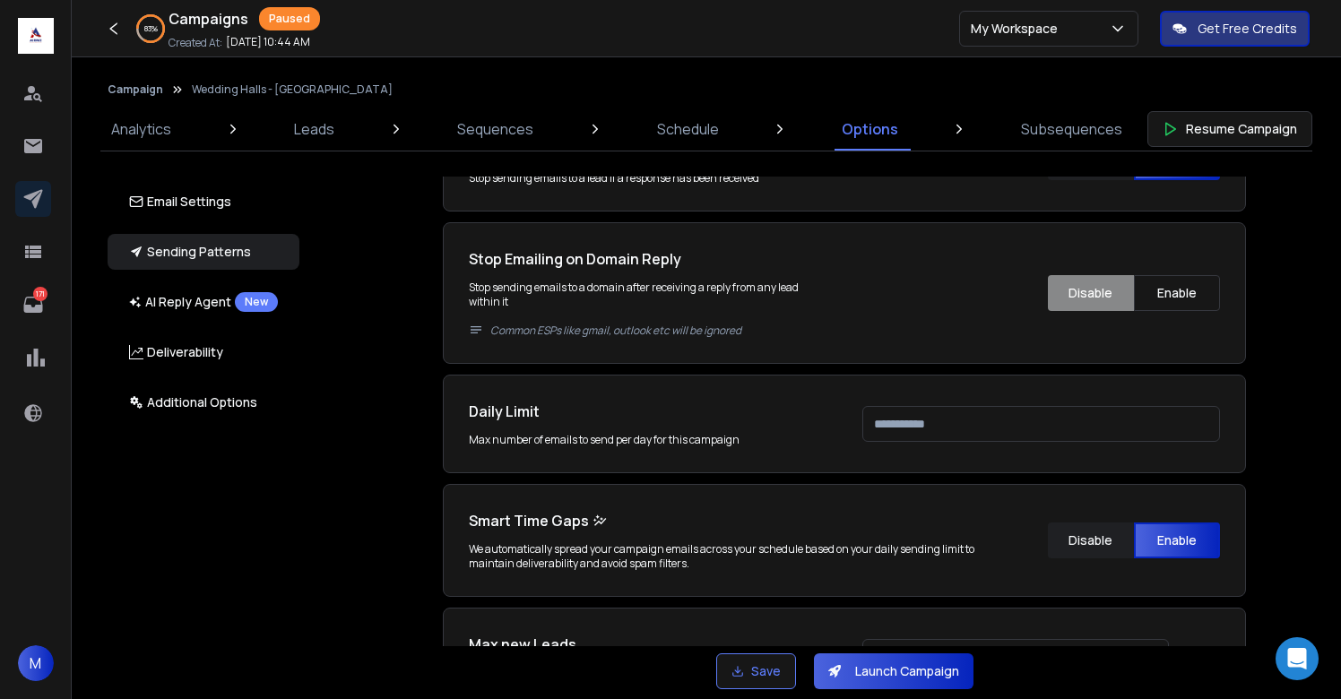
scroll to position [692, 0]
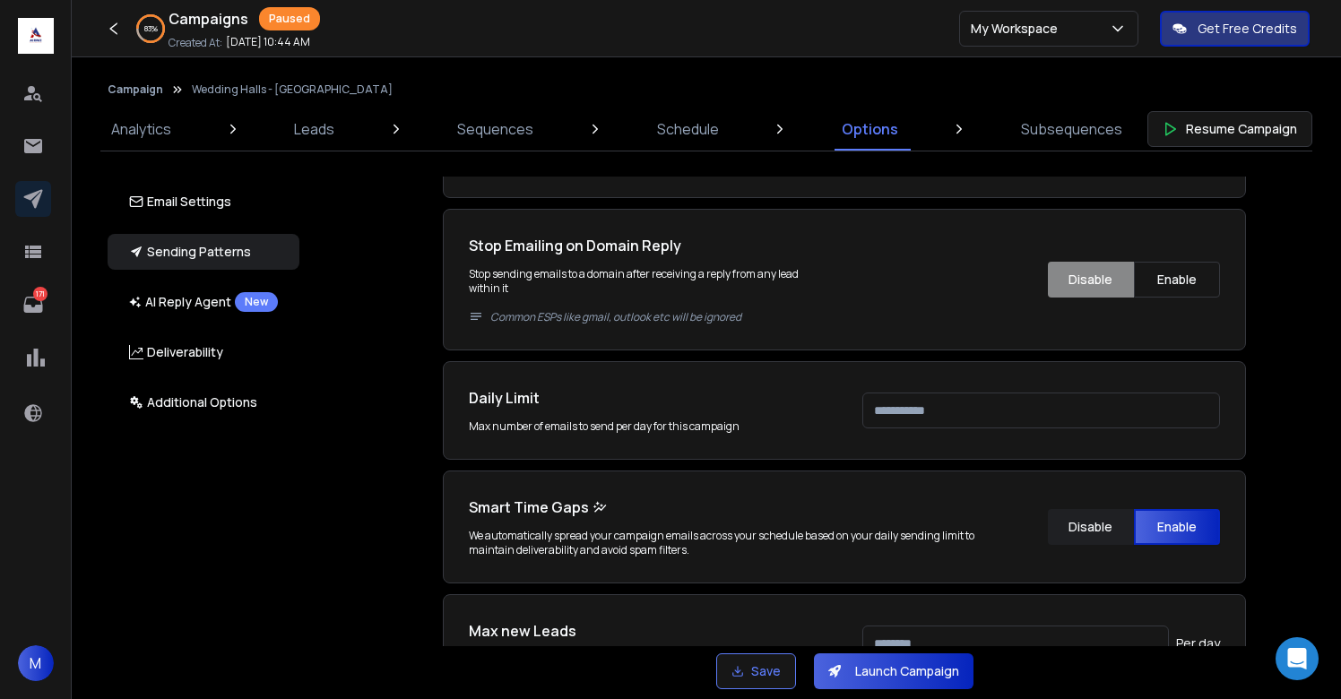
click at [940, 402] on input "****" at bounding box center [1041, 411] width 358 height 36
type input "***"
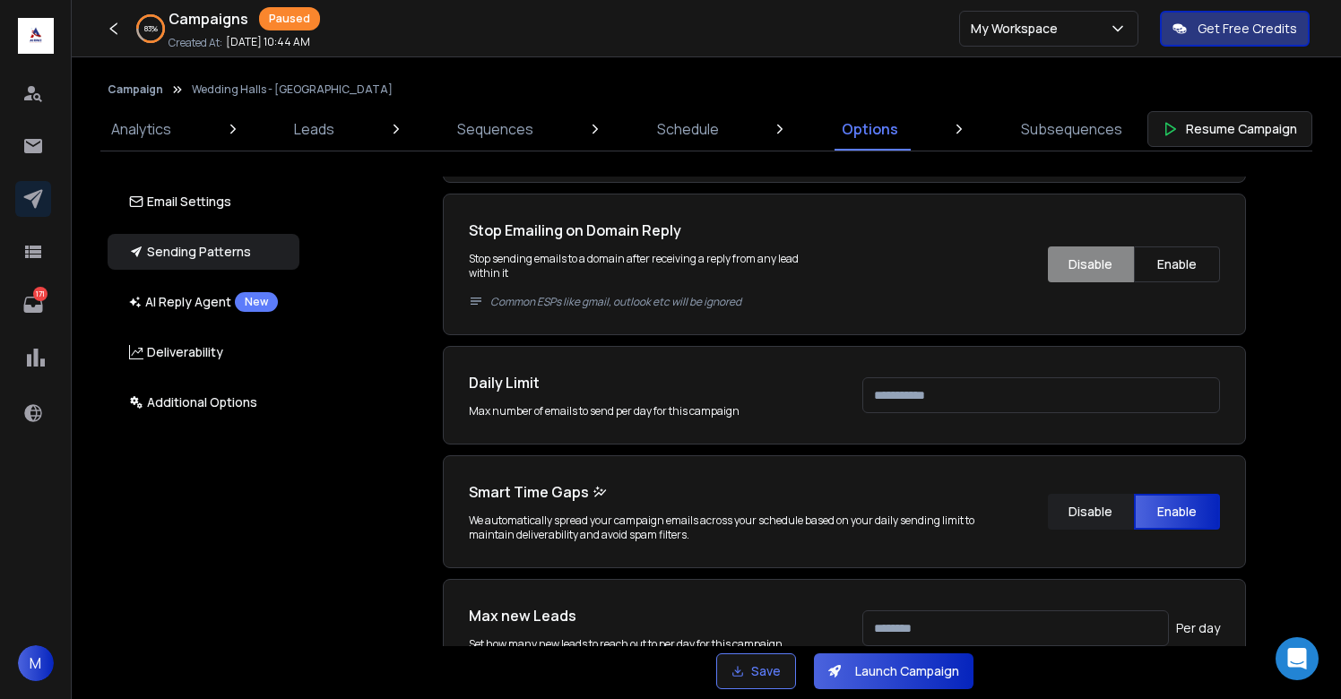
type input "***"
click at [1302, 490] on div "Email Accounts Accounts to Use Select one or more accounts to send emails from …" at bounding box center [854, 412] width 1053 height 470
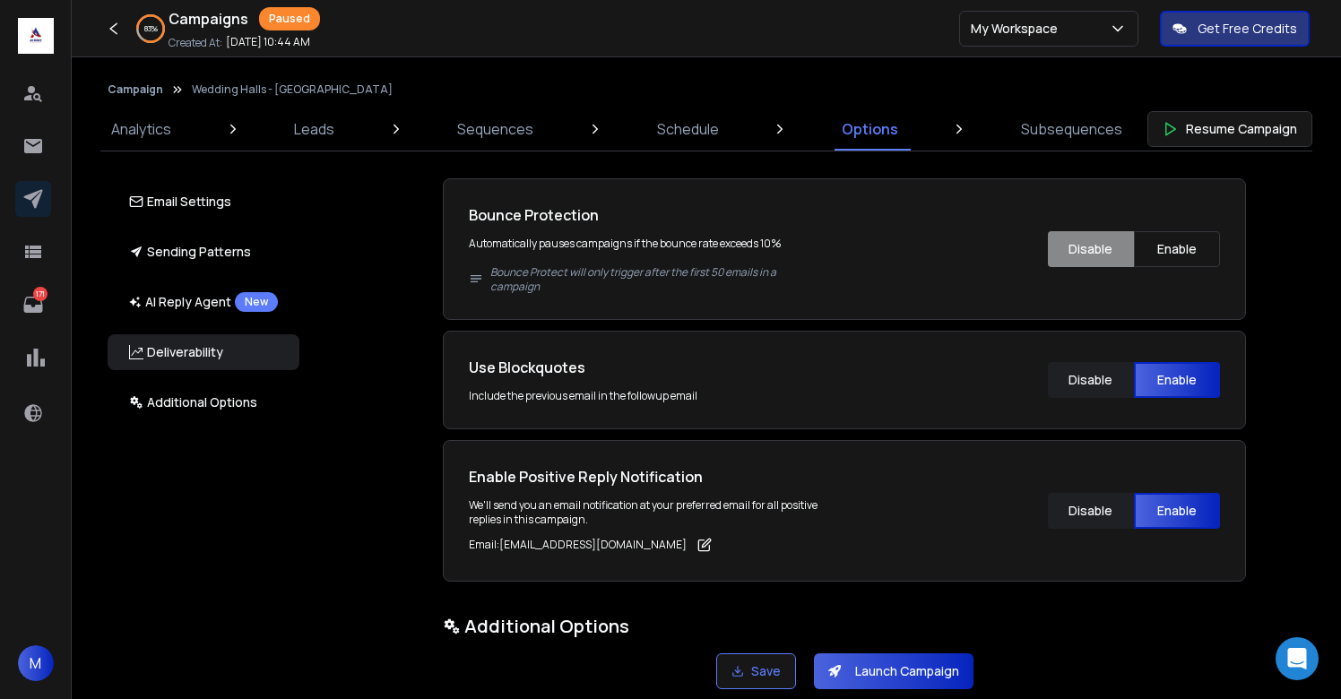
scroll to position [2816, 0]
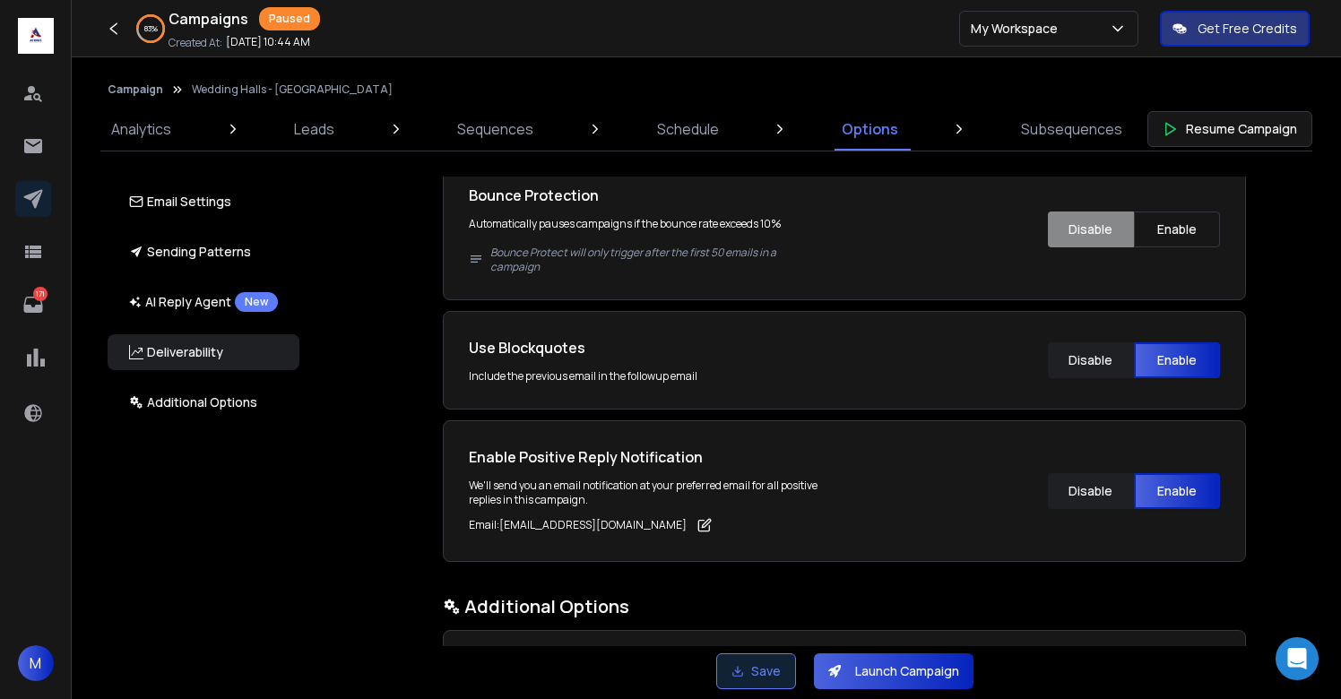
click at [752, 680] on button "Save" at bounding box center [756, 672] width 80 height 36
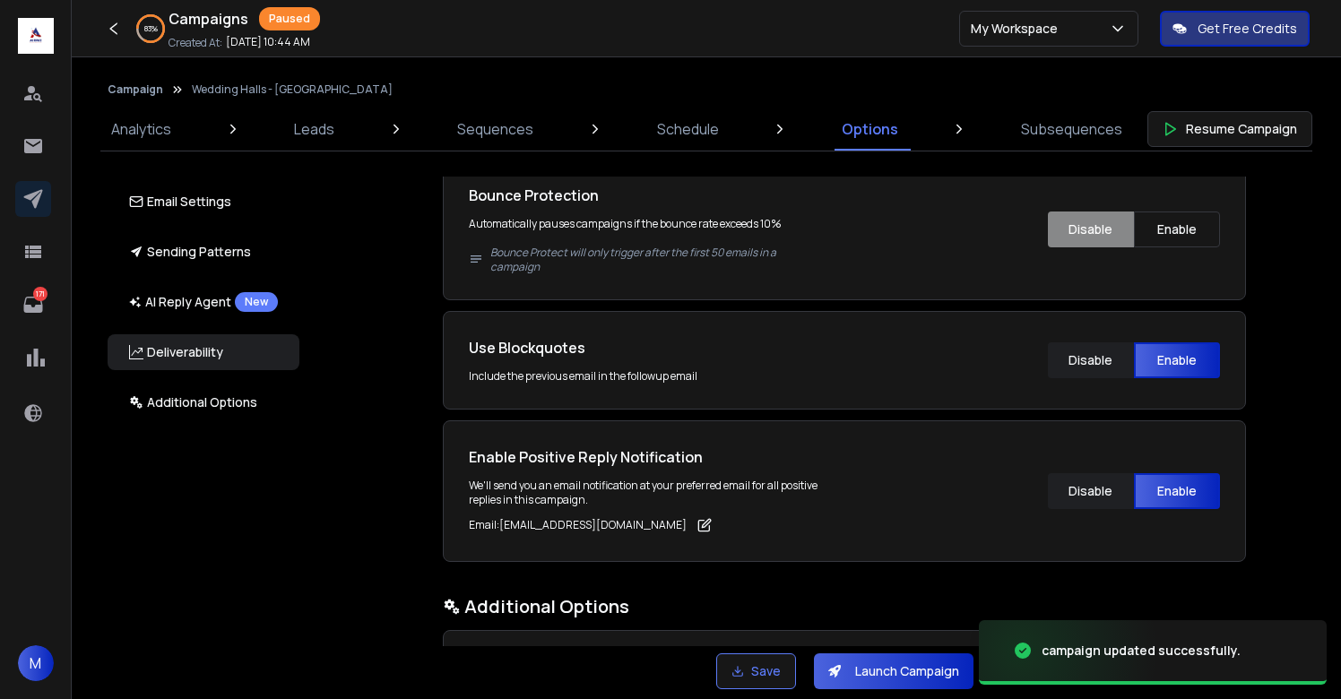
click at [886, 669] on button "Launch Campaign" at bounding box center [894, 672] width 160 height 36
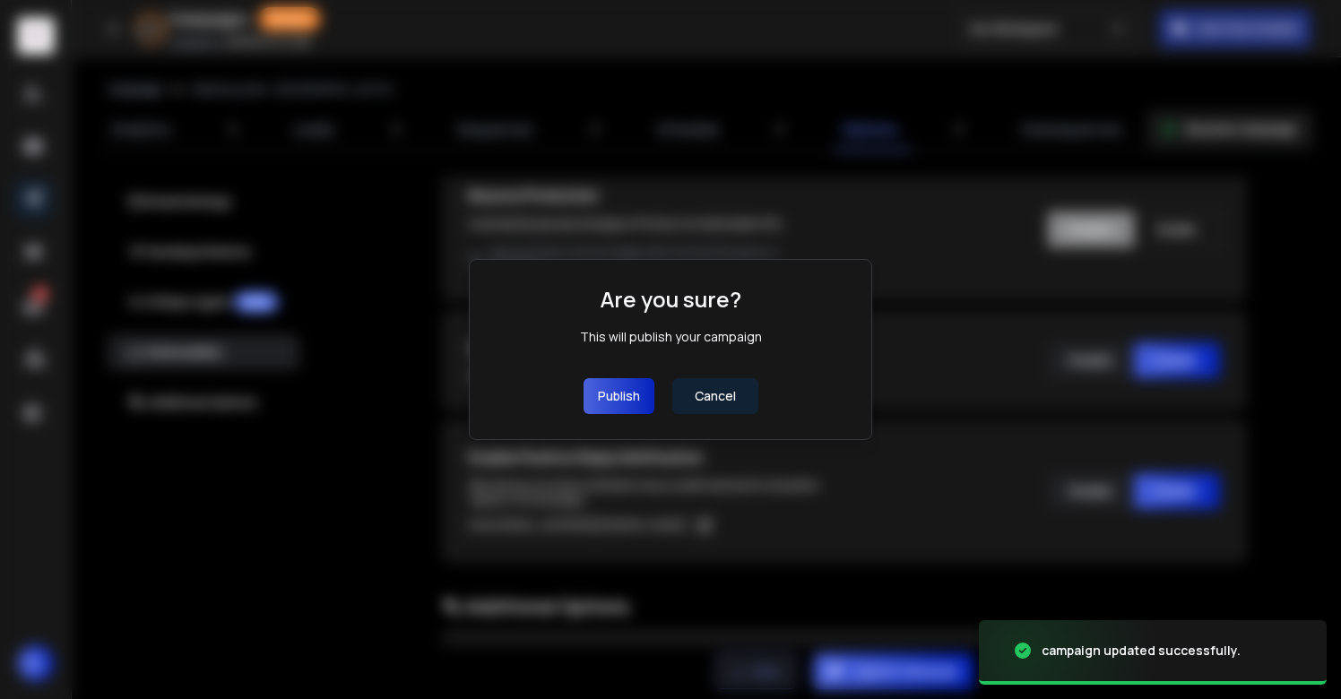
click at [620, 402] on button "Publish" at bounding box center [619, 396] width 71 height 36
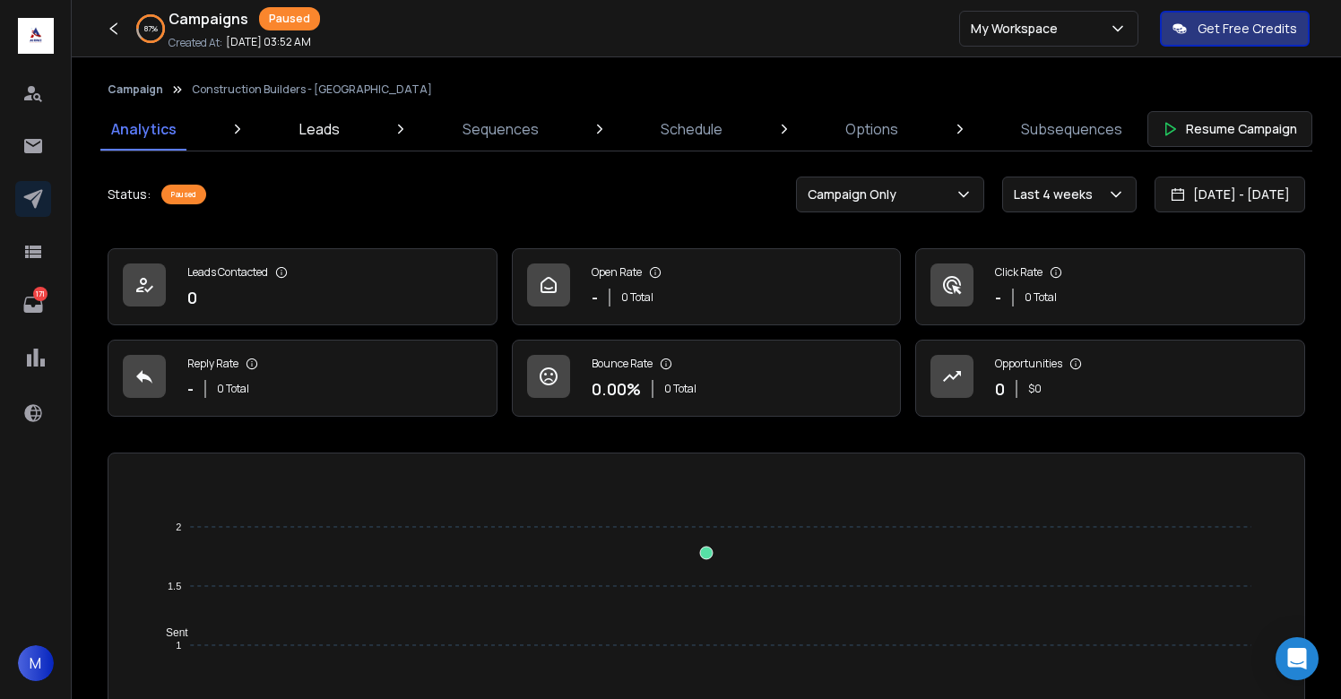
click at [327, 123] on p "Leads" at bounding box center [319, 129] width 40 height 22
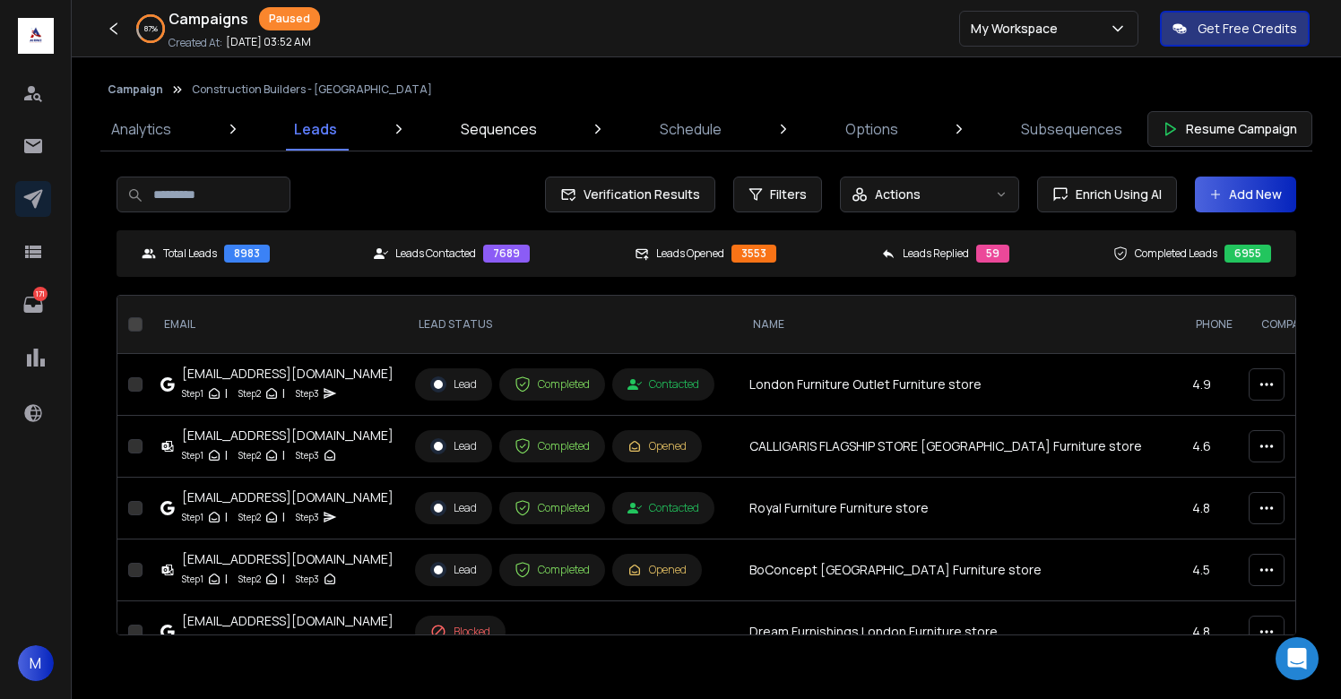
click at [496, 141] on link "Sequences" at bounding box center [499, 129] width 98 height 43
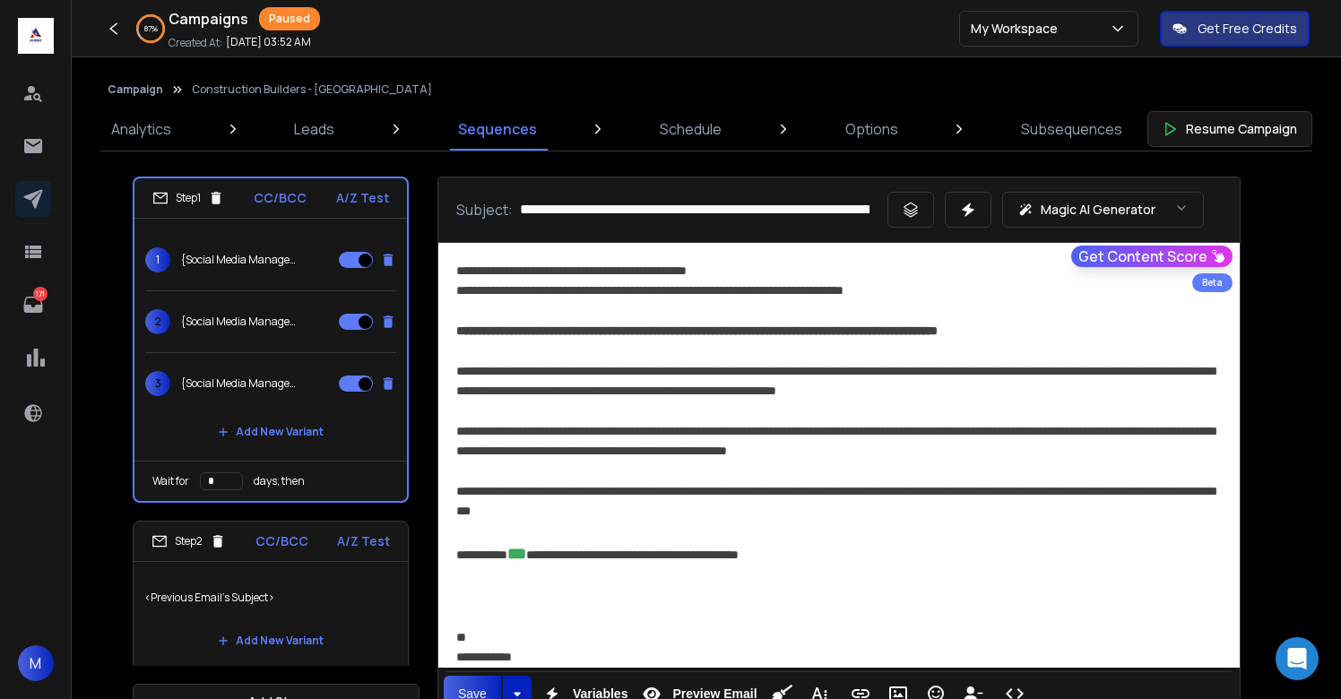
scroll to position [212, 0]
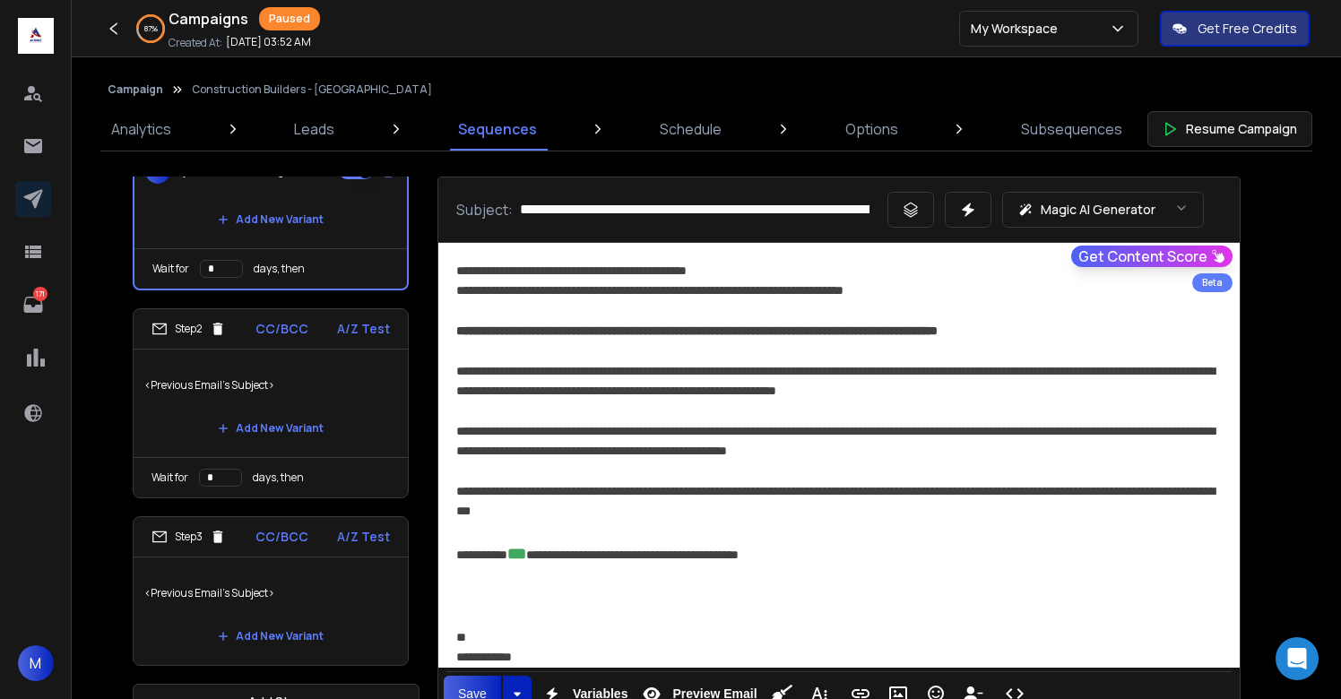
click at [355, 570] on p "<Previous Email's Subject>" at bounding box center [270, 593] width 253 height 50
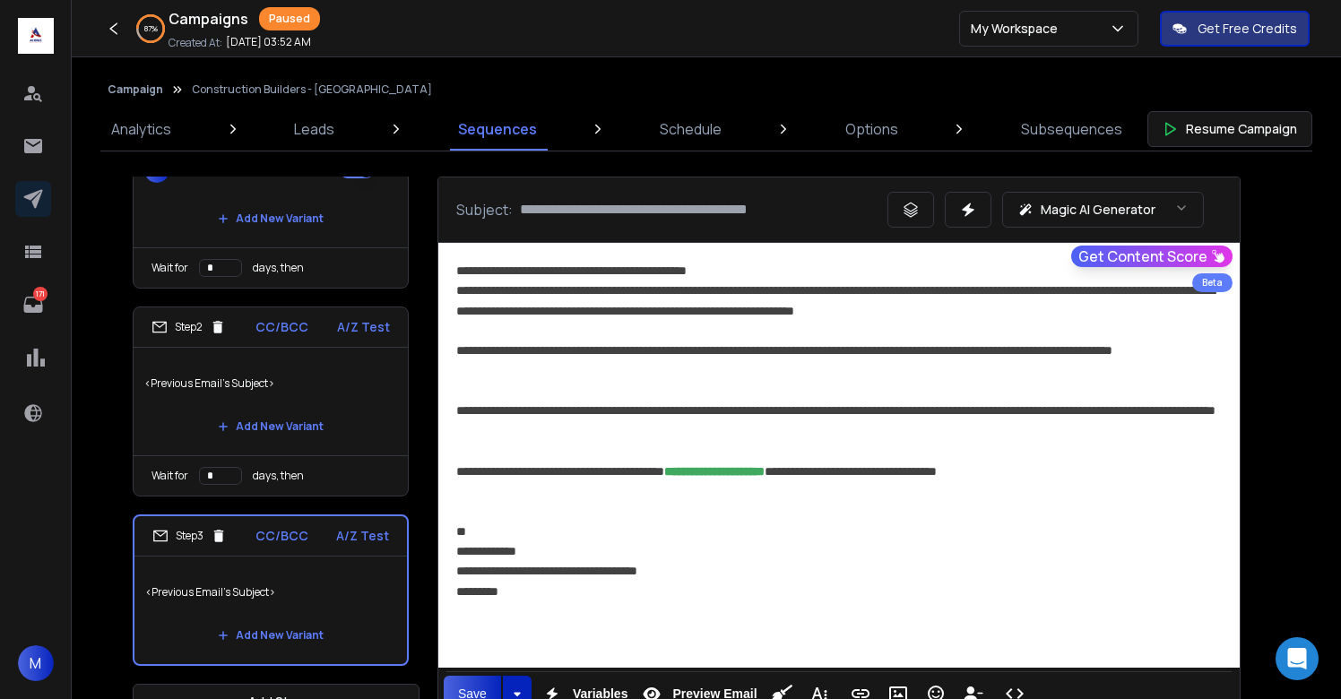
scroll to position [46, 0]
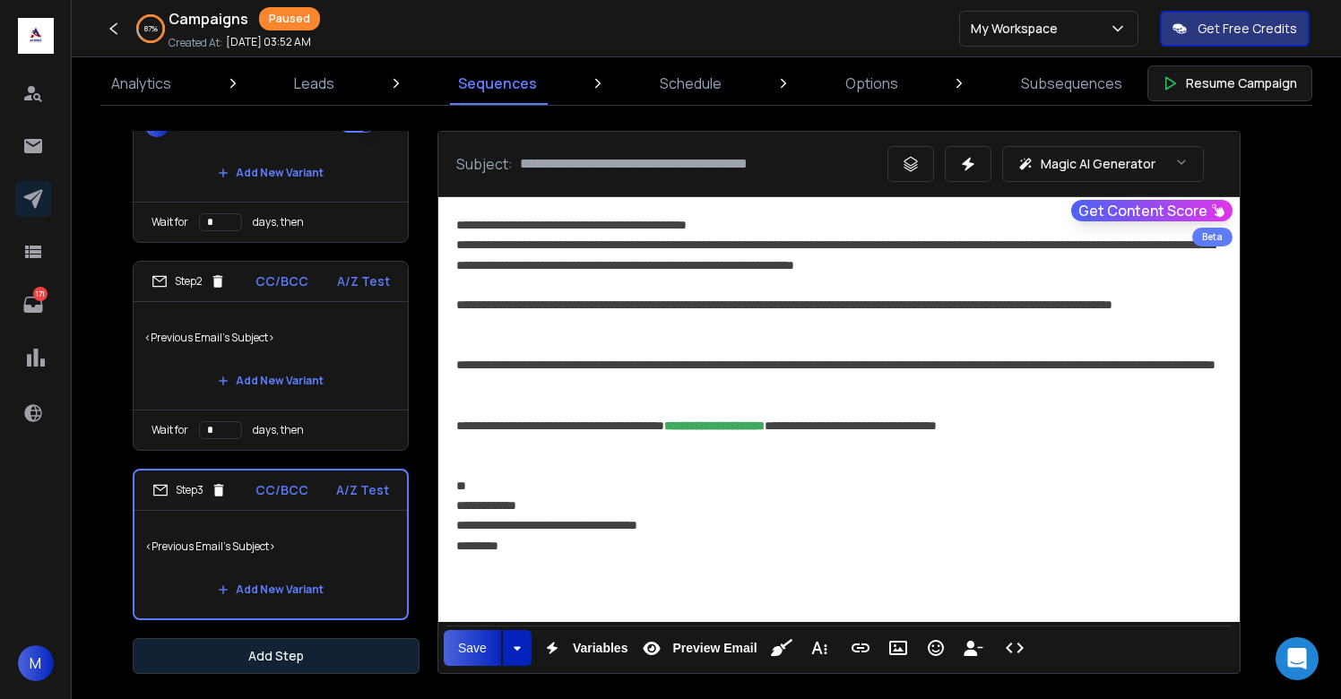
click at [312, 648] on button "Add Step" at bounding box center [276, 656] width 287 height 36
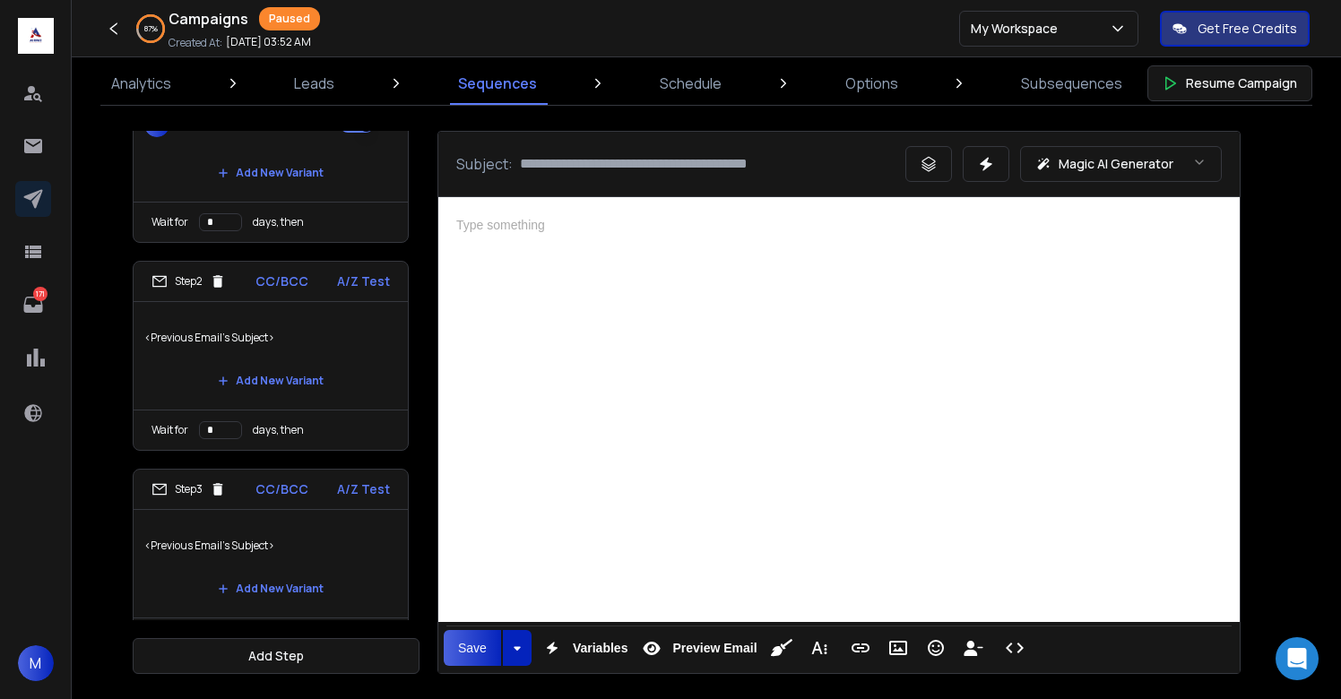
click at [694, 482] on div at bounding box center [839, 407] width 802 height 420
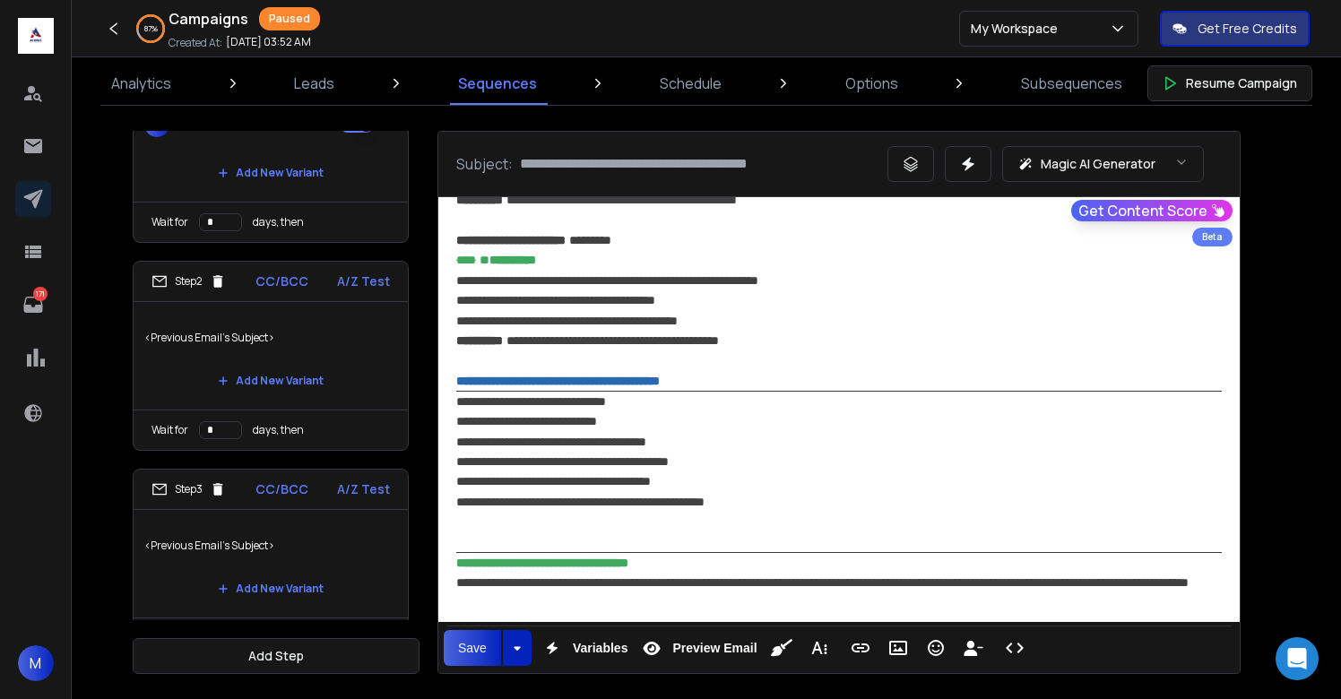
scroll to position [1294, 0]
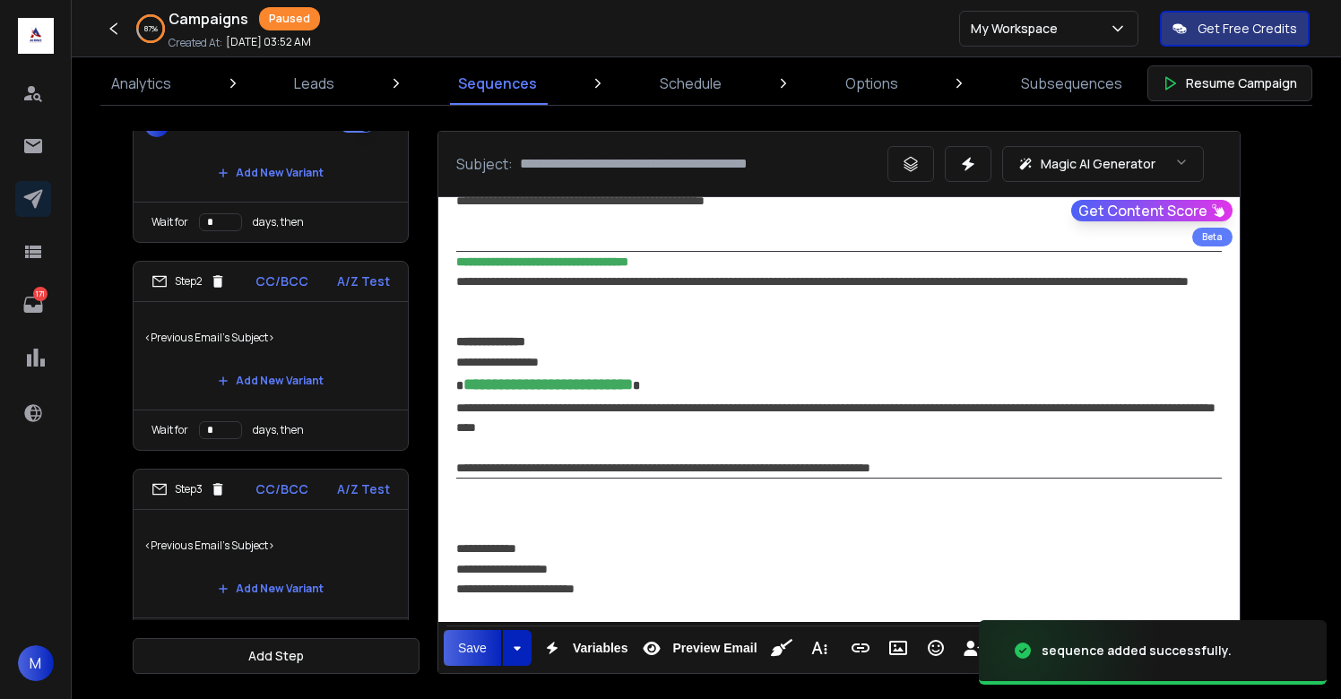
click at [999, 464] on div "**********" at bounding box center [839, 468] width 766 height 20
click at [803, 465] on div "**********" at bounding box center [839, 468] width 766 height 20
click at [745, 504] on div at bounding box center [839, 509] width 766 height 20
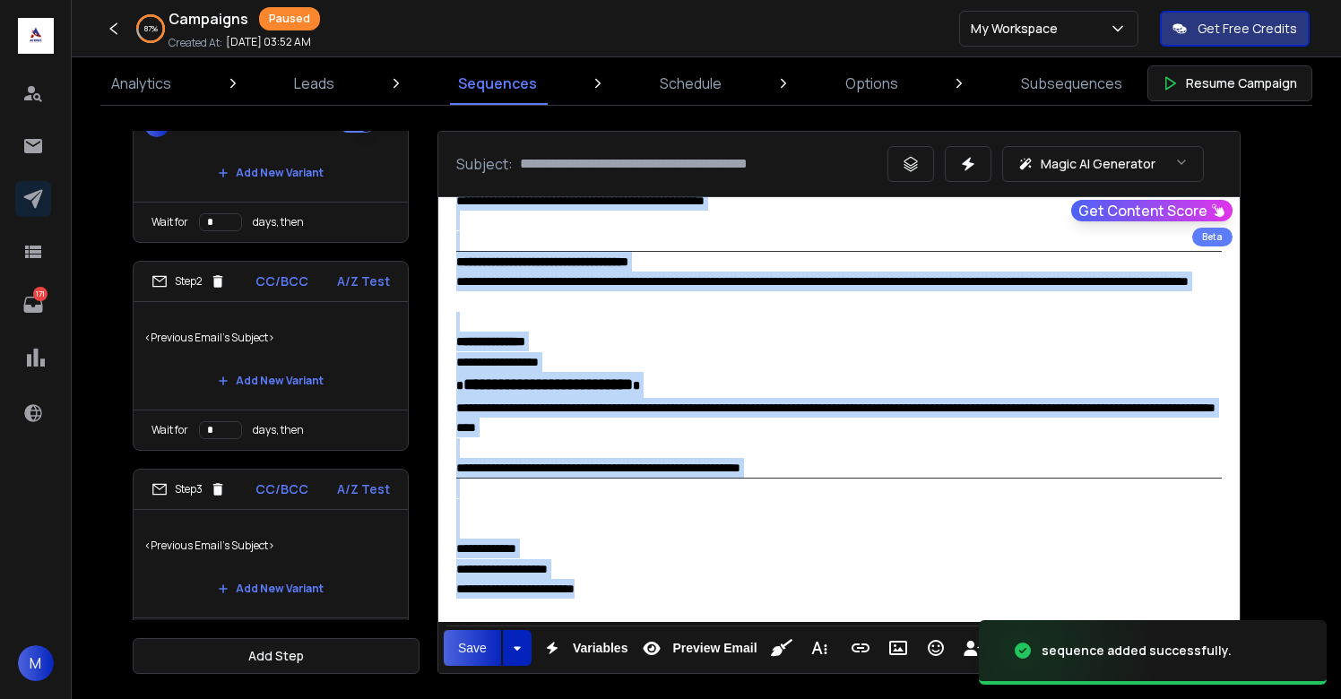
copy div "**********"
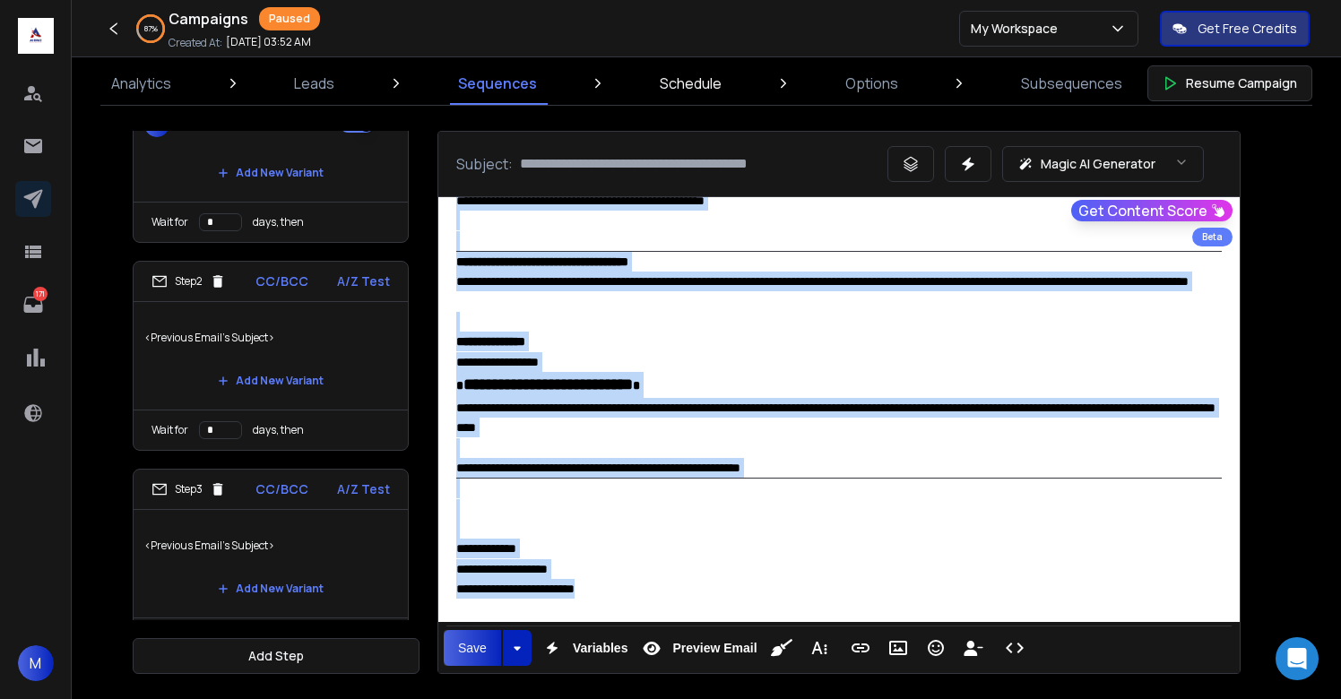
click at [696, 89] on p "Schedule" at bounding box center [691, 84] width 62 height 22
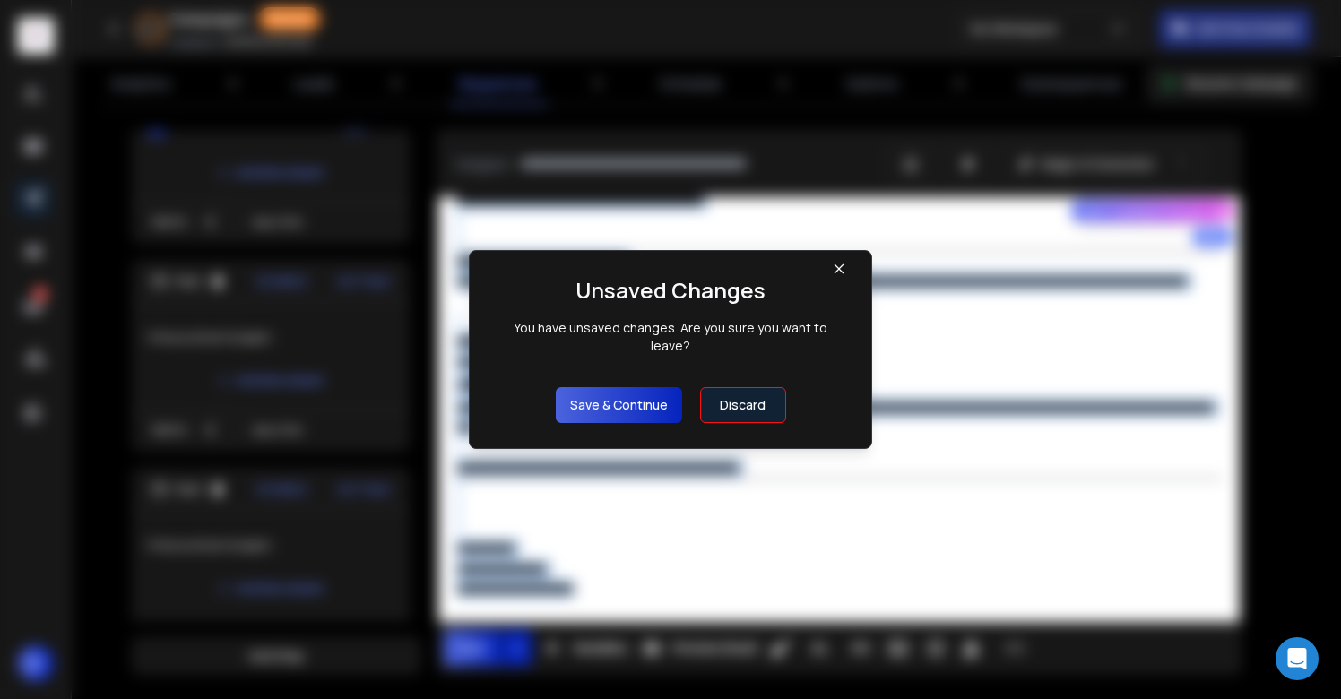
click at [631, 387] on button "Save & Continue" at bounding box center [619, 405] width 126 height 36
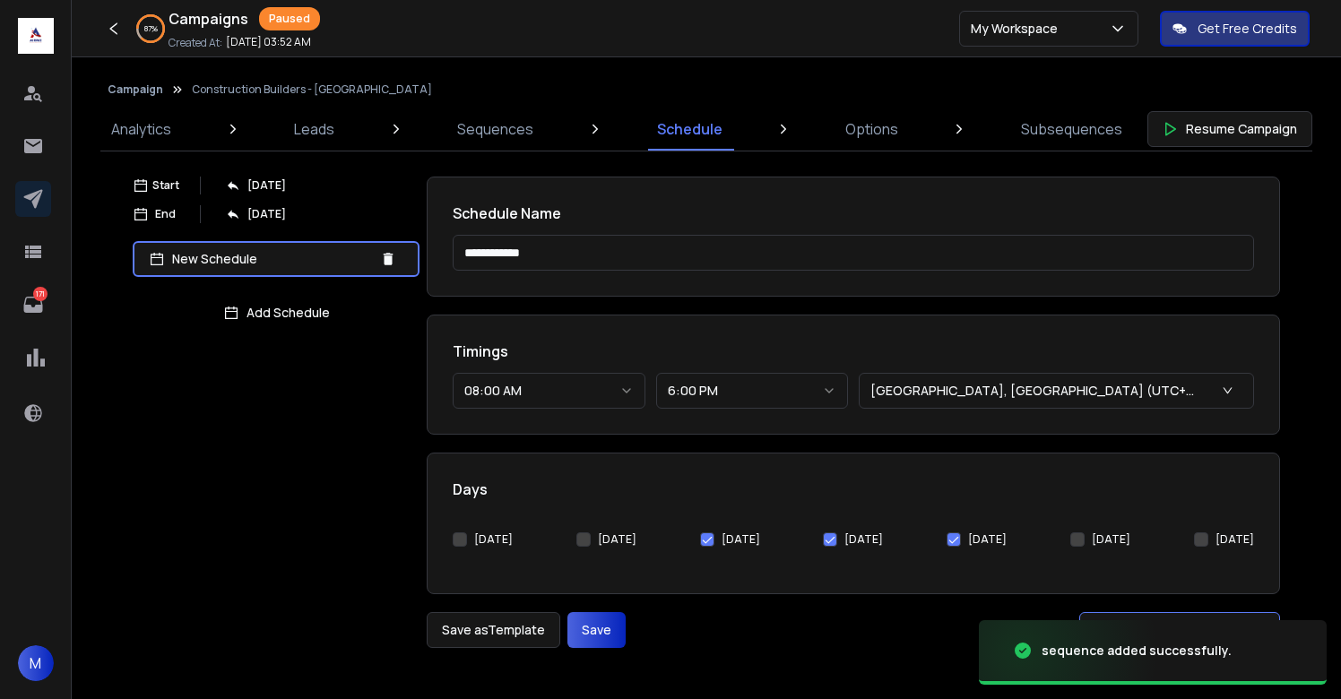
click at [464, 537] on button "[DATE]" at bounding box center [460, 540] width 14 height 14
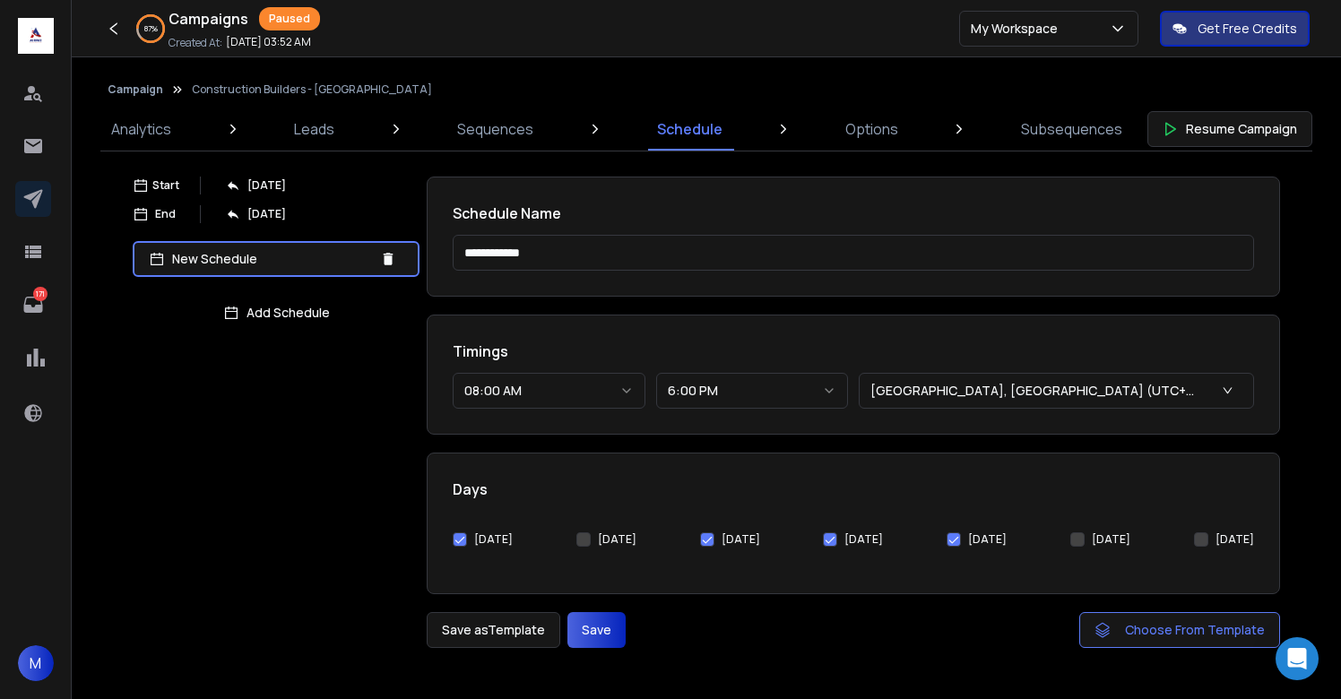
click at [578, 537] on button "[DATE]" at bounding box center [583, 540] width 14 height 14
click at [576, 629] on button "Save" at bounding box center [597, 630] width 58 height 36
click at [853, 132] on p "Options" at bounding box center [871, 129] width 53 height 22
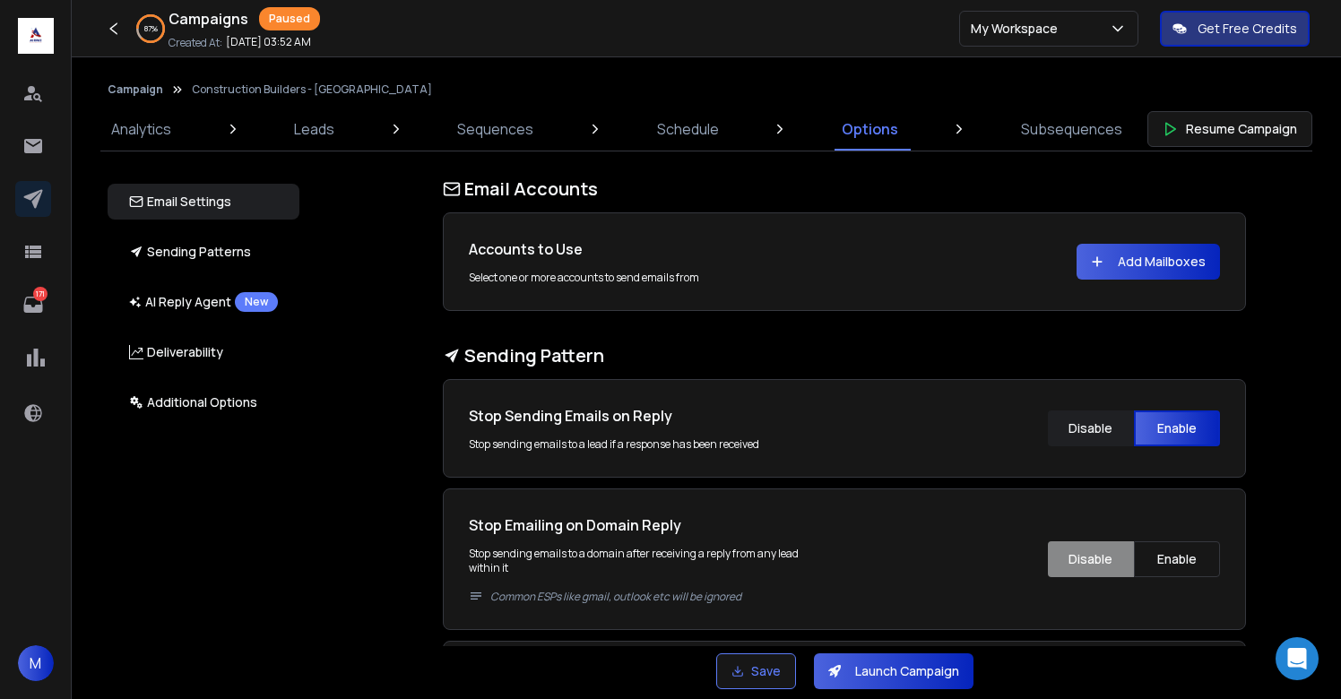
click at [1148, 256] on button "Add Mailboxes" at bounding box center [1148, 262] width 143 height 36
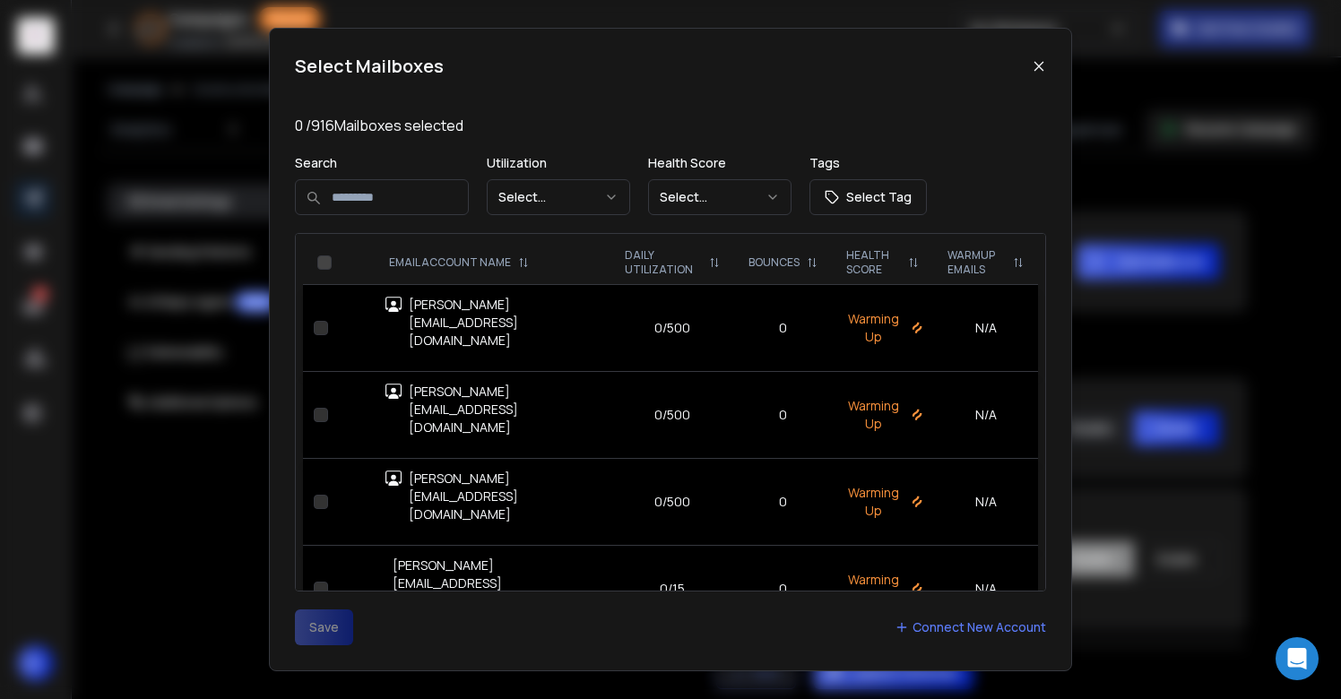
click at [383, 198] on input at bounding box center [382, 197] width 174 height 36
type input "******"
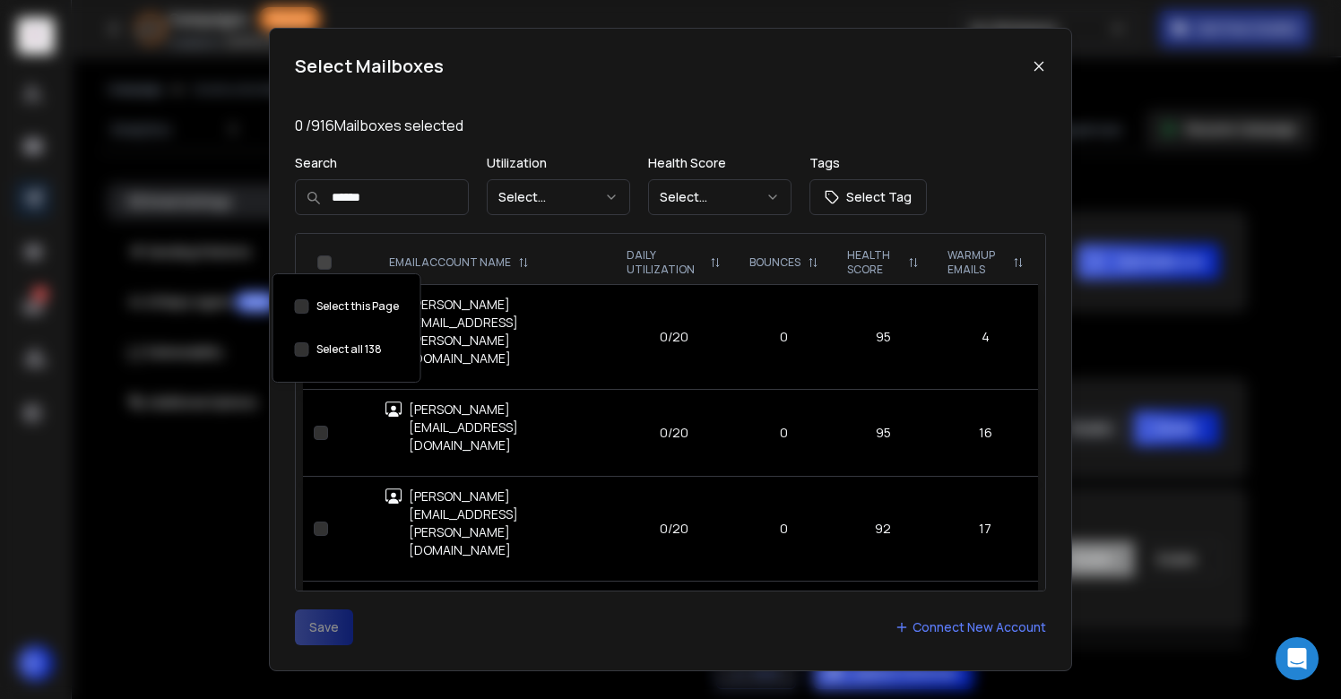
click at [299, 350] on button "Select this Page" at bounding box center [302, 349] width 14 height 14
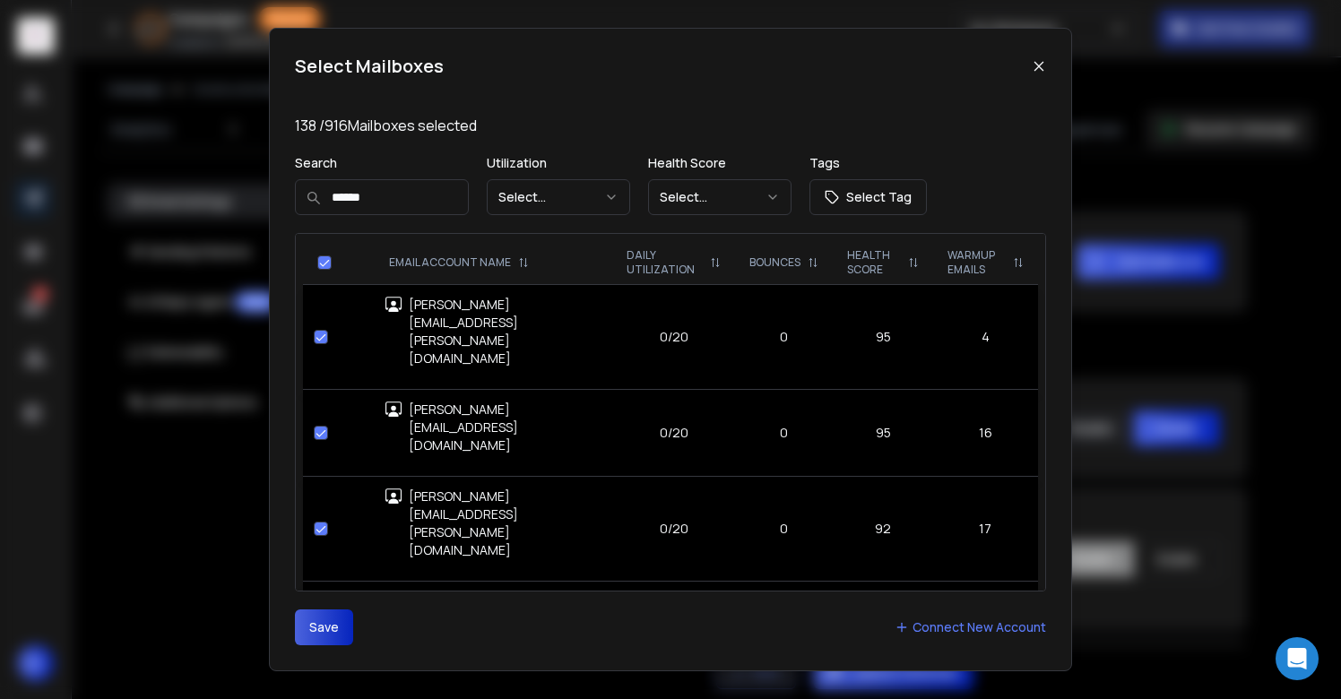
click at [299, 624] on button "Save" at bounding box center [324, 628] width 58 height 36
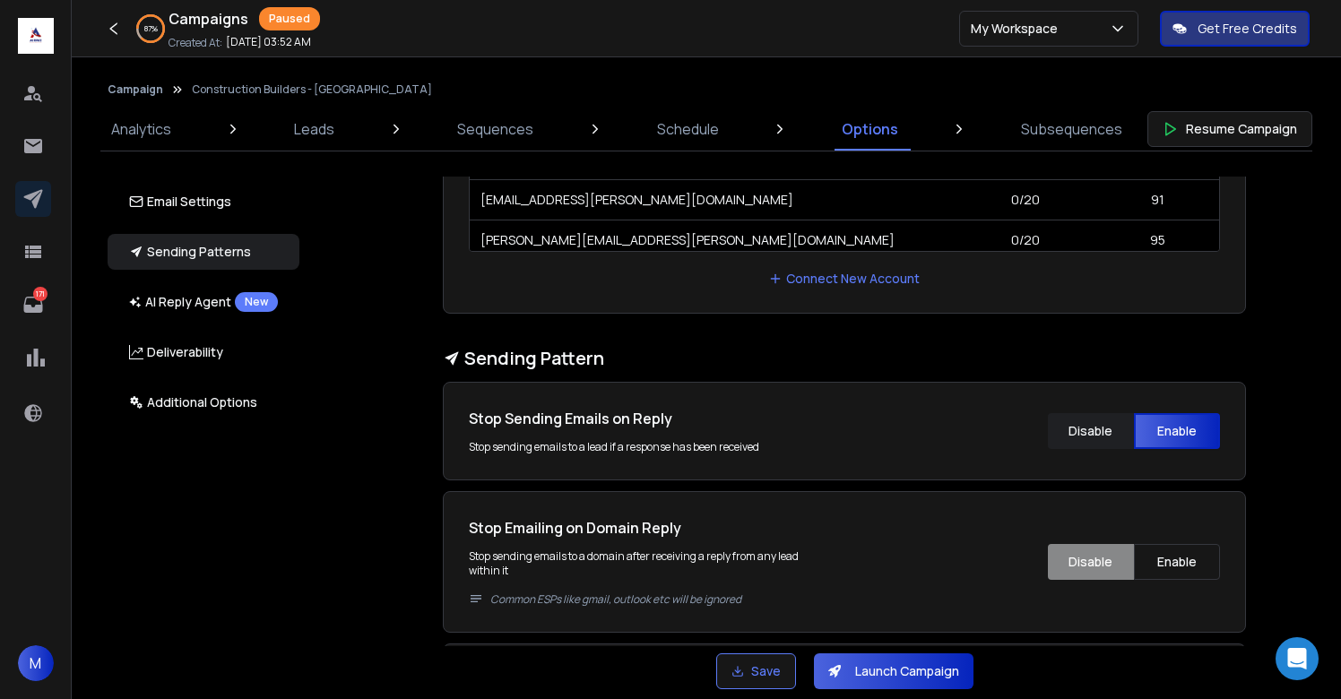
click at [910, 675] on input "****" at bounding box center [1041, 693] width 358 height 36
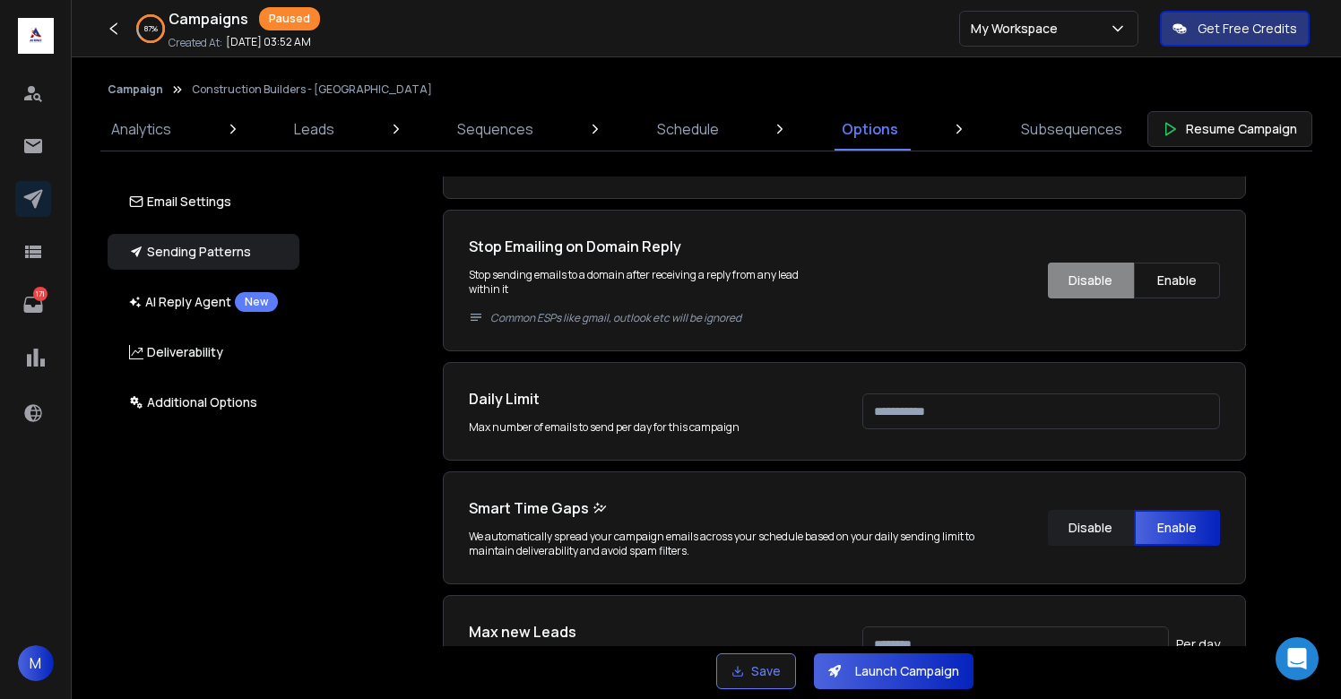
click at [910, 400] on input "****" at bounding box center [1041, 412] width 358 height 36
type input "***"
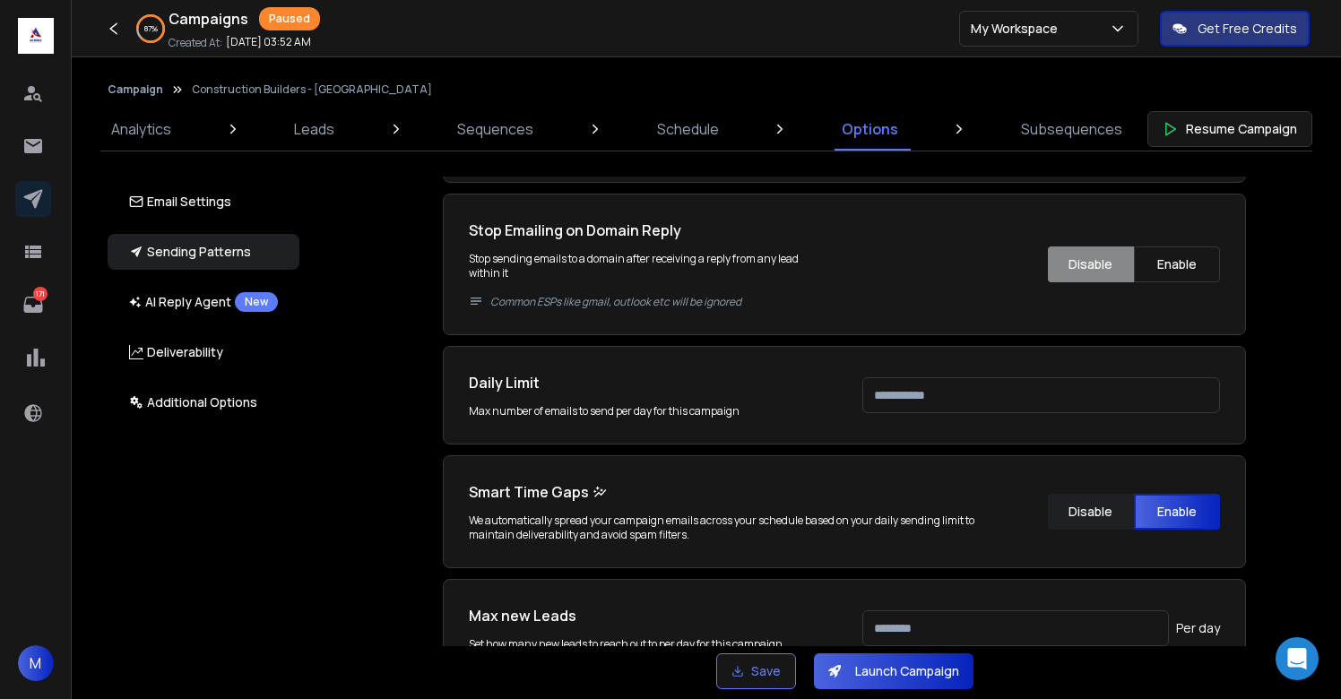
type input "***"
click at [1292, 309] on div "Email Accounts Accounts to Use Select one or more accounts to send emails from …" at bounding box center [854, 412] width 1053 height 470
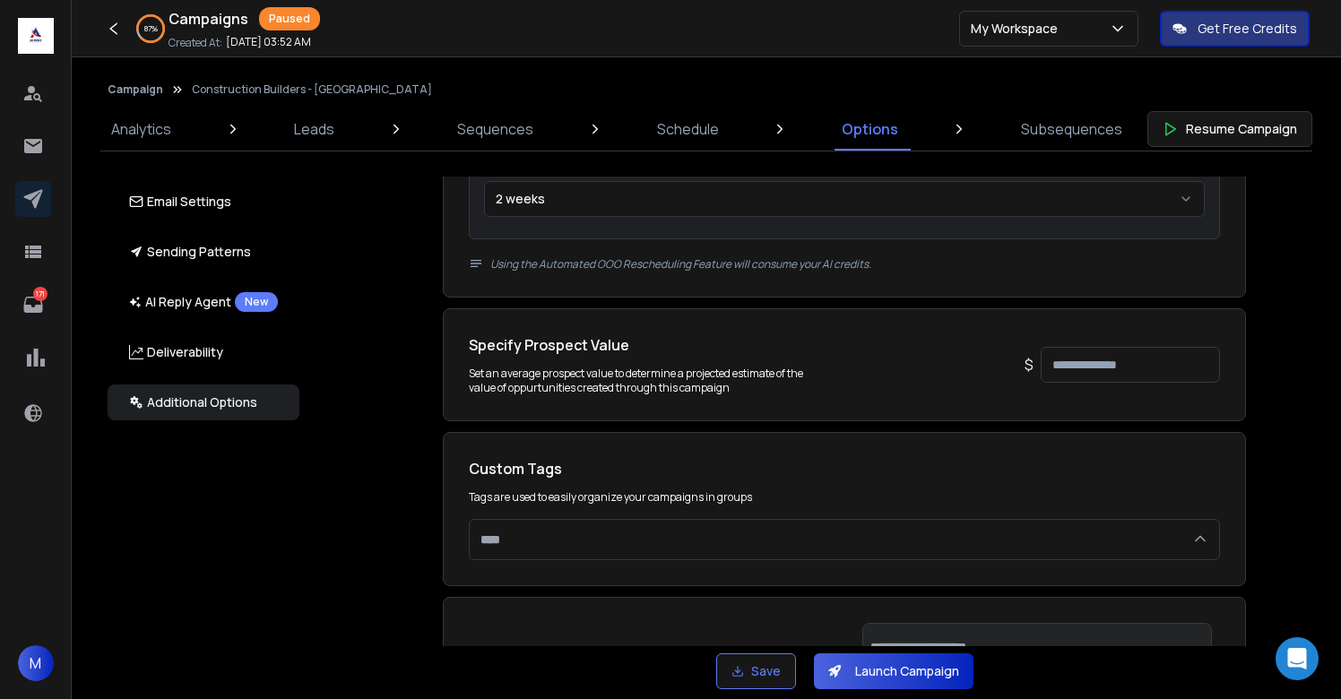
scroll to position [3718, 0]
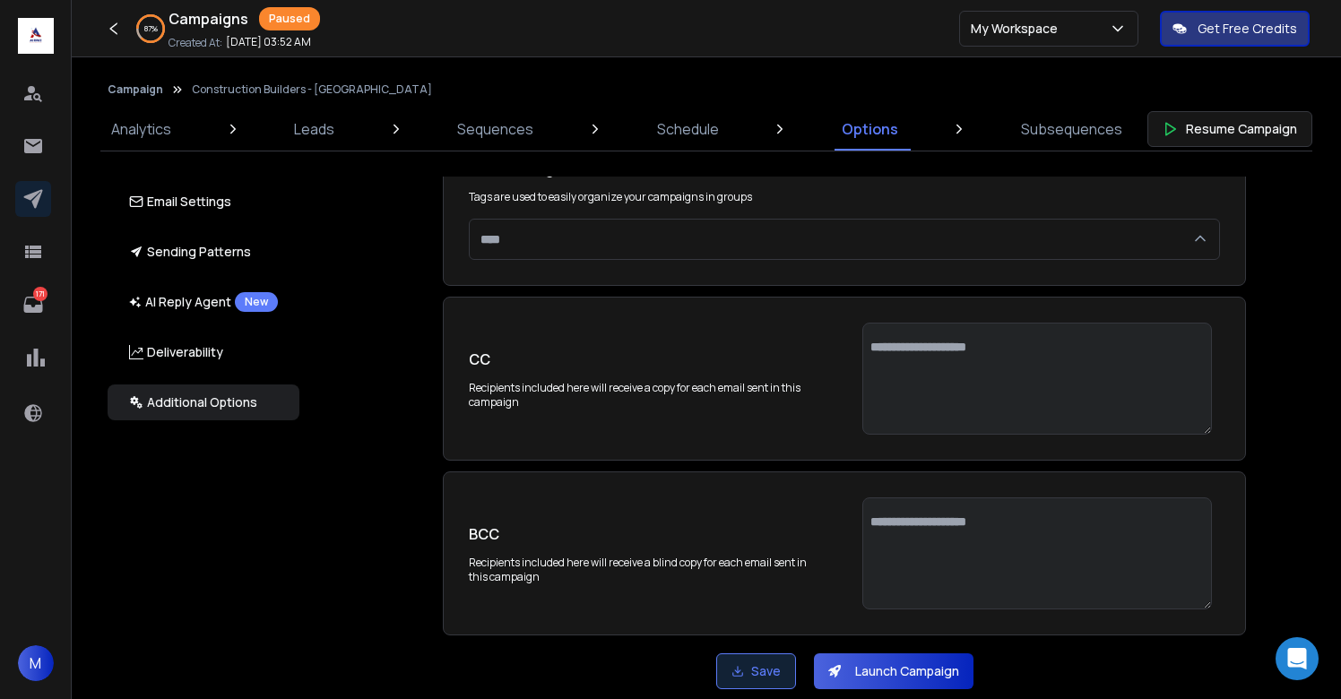
click at [779, 663] on button "Save" at bounding box center [756, 672] width 80 height 36
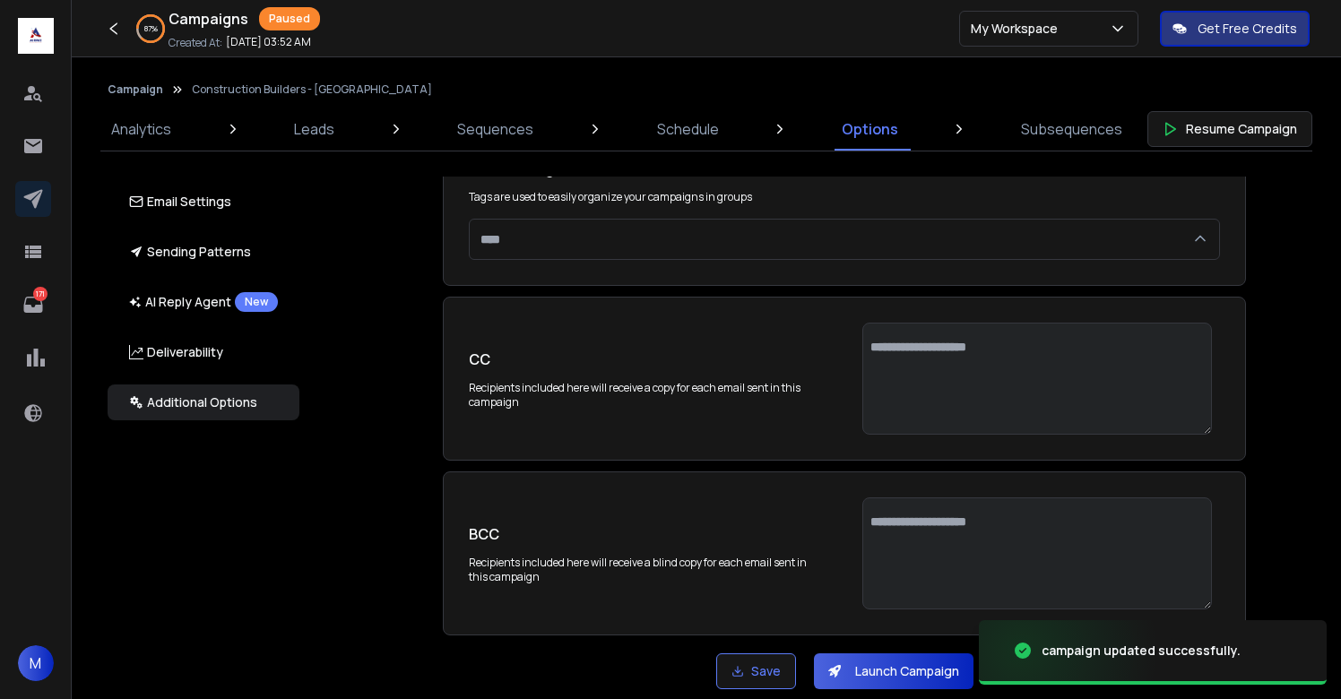
click at [902, 672] on button "Launch Campaign" at bounding box center [894, 672] width 160 height 36
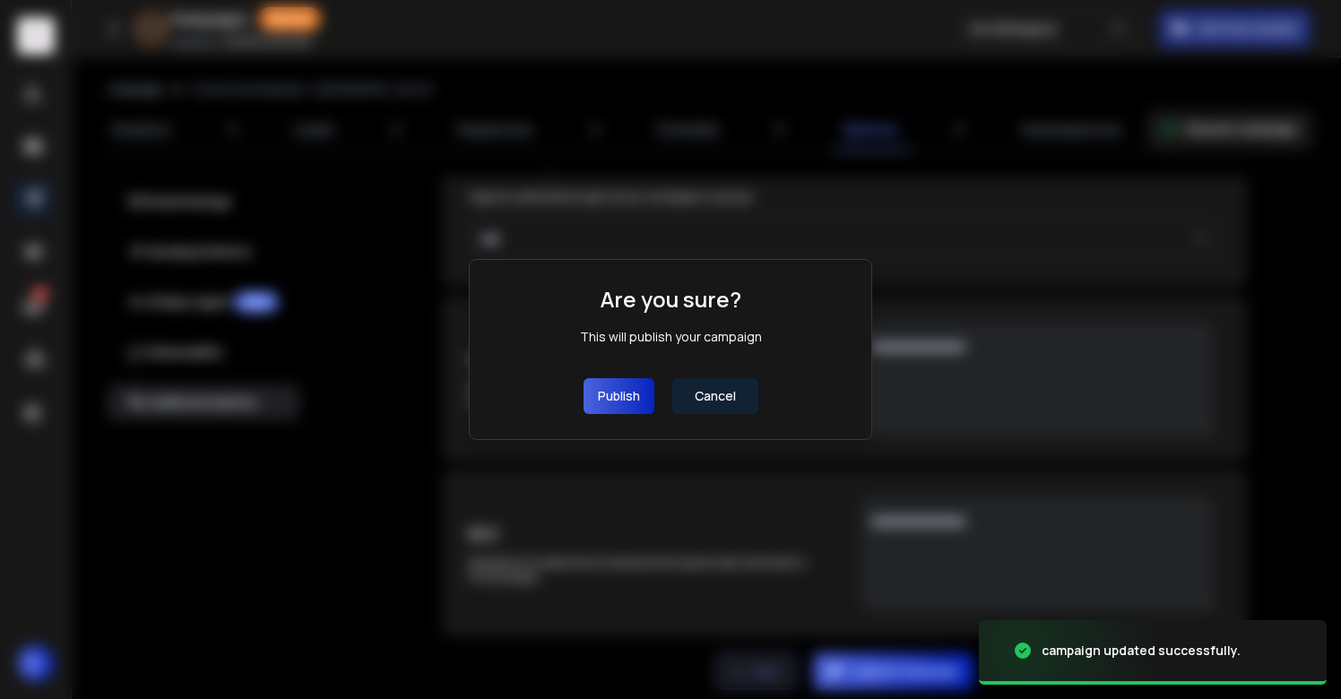
click at [630, 386] on button "Publish" at bounding box center [619, 396] width 71 height 36
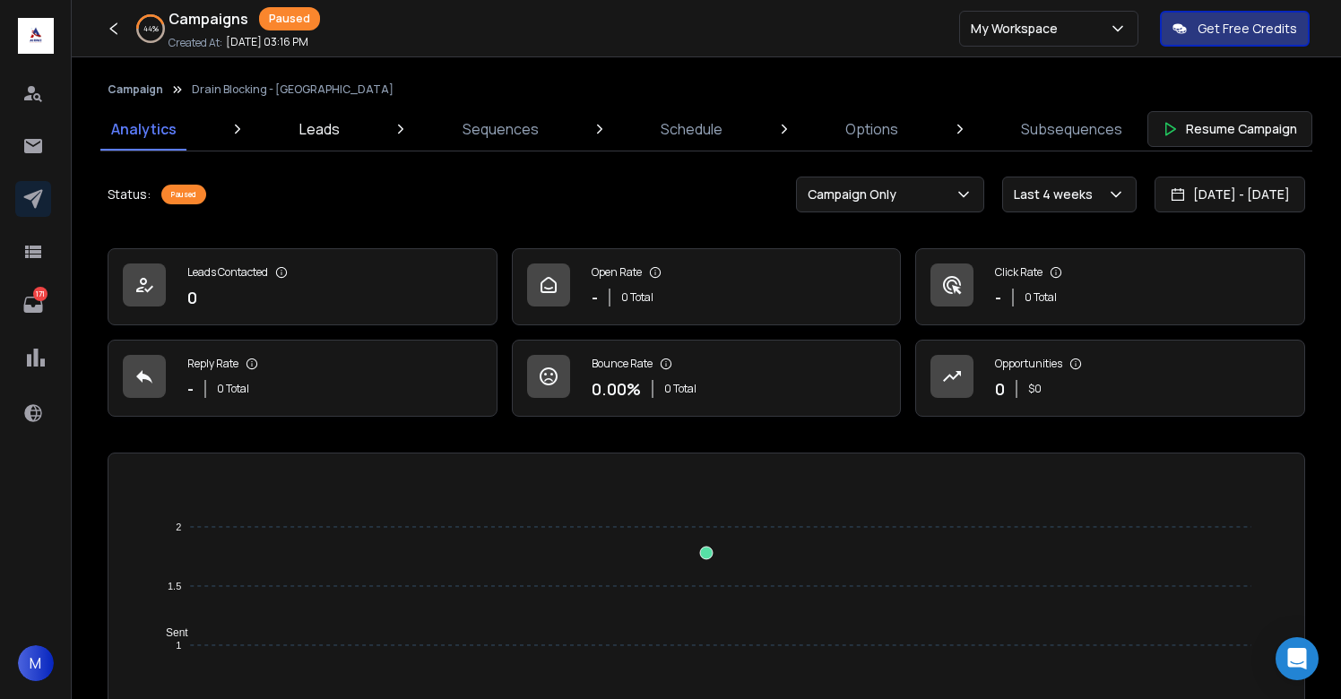
click at [323, 134] on p "Leads" at bounding box center [319, 129] width 40 height 22
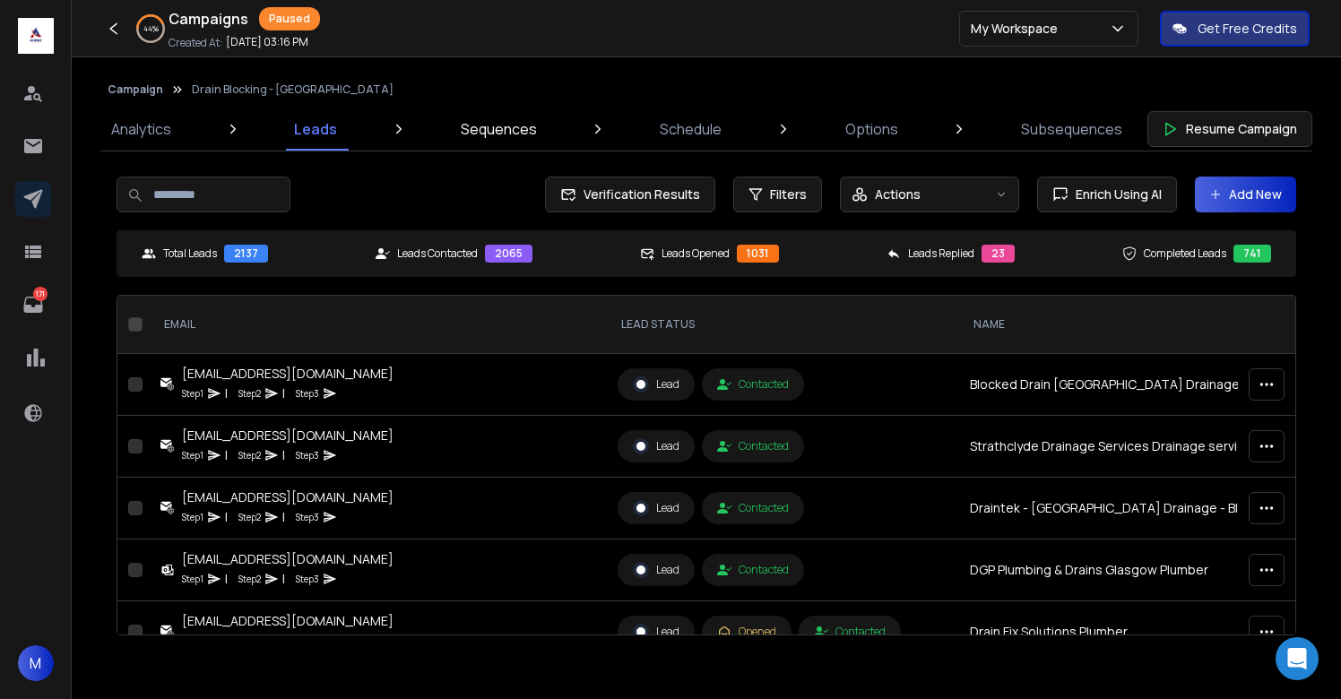
click at [496, 141] on link "Sequences" at bounding box center [499, 129] width 98 height 43
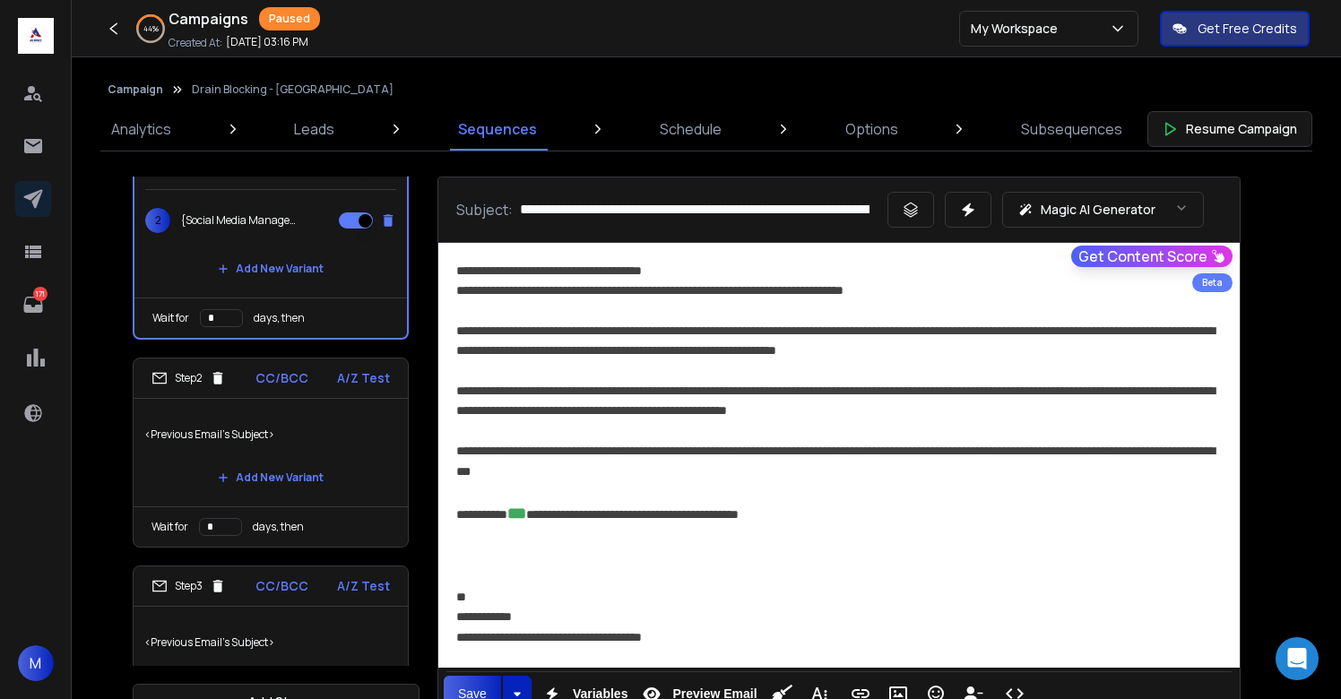
scroll to position [151, 0]
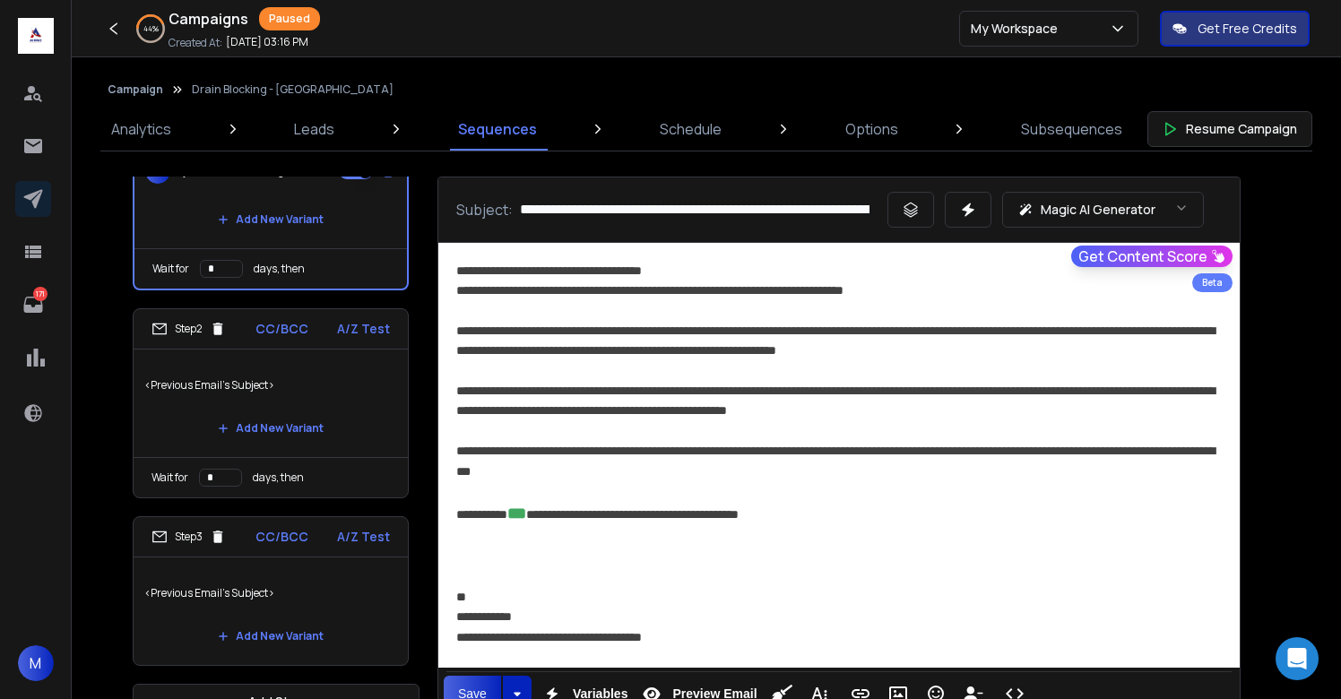
click at [341, 621] on div "Add New Variant" at bounding box center [270, 637] width 253 height 36
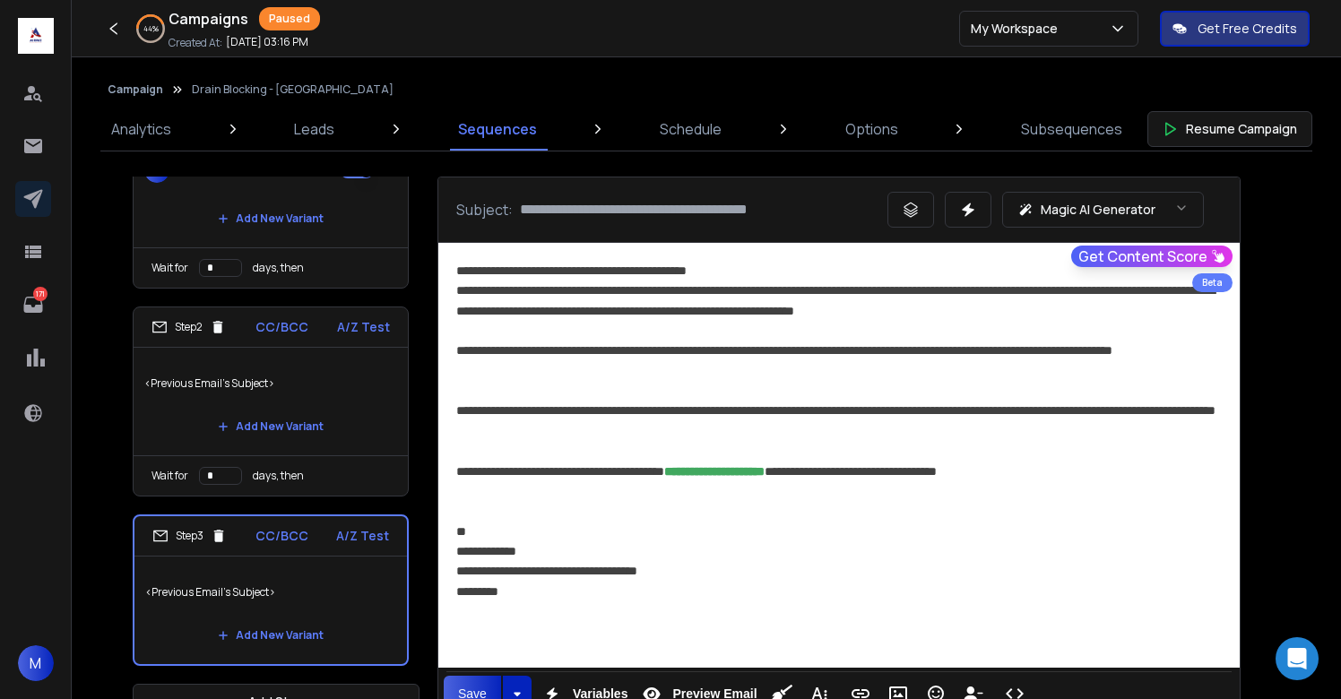
scroll to position [46, 0]
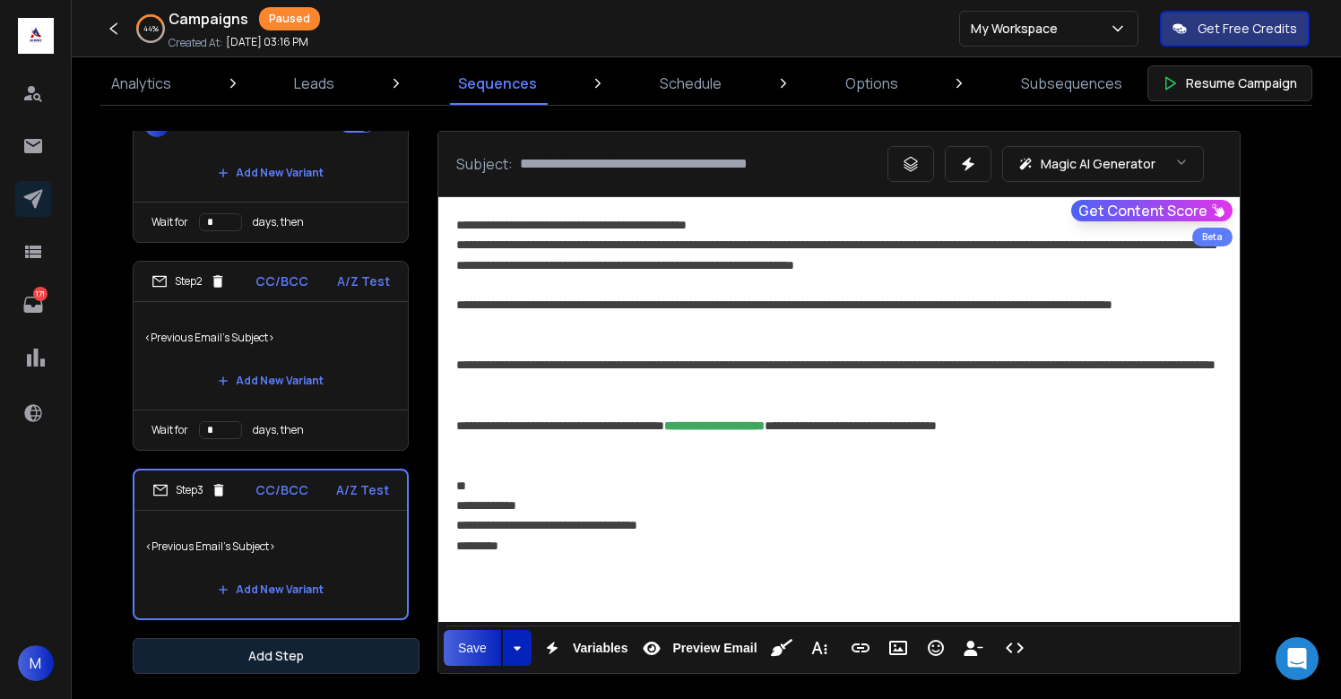
click at [328, 649] on button "Add Step" at bounding box center [276, 656] width 287 height 36
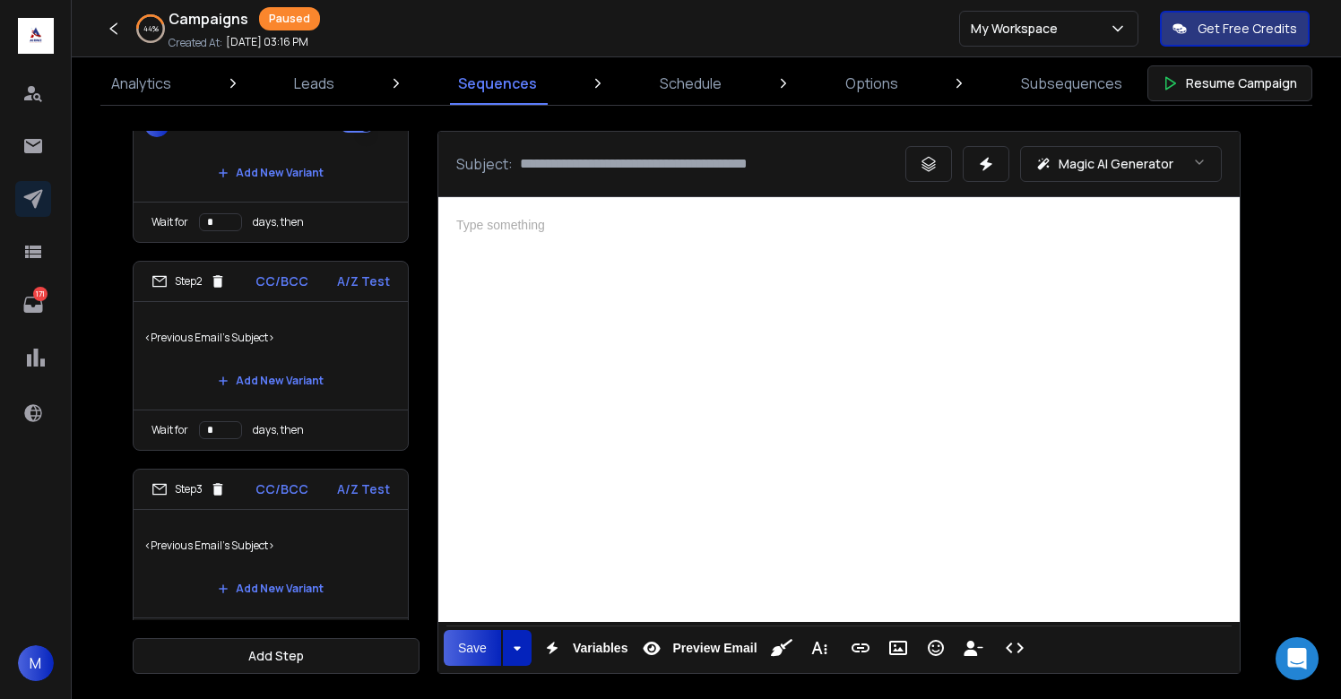
click at [751, 431] on div at bounding box center [839, 407] width 802 height 420
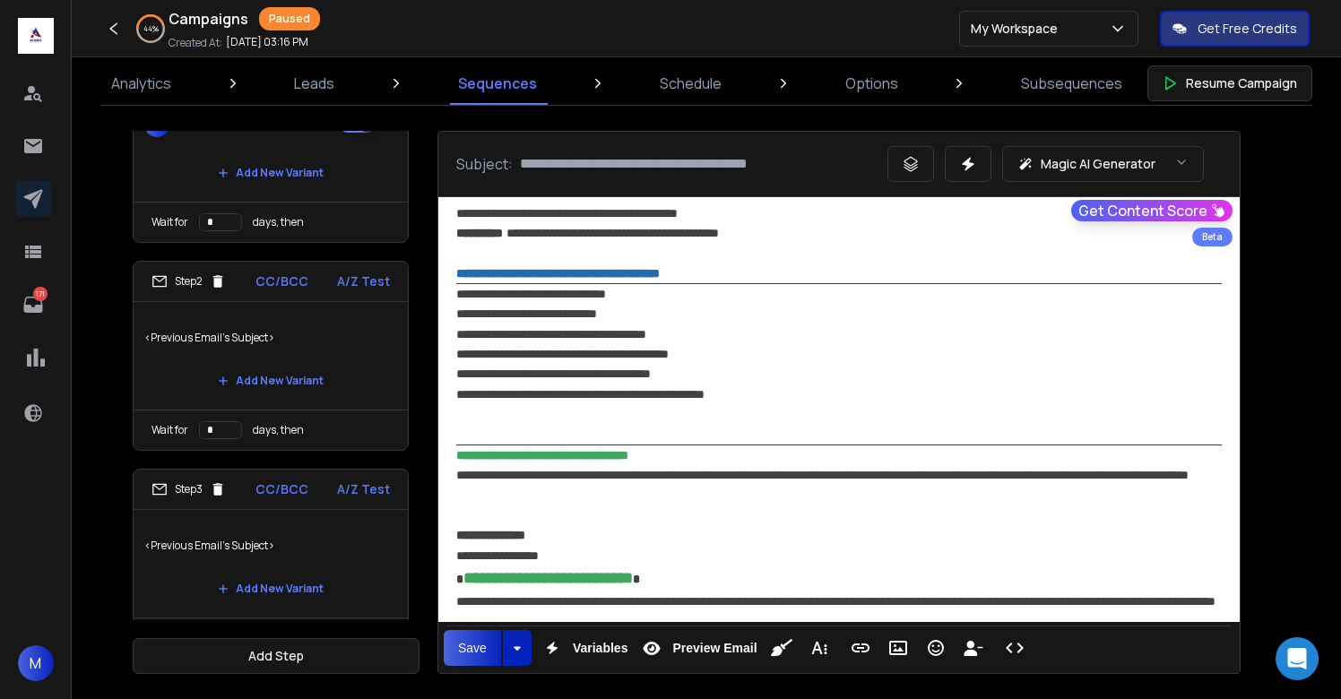
scroll to position [1294, 0]
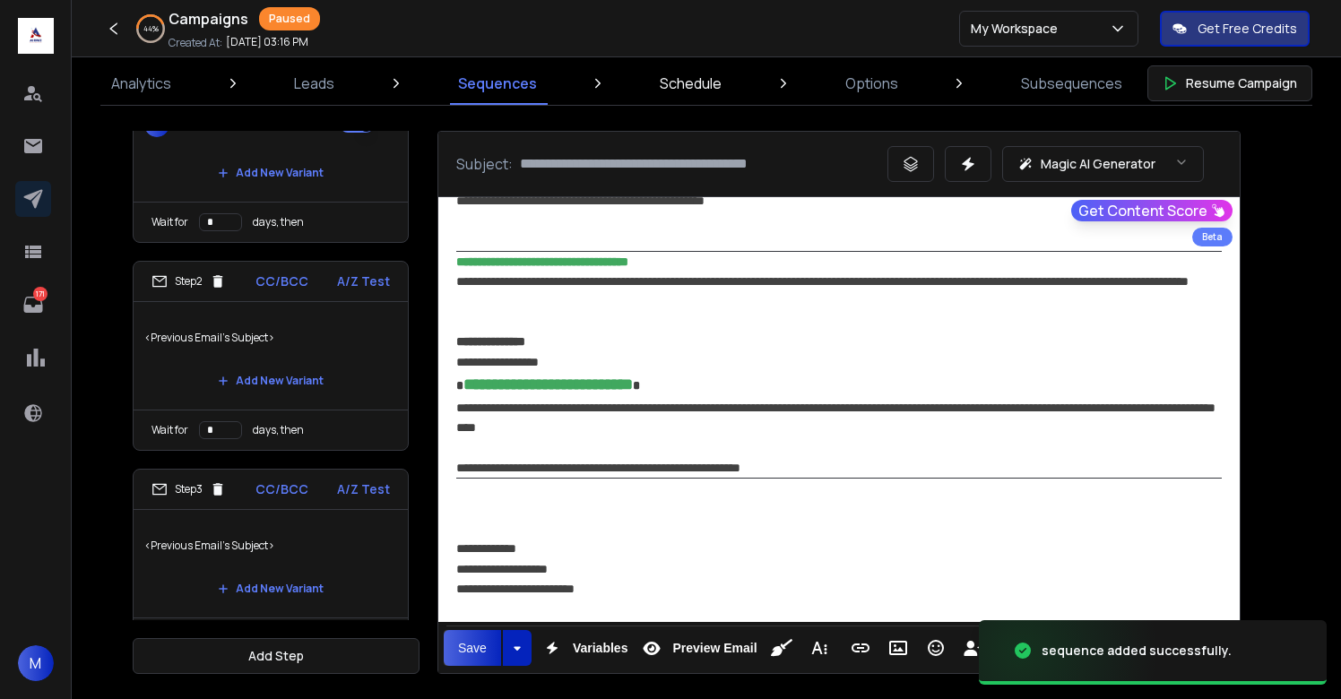
click at [693, 82] on p "Schedule" at bounding box center [691, 84] width 62 height 22
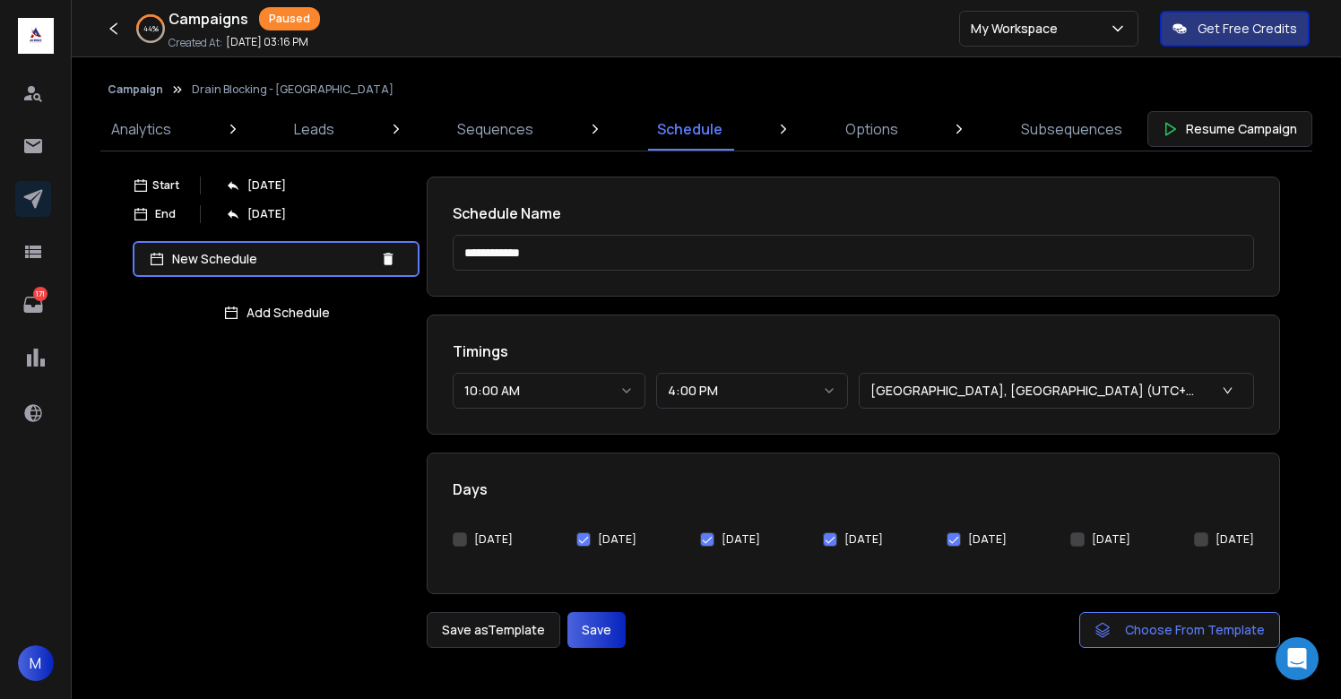
click at [456, 542] on button "[DATE]" at bounding box center [460, 540] width 14 height 14
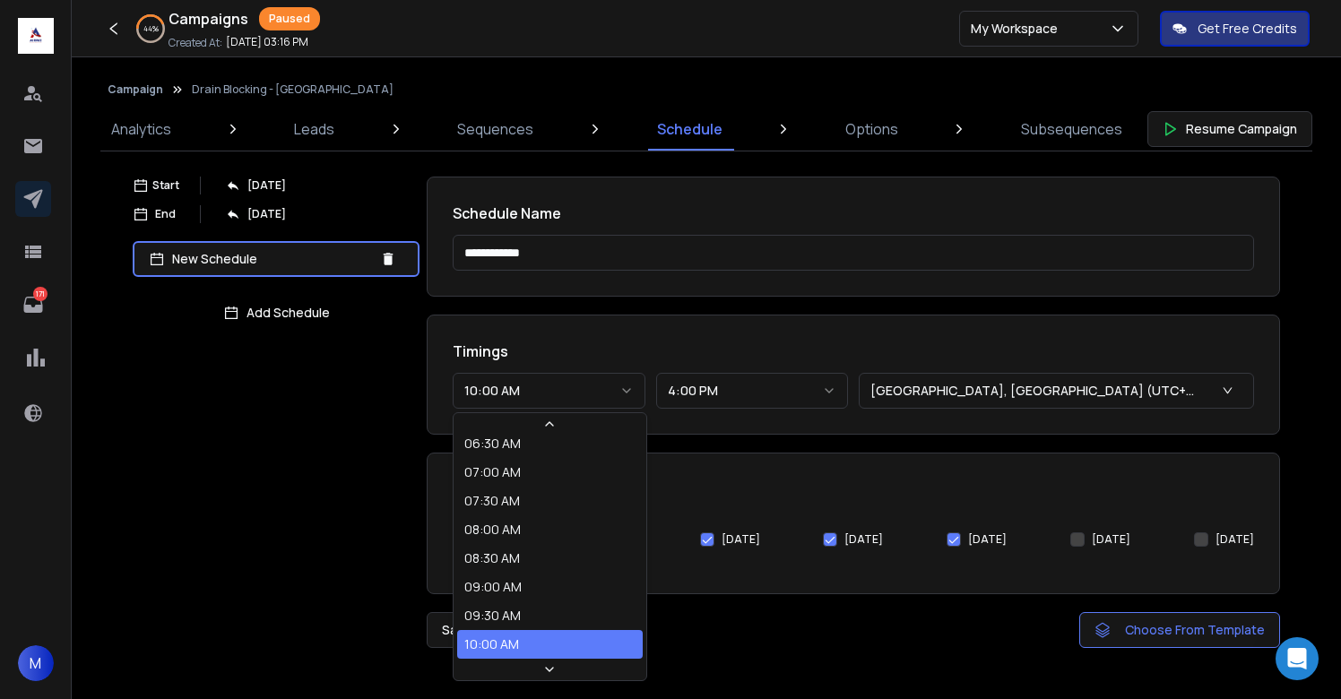
click at [518, 404] on button "10:00 AM" at bounding box center [549, 391] width 193 height 36
select select "********"
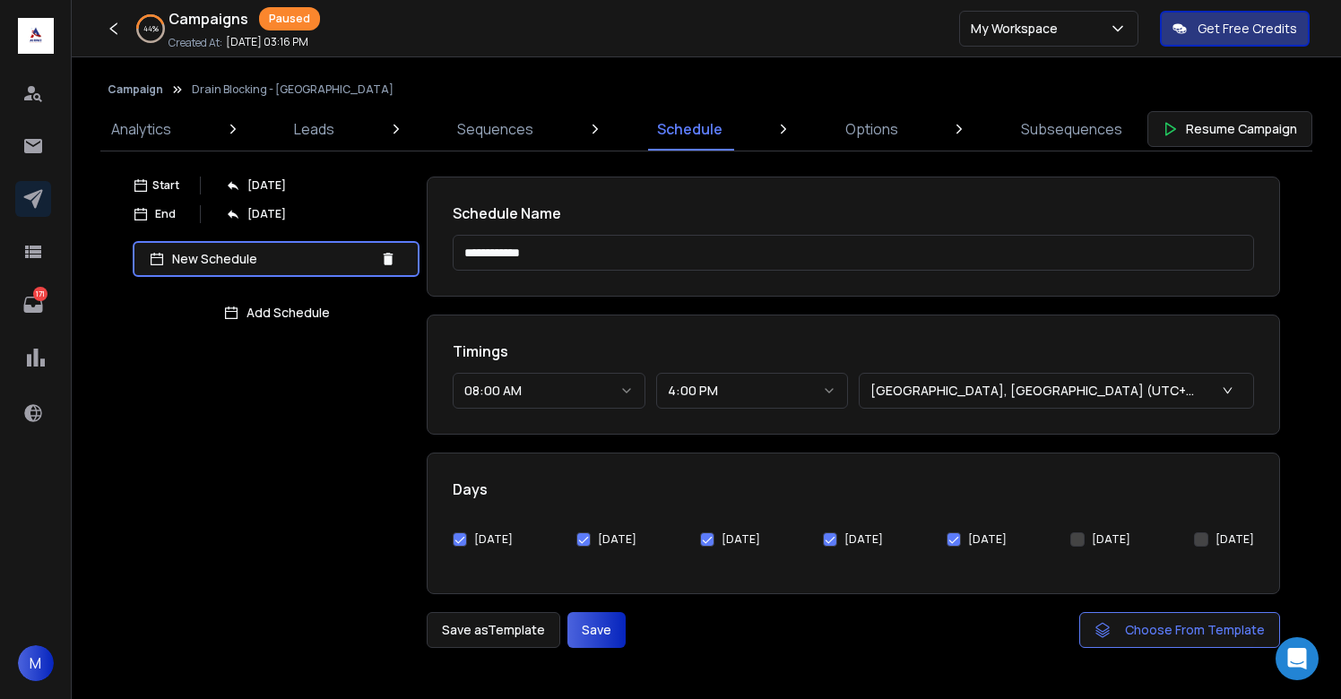
click at [613, 628] on button "Save" at bounding box center [597, 630] width 58 height 36
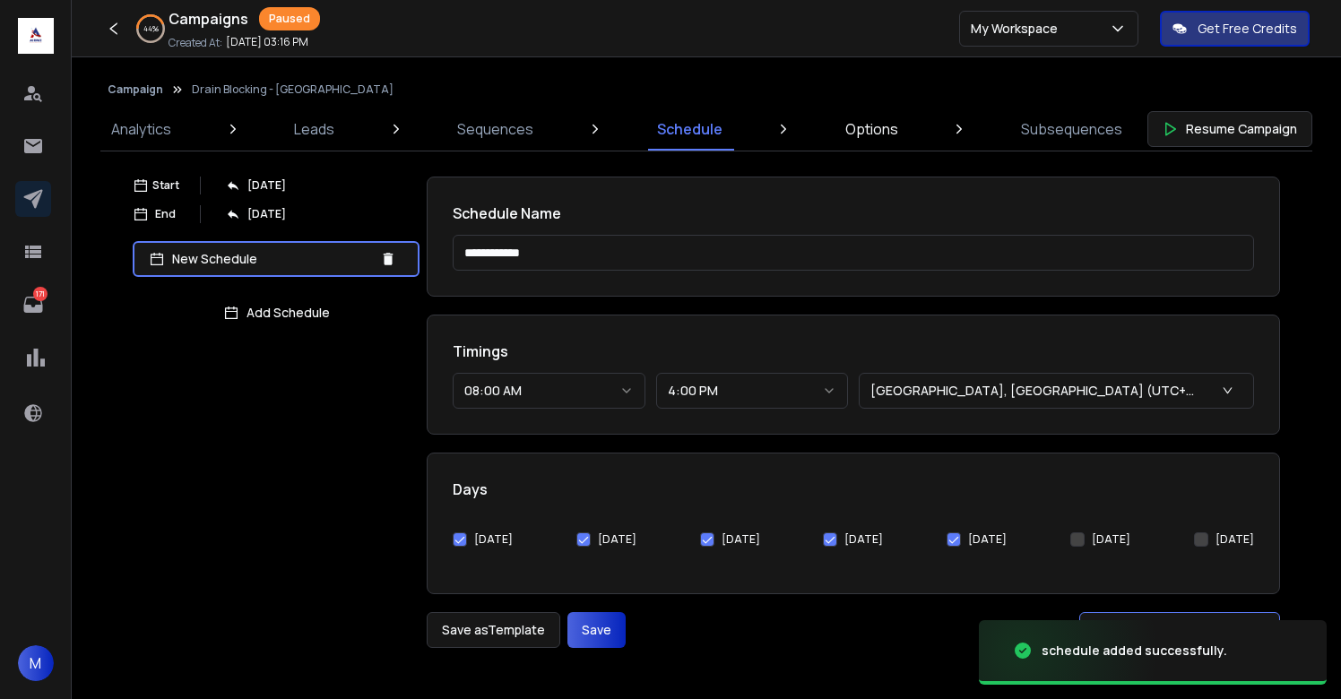
click at [862, 116] on link "Options" at bounding box center [872, 129] width 74 height 43
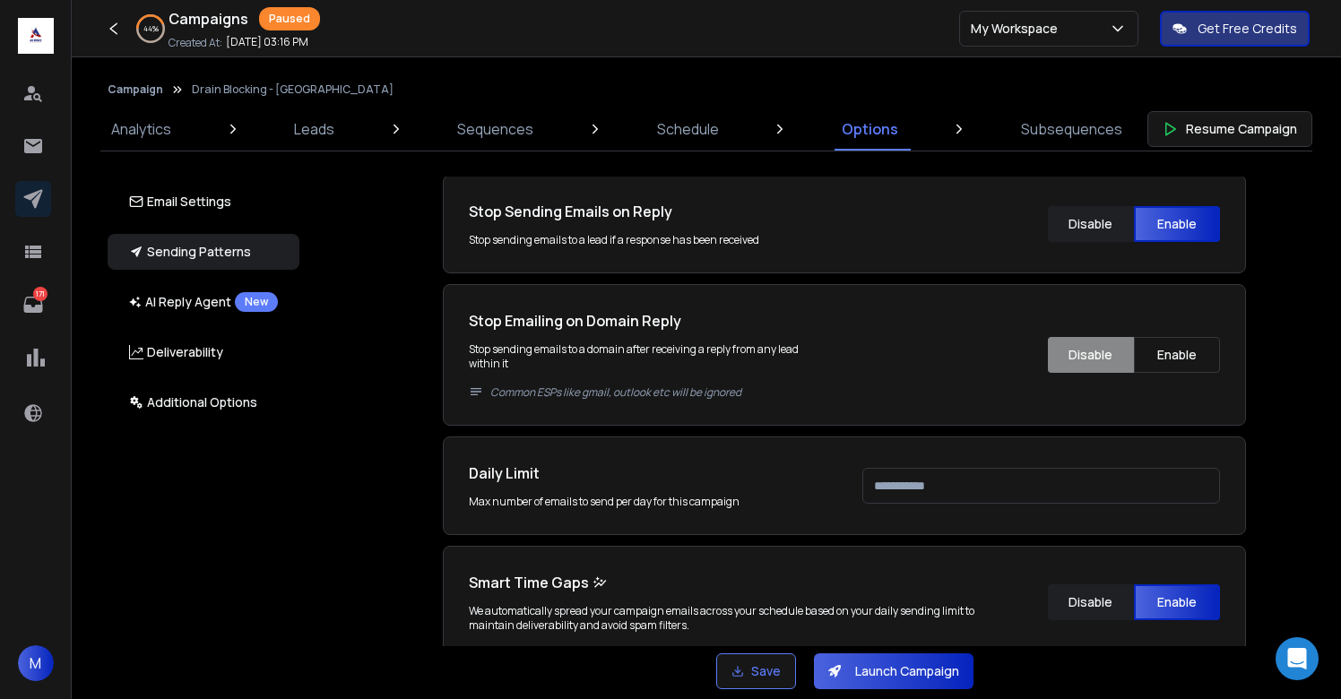
scroll to position [628, 0]
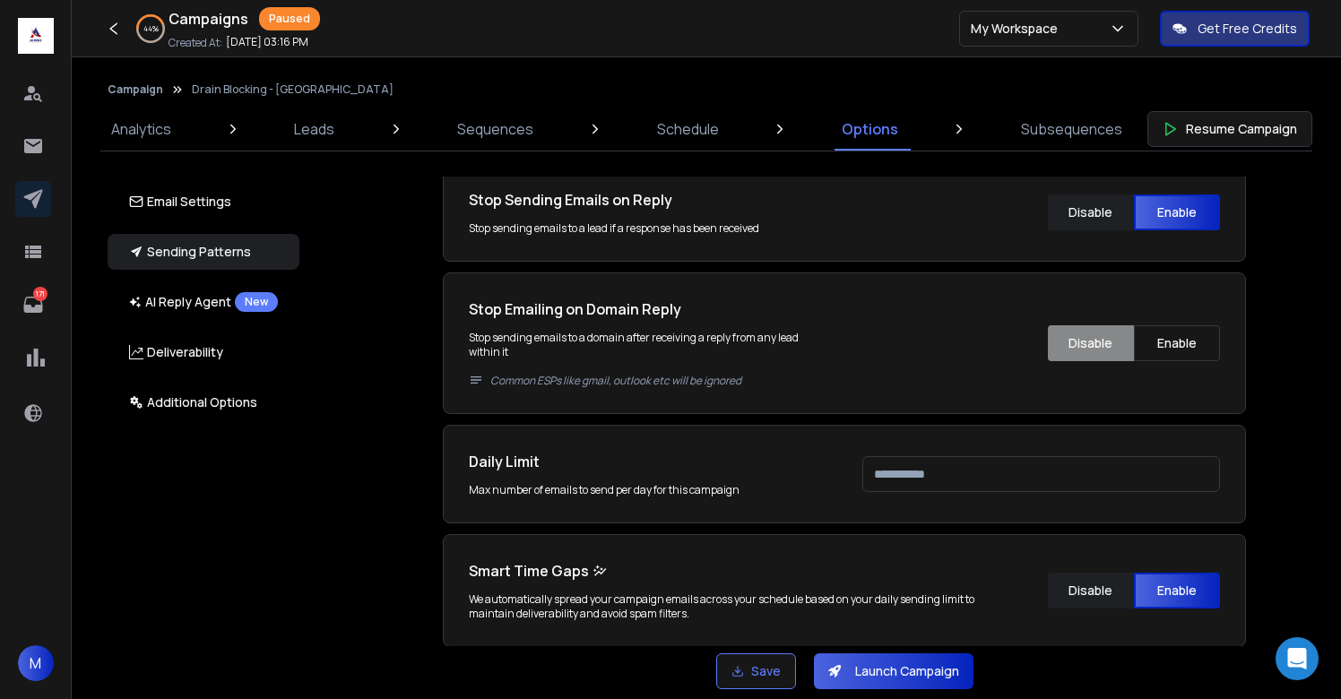
click at [957, 481] on input "****" at bounding box center [1041, 474] width 358 height 36
type input "***"
click at [1288, 477] on div "Email Accounts Accounts to Use Select one or more accounts to send emails from …" at bounding box center [854, 412] width 1053 height 470
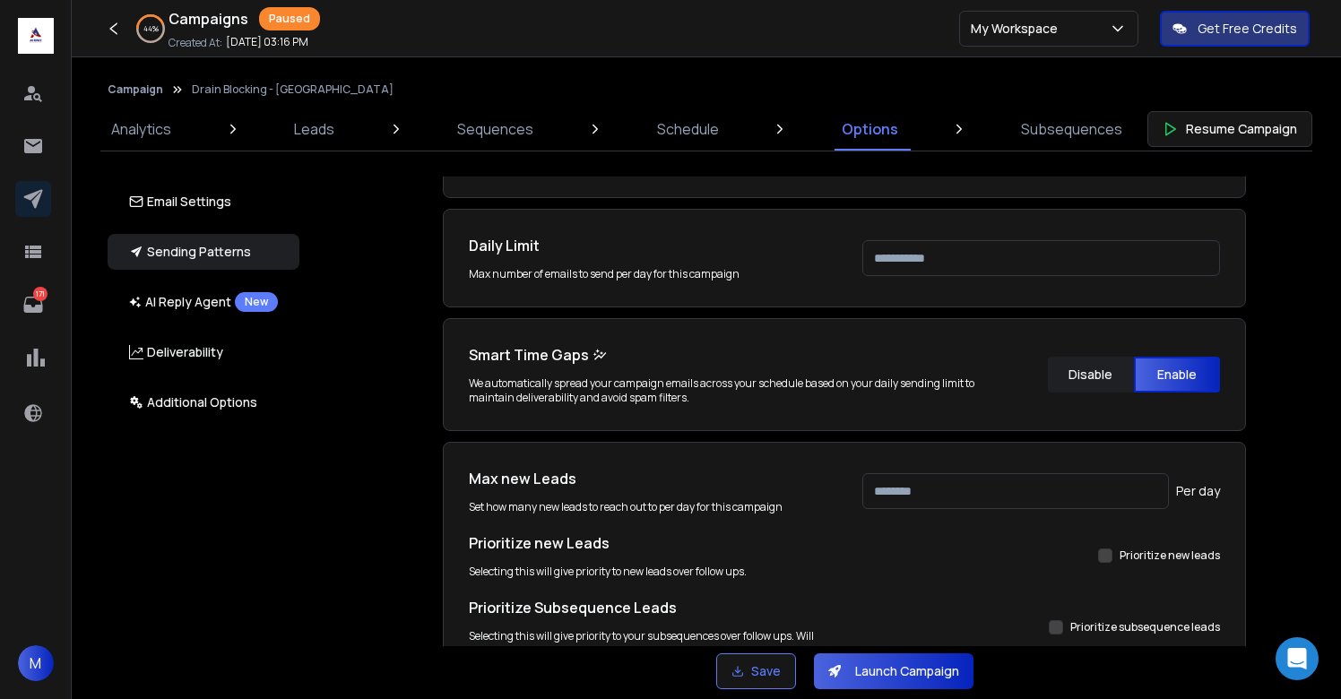
scroll to position [854, 0]
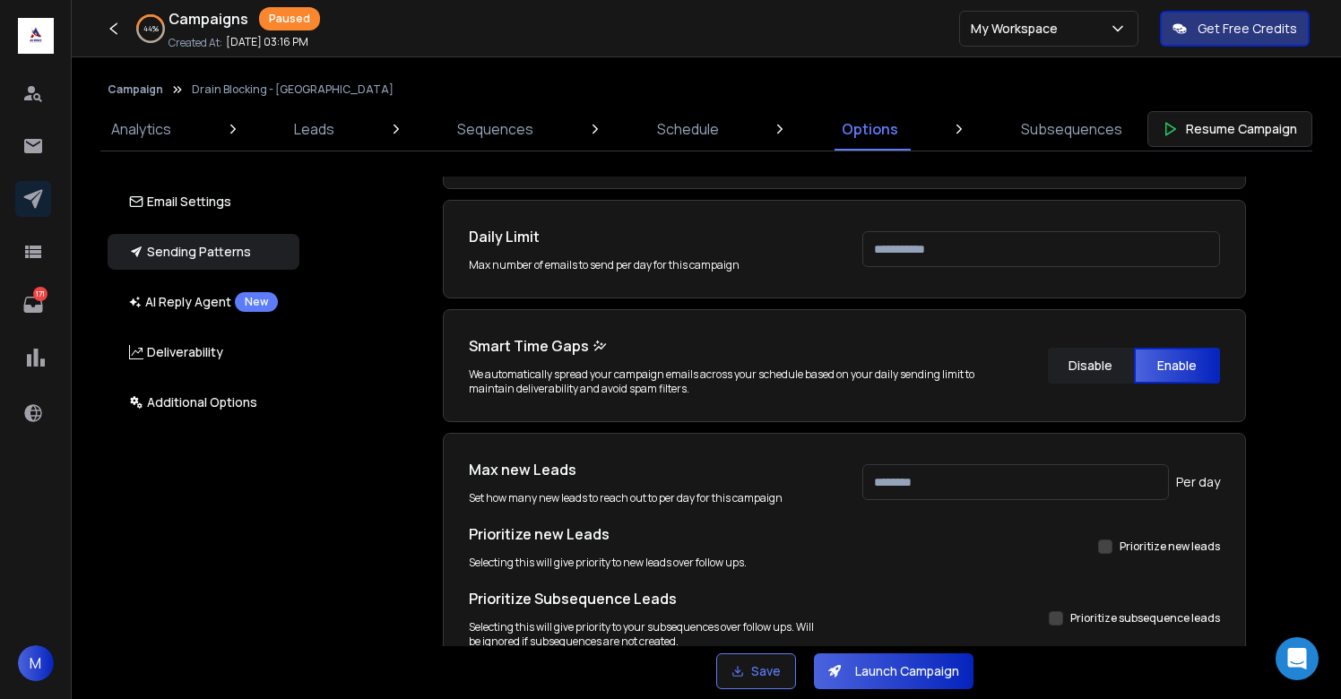
click at [1002, 485] on input "****" at bounding box center [1015, 482] width 307 height 36
type input "***"
click at [1281, 451] on div "Email Accounts Accounts to Use Select one or more accounts to send emails from …" at bounding box center [854, 412] width 1053 height 470
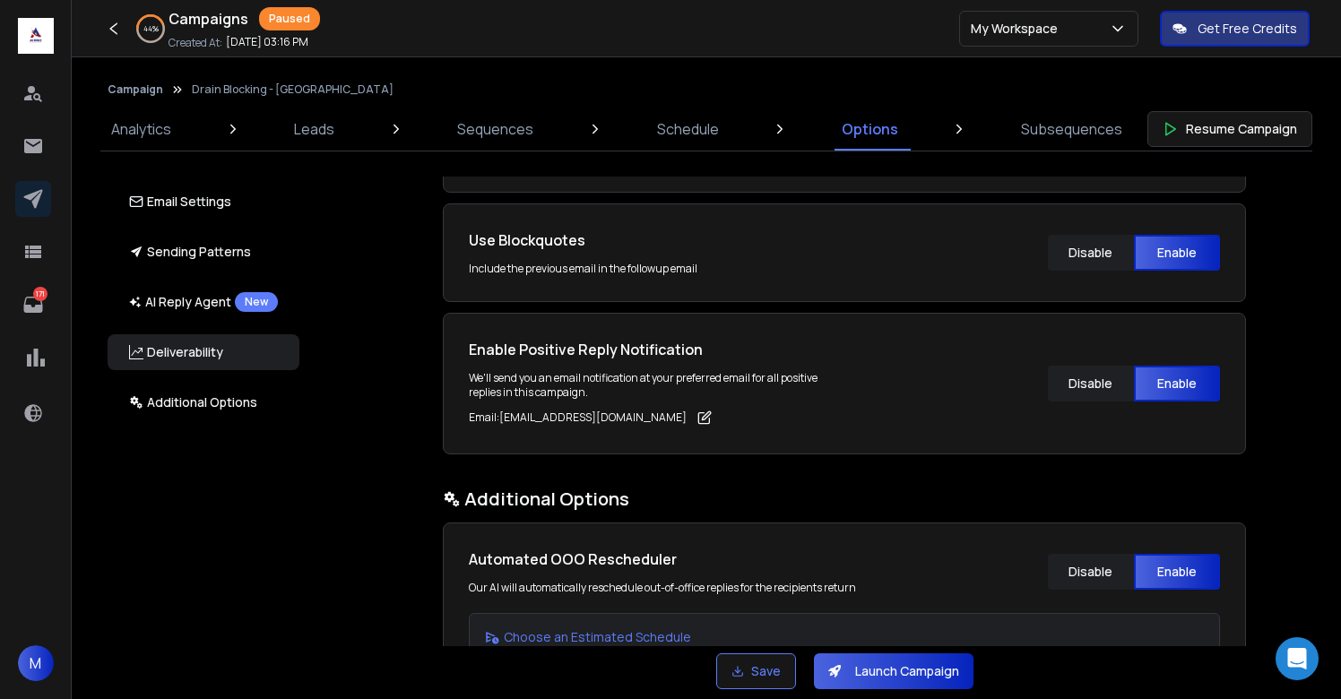
scroll to position [2938, 0]
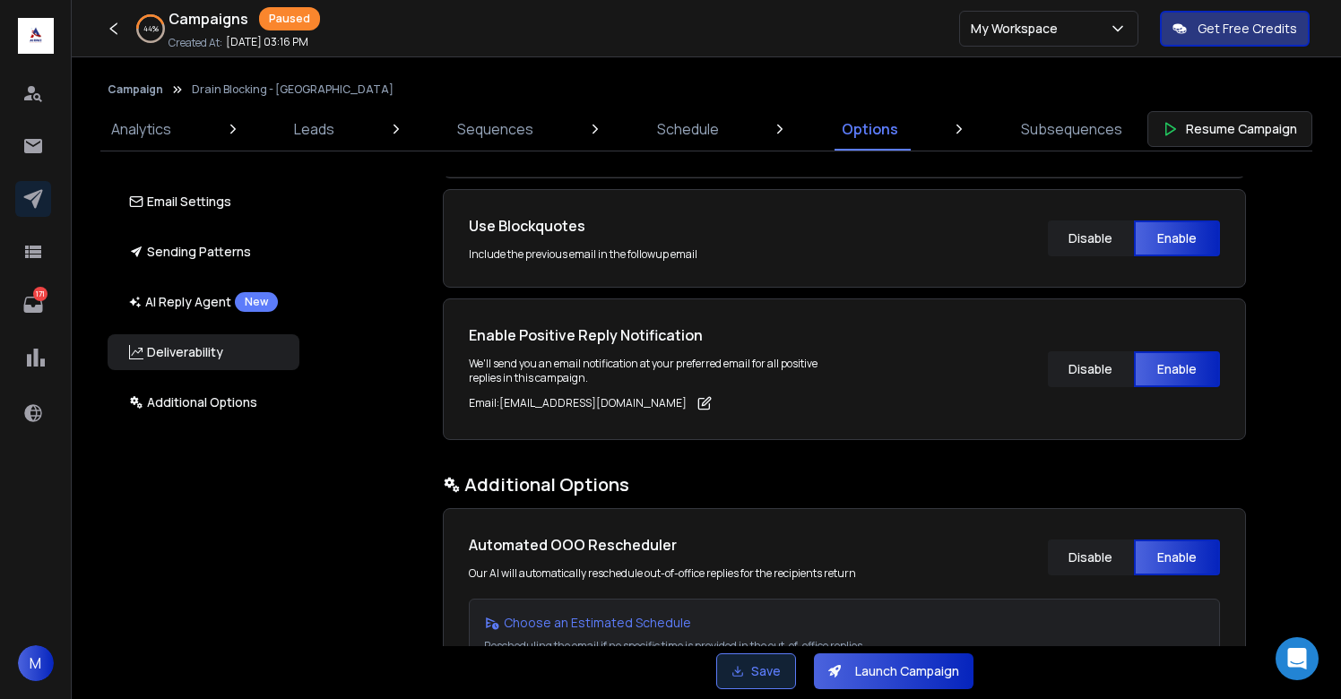
click at [756, 673] on button "Save" at bounding box center [756, 672] width 80 height 36
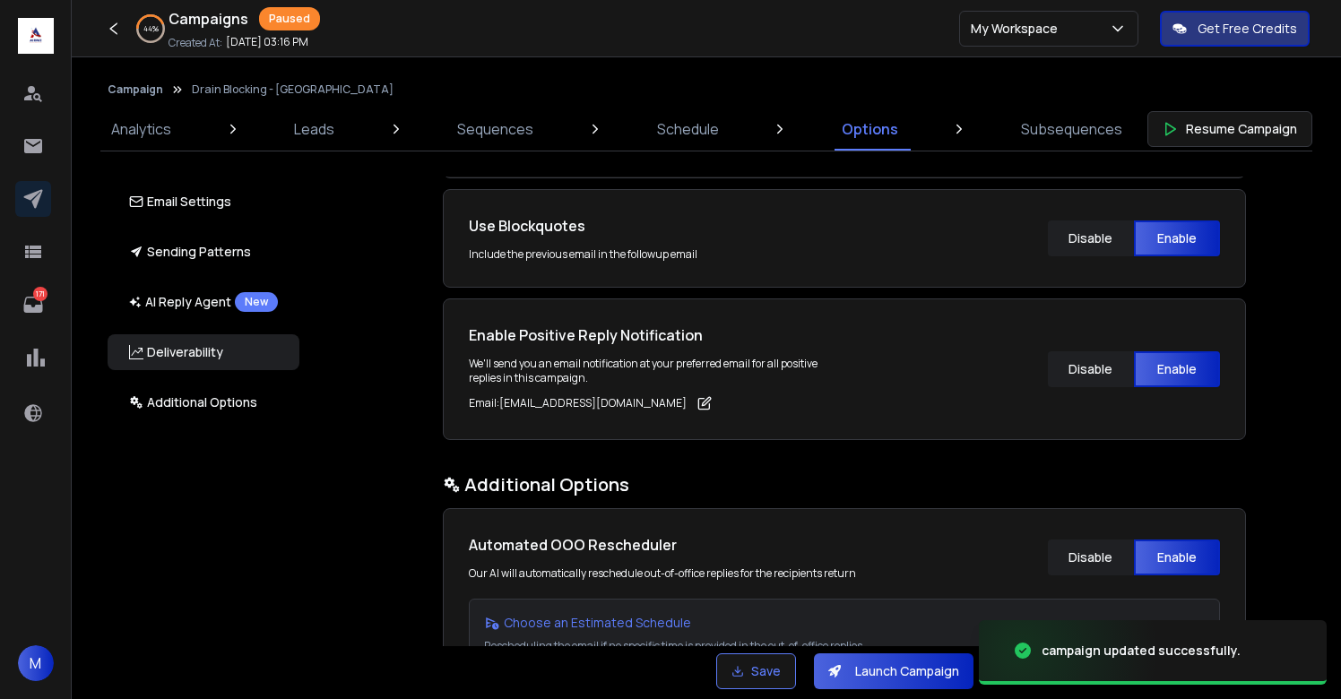
click at [952, 672] on button "Launch Campaign" at bounding box center [894, 672] width 160 height 36
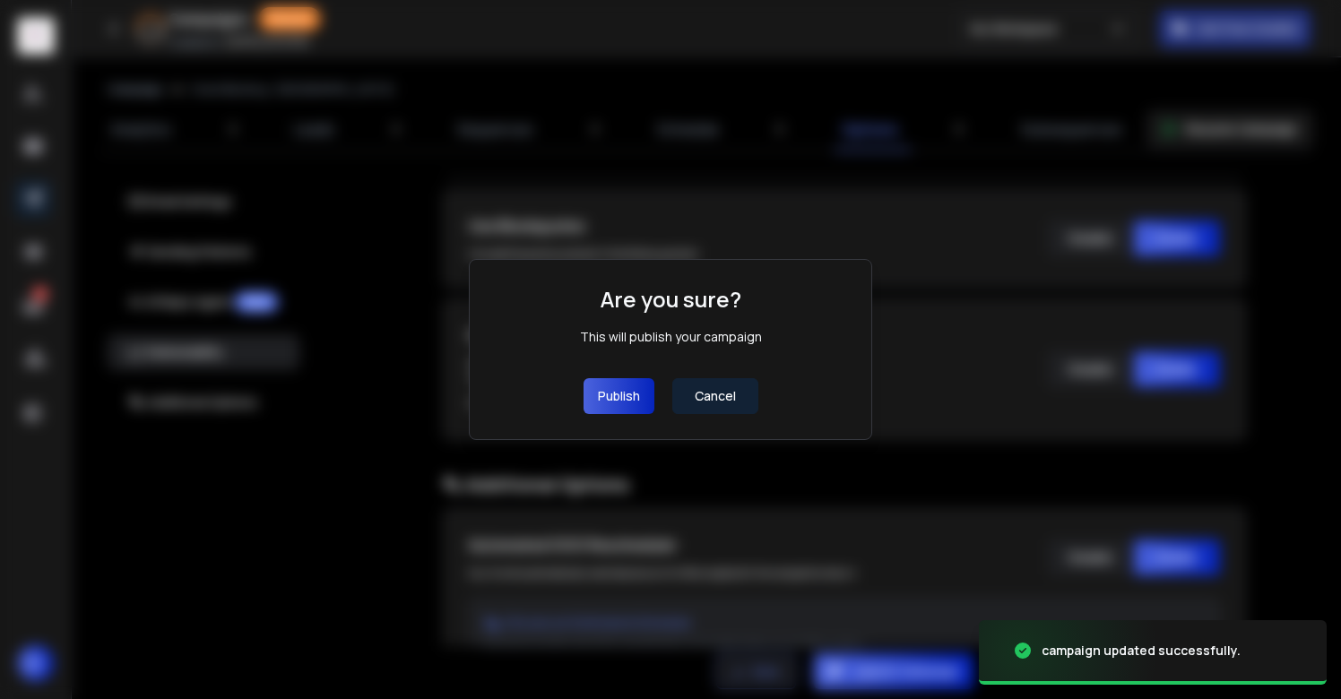
click at [620, 397] on button "Publish" at bounding box center [619, 396] width 71 height 36
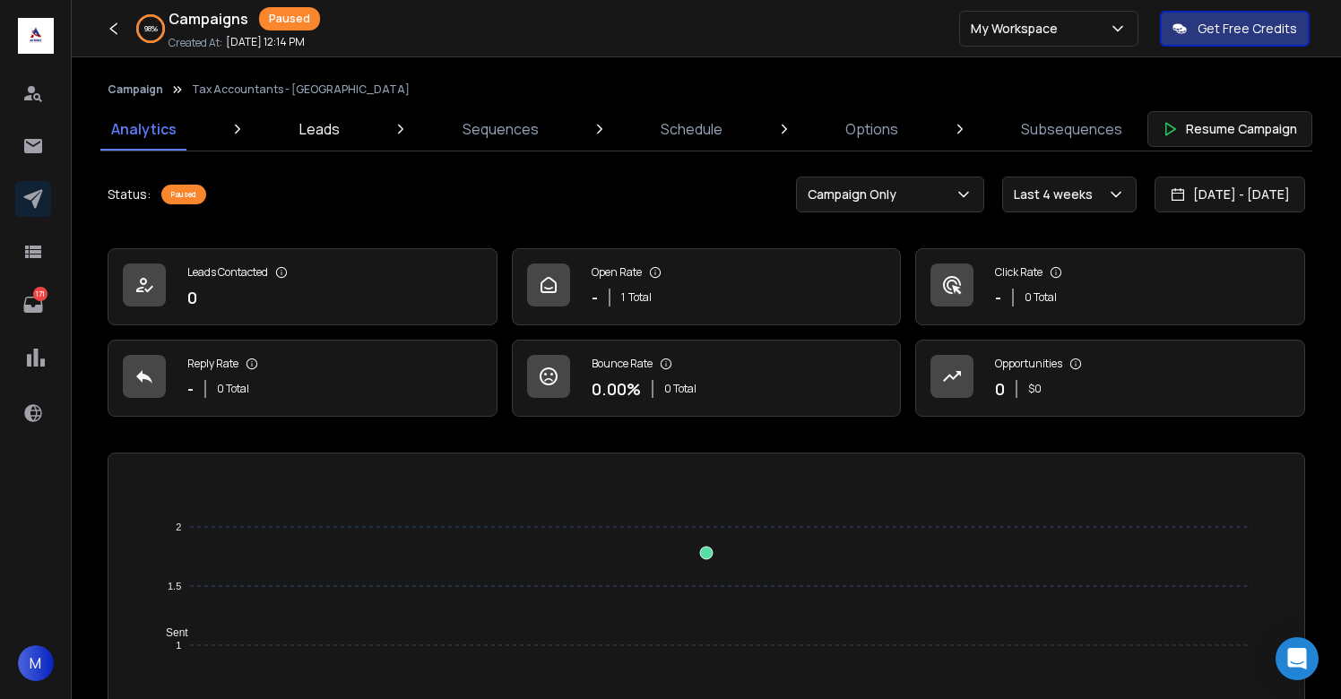
click at [308, 129] on p "Leads" at bounding box center [319, 129] width 40 height 22
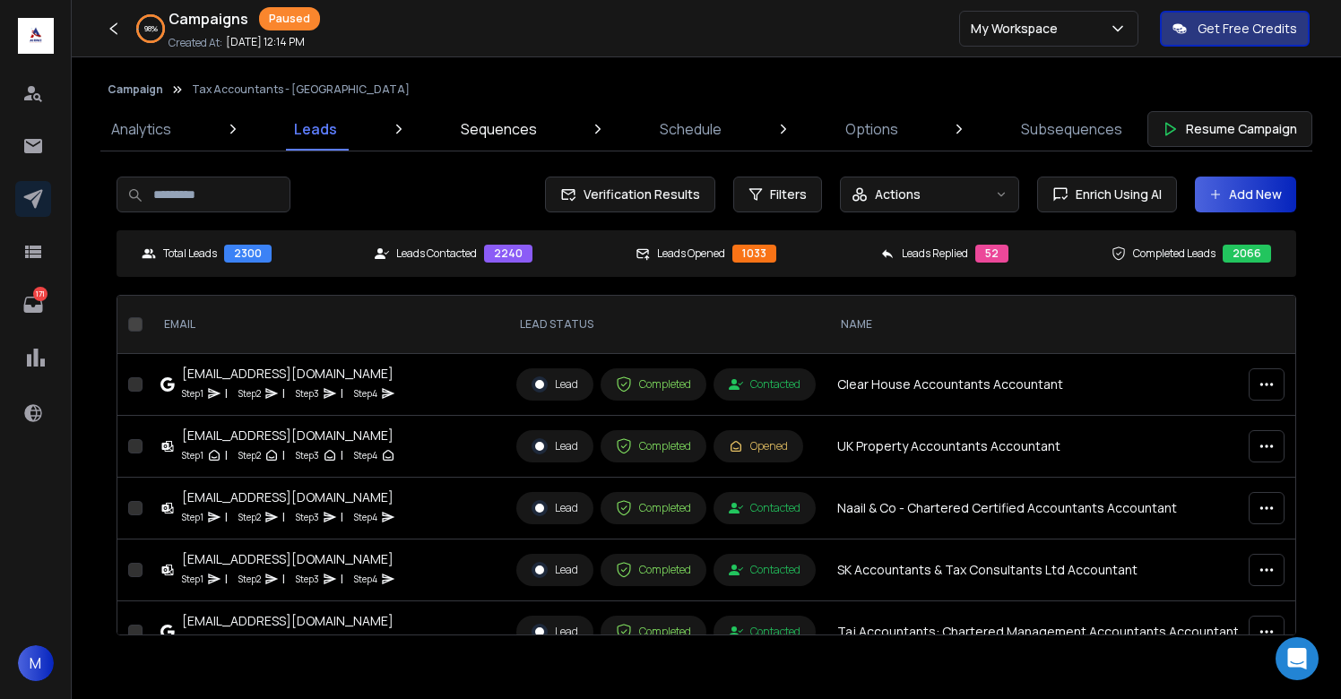
click at [482, 130] on p "Sequences" at bounding box center [499, 129] width 76 height 22
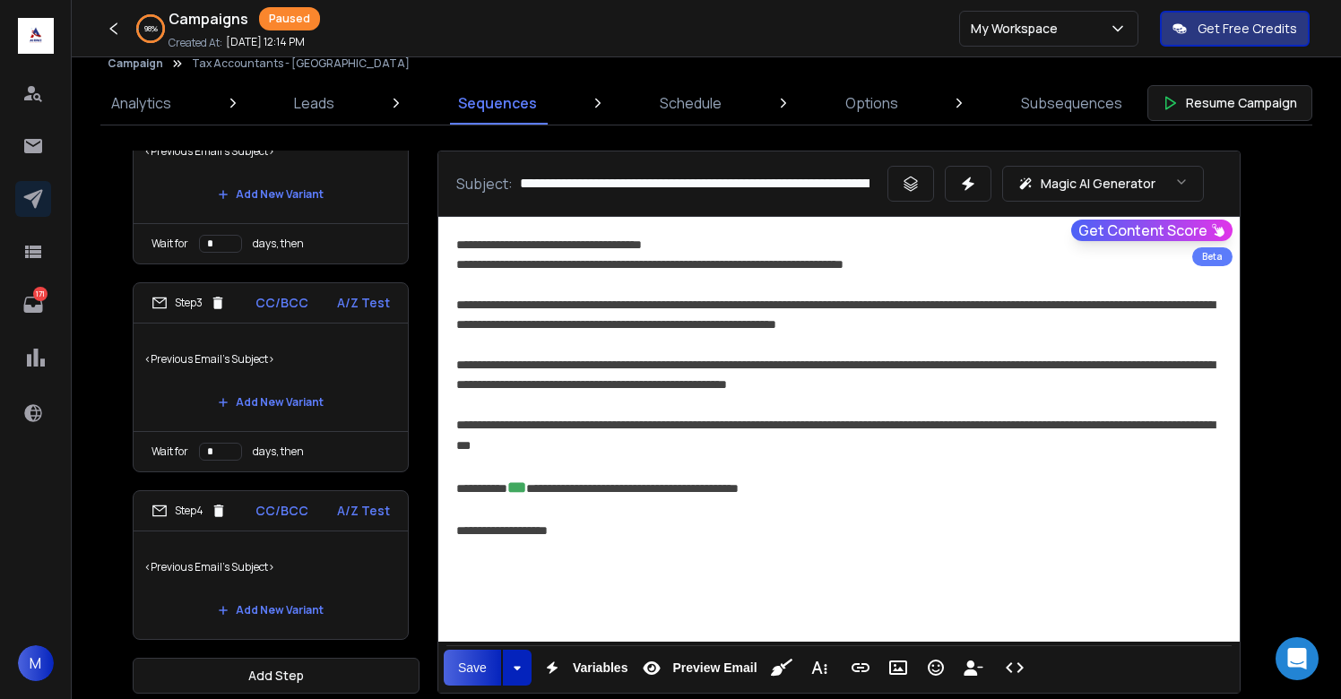
scroll to position [46, 0]
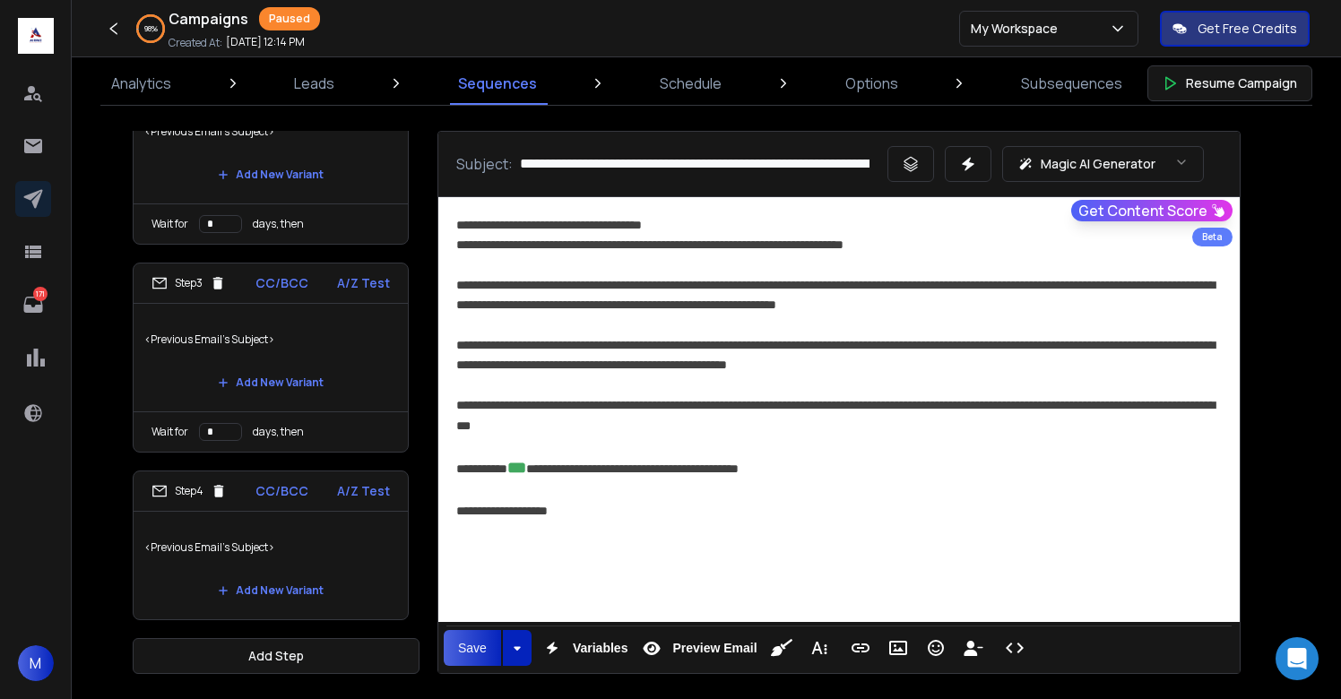
click at [282, 533] on p "<Previous Email's Subject>" at bounding box center [270, 548] width 253 height 50
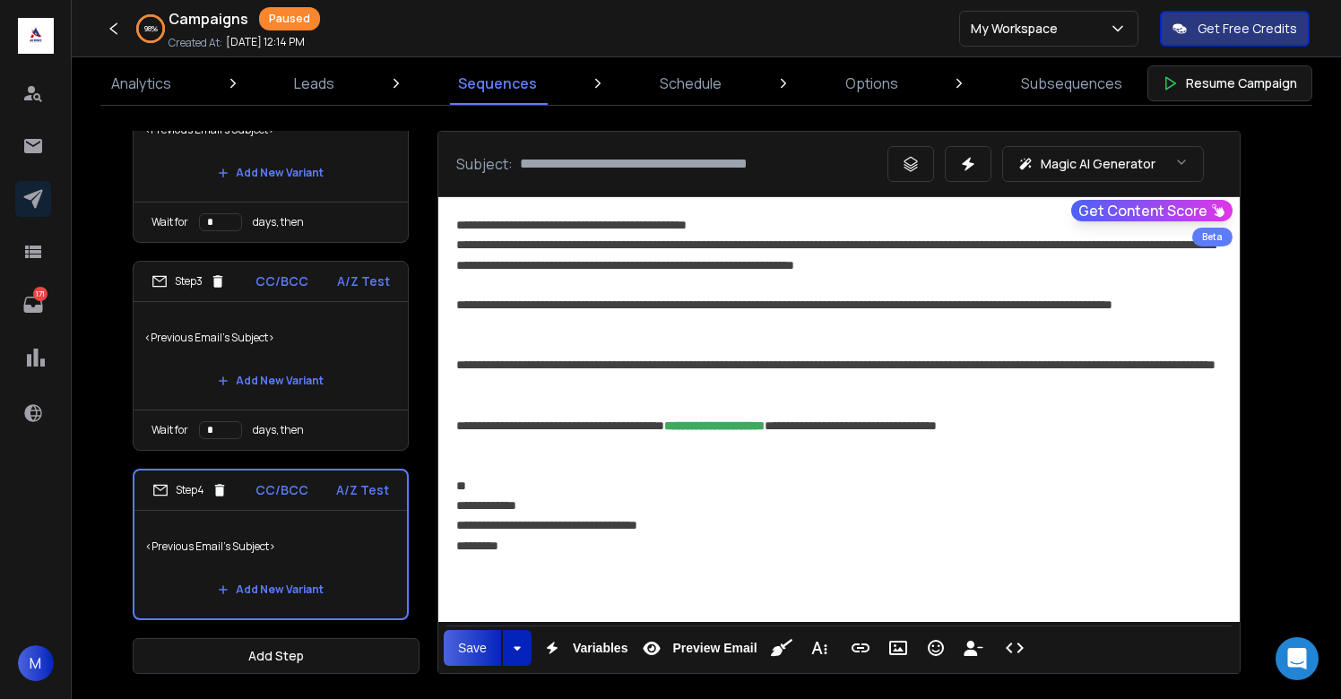
click at [325, 355] on p "<Previous Email's Subject>" at bounding box center [270, 338] width 253 height 50
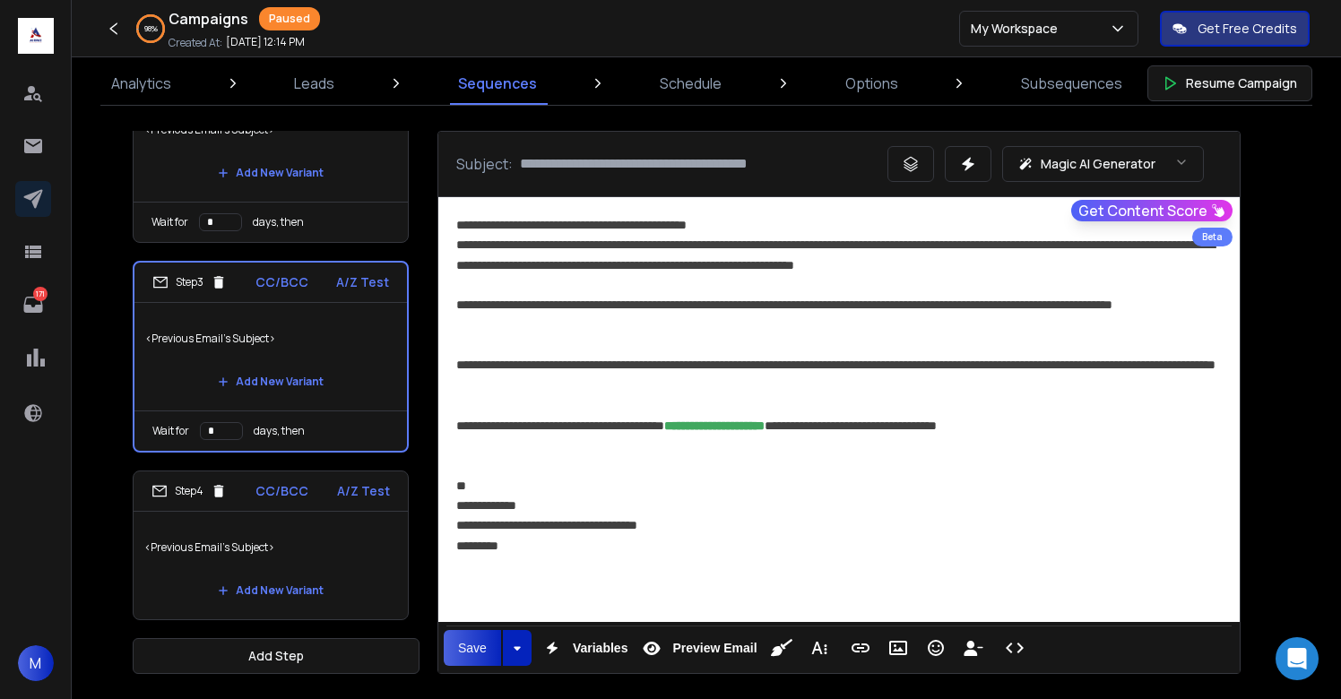
click at [347, 152] on p "<Previous Email's Subject>" at bounding box center [270, 130] width 253 height 50
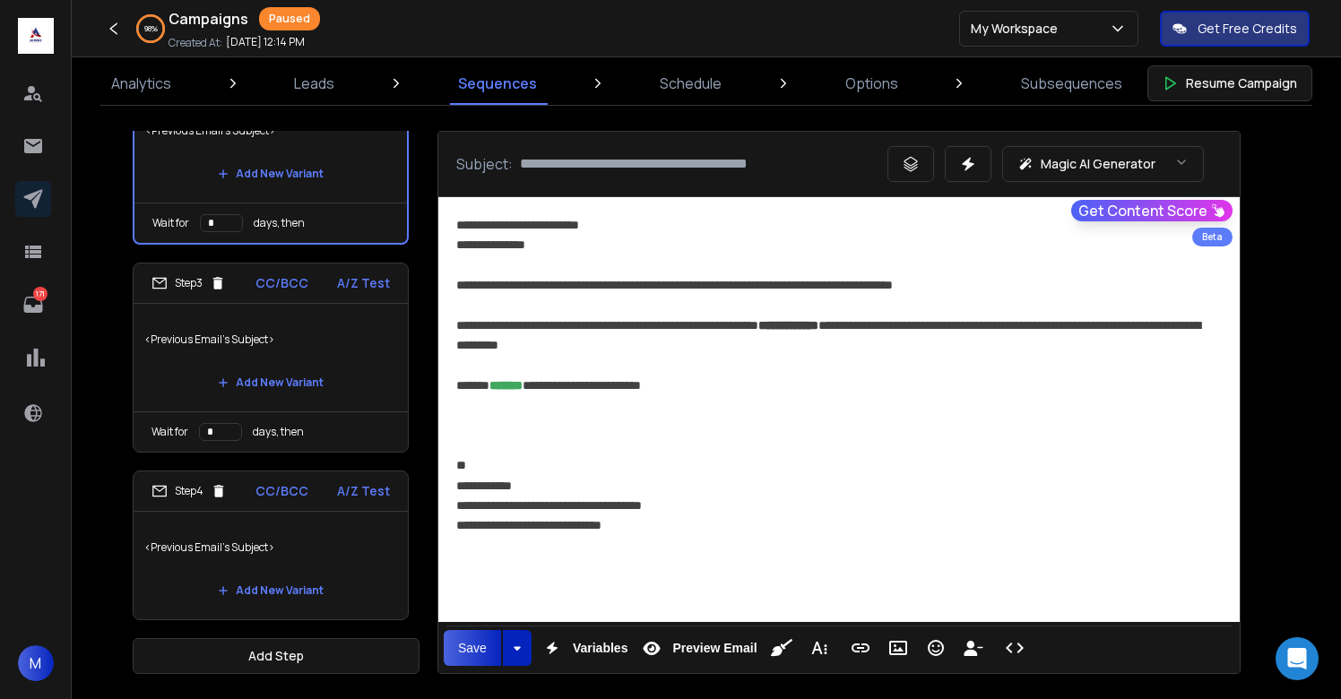
click at [332, 559] on p "<Previous Email's Subject>" at bounding box center [270, 548] width 253 height 50
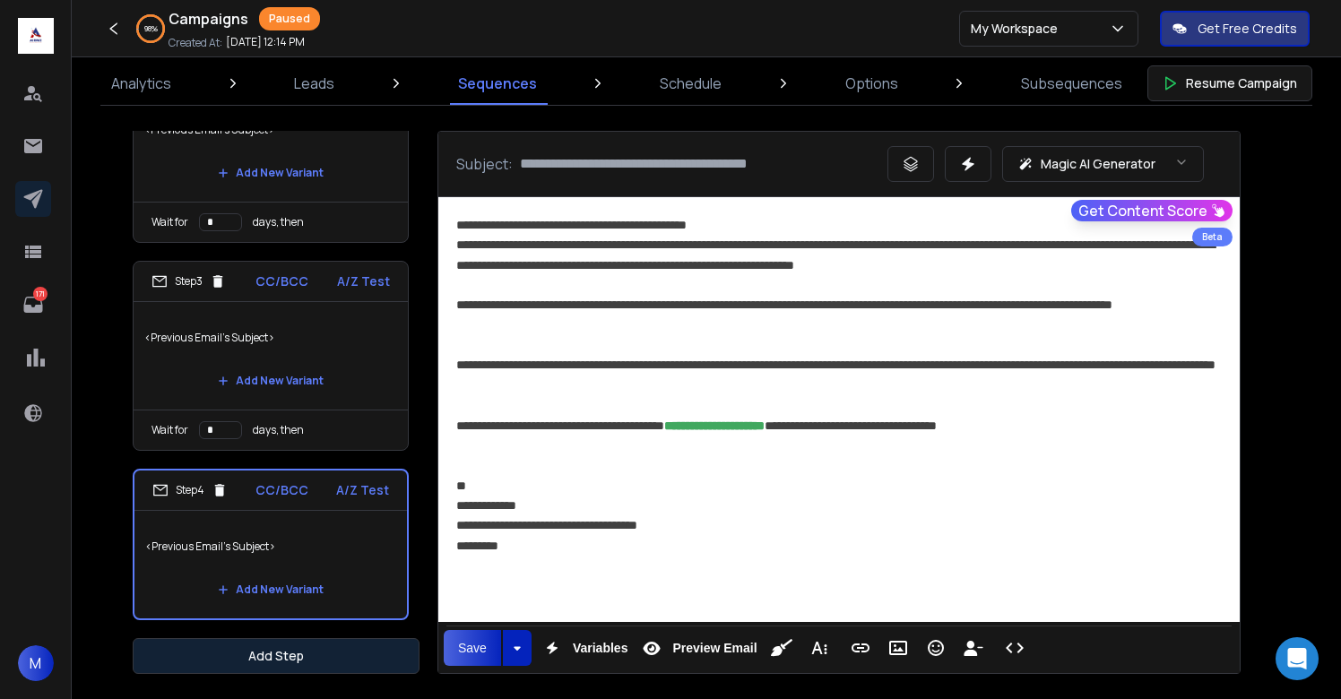
click at [301, 663] on button "Add Step" at bounding box center [276, 656] width 287 height 36
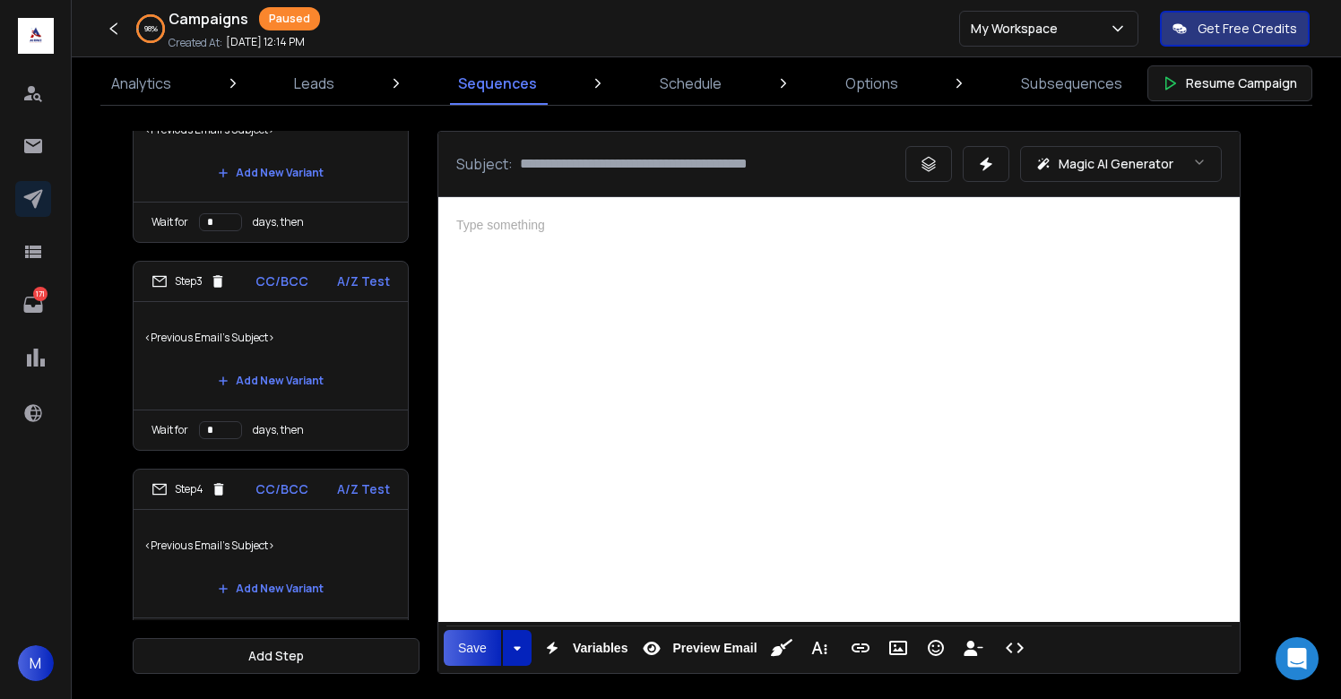
click at [651, 385] on div at bounding box center [839, 407] width 802 height 420
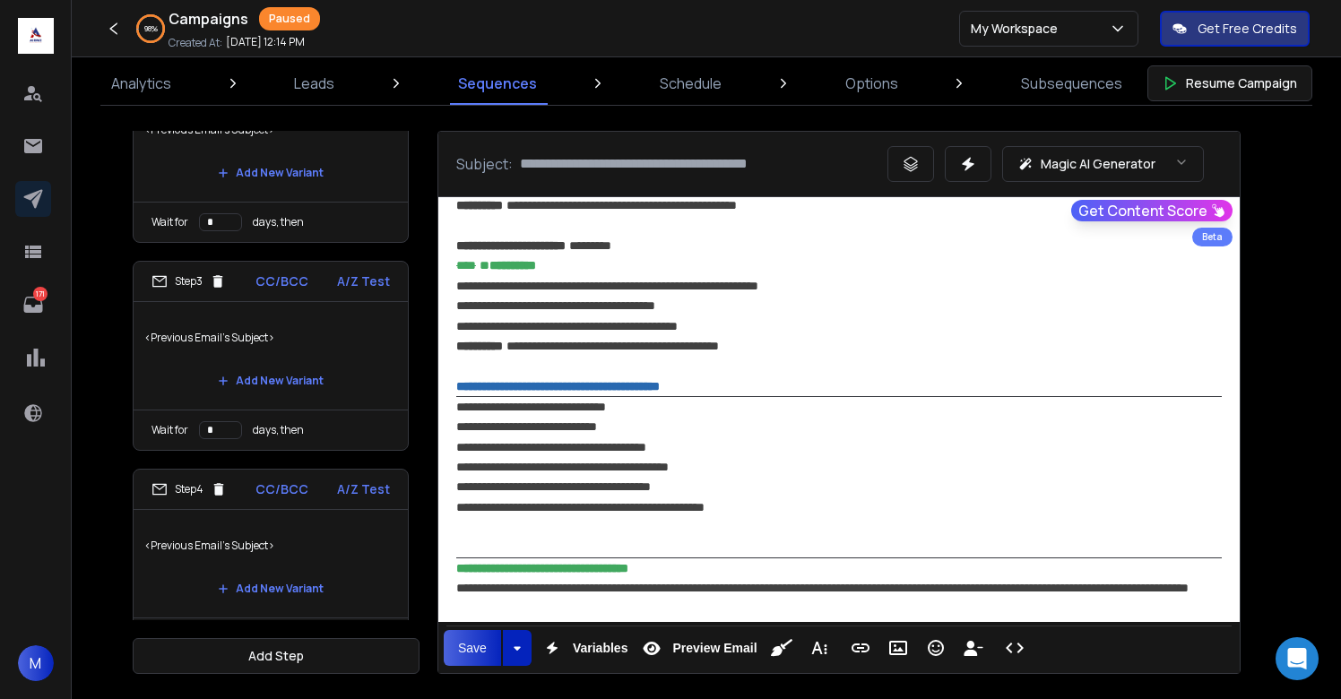
scroll to position [1294, 0]
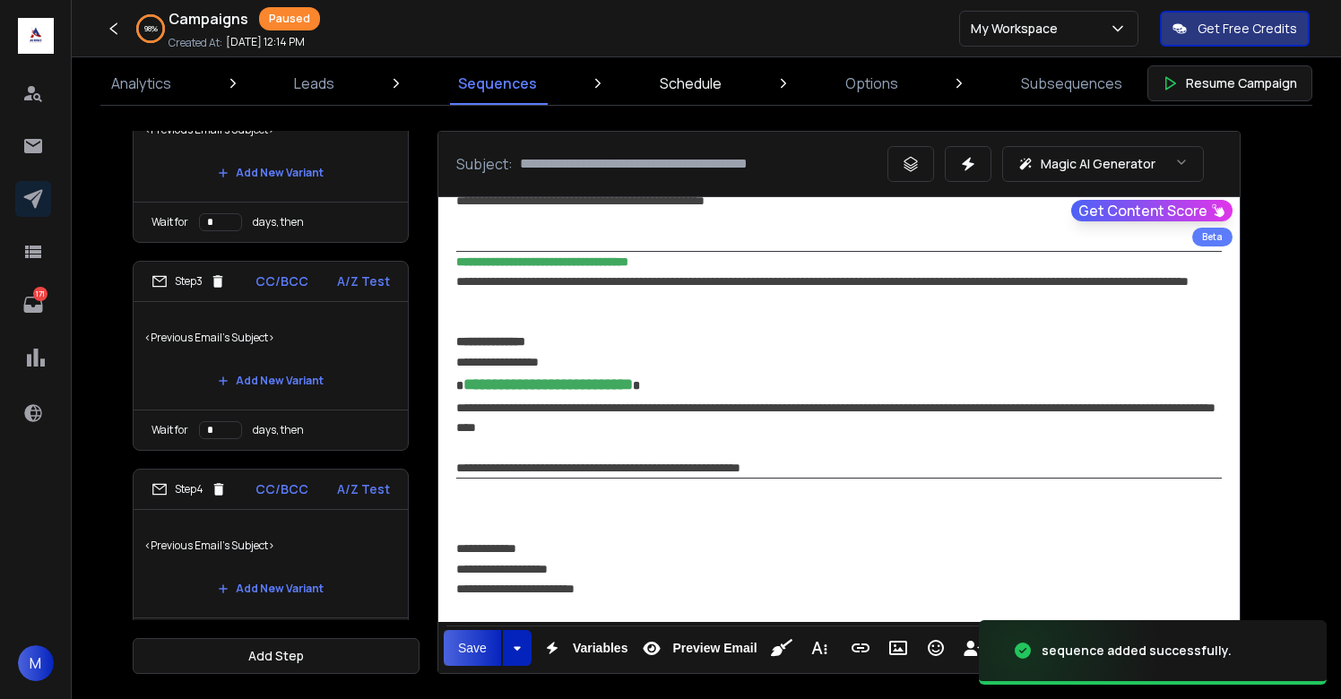
click at [697, 85] on p "Schedule" at bounding box center [691, 84] width 62 height 22
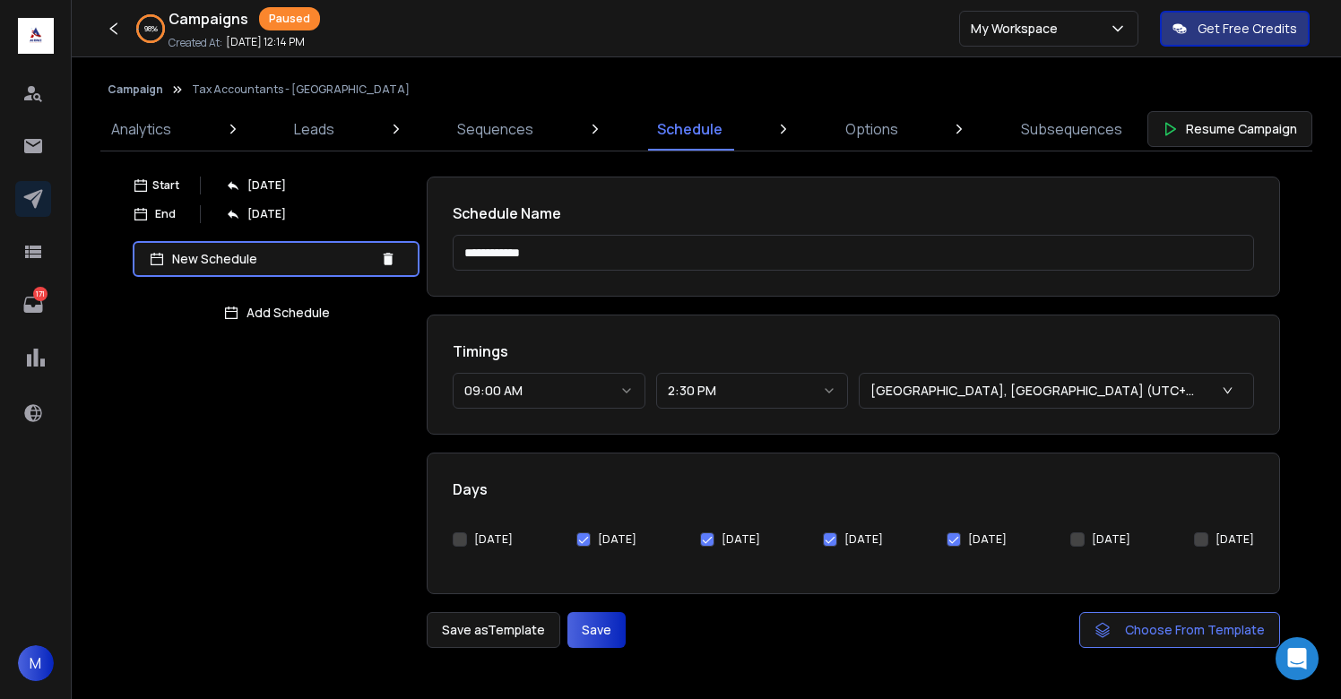
click at [457, 542] on button "[DATE]" at bounding box center [460, 540] width 14 height 14
click at [592, 639] on button "Save" at bounding box center [597, 630] width 58 height 36
click at [877, 128] on p "Options" at bounding box center [871, 129] width 53 height 22
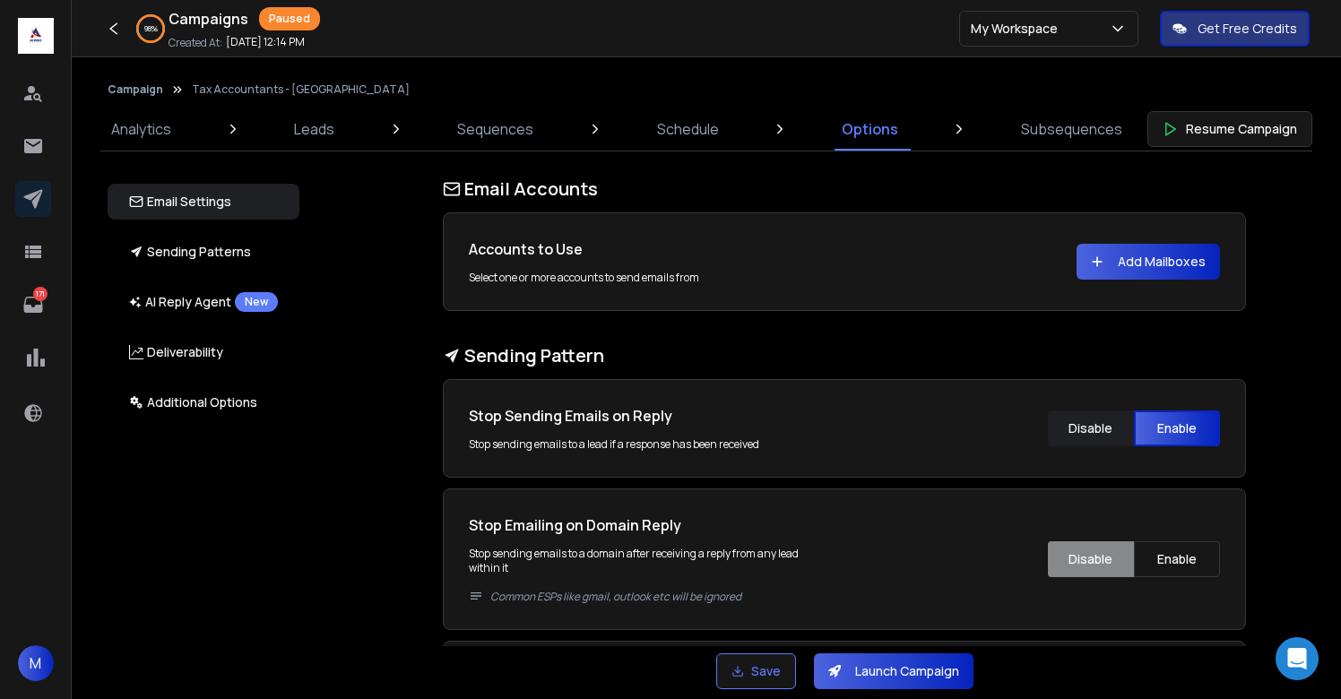
click at [1194, 255] on button "Add Mailboxes" at bounding box center [1148, 262] width 143 height 36
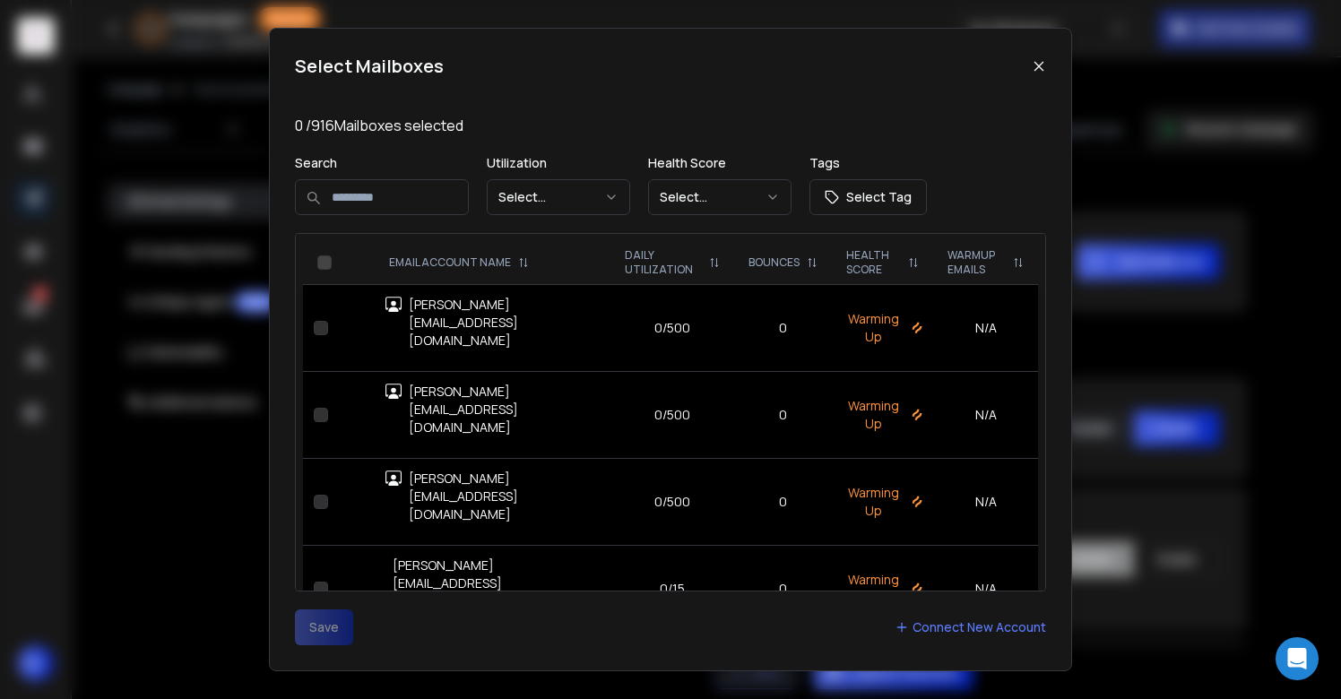
click at [412, 200] on input at bounding box center [382, 197] width 174 height 36
type input "****"
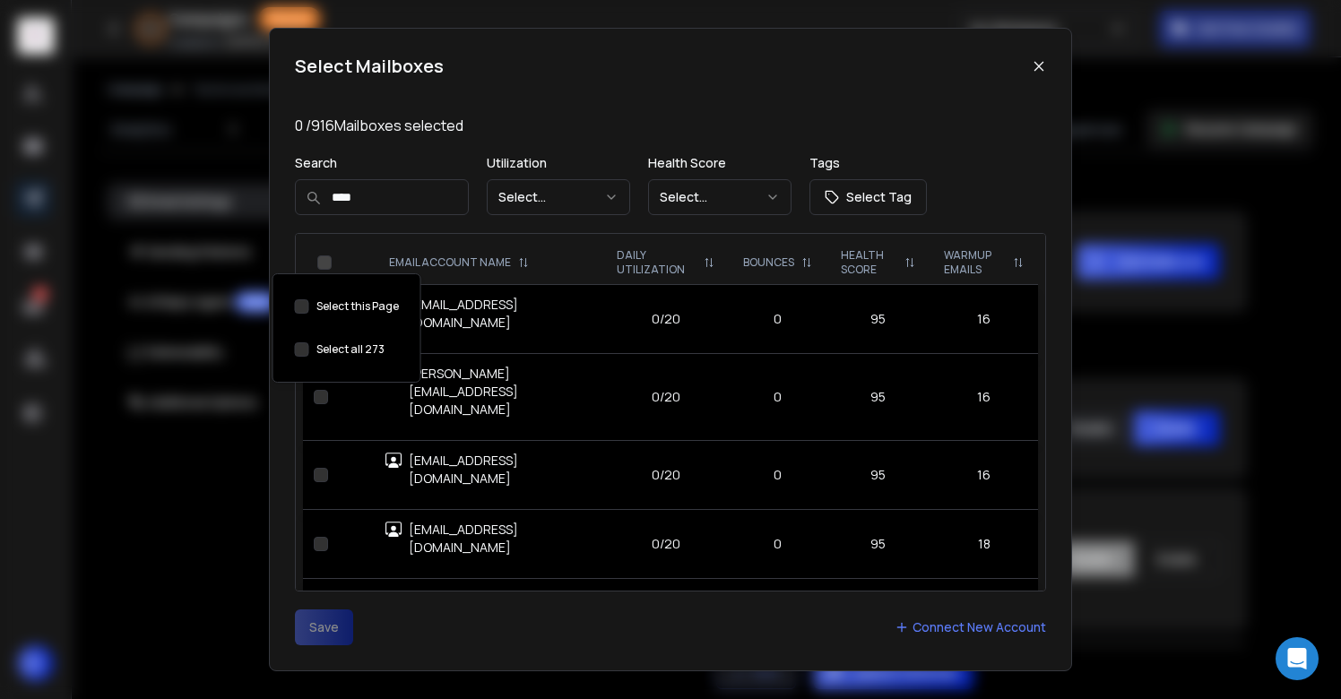
click at [300, 347] on button "Select this Page" at bounding box center [302, 349] width 14 height 14
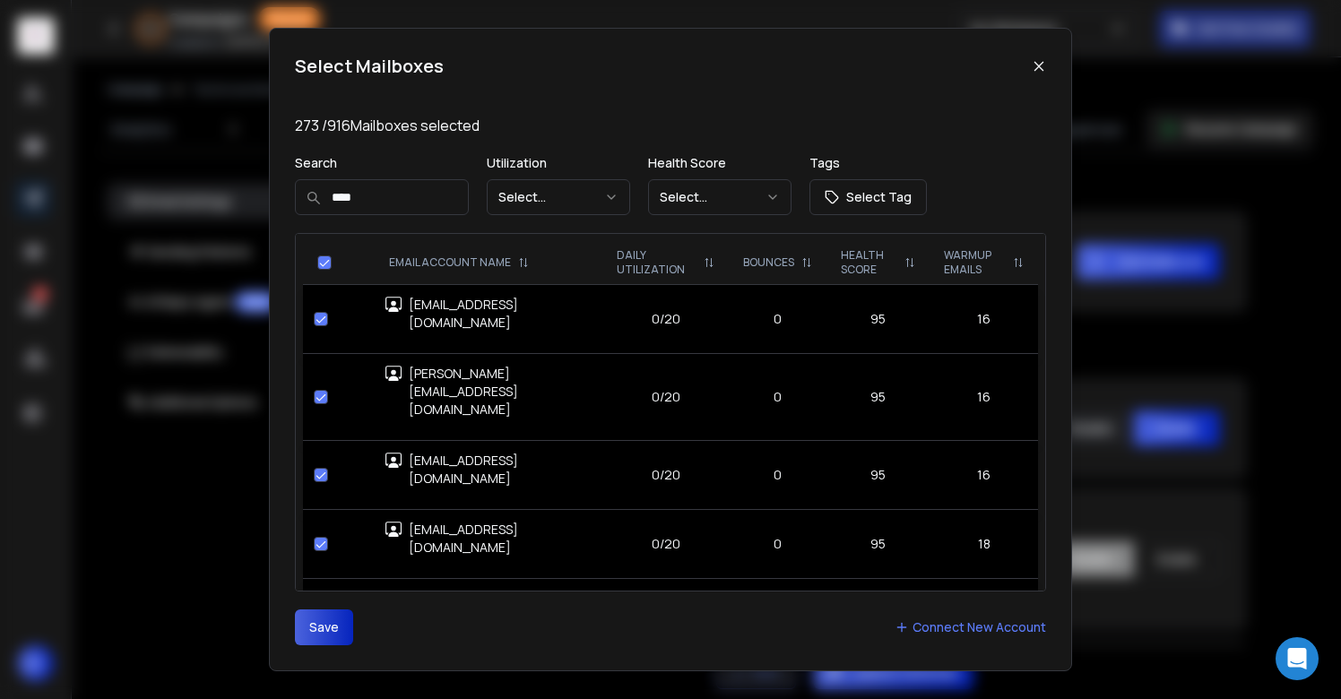
click at [315, 637] on button "Save" at bounding box center [324, 628] width 58 height 36
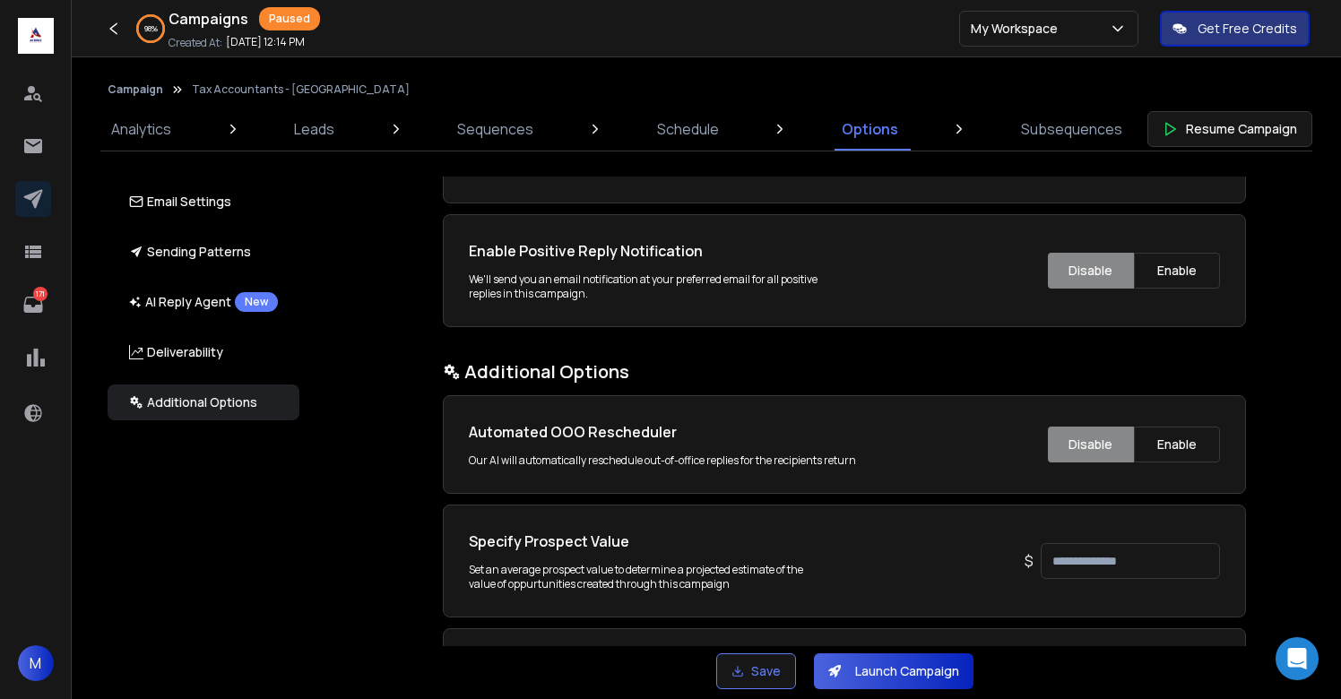
scroll to position [2922, 0]
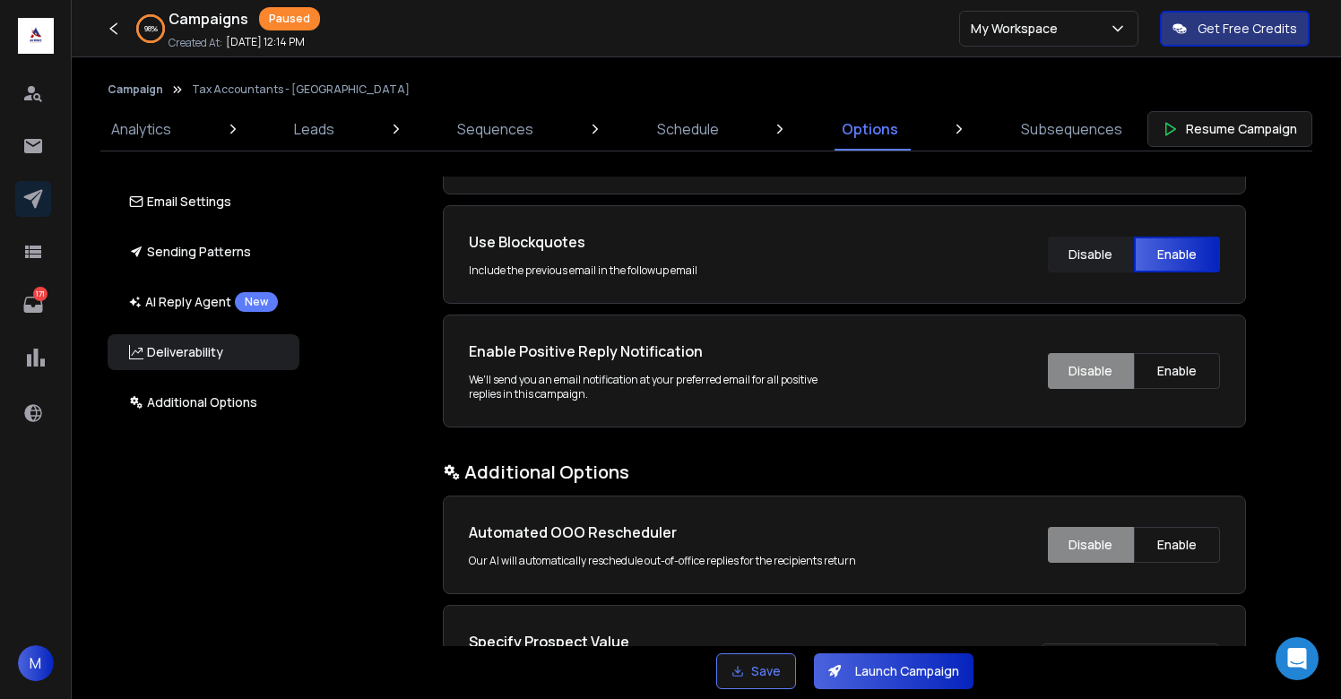
click at [1223, 365] on div "Enable Positive Reply Notification We'll send you an email notification at your…" at bounding box center [844, 371] width 803 height 113
click at [1198, 366] on button "Enable" at bounding box center [1177, 371] width 86 height 36
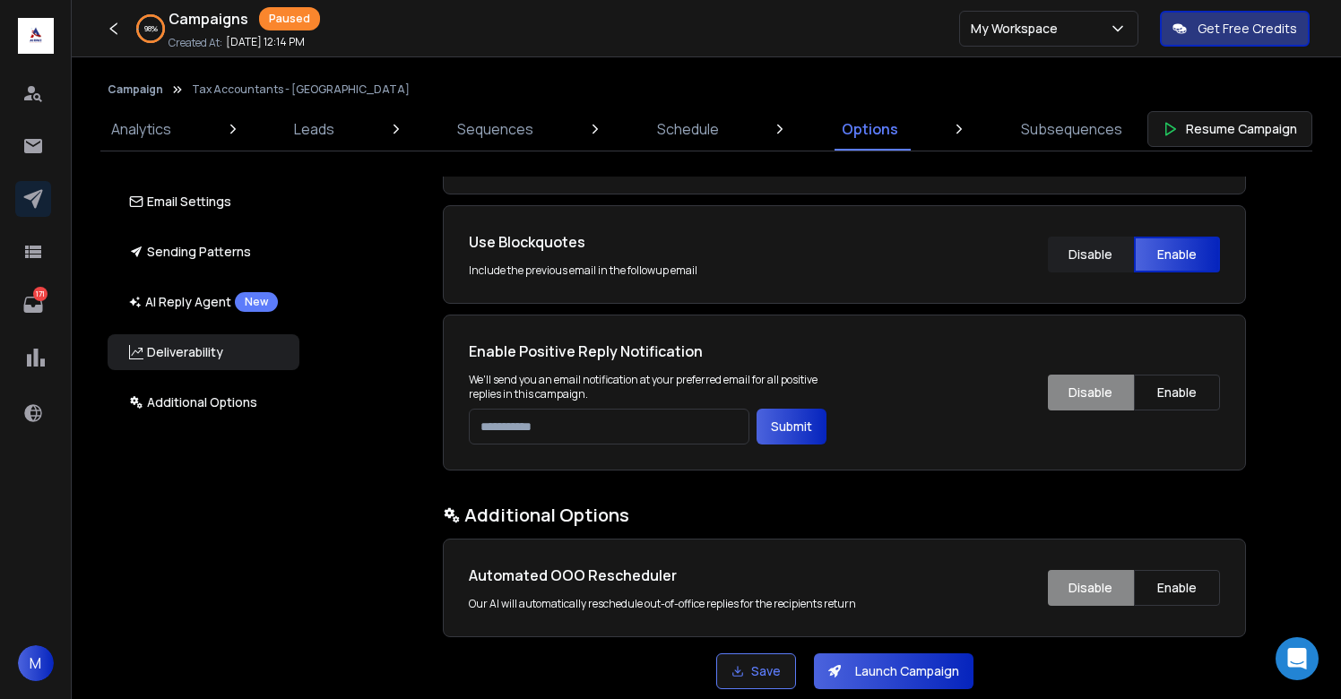
click at [601, 430] on input "email" at bounding box center [609, 427] width 281 height 36
type input "**********"
click at [774, 427] on button "Submit" at bounding box center [792, 427] width 70 height 36
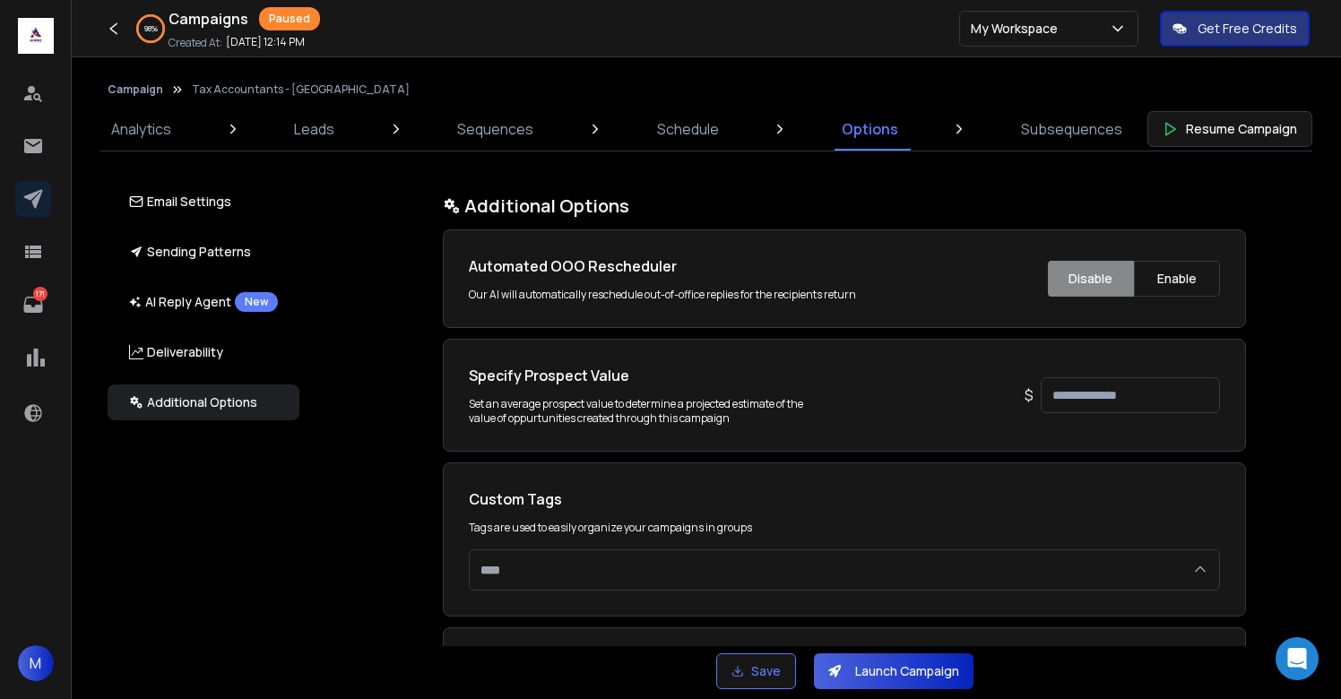
scroll to position [3548, 0]
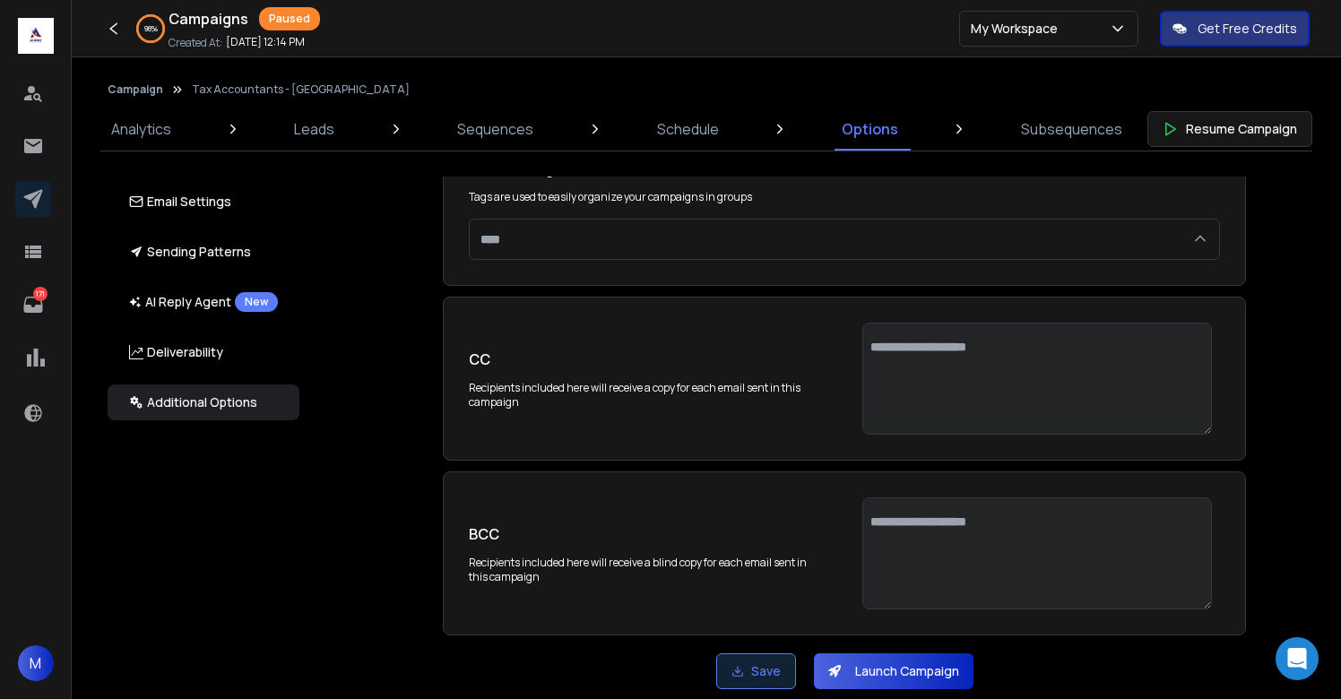
click at [735, 671] on polyline "submit" at bounding box center [737, 672] width 5 height 3
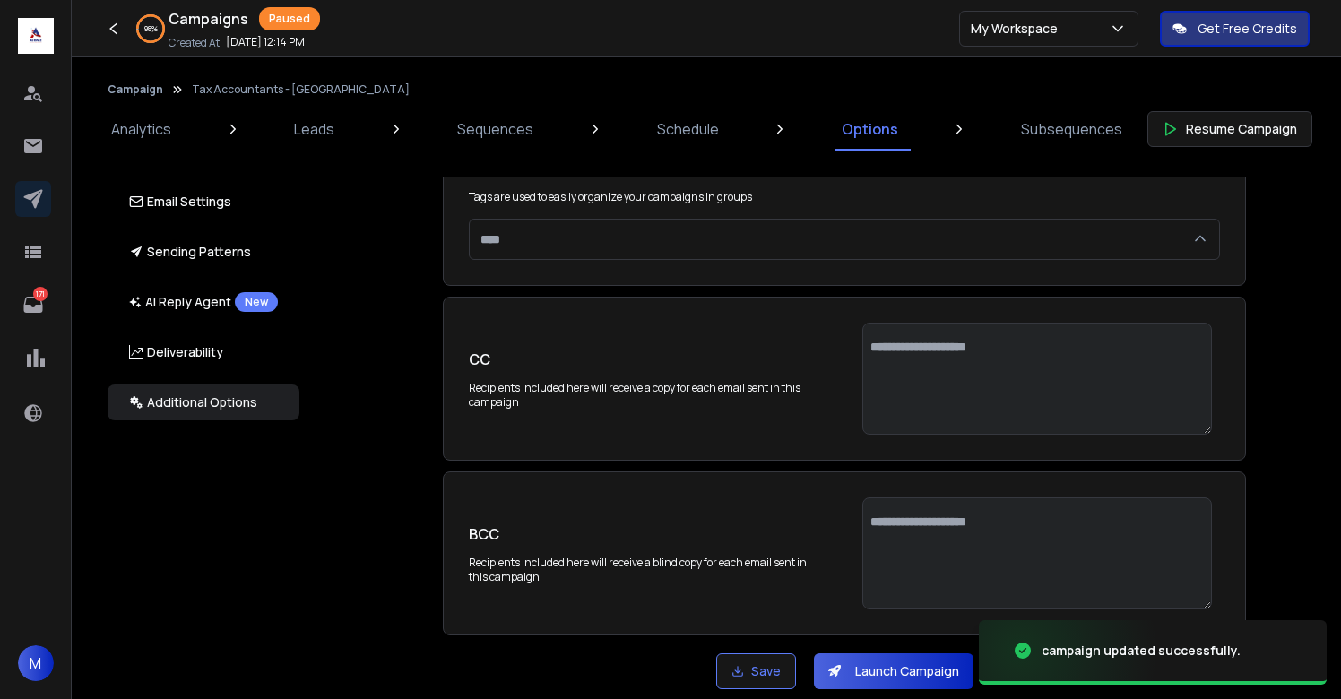
click at [892, 670] on button "Launch Campaign" at bounding box center [894, 672] width 160 height 36
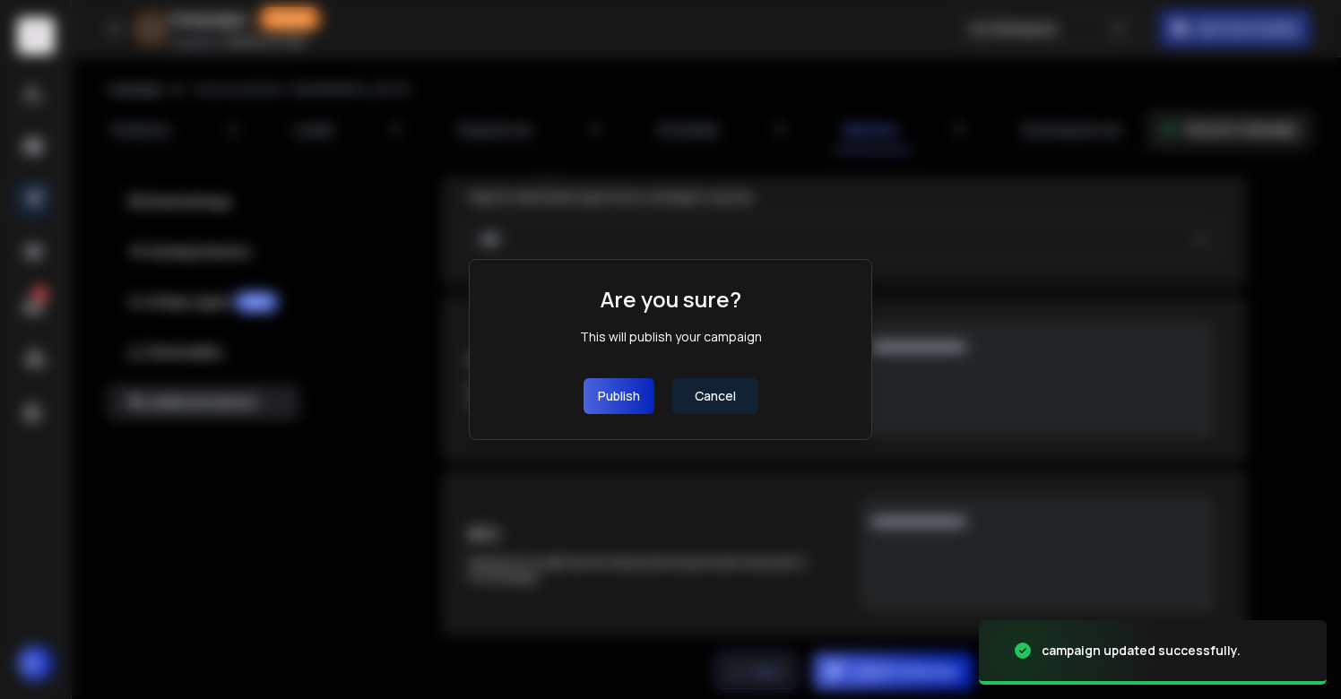
click at [620, 391] on button "Publish" at bounding box center [619, 396] width 71 height 36
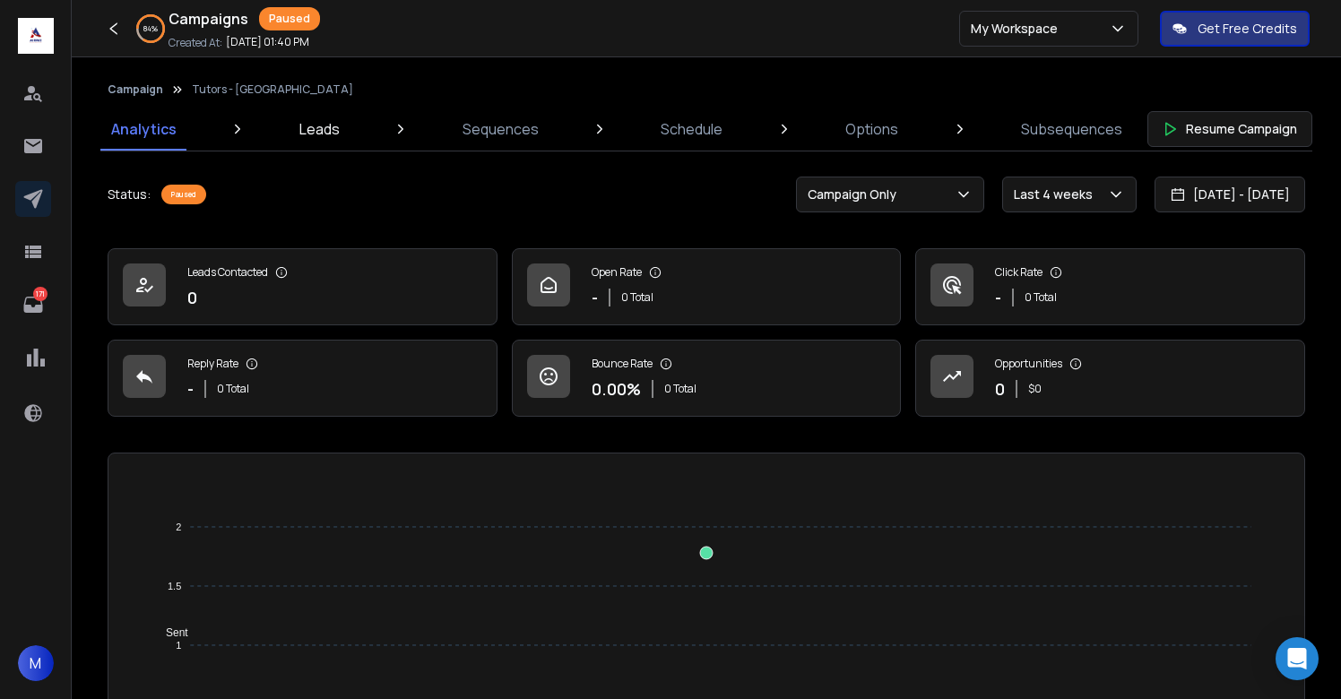
click at [301, 134] on p "Leads" at bounding box center [319, 129] width 40 height 22
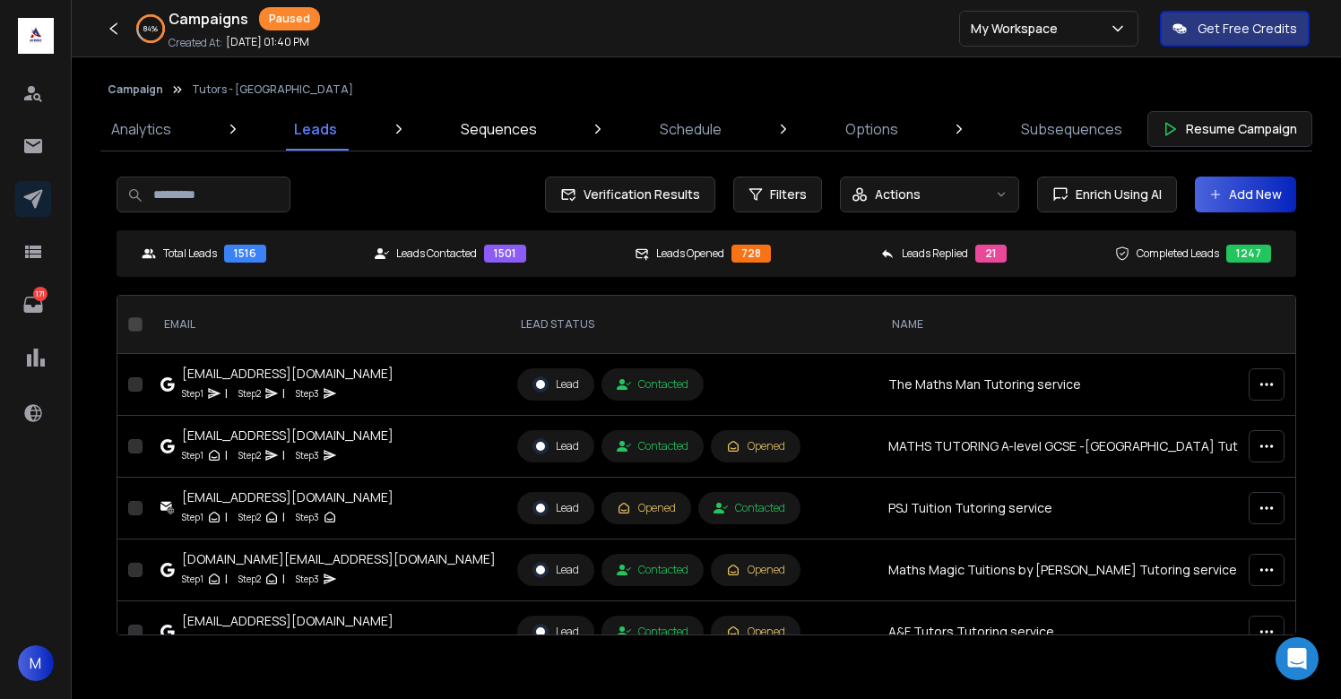
click at [501, 124] on p "Sequences" at bounding box center [499, 129] width 76 height 22
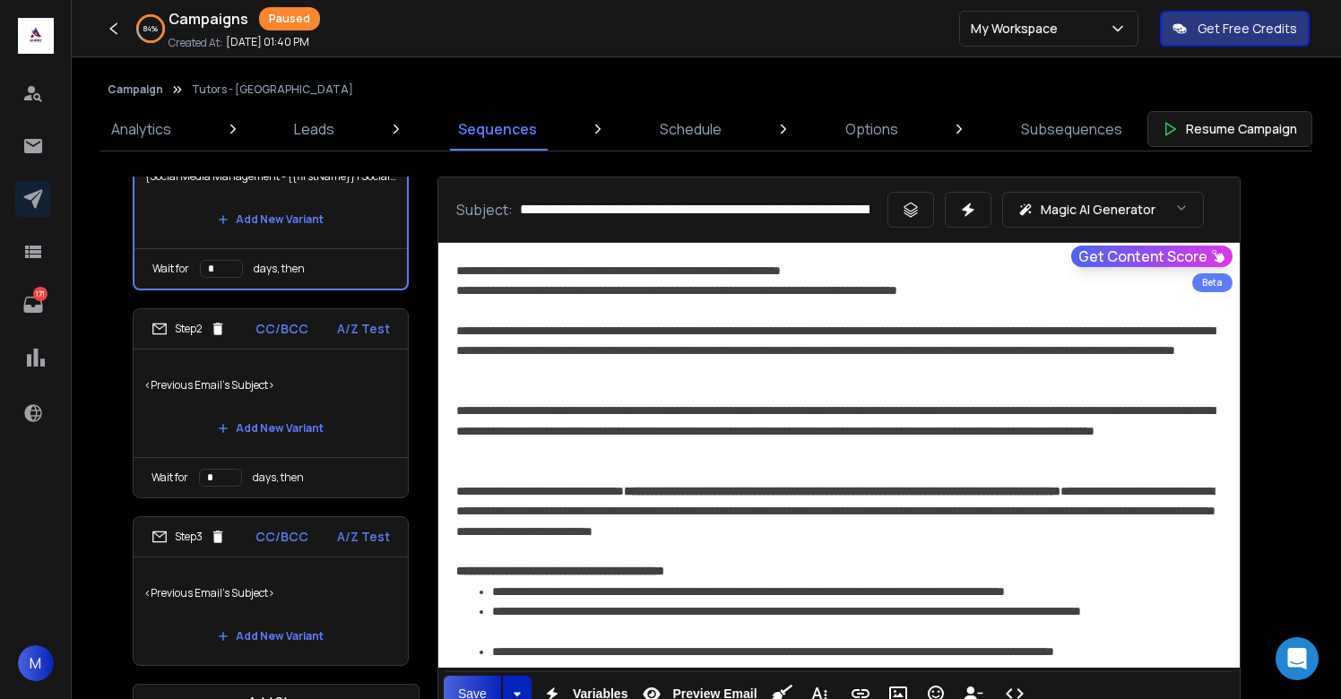
scroll to position [46, 0]
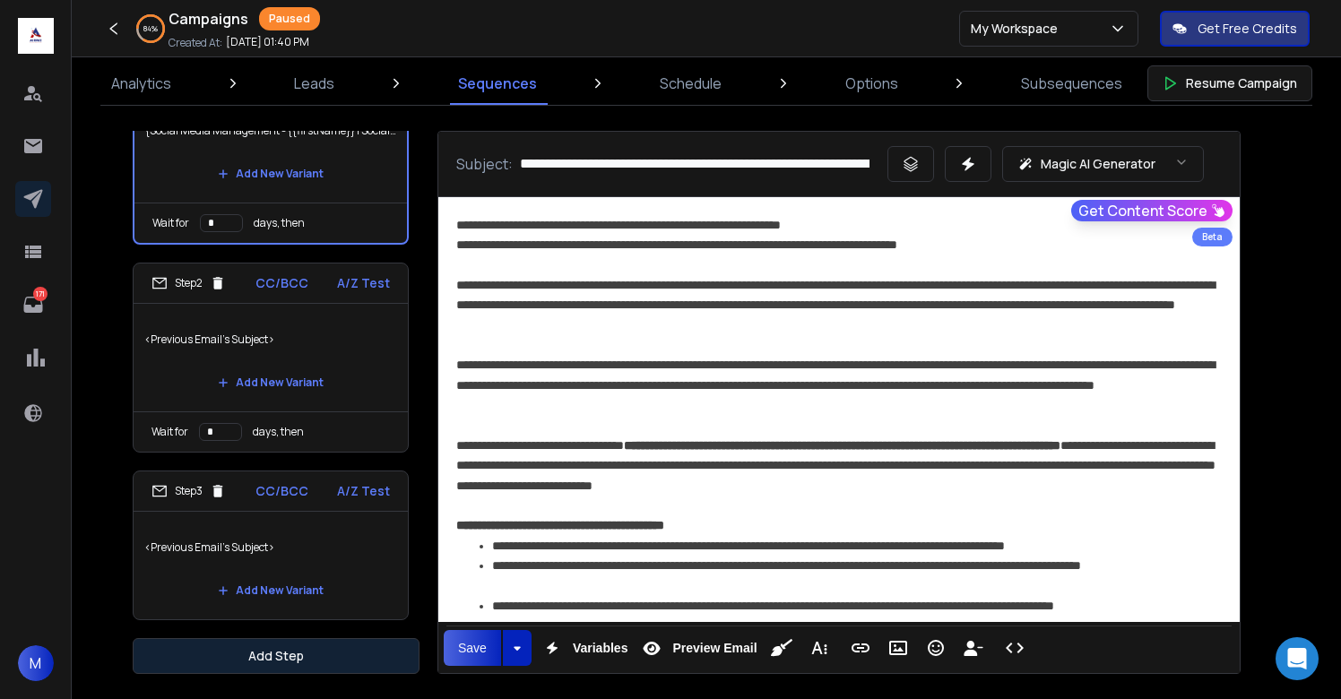
click at [352, 663] on button "Add Step" at bounding box center [276, 656] width 287 height 36
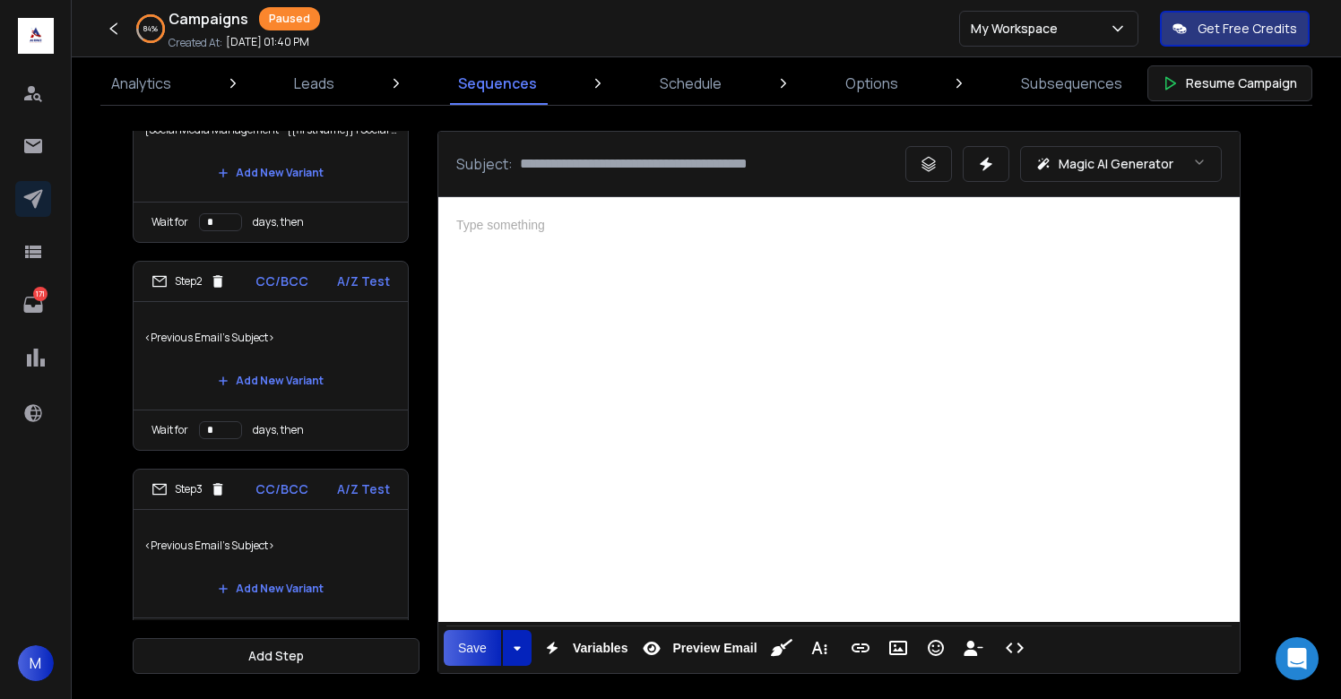
click at [725, 418] on div at bounding box center [839, 407] width 802 height 420
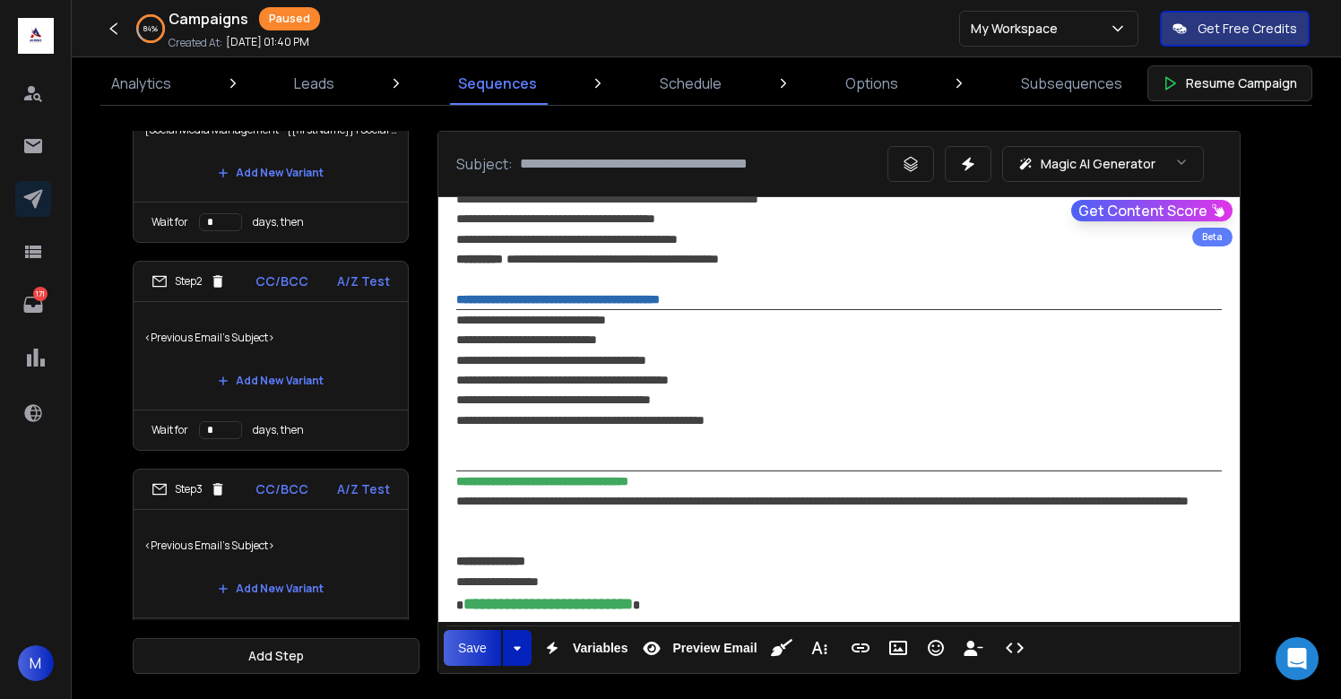
scroll to position [1294, 0]
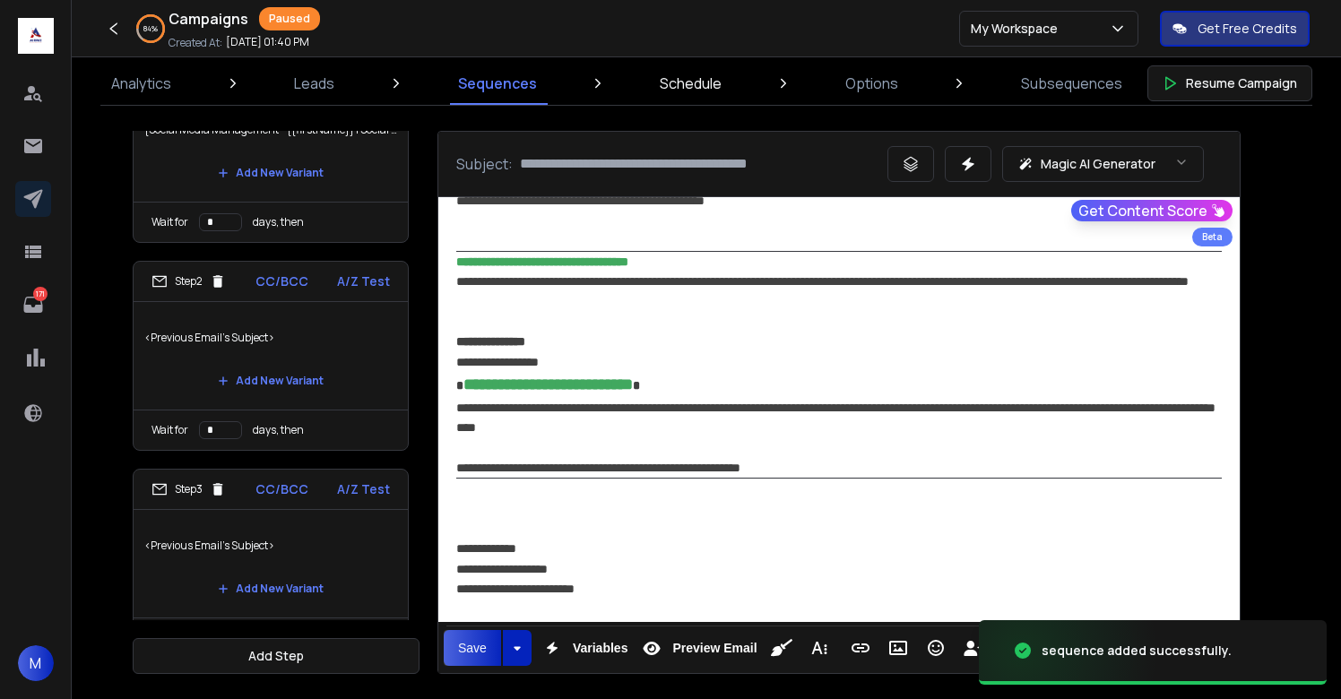
click at [693, 84] on p "Schedule" at bounding box center [691, 84] width 62 height 22
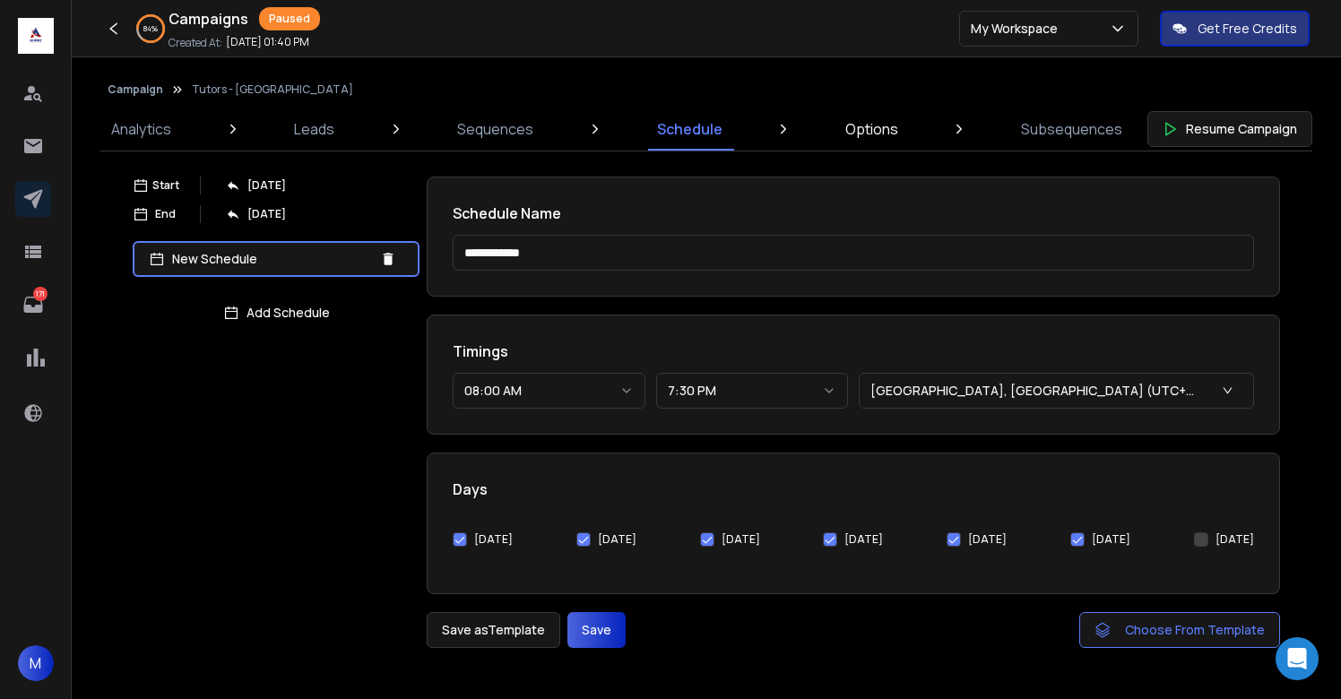
click at [862, 128] on p "Options" at bounding box center [871, 129] width 53 height 22
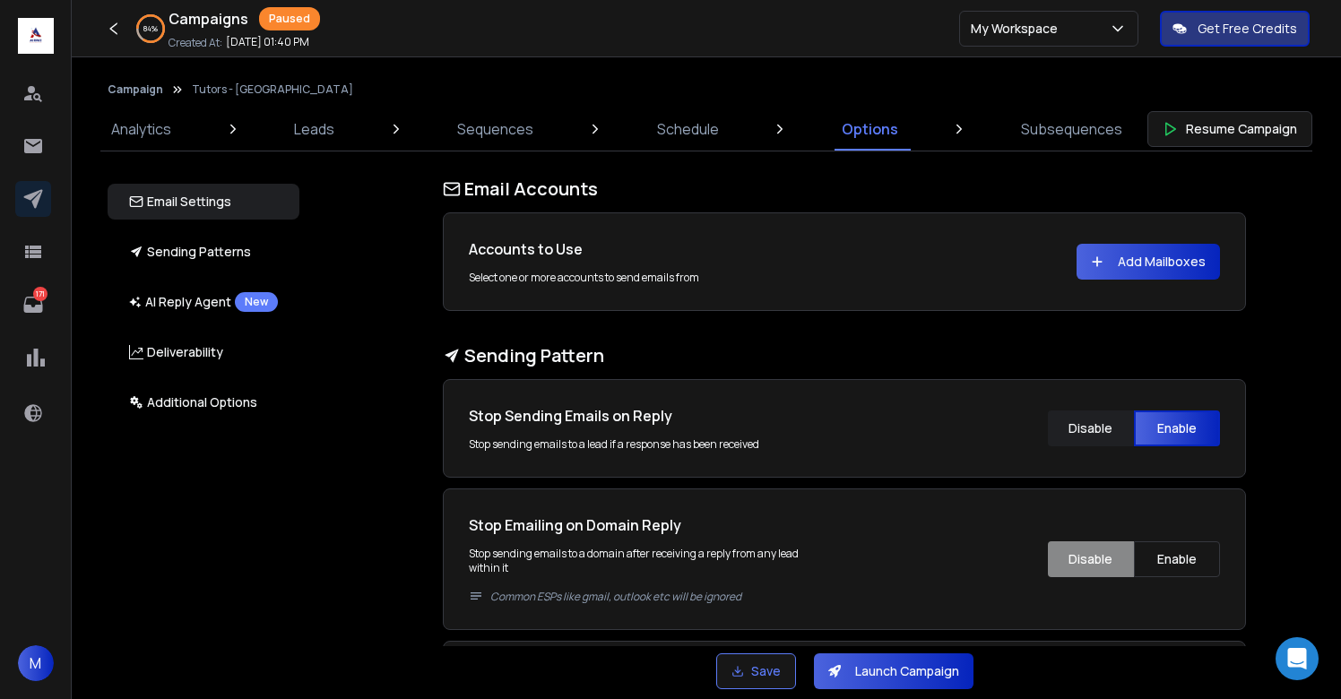
click at [1113, 266] on button "Add Mailboxes" at bounding box center [1148, 262] width 143 height 36
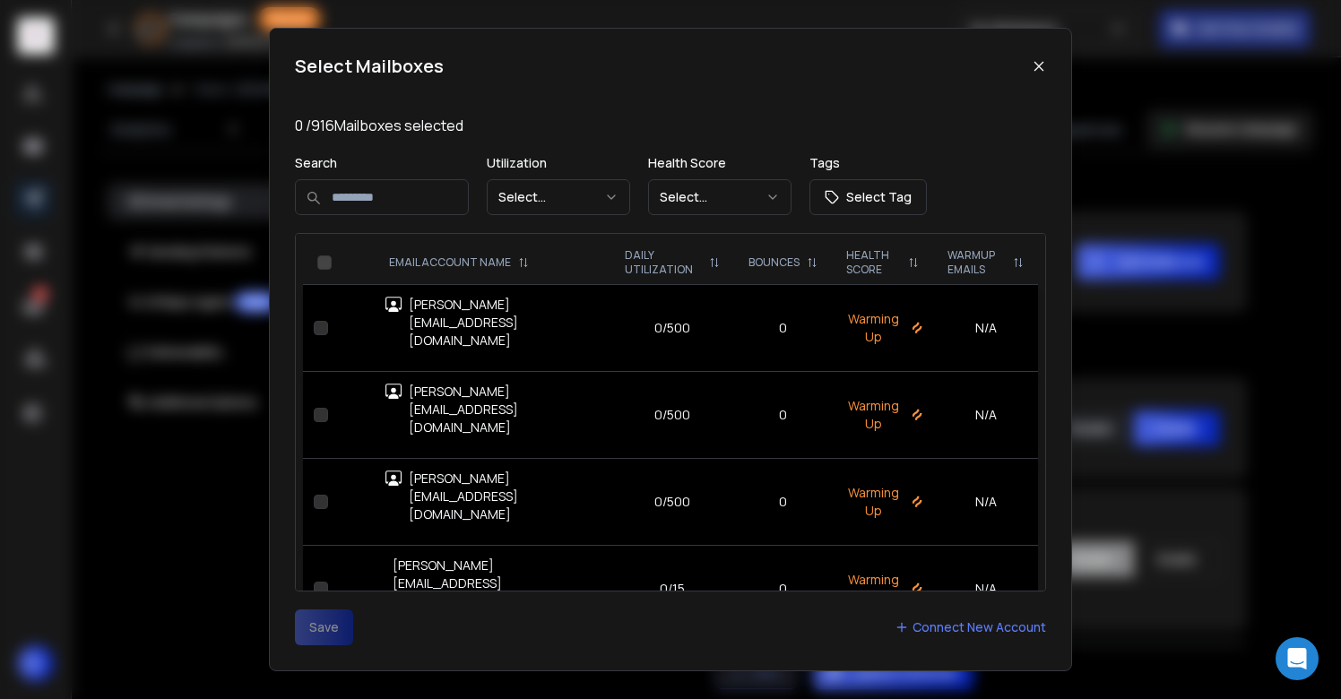
click at [394, 202] on input at bounding box center [382, 197] width 174 height 36
type input "***"
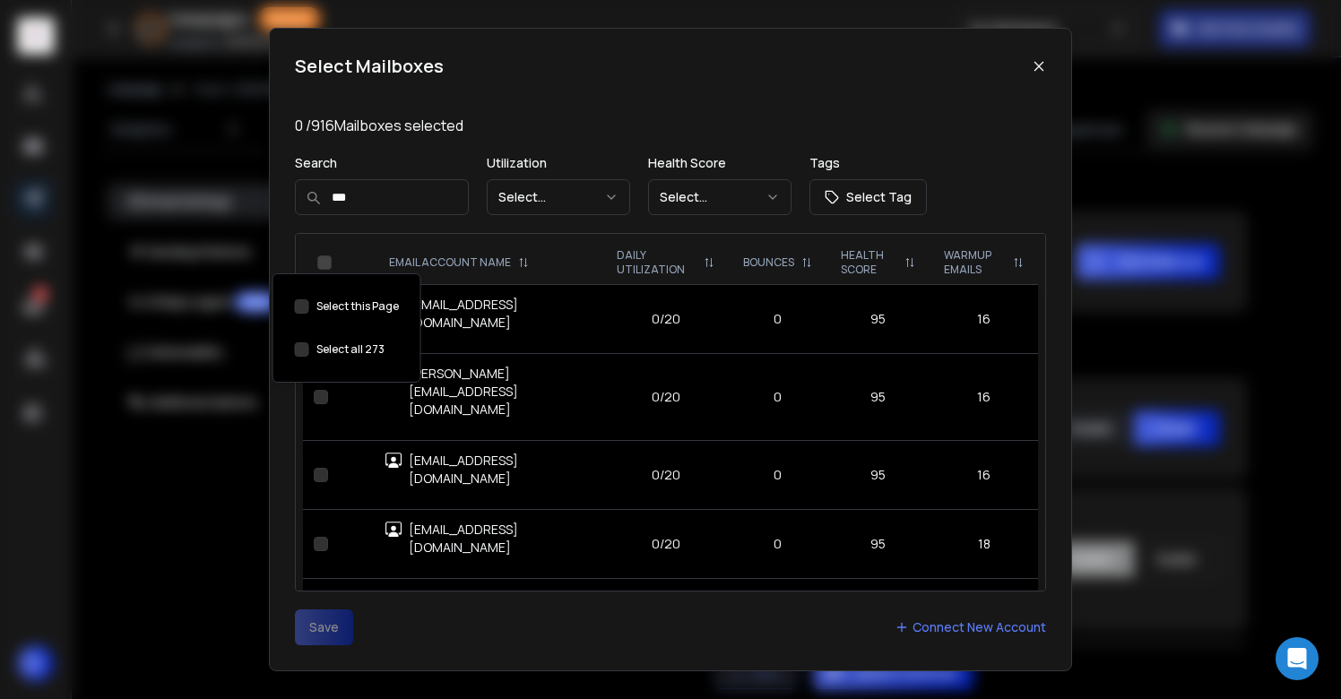
click at [302, 341] on div "Select all 273" at bounding box center [347, 350] width 104 height 36
click at [302, 351] on button "Select this Page" at bounding box center [302, 349] width 14 height 14
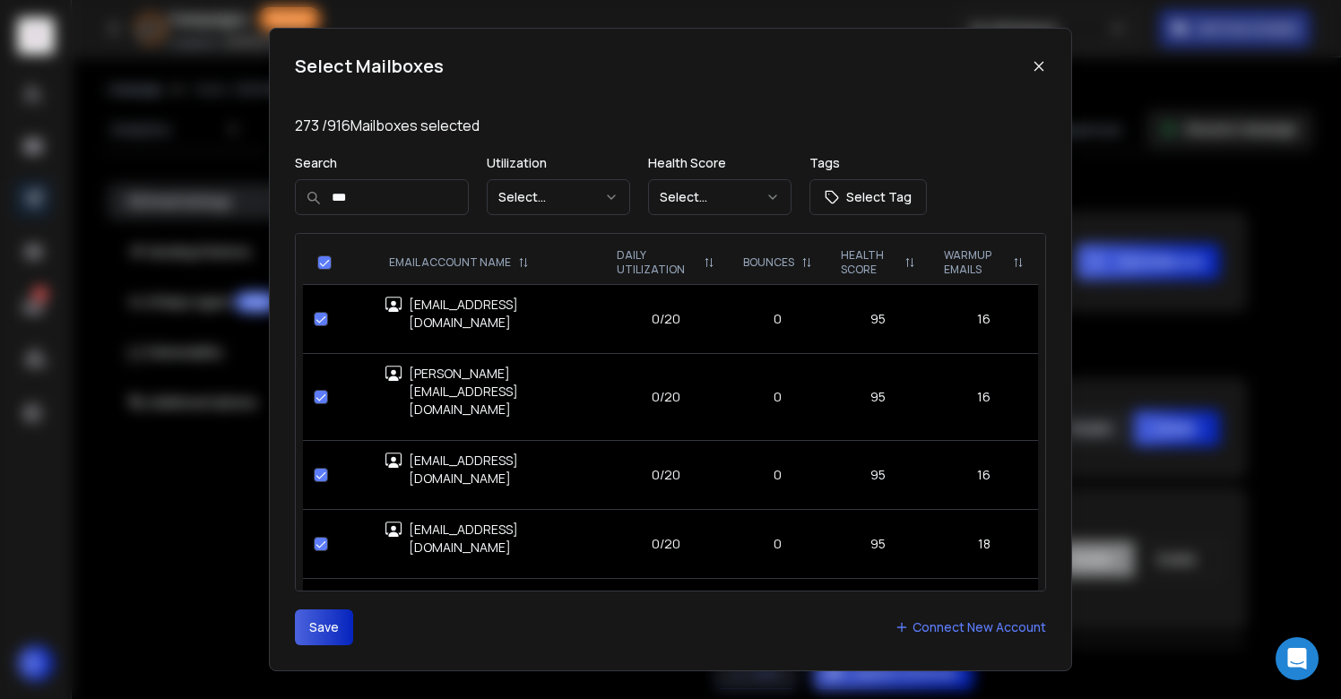
click at [330, 631] on button "Save" at bounding box center [324, 628] width 58 height 36
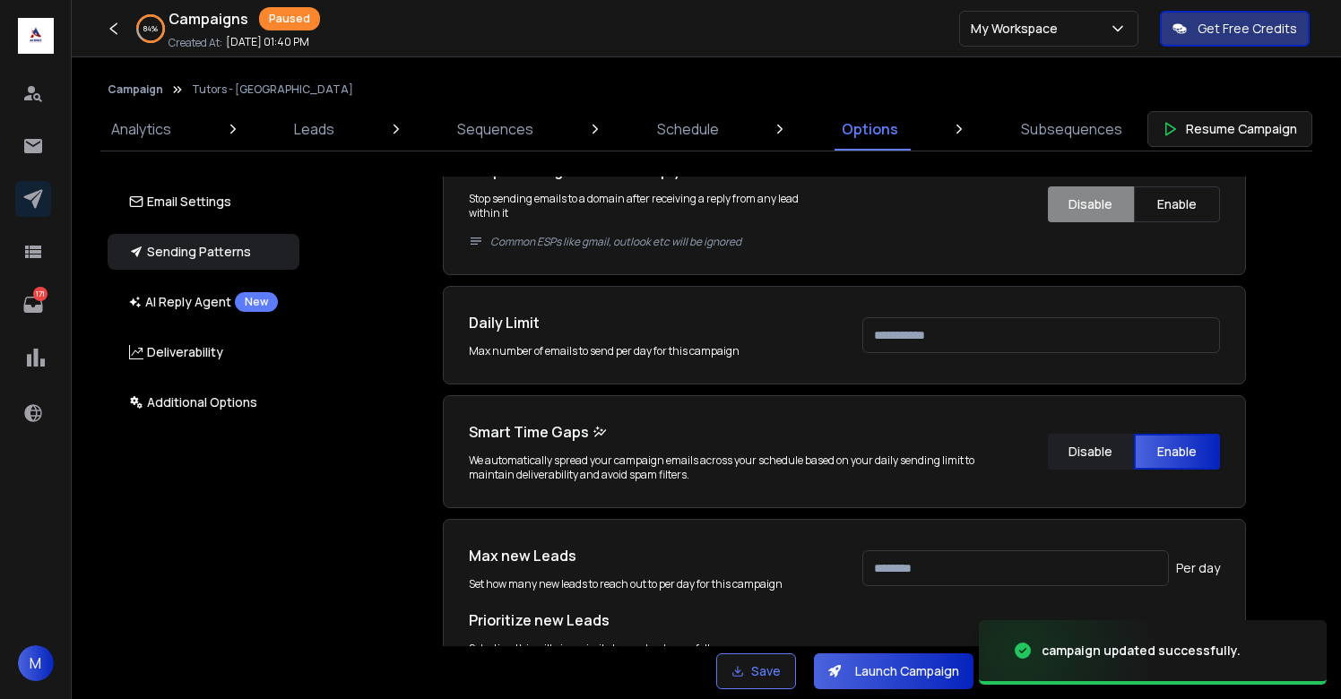
scroll to position [543, 0]
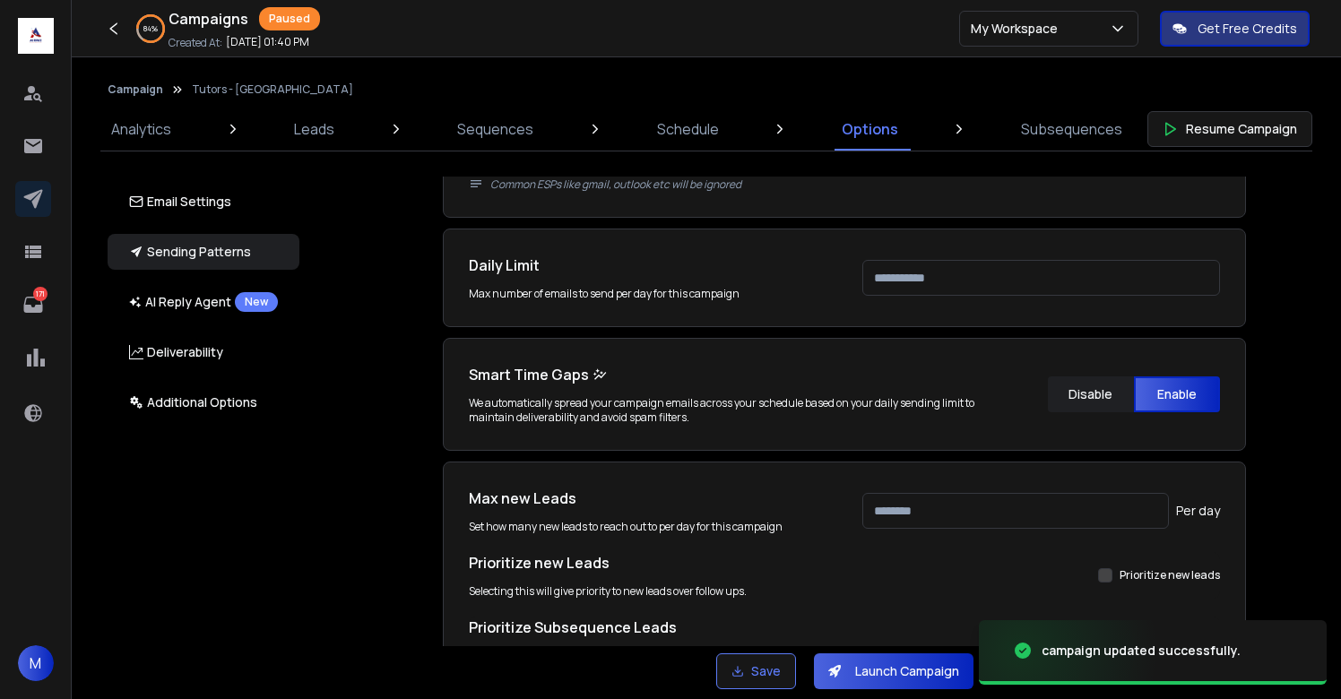
click at [917, 279] on input "***" at bounding box center [1041, 278] width 358 height 36
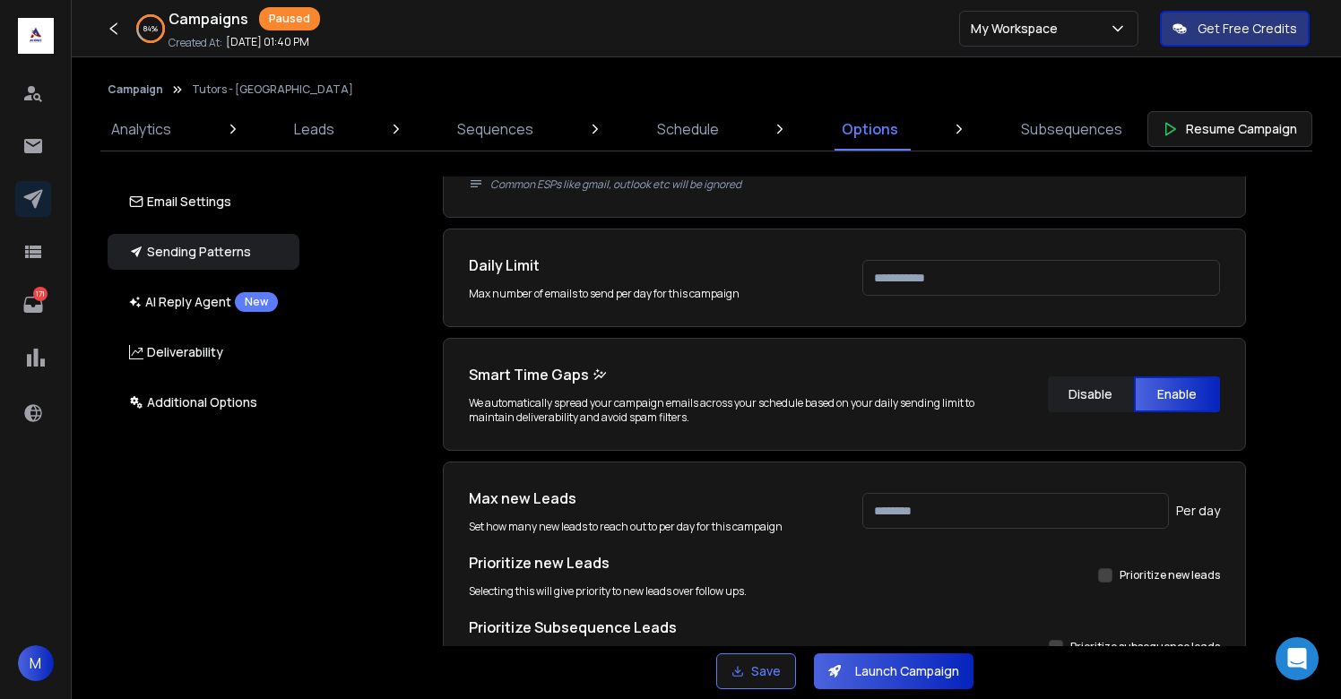
scroll to position [825, 0]
type input "***"
click at [1289, 362] on div "Email Accounts Accounts to Use Select one or more accounts to send emails from …" at bounding box center [854, 412] width 1053 height 470
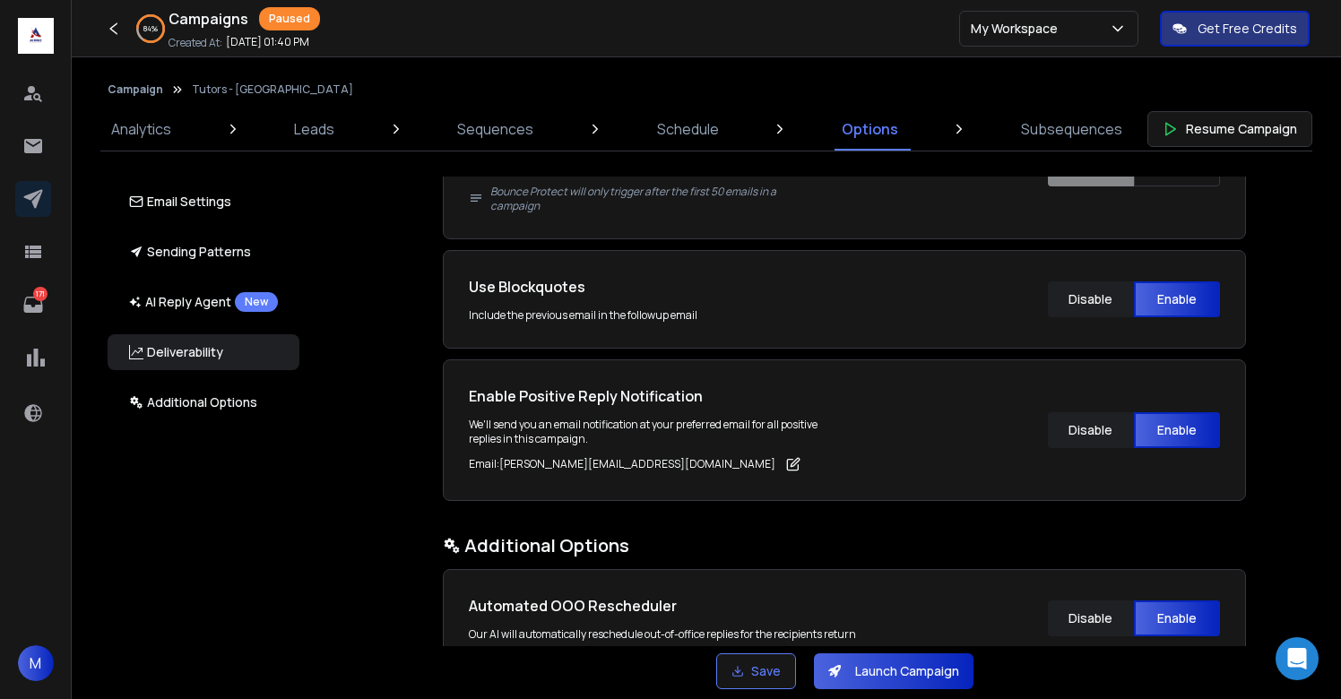
scroll to position [2896, 0]
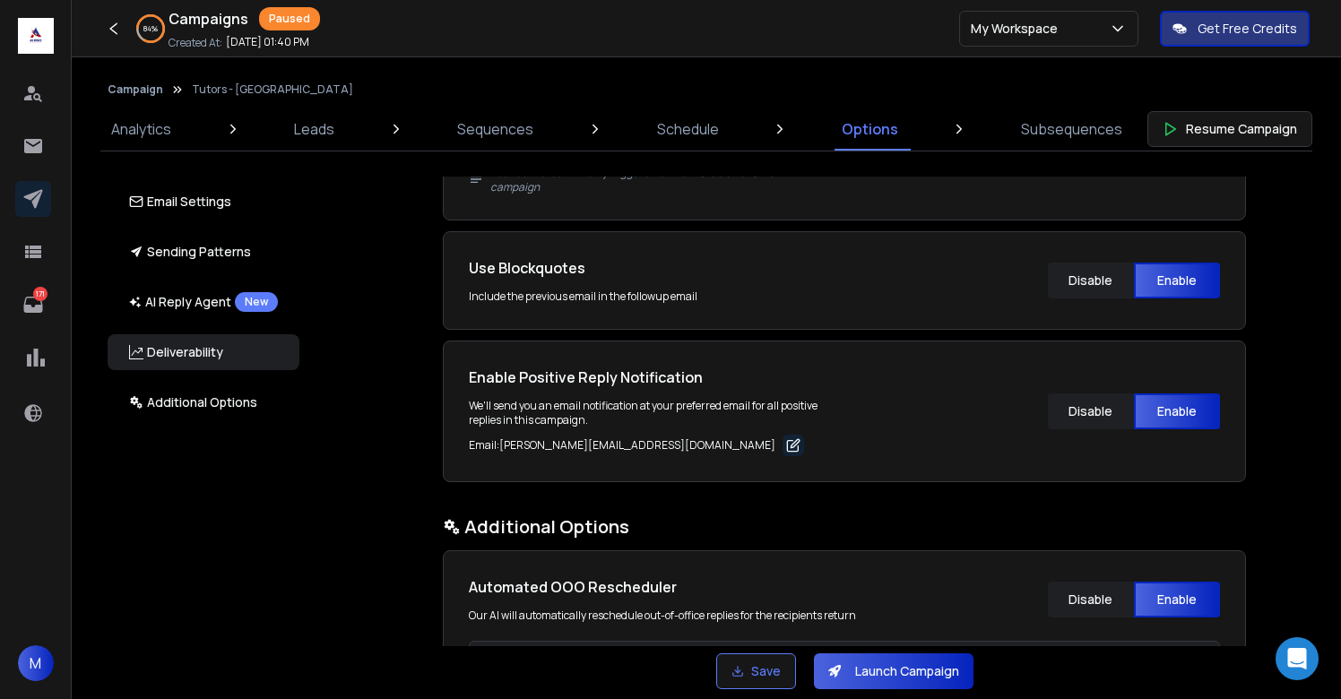
click at [786, 445] on icon at bounding box center [793, 445] width 14 height 14
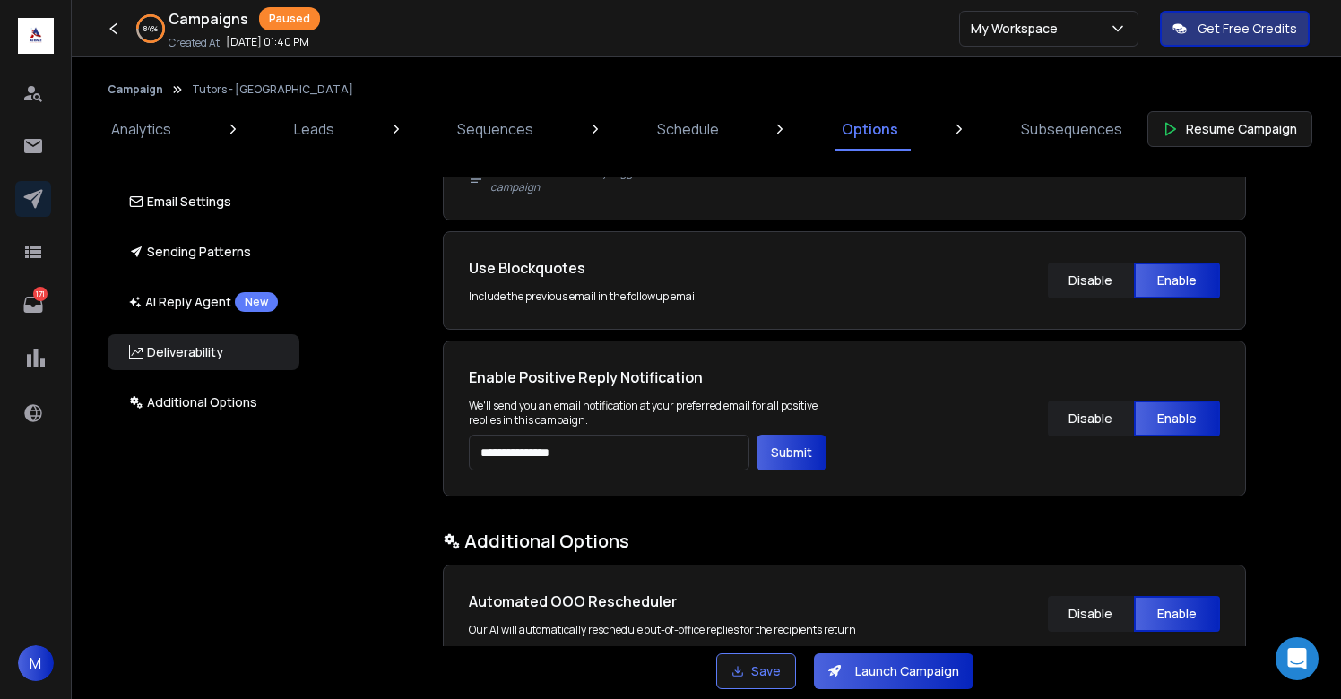
click at [610, 458] on input "**********" at bounding box center [609, 453] width 281 height 36
type input "**********"
click at [805, 450] on button "Submit" at bounding box center [792, 453] width 70 height 36
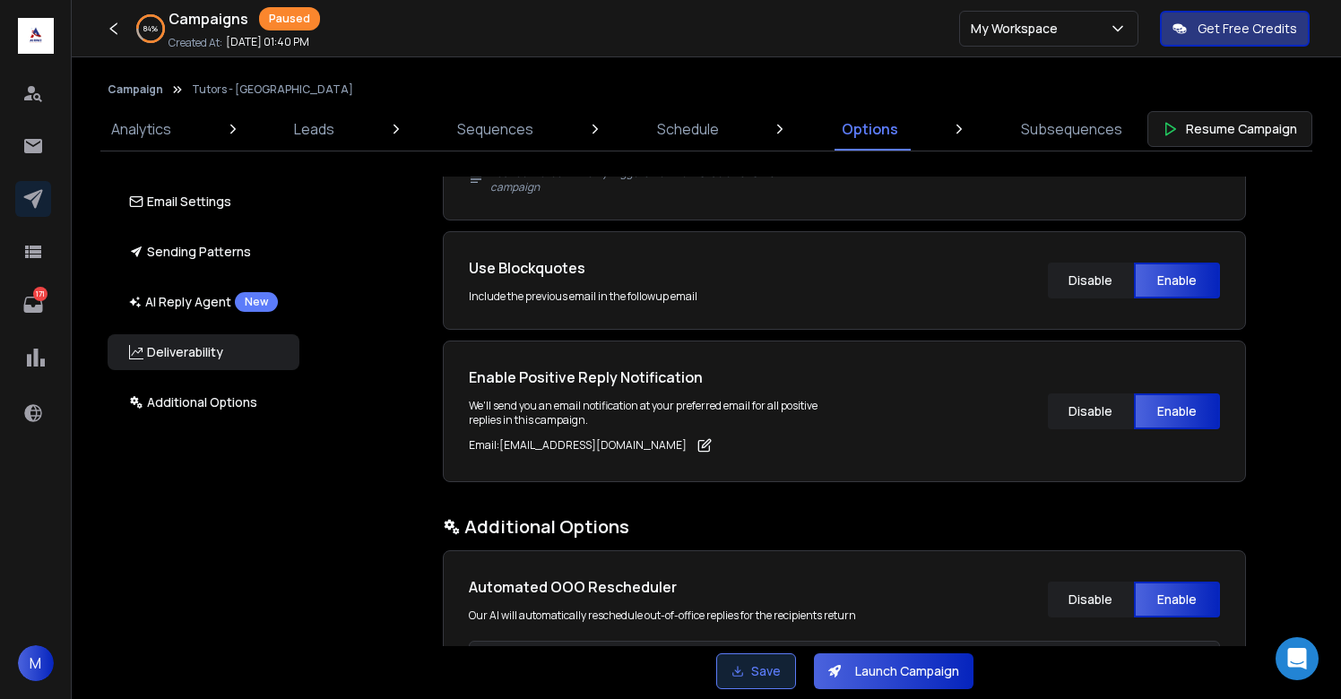
click at [753, 659] on button "Save" at bounding box center [756, 672] width 80 height 36
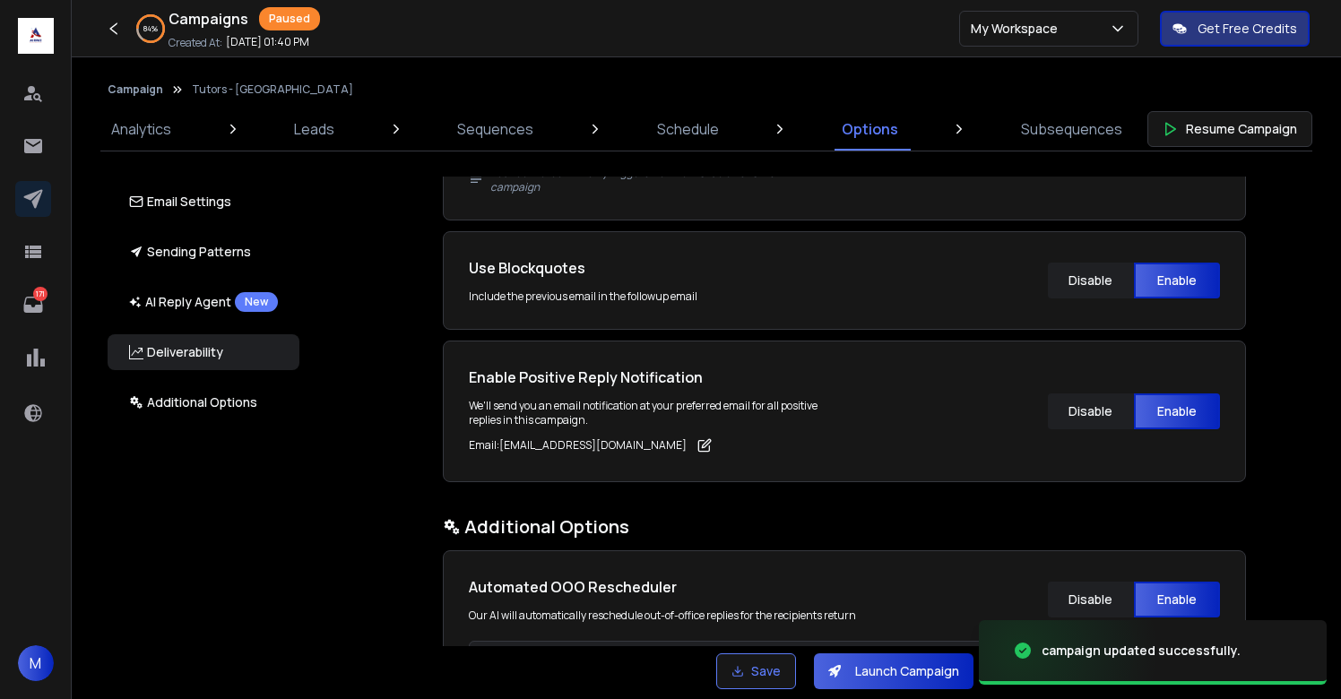
click at [877, 673] on button "Launch Campaign" at bounding box center [894, 672] width 160 height 36
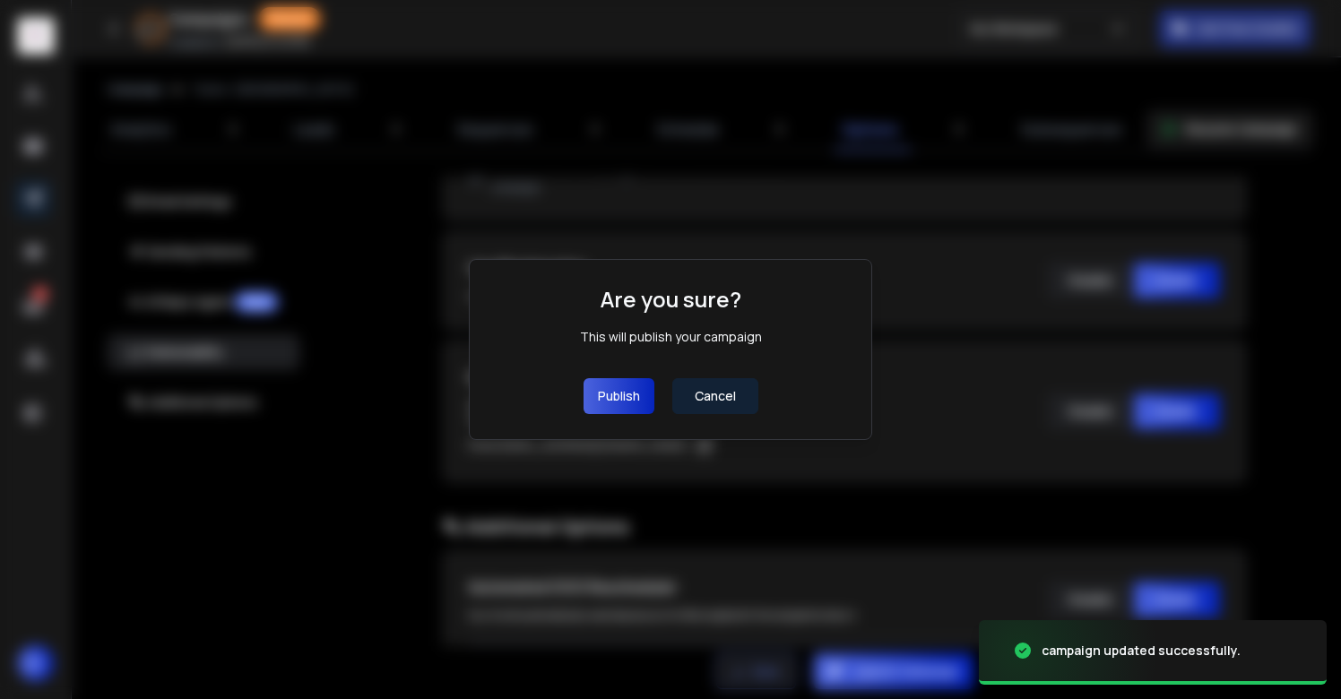
click at [621, 386] on button "Publish" at bounding box center [619, 396] width 71 height 36
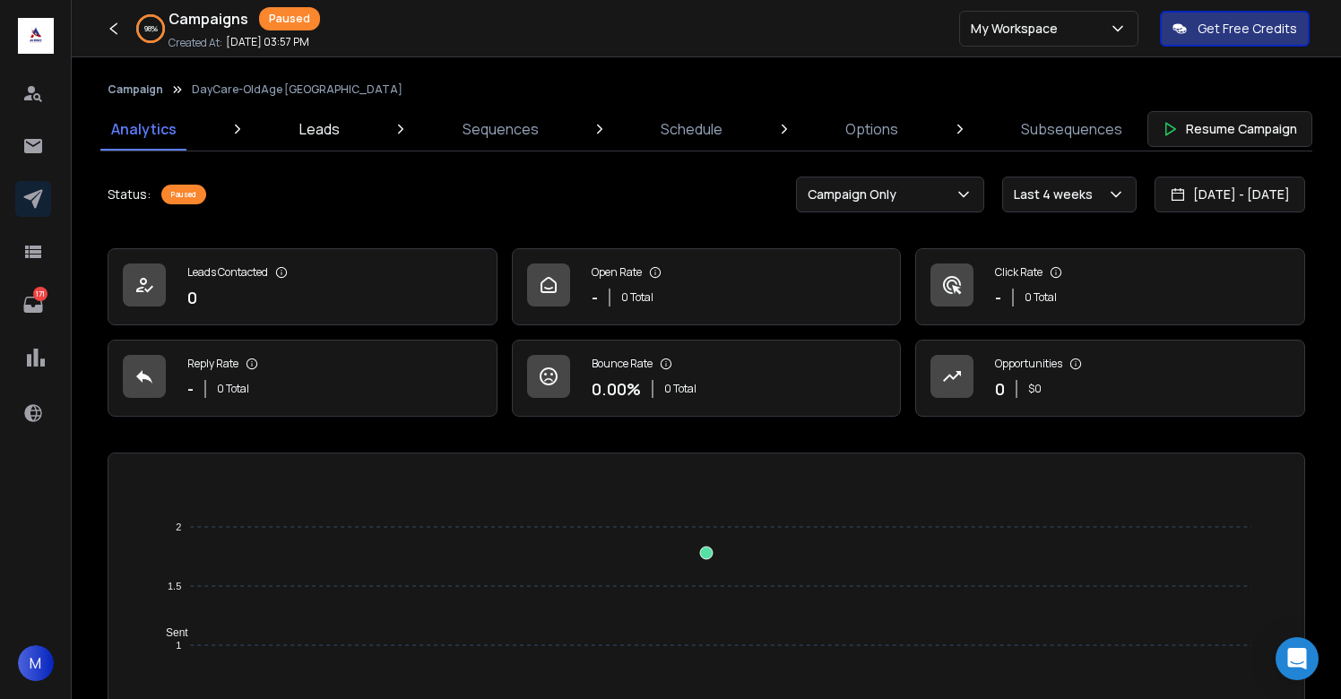
click at [337, 126] on p "Leads" at bounding box center [319, 129] width 40 height 22
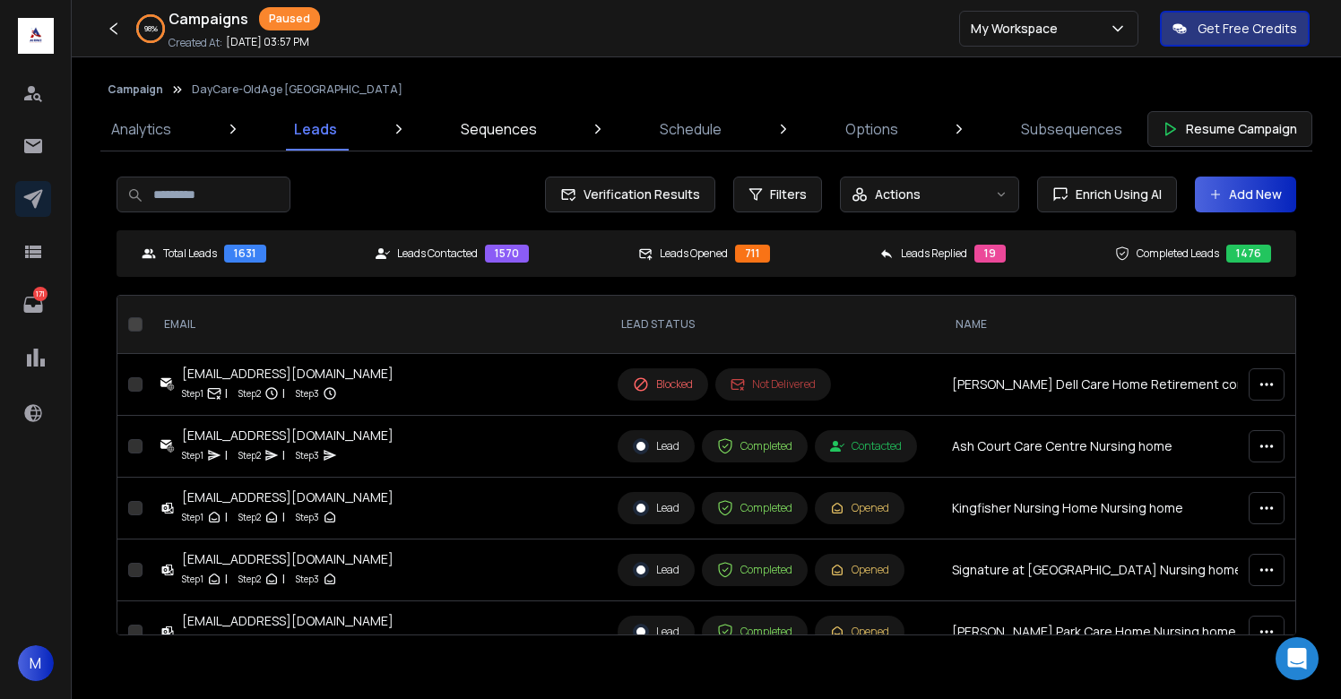
click at [485, 139] on p "Sequences" at bounding box center [499, 129] width 76 height 22
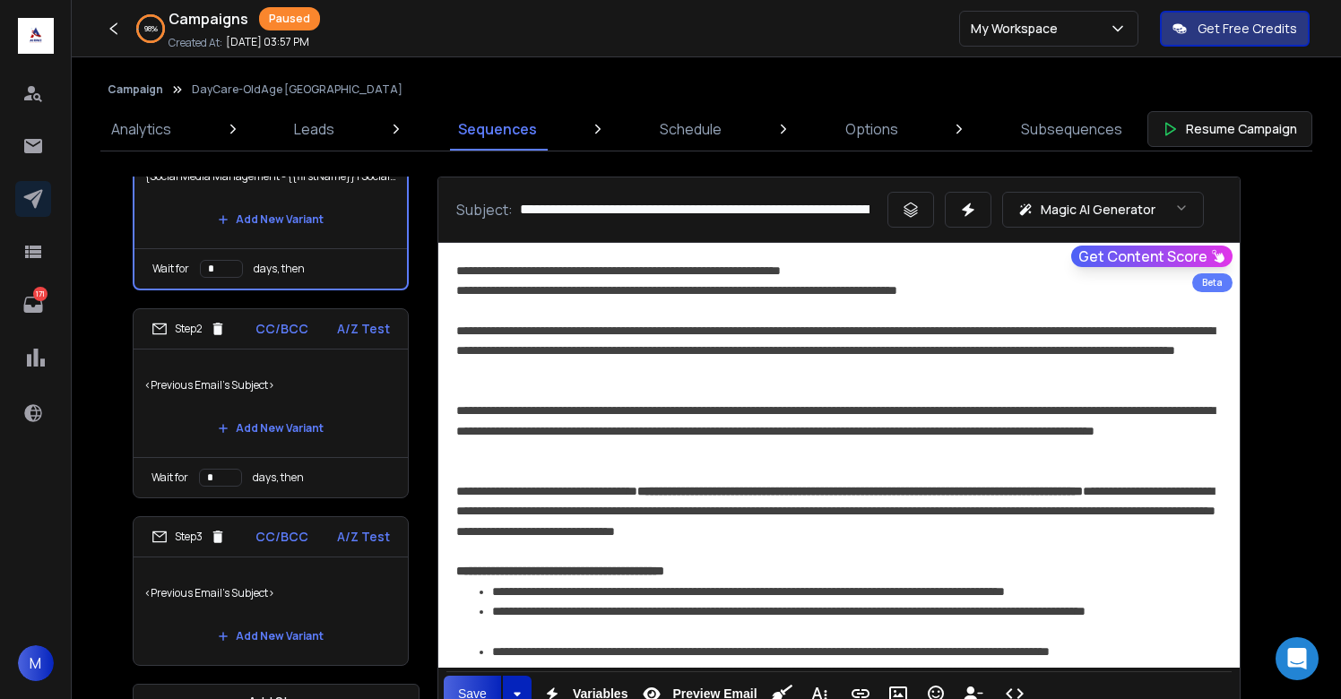
scroll to position [46, 0]
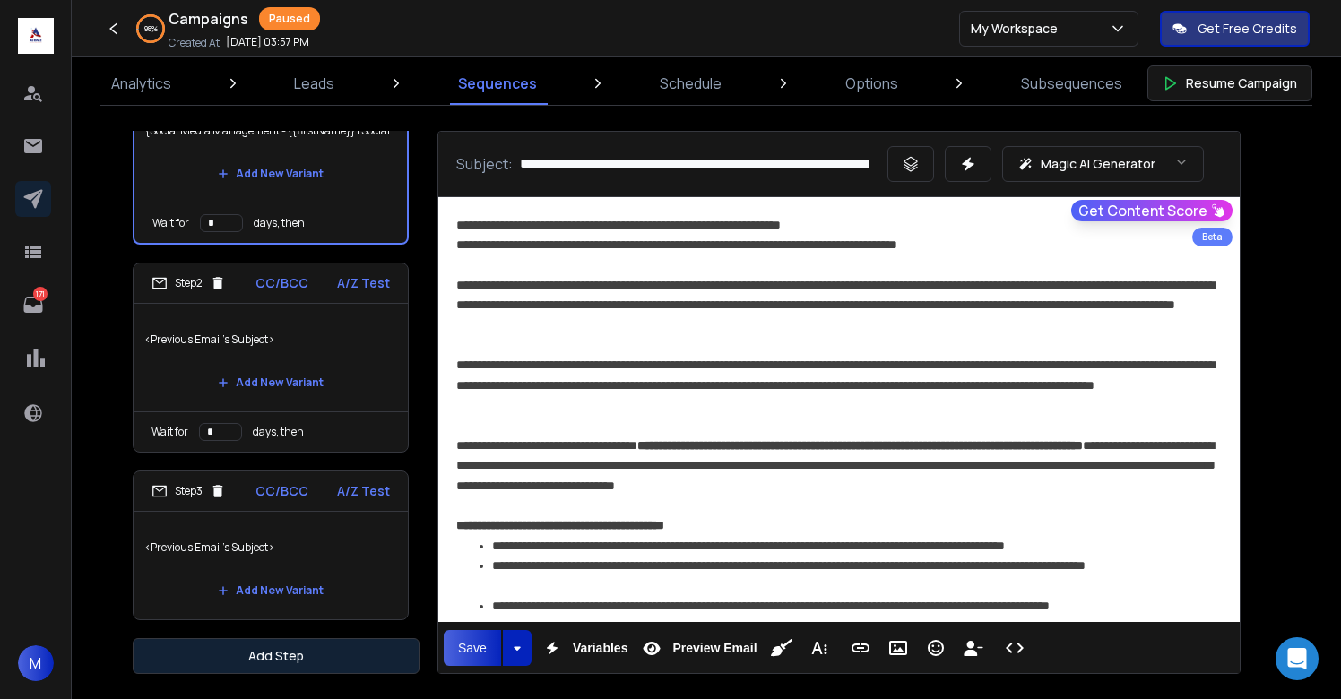
click at [343, 654] on button "Add Step" at bounding box center [276, 656] width 287 height 36
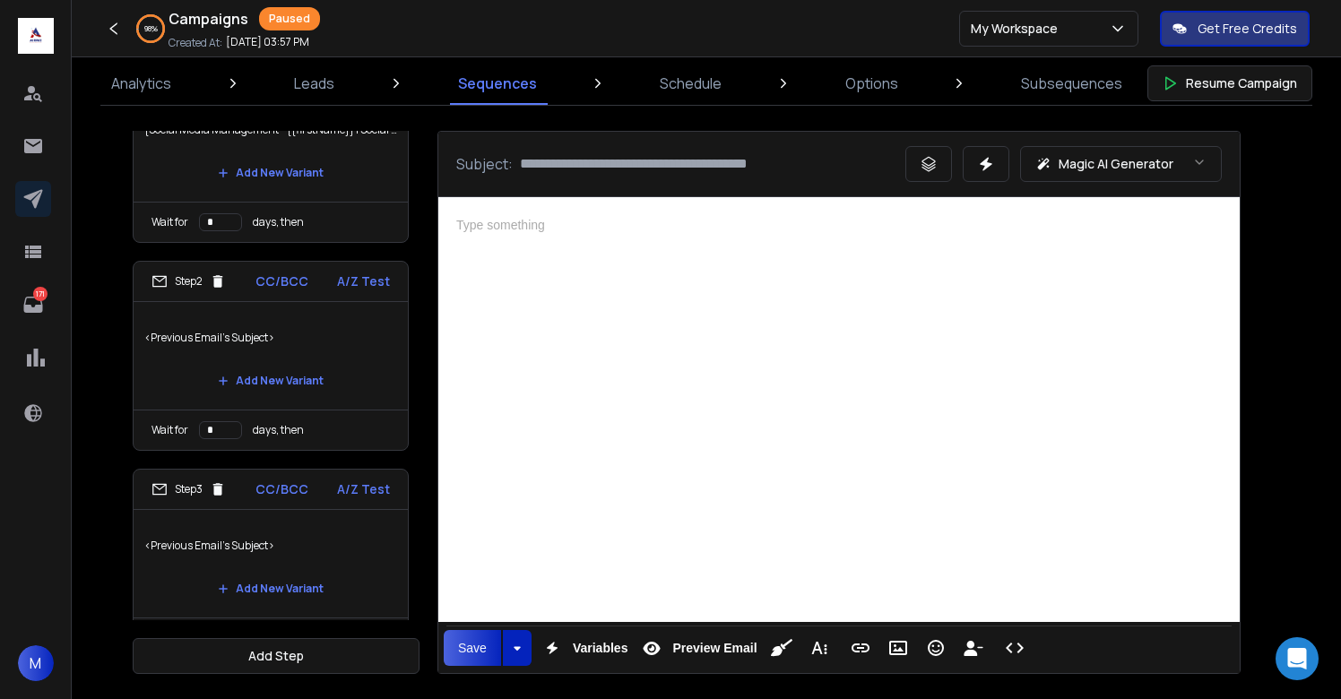
click at [661, 368] on div at bounding box center [839, 407] width 802 height 420
click at [343, 560] on p "<Previous Email's Subject>" at bounding box center [270, 546] width 253 height 50
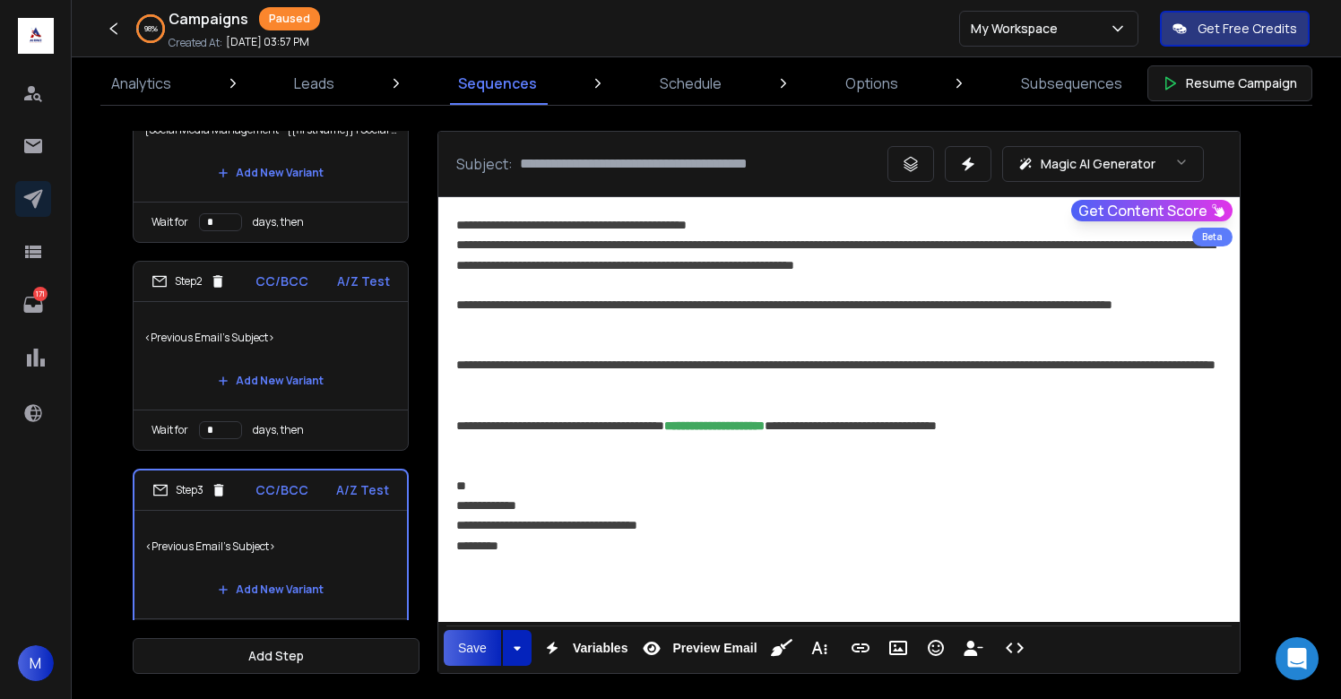
scroll to position [286, 0]
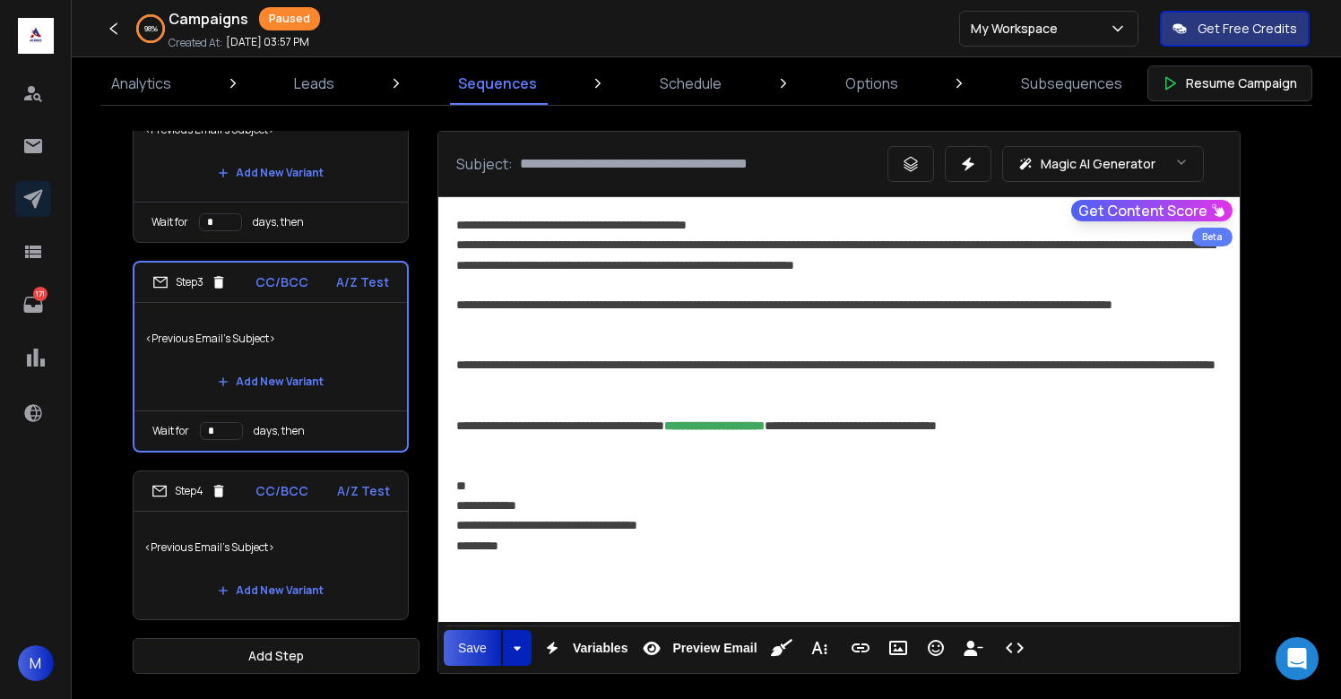
click at [363, 573] on div "Add New Variant" at bounding box center [270, 591] width 253 height 36
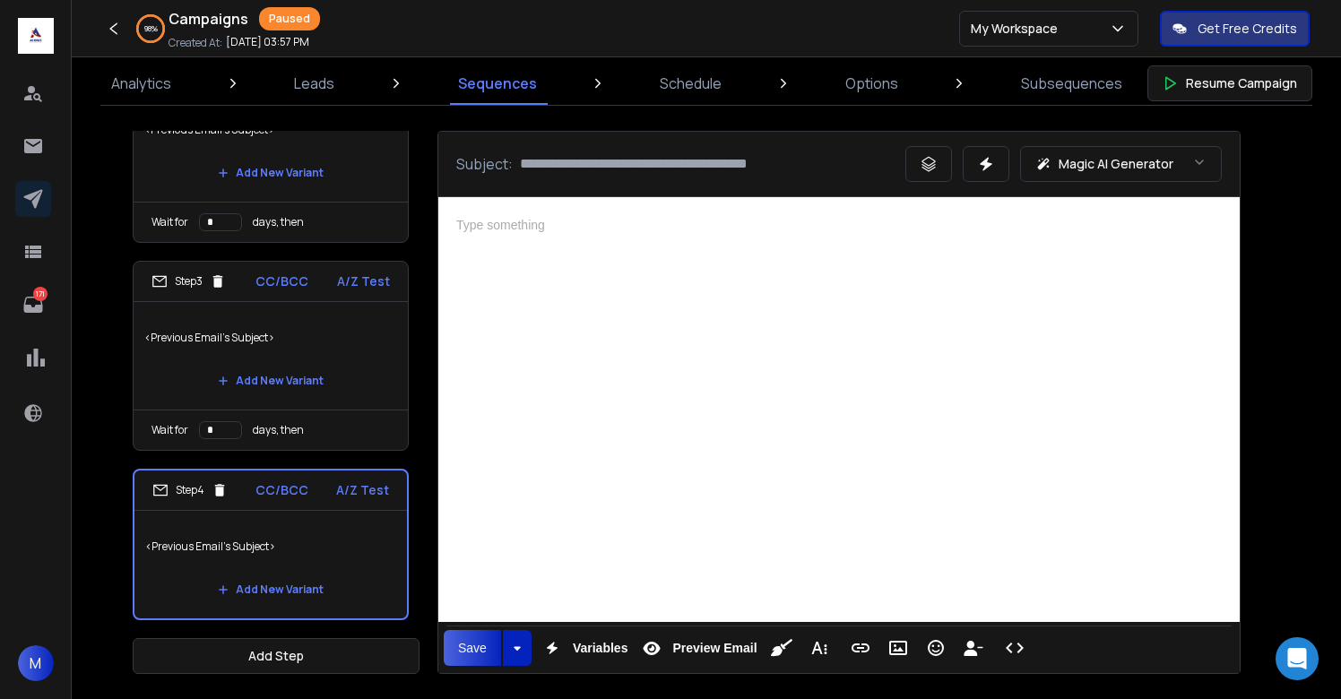
click at [654, 454] on div at bounding box center [839, 407] width 802 height 420
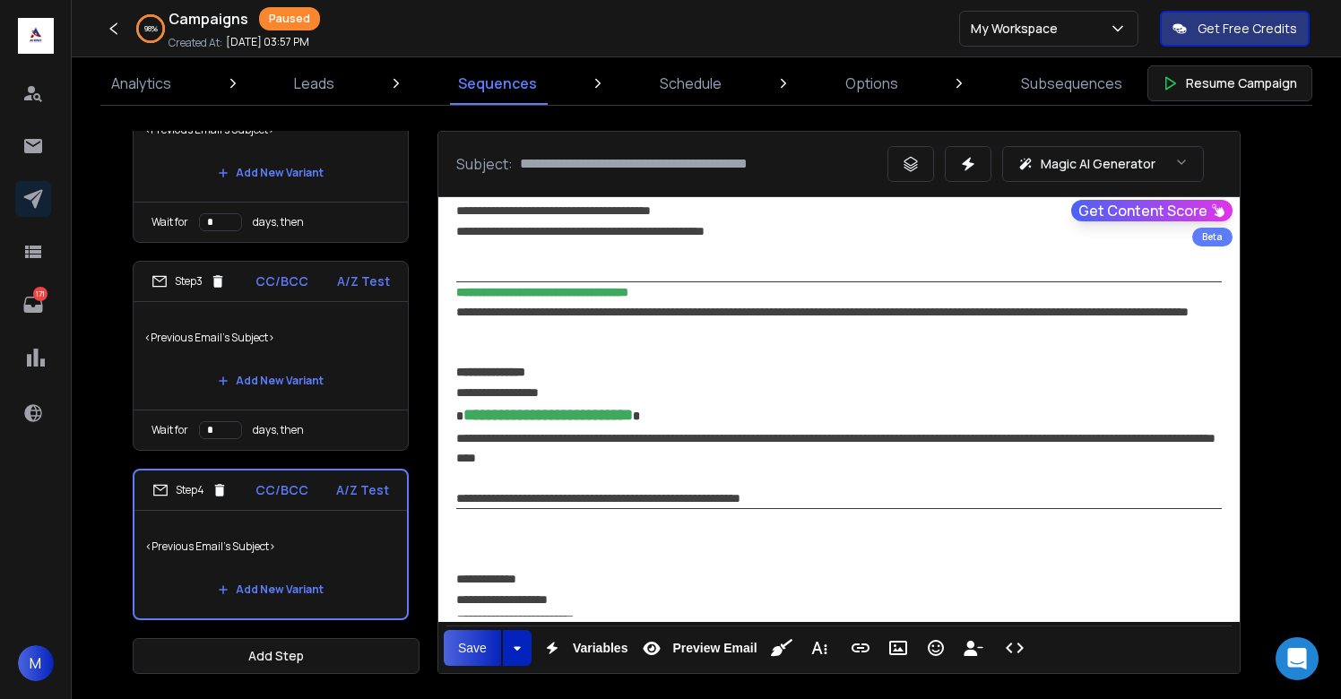
scroll to position [1294, 0]
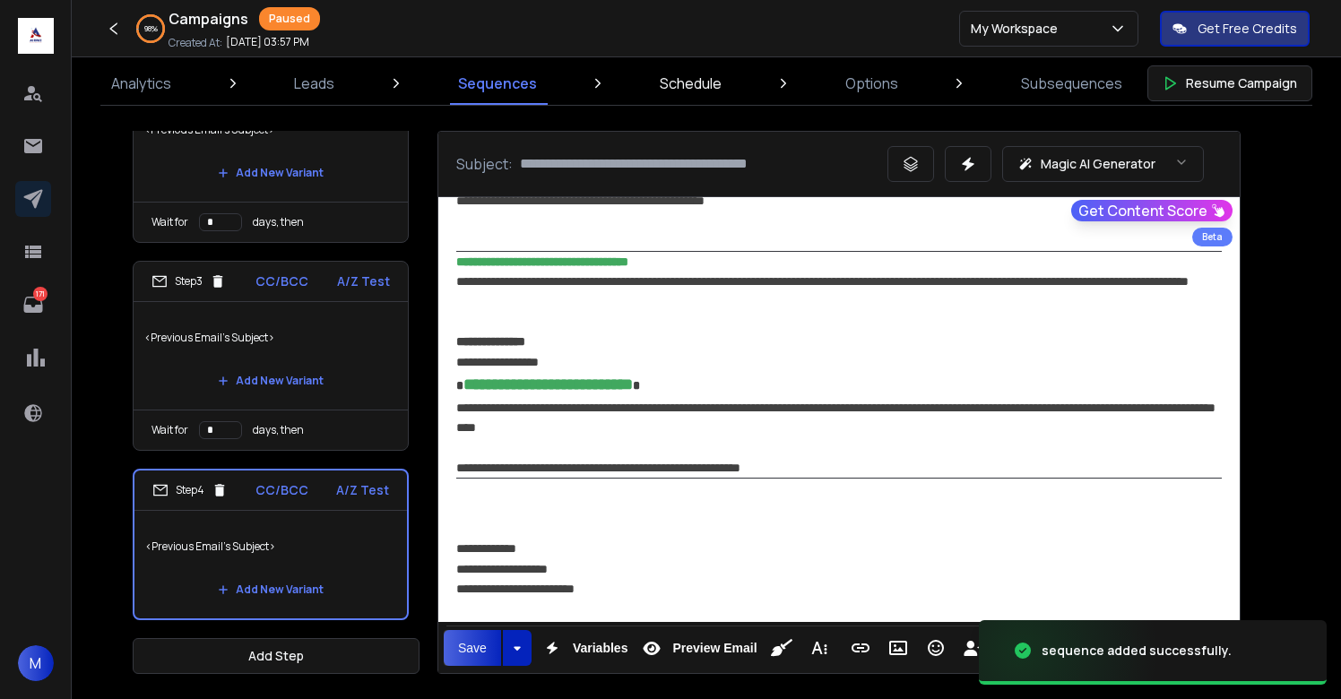
click at [680, 82] on p "Schedule" at bounding box center [691, 84] width 62 height 22
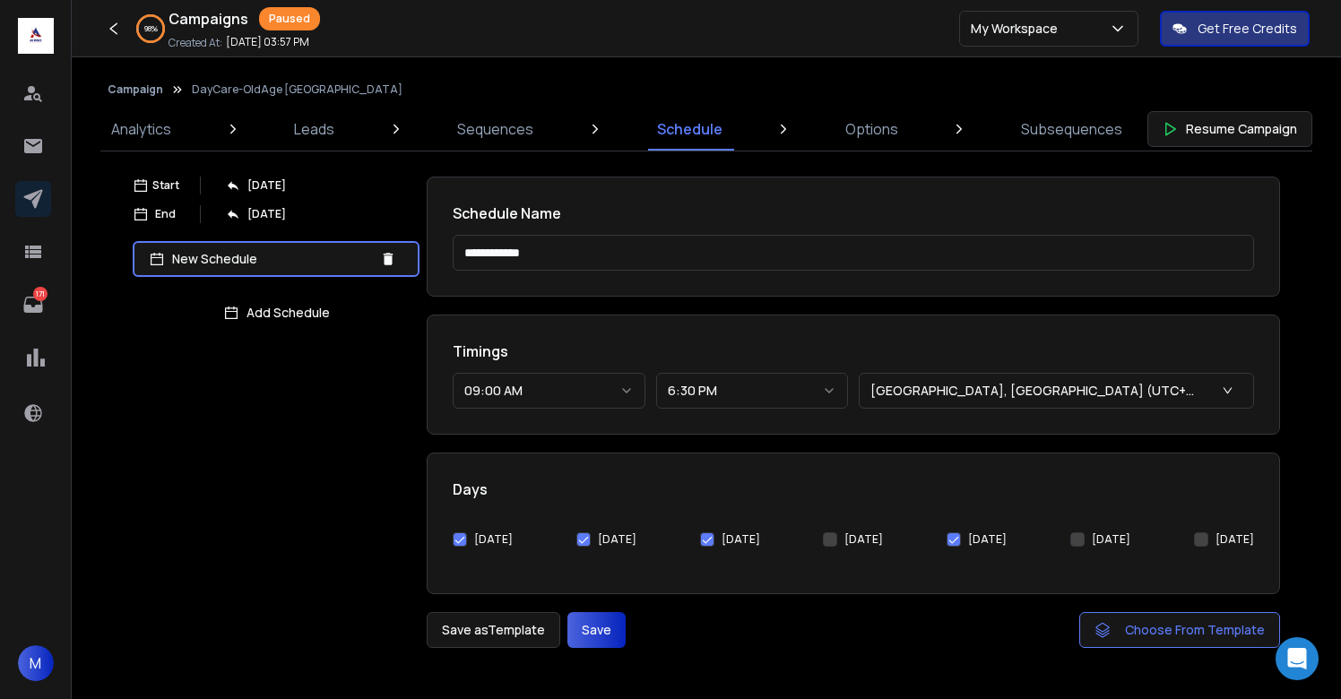
click at [592, 617] on button "Save" at bounding box center [597, 630] width 58 height 36
click at [870, 127] on p "Options" at bounding box center [871, 129] width 53 height 22
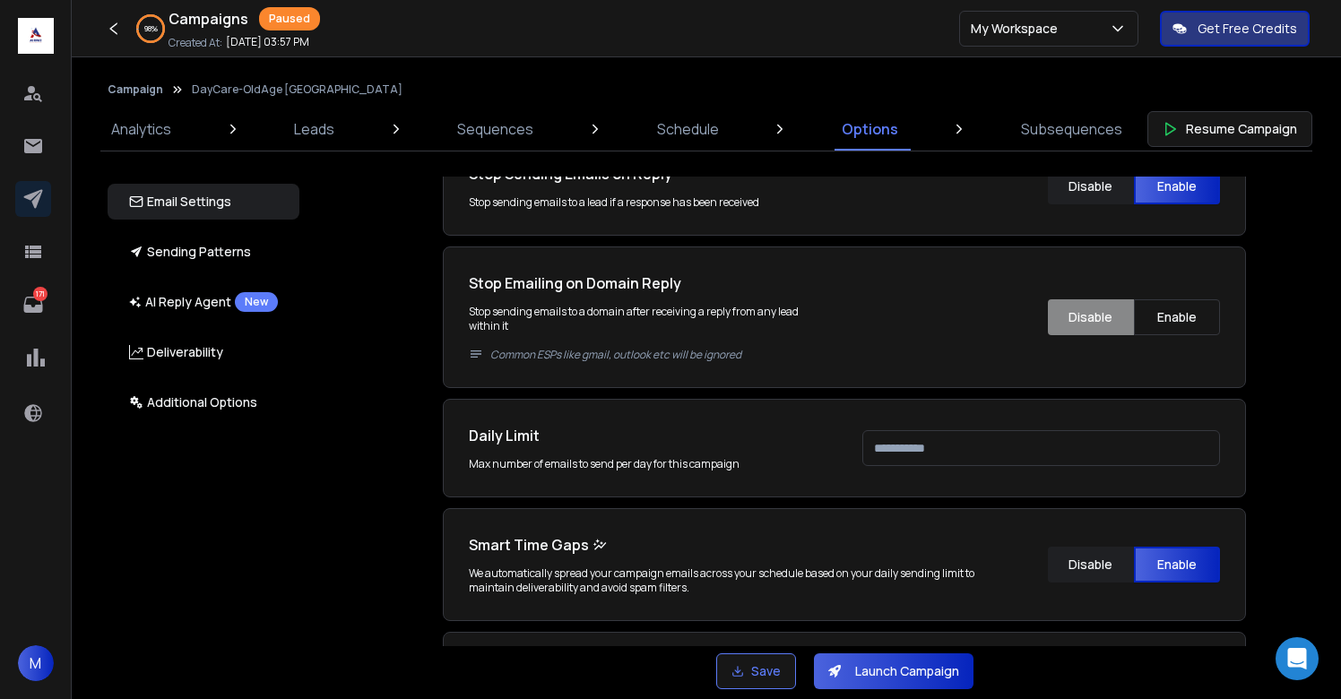
scroll to position [708, 0]
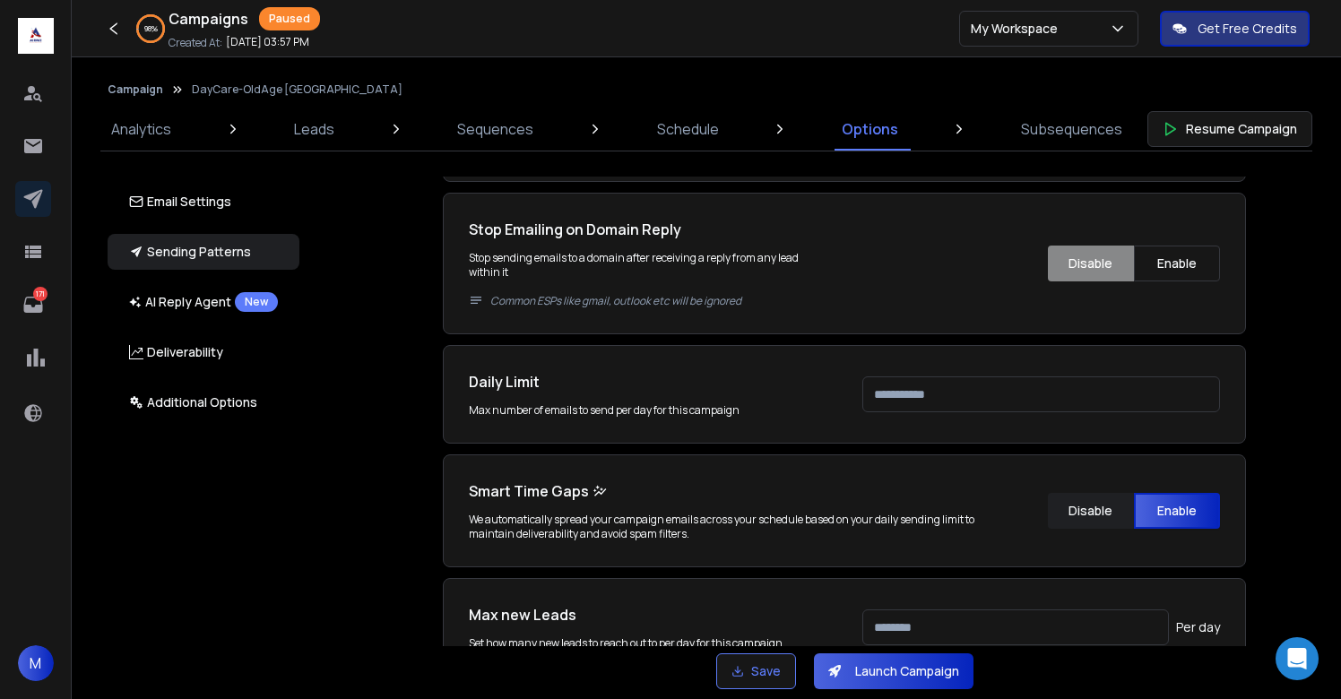
click at [912, 412] on input "***" at bounding box center [1041, 395] width 358 height 36
type input "***"
click at [949, 618] on input "***" at bounding box center [1015, 628] width 307 height 36
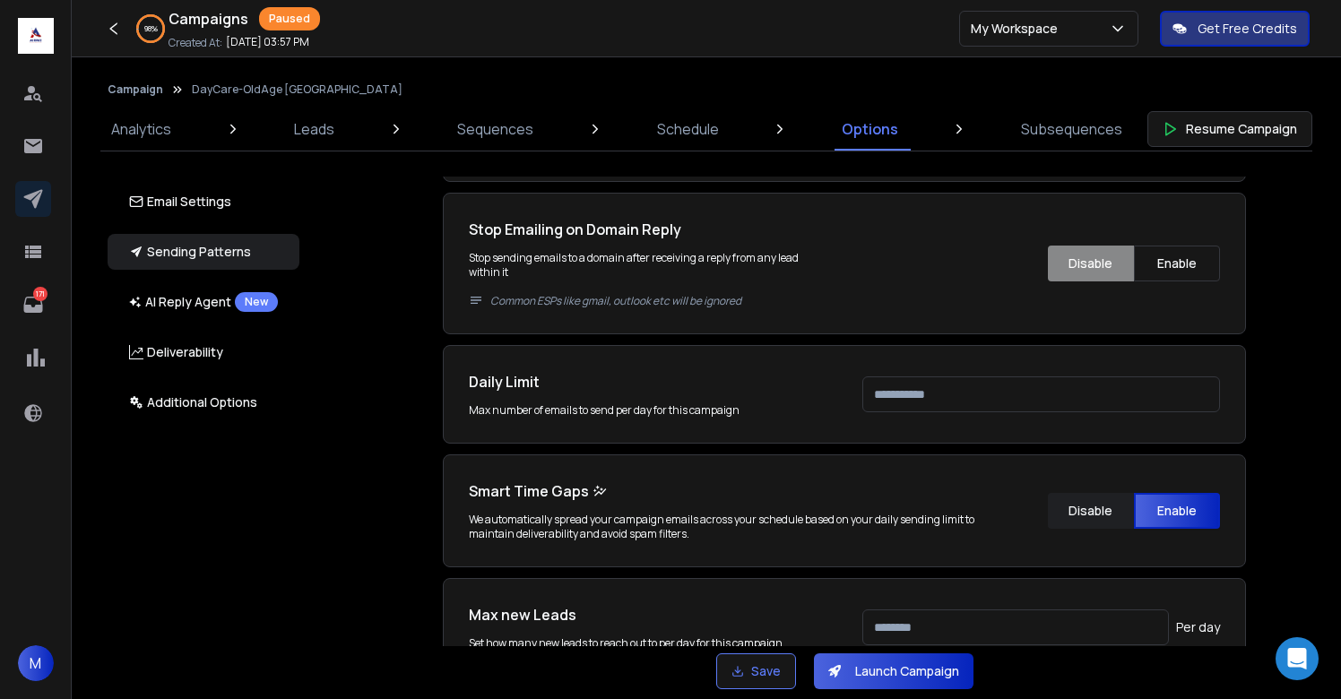
click at [949, 618] on input "***" at bounding box center [1015, 628] width 307 height 36
type input "***"
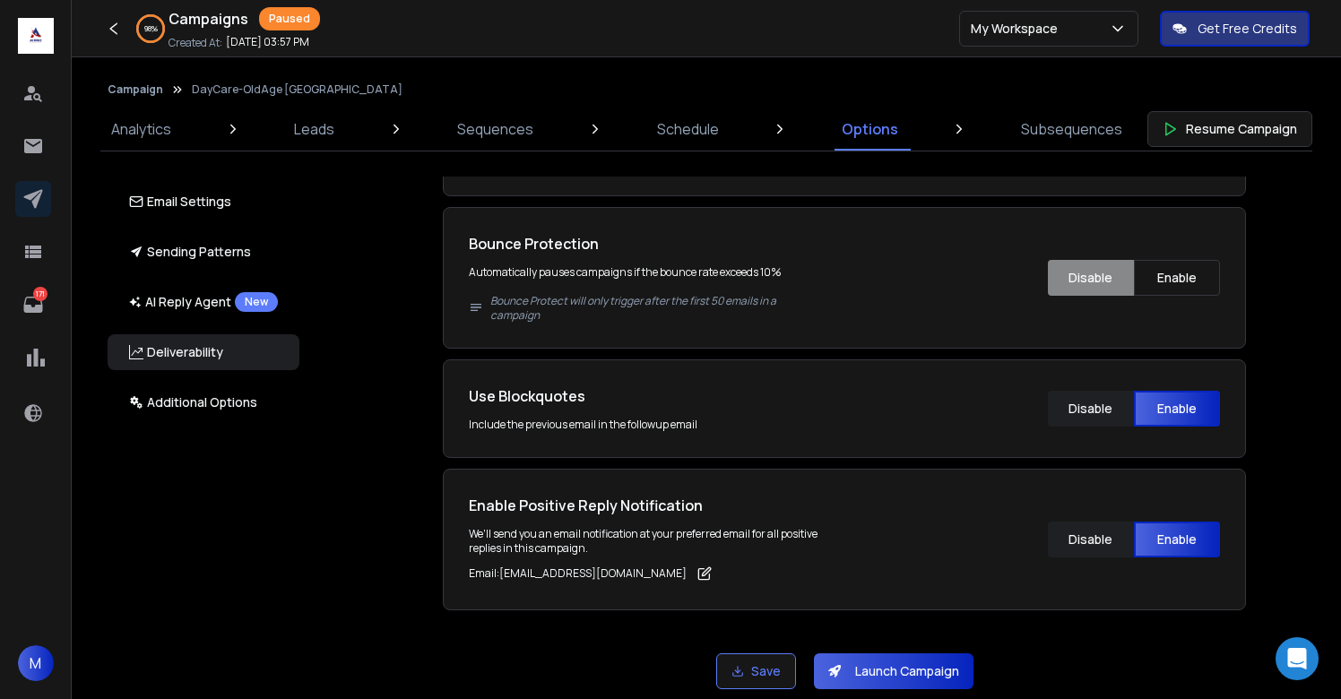
scroll to position [2790, 0]
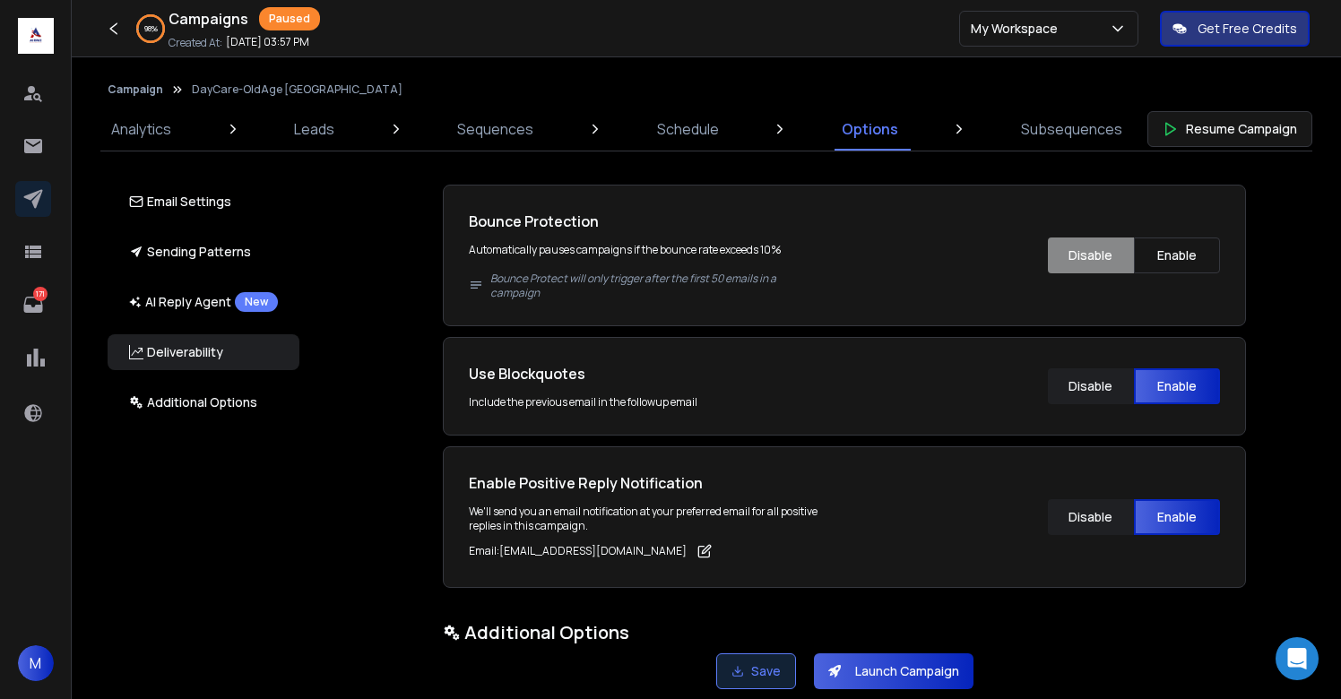
click at [776, 672] on button "Save" at bounding box center [756, 672] width 80 height 36
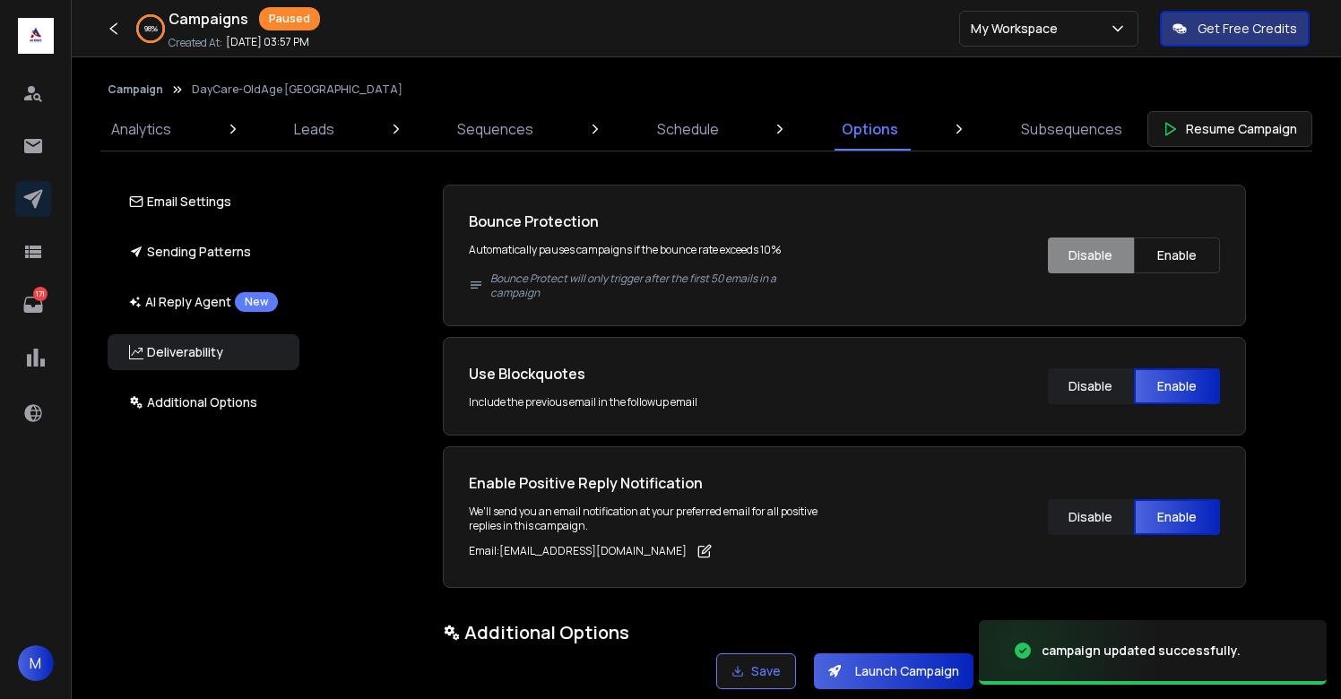
click at [913, 672] on button "Launch Campaign" at bounding box center [894, 672] width 160 height 36
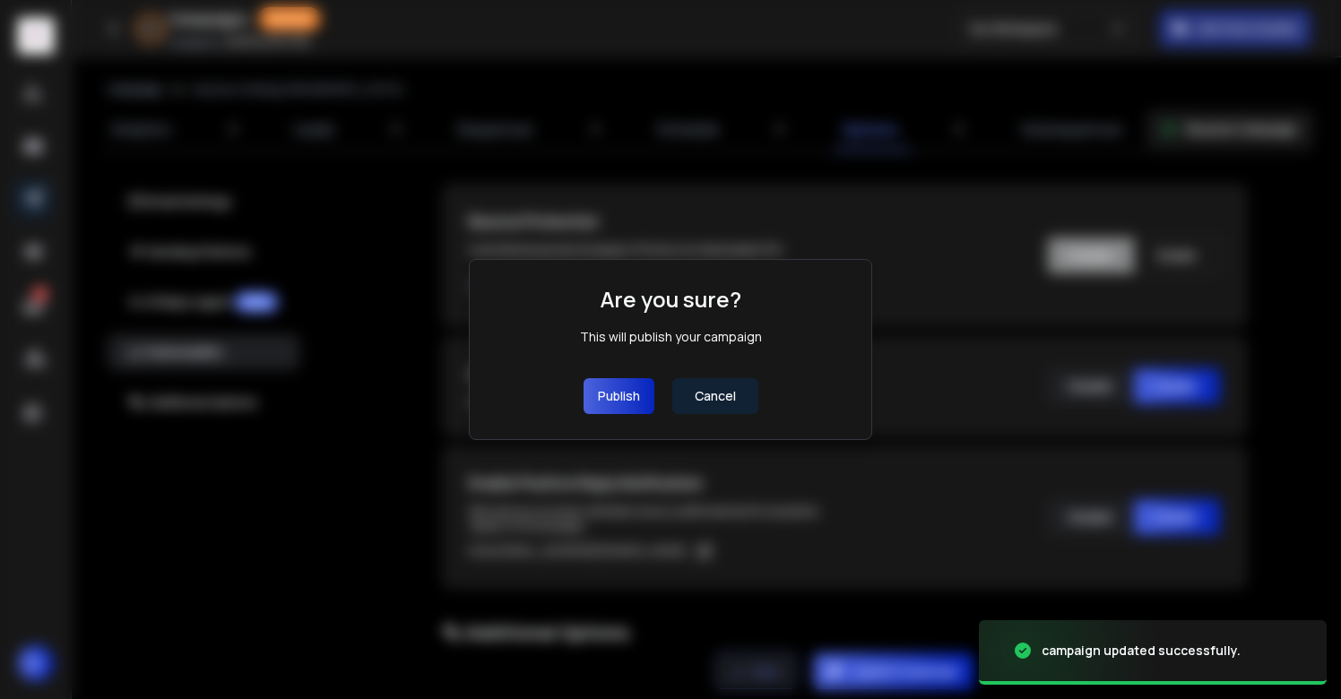
click at [625, 401] on button "Publish" at bounding box center [619, 396] width 71 height 36
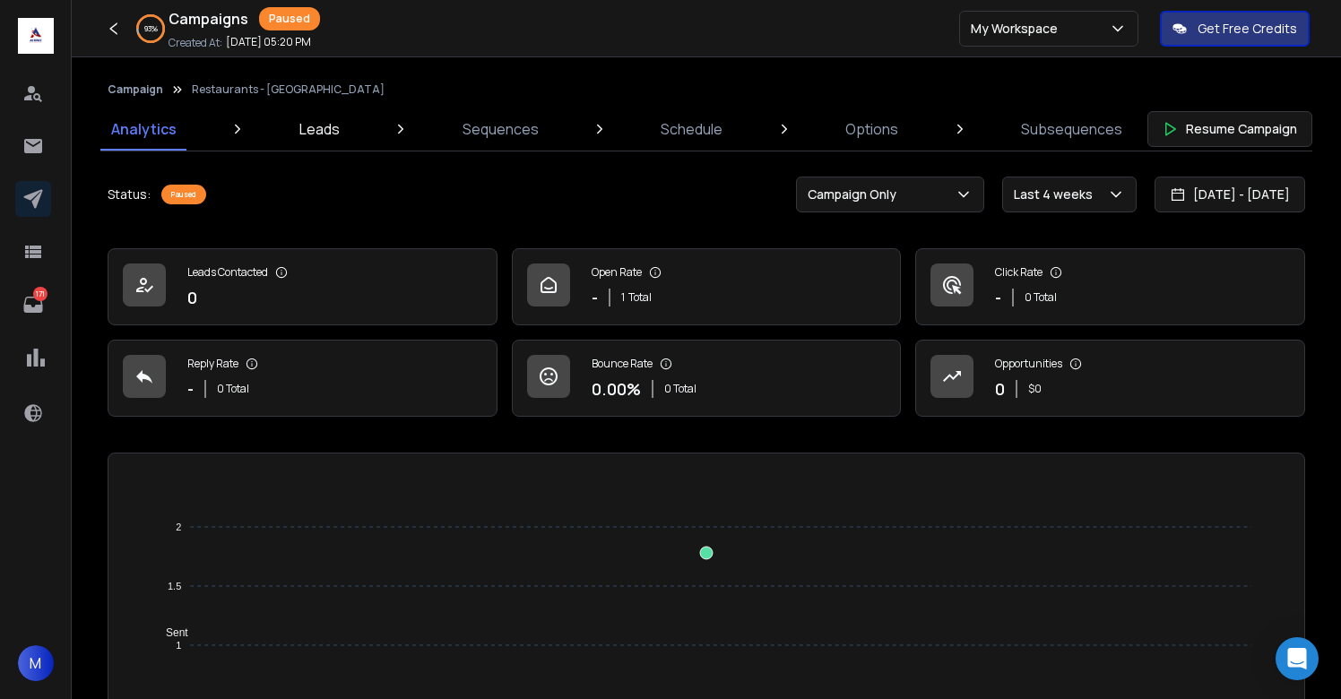
click at [334, 136] on p "Leads" at bounding box center [319, 129] width 40 height 22
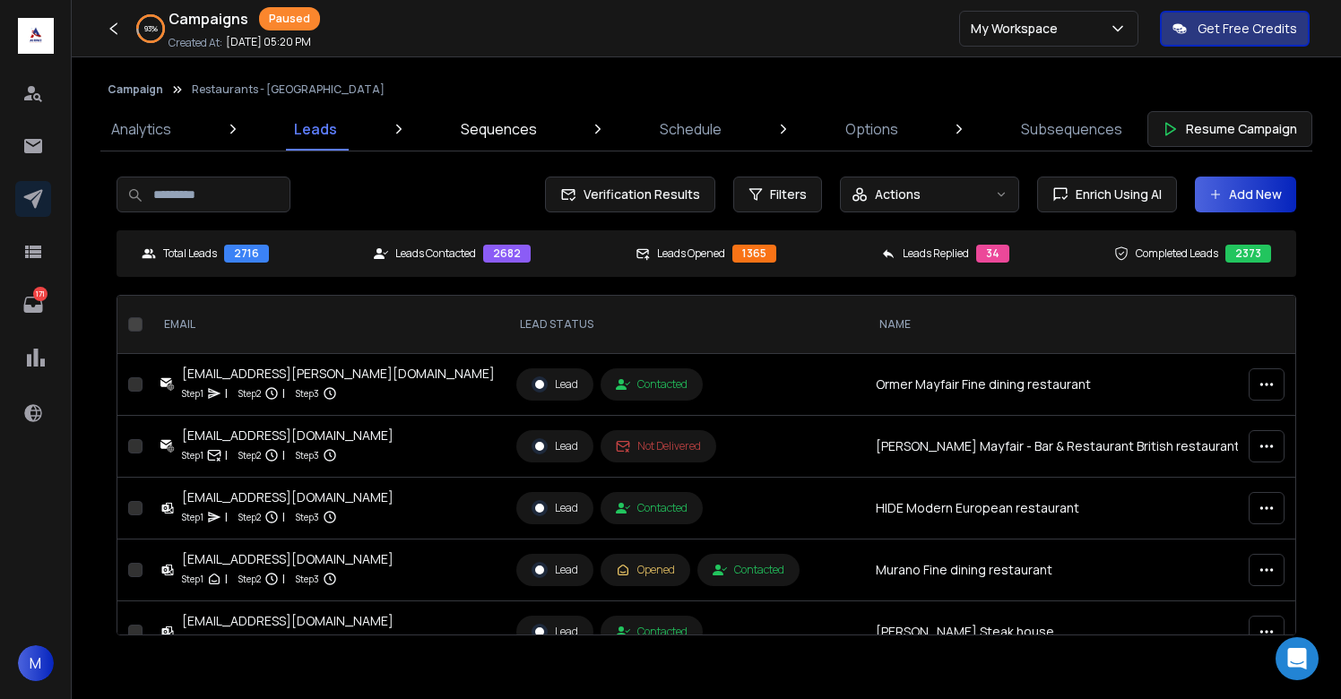
click at [530, 123] on p "Sequences" at bounding box center [499, 129] width 76 height 22
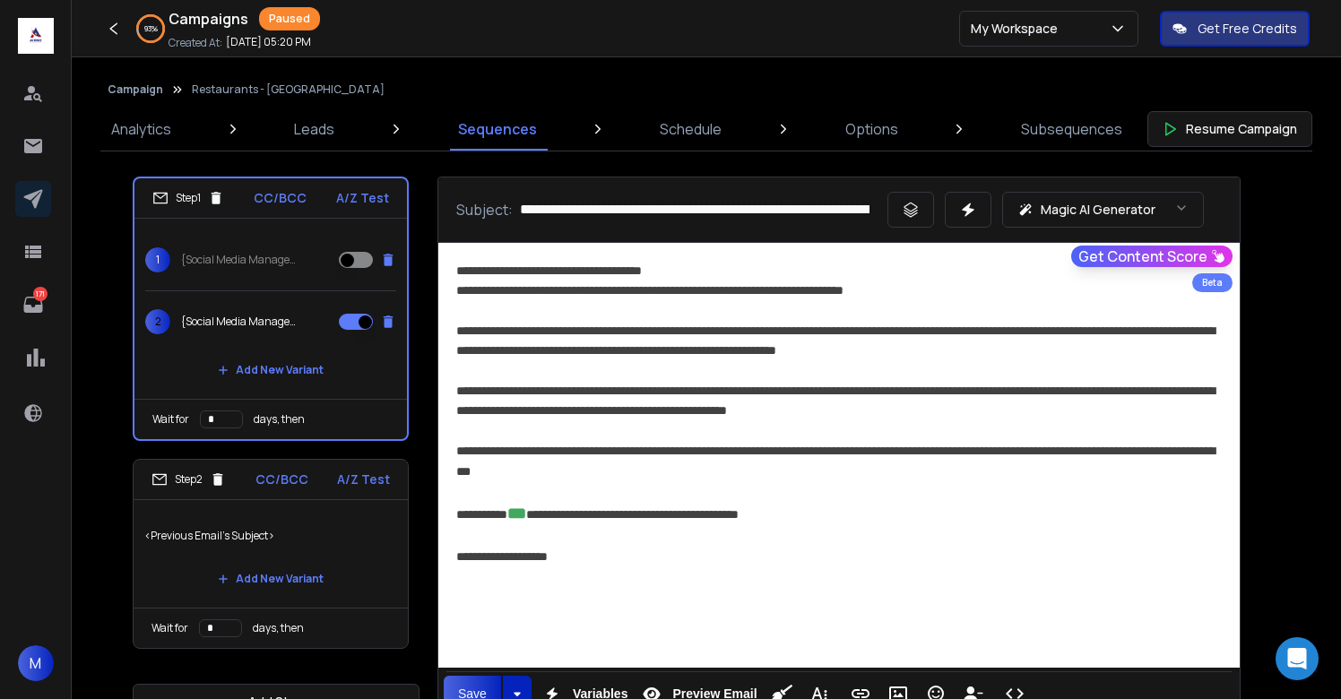
scroll to position [151, 0]
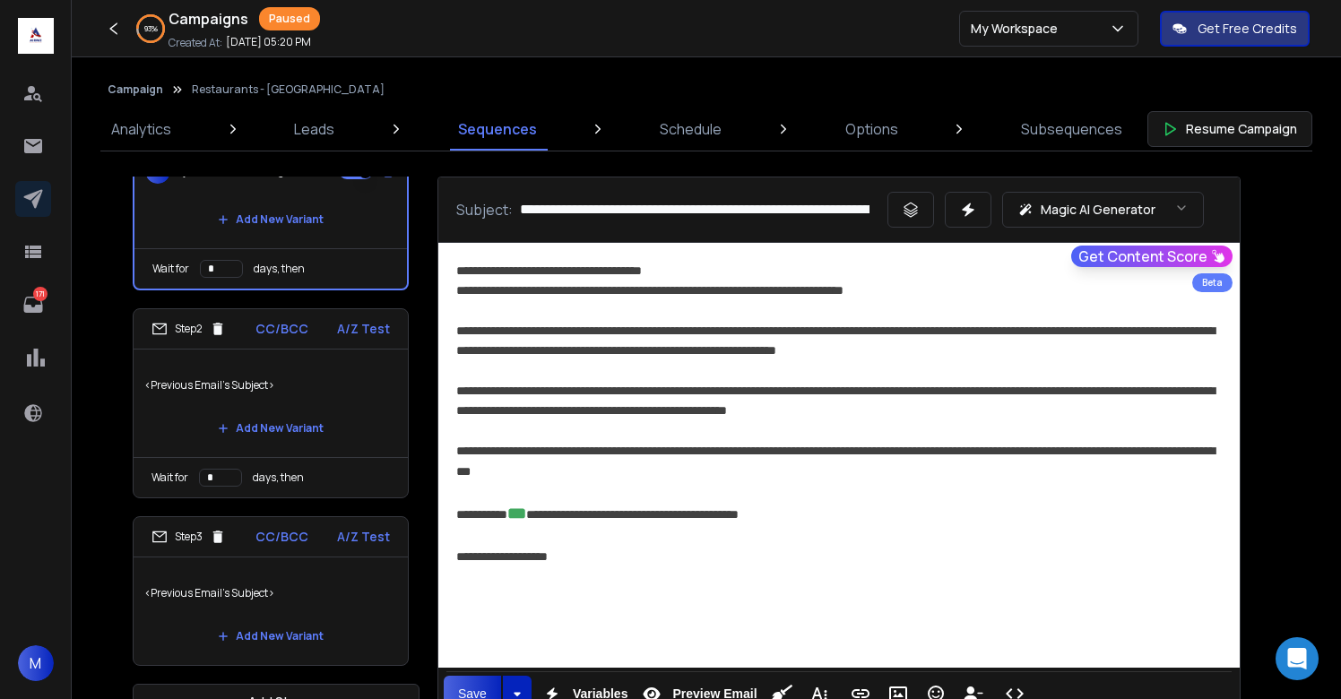
click at [318, 606] on p "<Previous Email's Subject>" at bounding box center [270, 593] width 253 height 50
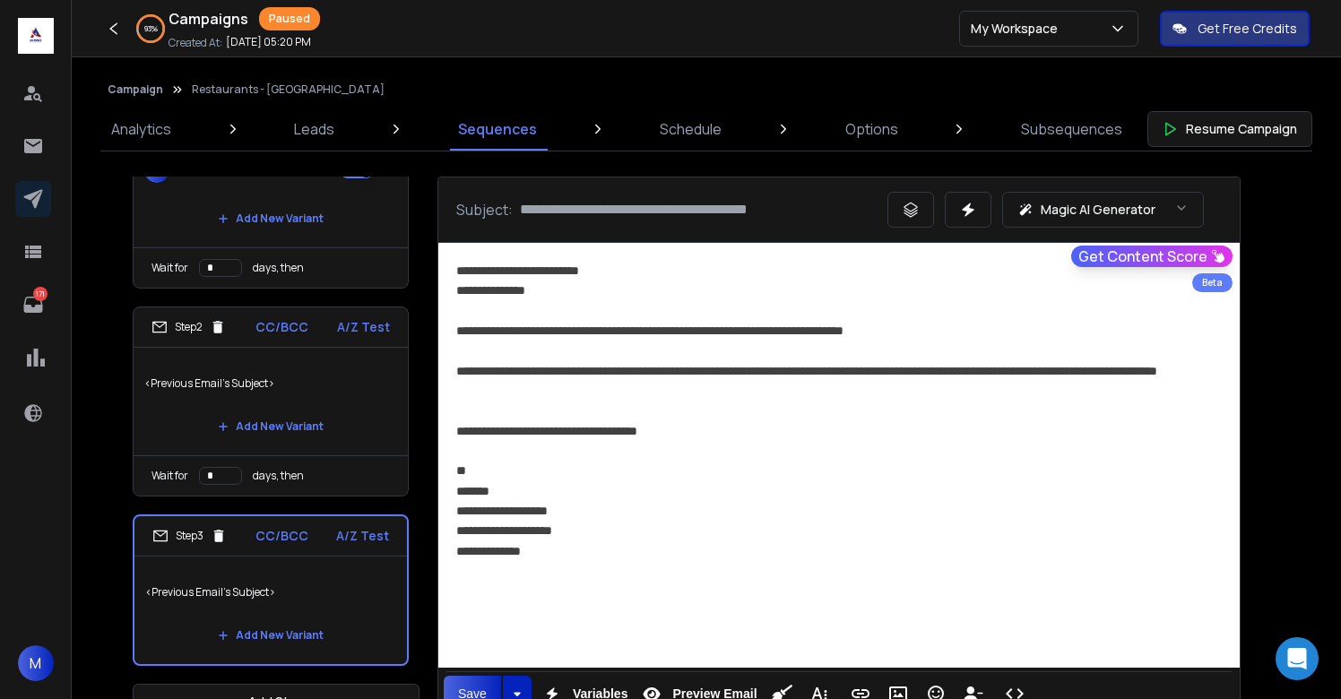
scroll to position [46, 0]
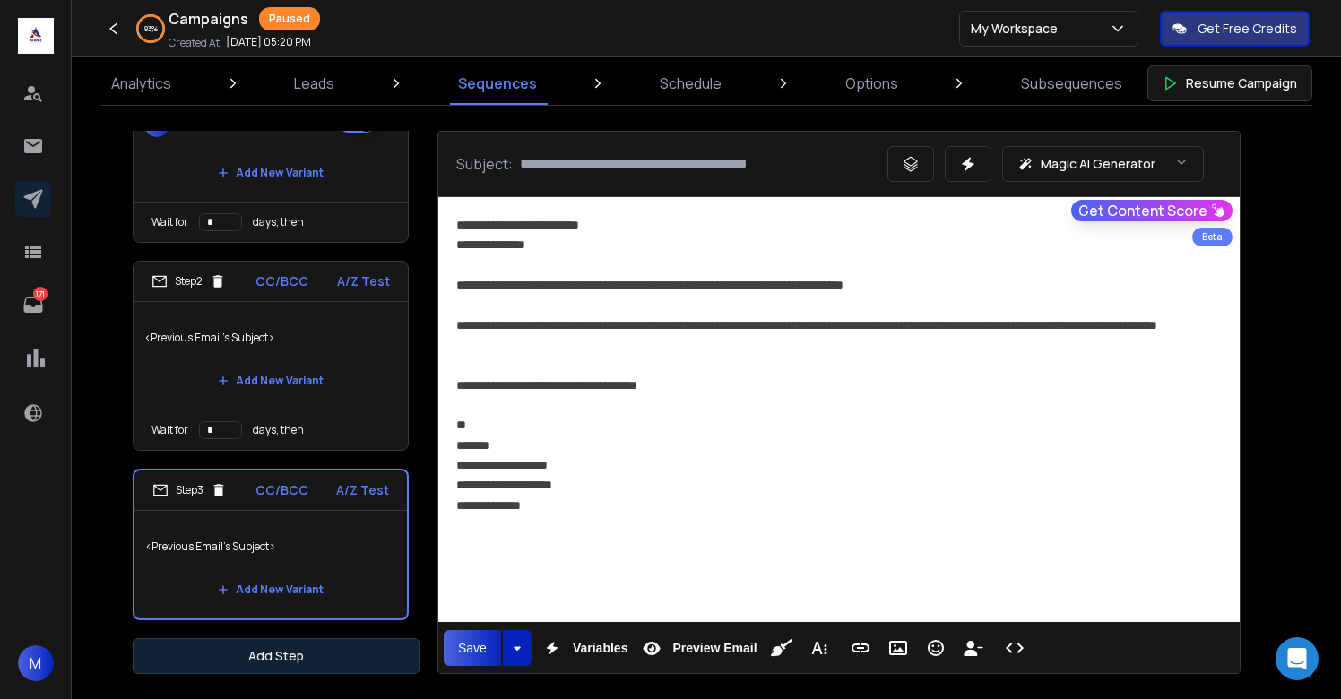
click at [306, 653] on button "Add Step" at bounding box center [276, 656] width 287 height 36
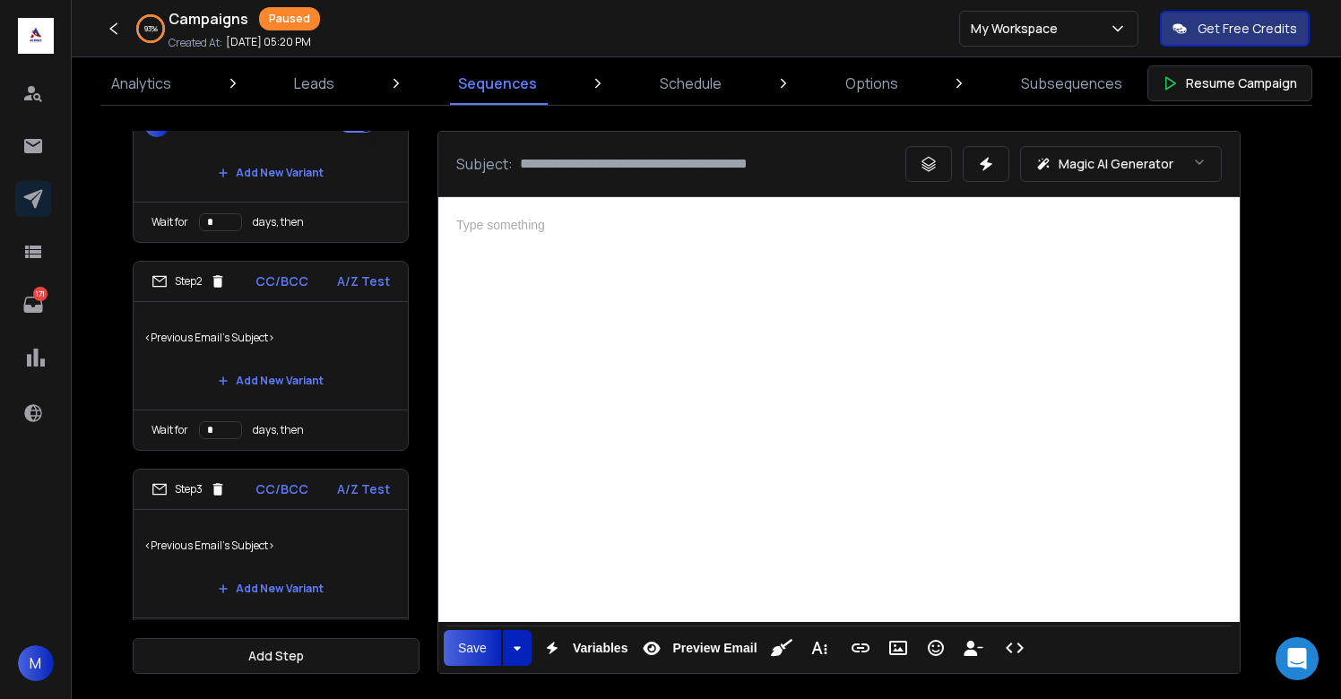
click at [764, 453] on div at bounding box center [839, 407] width 802 height 420
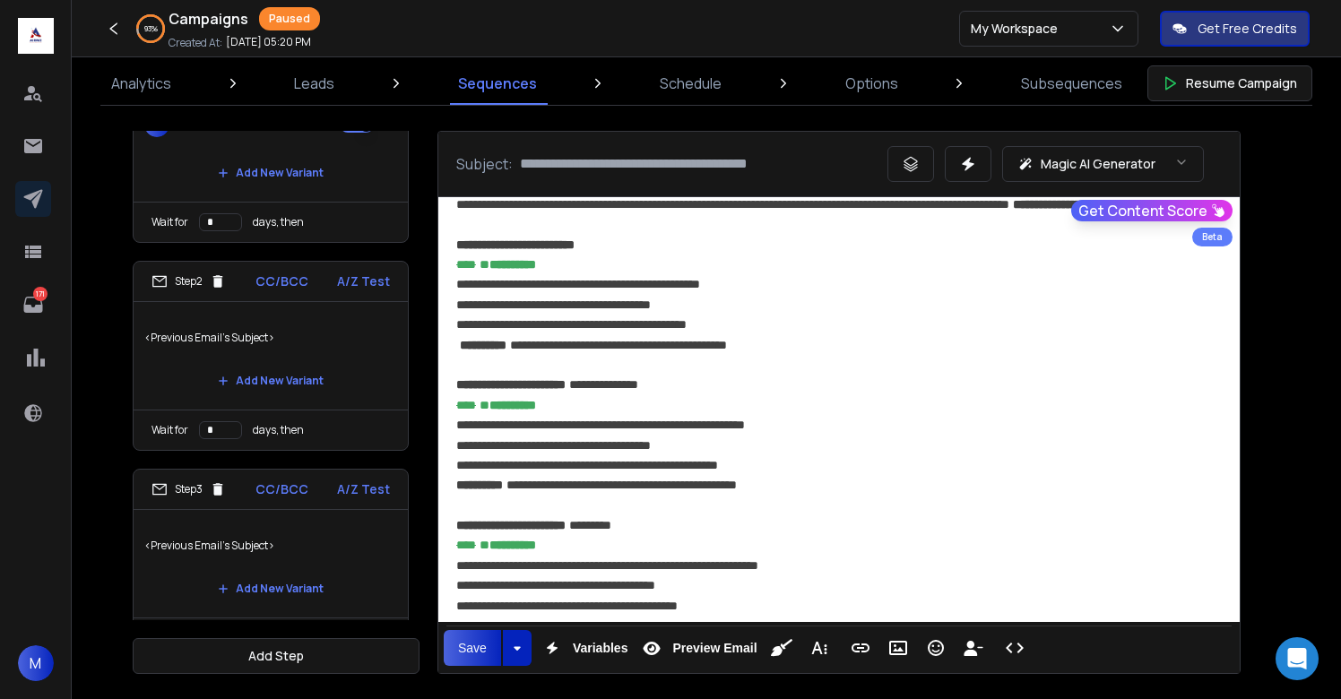
scroll to position [1294, 0]
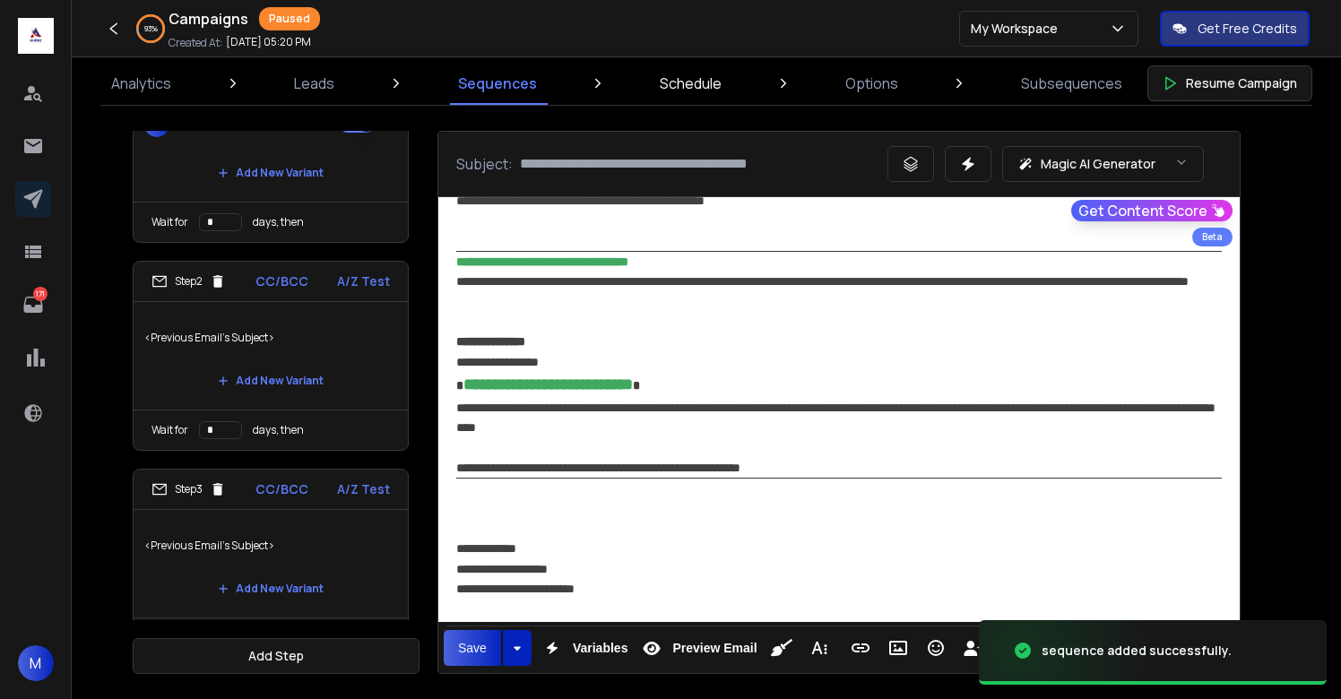
click at [715, 91] on p "Schedule" at bounding box center [691, 84] width 62 height 22
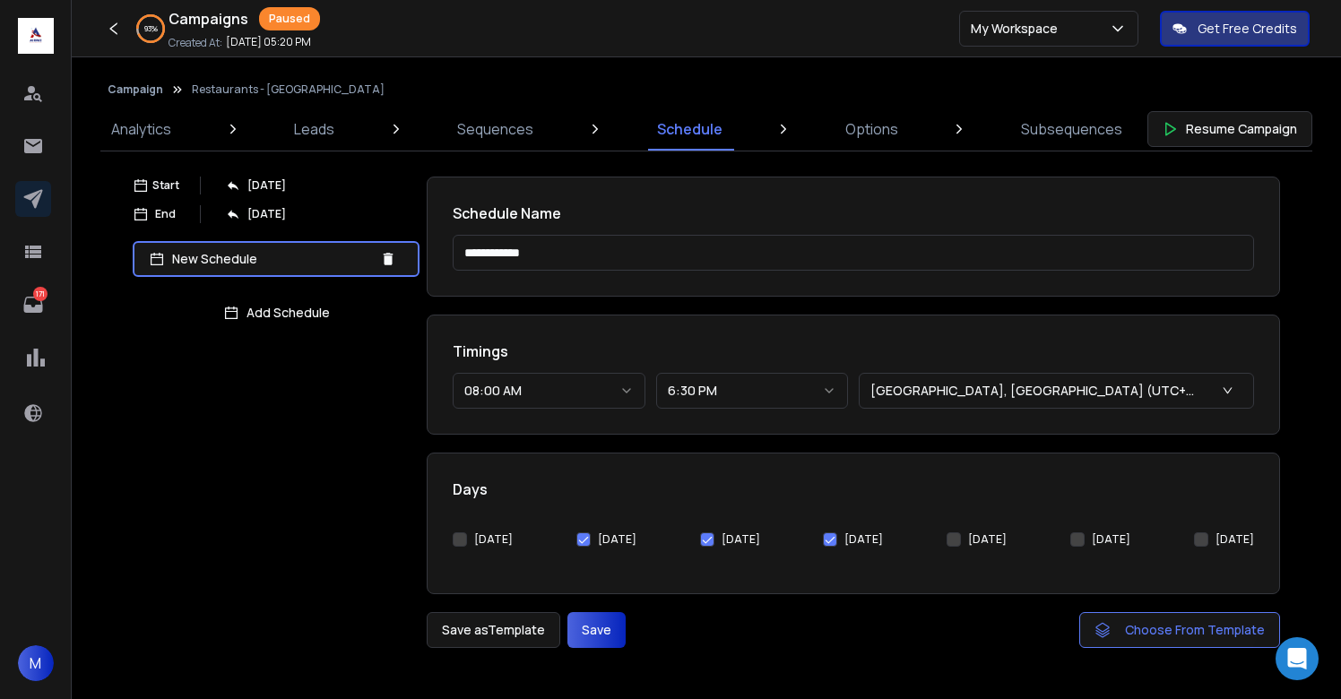
click at [460, 536] on button "[DATE]" at bounding box center [460, 540] width 14 height 14
click at [594, 634] on button "Save" at bounding box center [597, 630] width 58 height 36
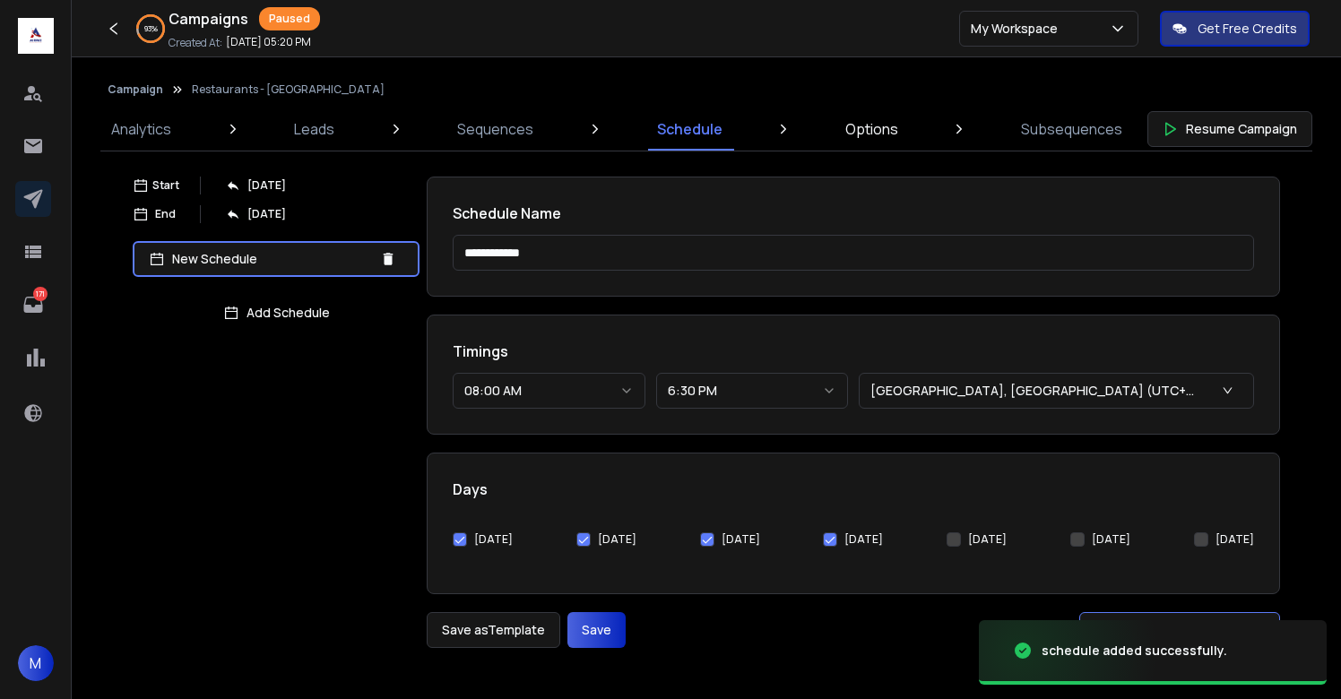
click at [875, 127] on p "Options" at bounding box center [871, 129] width 53 height 22
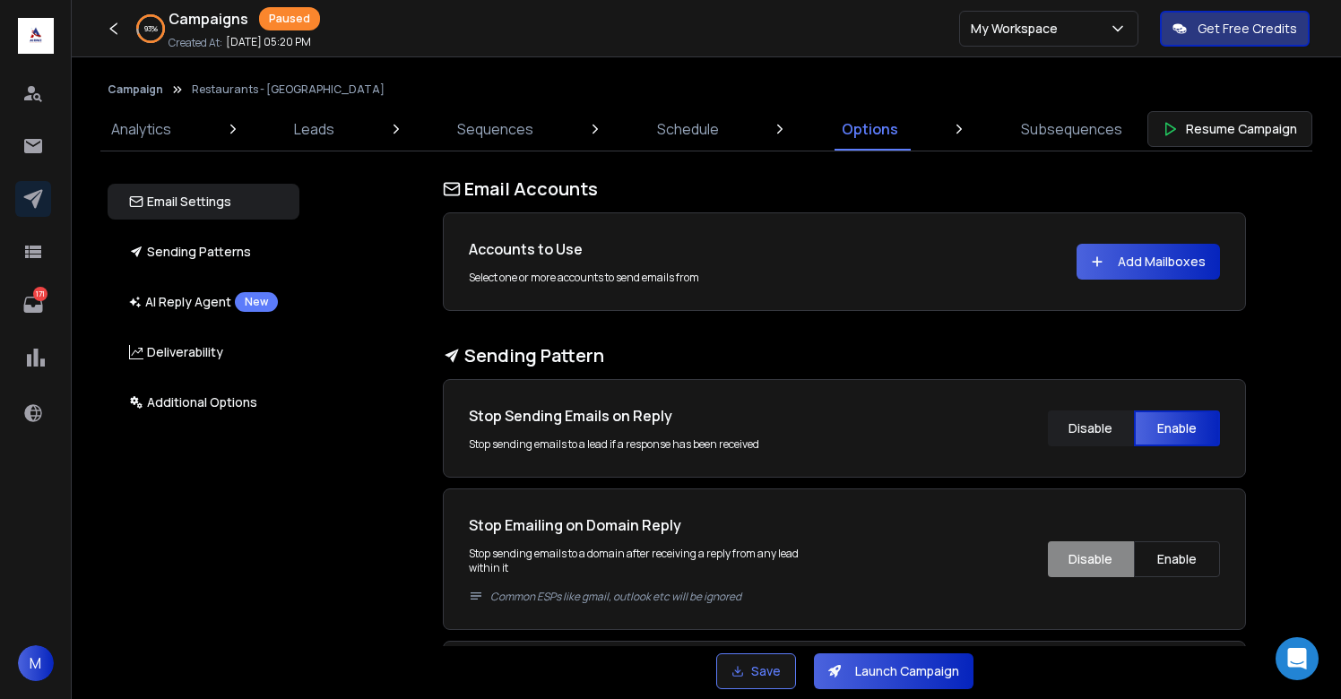
click at [1135, 259] on button "Add Mailboxes" at bounding box center [1148, 262] width 143 height 36
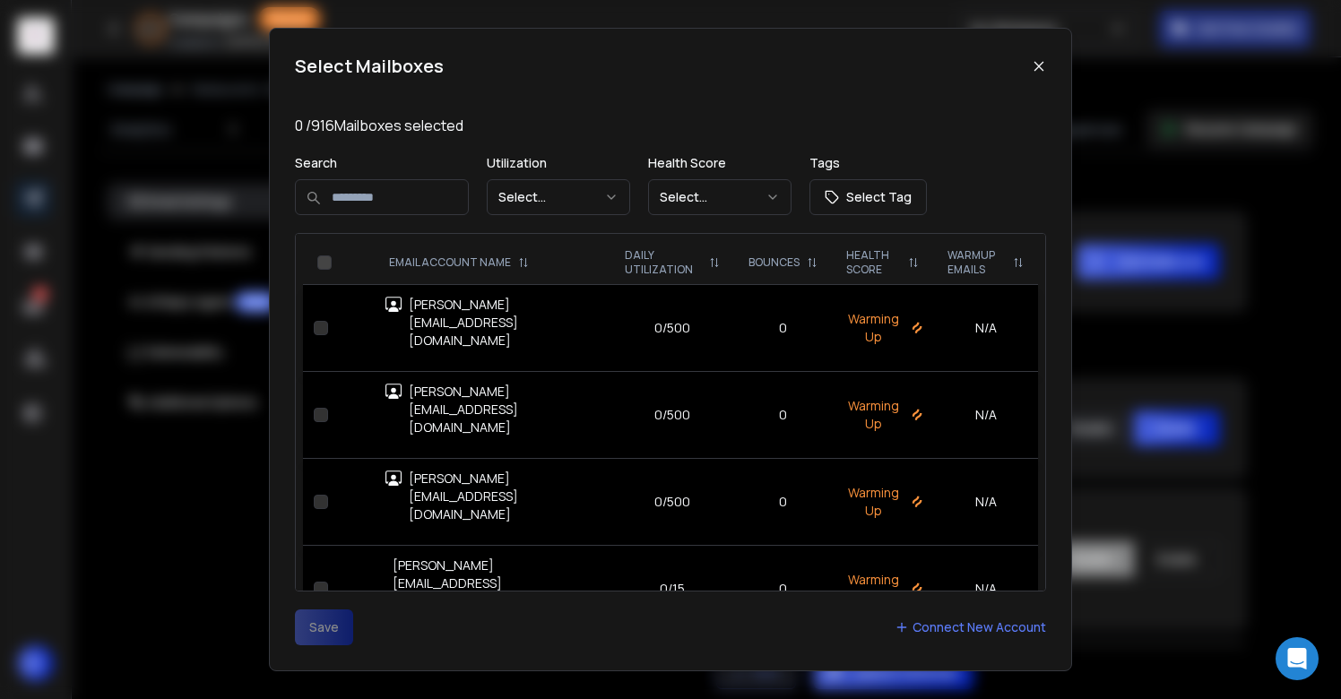
click at [366, 195] on input at bounding box center [382, 197] width 174 height 36
type input "***"
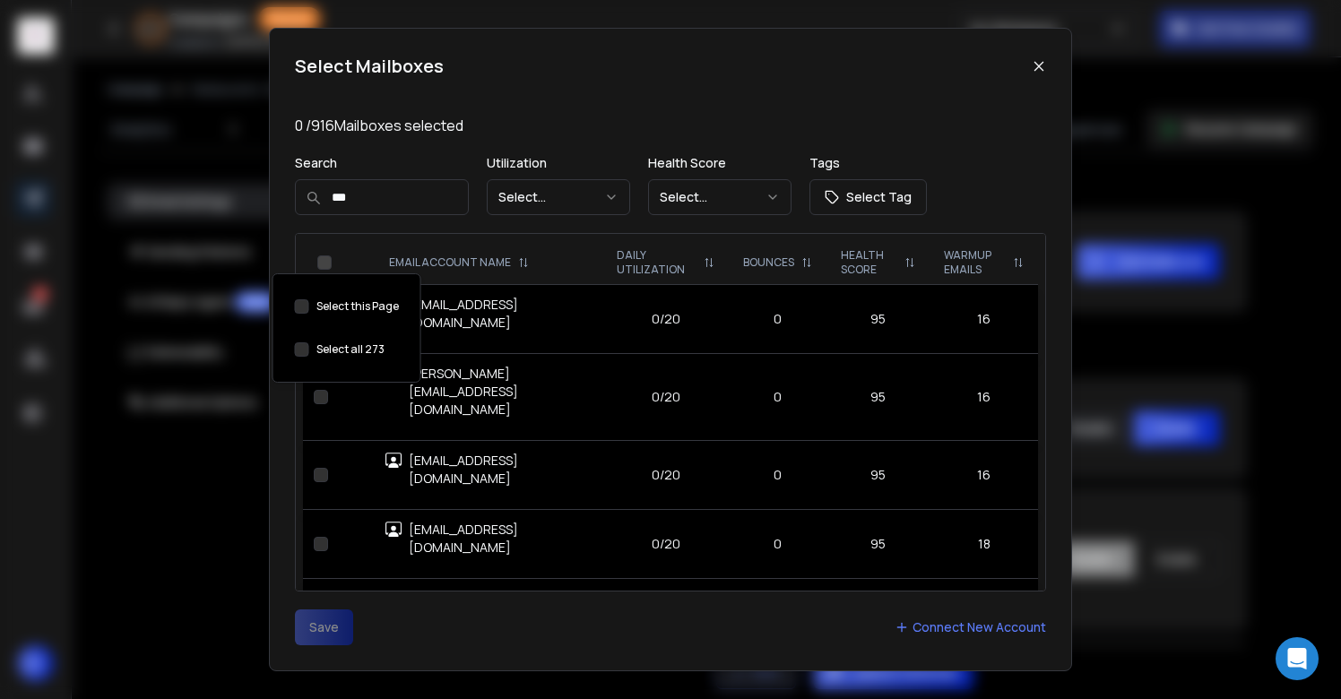
click at [297, 349] on button "Select this Page" at bounding box center [302, 349] width 14 height 14
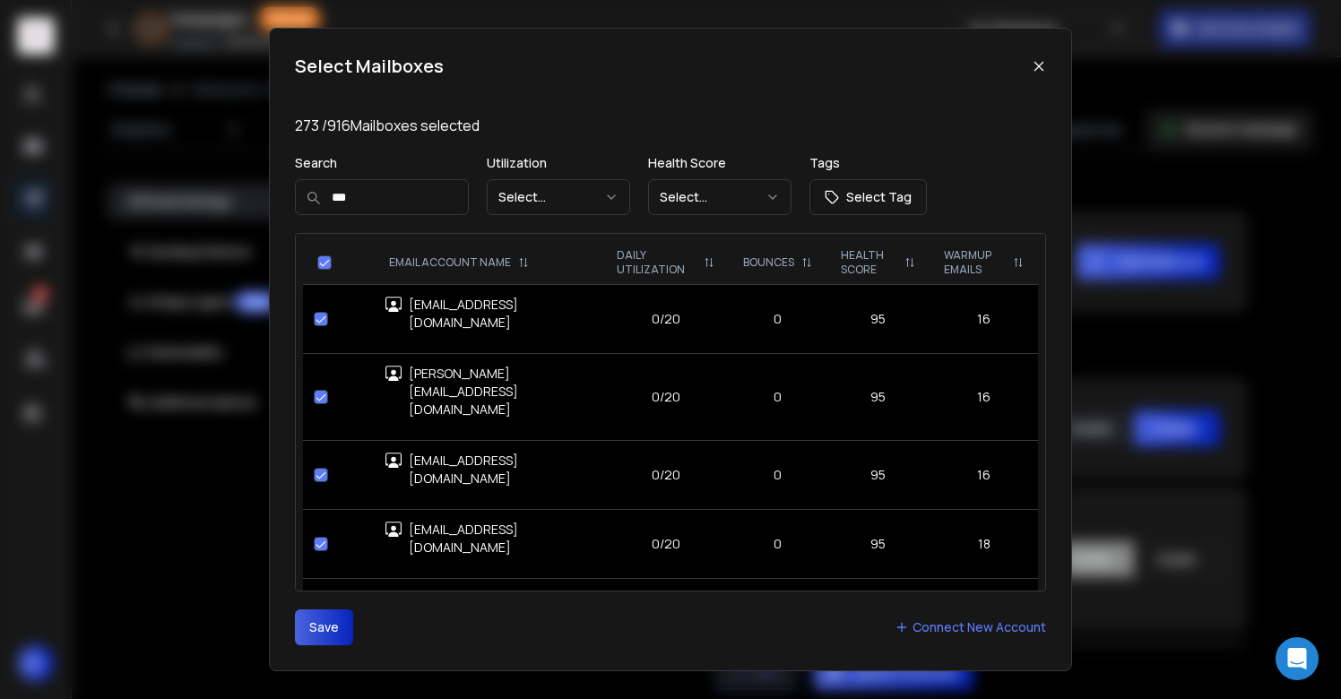
click at [334, 621] on button "Save" at bounding box center [324, 628] width 58 height 36
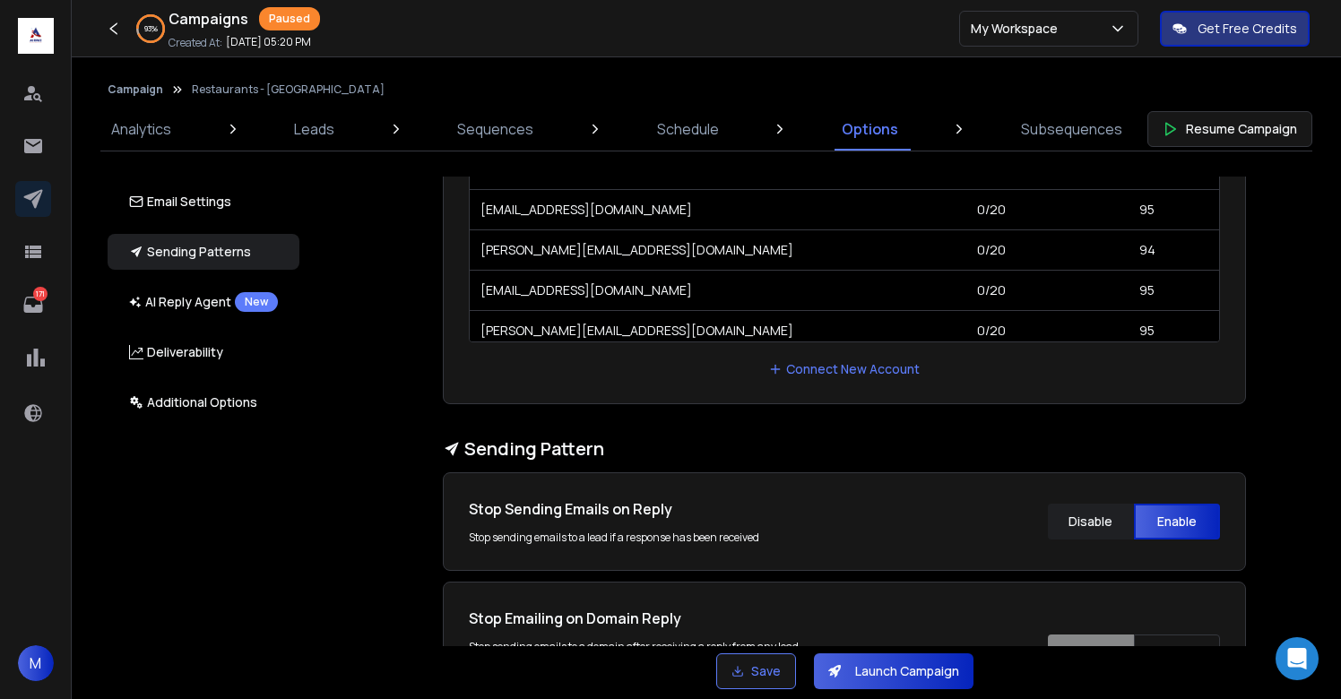
scroll to position [601, 0]
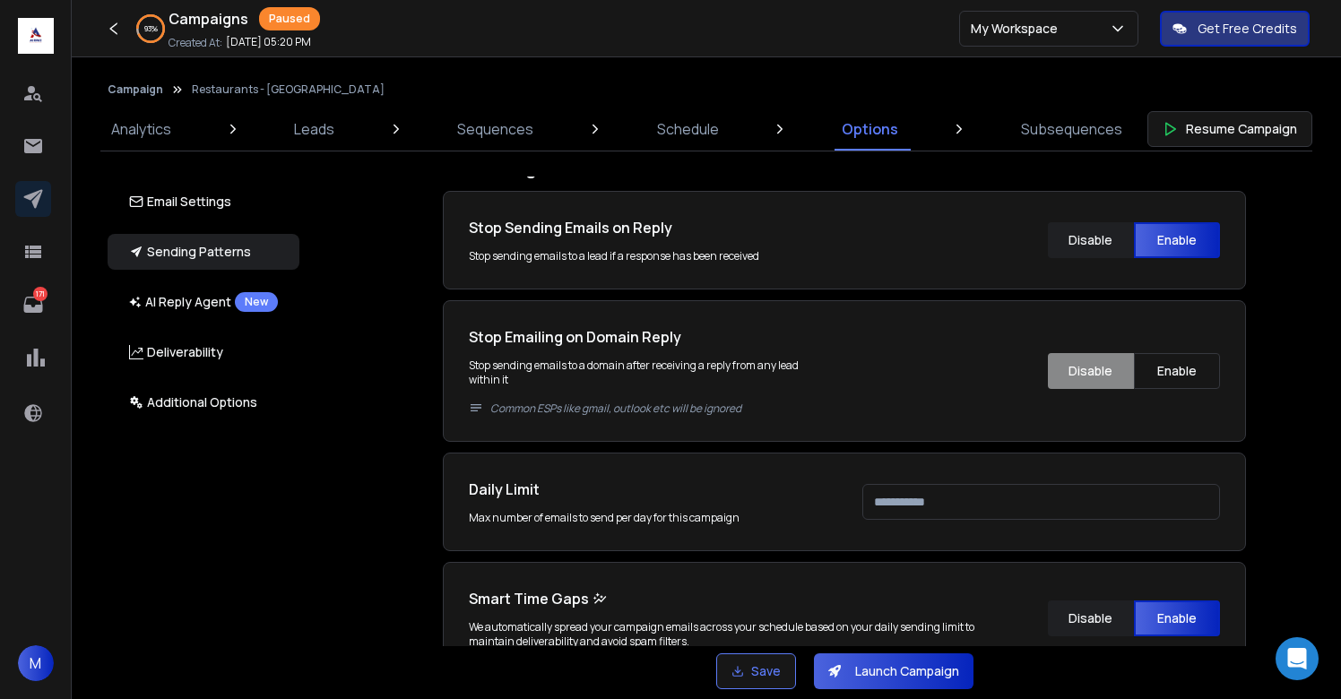
click at [906, 490] on input "***" at bounding box center [1041, 502] width 358 height 36
type input "***"
click at [843, 507] on div "Daily Limit Max number of emails to send per day for this campaign ***" at bounding box center [844, 502] width 751 height 47
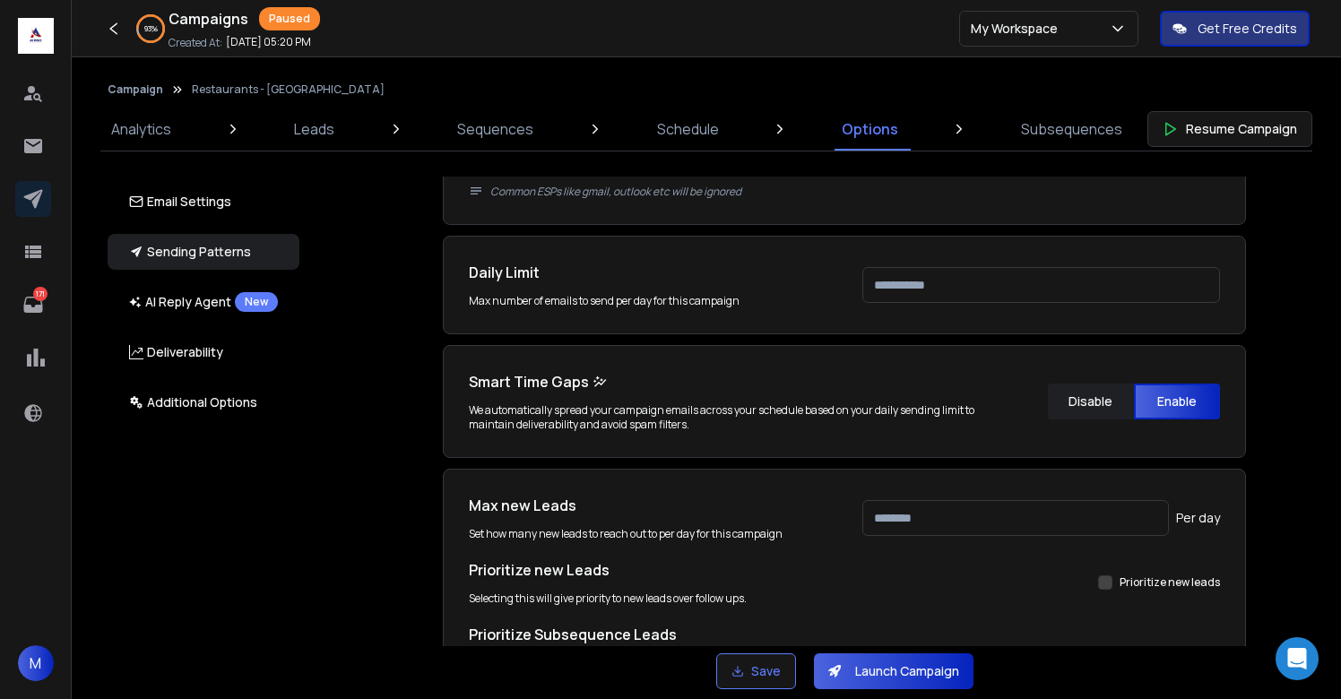
scroll to position [837, 0]
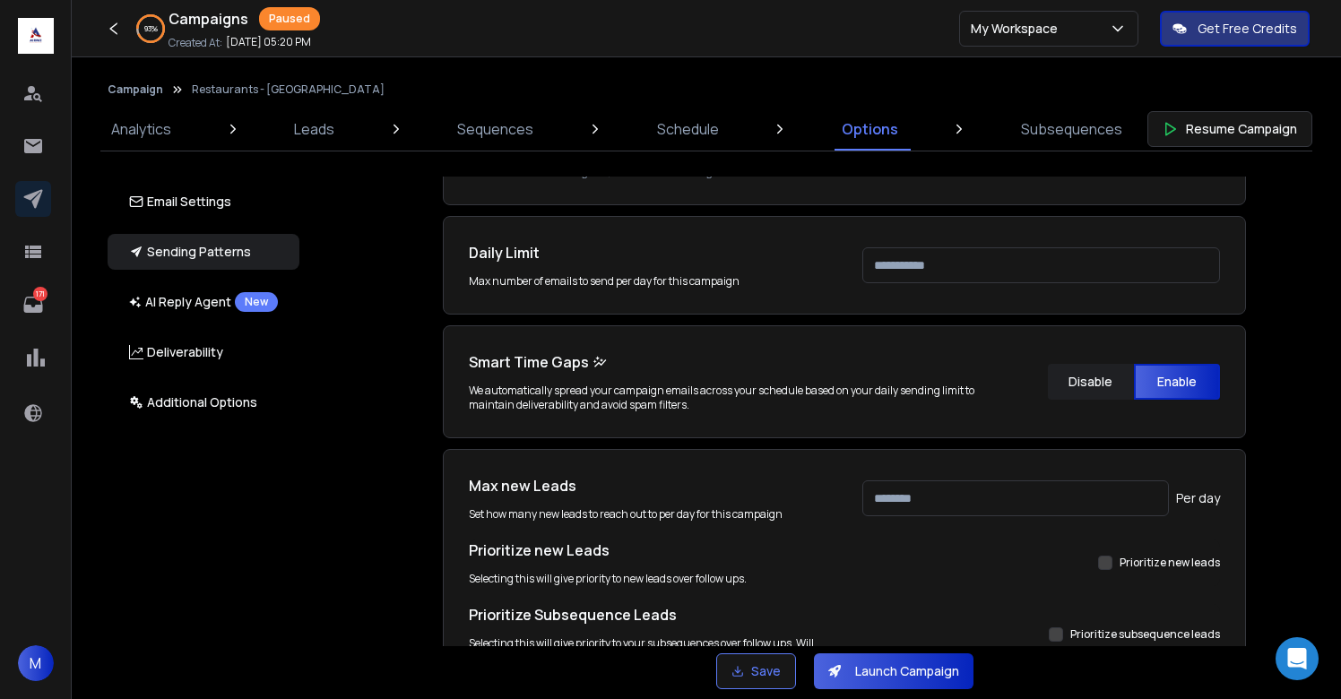
click at [943, 505] on input "***" at bounding box center [1015, 499] width 307 height 36
type input "***"
click at [1263, 441] on div "Email Accounts Accounts to Use Select one or more accounts to send emails from …" at bounding box center [854, 412] width 1053 height 470
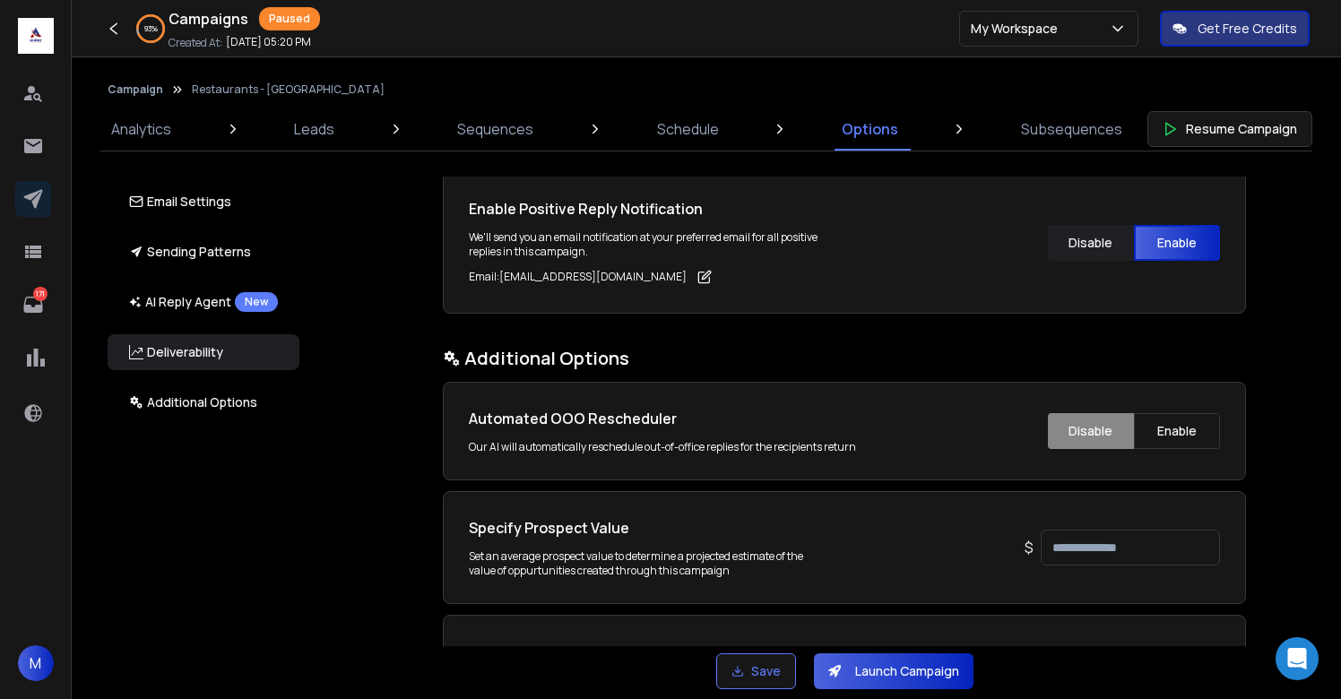
scroll to position [3070, 0]
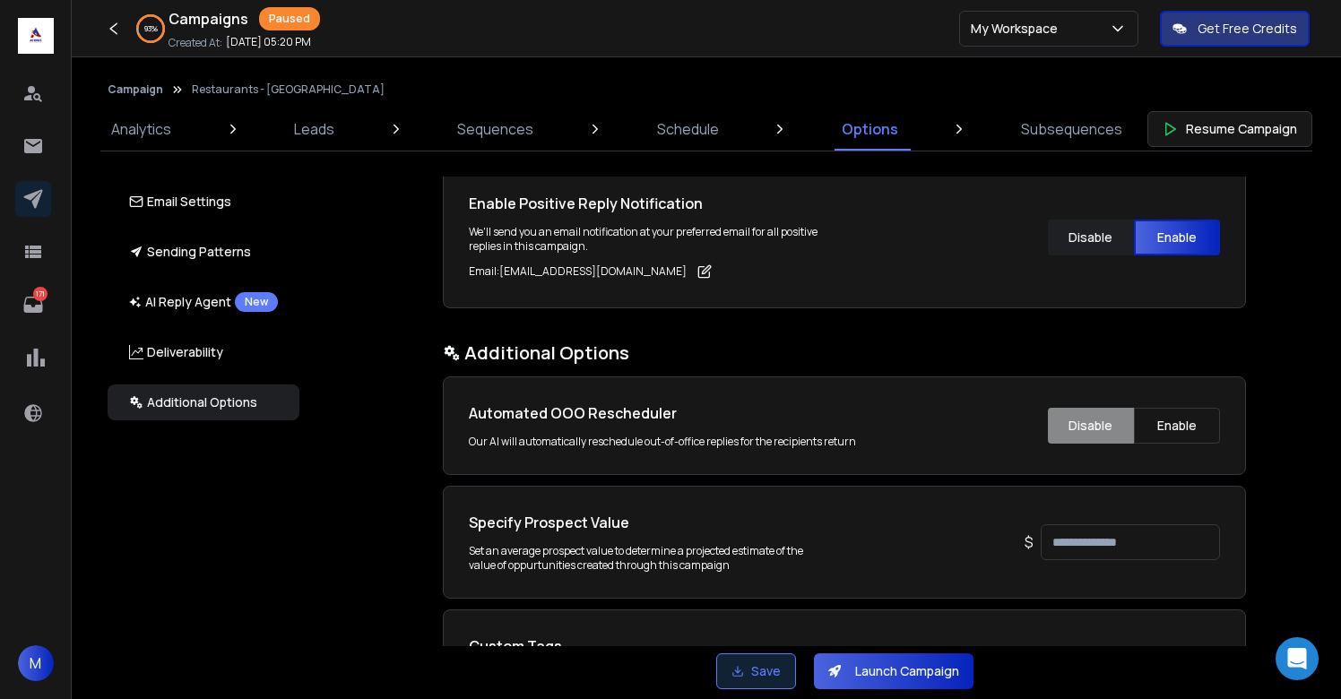
click at [750, 675] on button "Save" at bounding box center [756, 672] width 80 height 36
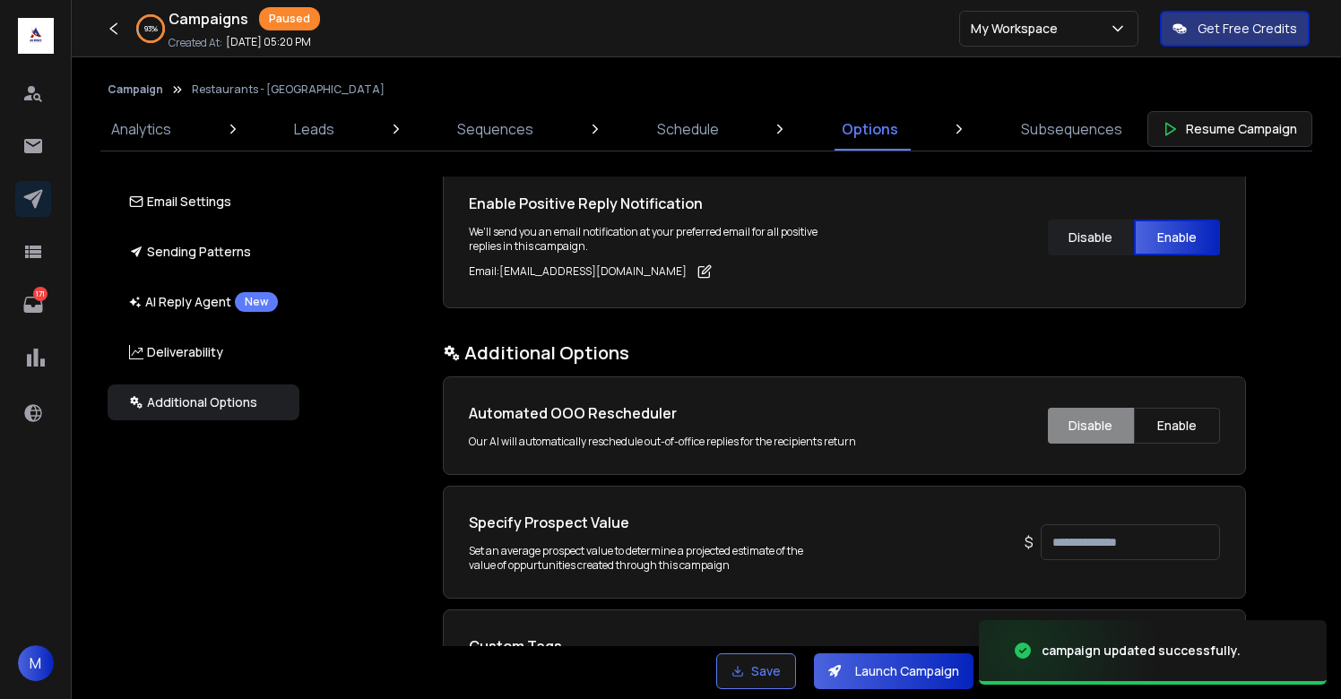
click at [881, 677] on button "Launch Campaign" at bounding box center [894, 672] width 160 height 36
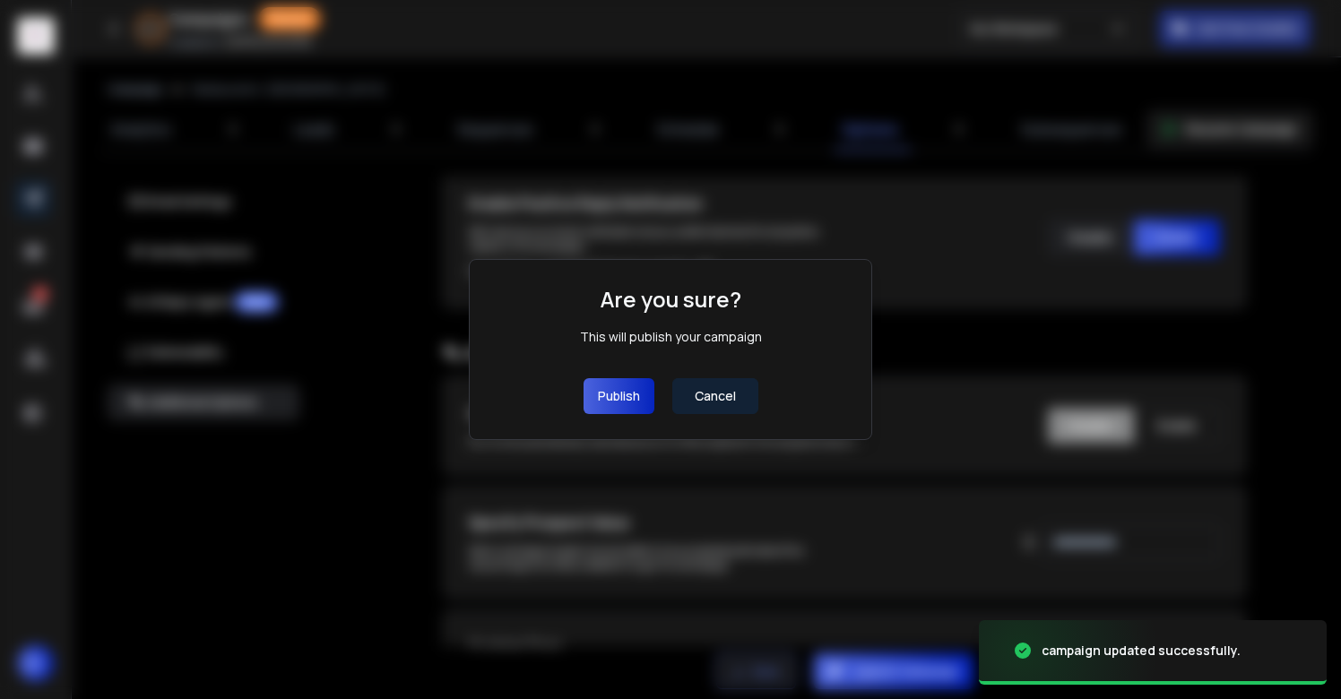
click at [636, 399] on button "Publish" at bounding box center [619, 396] width 71 height 36
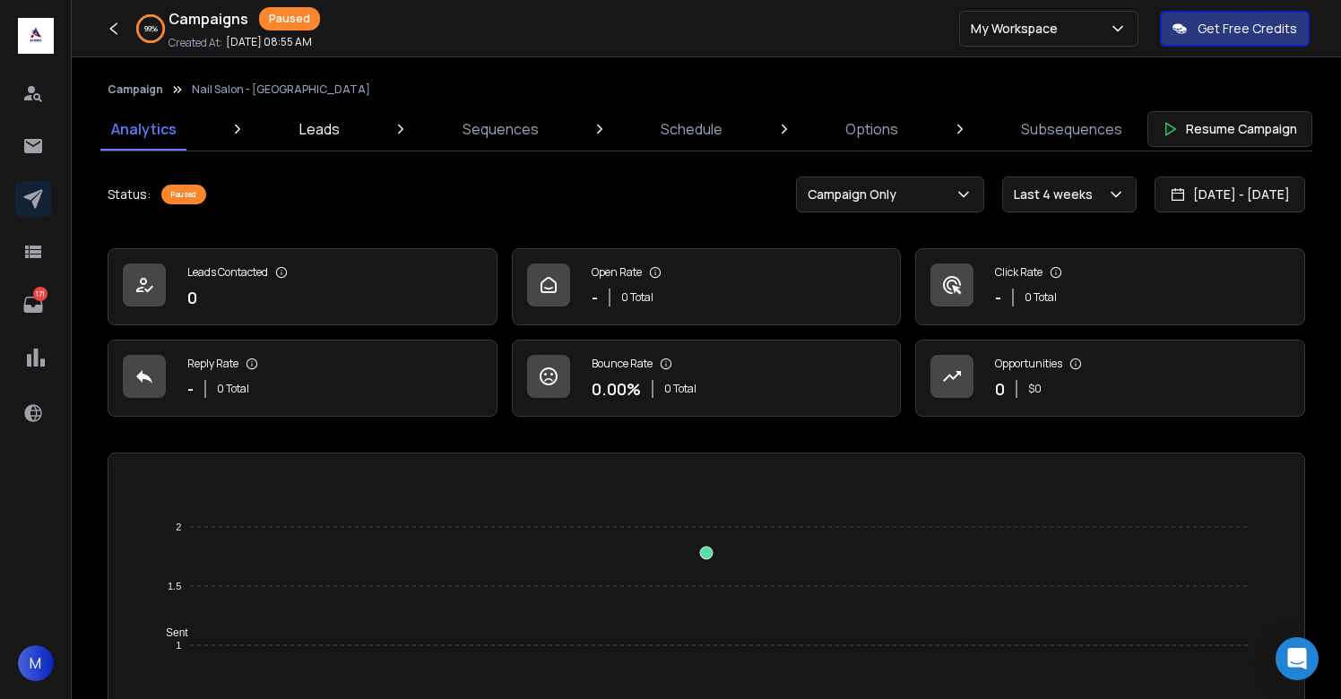
click at [330, 135] on p "Leads" at bounding box center [319, 129] width 40 height 22
click at [314, 134] on p "Leads" at bounding box center [321, 129] width 40 height 22
click at [318, 126] on p "Leads" at bounding box center [321, 129] width 40 height 22
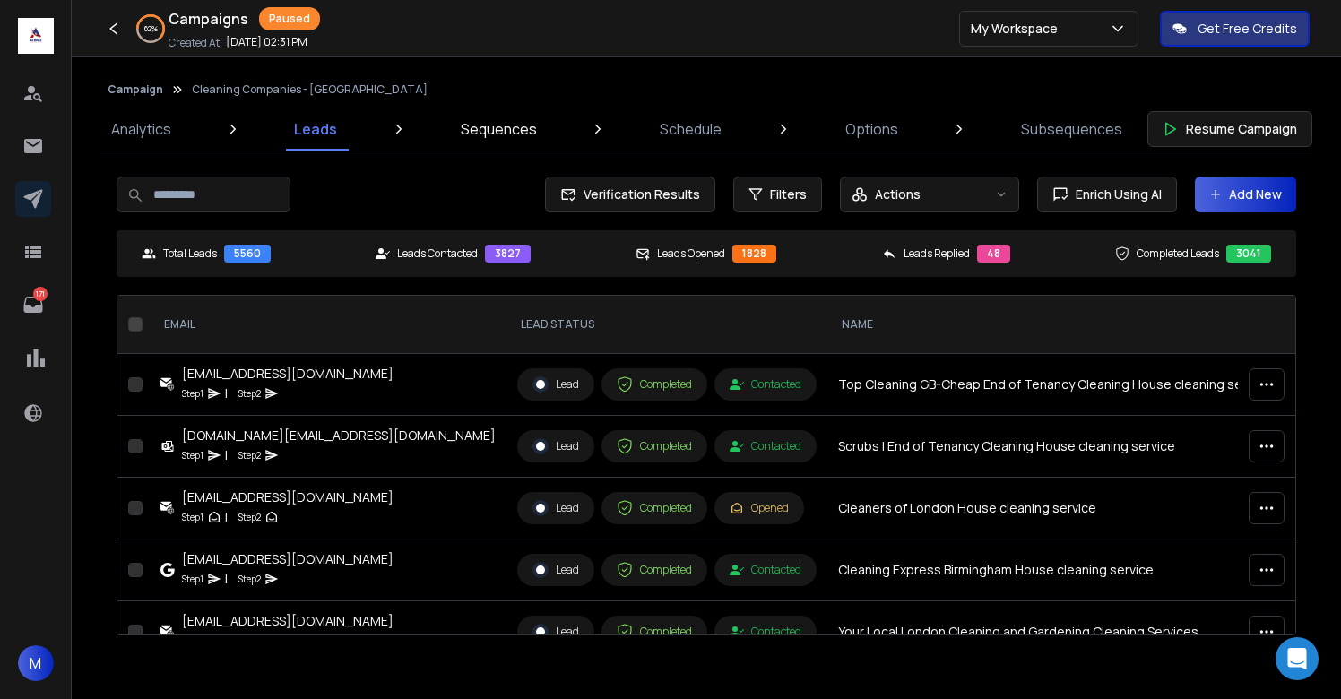
click at [501, 128] on p "Sequences" at bounding box center [499, 129] width 76 height 22
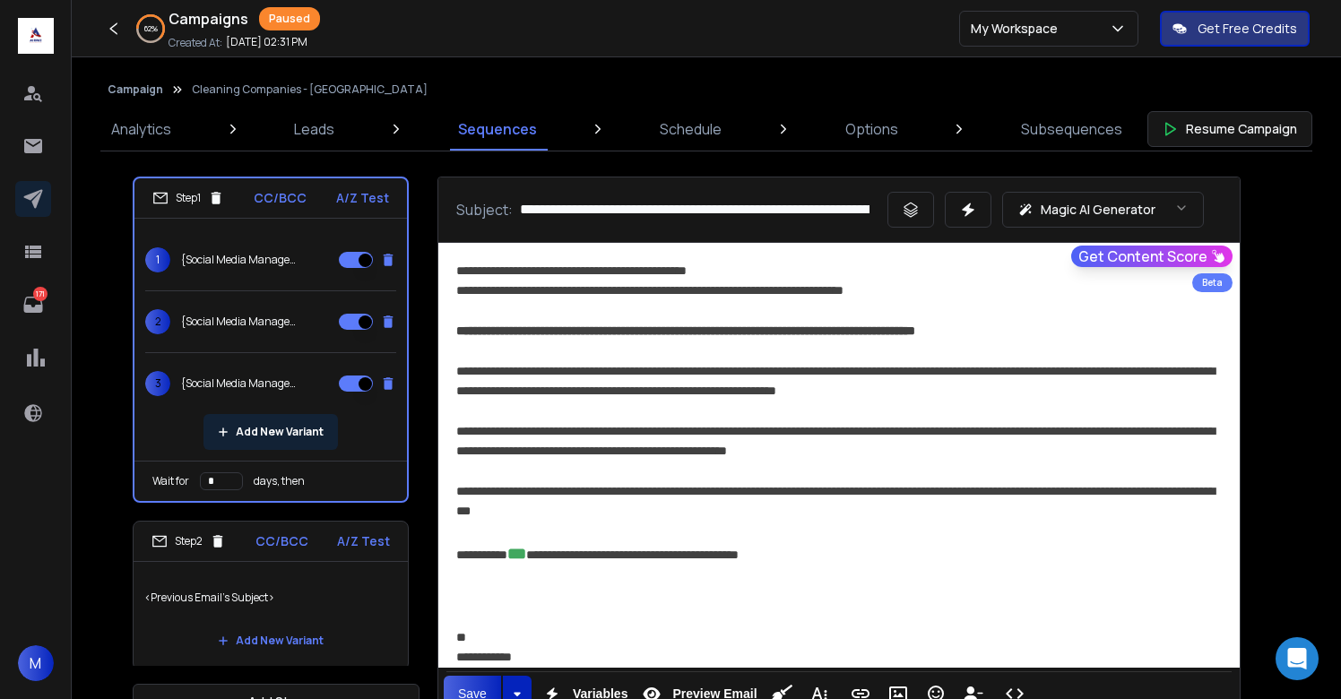
scroll to position [4, 0]
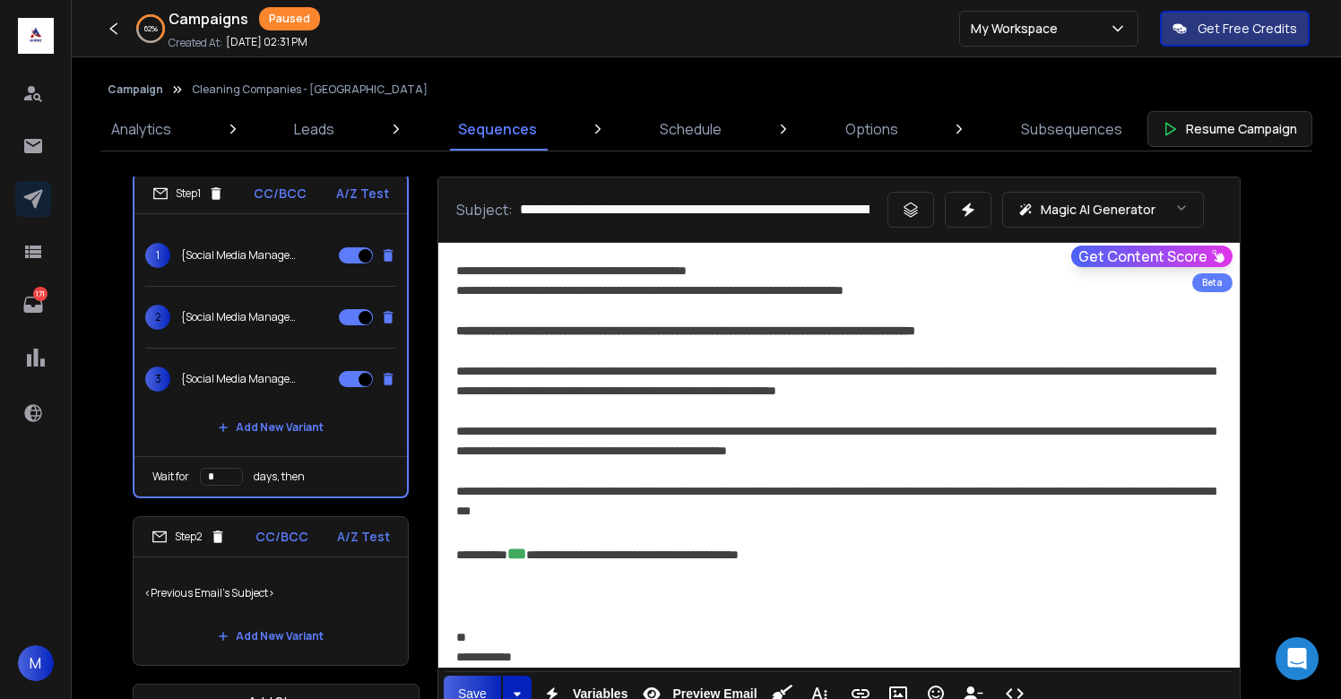
click at [304, 603] on p "<Previous Email's Subject>" at bounding box center [270, 593] width 253 height 50
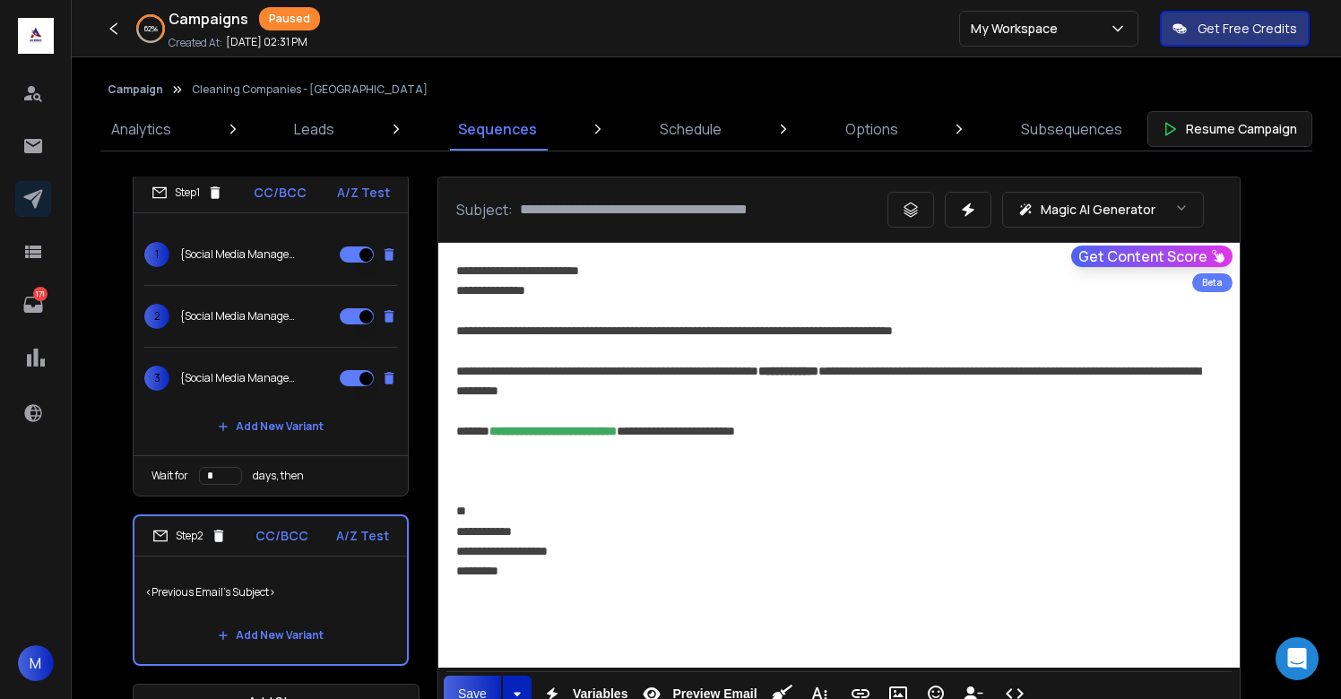
scroll to position [46, 0]
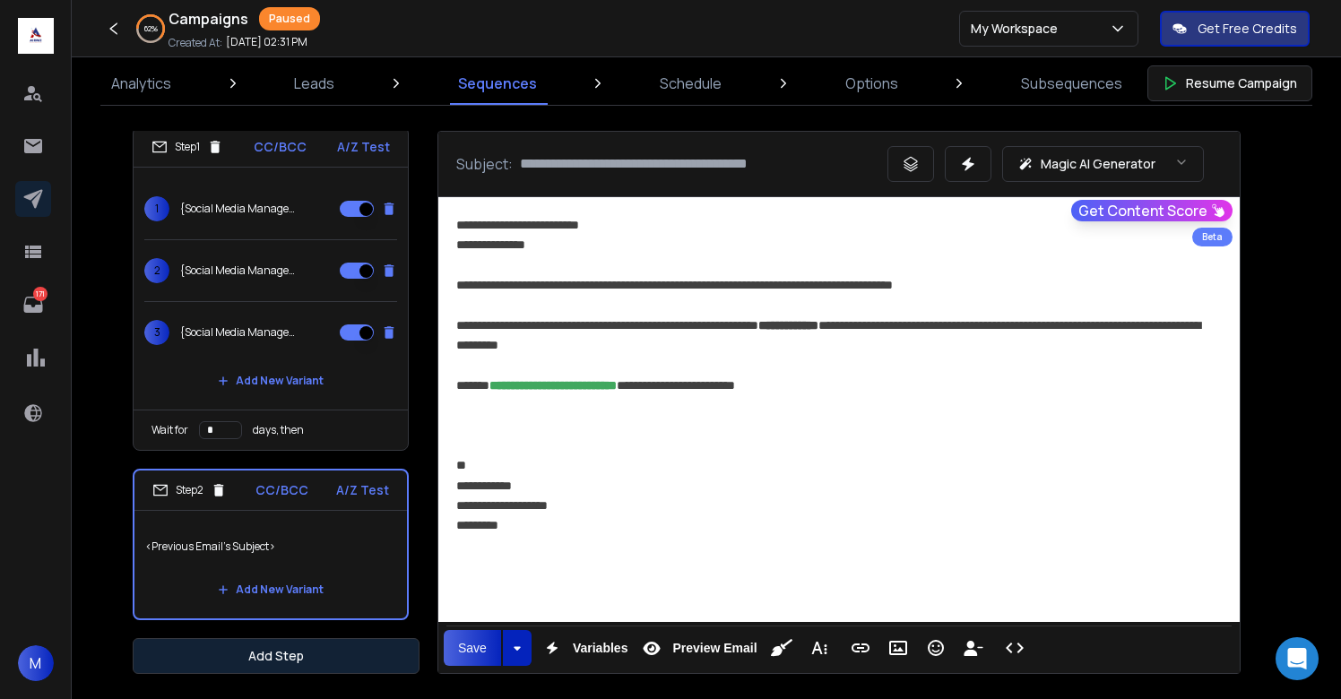
click at [302, 664] on button "Add Step" at bounding box center [276, 656] width 287 height 36
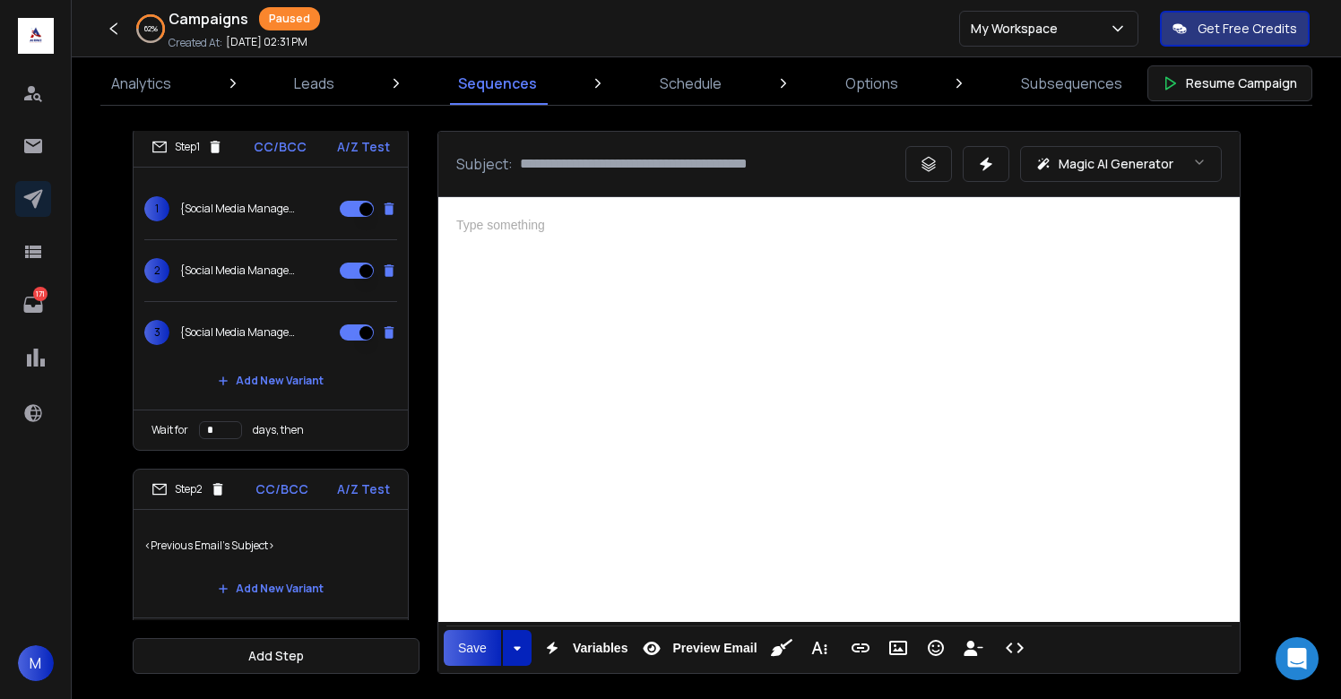
click at [785, 351] on div at bounding box center [839, 407] width 802 height 420
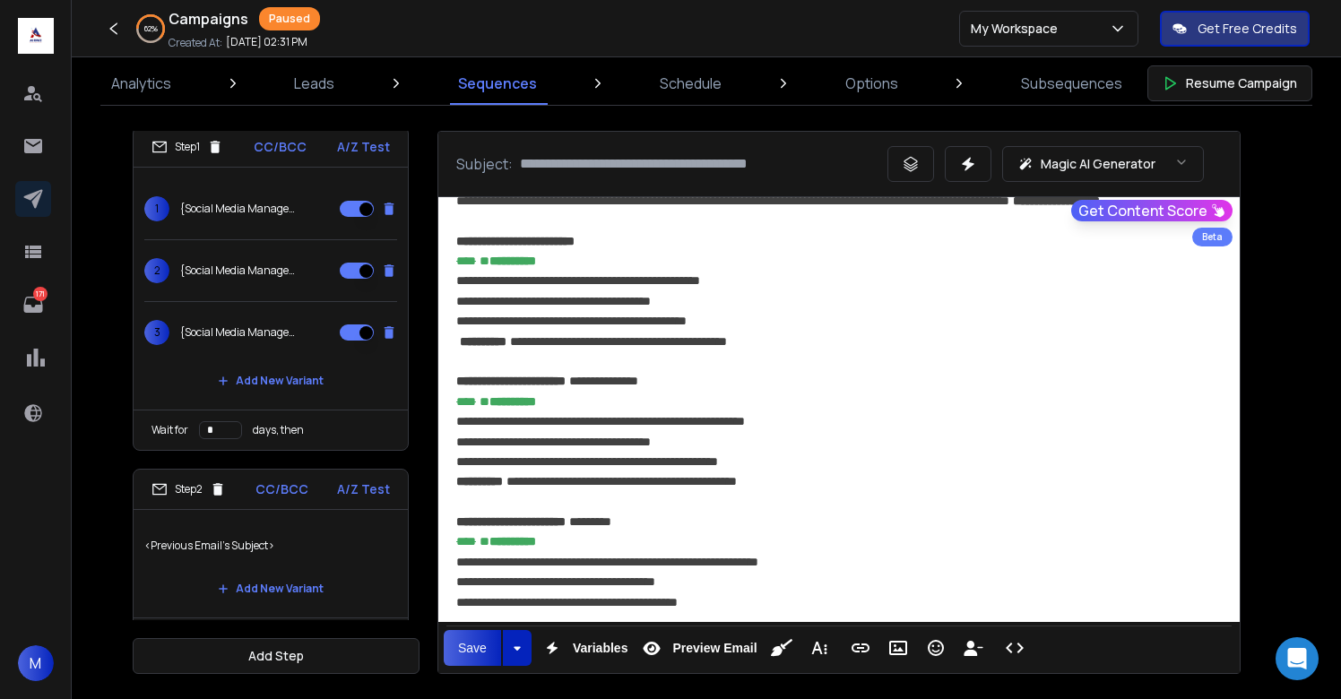
scroll to position [1294, 0]
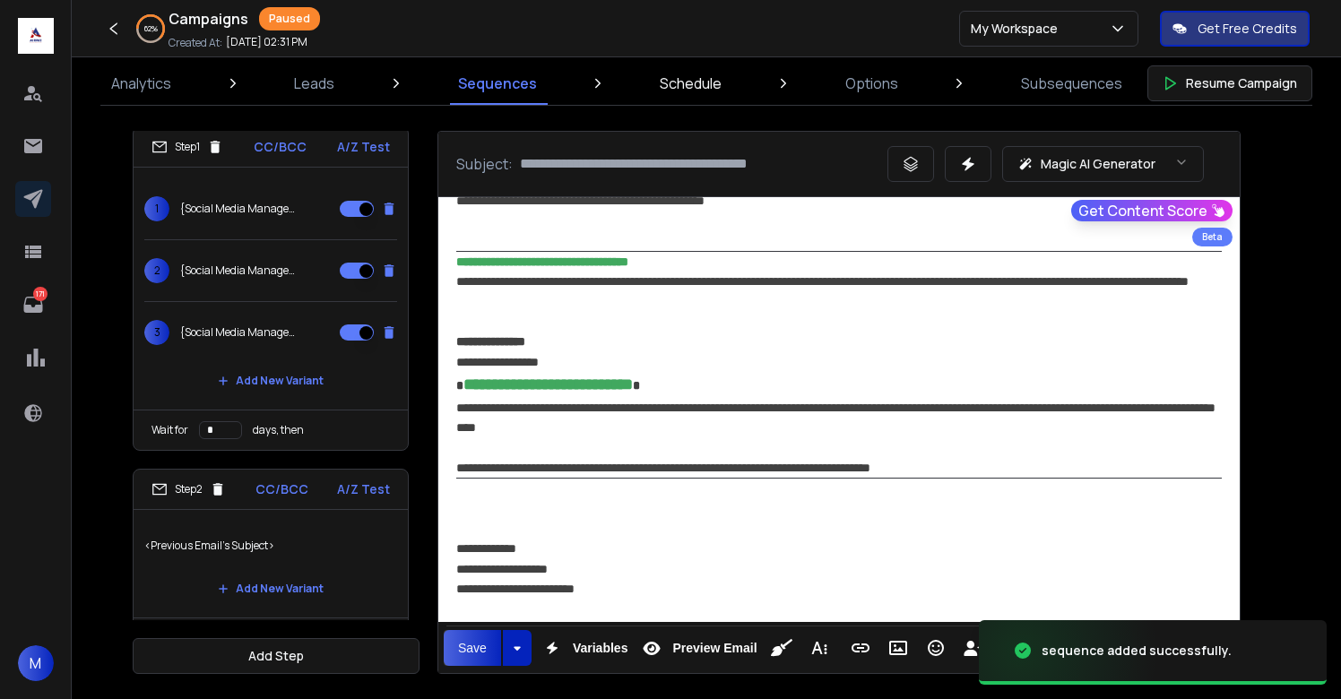
click at [678, 87] on p "Schedule" at bounding box center [691, 84] width 62 height 22
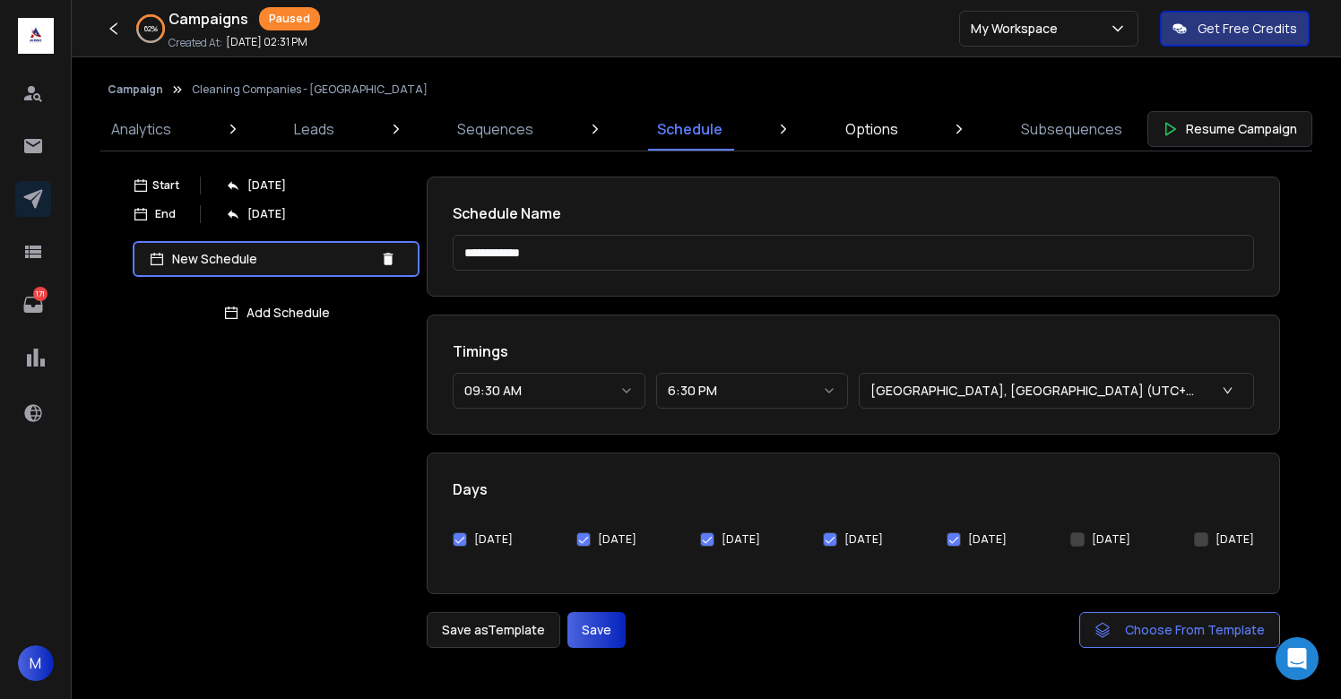
click at [892, 126] on p "Options" at bounding box center [871, 129] width 53 height 22
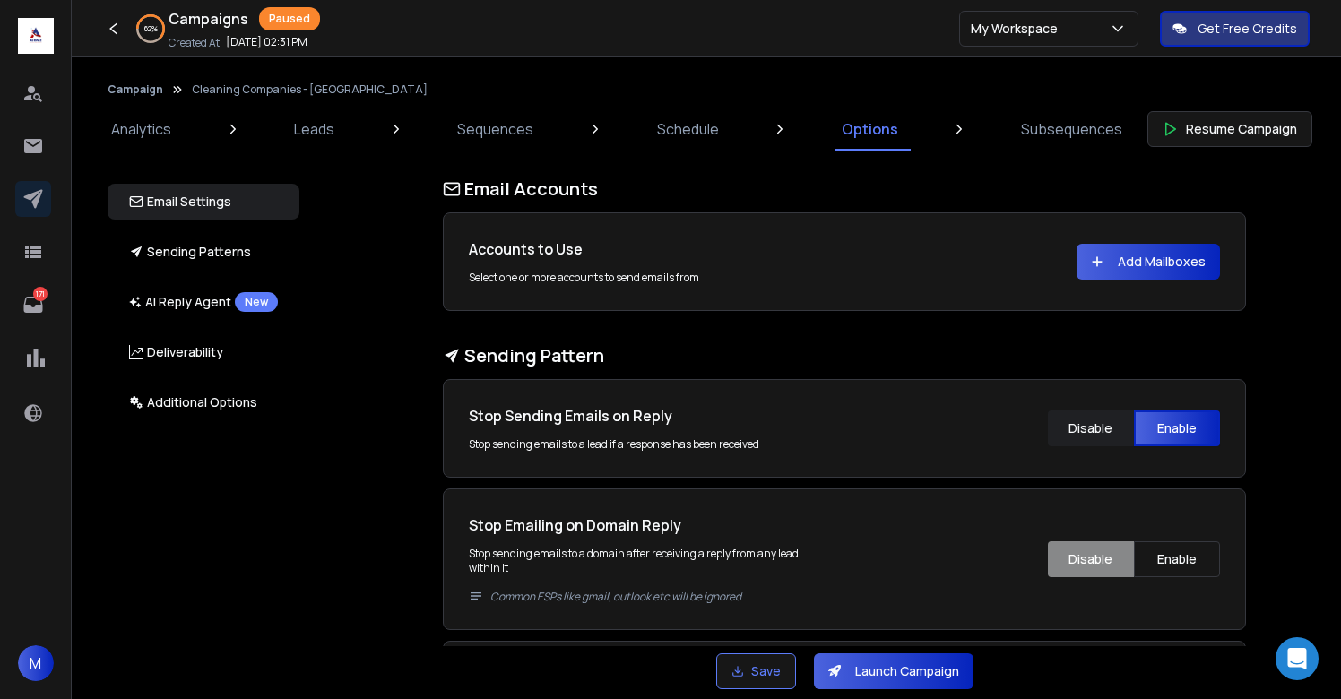
click at [1145, 274] on button "Add Mailboxes" at bounding box center [1148, 262] width 143 height 36
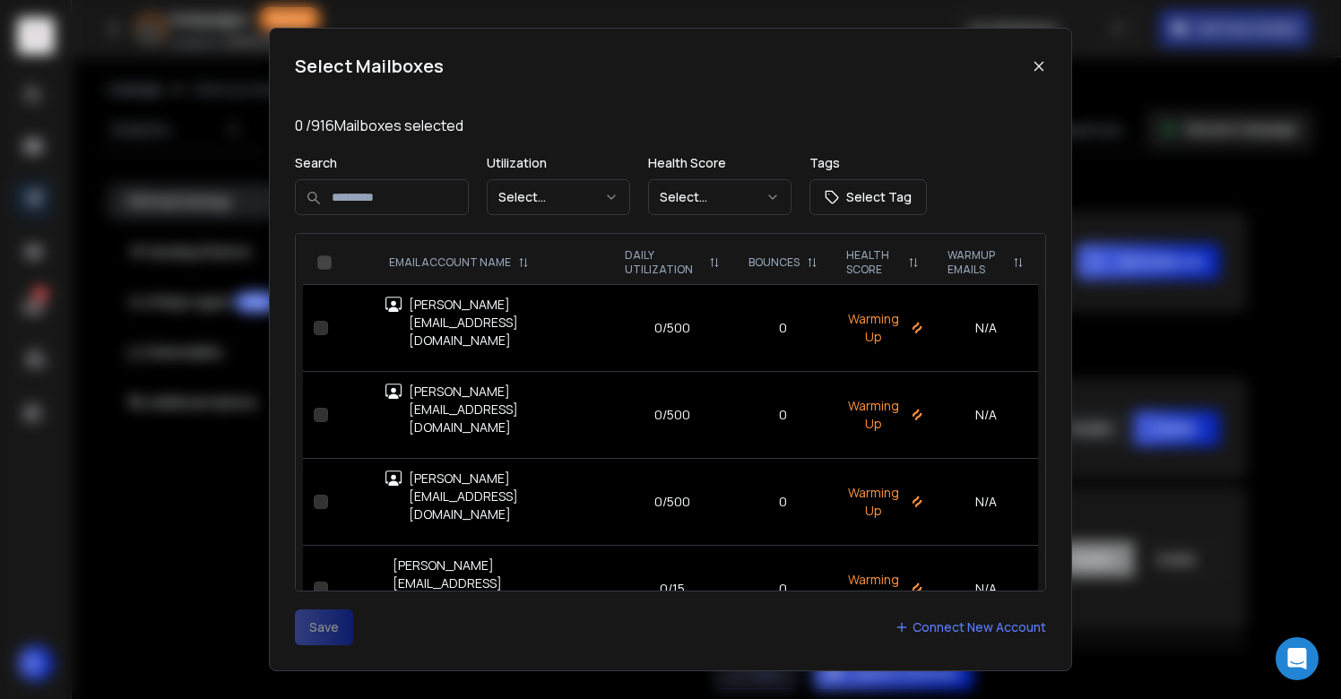
click at [411, 198] on input at bounding box center [382, 197] width 174 height 36
type input "***"
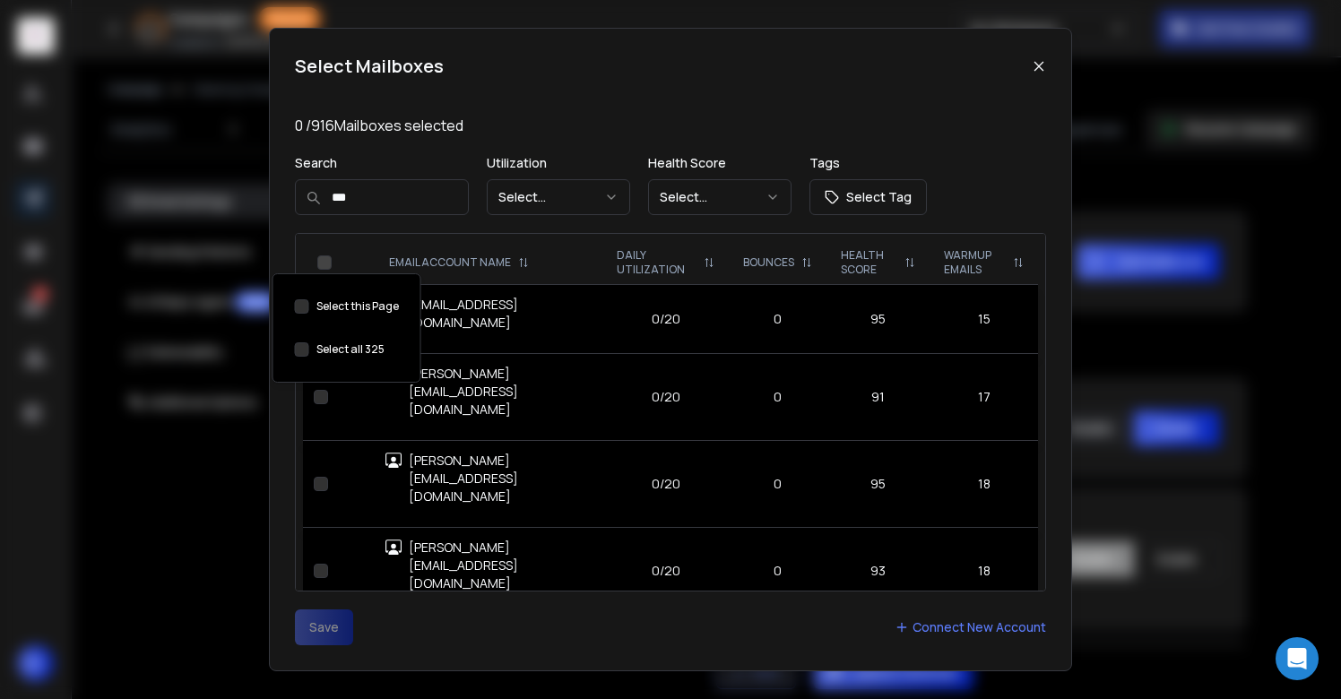
click at [304, 343] on button "Select this Page" at bounding box center [302, 349] width 14 height 14
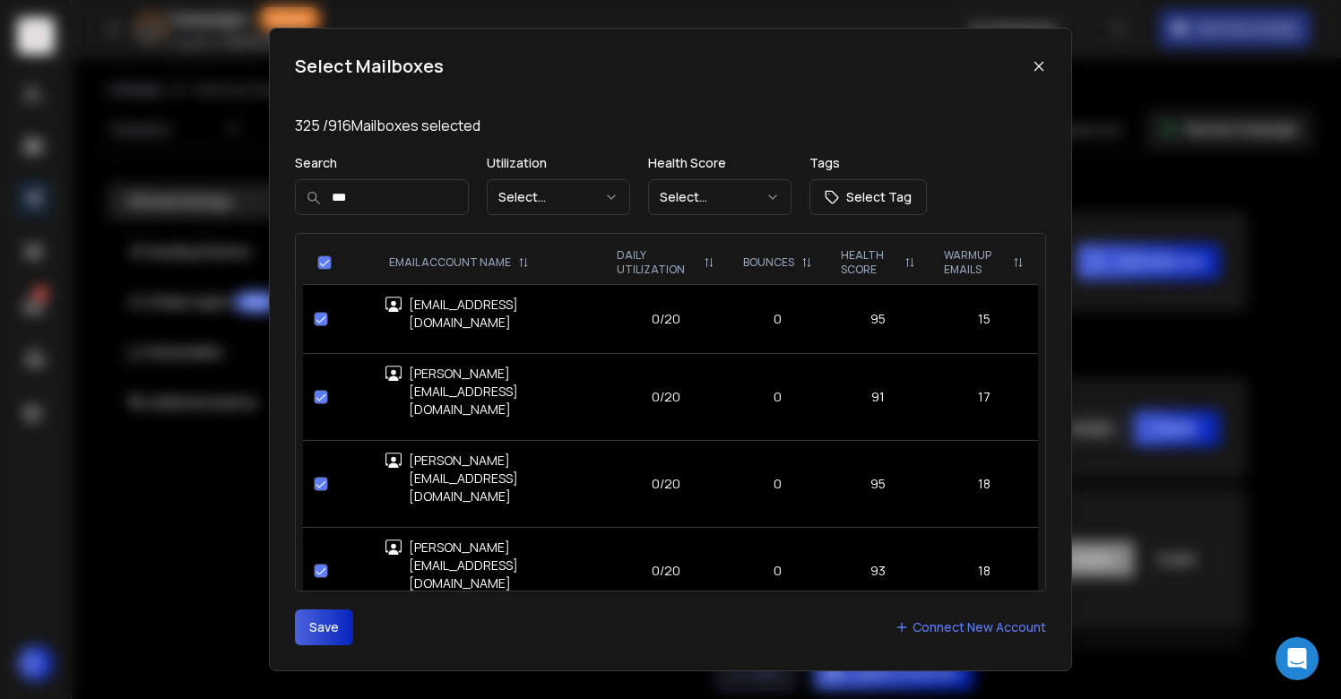
click at [330, 631] on button "Save" at bounding box center [324, 628] width 58 height 36
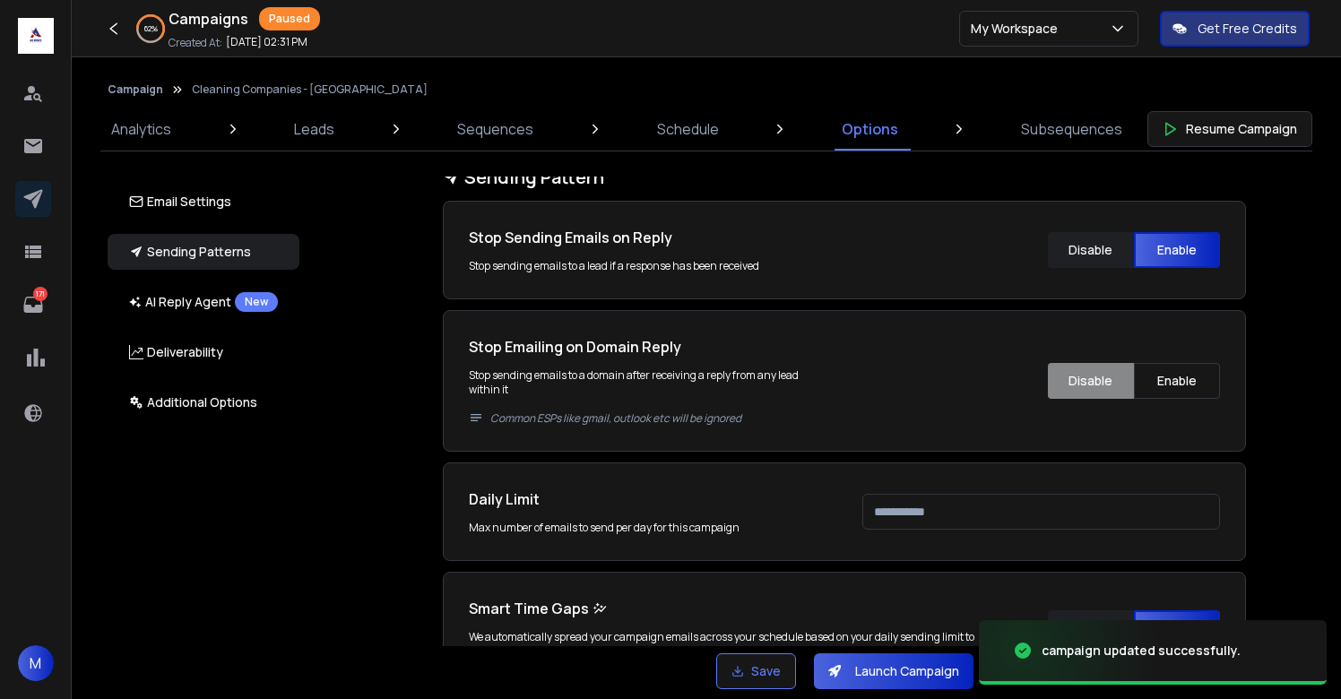
scroll to position [358, 0]
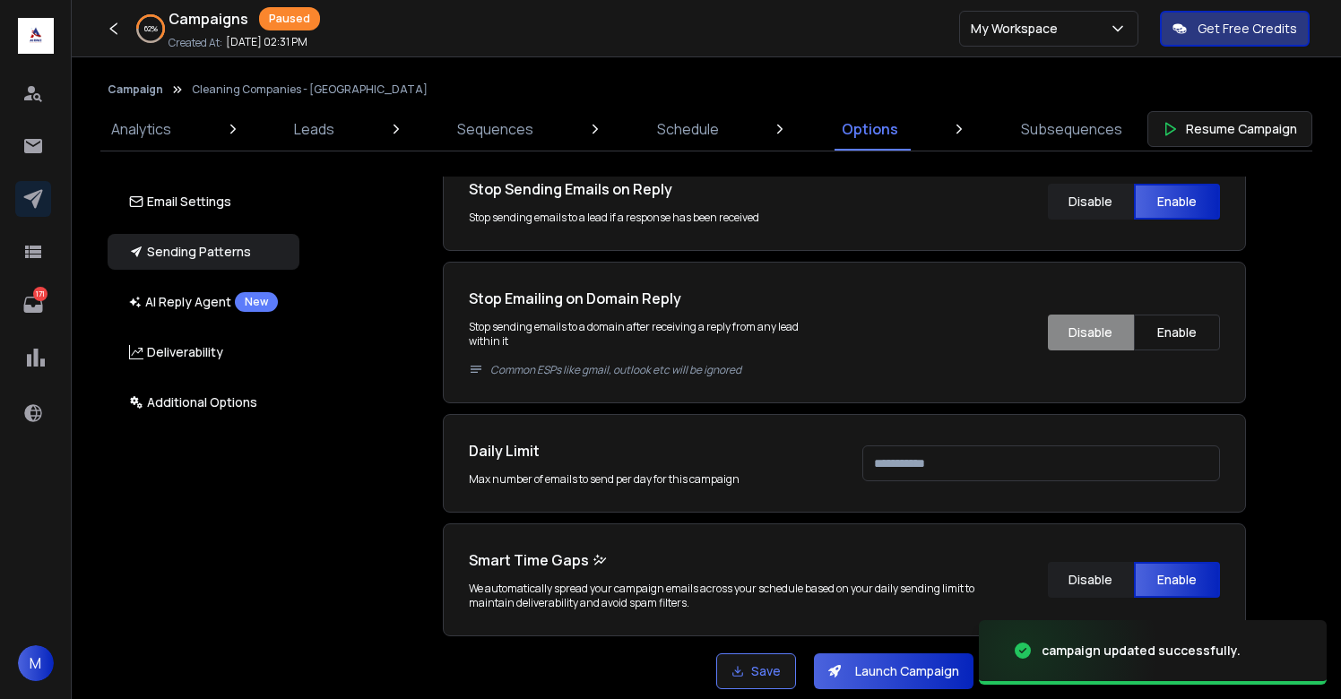
click at [919, 474] on input "****" at bounding box center [1041, 464] width 358 height 36
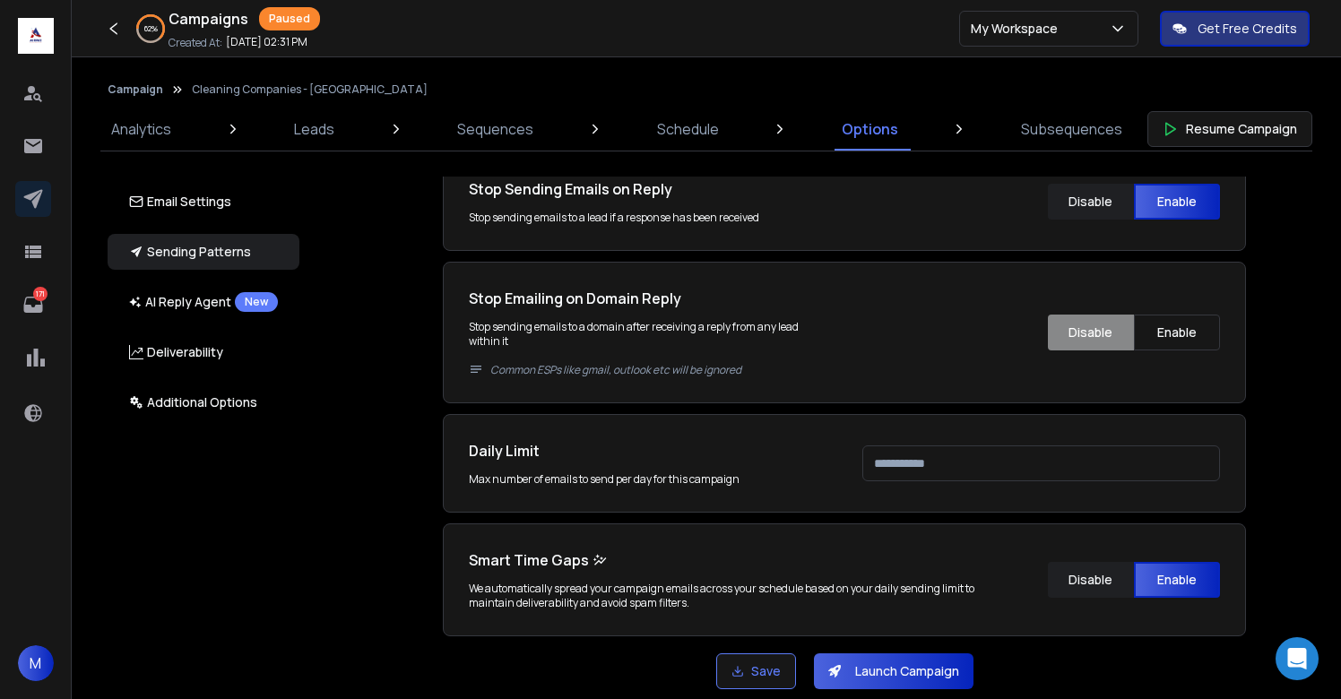
type input "***"
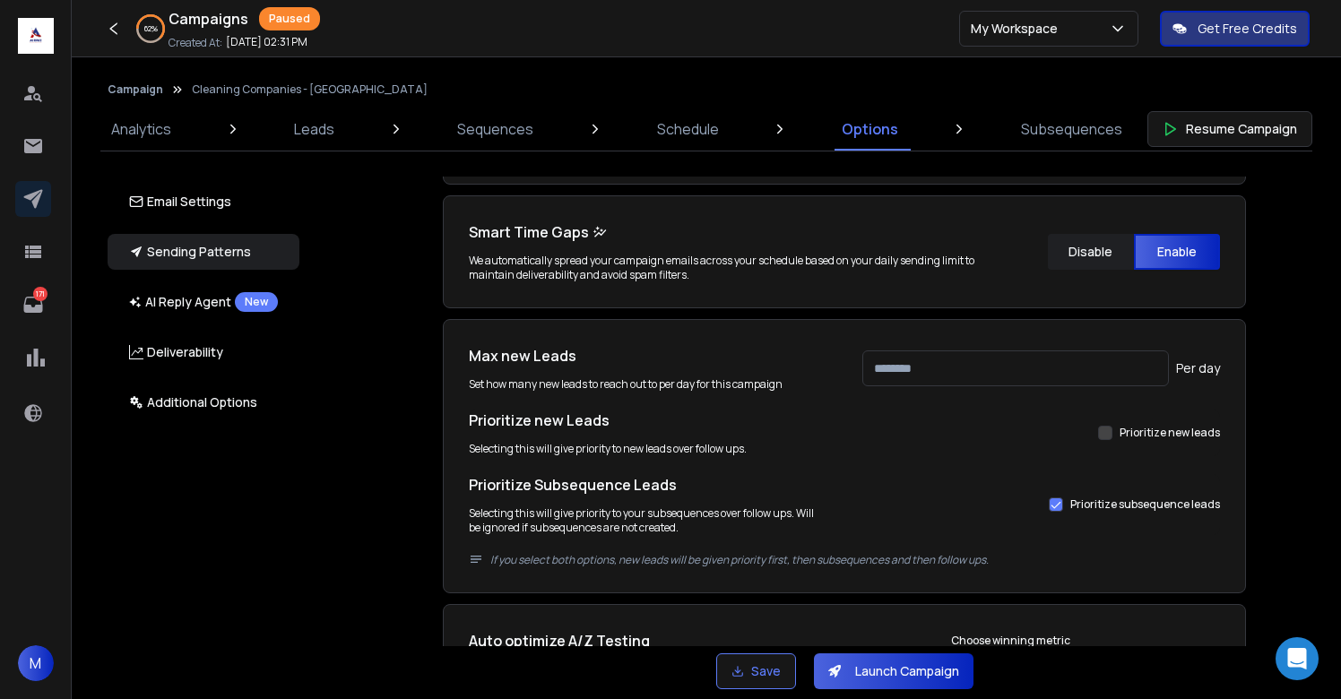
scroll to position [973, 0]
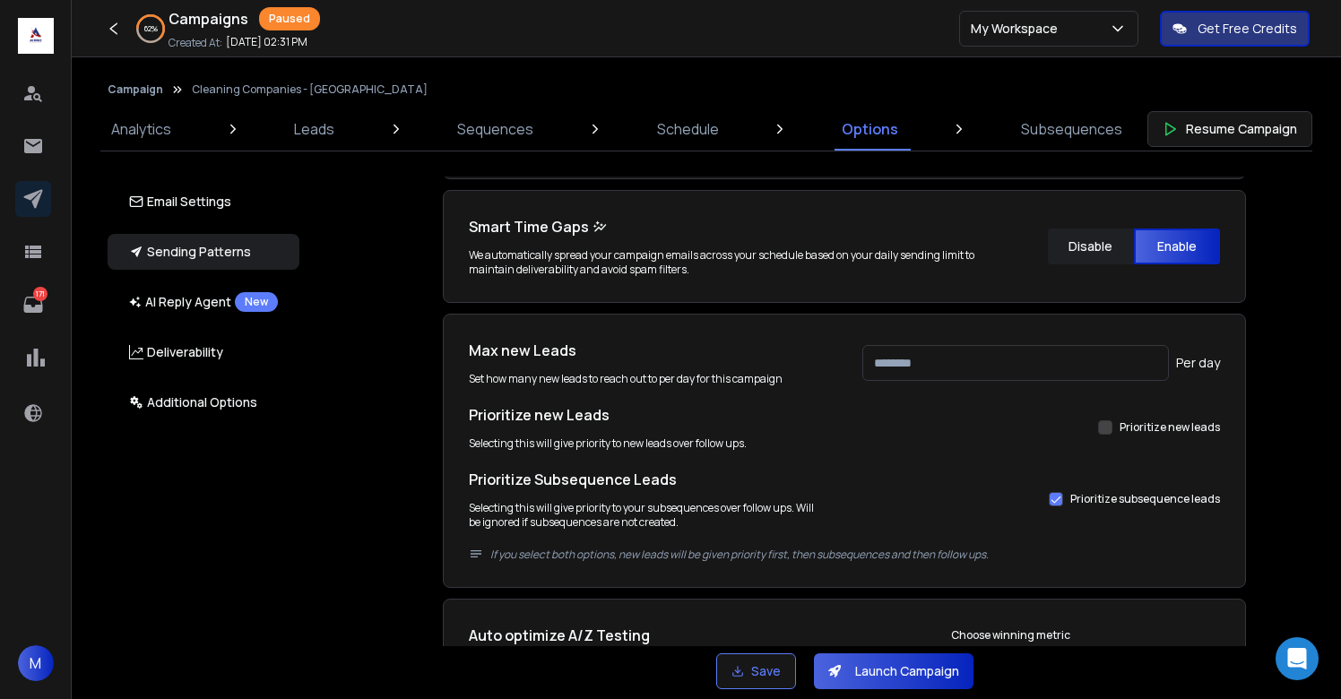
type input "***"
click at [1287, 401] on div "Email Accounts Accounts to Use Select one or more accounts to send emails from …" at bounding box center [854, 412] width 1053 height 470
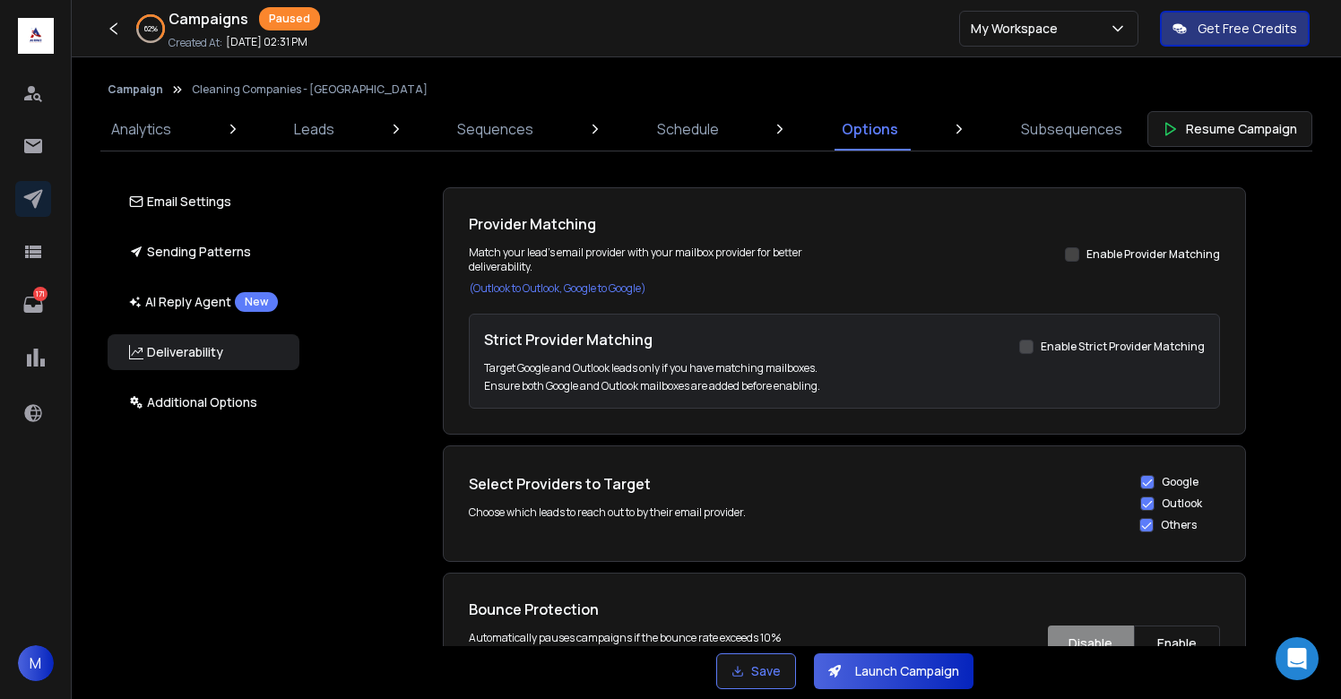
scroll to position [2467, 0]
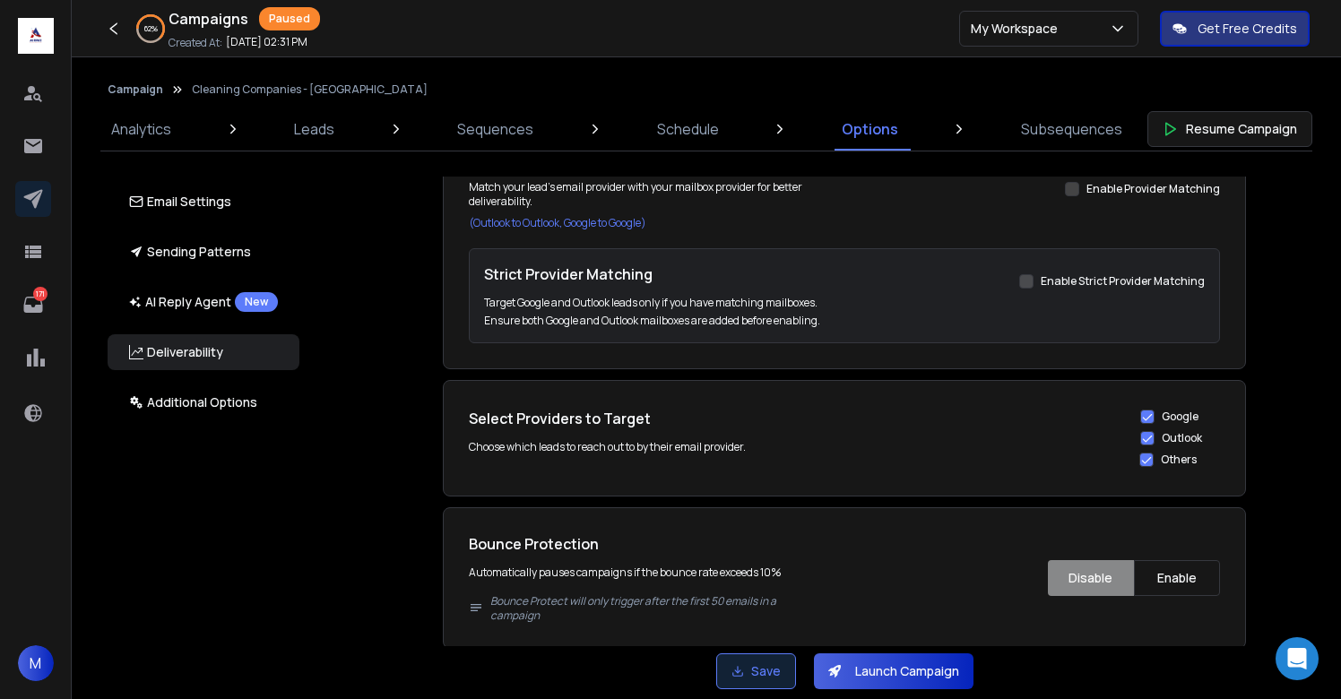
click at [734, 680] on button "Save" at bounding box center [756, 672] width 80 height 36
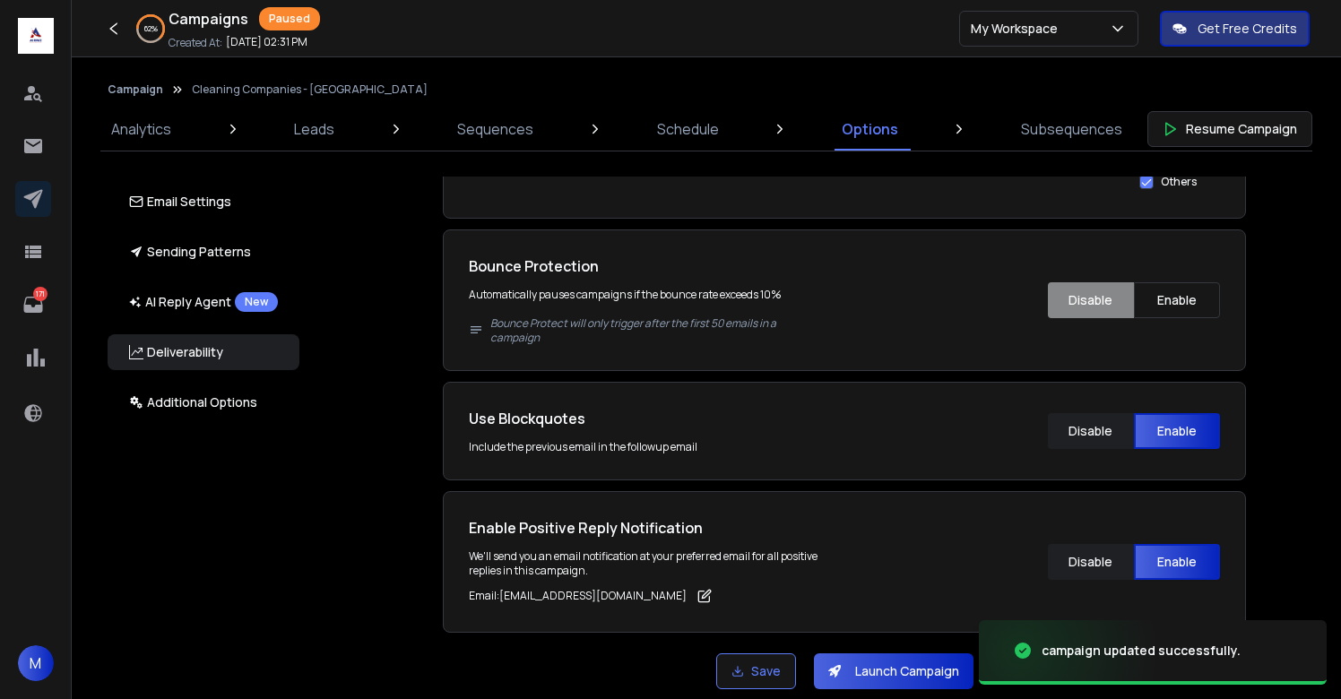
scroll to position [2751, 0]
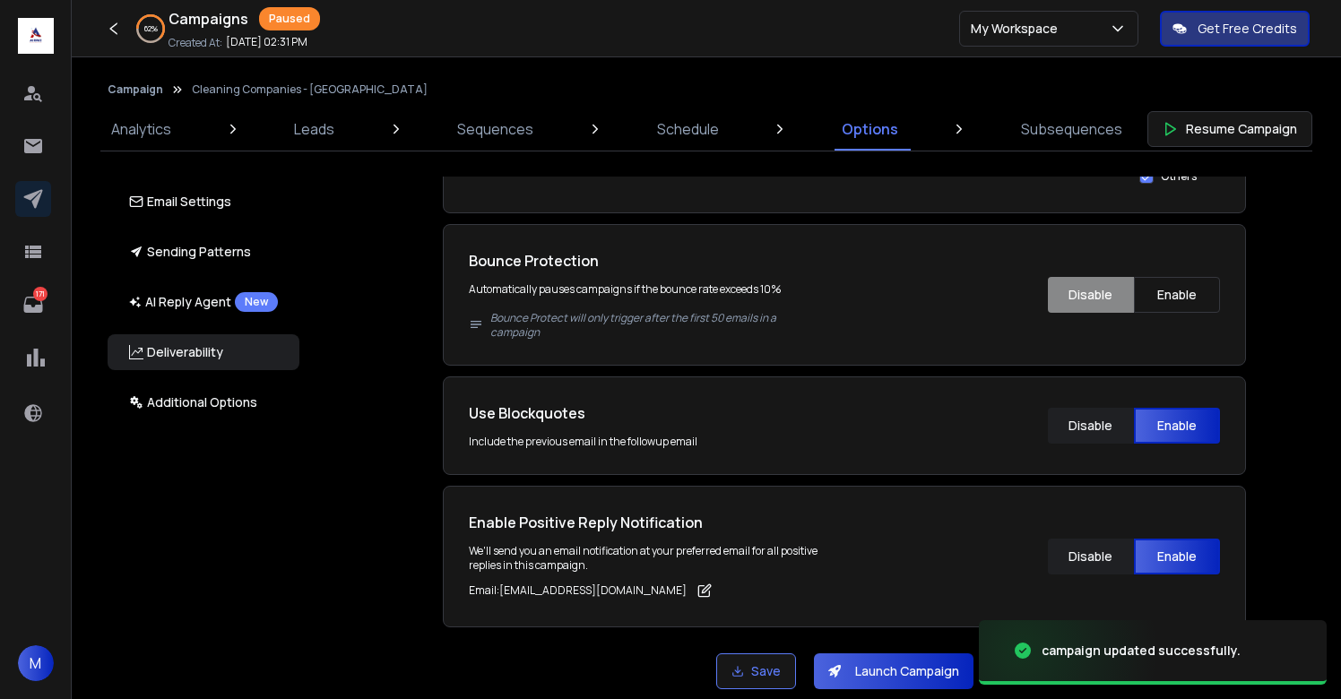
click at [873, 672] on button "Launch Campaign" at bounding box center [894, 672] width 160 height 36
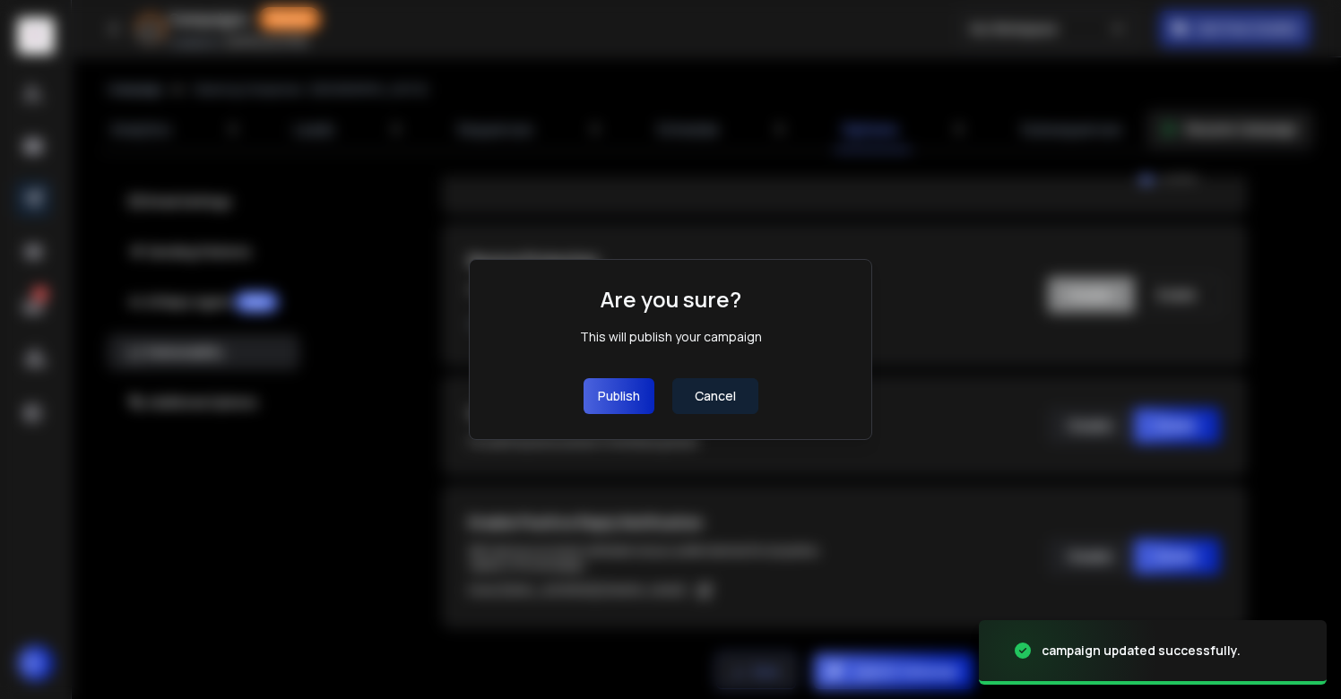
click at [620, 397] on button "Publish" at bounding box center [619, 396] width 71 height 36
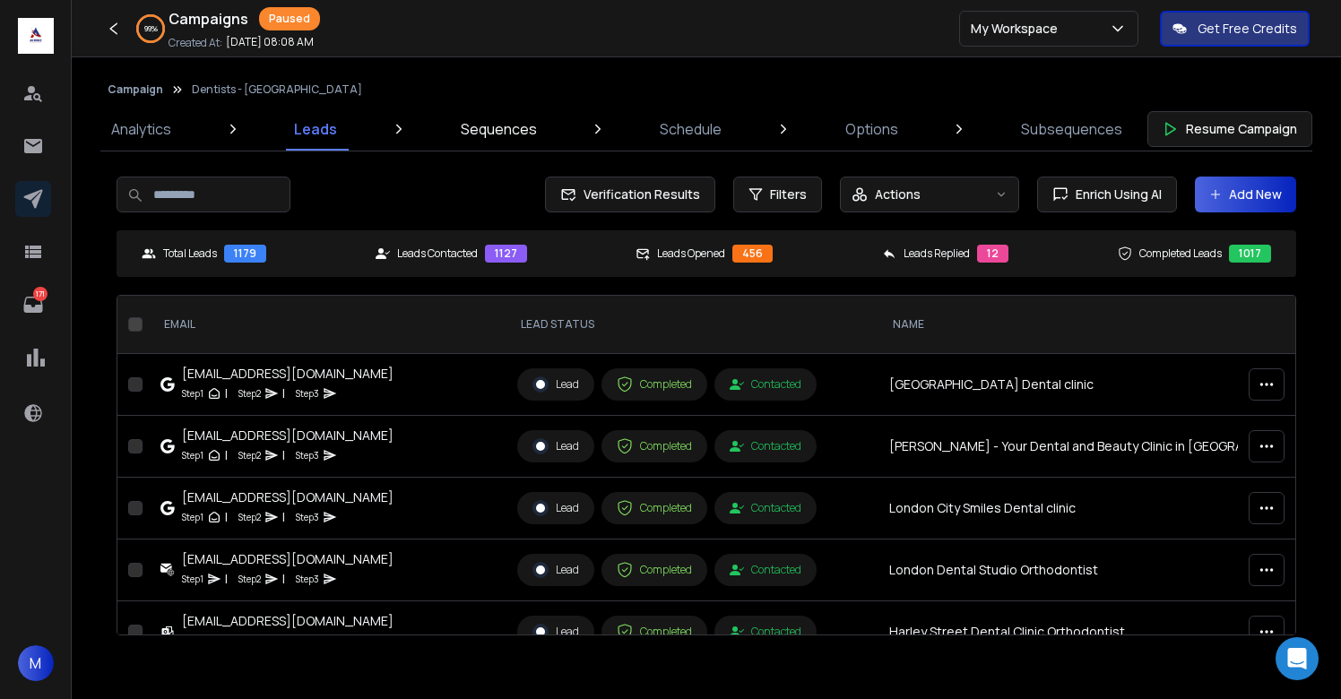
click at [506, 146] on link "Sequences" at bounding box center [499, 129] width 98 height 43
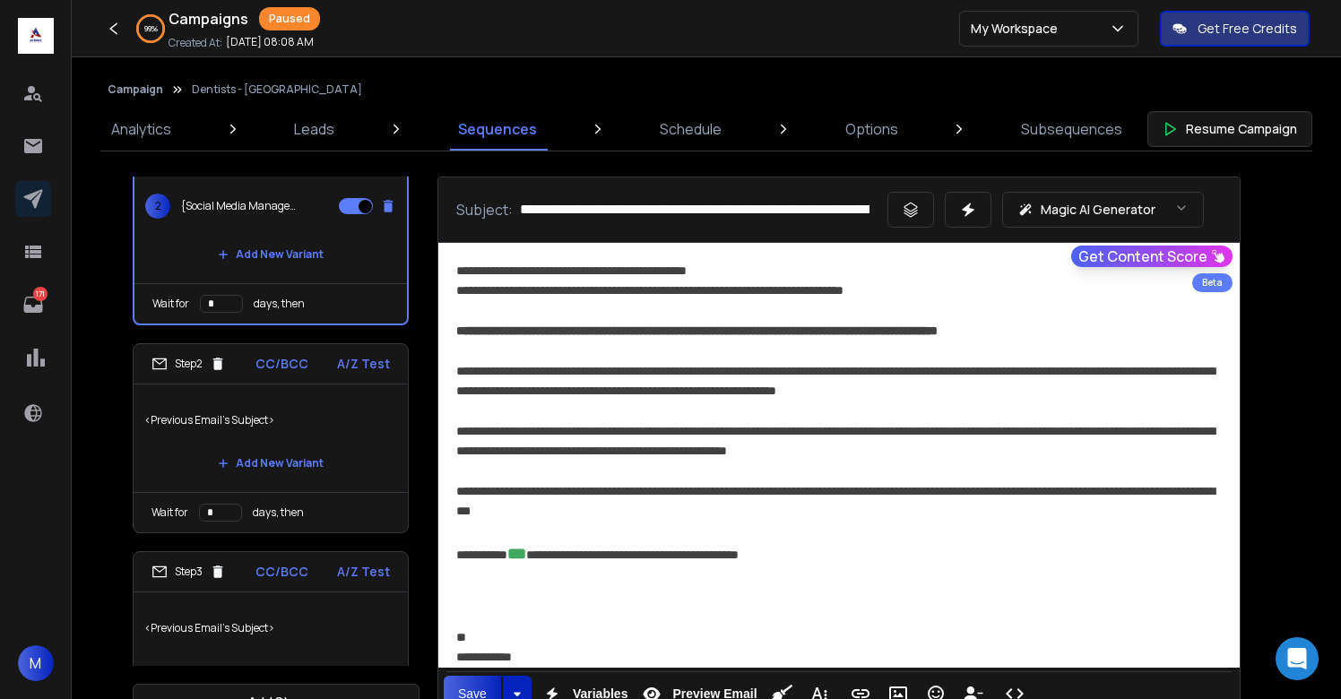
scroll to position [151, 0]
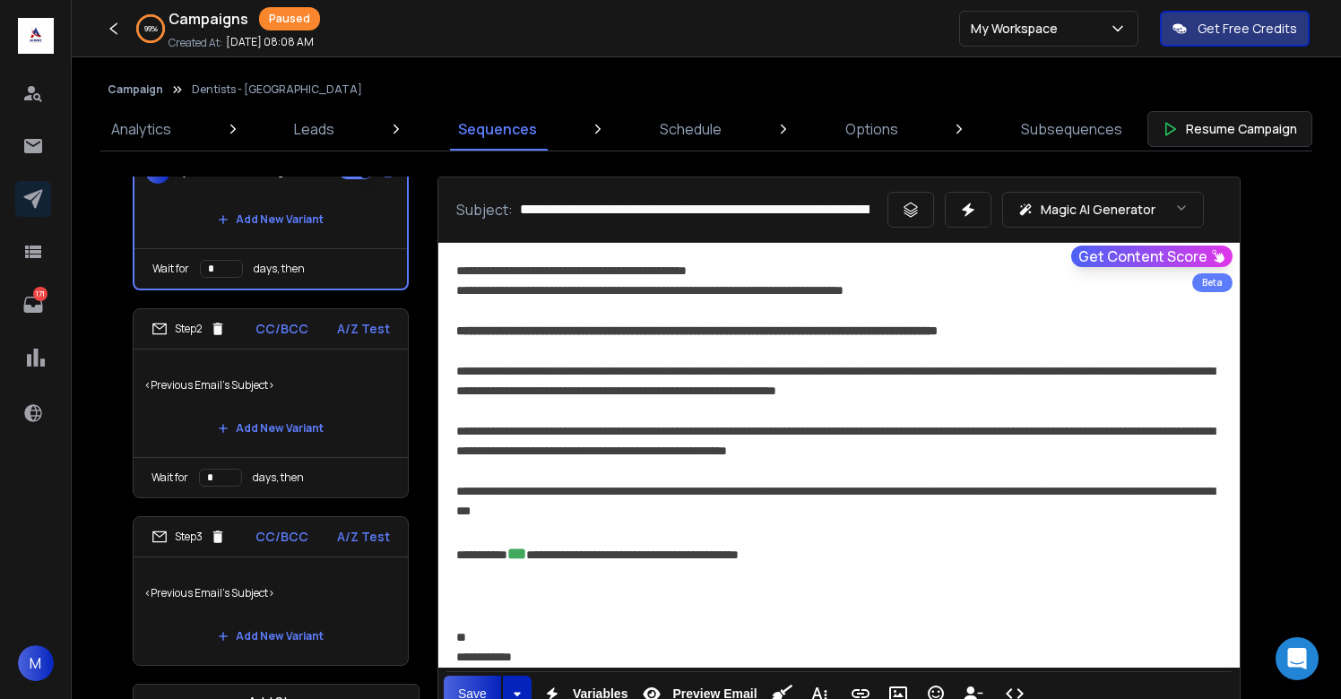
click at [308, 587] on p "<Previous Email's Subject>" at bounding box center [270, 593] width 253 height 50
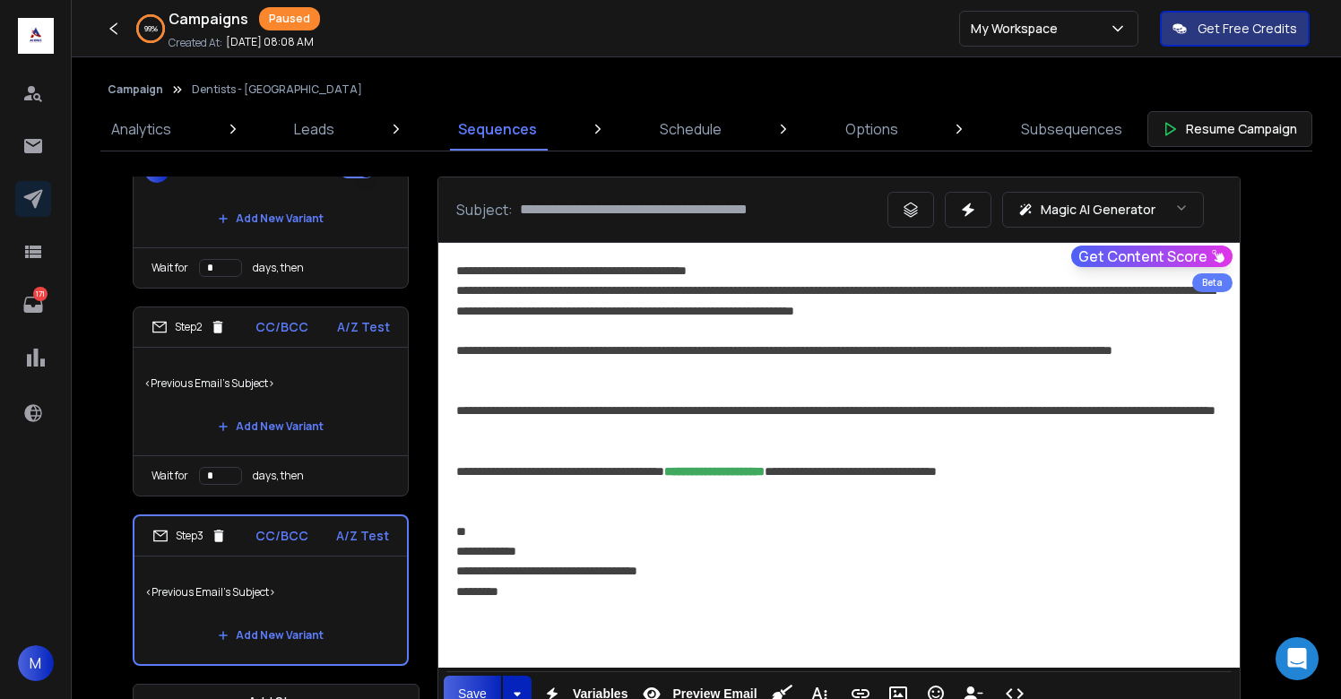
click at [377, 373] on p "<Previous Email's Subject>" at bounding box center [270, 384] width 253 height 50
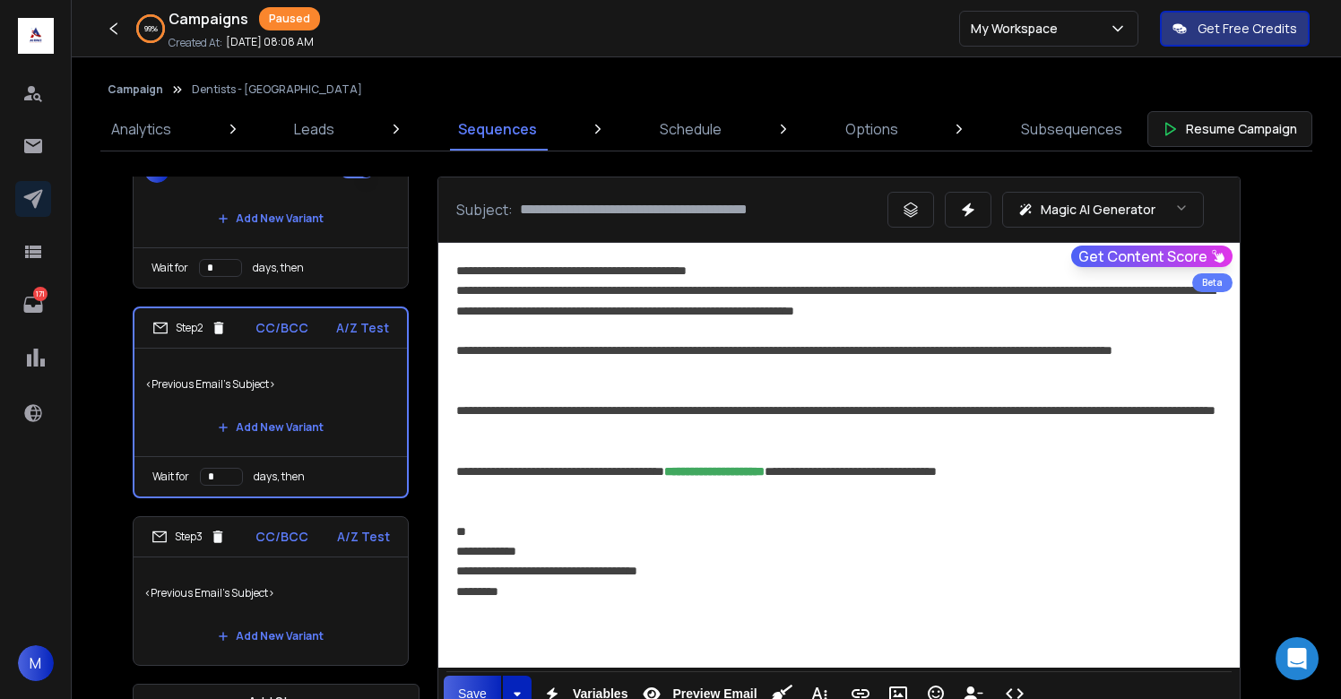
scroll to position [46, 0]
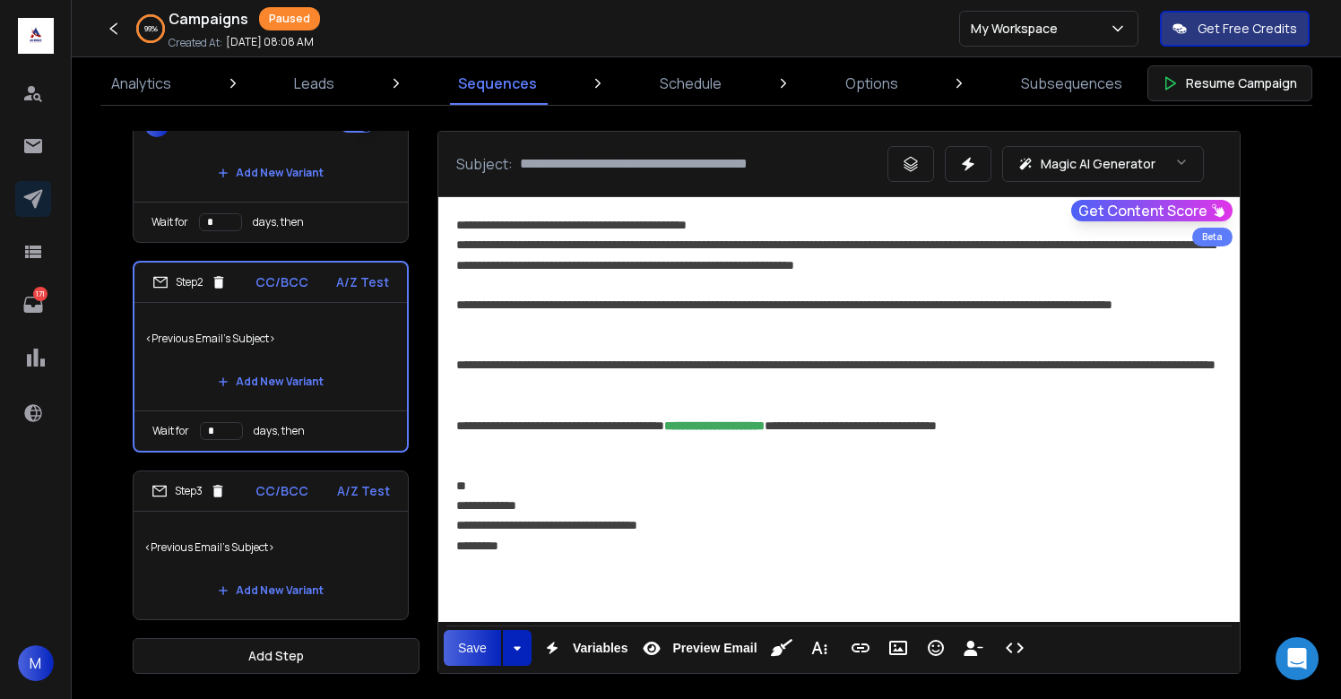
click at [340, 551] on p "<Previous Email's Subject>" at bounding box center [270, 548] width 253 height 50
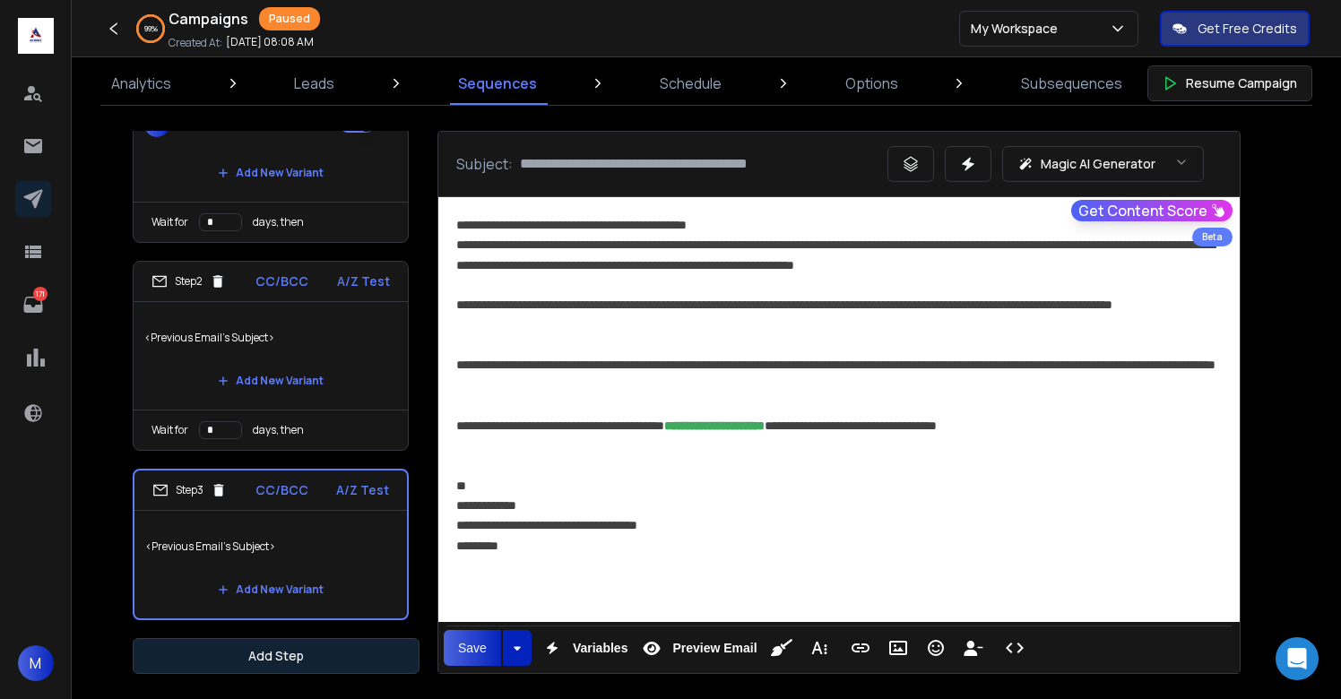
click button "Add Step"
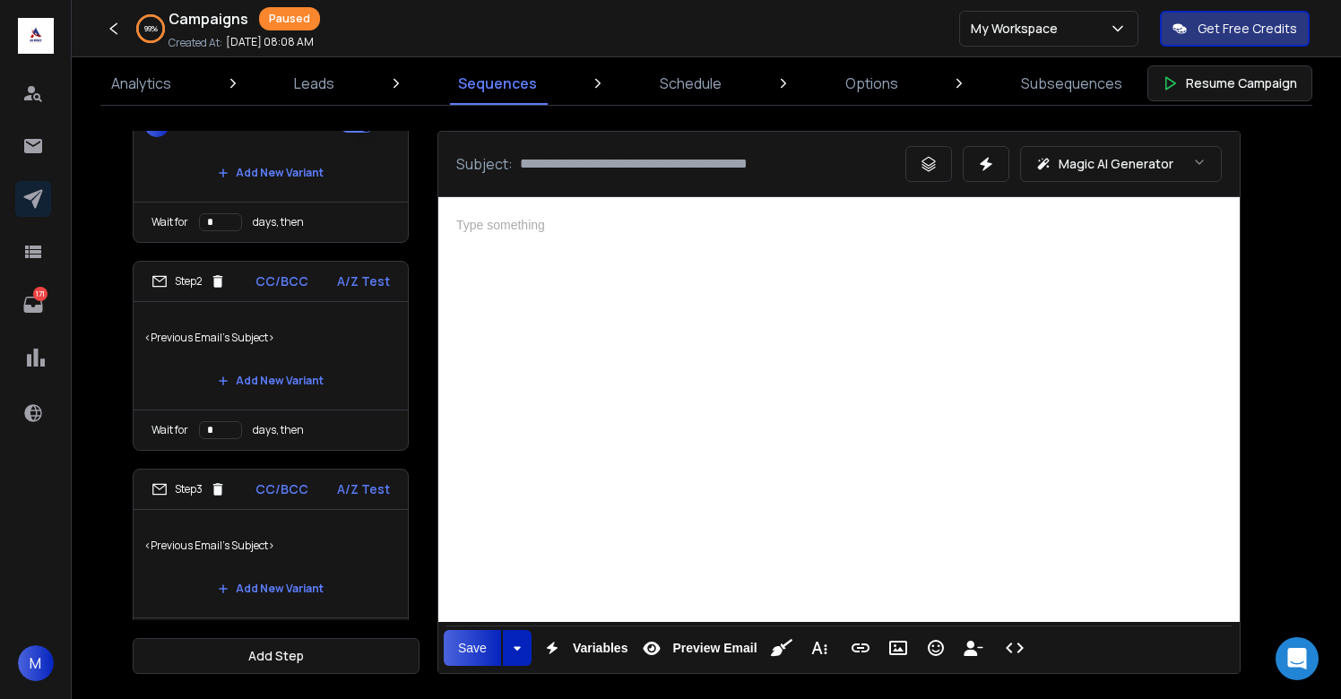
click div
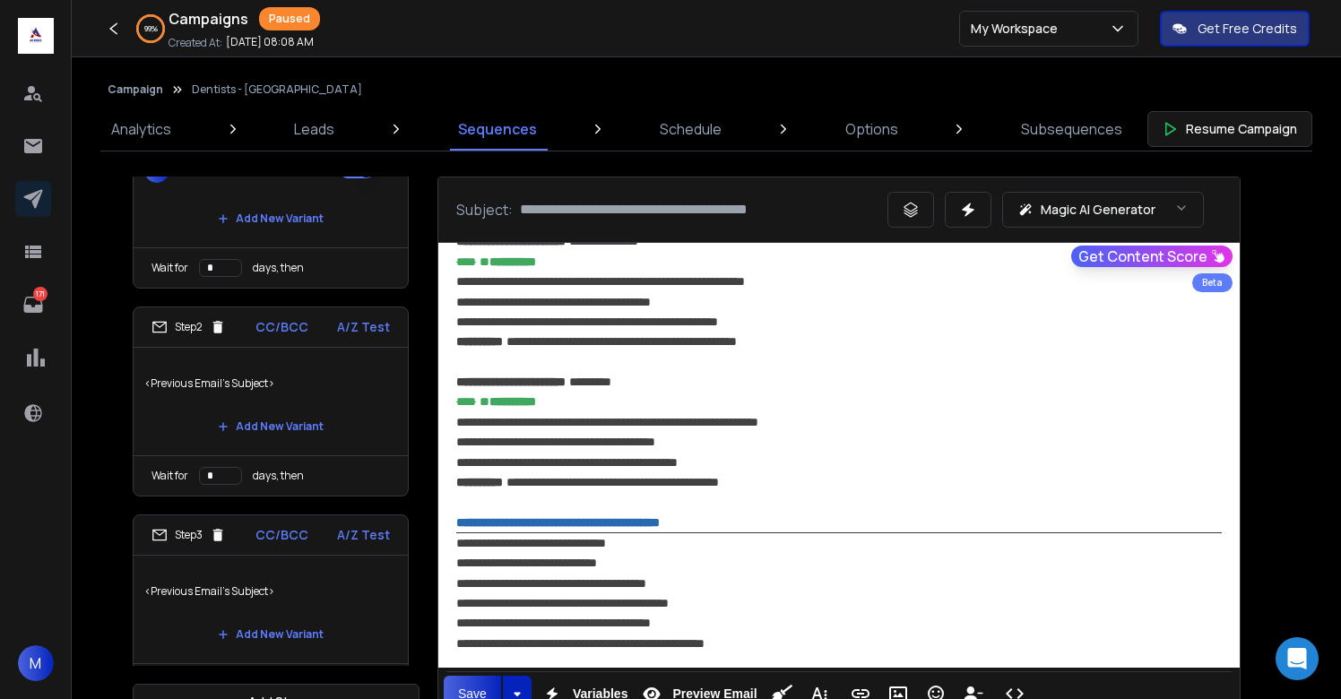
scroll to position [1294, 0]
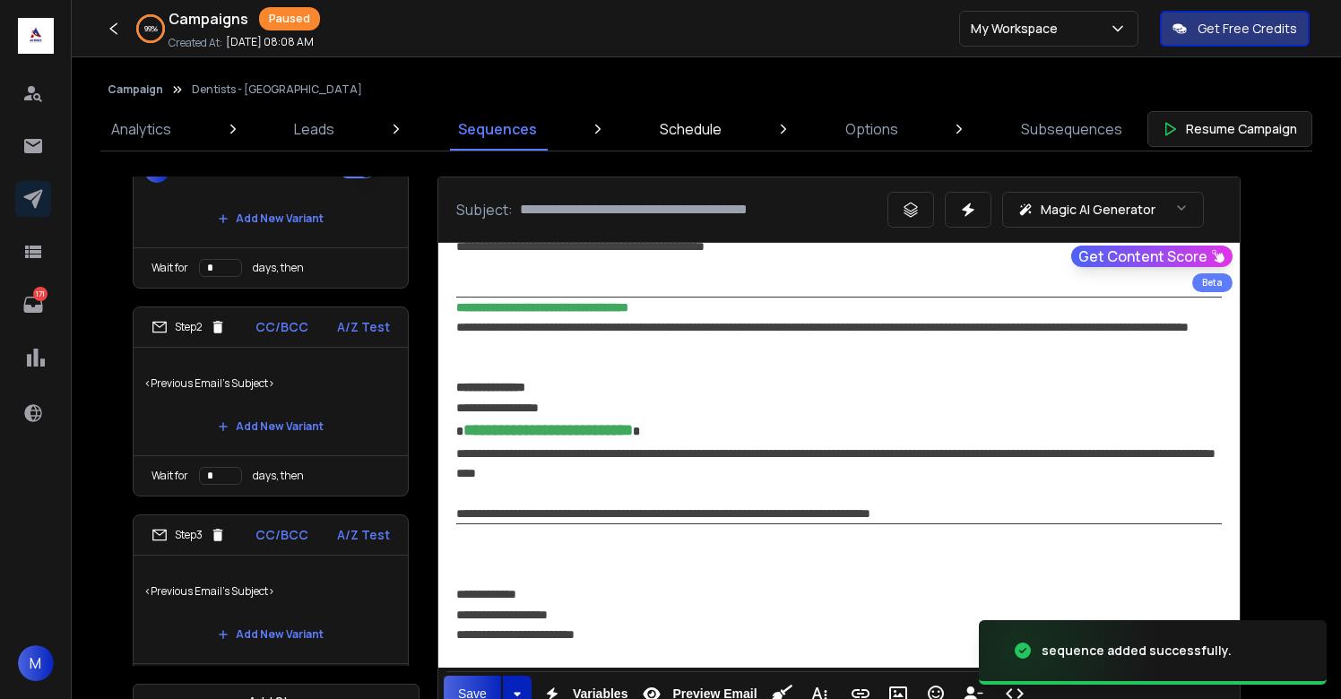
click p "Schedule"
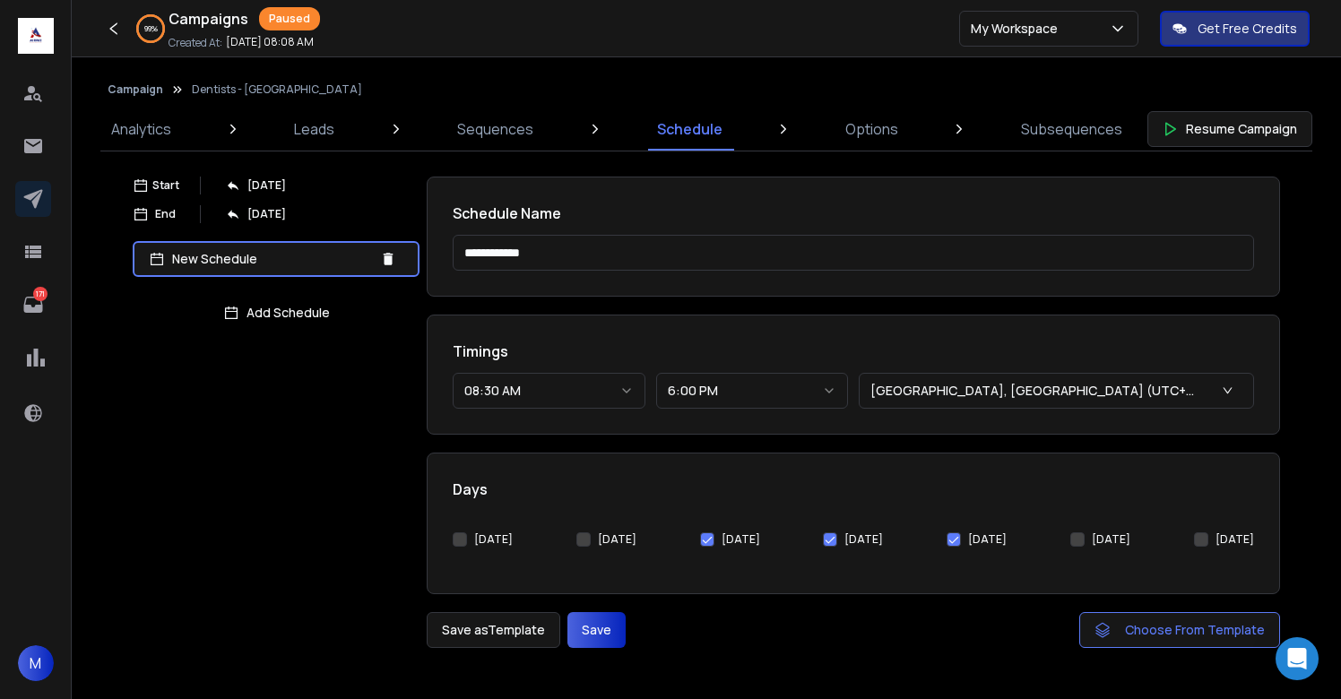
click button "[DATE]"
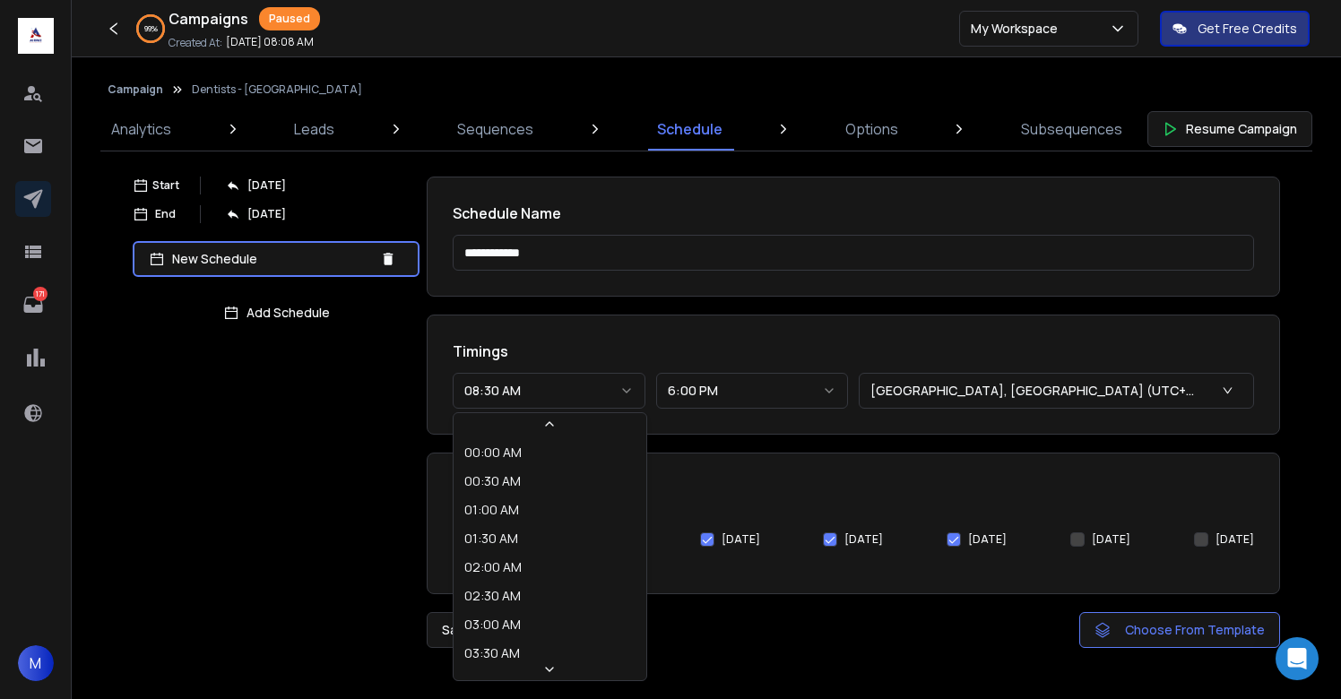
click button "08:30 AM"
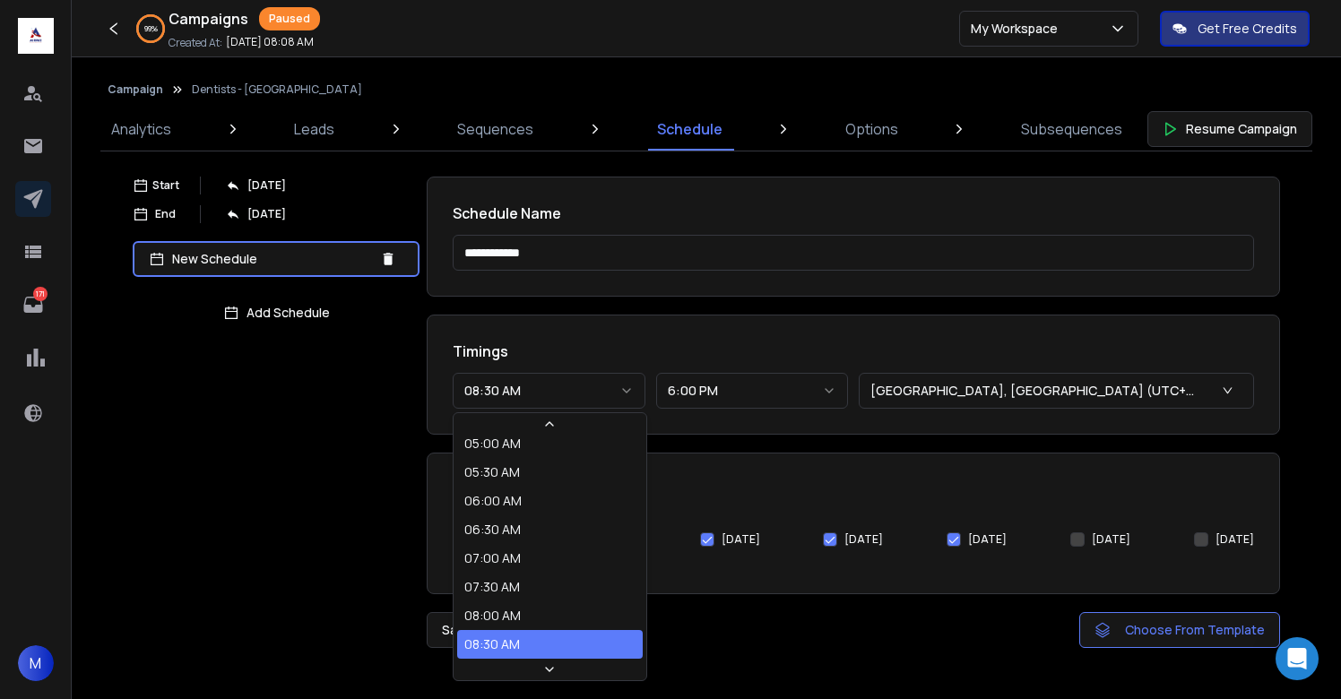
select select "********"
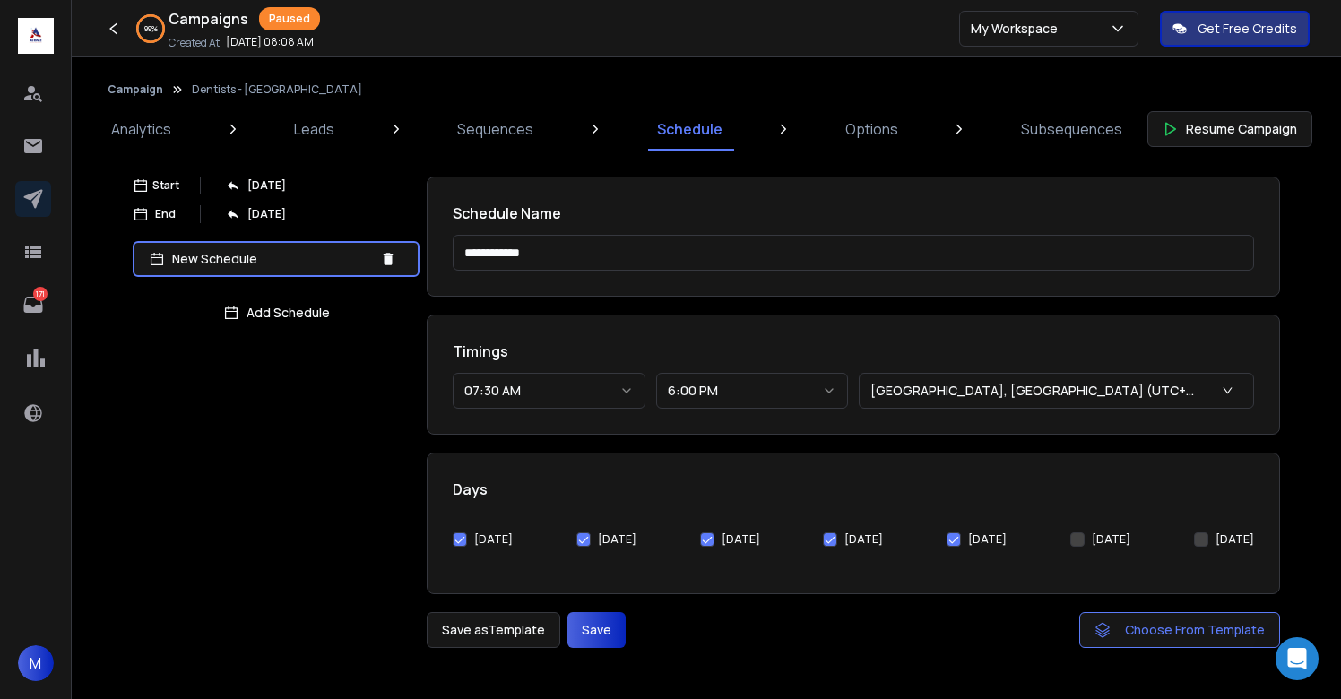
click button "Save"
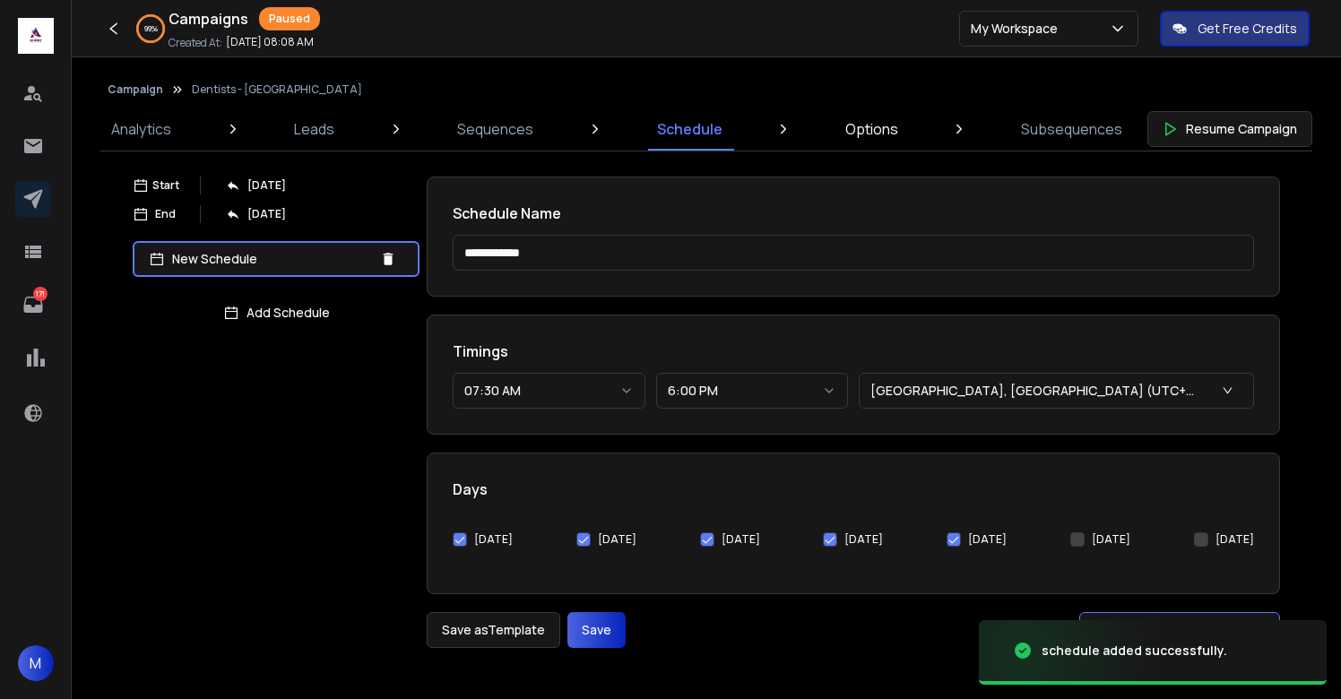
click p "Options"
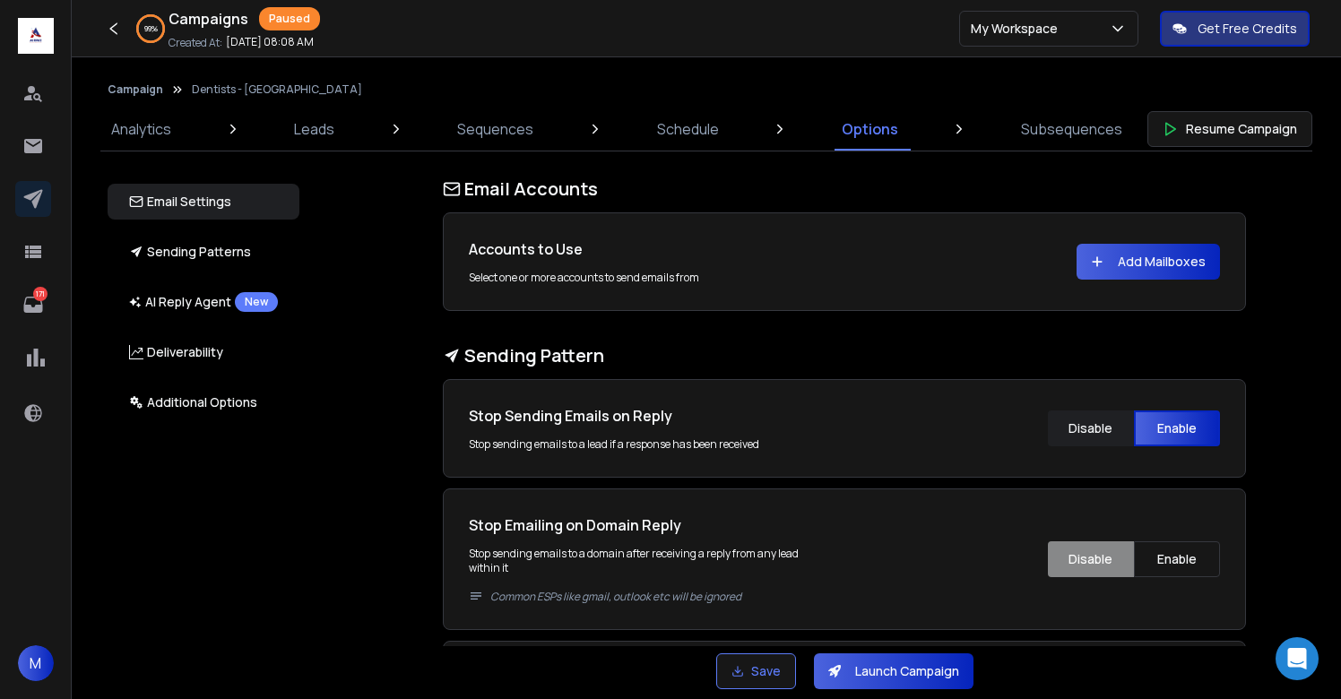
click button "Add Mailboxes"
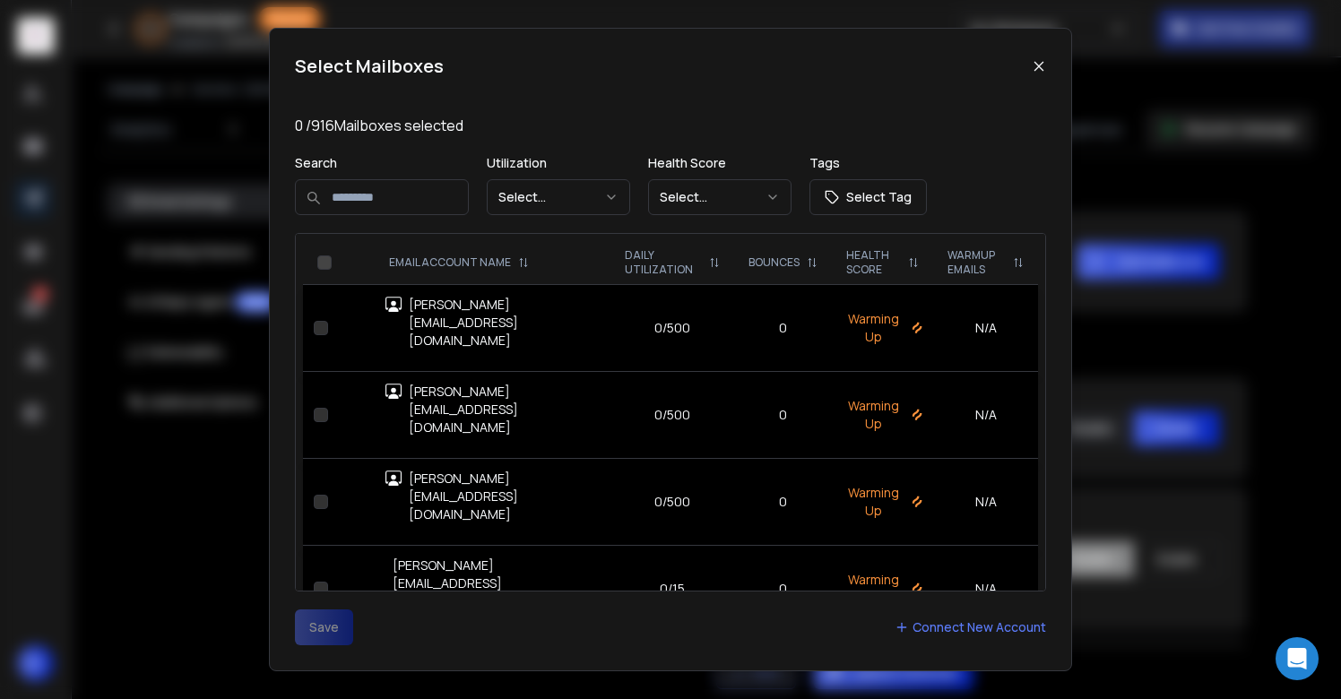
click input
type input "********"
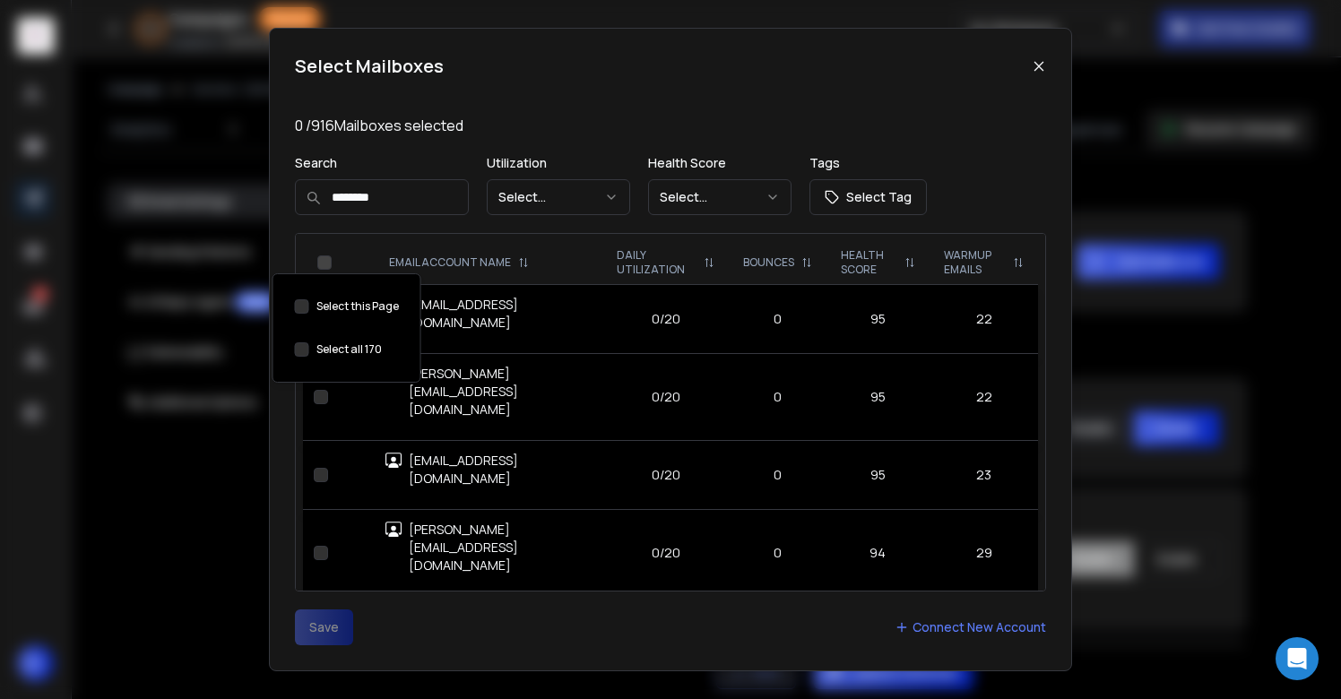
click button "Select this Page"
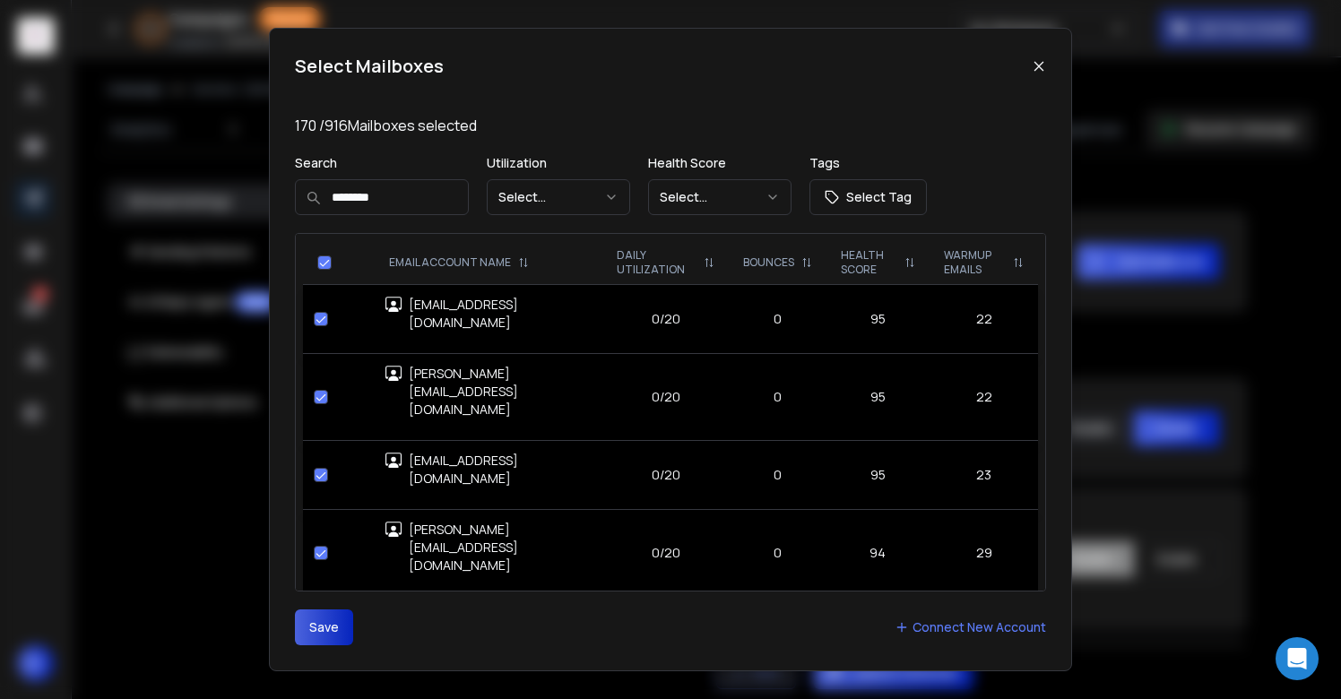
click button "Save"
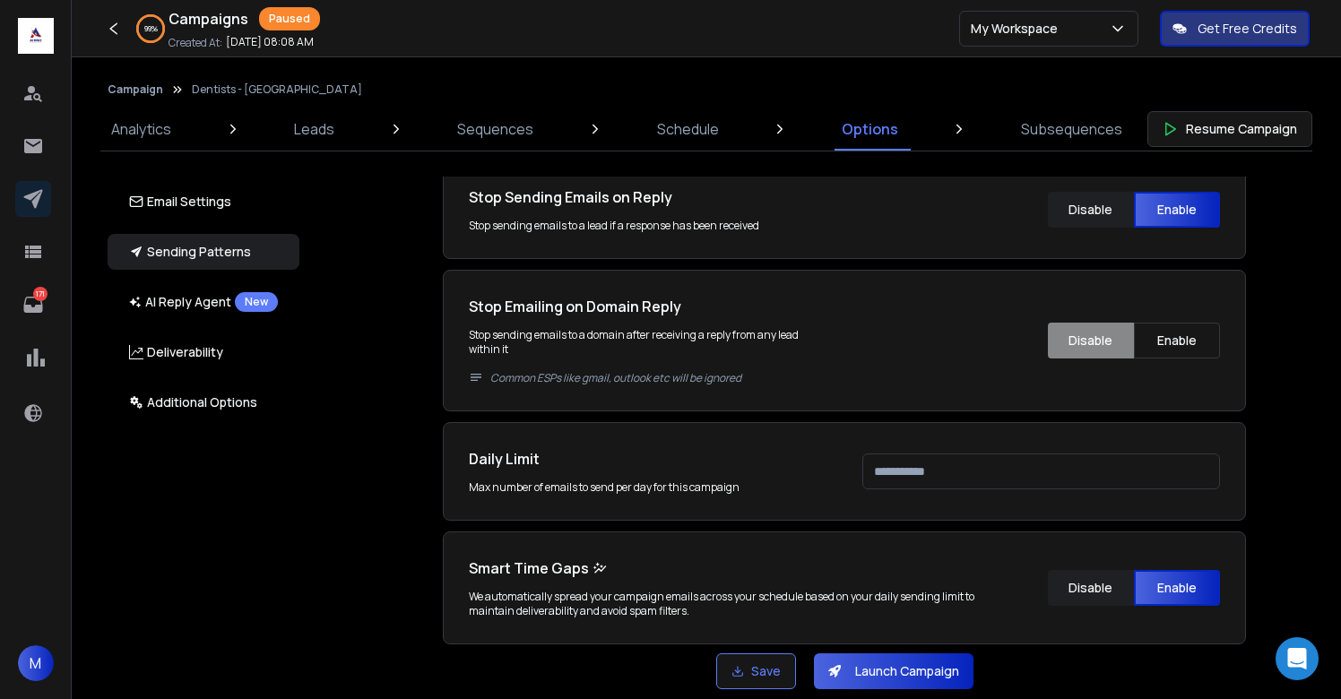
scroll to position [640, 0]
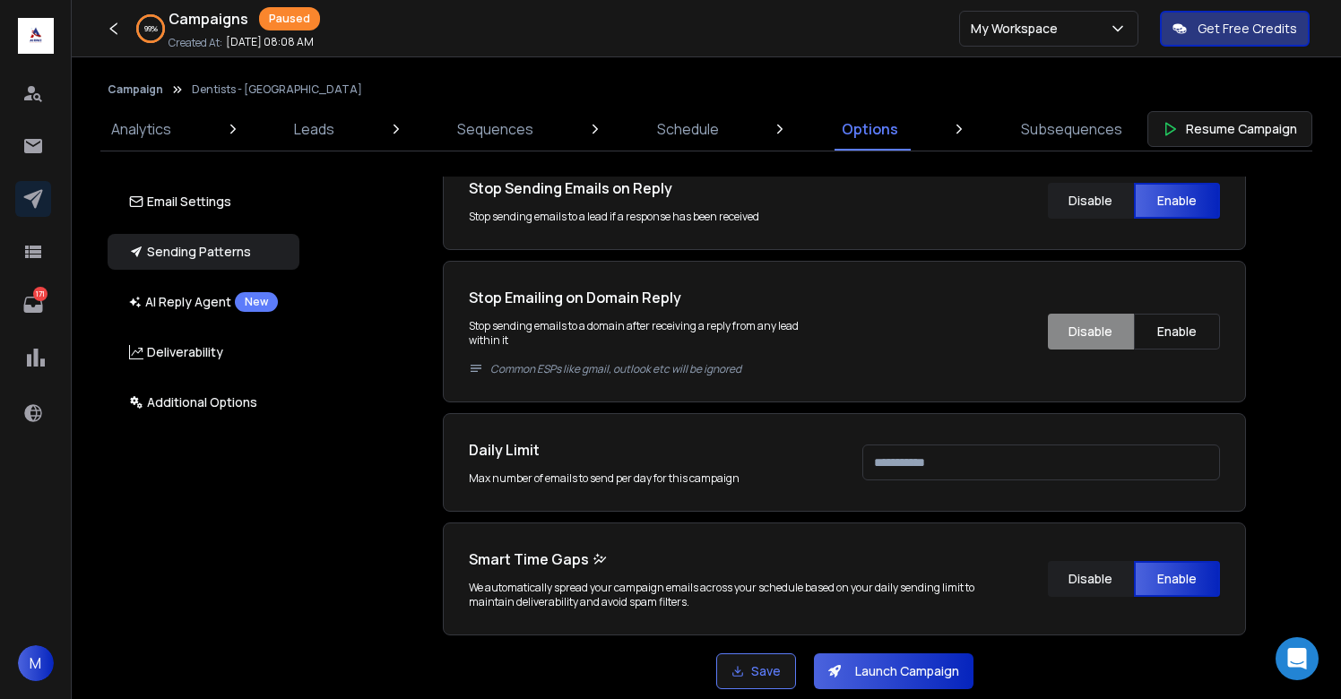
click input "****"
type input "***"
click div "Email Accounts Accounts to Use Select one or more accounts to send emails from …"
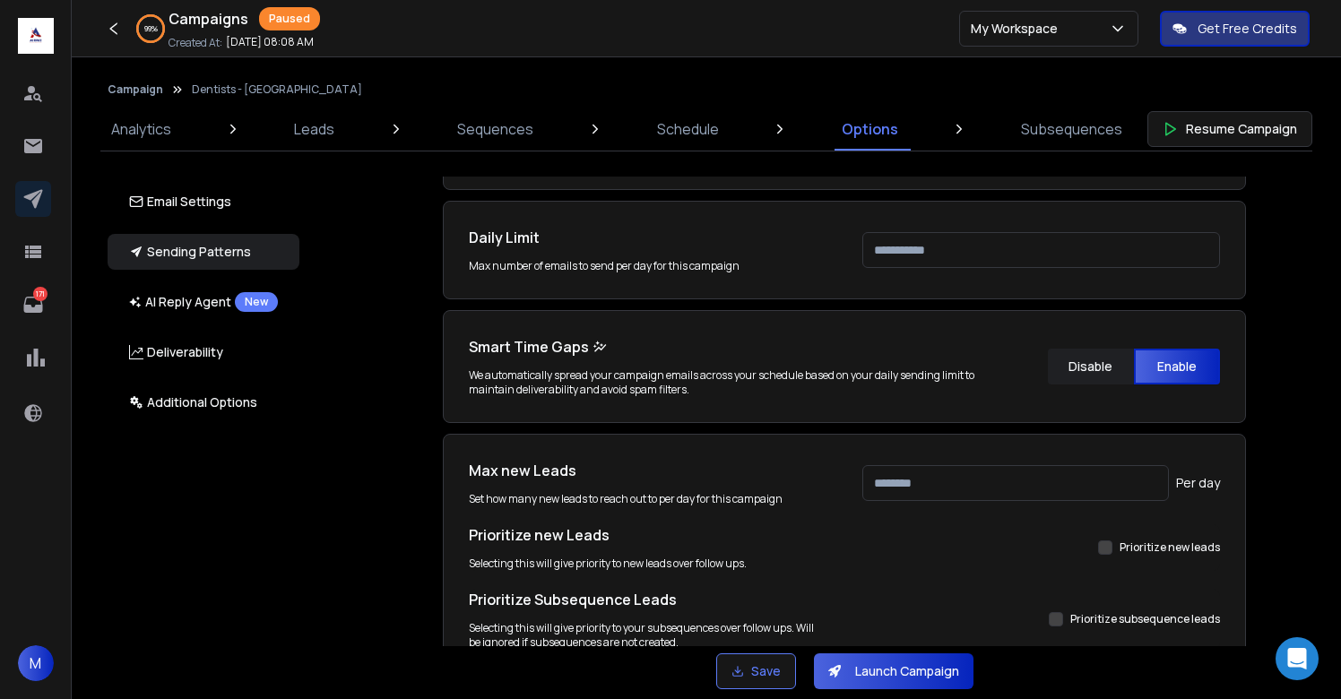
scroll to position [854, 0]
click input "***"
type input "***"
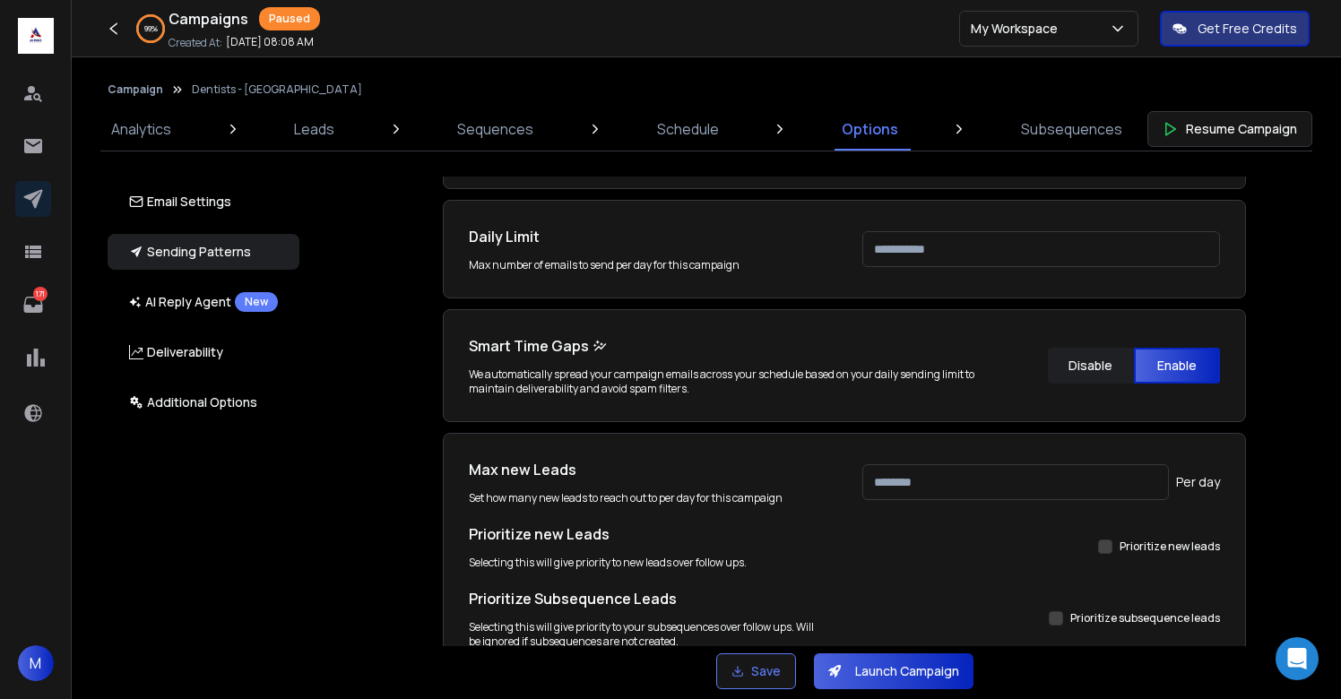
click div "Email Accounts Accounts to Use Select one or more accounts to send emails from …"
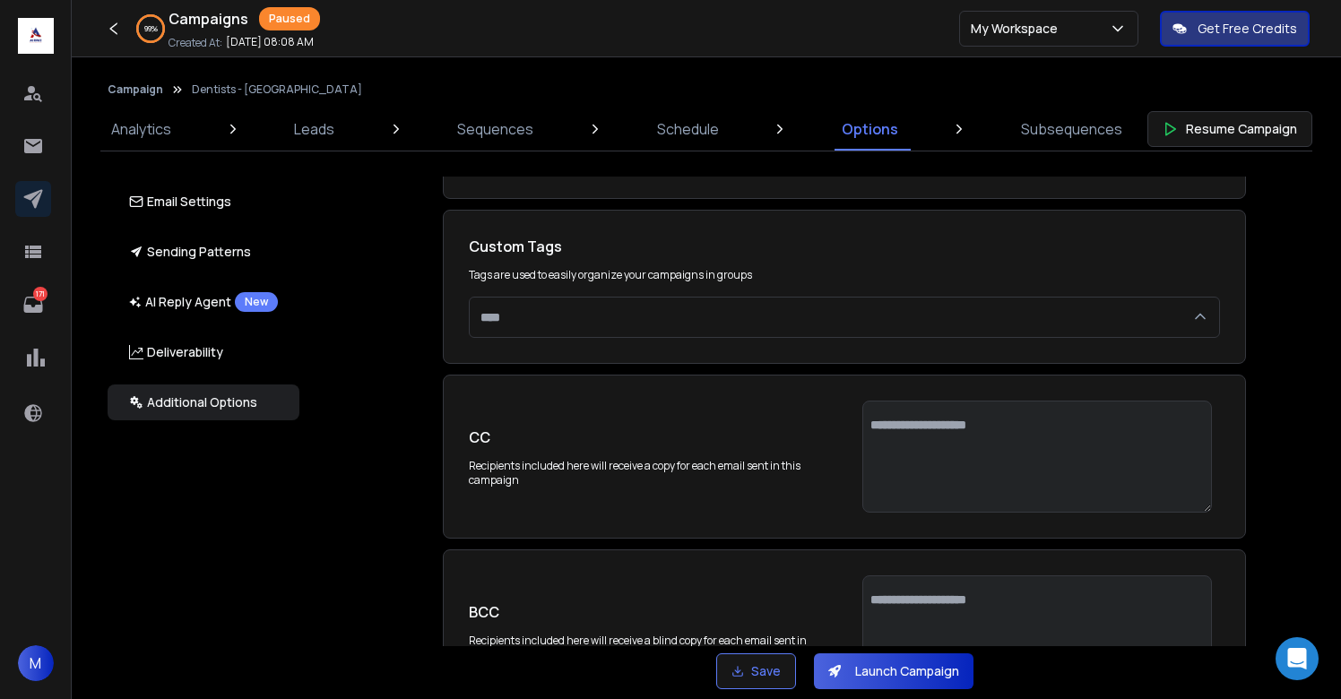
scroll to position [3651, 0]
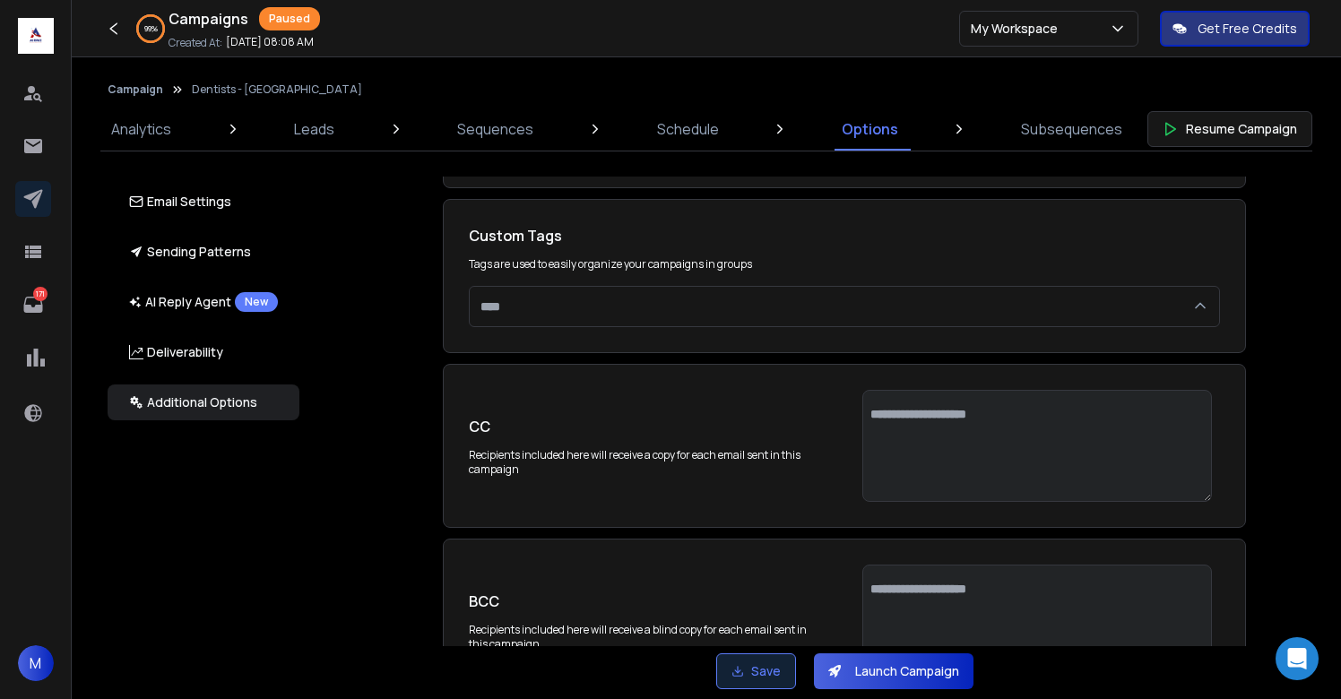
click button "Save"
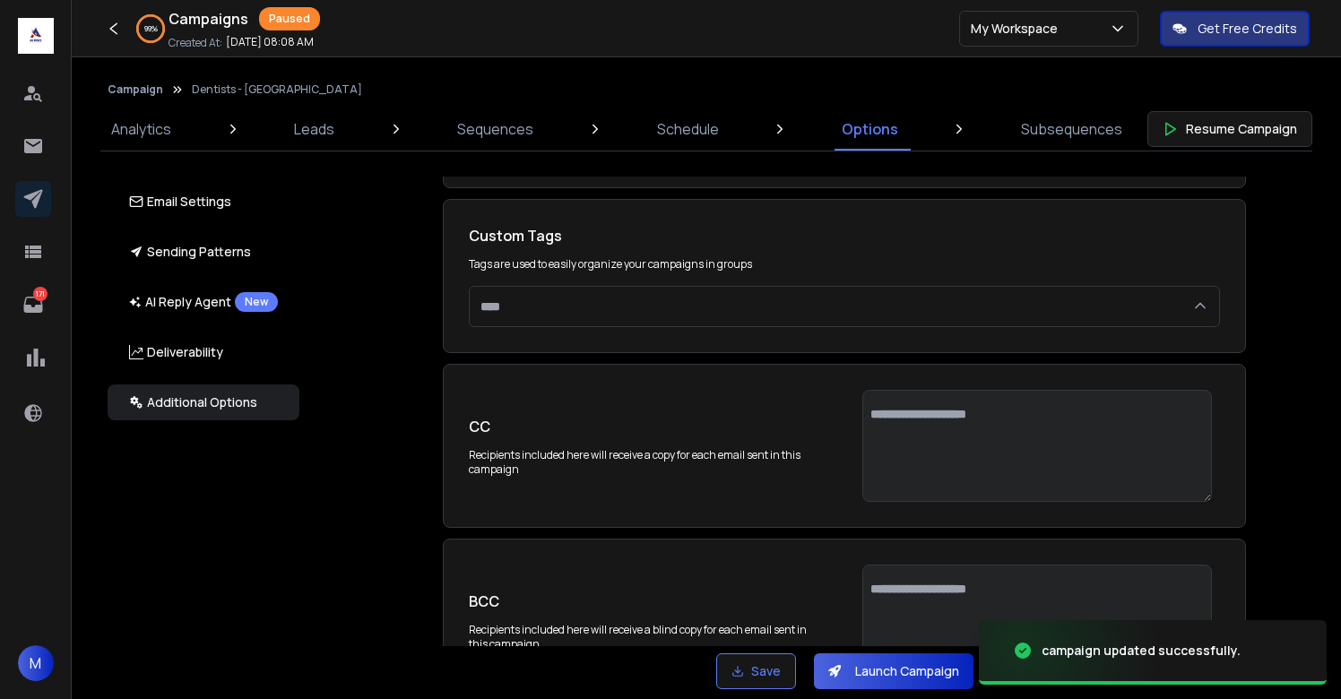
click button "Launch Campaign"
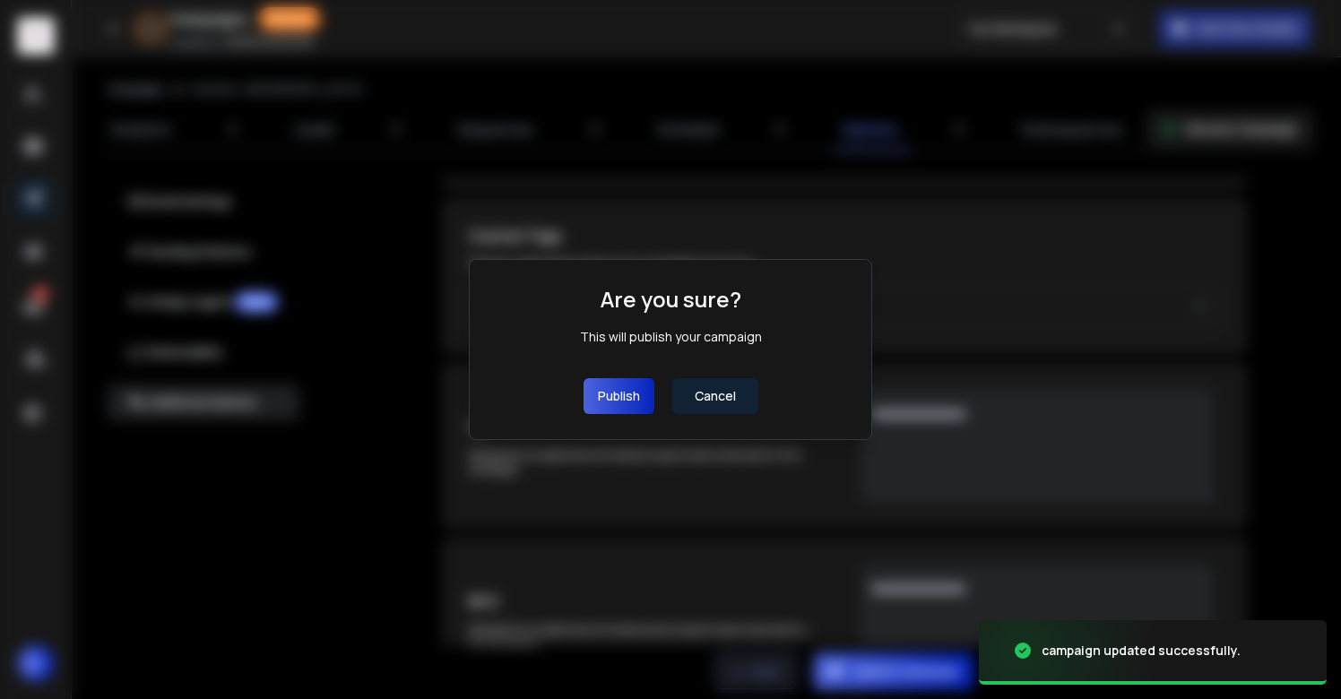
click button "Publish"
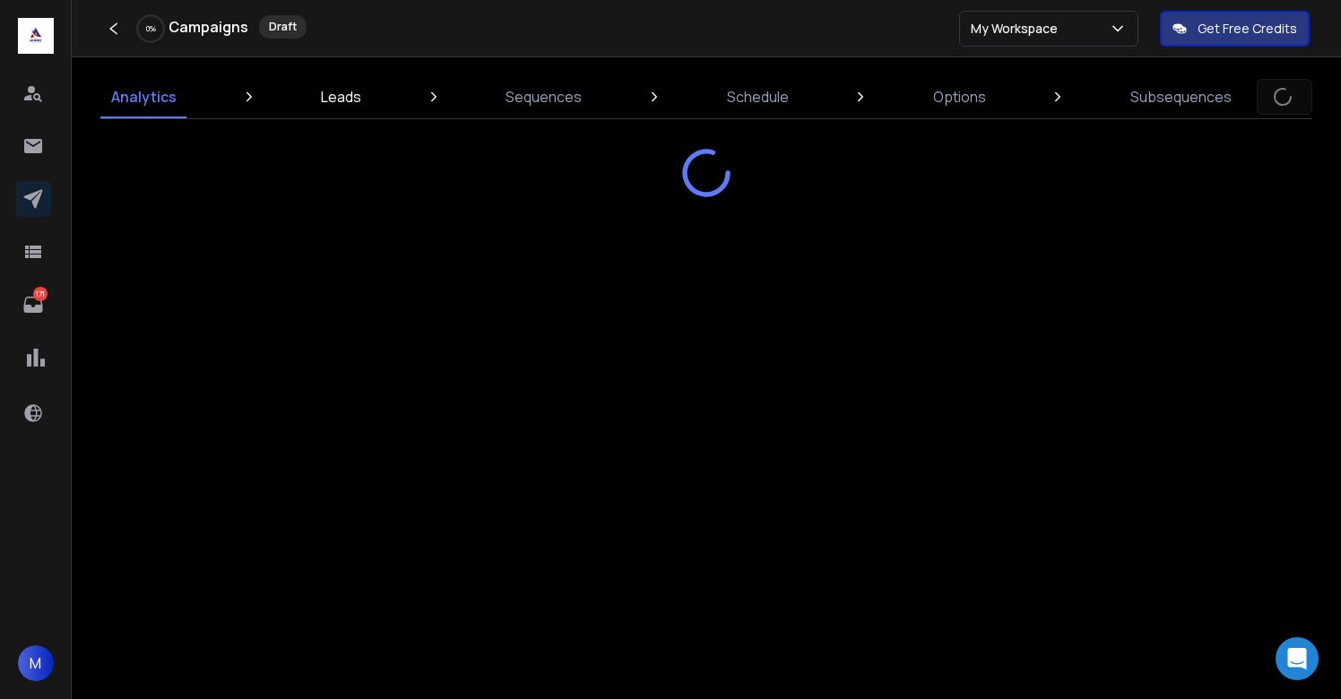
click at [341, 91] on p "Leads" at bounding box center [341, 97] width 40 height 22
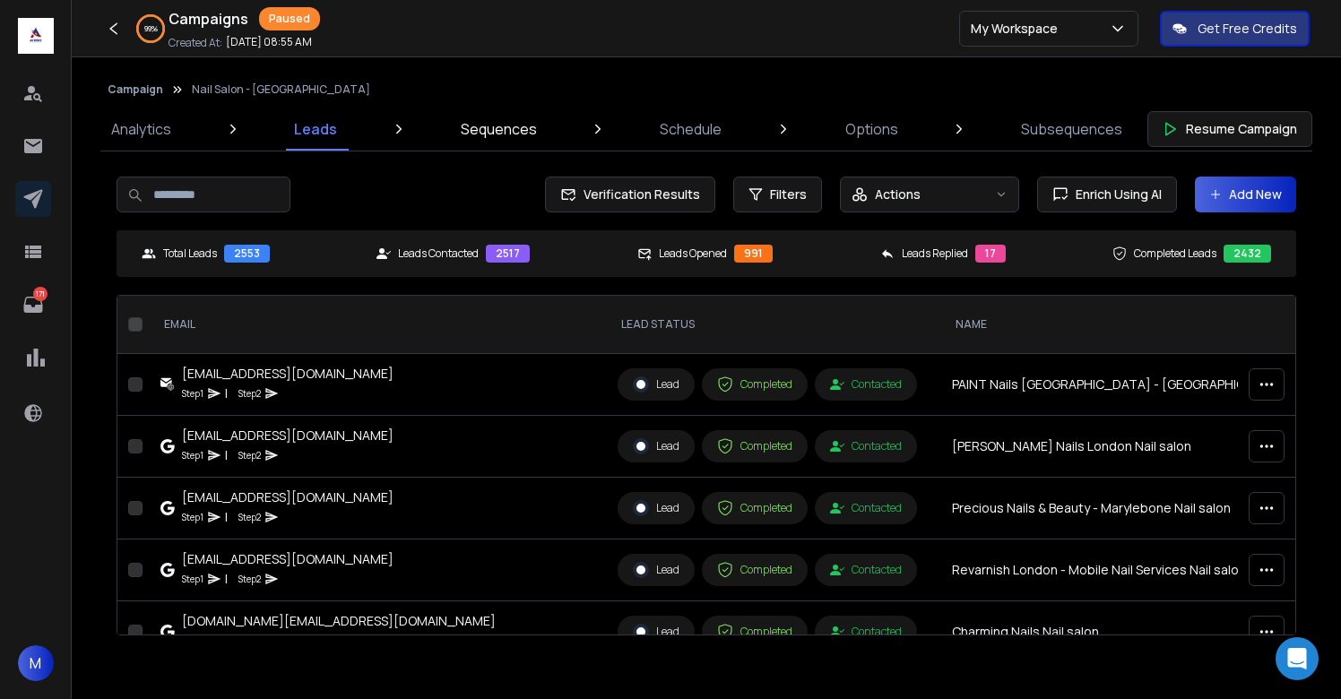
click at [497, 123] on p "Sequences" at bounding box center [499, 129] width 76 height 22
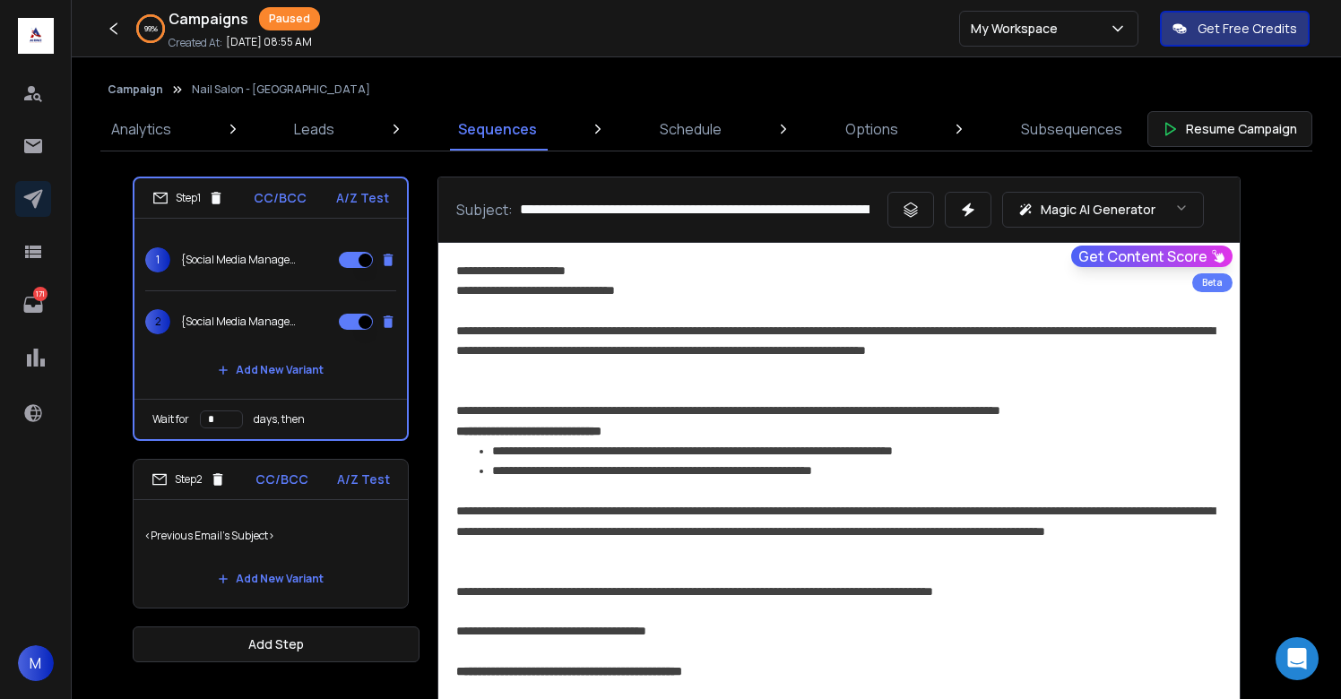
scroll to position [40, 0]
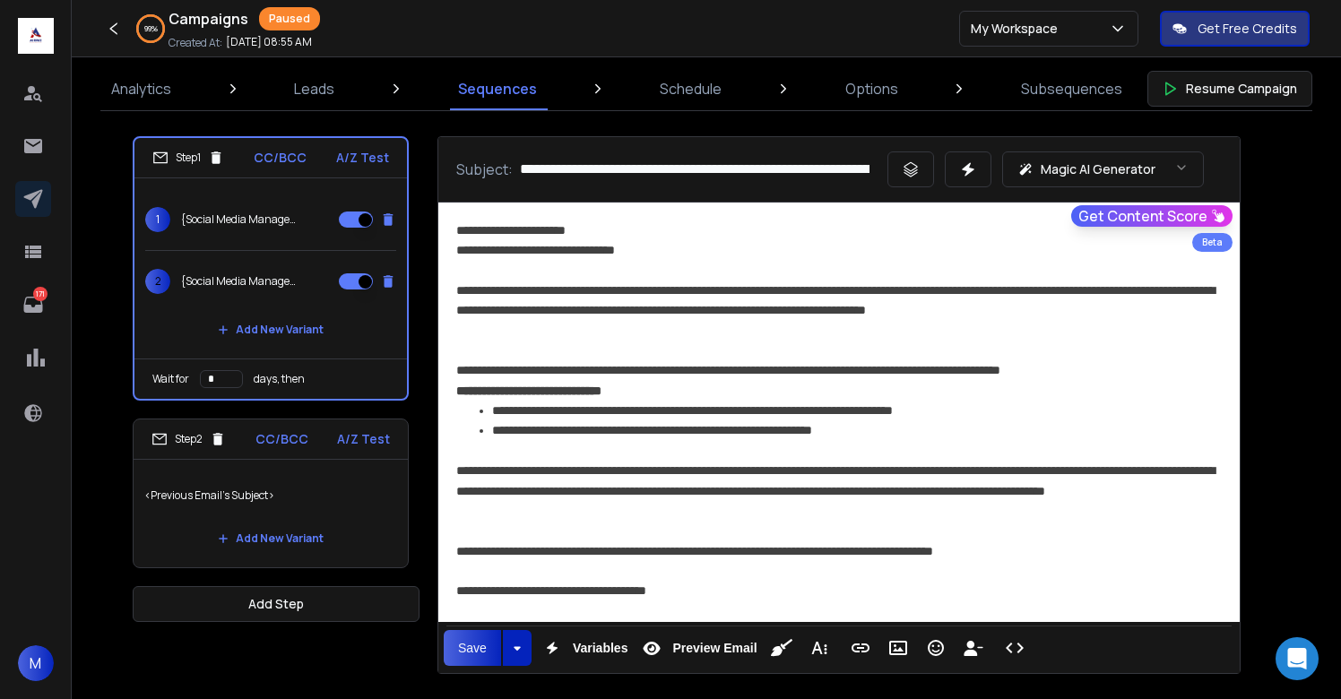
click at [345, 501] on p "<Previous Email's Subject>" at bounding box center [270, 496] width 253 height 50
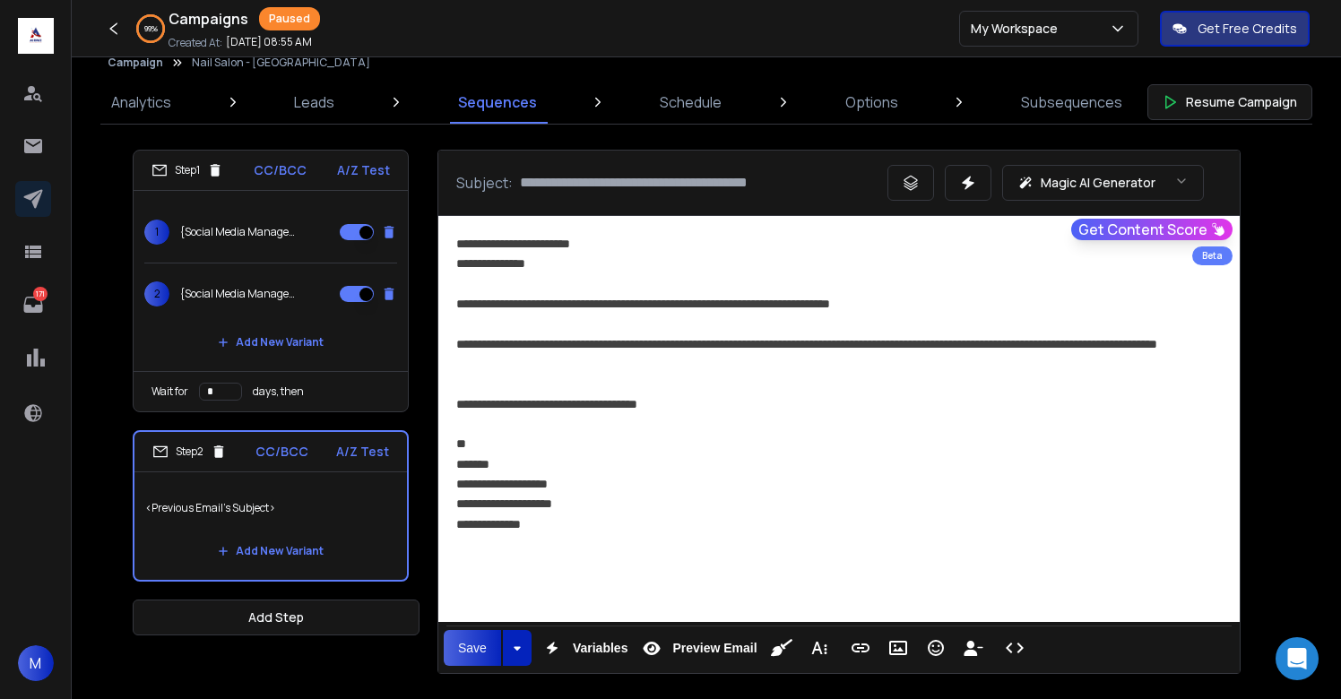
scroll to position [27, 0]
click at [341, 610] on button "Add Step" at bounding box center [276, 618] width 287 height 36
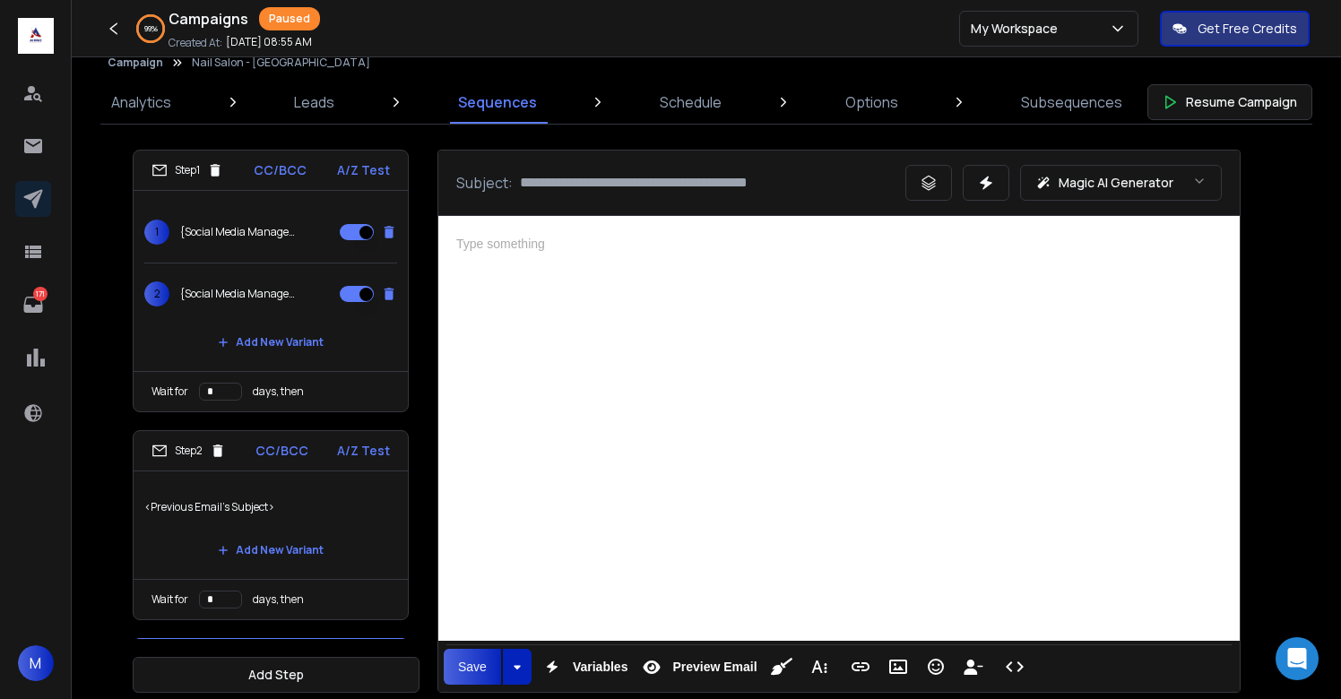
click at [577, 424] on div at bounding box center [839, 426] width 802 height 420
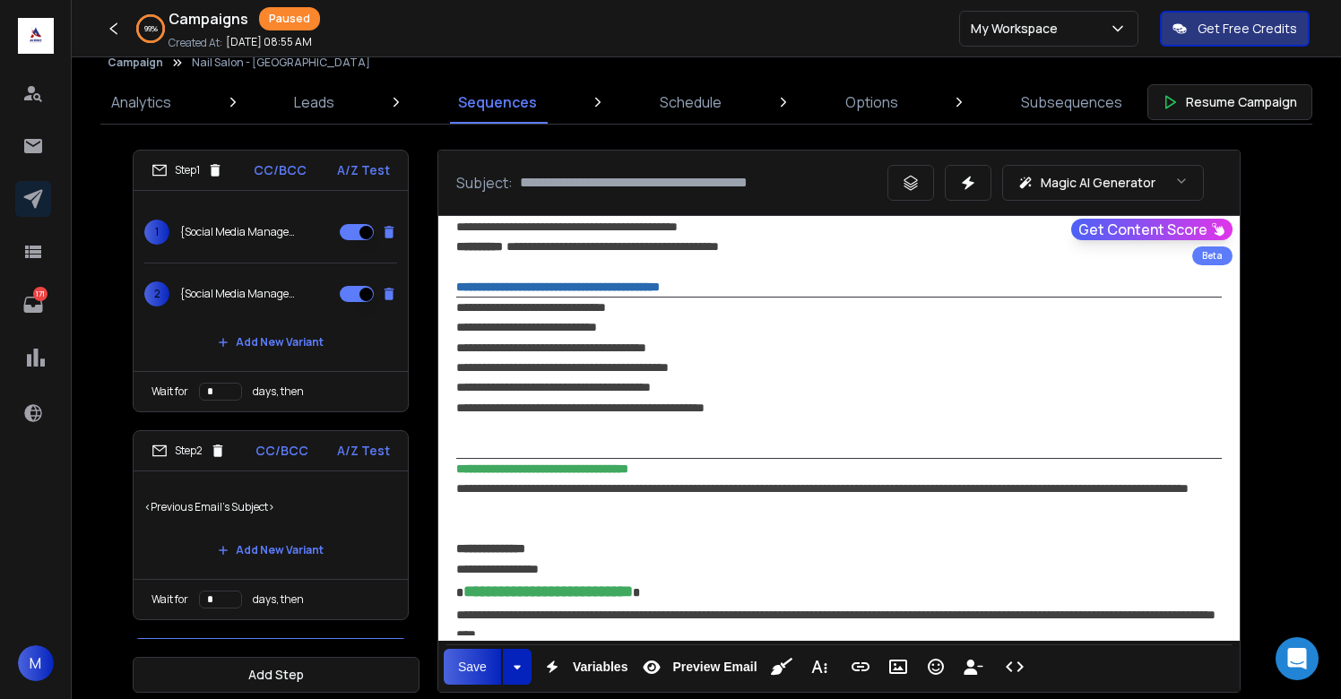
scroll to position [1294, 0]
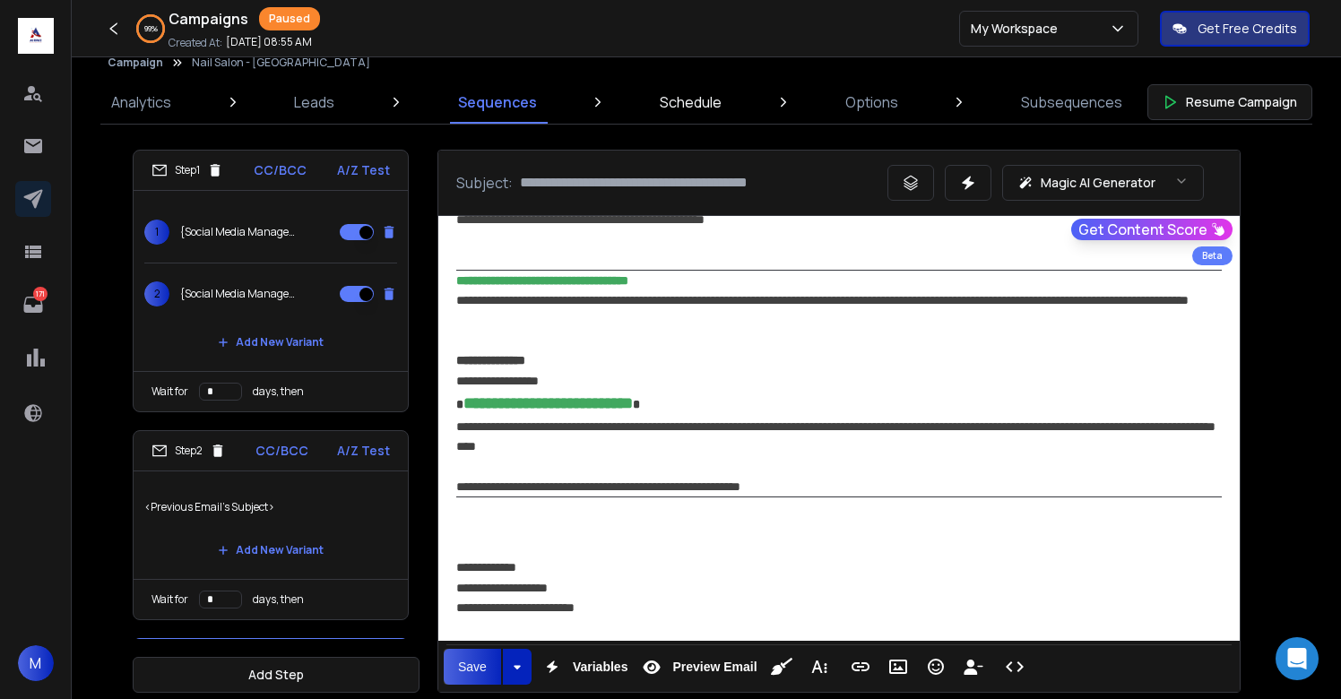
click at [684, 107] on p "Schedule" at bounding box center [691, 102] width 62 height 22
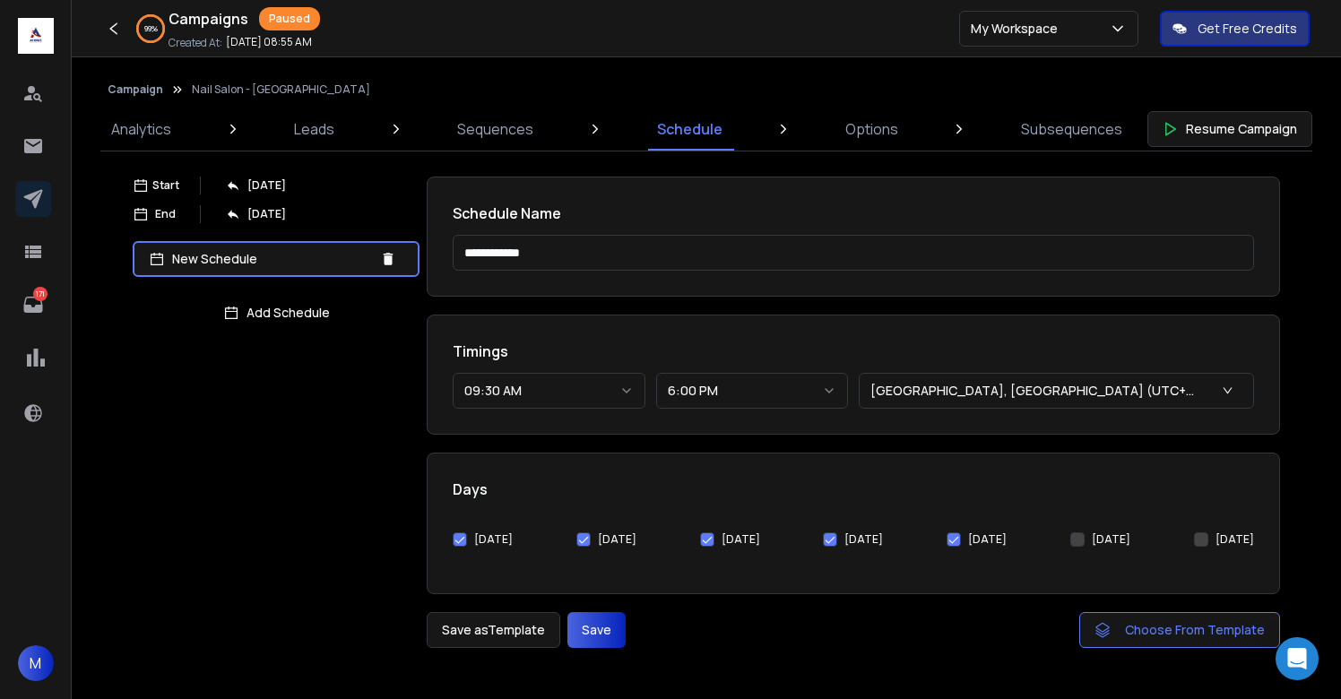
click at [587, 394] on button "09:30 AM" at bounding box center [549, 391] width 193 height 36
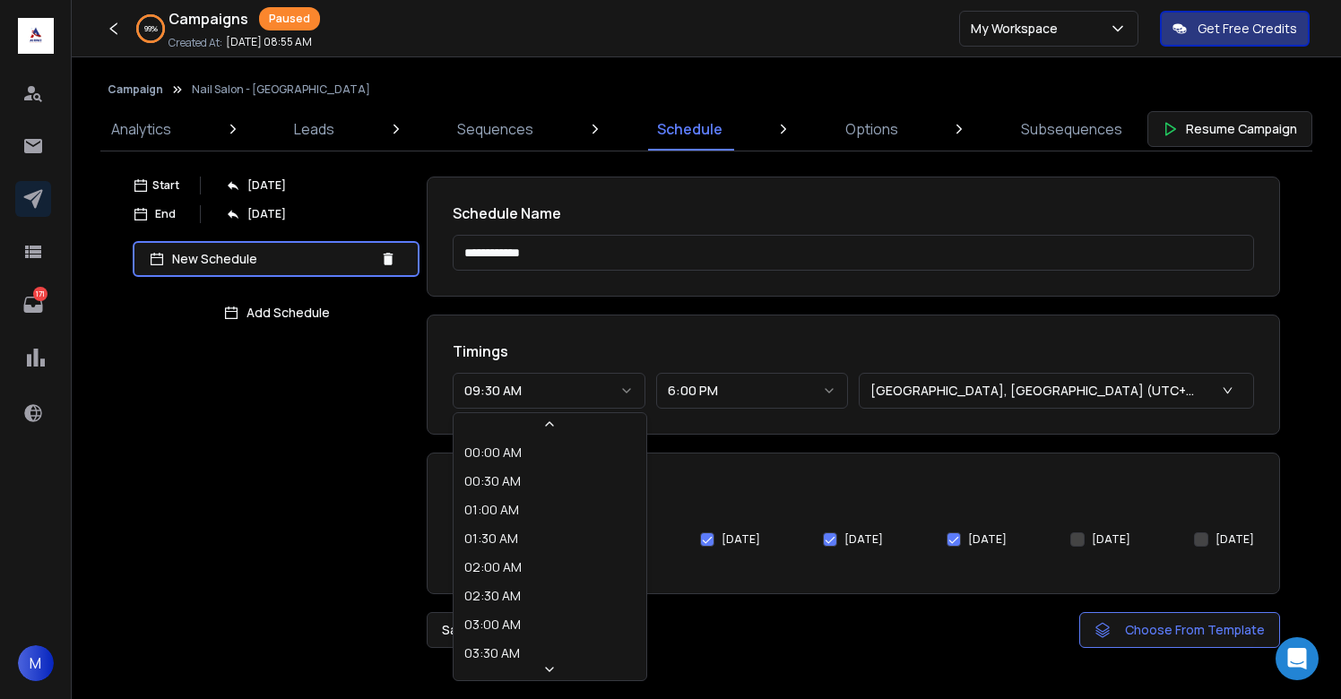
scroll to position [353, 0]
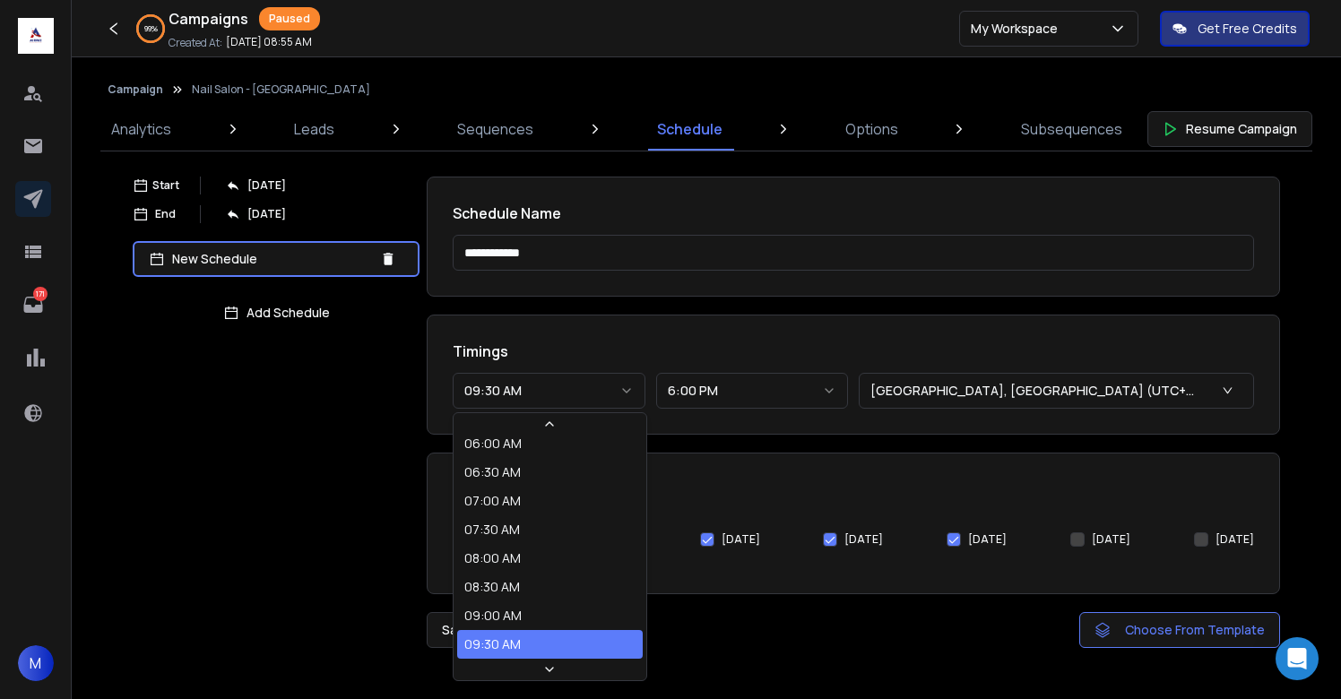
select select "********"
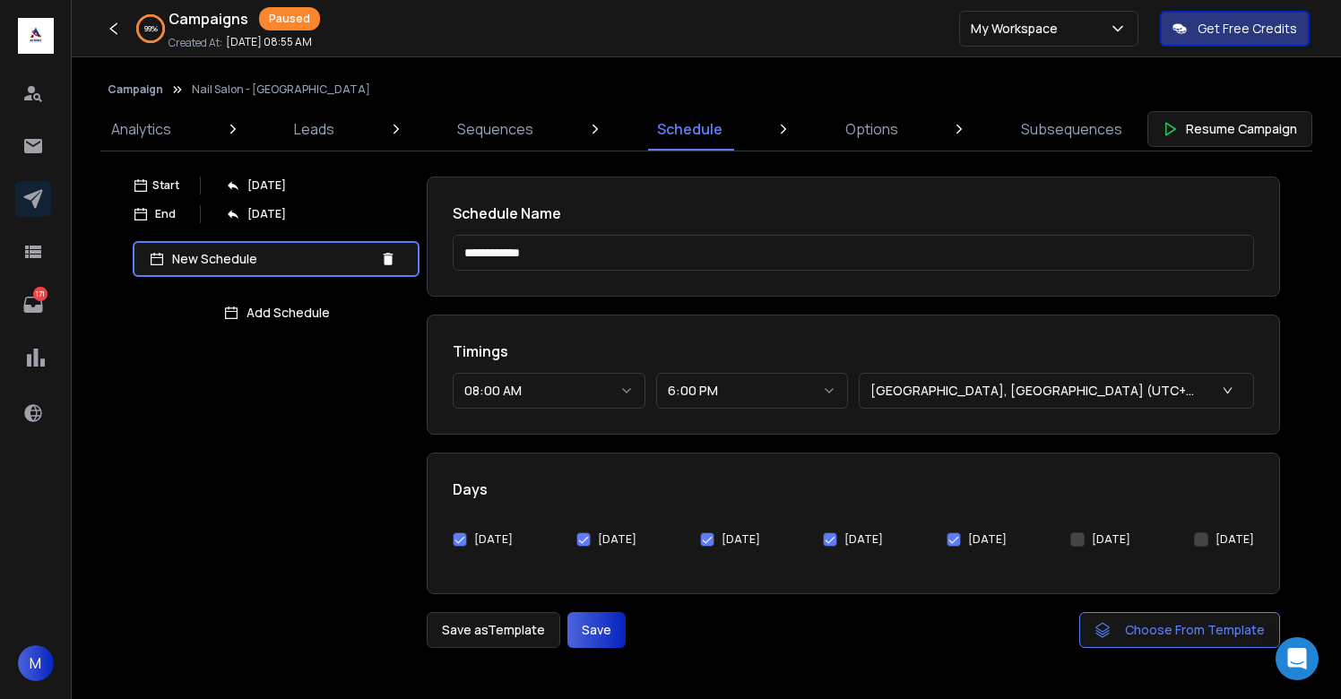
click at [784, 624] on div "Save as Template Save Choose From Template" at bounding box center [854, 630] width 854 height 36
click at [605, 627] on button "Save" at bounding box center [597, 630] width 58 height 36
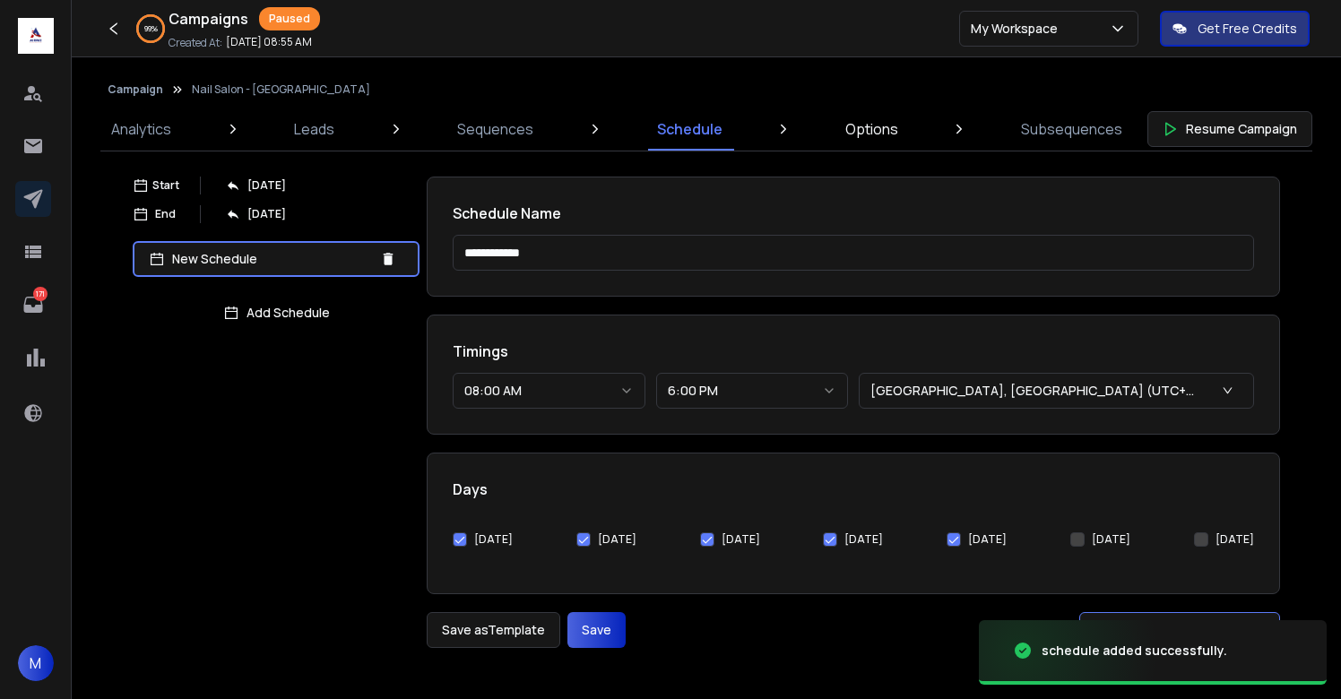
click at [870, 141] on link "Options" at bounding box center [872, 129] width 74 height 43
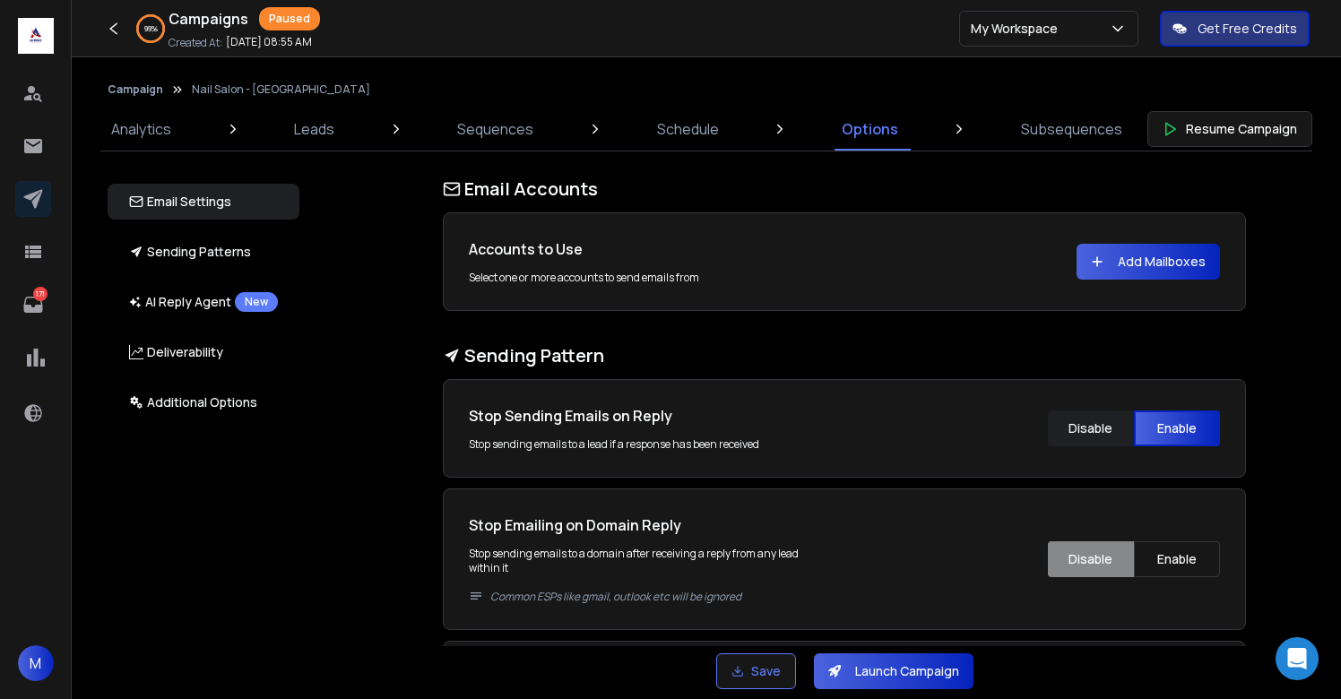
click at [1135, 263] on button "Add Mailboxes" at bounding box center [1148, 262] width 143 height 36
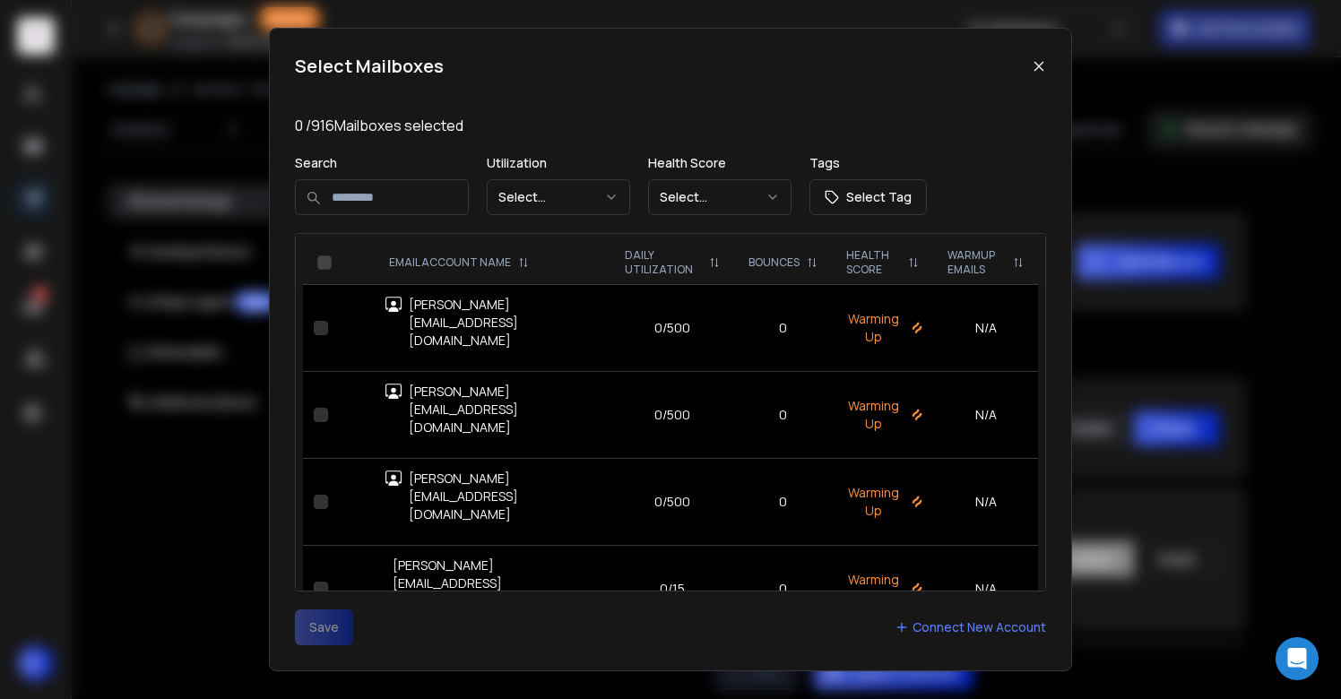
click at [373, 200] on input at bounding box center [382, 197] width 174 height 36
type input "*****"
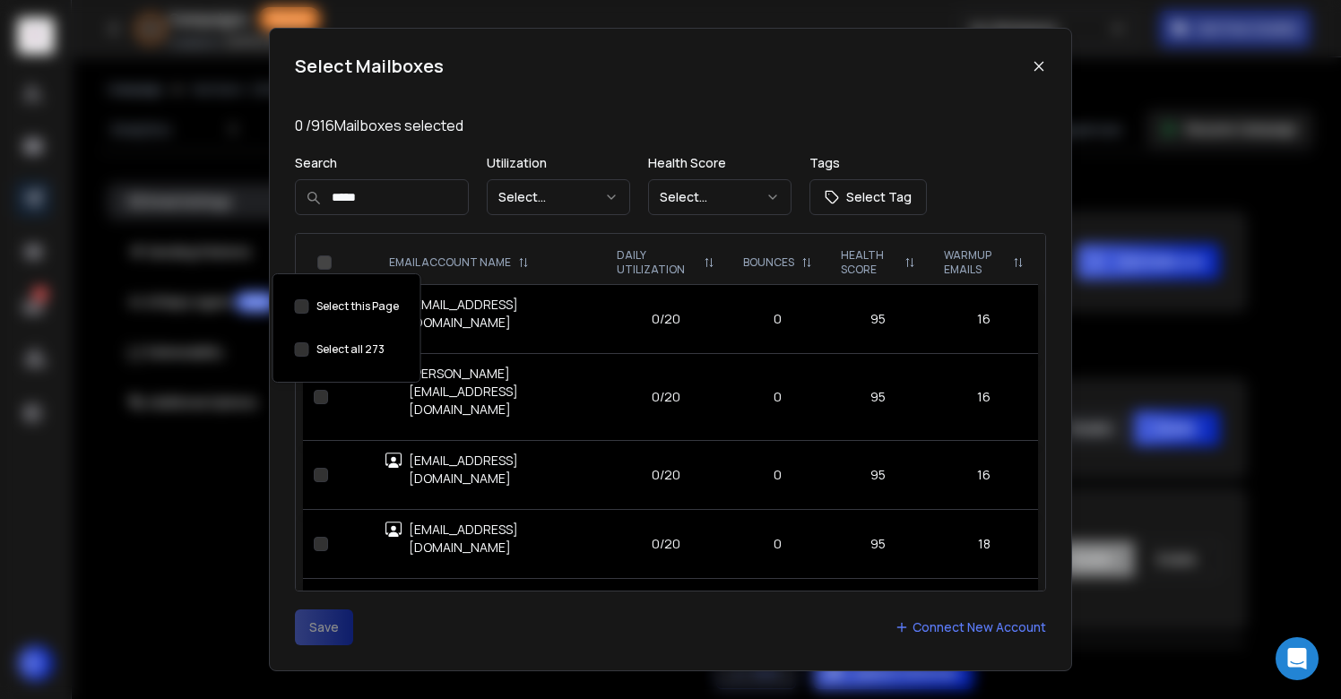
click at [304, 349] on button "Select this Page" at bounding box center [302, 349] width 14 height 14
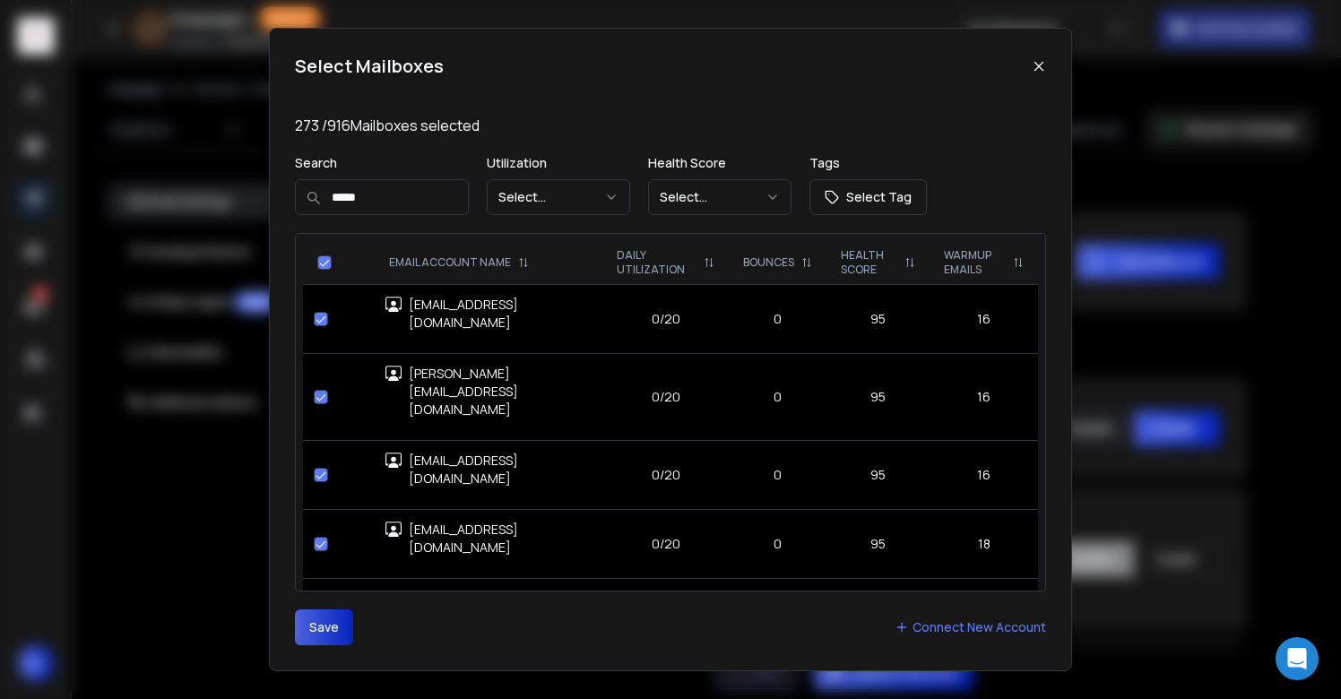
click at [313, 617] on button "Save" at bounding box center [324, 628] width 58 height 36
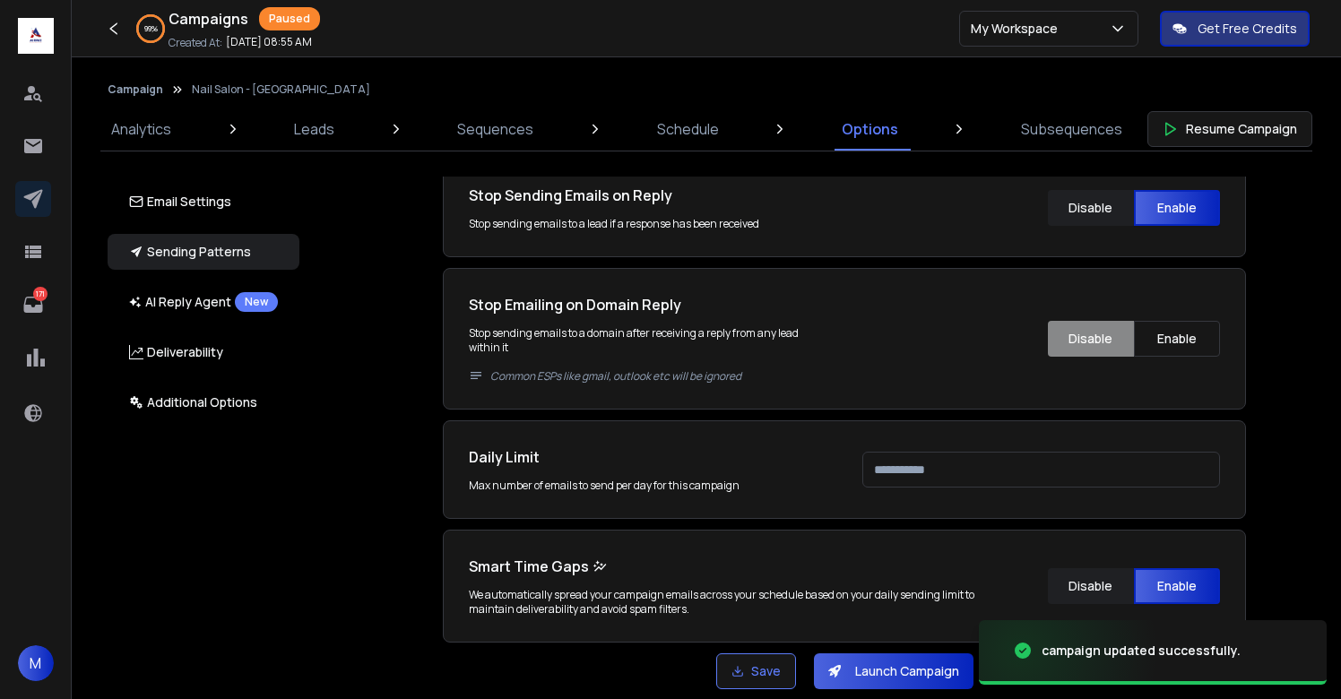
scroll to position [370, 0]
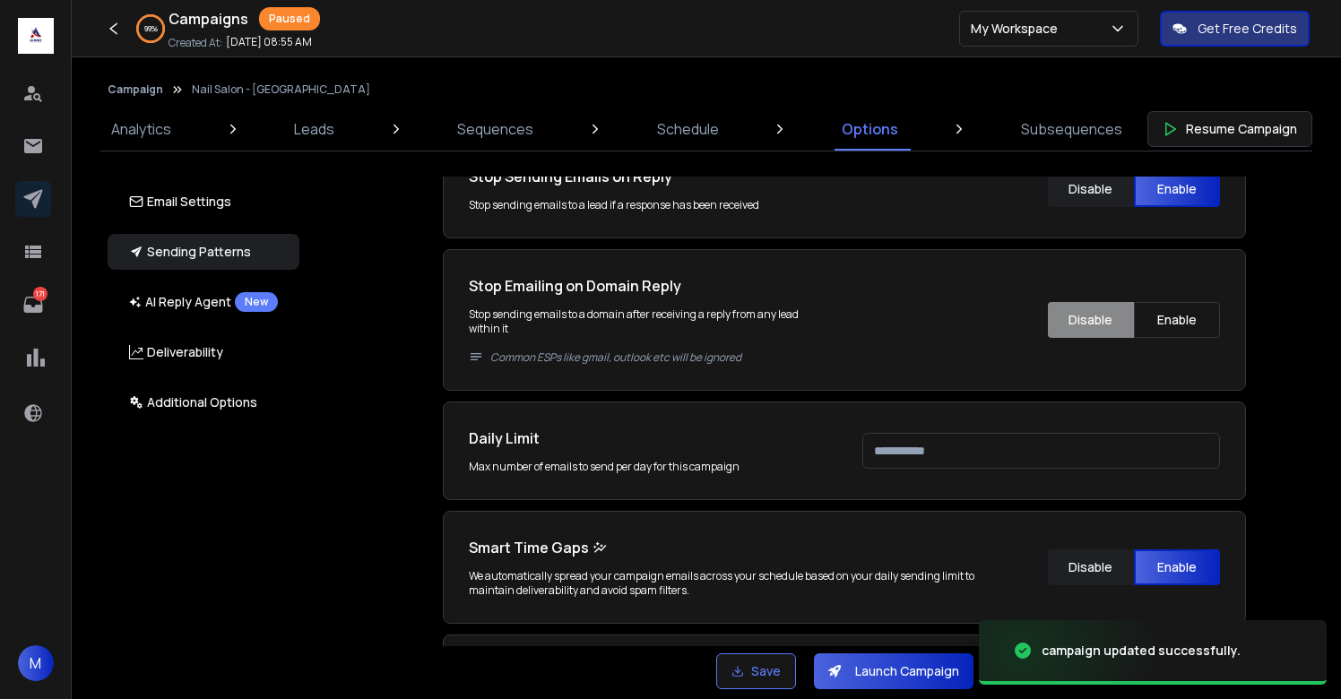
click at [914, 447] on input "***" at bounding box center [1041, 451] width 358 height 36
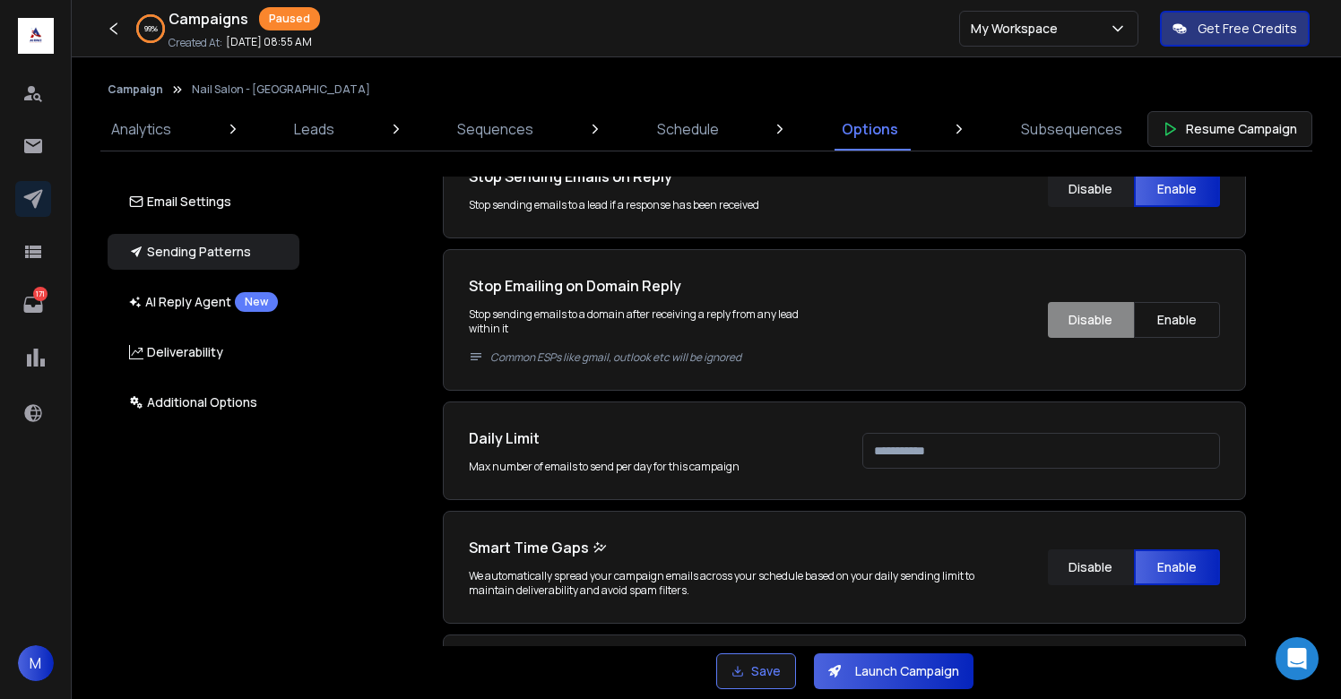
type input "***"
click at [1231, 509] on div "**********" at bounding box center [844, 699] width 803 height 1191
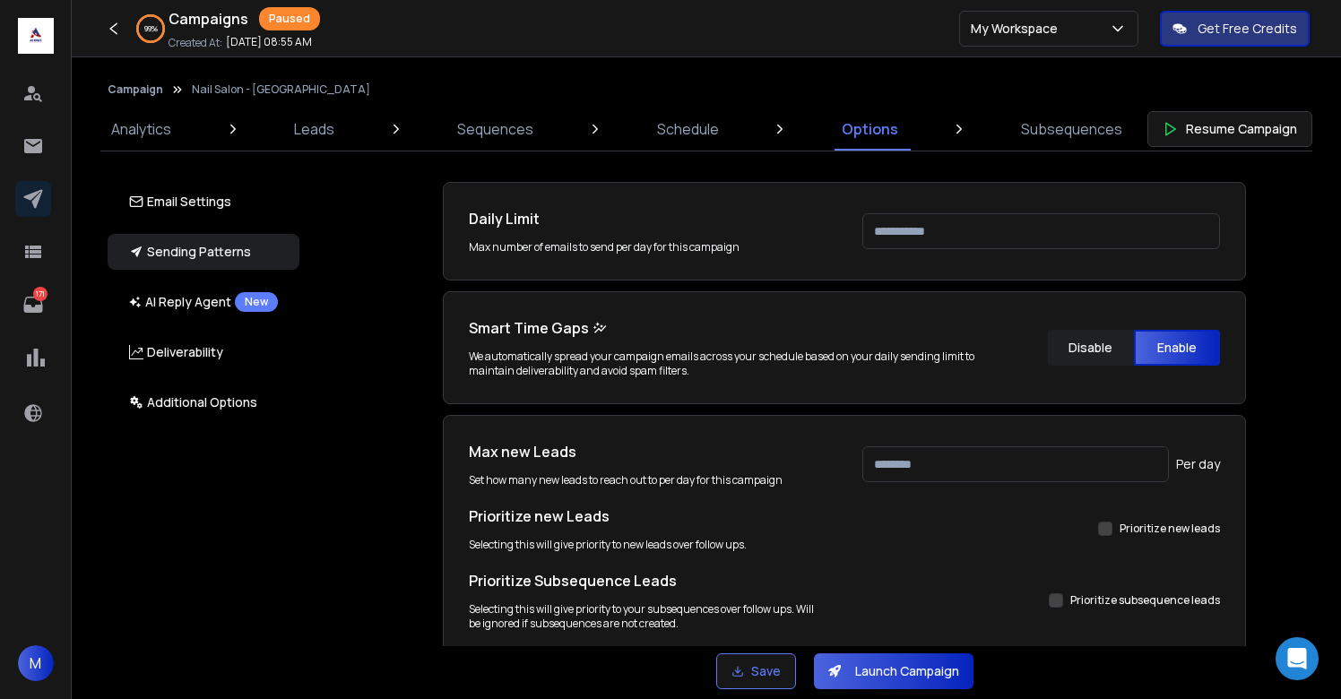
scroll to position [876, 0]
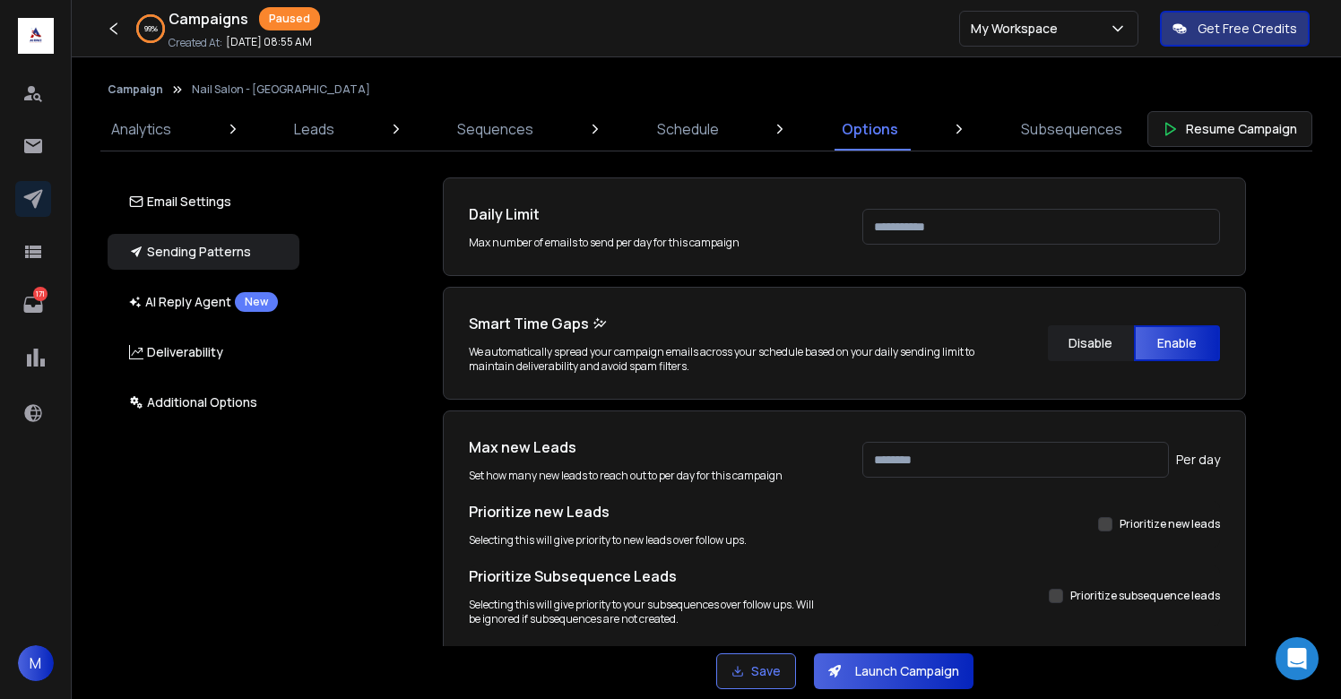
click at [983, 462] on input "***" at bounding box center [1015, 460] width 307 height 36
type input "***"
click at [1298, 507] on div "Email Accounts Accounts to Use Select one or more accounts to send emails from …" at bounding box center [854, 412] width 1053 height 470
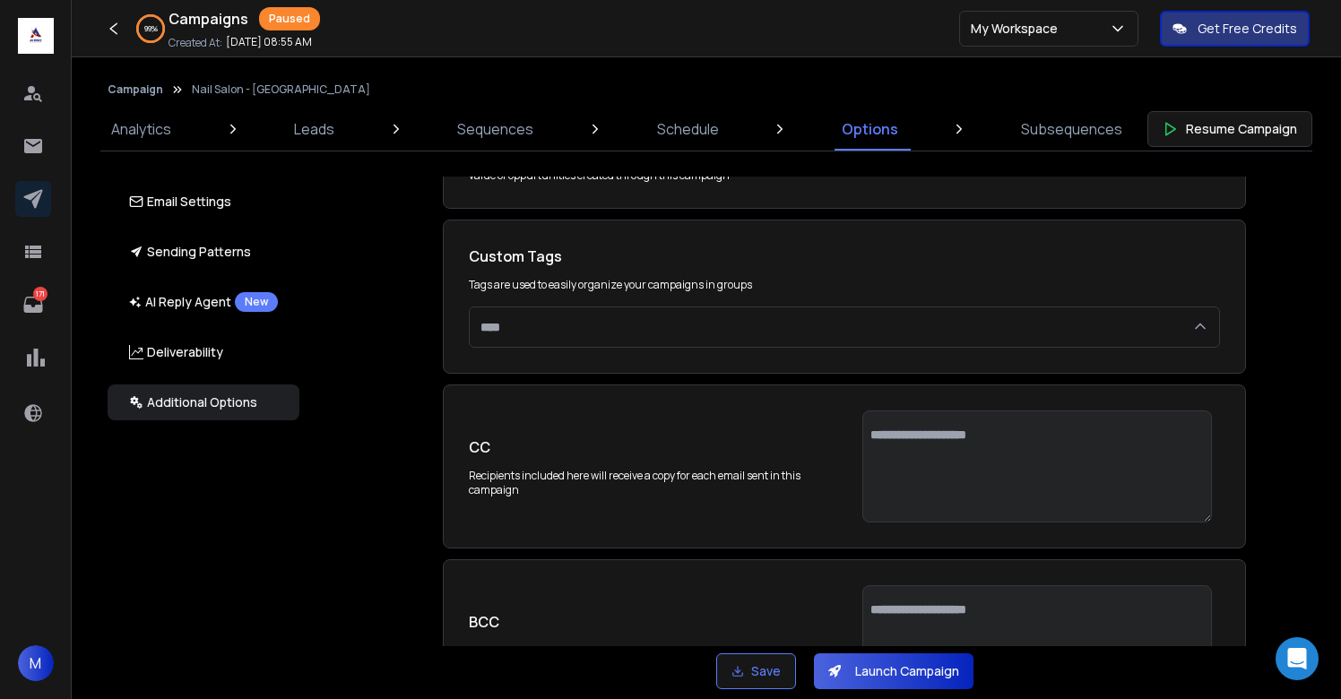
scroll to position [3673, 0]
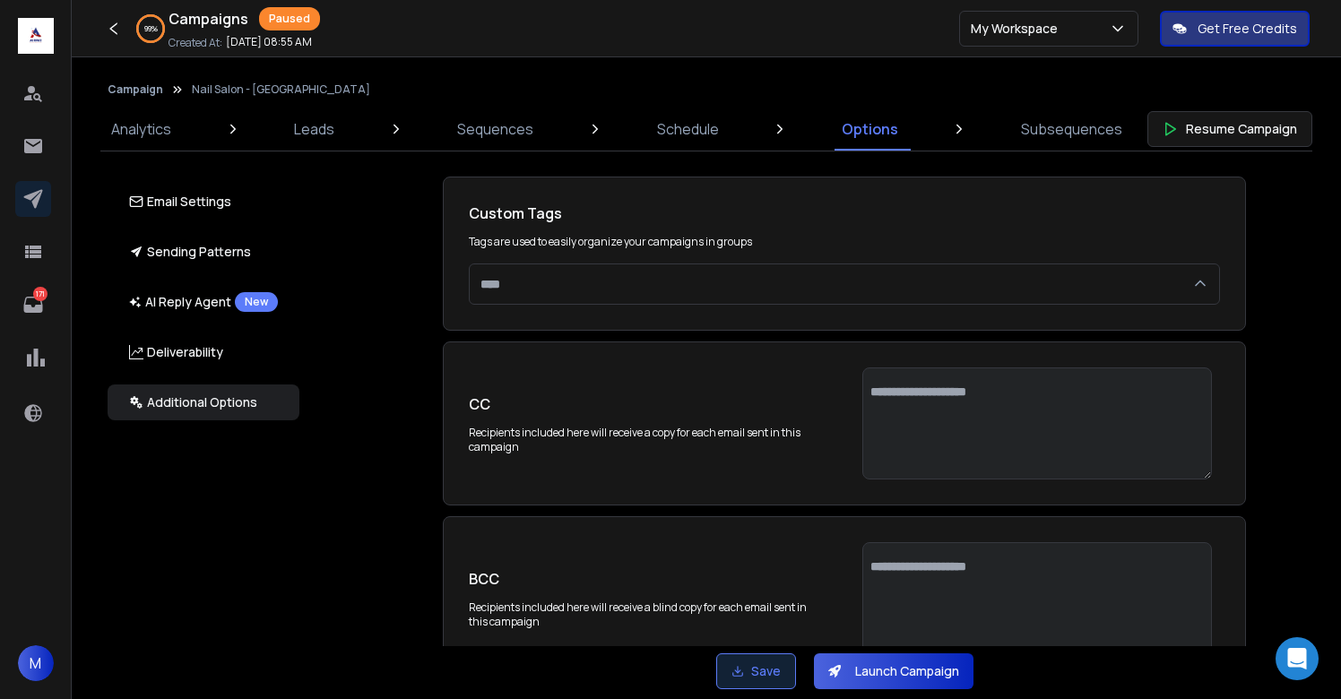
click at [786, 665] on button "Save" at bounding box center [756, 672] width 80 height 36
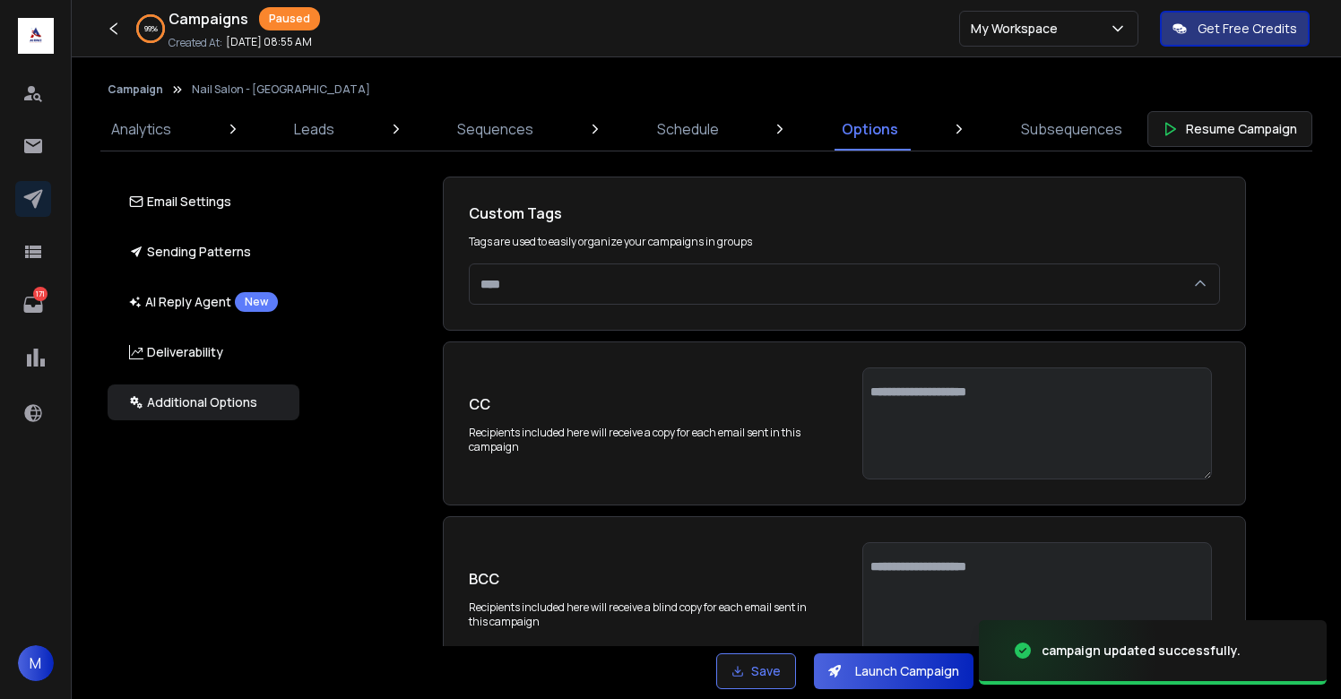
click at [872, 671] on button "Launch Campaign" at bounding box center [894, 672] width 160 height 36
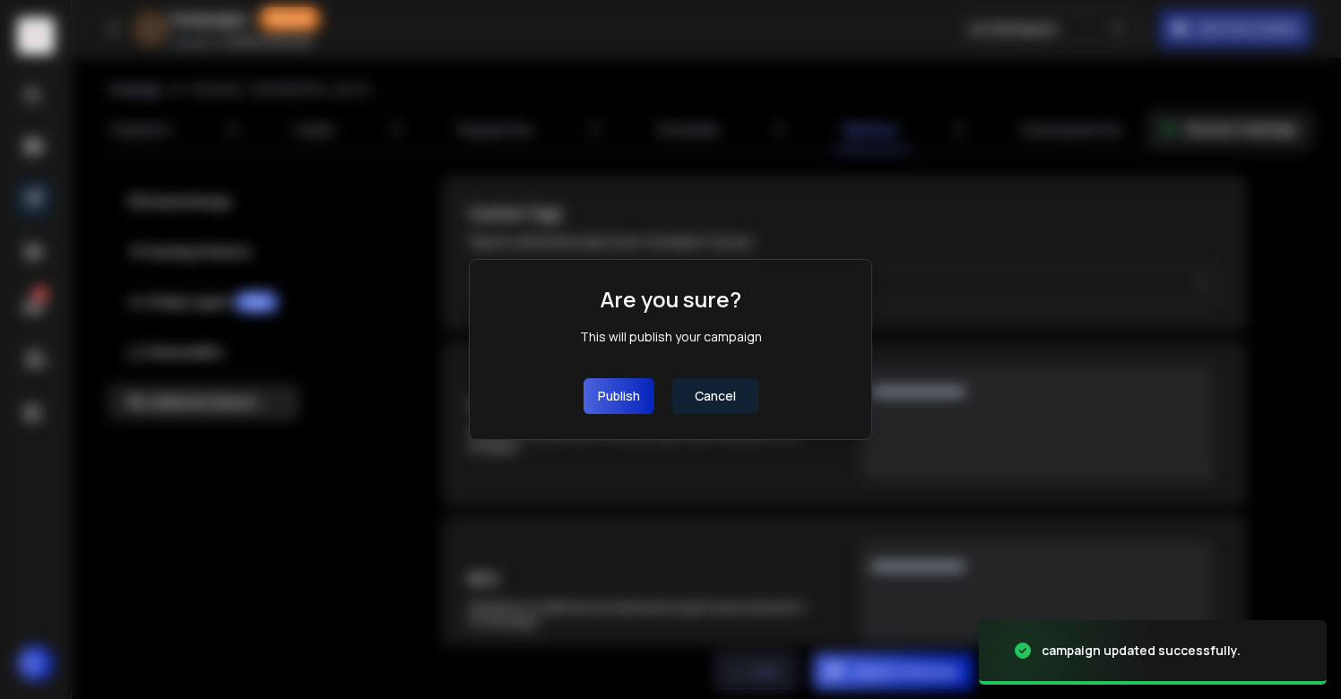
click at [628, 399] on button "Publish" at bounding box center [619, 396] width 71 height 36
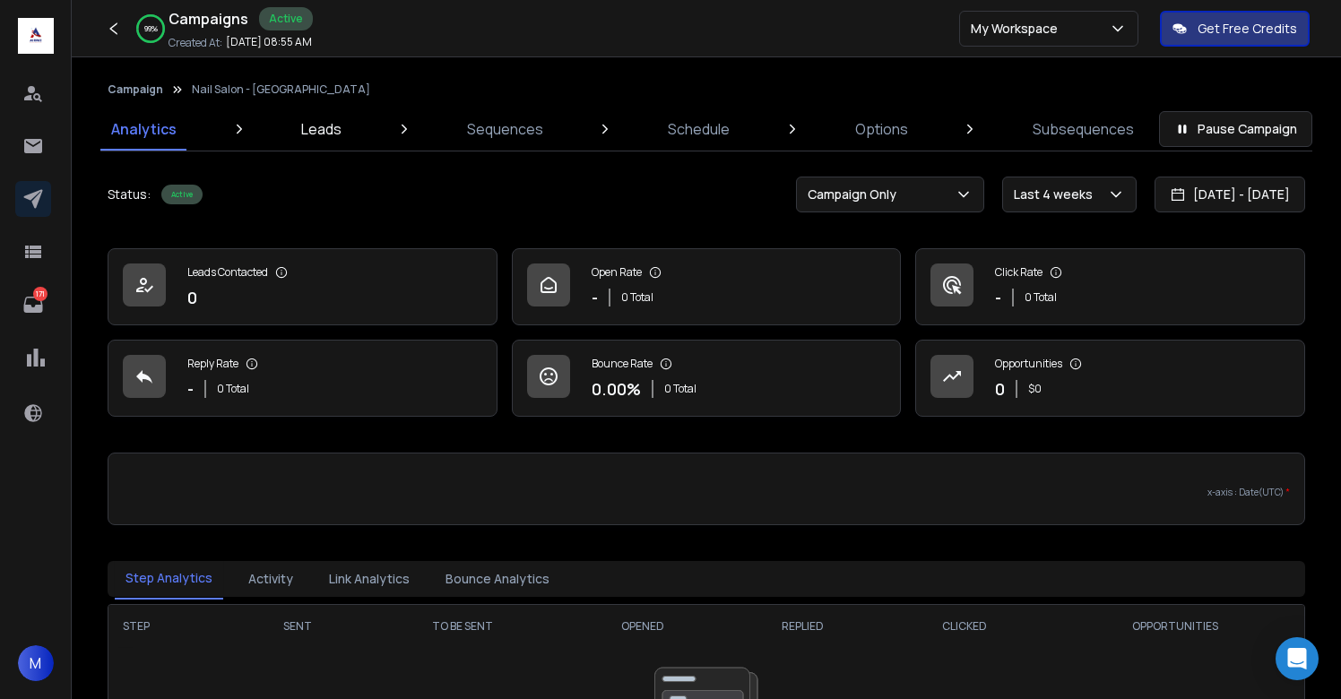
click at [347, 134] on link "Leads" at bounding box center [321, 129] width 62 height 43
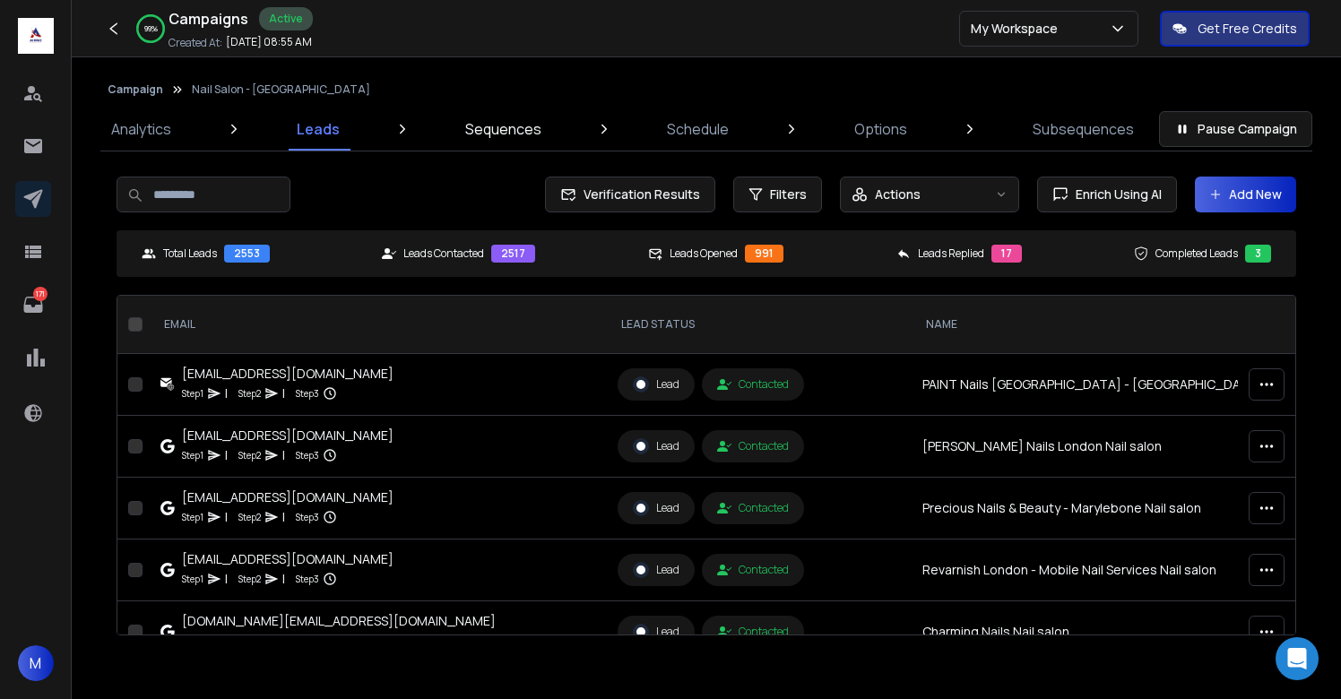
click at [545, 126] on link "Sequences" at bounding box center [504, 129] width 98 height 43
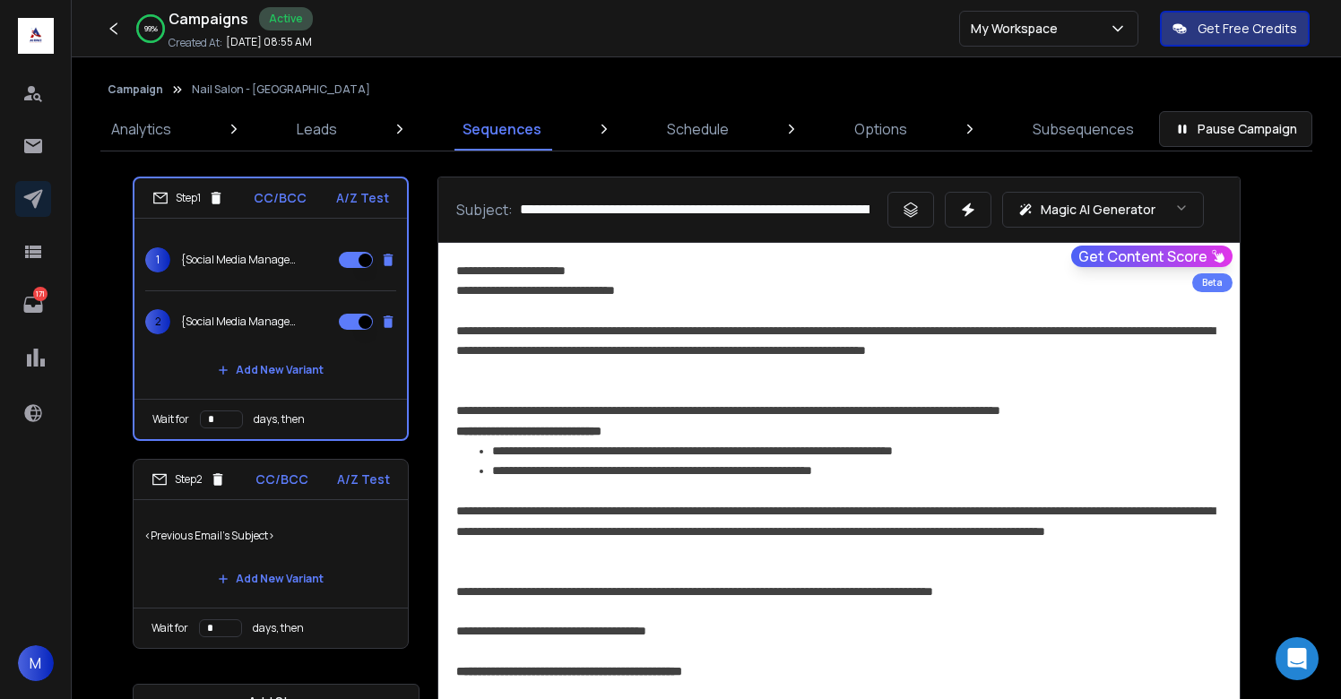
scroll to position [151, 0]
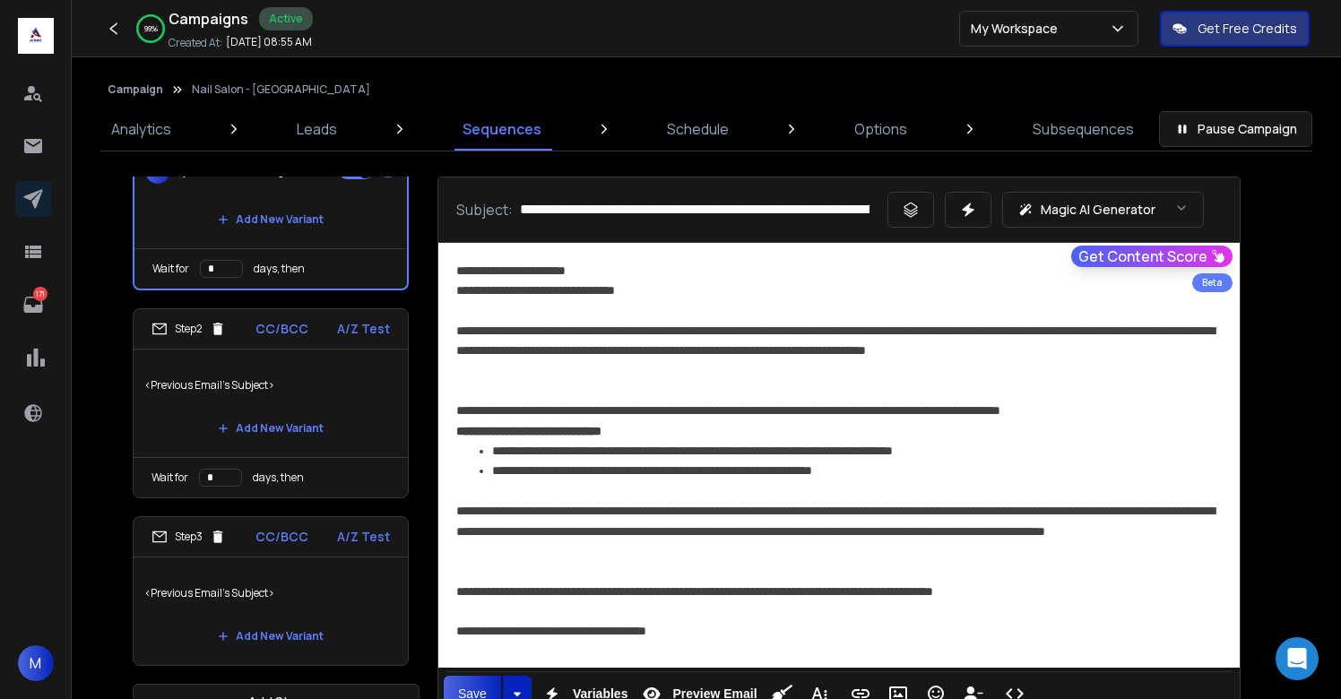
click at [381, 566] on div "<Previous Email's Subject> Add New Variant" at bounding box center [271, 612] width 274 height 108
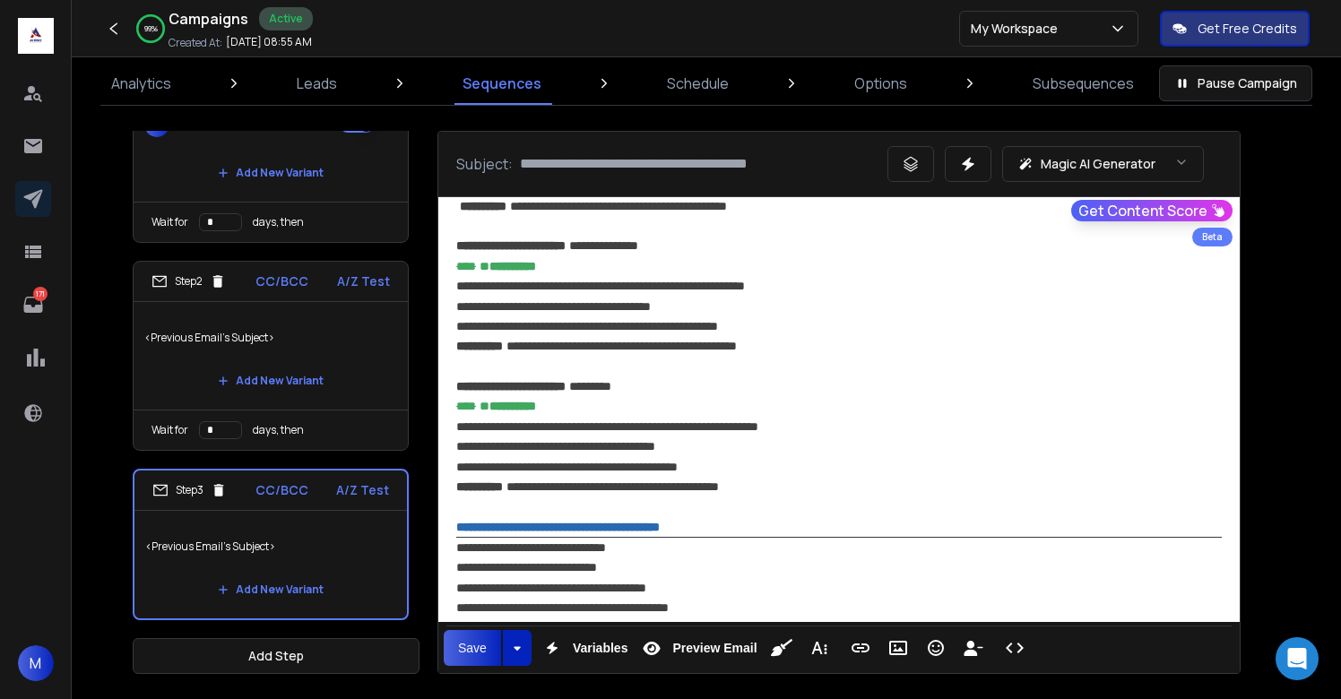
scroll to position [850, 0]
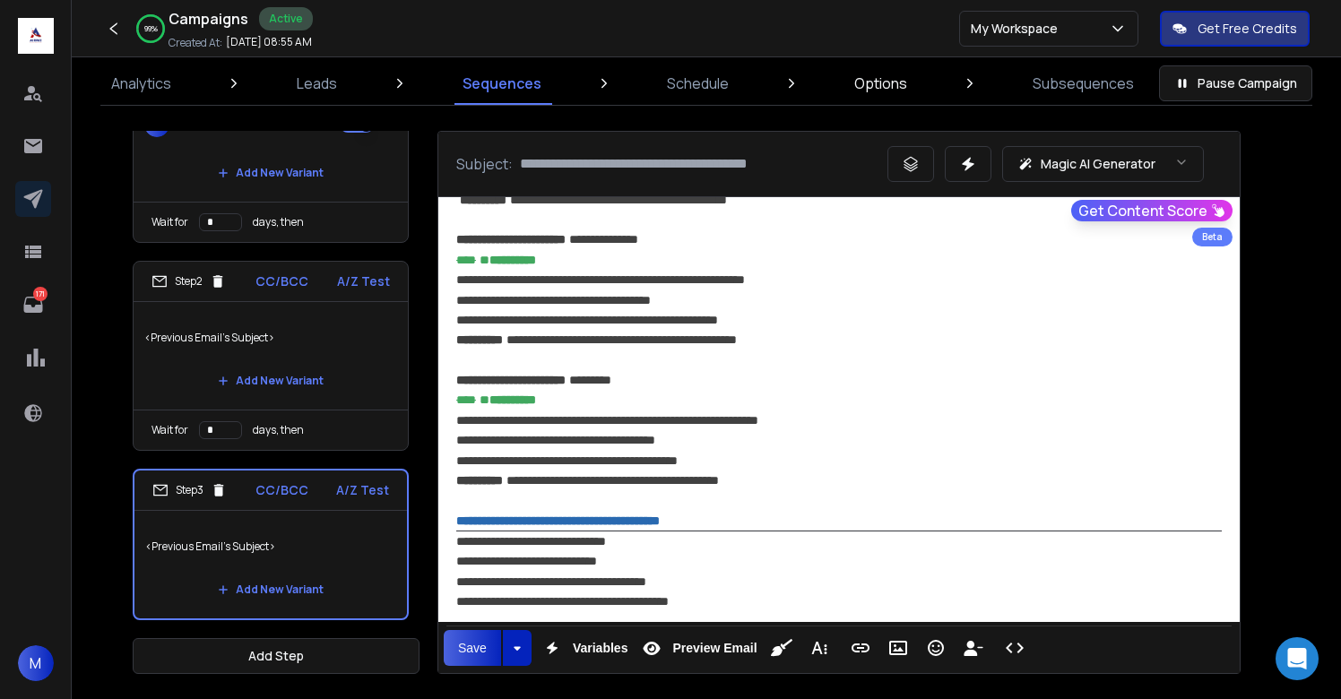
click at [888, 75] on p "Options" at bounding box center [880, 84] width 53 height 22
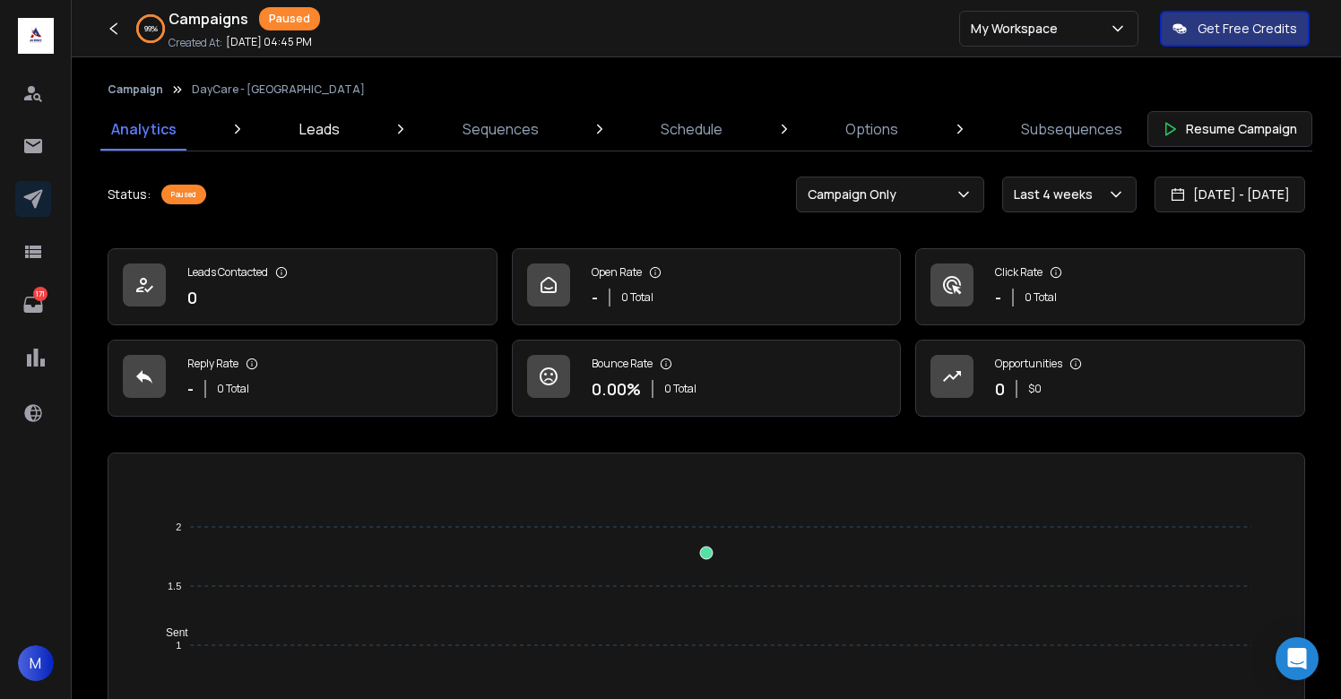
click at [315, 125] on p "Leads" at bounding box center [319, 129] width 40 height 22
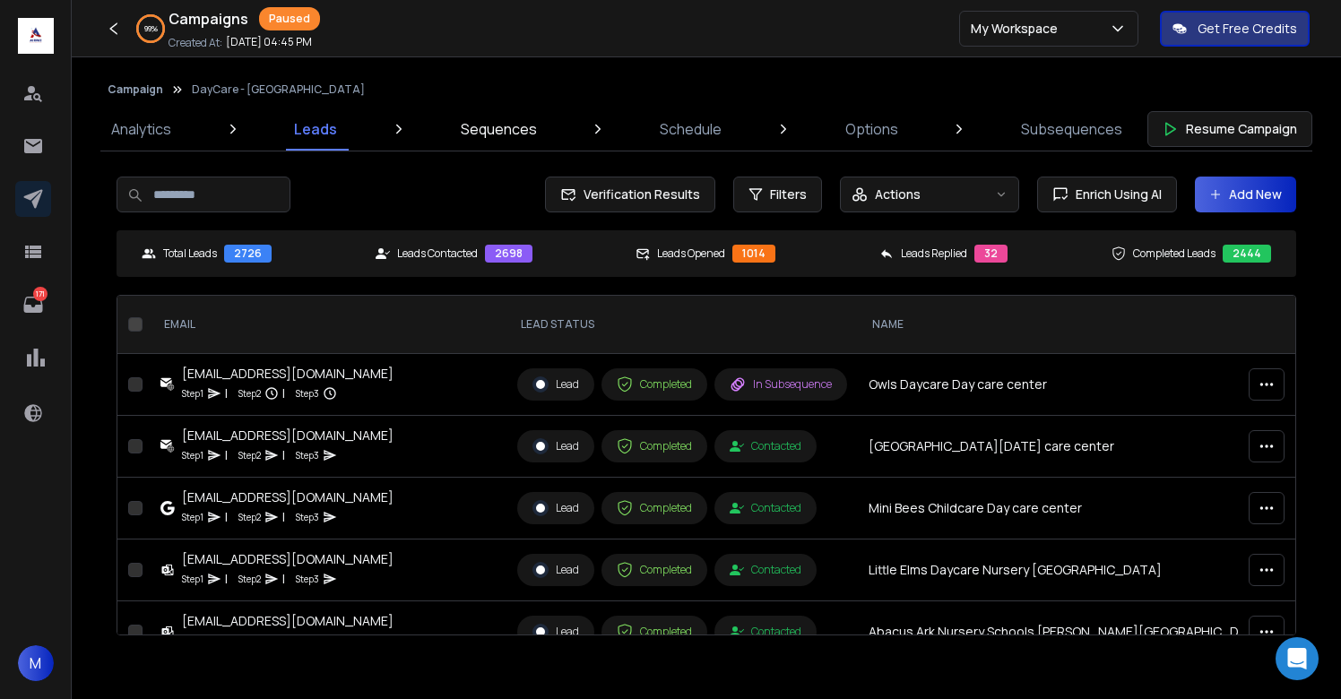
click at [501, 135] on p "Sequences" at bounding box center [499, 129] width 76 height 22
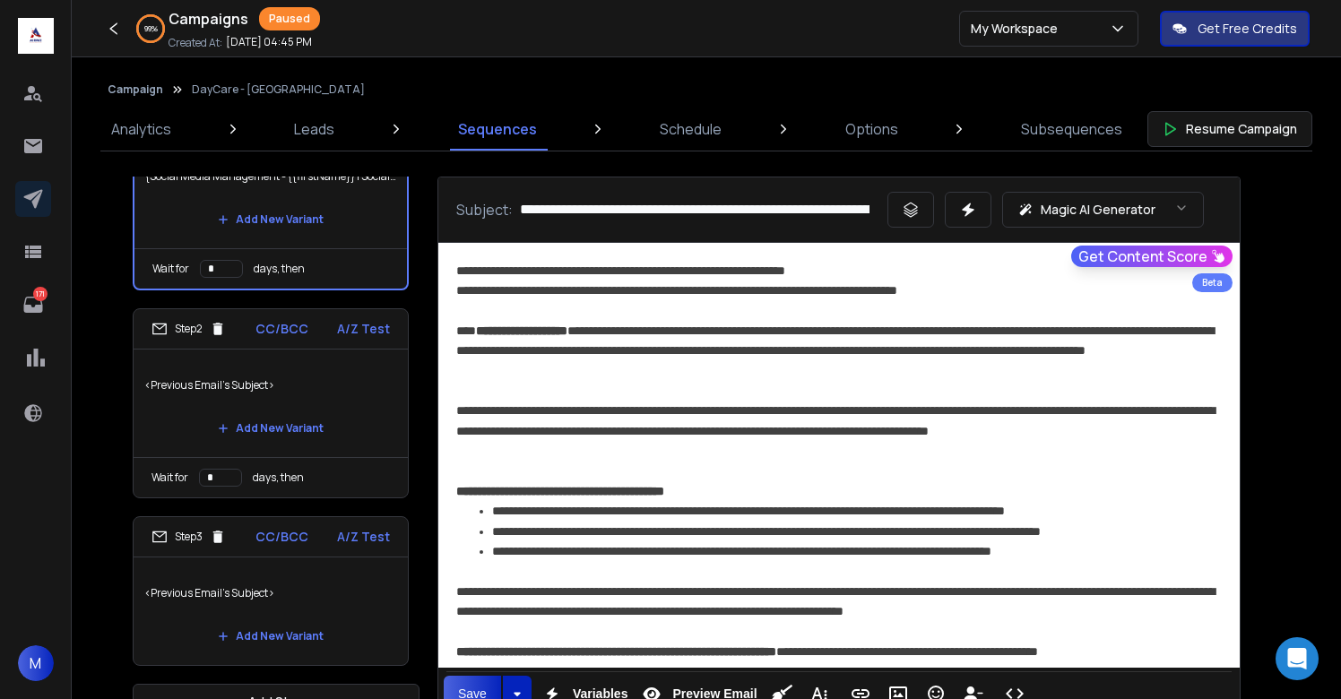
scroll to position [46, 0]
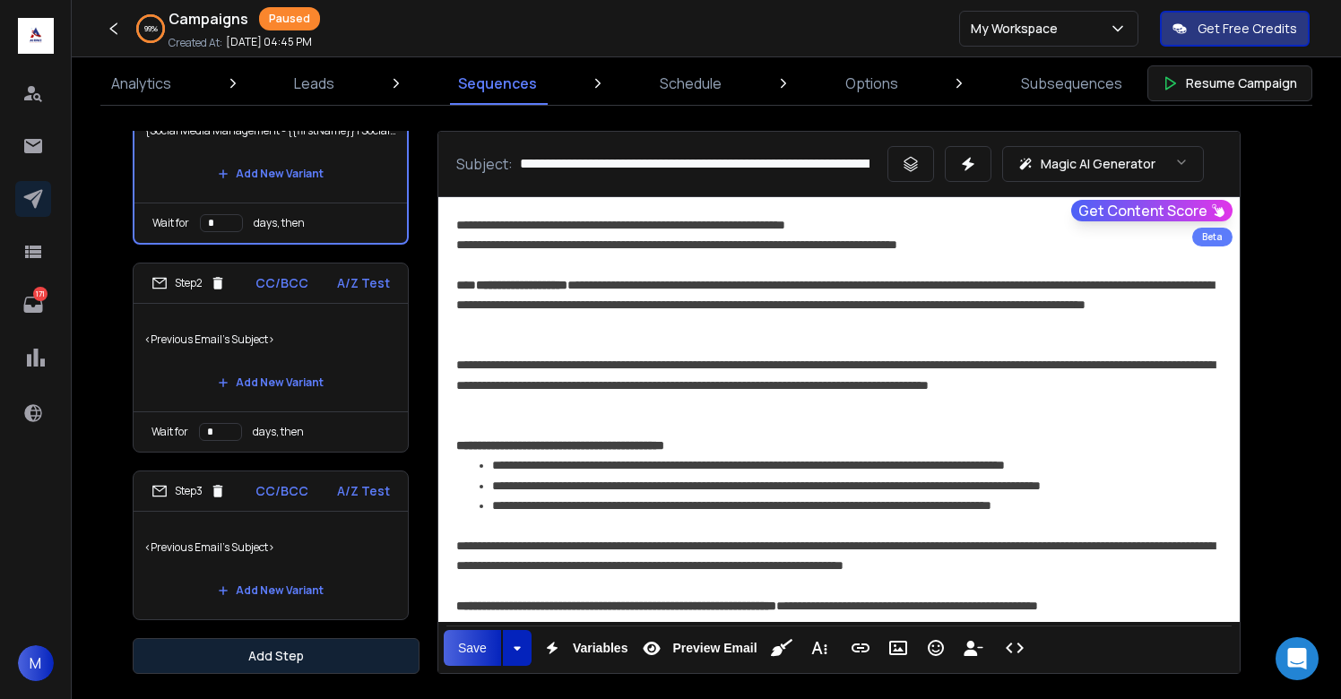
click at [358, 654] on button "Add Step" at bounding box center [276, 656] width 287 height 36
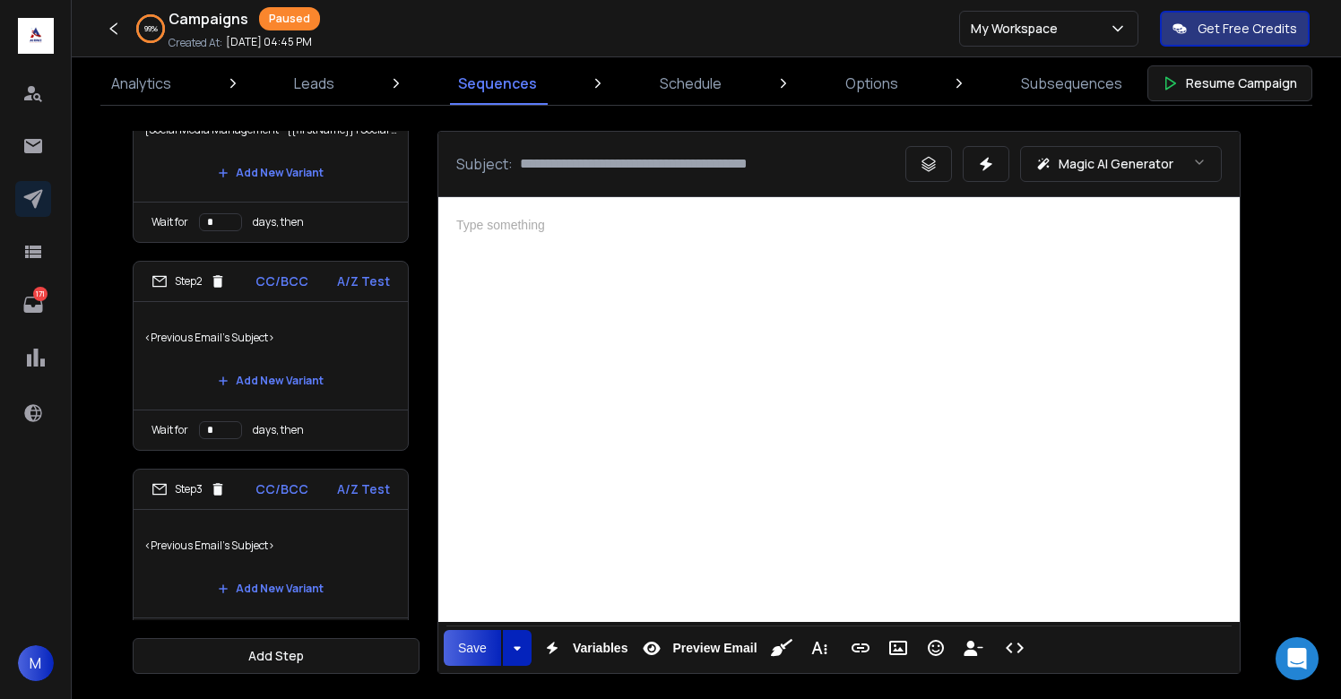
click at [642, 506] on div at bounding box center [839, 407] width 802 height 420
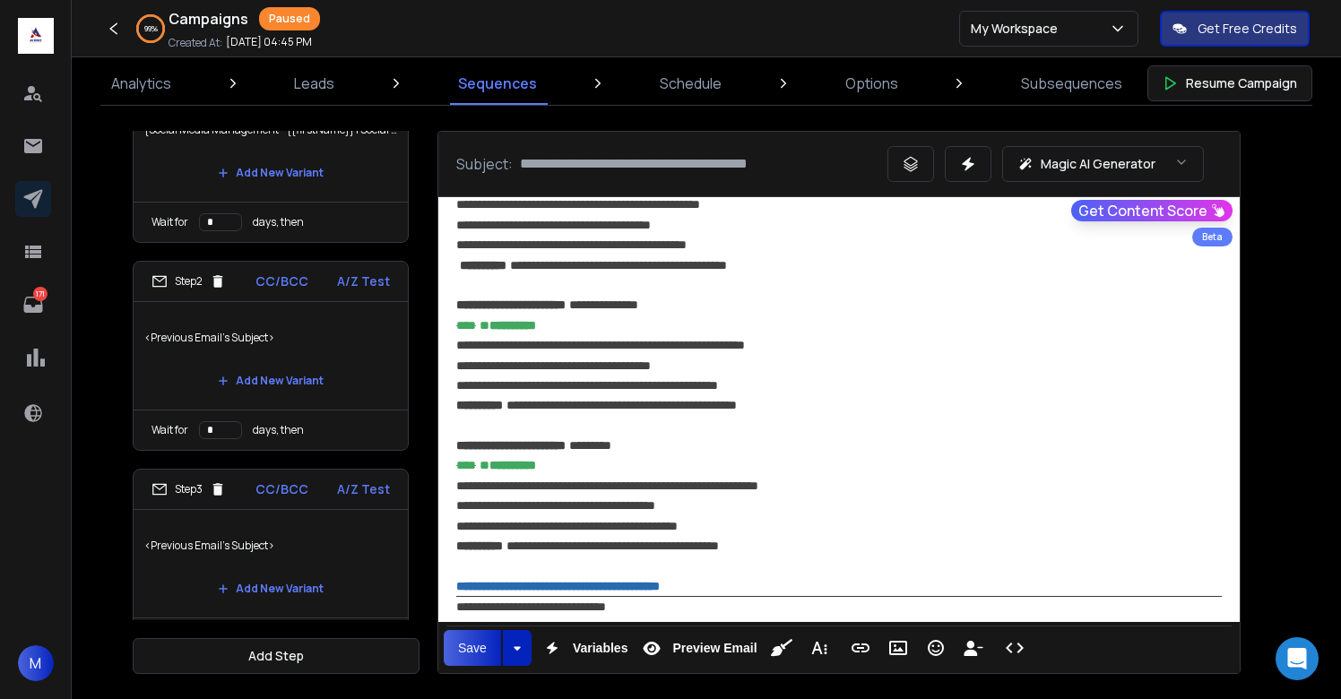
scroll to position [1294, 0]
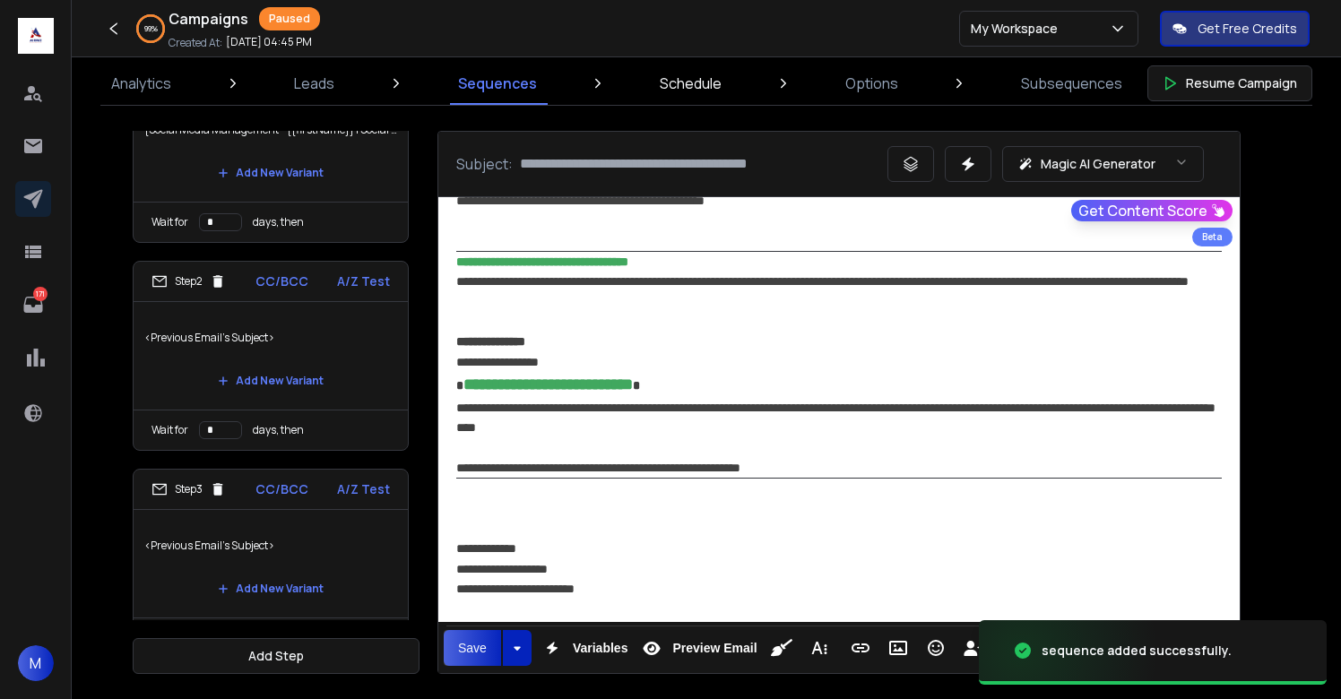
click at [689, 86] on p "Schedule" at bounding box center [691, 84] width 62 height 22
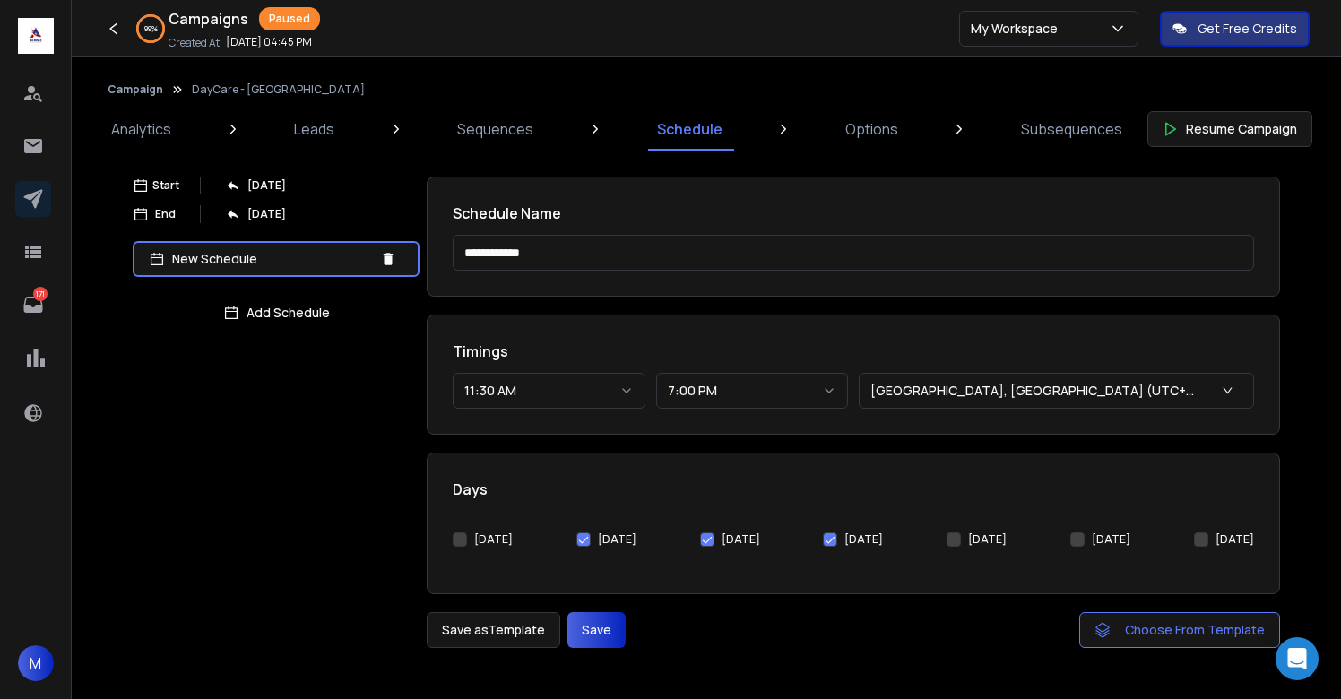
click at [461, 537] on button "[DATE]" at bounding box center [460, 540] width 14 height 14
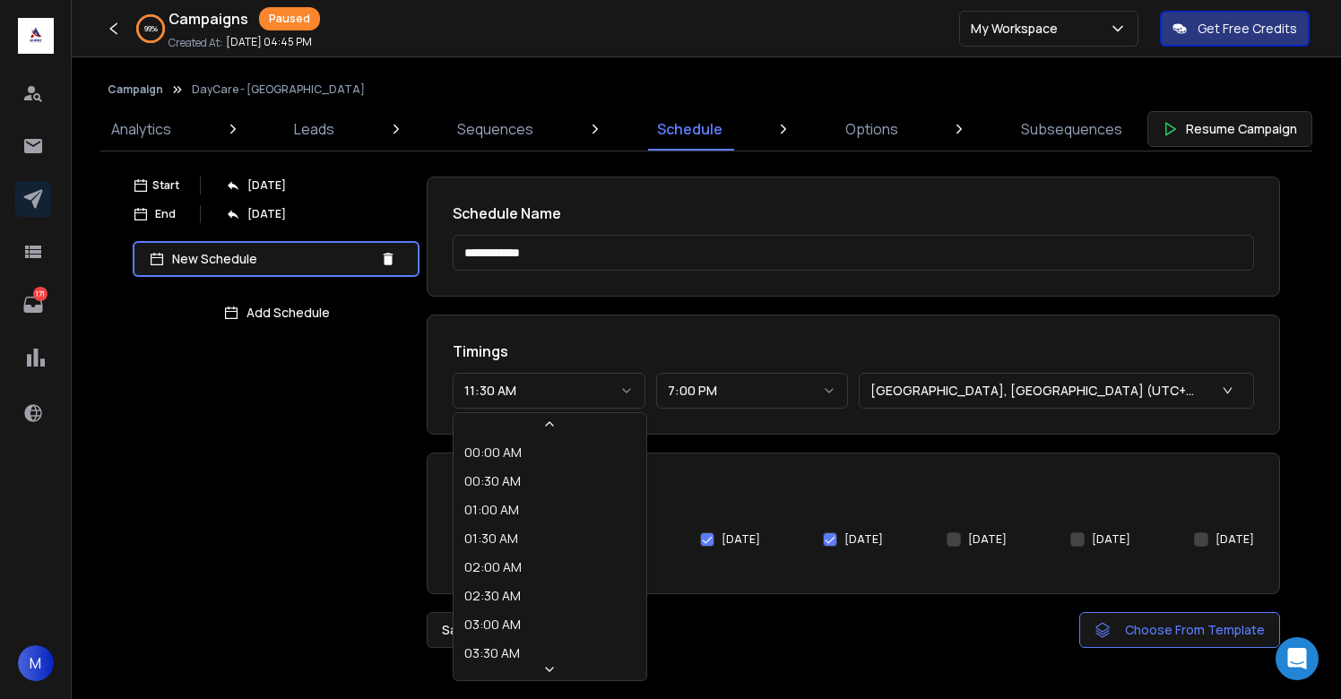
click at [505, 394] on button "11:30 AM" at bounding box center [549, 391] width 193 height 36
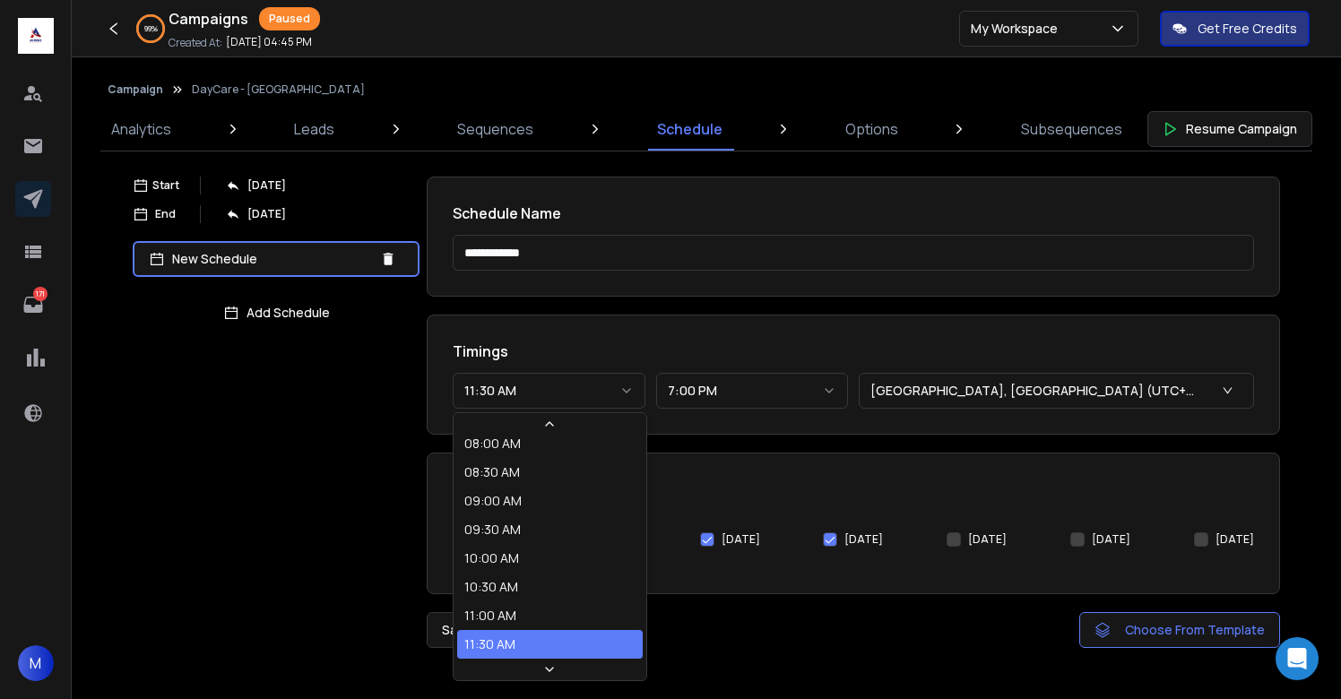
select select "********"
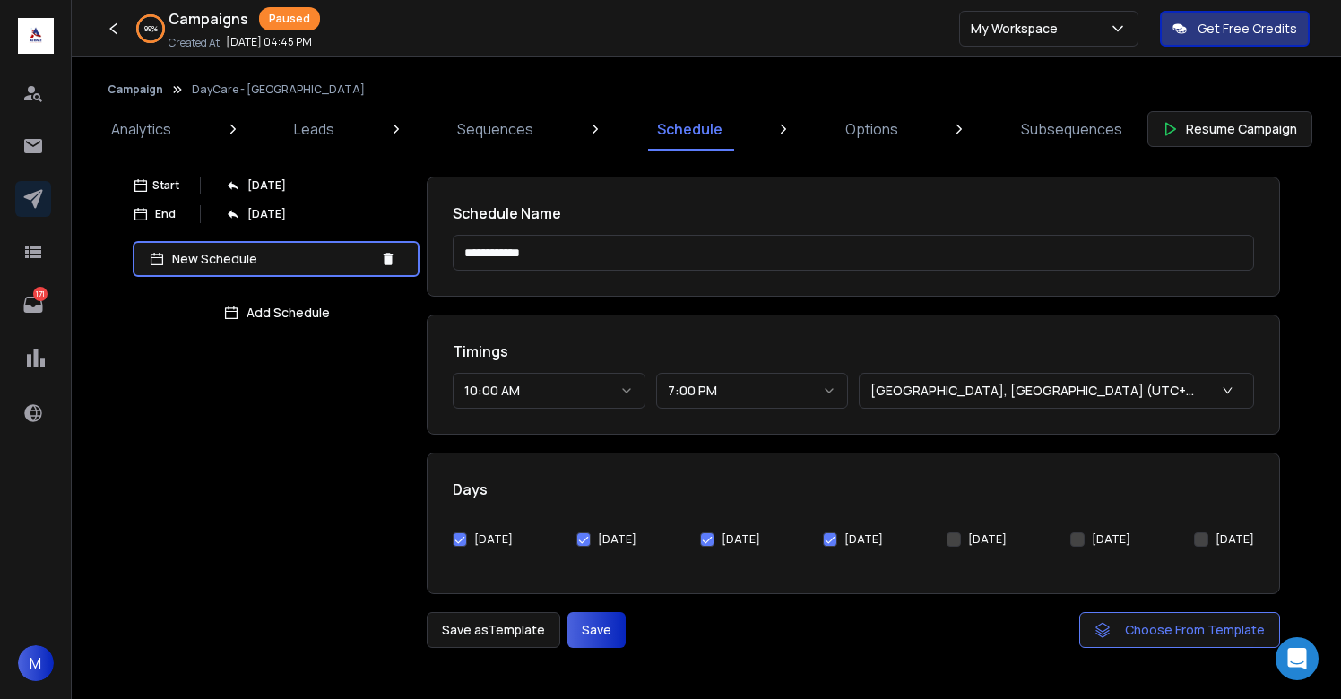
click at [583, 633] on button "Save" at bounding box center [597, 630] width 58 height 36
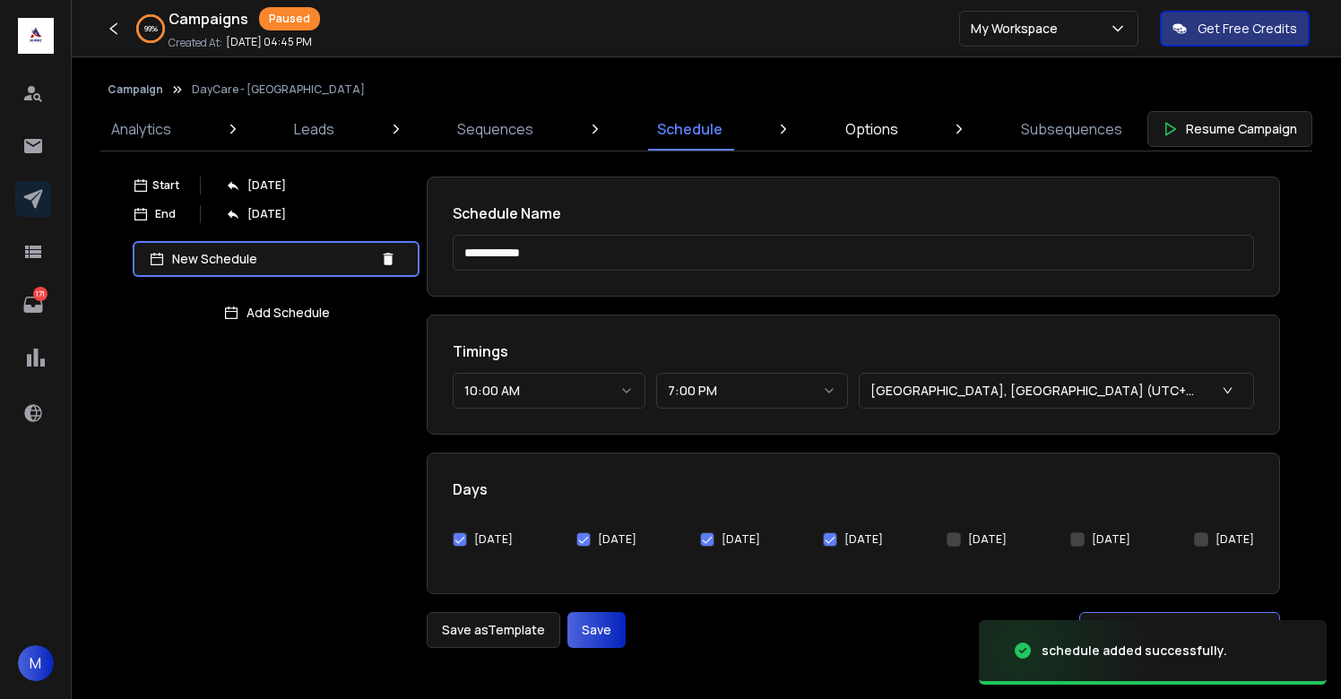
click at [875, 146] on link "Options" at bounding box center [872, 129] width 74 height 43
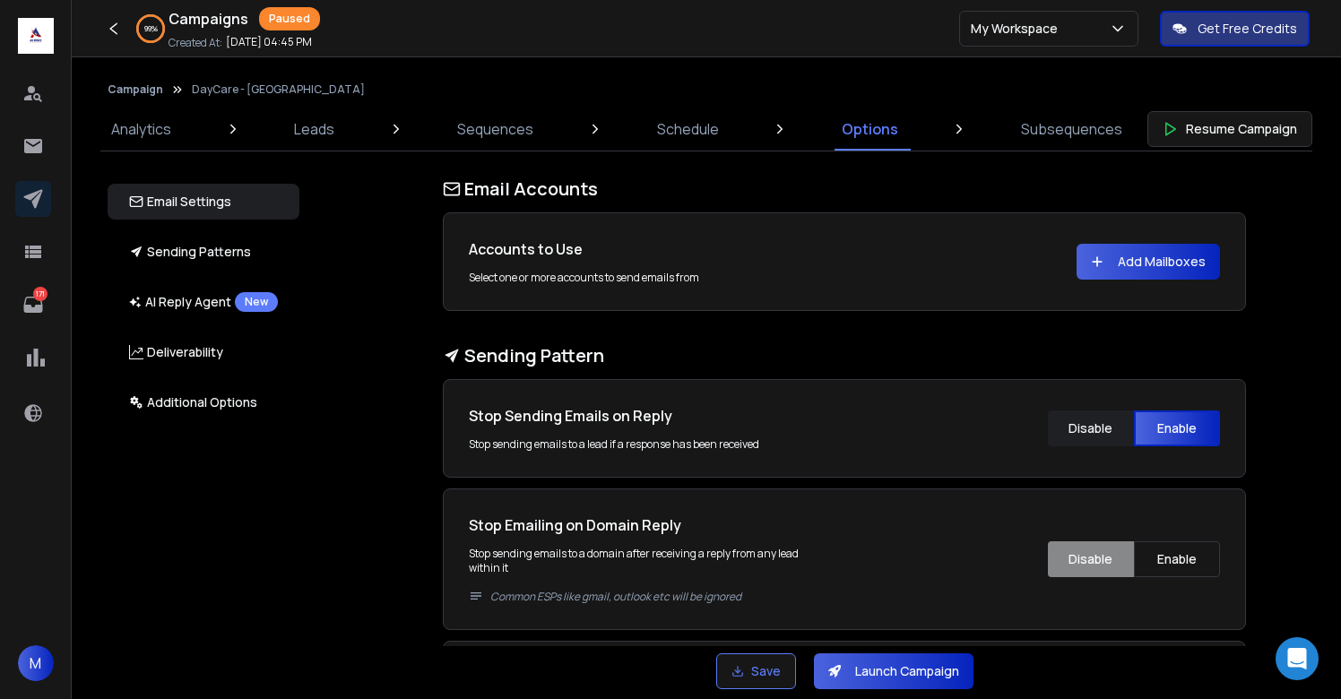
click at [1156, 268] on button "Add Mailboxes" at bounding box center [1148, 262] width 143 height 36
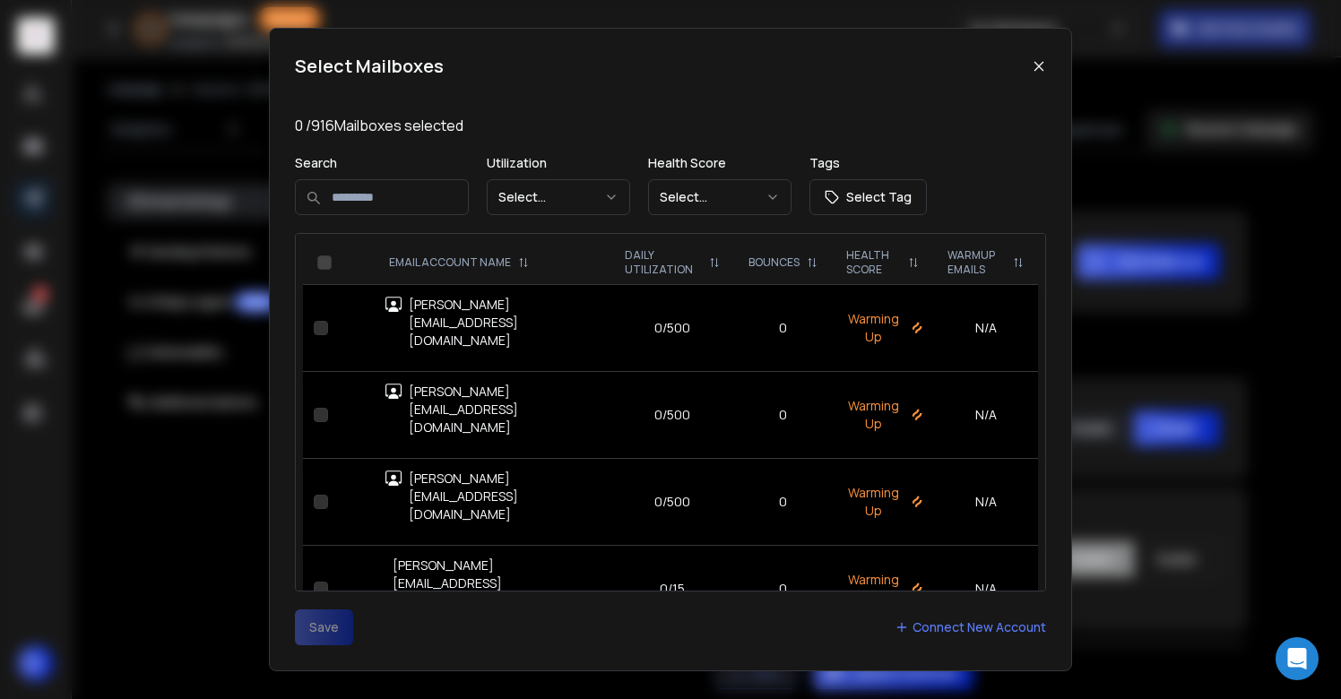
click at [403, 195] on input at bounding box center [382, 197] width 174 height 36
type input "********"
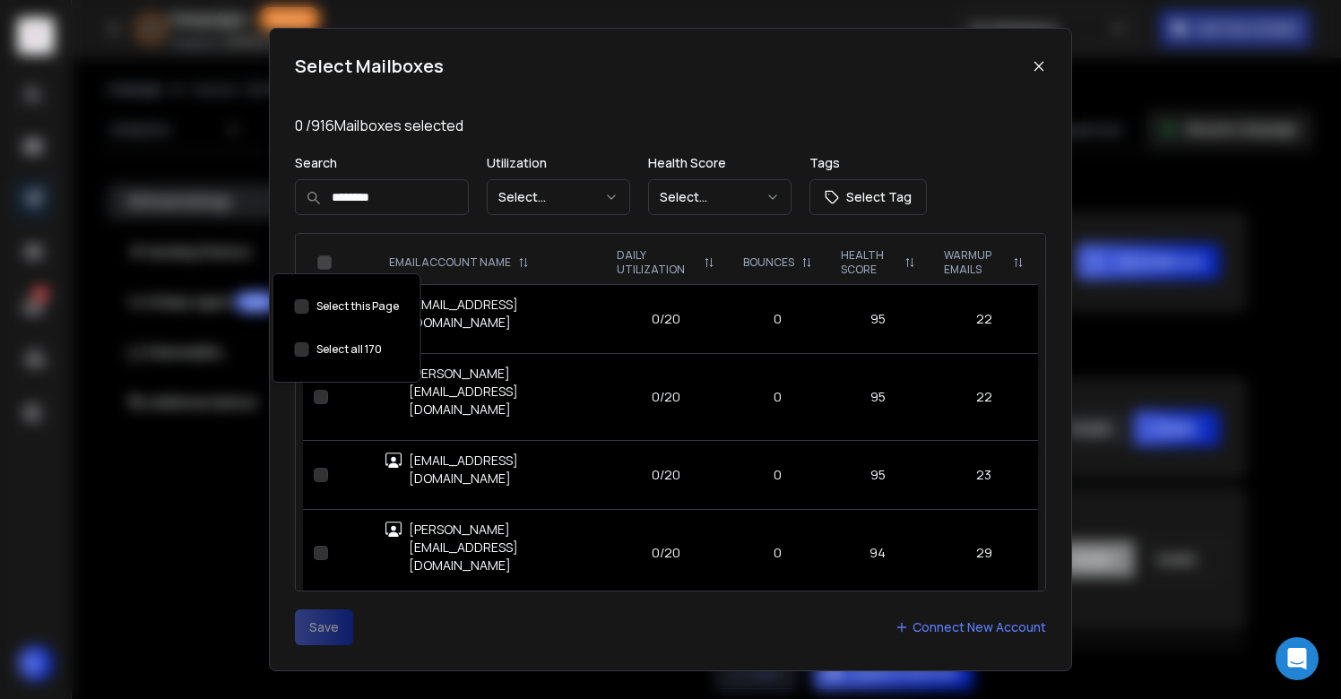
click at [302, 344] on button "Select this Page" at bounding box center [302, 349] width 14 height 14
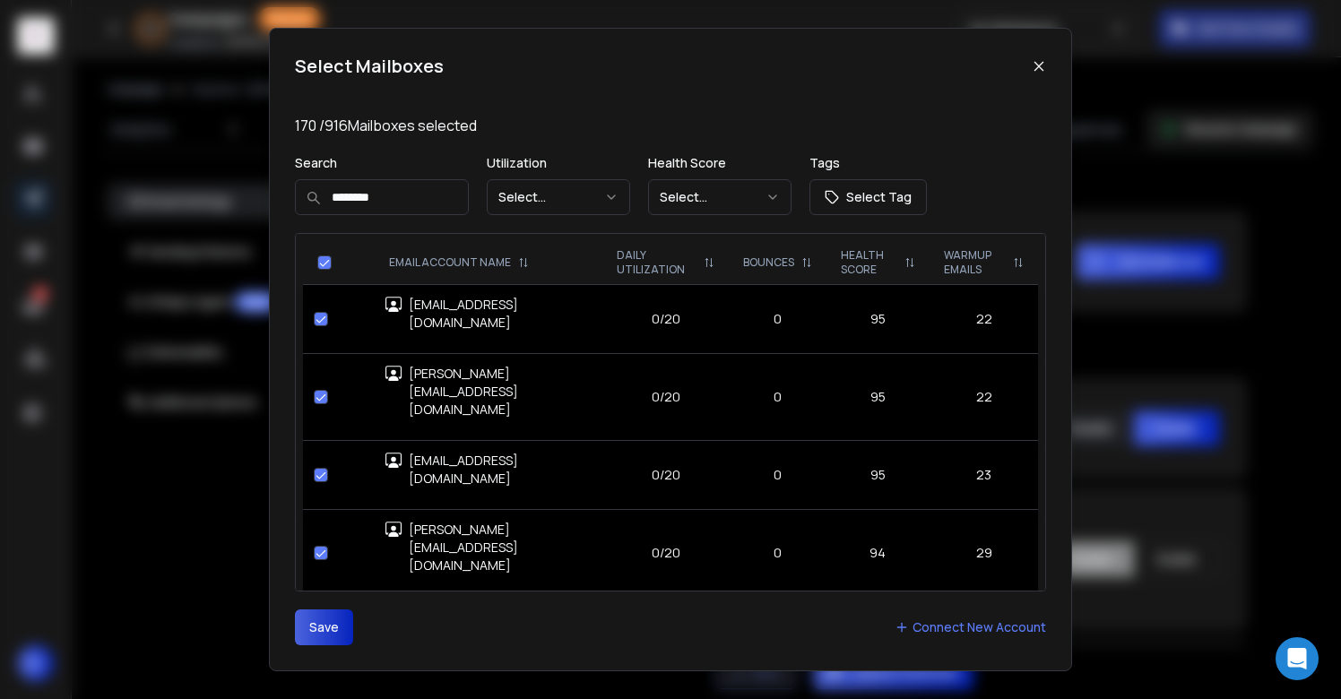
click at [319, 620] on button "Save" at bounding box center [324, 628] width 58 height 36
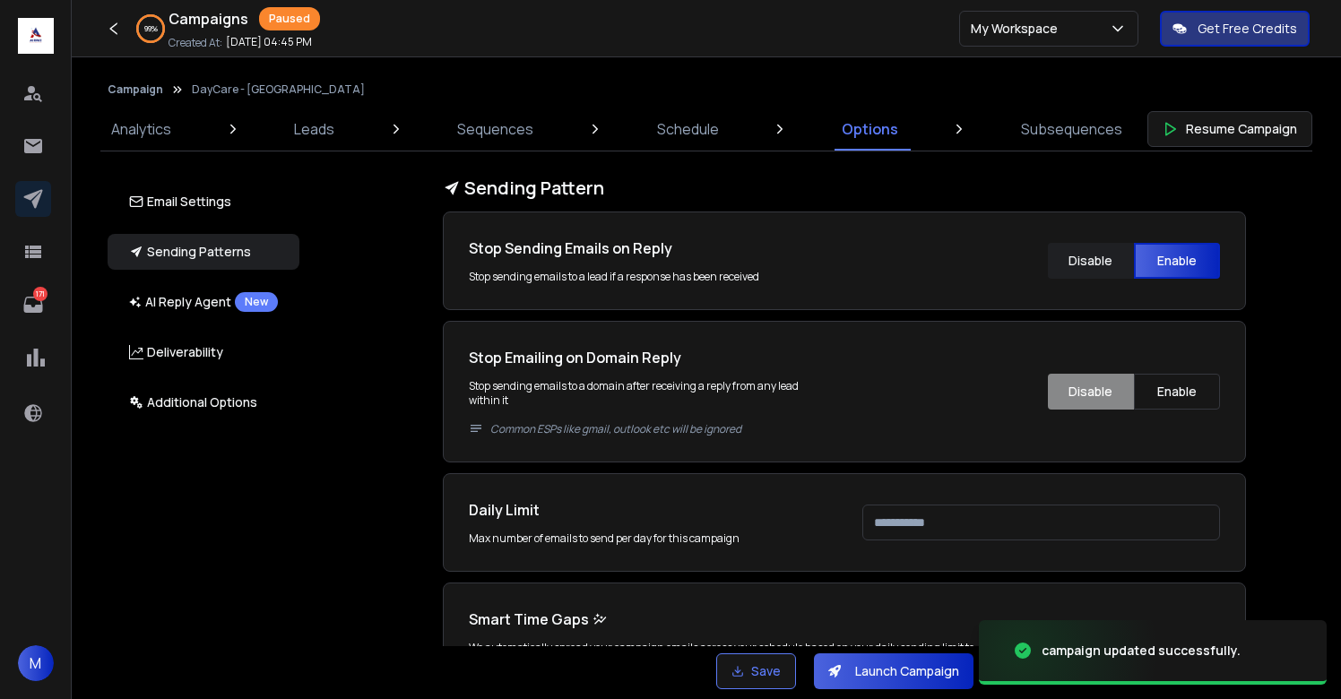
scroll to position [301, 0]
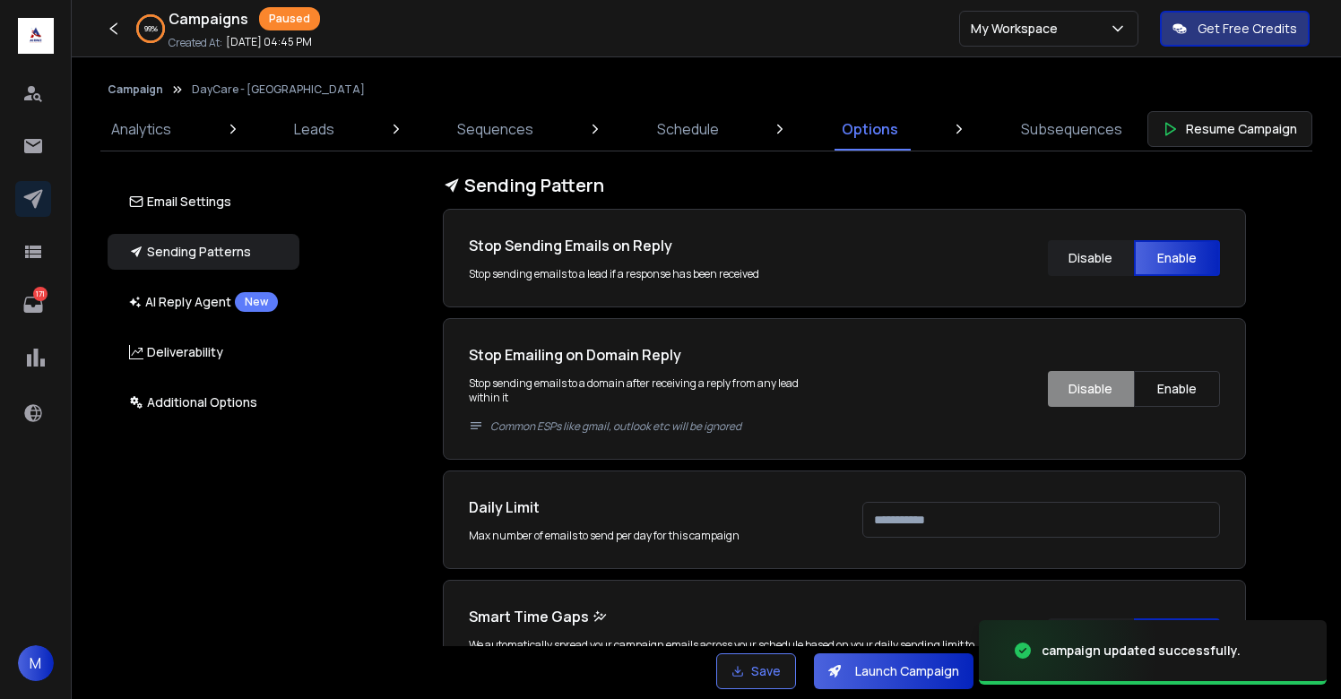
click at [945, 512] on input "***" at bounding box center [1041, 520] width 358 height 36
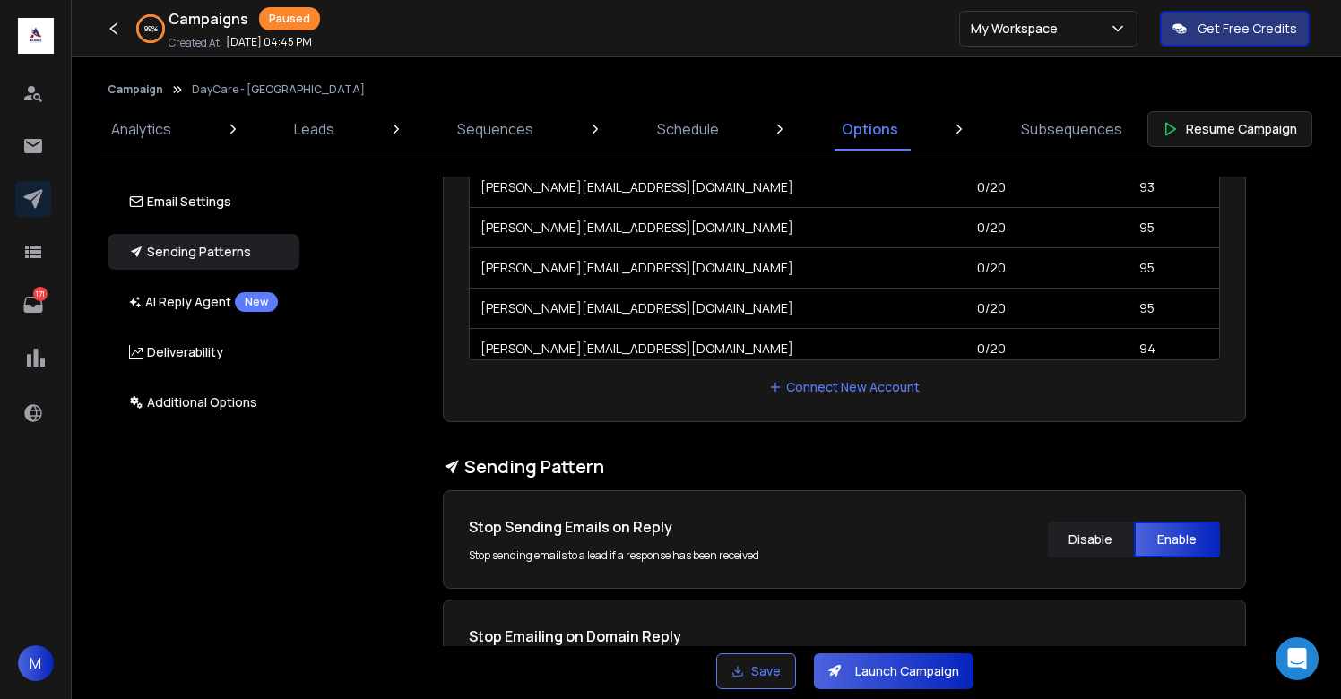
scroll to position [583, 0]
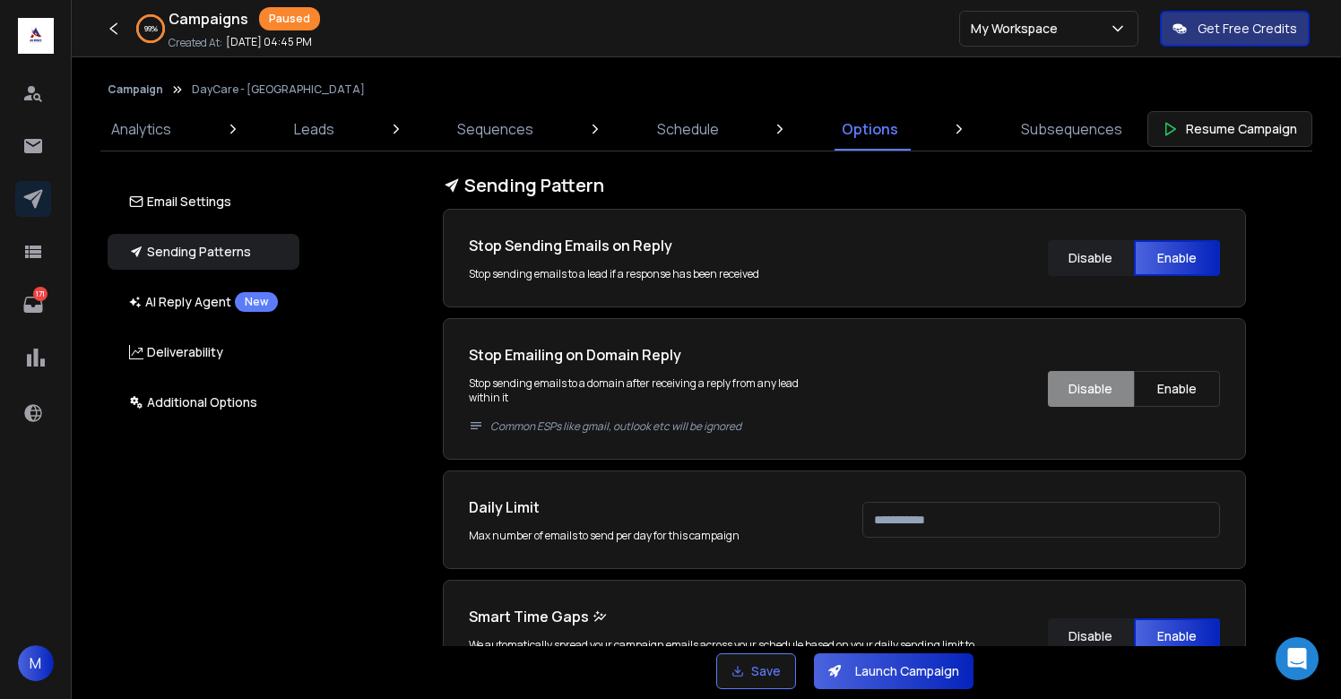
type input "***"
click at [802, 506] on h1 "Daily Limit" at bounding box center [648, 508] width 358 height 22
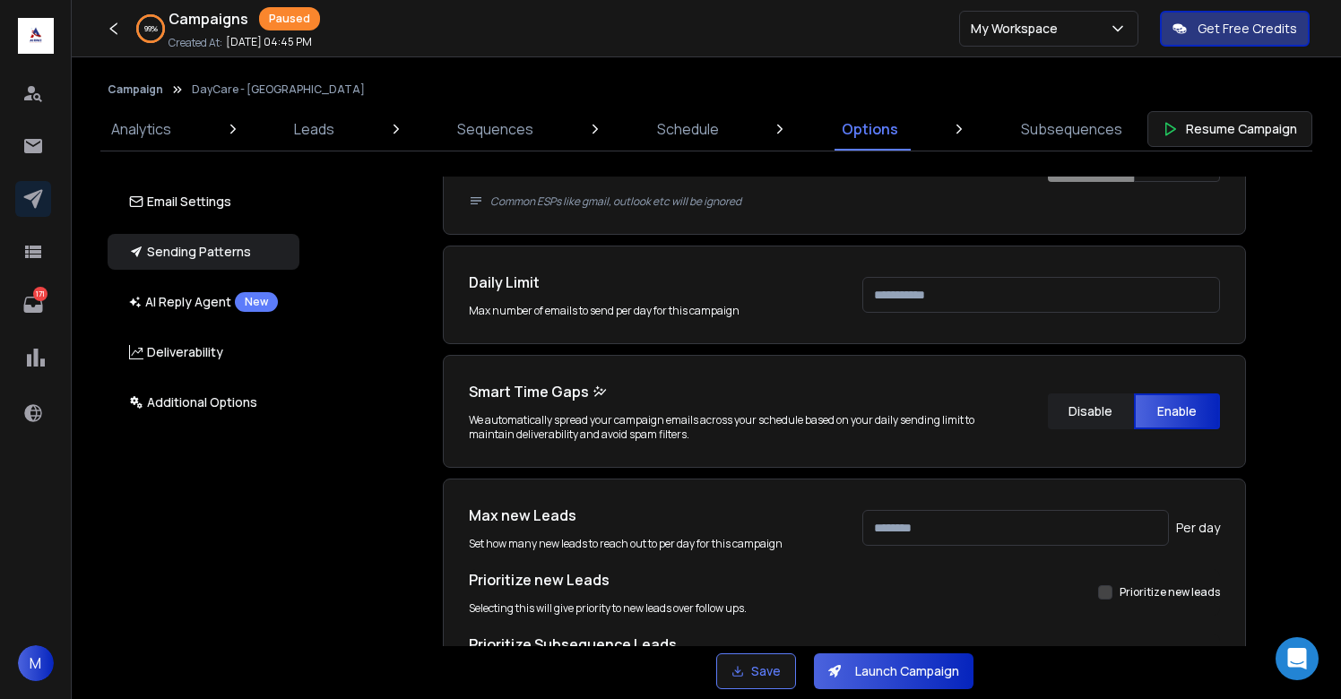
scroll to position [821, 0]
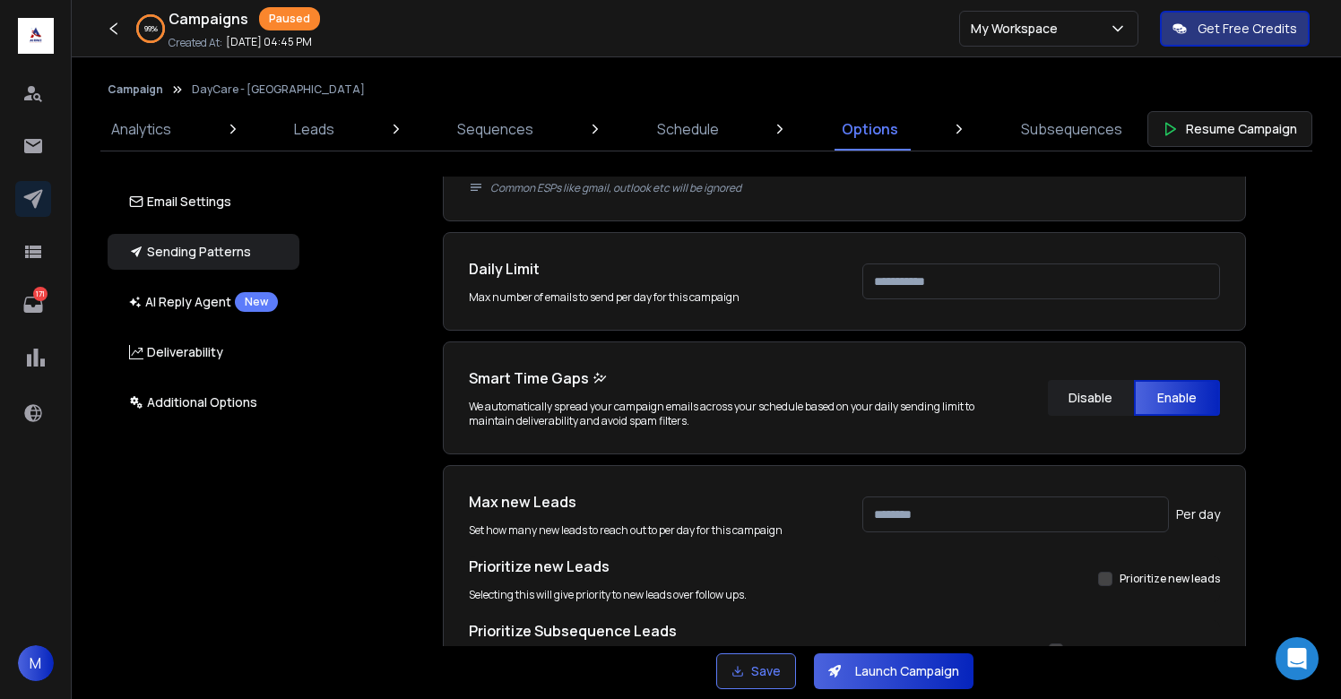
click at [925, 510] on input "***" at bounding box center [1015, 515] width 307 height 36
type input "*"
type input "***"
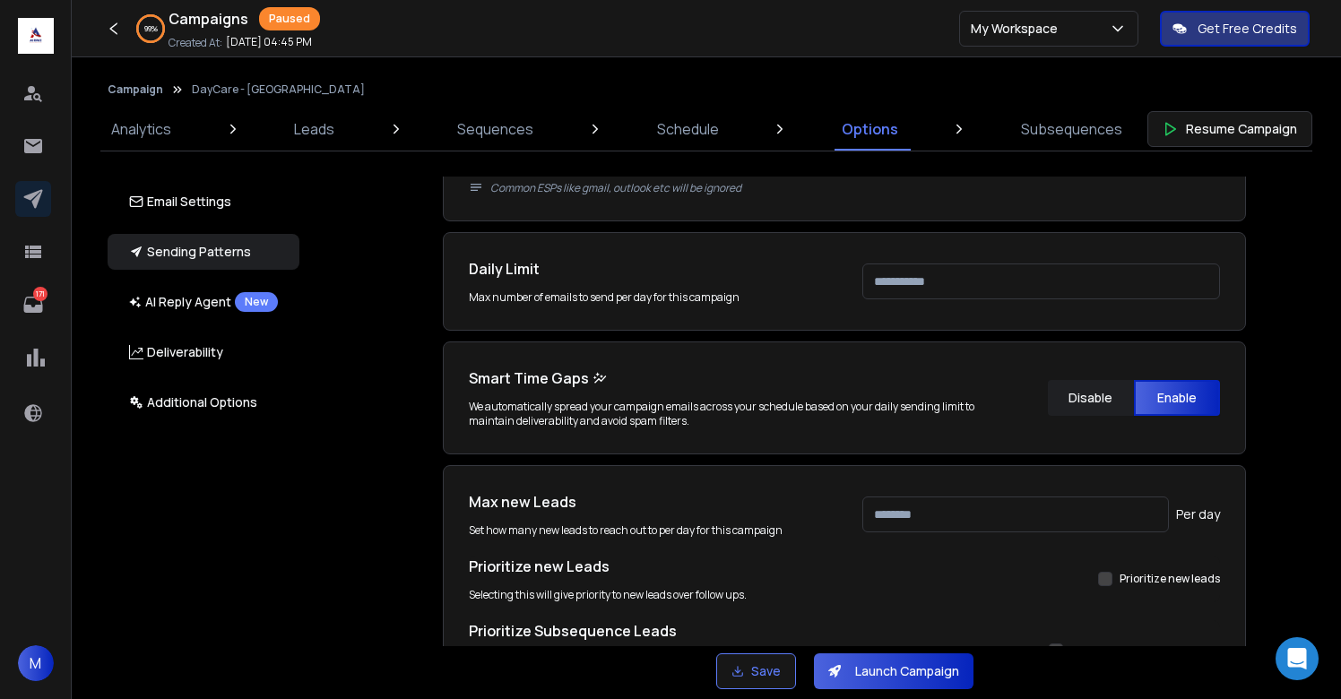
click at [974, 591] on div "Prioritize new leads" at bounding box center [1041, 579] width 358 height 36
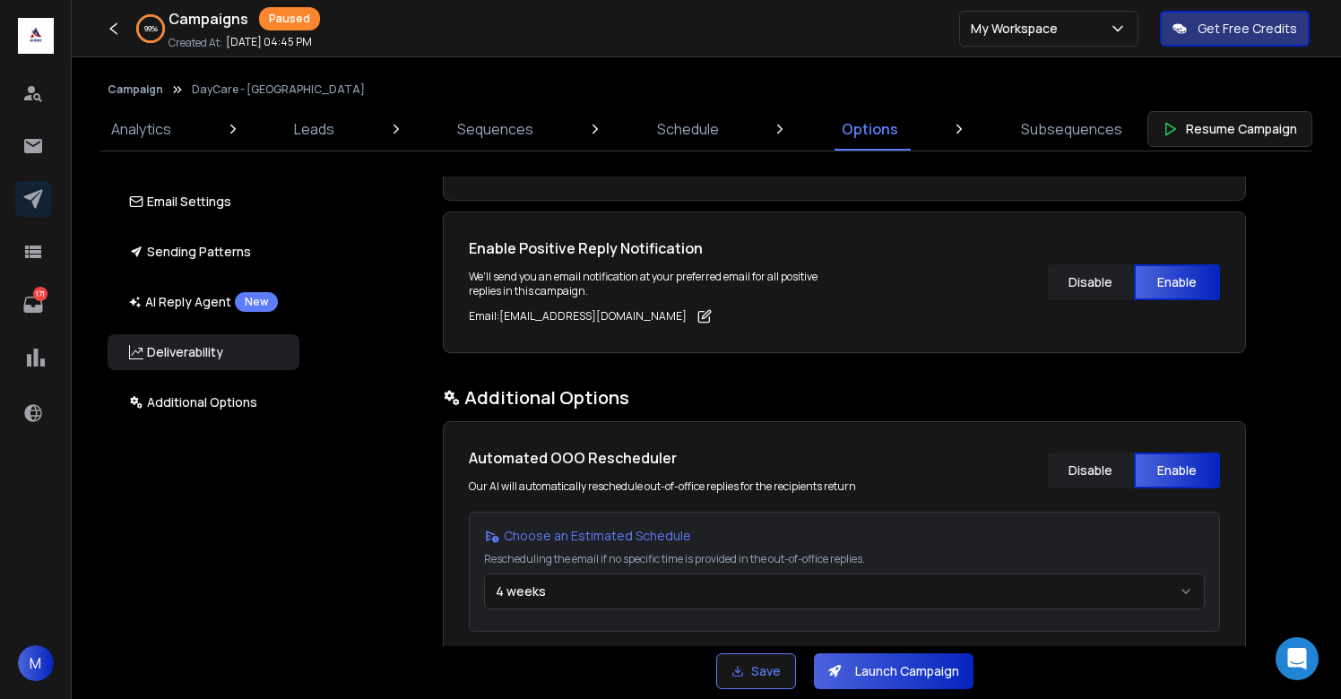
scroll to position [3012, 0]
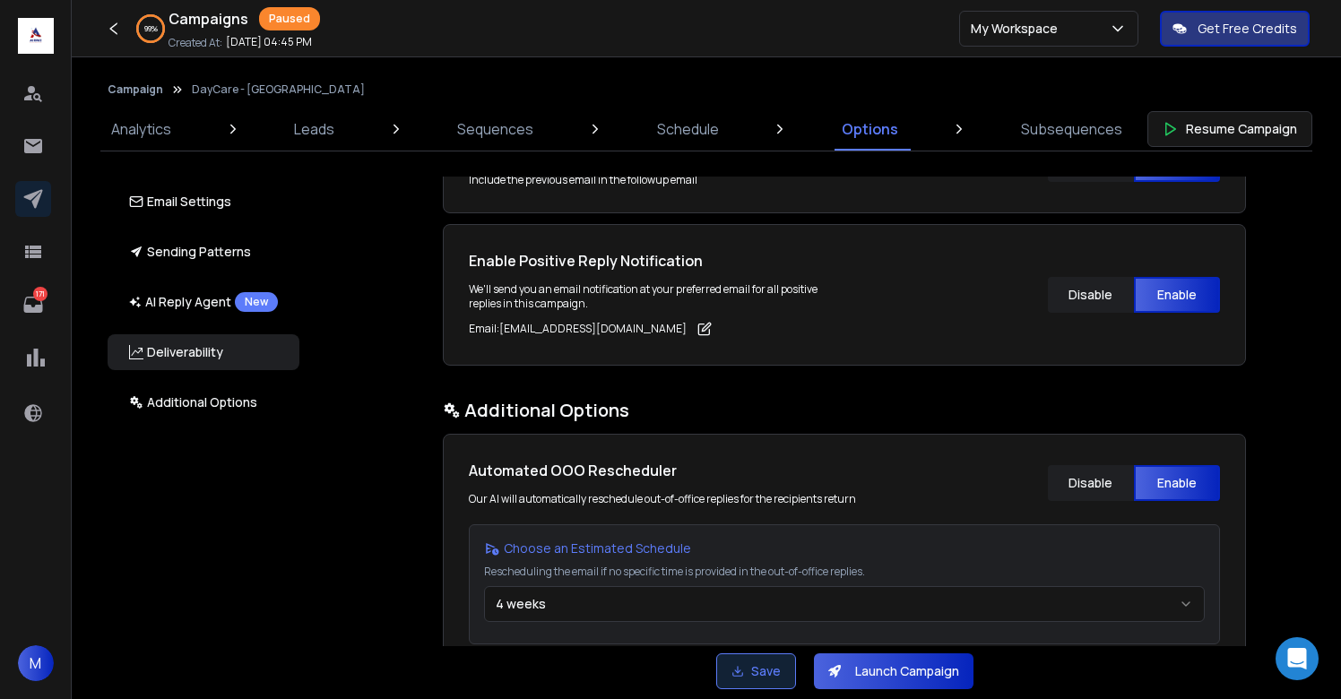
click at [750, 676] on button "Save" at bounding box center [756, 672] width 80 height 36
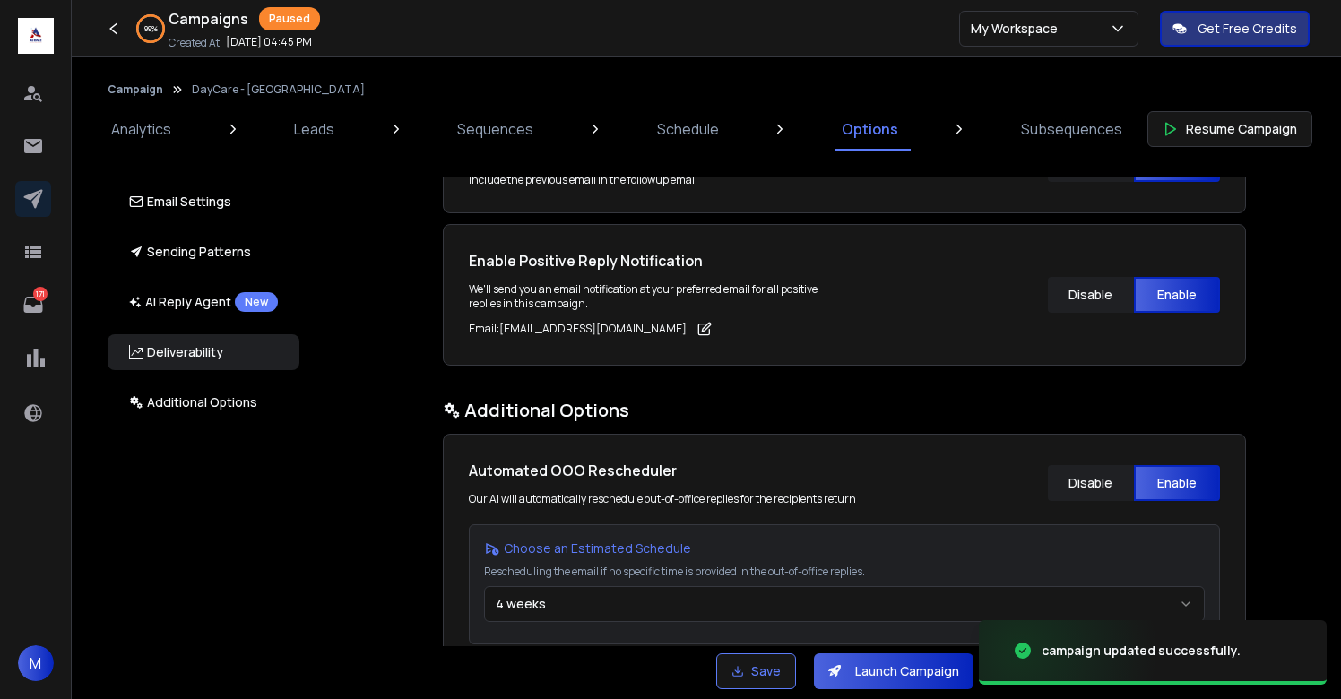
click at [875, 675] on button "Launch Campaign" at bounding box center [894, 672] width 160 height 36
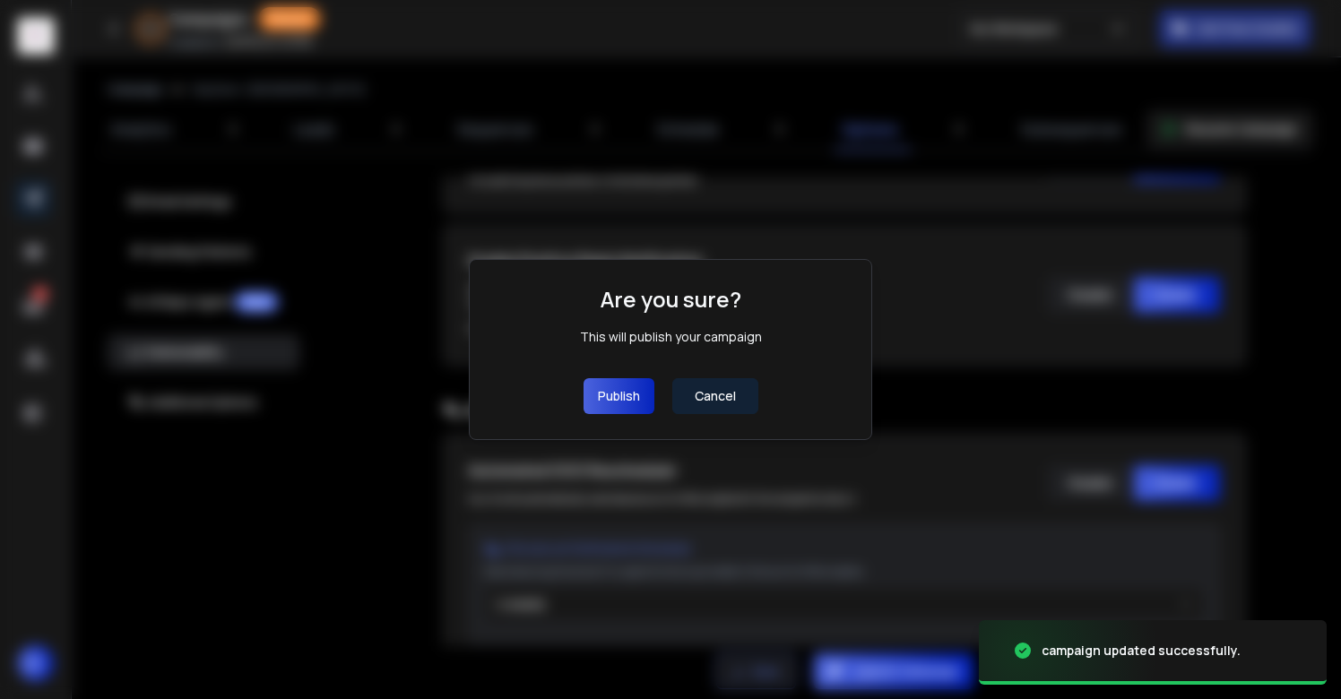
click at [620, 408] on button "Publish" at bounding box center [619, 396] width 71 height 36
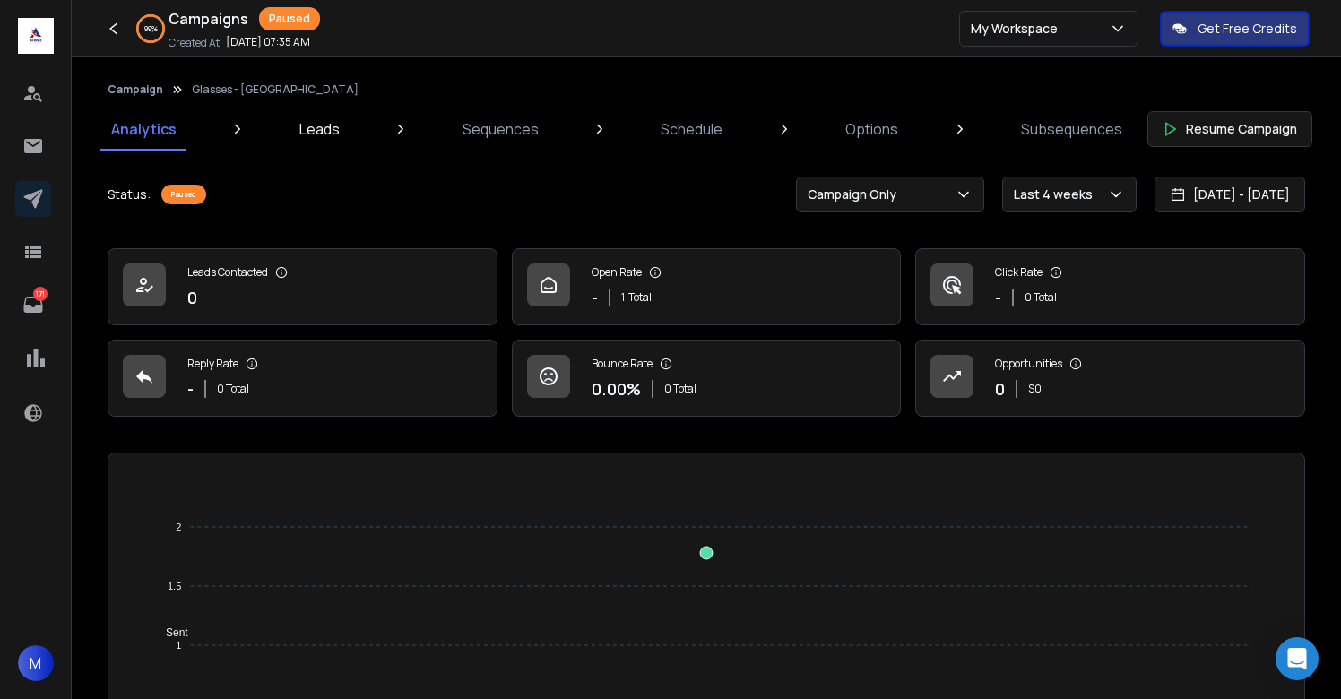
click at [329, 122] on p "Leads" at bounding box center [319, 129] width 40 height 22
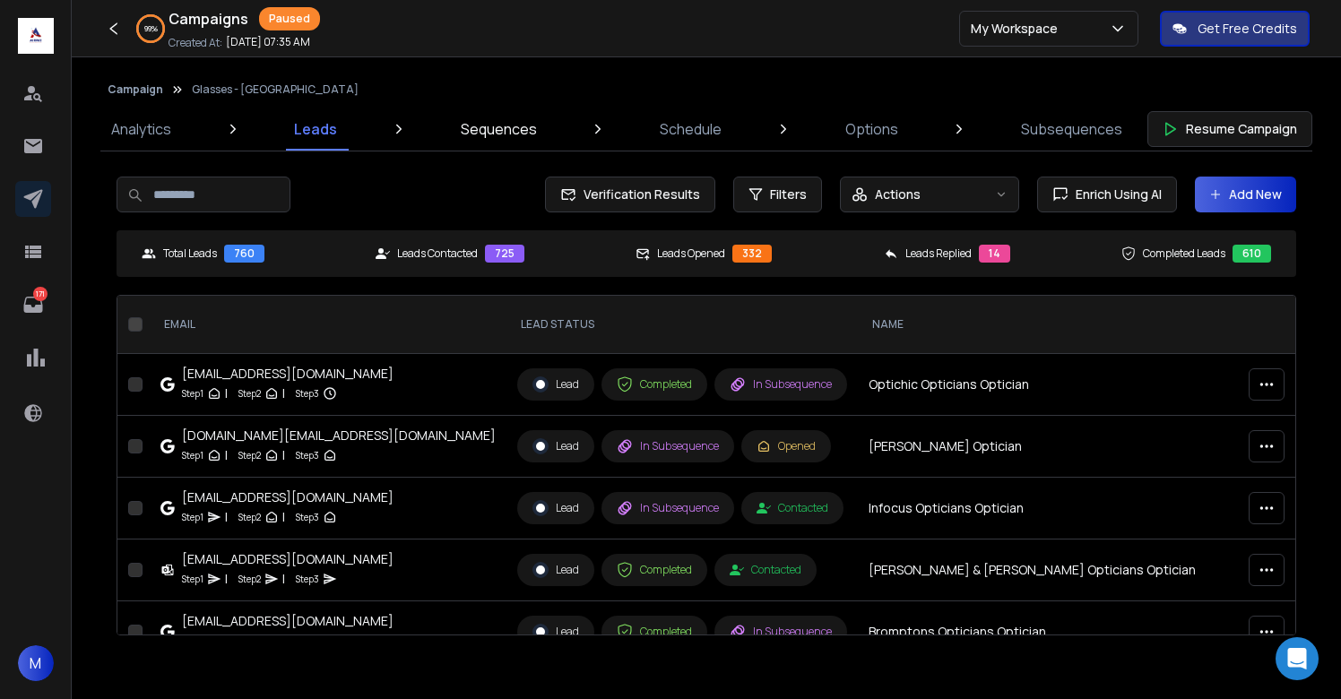
click at [489, 129] on p "Sequences" at bounding box center [499, 129] width 76 height 22
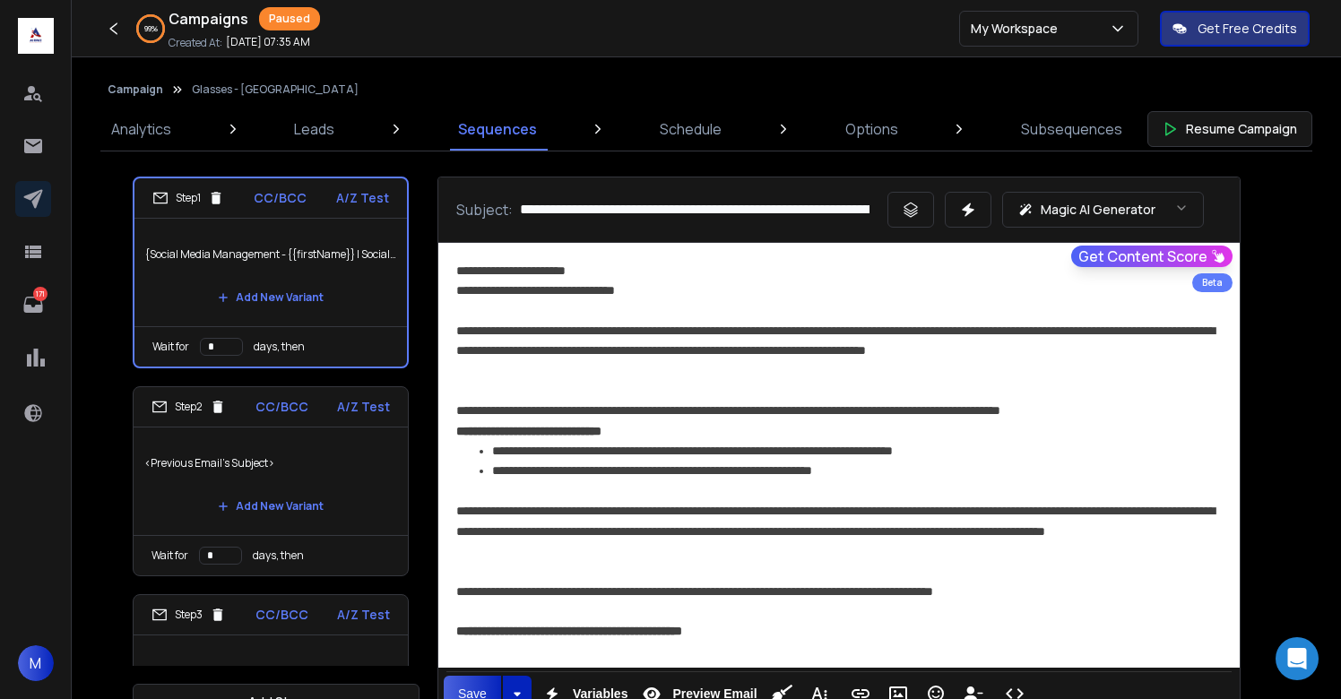
scroll to position [78, 0]
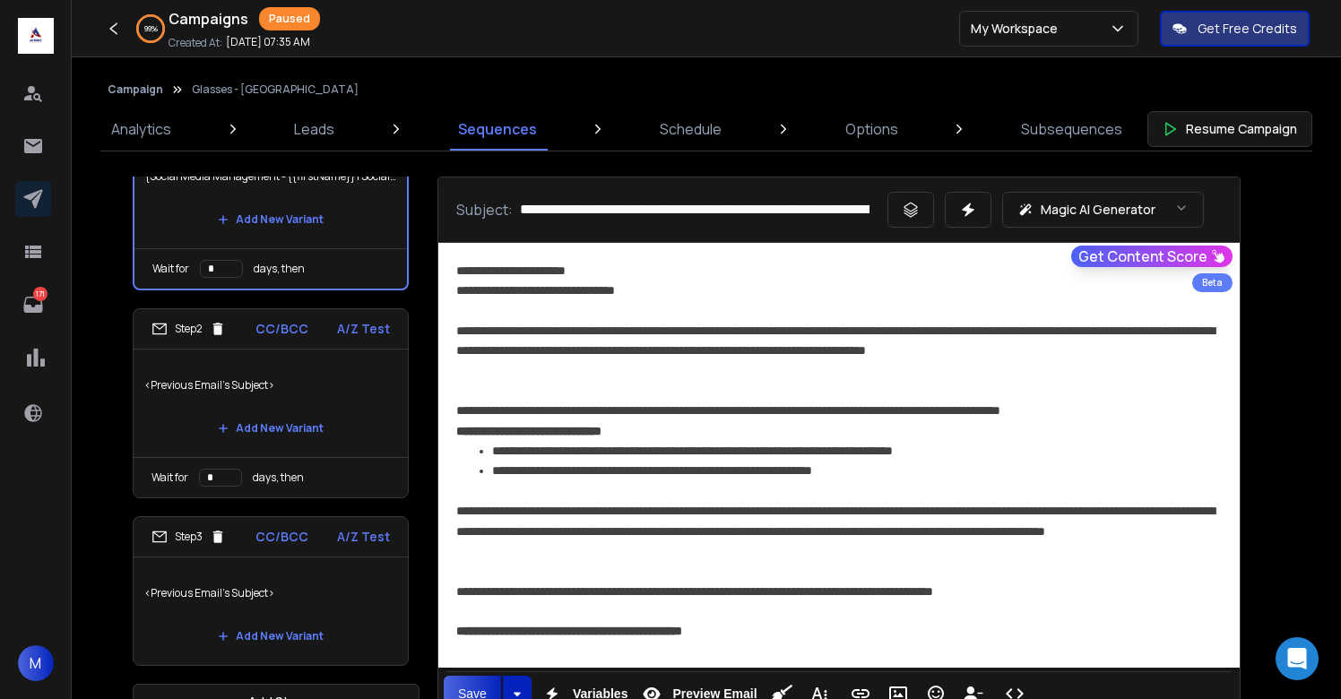
click at [316, 593] on p "<Previous Email's Subject>" at bounding box center [270, 593] width 253 height 50
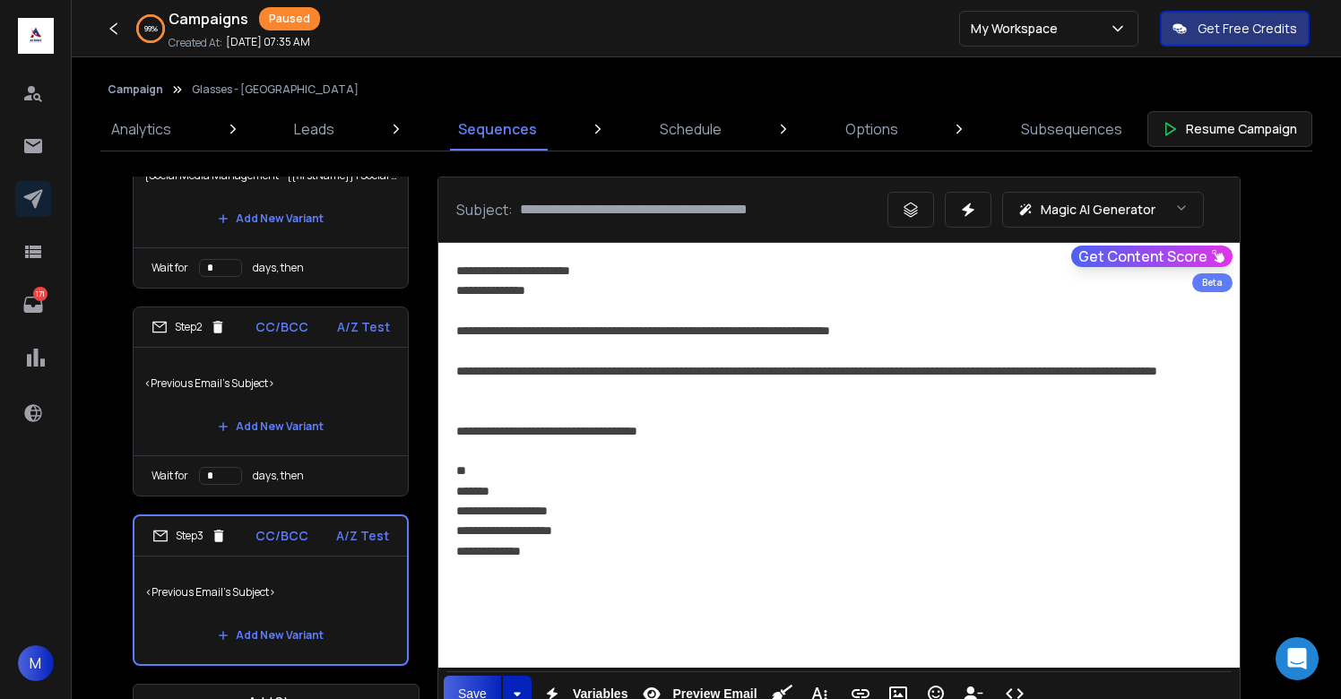
scroll to position [46, 0]
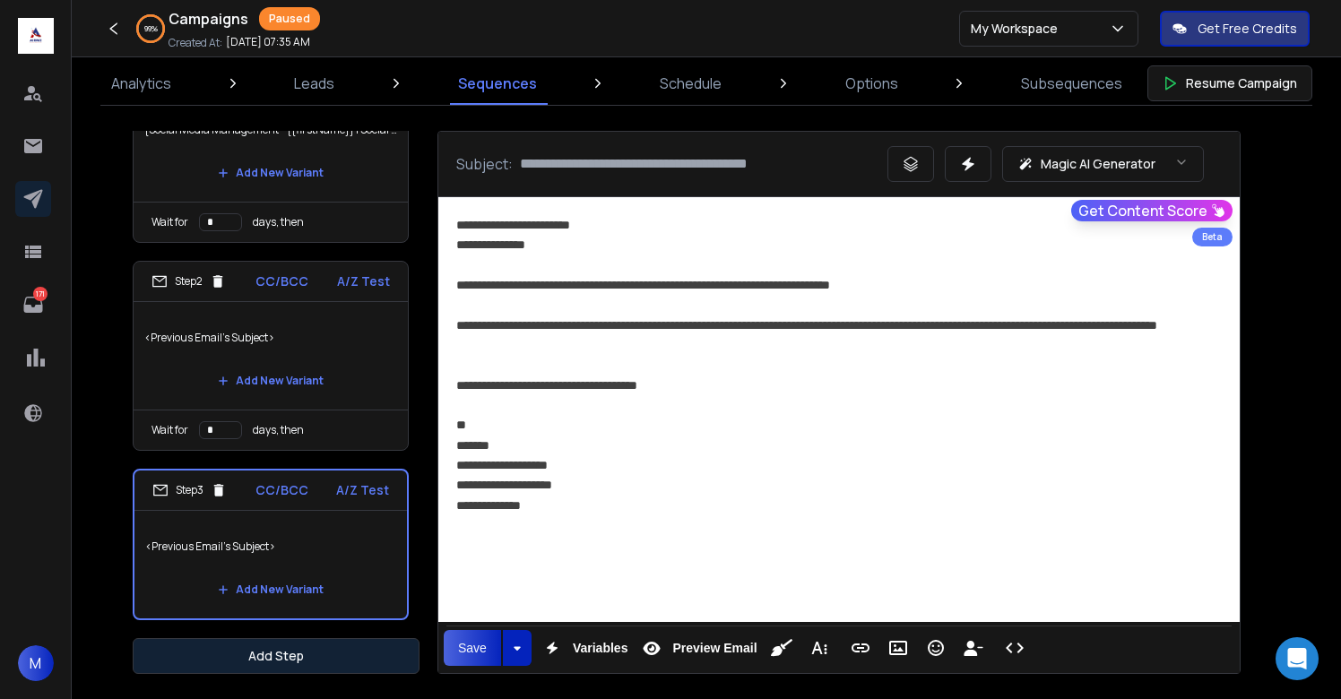
click at [313, 646] on button "Add Step" at bounding box center [276, 656] width 287 height 36
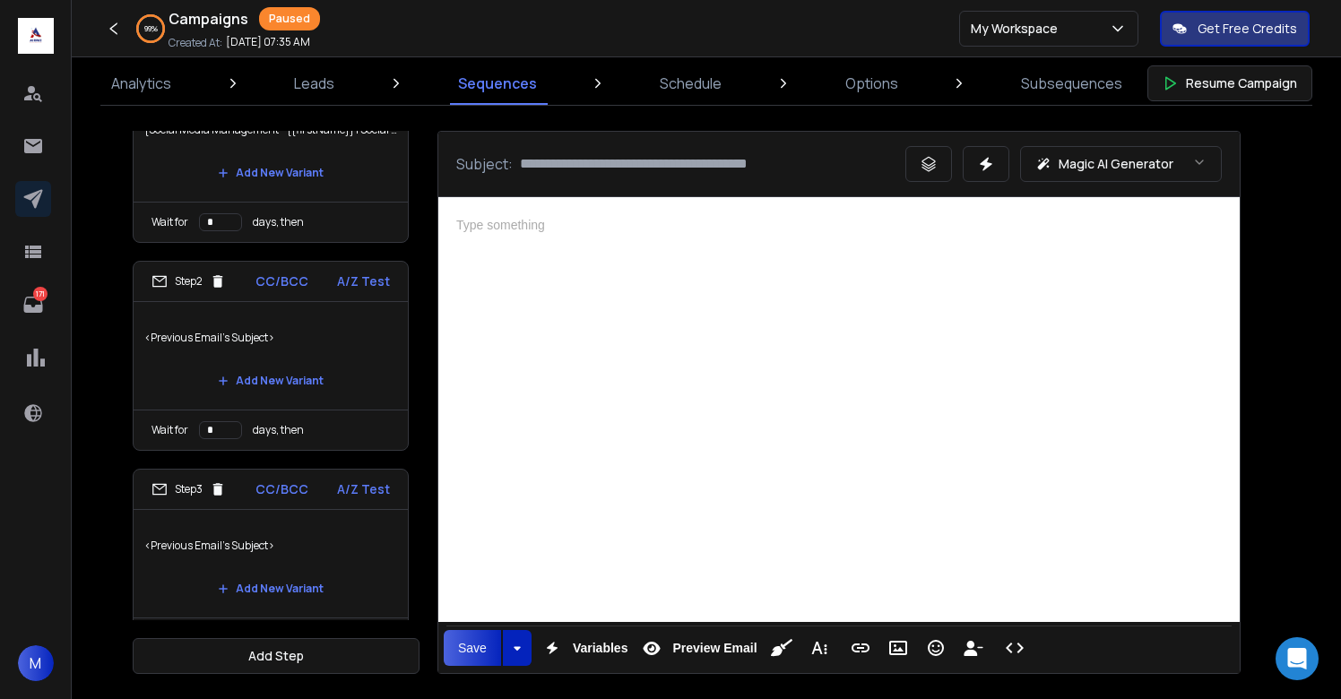
click at [816, 440] on div at bounding box center [839, 407] width 802 height 420
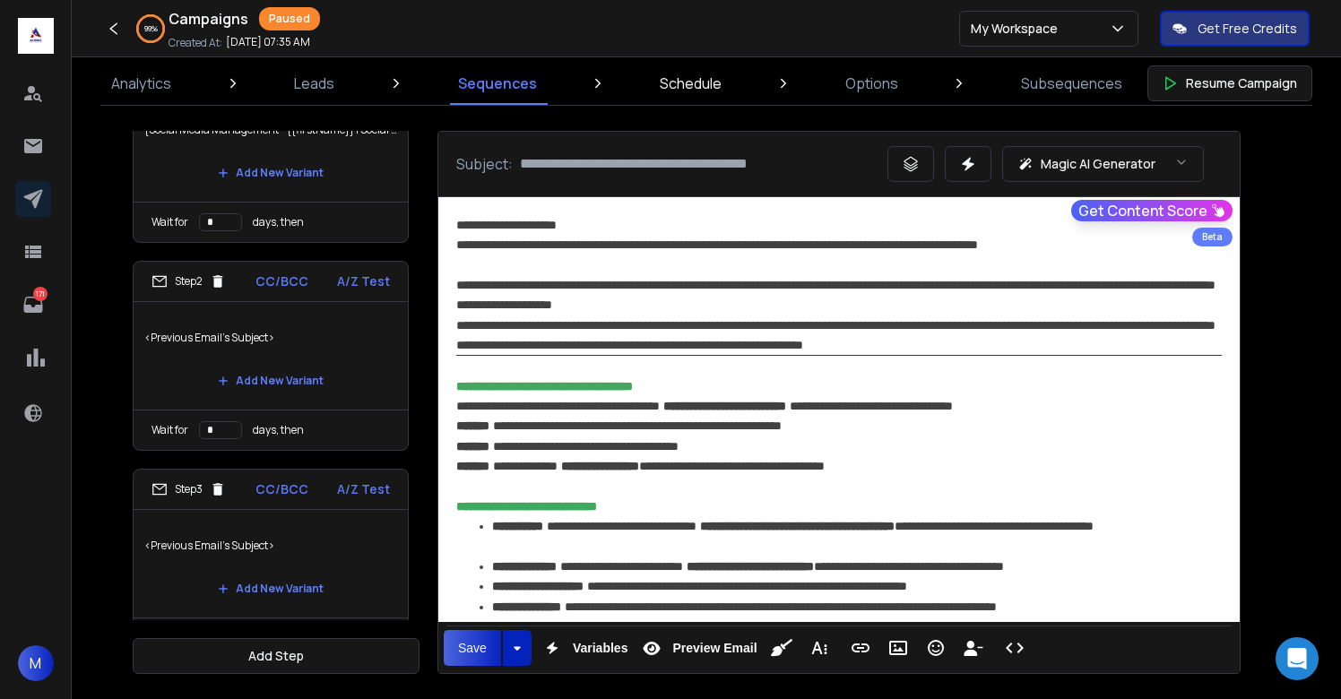
click at [703, 87] on p "Schedule" at bounding box center [691, 84] width 62 height 22
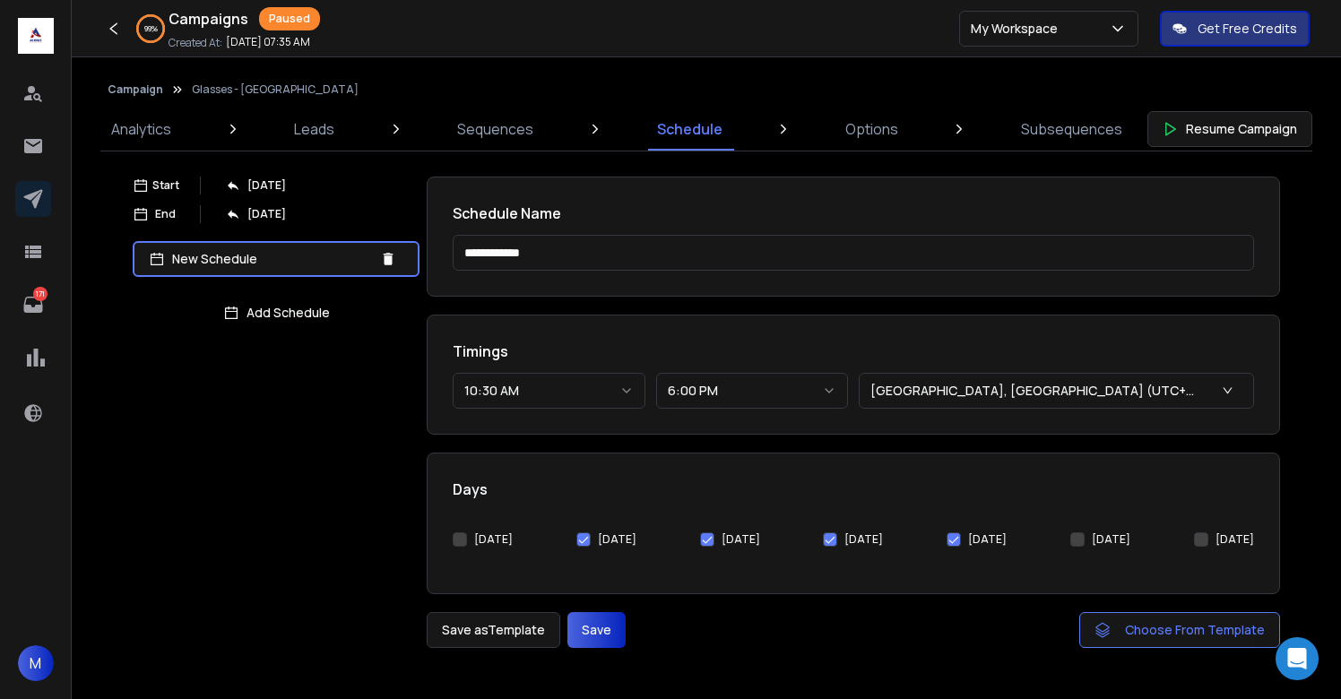
click at [462, 543] on button "[DATE]" at bounding box center [460, 540] width 14 height 14
click at [587, 617] on button "Save" at bounding box center [597, 630] width 58 height 36
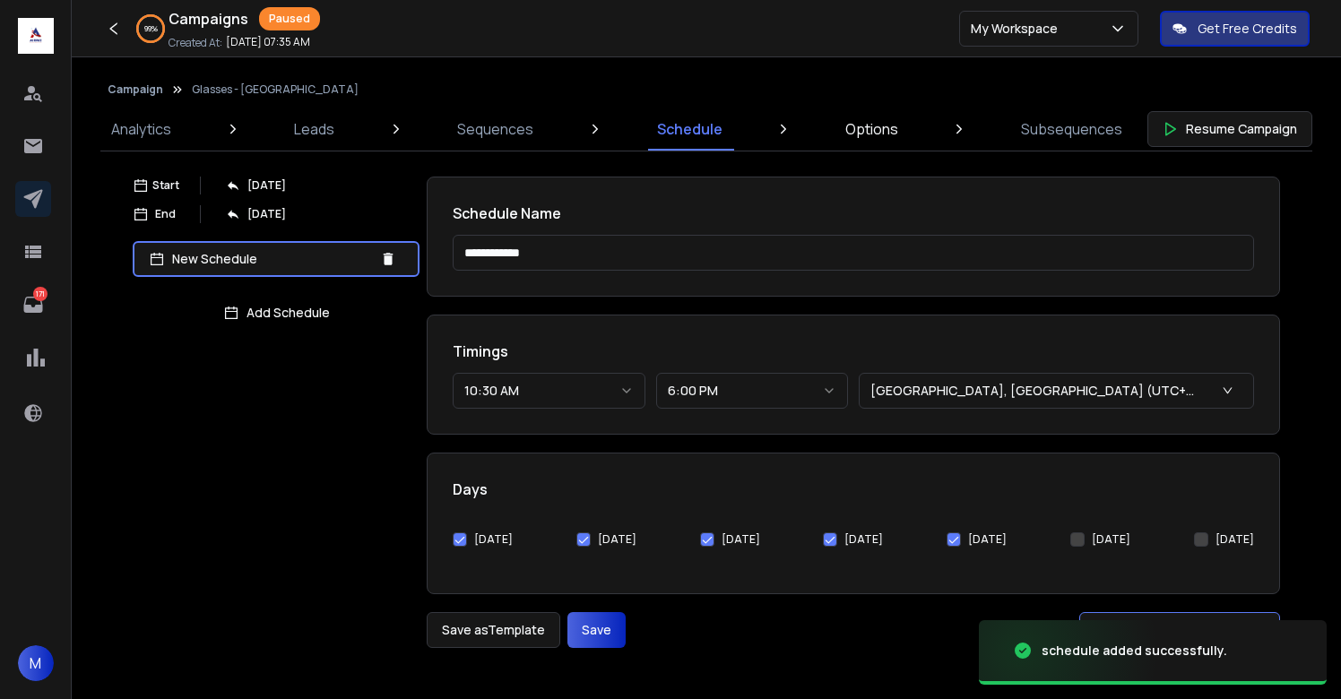
click at [877, 127] on p "Options" at bounding box center [871, 129] width 53 height 22
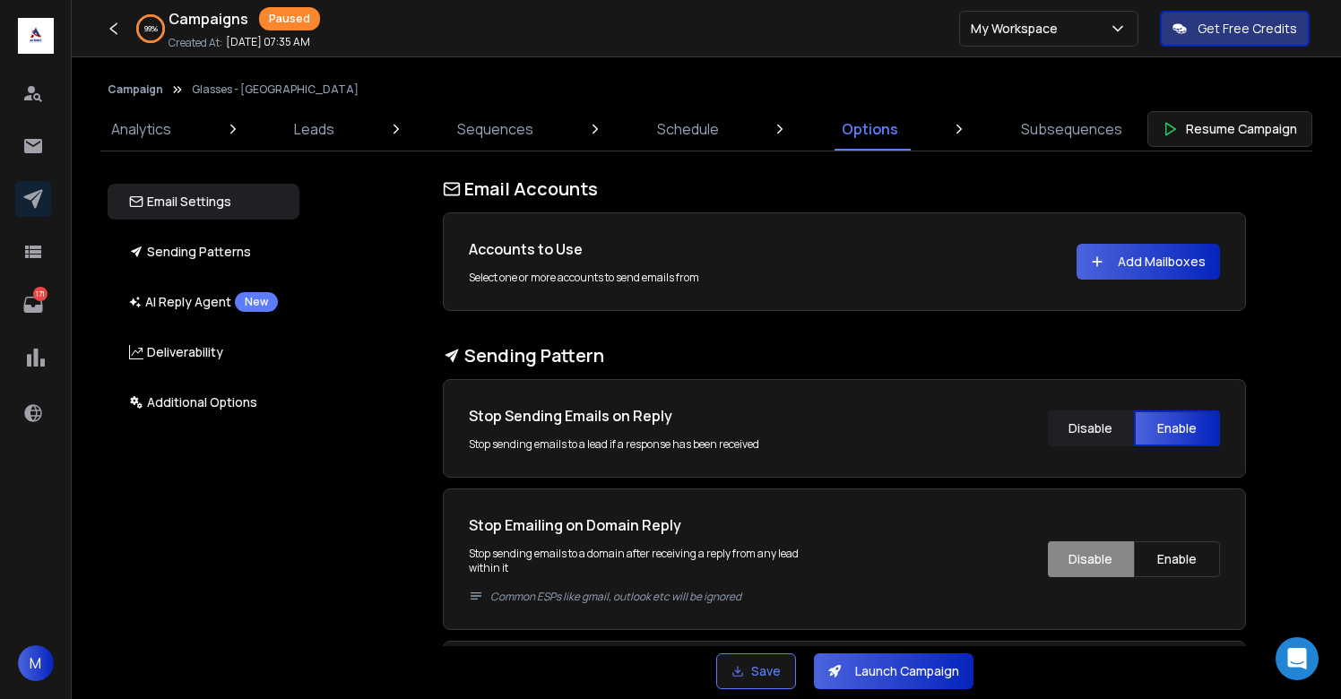
click at [1142, 265] on button "Add Mailboxes" at bounding box center [1148, 262] width 143 height 36
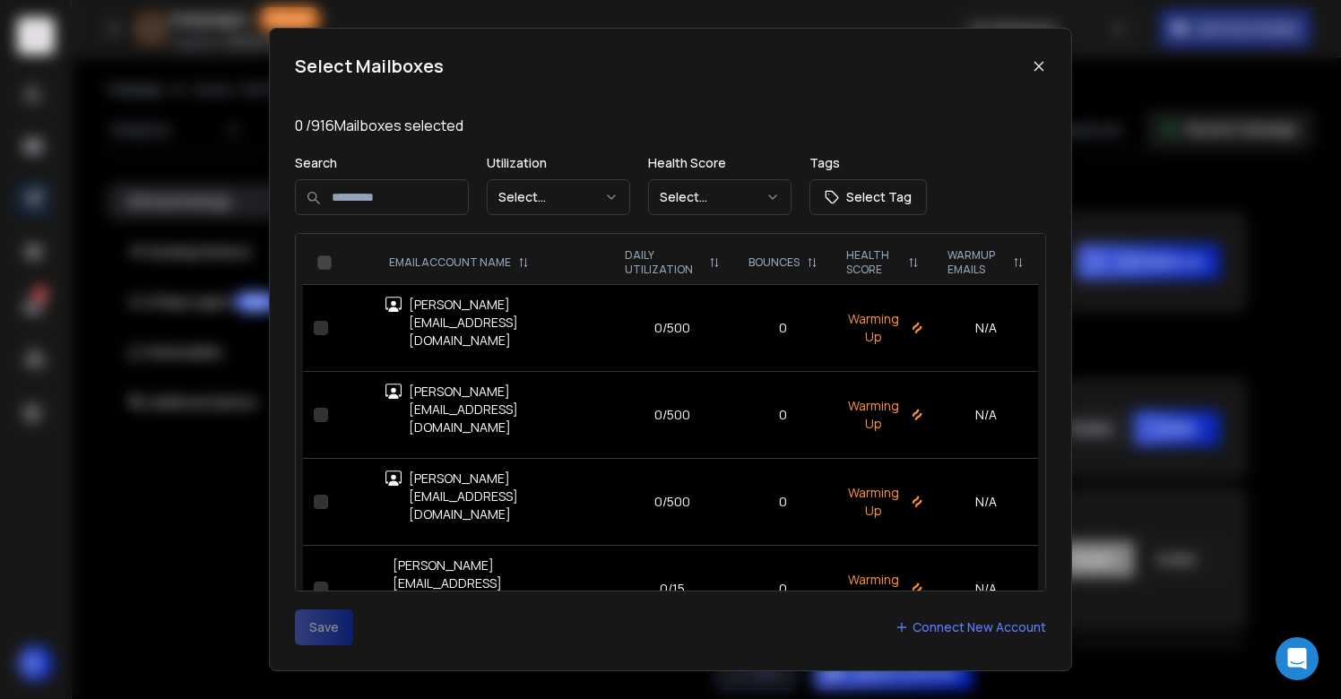
click at [348, 195] on input at bounding box center [382, 197] width 174 height 36
type input "****"
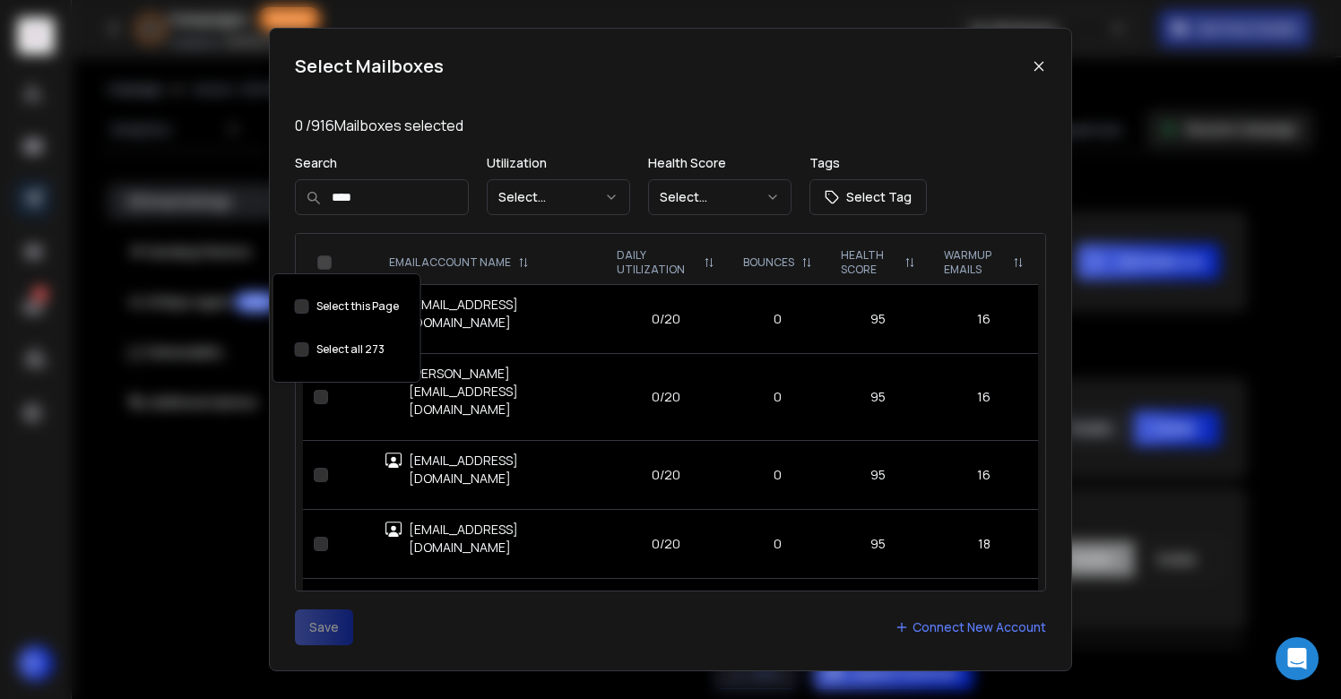
click at [302, 349] on button "Select this Page" at bounding box center [302, 349] width 14 height 14
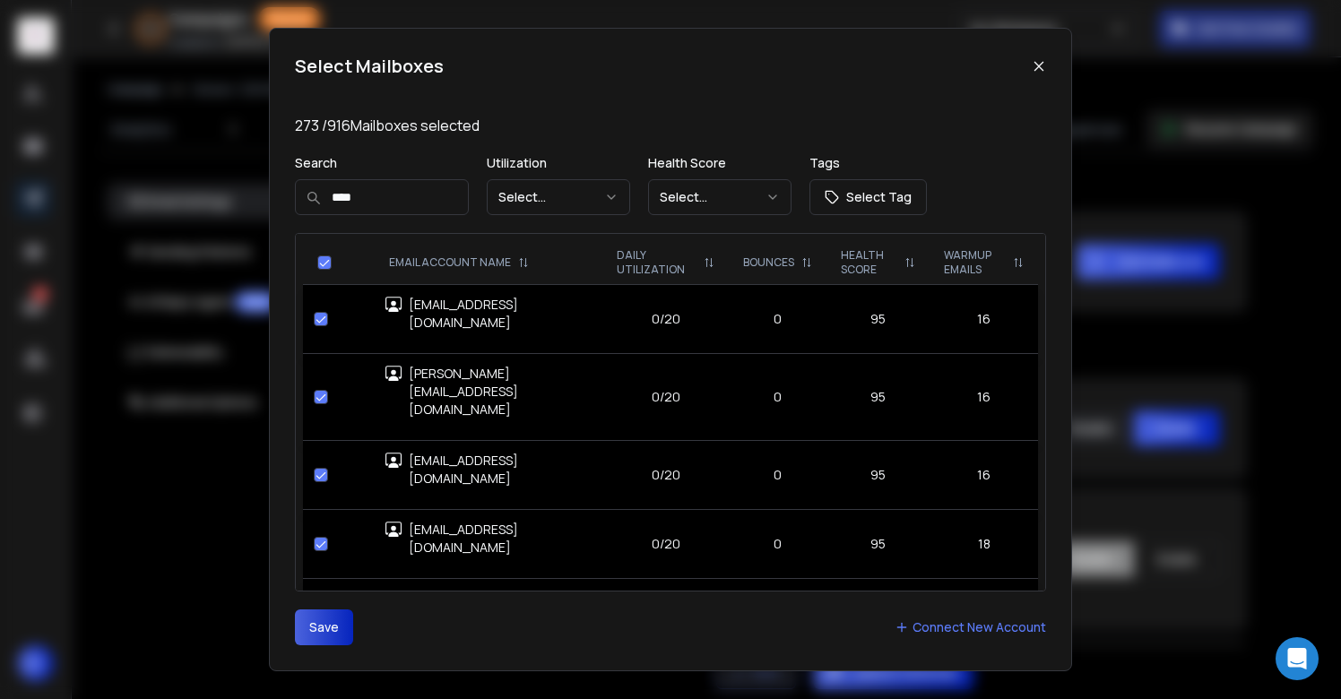
click at [324, 639] on button "Save" at bounding box center [324, 628] width 58 height 36
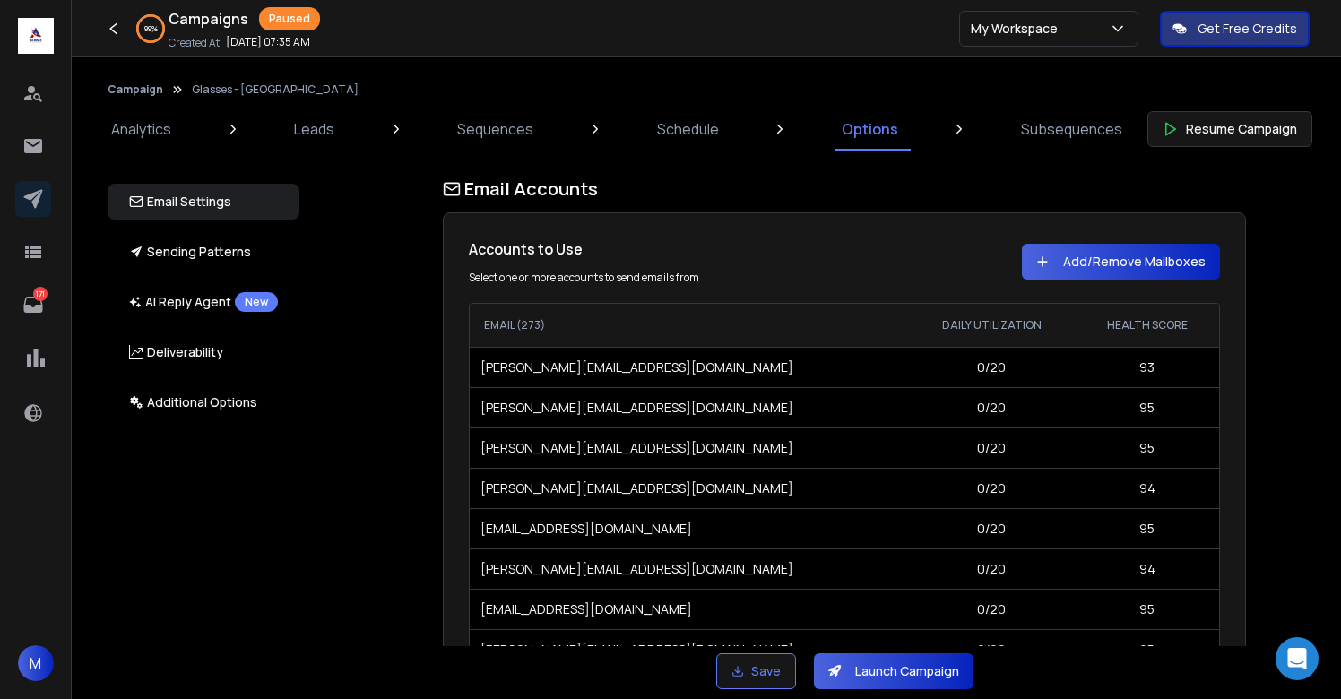
click at [1252, 440] on div "Email Accounts Accounts to Use Select one or more accounts to send emails from …" at bounding box center [854, 412] width 1053 height 470
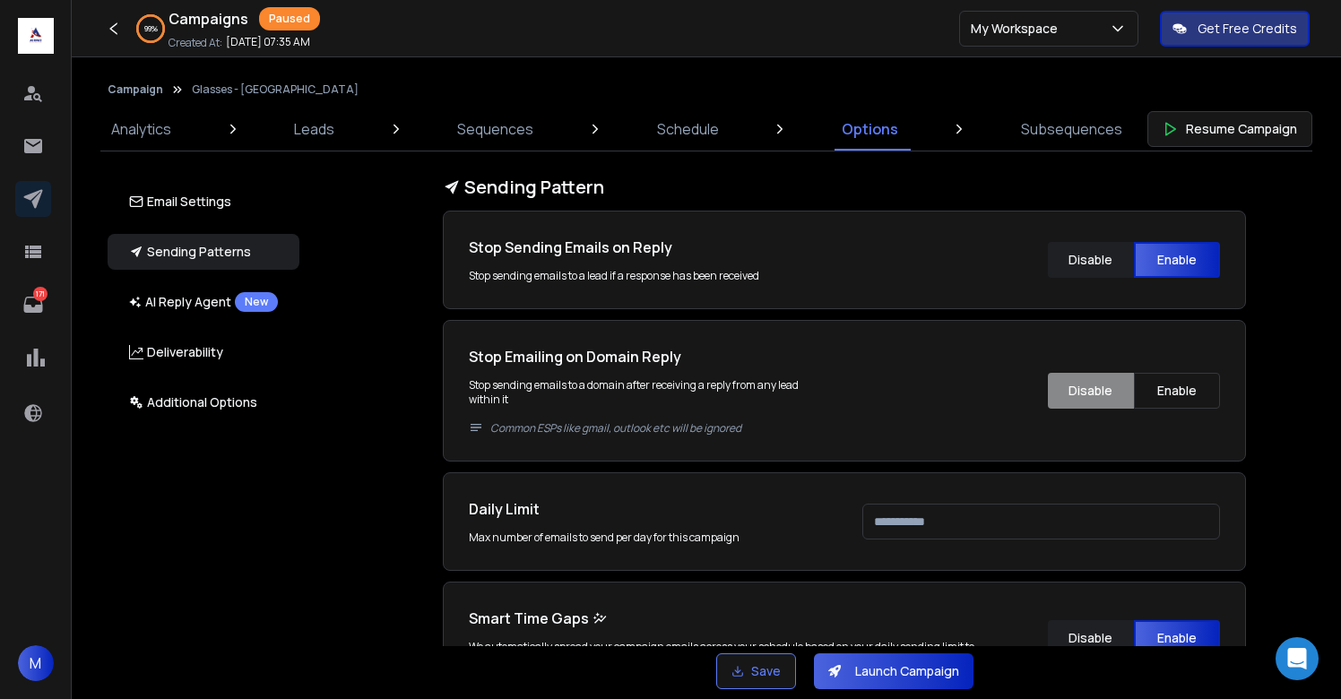
scroll to position [584, 0]
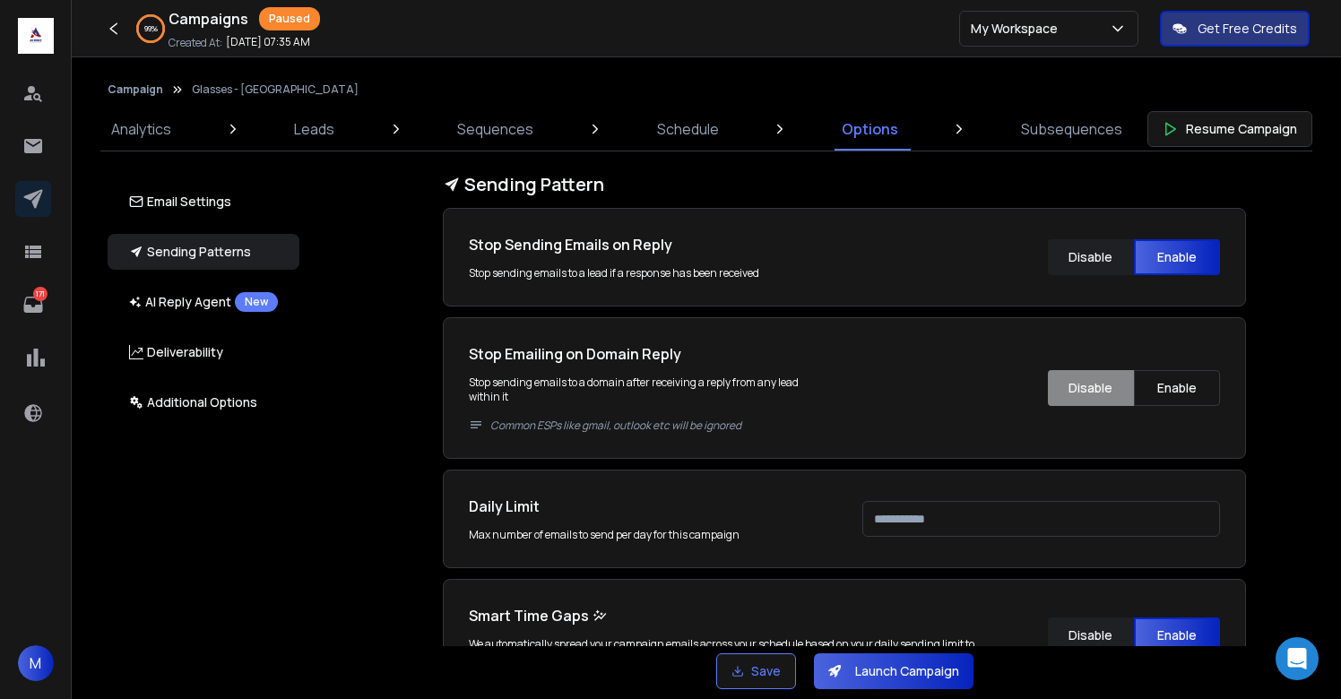
click at [987, 517] on input "***" at bounding box center [1041, 519] width 358 height 36
type input "***"
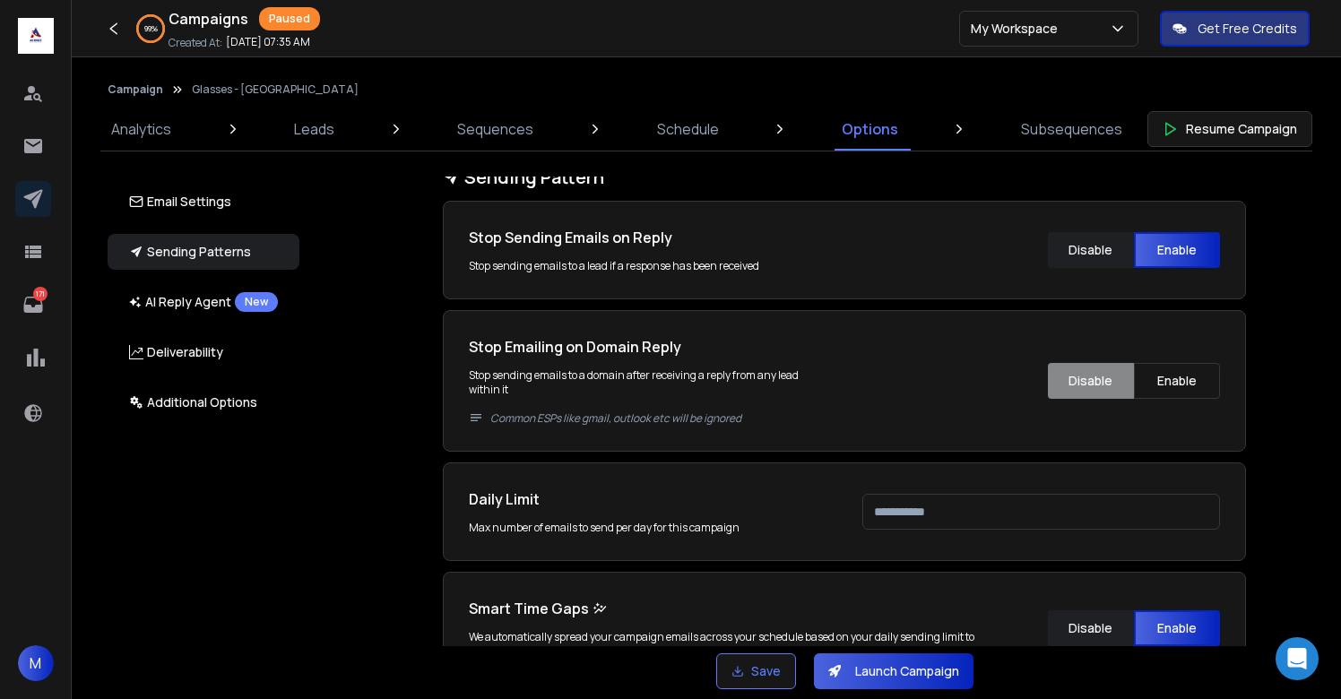
scroll to position [924, 0]
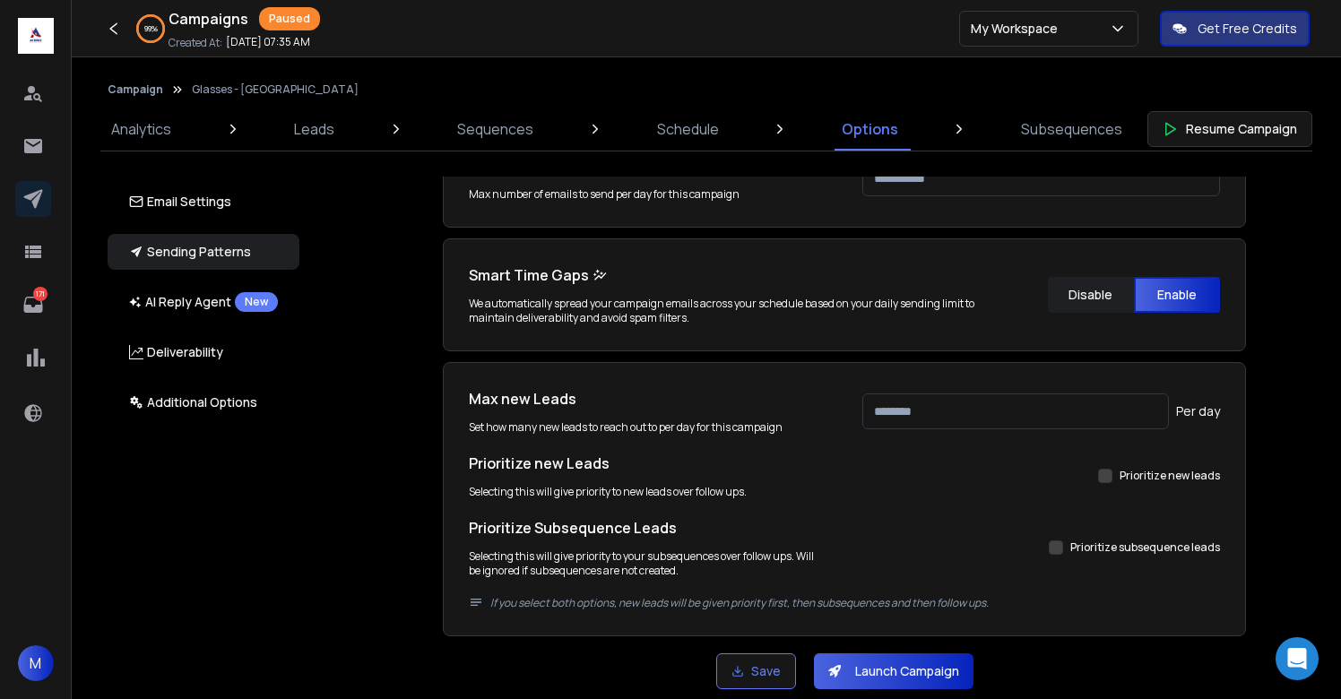
type input "***"
click at [1249, 516] on div "Email Accounts Accounts to Use Select one or more accounts to send emails from …" at bounding box center [854, 412] width 1053 height 470
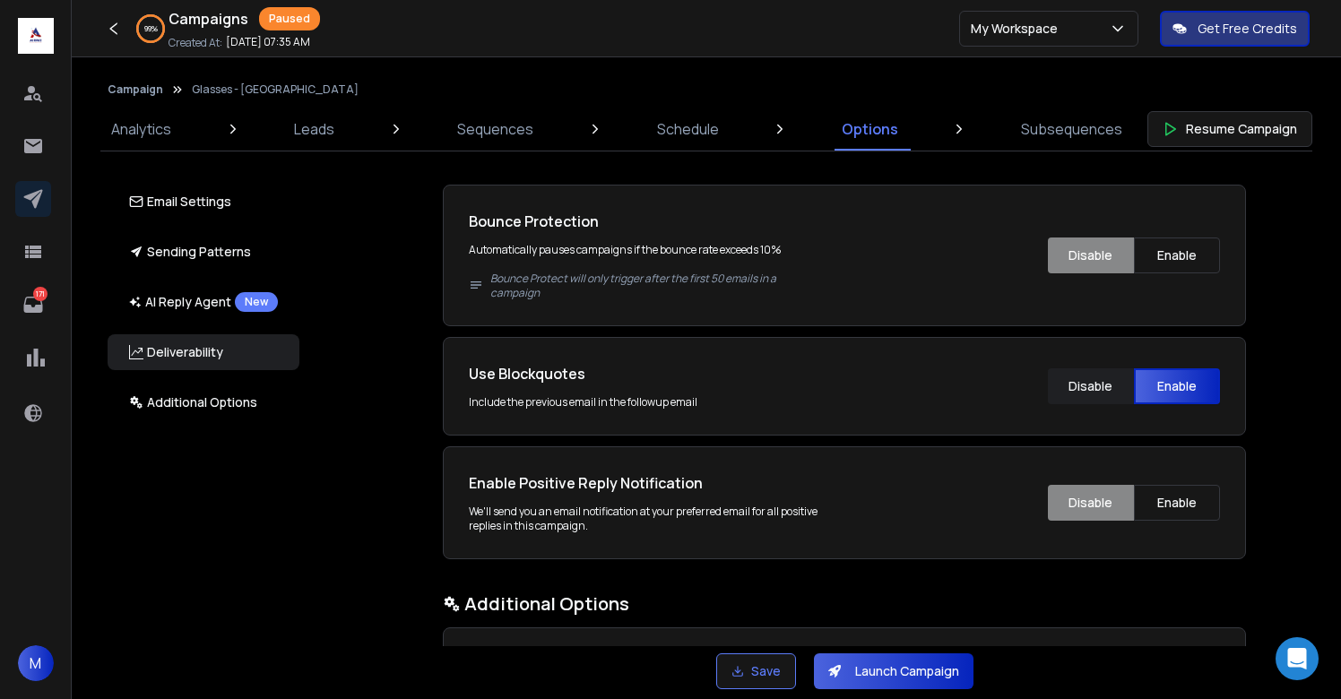
scroll to position [2814, 0]
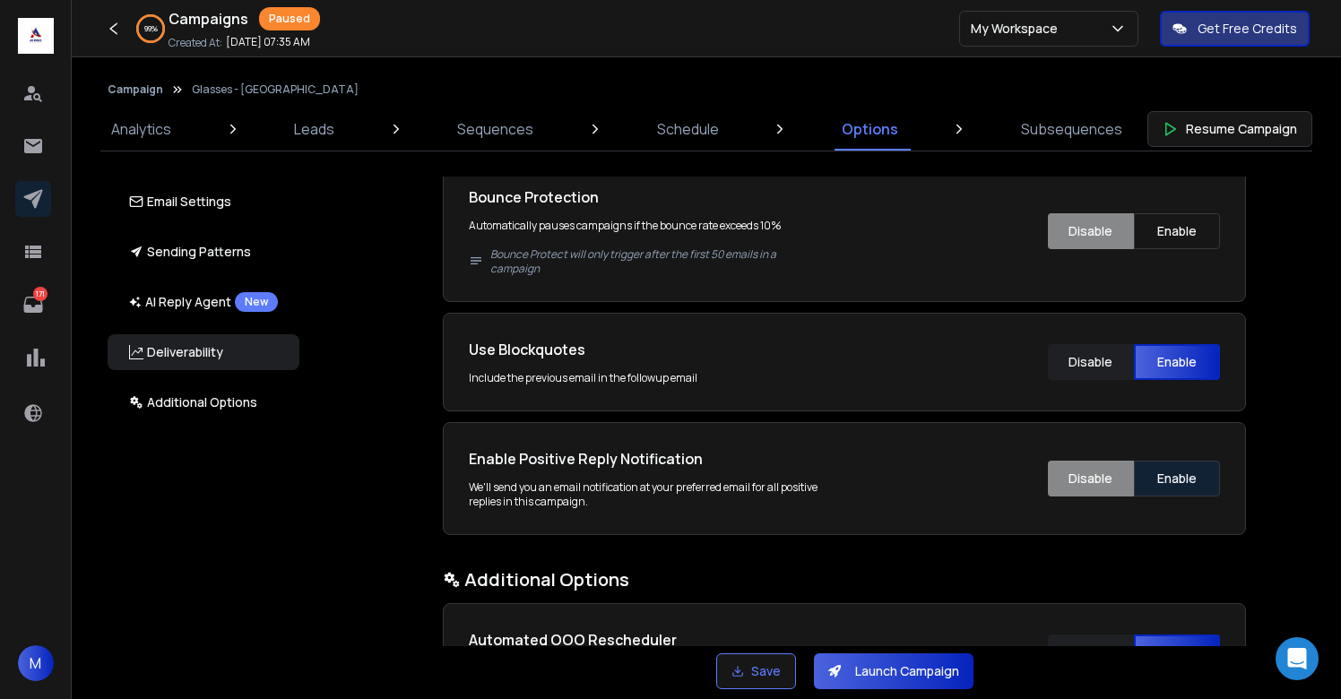
click at [1173, 465] on button "Enable" at bounding box center [1177, 479] width 86 height 36
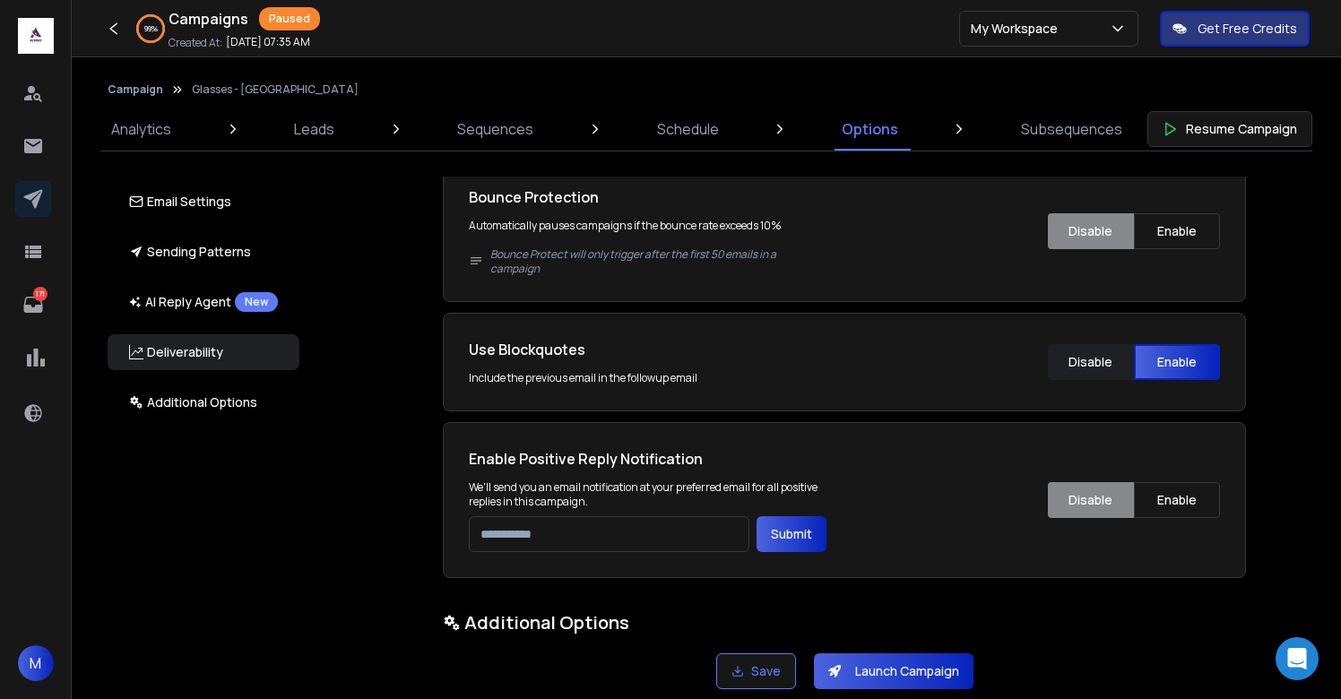
click at [649, 553] on div "Enable Positive Reply Notification We'll send you an email notification at your…" at bounding box center [844, 500] width 803 height 156
click at [637, 543] on input "email" at bounding box center [609, 534] width 281 height 36
type input "**********"
click at [772, 538] on button "Submit" at bounding box center [792, 534] width 70 height 36
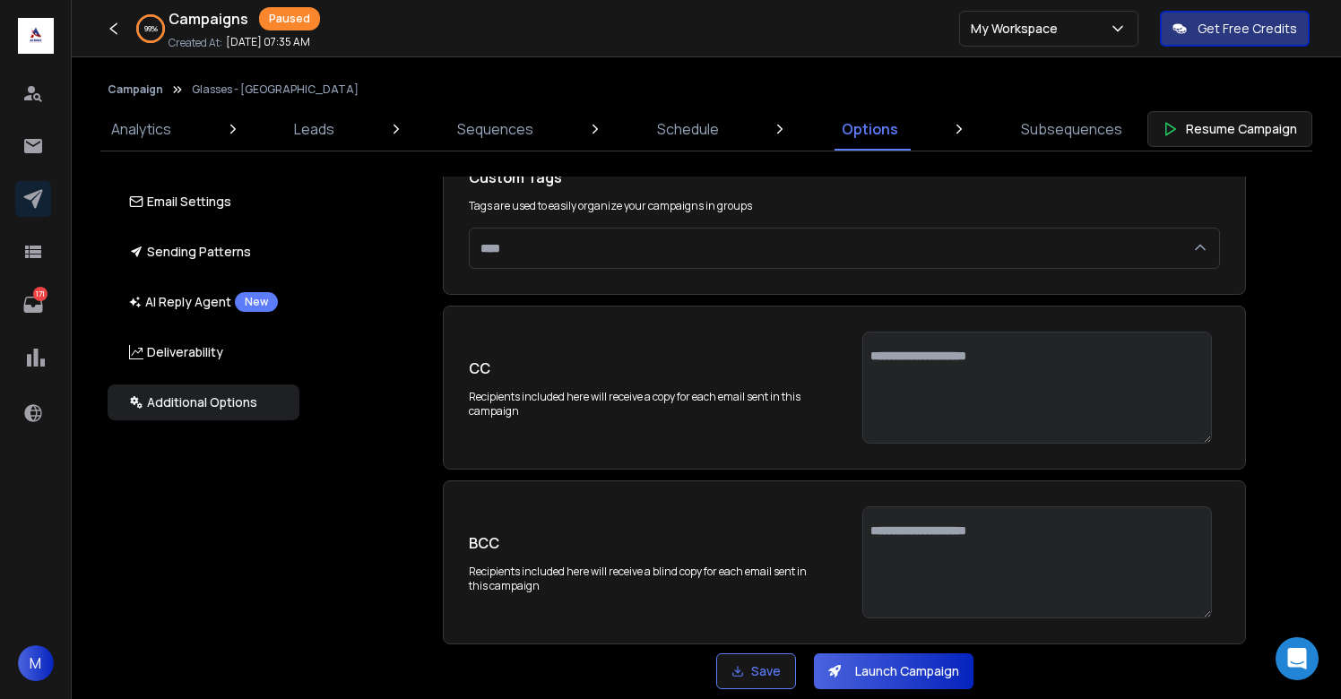
scroll to position [3718, 0]
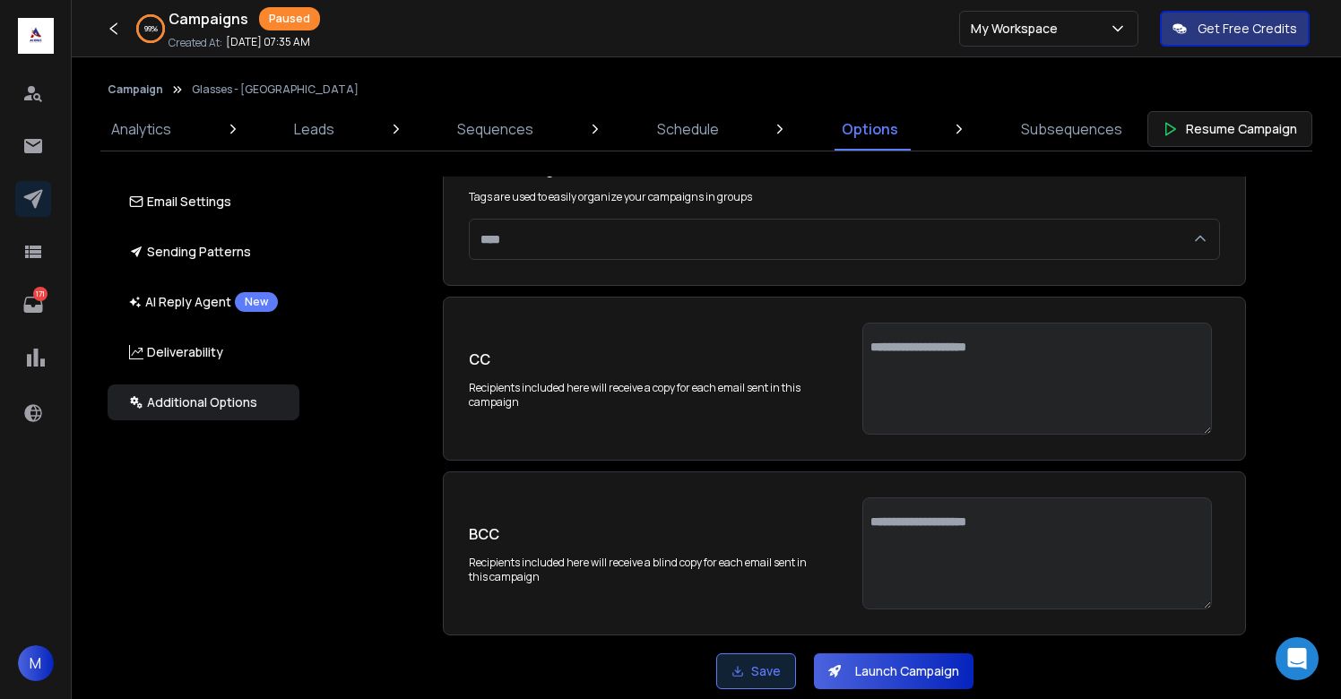
click at [752, 679] on button "Save" at bounding box center [756, 672] width 80 height 36
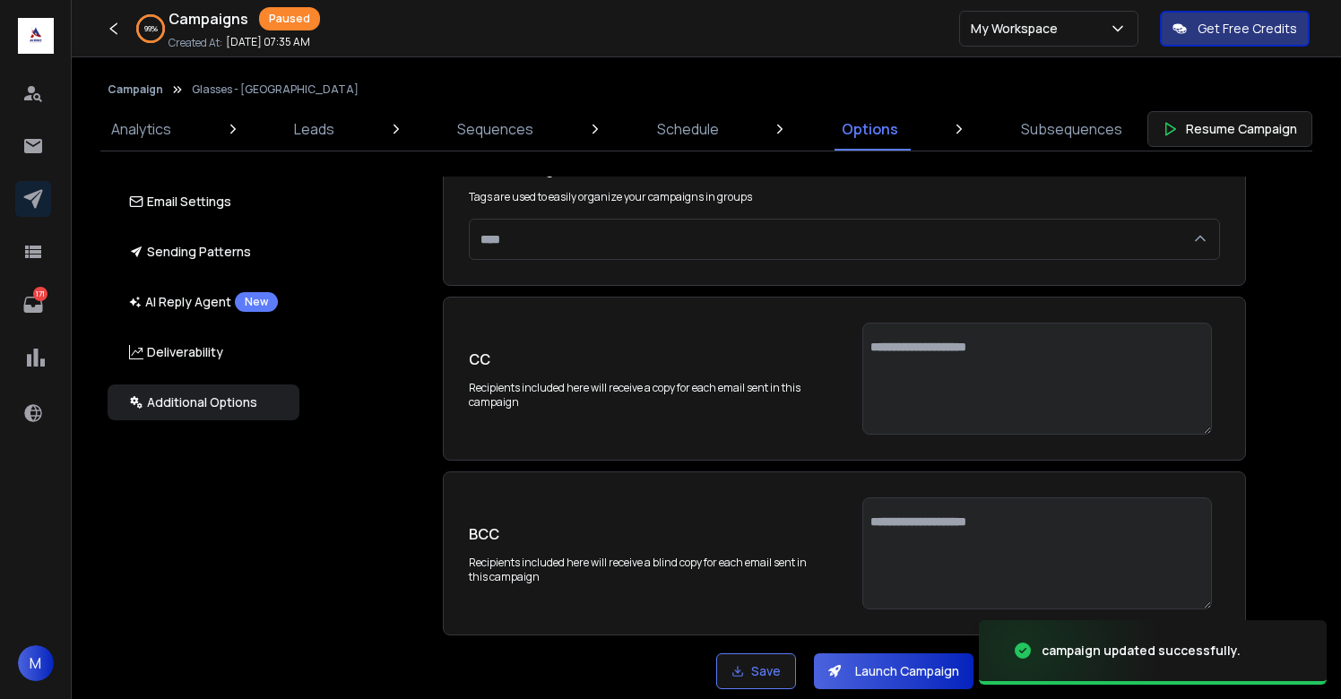
click at [963, 678] on button "Launch Campaign" at bounding box center [894, 672] width 160 height 36
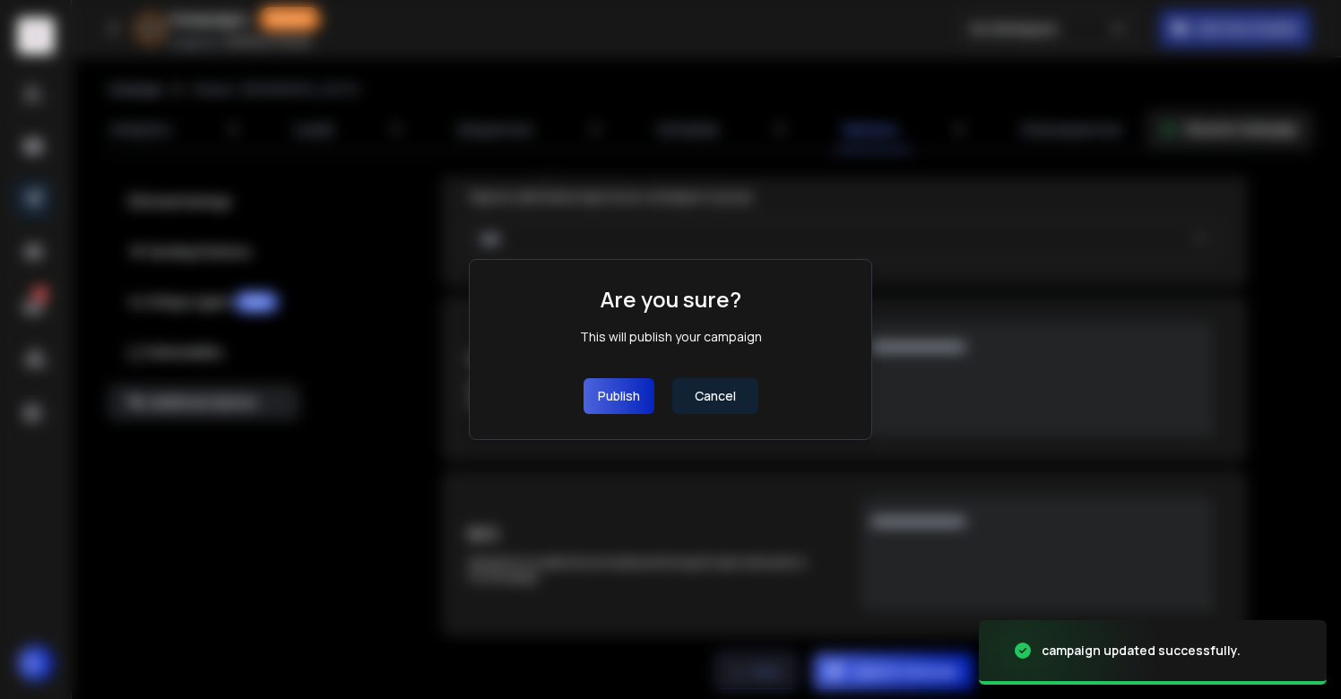
click at [565, 390] on div "Are you sure? This will publish your campaign Publish Cancel" at bounding box center [670, 349] width 351 height 129
click at [616, 395] on button "Publish" at bounding box center [619, 396] width 71 height 36
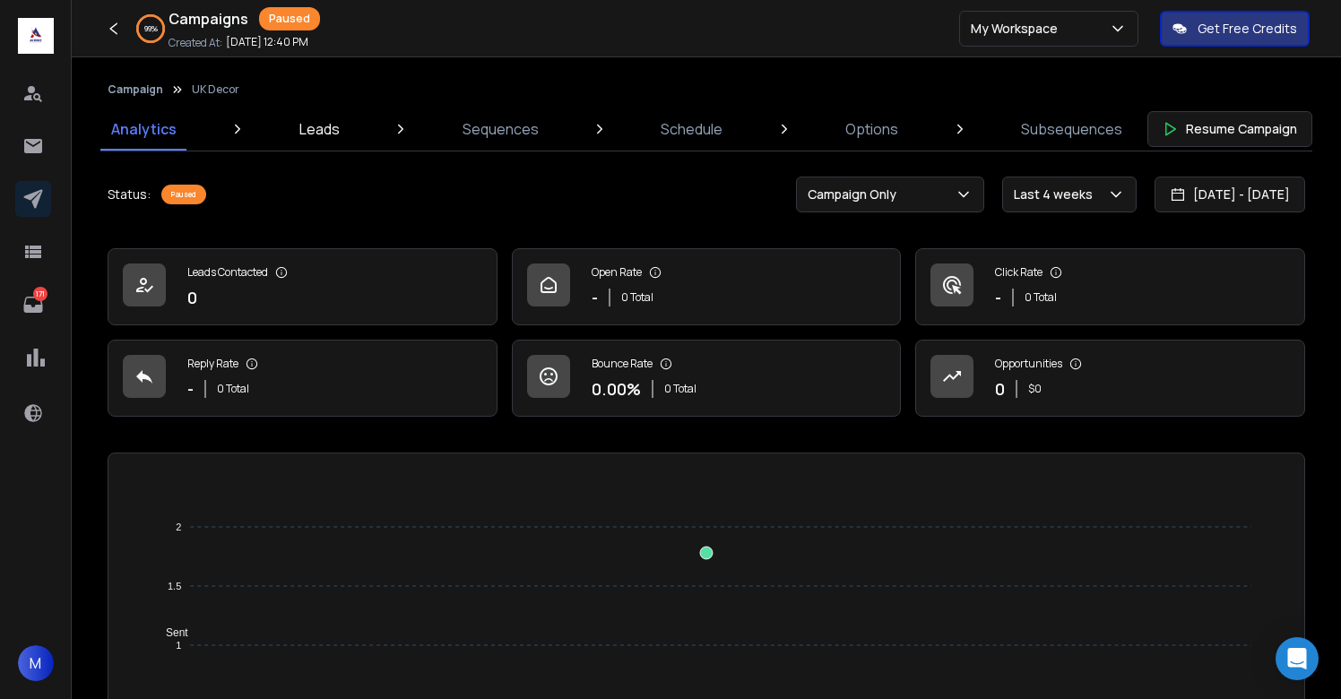
click at [326, 136] on p "Leads" at bounding box center [319, 129] width 40 height 22
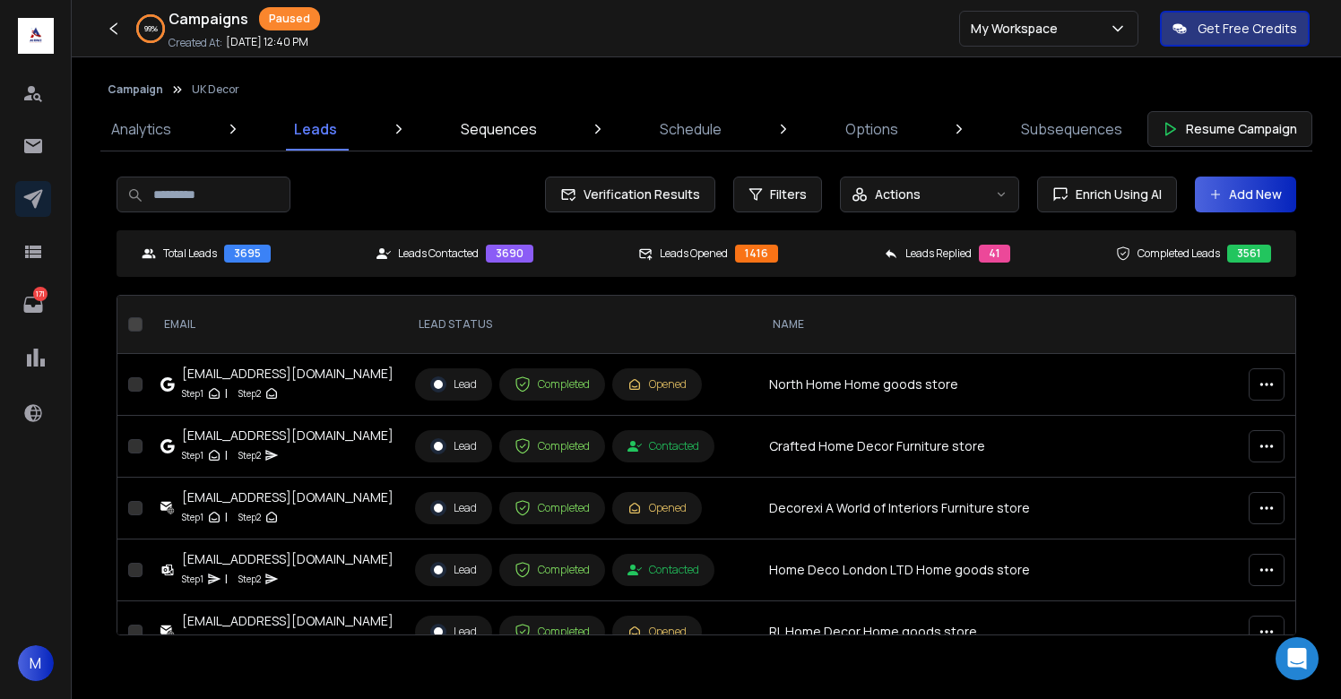
click at [504, 137] on p "Sequences" at bounding box center [499, 129] width 76 height 22
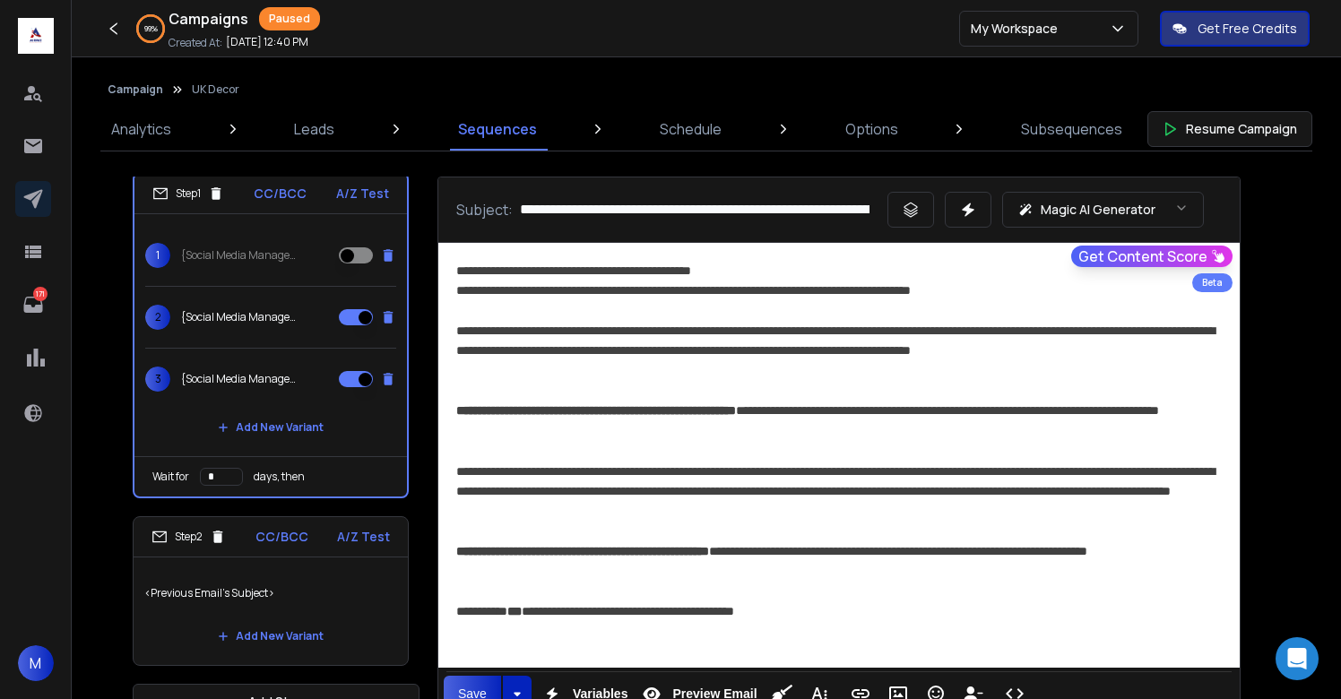
scroll to position [46, 0]
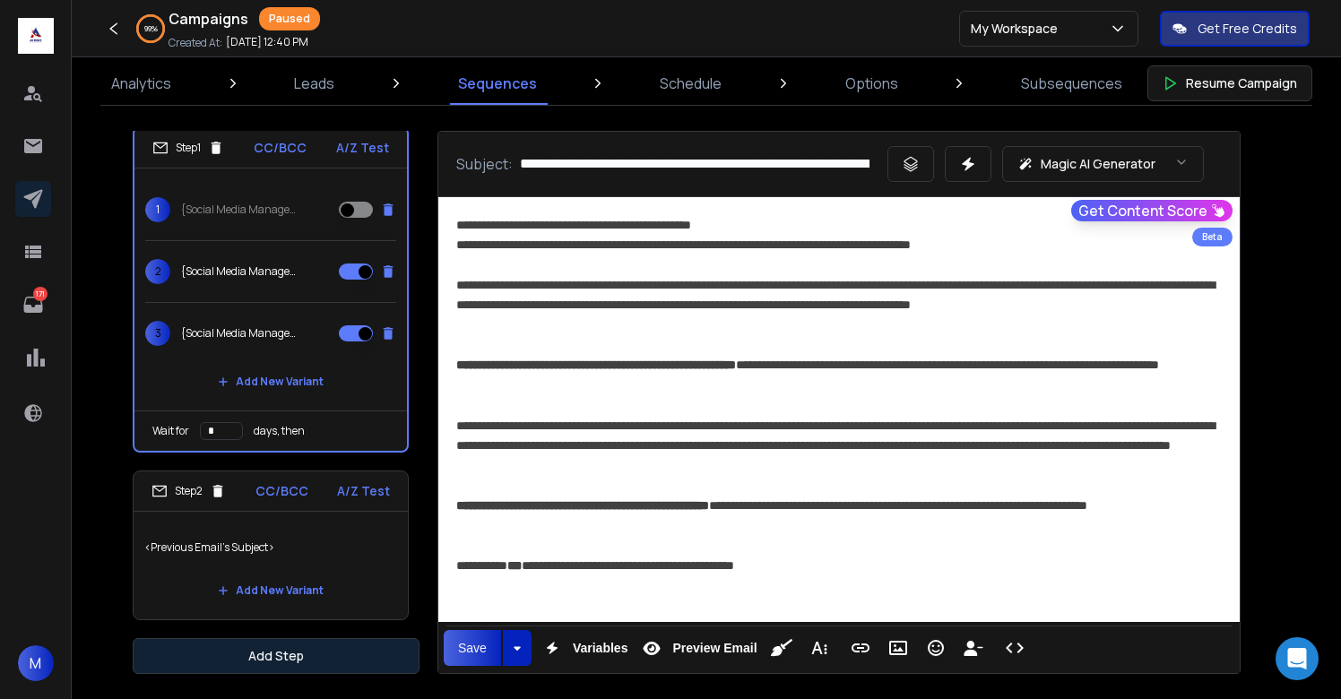
click at [313, 649] on button "Add Step" at bounding box center [276, 656] width 287 height 36
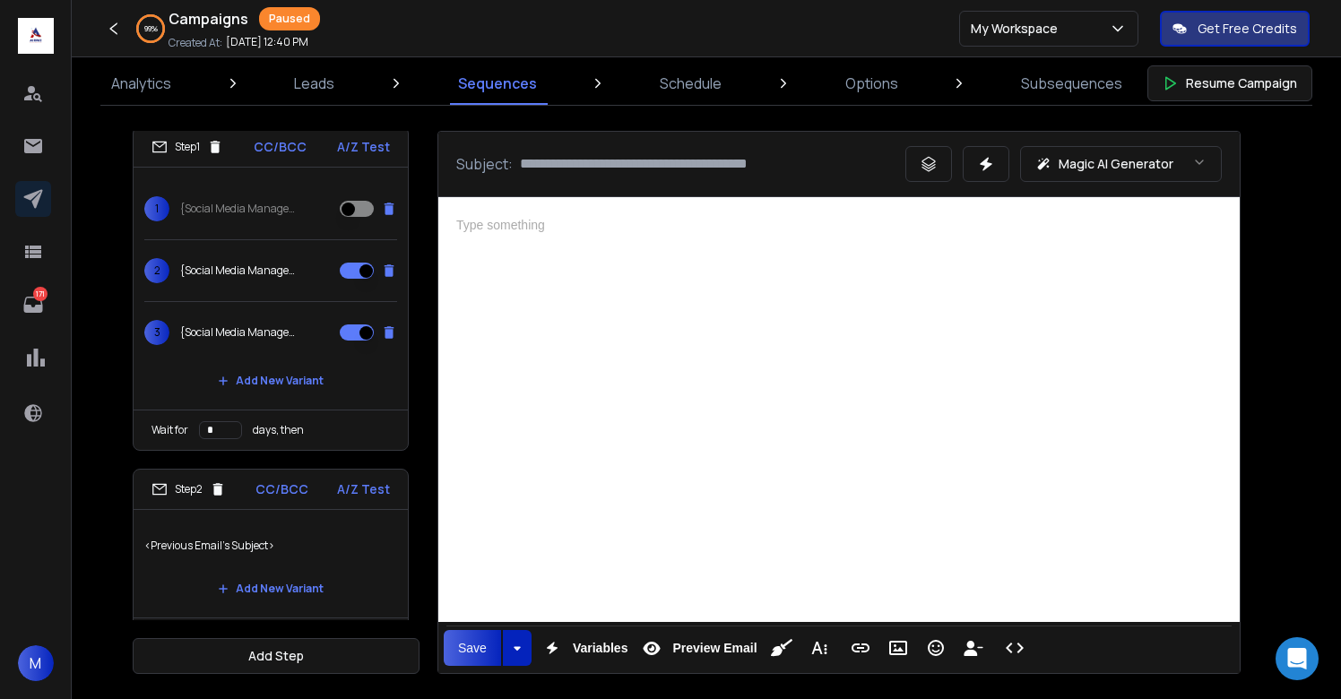
click at [772, 396] on div at bounding box center [839, 407] width 802 height 420
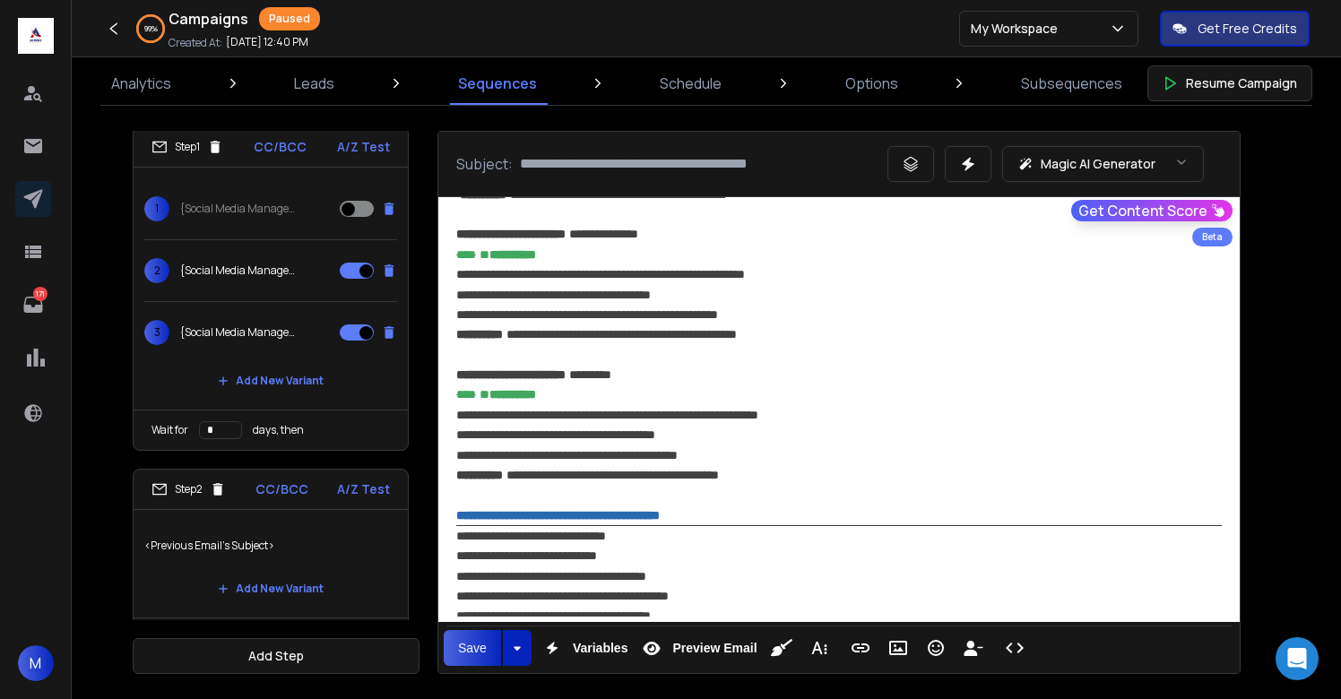
scroll to position [1294, 0]
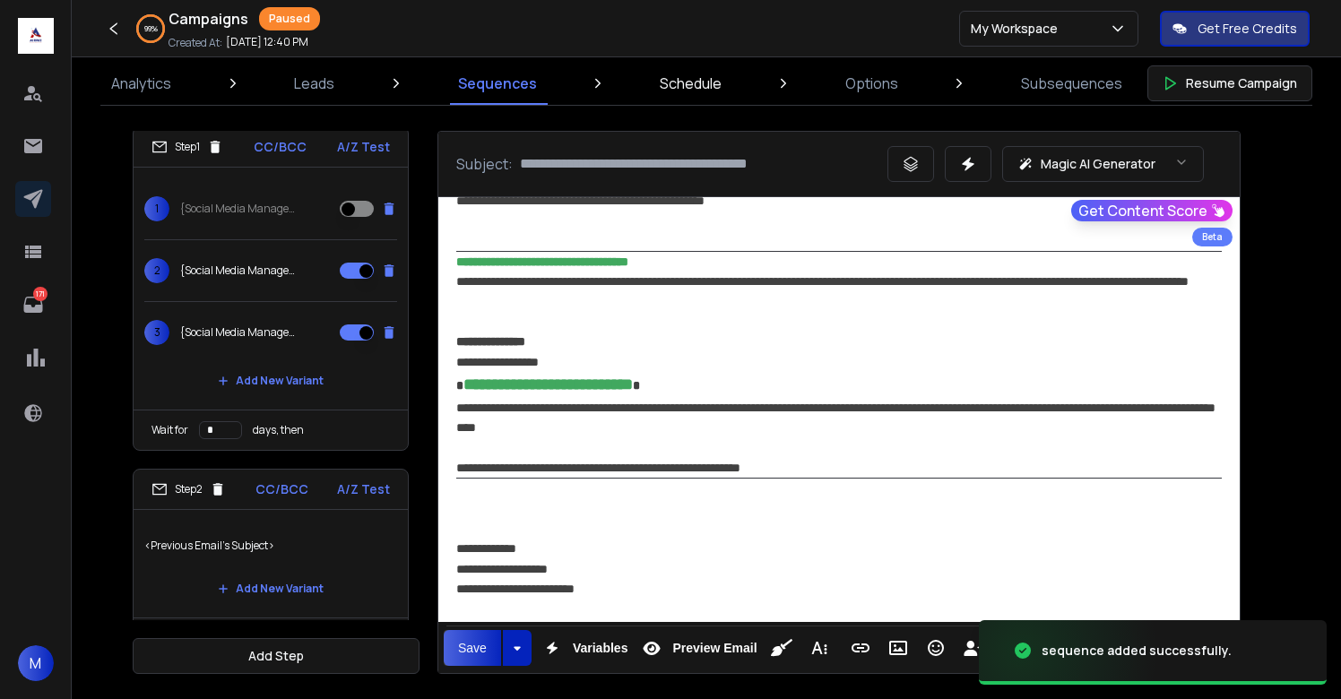
click at [694, 92] on p "Schedule" at bounding box center [691, 84] width 62 height 22
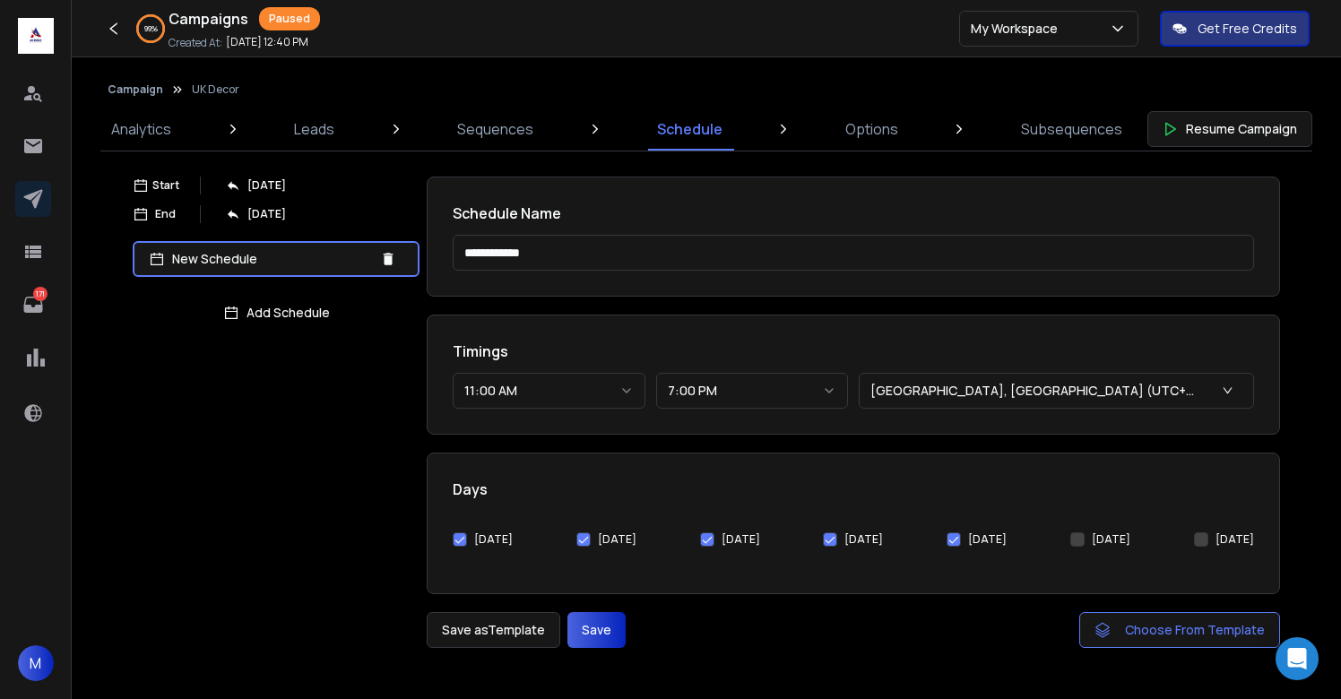
click at [568, 380] on button "11:00 AM" at bounding box center [549, 391] width 193 height 36
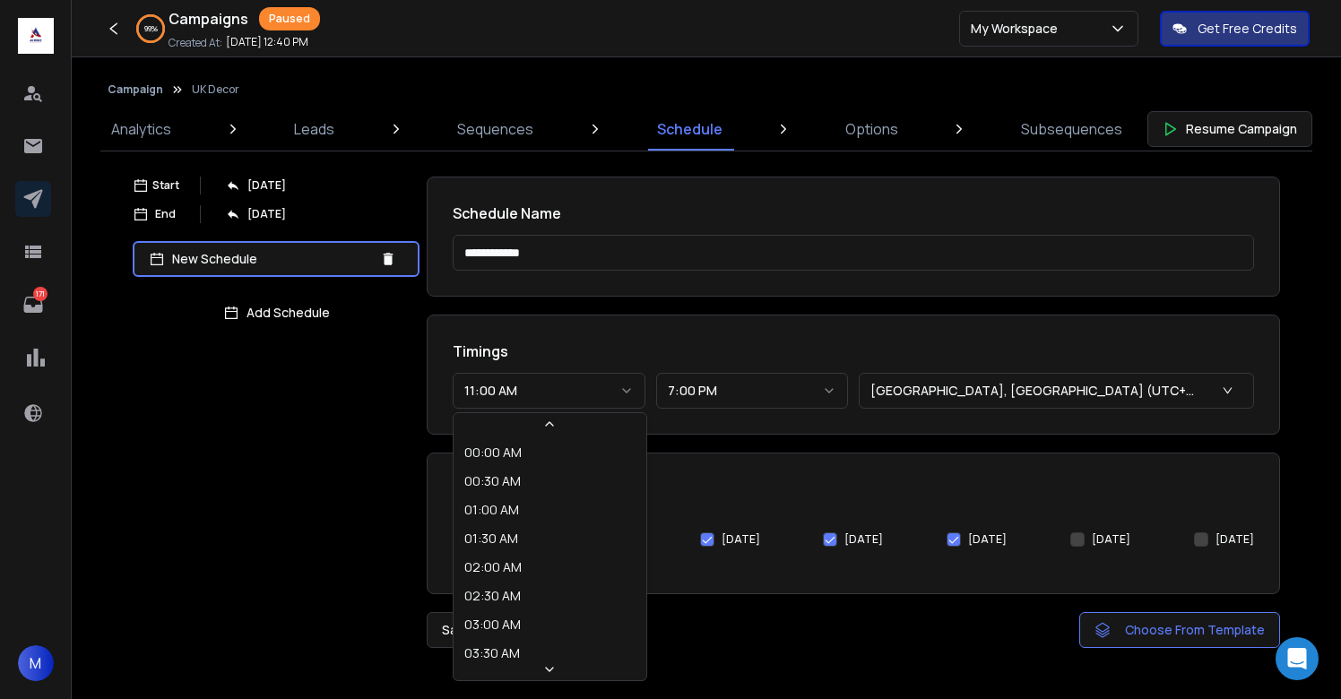
scroll to position [439, 0]
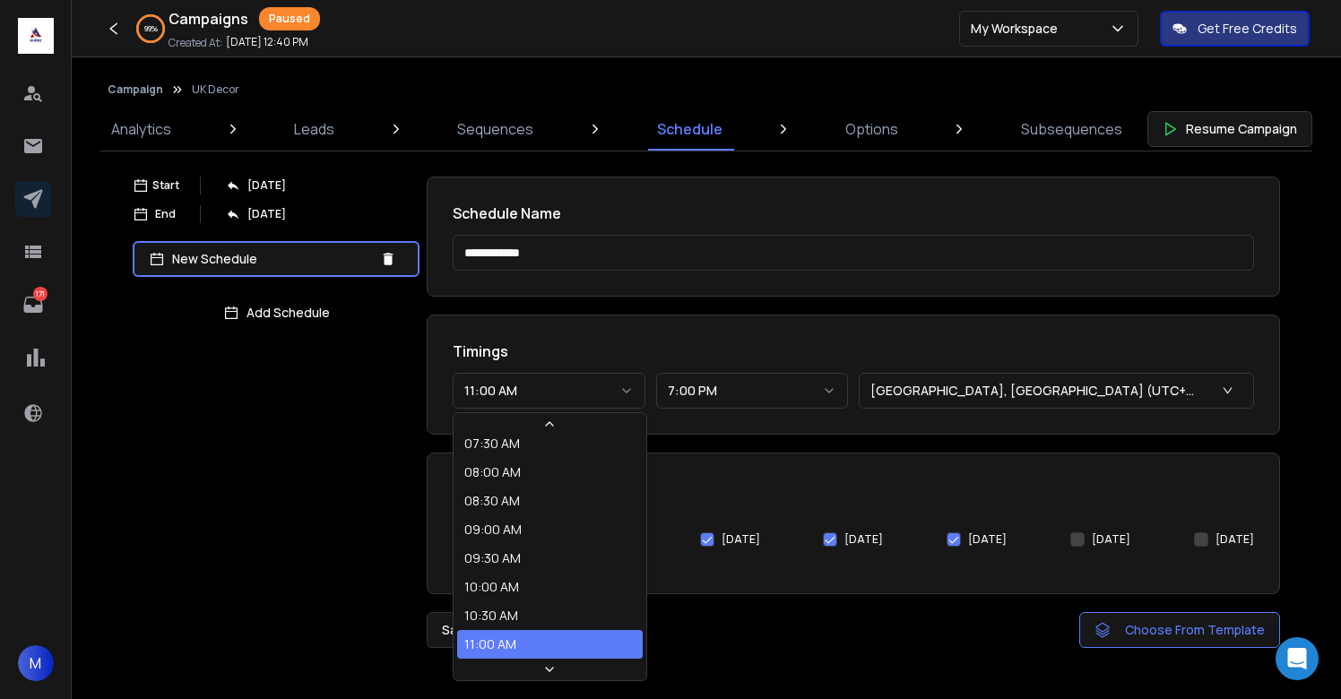
select select "********"
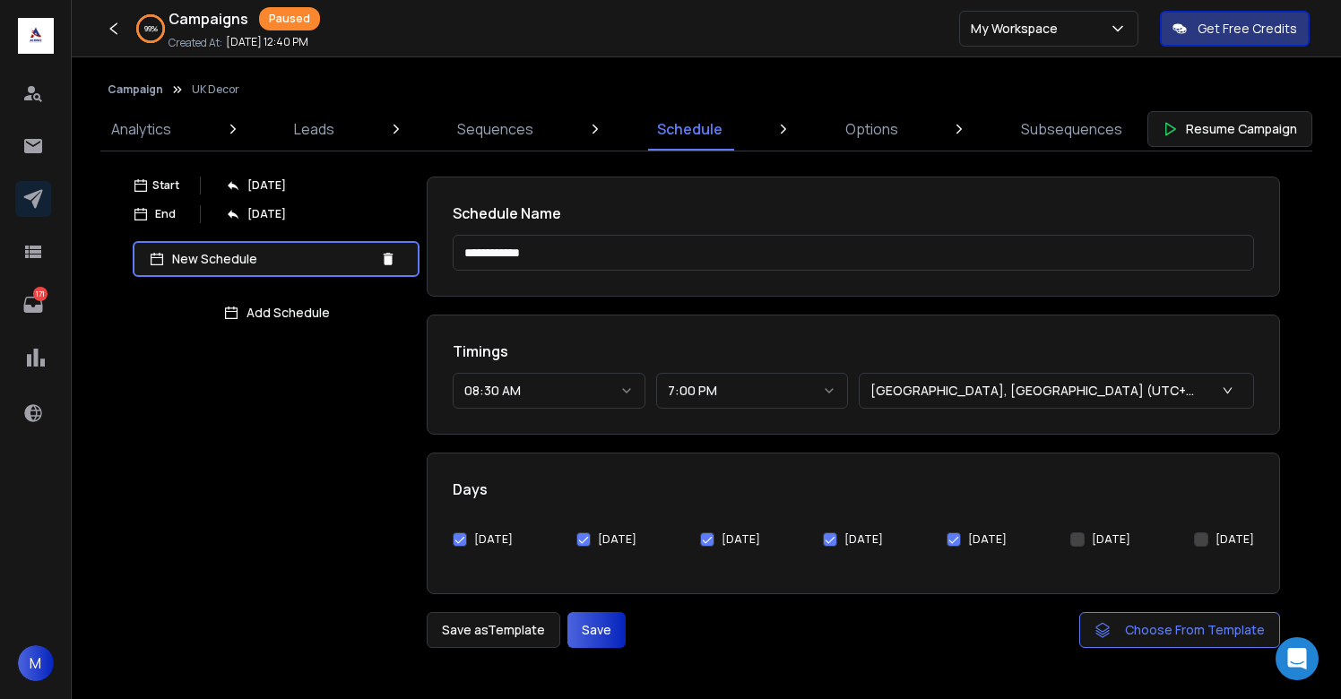
click at [579, 620] on button "Save" at bounding box center [597, 630] width 58 height 36
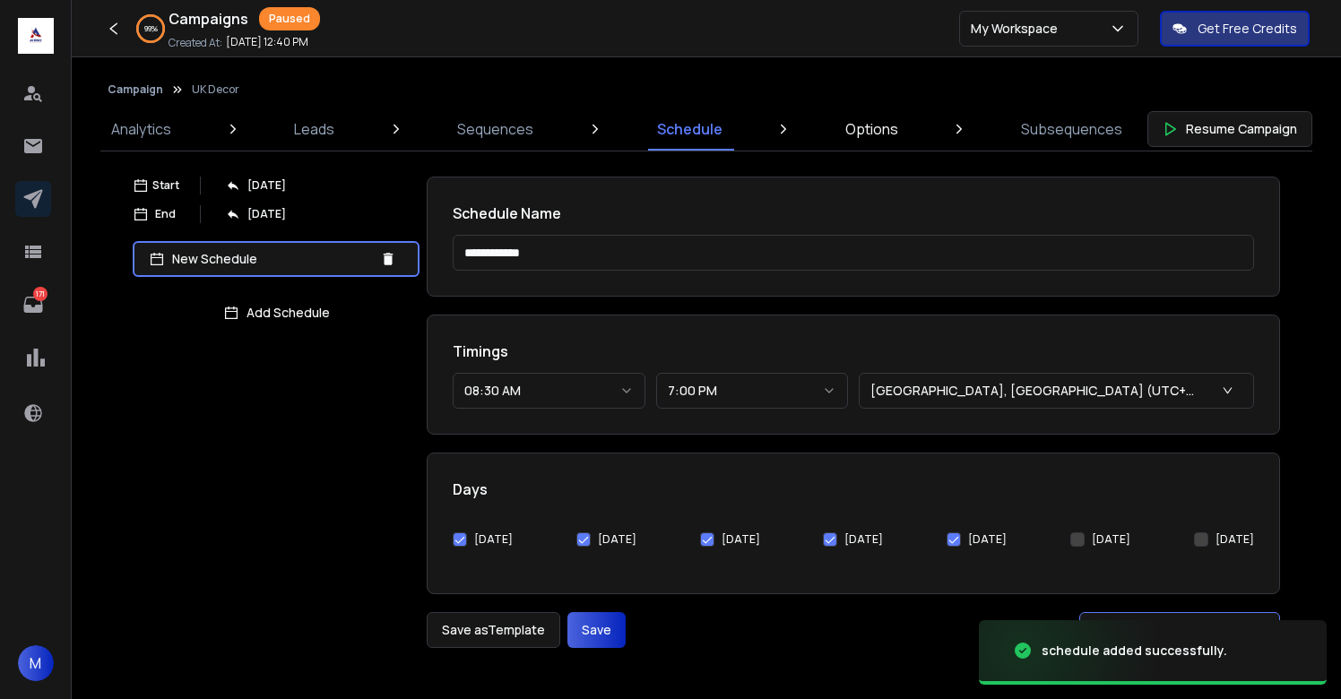
click at [874, 136] on p "Options" at bounding box center [871, 129] width 53 height 22
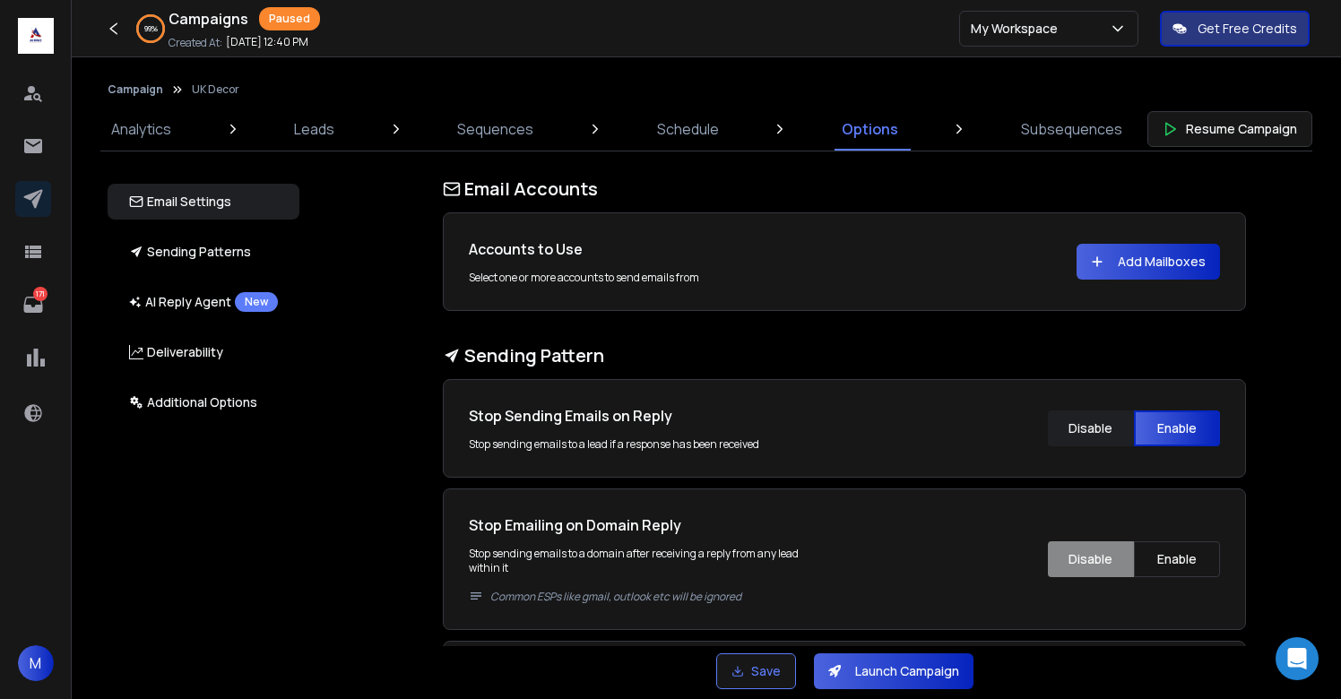
click at [1170, 264] on button "Add Mailboxes" at bounding box center [1148, 262] width 143 height 36
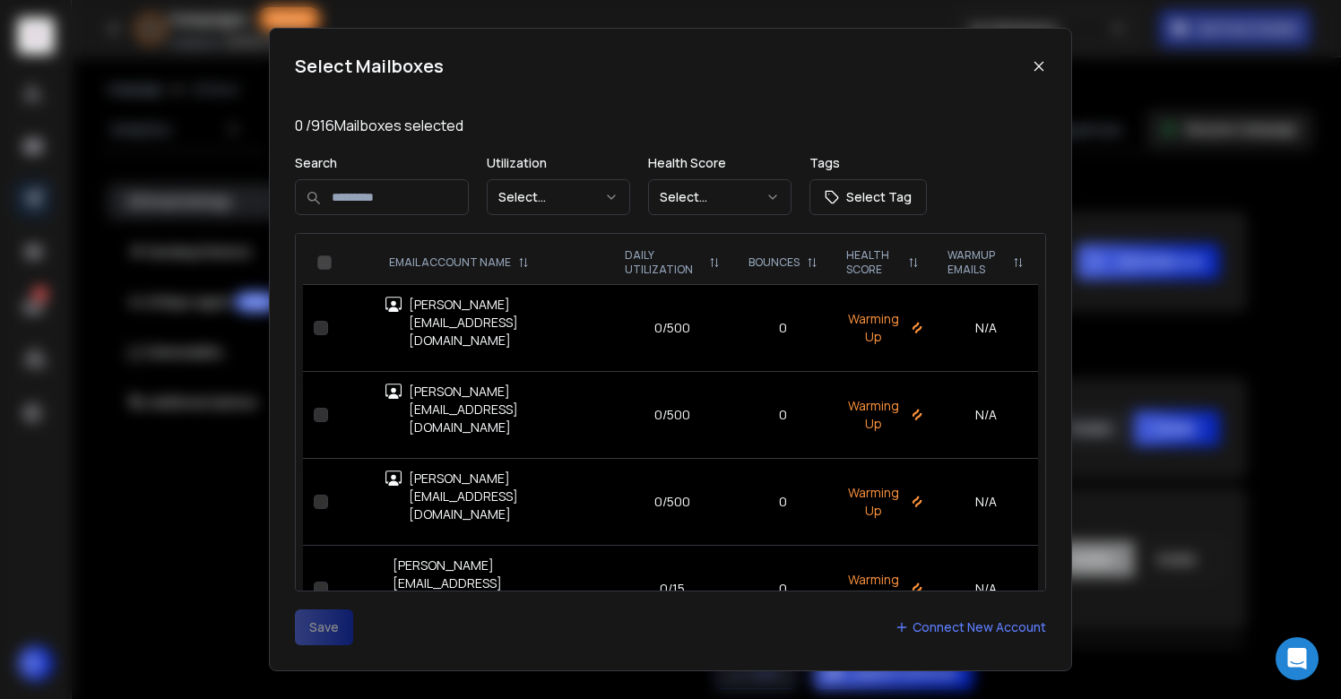
click at [342, 203] on input at bounding box center [382, 197] width 174 height 36
type input "*"
type input "*********"
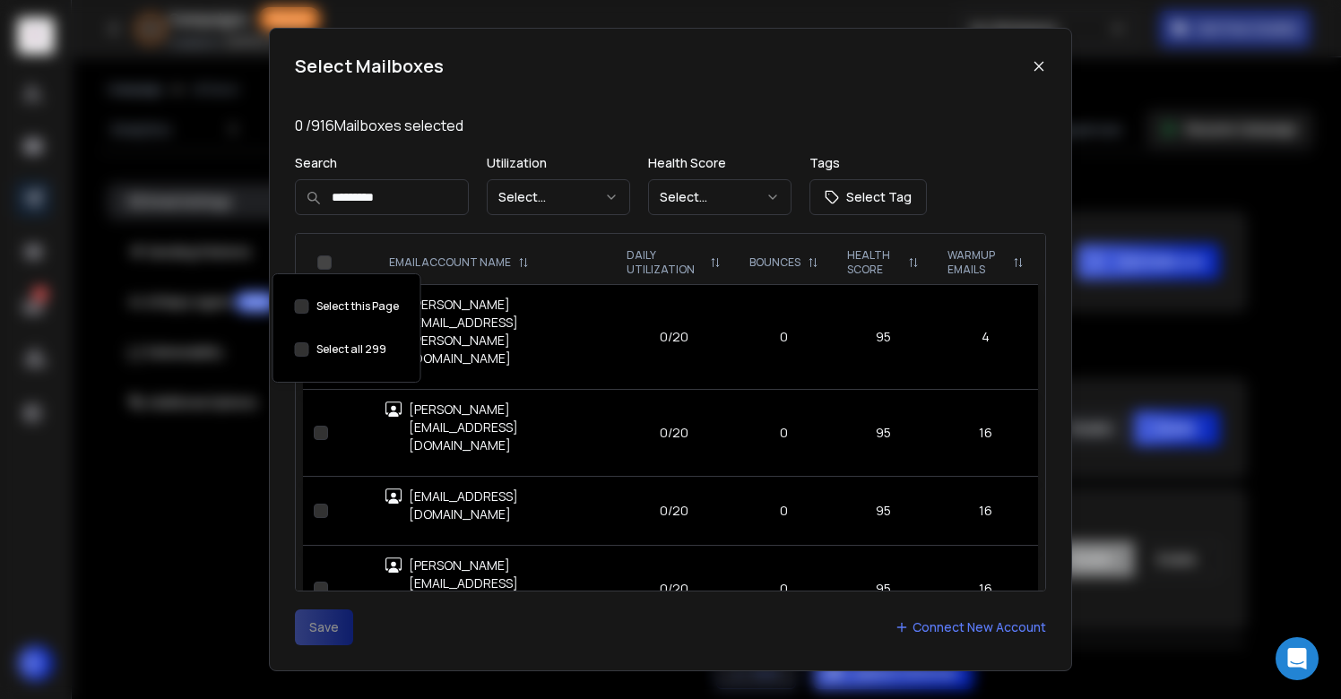
click at [302, 352] on button "Select this Page" at bounding box center [302, 349] width 14 height 14
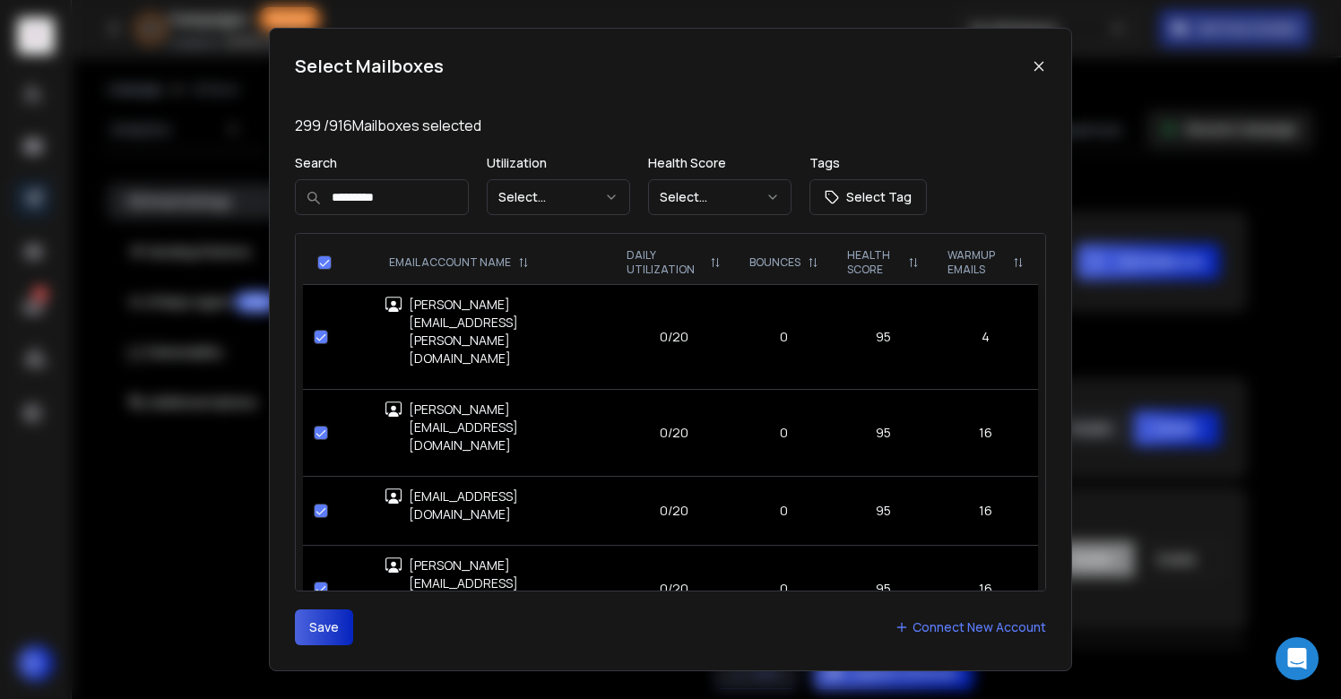
click at [312, 637] on button "Save" at bounding box center [324, 628] width 58 height 36
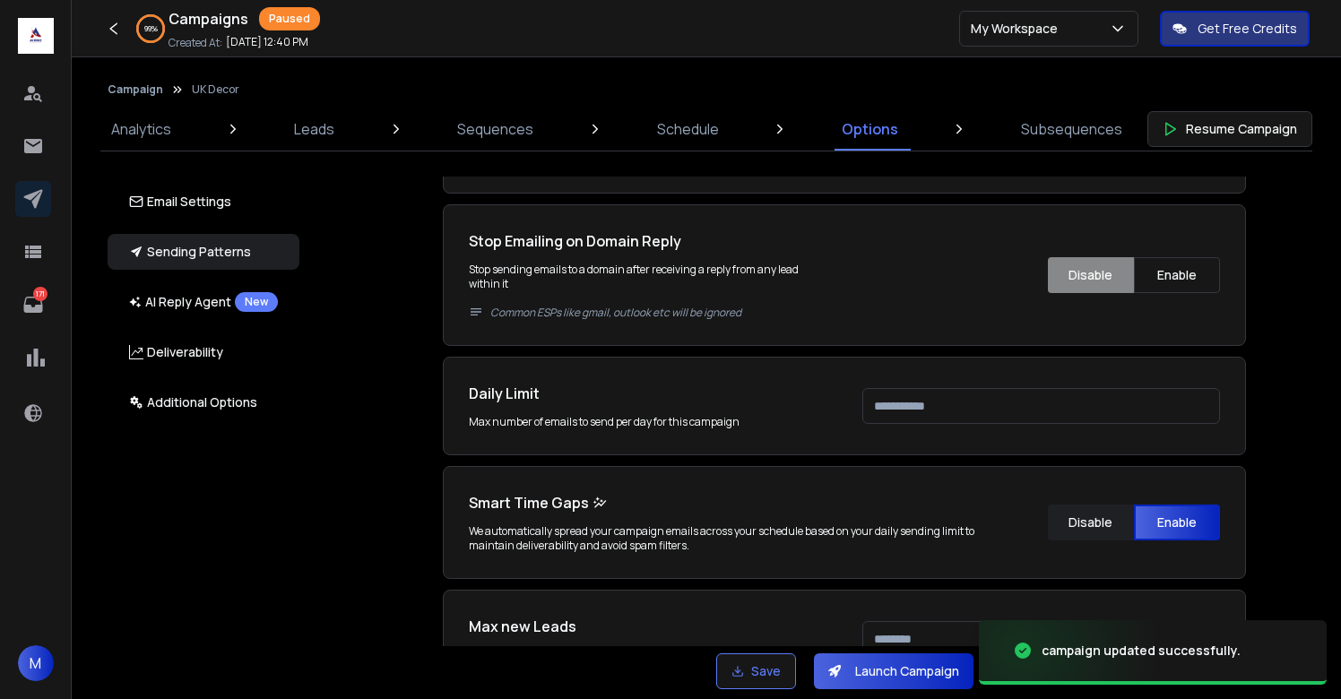
scroll to position [512, 0]
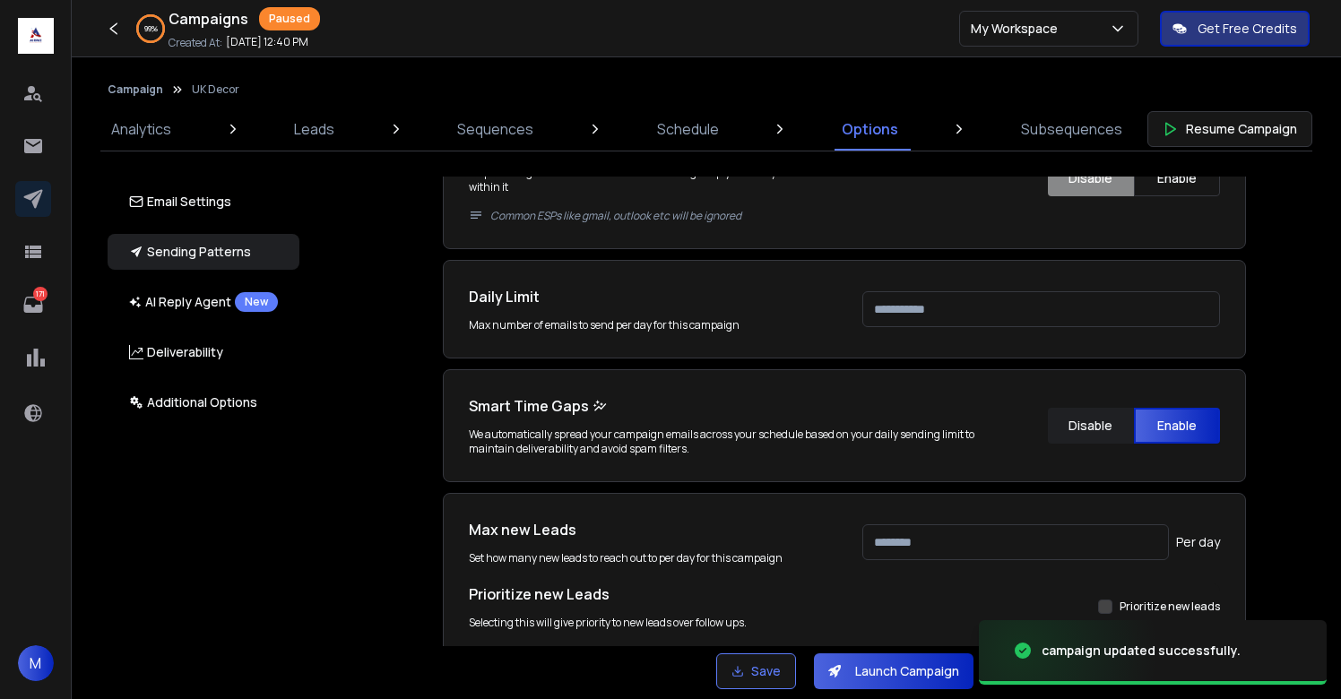
click at [914, 467] on div "Smart Time Gaps We automatically spread your campaign emails across your schedu…" at bounding box center [844, 425] width 803 height 113
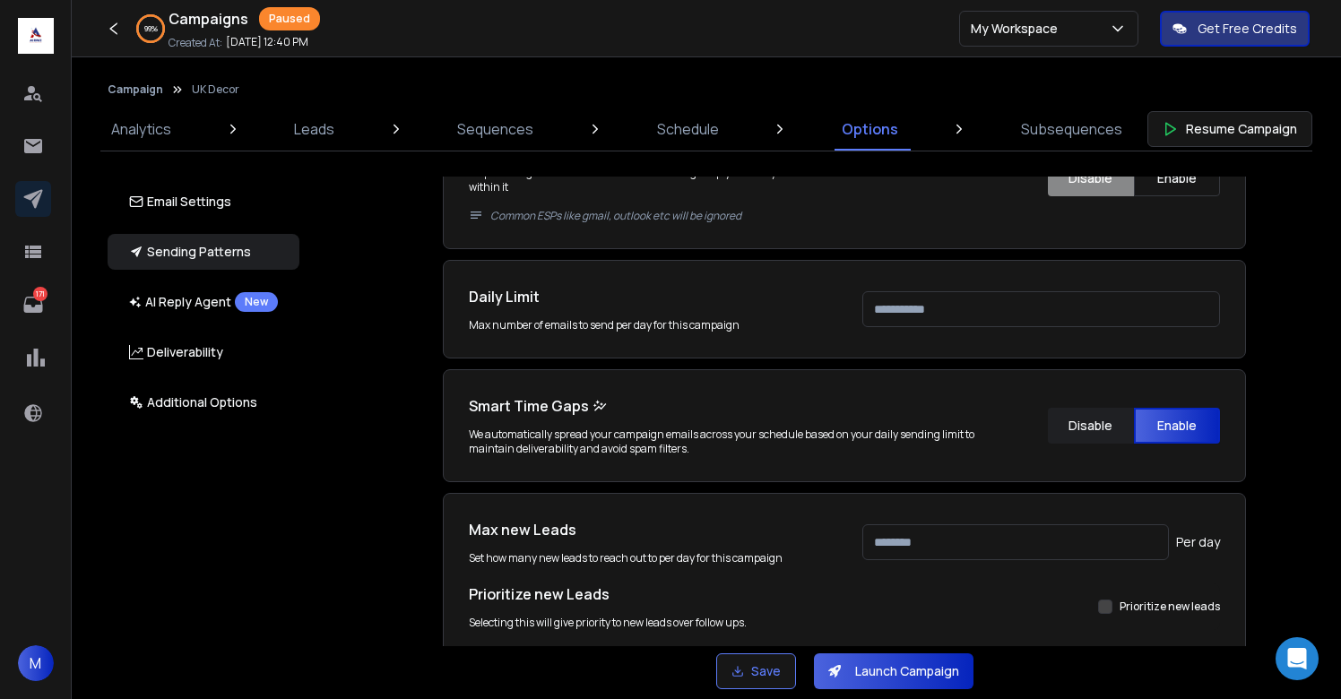
click at [915, 315] on input "***" at bounding box center [1041, 309] width 358 height 36
click at [1248, 324] on div "Email Accounts Accounts to Use Select one or more accounts to send emails from …" at bounding box center [854, 412] width 1053 height 470
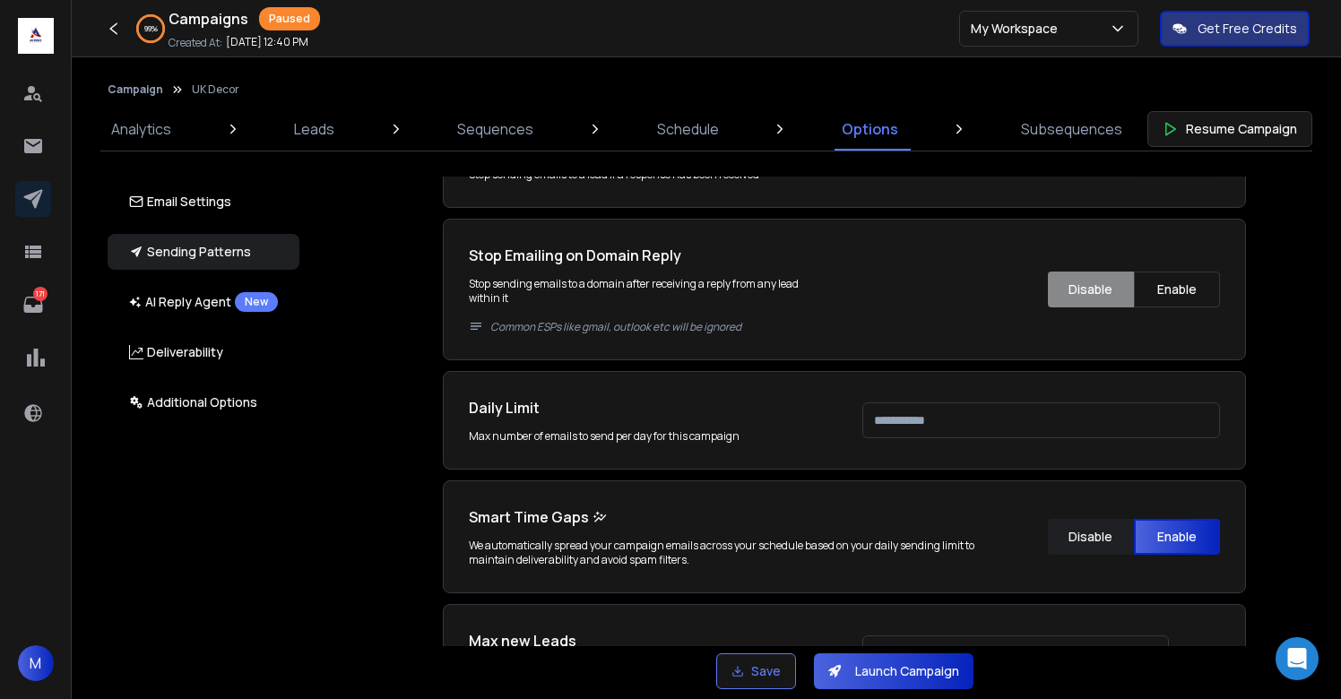
scroll to position [696, 0]
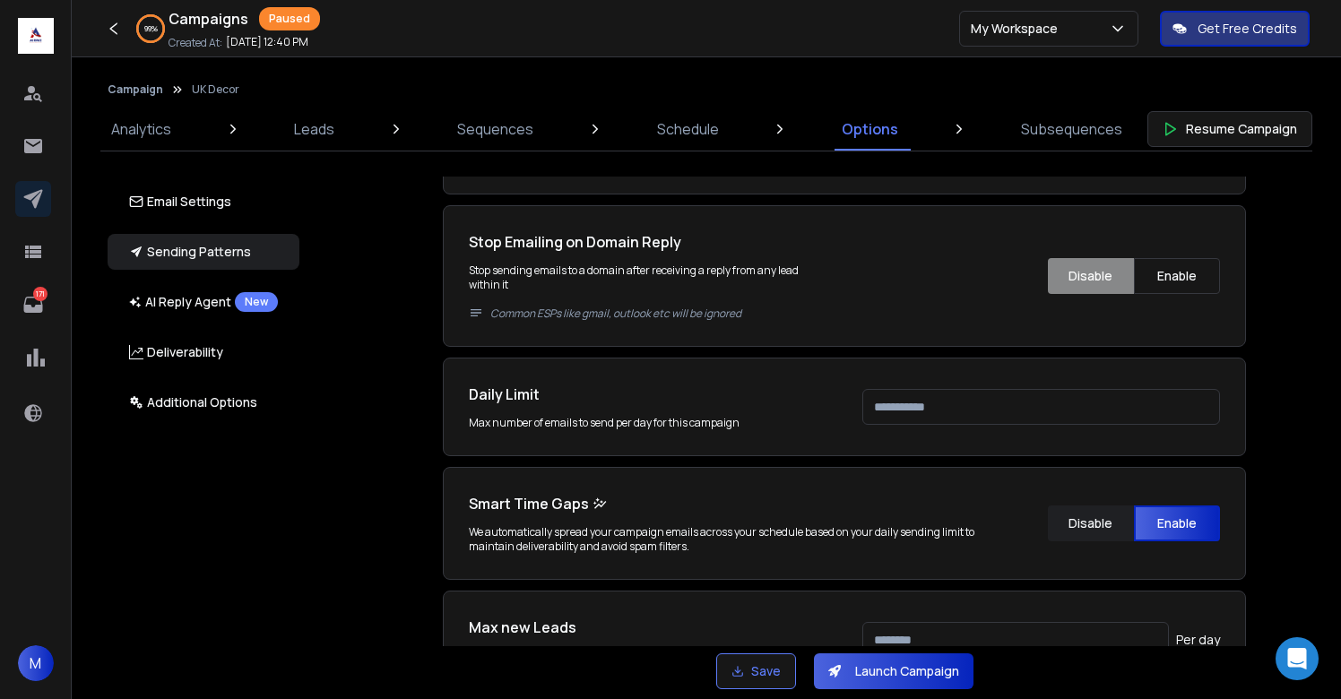
click at [914, 407] on input "***" at bounding box center [1041, 407] width 358 height 36
type input "***"
click at [1289, 467] on div "Email Accounts Accounts to Use Select one or more accounts to send emails from …" at bounding box center [854, 412] width 1053 height 470
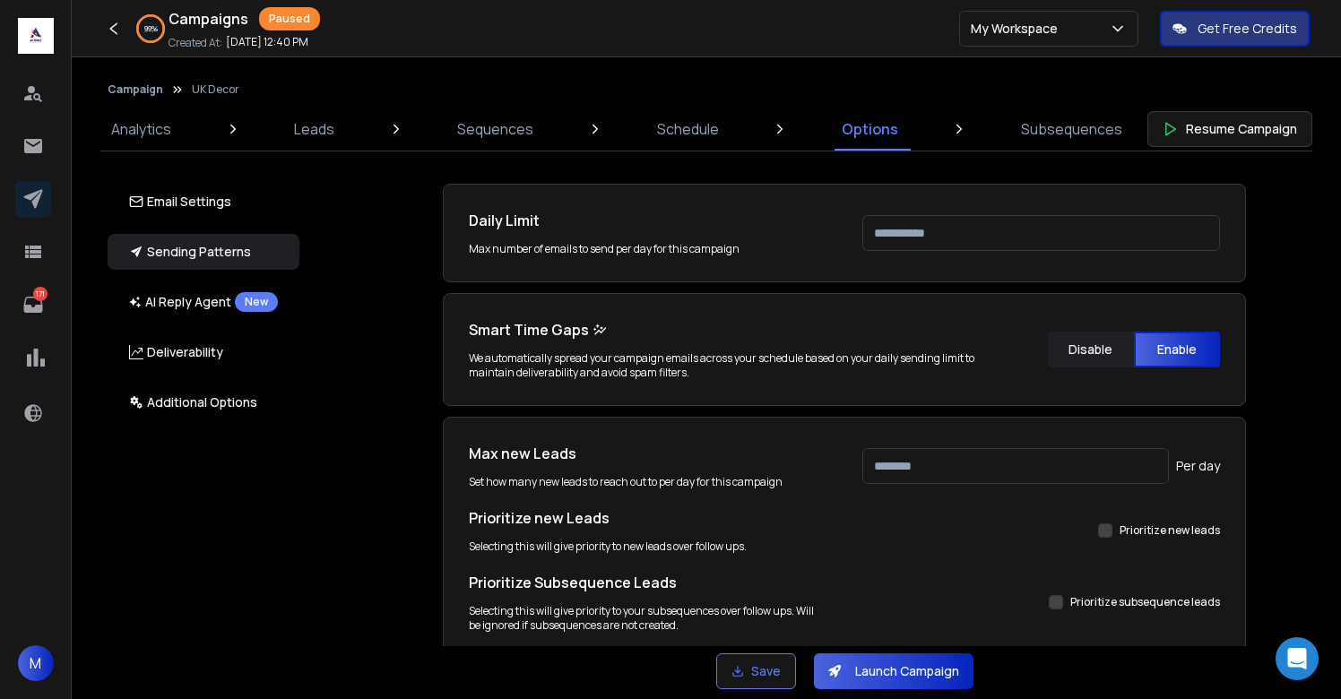
scroll to position [885, 0]
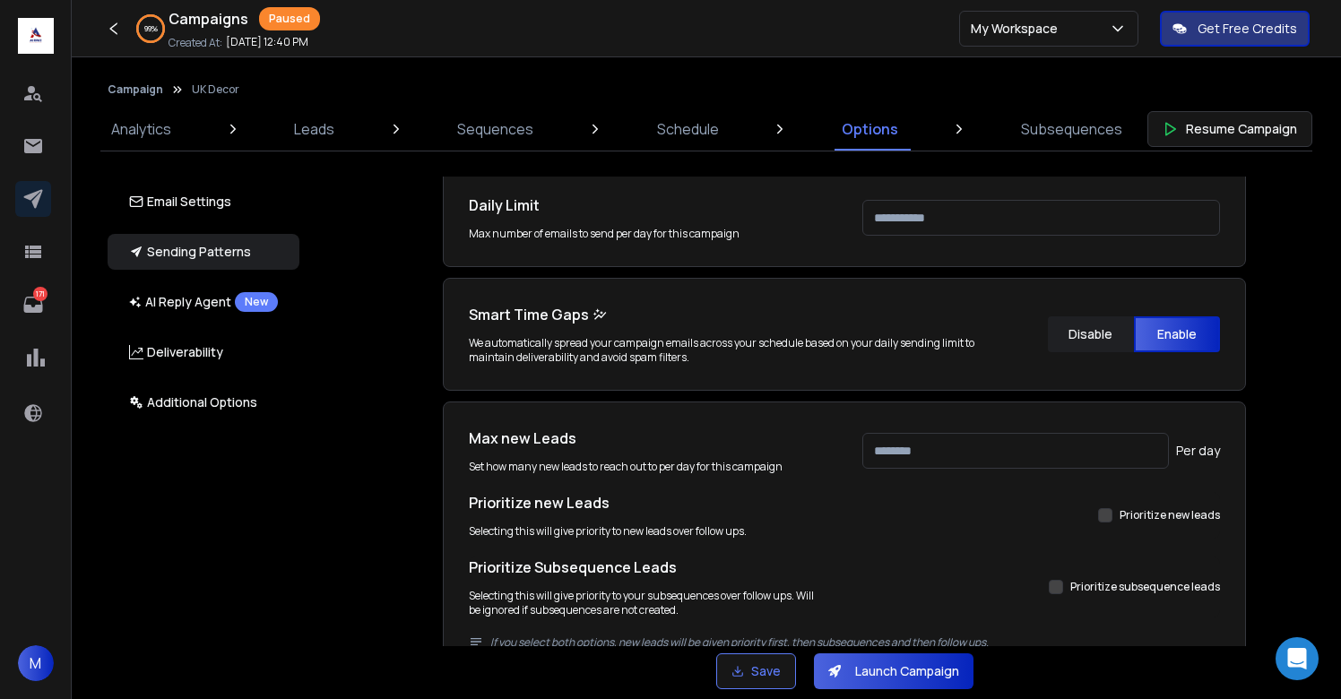
click at [915, 447] on input "***" at bounding box center [1015, 451] width 307 height 36
type input "***"
click at [1296, 485] on div "Email Accounts Accounts to Use Select one or more accounts to send emails from …" at bounding box center [854, 412] width 1053 height 470
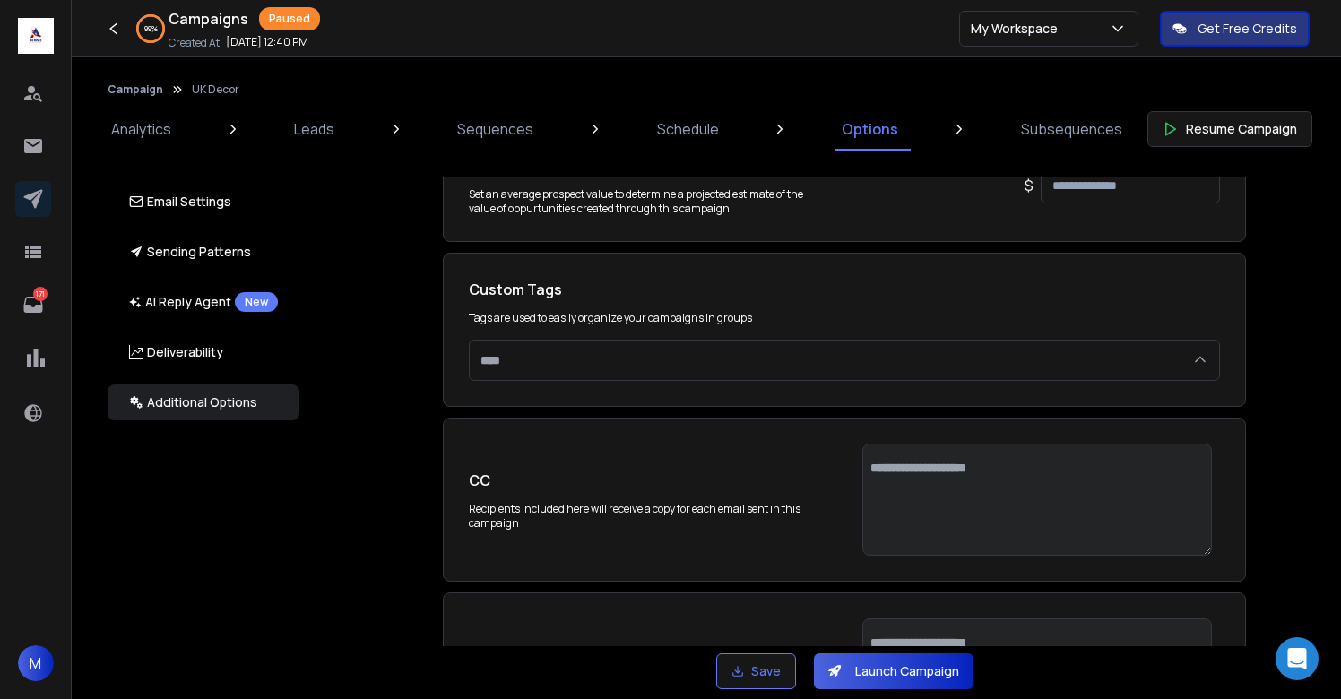
scroll to position [3718, 0]
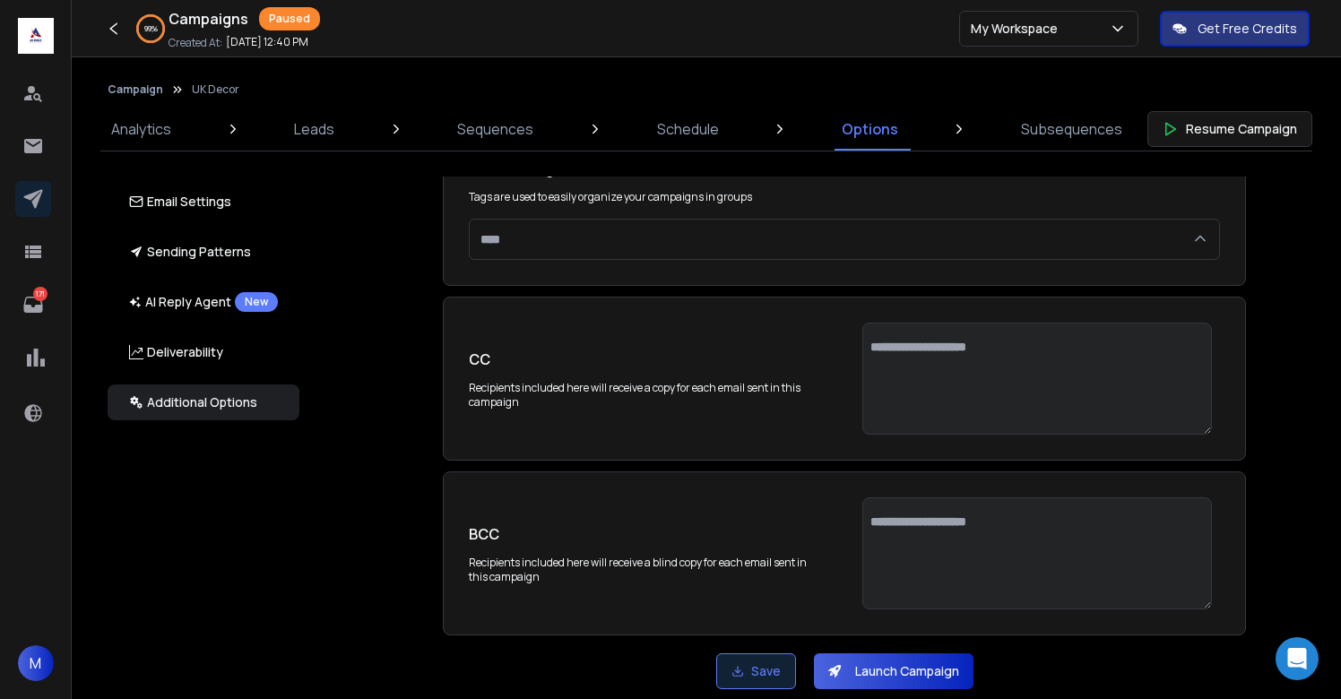
click at [761, 669] on button "Save" at bounding box center [756, 672] width 80 height 36
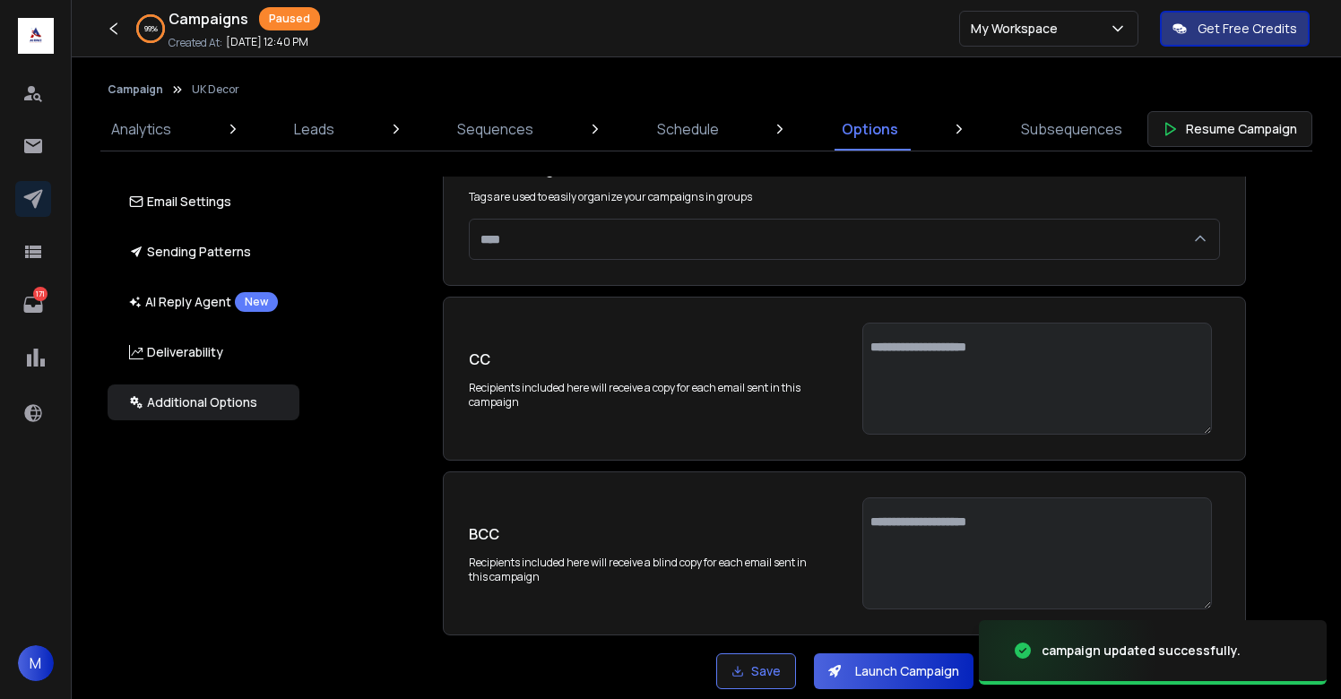
click at [880, 676] on button "Launch Campaign" at bounding box center [894, 672] width 160 height 36
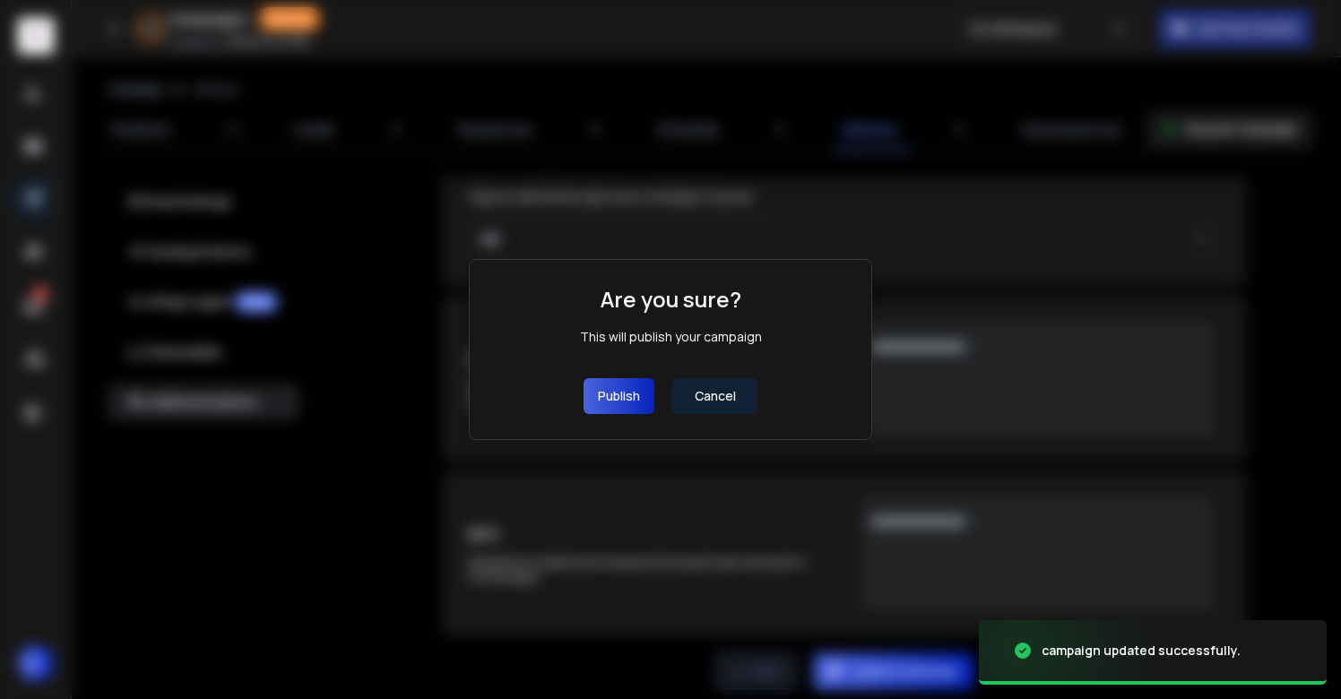
click at [606, 394] on button "Publish" at bounding box center [619, 396] width 71 height 36
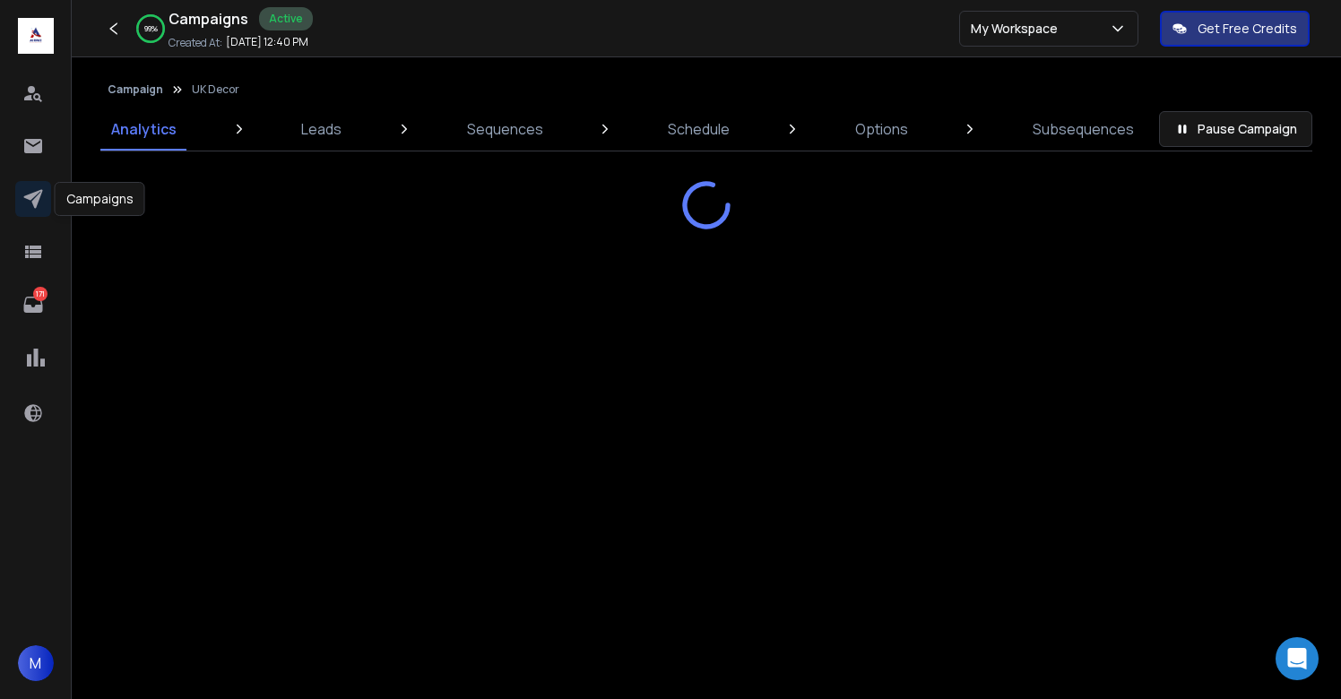
click at [33, 204] on icon at bounding box center [32, 199] width 19 height 19
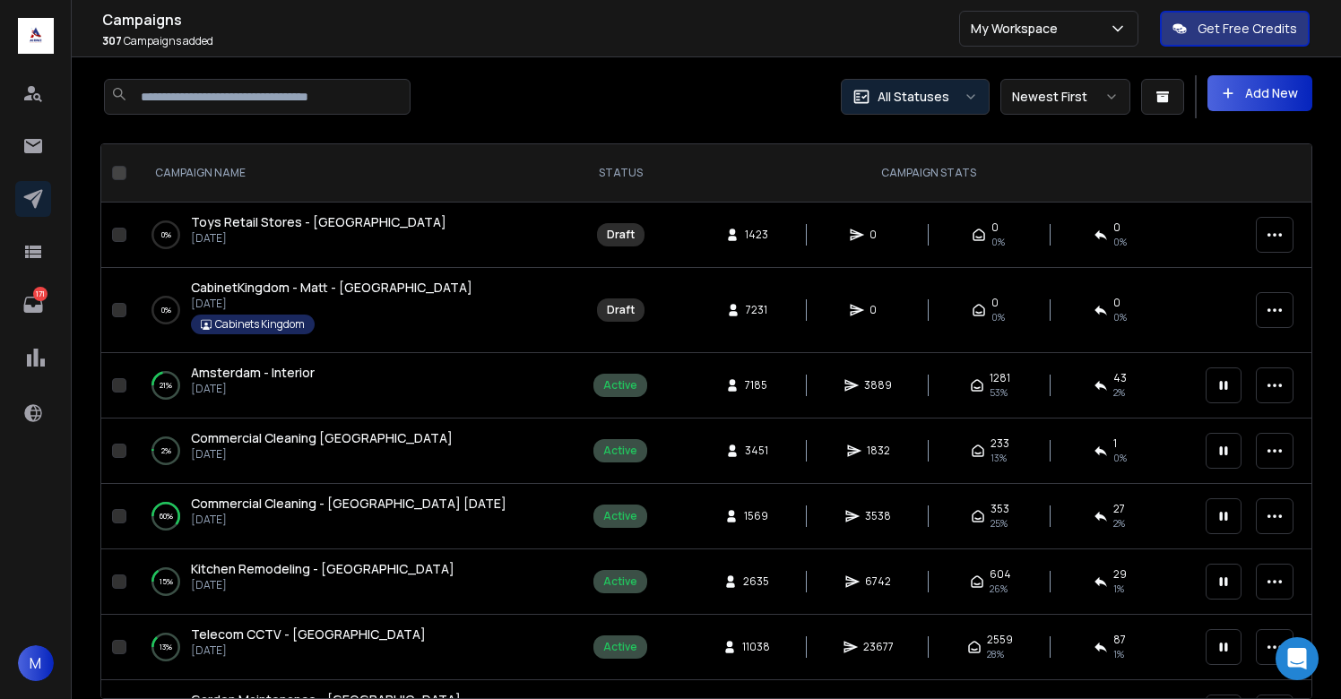
click at [923, 102] on p "All Statuses" at bounding box center [914, 97] width 72 height 18
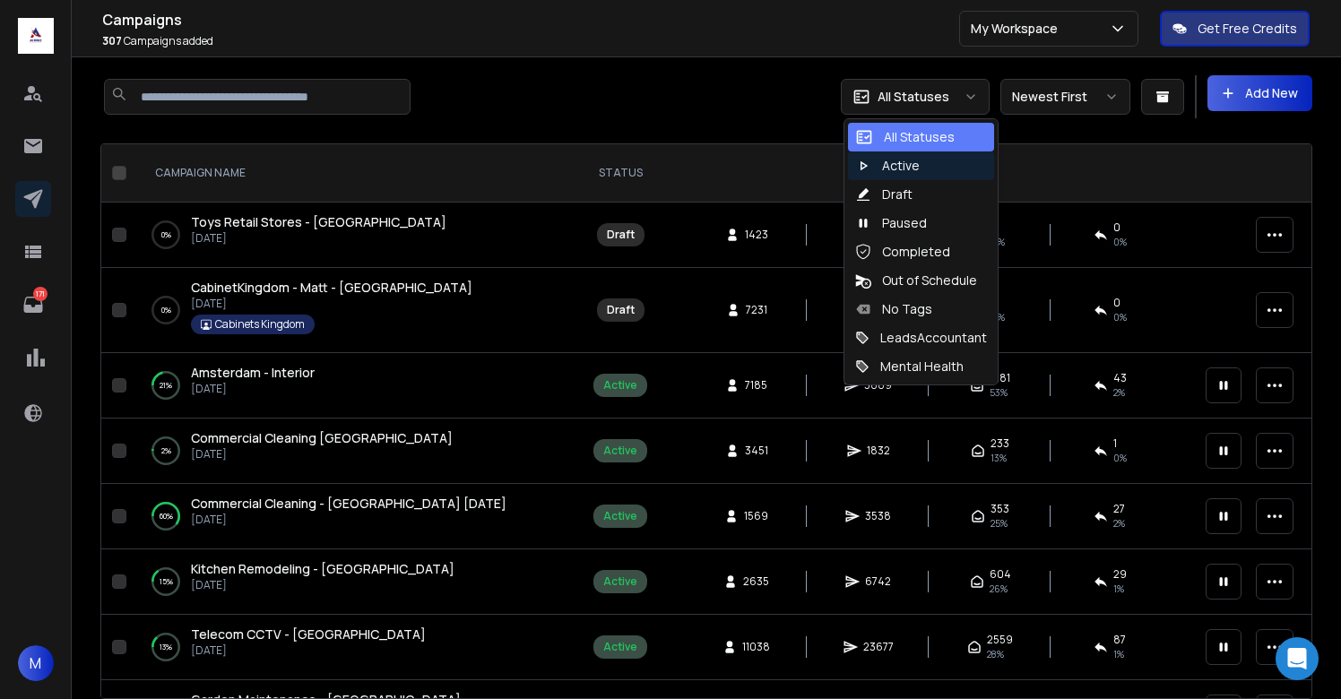
click at [905, 154] on div "Active" at bounding box center [921, 166] width 146 height 29
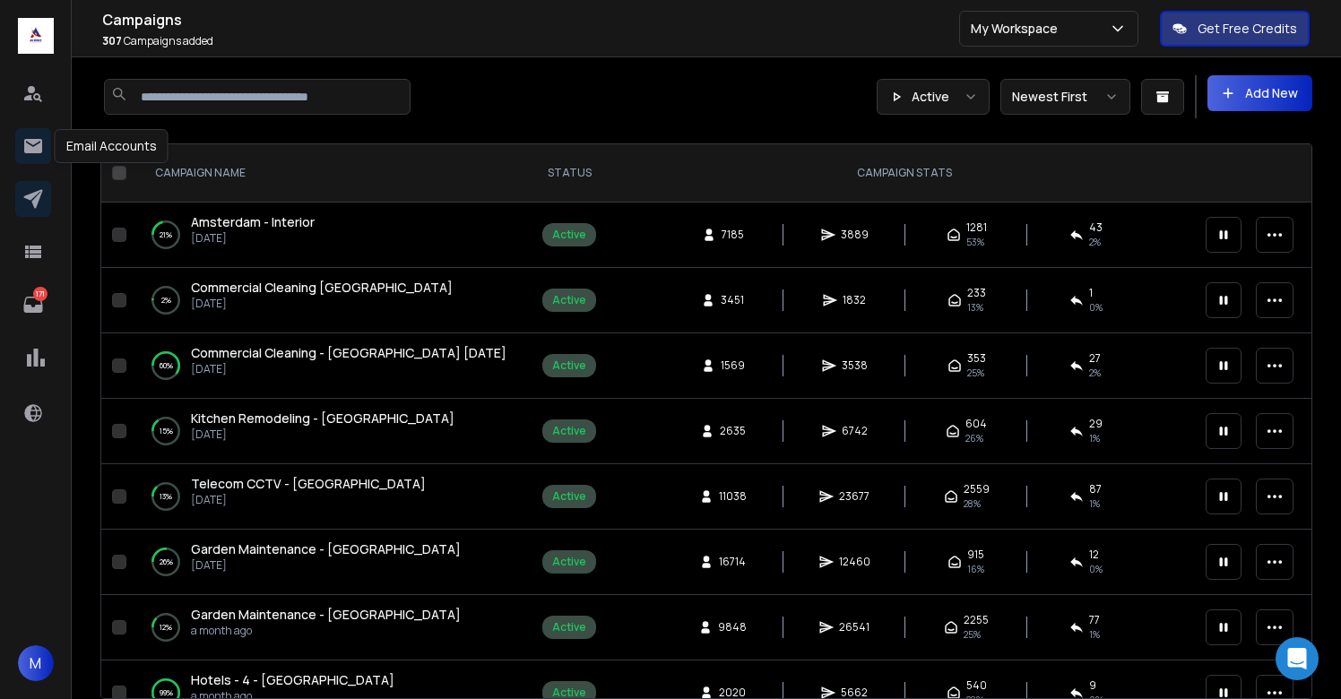
click at [30, 148] on icon at bounding box center [33, 146] width 18 height 14
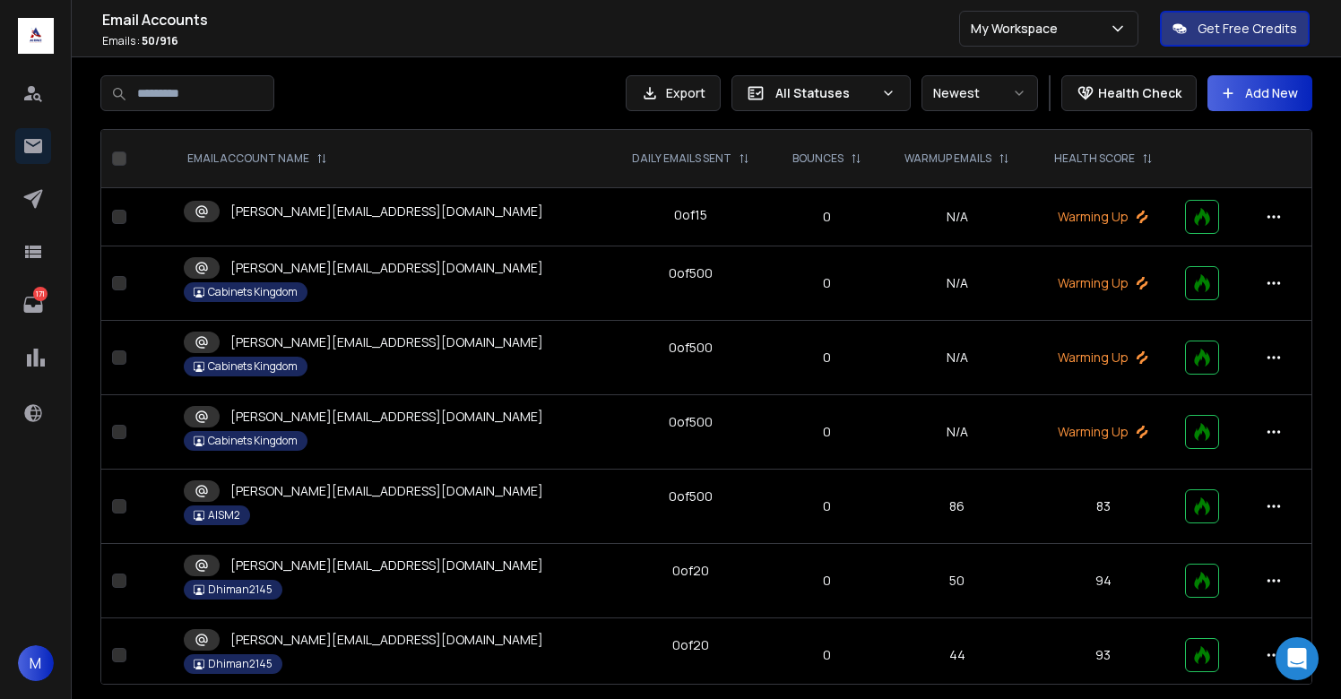
click at [811, 96] on p "All Statuses" at bounding box center [825, 93] width 99 height 18
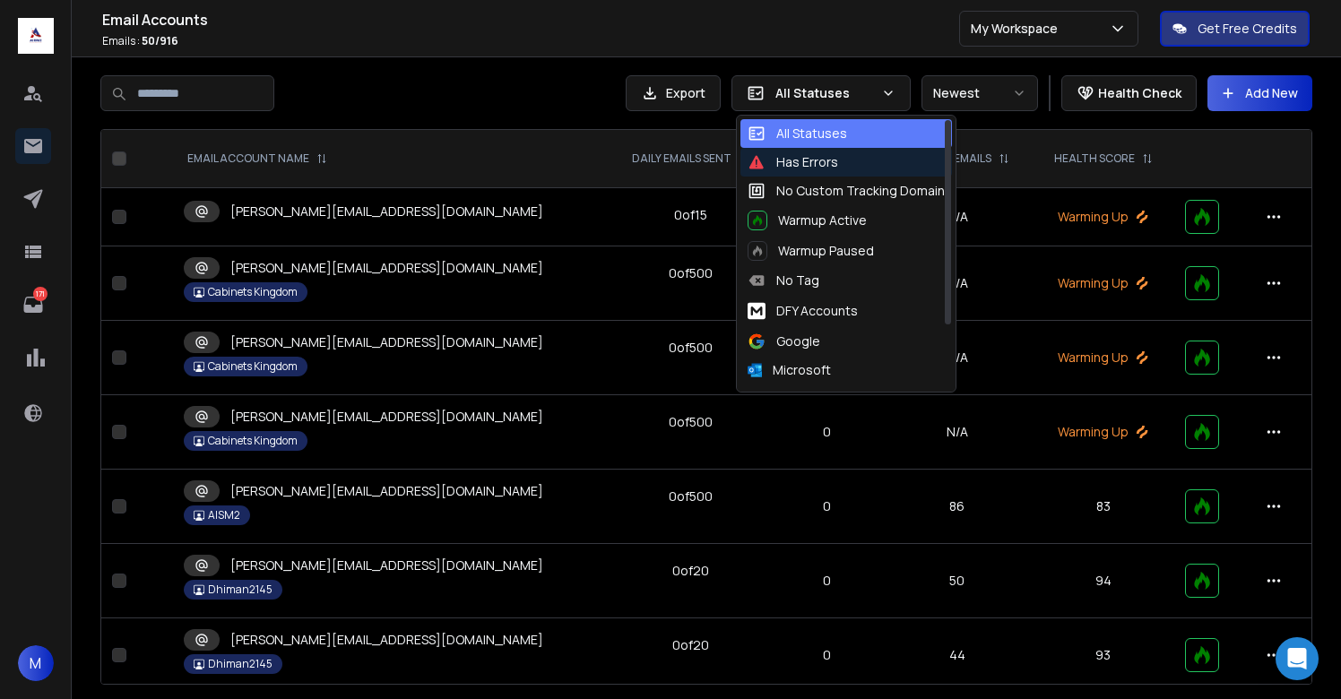
click at [818, 168] on div "Has Errors" at bounding box center [793, 162] width 91 height 18
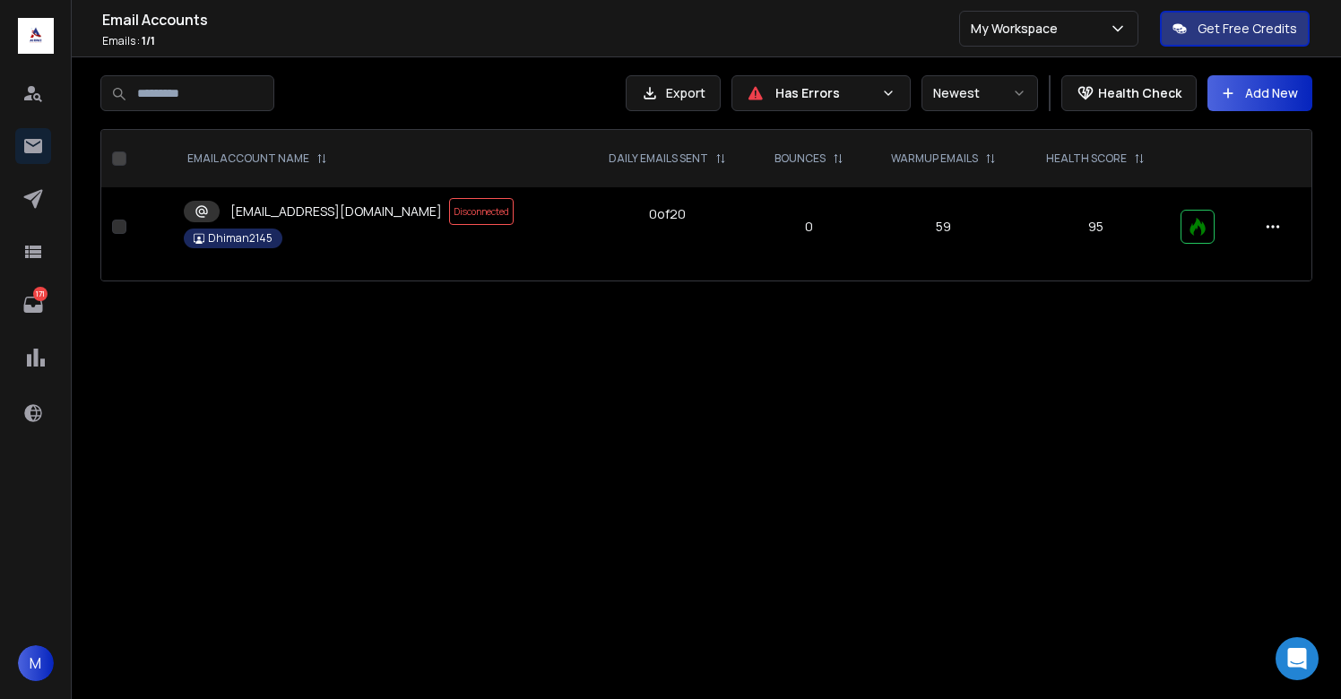
click at [844, 82] on div "Has Errors" at bounding box center [821, 93] width 179 height 36
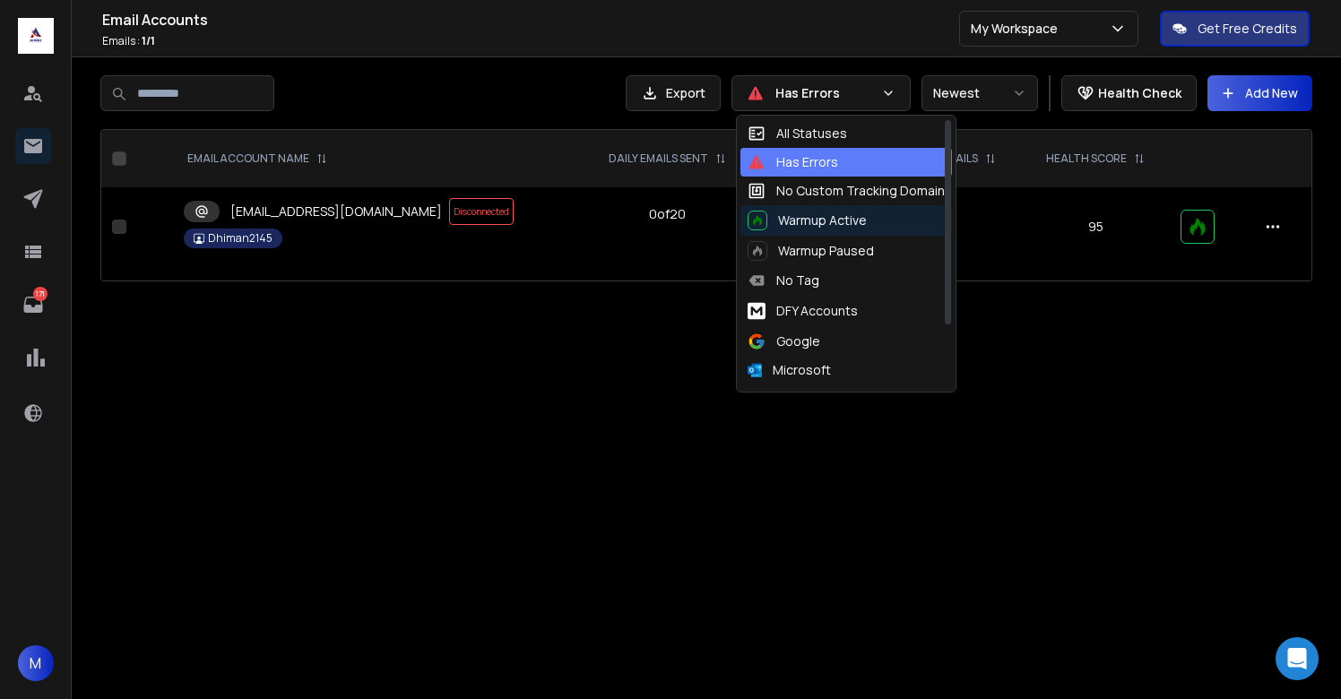
click at [819, 222] on div "Warmup Active" at bounding box center [807, 221] width 119 height 20
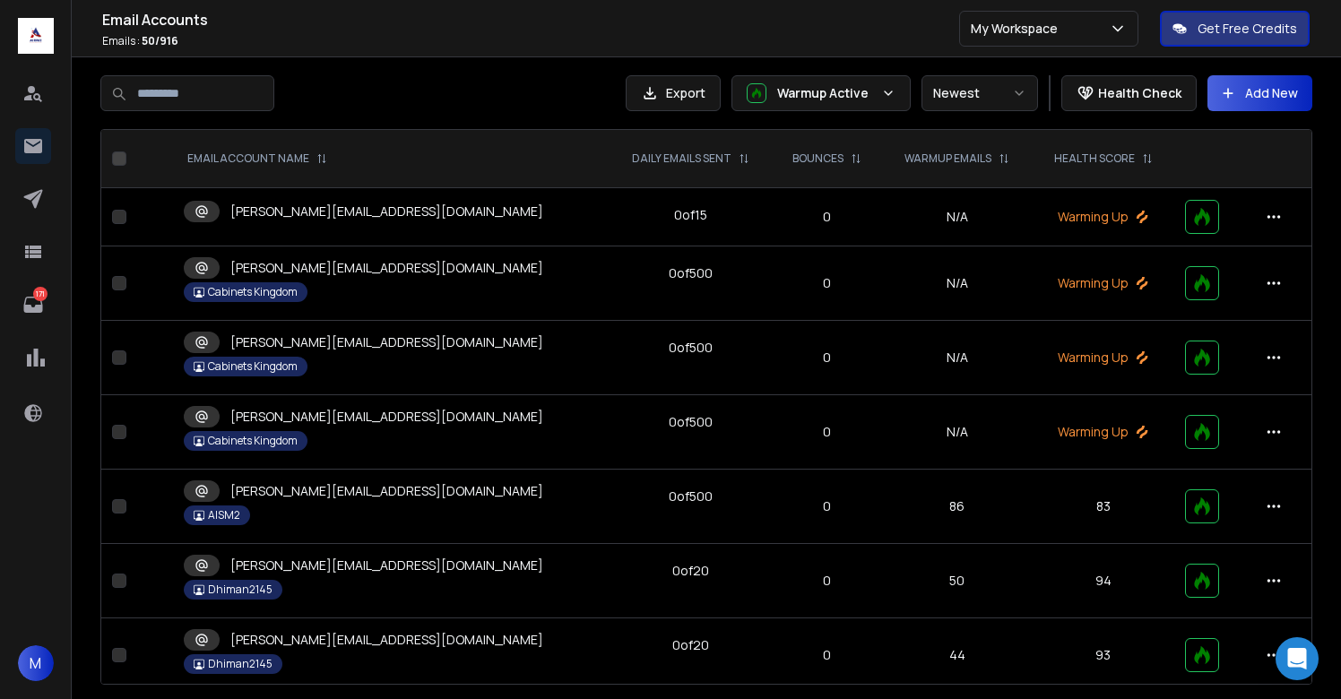
click at [501, 114] on div "Export Warmup Active Newest Health Check Add New EMAIL ACCOUNT NAME DAILY EMAIL…" at bounding box center [706, 380] width 1212 height 610
click at [295, 208] on p "[PERSON_NAME][EMAIL_ADDRESS][DOMAIN_NAME]" at bounding box center [386, 212] width 313 height 18
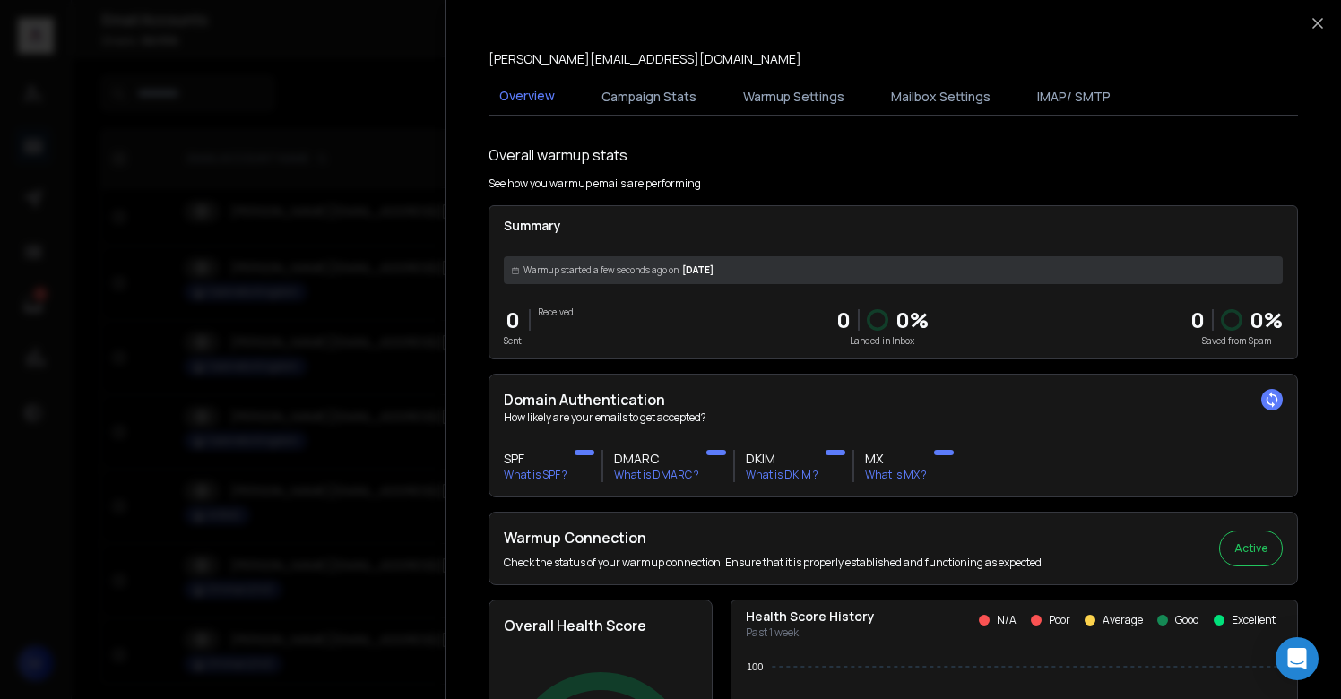
click at [295, 208] on div at bounding box center [670, 349] width 1341 height 699
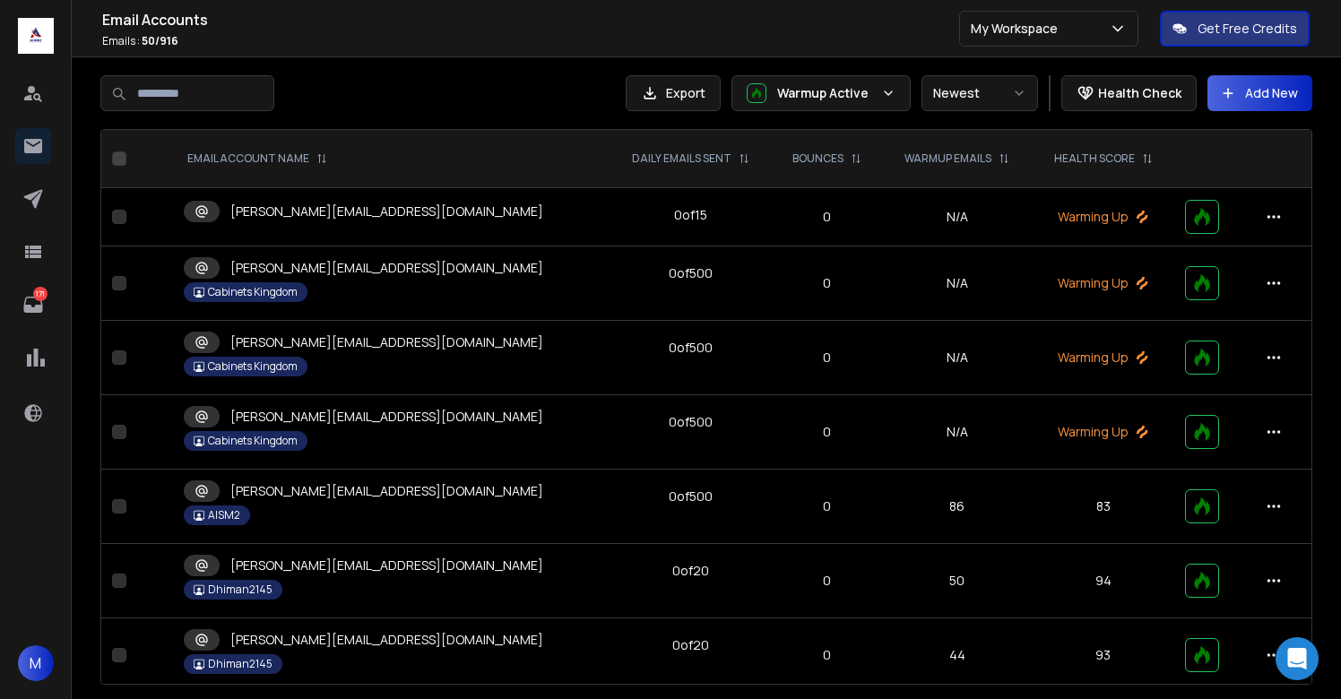
click at [310, 274] on p "[PERSON_NAME][EMAIL_ADDRESS][DOMAIN_NAME]" at bounding box center [386, 268] width 313 height 18
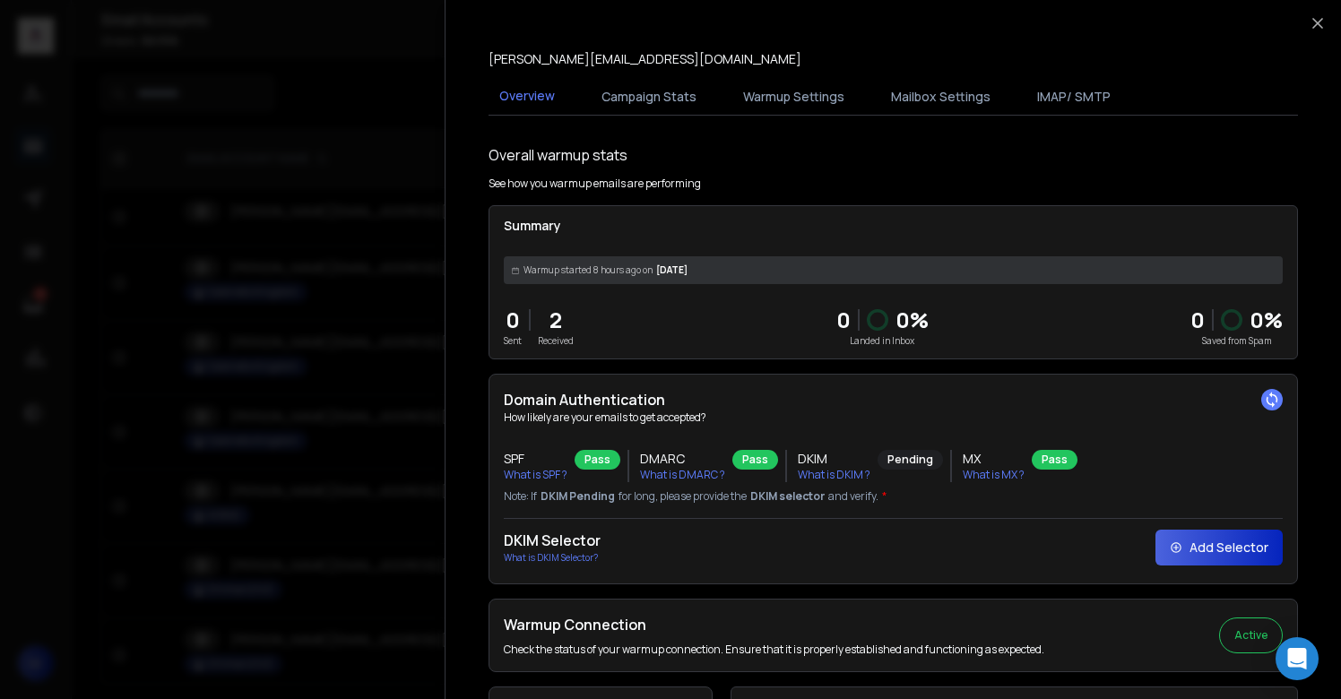
click at [310, 274] on div at bounding box center [670, 349] width 1341 height 699
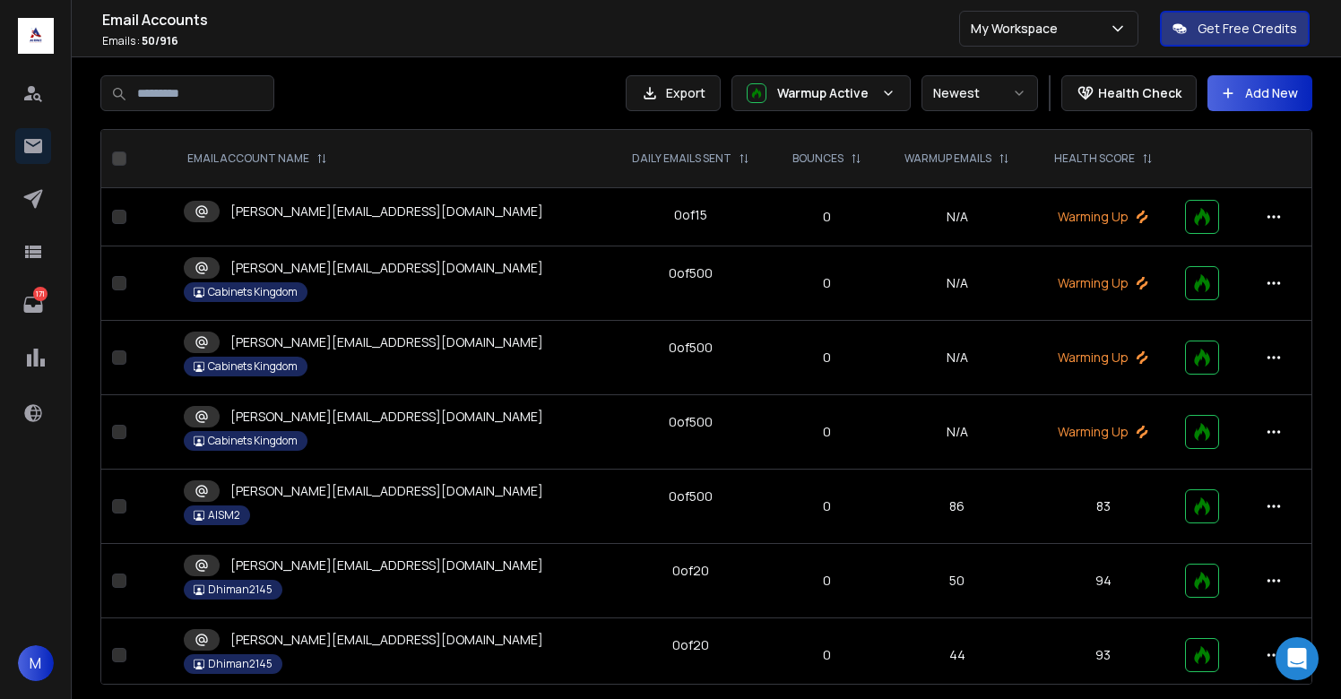
click at [316, 347] on p "[PERSON_NAME][EMAIL_ADDRESS][DOMAIN_NAME]" at bounding box center [386, 343] width 313 height 18
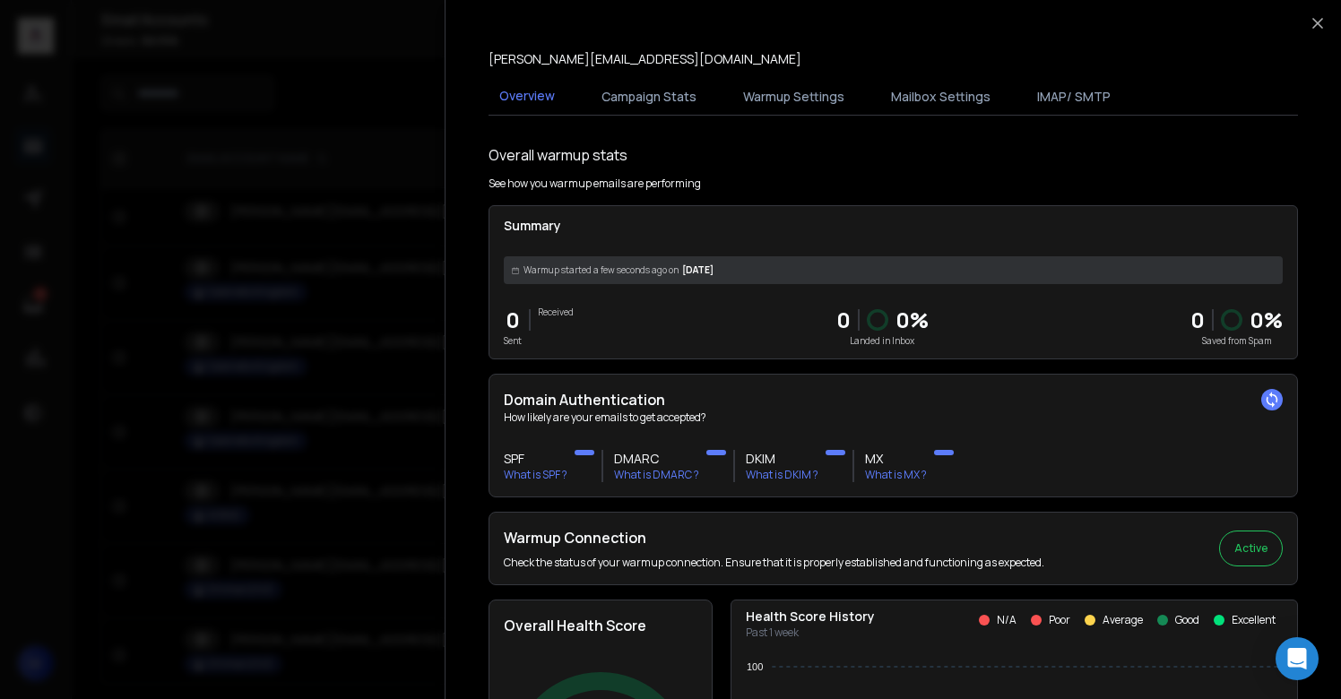
click at [316, 347] on div at bounding box center [670, 349] width 1341 height 699
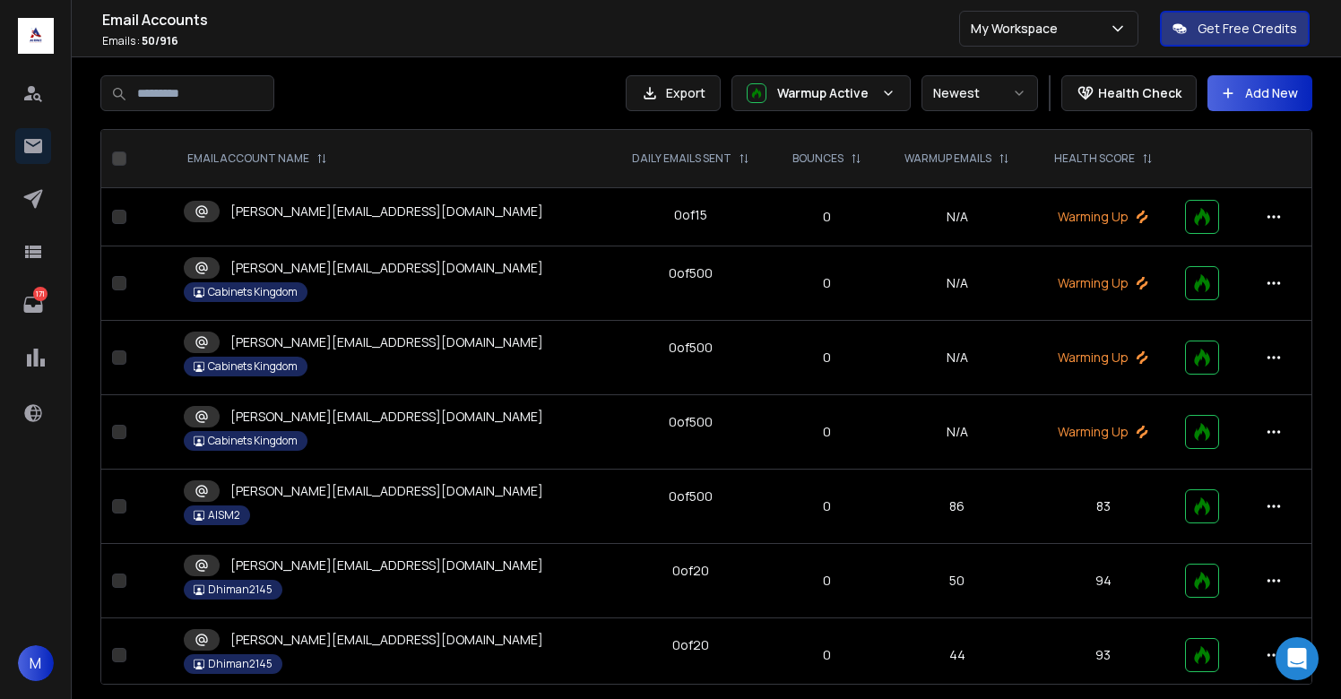
click at [316, 415] on p "[PERSON_NAME][EMAIL_ADDRESS][DOMAIN_NAME]" at bounding box center [386, 417] width 313 height 18
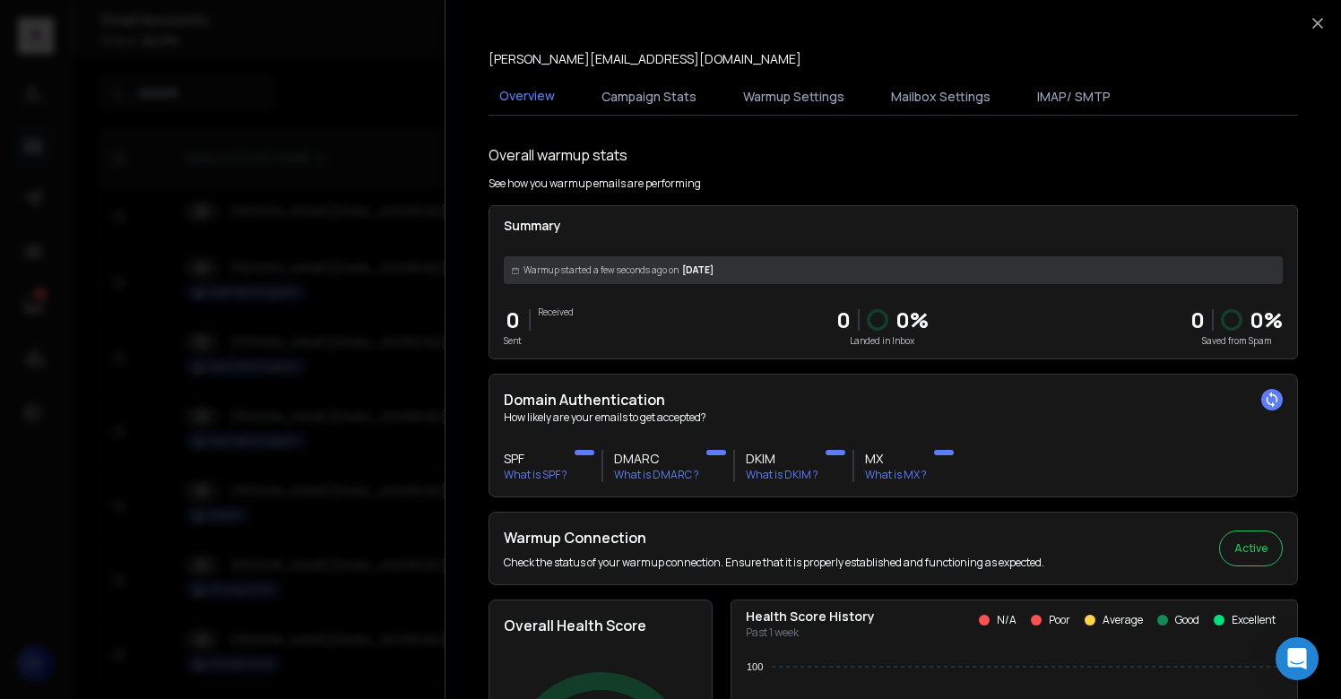
click at [316, 415] on div at bounding box center [670, 349] width 1341 height 699
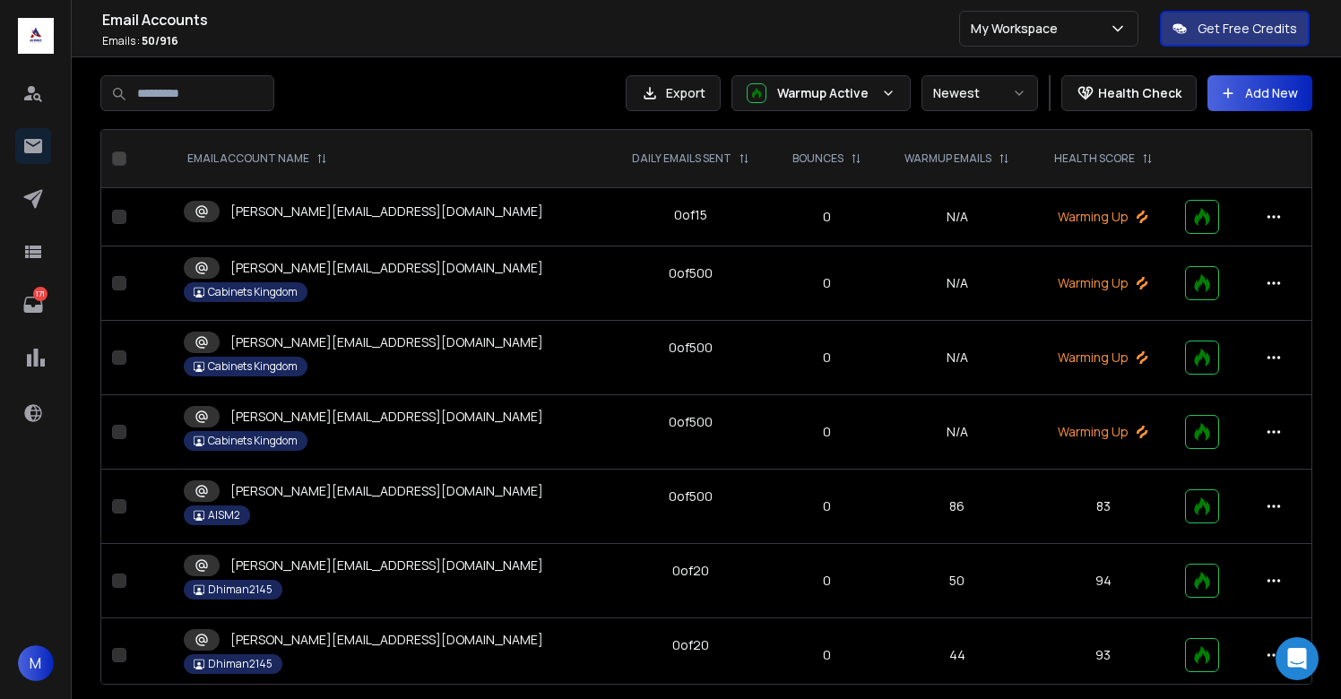
click at [334, 215] on p "[PERSON_NAME][EMAIL_ADDRESS][DOMAIN_NAME]" at bounding box center [386, 212] width 313 height 18
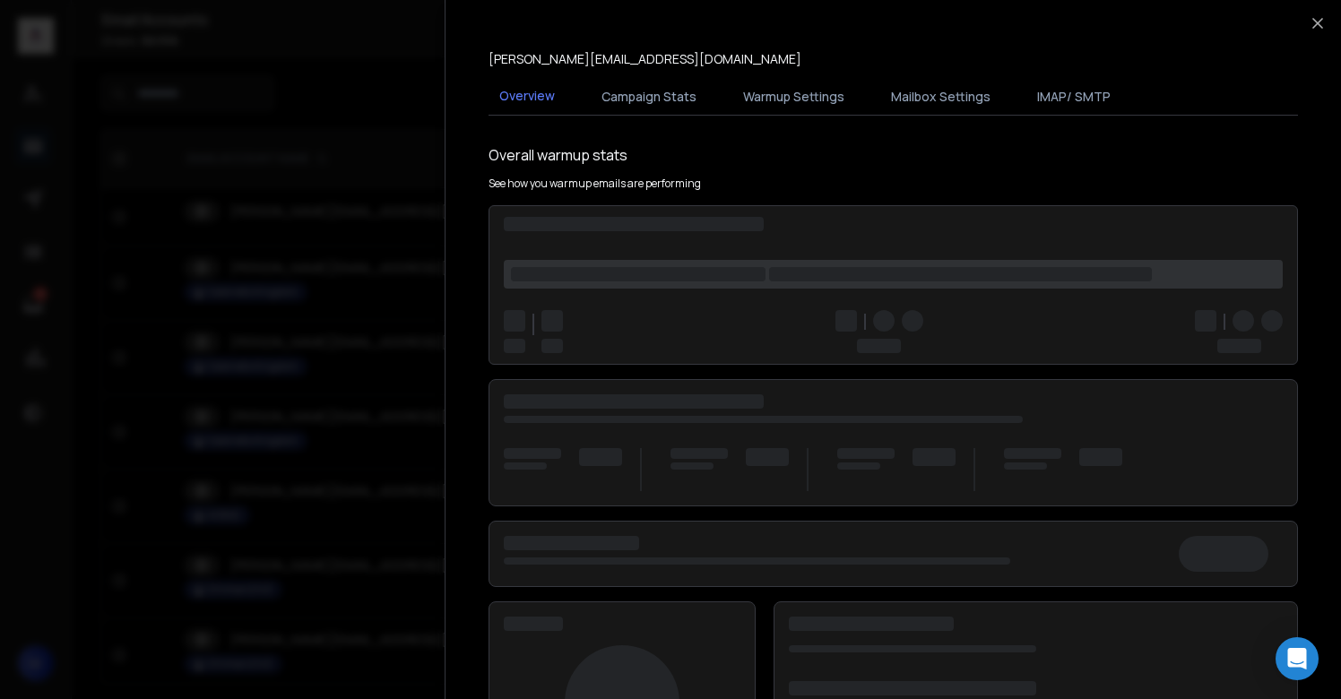
click at [807, 90] on button "Warmup Settings" at bounding box center [793, 96] width 123 height 39
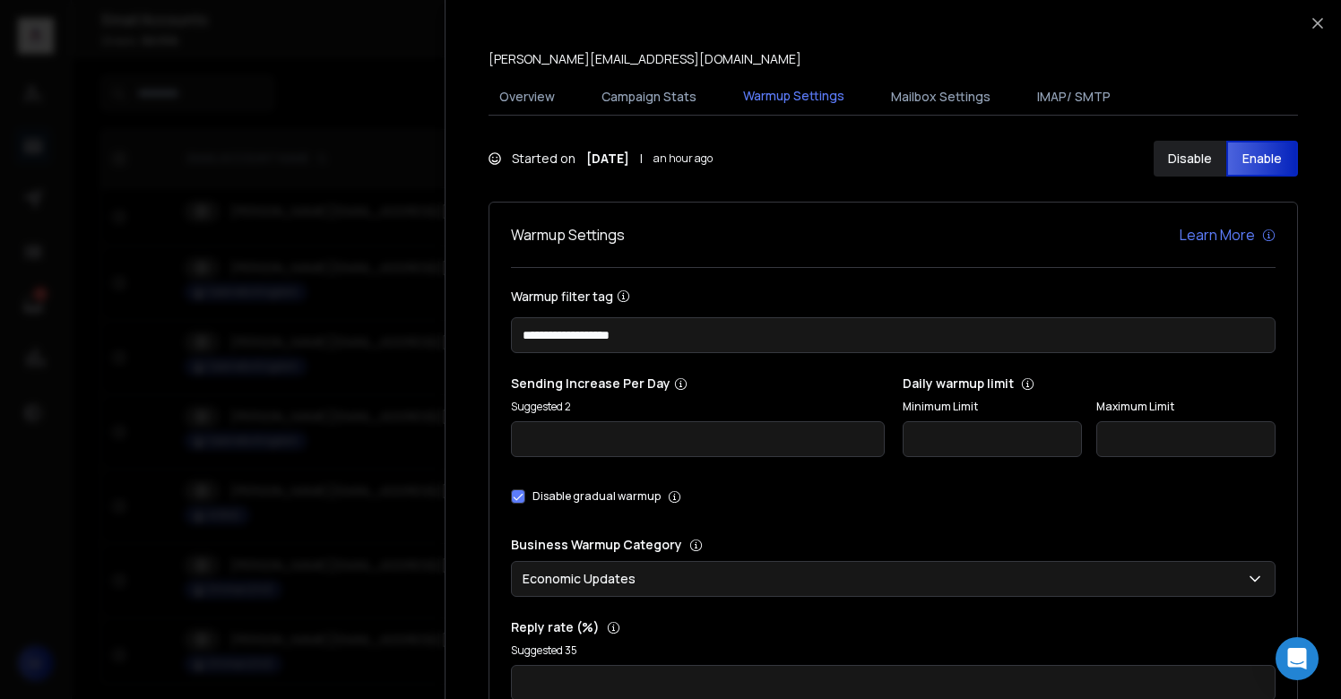
click at [351, 295] on div at bounding box center [670, 349] width 1341 height 699
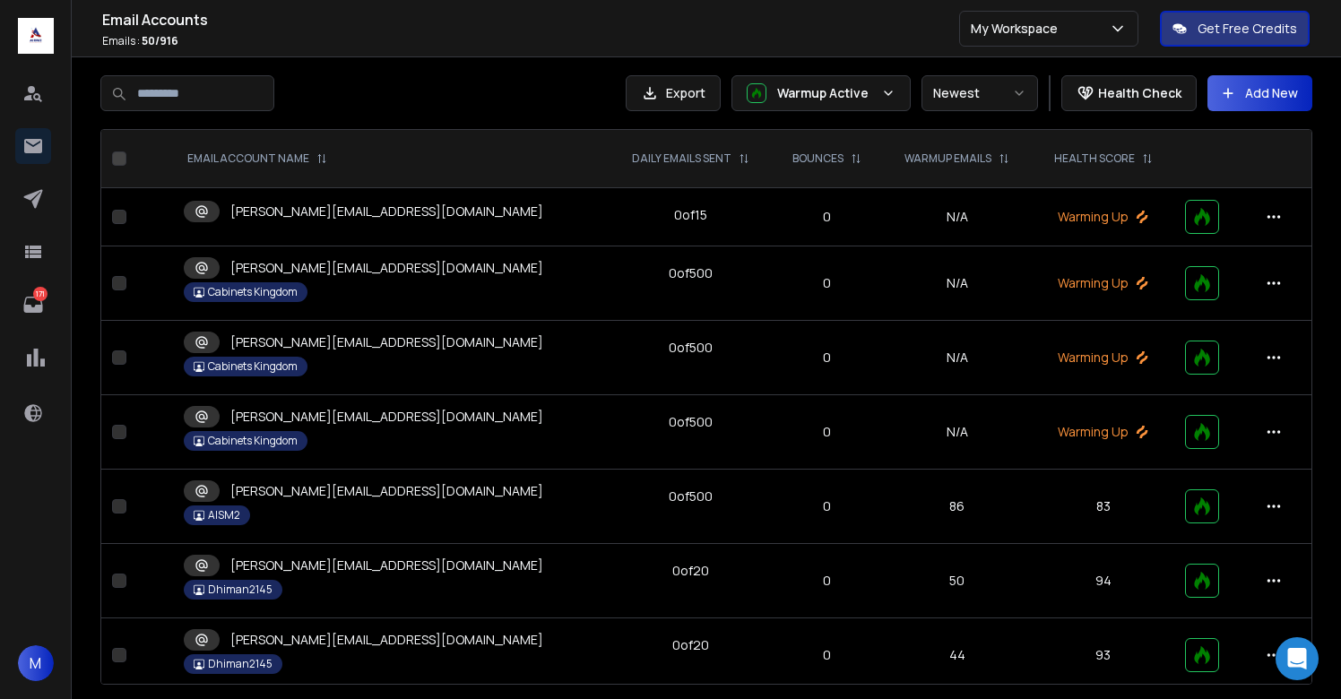
click at [272, 214] on p "[PERSON_NAME][EMAIL_ADDRESS][DOMAIN_NAME]" at bounding box center [386, 212] width 313 height 18
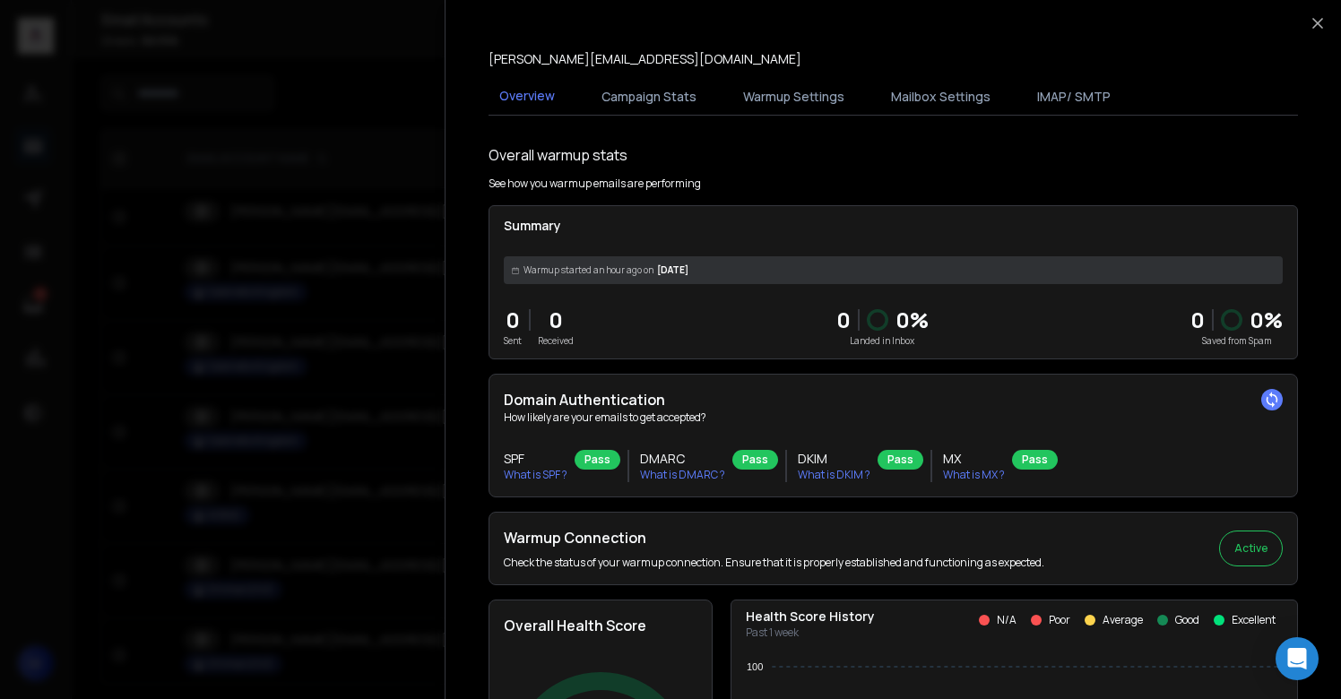
click at [320, 204] on div at bounding box center [670, 349] width 1341 height 699
